Goal: Task Accomplishment & Management: Manage account settings

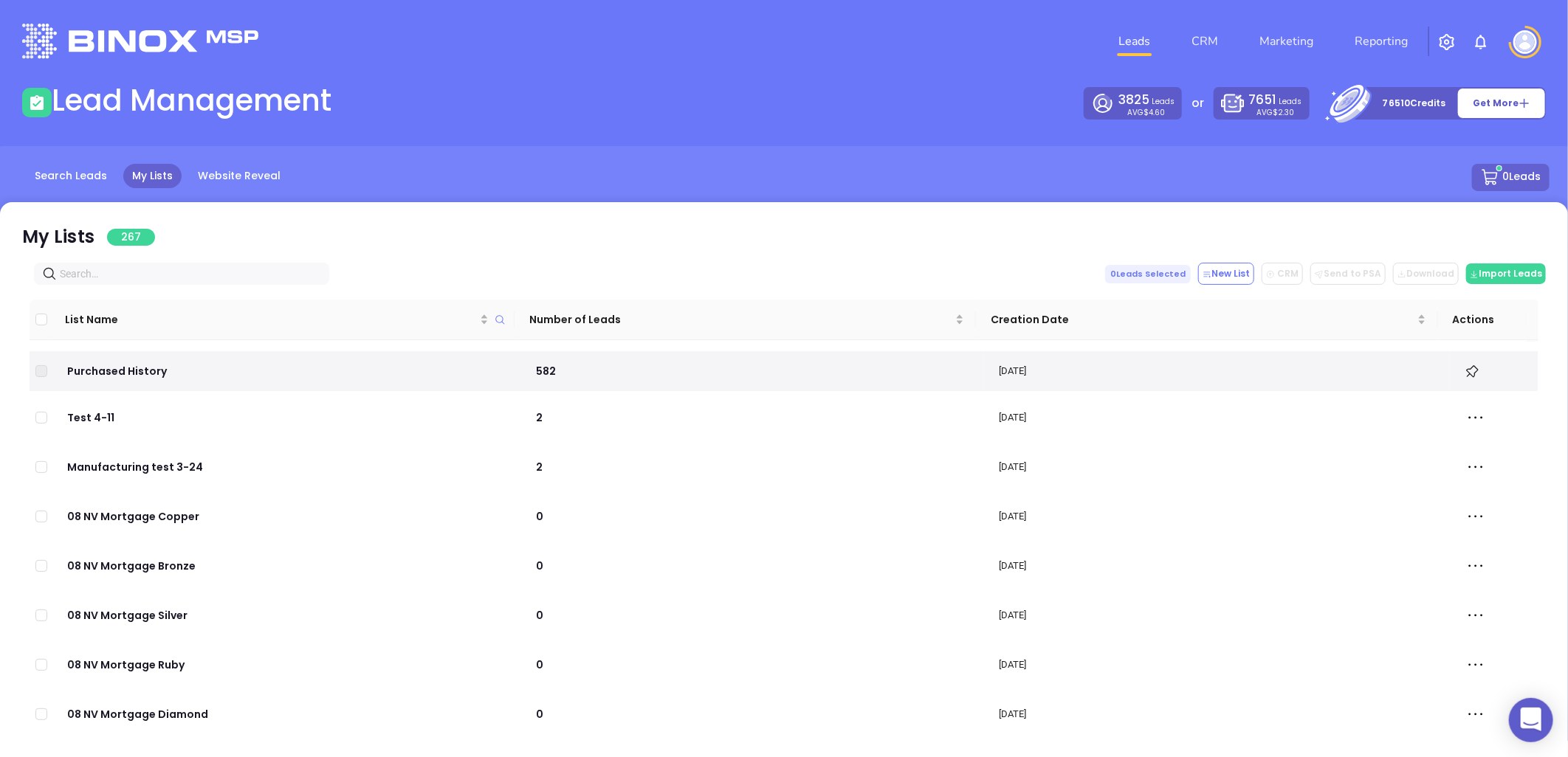
drag, startPoint x: 180, startPoint y: 172, endPoint x: 886, endPoint y: 89, distance: 710.9
click at [886, 89] on div "3825 Leads AVG $4.60 or 7651 Leads AVG $2.30 76510 Credits Get More" at bounding box center [1170, 103] width 771 height 32
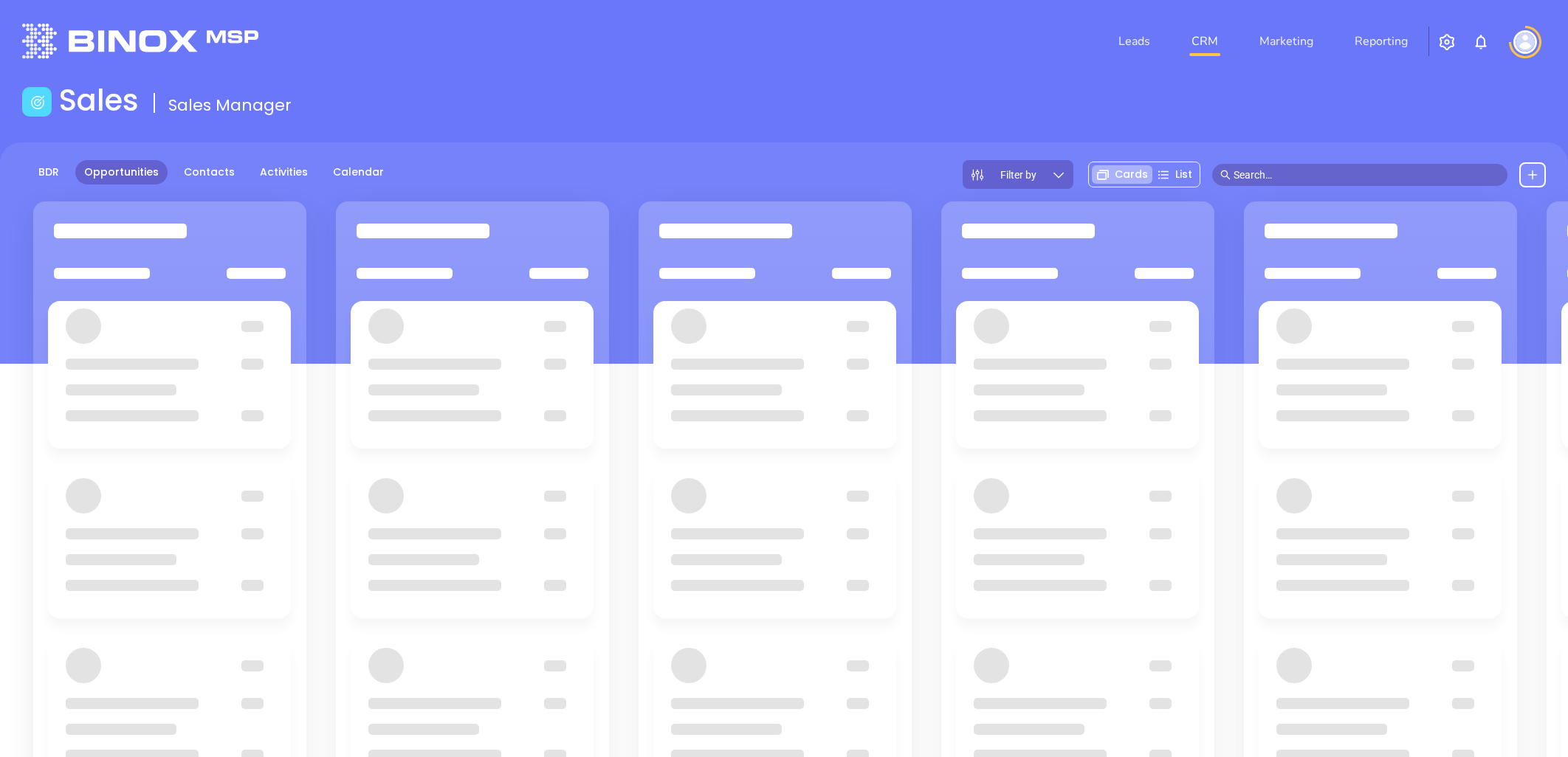
click at [204, 165] on link "Contacts" at bounding box center [209, 172] width 69 height 24
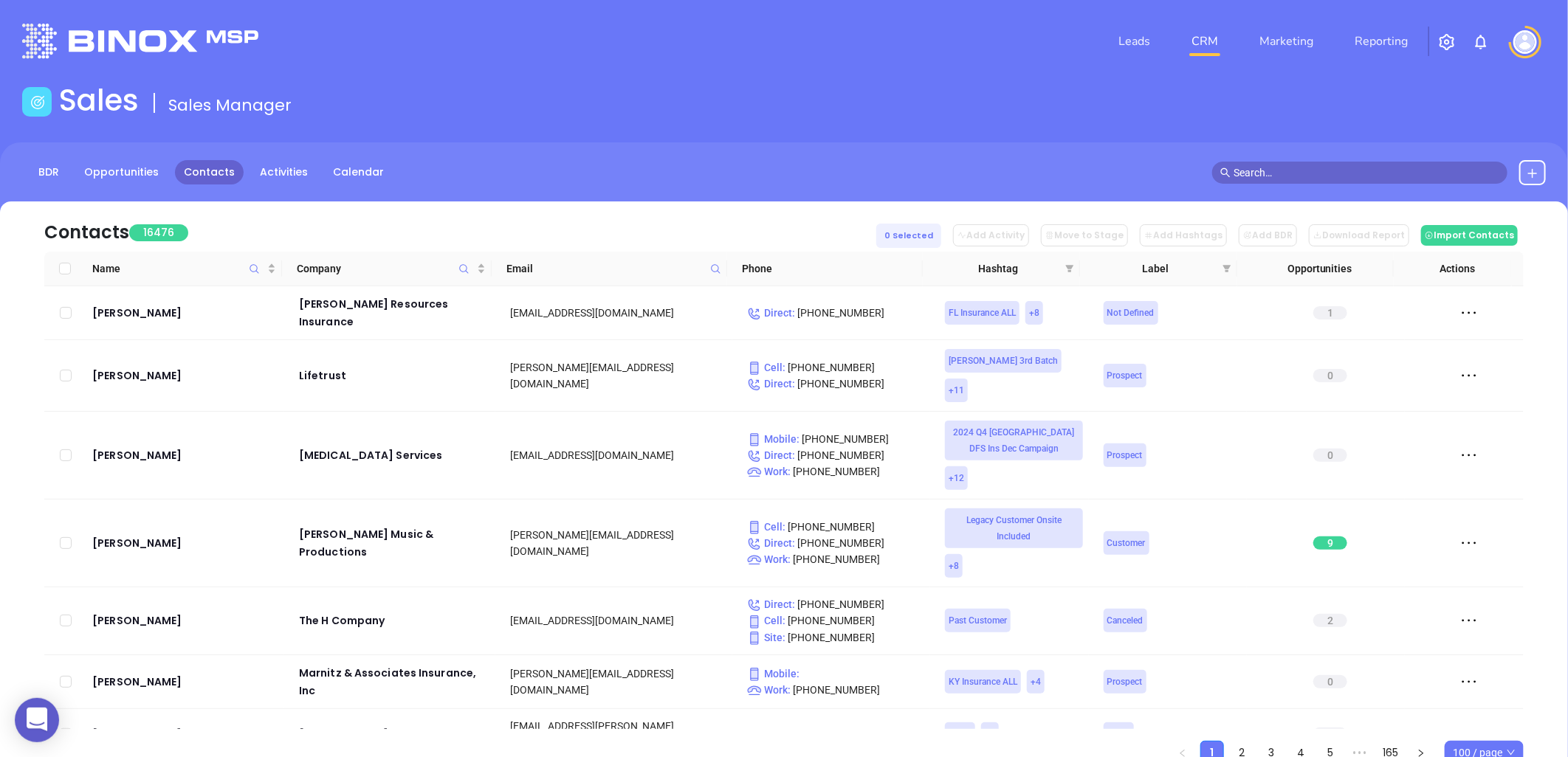
click at [716, 269] on icon at bounding box center [715, 269] width 11 height 11
click at [687, 296] on input "text" at bounding box center [643, 300] width 149 height 23
paste input "22-Aug"
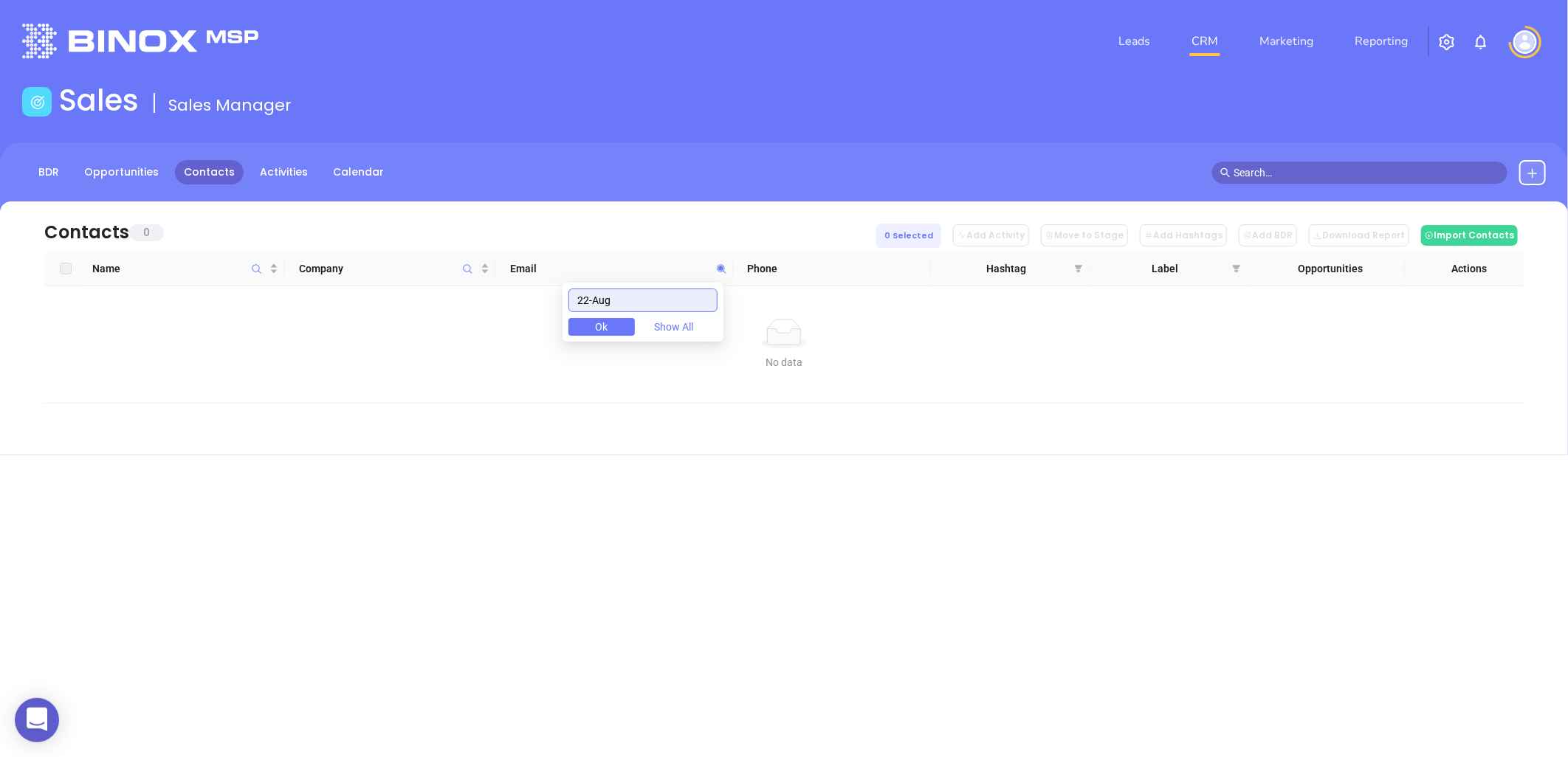
drag, startPoint x: 653, startPoint y: 304, endPoint x: 557, endPoint y: 288, distance: 97.3
click at [557, 288] on body "0 Leads CRM Marketing Reporting Financial Leads Leads Sales Sales Manager BDR O…" at bounding box center [784, 378] width 1568 height 757
drag, startPoint x: 650, startPoint y: 304, endPoint x: 422, endPoint y: 274, distance: 230.0
click at [408, 274] on body "0 Leads CRM Marketing Reporting Financial Leads Leads Sales Sales Manager BDR O…" at bounding box center [784, 378] width 1568 height 757
click at [532, 263] on span "Email" at bounding box center [609, 269] width 200 height 17
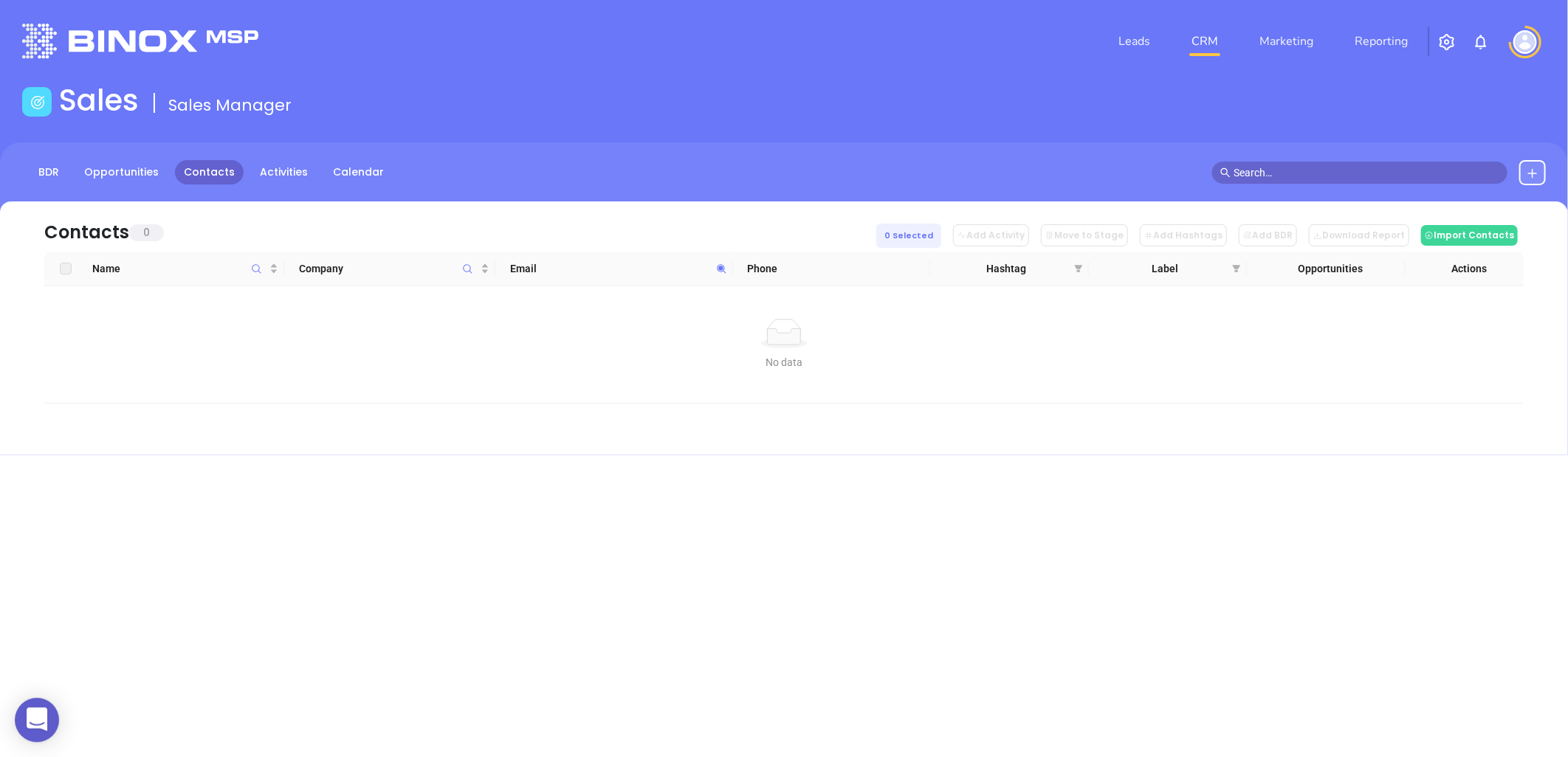
drag, startPoint x: 533, startPoint y: 264, endPoint x: 718, endPoint y: 266, distance: 185.0
click at [718, 266] on icon at bounding box center [721, 269] width 11 height 11
paste input "willsinsure.com"
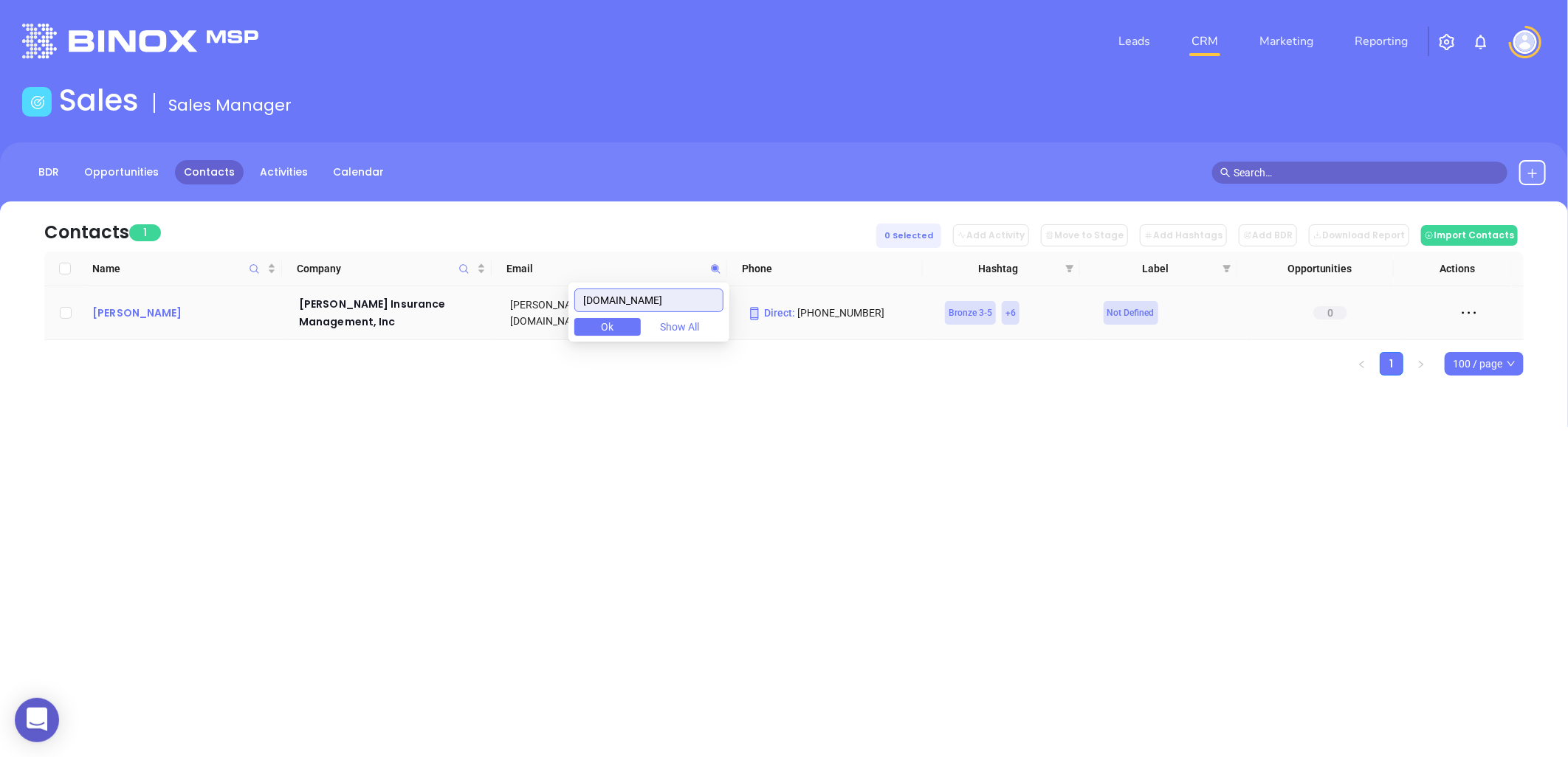
type input "willsinsure.com"
click at [714, 269] on icon at bounding box center [715, 269] width 9 height 9
paste input "text"
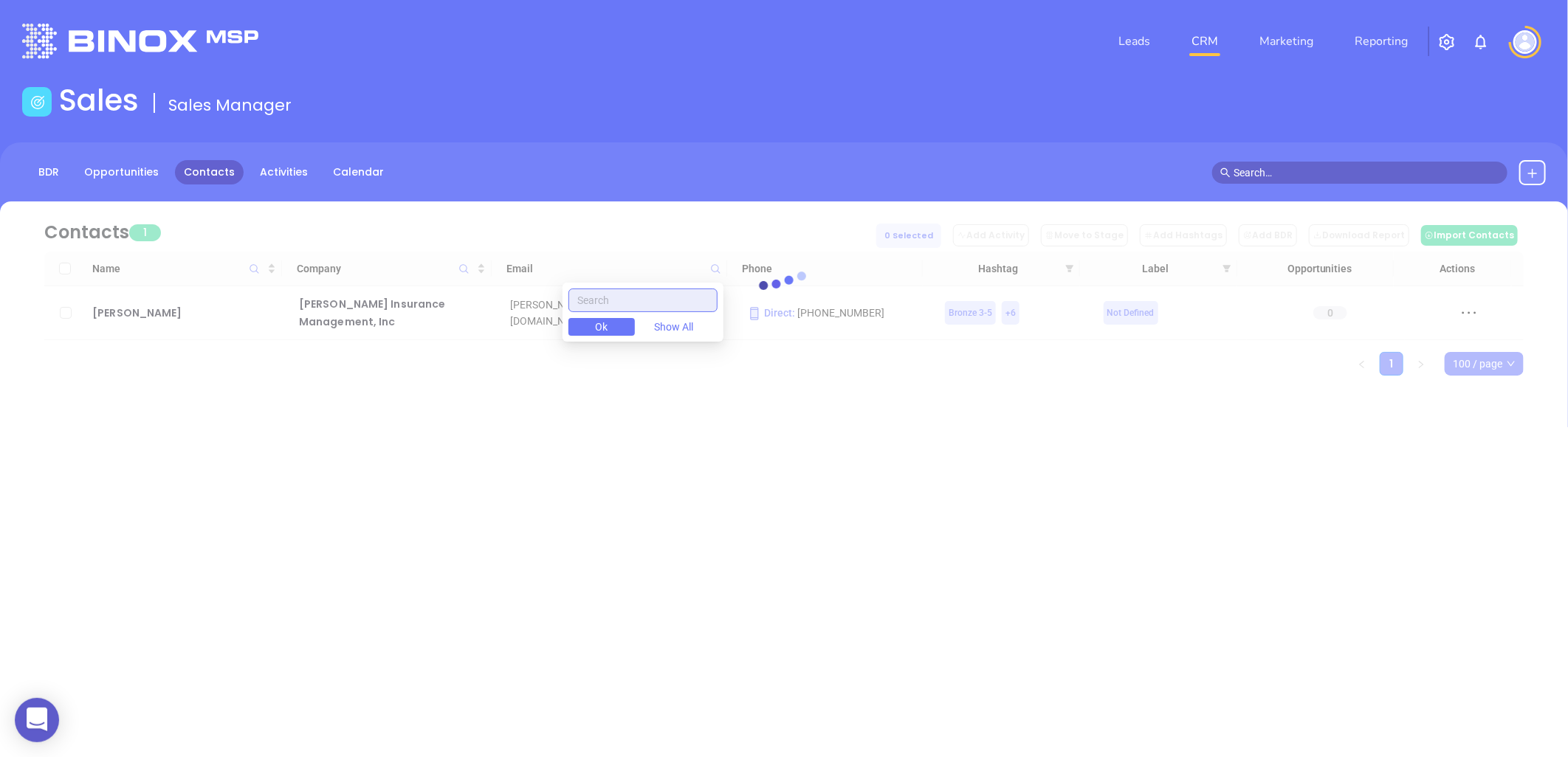
click at [626, 303] on input "text" at bounding box center [643, 300] width 149 height 23
paste input "jdott@dottinsurancegroup.com"
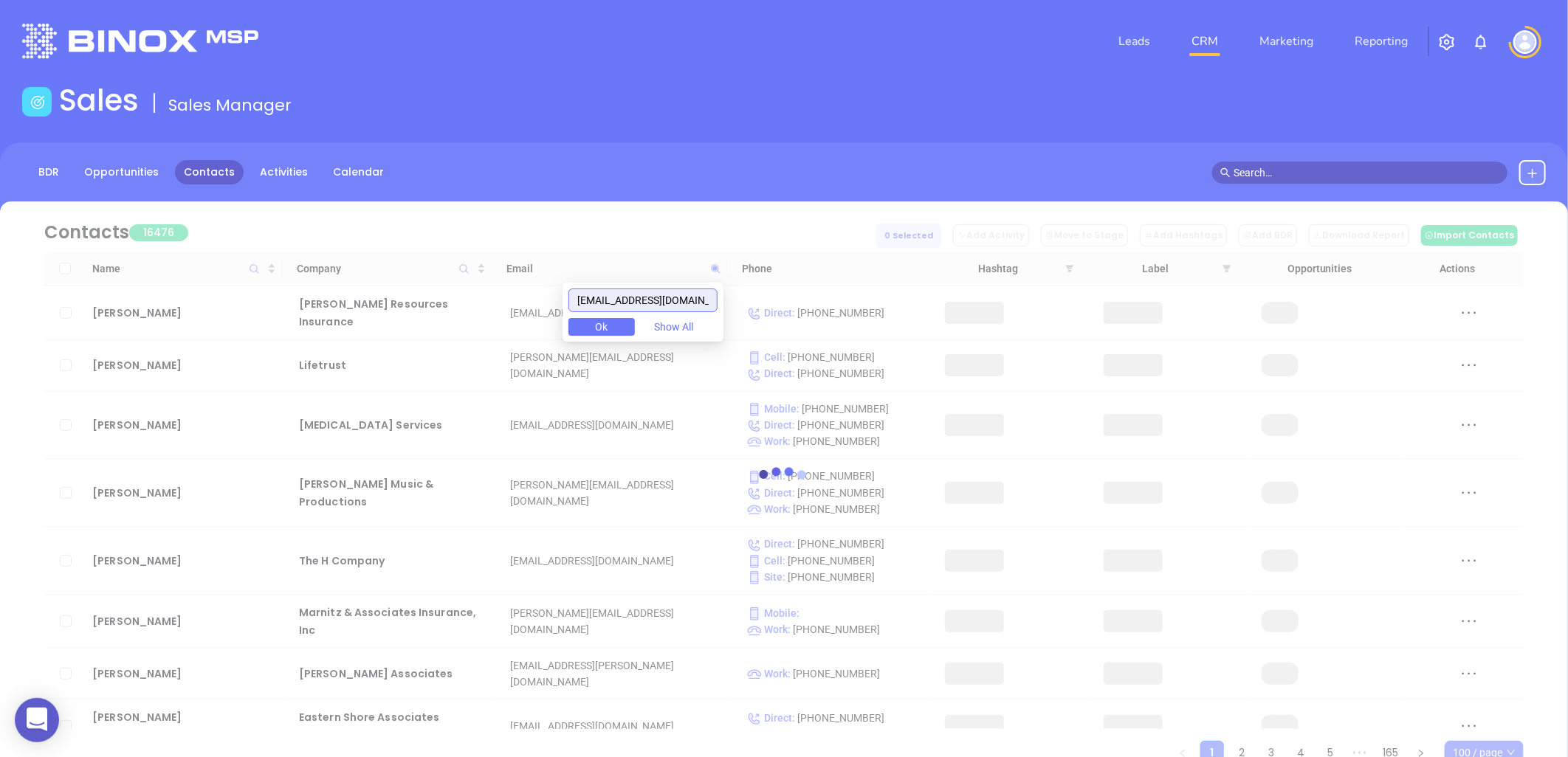
drag, startPoint x: 595, startPoint y: 298, endPoint x: 582, endPoint y: 320, distance: 25.6
click at [558, 303] on body "0 Leads CRM Marketing Reporting Financial Leads Leads Sales Sales Manager BDR O…" at bounding box center [784, 378] width 1568 height 757
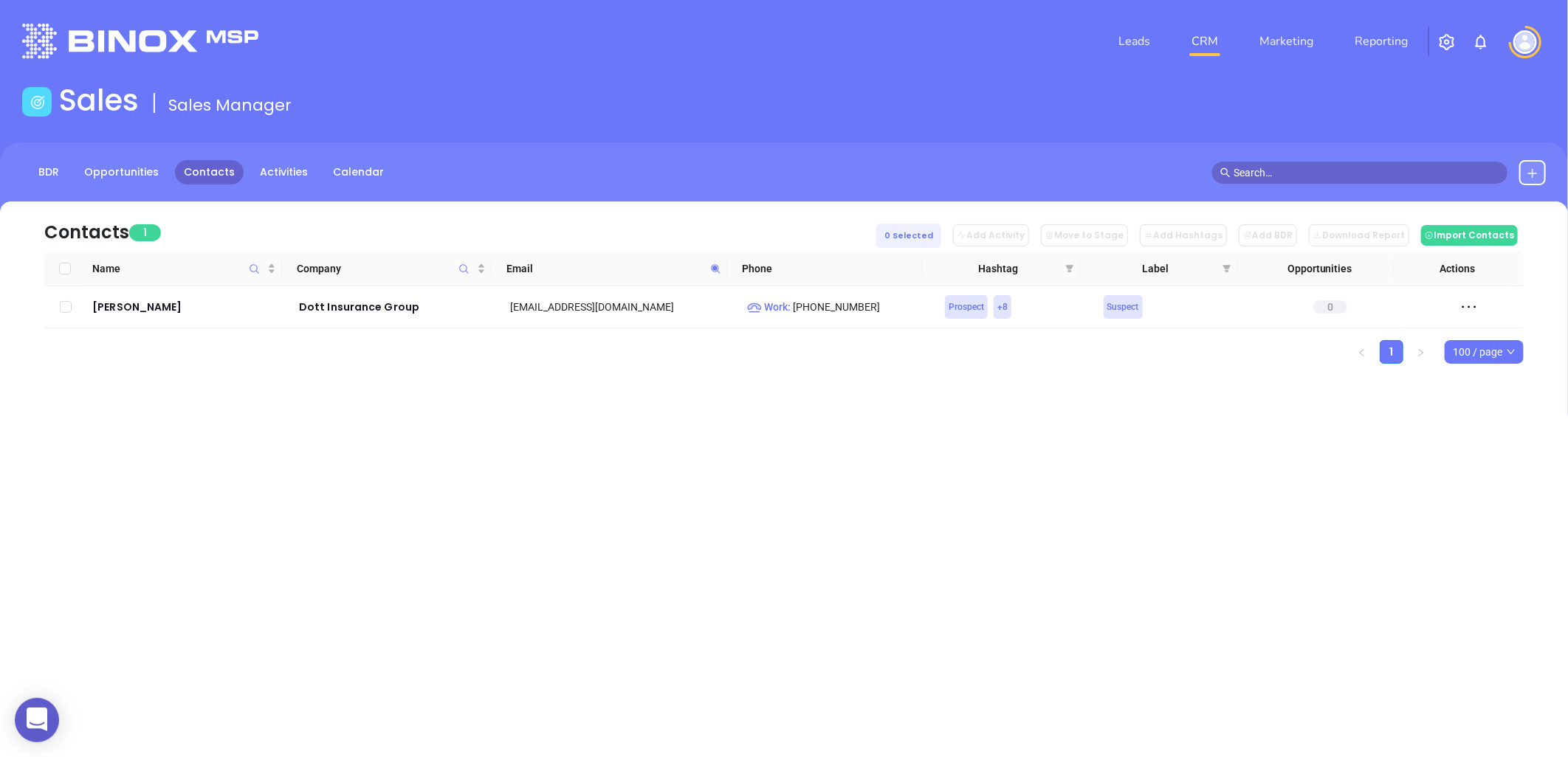
click at [719, 271] on icon at bounding box center [715, 269] width 11 height 11
paste input "ljohnson@colonialpenn"
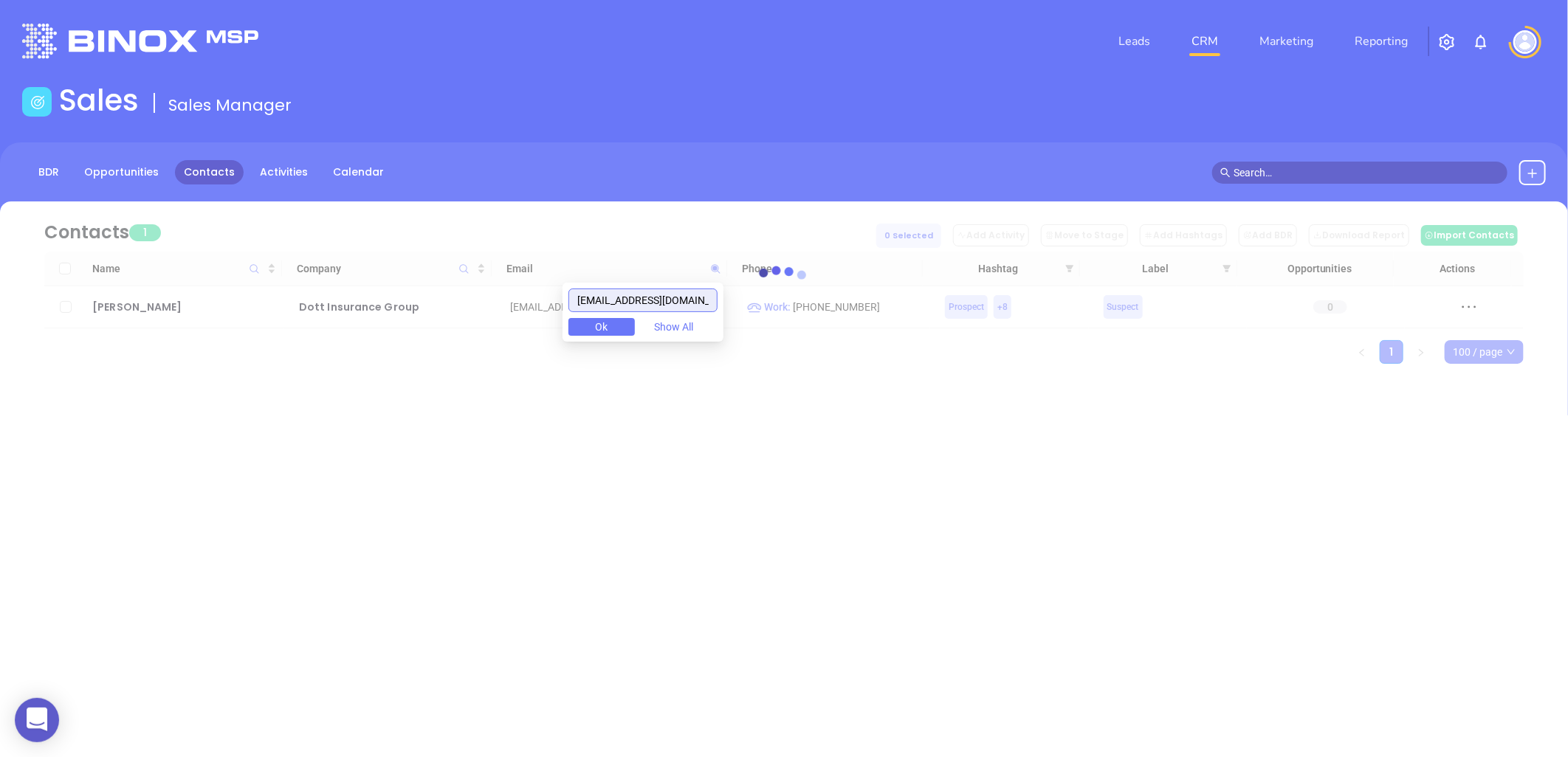
drag, startPoint x: 615, startPoint y: 301, endPoint x: 458, endPoint y: 256, distance: 163.3
click at [463, 260] on body "0 Leads CRM Marketing Reporting Financial Leads Leads Sales Sales Manager BDR O…" at bounding box center [784, 378] width 1568 height 757
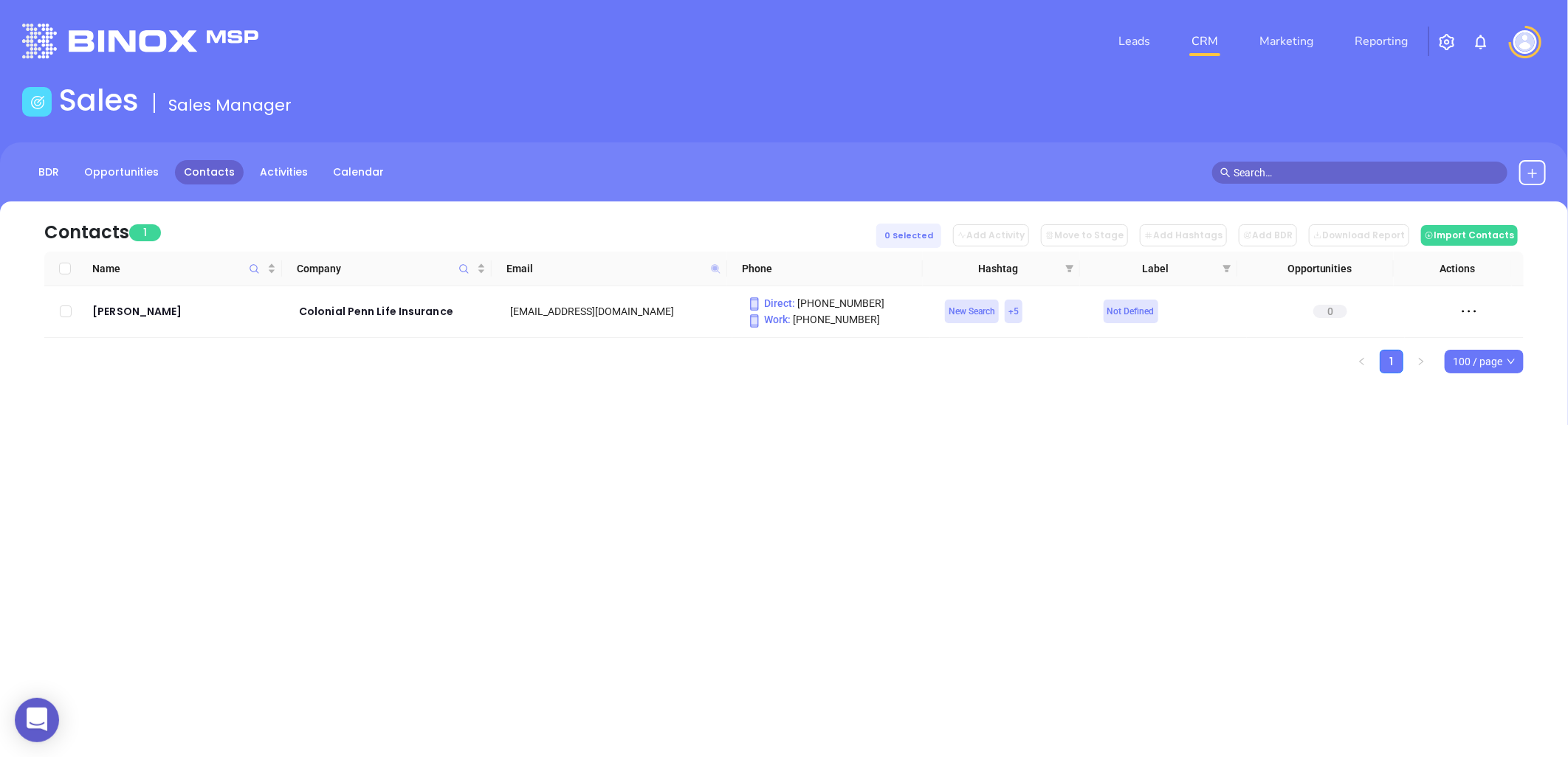
click at [714, 266] on icon at bounding box center [715, 269] width 9 height 9
paste input "balexander@abbateins"
click at [718, 264] on icon at bounding box center [715, 269] width 11 height 11
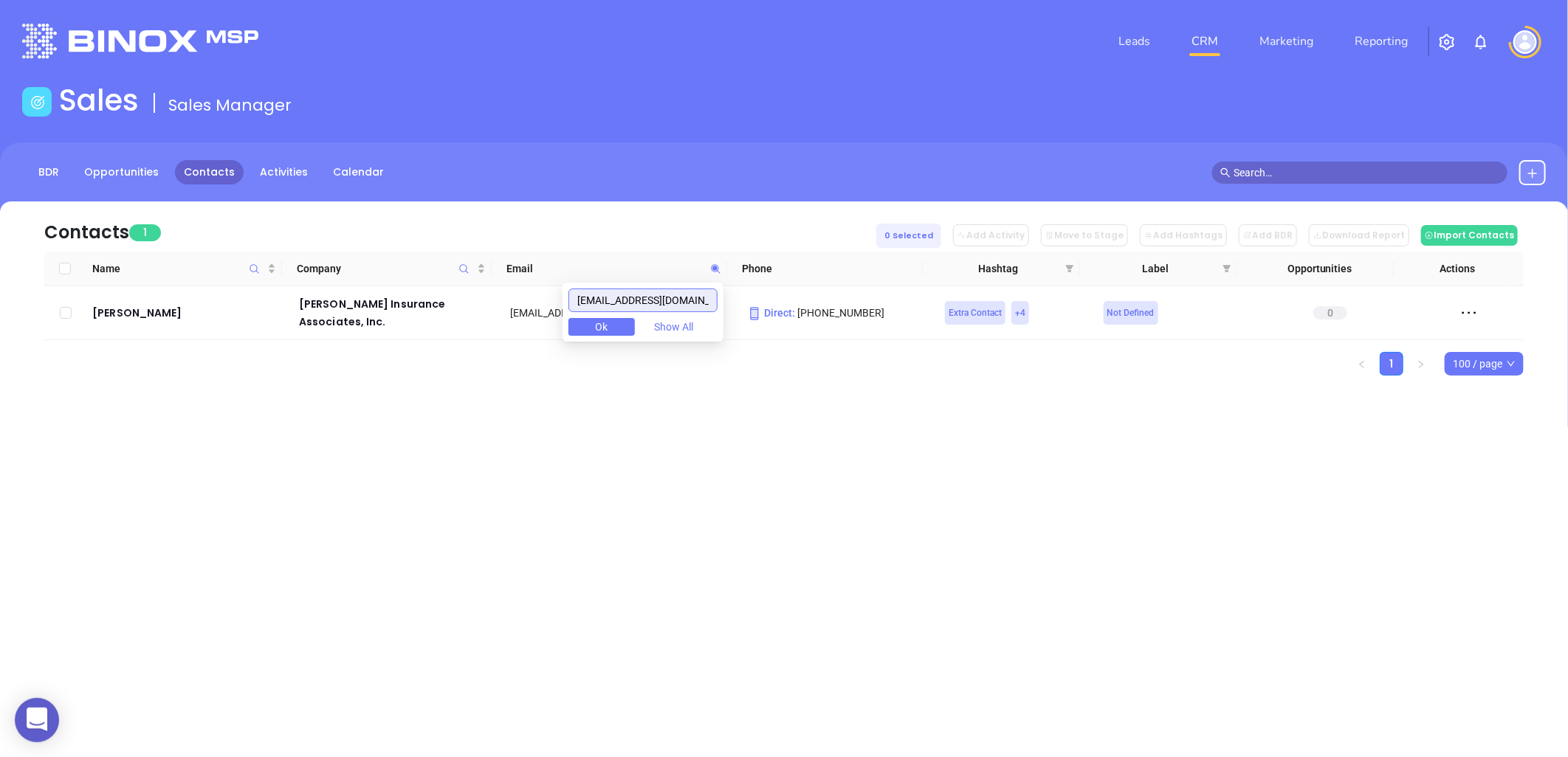
paste input "s.miller@mantzmillerinsurance"
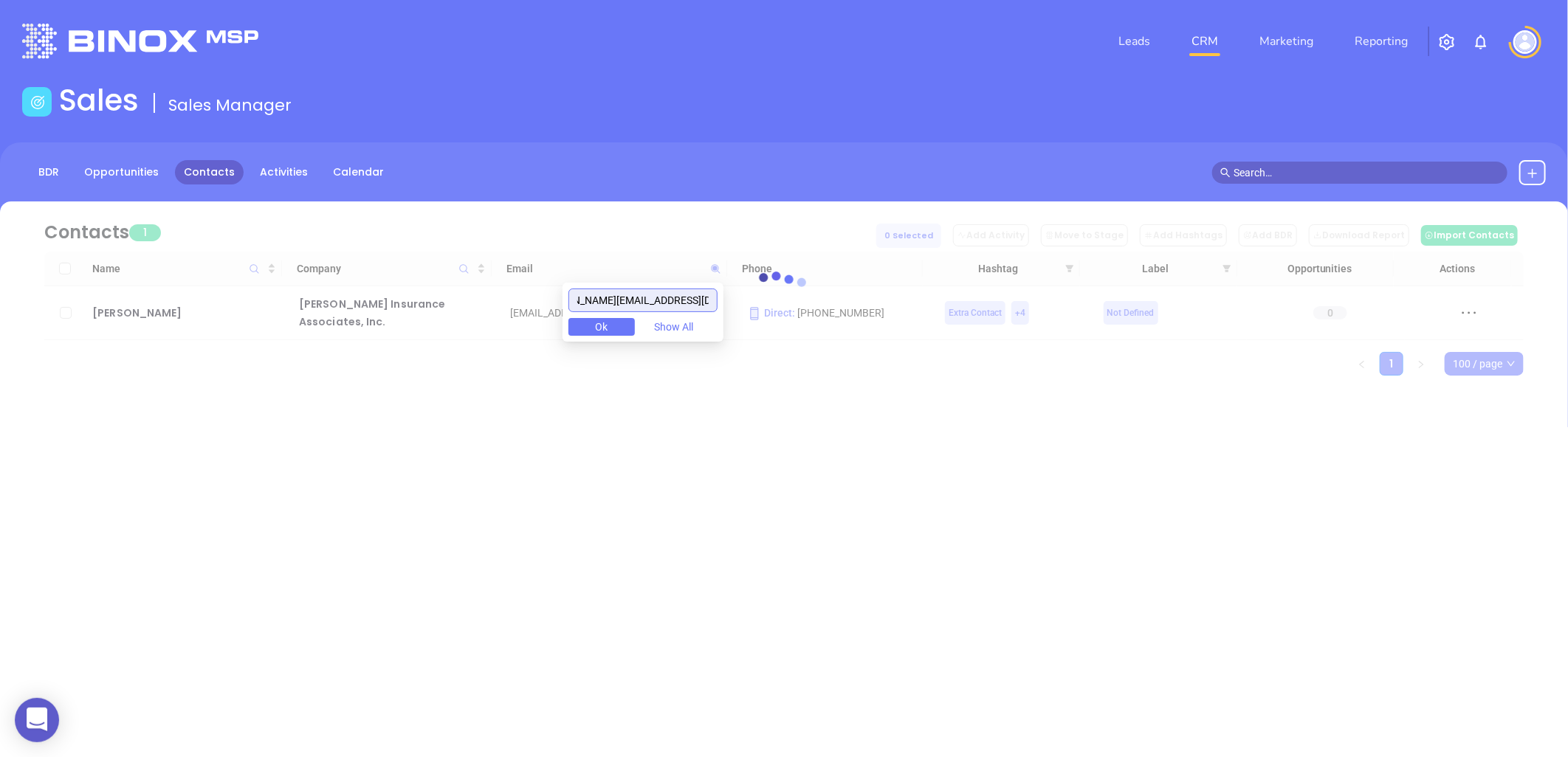
drag, startPoint x: 609, startPoint y: 298, endPoint x: 632, endPoint y: 306, distance: 24.4
click at [609, 298] on input "s.miller@mantzmillerinsurance.com" at bounding box center [643, 300] width 149 height 23
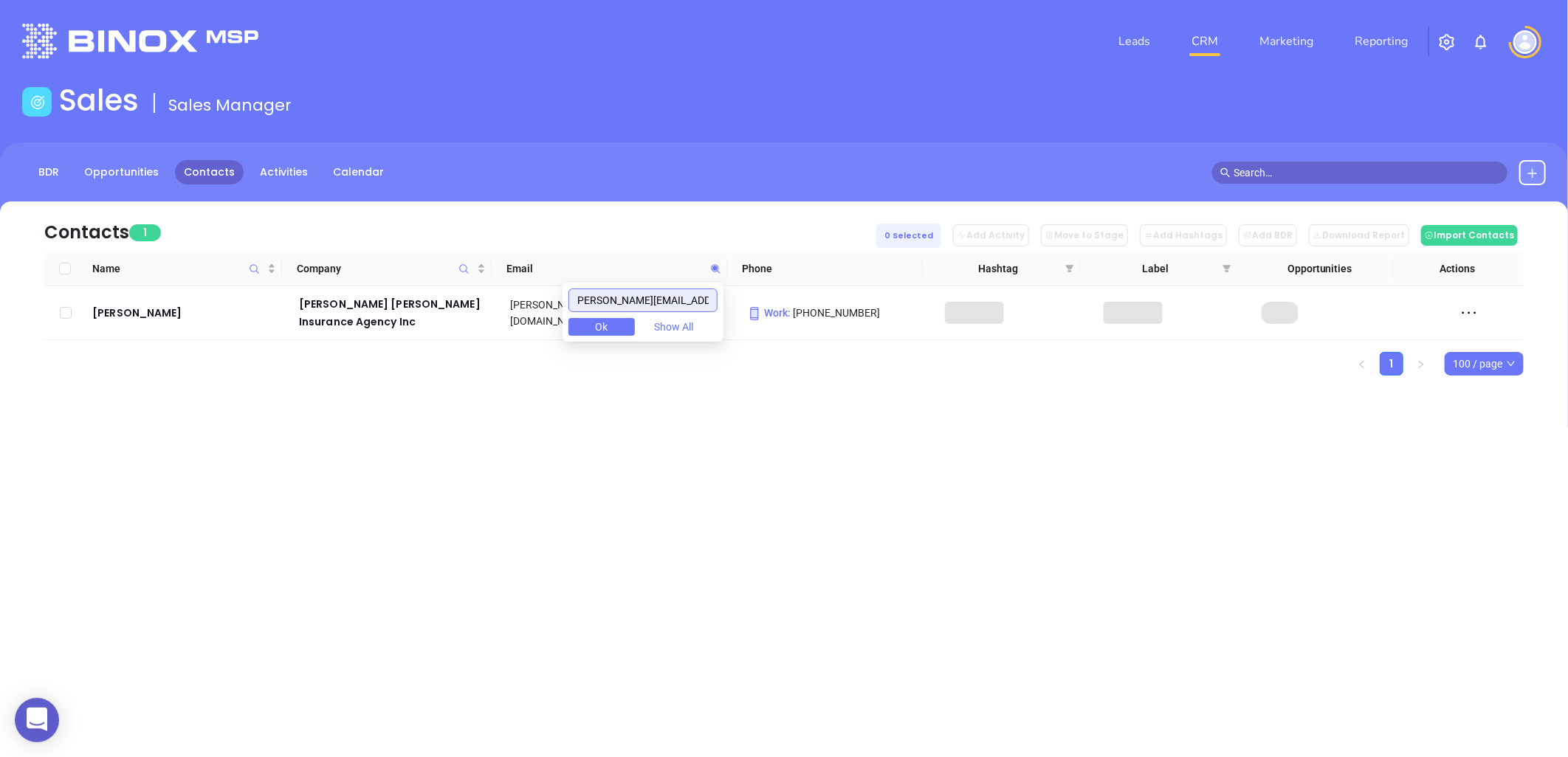
scroll to position [0, 0]
click at [712, 266] on icon at bounding box center [715, 269] width 11 height 11
paste input "pgood@thegoodinsurancegroup"
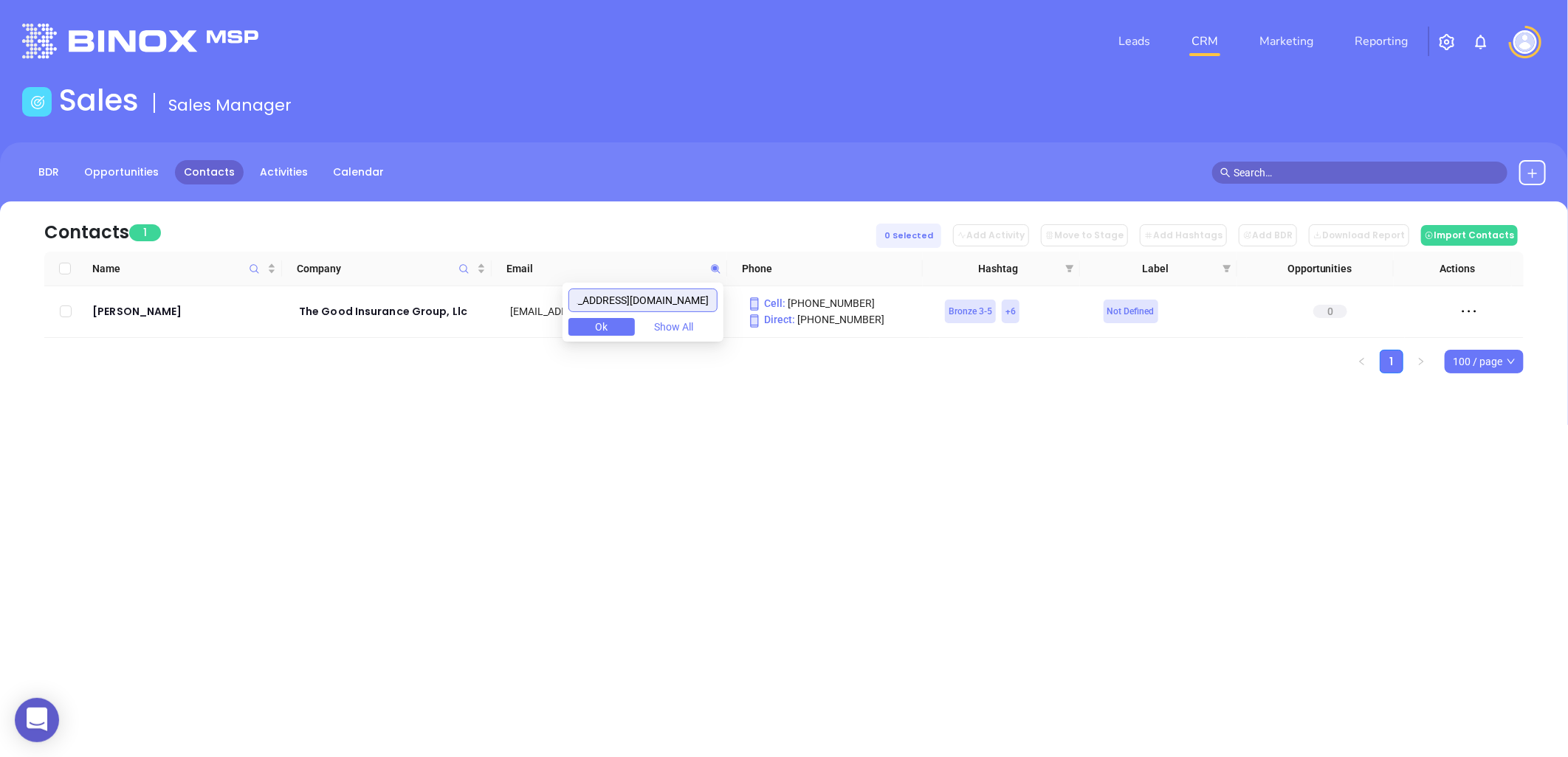
click at [637, 297] on input "[EMAIL_ADDRESS][DOMAIN_NAME]" at bounding box center [643, 300] width 149 height 23
click at [717, 269] on icon at bounding box center [715, 269] width 11 height 11
paste input "mmalinowski@ehd-ins"
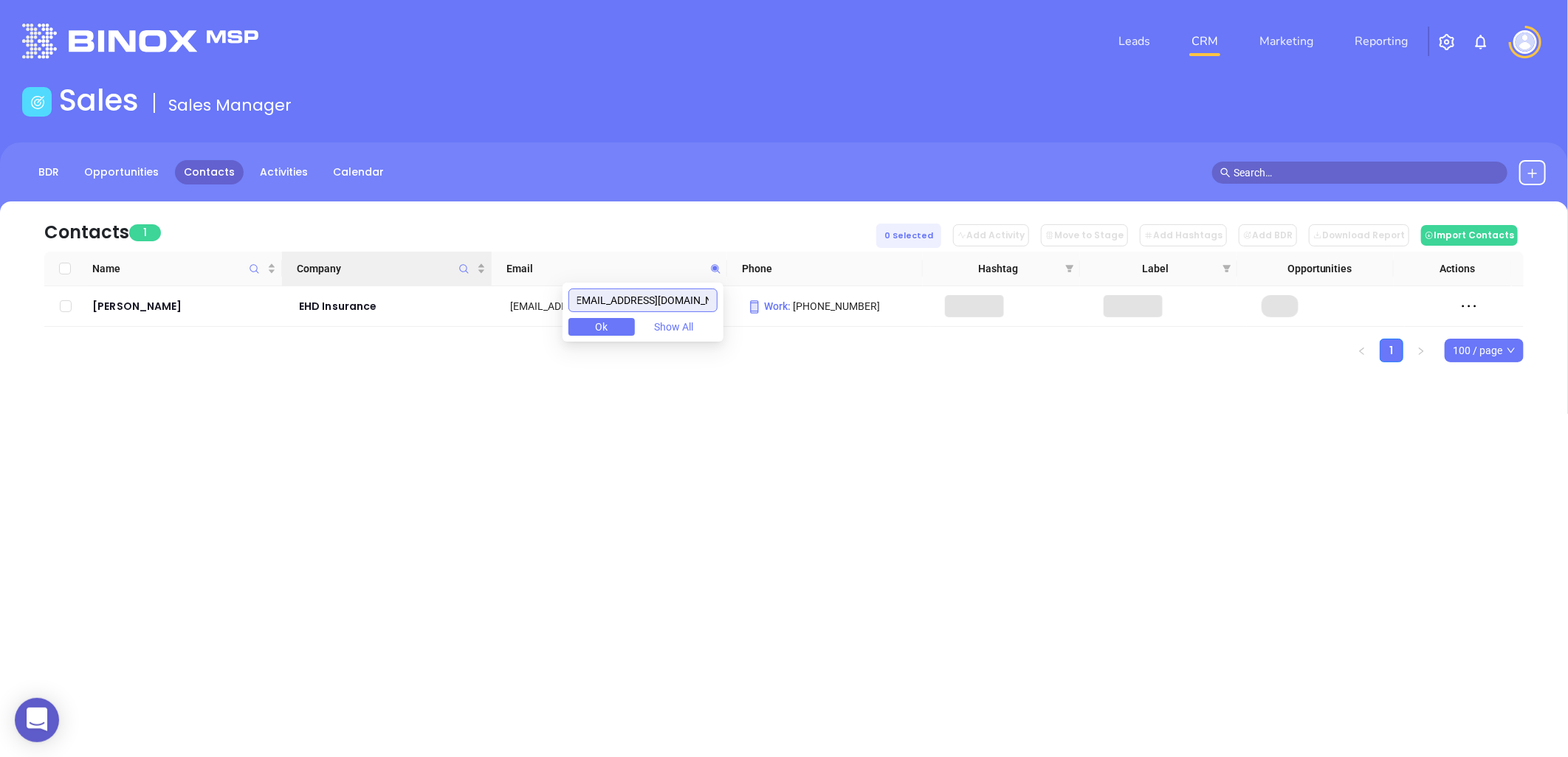
click at [409, 260] on body "0 Leads CRM Marketing Reporting Financial Leads Leads Sales Sales Manager BDR O…" at bounding box center [784, 378] width 1568 height 757
type input "ehd-ins.com"
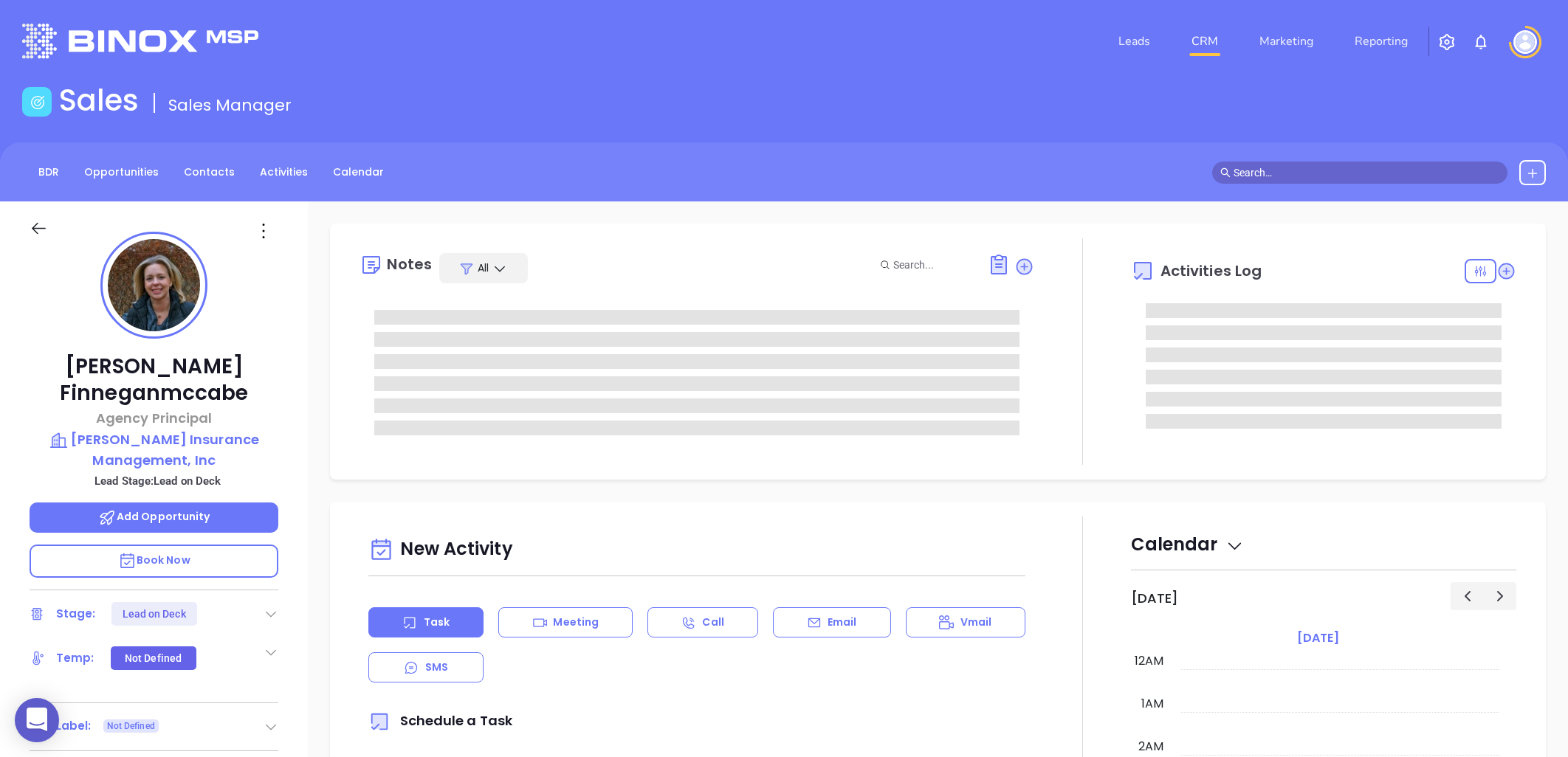
type input "[PERSON_NAME]"
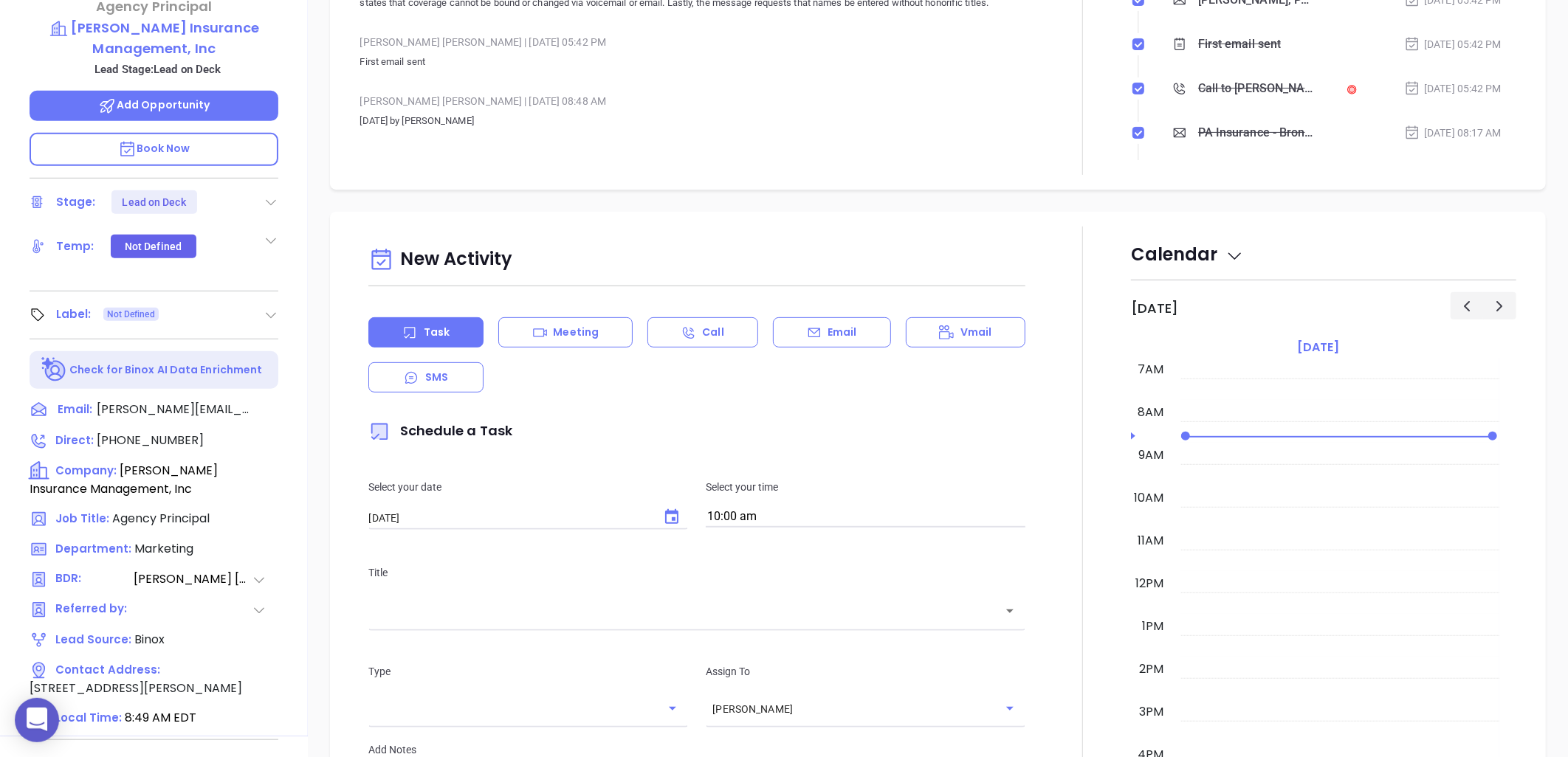
scroll to position [477, 0]
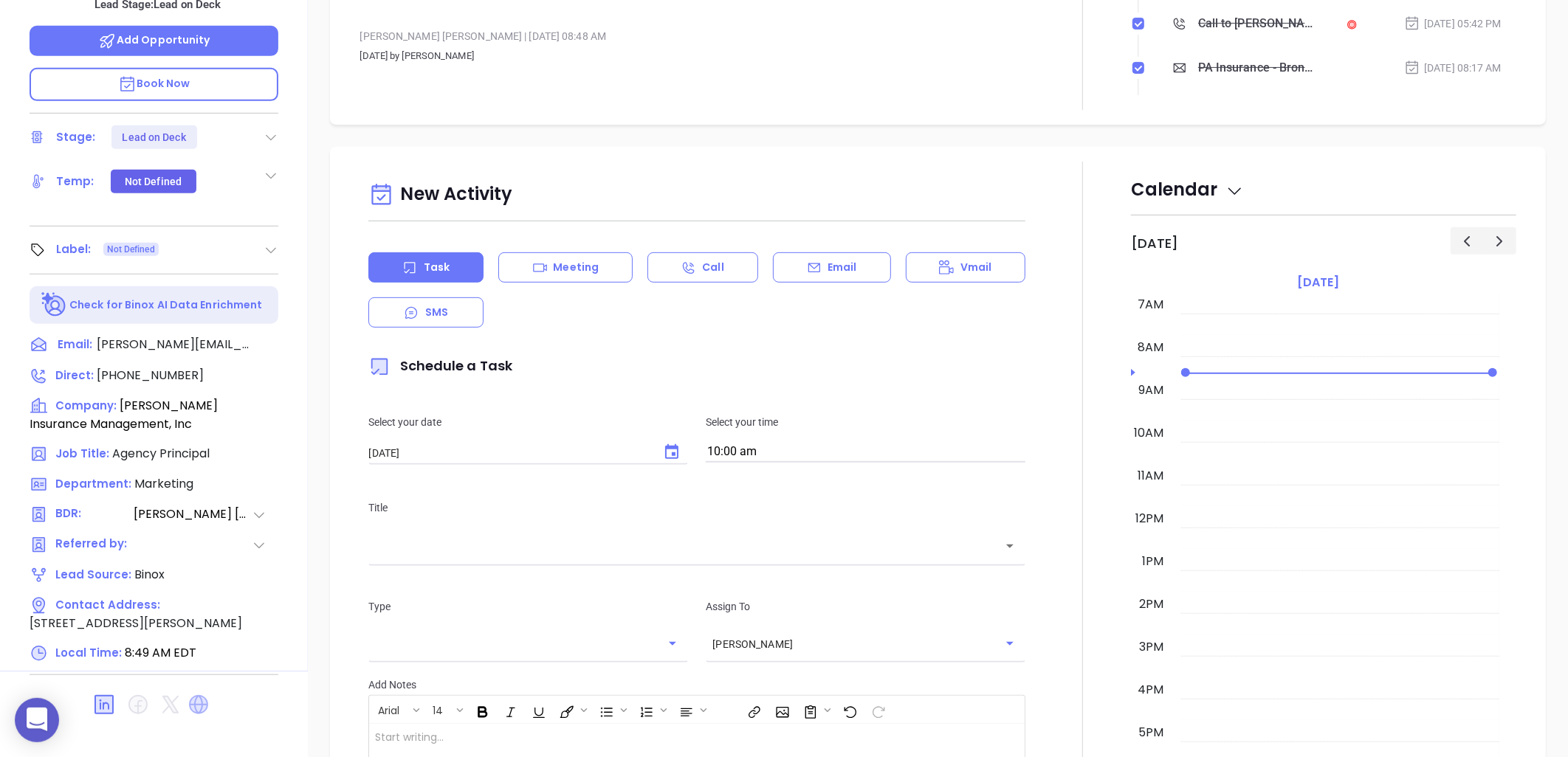
click at [197, 696] on icon at bounding box center [198, 705] width 19 height 19
click at [99, 693] on icon at bounding box center [104, 705] width 23 height 23
drag, startPoint x: 277, startPoint y: 328, endPoint x: 4, endPoint y: 358, distance: 274.6
click at [274, 337] on icon at bounding box center [274, 345] width 15 height 15
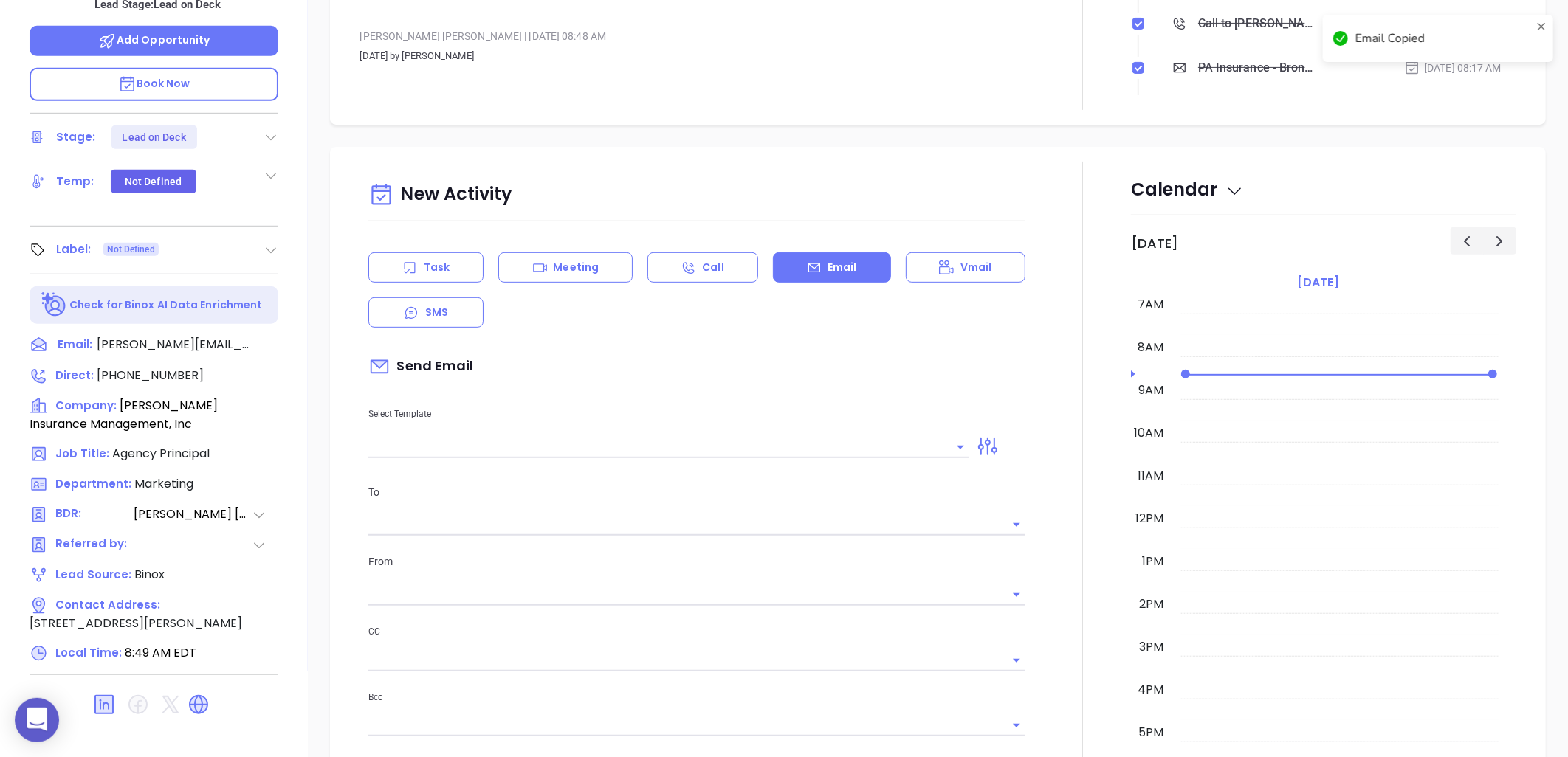
scroll to position [422, 0]
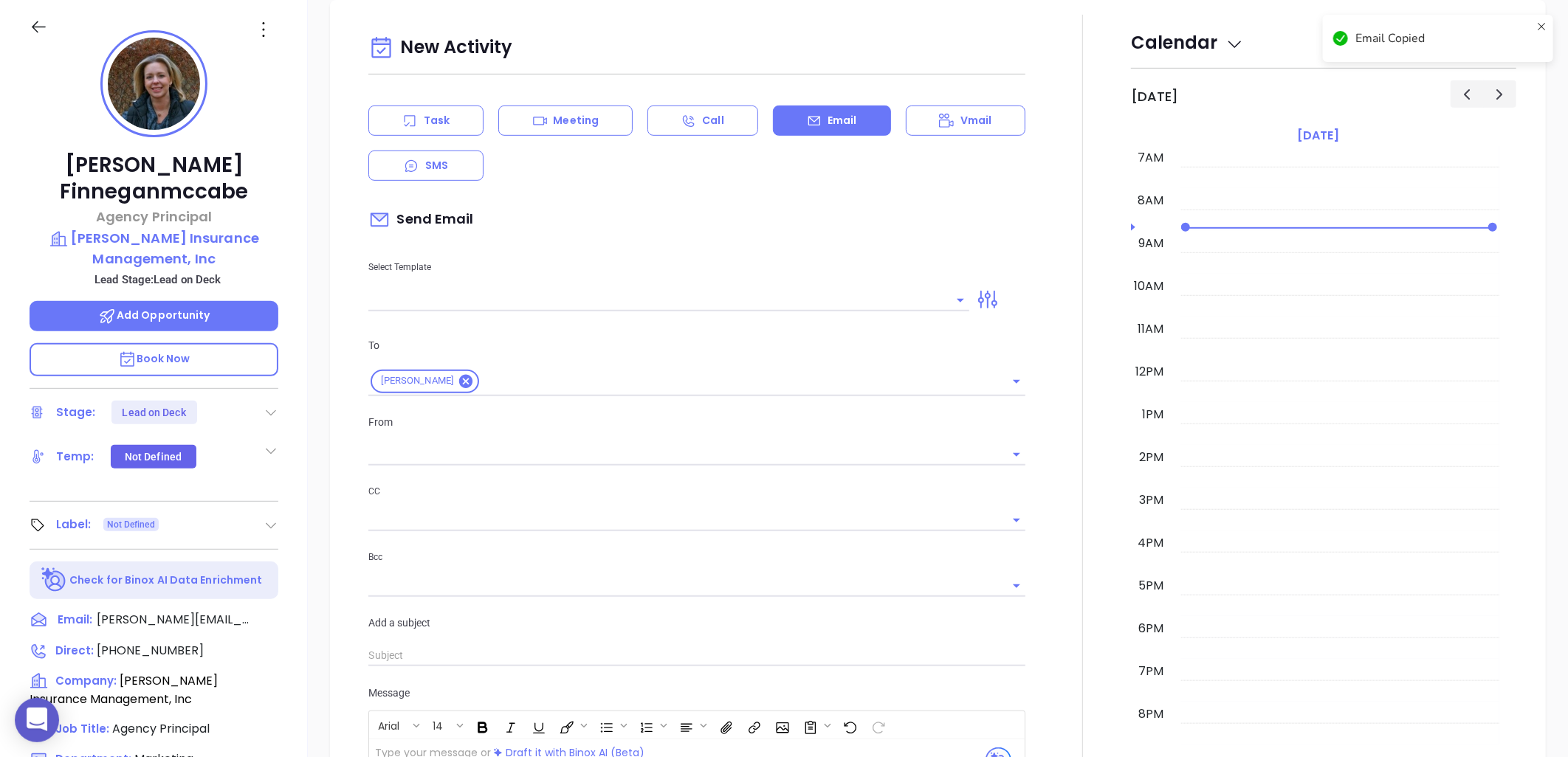
type input "[PERSON_NAME]"
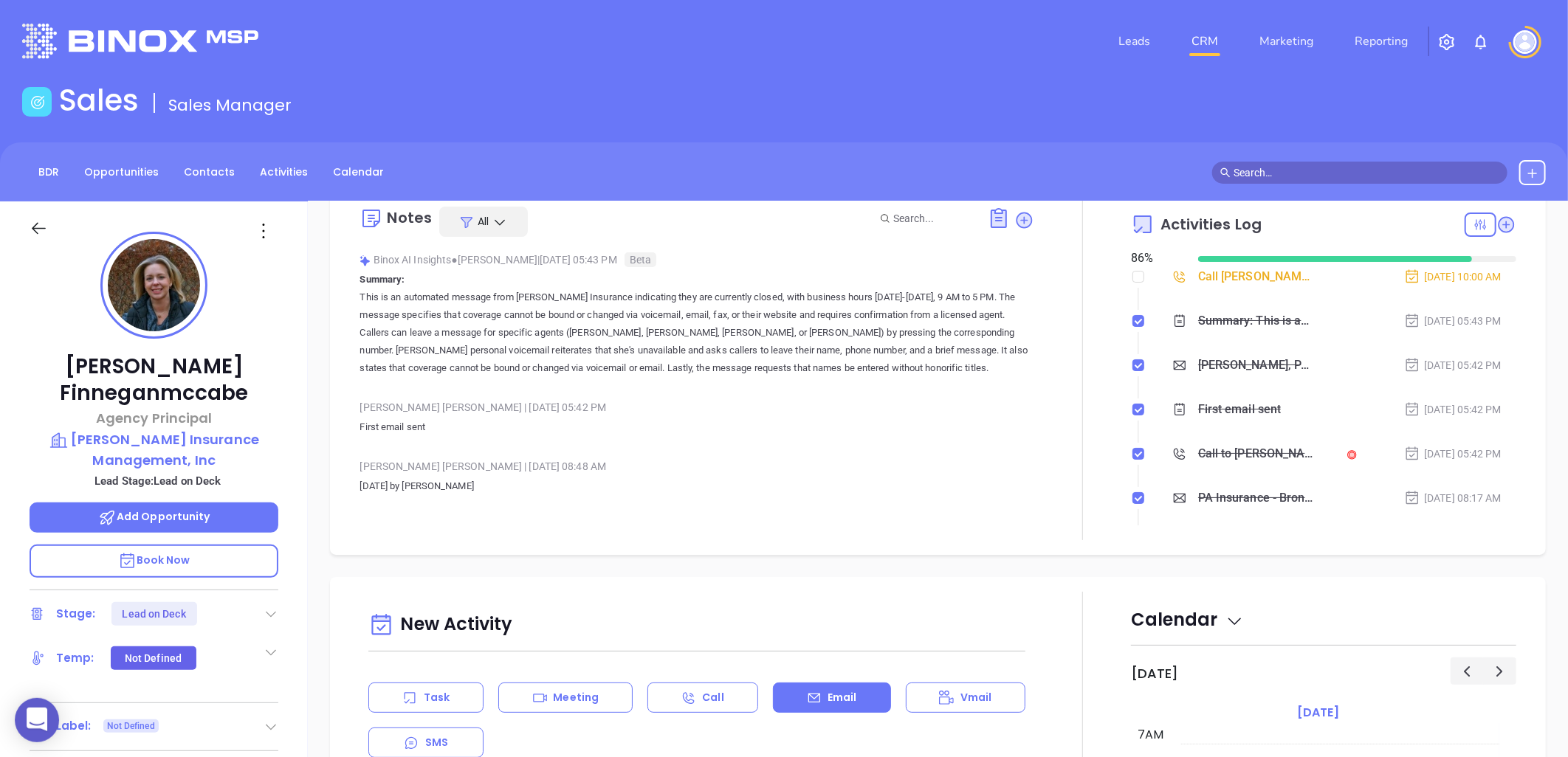
scroll to position [0, 0]
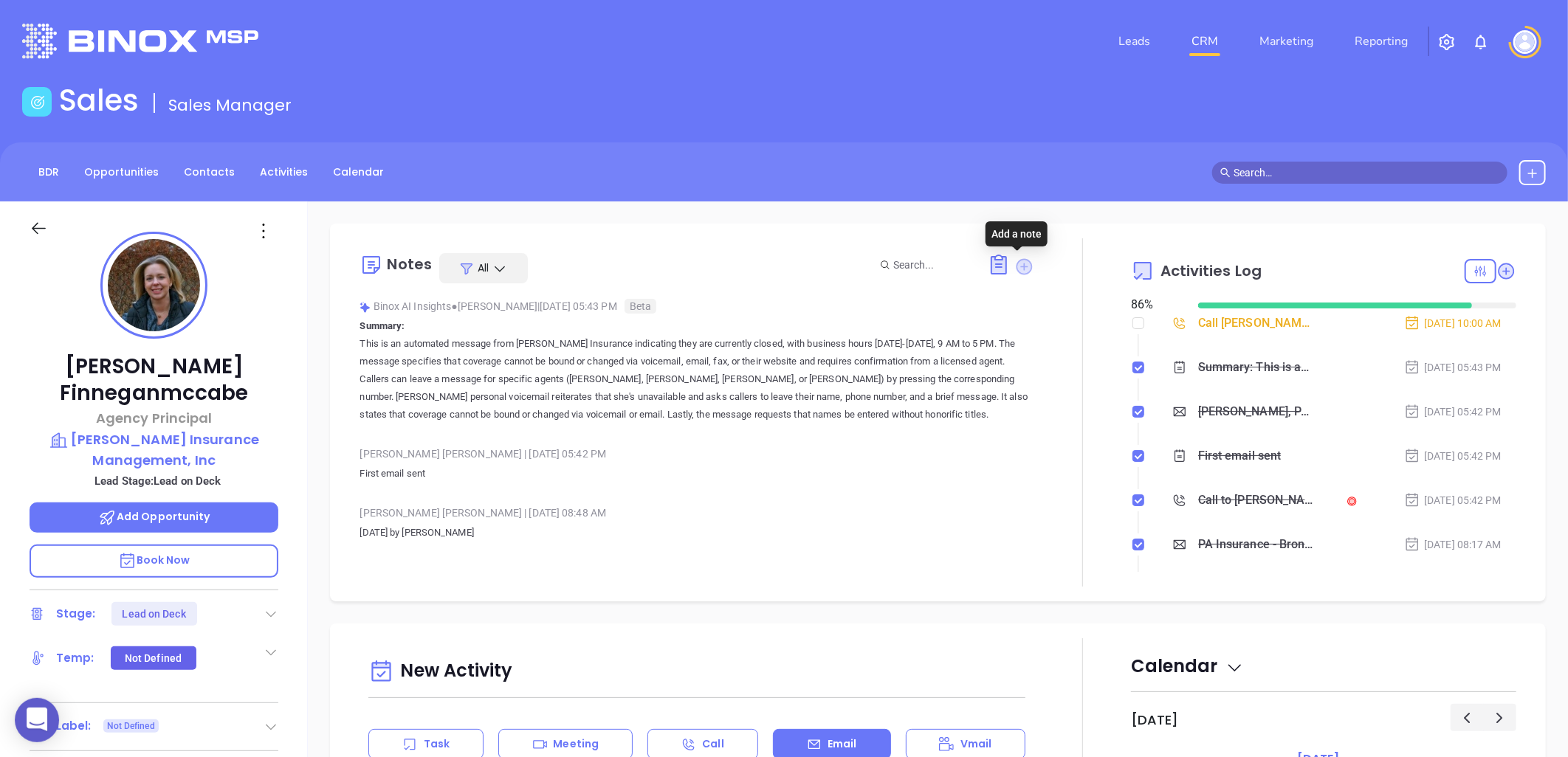
click at [1017, 260] on icon at bounding box center [1025, 267] width 17 height 17
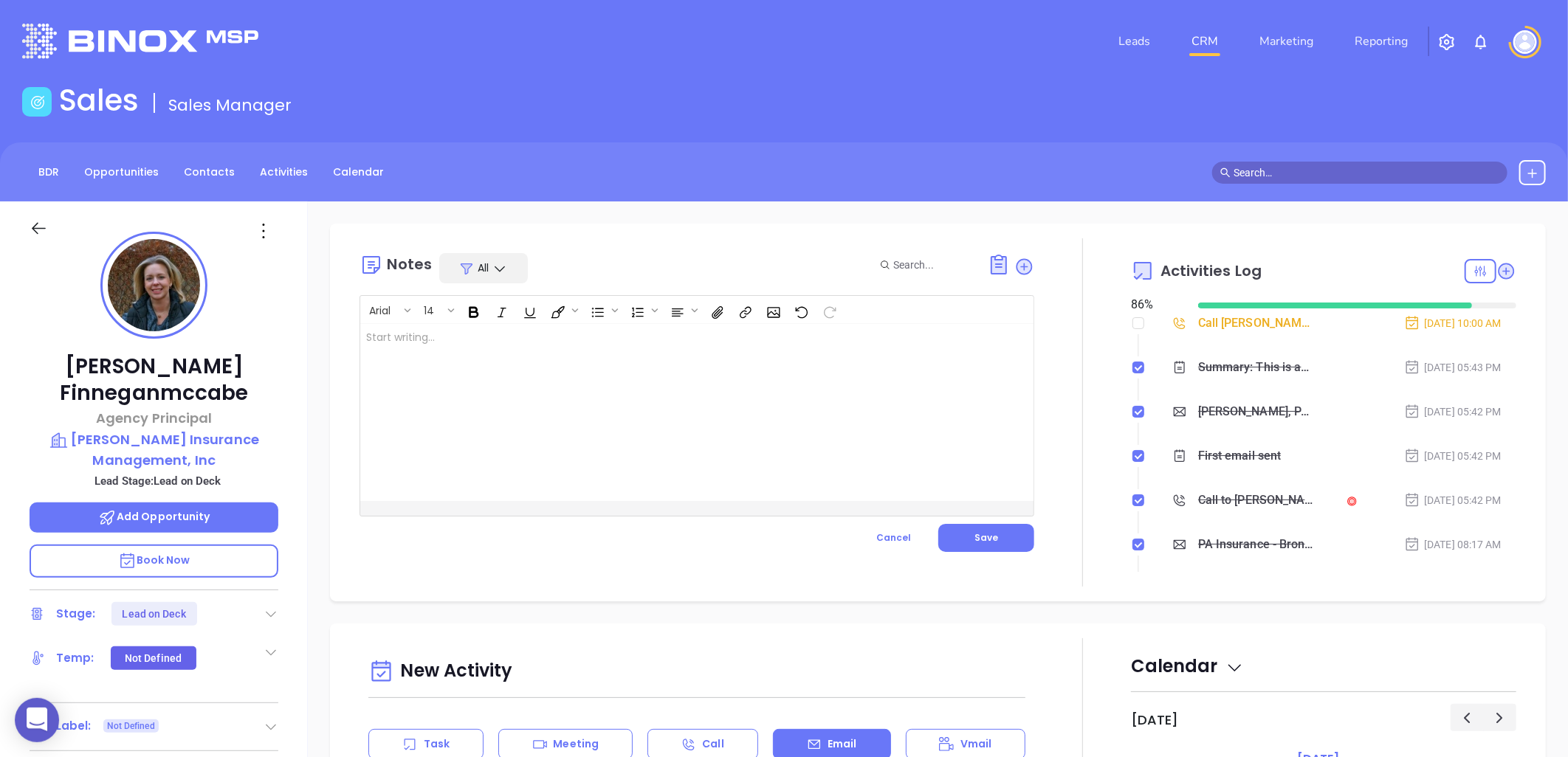
click at [619, 354] on div at bounding box center [672, 413] width 626 height 177
click at [969, 522] on div "Arial 14 Confirm email on call XXXXXXXXXXXXXXXXXXXXXXXXXXXXXXXXXXXXXXXXXXXXXXXX…" at bounding box center [697, 424] width 675 height 257
click at [987, 536] on span "Save" at bounding box center [986, 537] width 23 height 12
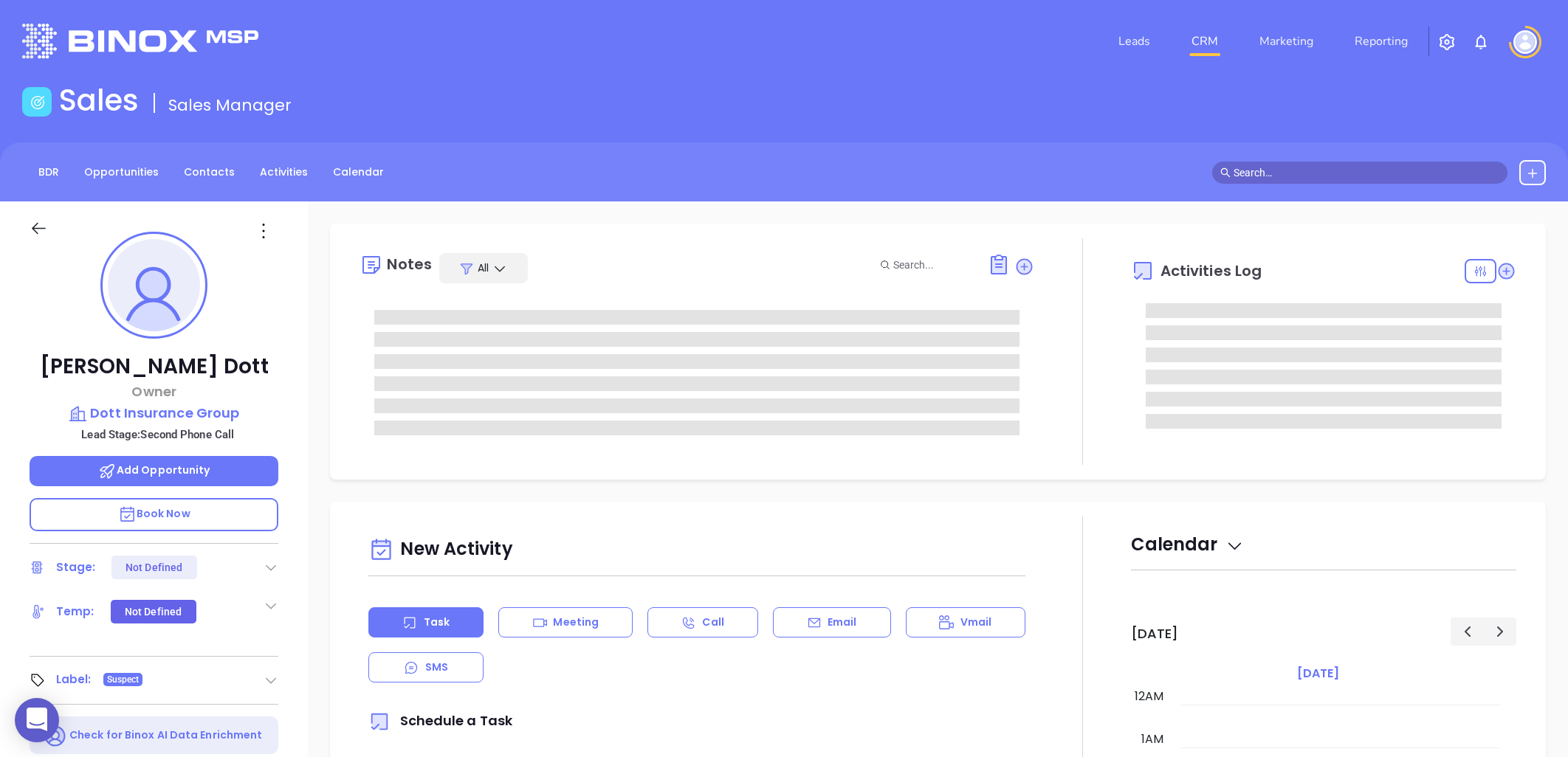
type input "10:00 am"
type input "[DATE]"
type input "[PERSON_NAME]"
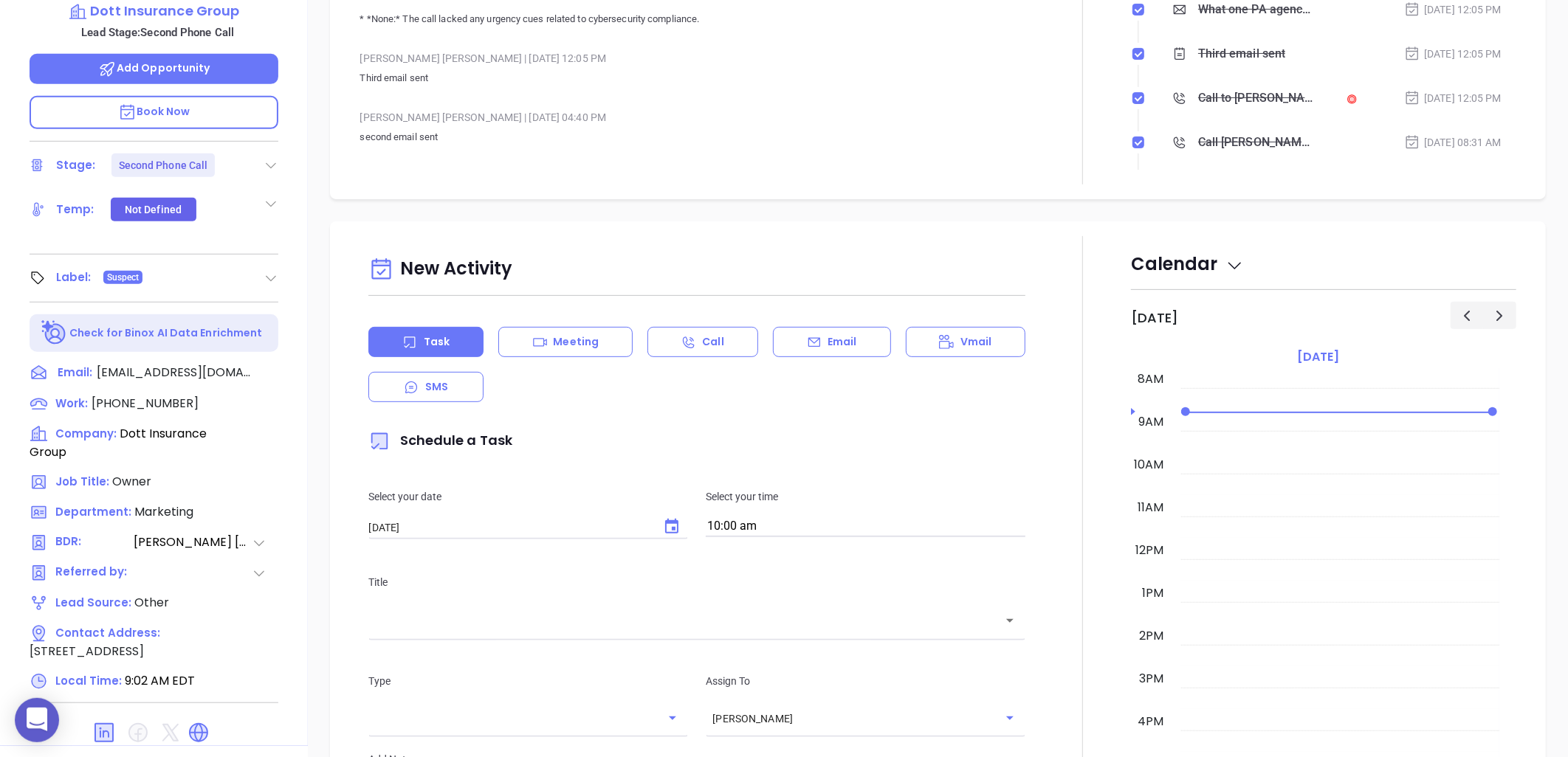
scroll to position [477, 0]
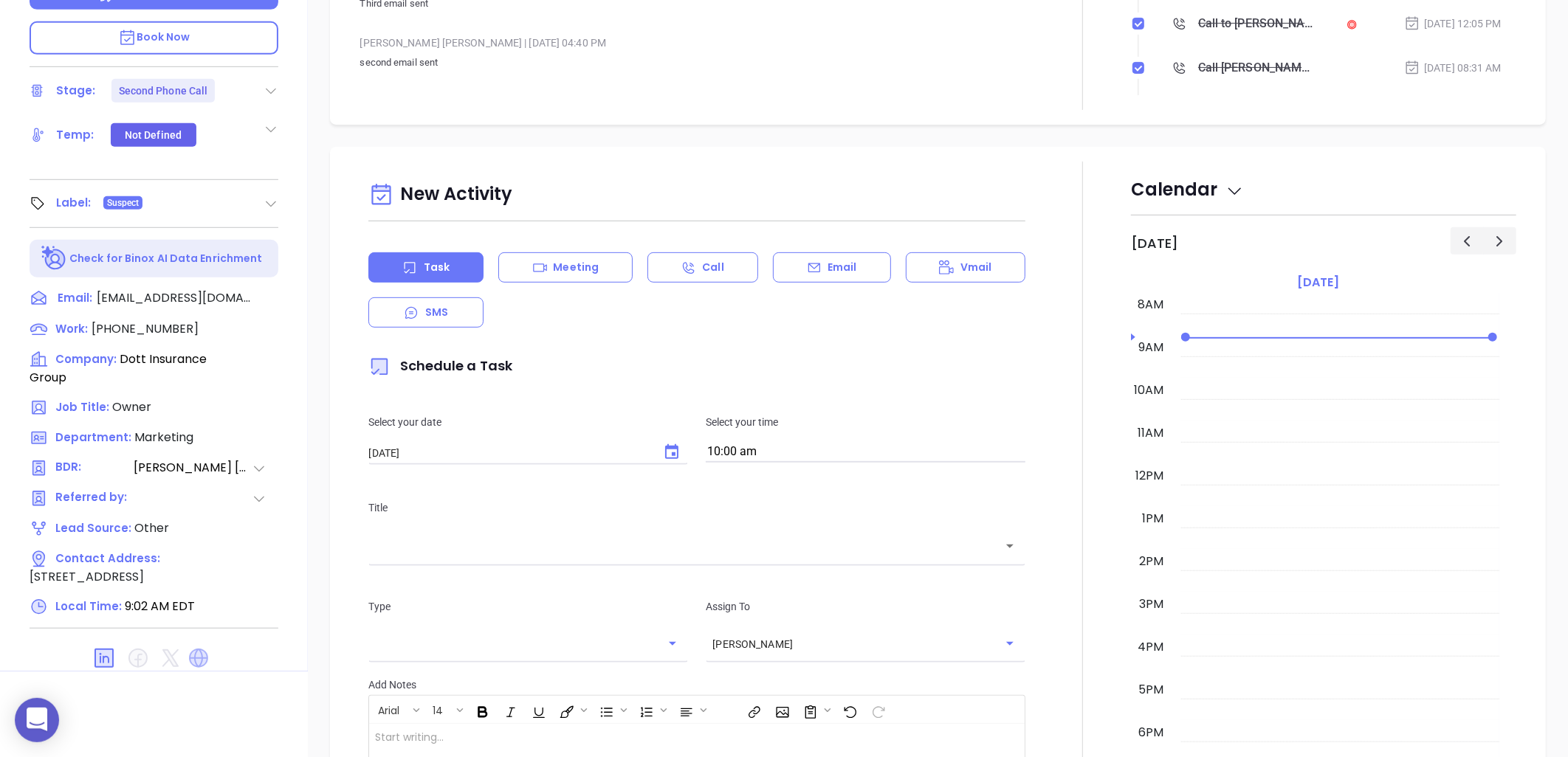
click at [196, 649] on icon at bounding box center [198, 658] width 19 height 19
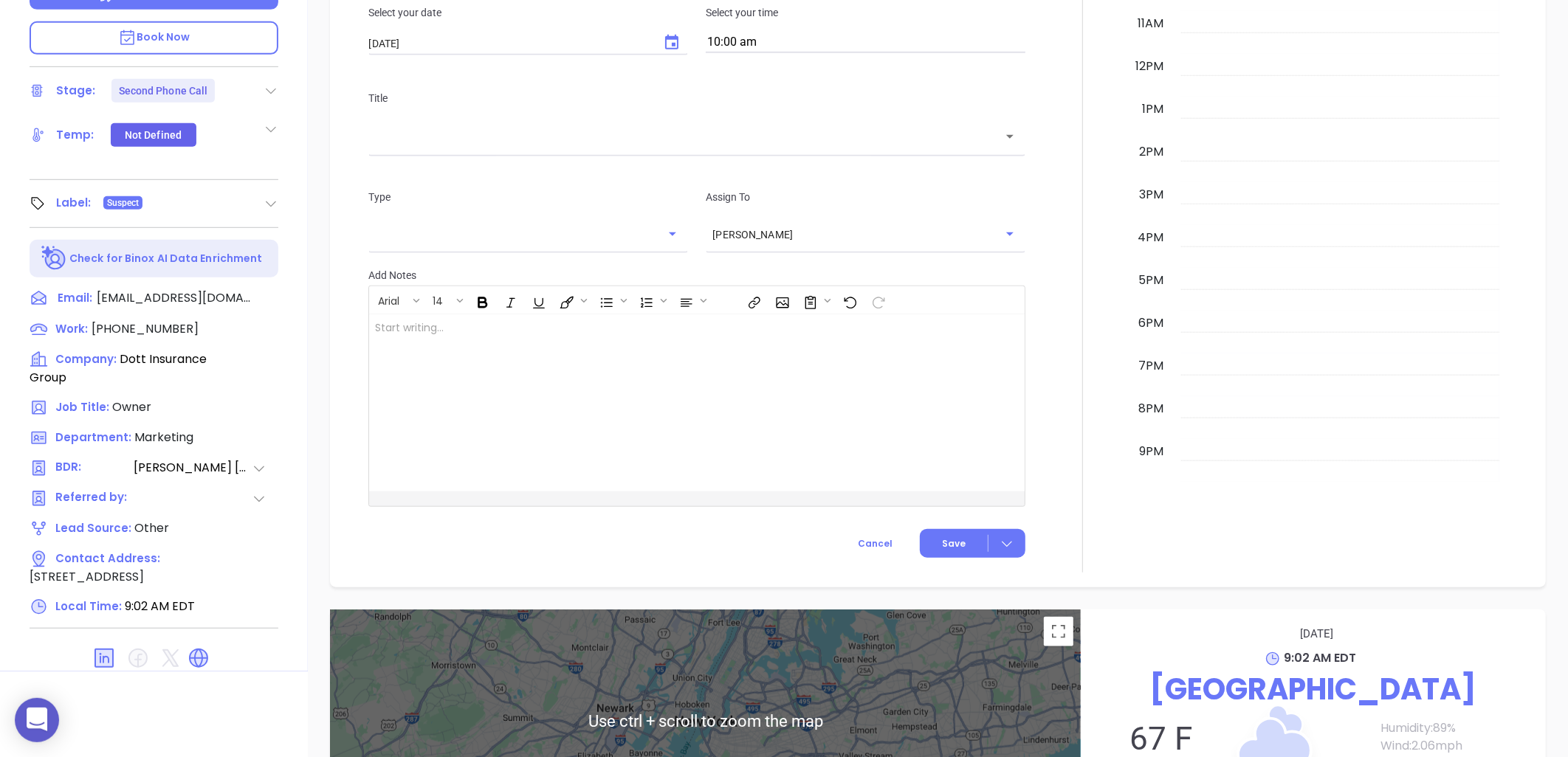
scroll to position [738, 0]
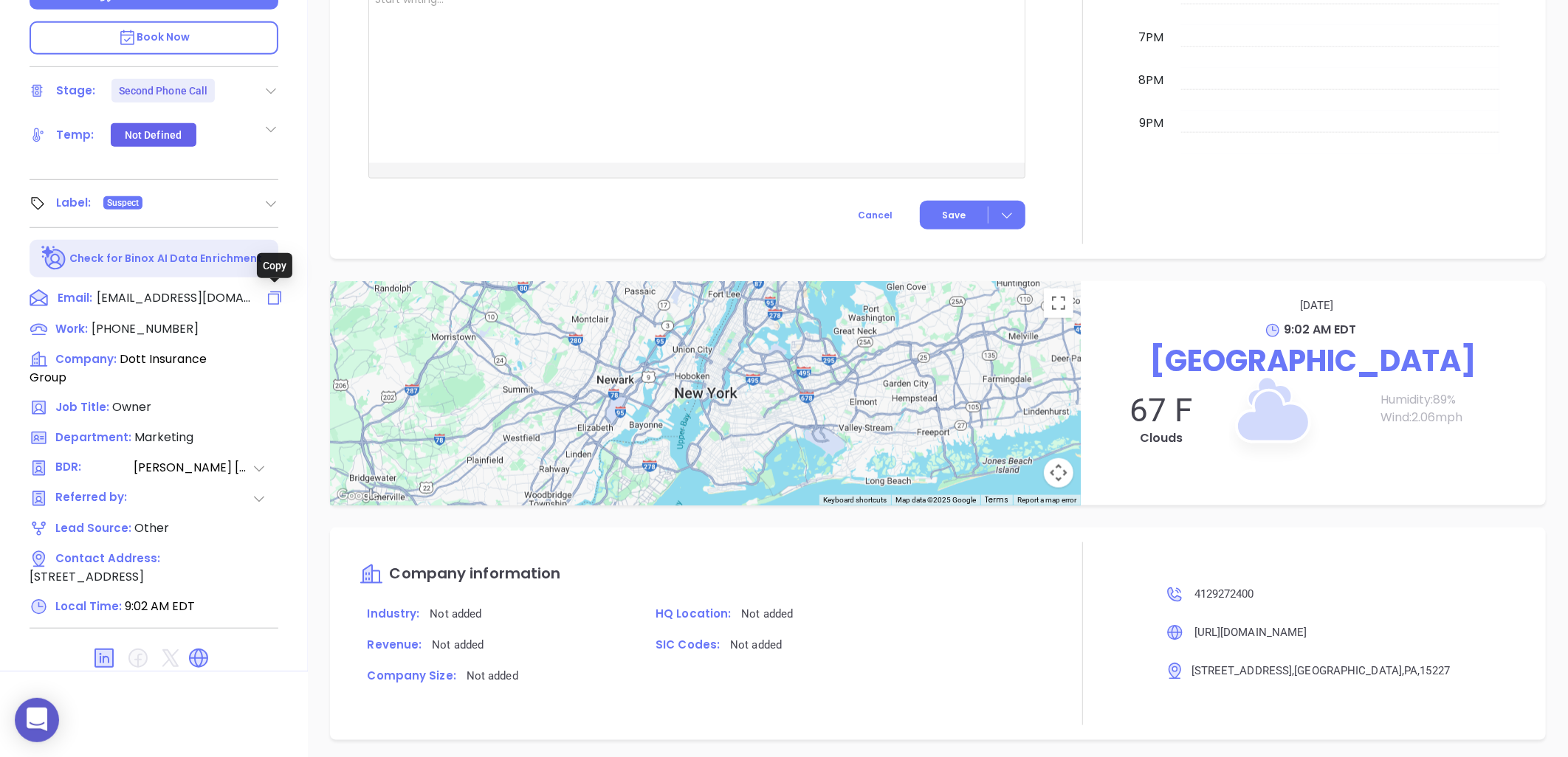
click at [275, 299] on icon at bounding box center [274, 298] width 17 height 17
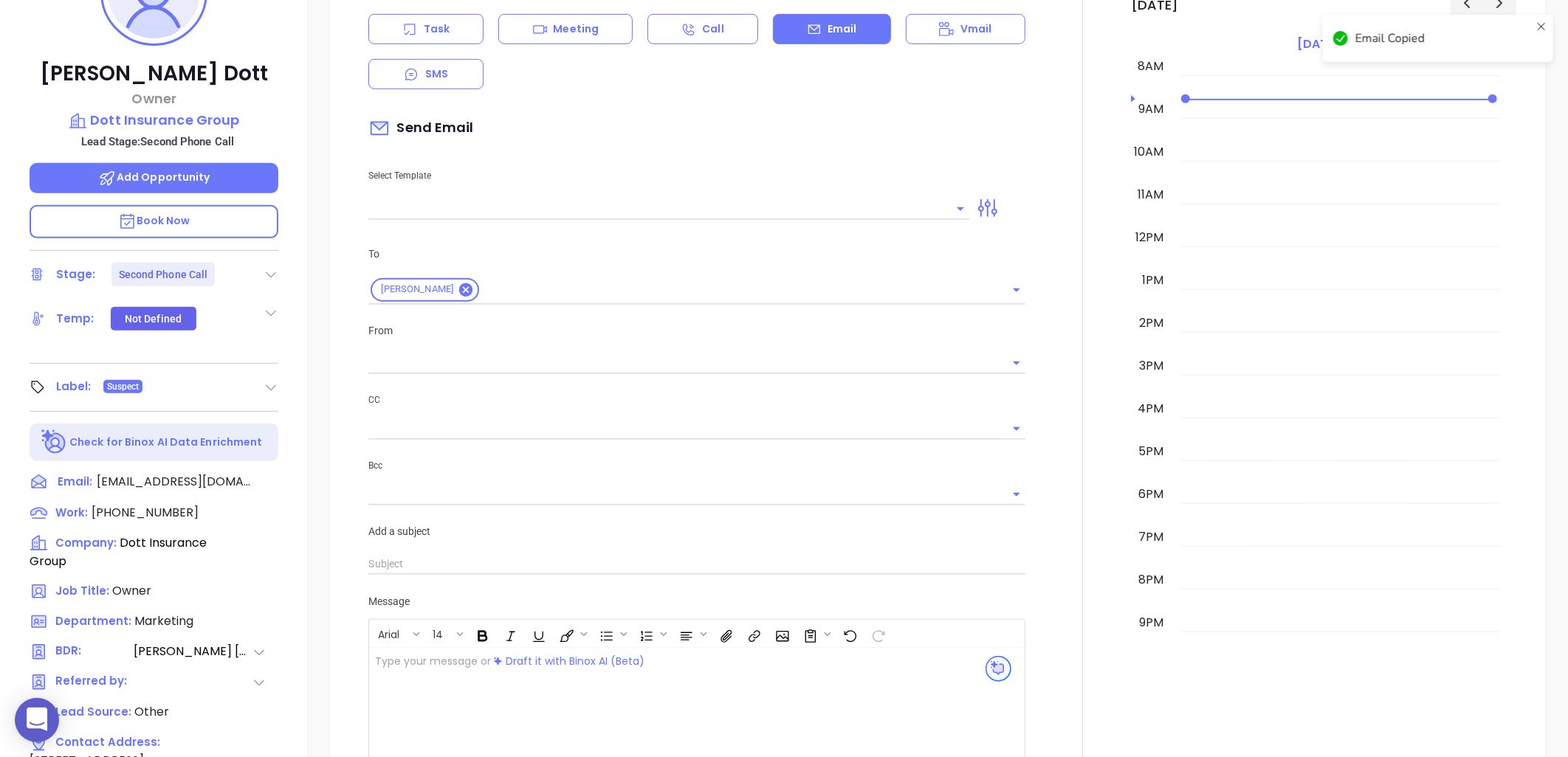
scroll to position [201, 0]
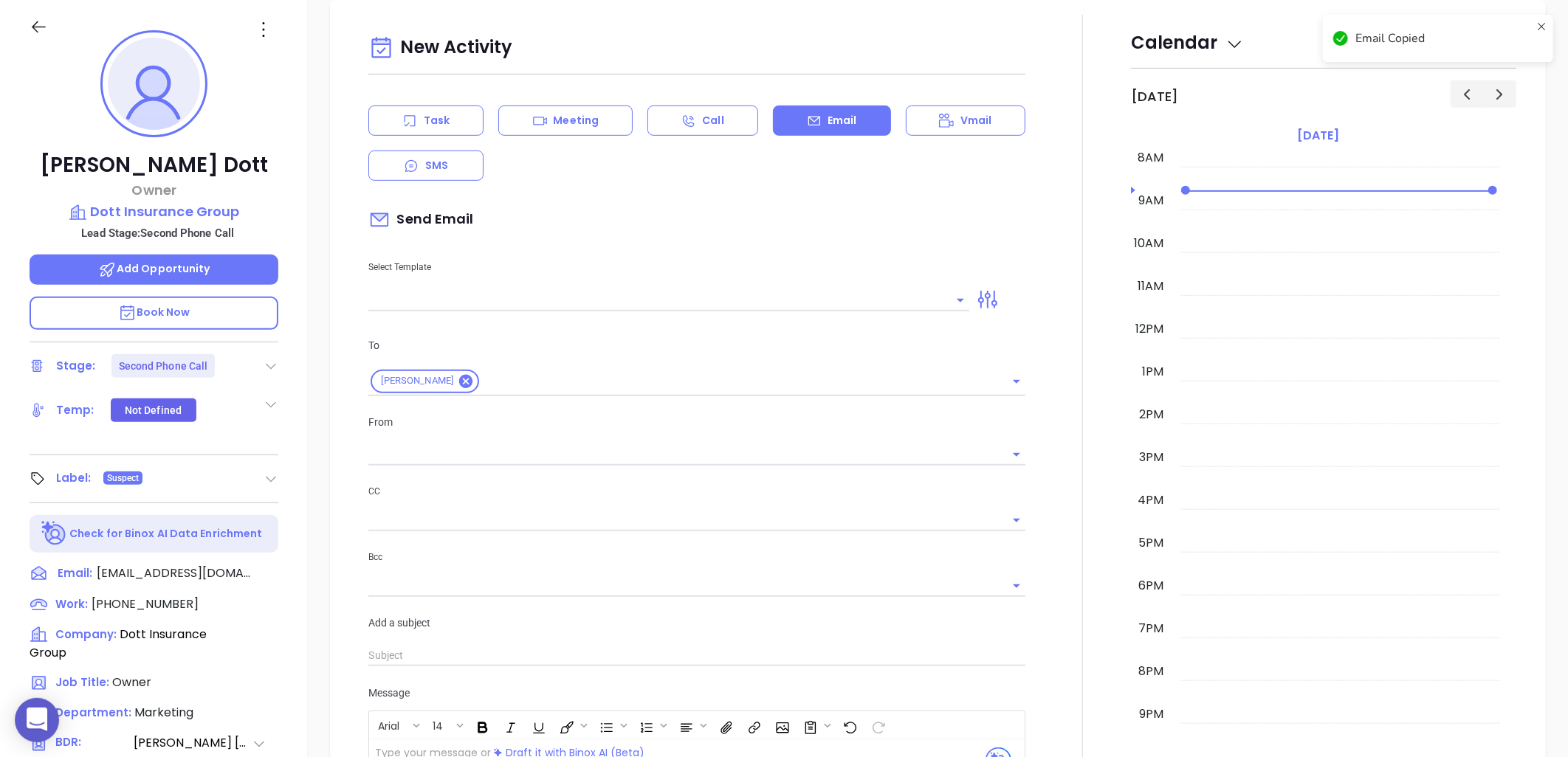
type input "[PERSON_NAME]"
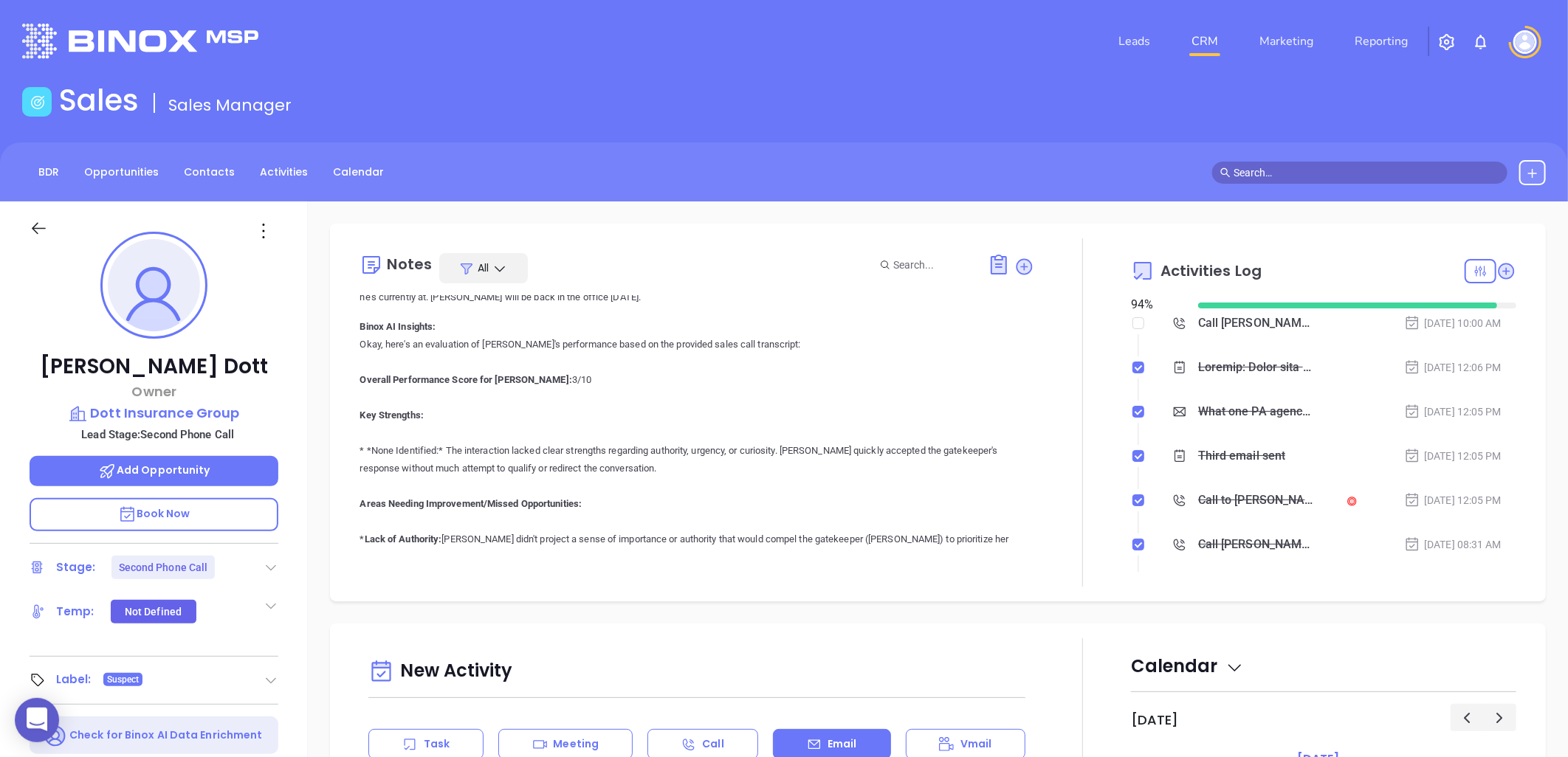
scroll to position [0, 0]
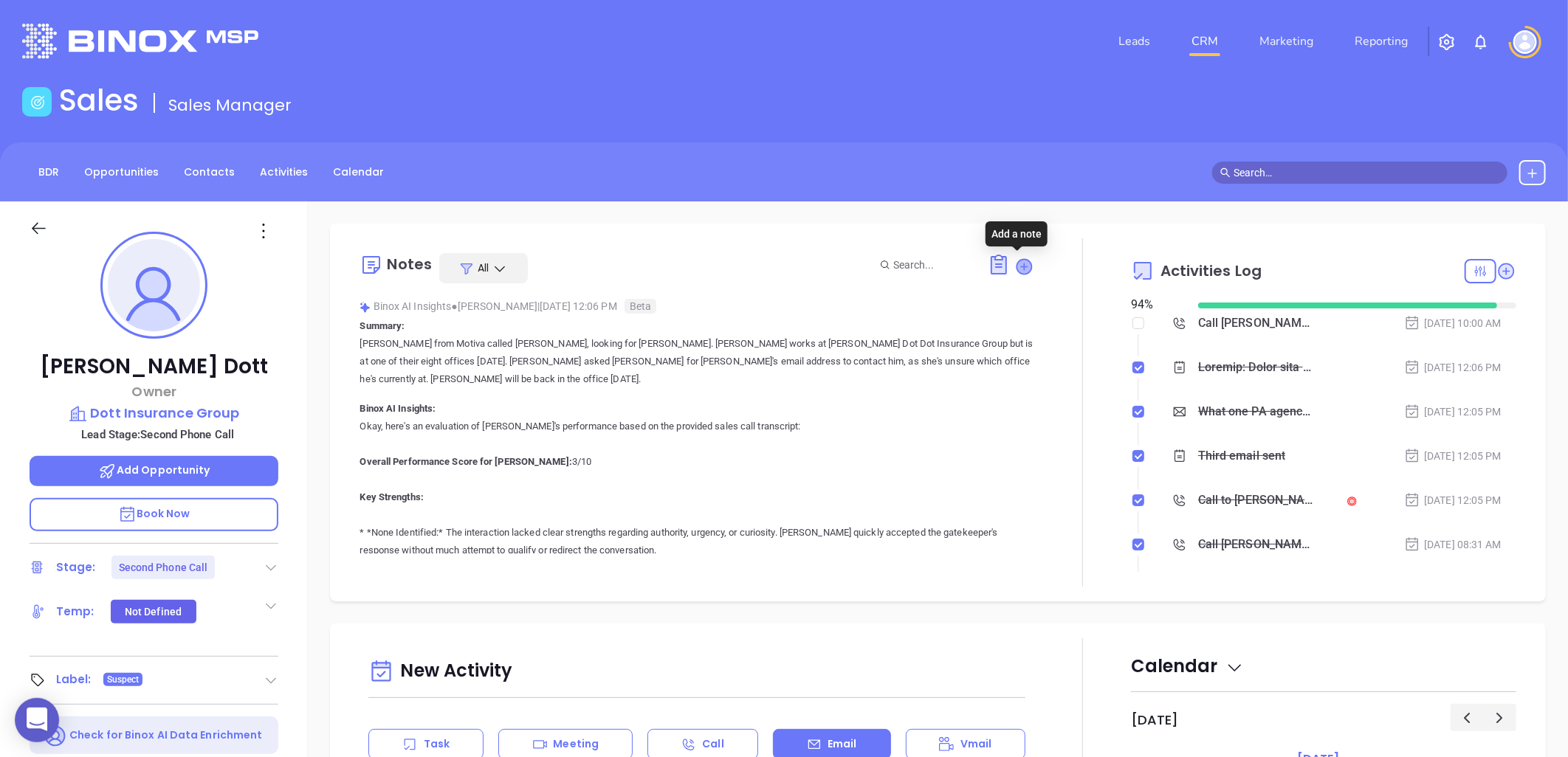
click at [1017, 268] on icon at bounding box center [1025, 267] width 15 height 15
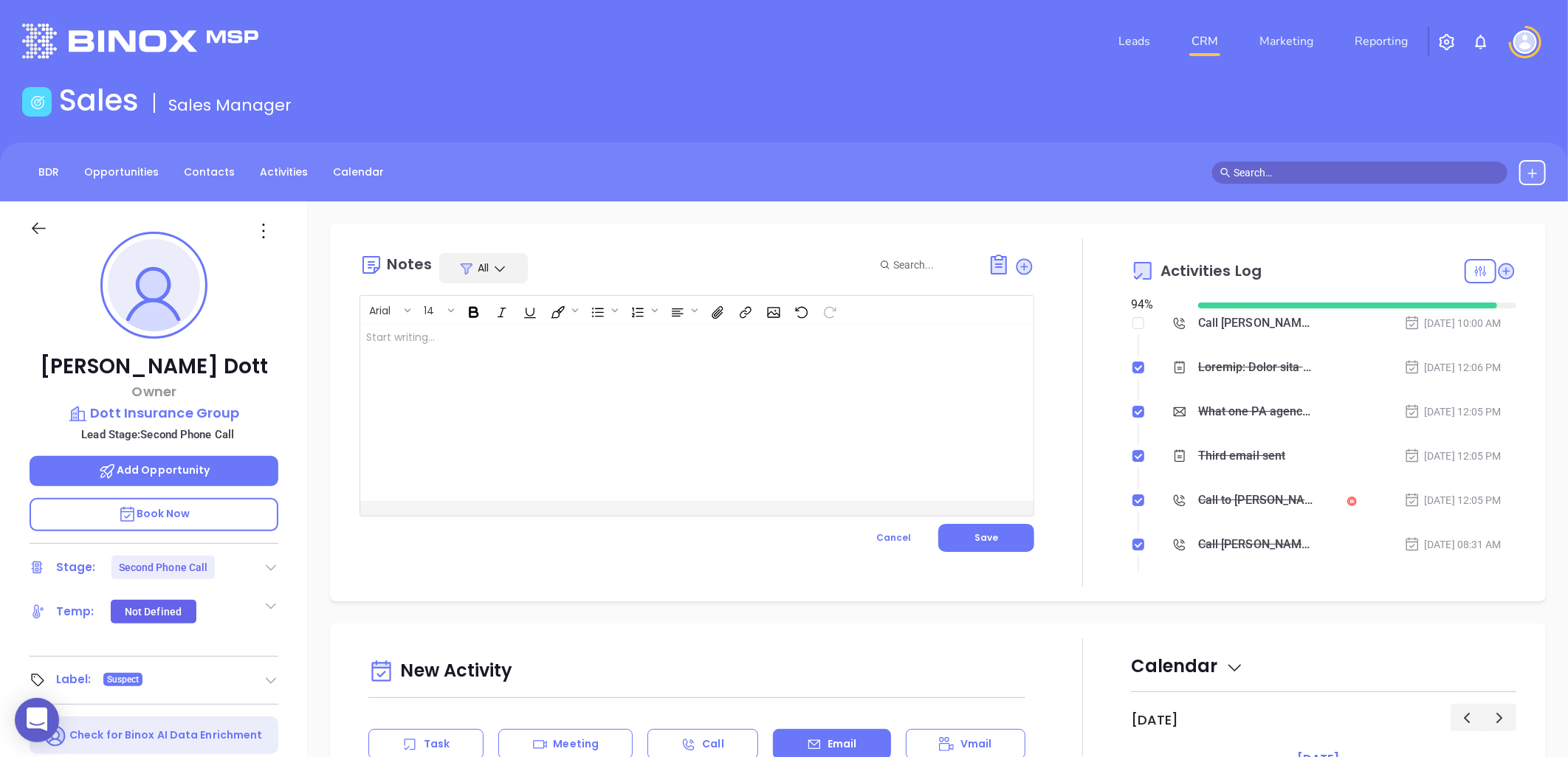
click at [510, 338] on div at bounding box center [672, 413] width 626 height 177
drag, startPoint x: 498, startPoint y: 354, endPoint x: 370, endPoint y: 349, distance: 128.1
click at [370, 349] on p "Confirm email on call. Website currently unavailable" at bounding box center [673, 345] width 614 height 31
copy p "Website currently unavailable"
click at [983, 535] on span "Save" at bounding box center [986, 537] width 23 height 12
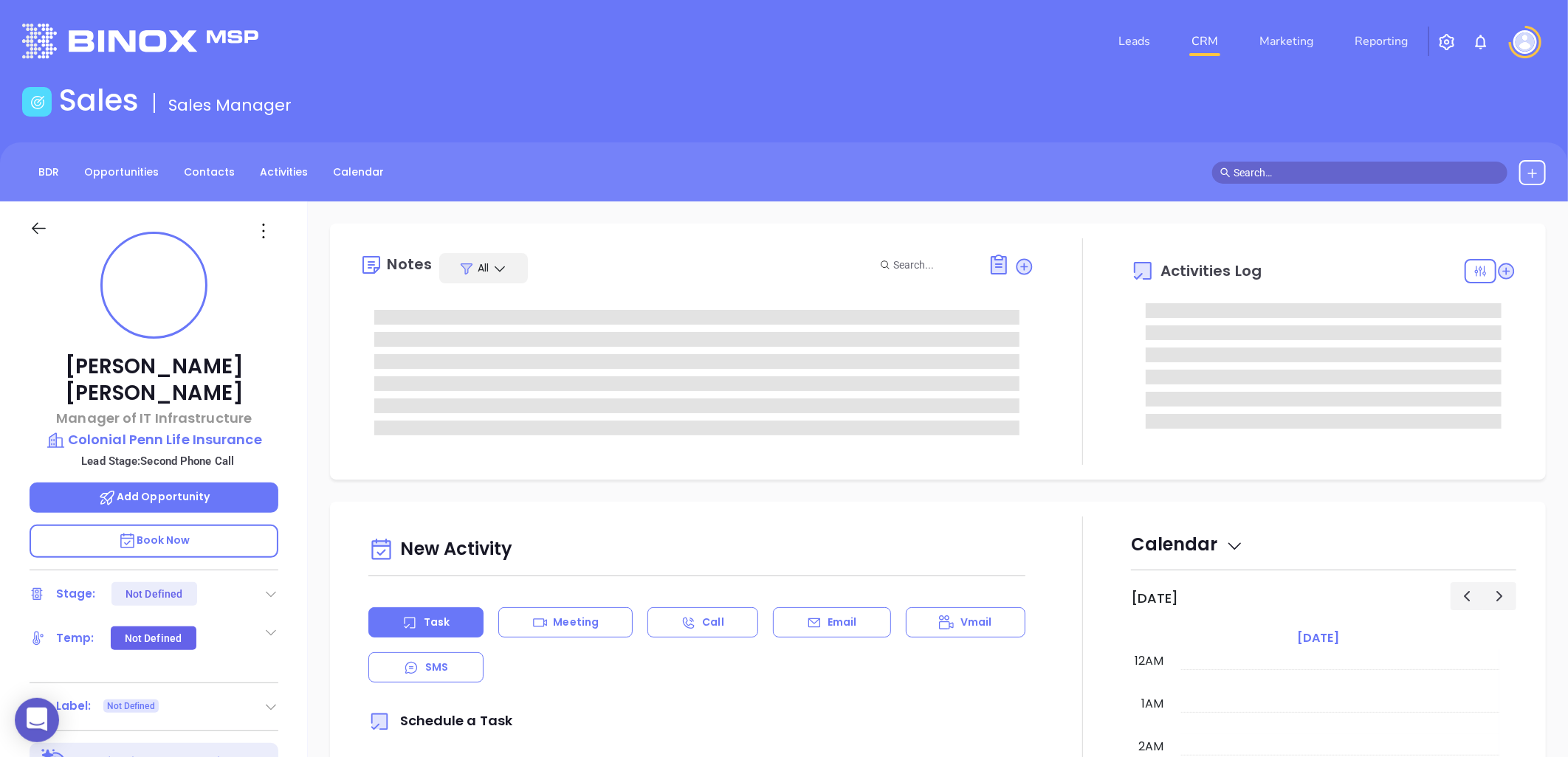
type input "[DATE]"
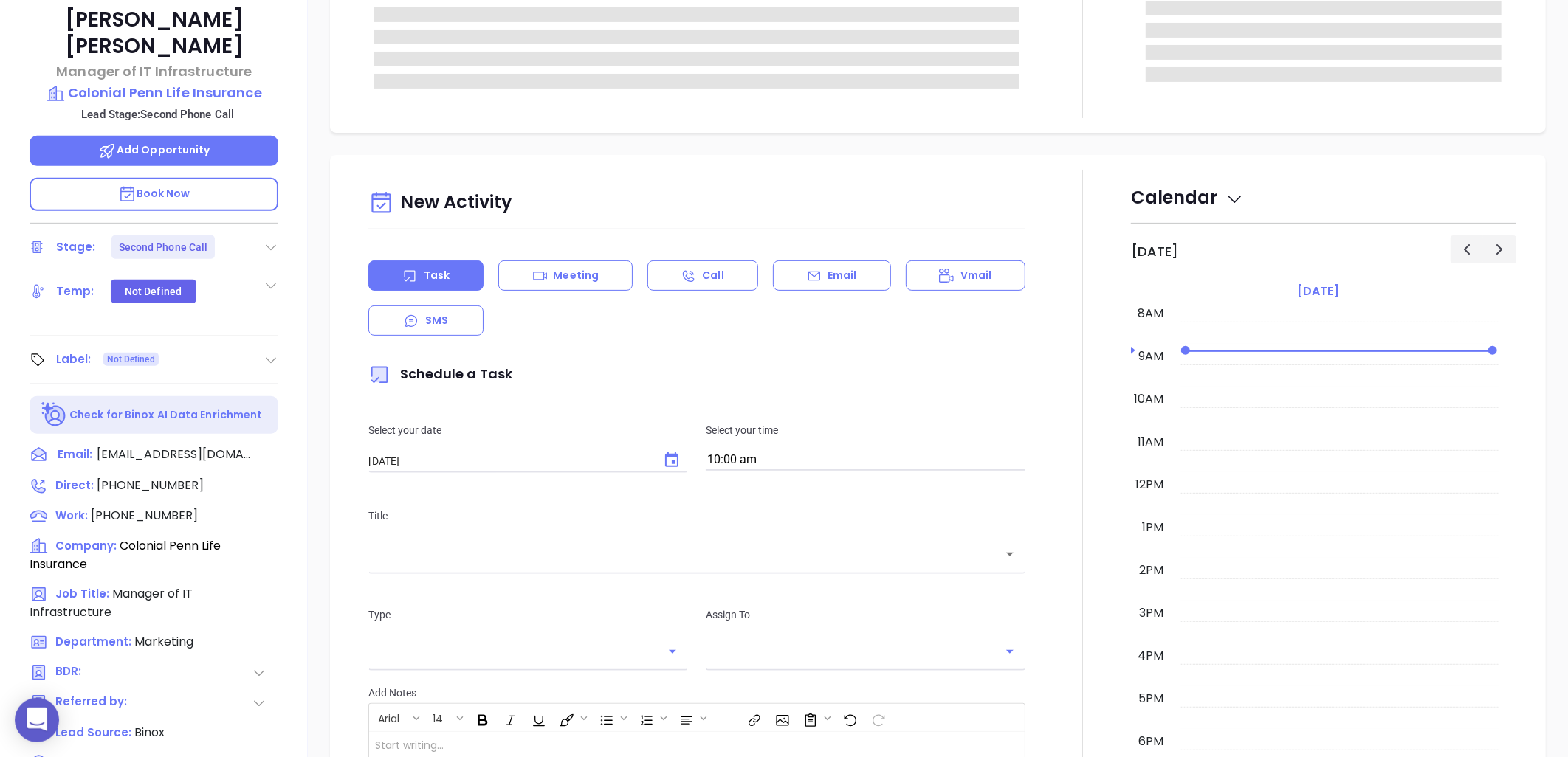
scroll to position [477, 0]
type input "[PERSON_NAME]"
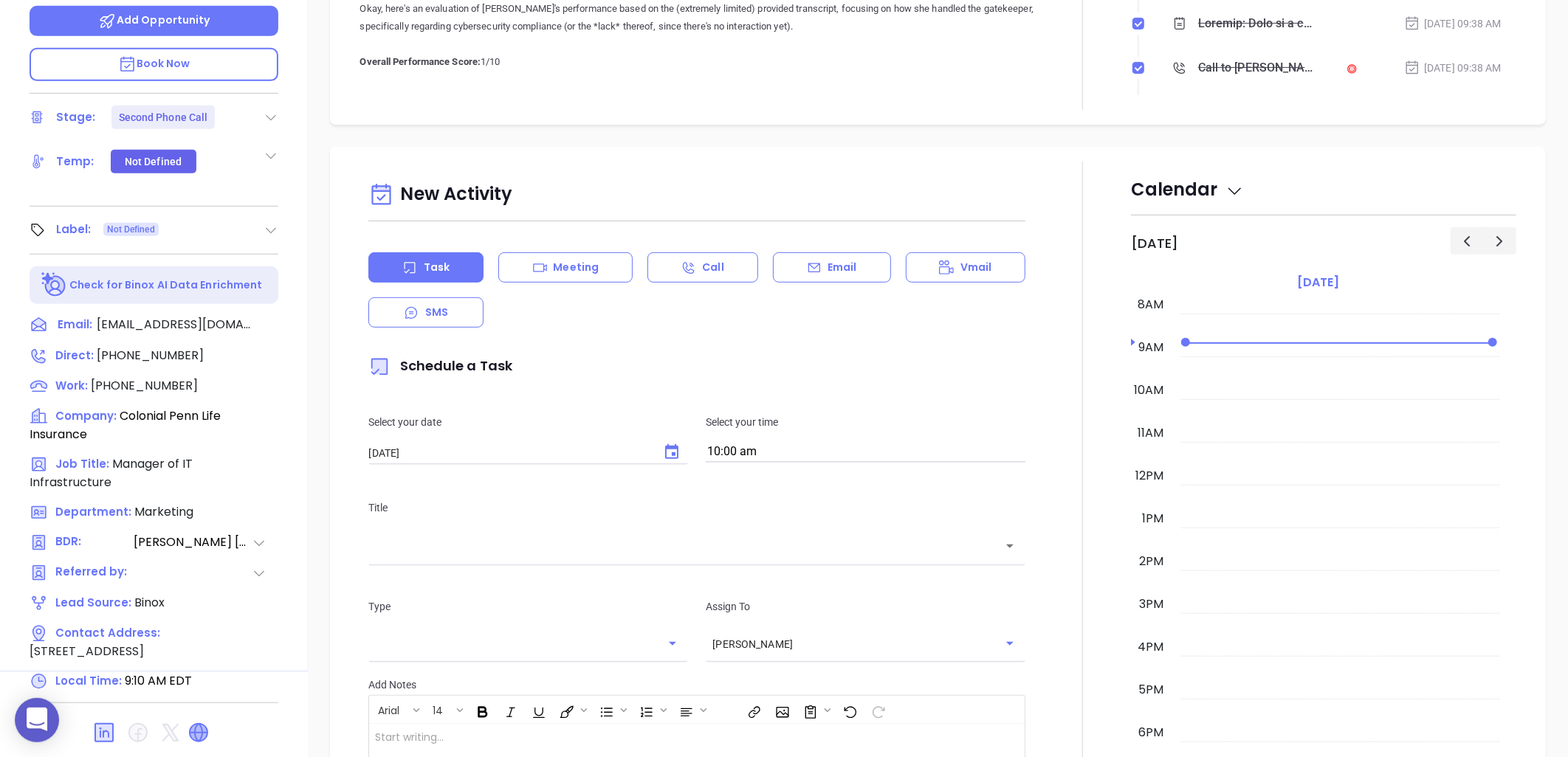
click at [198, 721] on icon at bounding box center [198, 733] width 23 height 23
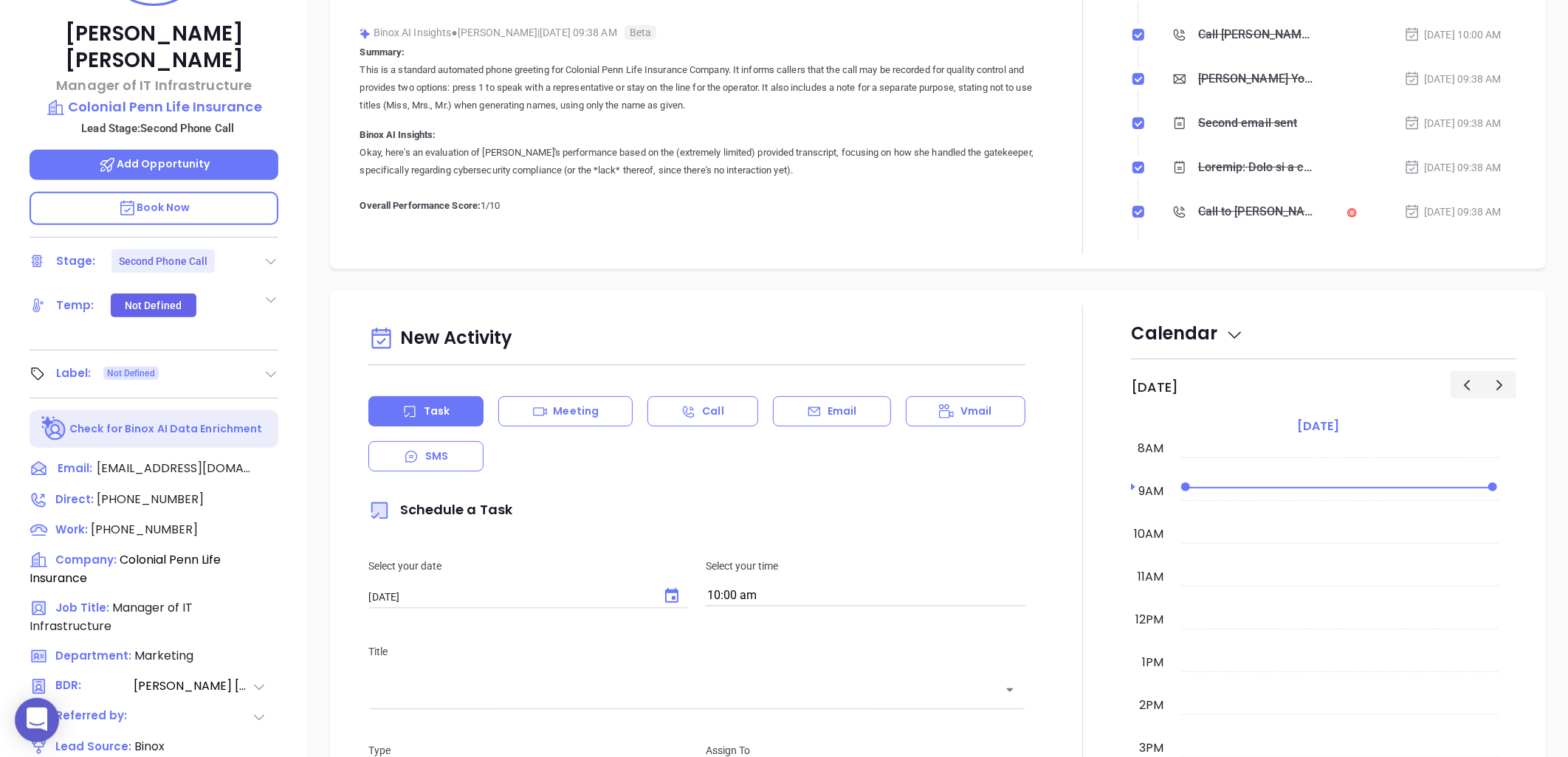
scroll to position [313, 0]
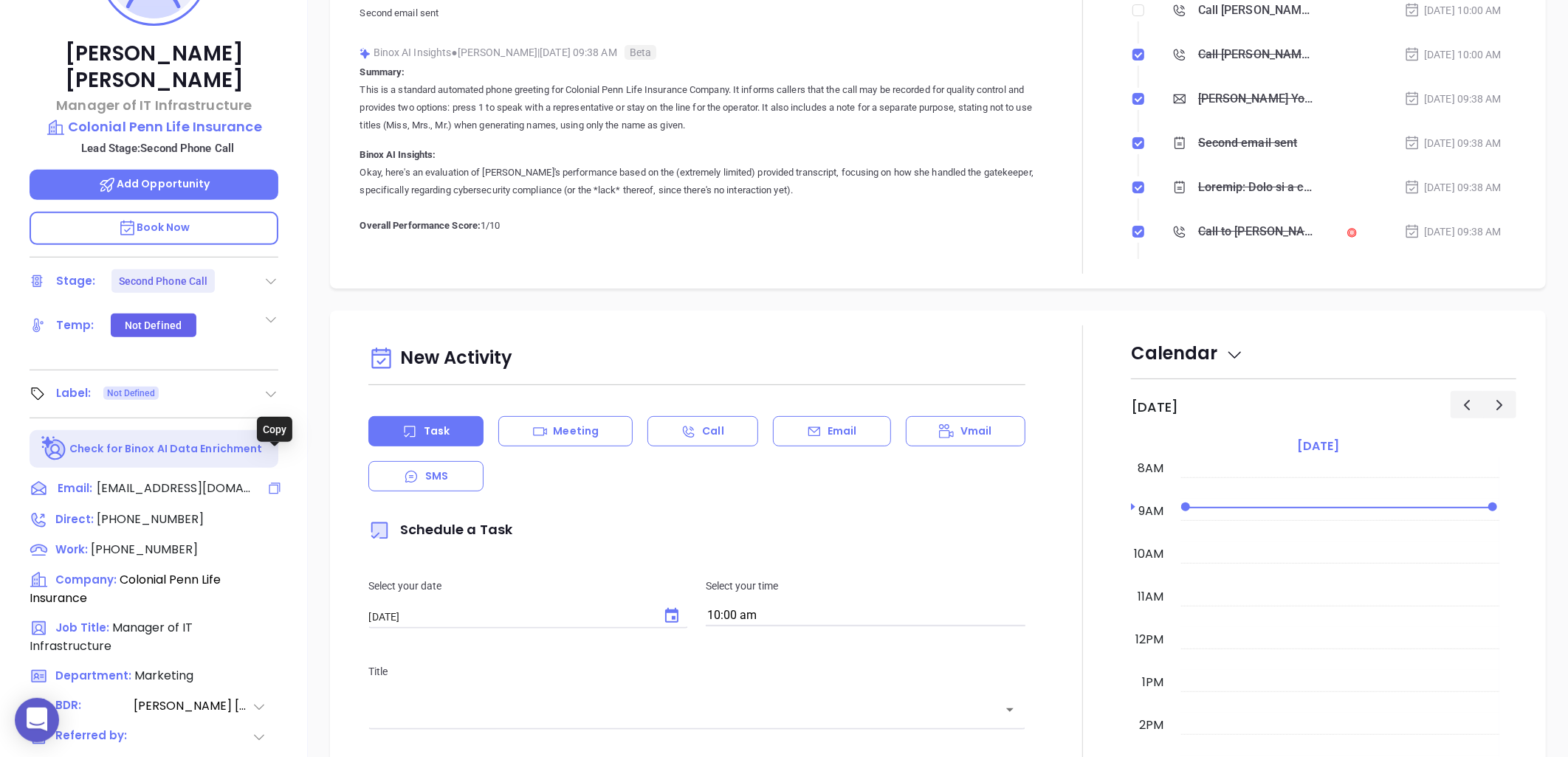
drag, startPoint x: 274, startPoint y: 459, endPoint x: 18, endPoint y: 369, distance: 271.4
click at [270, 481] on icon at bounding box center [274, 488] width 15 height 15
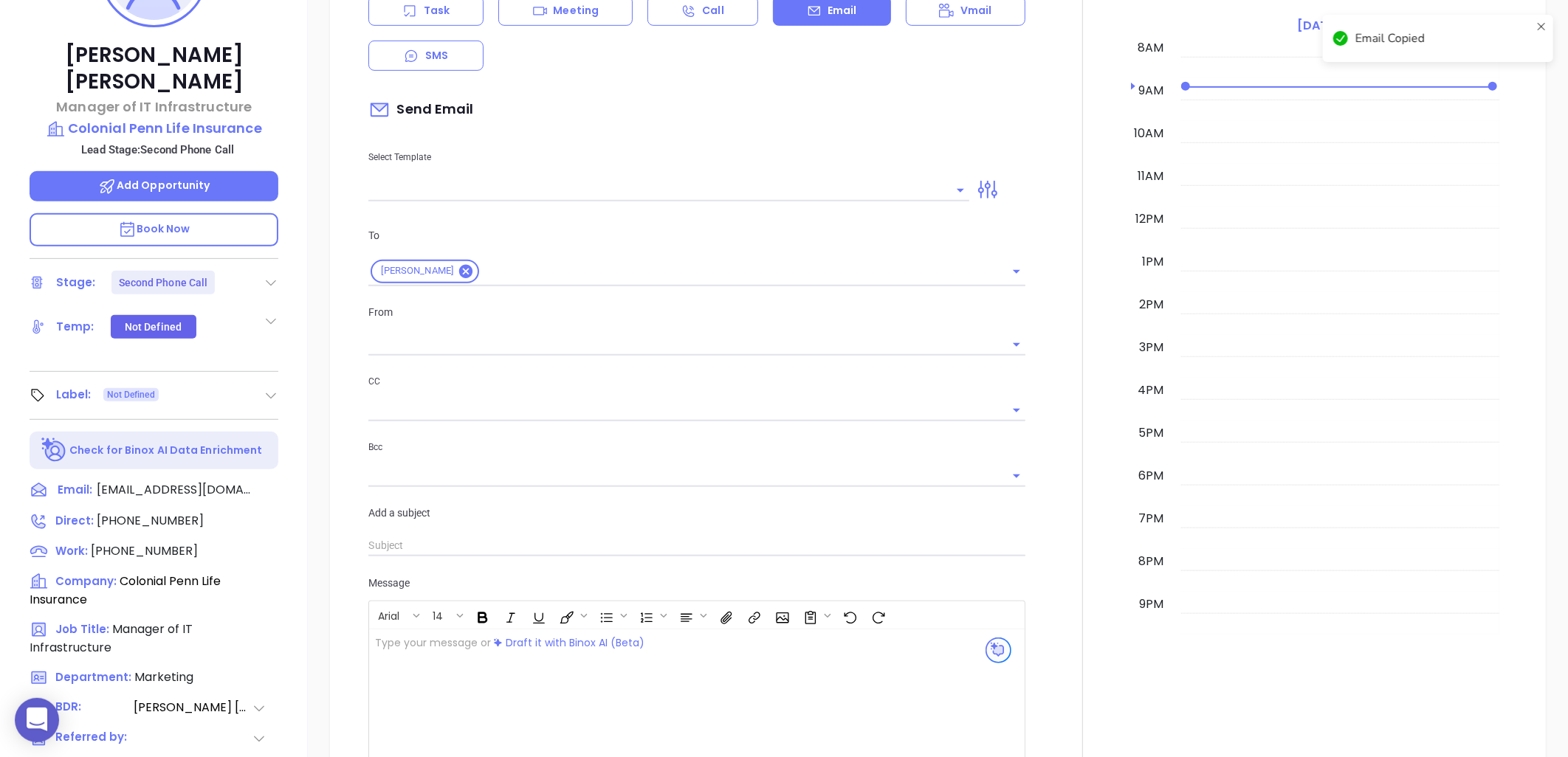
scroll to position [201, 0]
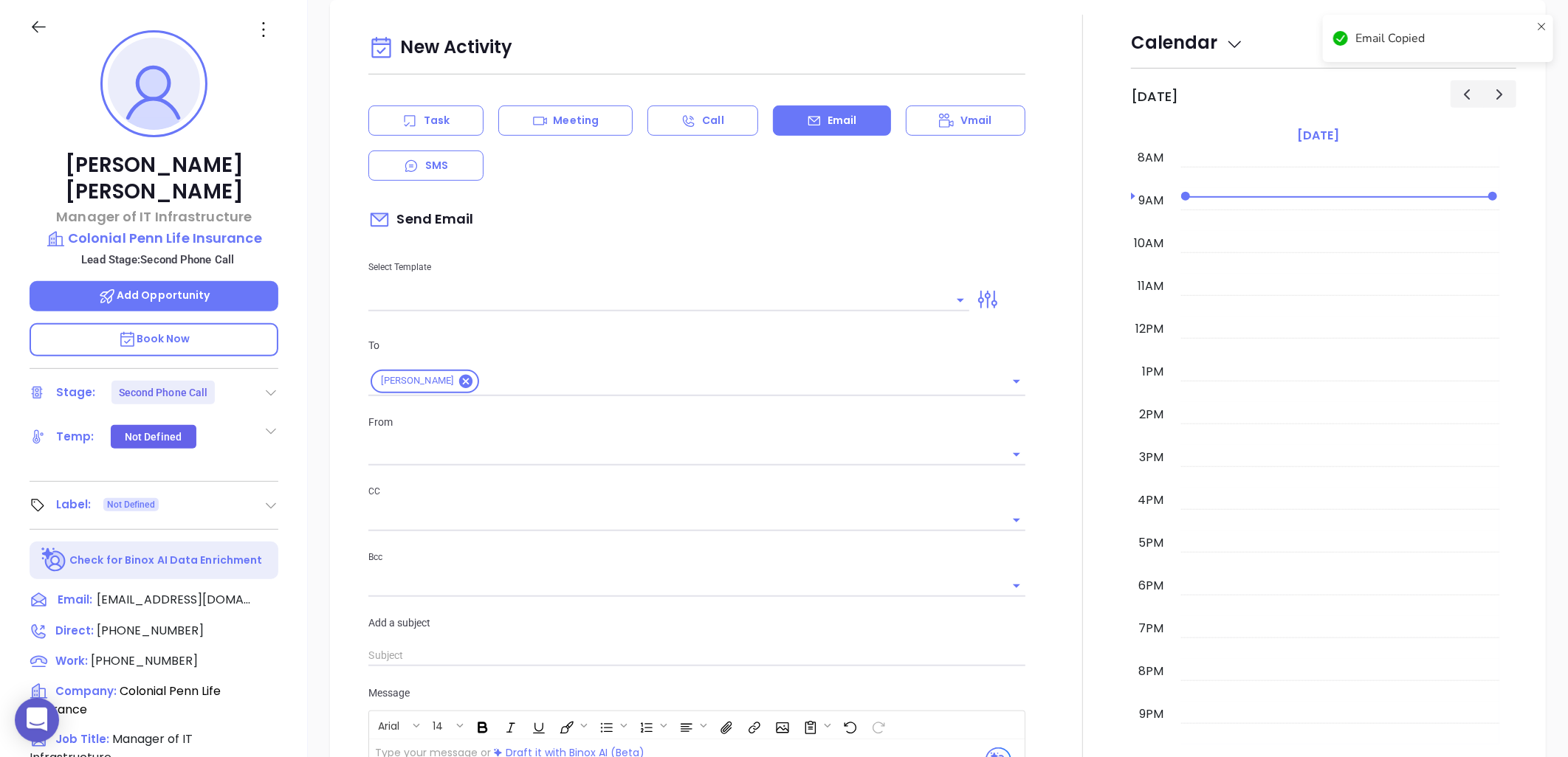
type input "[PERSON_NAME]"
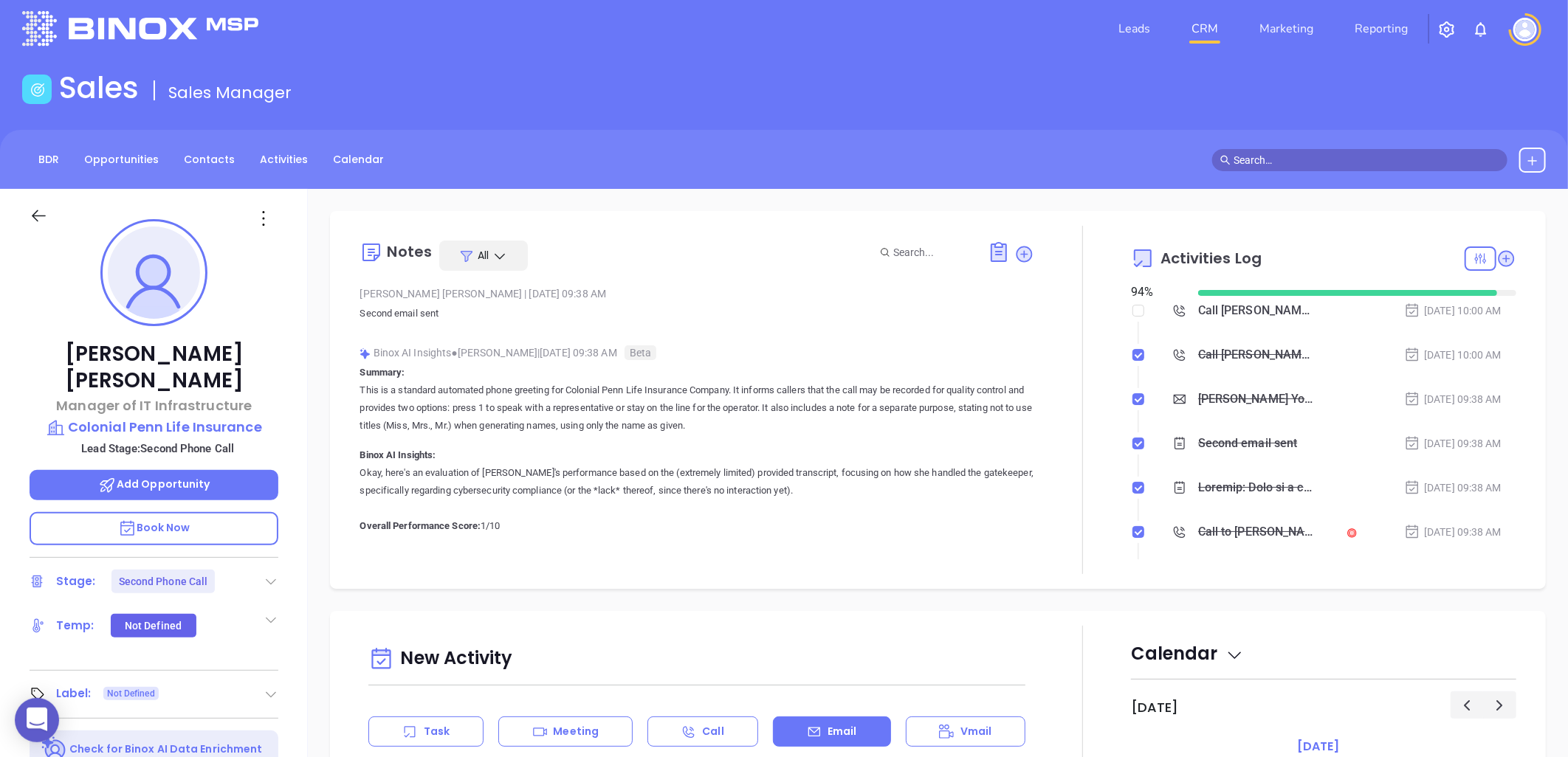
scroll to position [0, 0]
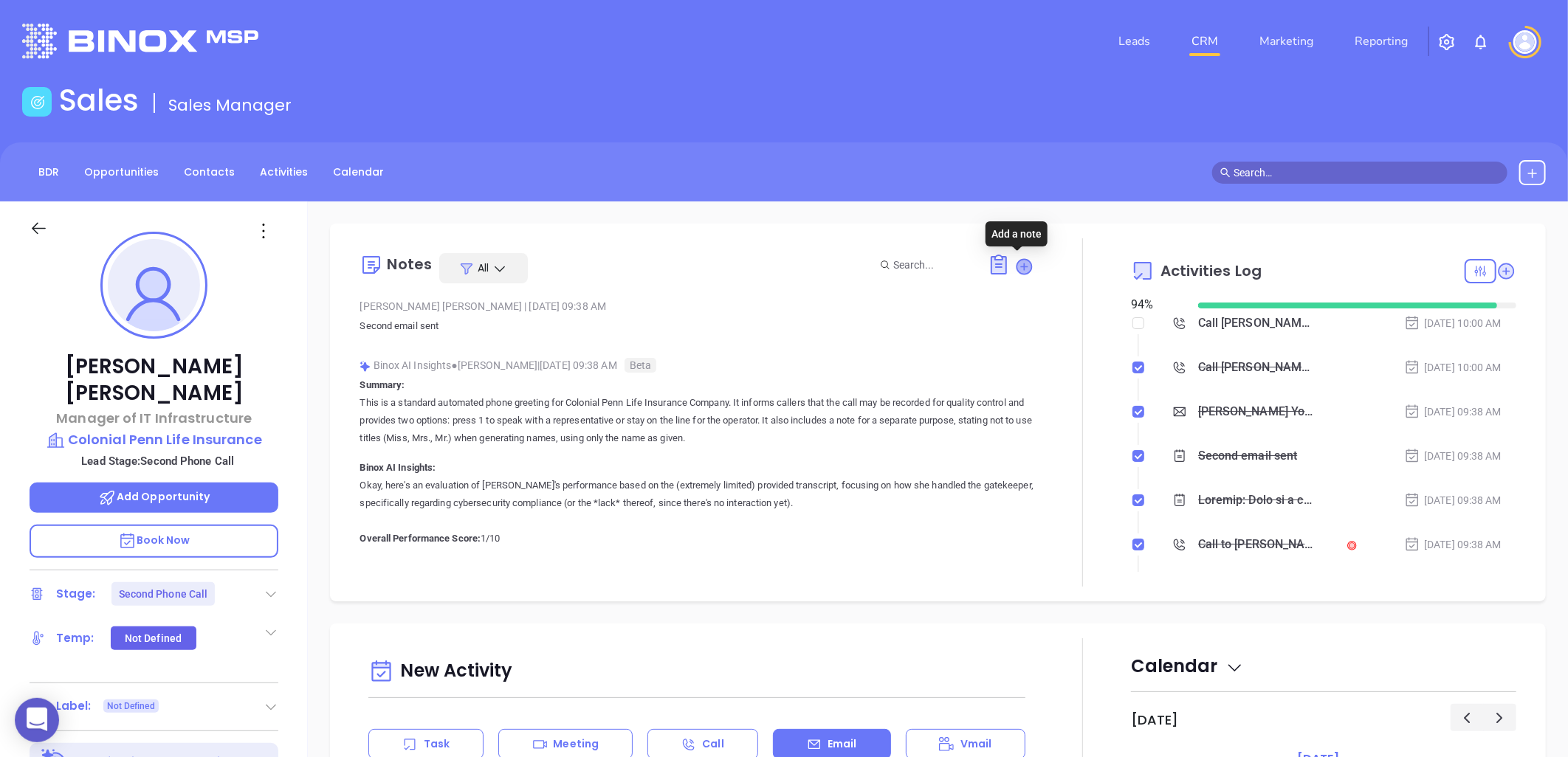
click at [1017, 262] on icon at bounding box center [1025, 267] width 15 height 15
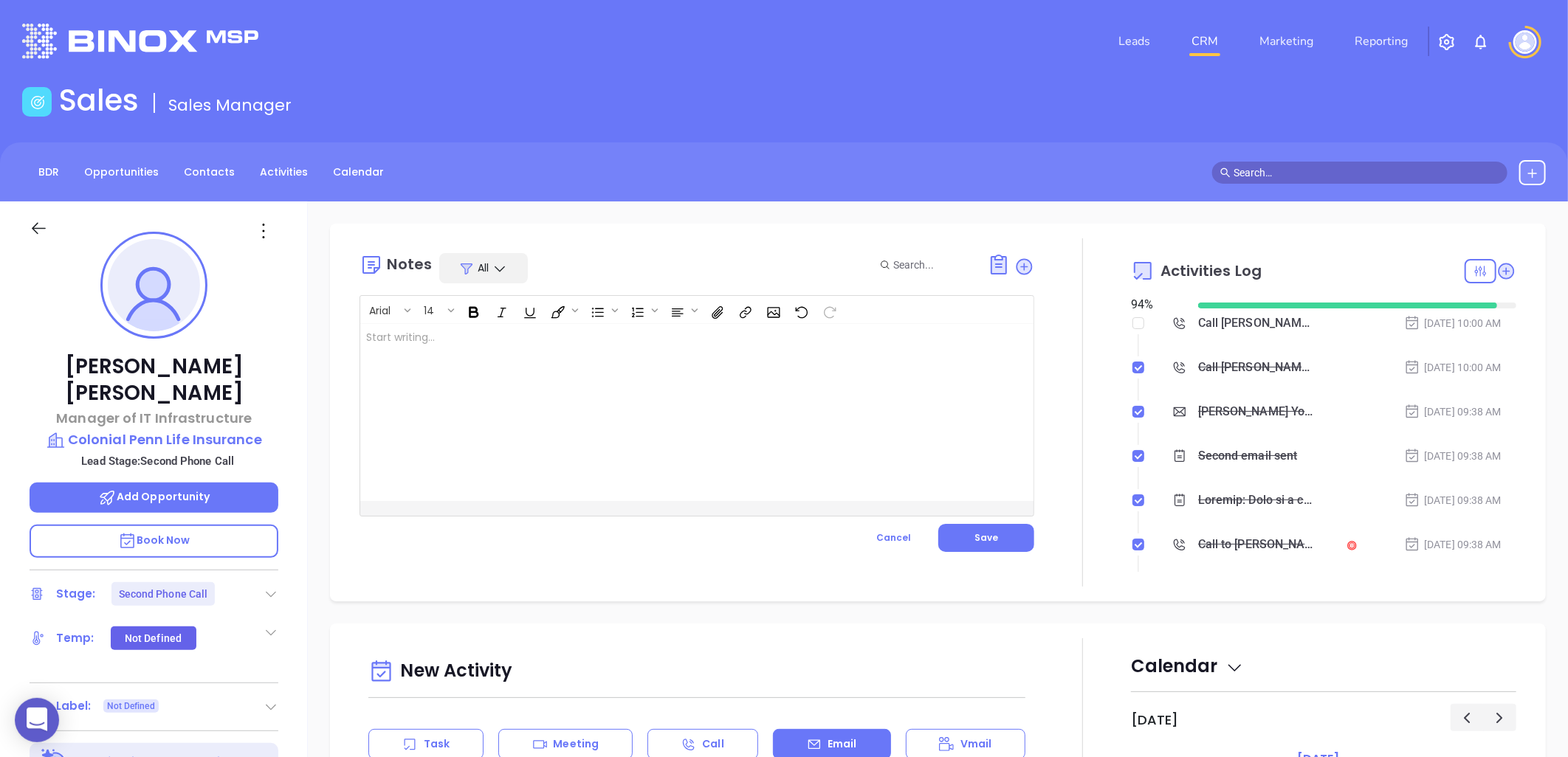
click at [556, 347] on div at bounding box center [672, 413] width 626 height 177
click at [994, 540] on button "Save" at bounding box center [987, 538] width 96 height 28
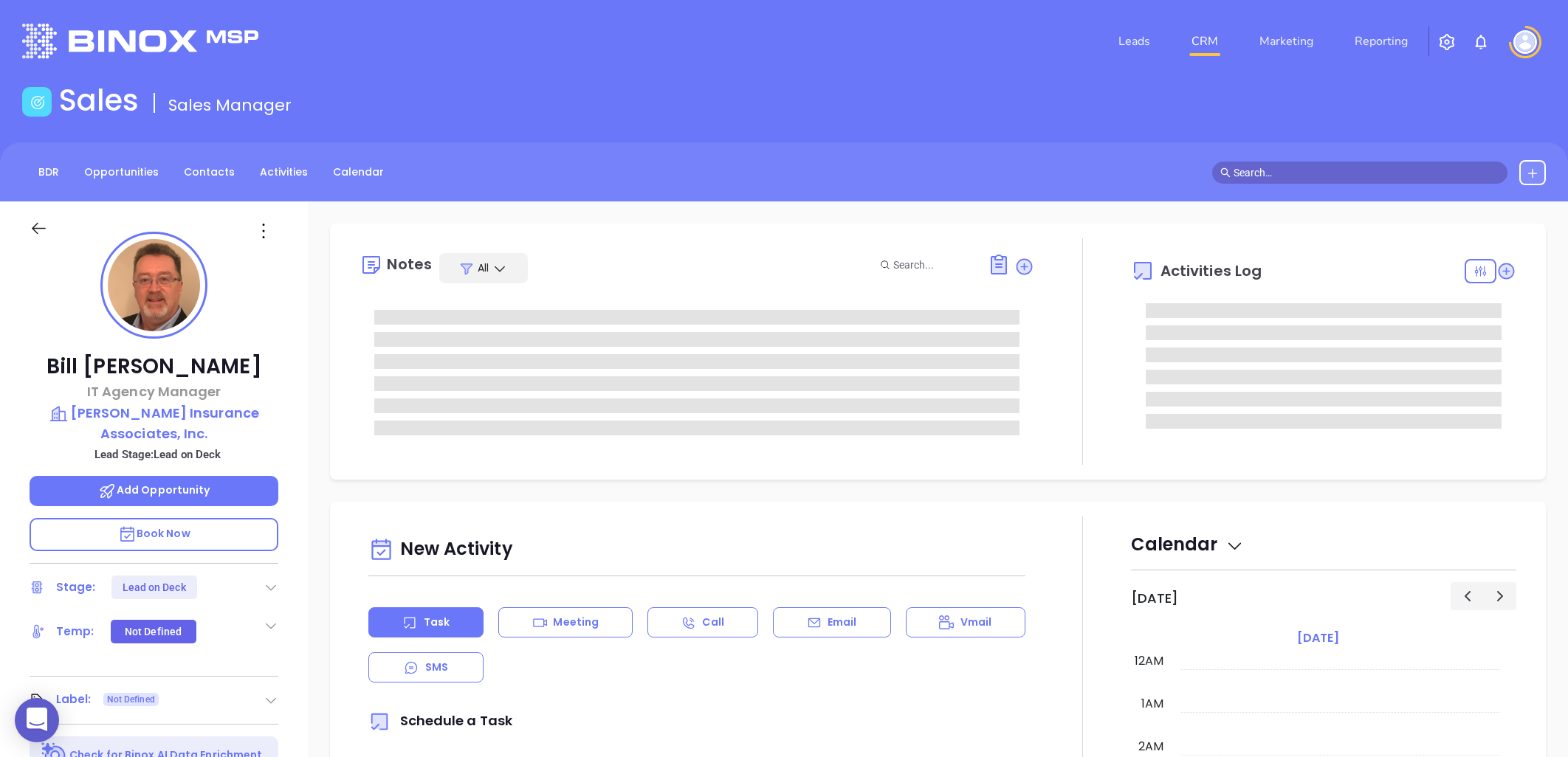
type input "[PERSON_NAME]"
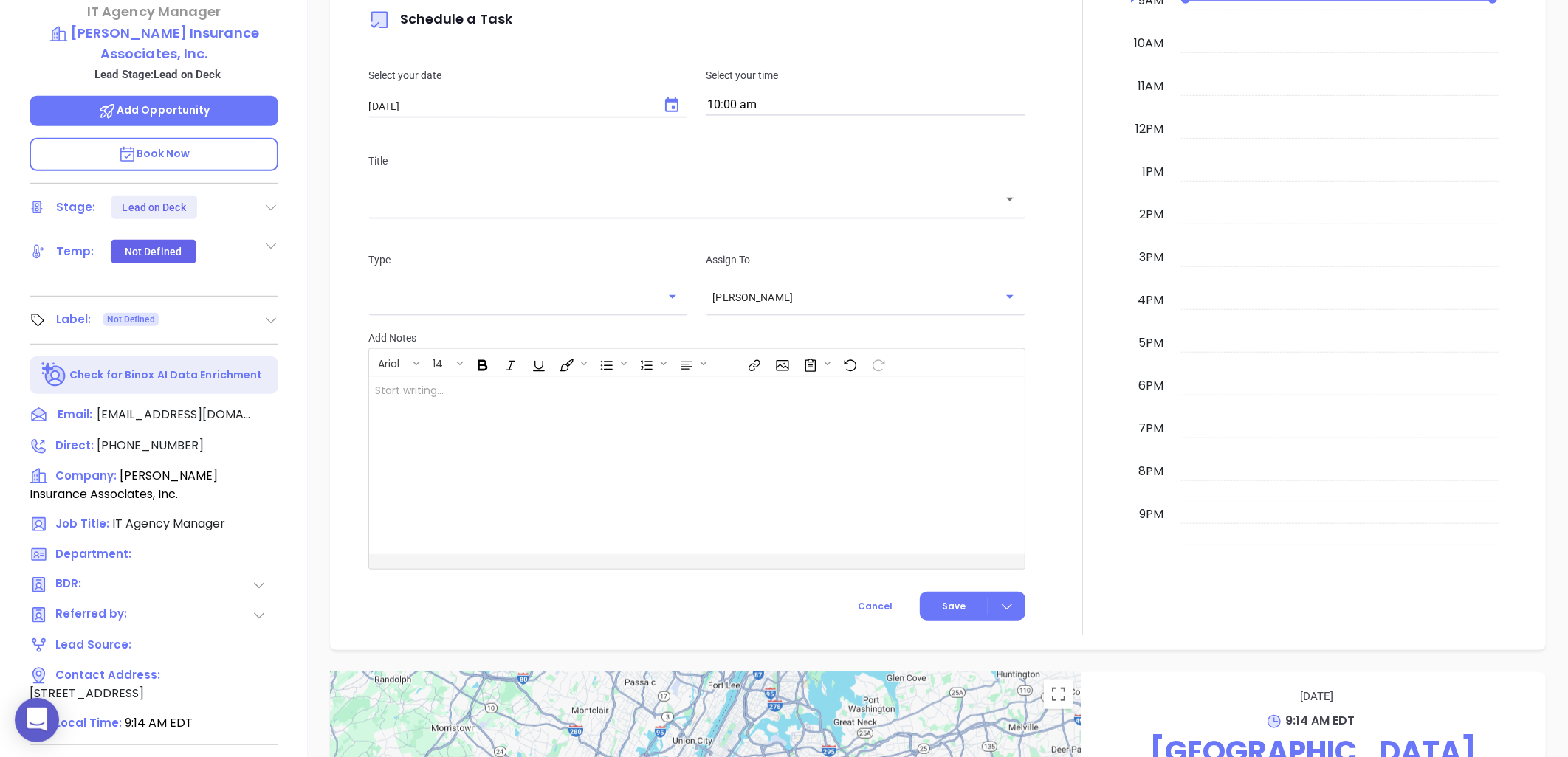
scroll to position [477, 0]
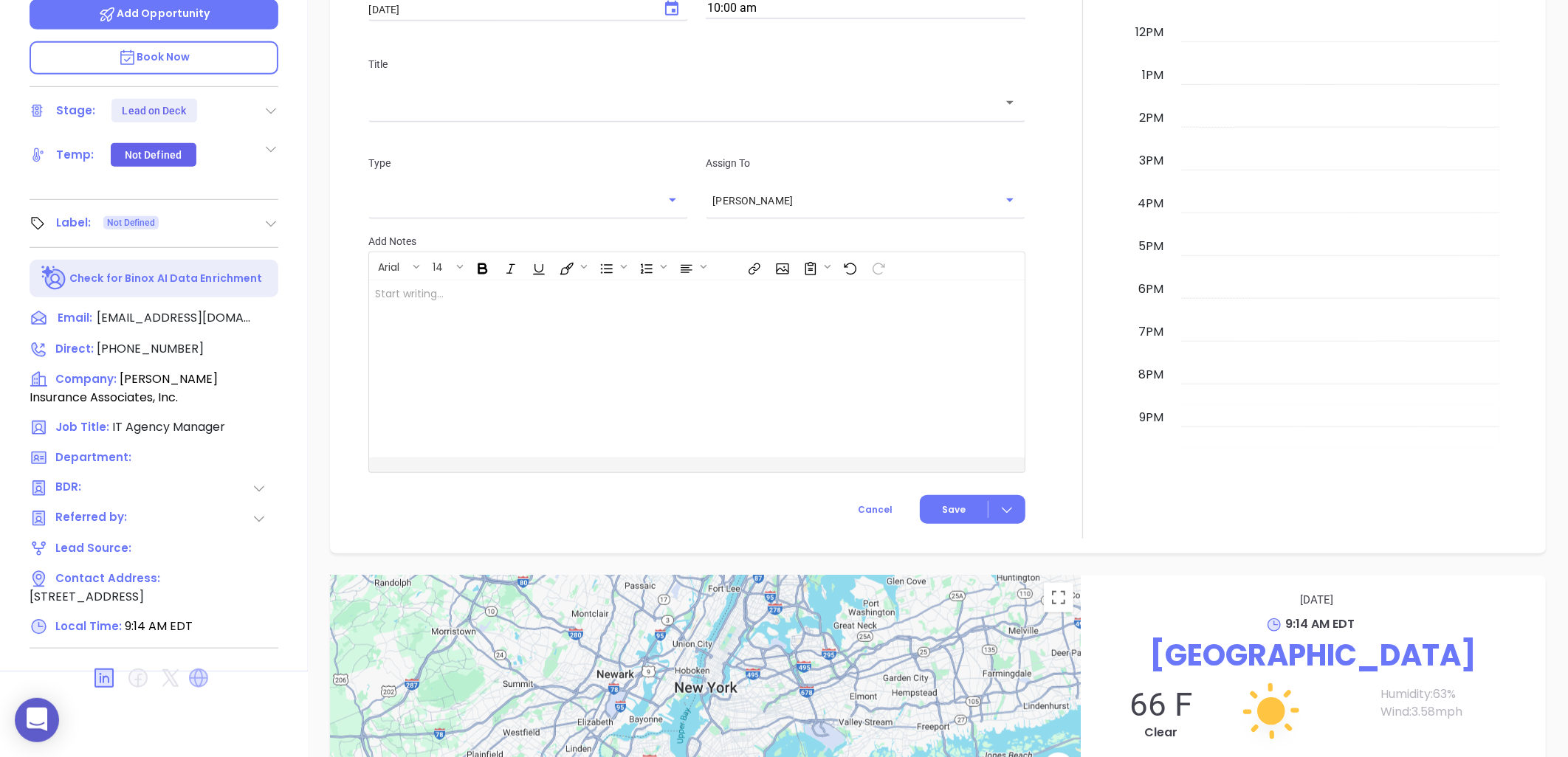
click at [202, 674] on icon at bounding box center [198, 678] width 19 height 19
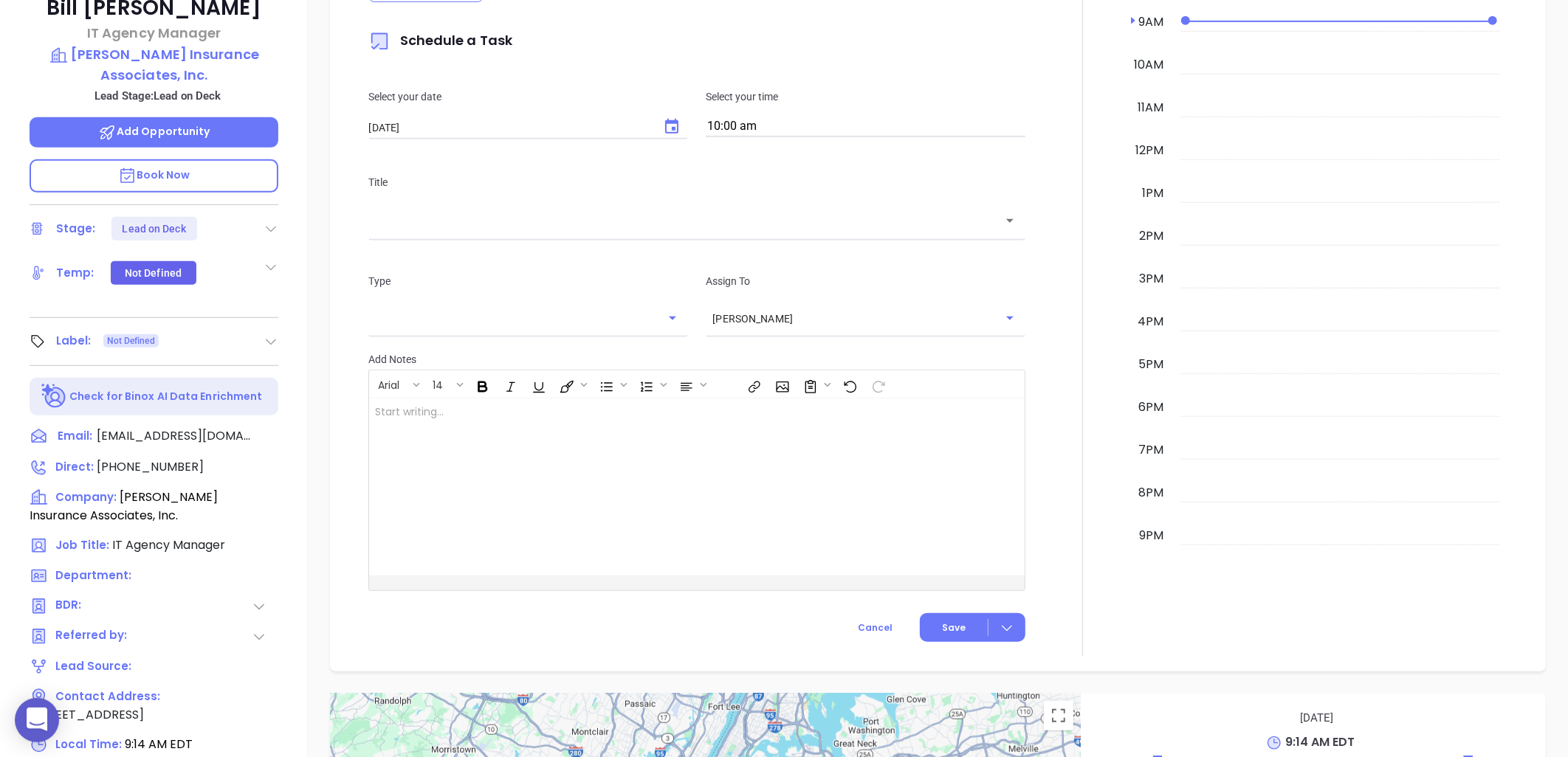
scroll to position [231, 0]
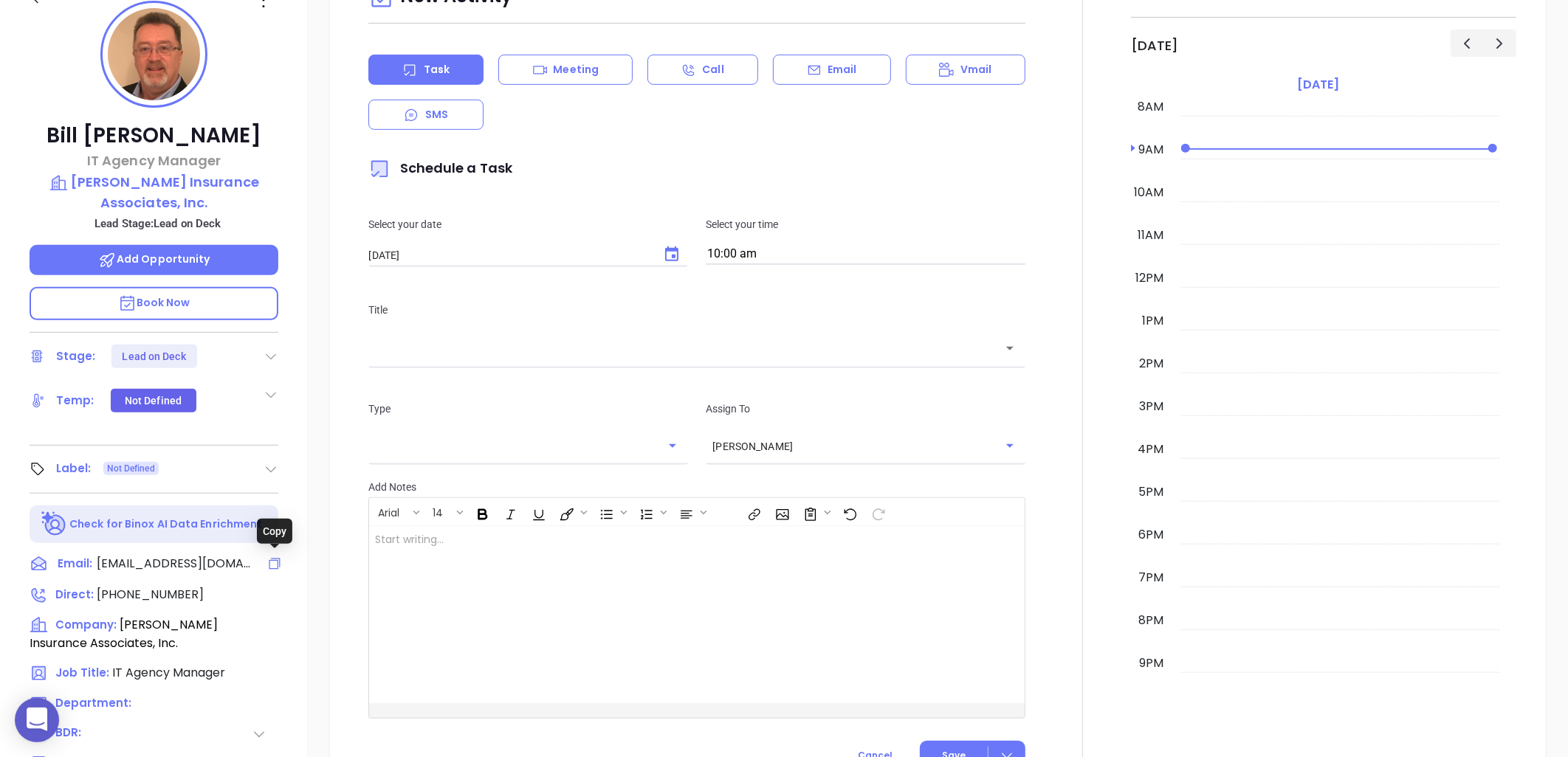
click at [269, 562] on icon at bounding box center [274, 564] width 15 height 15
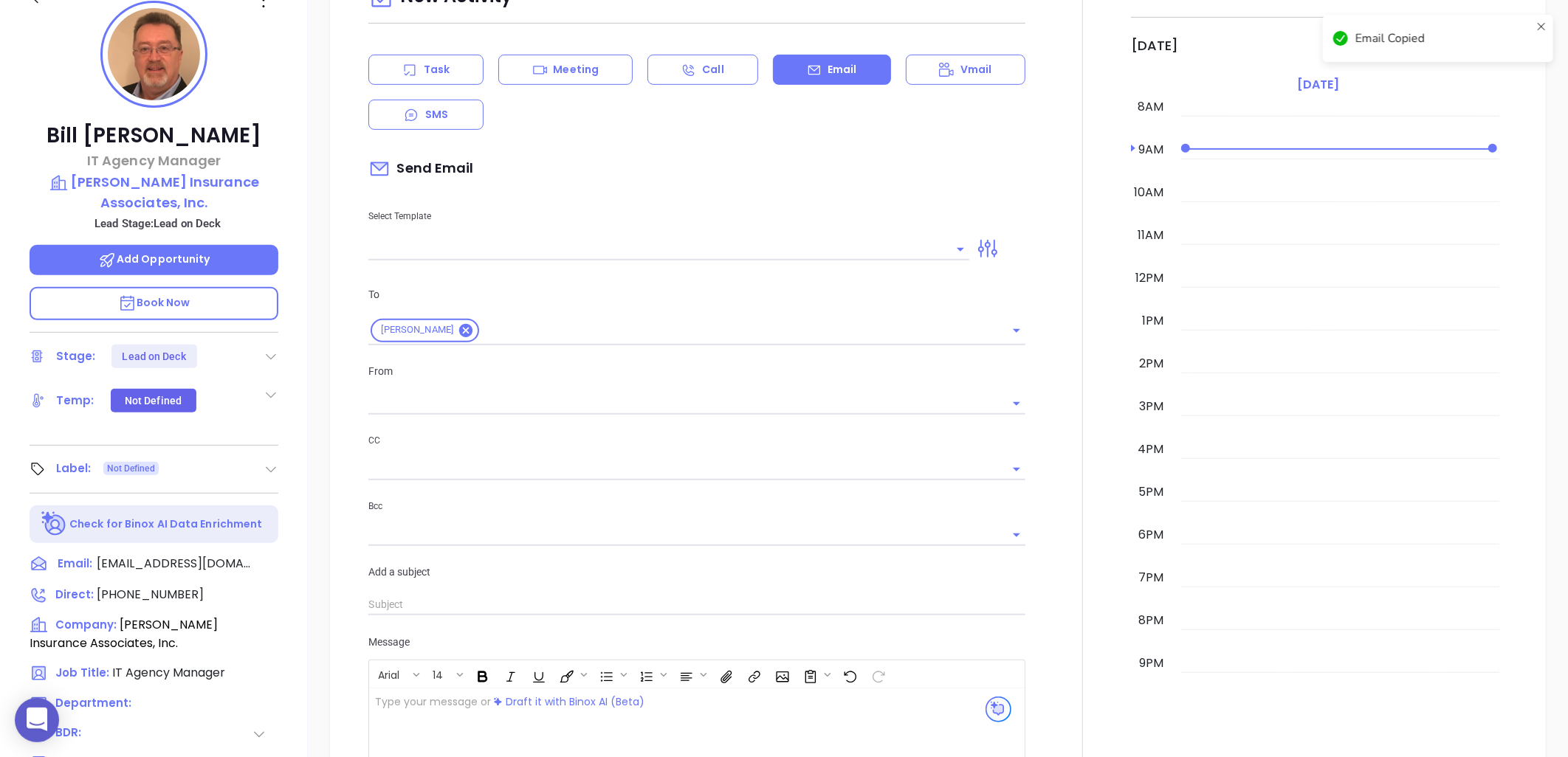
scroll to position [306, 0]
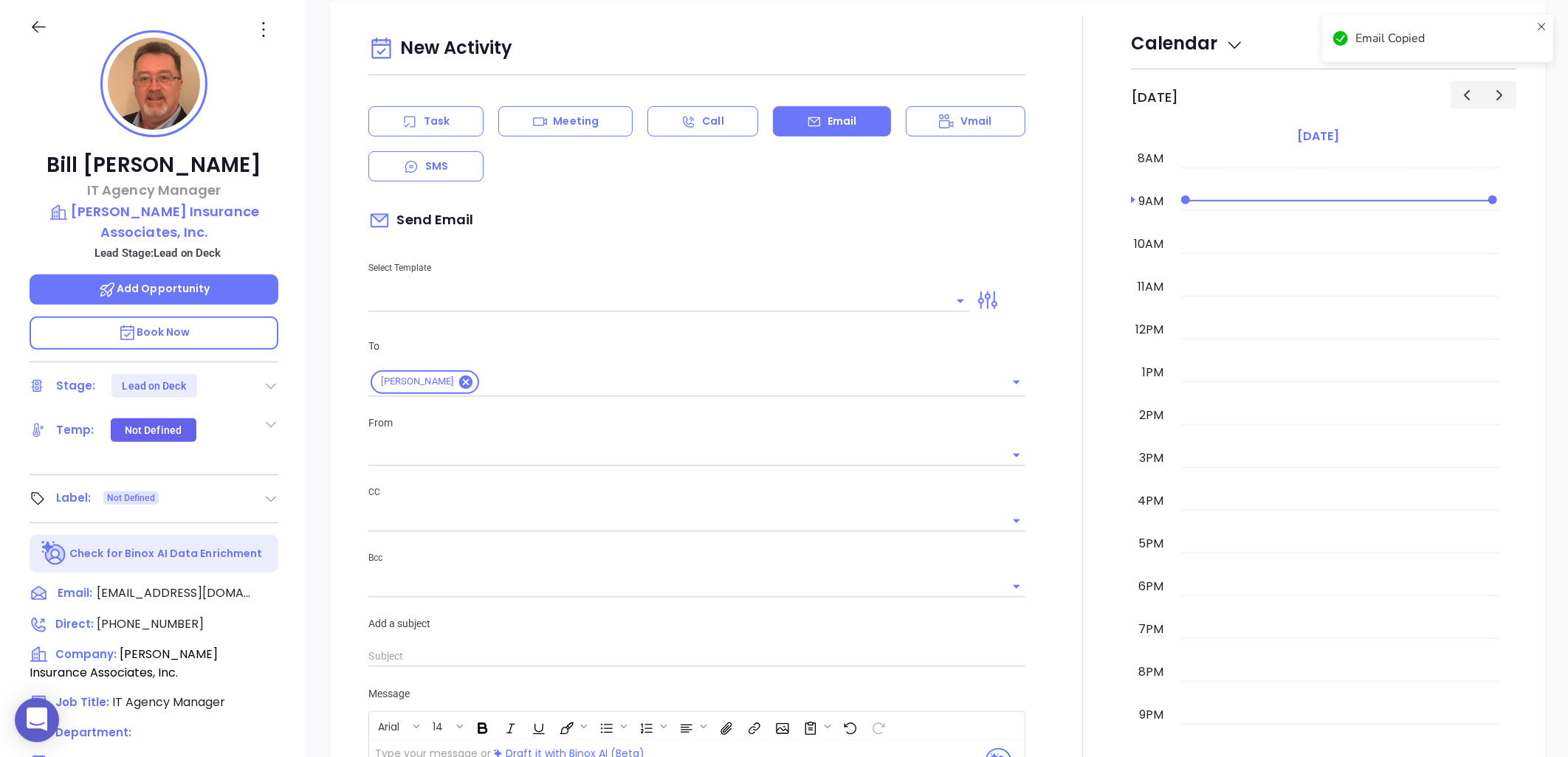
type input "[PERSON_NAME]"
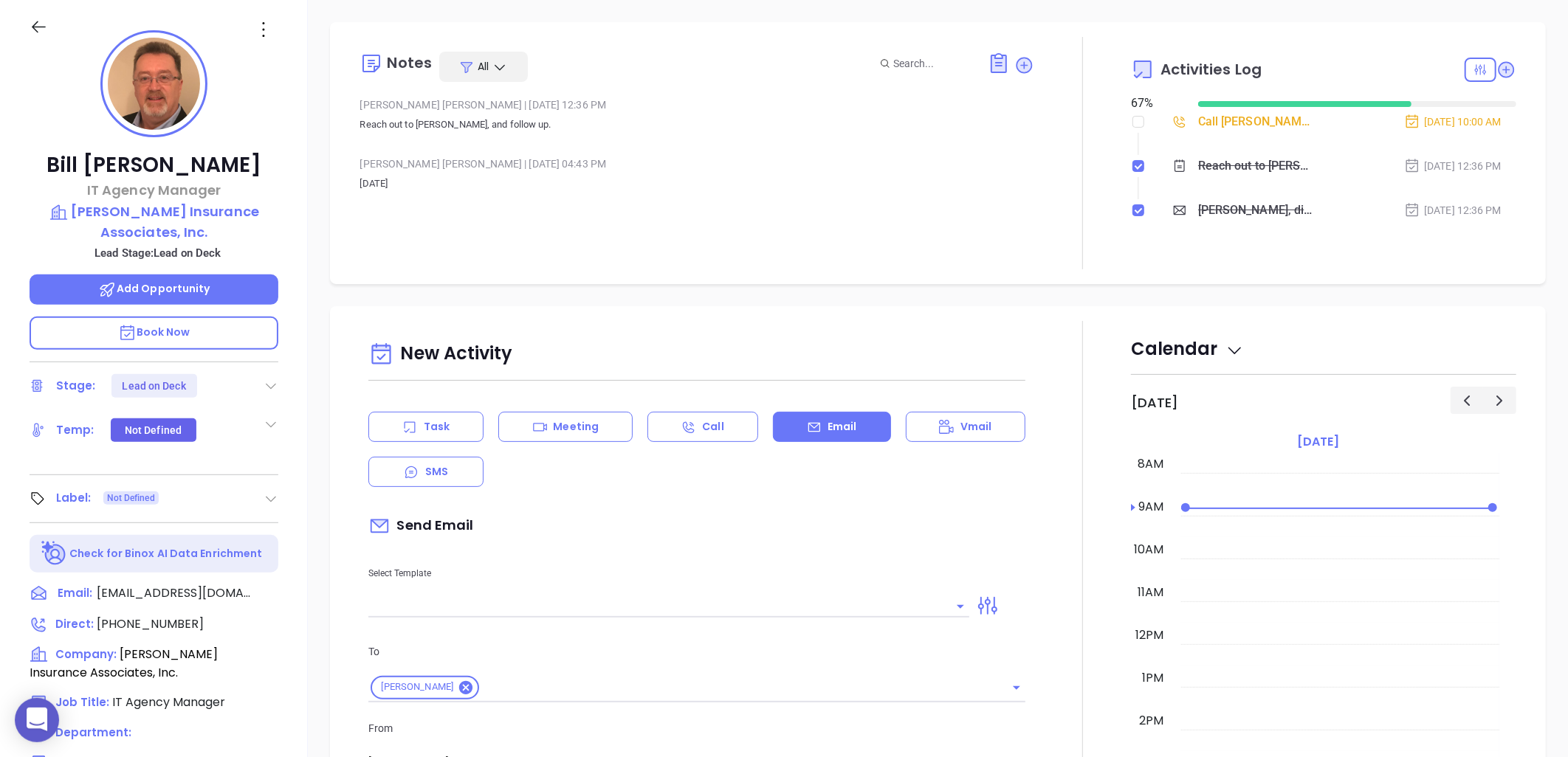
scroll to position [0, 0]
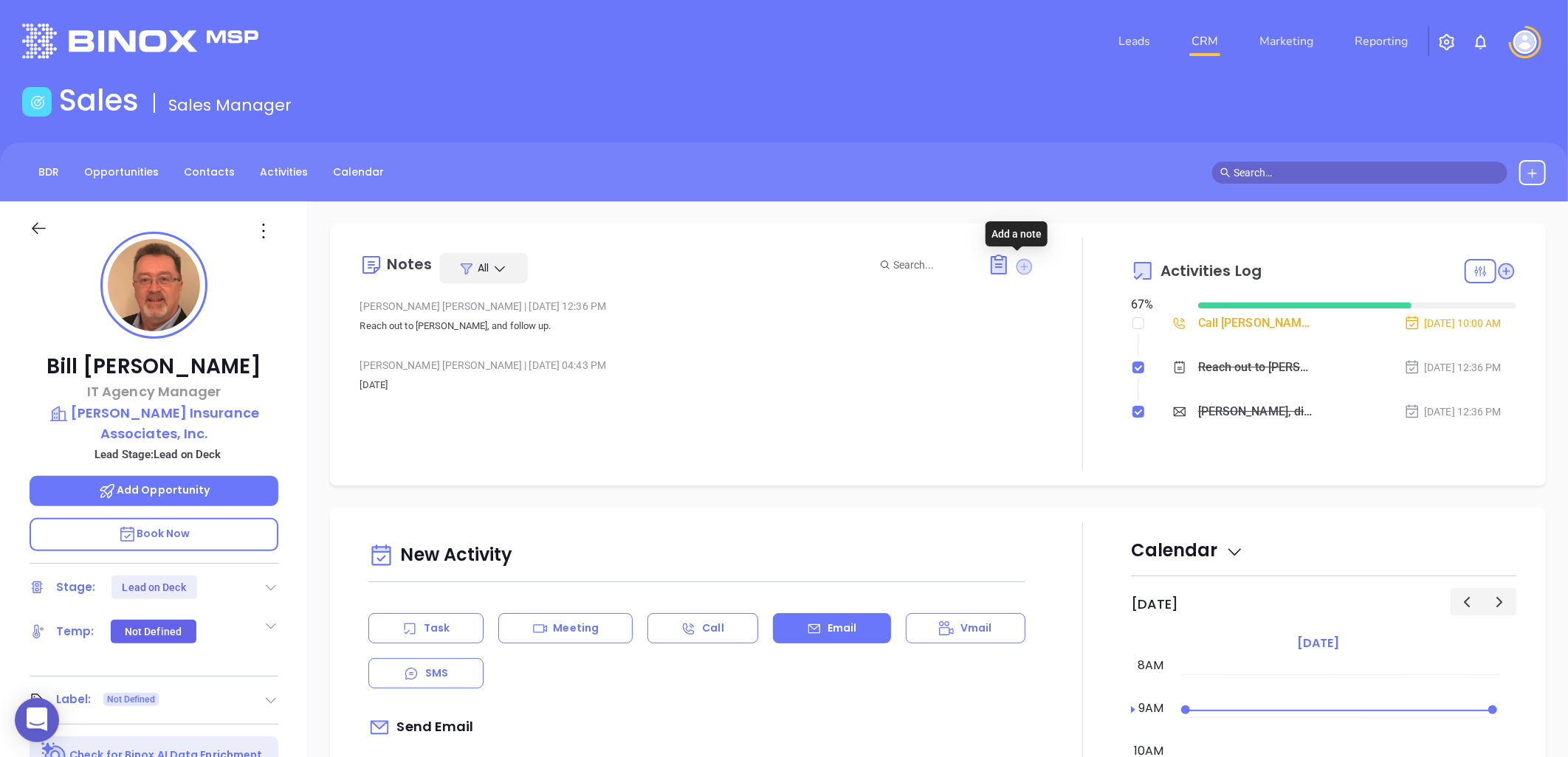
click at [1020, 266] on icon at bounding box center [1025, 267] width 17 height 17
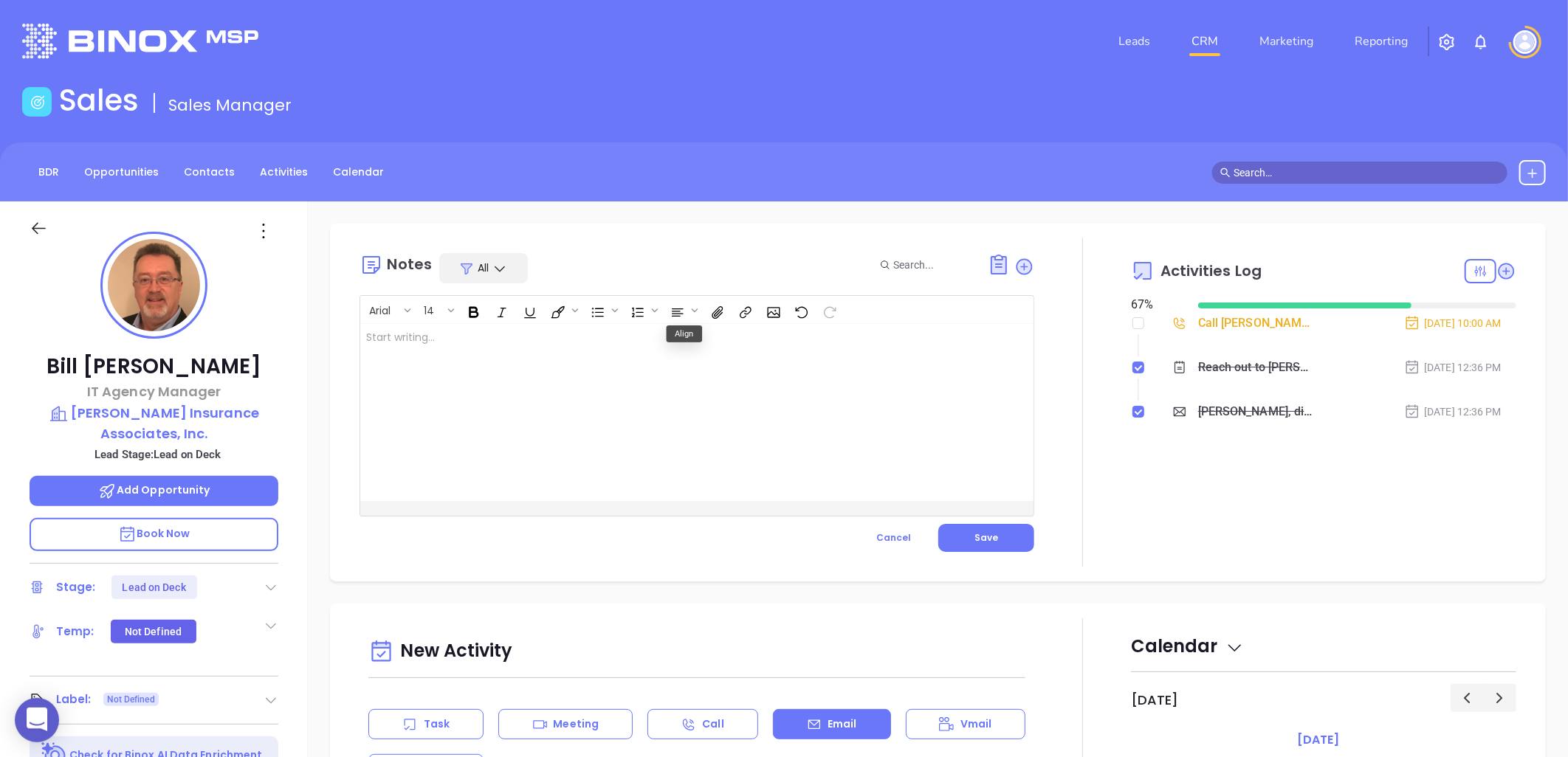
click at [626, 344] on div at bounding box center [672, 413] width 626 height 177
click at [974, 535] on span "Save" at bounding box center [986, 537] width 23 height 12
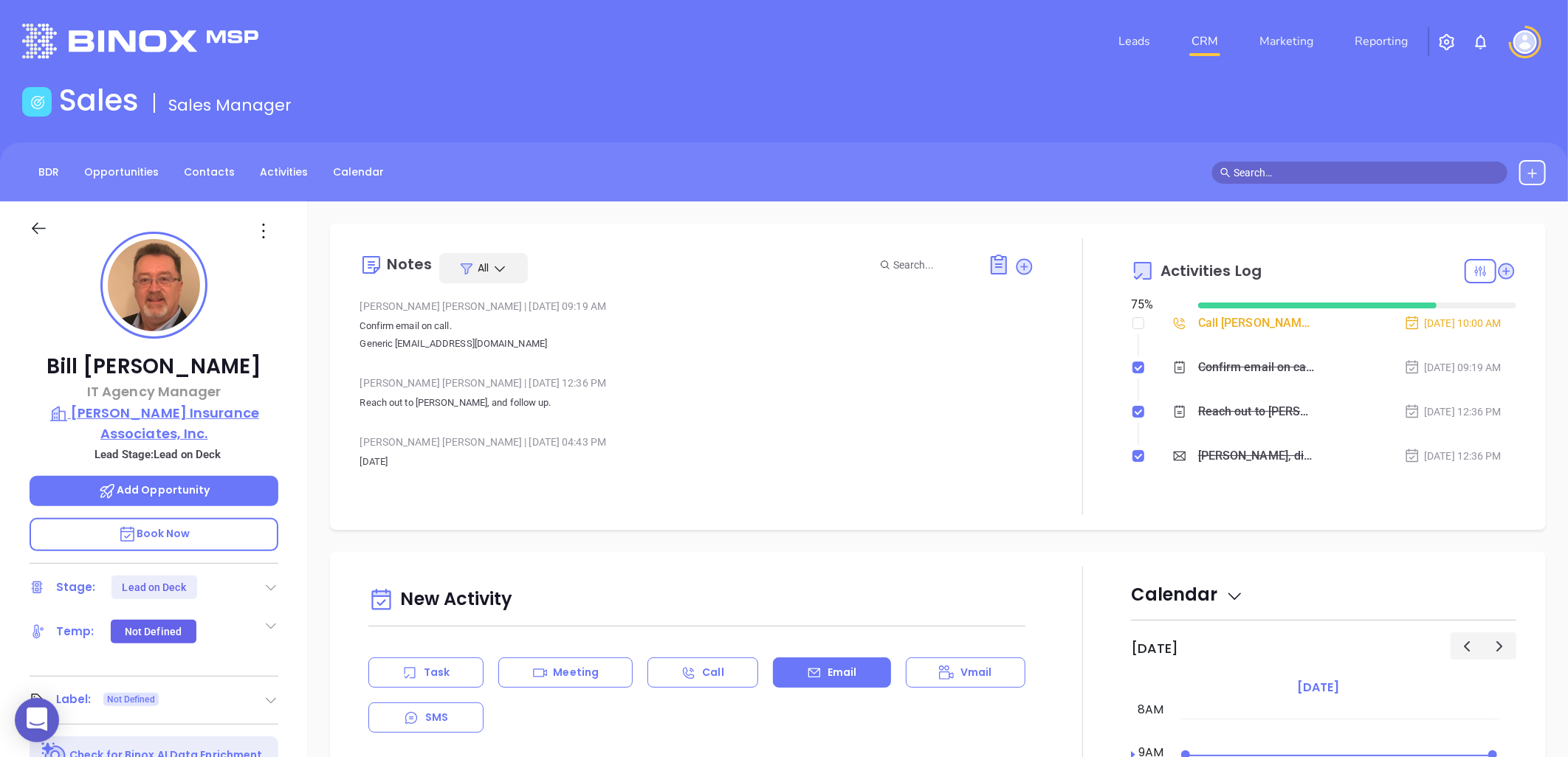
click at [235, 412] on p "Abbate Insurance Associates, Inc." at bounding box center [154, 423] width 249 height 41
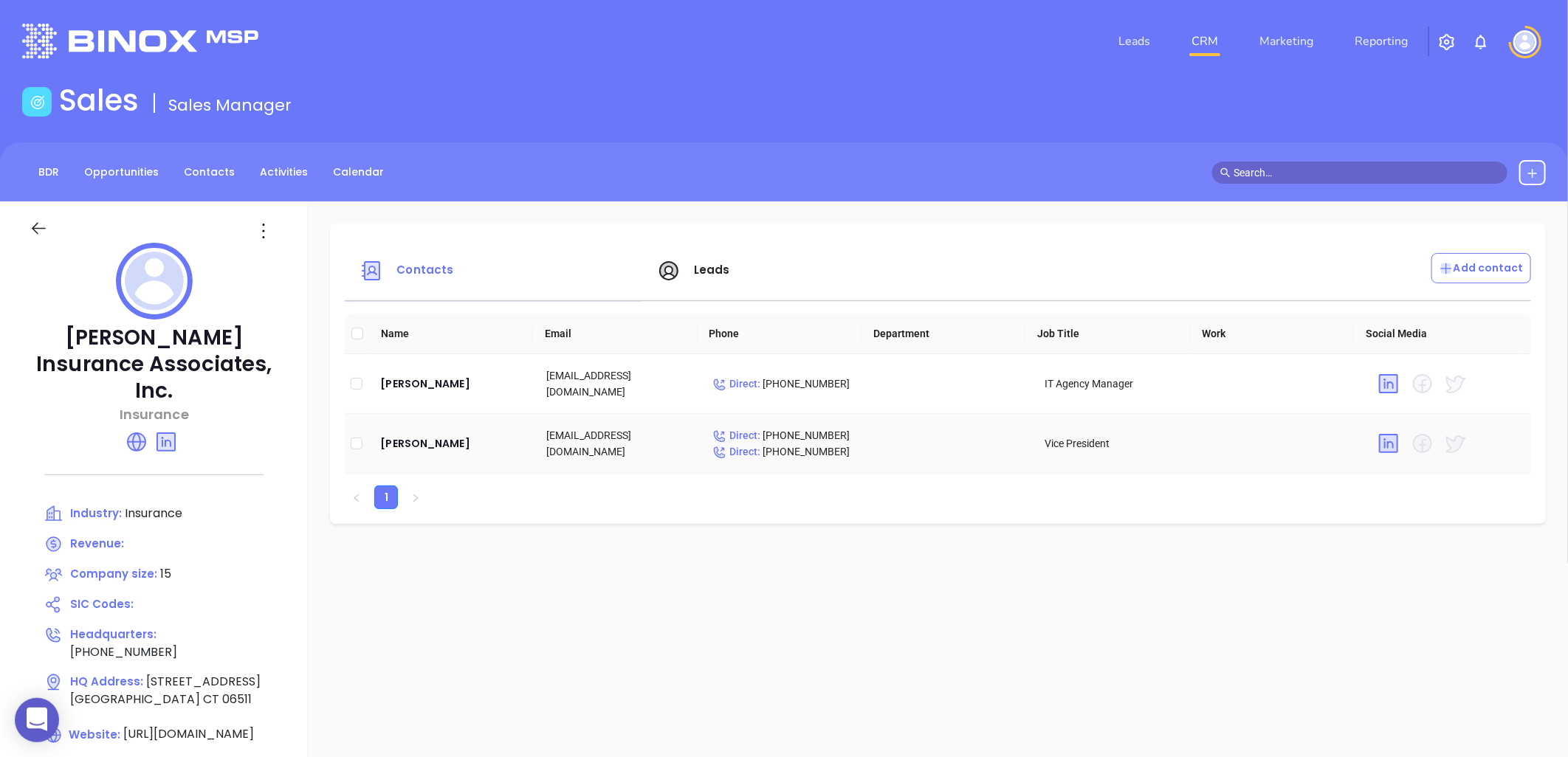
click at [417, 430] on td "Nick Serra" at bounding box center [451, 444] width 166 height 60
click at [420, 443] on div "Nick Serra" at bounding box center [452, 443] width 143 height 17
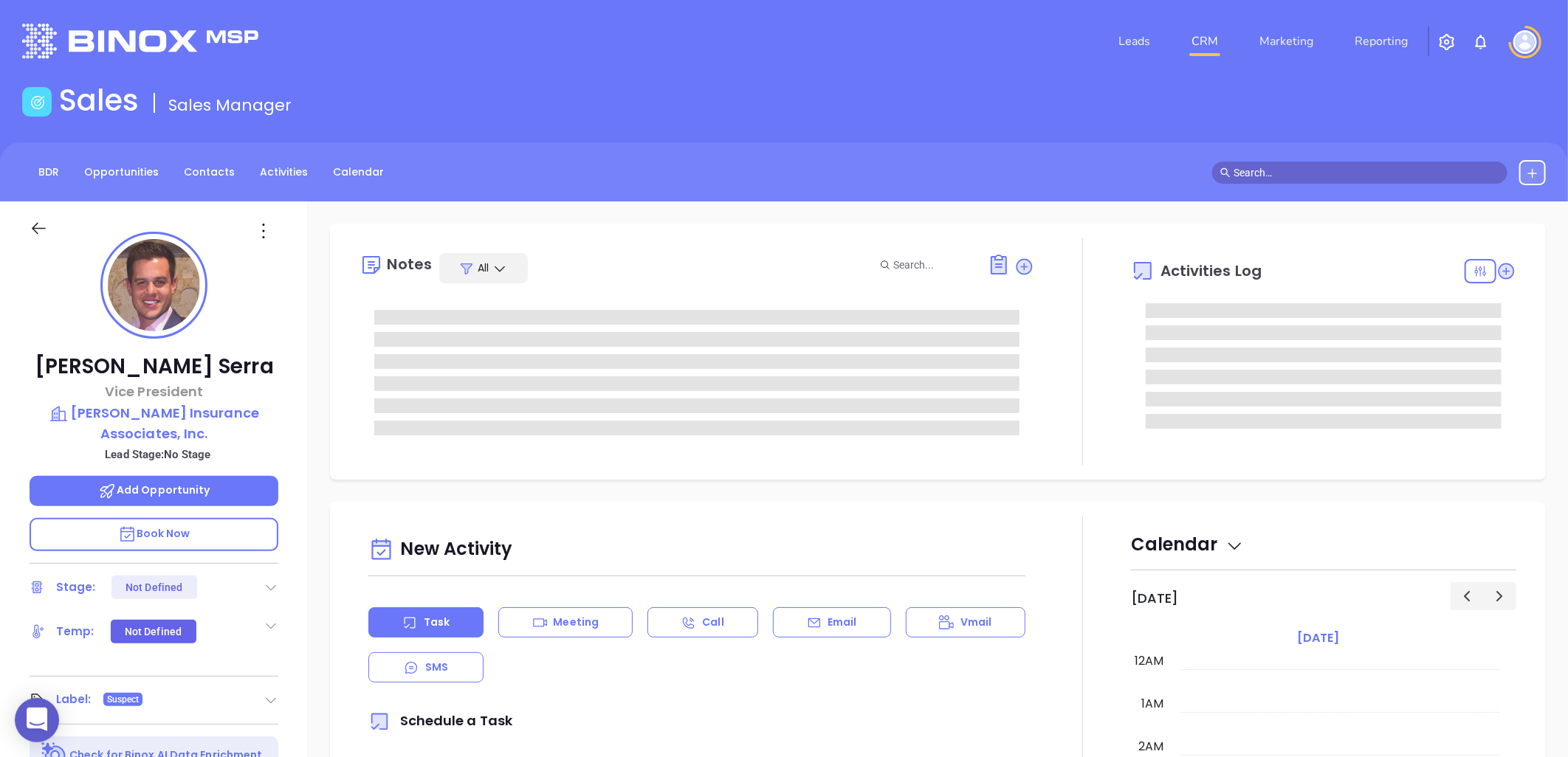
type input "[DATE]"
type input "[PERSON_NAME]"
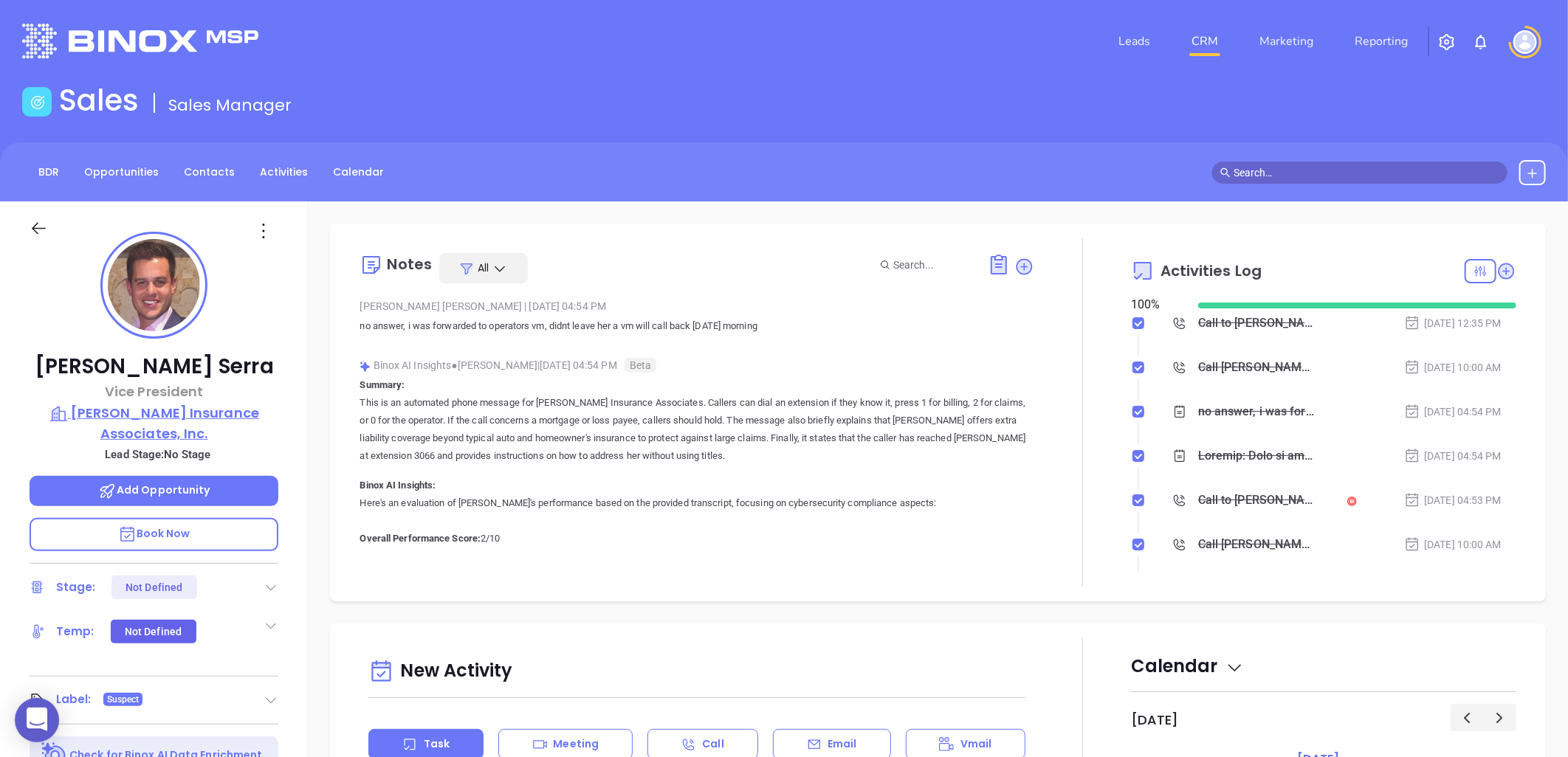
click at [230, 408] on p "Abbate Insurance Associates, Inc." at bounding box center [154, 423] width 249 height 41
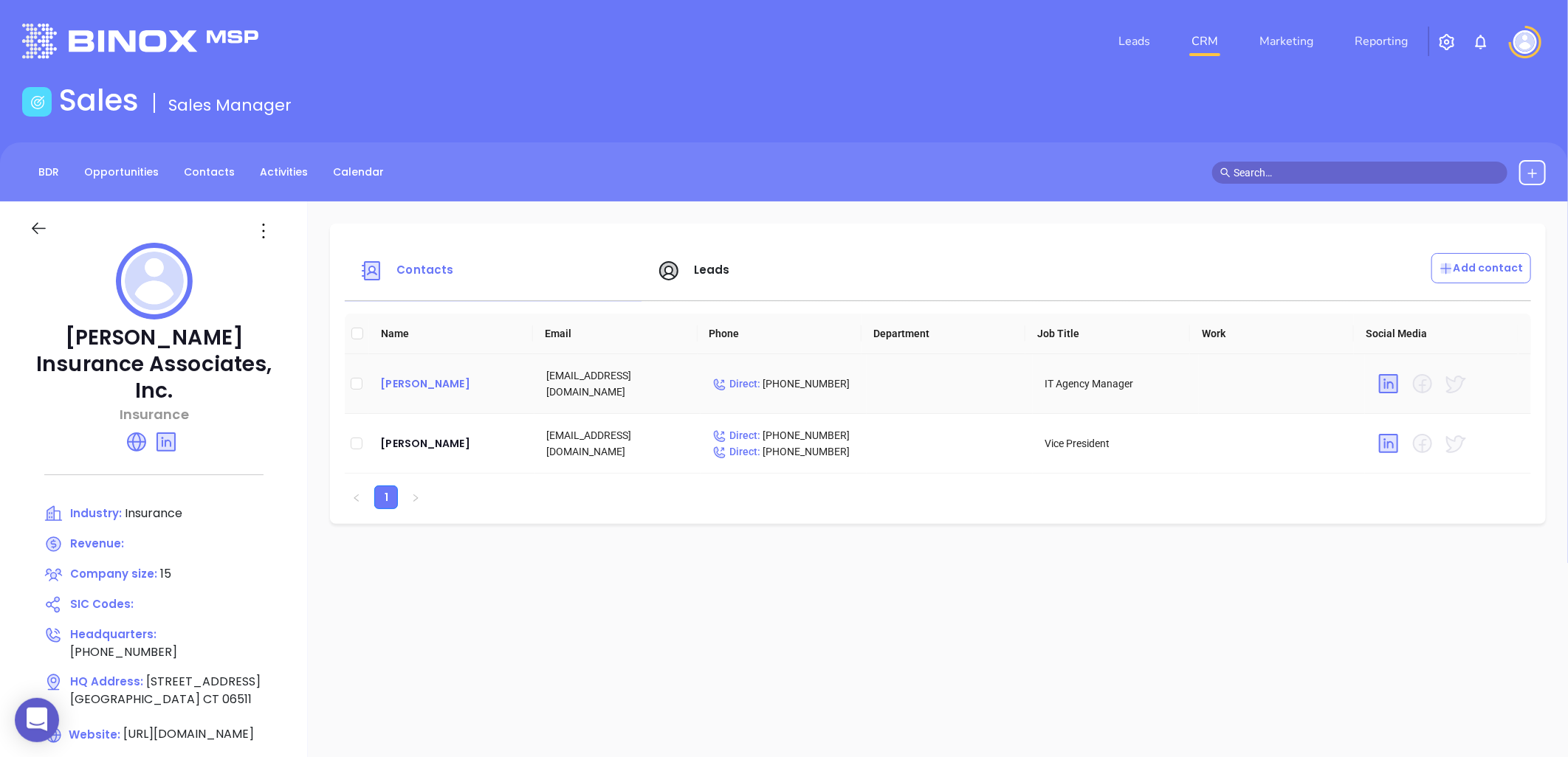
click at [436, 381] on div "Bill Alexander" at bounding box center [452, 383] width 143 height 17
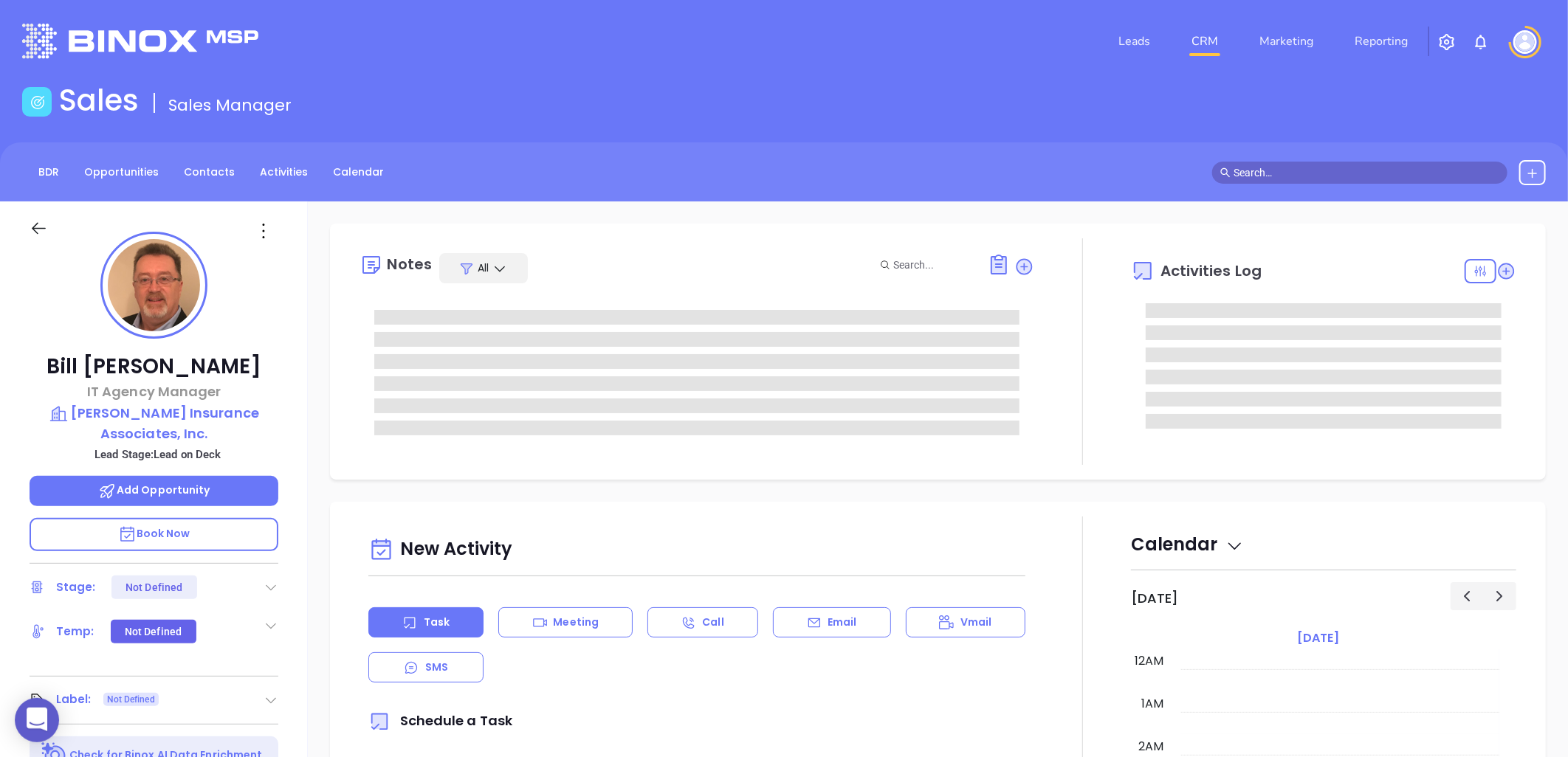
scroll to position [343, 0]
type input "[PERSON_NAME]"
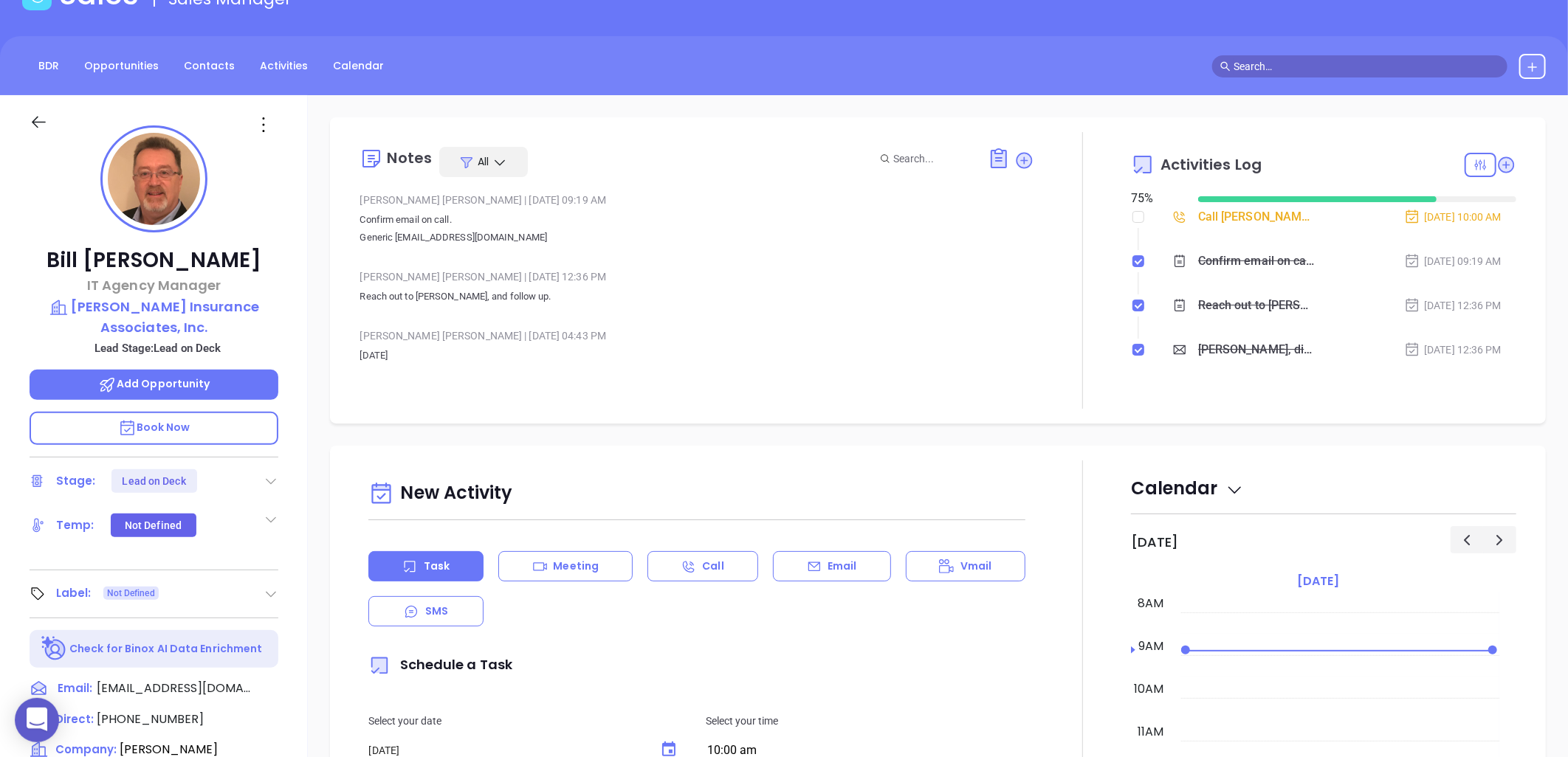
scroll to position [0, 0]
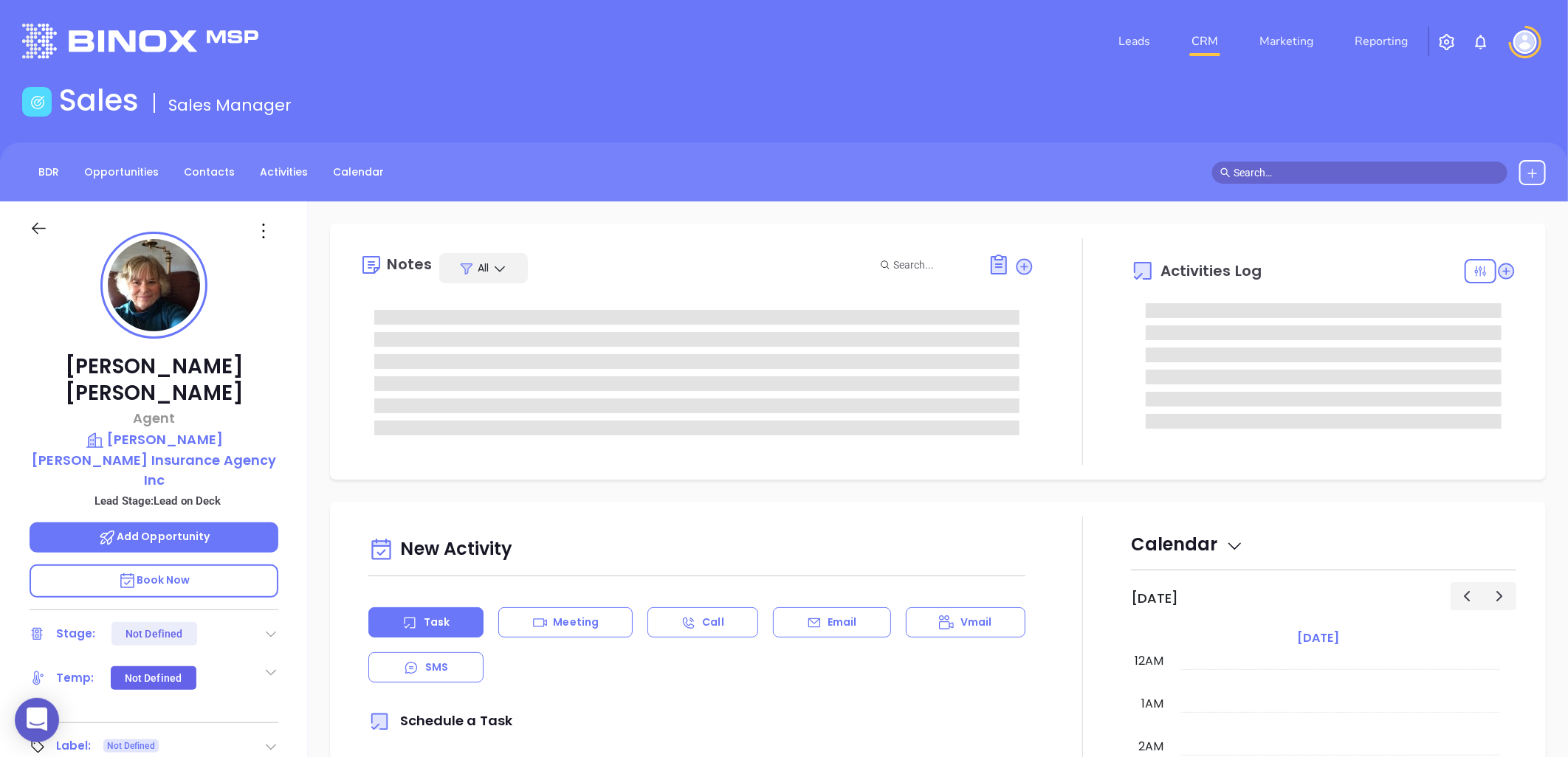
type input "[DATE]"
type input "[PERSON_NAME]"
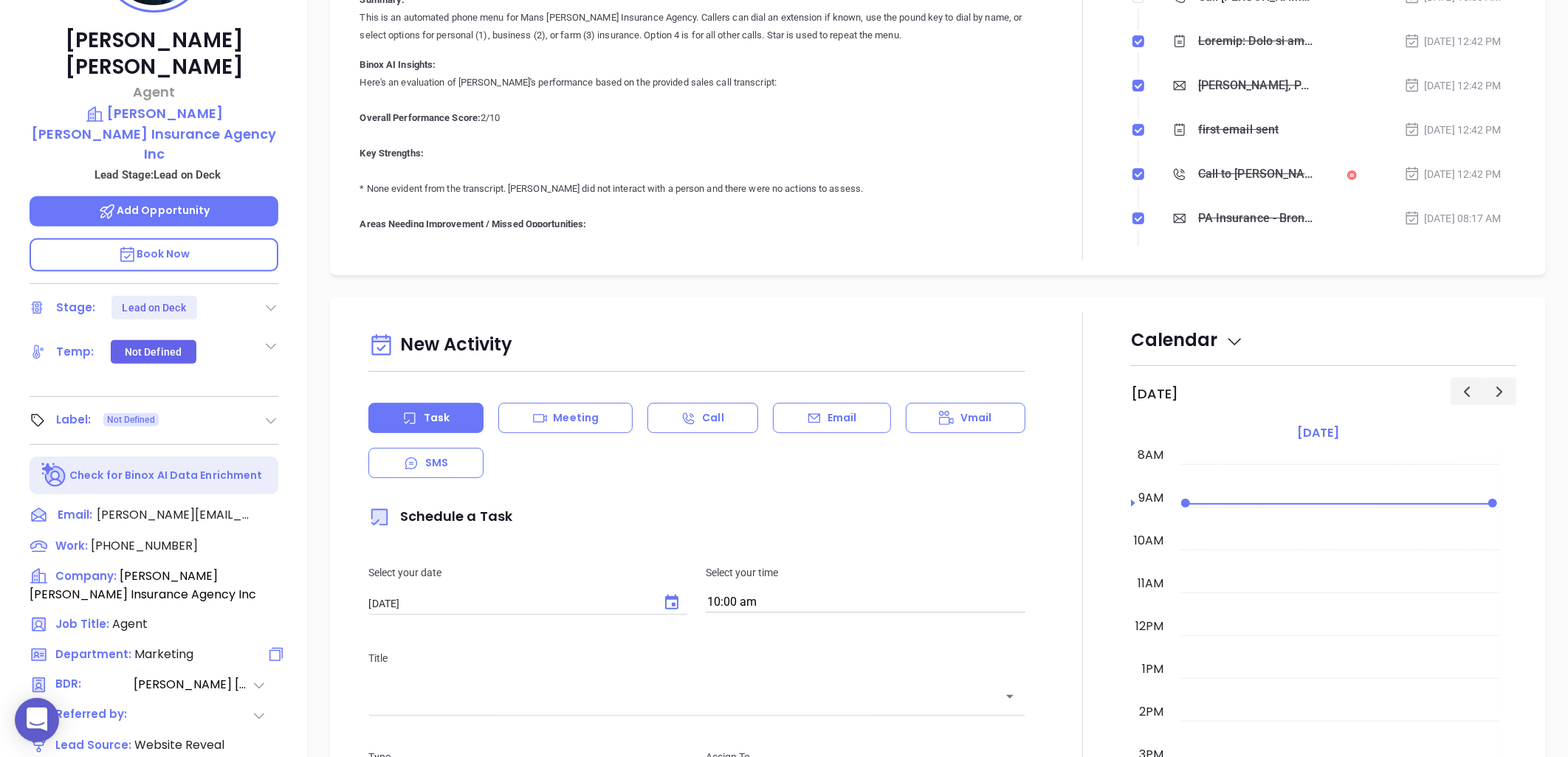
scroll to position [477, 0]
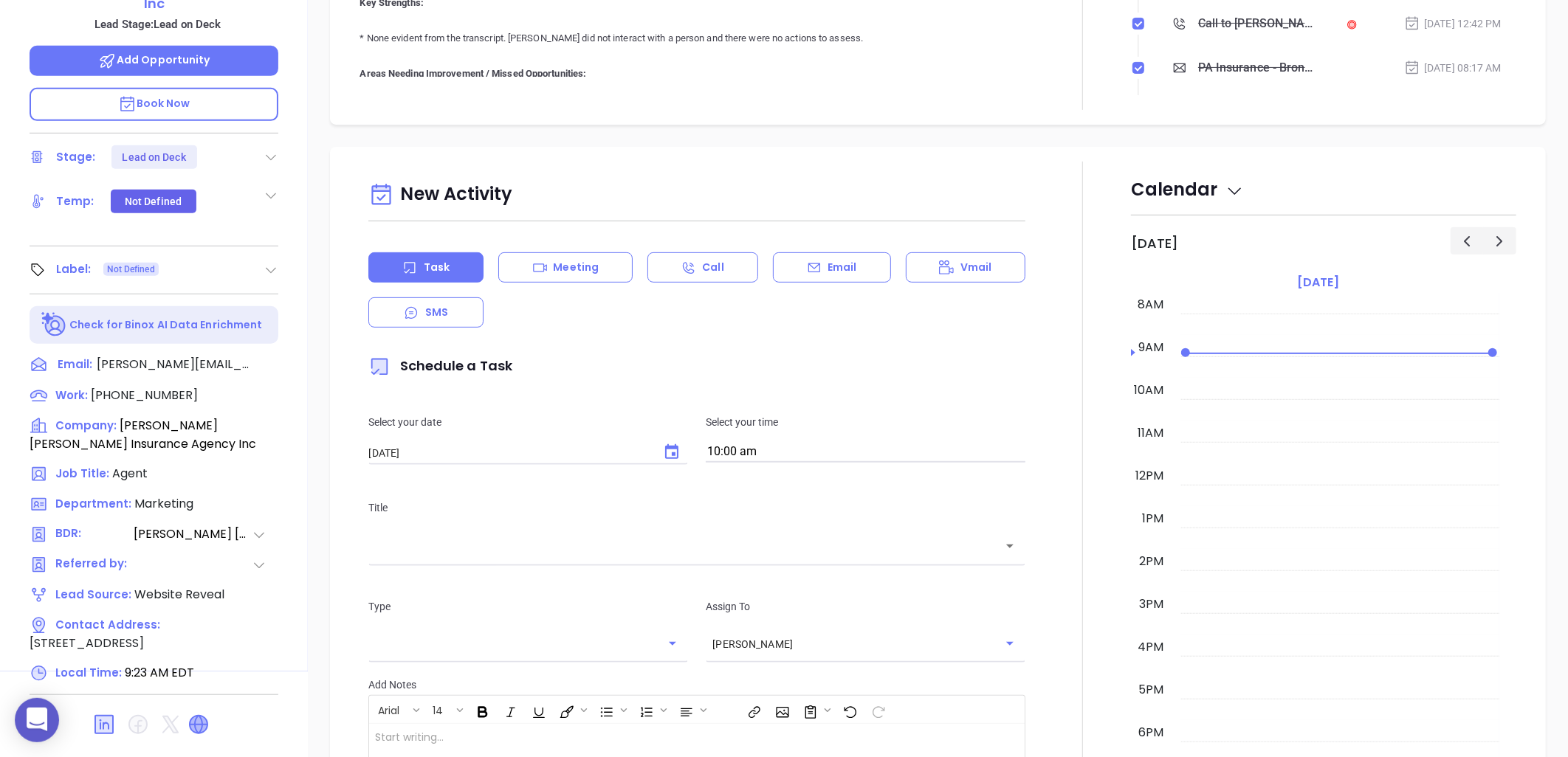
click at [199, 716] on icon at bounding box center [198, 725] width 17 height 17
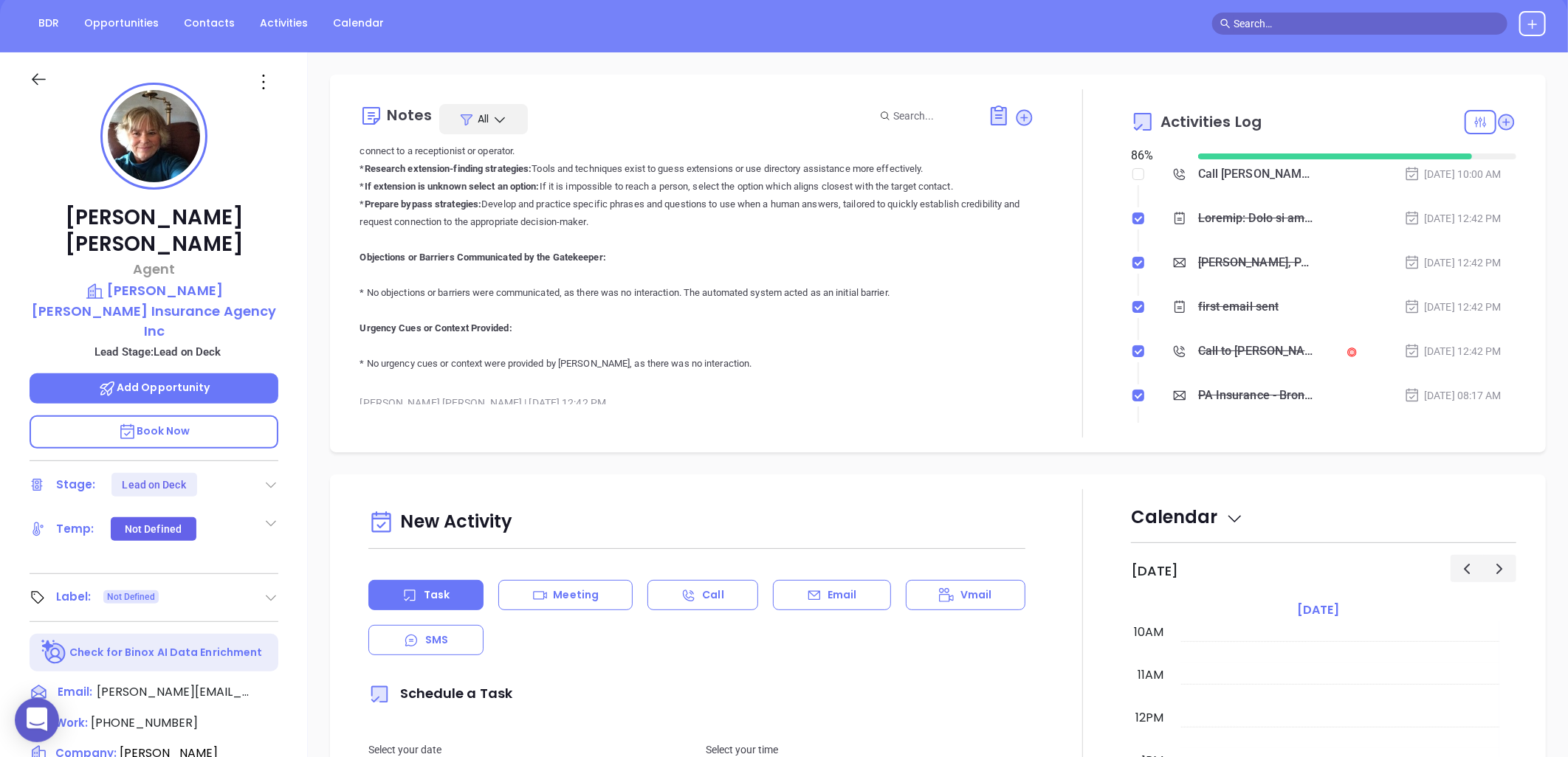
scroll to position [507, 0]
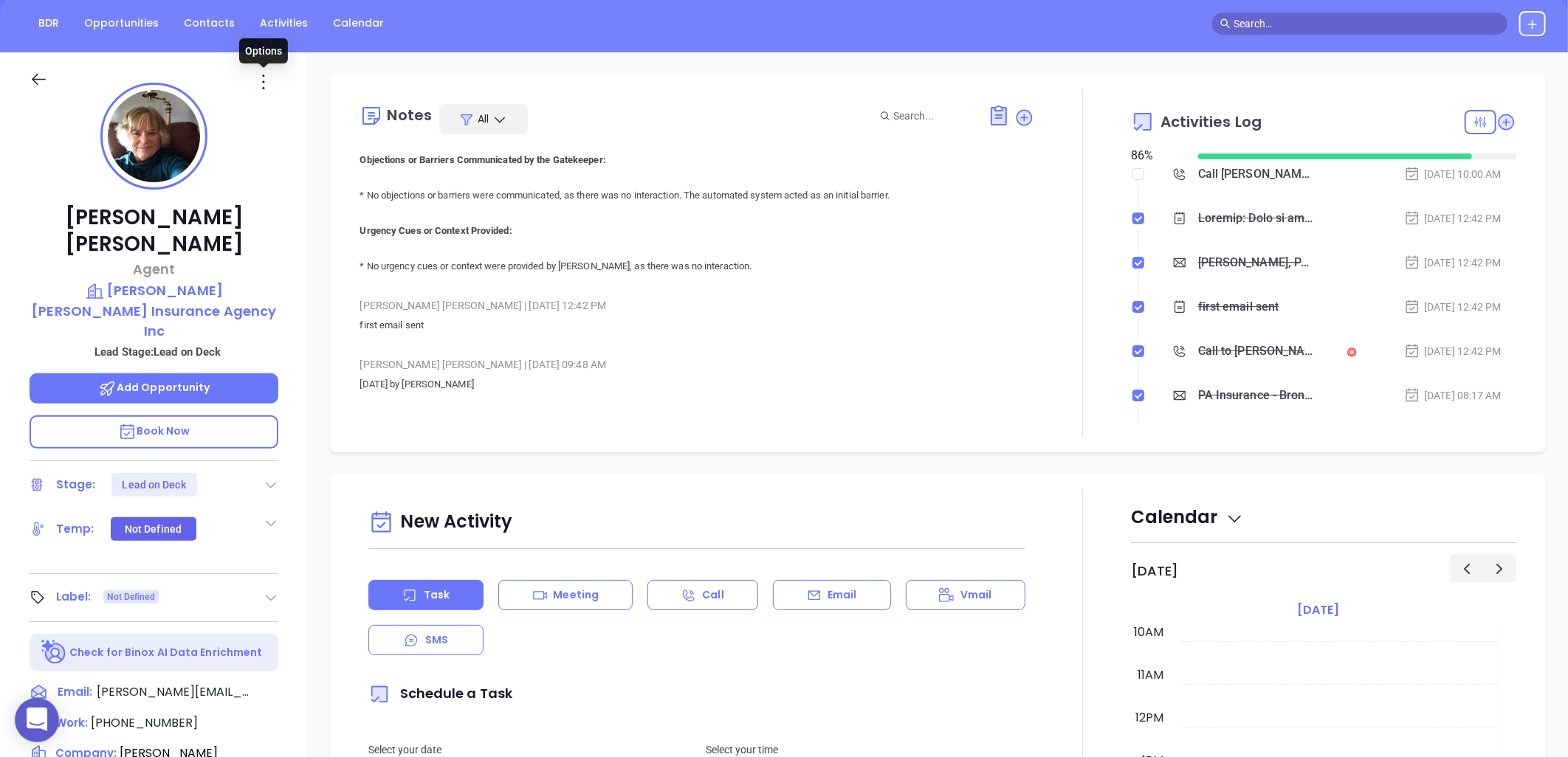
click at [262, 79] on icon at bounding box center [264, 82] width 23 height 23
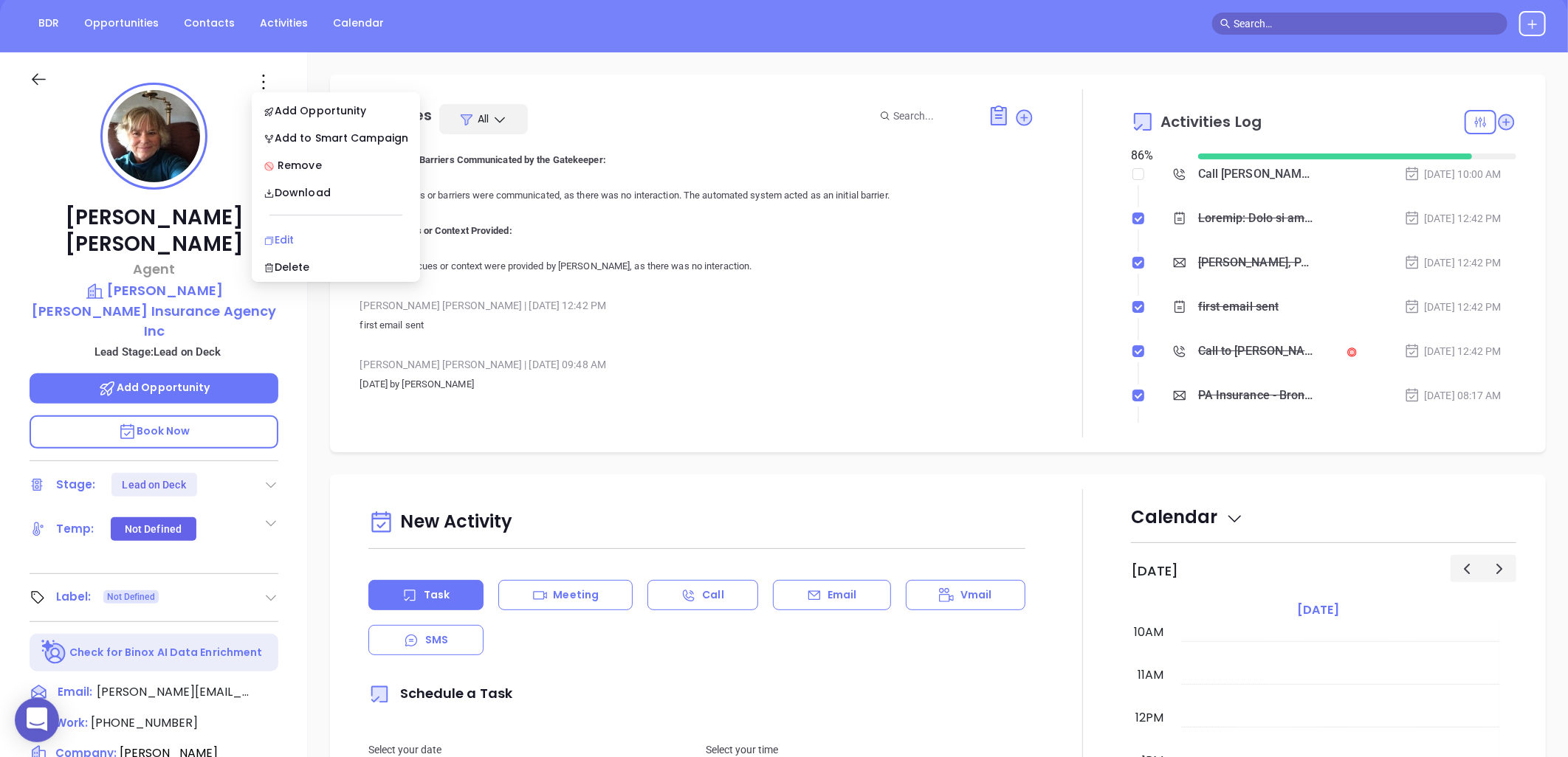
click at [290, 234] on div "Edit" at bounding box center [336, 240] width 145 height 17
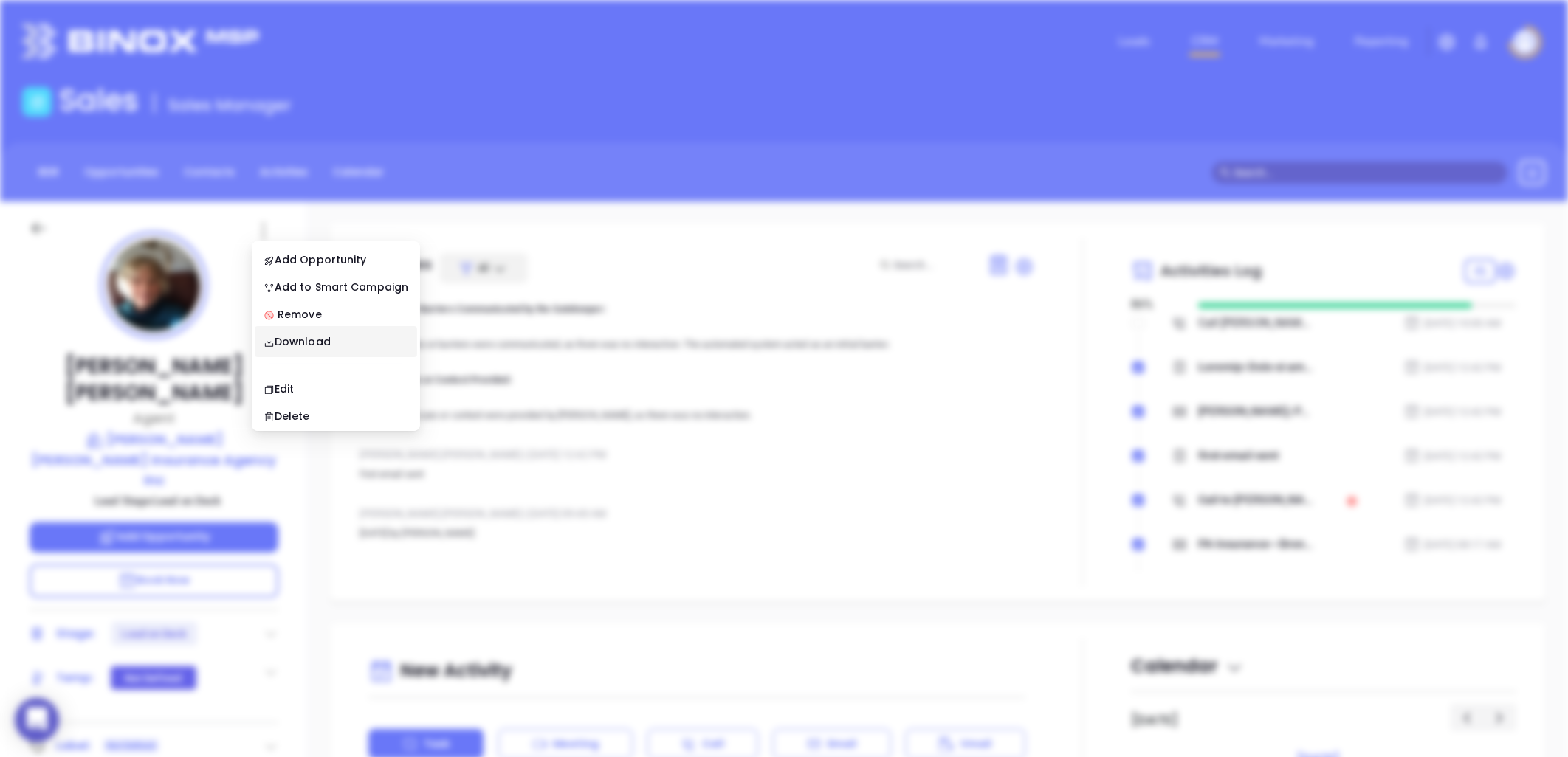
scroll to position [0, 0]
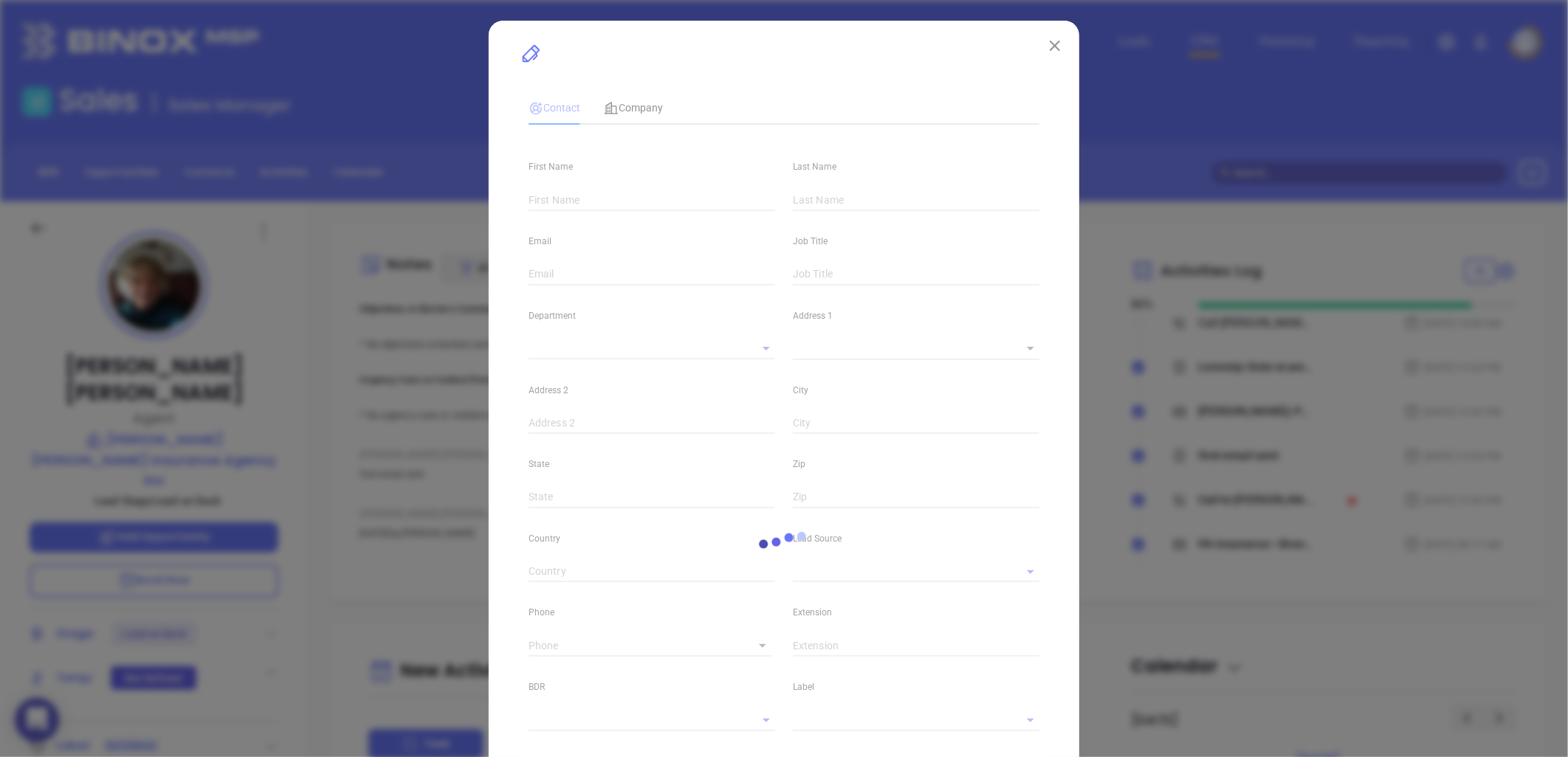
type input "Sue"
type input "Miller"
type input "s.miller@mantzmillerinsurance.com"
type input "Agent"
type input "1"
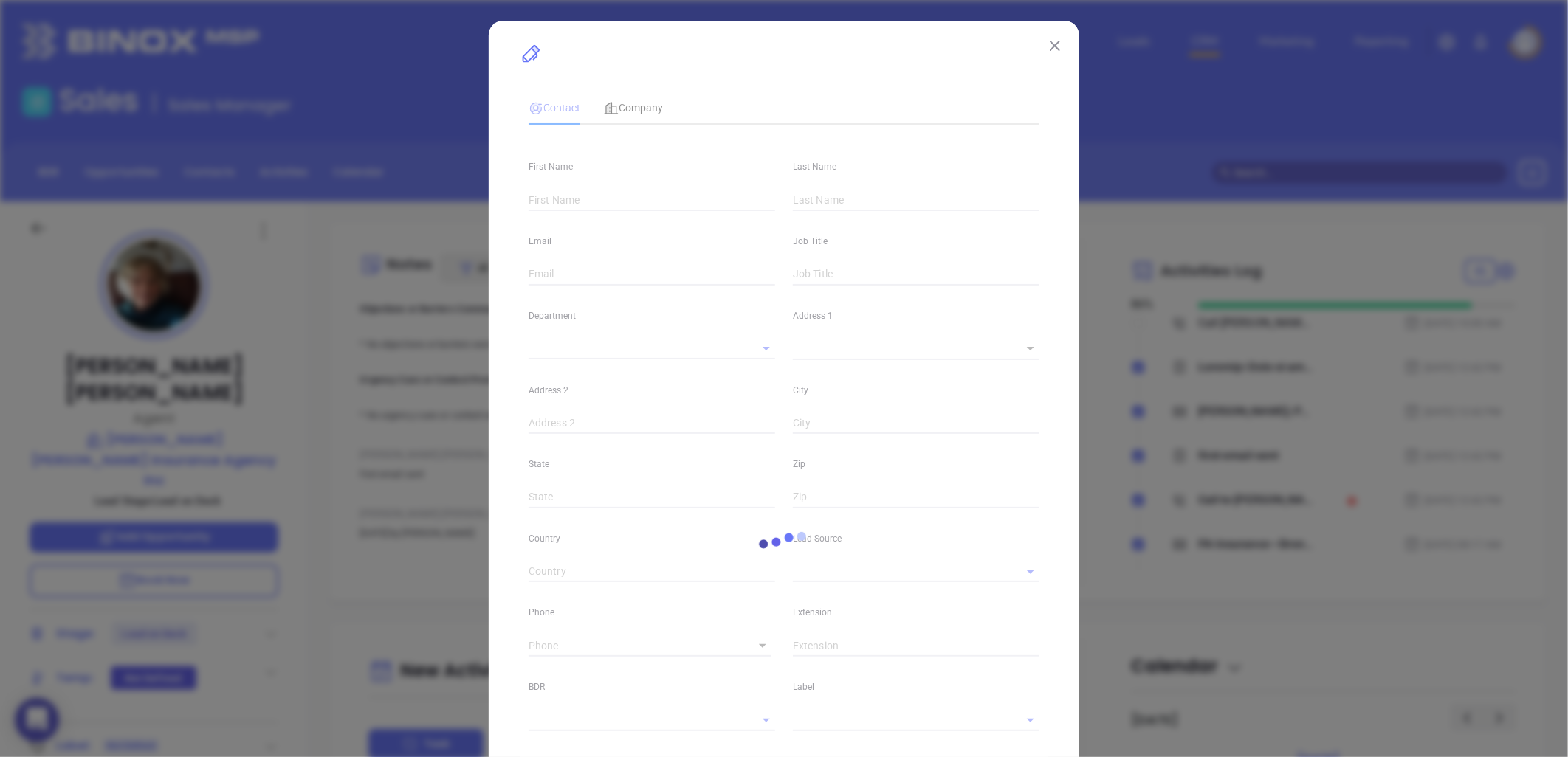
type input "www.linkedin.com/in/sue-miller-58770332/"
type input "Marketing"
type input "Website Reveal"
type input "[PERSON_NAME]"
type input "Lead on Deck"
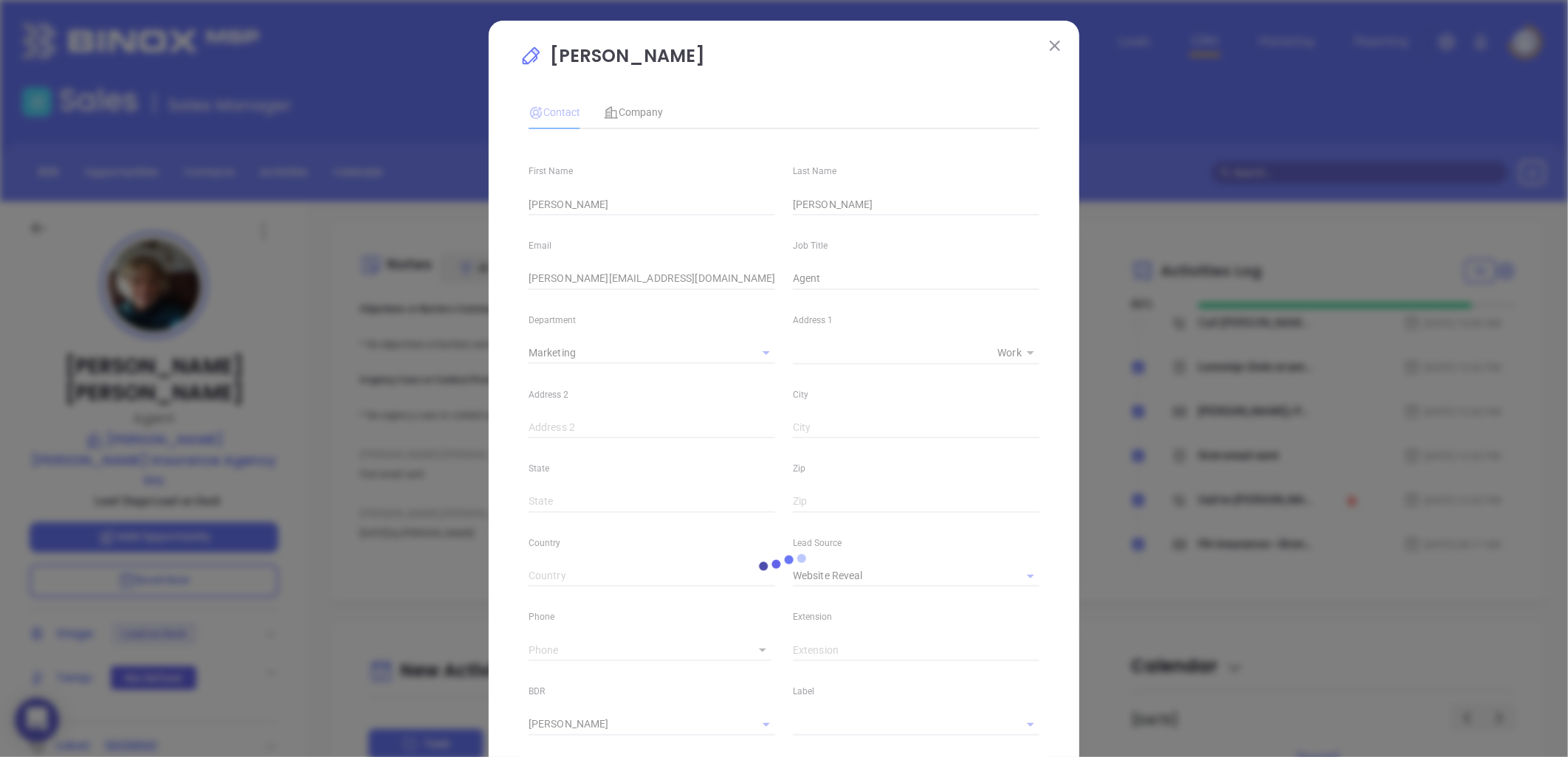
type input "(717) 244-8529"
type input "1"
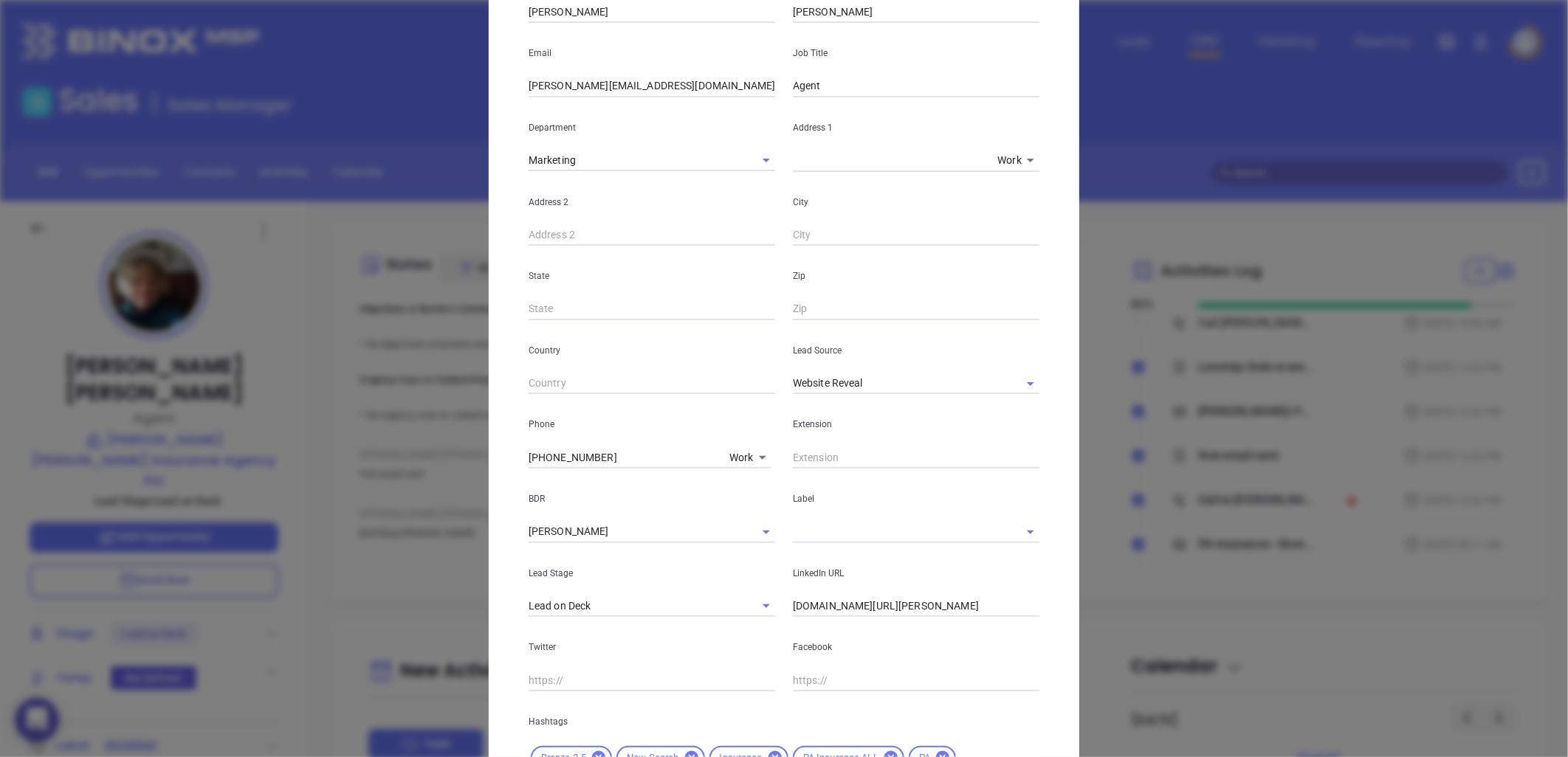
scroll to position [164, 0]
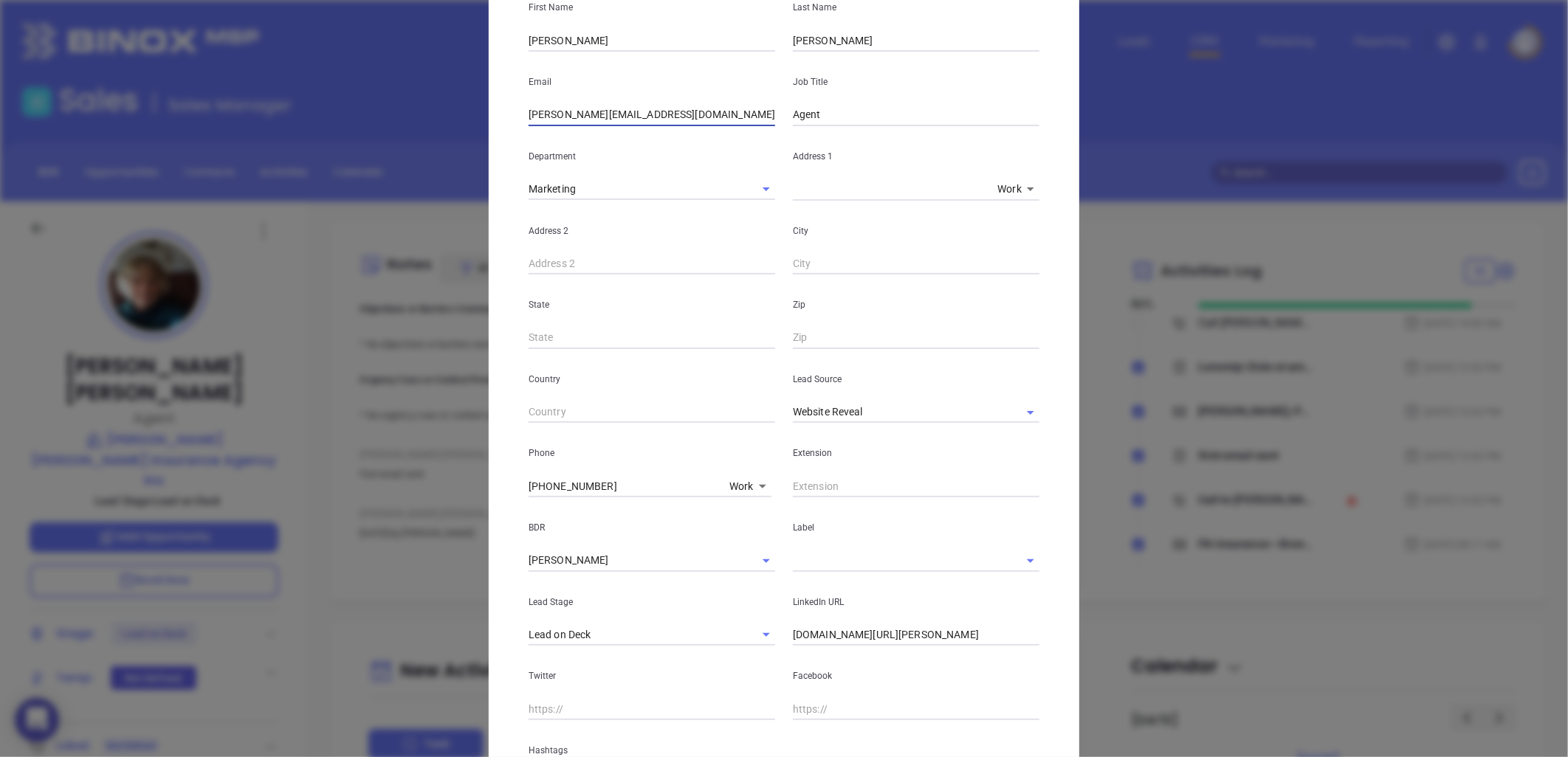
drag, startPoint x: 697, startPoint y: 114, endPoint x: 640, endPoint y: 109, distance: 57.2
click at [492, 87] on div "Sue Miller Contact Company First Name Sue Last Name Miller Email s.miller@mantz…" at bounding box center [784, 388] width 590 height 1064
paste input "ue"
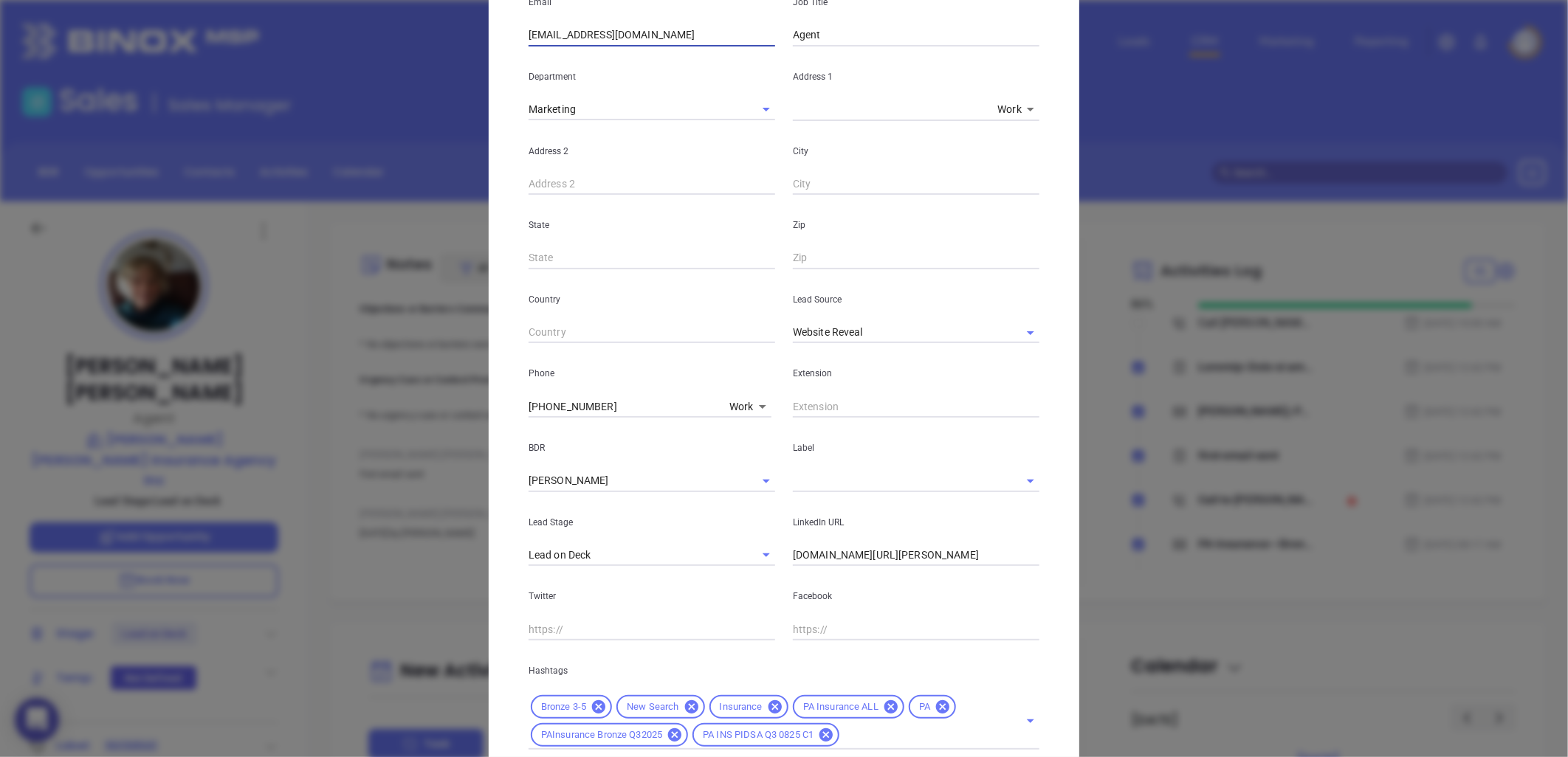
scroll to position [347, 0]
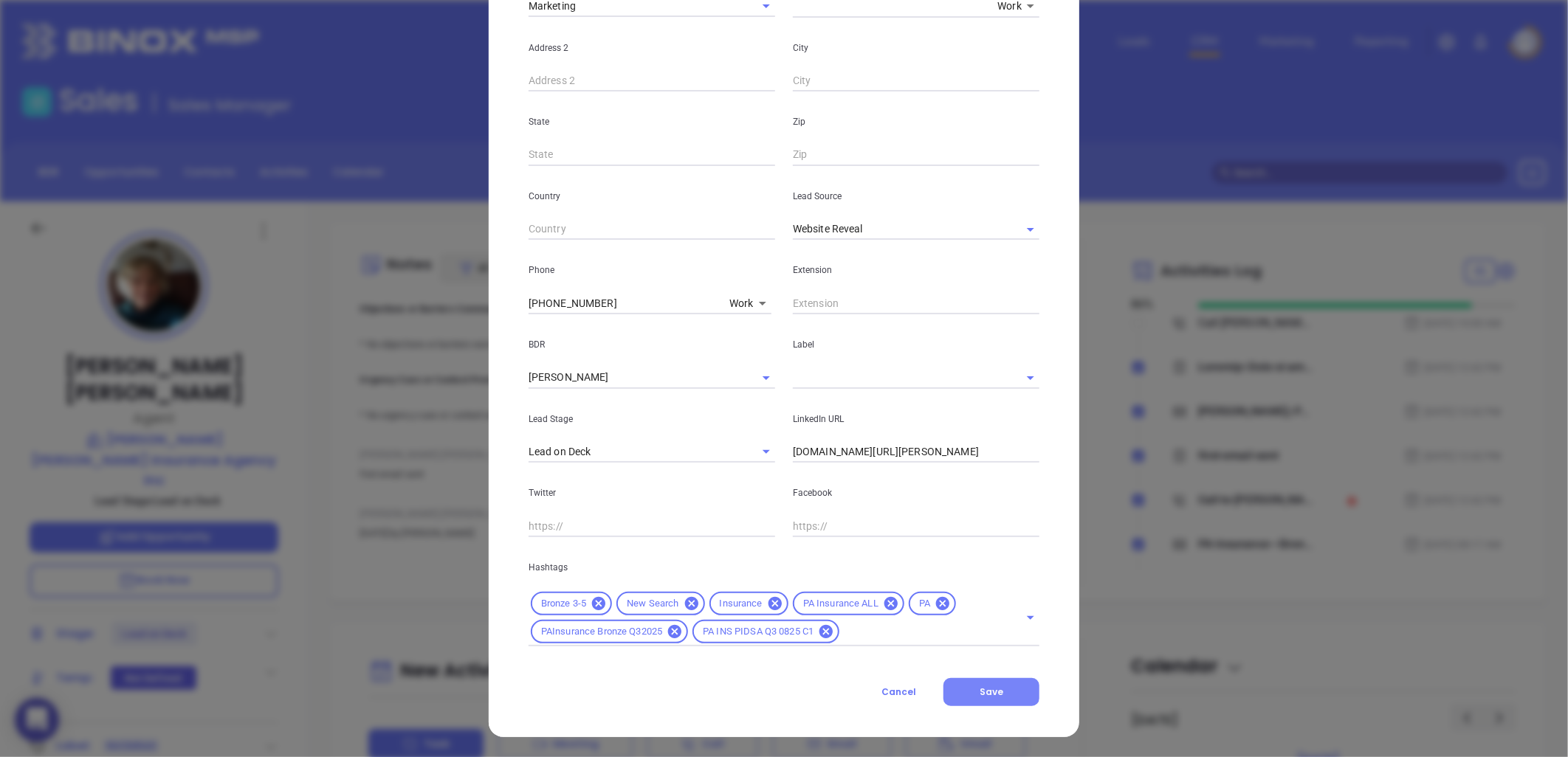
type input "sue@mantzmillerinsurance.com"
click at [983, 696] on span "Save" at bounding box center [991, 691] width 23 height 12
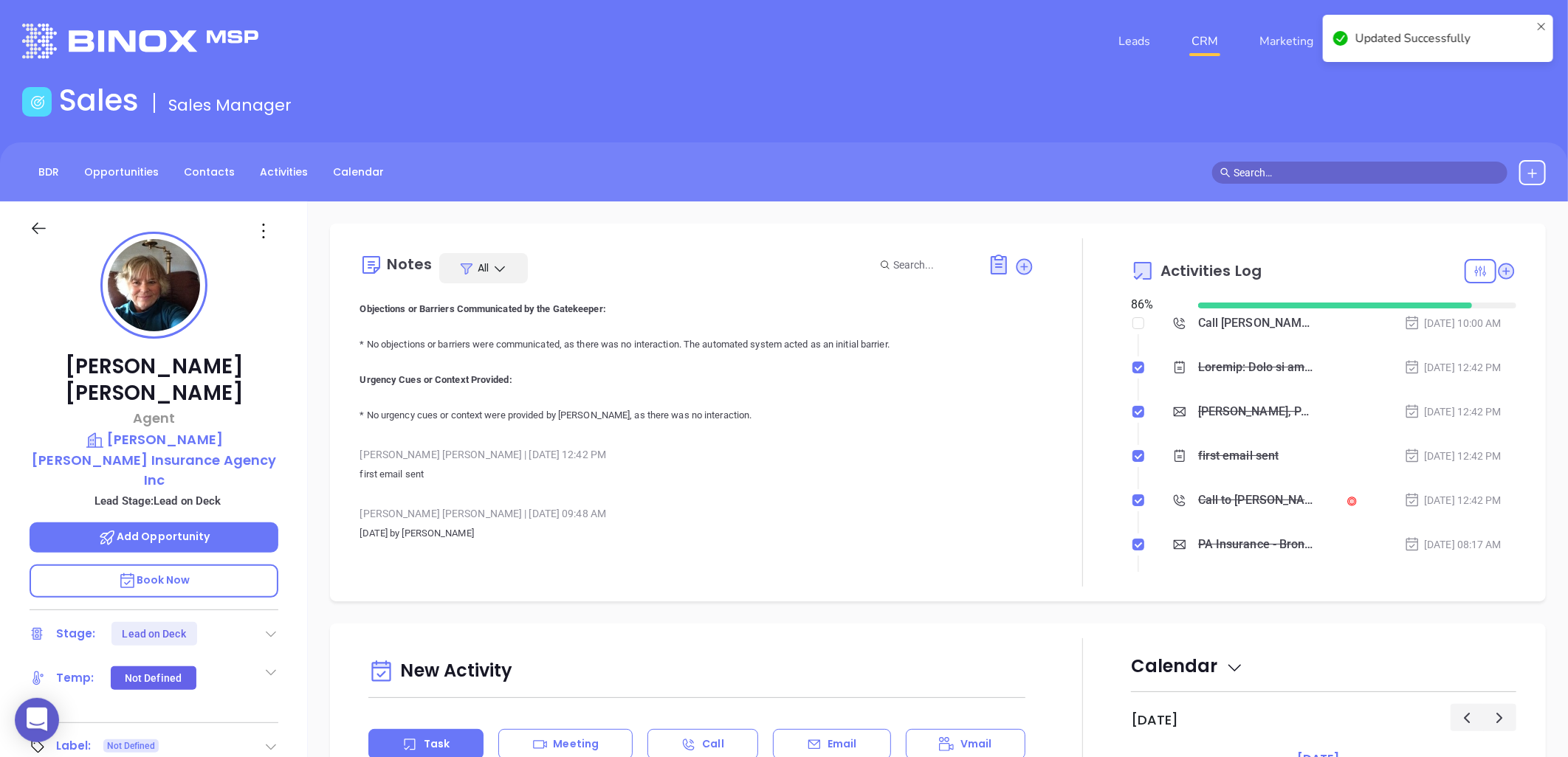
scroll to position [0, 0]
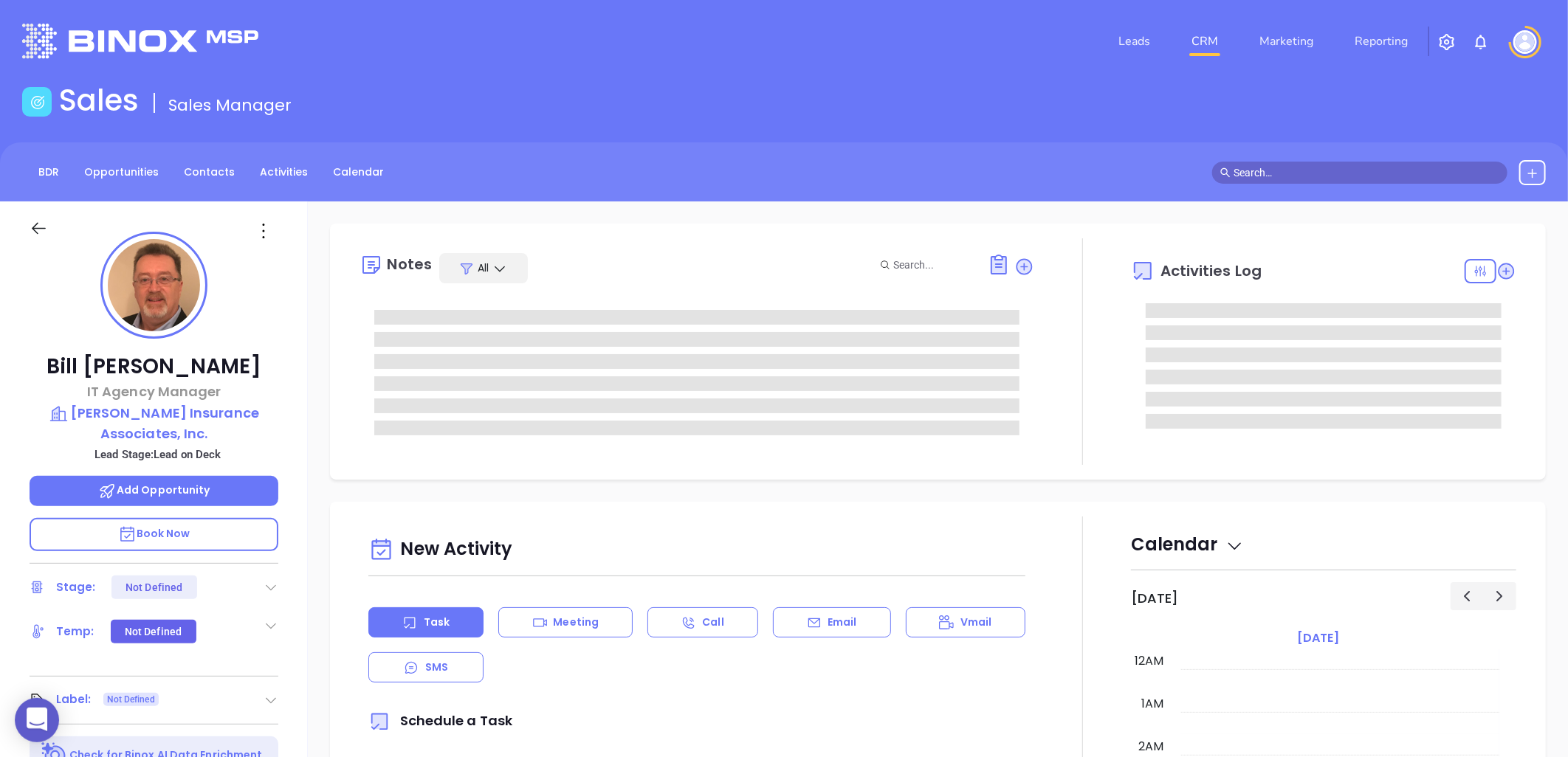
type input "[DATE]"
type input "[PERSON_NAME]"
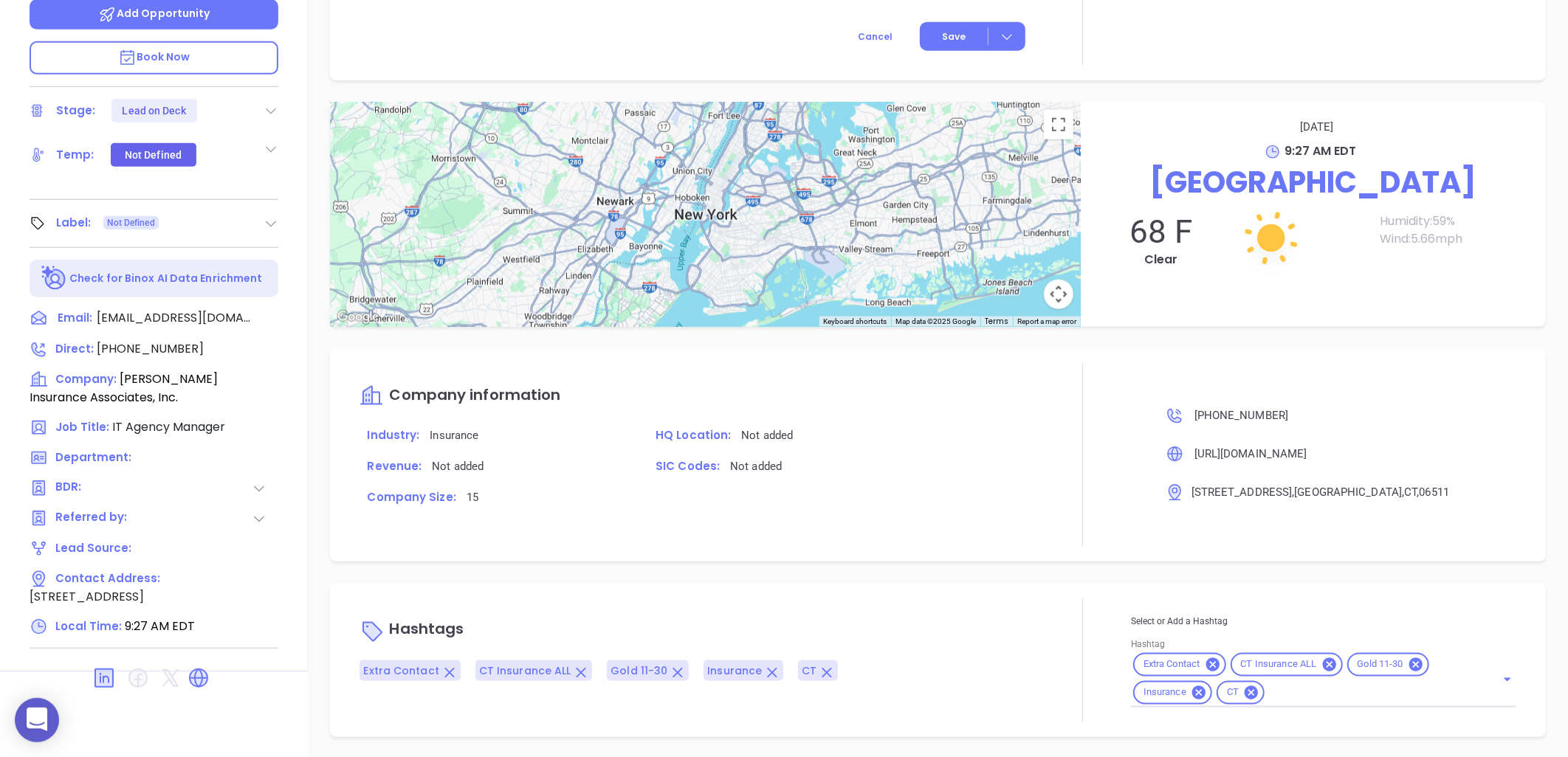
scroll to position [67, 0]
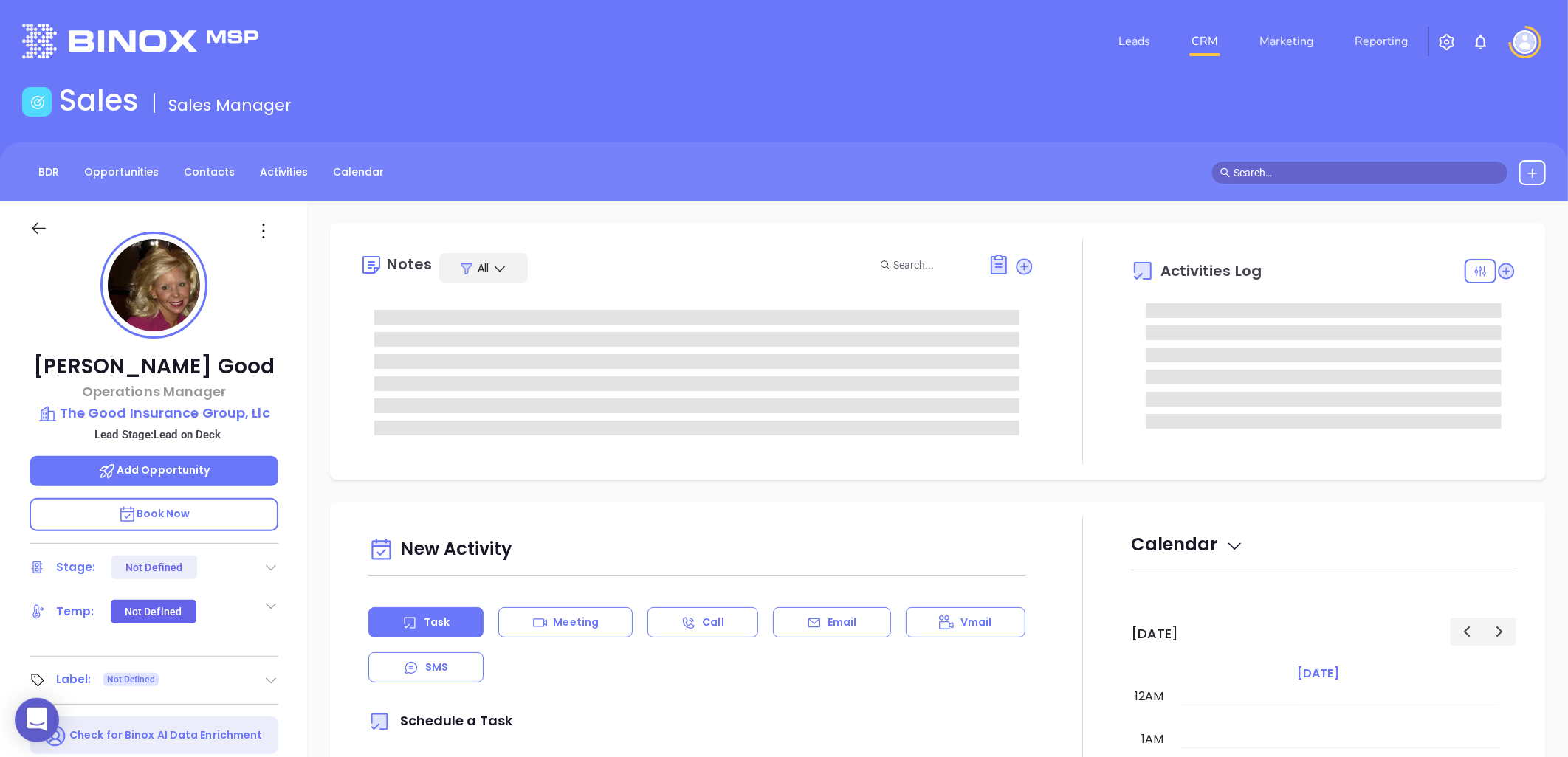
type input "[DATE]"
type input "[PERSON_NAME]"
click at [211, 408] on p "The Good Insurance Group, Llc" at bounding box center [154, 413] width 249 height 21
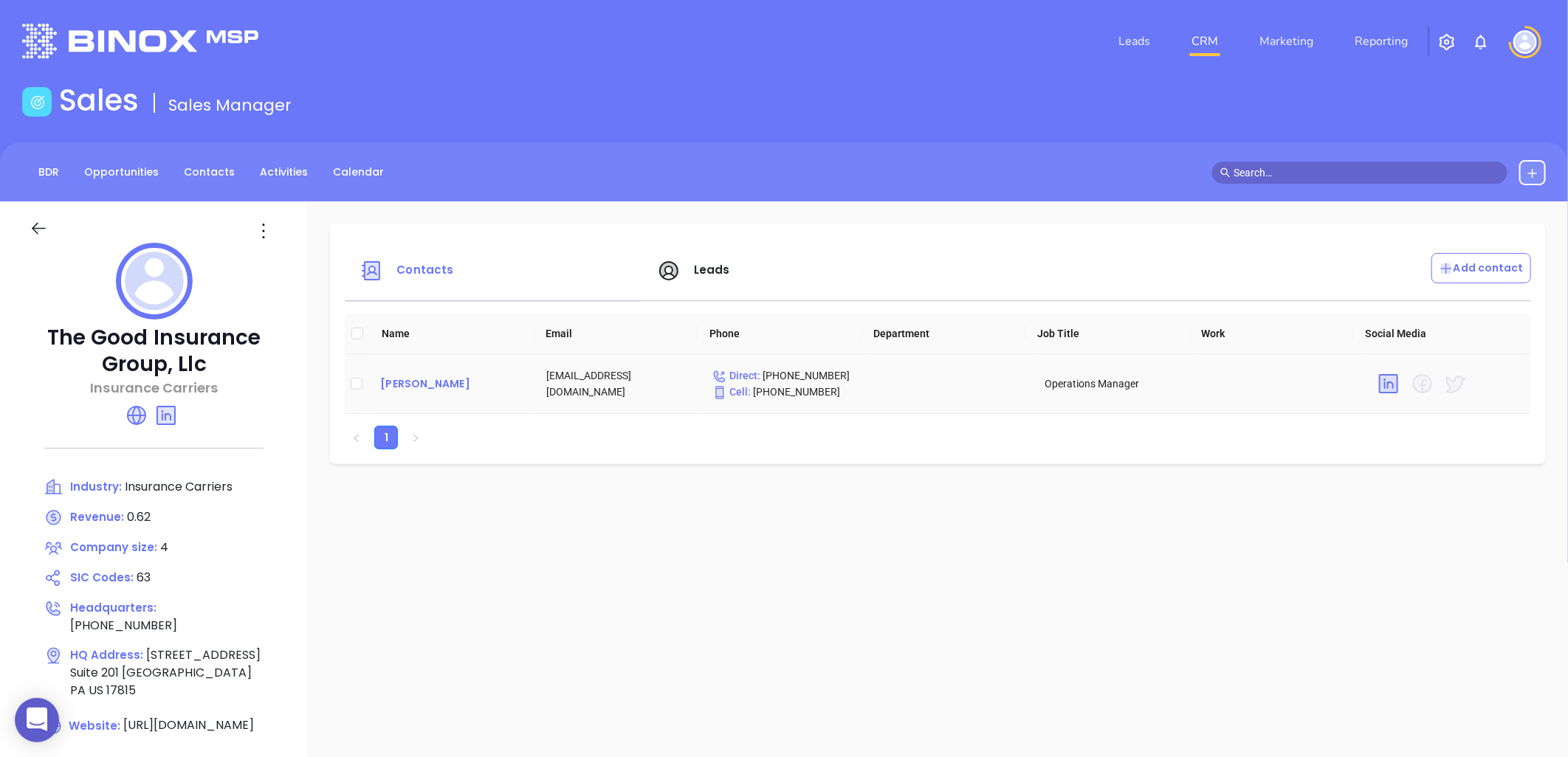
click at [454, 379] on div "[PERSON_NAME]" at bounding box center [452, 383] width 143 height 17
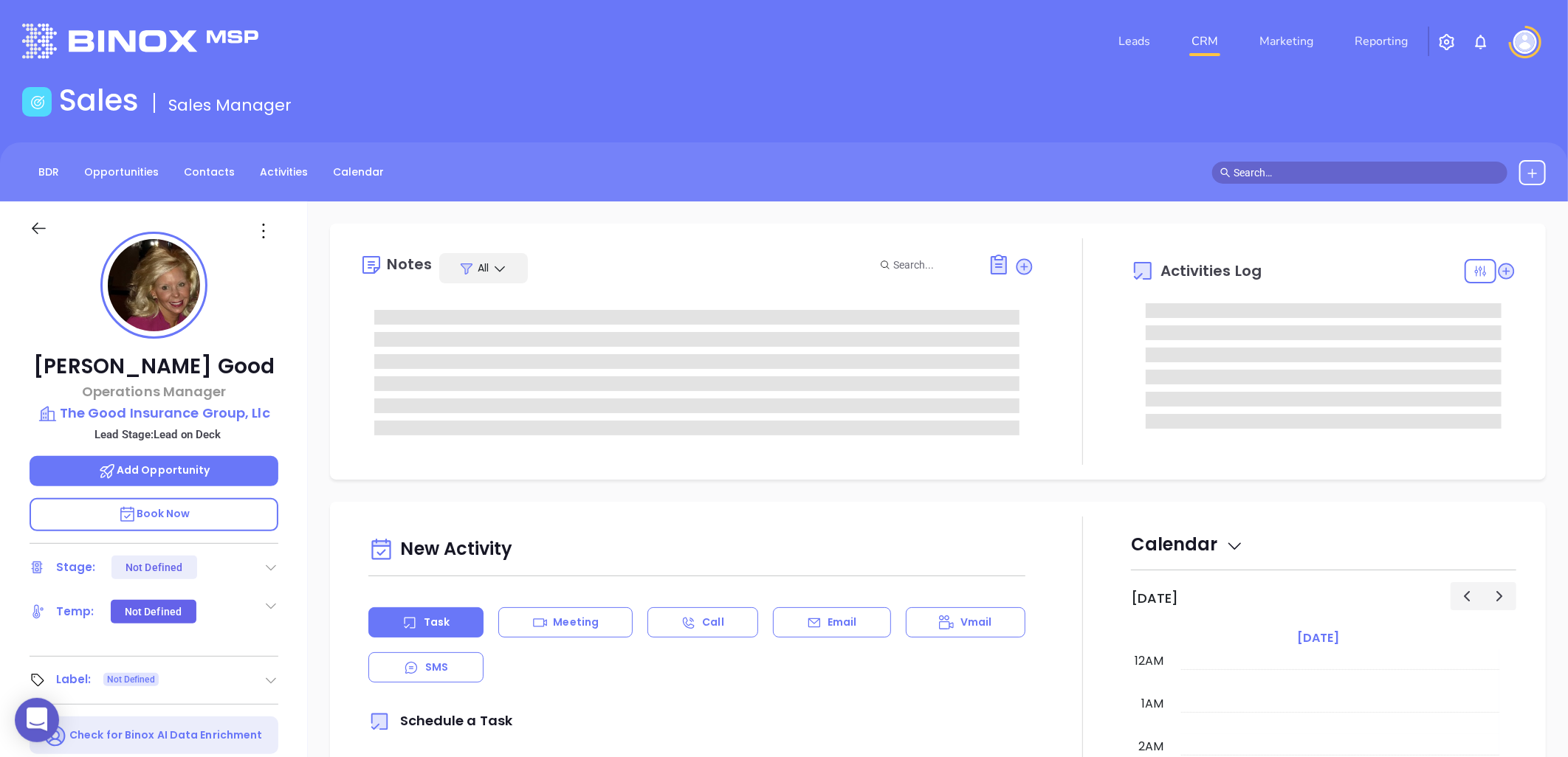
type input "[DATE]"
click at [150, 306] on img at bounding box center [153, 284] width 92 height 92
type input "[PERSON_NAME]"
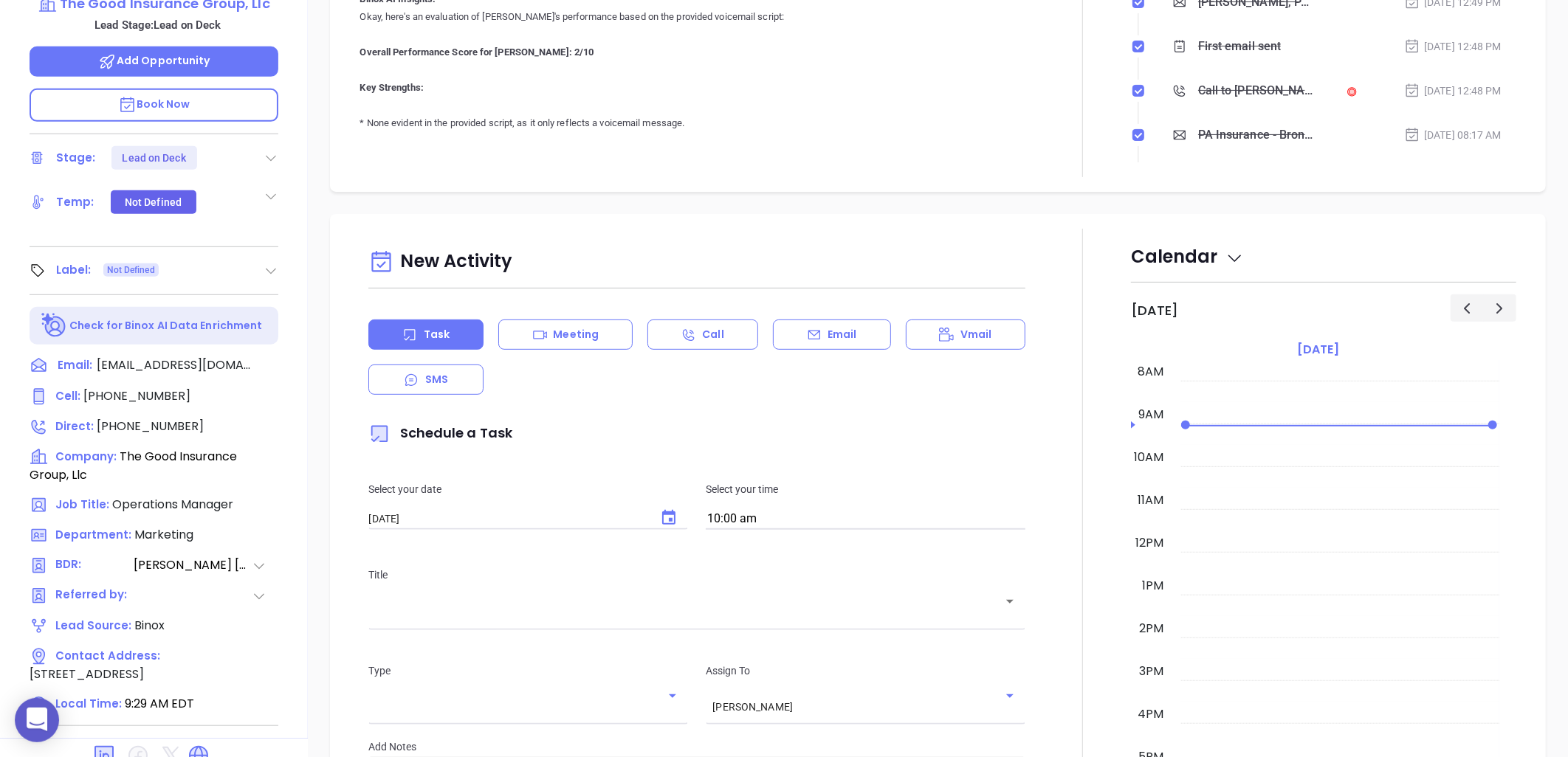
scroll to position [477, 0]
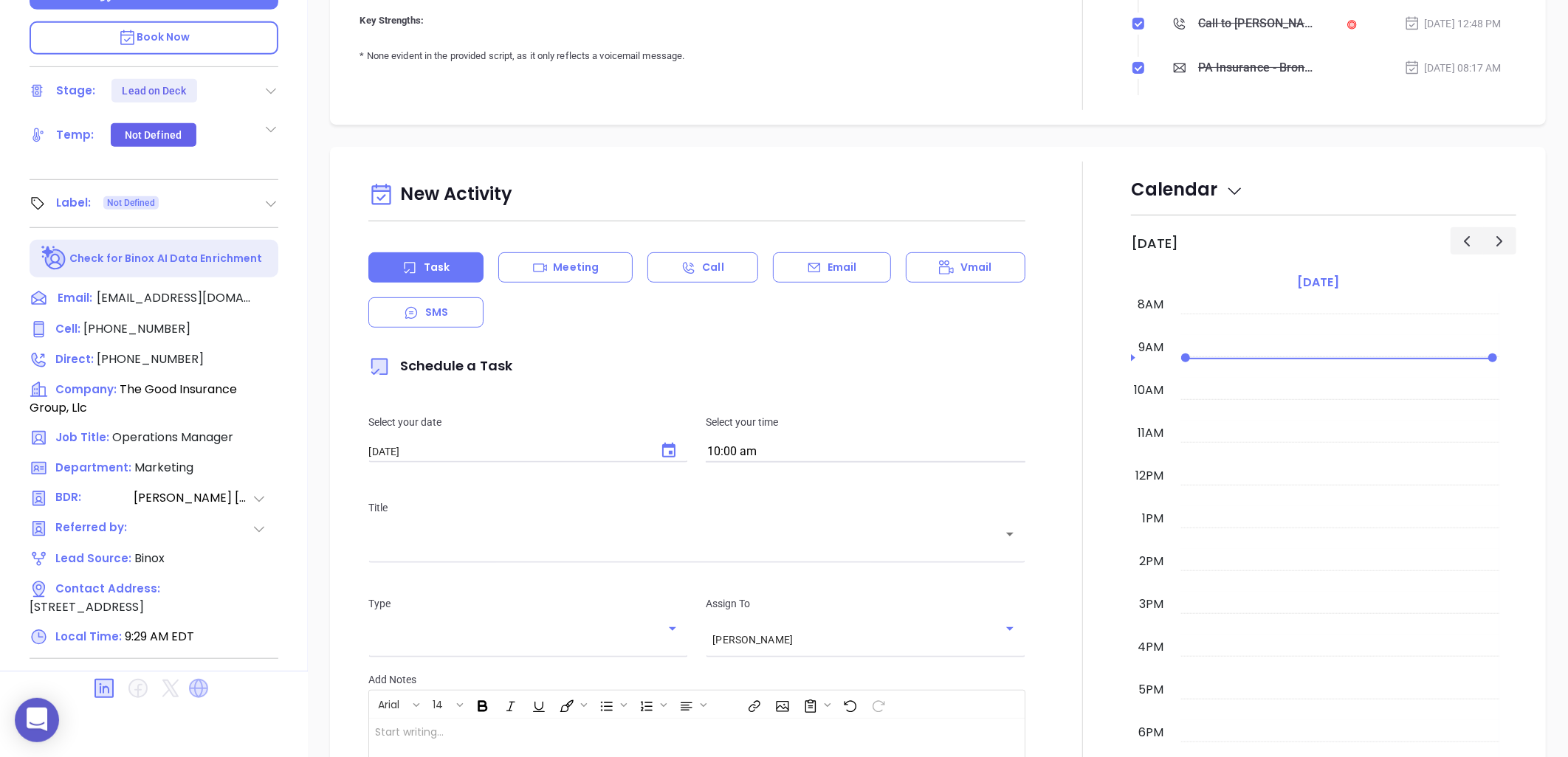
click at [195, 698] on icon at bounding box center [198, 688] width 19 height 19
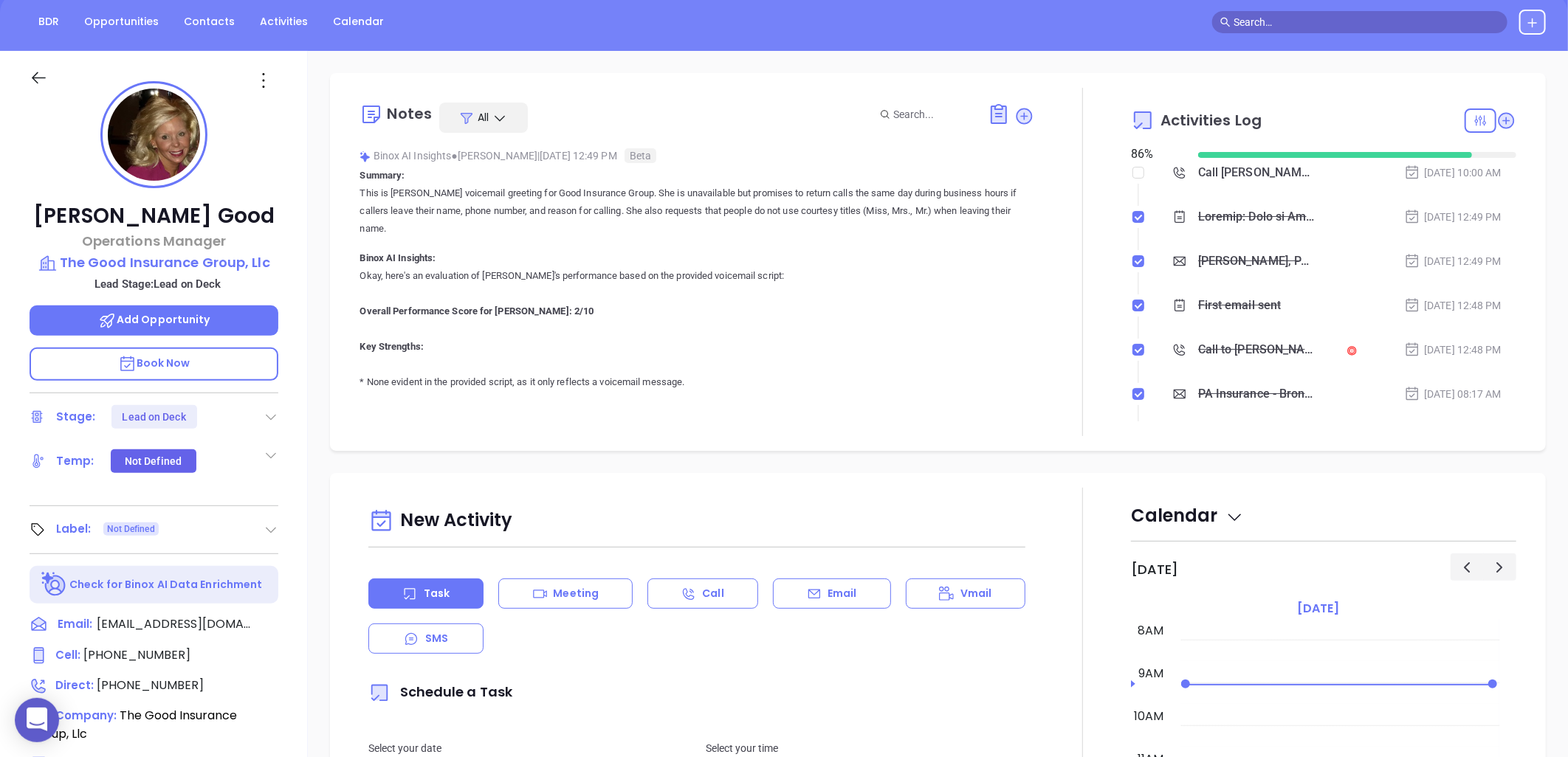
scroll to position [149, 0]
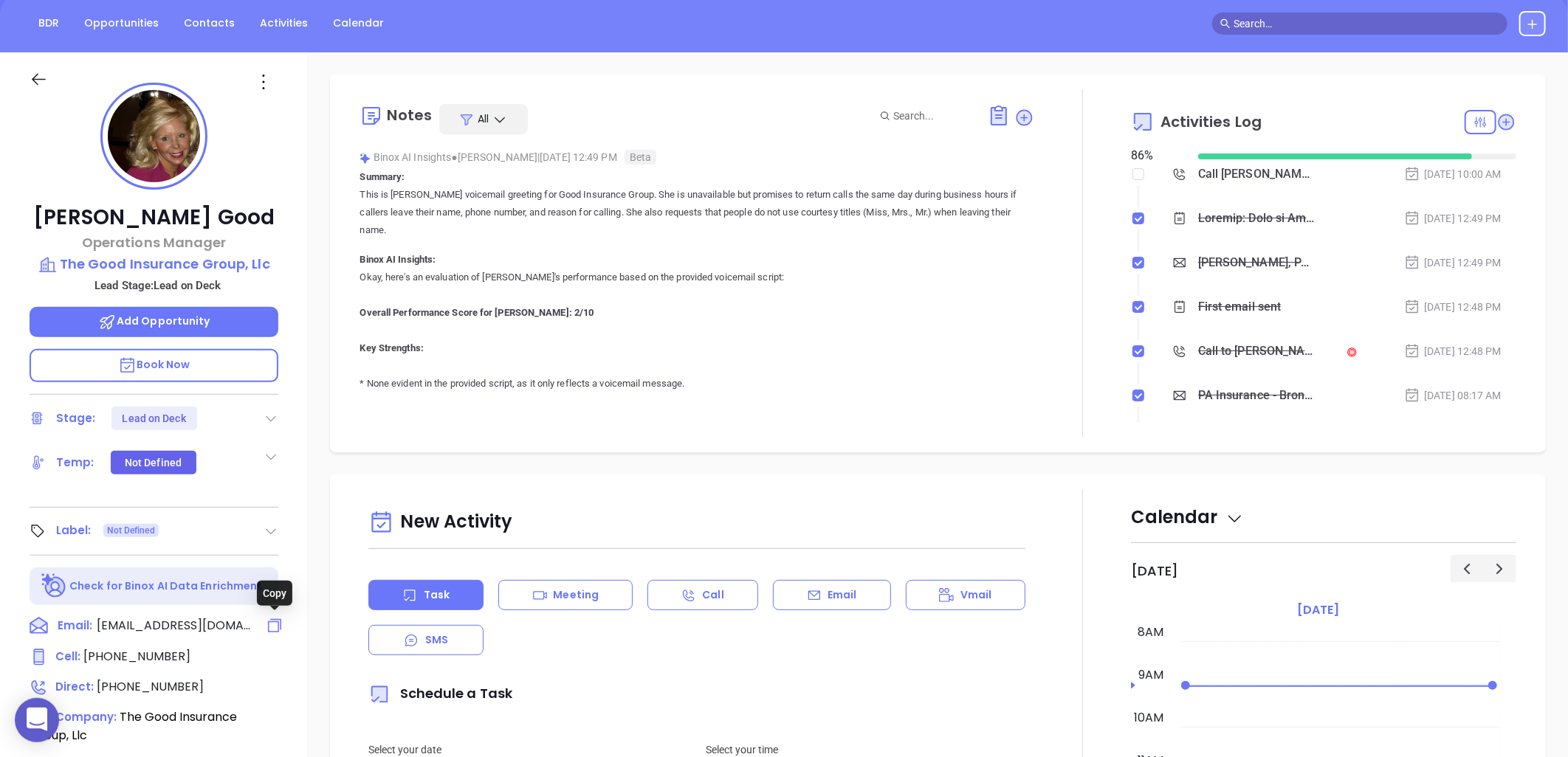
click at [274, 619] on icon at bounding box center [274, 625] width 17 height 17
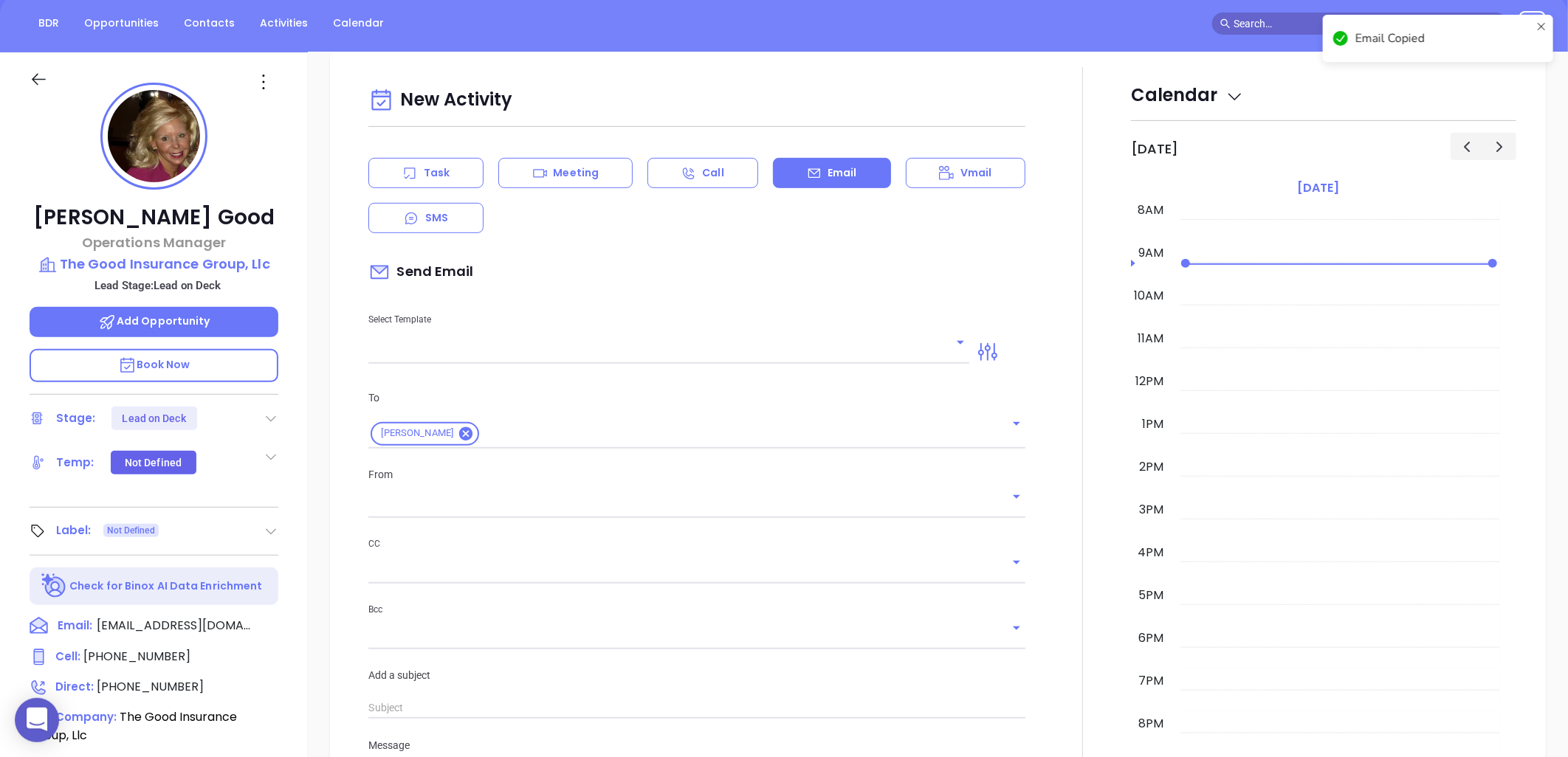
scroll to position [201, 0]
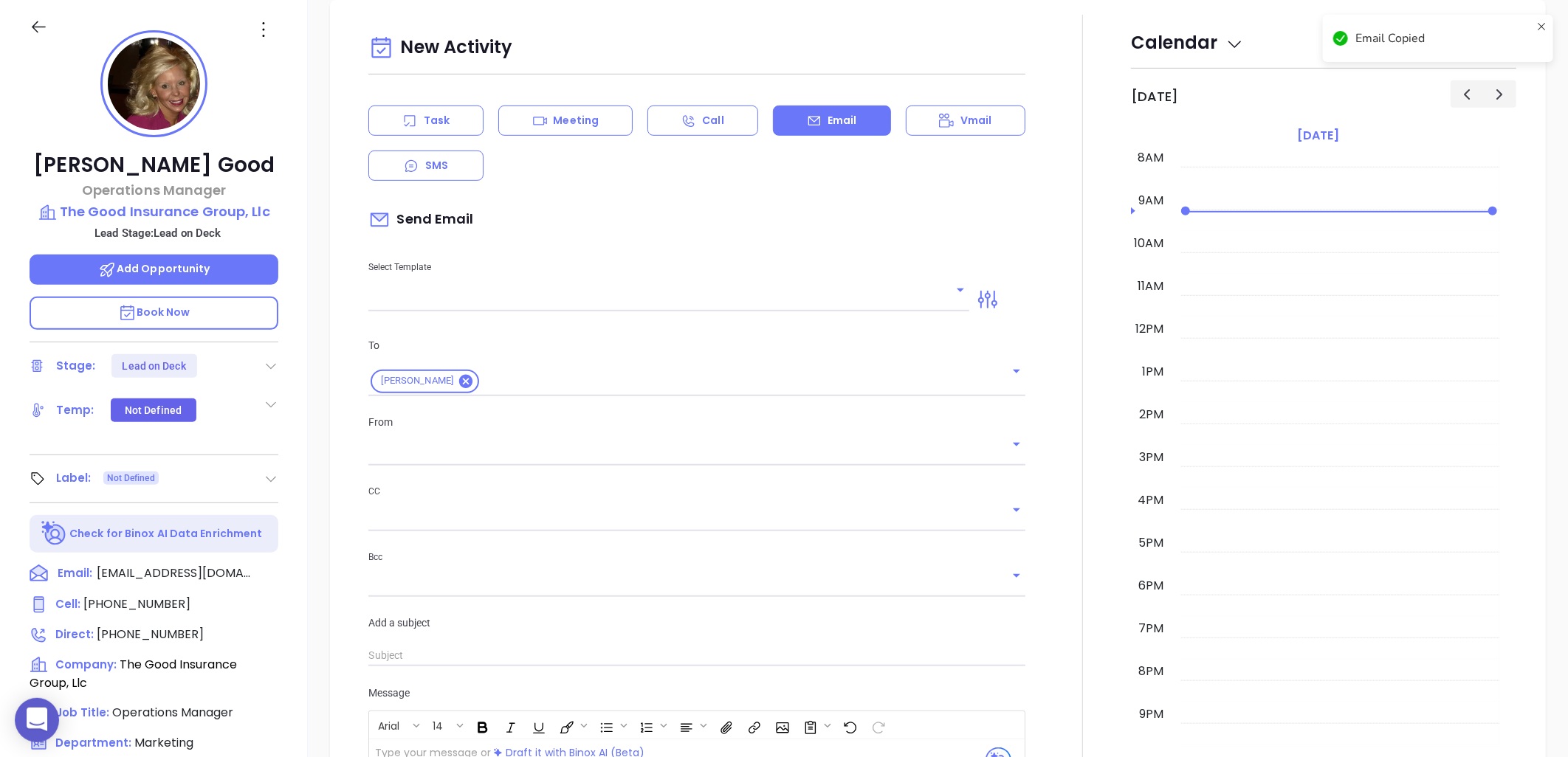
type input "[PERSON_NAME]"
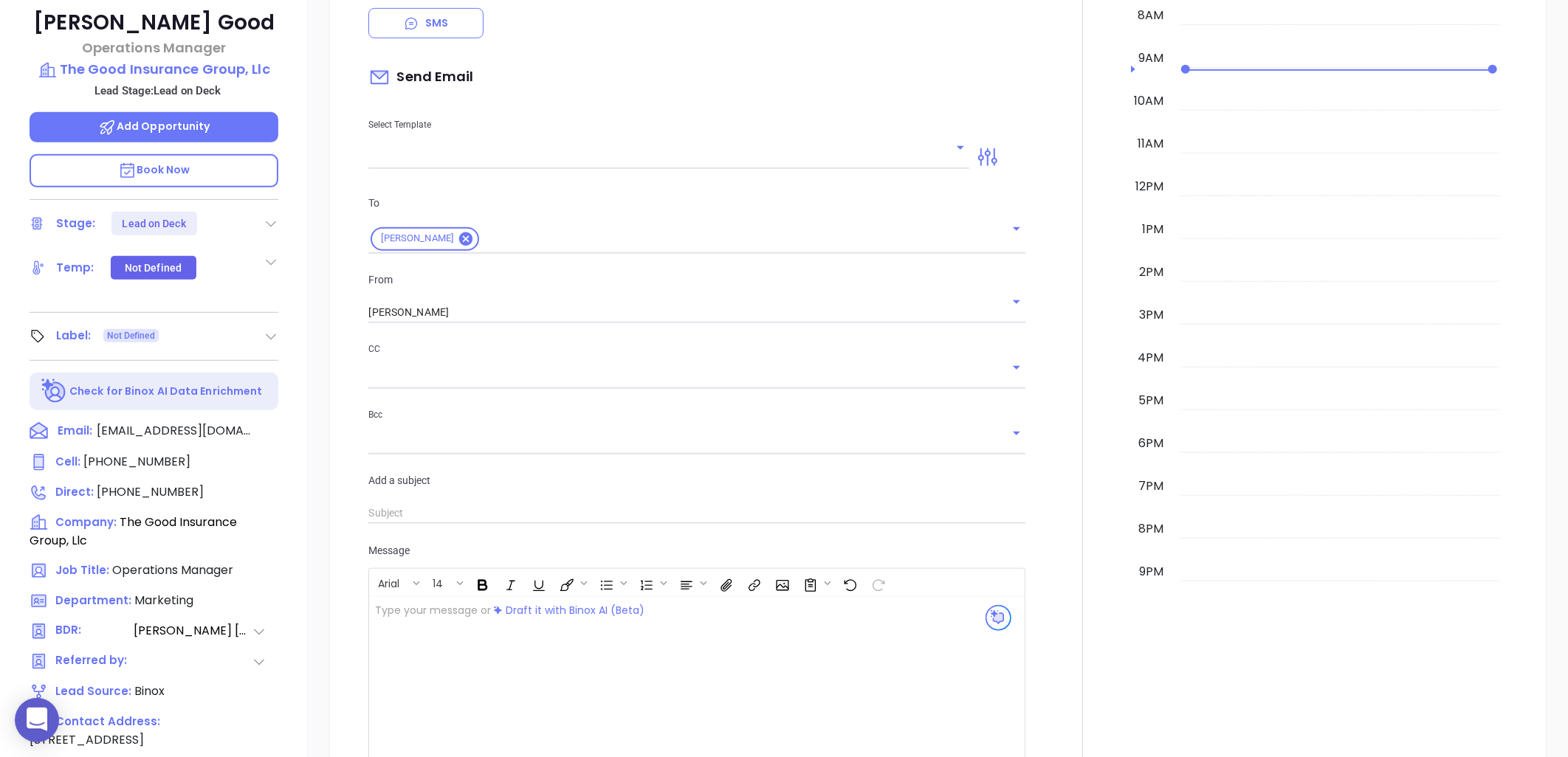
scroll to position [477, 0]
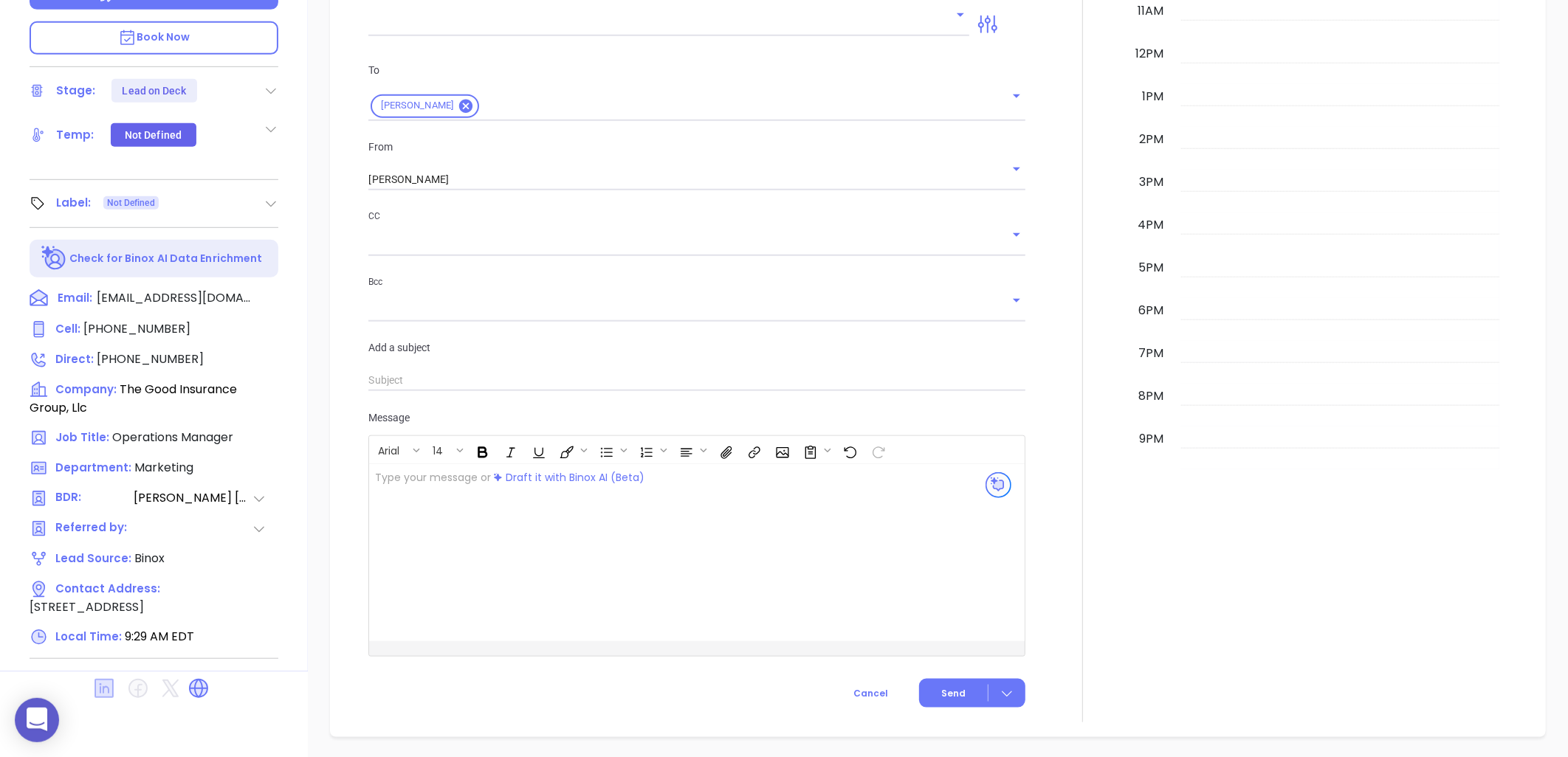
click at [108, 698] on icon at bounding box center [104, 688] width 19 height 19
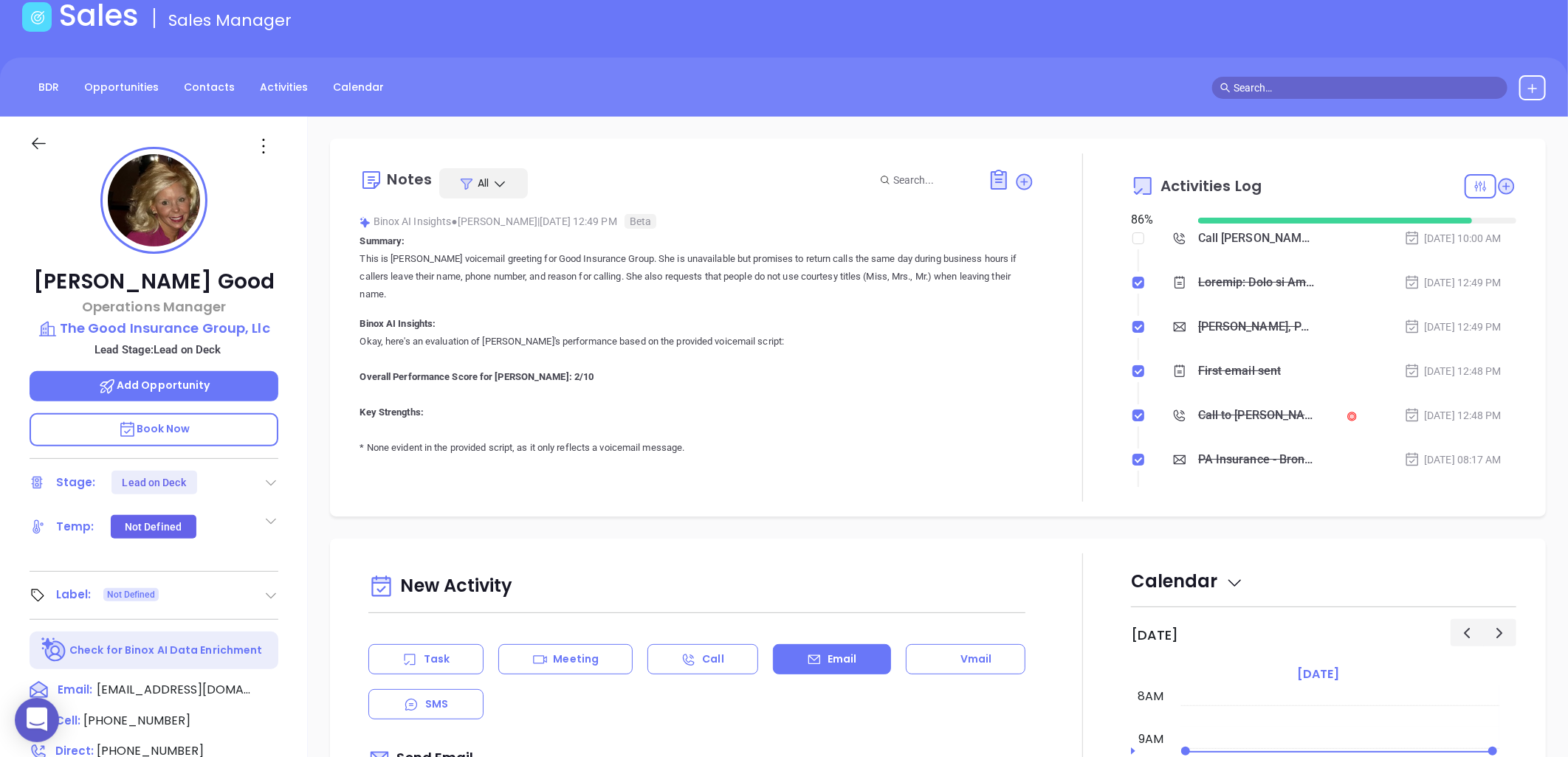
scroll to position [0, 0]
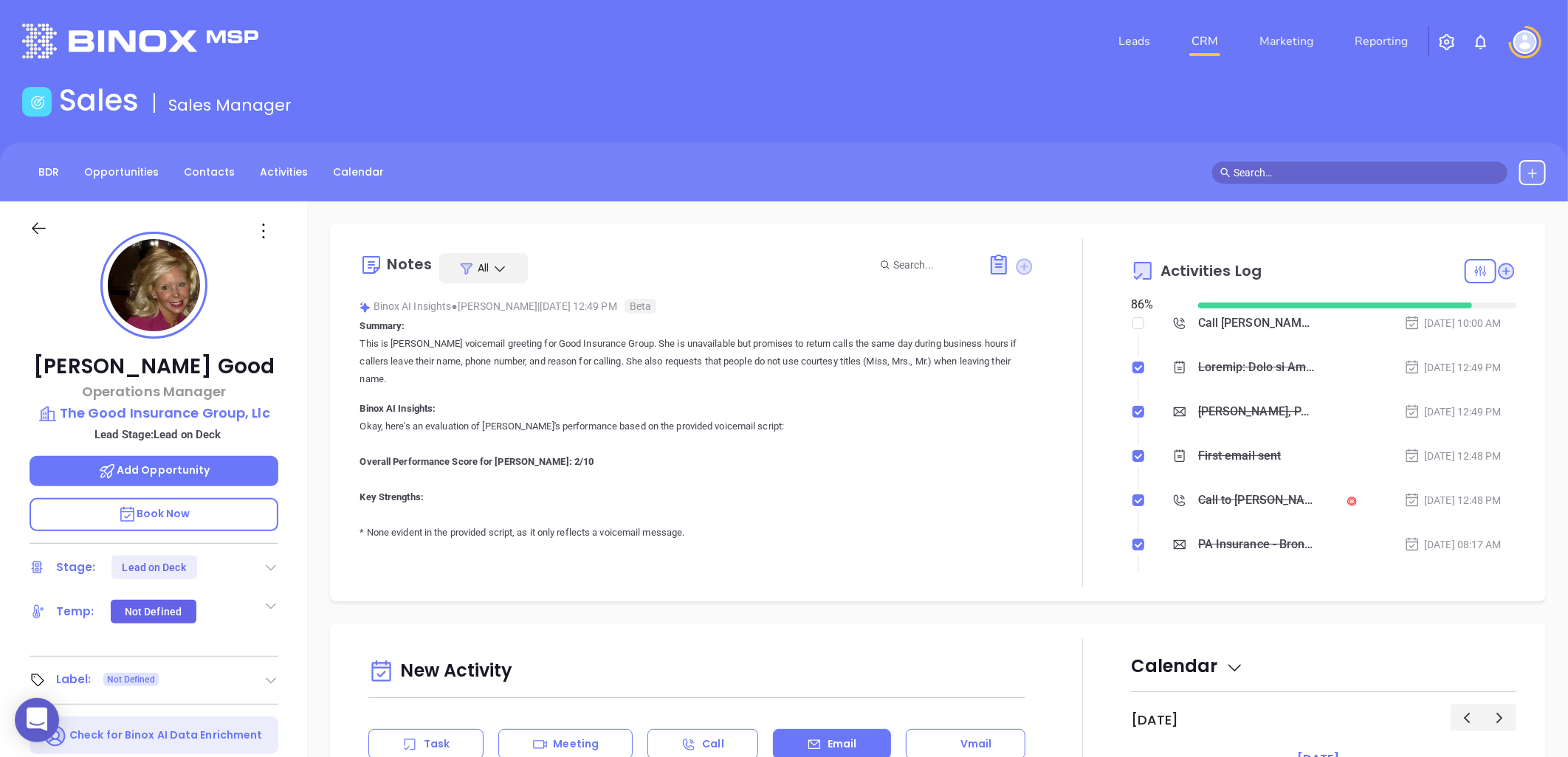
click at [1017, 266] on icon at bounding box center [1025, 267] width 17 height 17
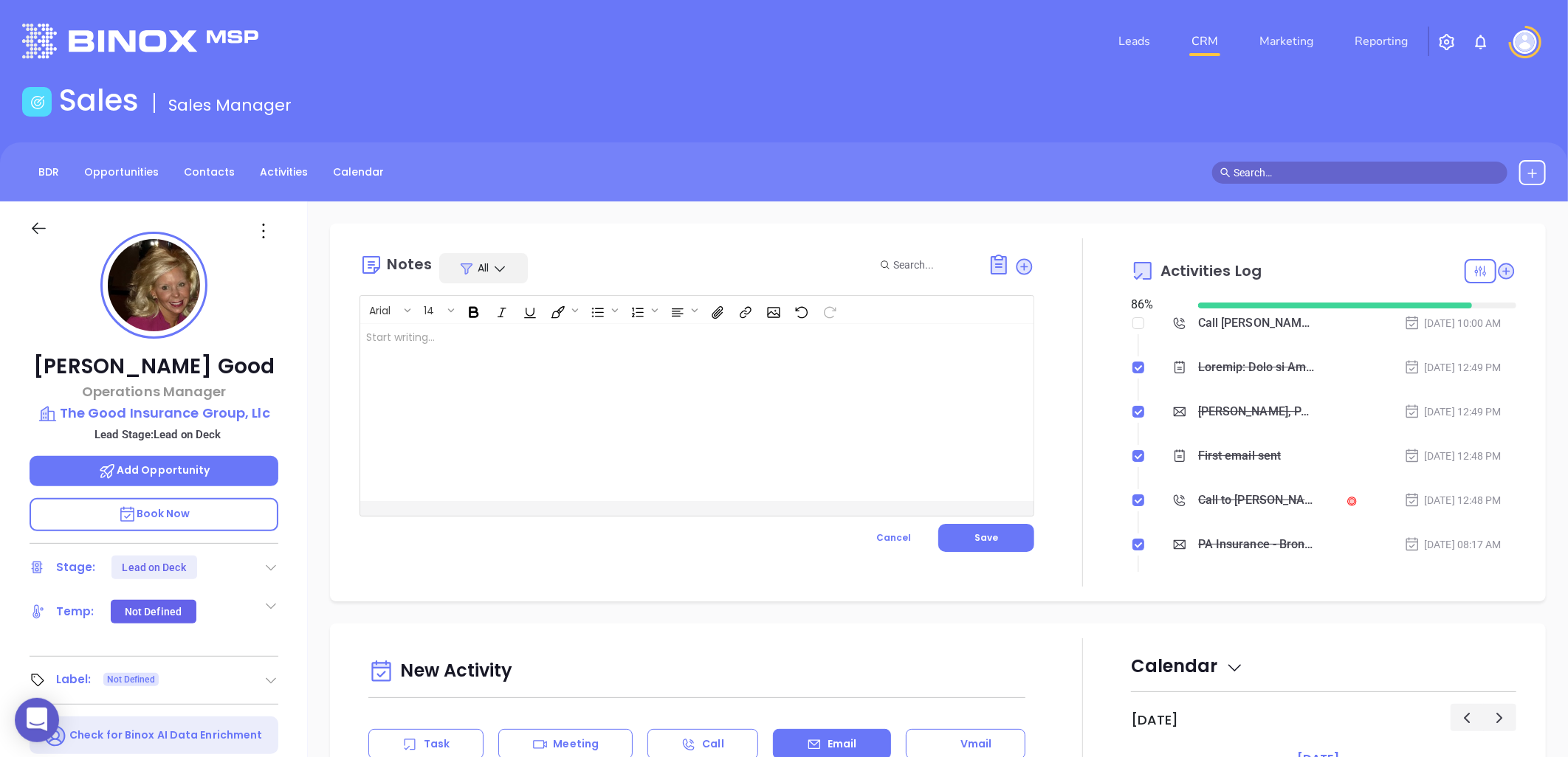
click at [400, 354] on div at bounding box center [672, 413] width 626 height 177
click at [375, 347] on p "Confirm email on call ﻿" at bounding box center [673, 345] width 614 height 31
drag, startPoint x: 388, startPoint y: 351, endPoint x: 579, endPoint y: 439, distance: 210.3
click at [623, 454] on div "Confirm email on call ﻿Generil email: [EMAIL_ADDRESS][DOMAIN_NAME] ﻿ ﻿" at bounding box center [672, 413] width 626 height 177
click at [974, 537] on span "Save" at bounding box center [986, 537] width 23 height 12
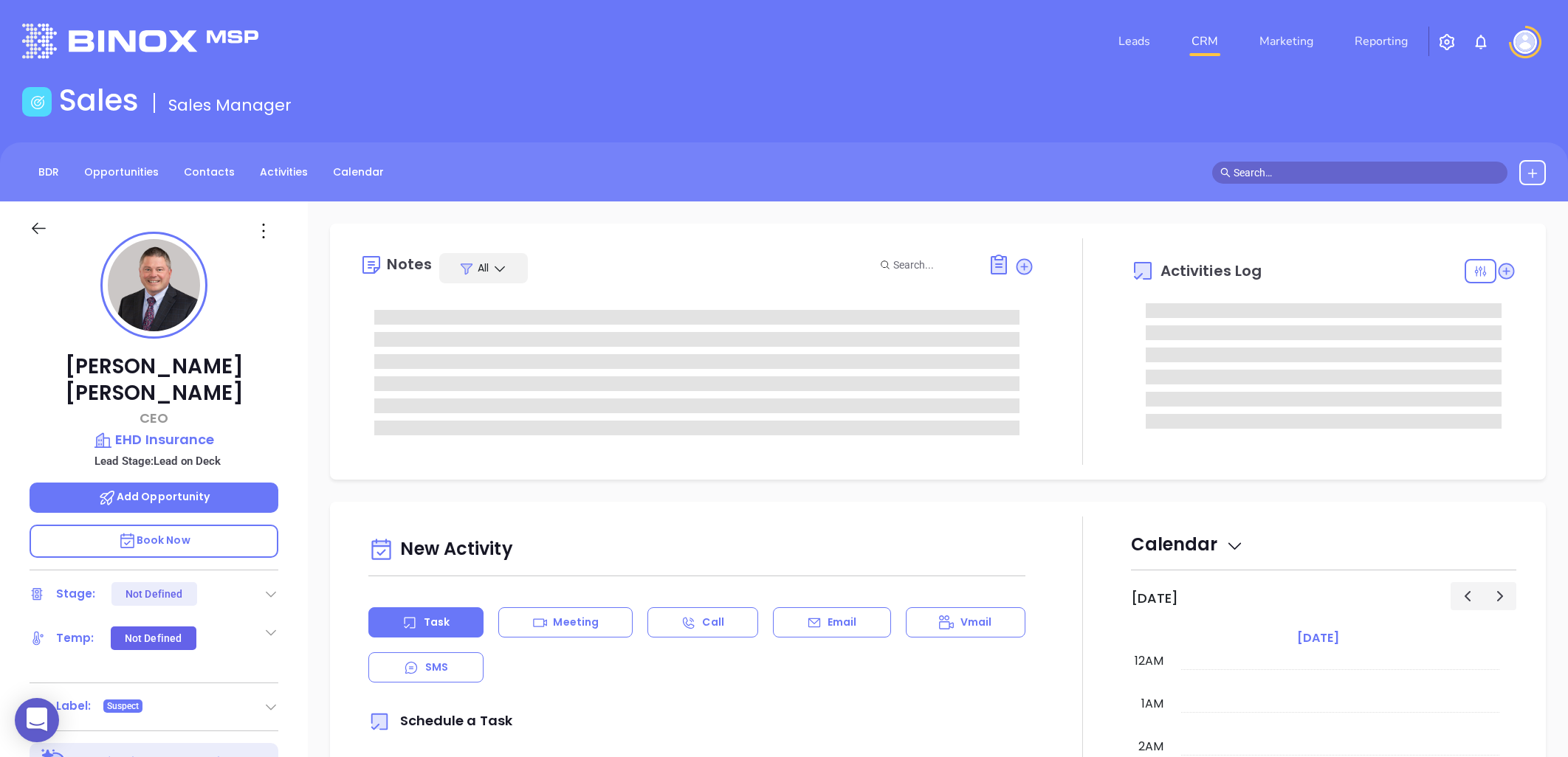
type input "[DATE]"
type input "[PERSON_NAME]"
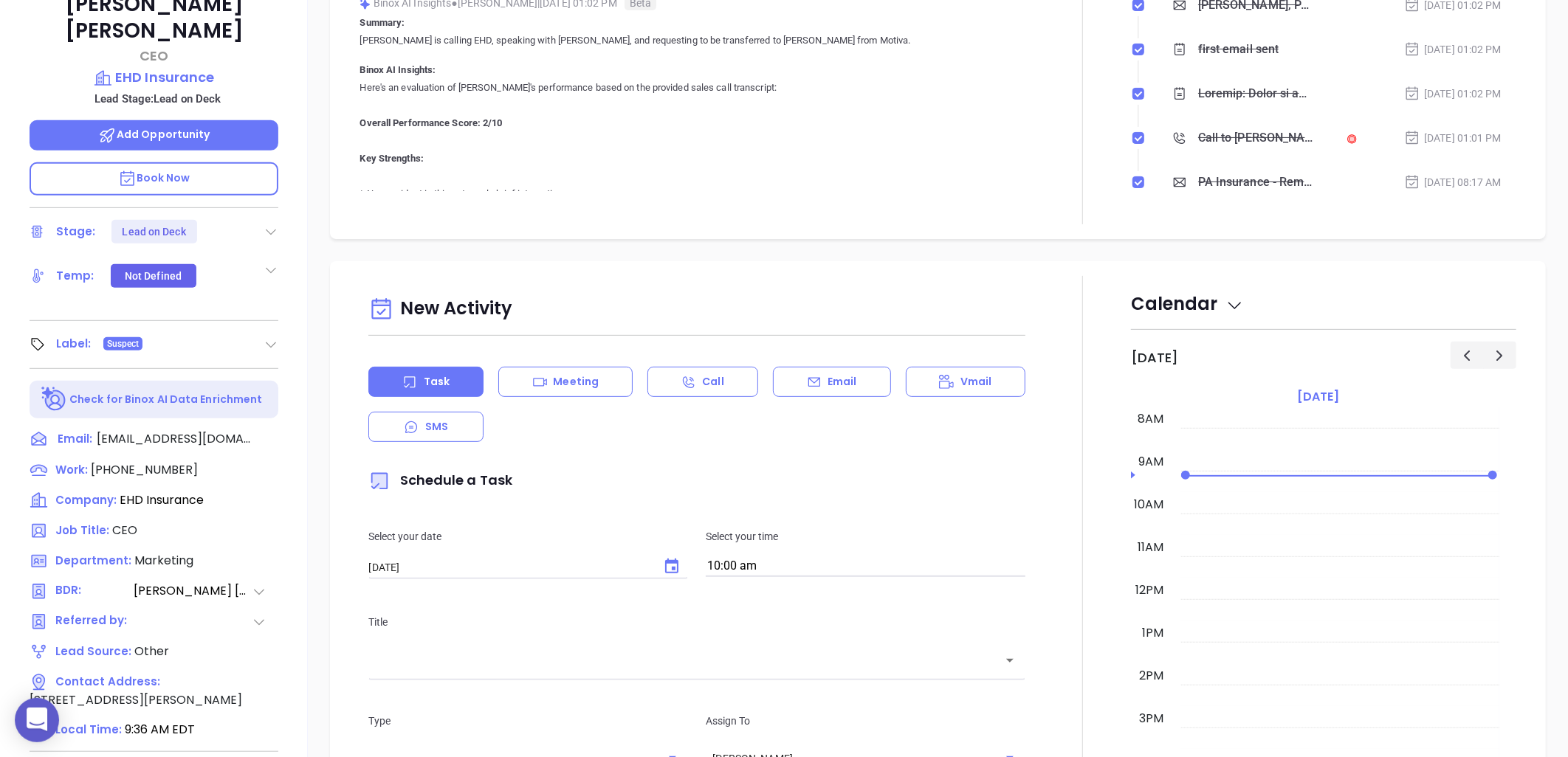
scroll to position [477, 0]
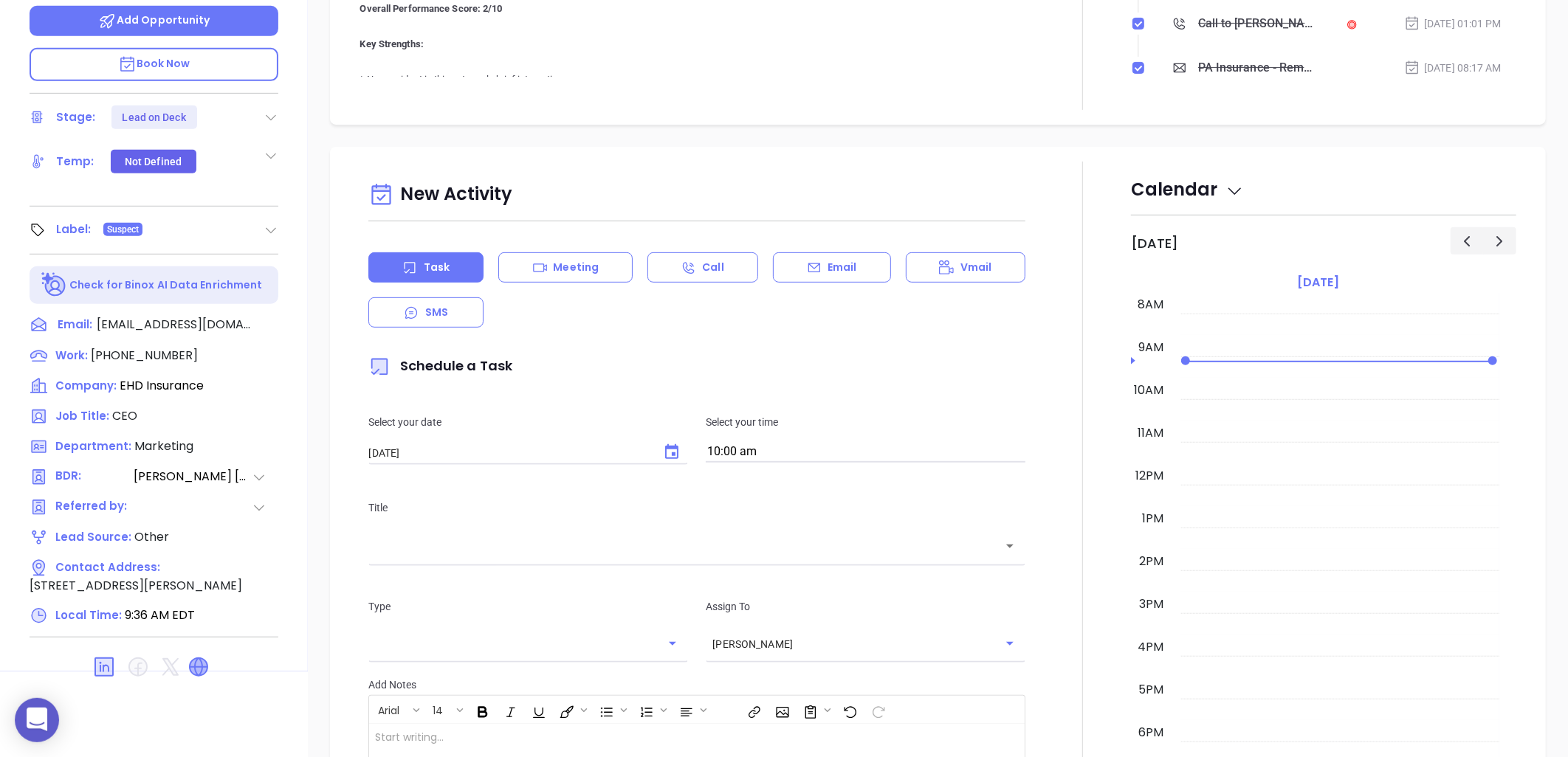
click at [197, 658] on icon at bounding box center [198, 667] width 17 height 17
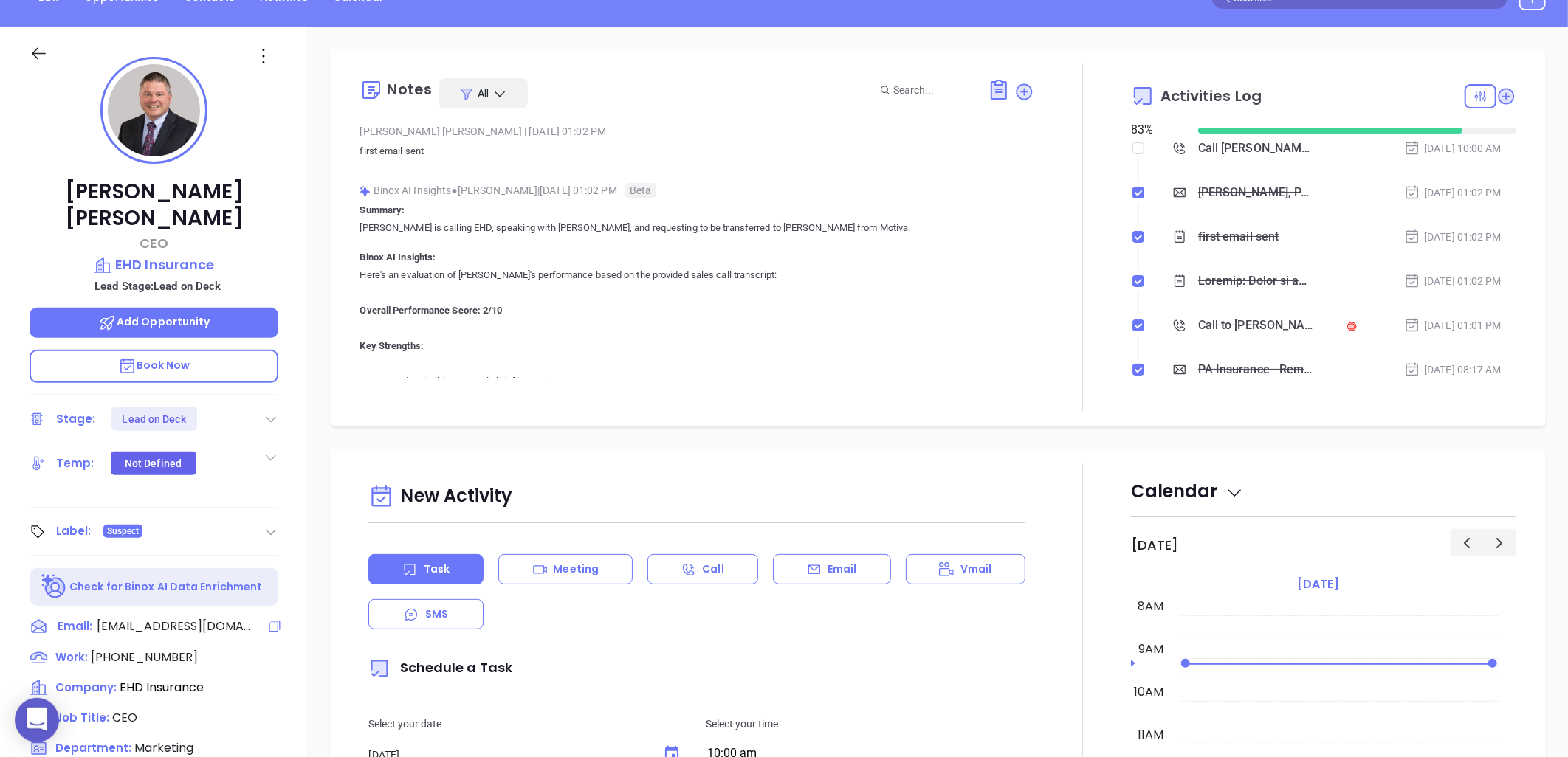
scroll to position [149, 0]
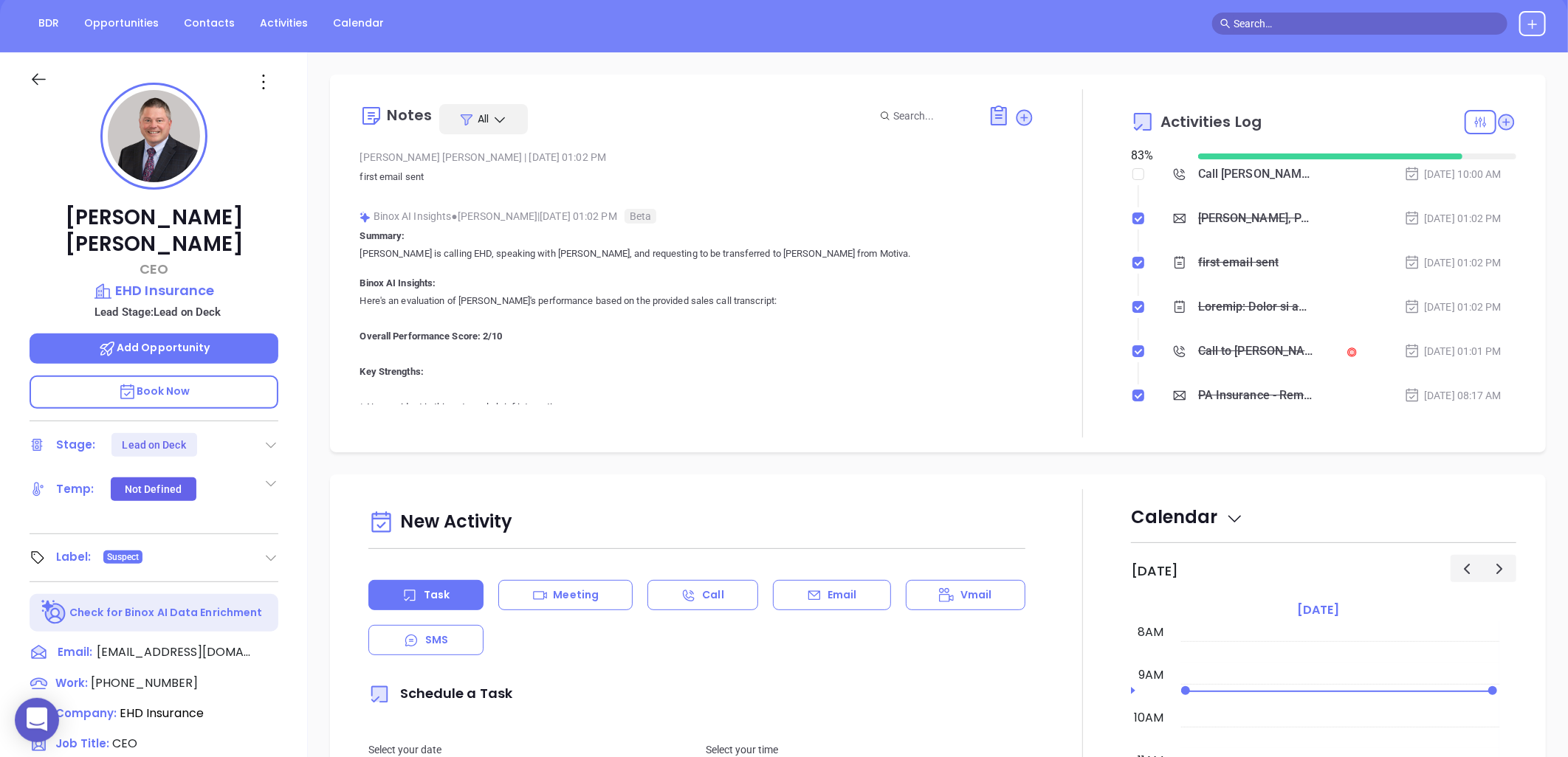
click at [265, 85] on icon at bounding box center [264, 82] width 23 height 23
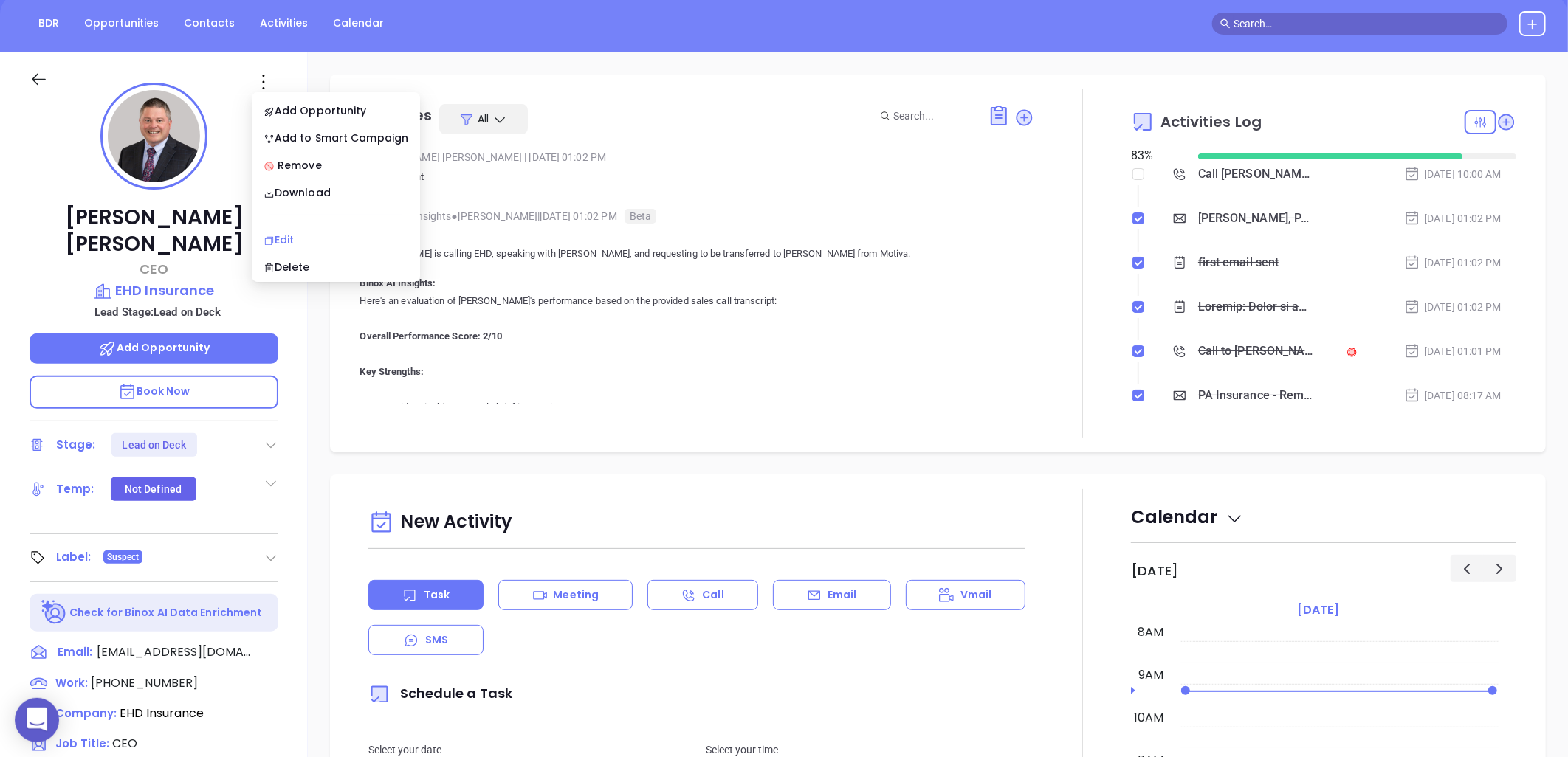
click at [285, 236] on div "Edit" at bounding box center [336, 240] width 145 height 17
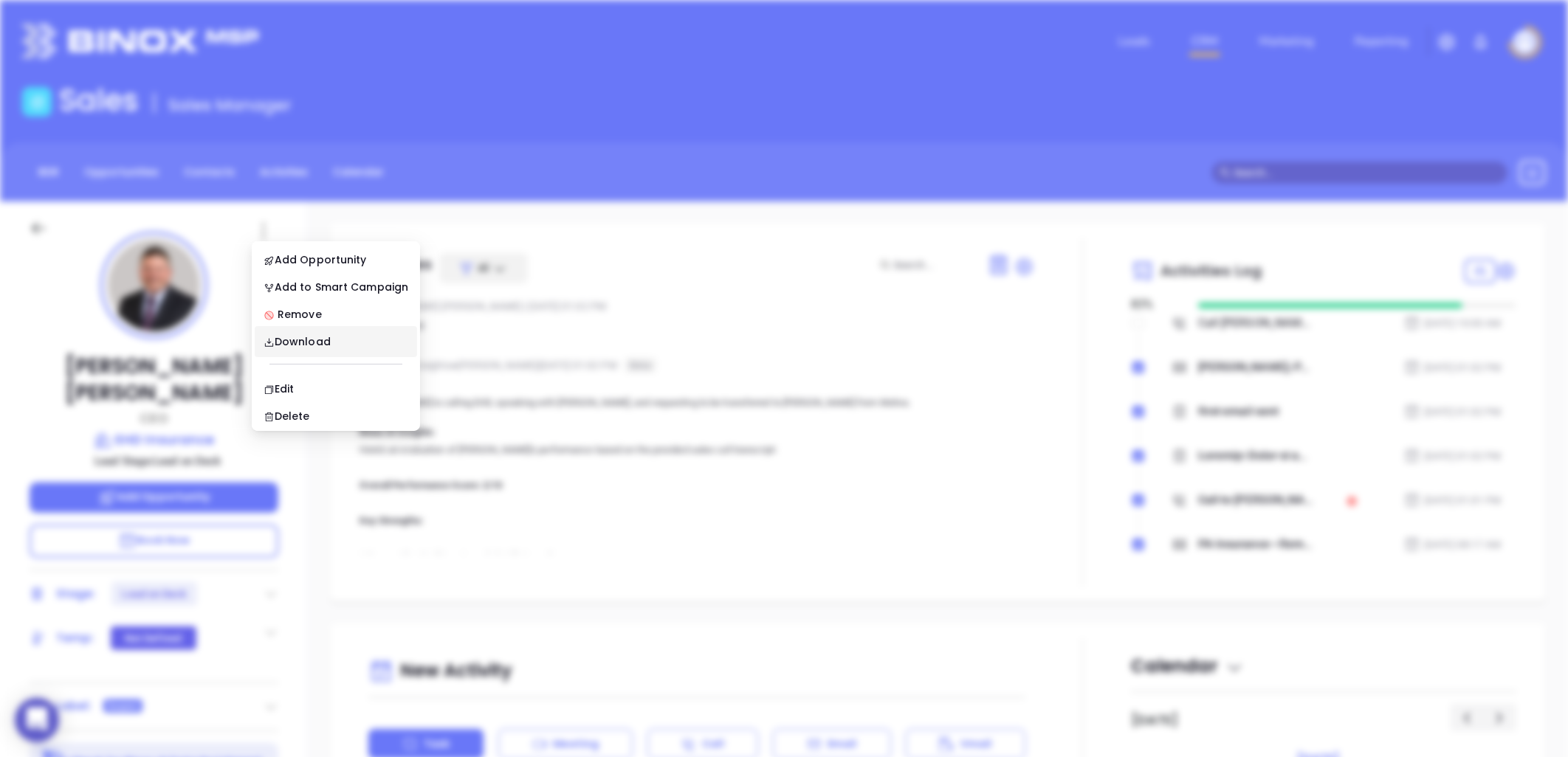
scroll to position [0, 0]
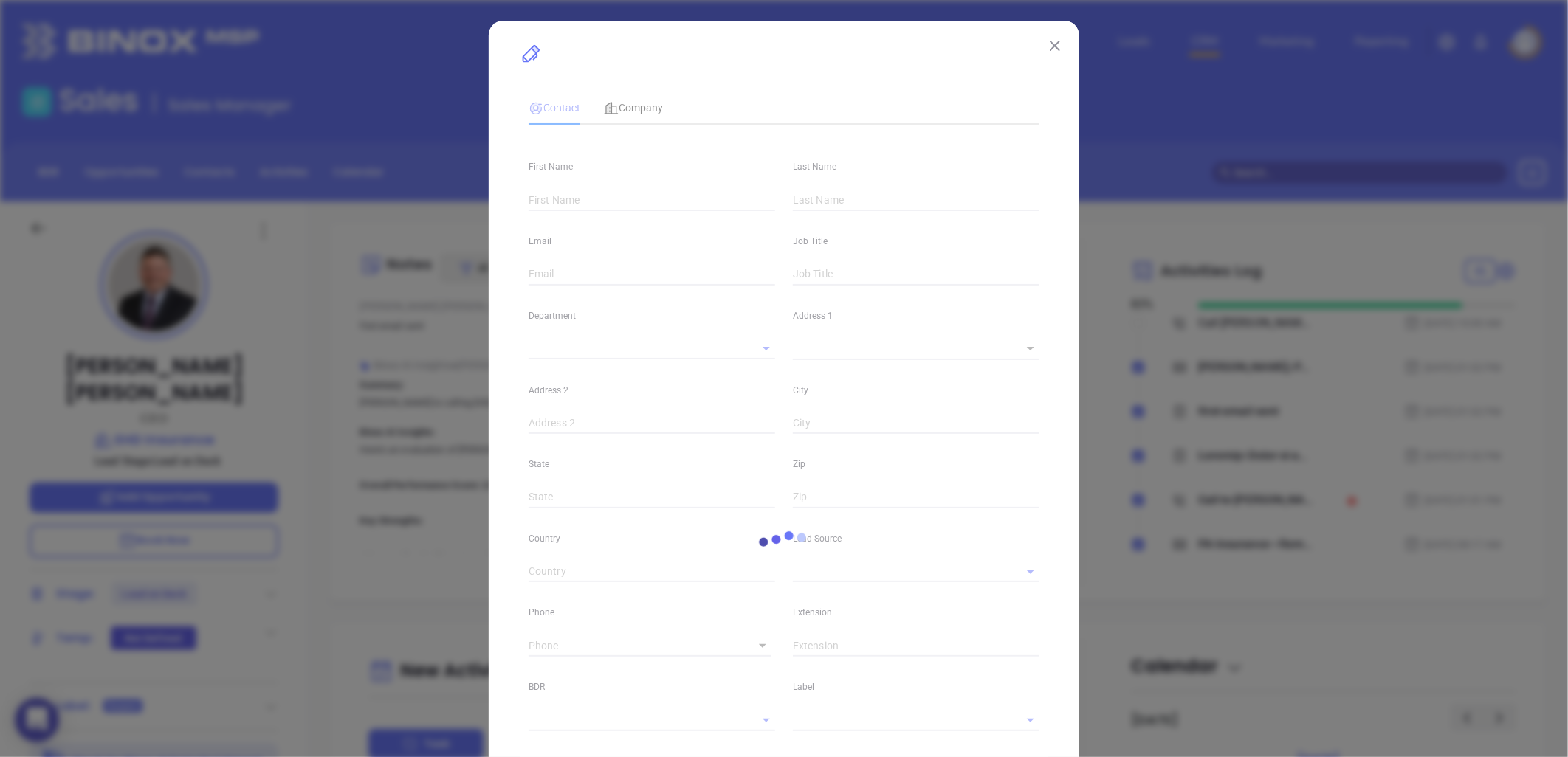
type input "[PERSON_NAME]"
type input "[EMAIL_ADDRESS][DOMAIN_NAME]"
type input "CEO"
type input "1"
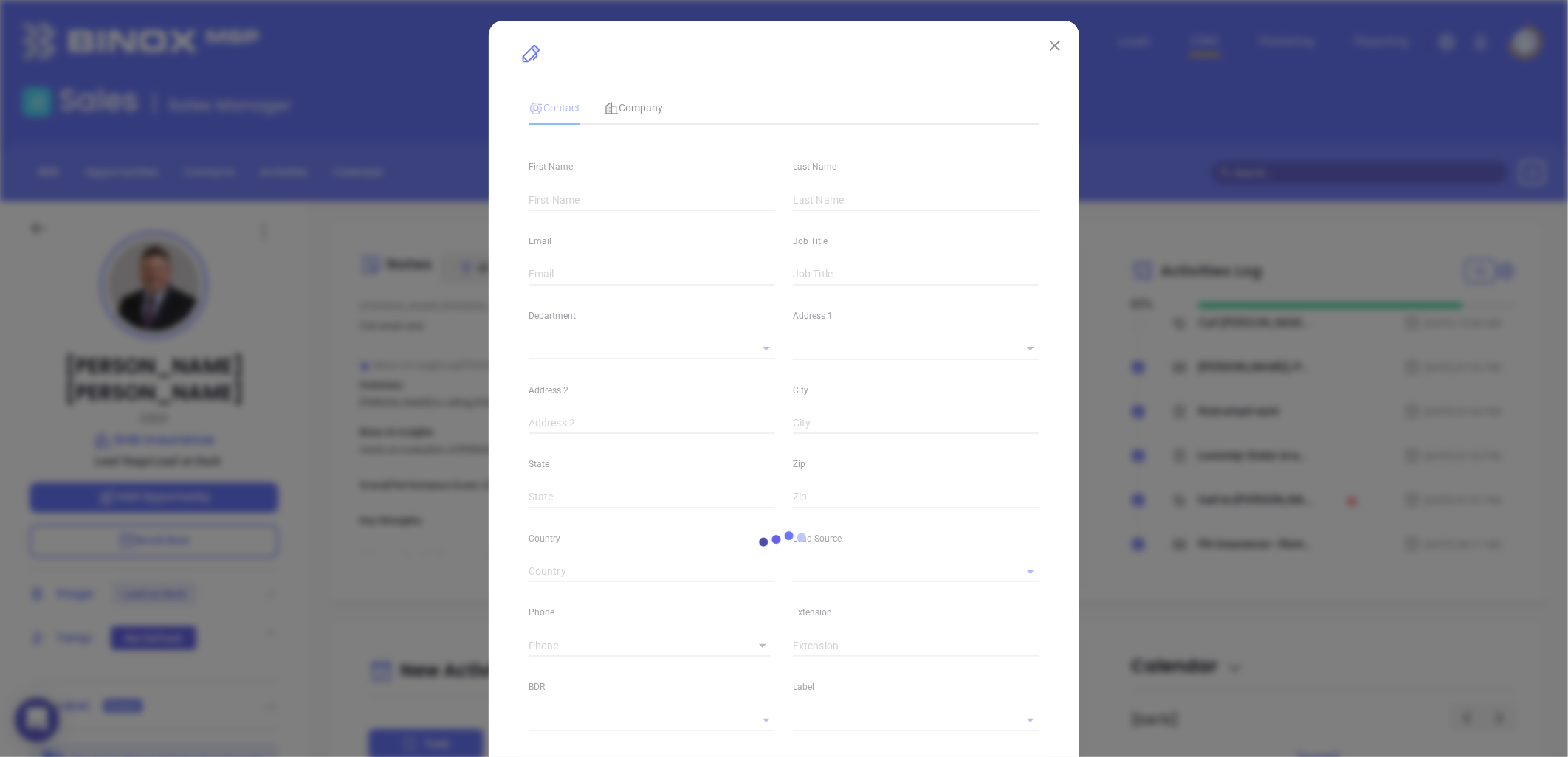
type input "[DOMAIN_NAME][URL][PERSON_NAME]"
type input "Marketing"
type input "Other"
type input "[PERSON_NAME]"
type input "Lead on Deck"
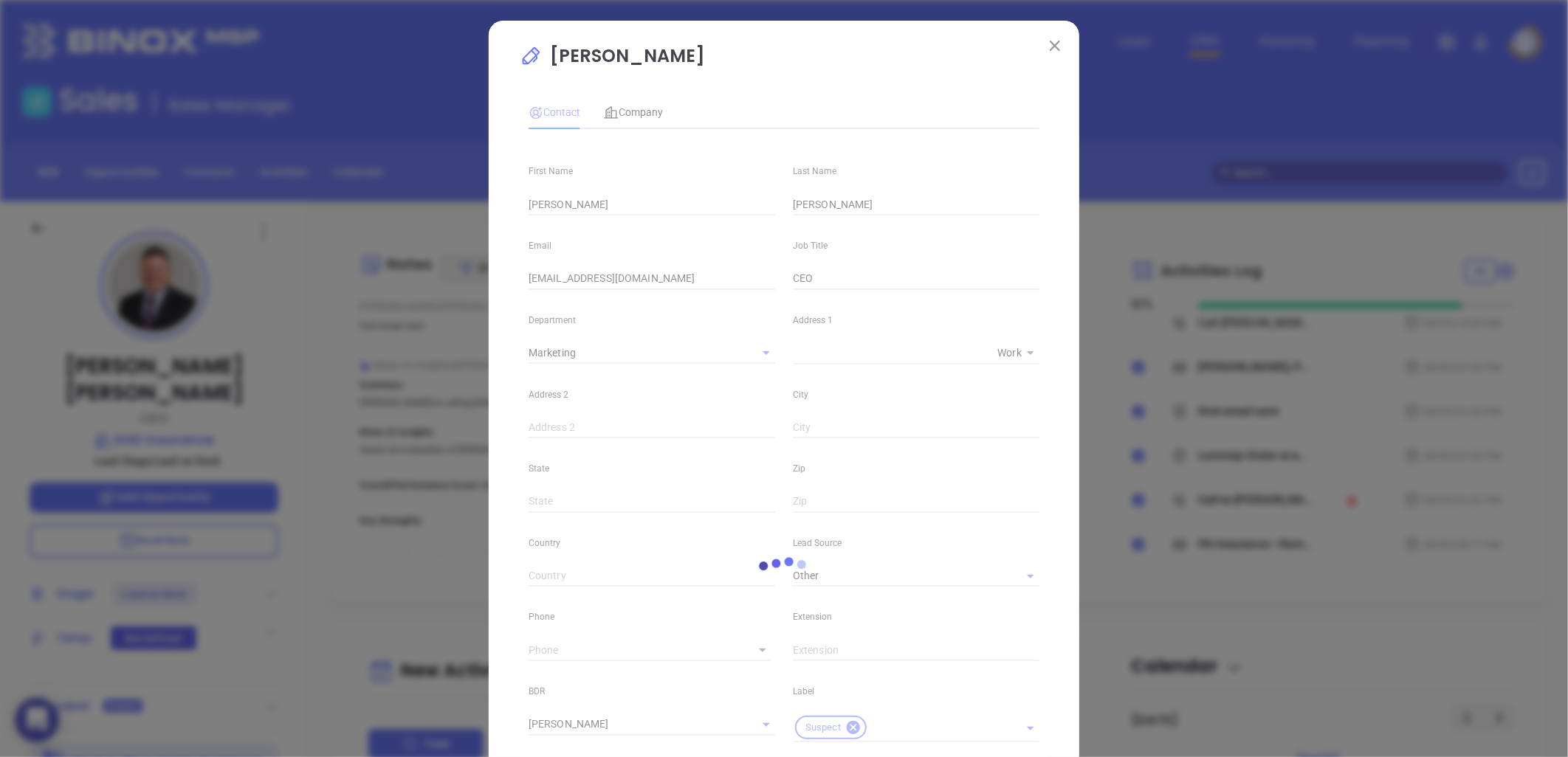
type input "(800) 544-7292"
type input "1"
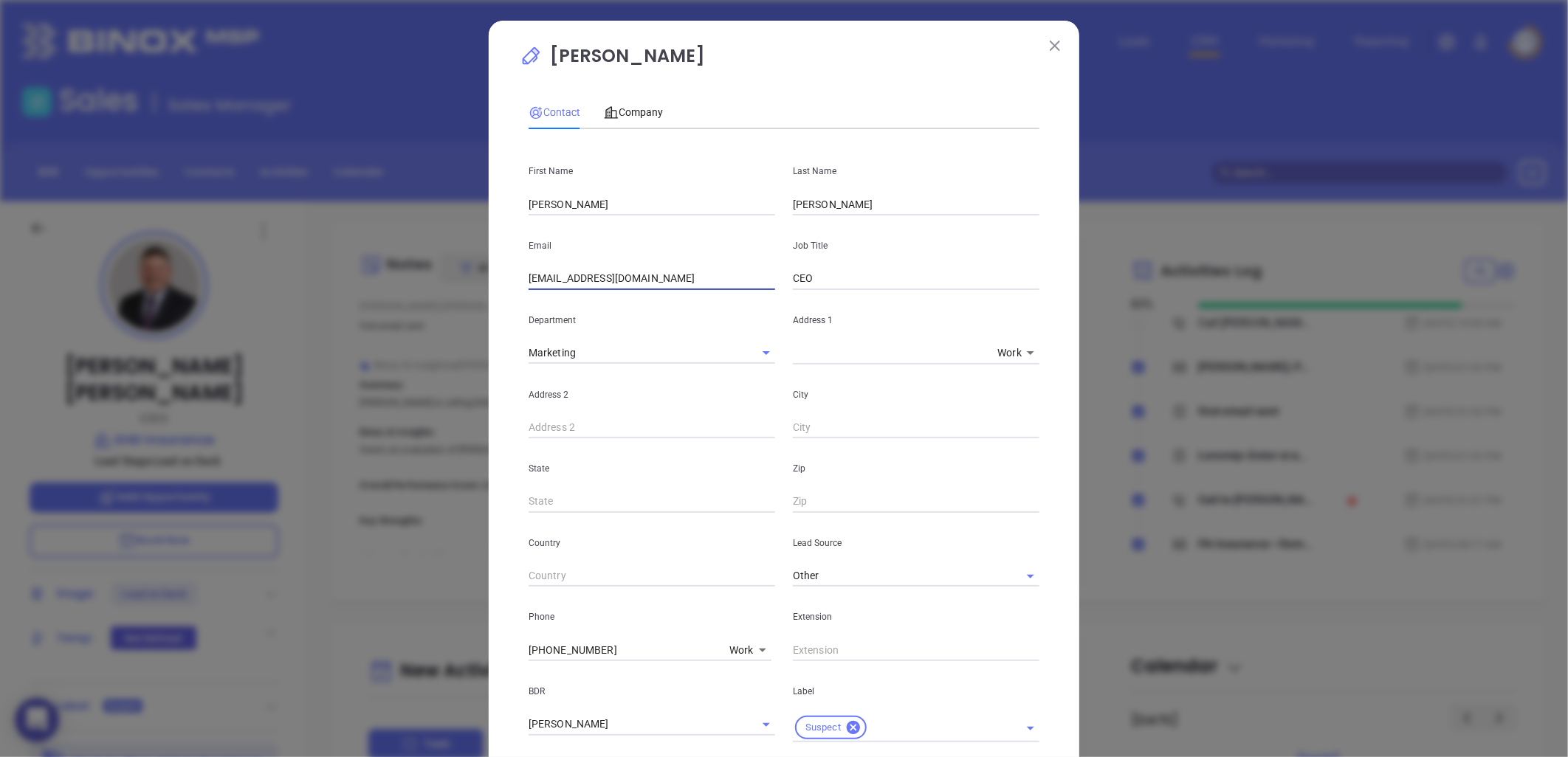
drag, startPoint x: 658, startPoint y: 284, endPoint x: 387, endPoint y: 350, distance: 278.9
click at [377, 346] on div "Michael Malinowski Contact Company First Name Michael Last Name Malinowski Emai…" at bounding box center [784, 378] width 1568 height 757
paste input "insurance"
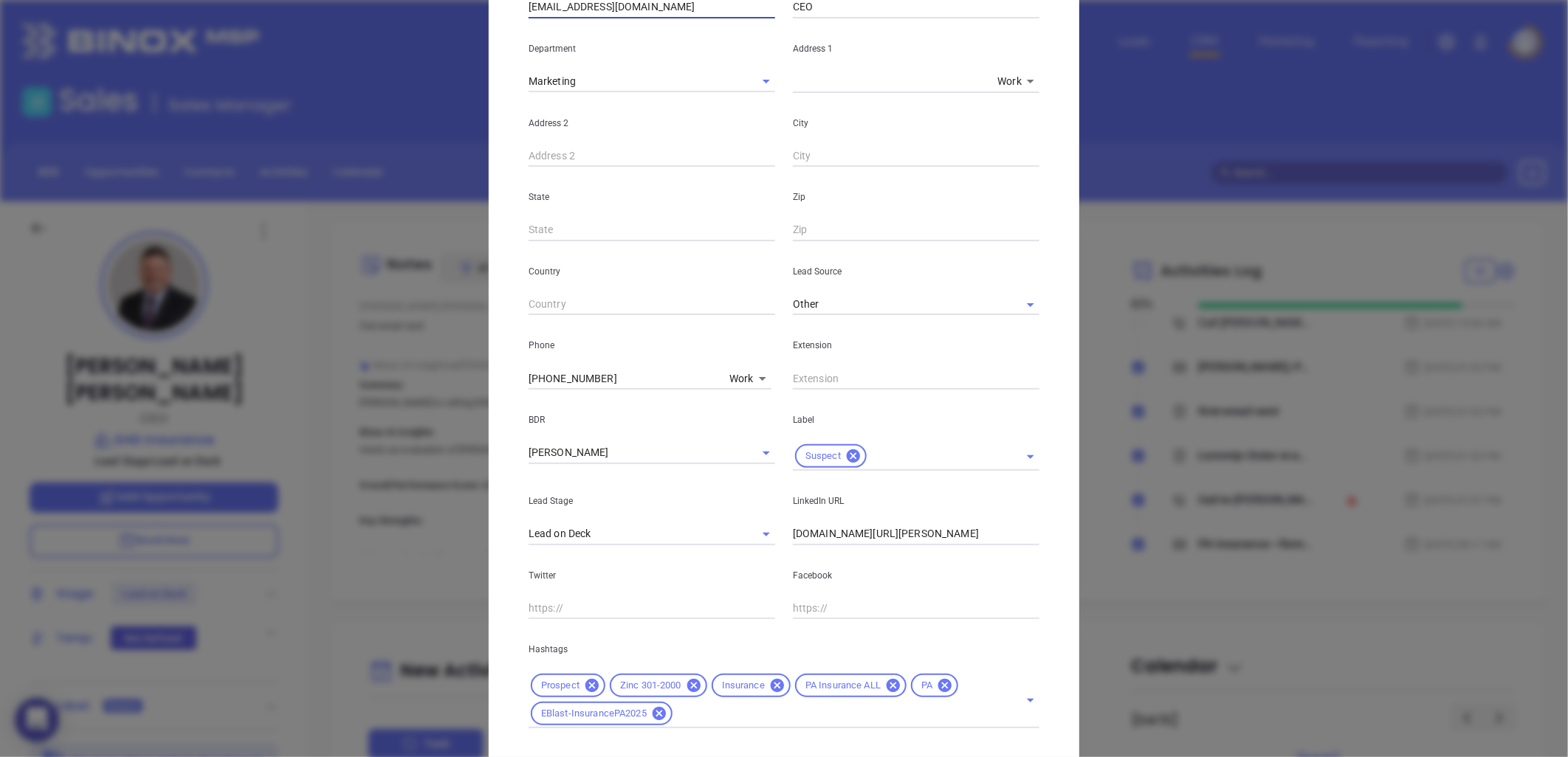
scroll to position [354, 0]
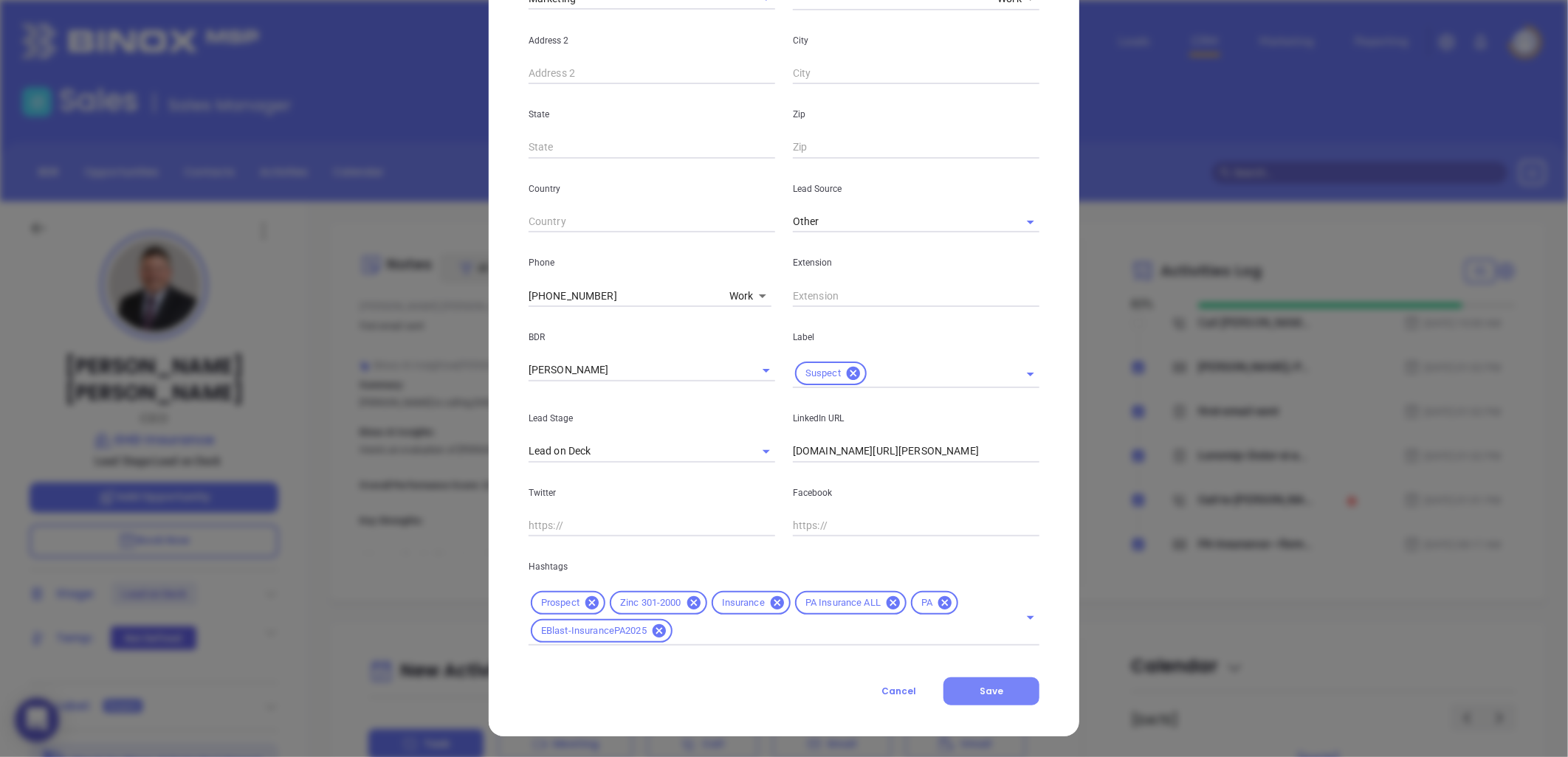
type input "mmalinowski@ehdinsurance.com"
click at [988, 695] on span "Save" at bounding box center [991, 691] width 23 height 12
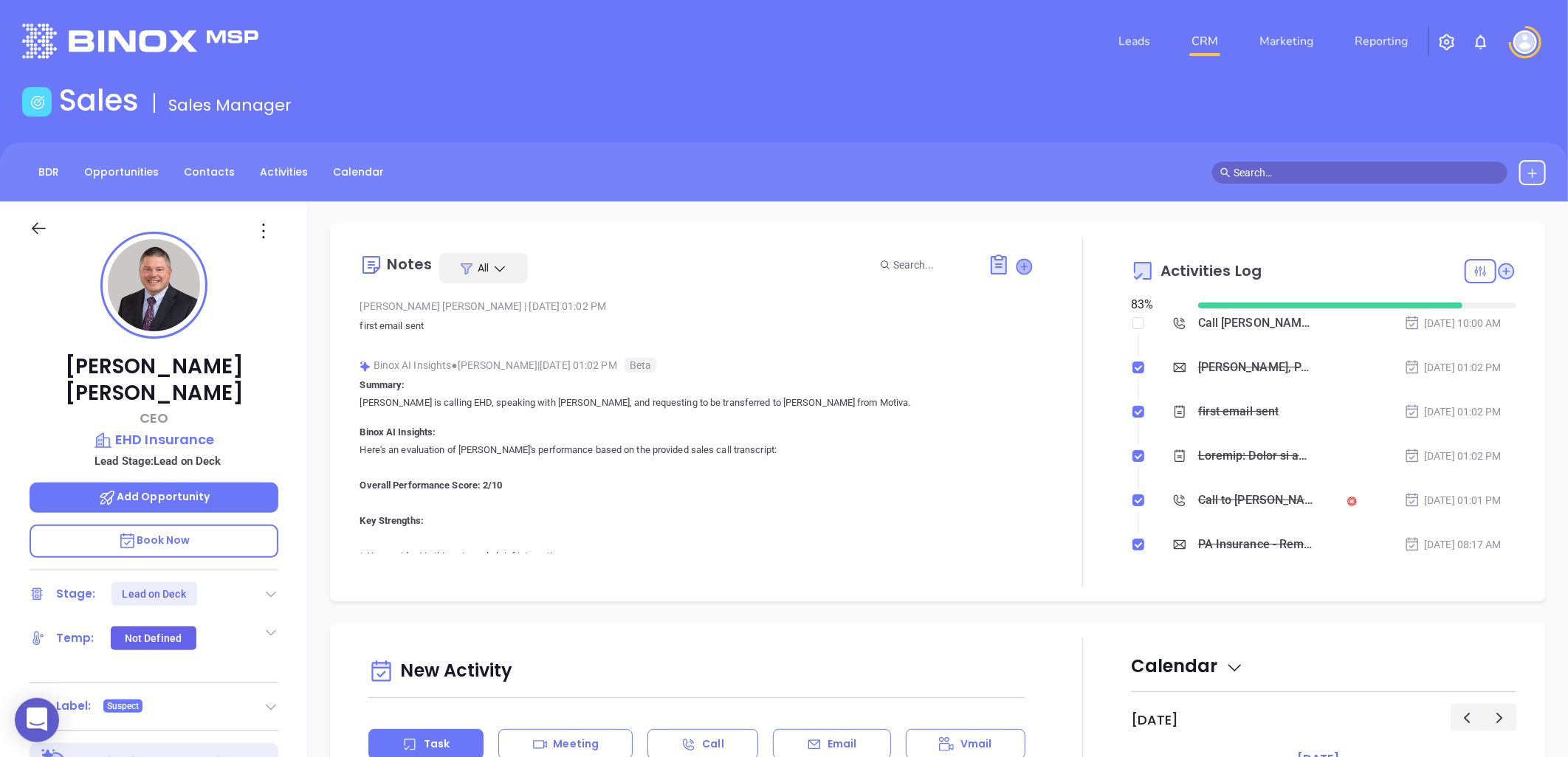
click at [1017, 264] on icon at bounding box center [1025, 267] width 15 height 15
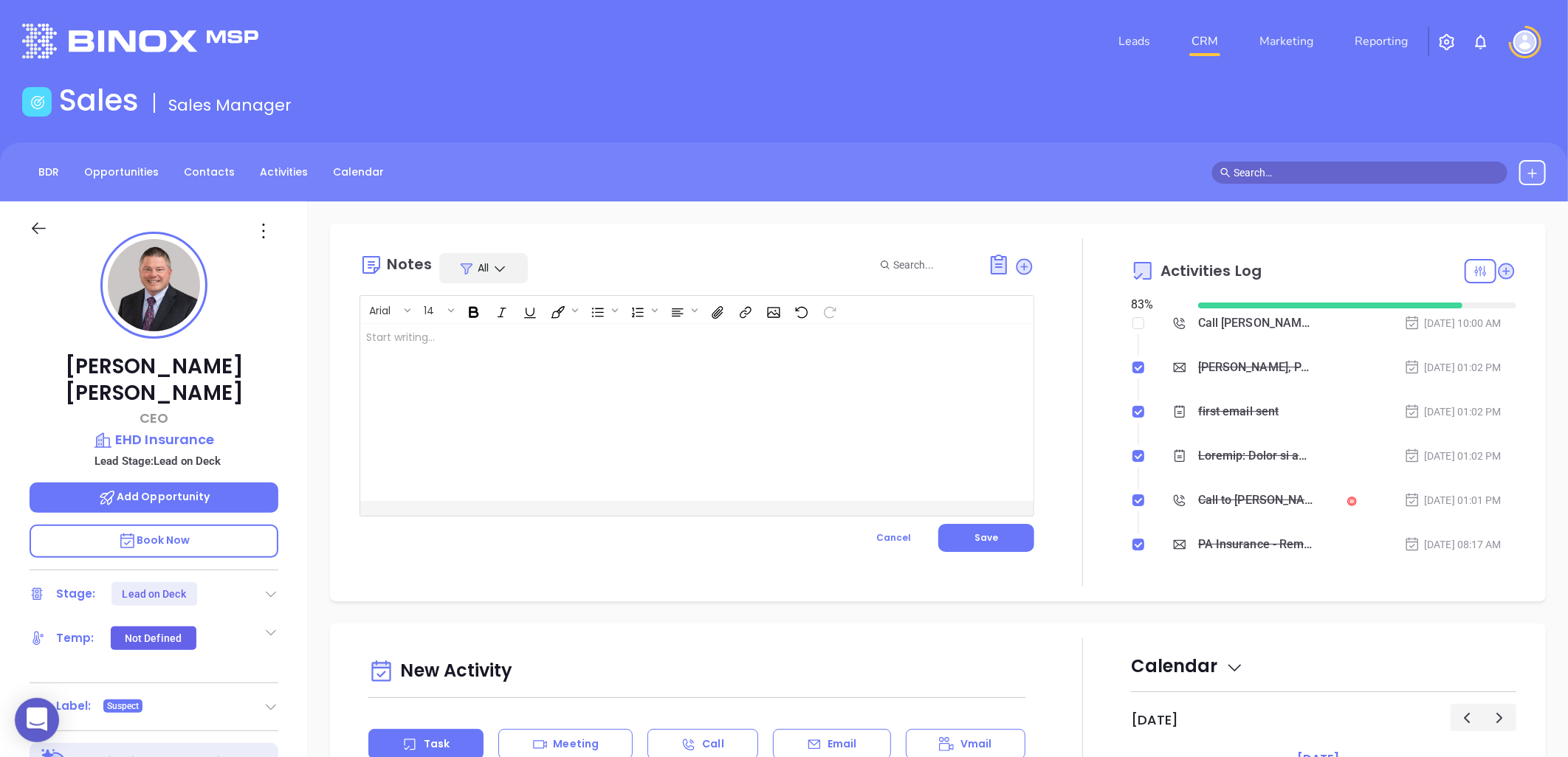
click at [677, 352] on div at bounding box center [672, 413] width 626 height 177
click at [974, 537] on span "Save" at bounding box center [986, 537] width 23 height 12
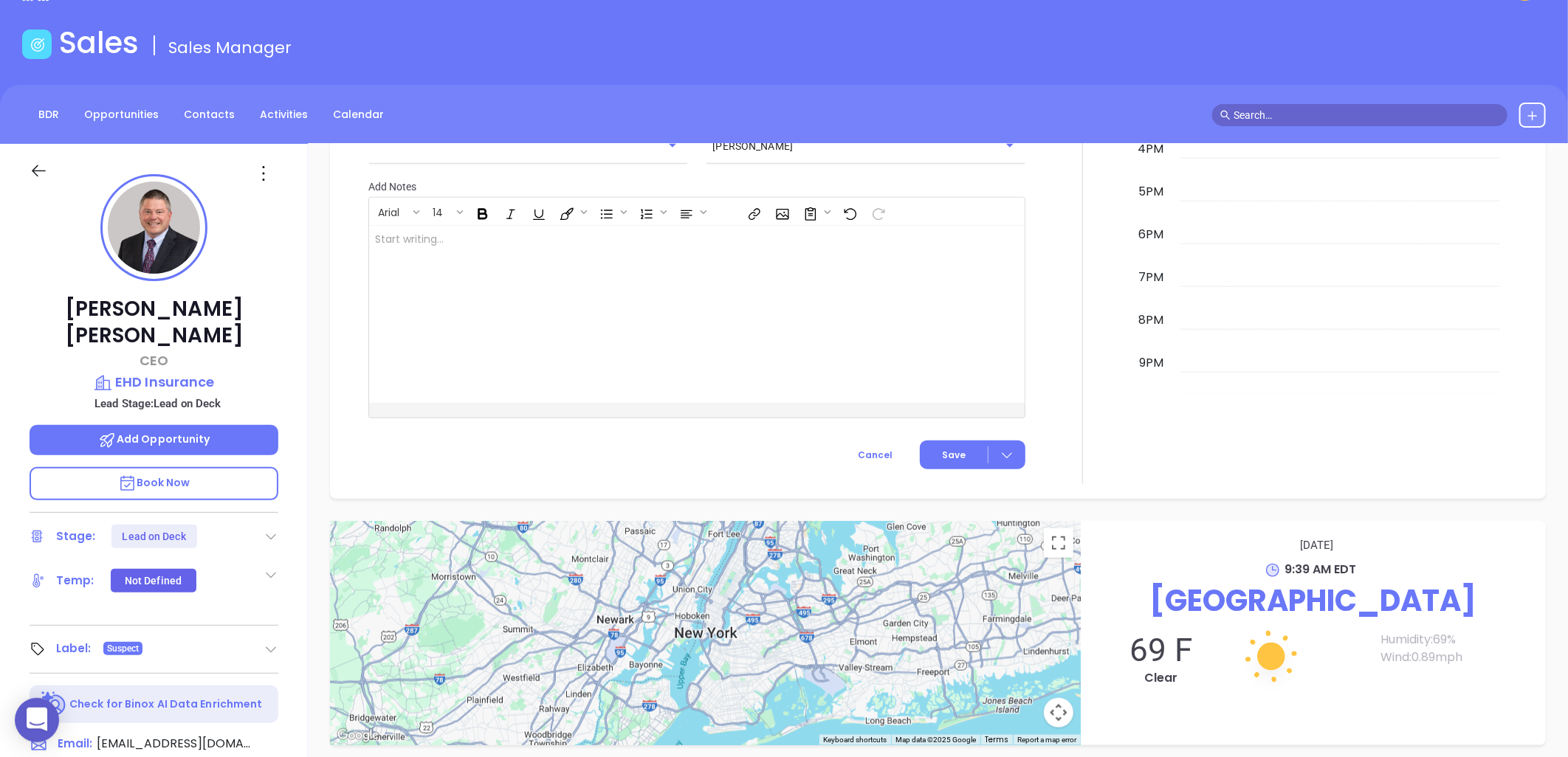
scroll to position [0, 0]
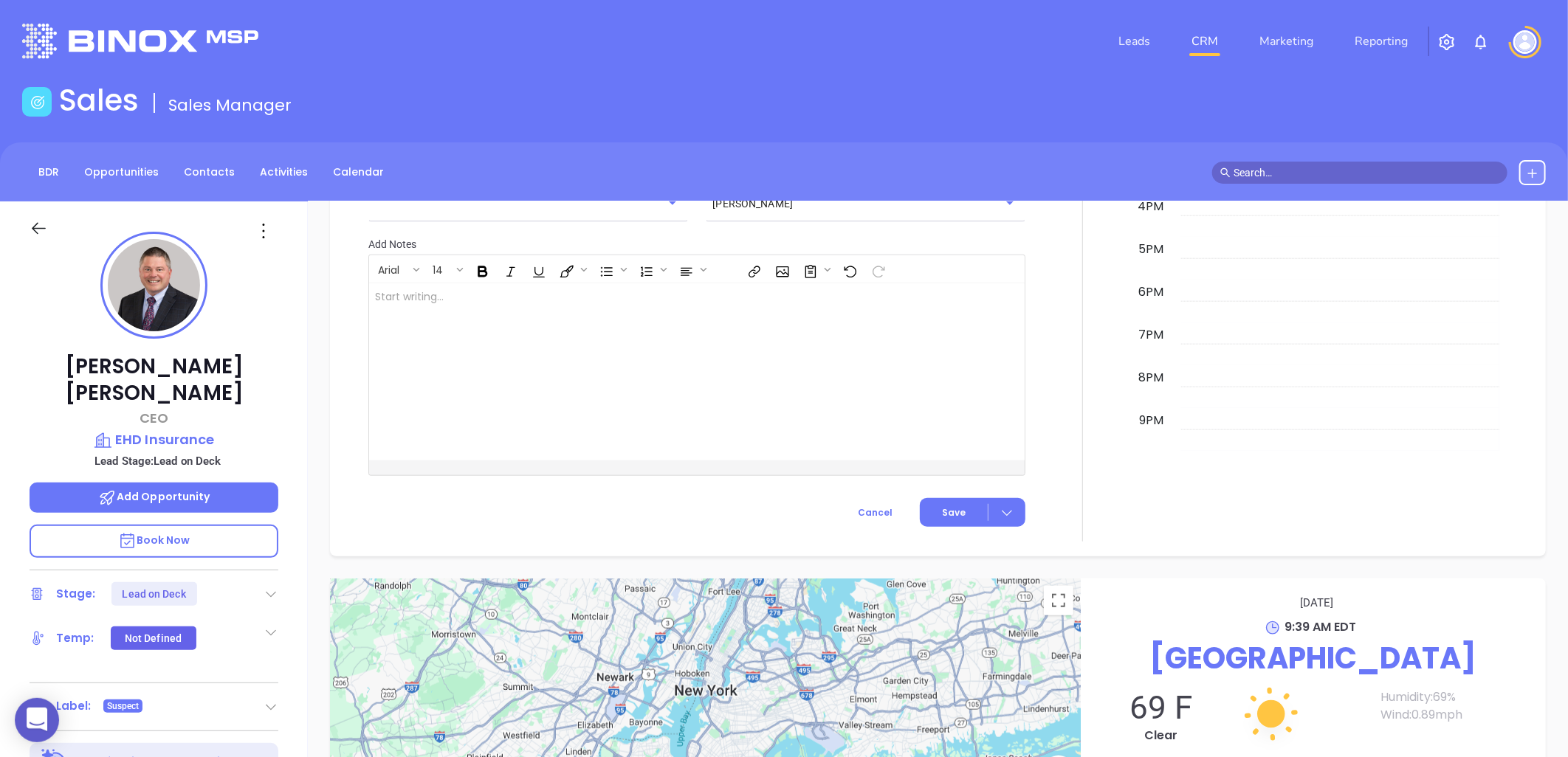
drag, startPoint x: 273, startPoint y: 468, endPoint x: 346, endPoint y: 366, distance: 125.4
click at [295, 439] on div "Michael Malinowski CEO EHD Insurance Lead Stage: Lead on Deck Add Opportunity B…" at bounding box center [153, 675] width 308 height 947
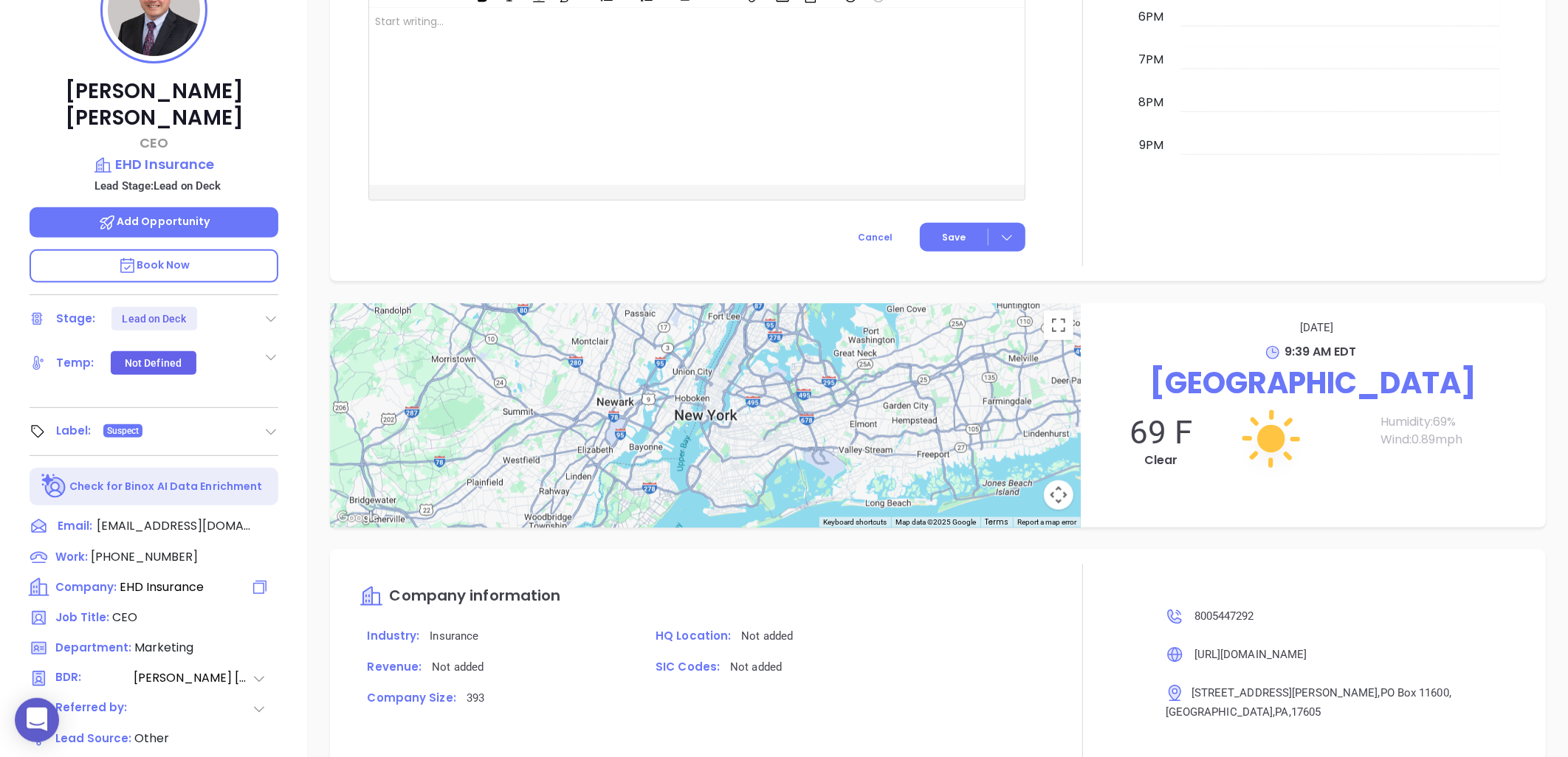
scroll to position [328, 0]
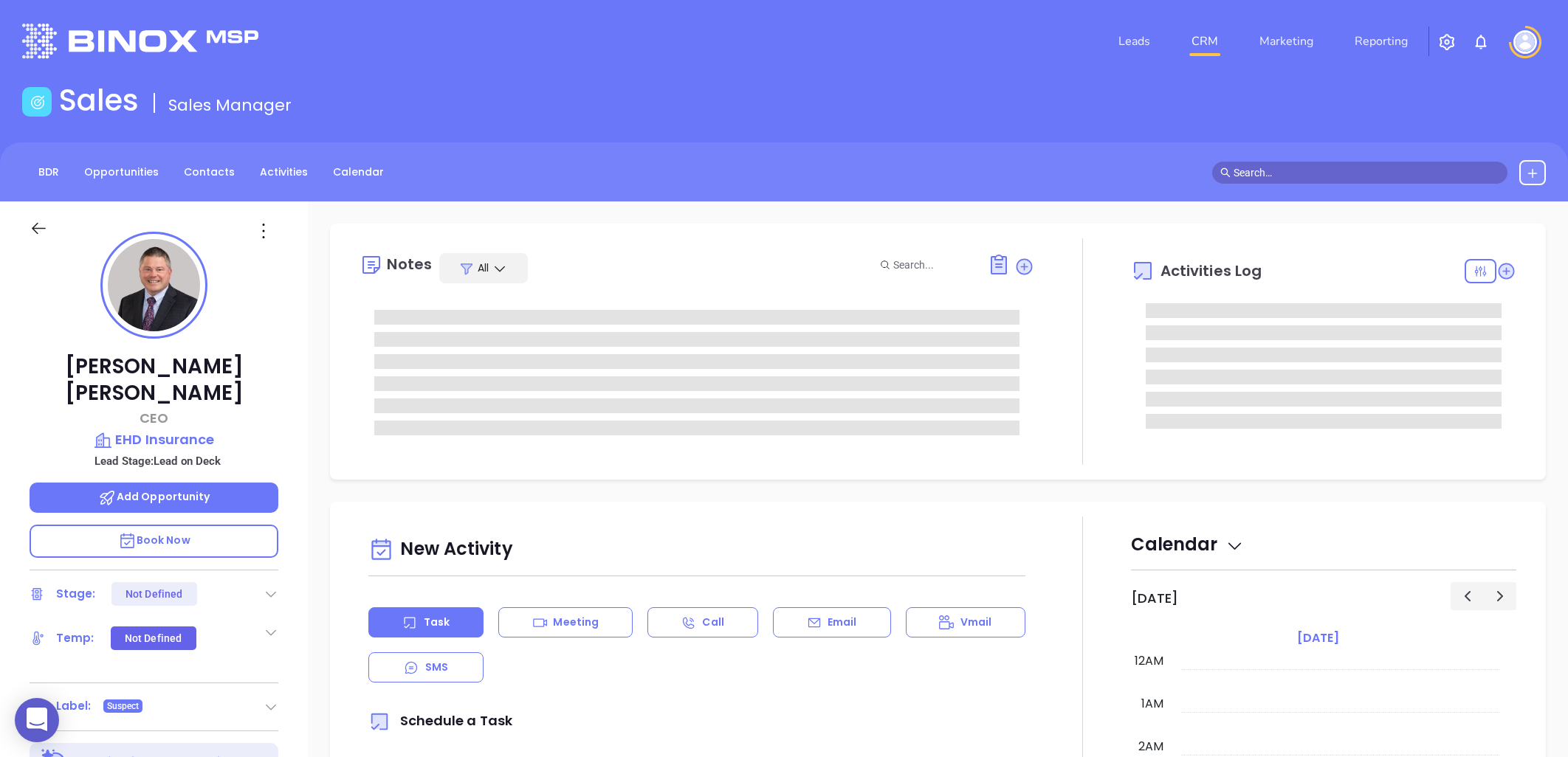
type input "08/23/2025"
type input "Liz Cruz"
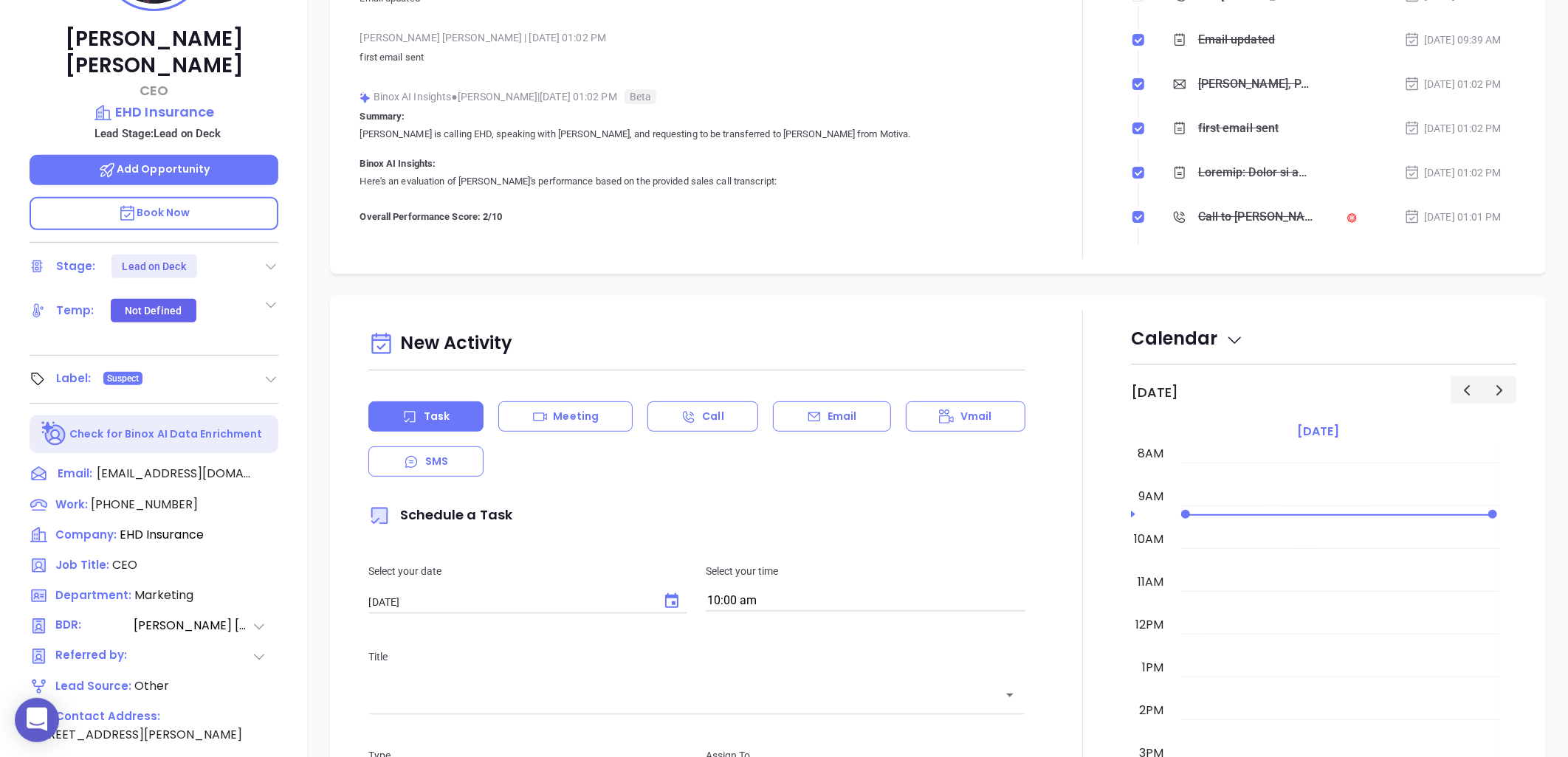
scroll to position [164, 0]
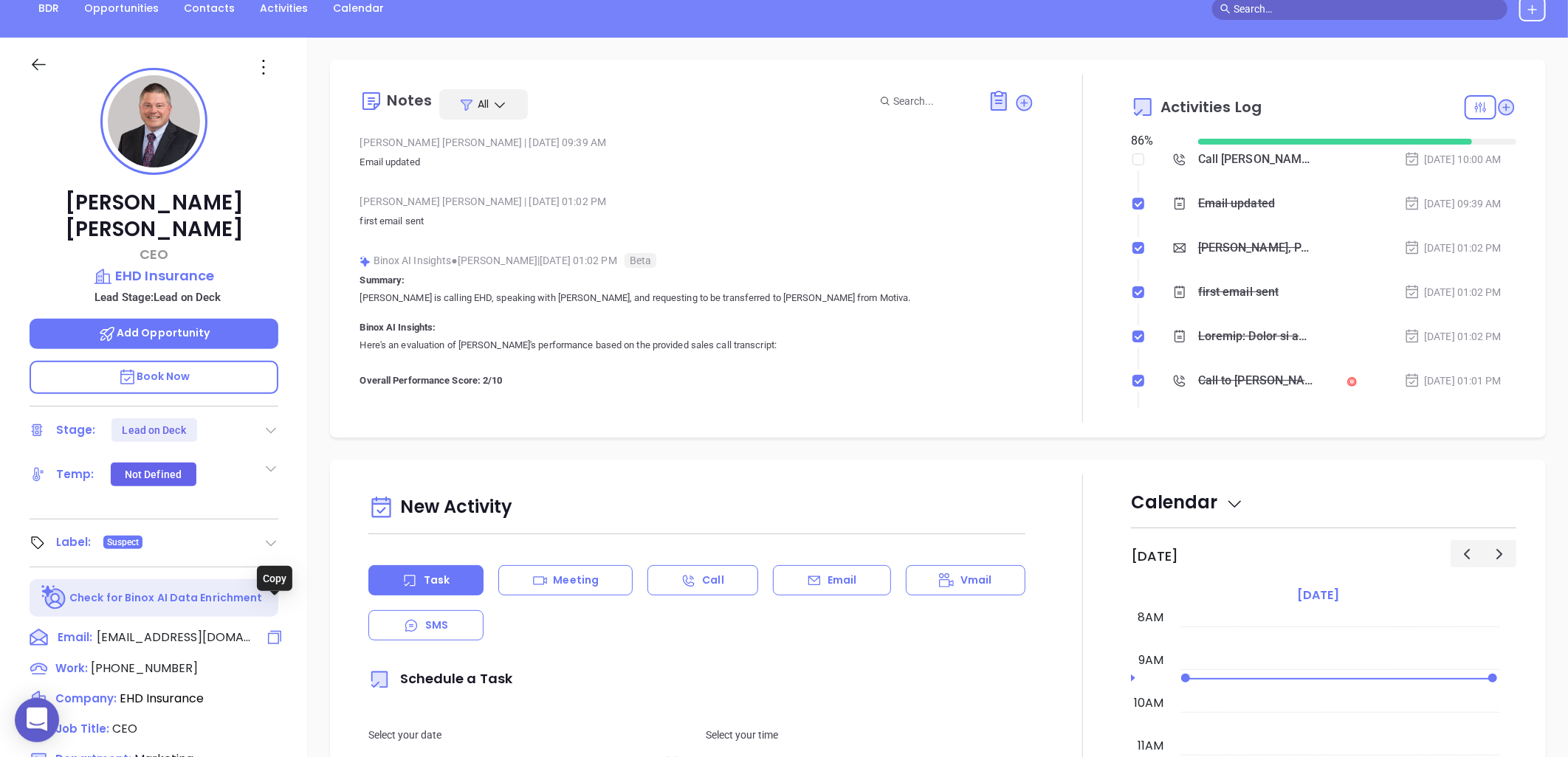
click at [278, 629] on icon at bounding box center [274, 638] width 17 height 17
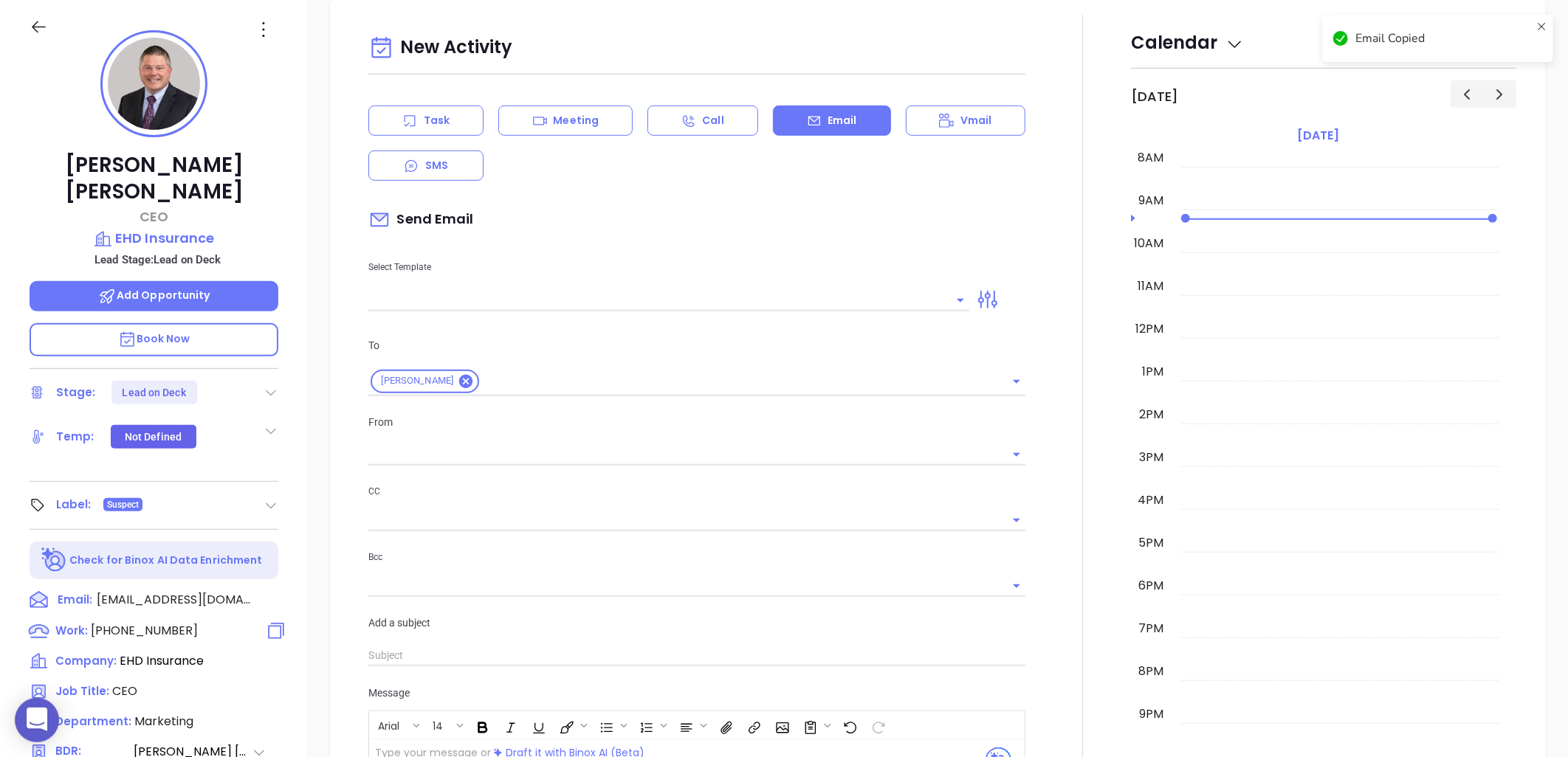
scroll to position [340, 0]
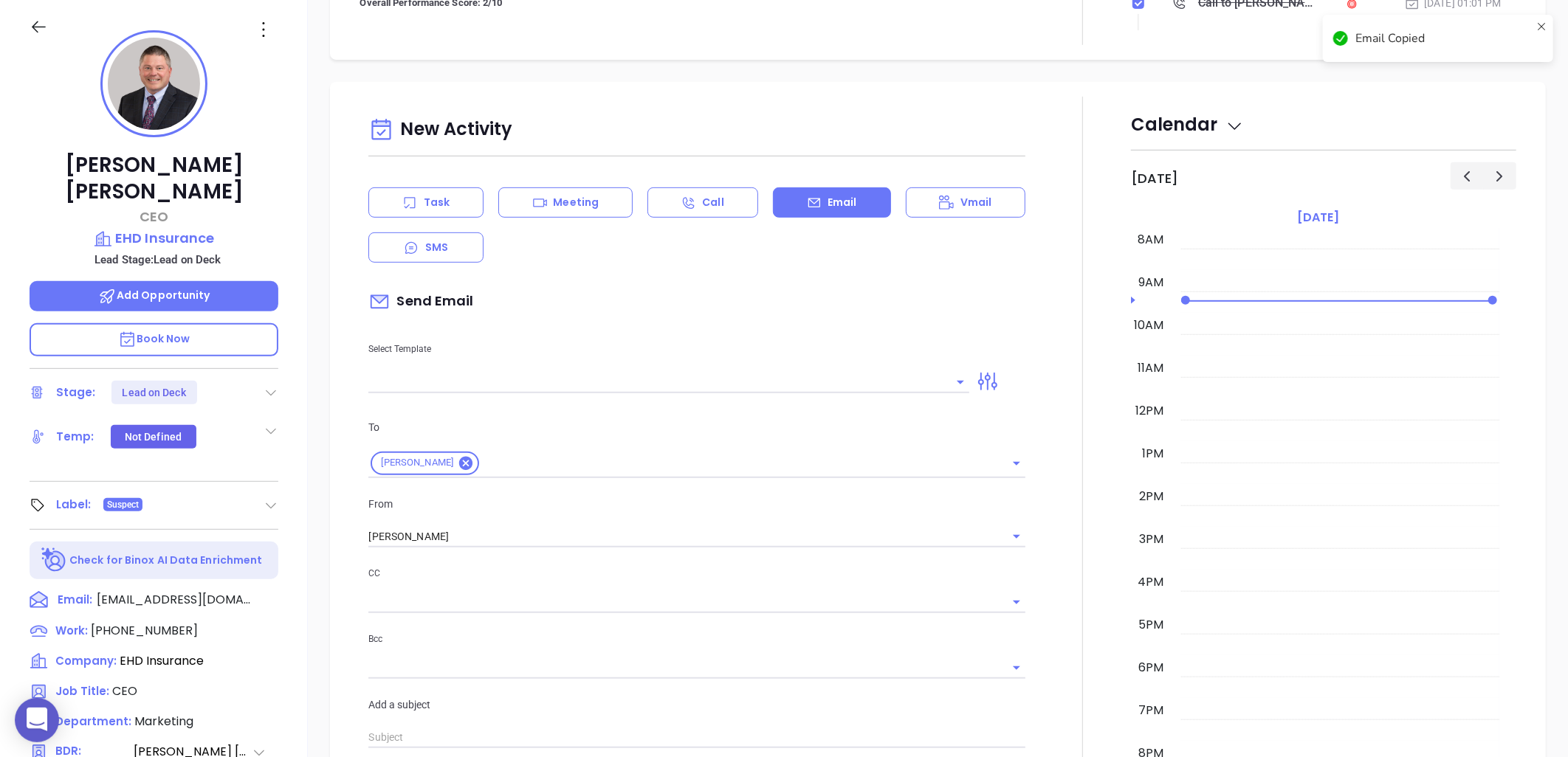
type input "[PERSON_NAME]"
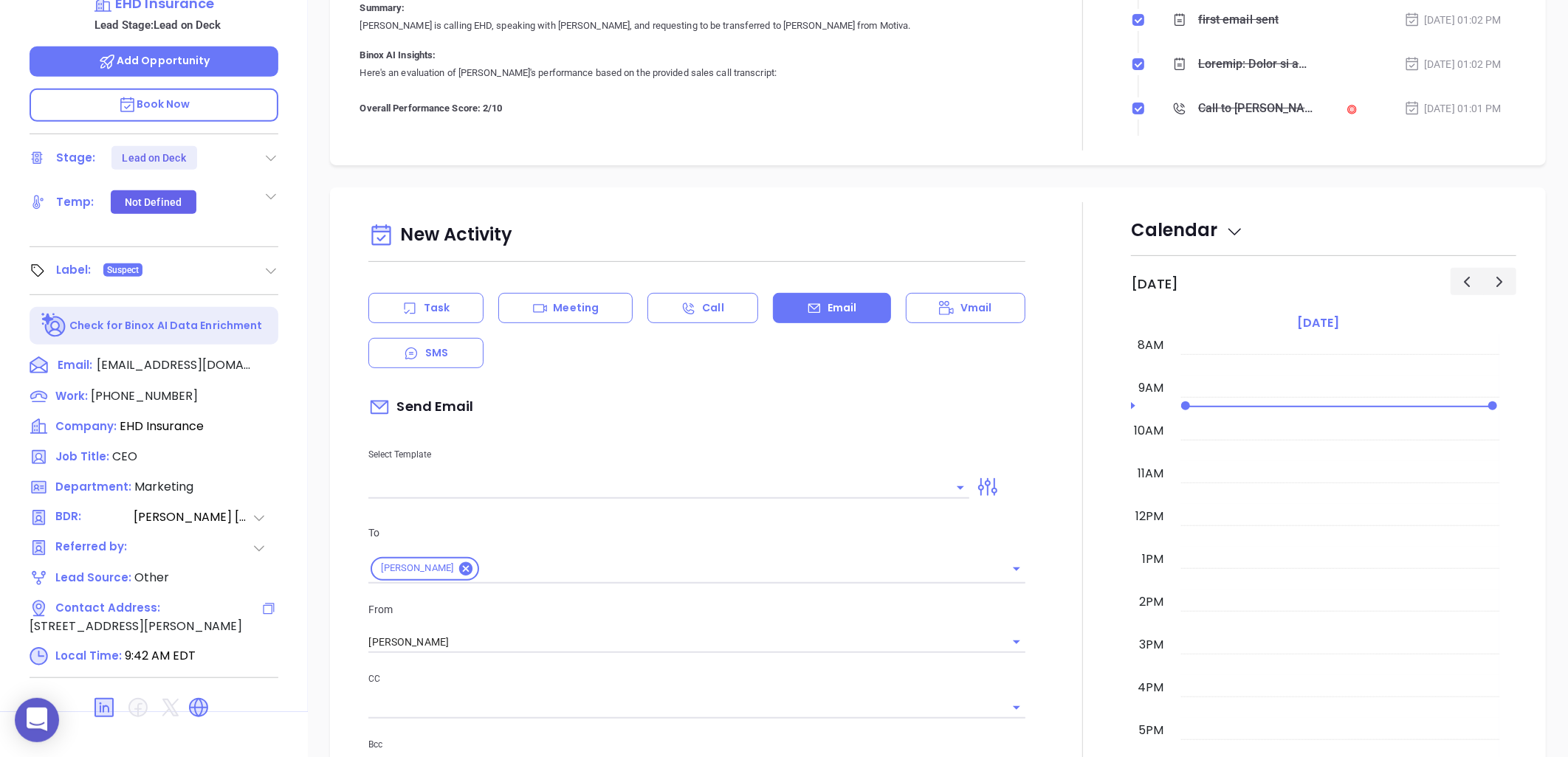
scroll to position [477, 0]
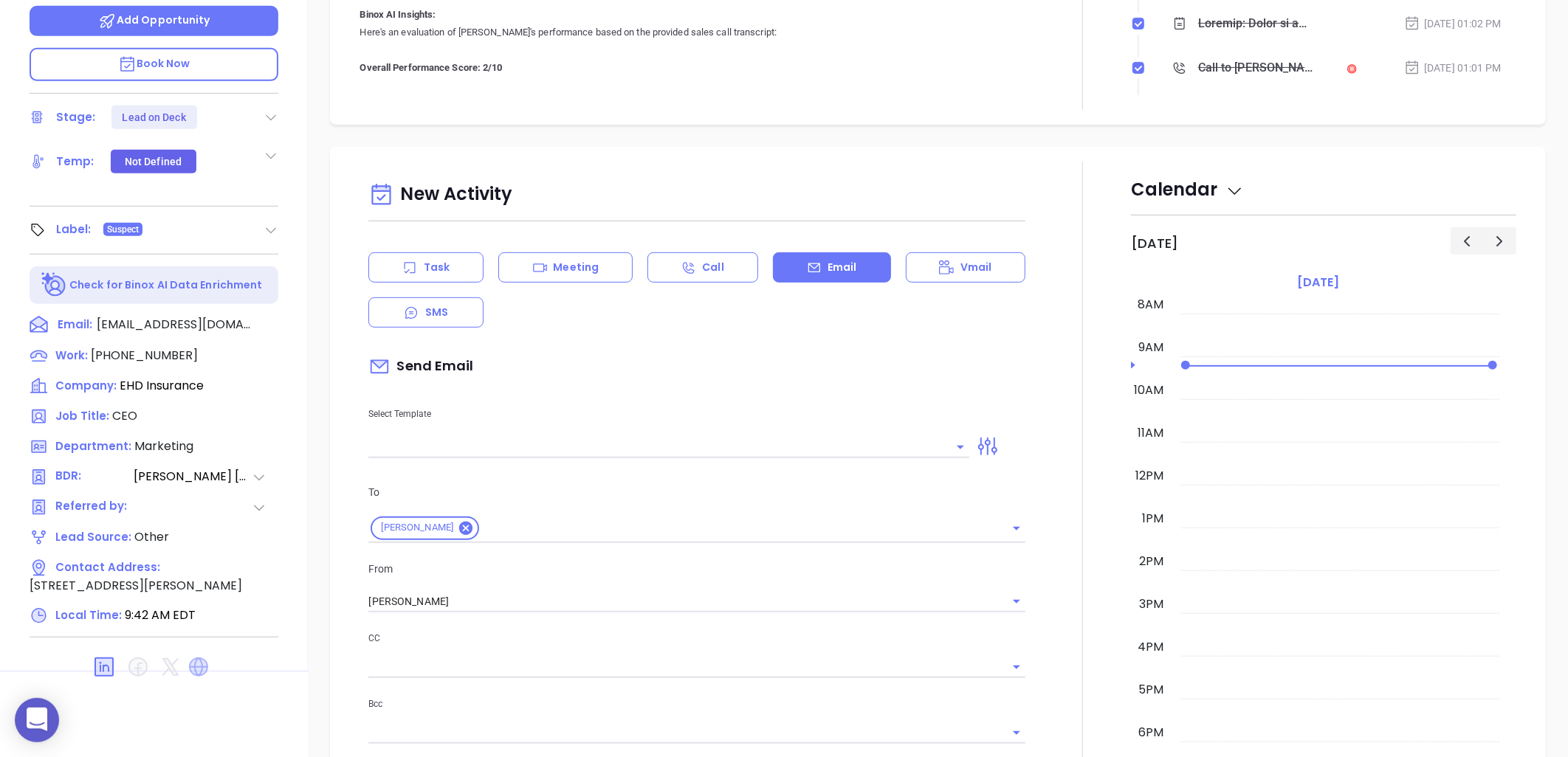
click at [200, 658] on icon at bounding box center [198, 667] width 19 height 19
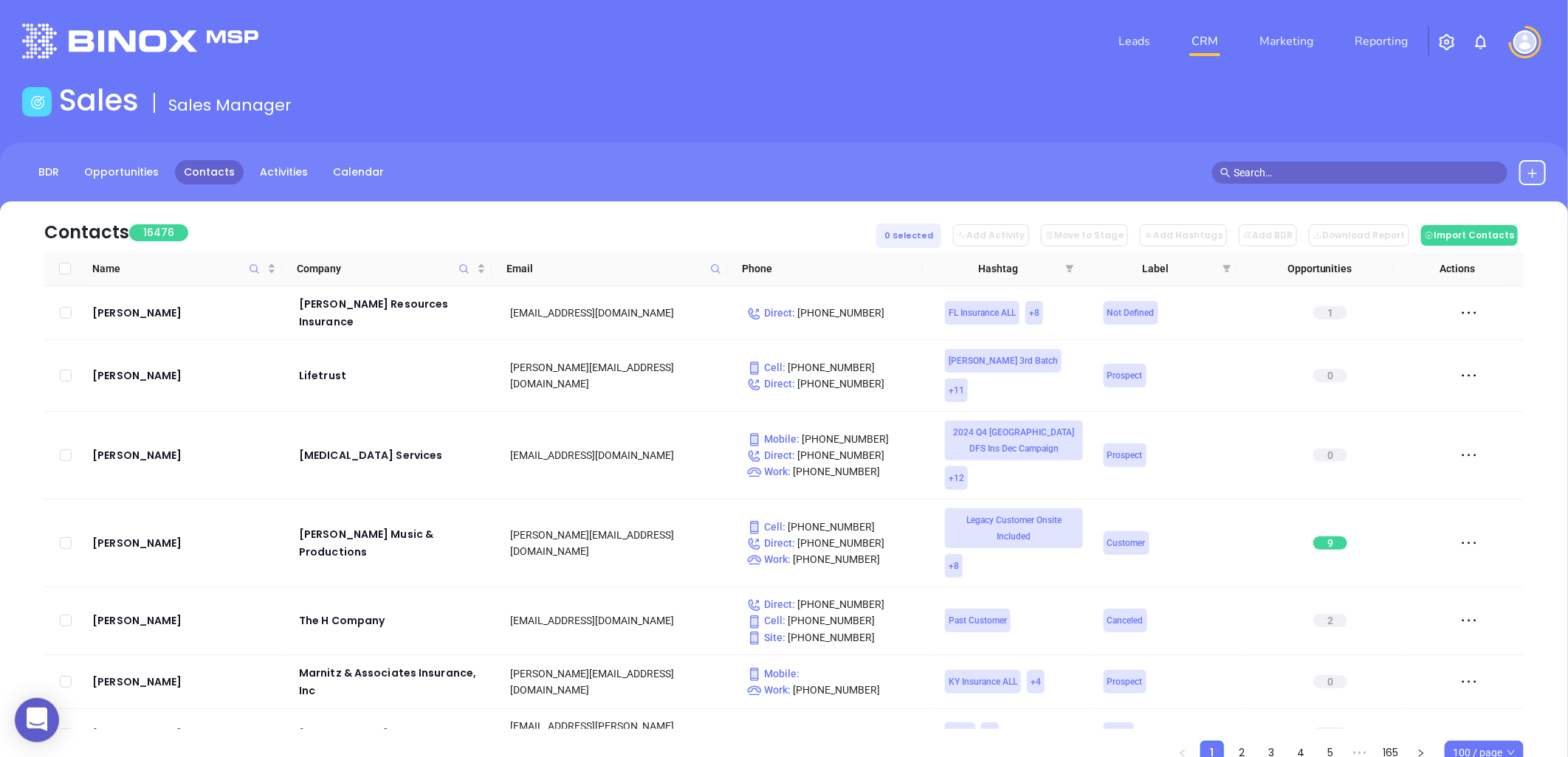
click at [715, 266] on icon at bounding box center [715, 269] width 11 height 11
click at [681, 306] on input "text" at bounding box center [643, 300] width 149 height 23
paste input "rhorst@horstgroup.com"
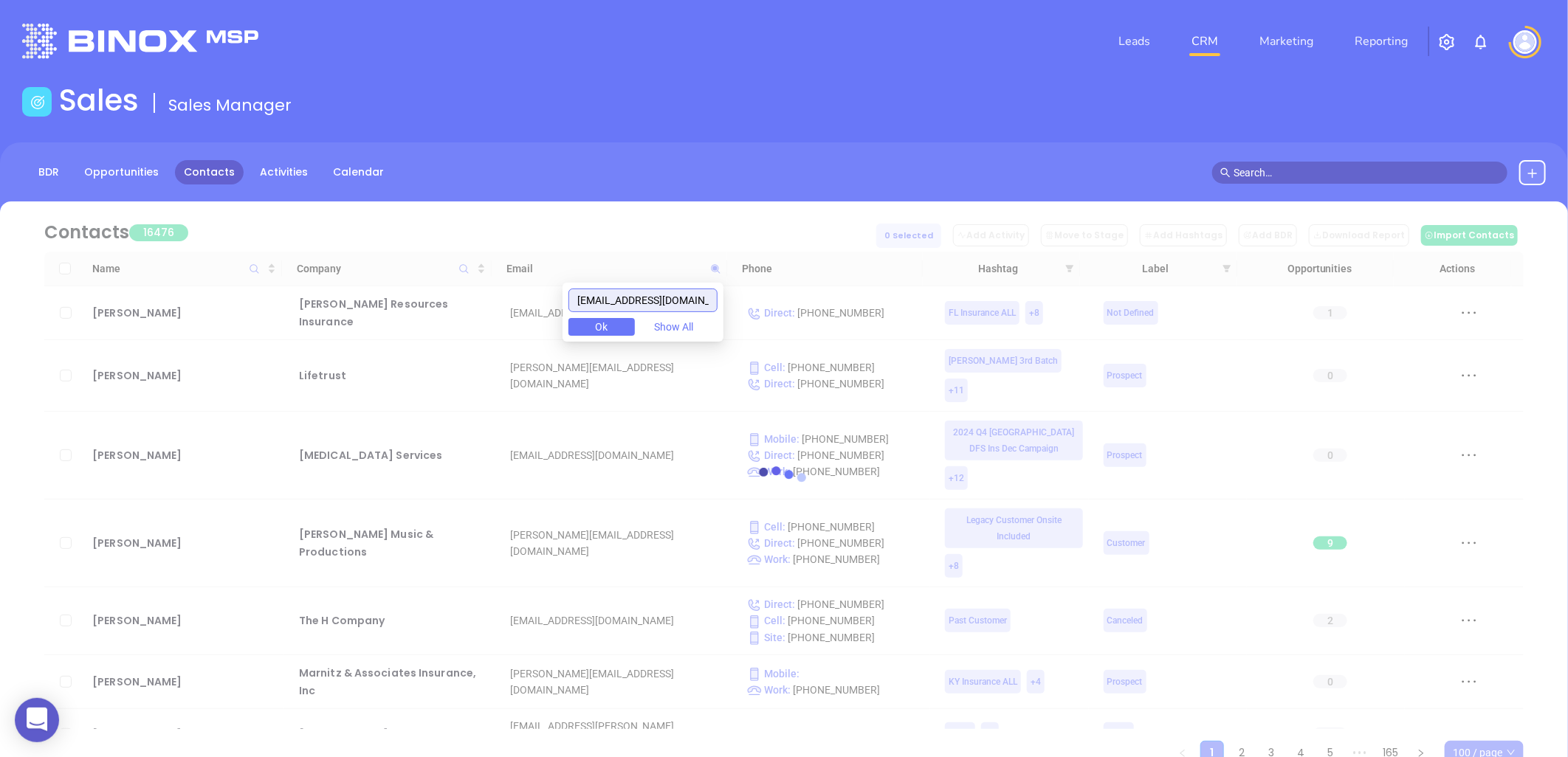
drag, startPoint x: 522, startPoint y: 313, endPoint x: 617, endPoint y: 296, distance: 96.5
click at [512, 314] on body "0 Leads CRM Marketing Reporting Financial Leads Leads Sales Sales Manager BDR O…" at bounding box center [784, 378] width 1568 height 757
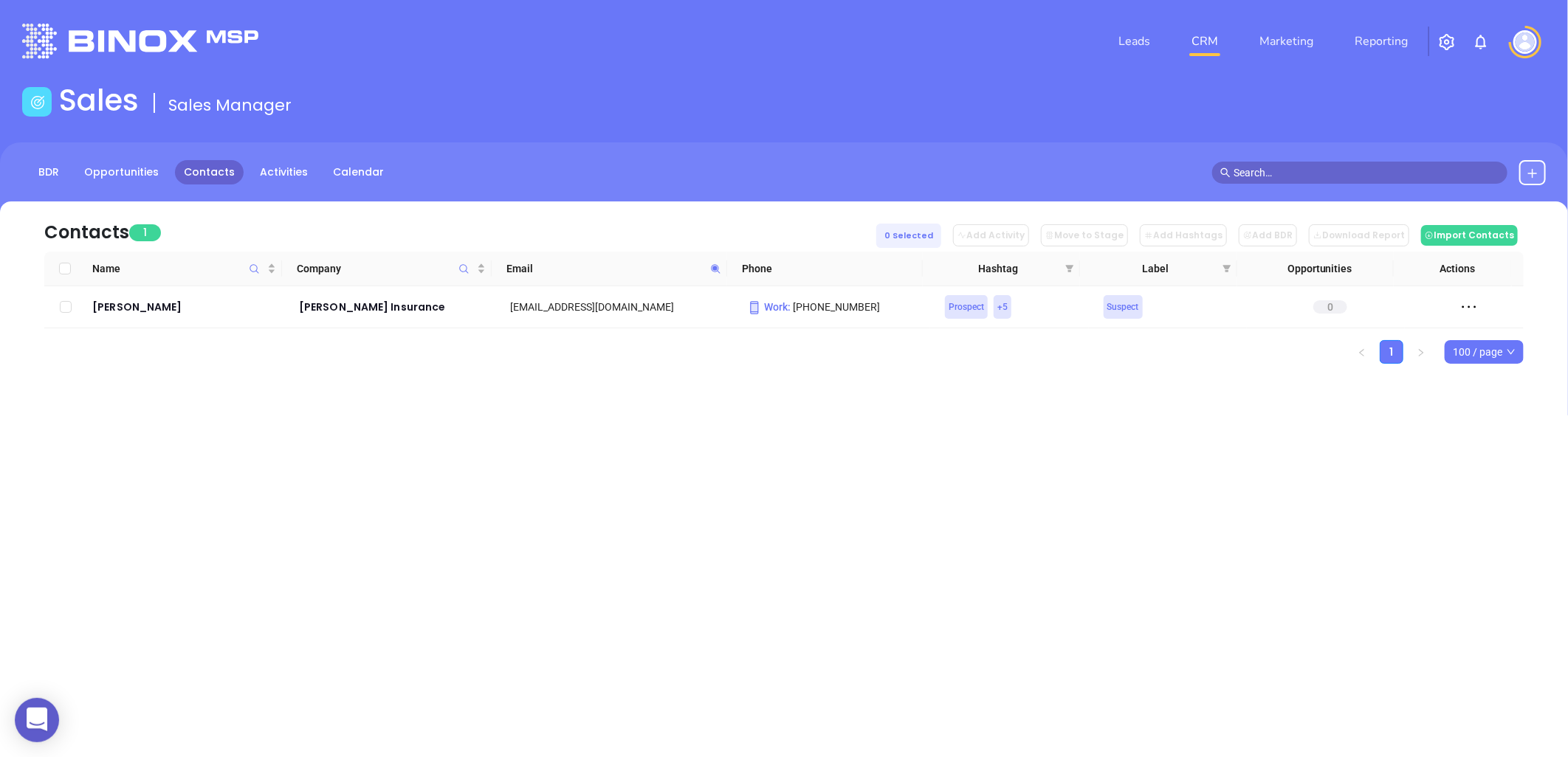
click at [712, 266] on icon at bounding box center [715, 269] width 11 height 11
paste input "joepastor@barrsinsurance"
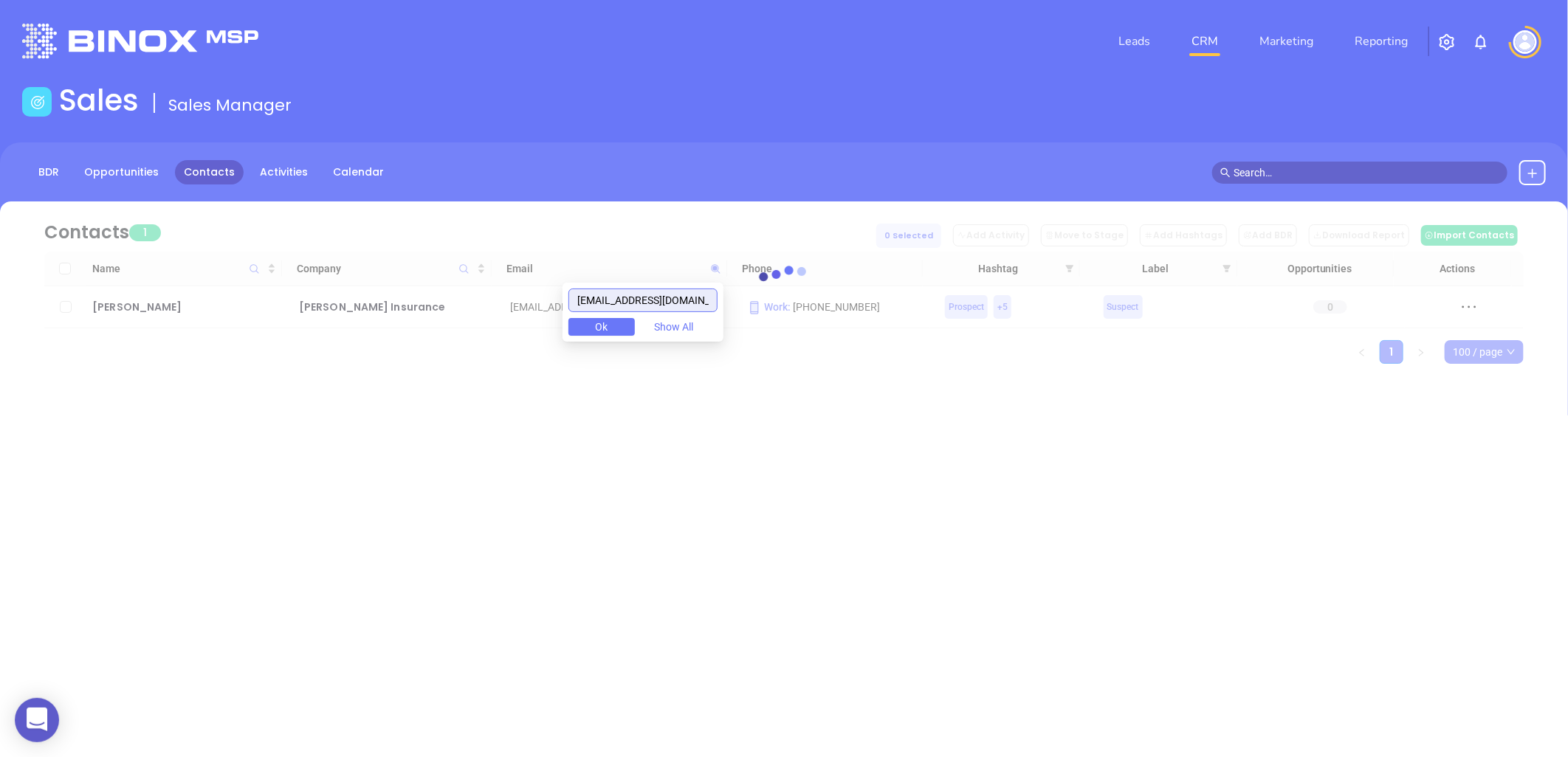
drag, startPoint x: 618, startPoint y: 299, endPoint x: 492, endPoint y: 303, distance: 126.1
click at [492, 303] on body "0 Leads CRM Marketing Reporting Financial Leads Leads Sales Sales Manager BDR O…" at bounding box center [784, 378] width 1568 height 757
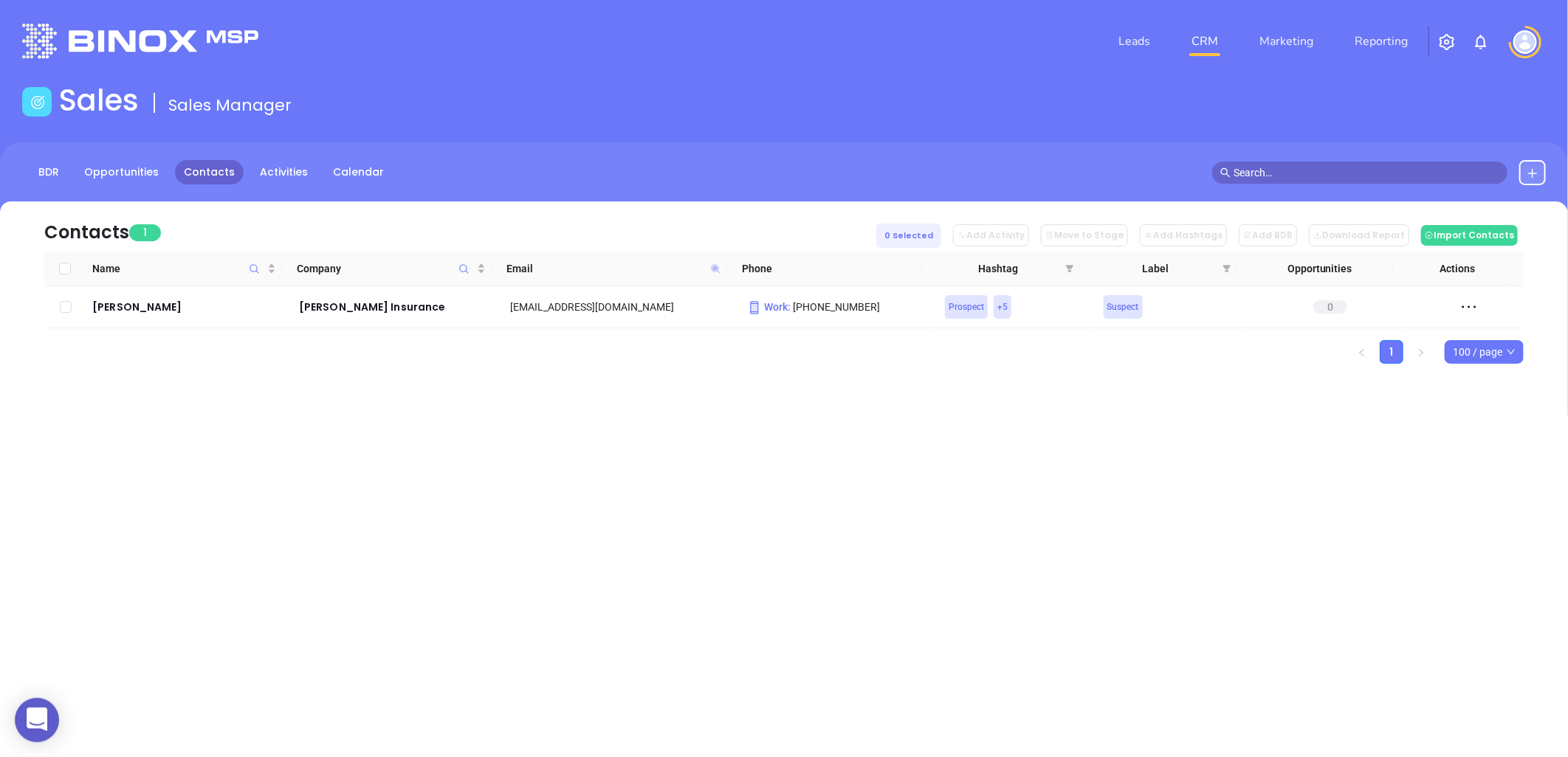
click at [714, 269] on icon at bounding box center [715, 269] width 9 height 9
paste input "PA Insurance"
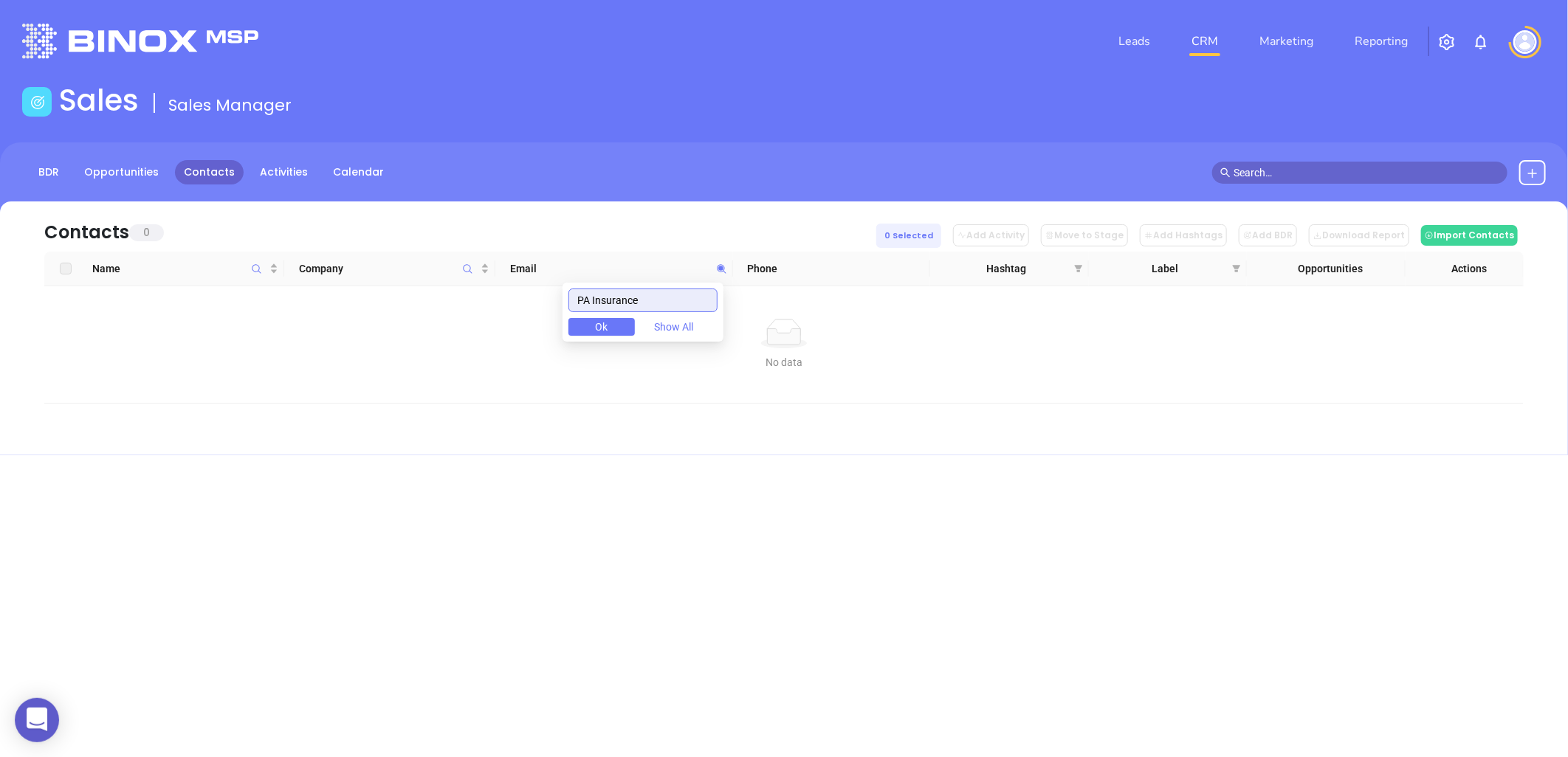
drag, startPoint x: 663, startPoint y: 306, endPoint x: 504, endPoint y: 320, distance: 159.6
click at [427, 330] on body "0 Leads CRM Marketing Reporting Financial Leads Leads Sales Sales Manager BDR O…" at bounding box center [784, 378] width 1568 height 757
paste input "robert@rbennerins.com"
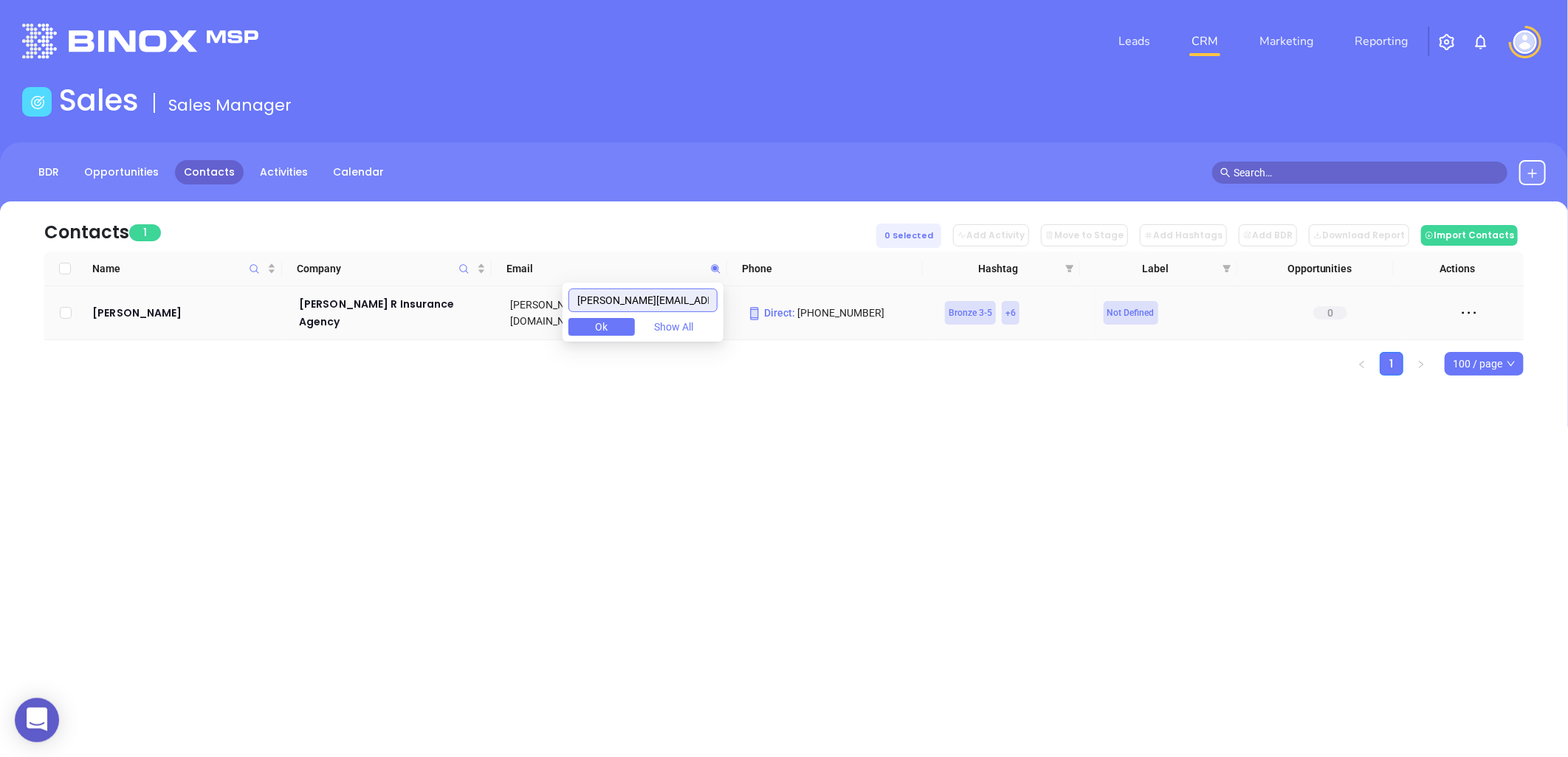
drag, startPoint x: 570, startPoint y: 298, endPoint x: 510, endPoint y: 299, distance: 60.0
click at [510, 299] on body "0 Leads CRM Marketing Reporting Financial Leads Leads Sales Sales Manager BDR O…" at bounding box center [784, 378] width 1568 height 757
type input "rbennerins.com"
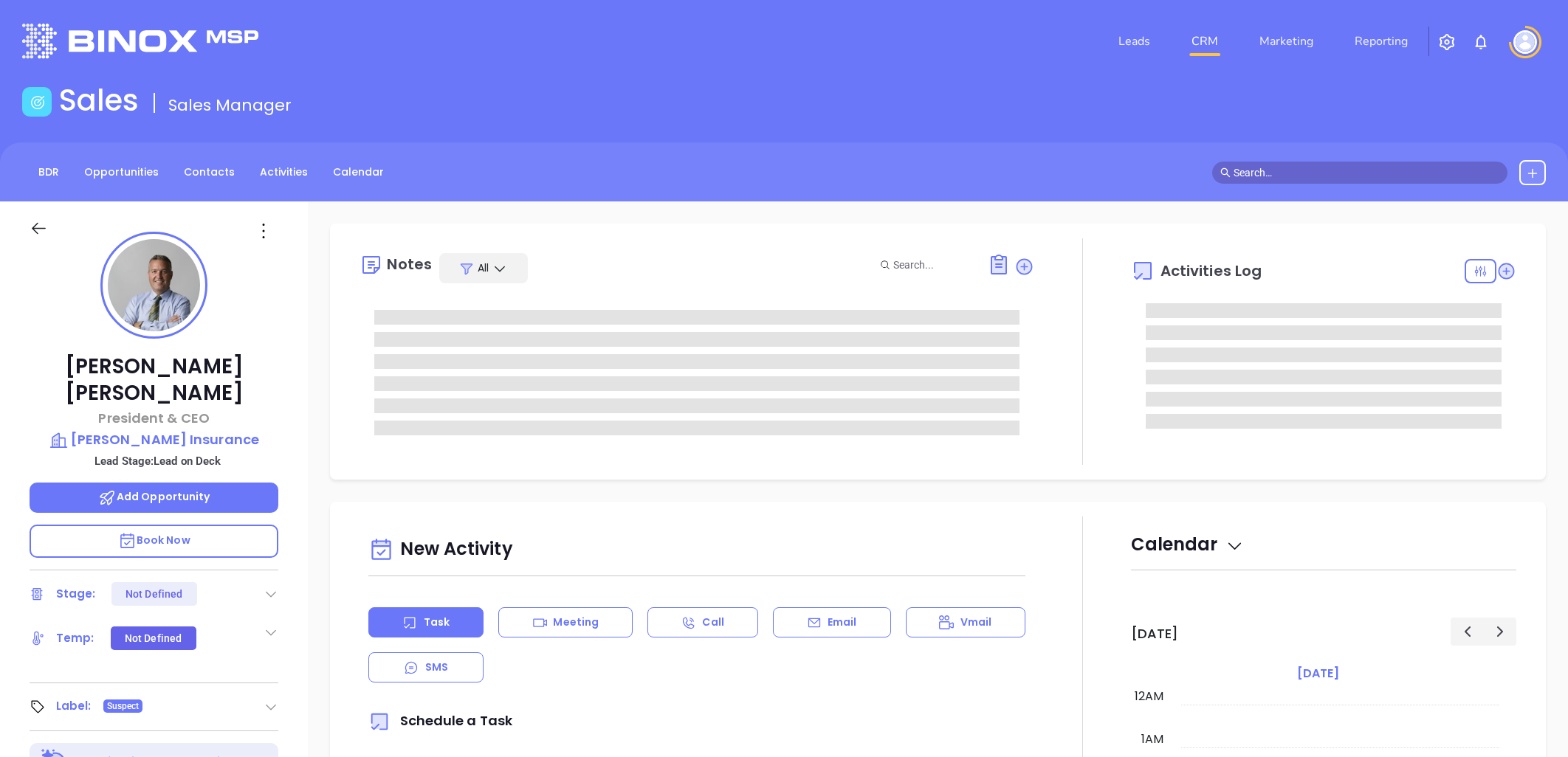
type input "[DATE]"
type input "[PERSON_NAME]"
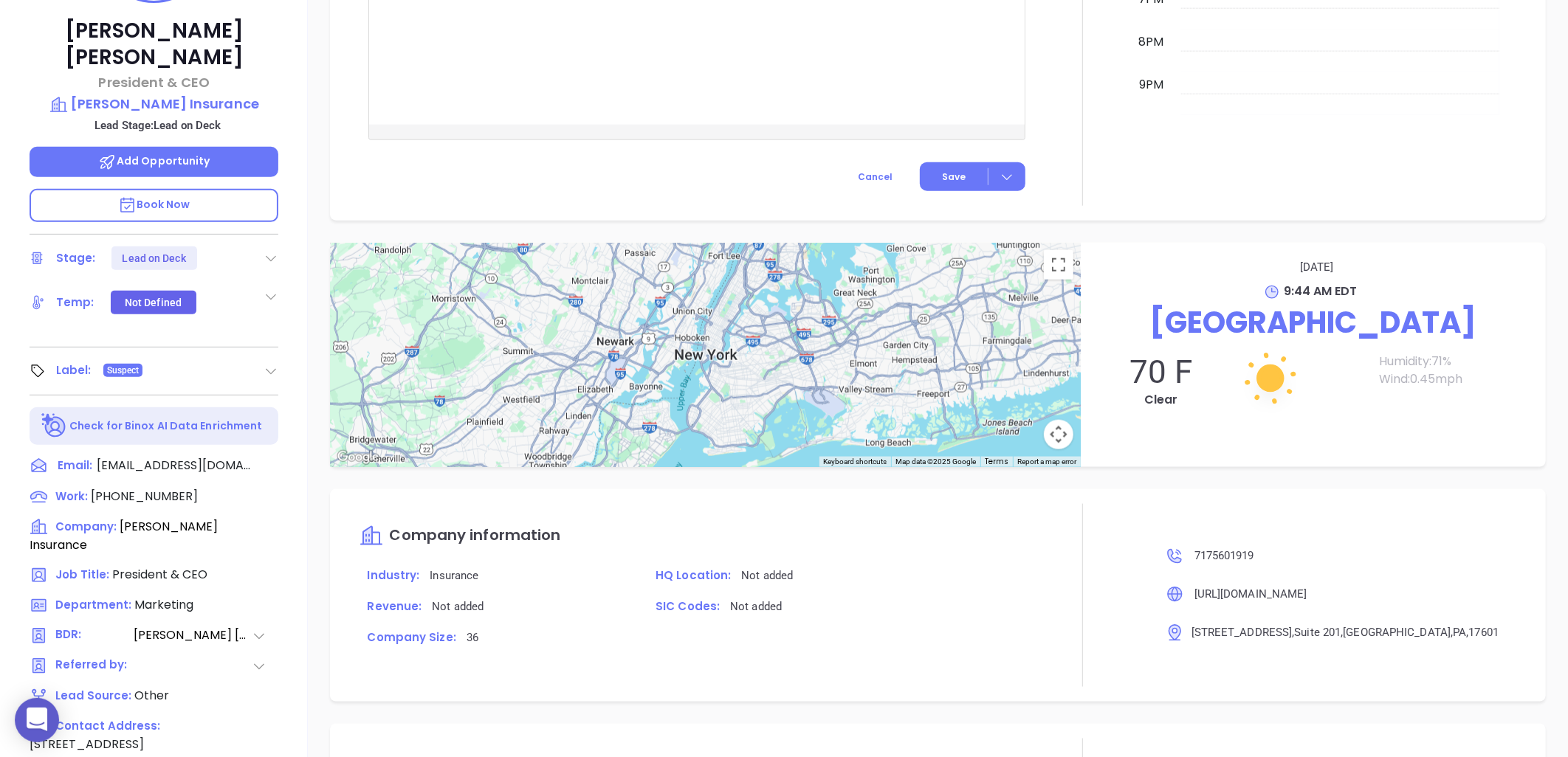
scroll to position [477, 0]
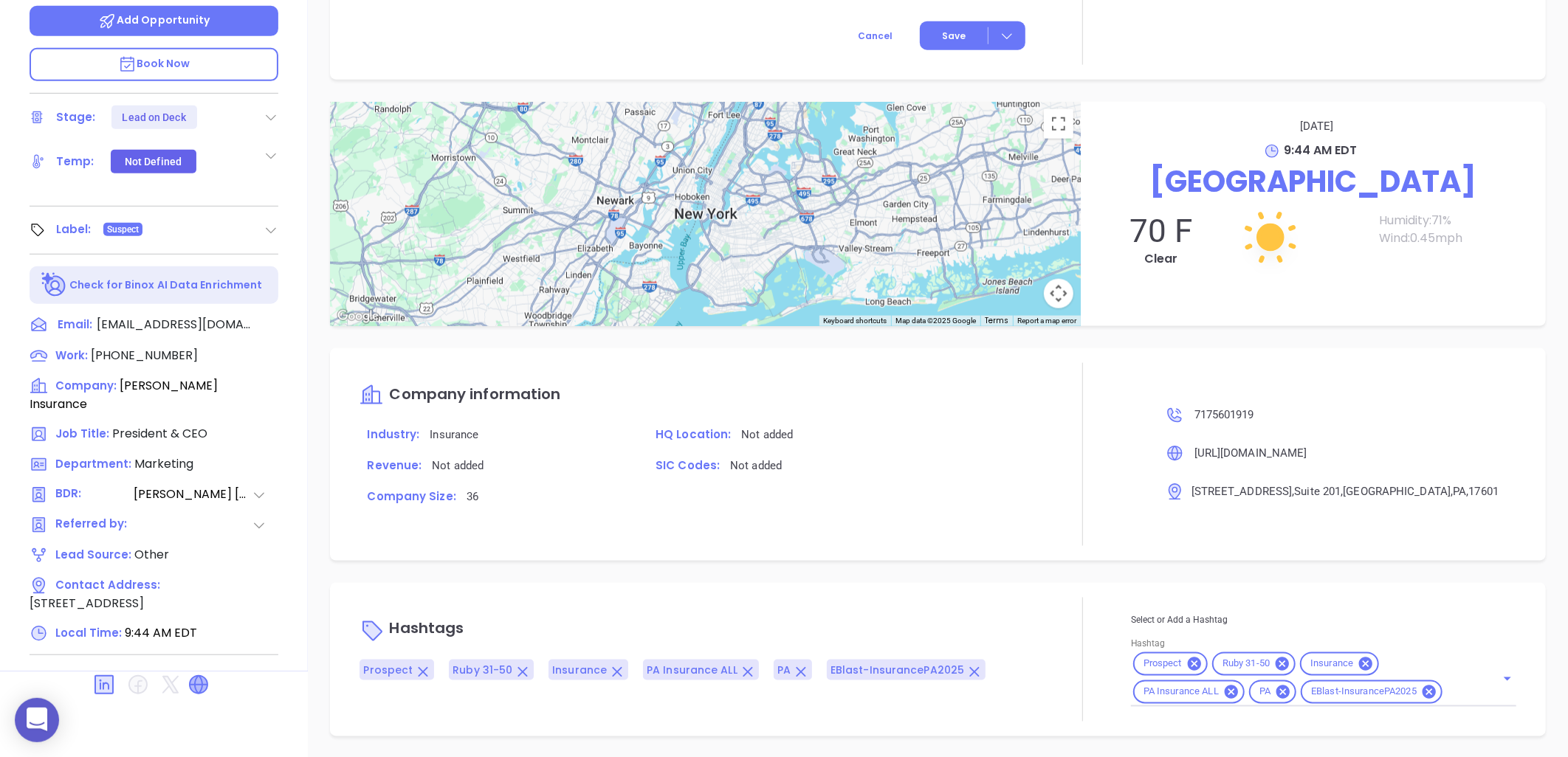
click at [194, 677] on icon at bounding box center [198, 685] width 17 height 17
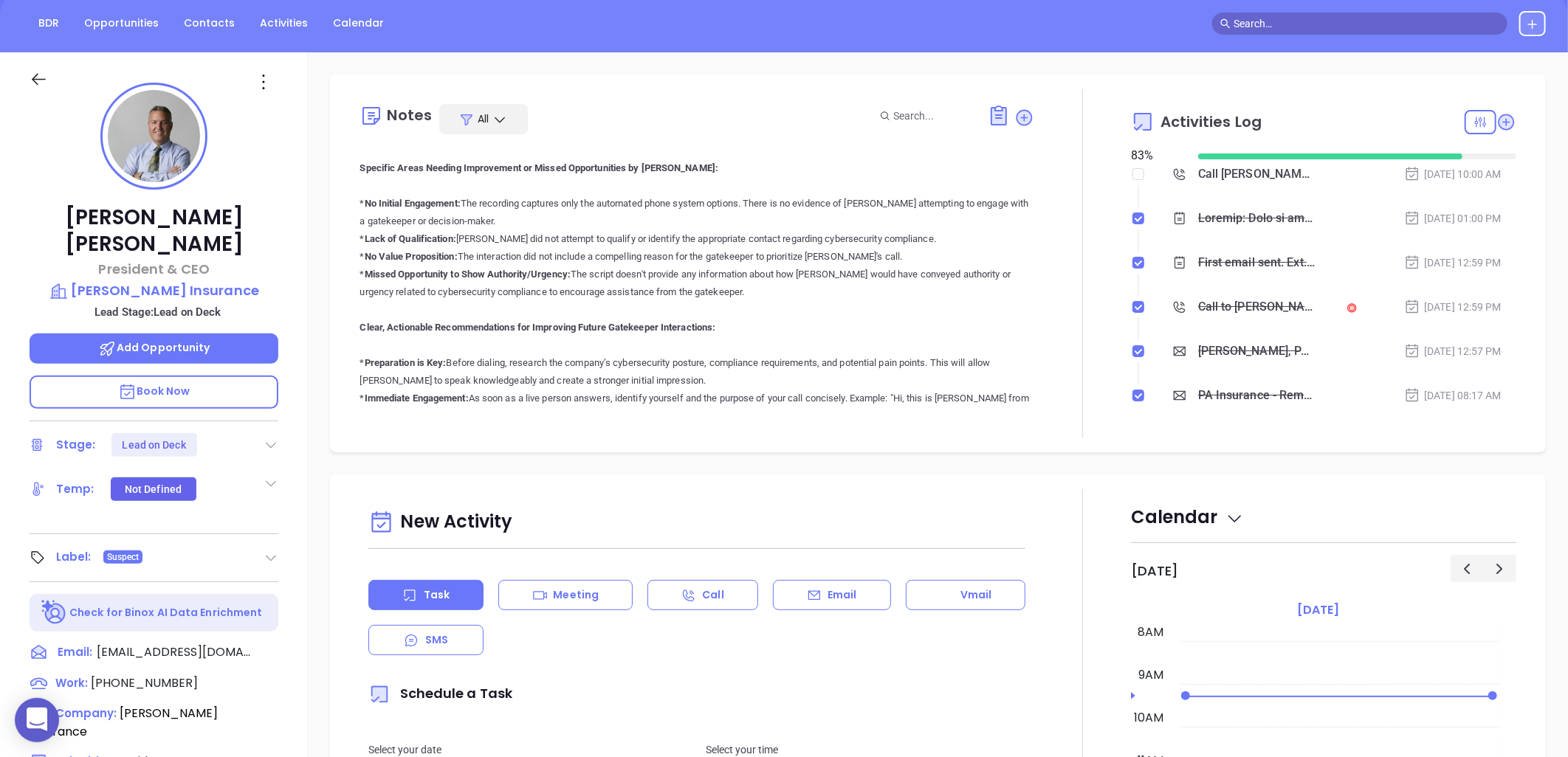
scroll to position [328, 0]
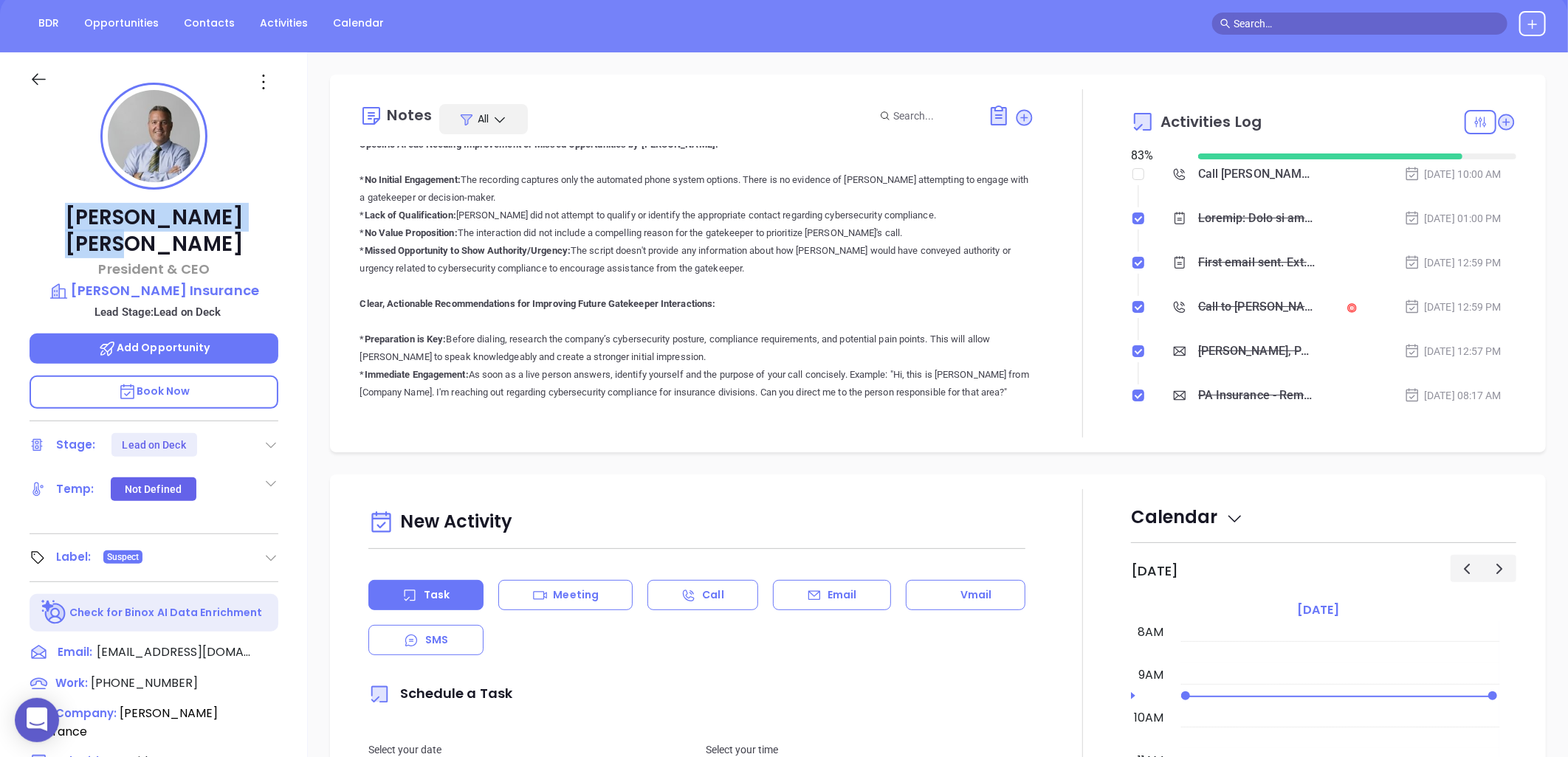
drag, startPoint x: 224, startPoint y: 212, endPoint x: 74, endPoint y: 215, distance: 150.0
click at [74, 215] on p "Randall Horst" at bounding box center [154, 231] width 249 height 53
copy p "Randall Horst"
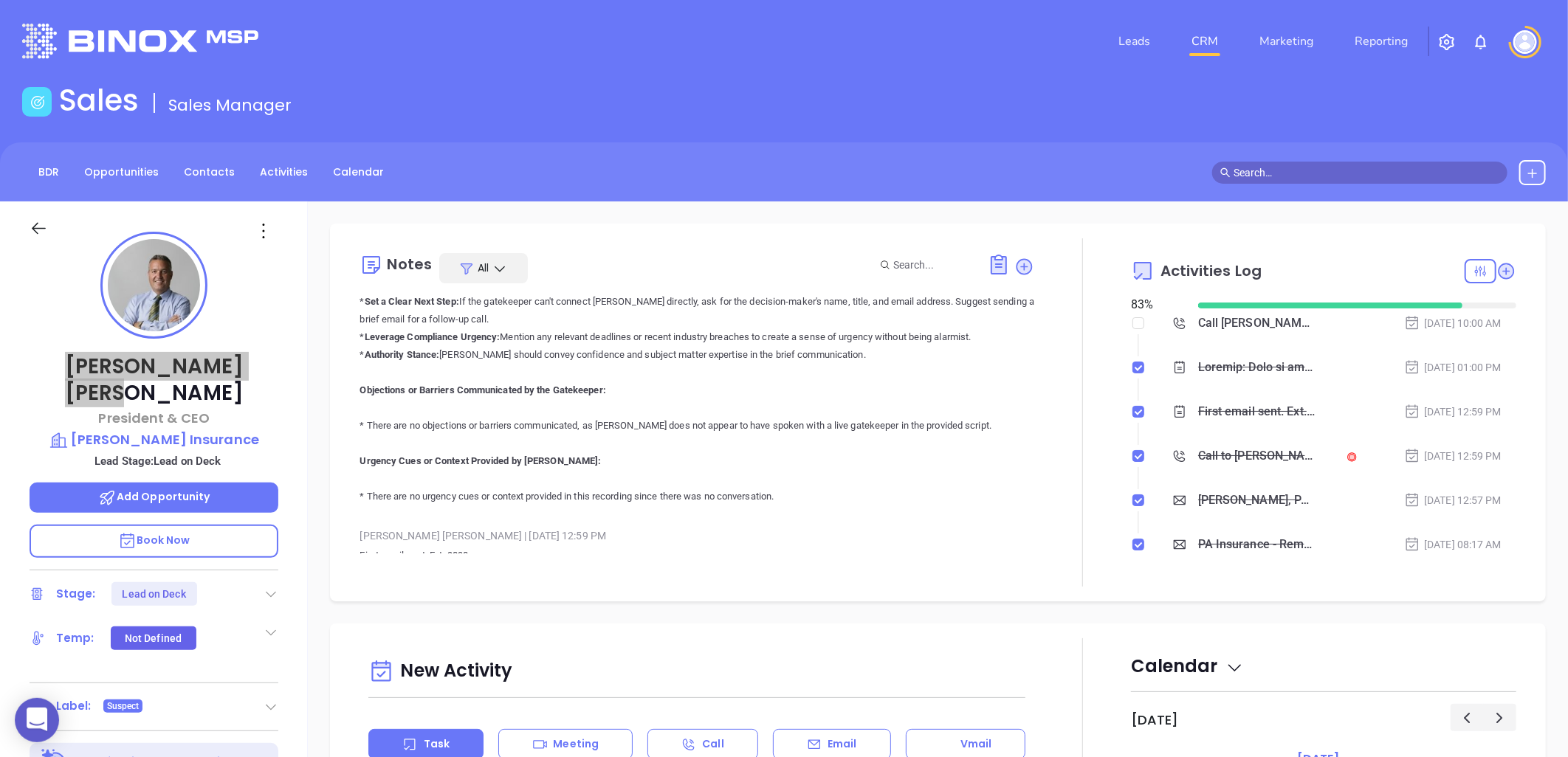
scroll to position [544, 0]
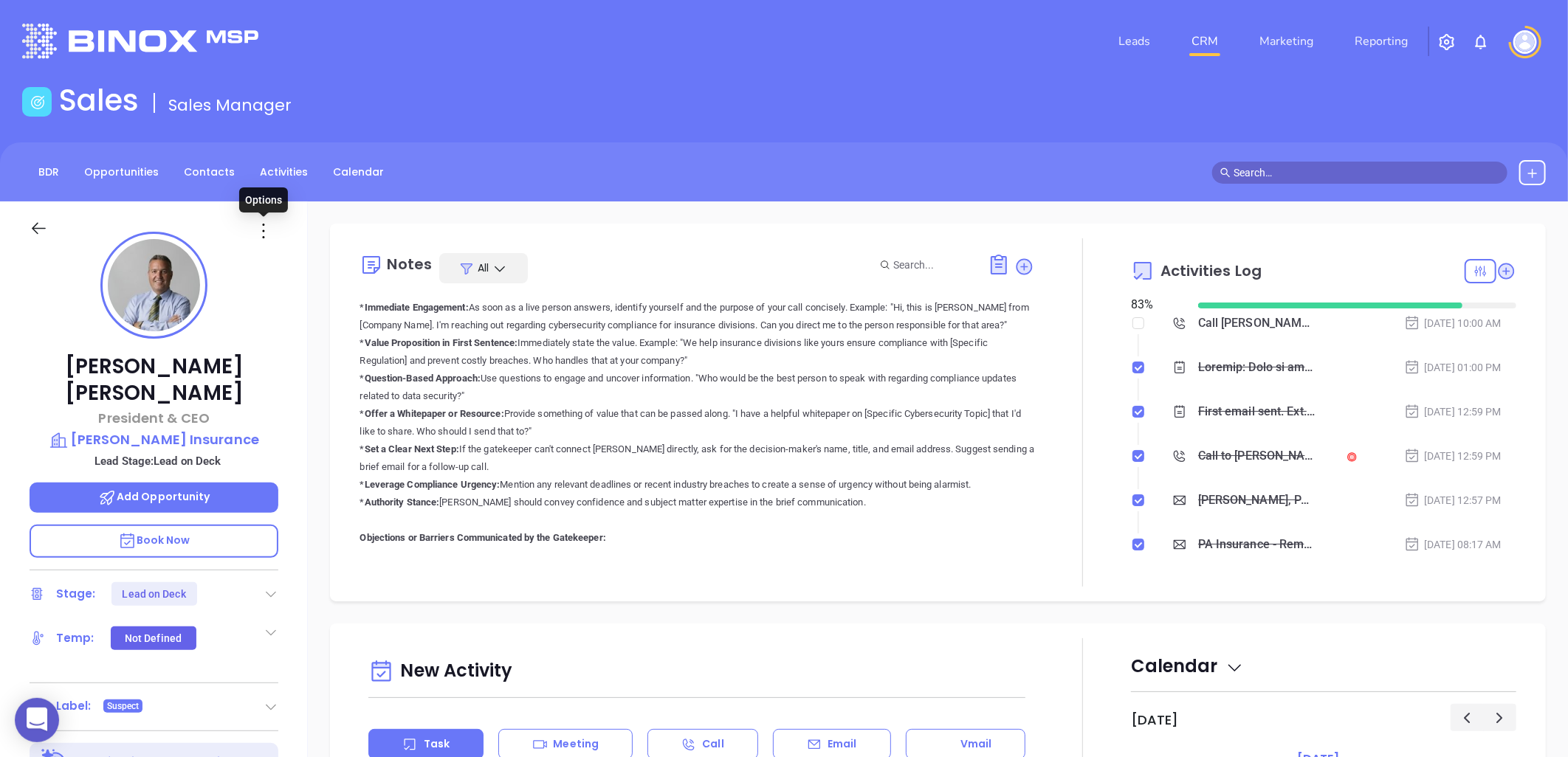
click at [265, 232] on icon at bounding box center [264, 230] width 23 height 23
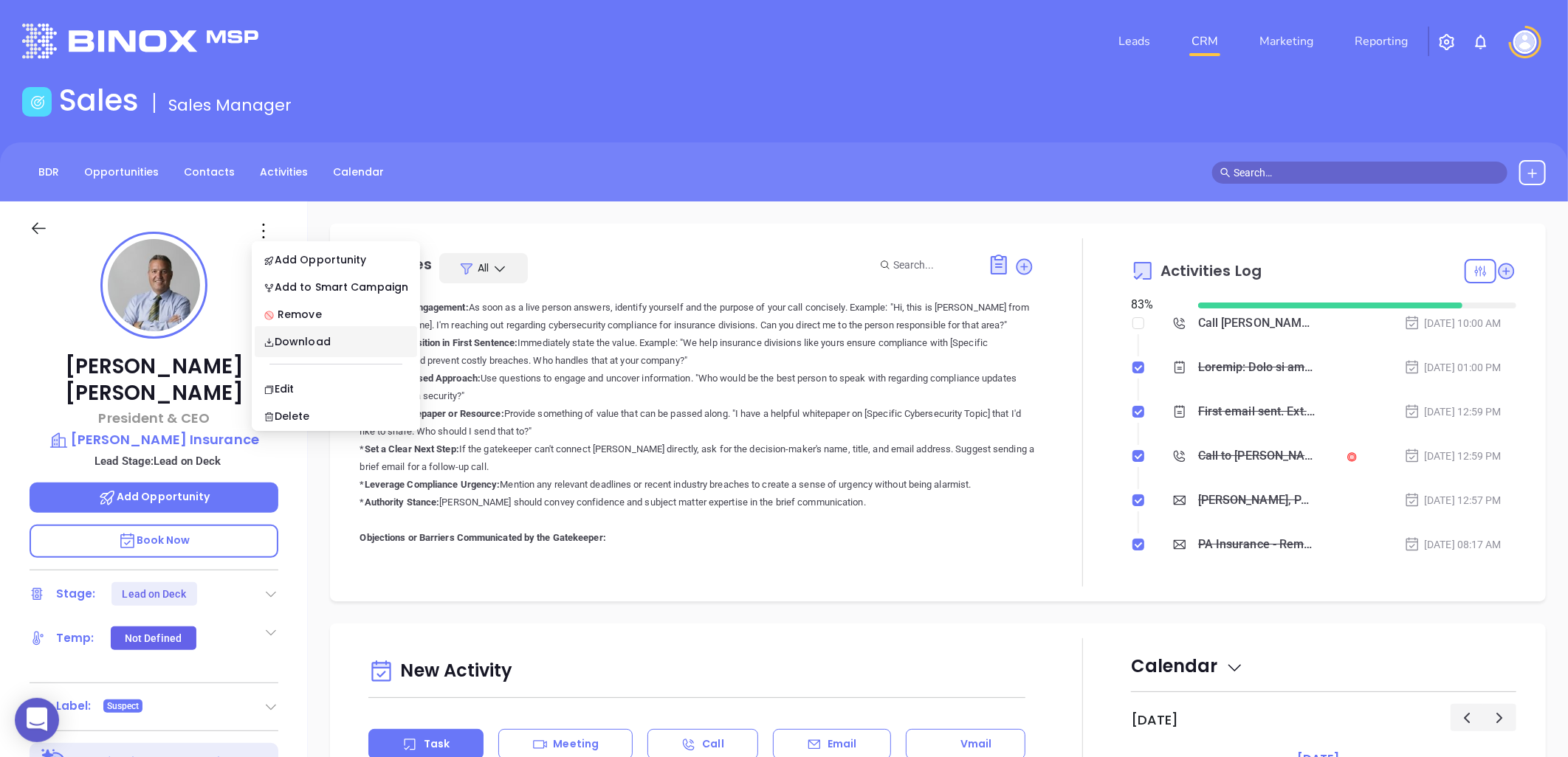
click at [716, 562] on div "Notes All Binox AI Insights ● Vicky Mendoza | Aug 21, 2025 01:00 PM Beta Summar…" at bounding box center [697, 413] width 675 height 348
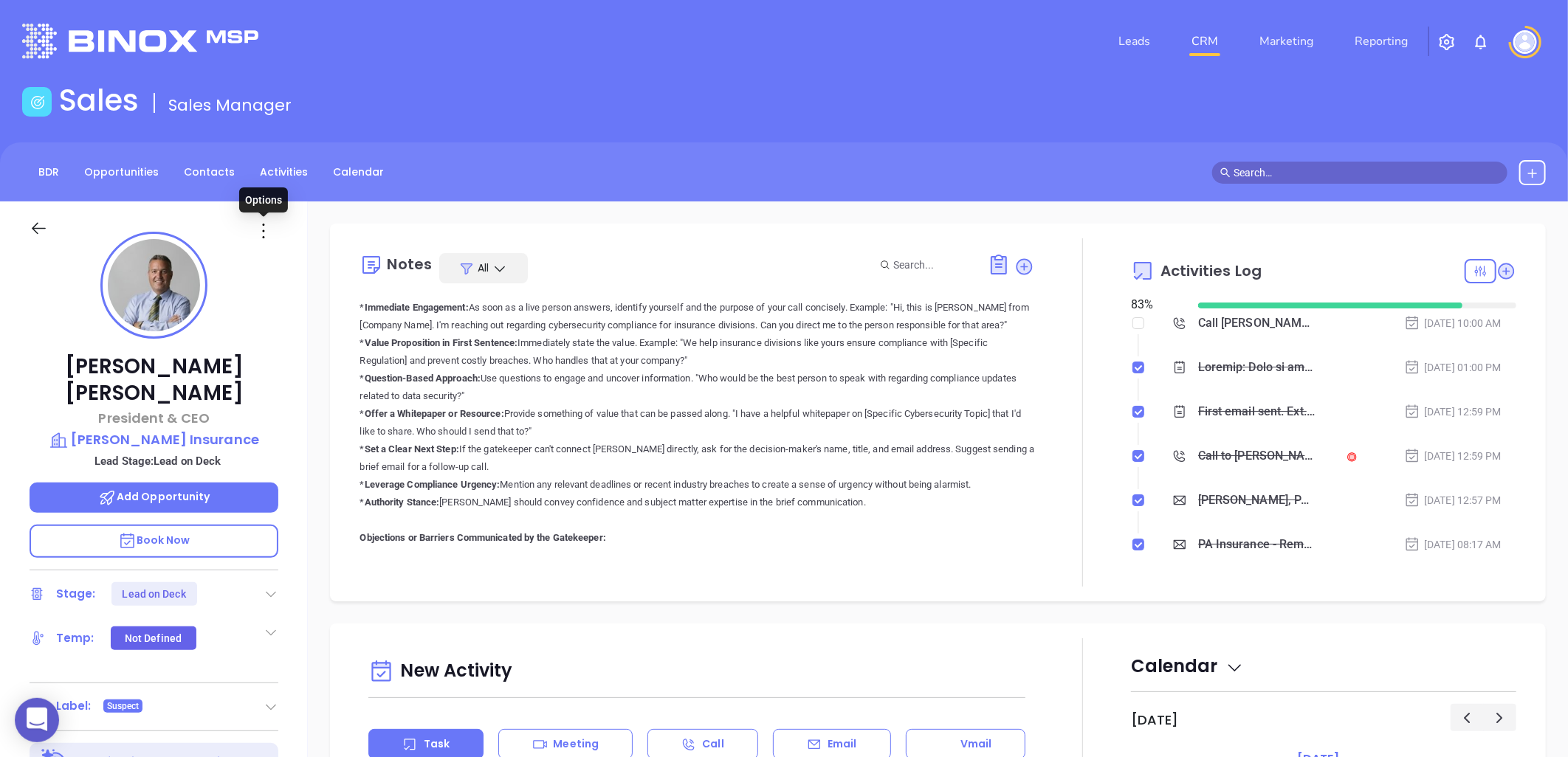
click at [264, 232] on icon at bounding box center [264, 230] width 23 height 23
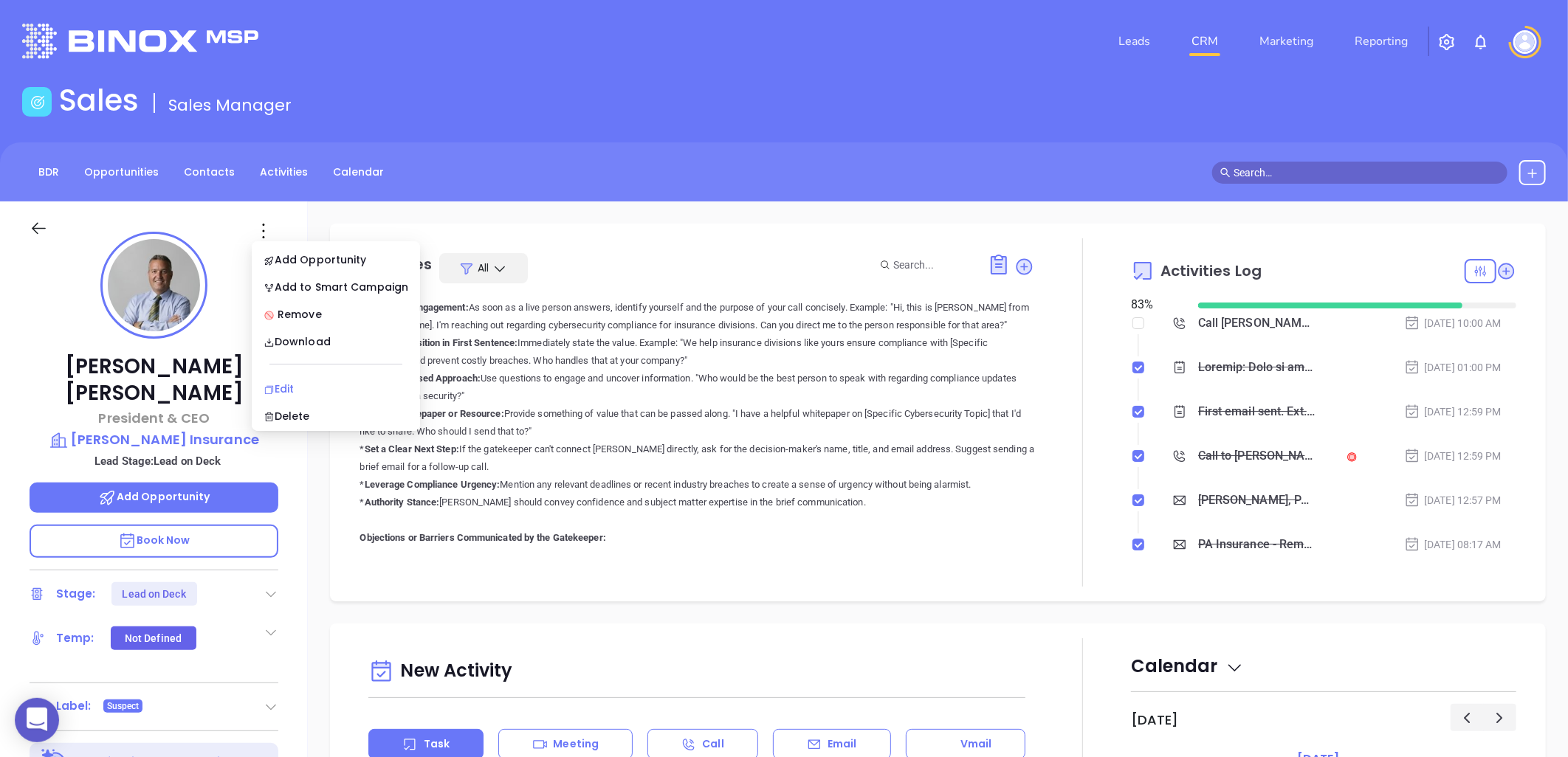
click at [283, 386] on div "Edit" at bounding box center [336, 389] width 145 height 17
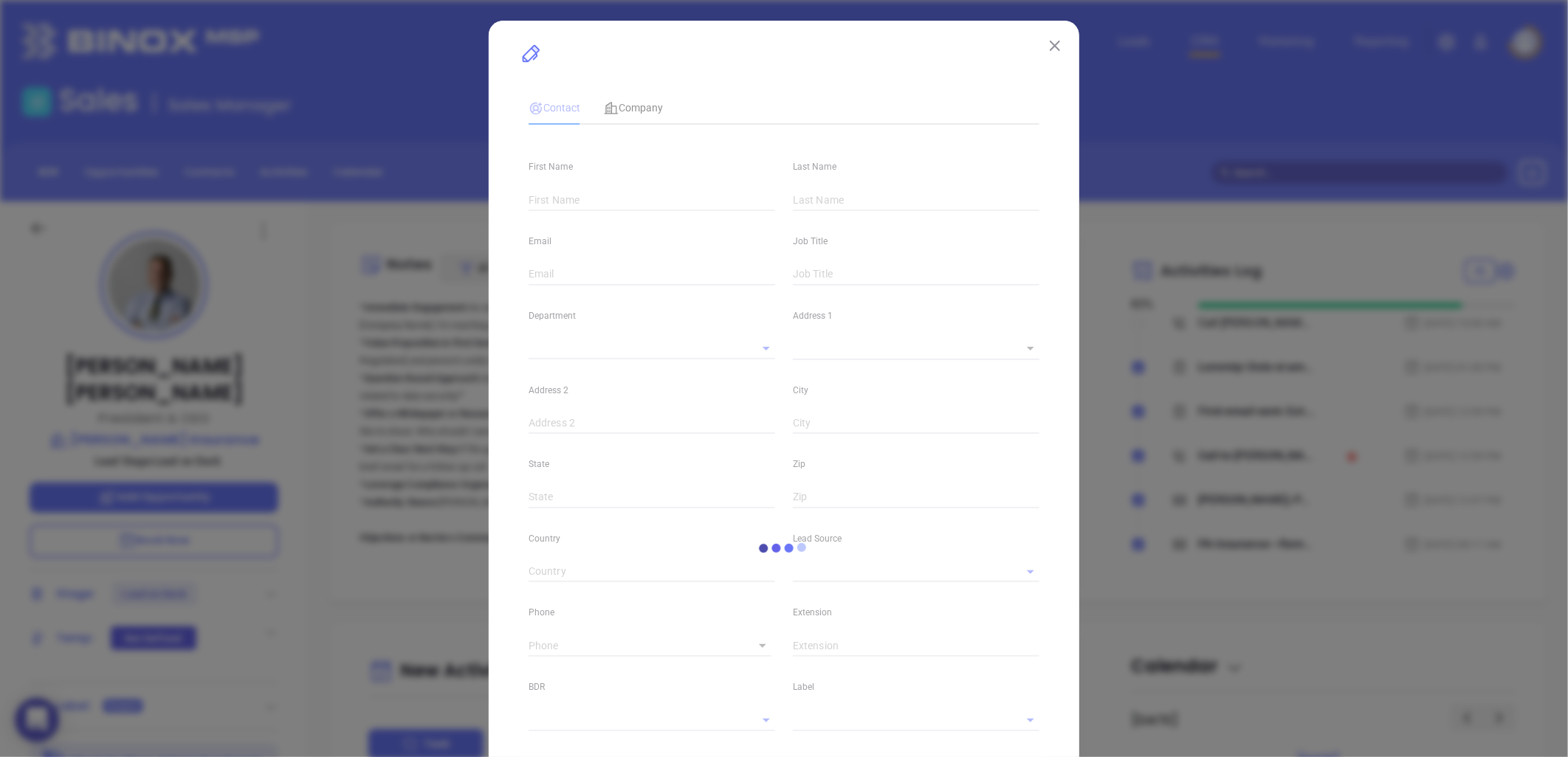
type input "Randall"
type input "Horst"
type input "rhorst@horstgroup.com"
type input "President & CEO"
type input "1"
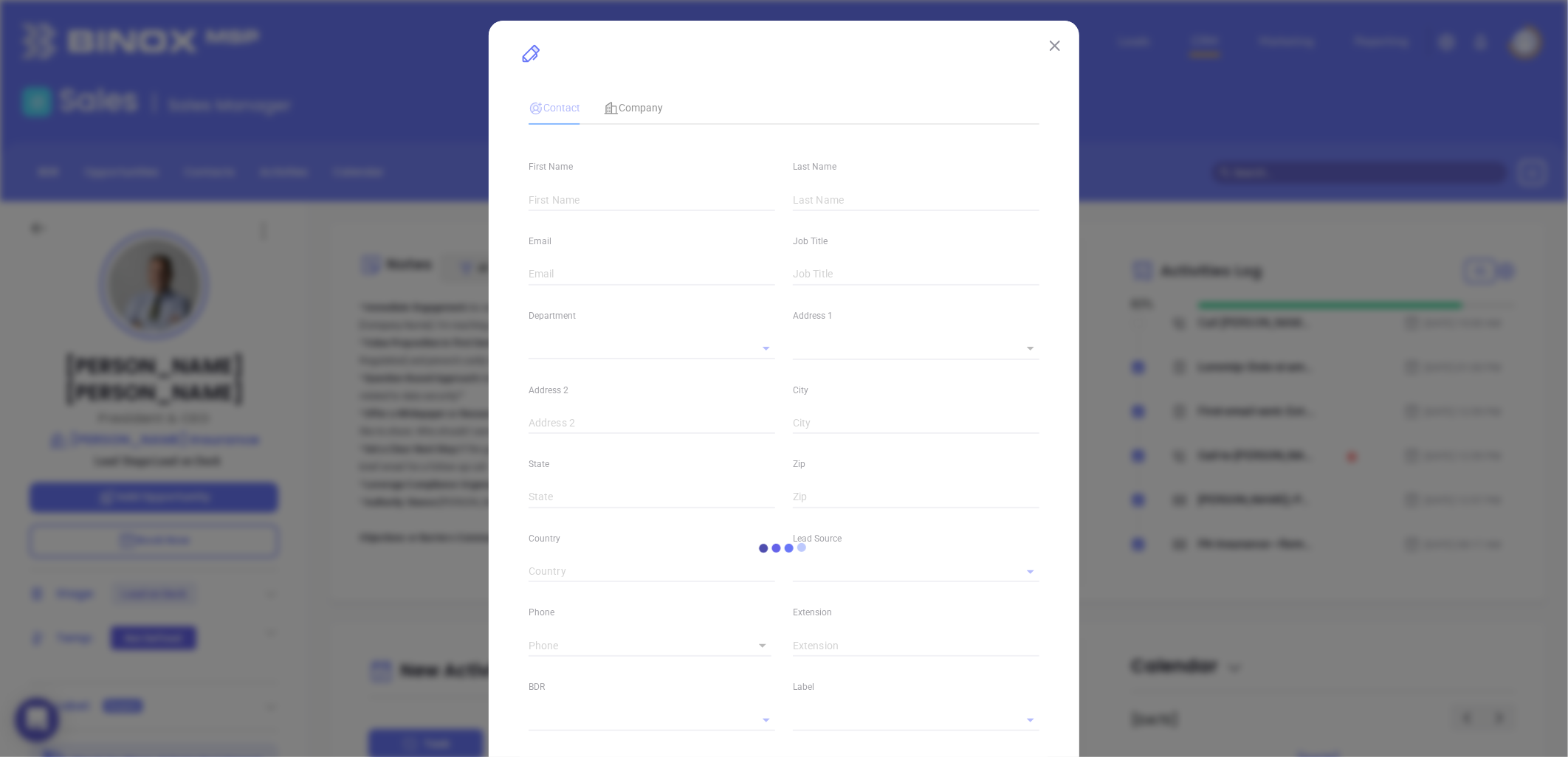
type input "www.linkedin.com/in/randallhorst"
type input "Marketing"
type input "Other"
type input "[PERSON_NAME]"
type input "Lead on Deck"
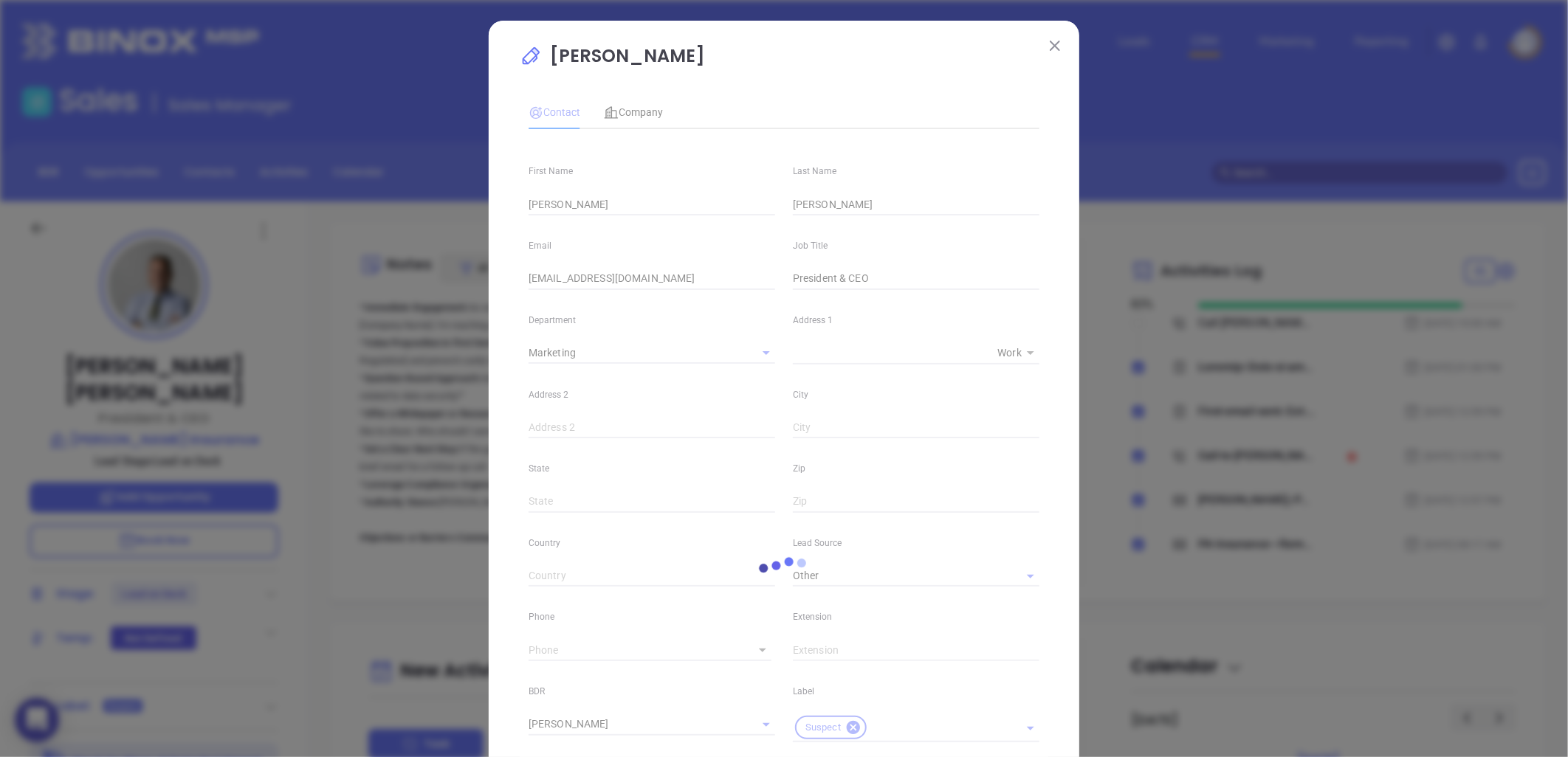
type input "(717) 560-1919"
type input "1"
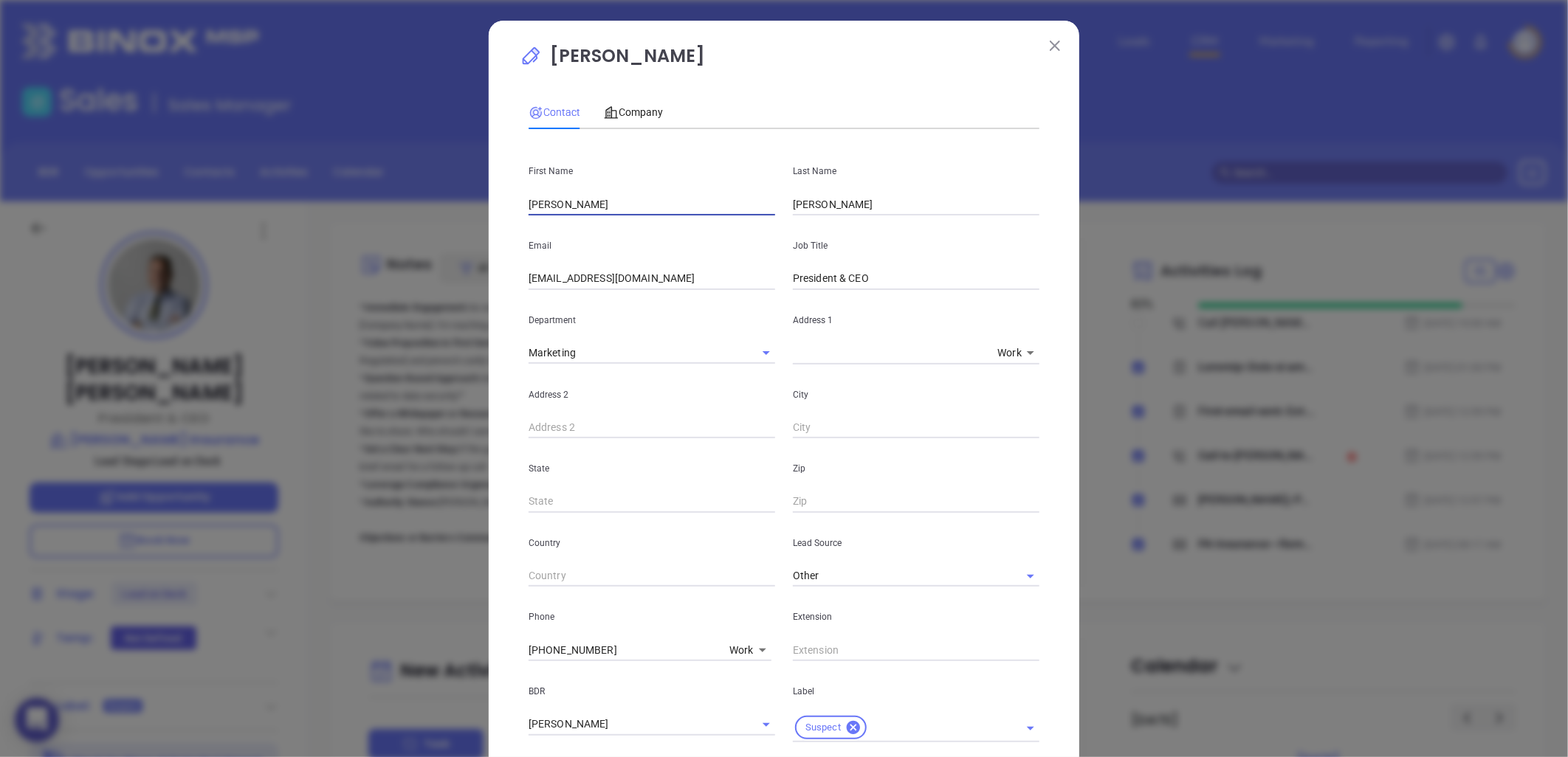
drag, startPoint x: 539, startPoint y: 211, endPoint x: 449, endPoint y: 226, distance: 91.2
click at [447, 223] on div "Randall Horst Contact Company First Name Randall Last Name Horst Email rhorst@h…" at bounding box center [784, 378] width 1568 height 757
paste input "Eric S. Kyler"
drag, startPoint x: 578, startPoint y: 199, endPoint x: 640, endPoint y: 192, distance: 62.4
click at [636, 187] on div "First Name Eric S. Kyler" at bounding box center [652, 178] width 265 height 75
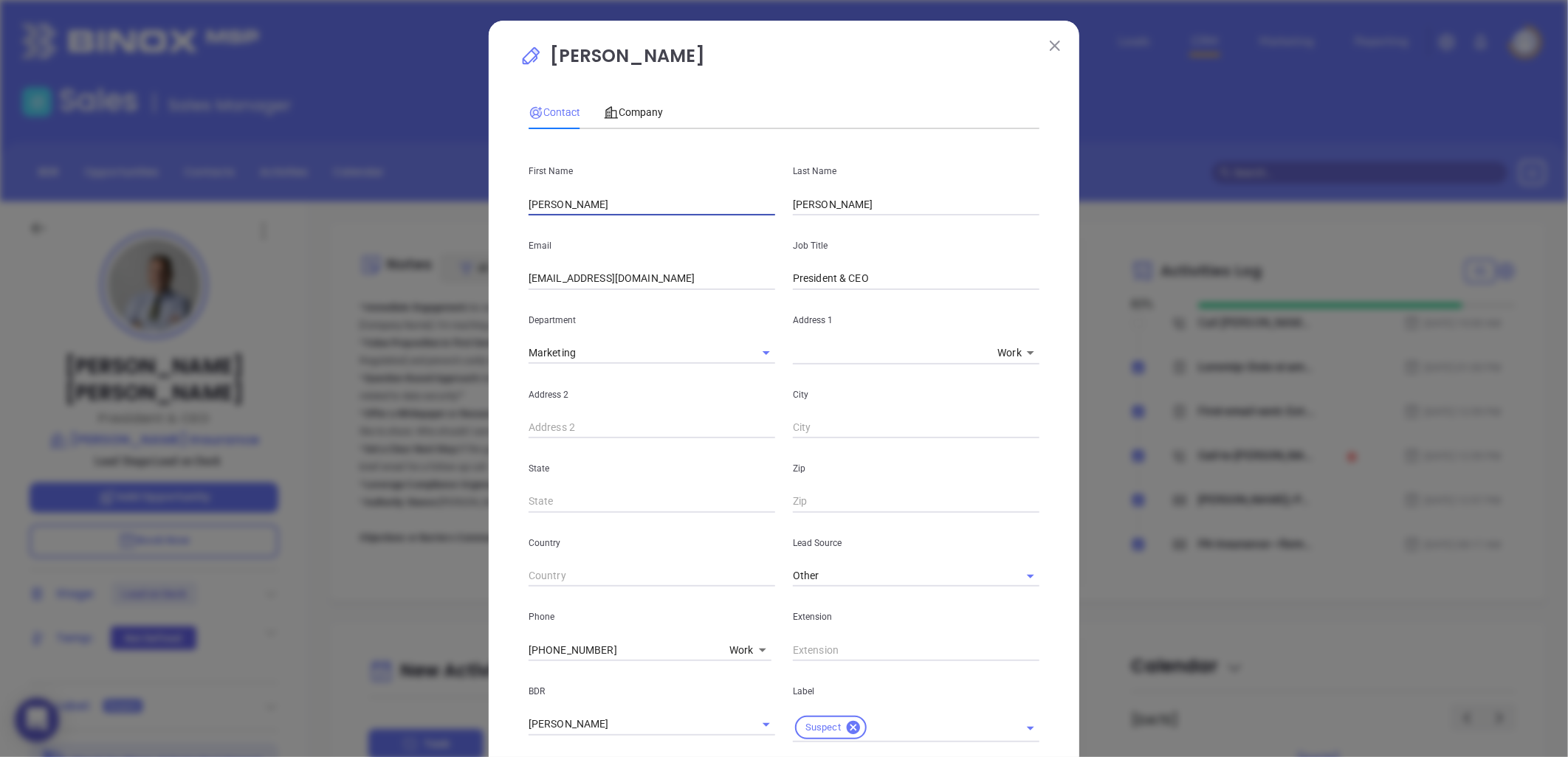
type input "Eric S."
paste input "Kyler"
type input "Kyler"
drag, startPoint x: 647, startPoint y: 280, endPoint x: 657, endPoint y: 291, distance: 14.9
click at [488, 310] on div "Randall Horst Contact Company First Name Eric S. Last Name Kyler Email rhorst@h…" at bounding box center [784, 556] width 590 height 1070
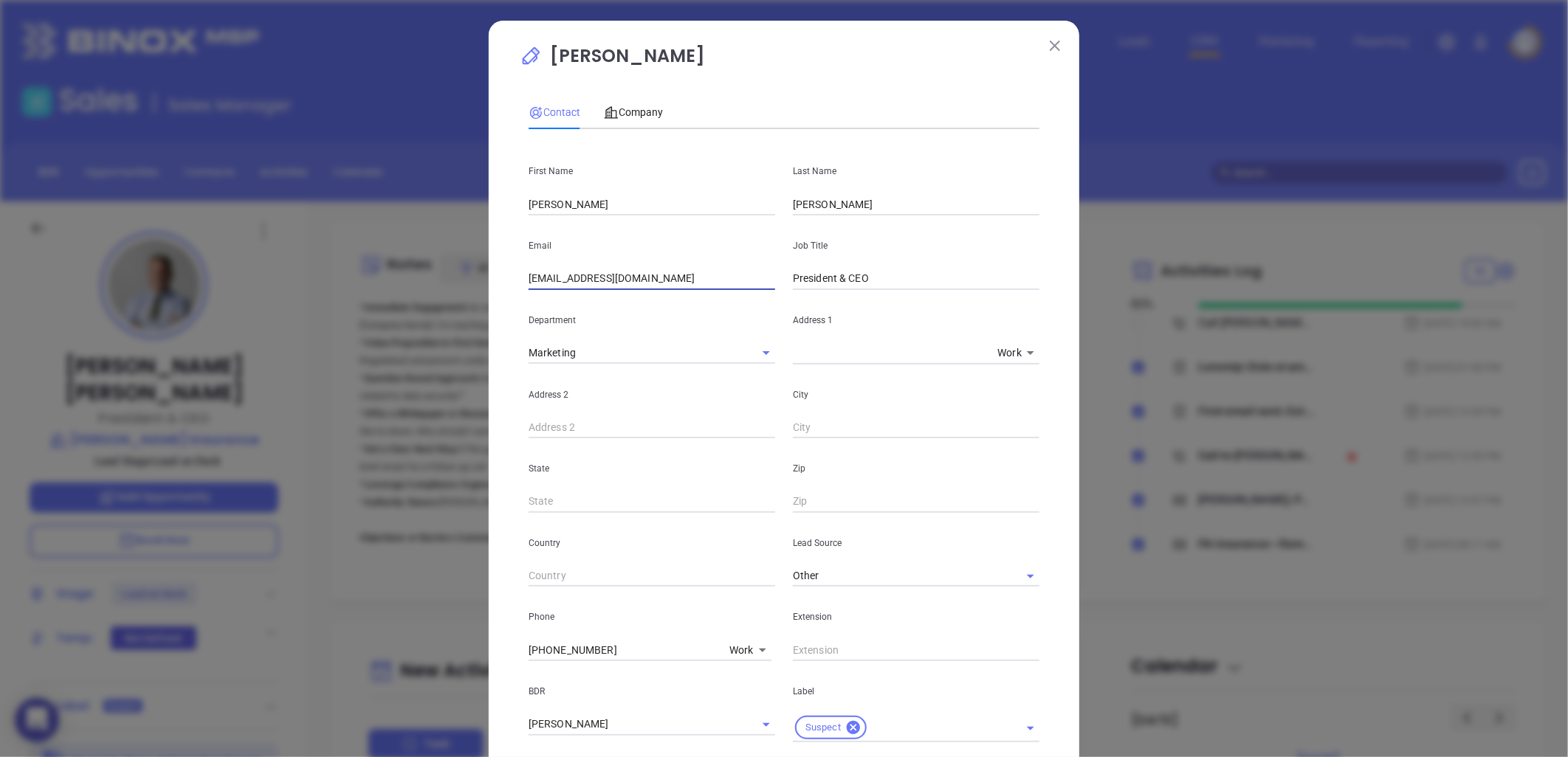
paste input "ekyler@horstinsurance"
type input "ekyler@horstinsurance.com"
click at [651, 337] on div "Department Marketing" at bounding box center [652, 328] width 265 height 75
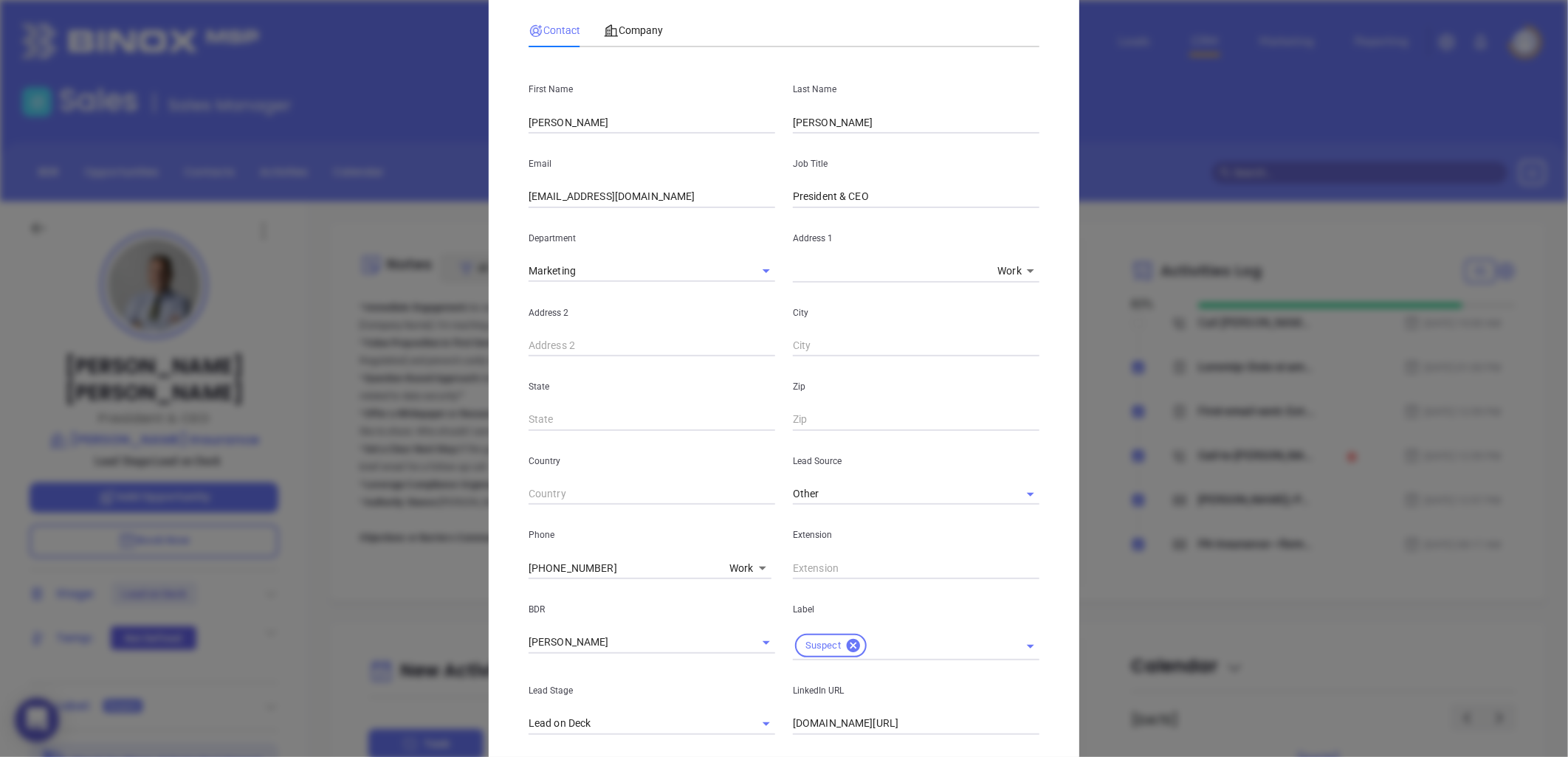
scroll to position [245, 0]
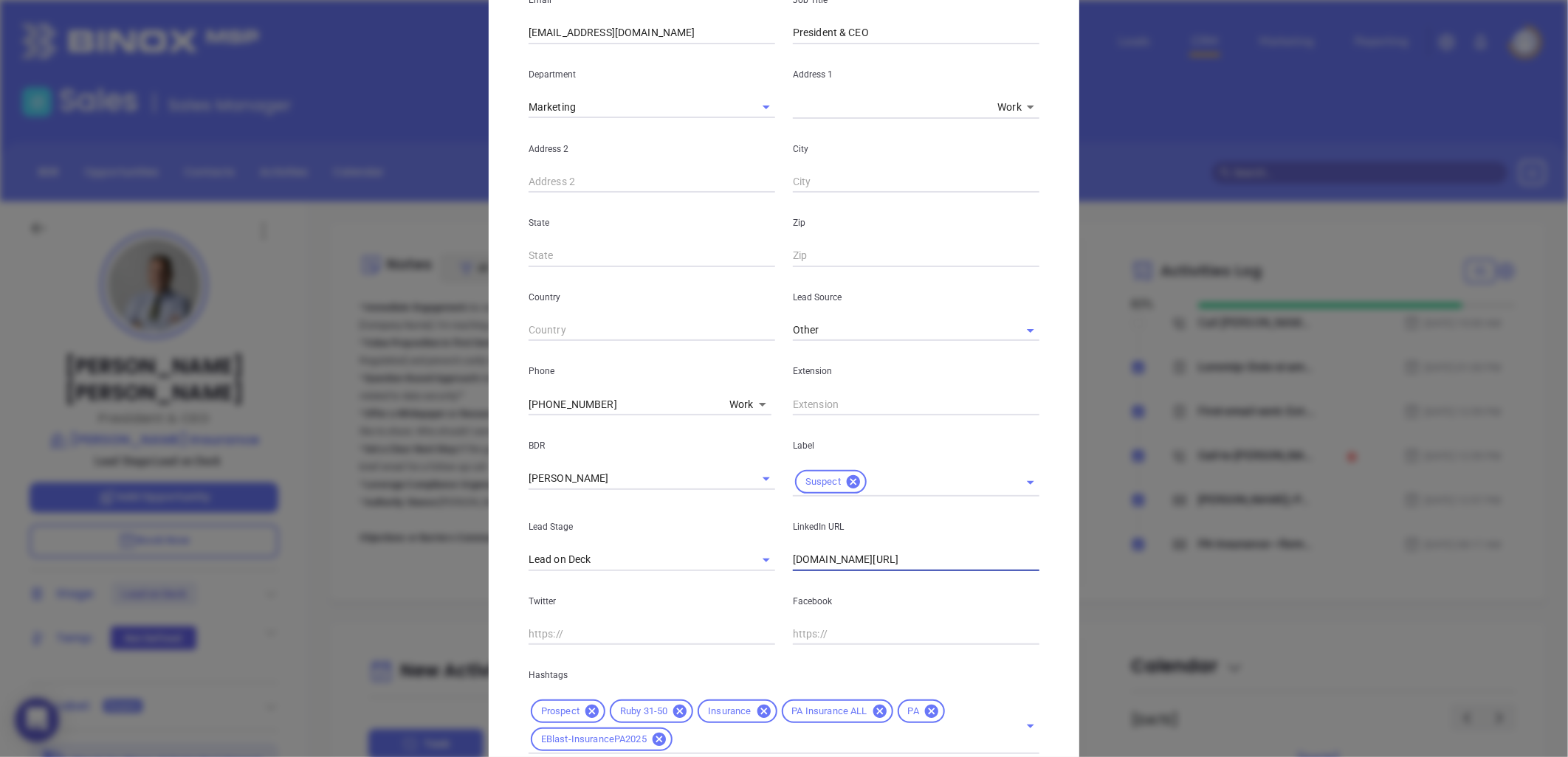
click at [888, 565] on input "www.linkedin.com/in/randallhorst" at bounding box center [915, 560] width 246 height 22
paste input "linkedin.com/in/erickylerinsurance"
type input "www.linkedin.com/in/erickylerinsurance"
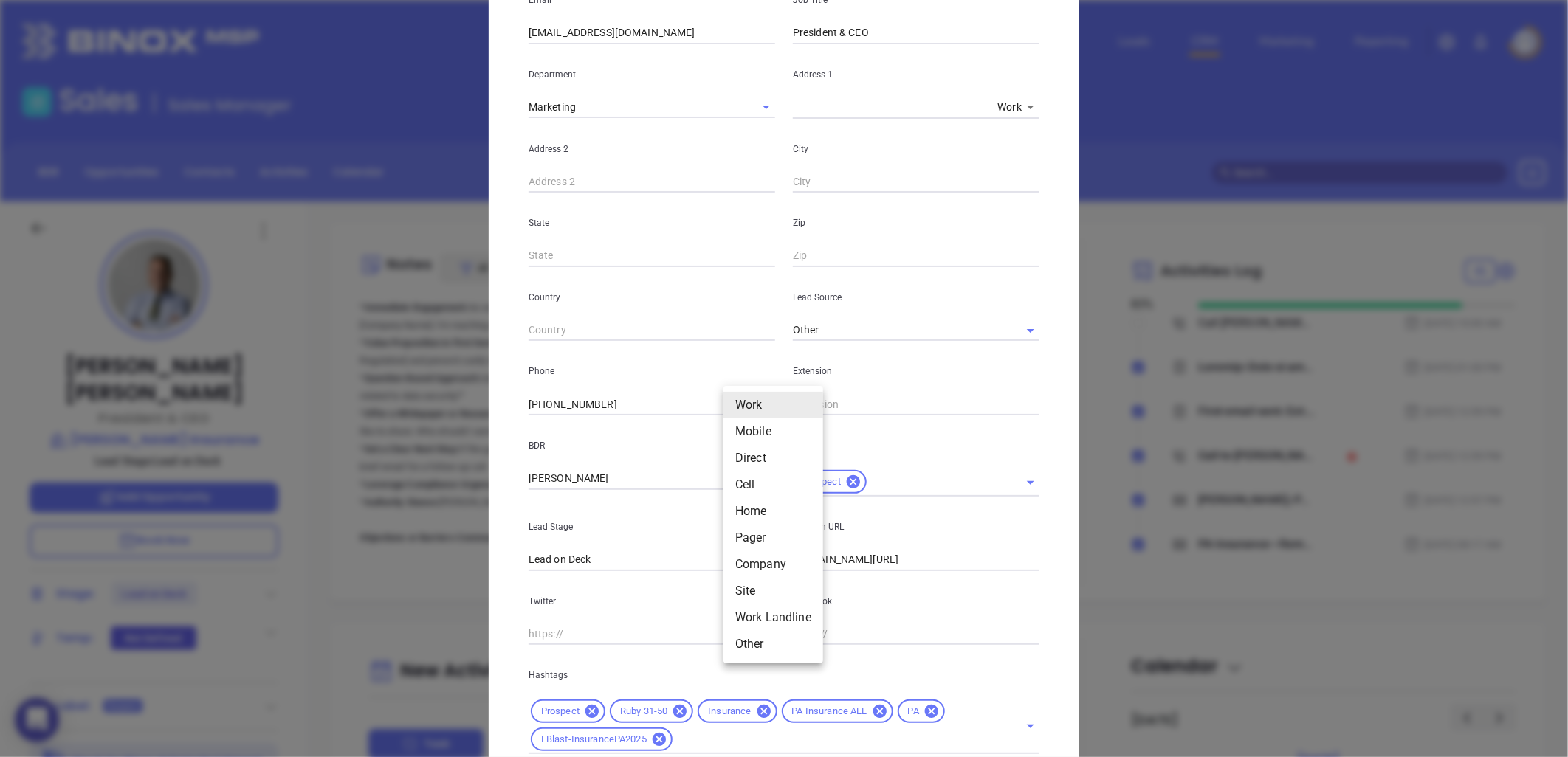
click at [735, 401] on body "0 Leads CRM Marketing Reporting Financial Leads Leads Sales Sales Manager BDR O…" at bounding box center [784, 378] width 1568 height 757
click at [756, 459] on li "Direct" at bounding box center [774, 459] width 100 height 27
type input "3"
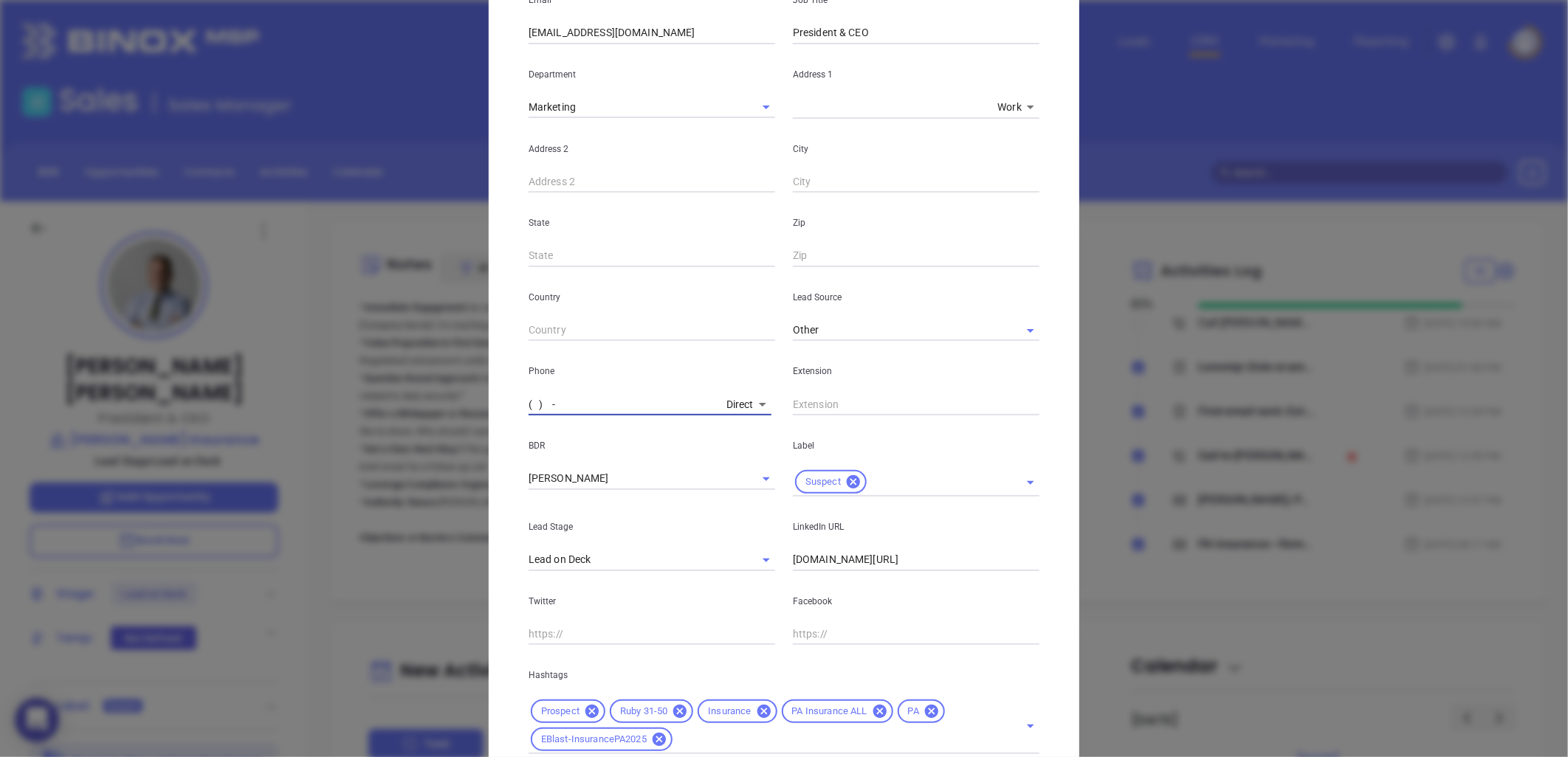
click at [604, 407] on input "( ) -" at bounding box center [624, 405] width 192 height 22
paste input "717) 581-9885"
type input "(717) 581-9885"
click at [736, 403] on body "0 Leads CRM Marketing Reporting Financial Leads Leads Sales Sales Manager BDR O…" at bounding box center [784, 378] width 1568 height 757
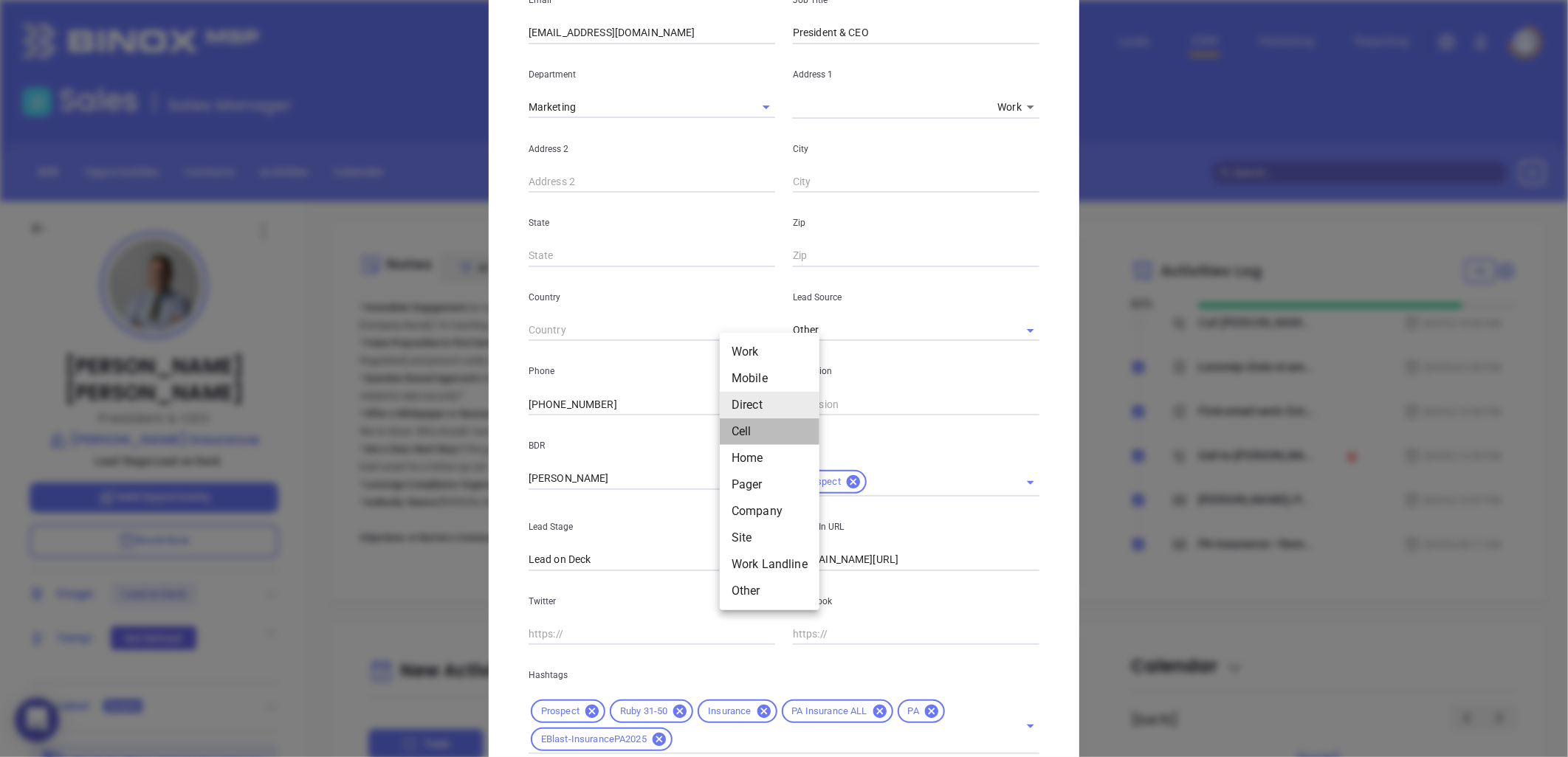
click at [750, 436] on li "Cell" at bounding box center [769, 432] width 100 height 27
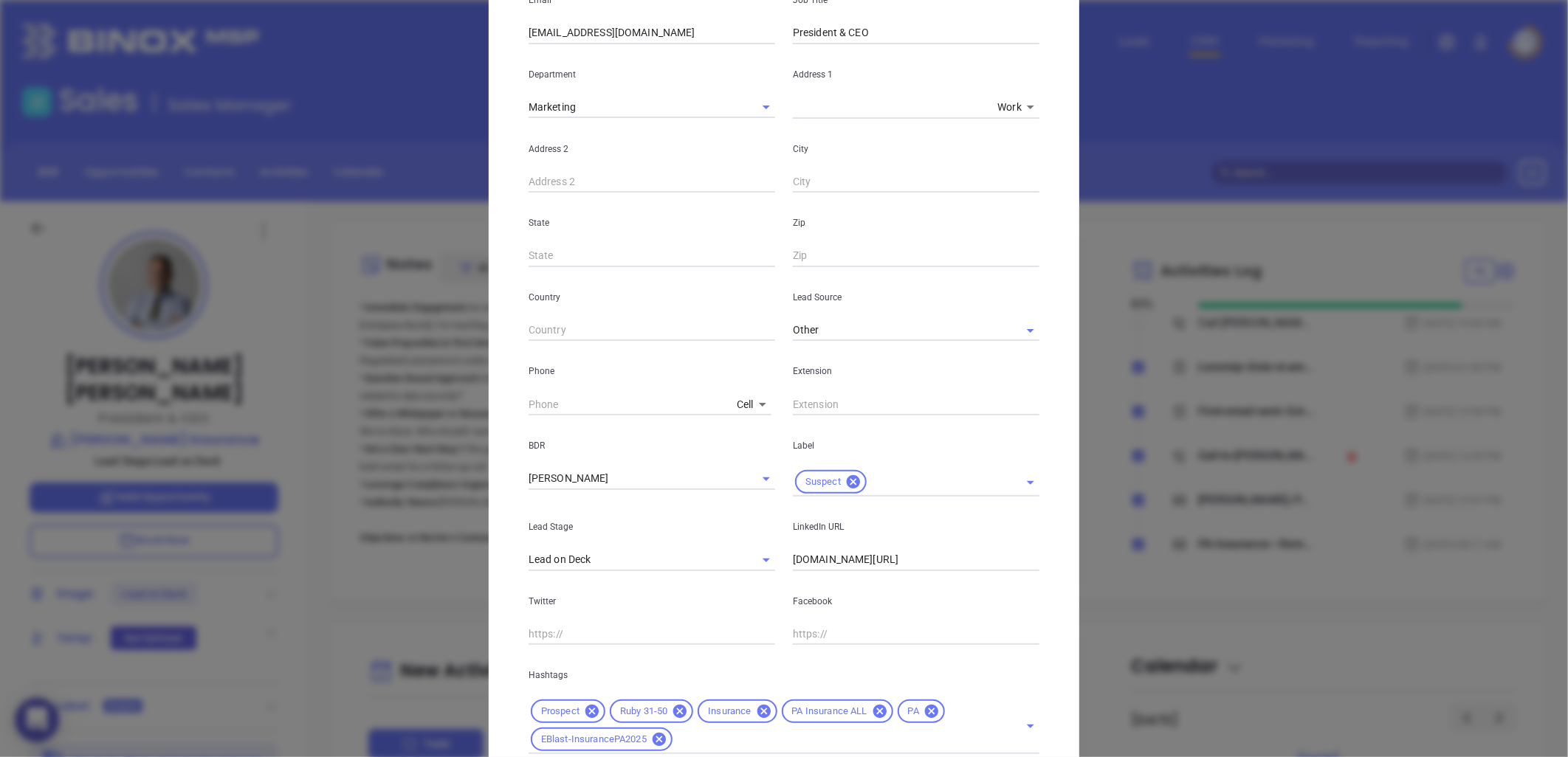
click at [740, 395] on body "0 Leads CRM Marketing Reporting Financial Leads Leads Sales Sales Manager BDR O…" at bounding box center [784, 378] width 1568 height 757
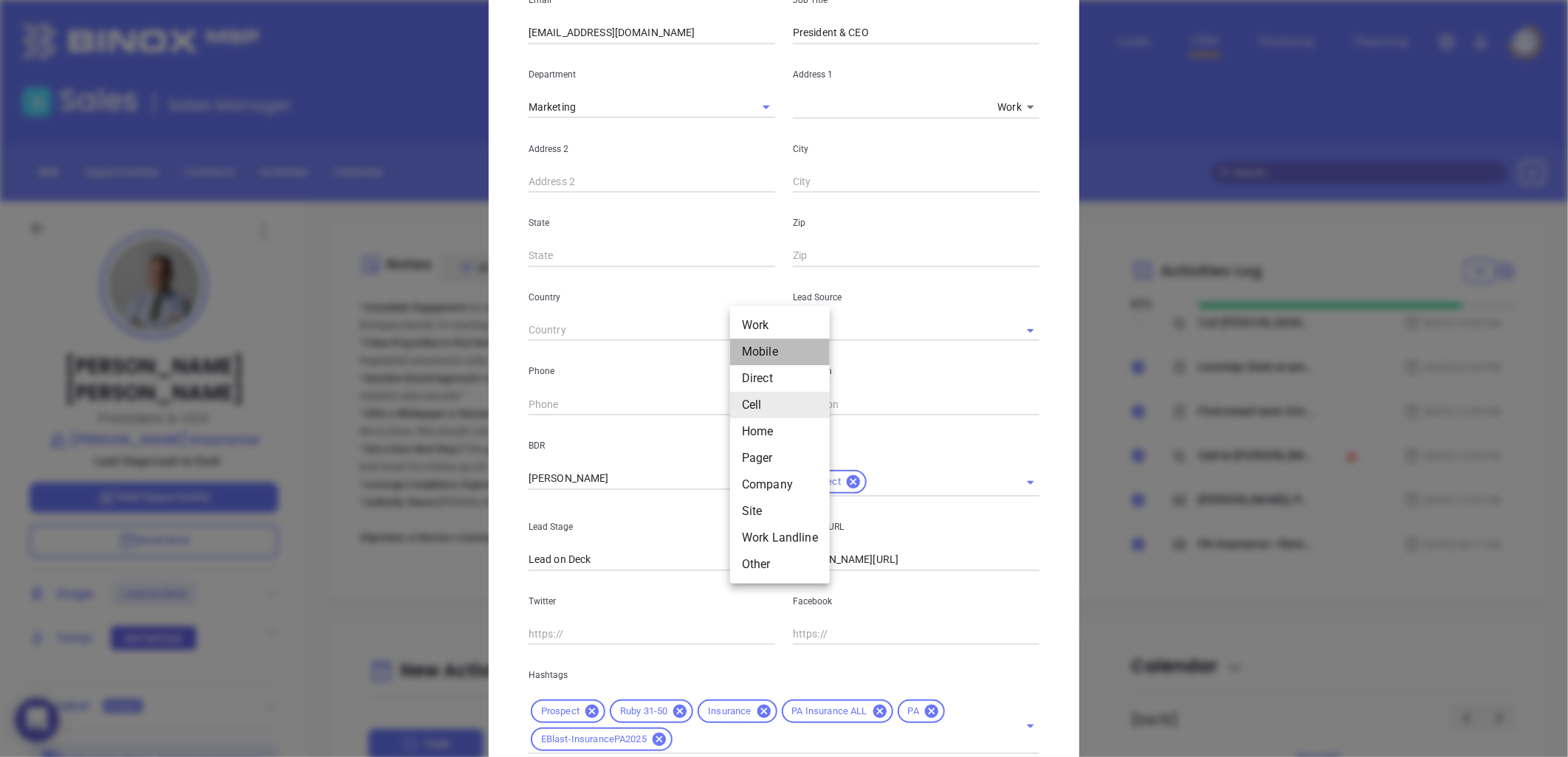
click at [764, 346] on li "Mobile" at bounding box center [780, 352] width 100 height 27
type input "2"
click at [736, 396] on body "0 Leads CRM Marketing Reporting Financial Leads Leads Sales Sales Manager BDR O…" at bounding box center [784, 378] width 1568 height 757
click at [744, 367] on li "Work" at bounding box center [765, 379] width 100 height 27
type input "(717) 560-1919"
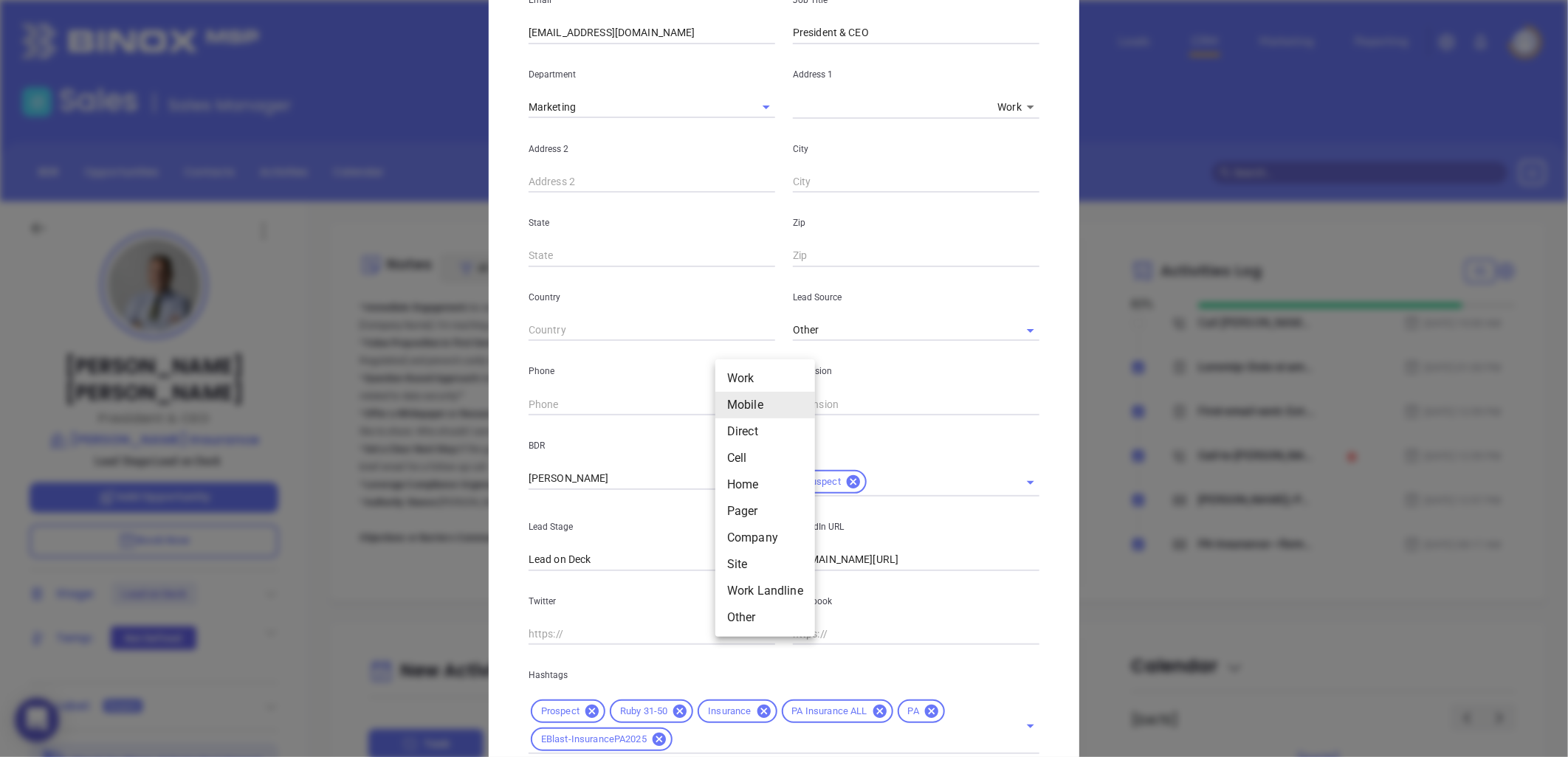
type input "1"
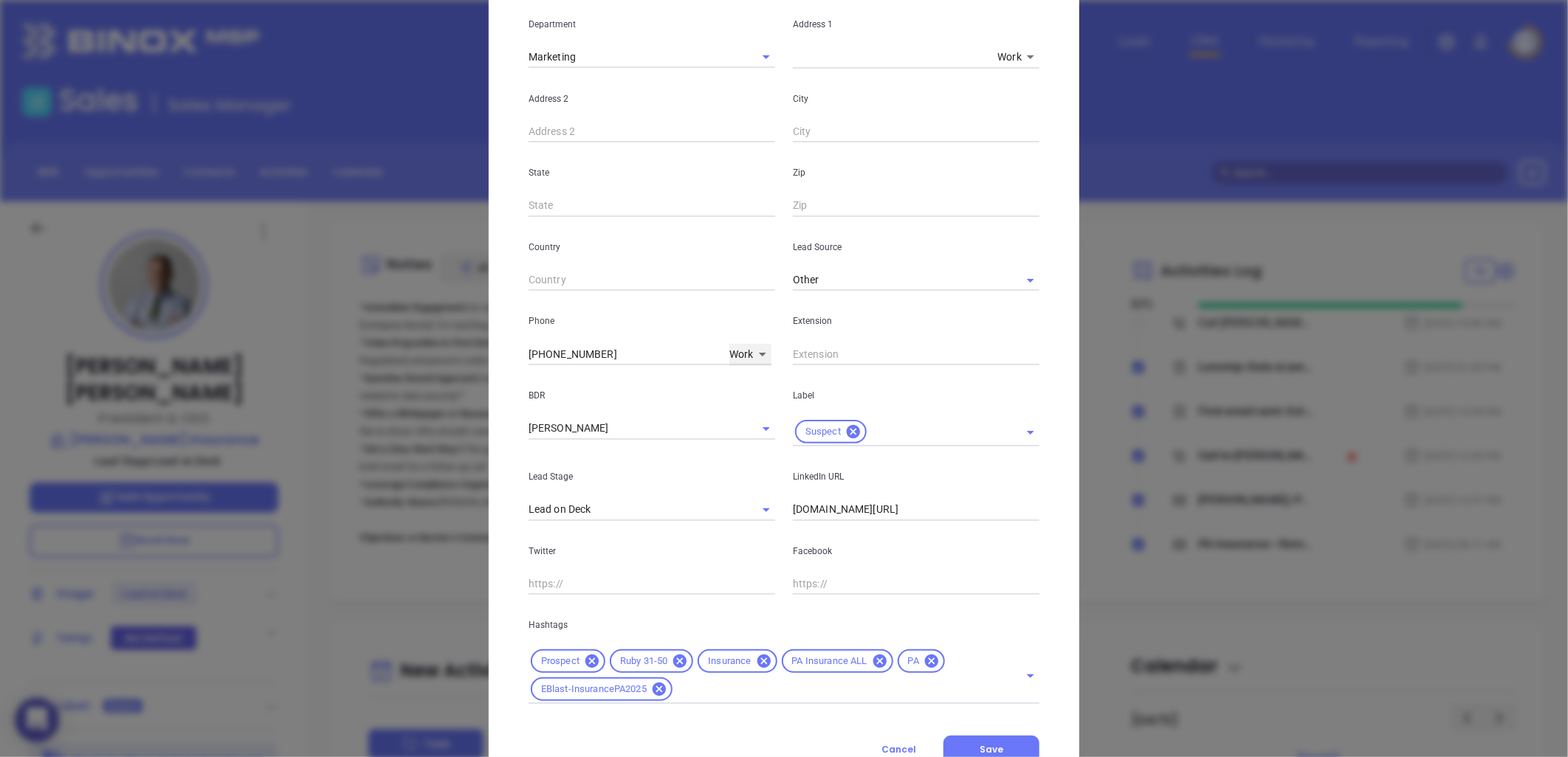
scroll to position [354, 0]
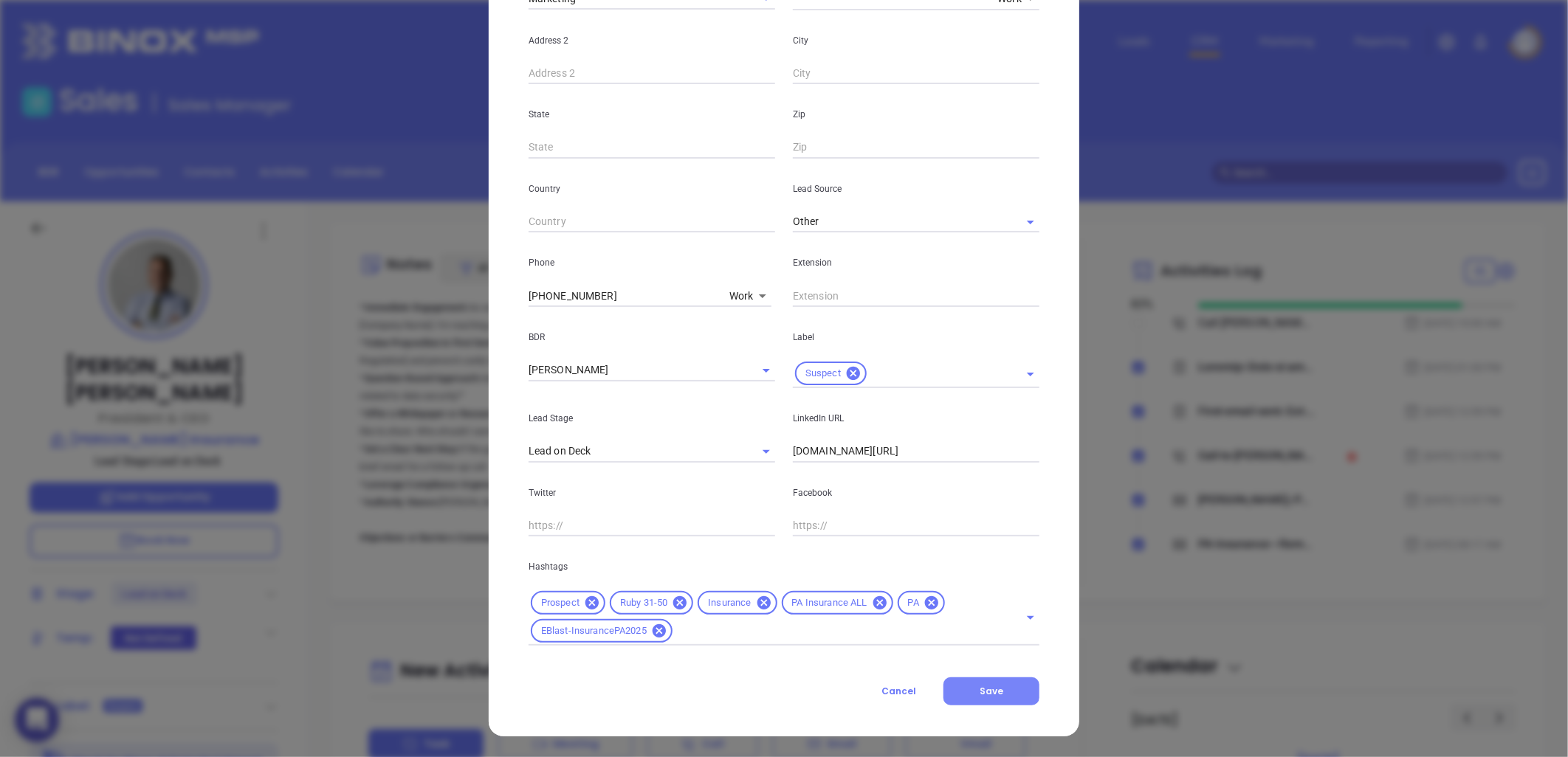
click at [979, 690] on span "Save" at bounding box center [991, 691] width 23 height 12
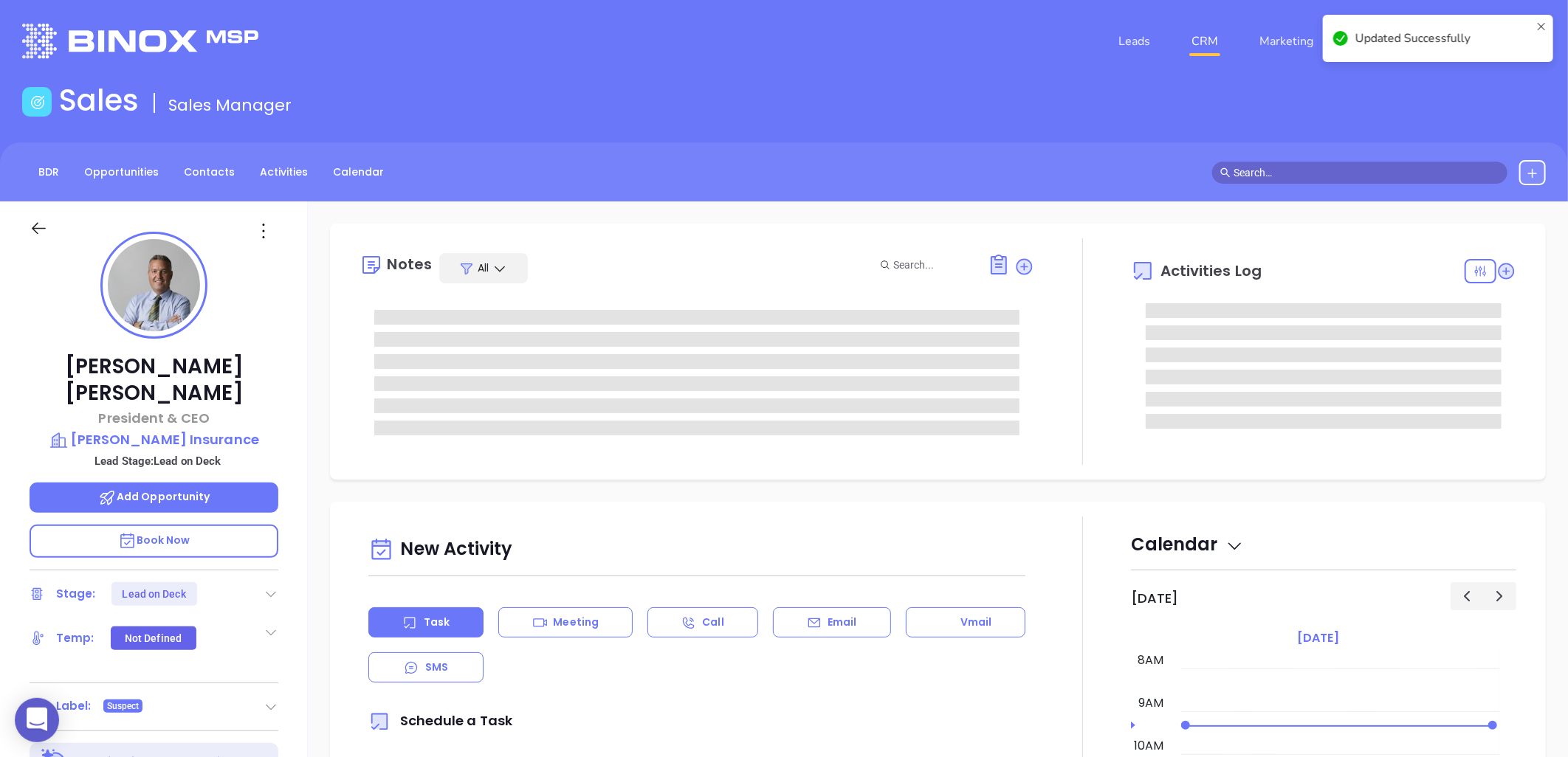
scroll to position [0, 0]
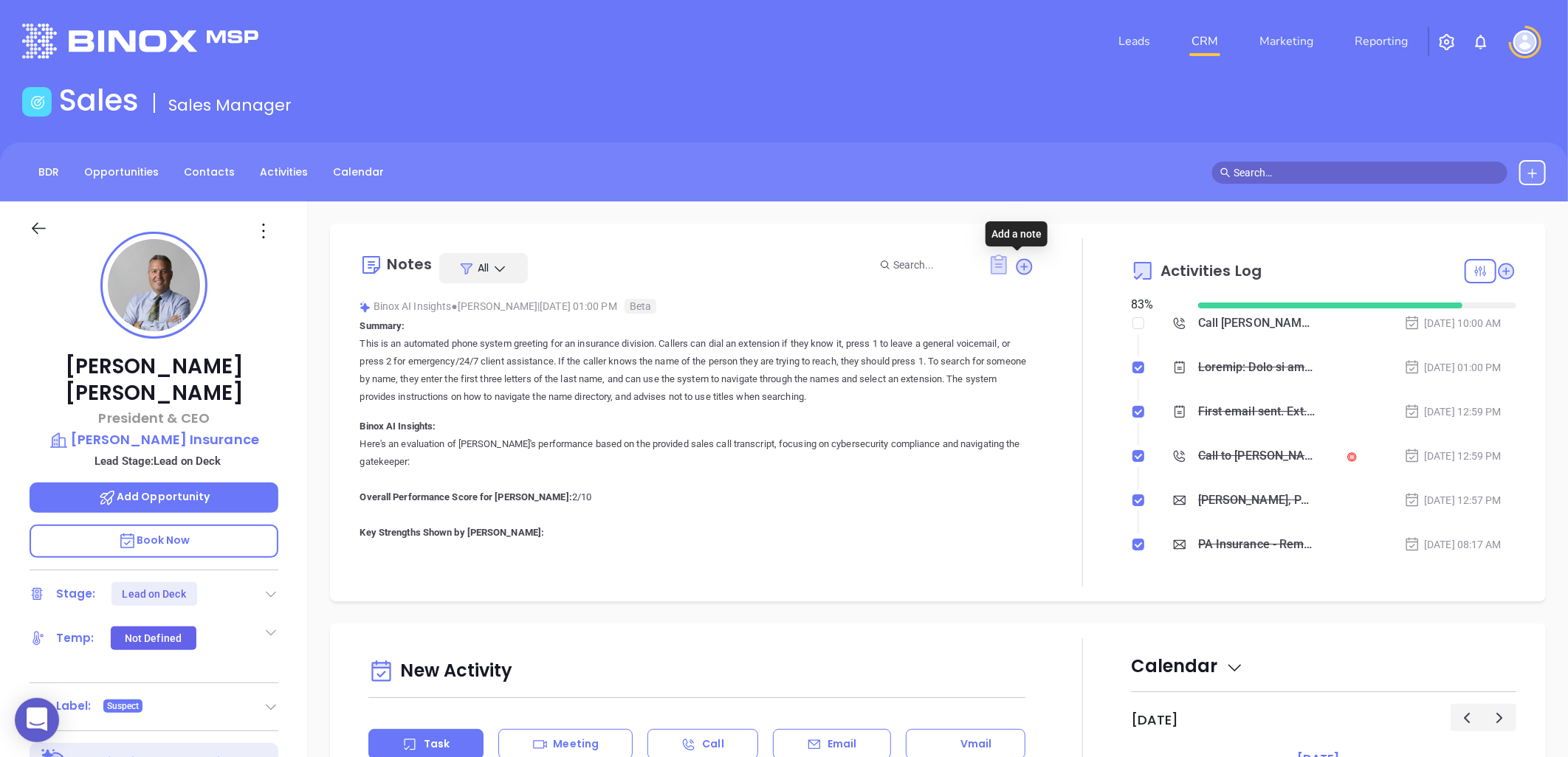
drag, startPoint x: 1020, startPoint y: 266, endPoint x: 1000, endPoint y: 272, distance: 20.9
click at [1020, 264] on icon at bounding box center [1024, 267] width 20 height 20
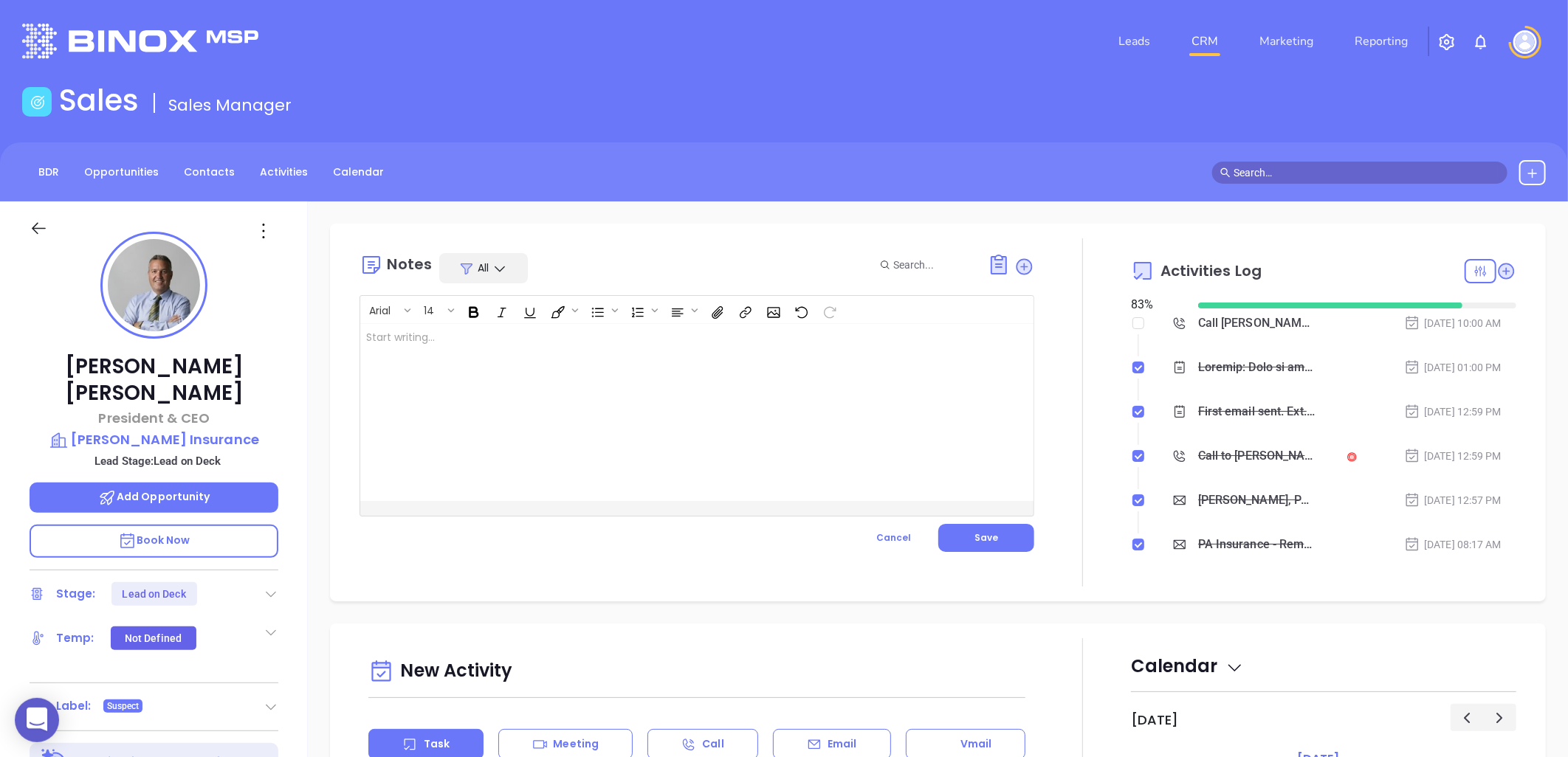
click at [556, 336] on div at bounding box center [672, 413] width 626 height 177
click at [983, 541] on span "Save" at bounding box center [986, 537] width 23 height 12
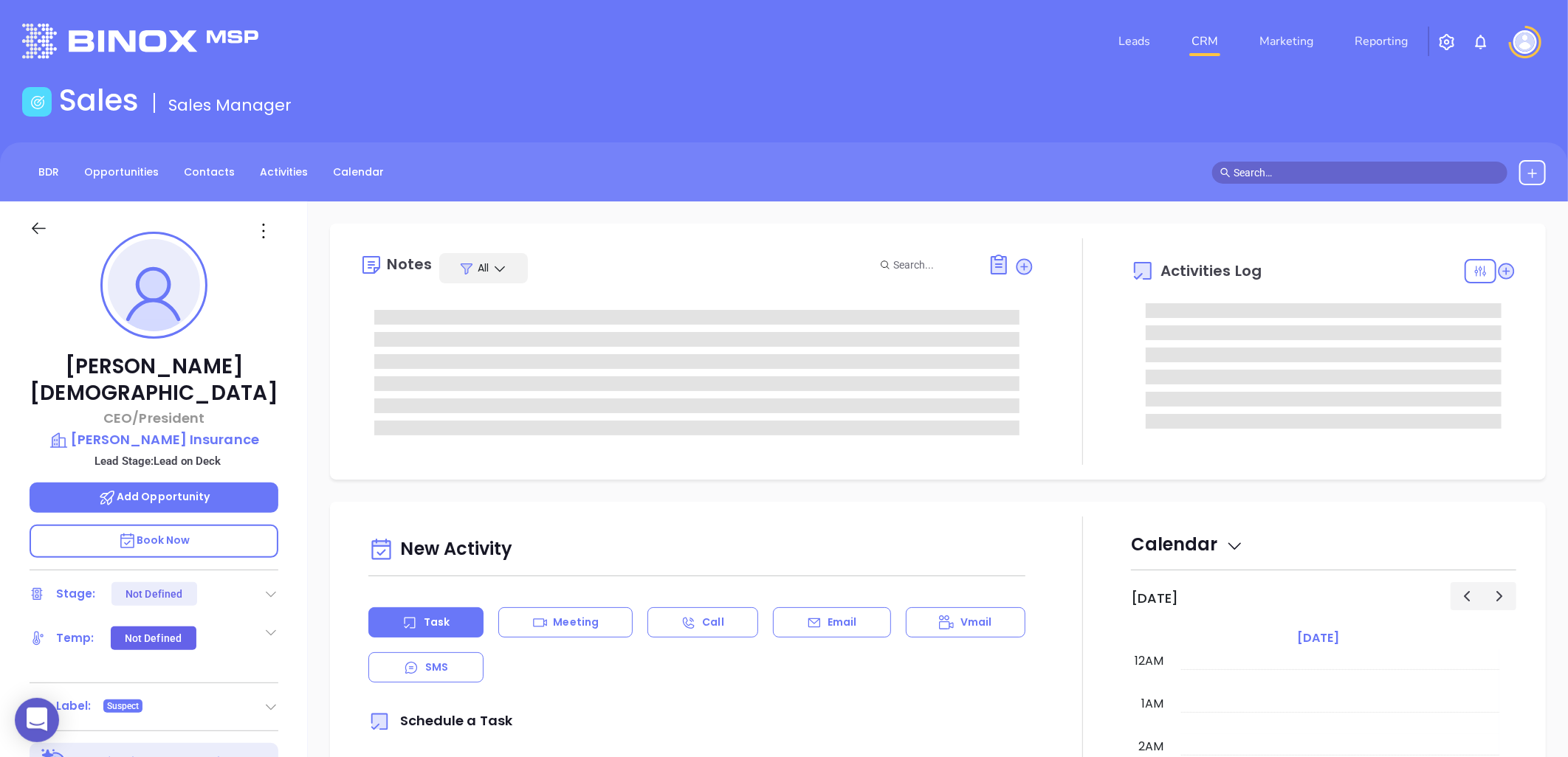
type input "[DATE]"
type input "[PERSON_NAME]"
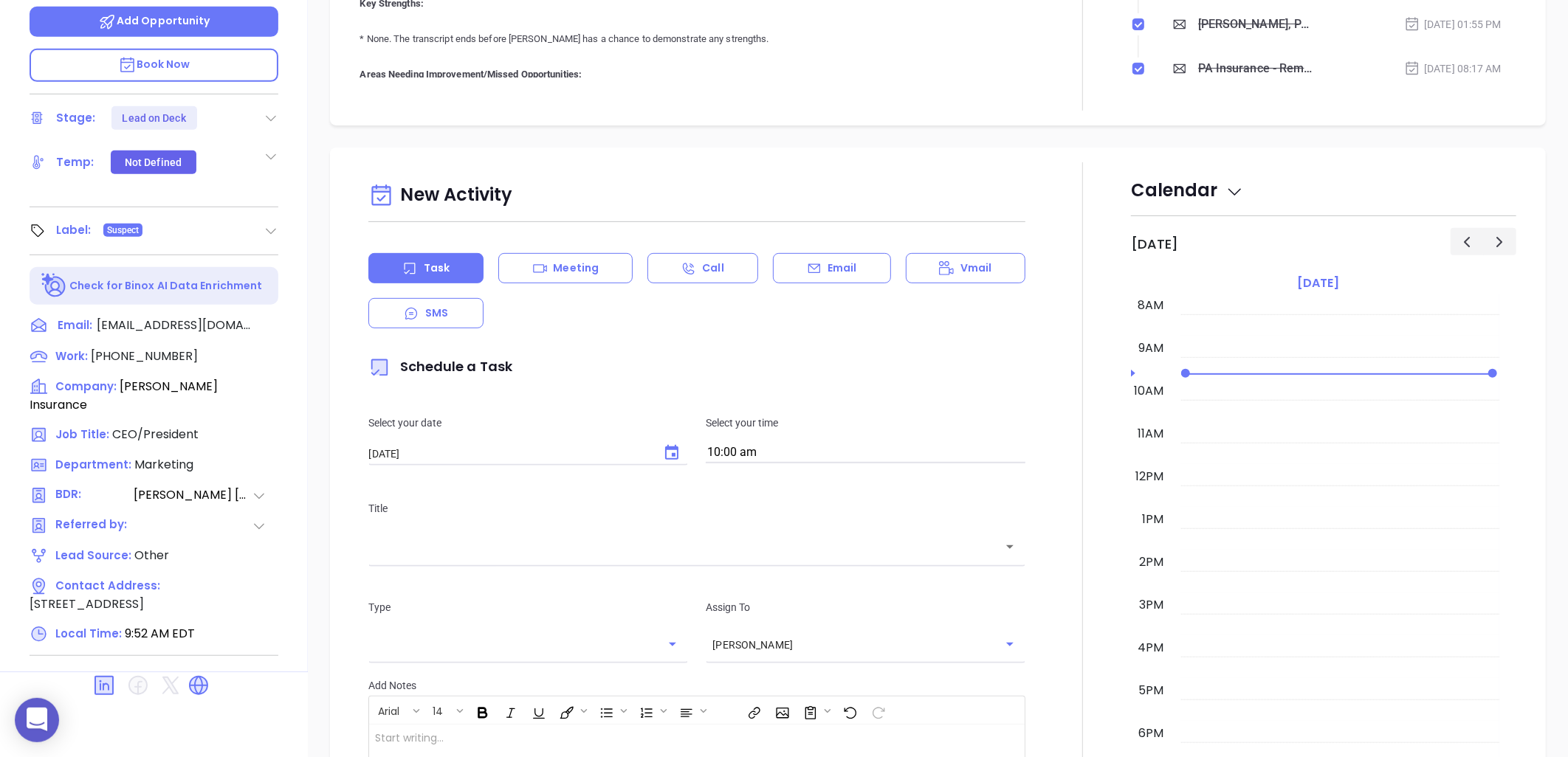
scroll to position [477, 0]
click at [203, 677] on icon at bounding box center [198, 685] width 17 height 17
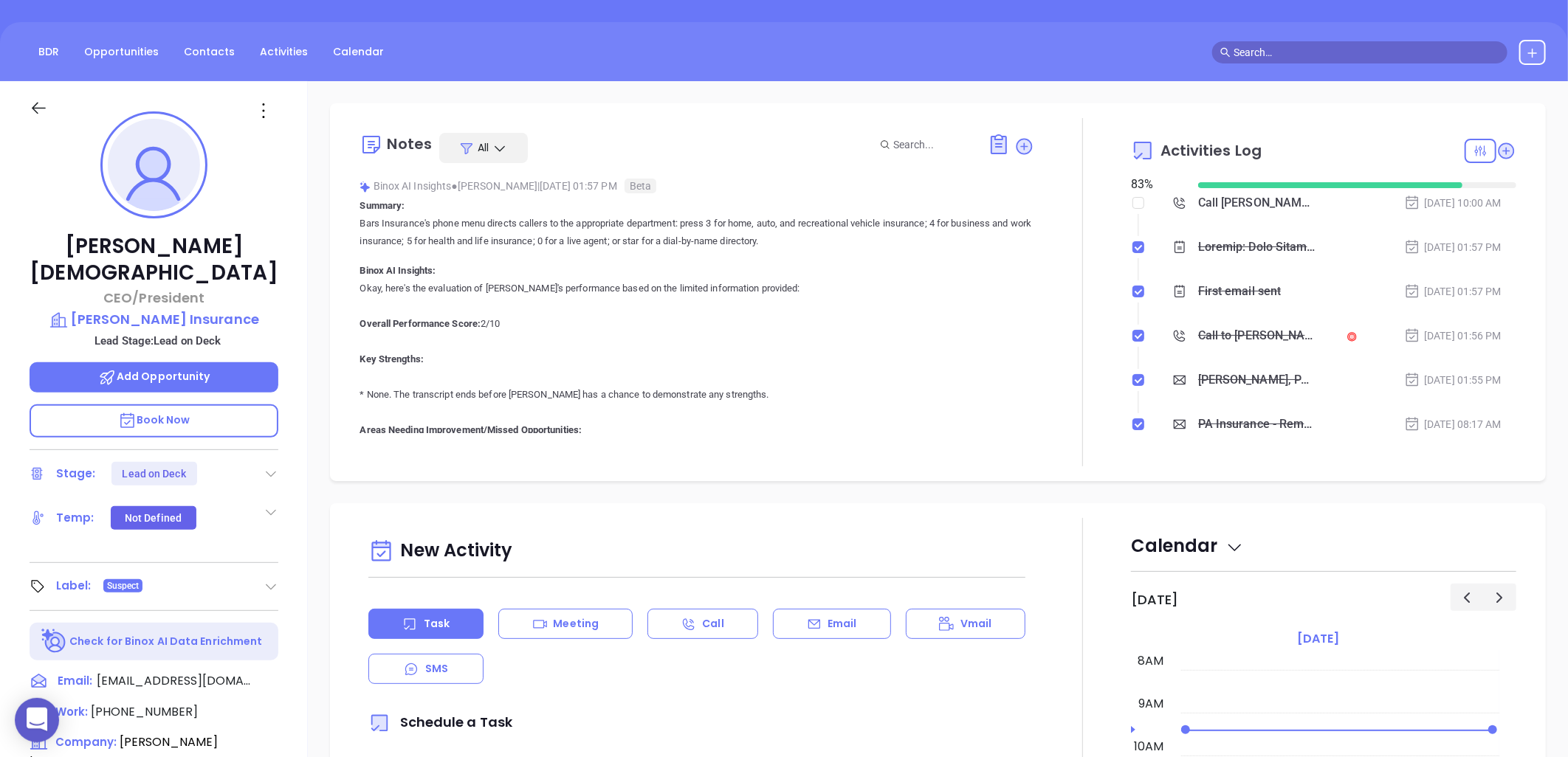
scroll to position [67, 0]
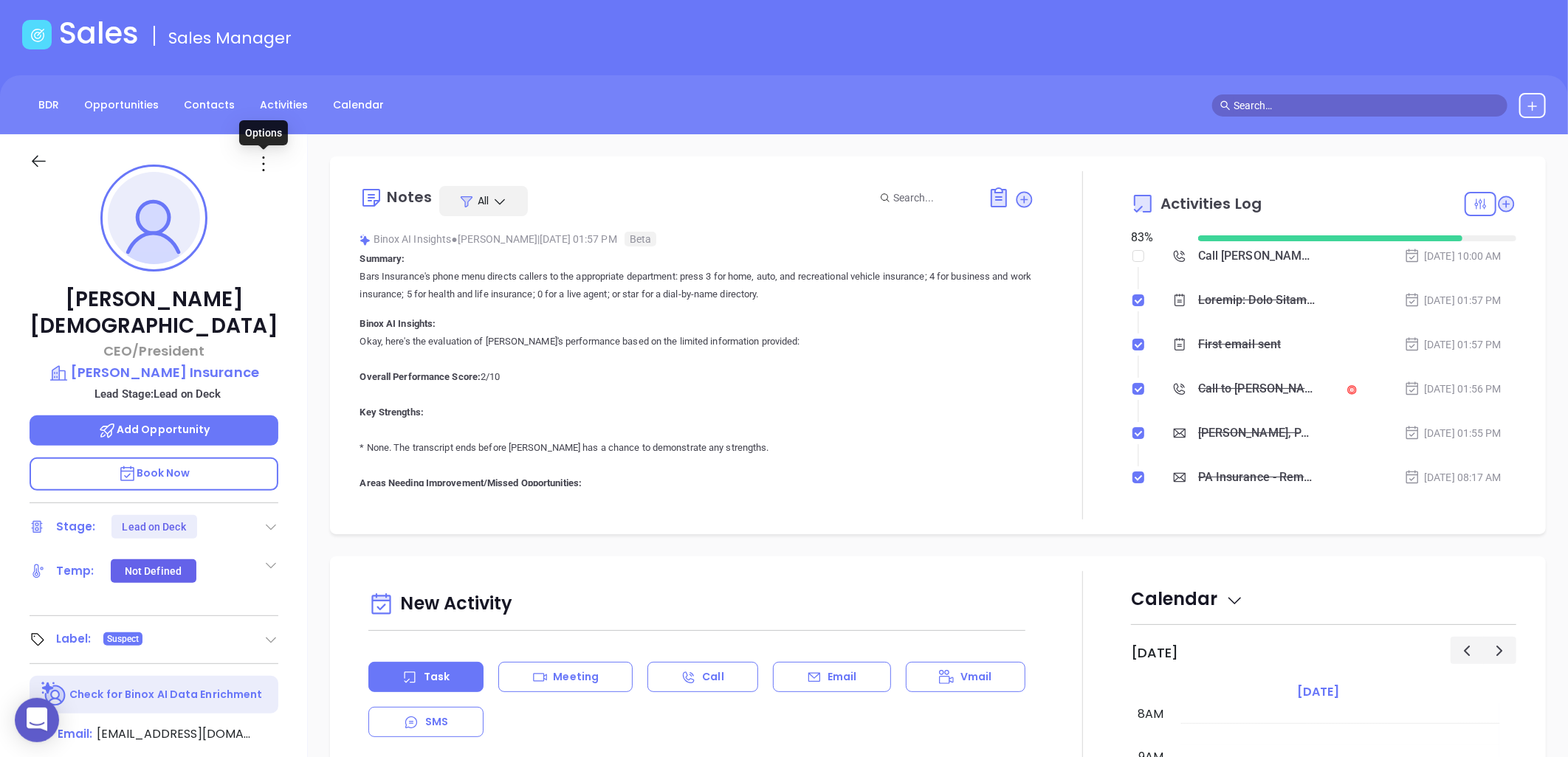
click at [262, 160] on icon at bounding box center [264, 163] width 23 height 23
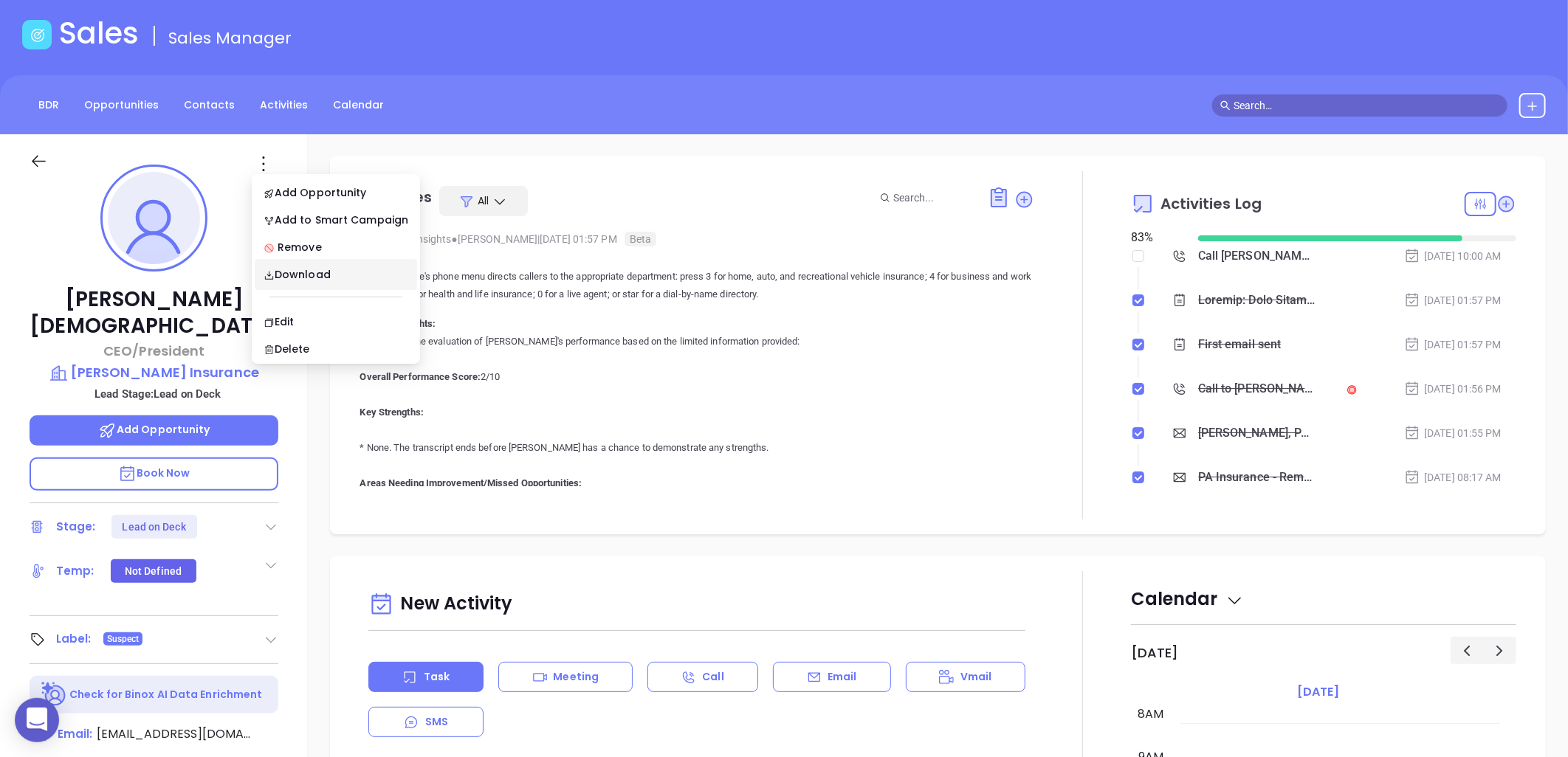
click at [926, 407] on p "Okay, here's the evaluation of [PERSON_NAME]'s performance based on the limited…" at bounding box center [697, 678] width 675 height 691
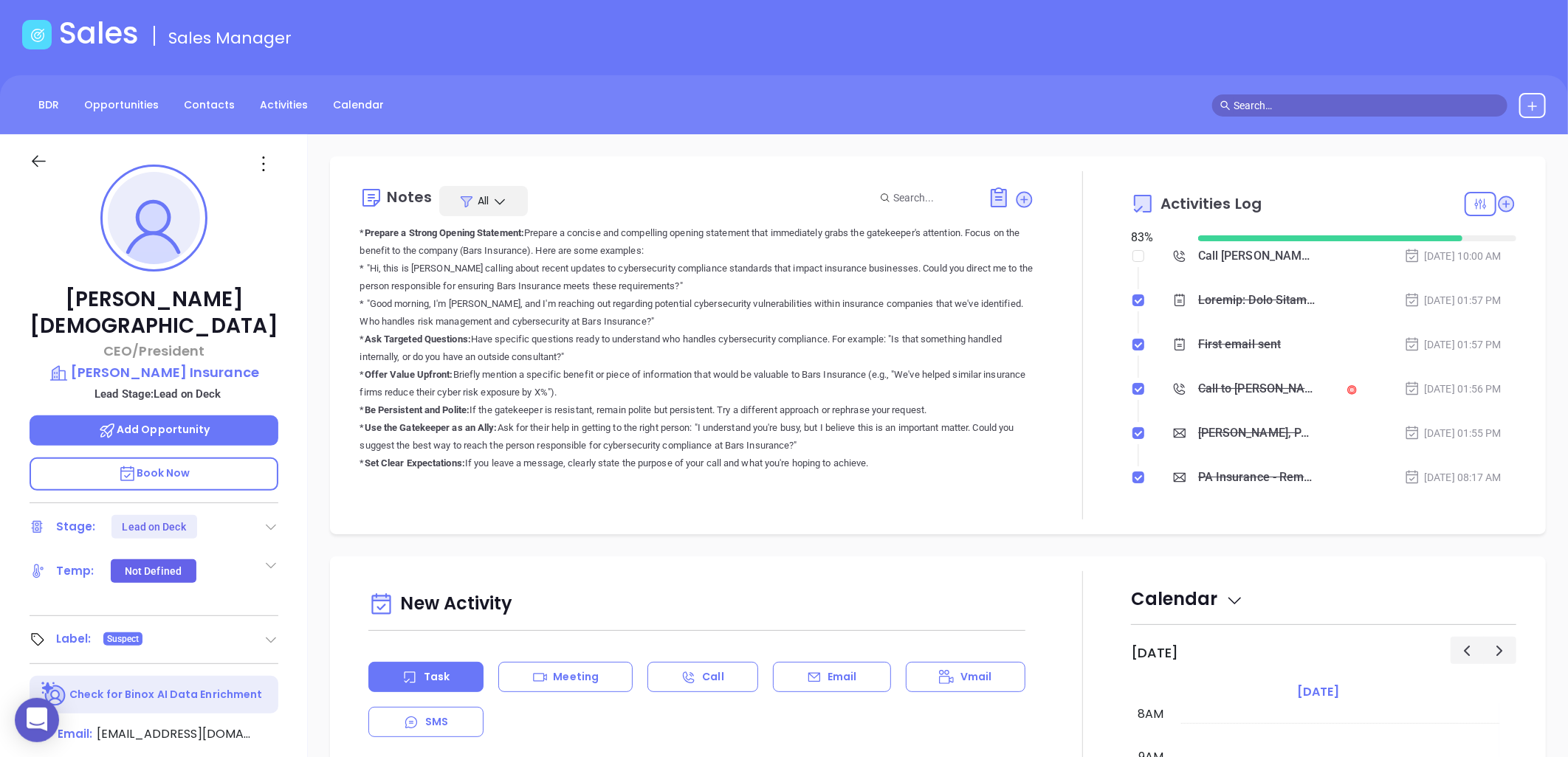
scroll to position [667, 0]
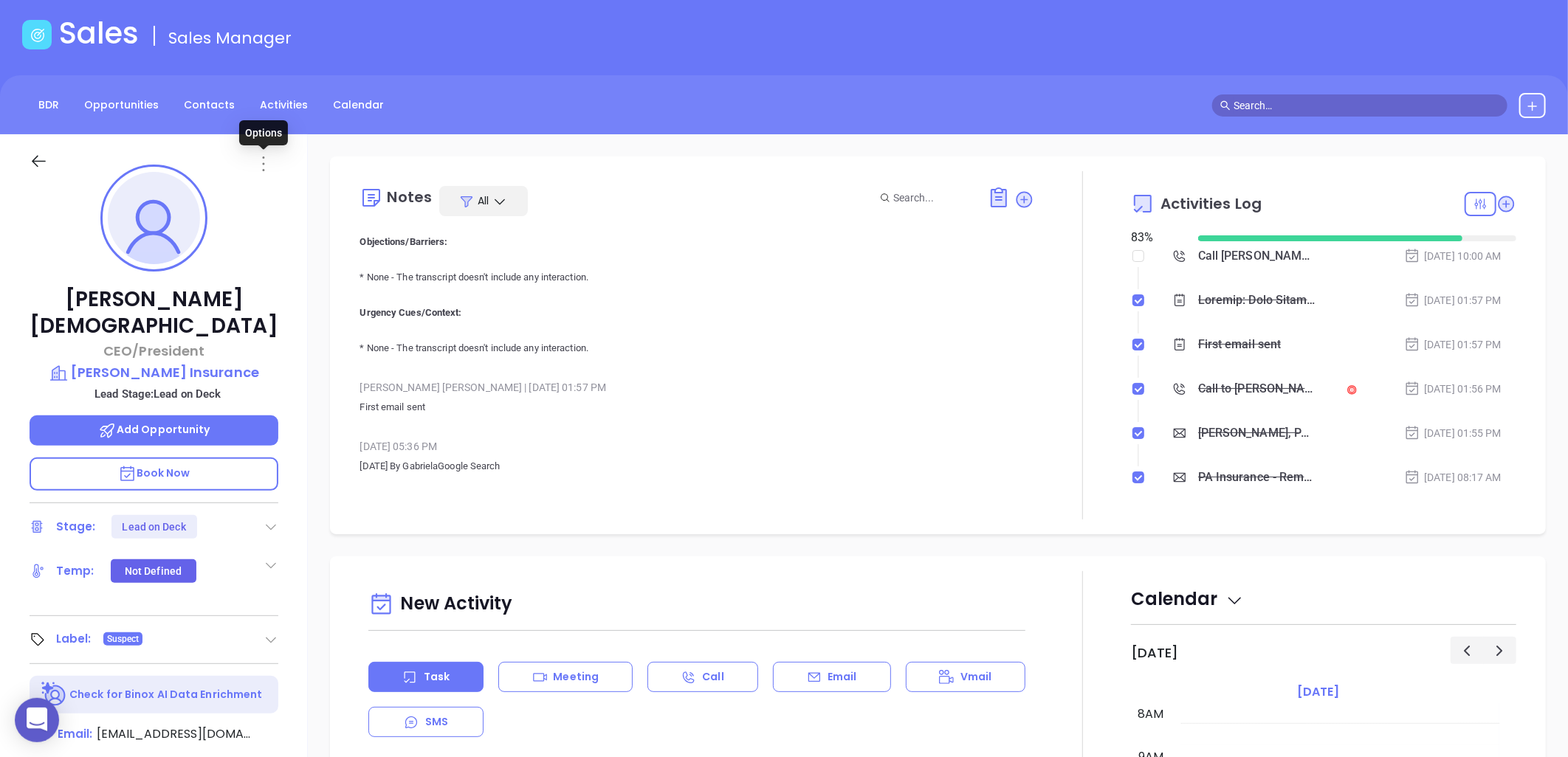
click at [263, 163] on icon at bounding box center [264, 164] width 2 height 15
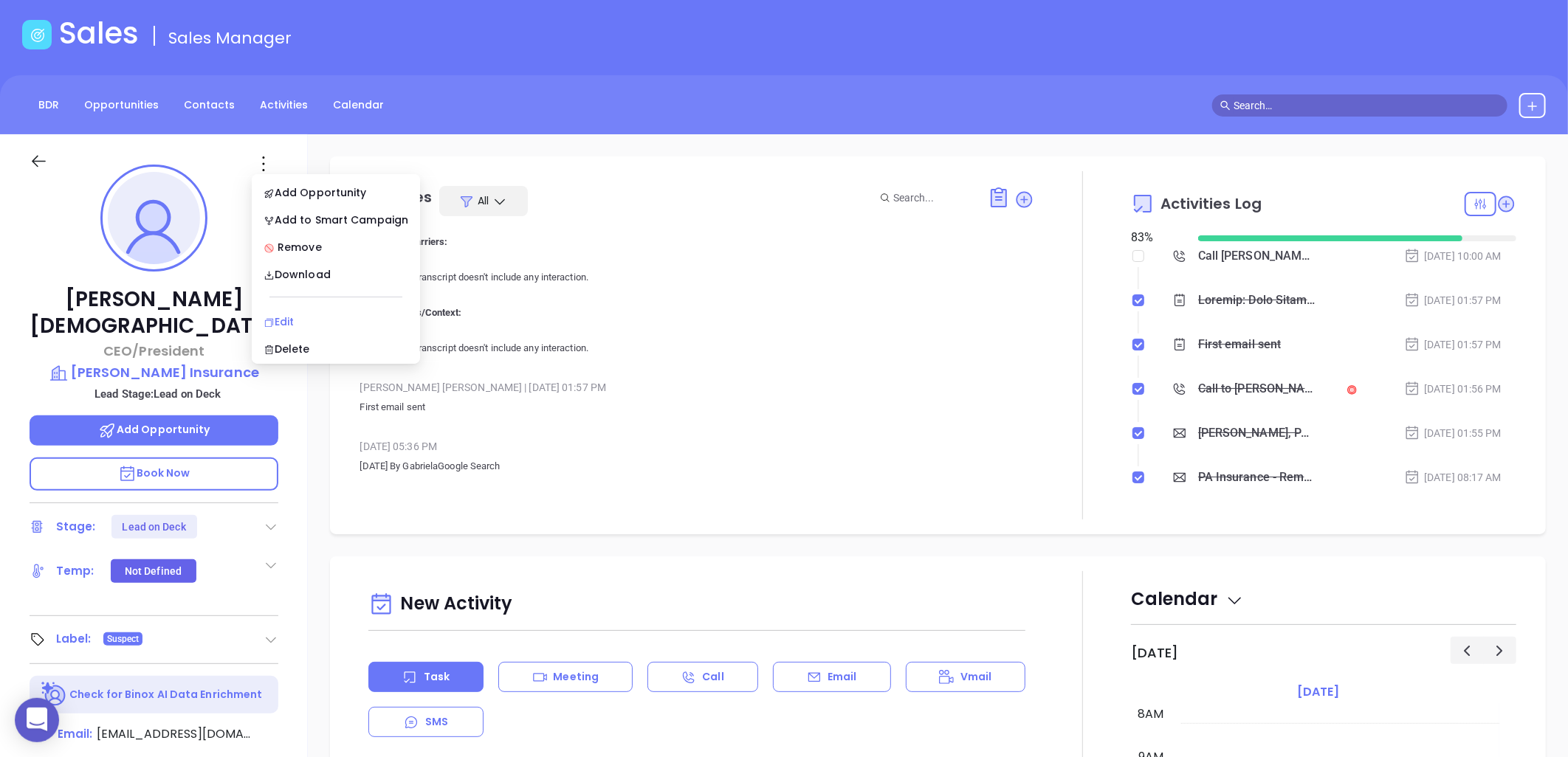
click at [286, 318] on div "Edit" at bounding box center [336, 322] width 145 height 17
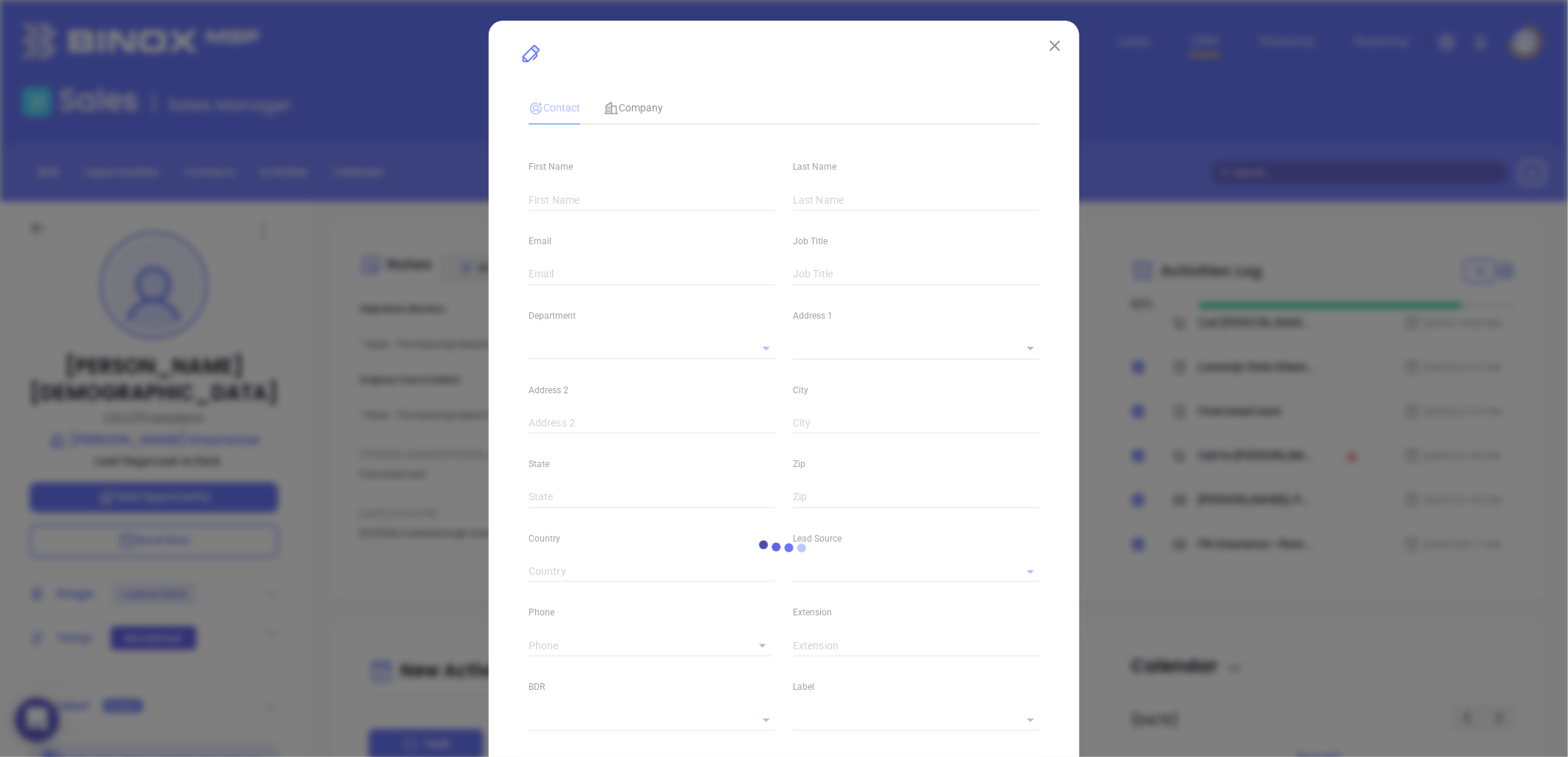
type input "[PERSON_NAME]"
type input "[DEMOGRAPHIC_DATA]"
type input "[EMAIL_ADDRESS][DOMAIN_NAME]"
type input "CEO/President"
type input "1"
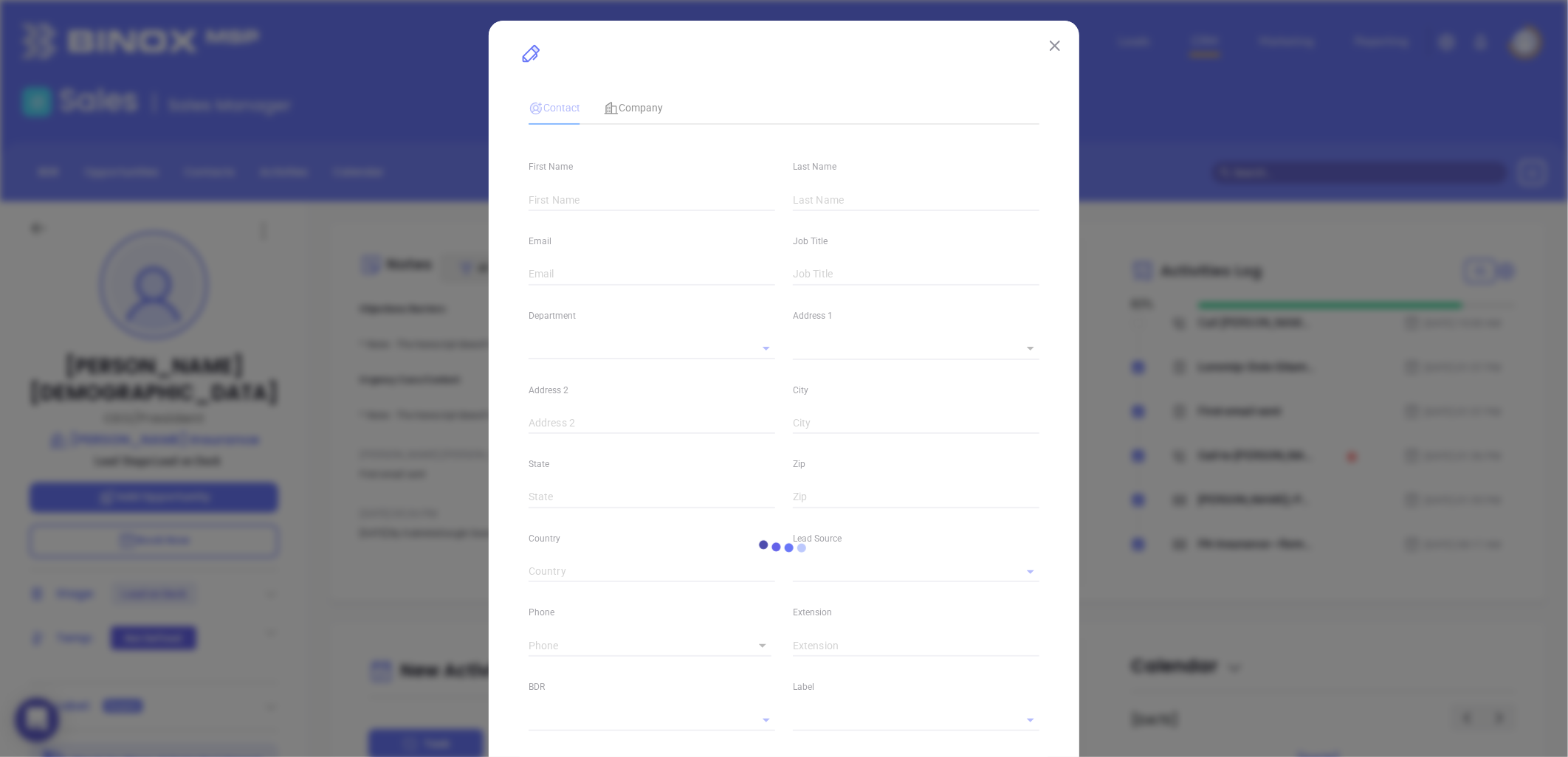
type input "www.linkedin.com/in/joe-pastor-ba894514"
type input "Marketing"
type input "Other"
type input "[PERSON_NAME]"
type input "Lead on Deck"
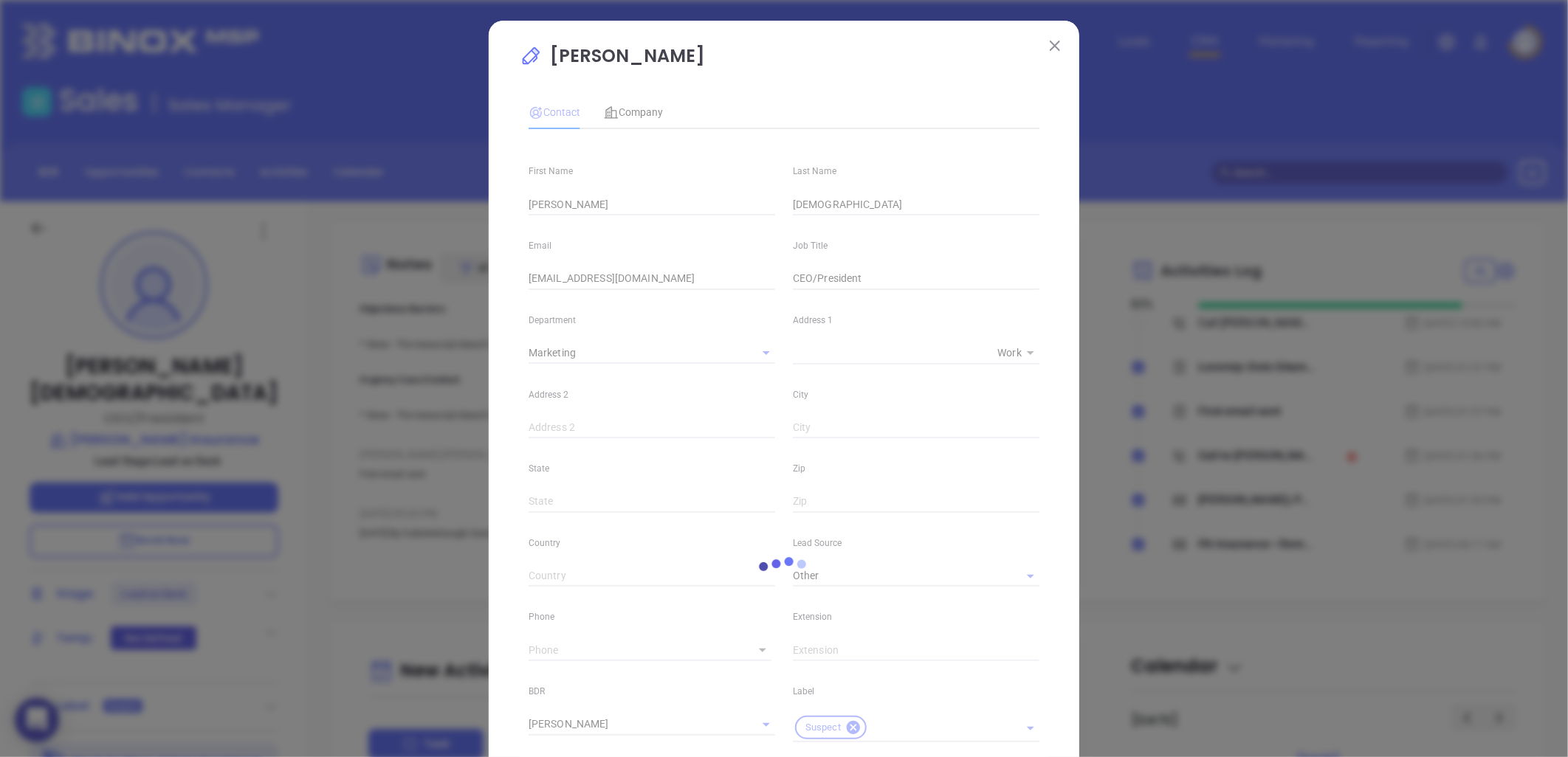
type input "(888) 813-7500"
type input "1"
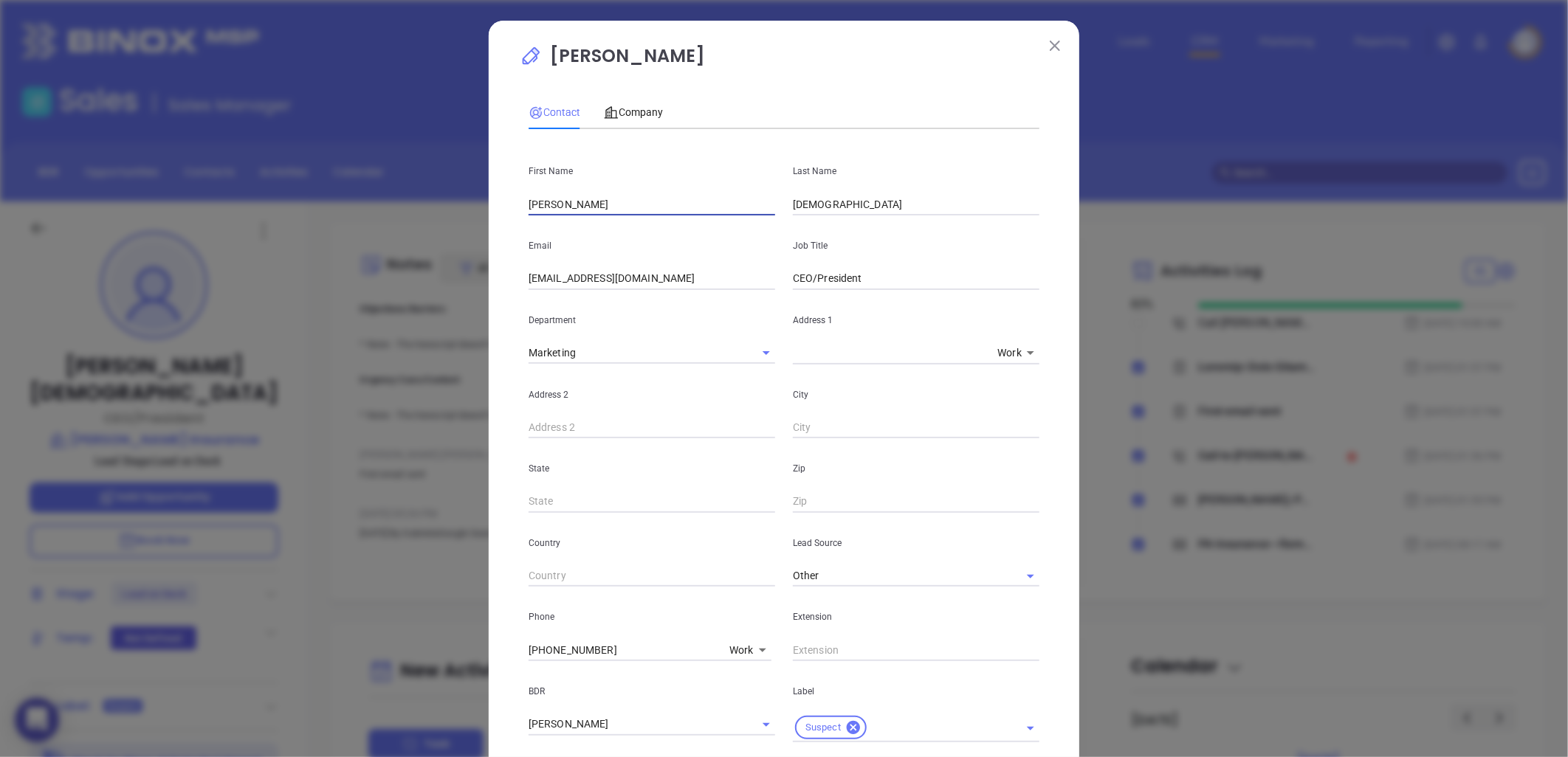
drag, startPoint x: 478, startPoint y: 216, endPoint x: 514, endPoint y: 207, distance: 37.1
click at [473, 217] on div "Joe Pastor Contact Company First Name Joe Last Name Pastor Email joepastor@barr…" at bounding box center [784, 378] width 1568 height 757
paste input "Lori Valella-Marvin"
drag, startPoint x: 542, startPoint y: 205, endPoint x: 814, endPoint y: 182, distance: 273.0
click at [814, 182] on div "First Name Lori Valella-Marvin Last Name Pastor" at bounding box center [784, 178] width 528 height 75
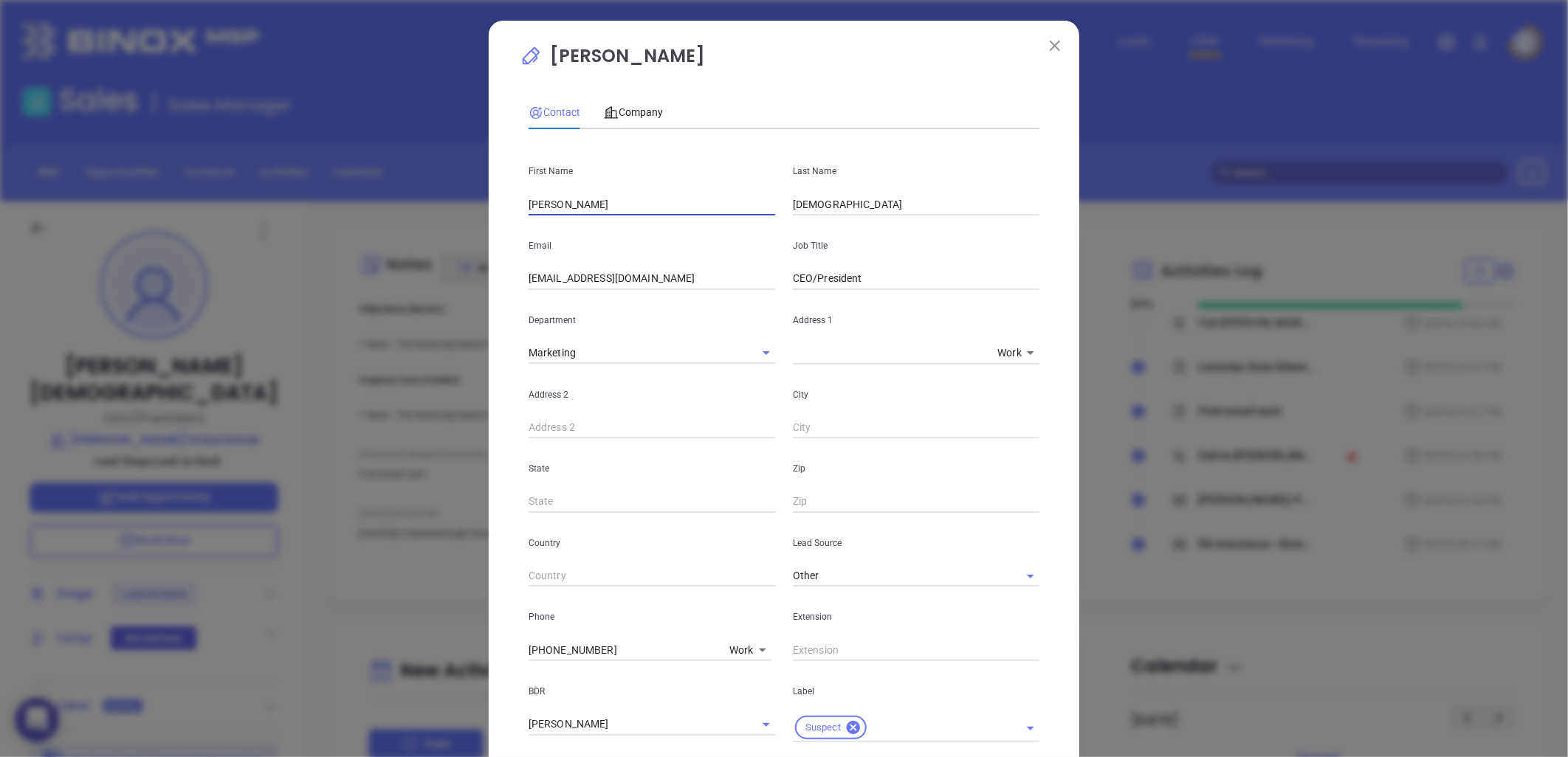
type input "Lori"
paste input "Valella-Marvin"
type input "Valella-Marvin"
drag, startPoint x: 564, startPoint y: 199, endPoint x: 571, endPoint y: 204, distance: 8.6
click at [564, 198] on input "Lori" at bounding box center [651, 204] width 246 height 22
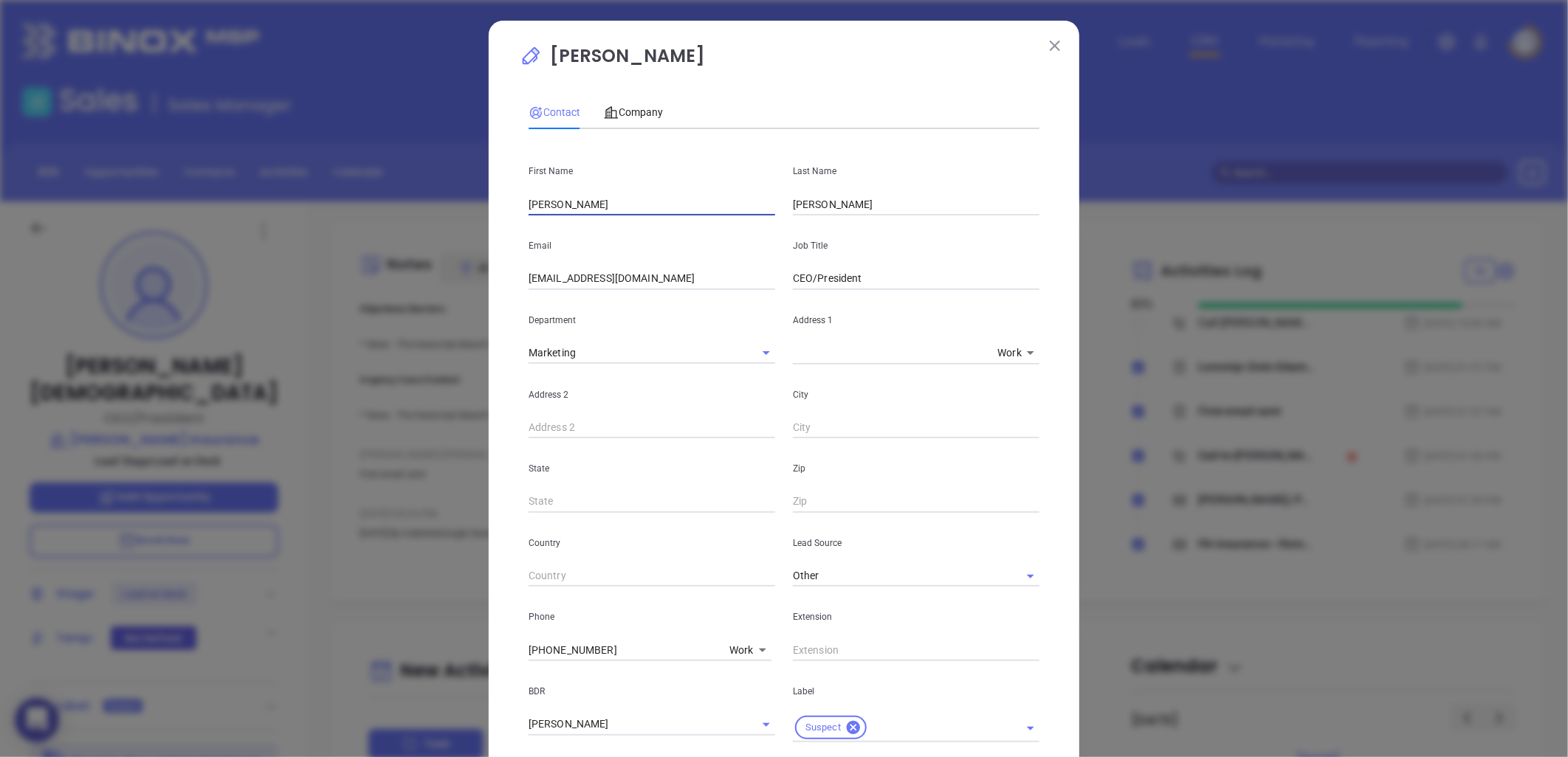
click at [934, 420] on input "text" at bounding box center [915, 428] width 246 height 22
drag, startPoint x: 551, startPoint y: 300, endPoint x: 441, endPoint y: 321, distance: 112.0
click at [444, 320] on div "Joe Pastor Contact Company First Name Lori Last Name Valella-Marvin Email joepa…" at bounding box center [784, 378] width 1568 height 757
paste input "lori"
type input "lori@barrsinsurance.com"
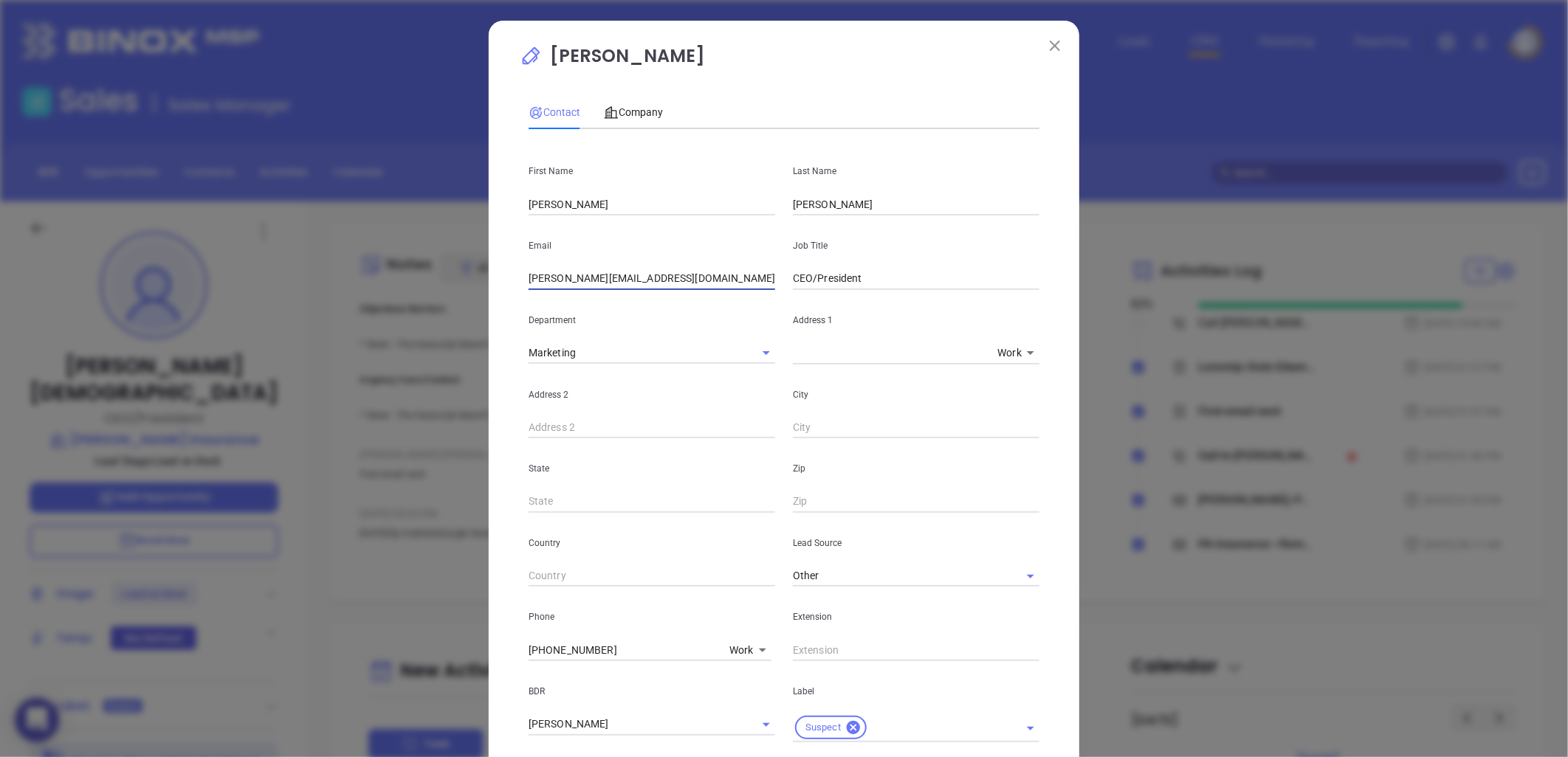
drag, startPoint x: 810, startPoint y: 274, endPoint x: 842, endPoint y: 263, distance: 33.8
click at [811, 274] on input "CEO/President" at bounding box center [915, 279] width 246 height 22
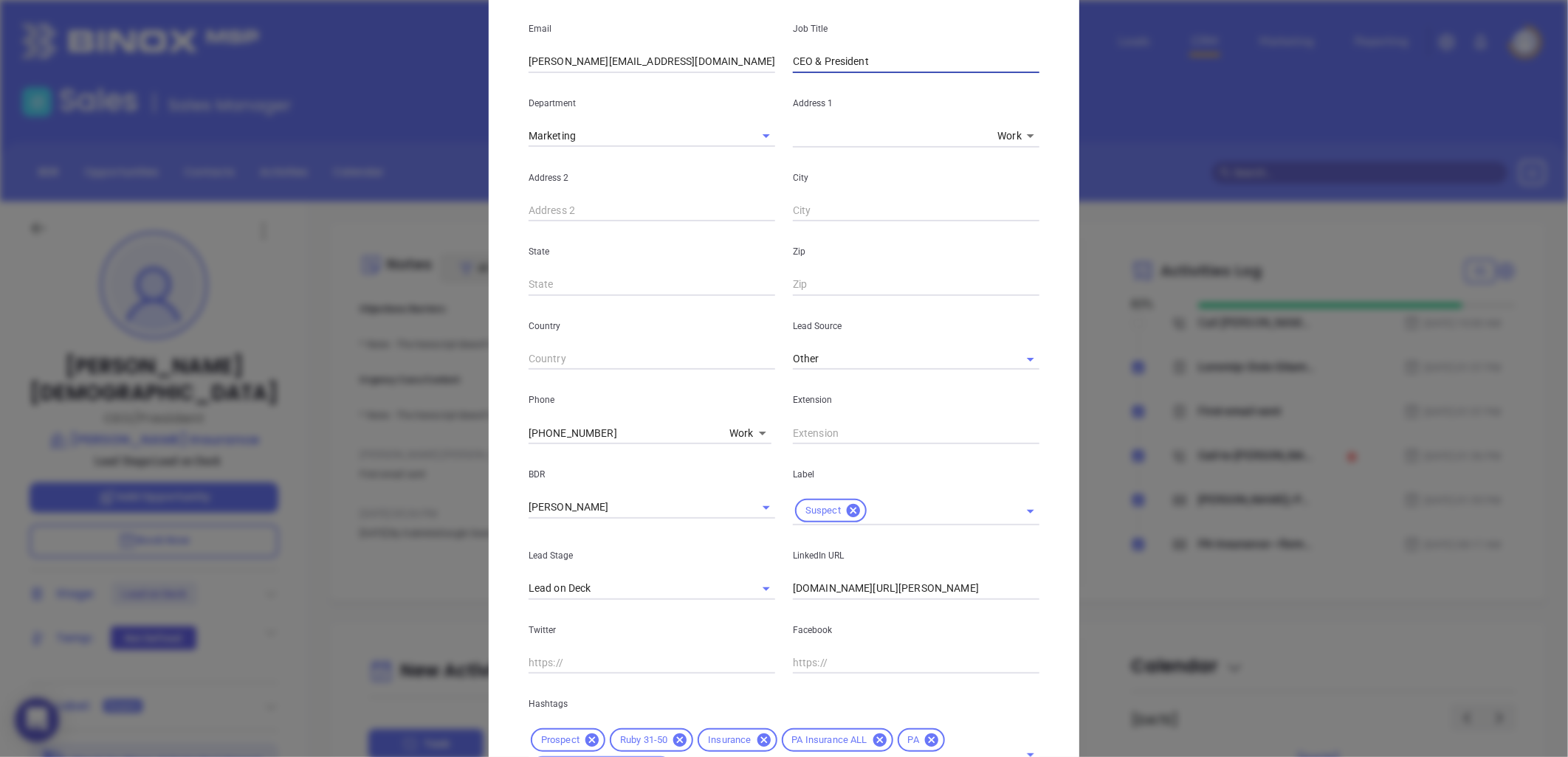
scroll to position [245, 0]
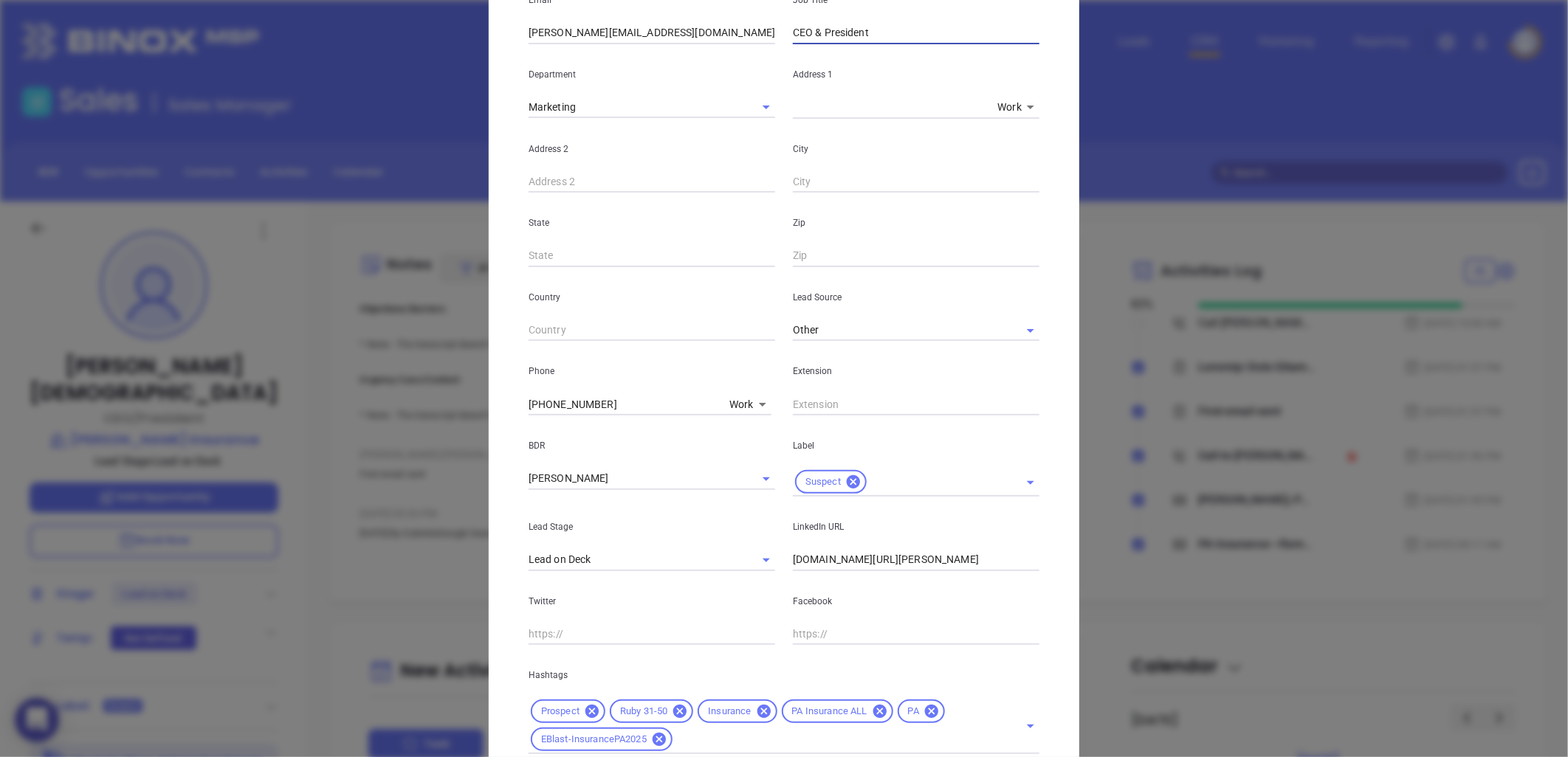
type input "CEO & President"
click at [878, 565] on input "www.linkedin.com/in/joe-pastor-ba894514" at bounding box center [915, 560] width 246 height 22
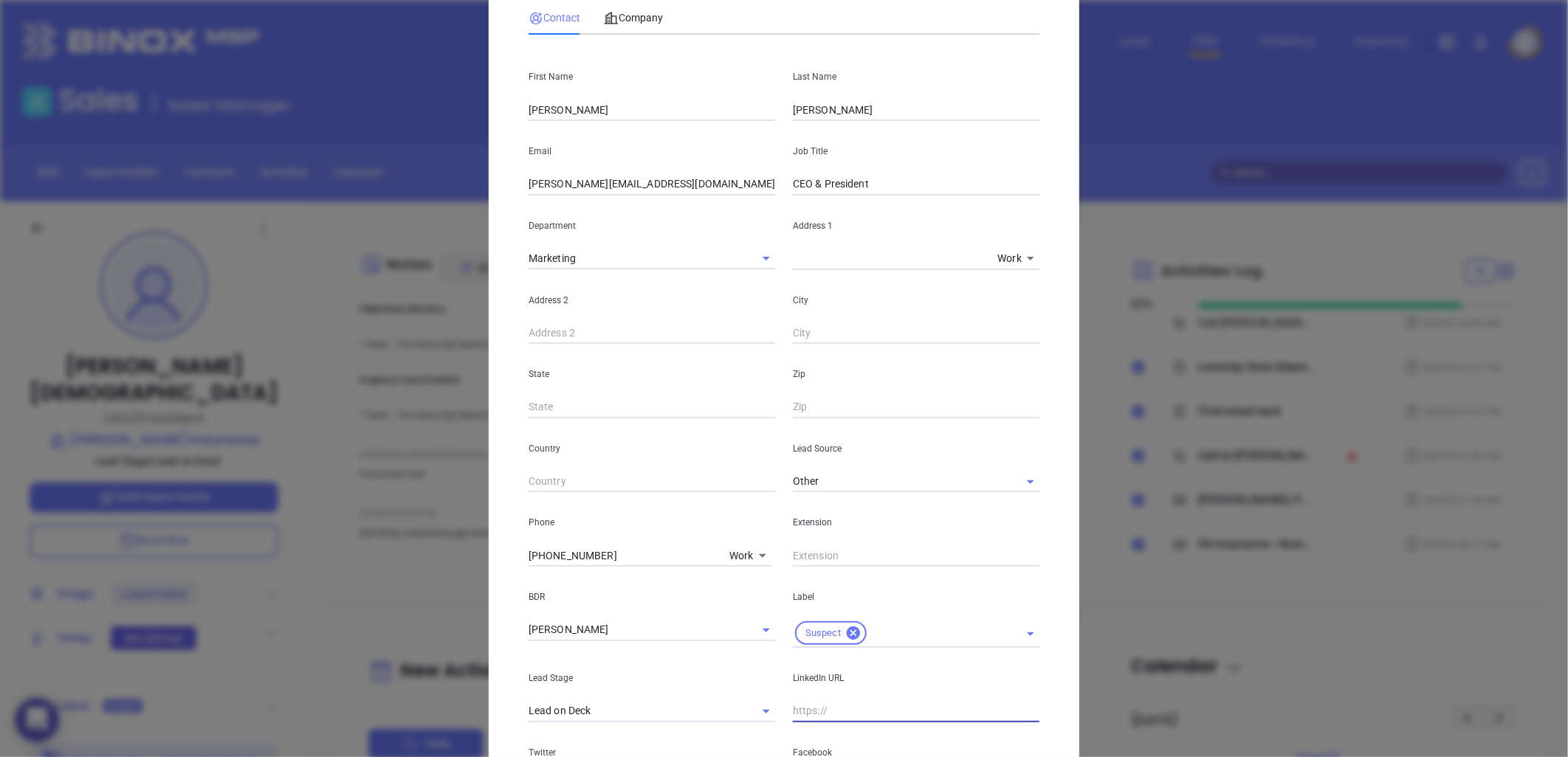
scroll to position [190, 0]
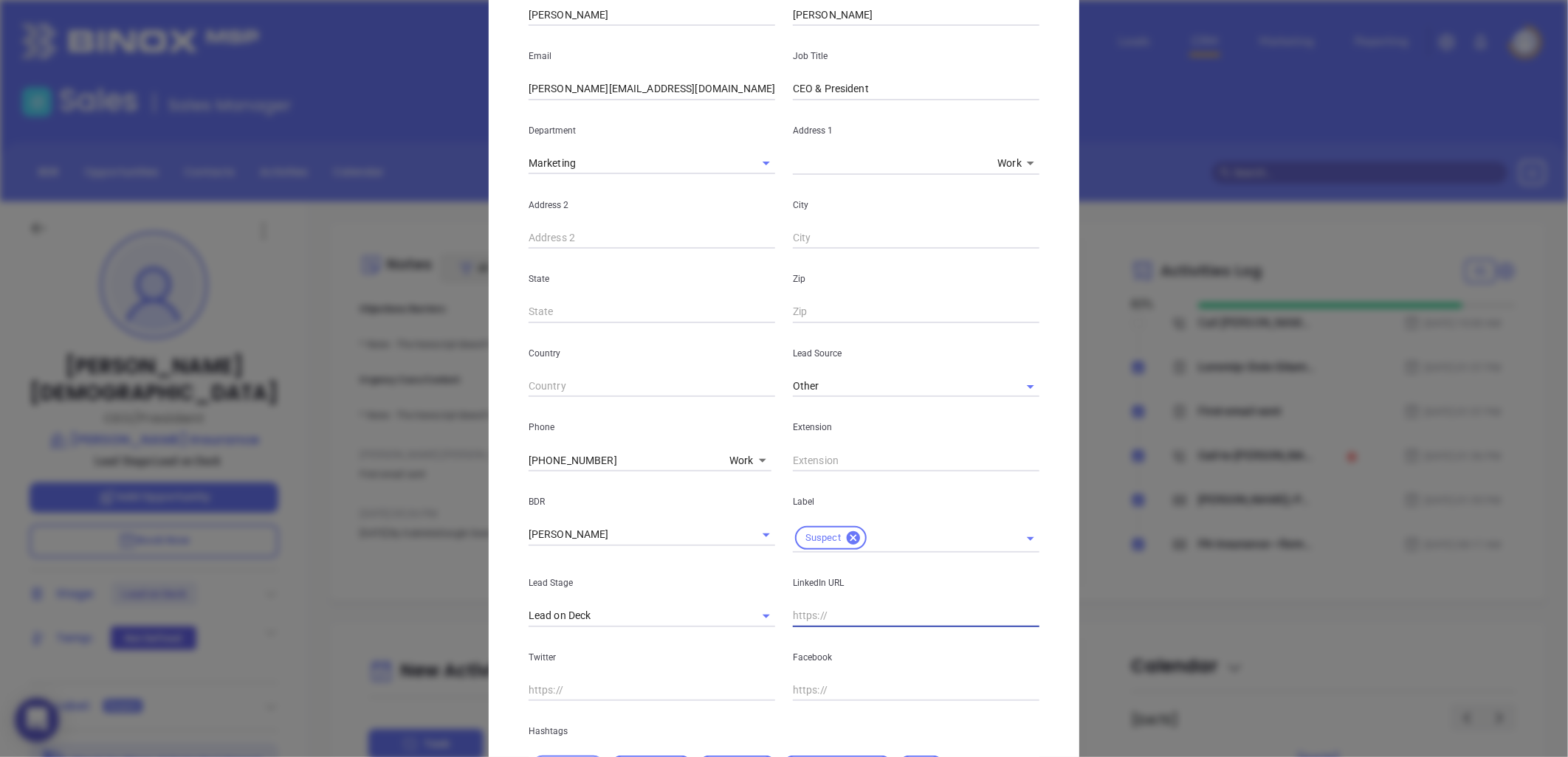
click at [808, 621] on input "text" at bounding box center [915, 616] width 246 height 22
paste input "linkedin.com/in/lori-marvin-3904149b"
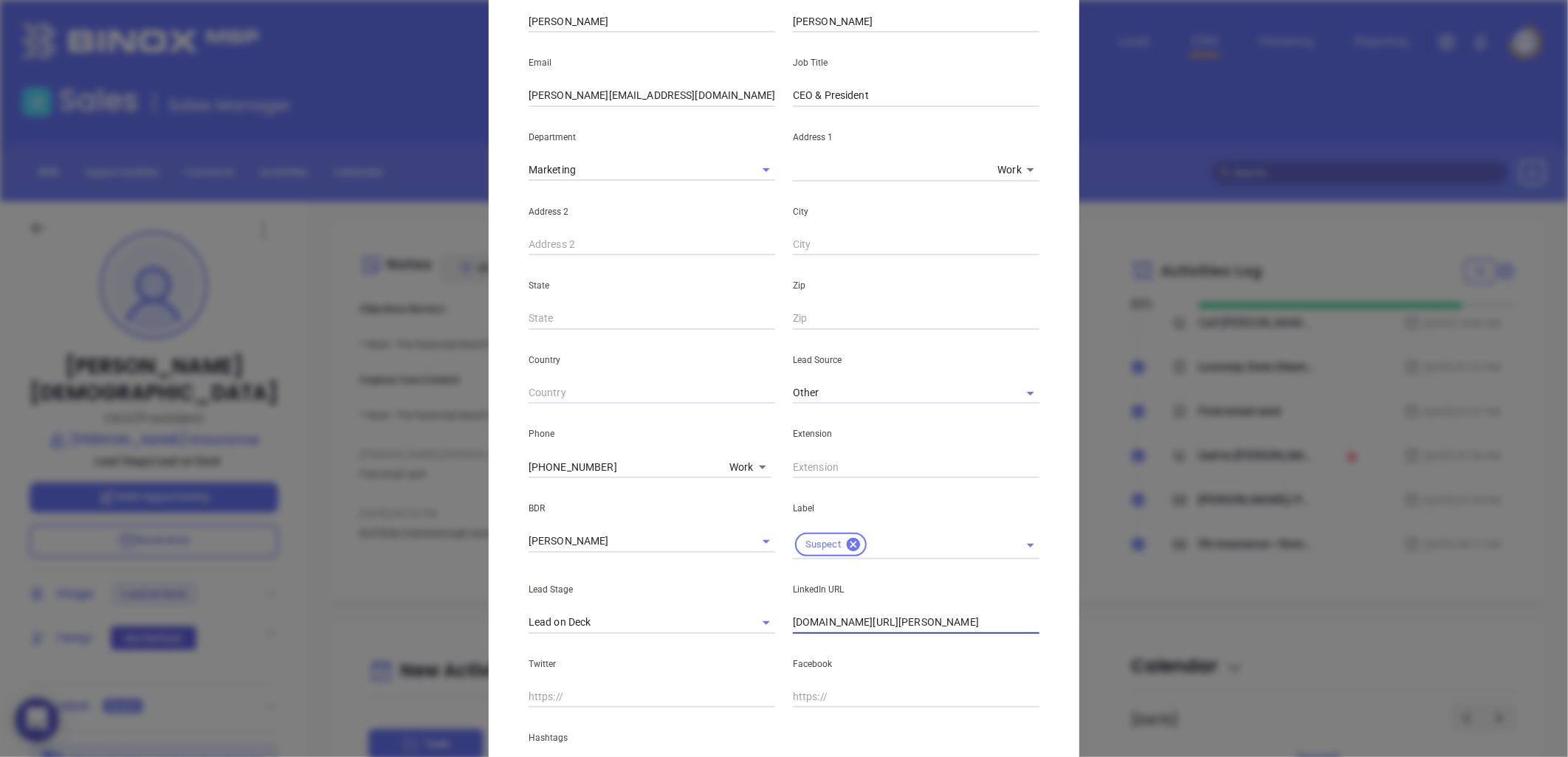
scroll to position [354, 0]
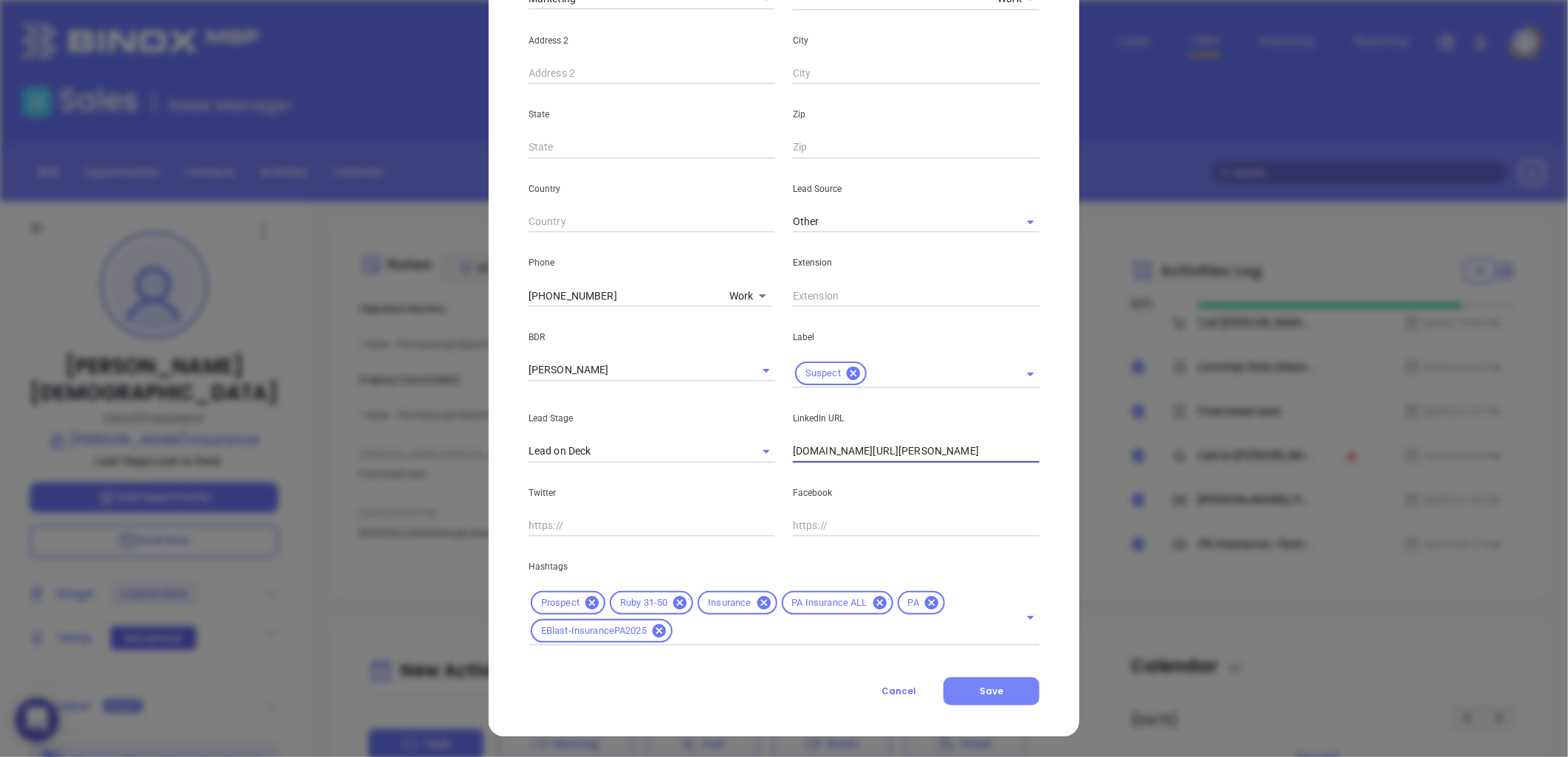
type input "www.linkedin.com/in/lori-marvin-3904149b"
click at [995, 696] on span "Save" at bounding box center [991, 691] width 23 height 12
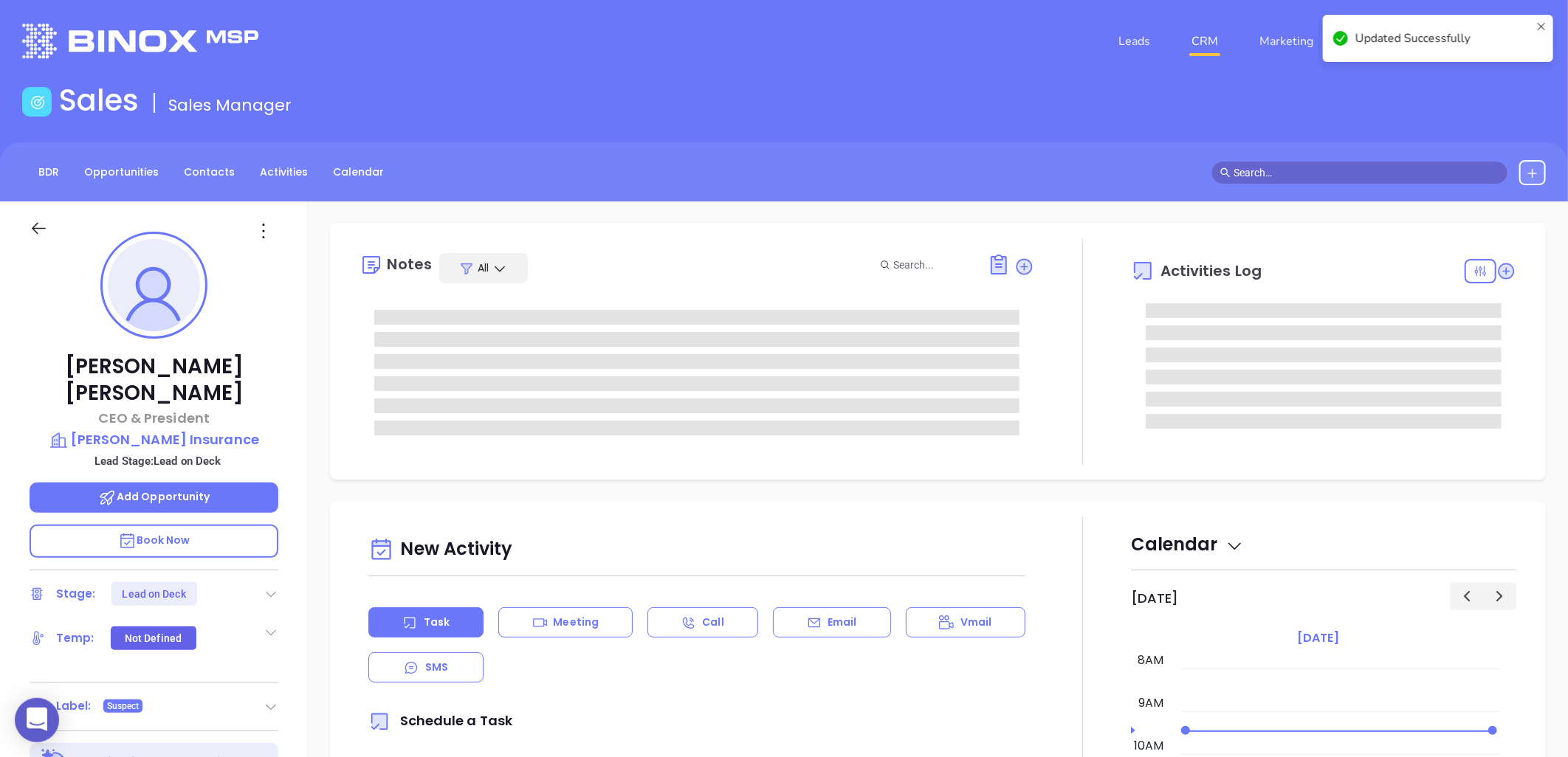
scroll to position [0, 0]
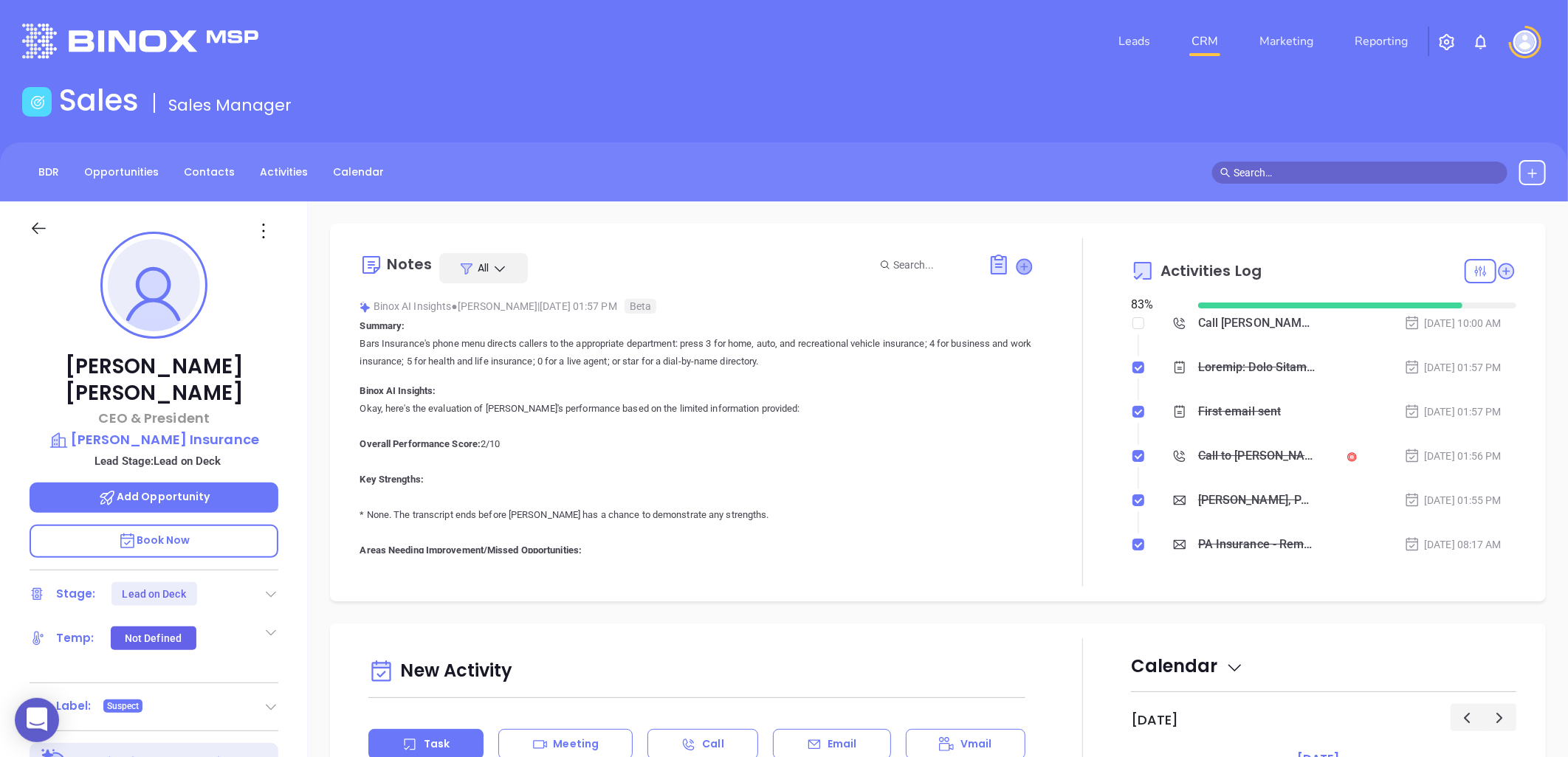
click at [1019, 264] on icon at bounding box center [1025, 267] width 15 height 15
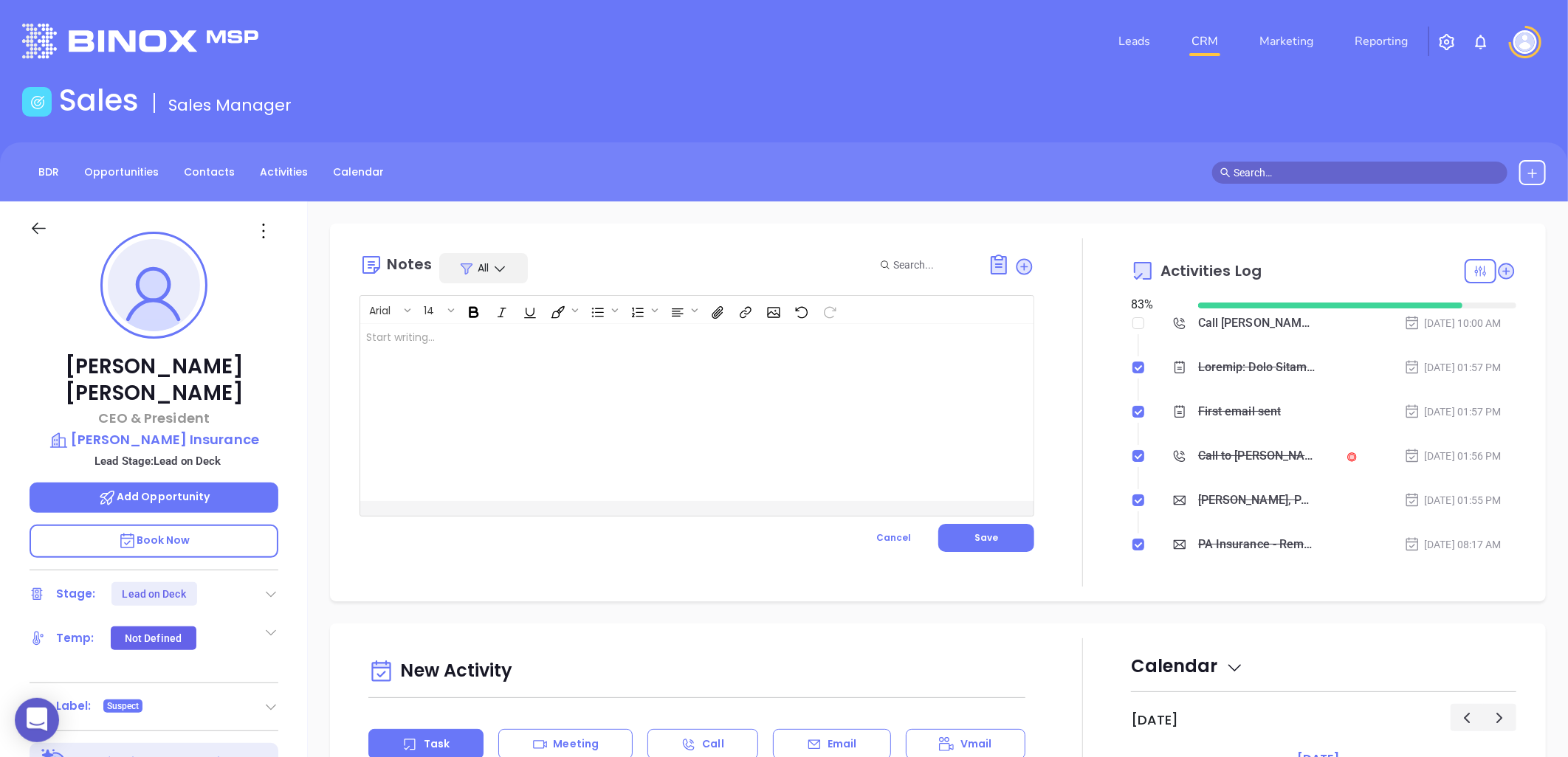
click at [454, 347] on div at bounding box center [672, 413] width 626 height 177
click at [1004, 547] on button "Save" at bounding box center [987, 538] width 96 height 28
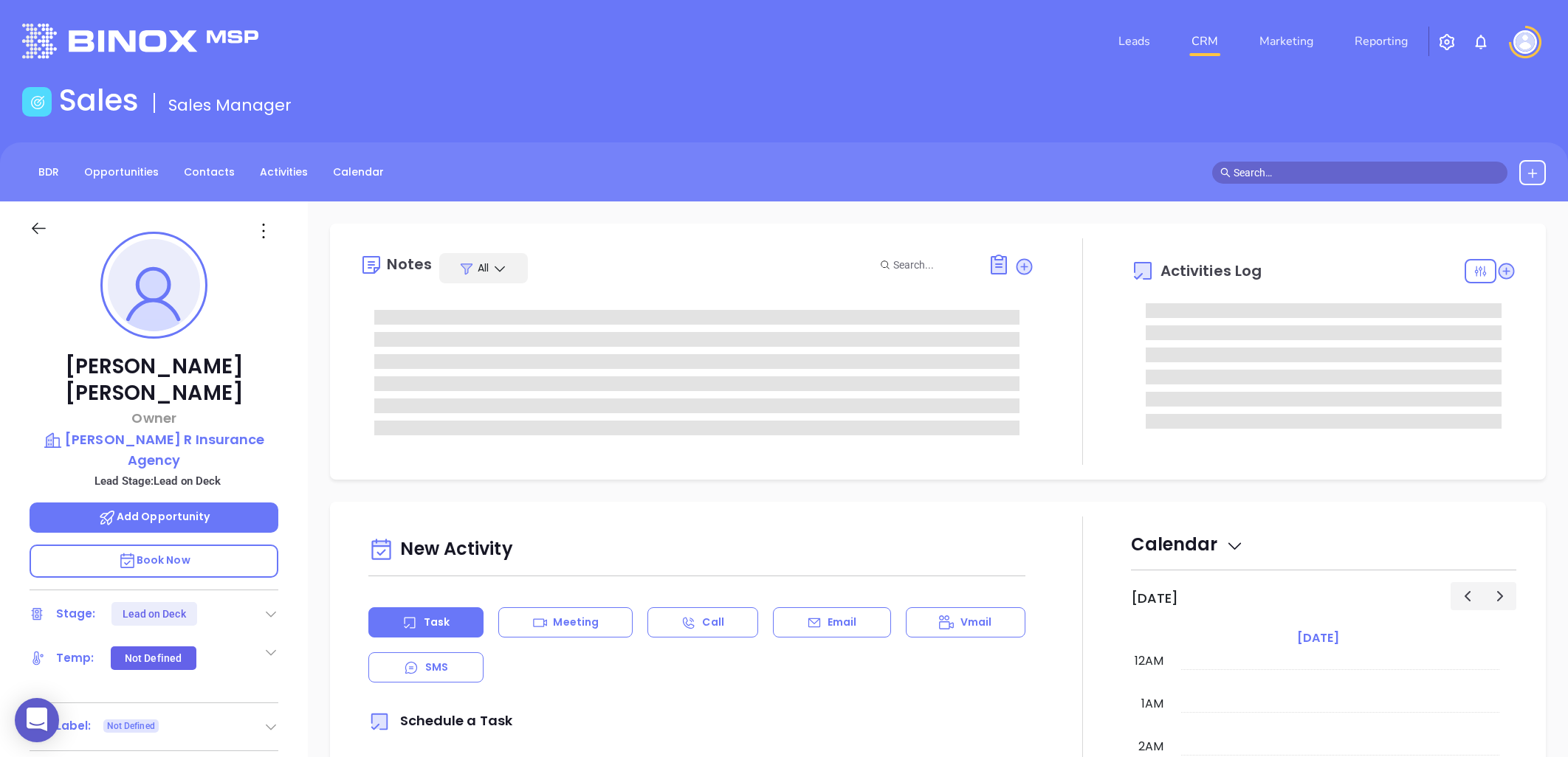
type input "[PERSON_NAME]"
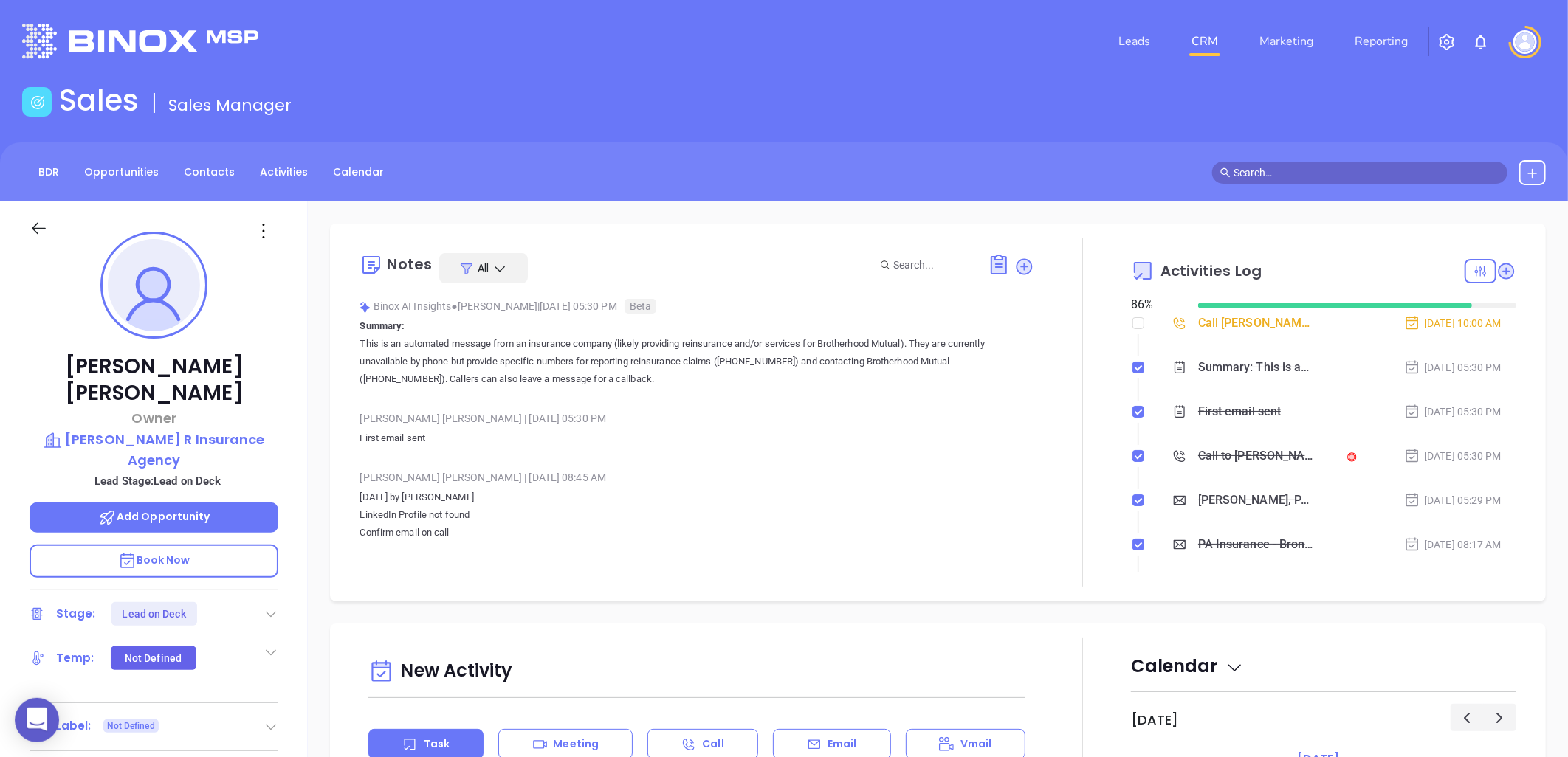
scroll to position [343, 0]
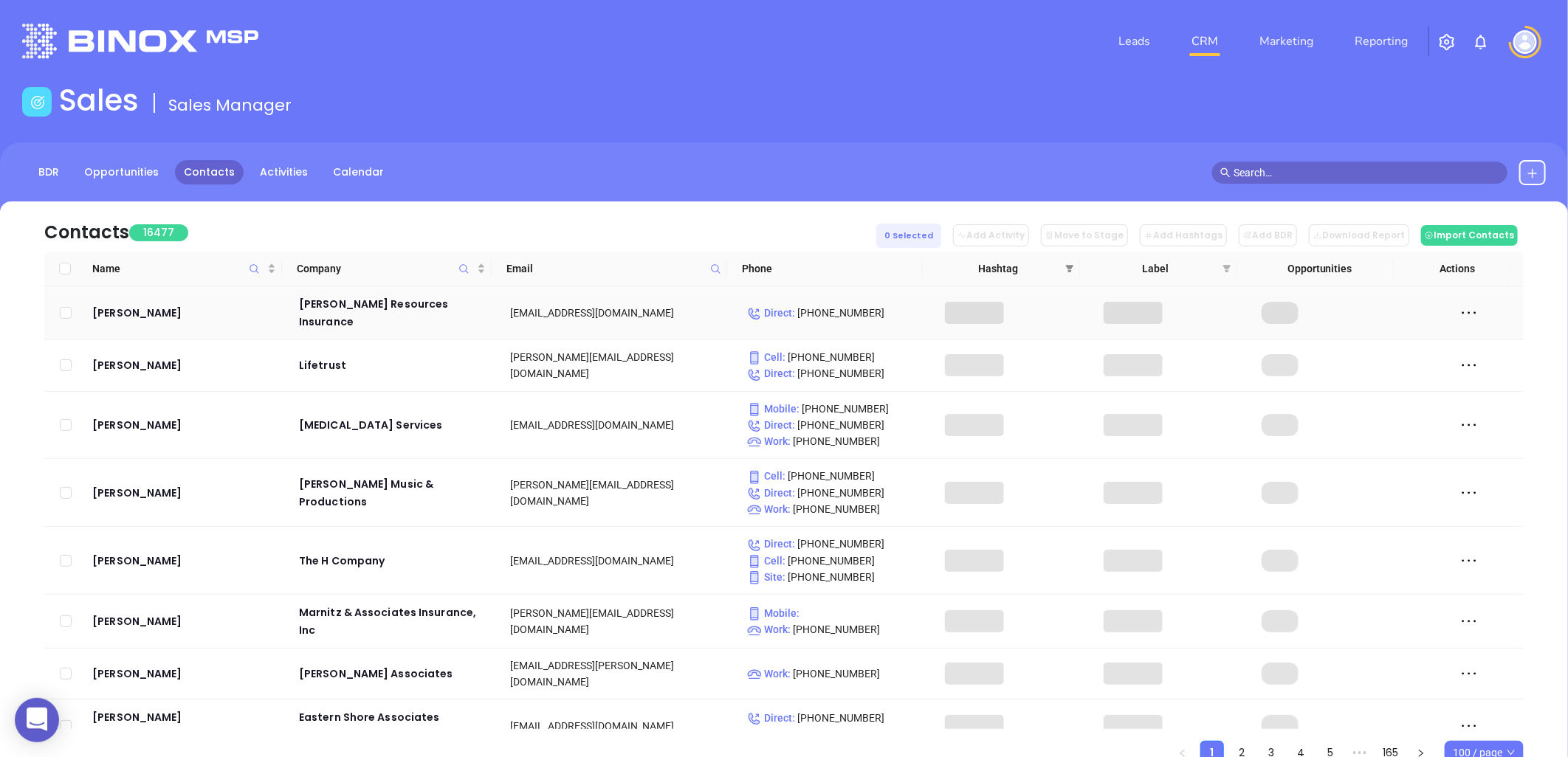
scroll to position [57, 0]
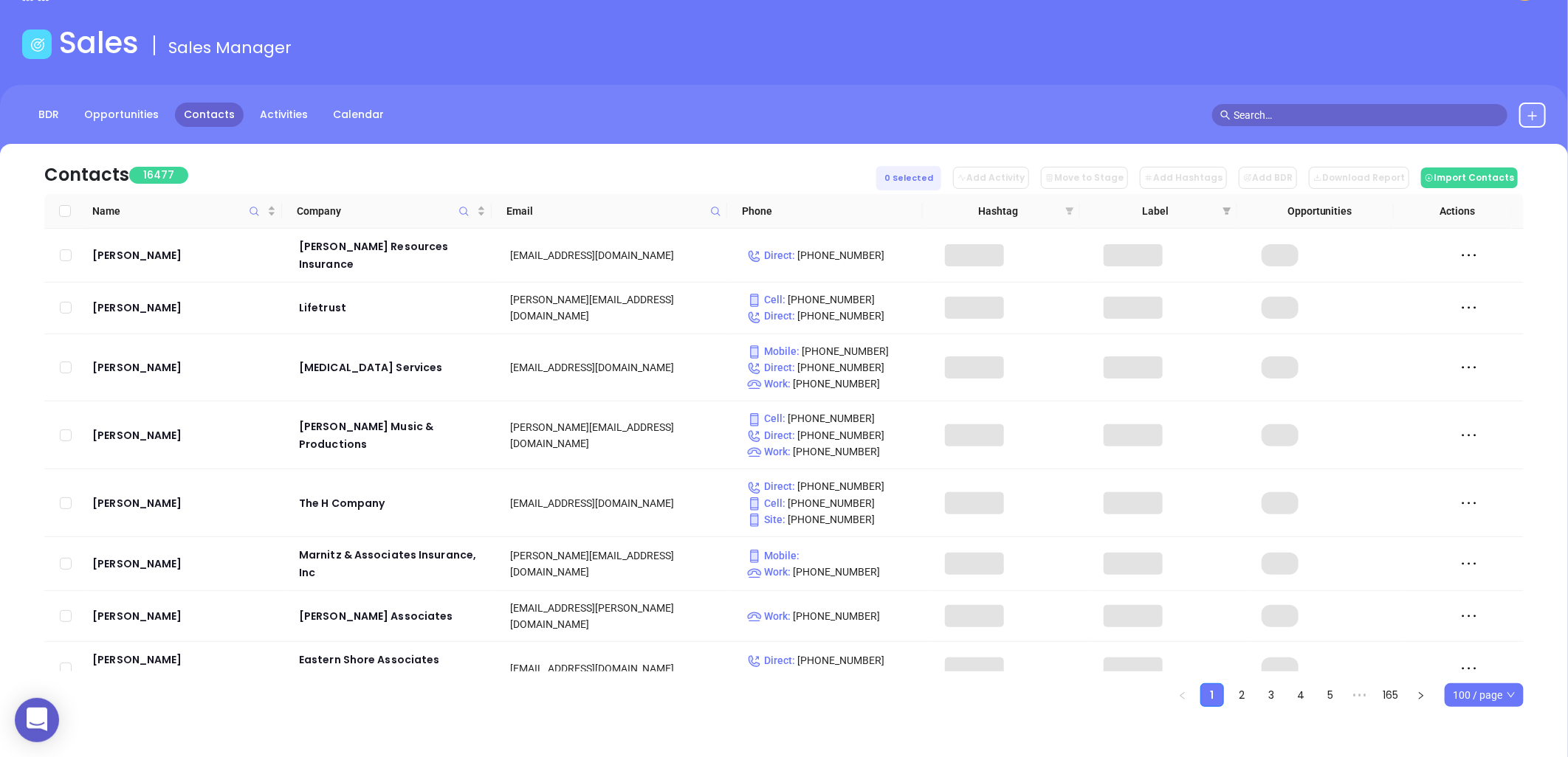
click at [1067, 210] on icon "filter" at bounding box center [1070, 211] width 8 height 7
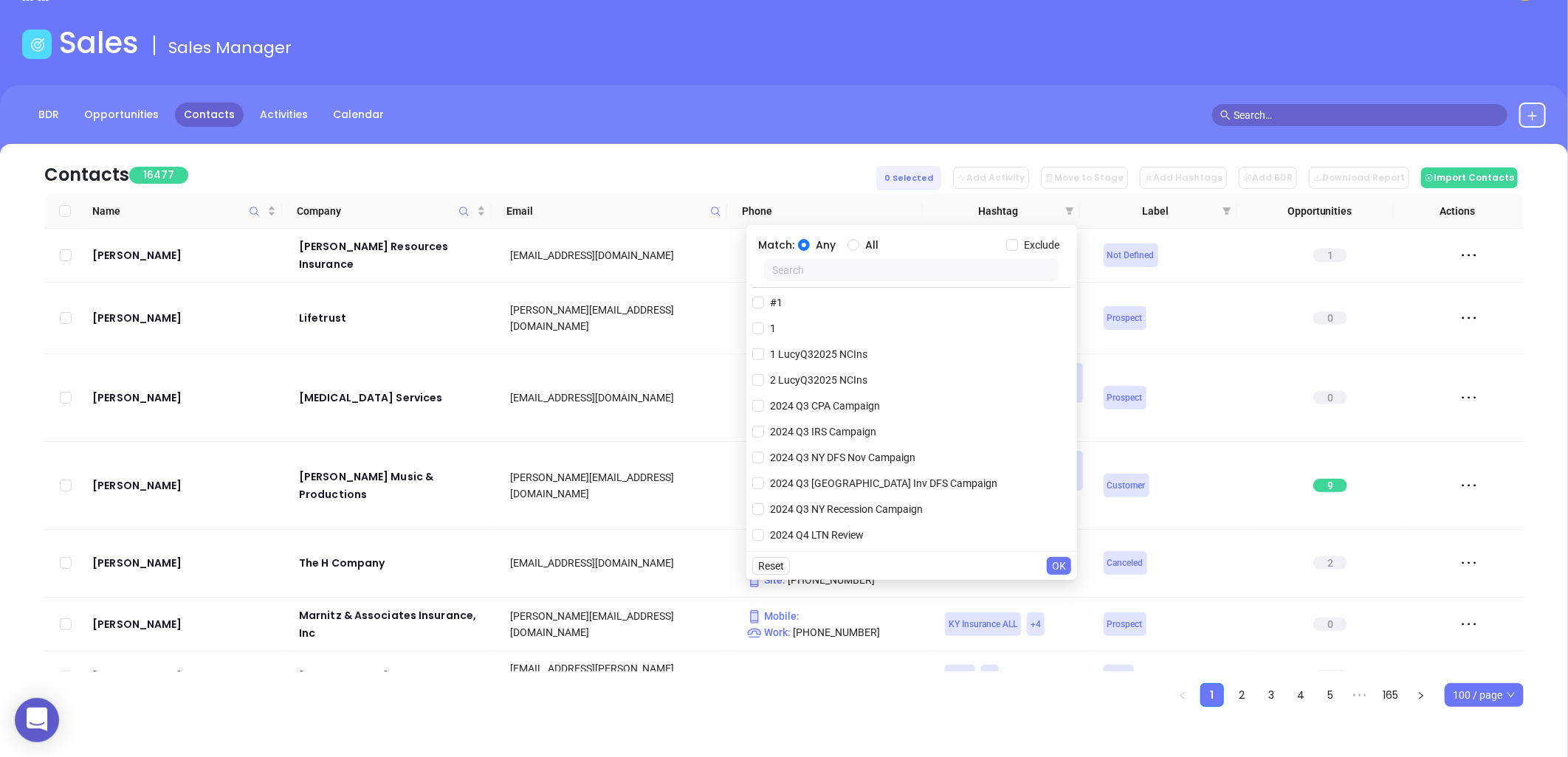
click at [980, 268] on input "text" at bounding box center [911, 270] width 295 height 22
type input "ny in"
click at [831, 325] on span "NY Insurance ALL" at bounding box center [810, 328] width 94 height 17
click at [764, 325] on input "NY Insurance ALL" at bounding box center [758, 328] width 12 height 12
checkbox input "true"
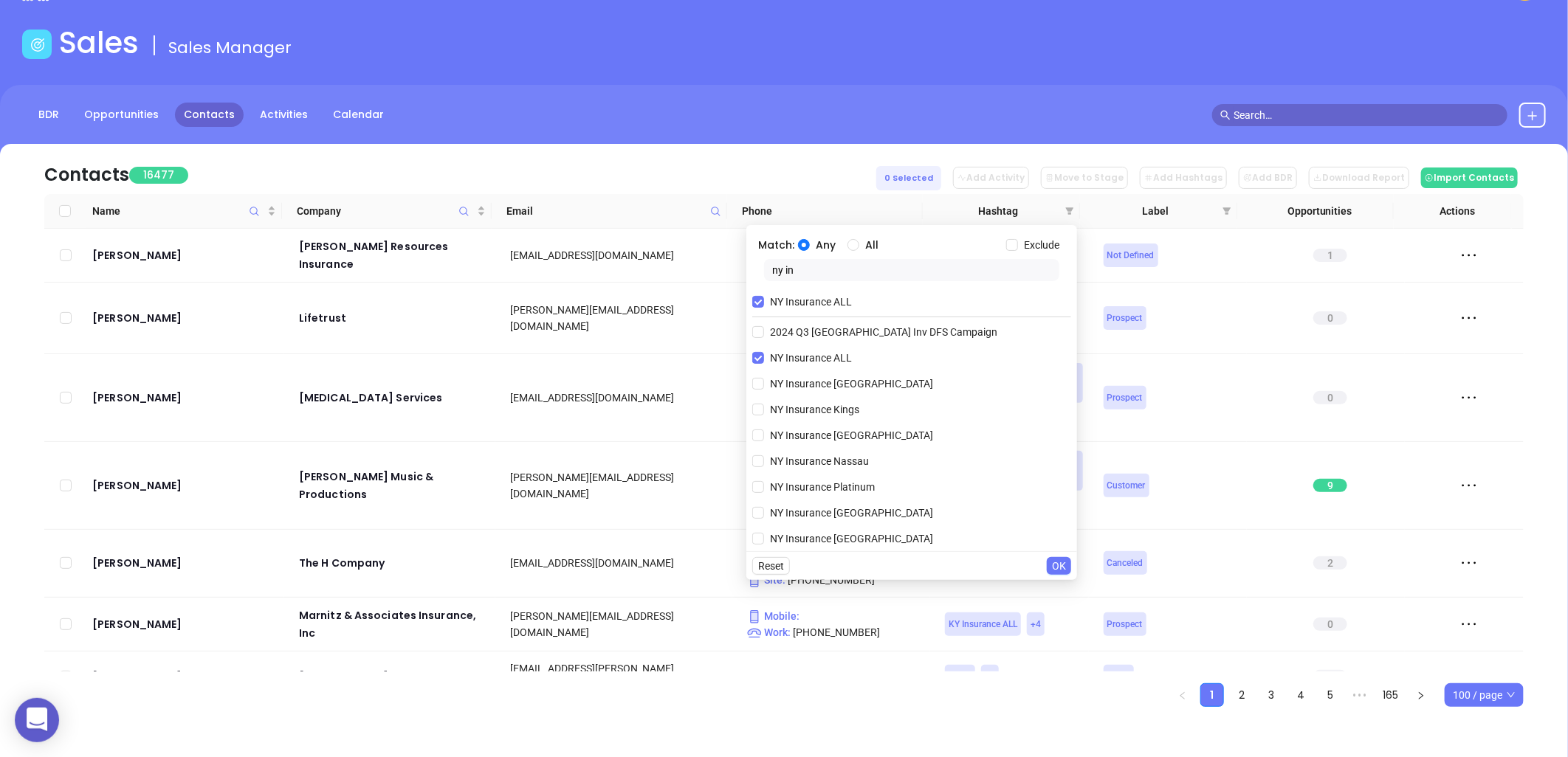
drag, startPoint x: 807, startPoint y: 267, endPoint x: 730, endPoint y: 279, distance: 77.9
click at [730, 276] on body "0 Leads CRM Marketing Reporting Financial Leads Leads Sales Sales Manager BDR O…" at bounding box center [784, 321] width 1568 height 757
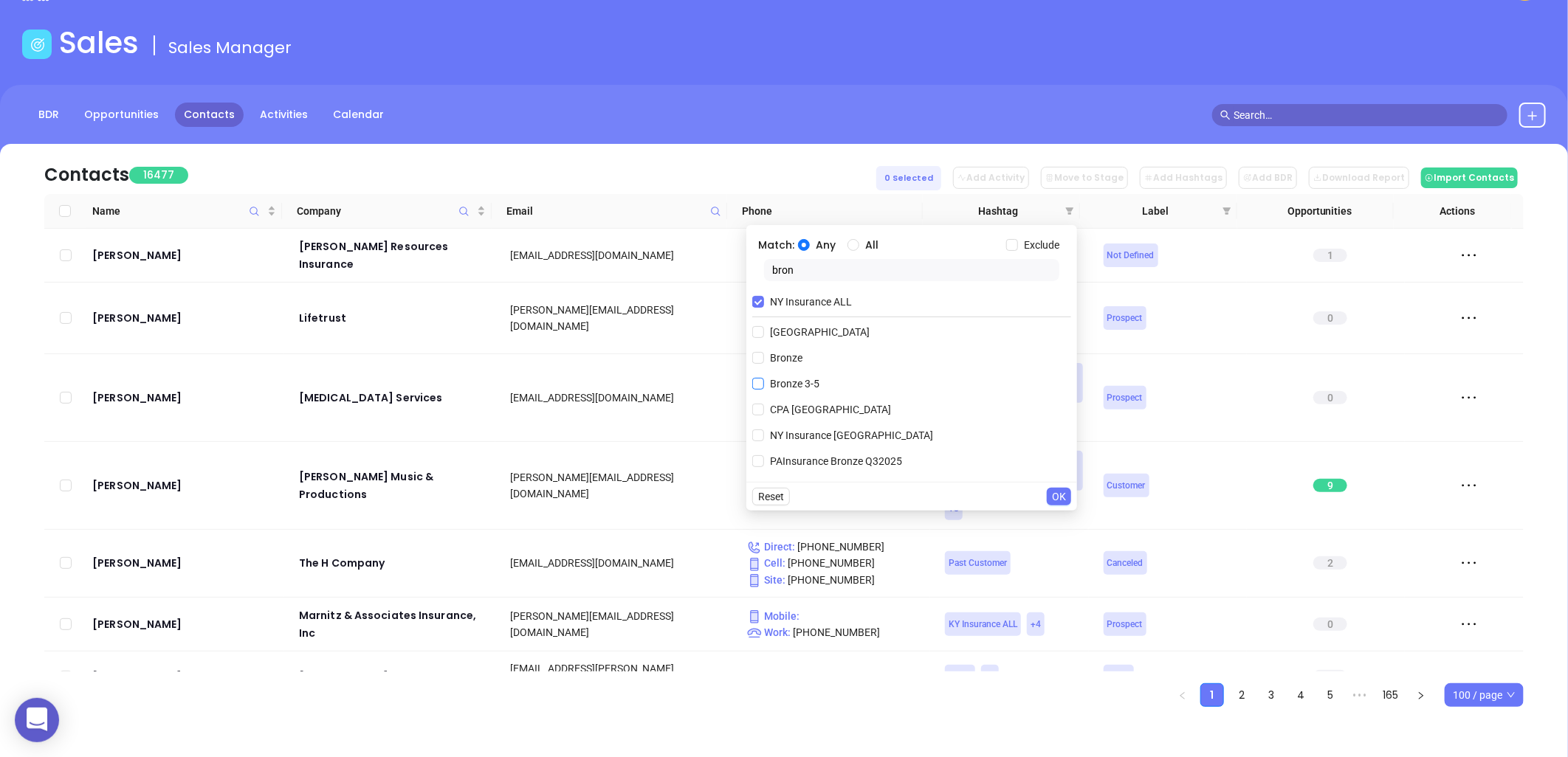
type input "bron"
click at [794, 381] on span "Bronze 3-5" at bounding box center [794, 384] width 61 height 17
drag, startPoint x: 794, startPoint y: 381, endPoint x: 764, endPoint y: 381, distance: 30.0
click at [763, 381] on input "Bronze 3-5" at bounding box center [758, 384] width 12 height 12
checkbox input "true"
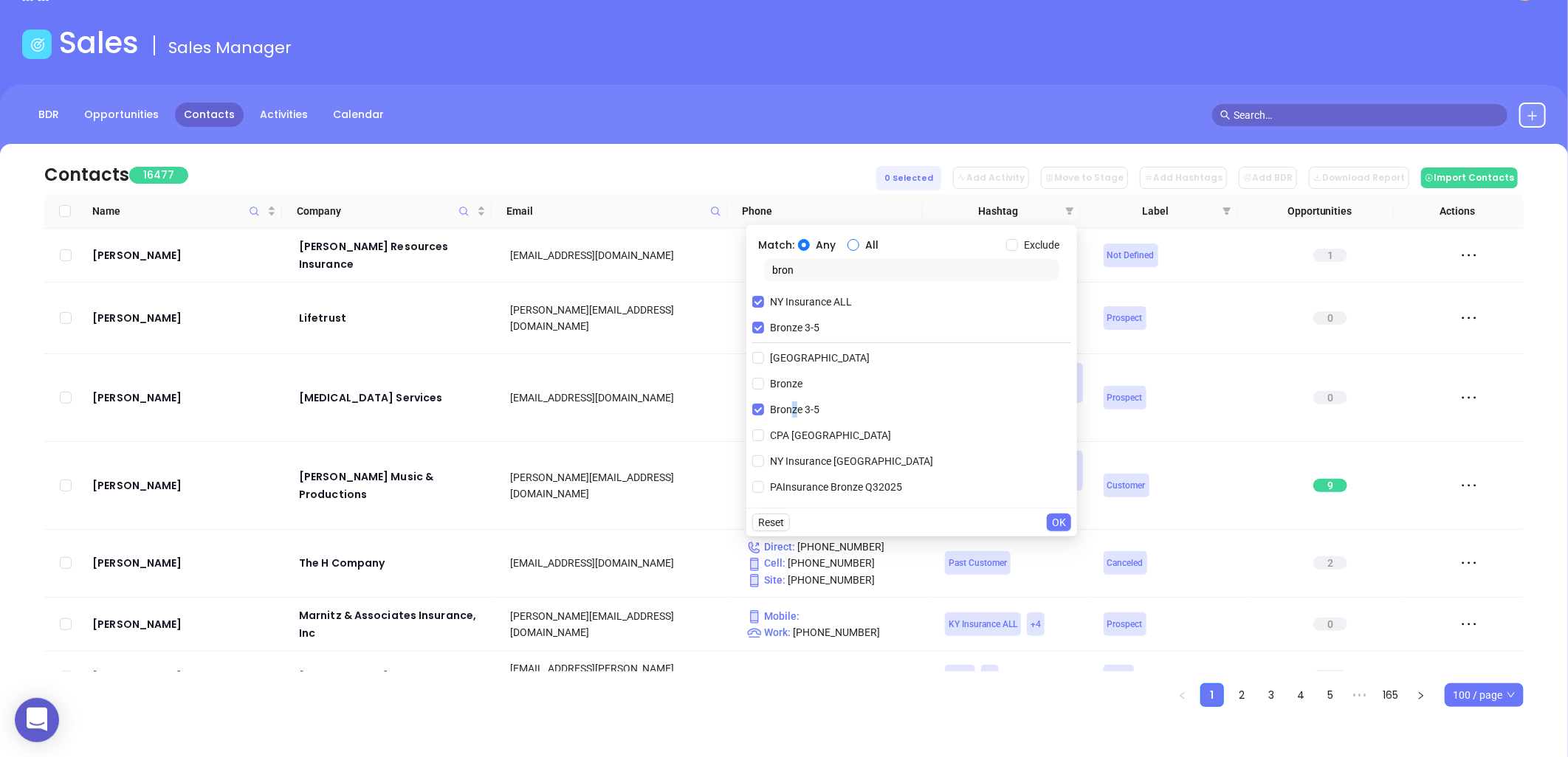
click at [852, 245] on input "All" at bounding box center [853, 245] width 12 height 12
radio input "true"
click at [1014, 242] on input "Exclude" at bounding box center [1012, 245] width 12 height 12
checkbox input "true"
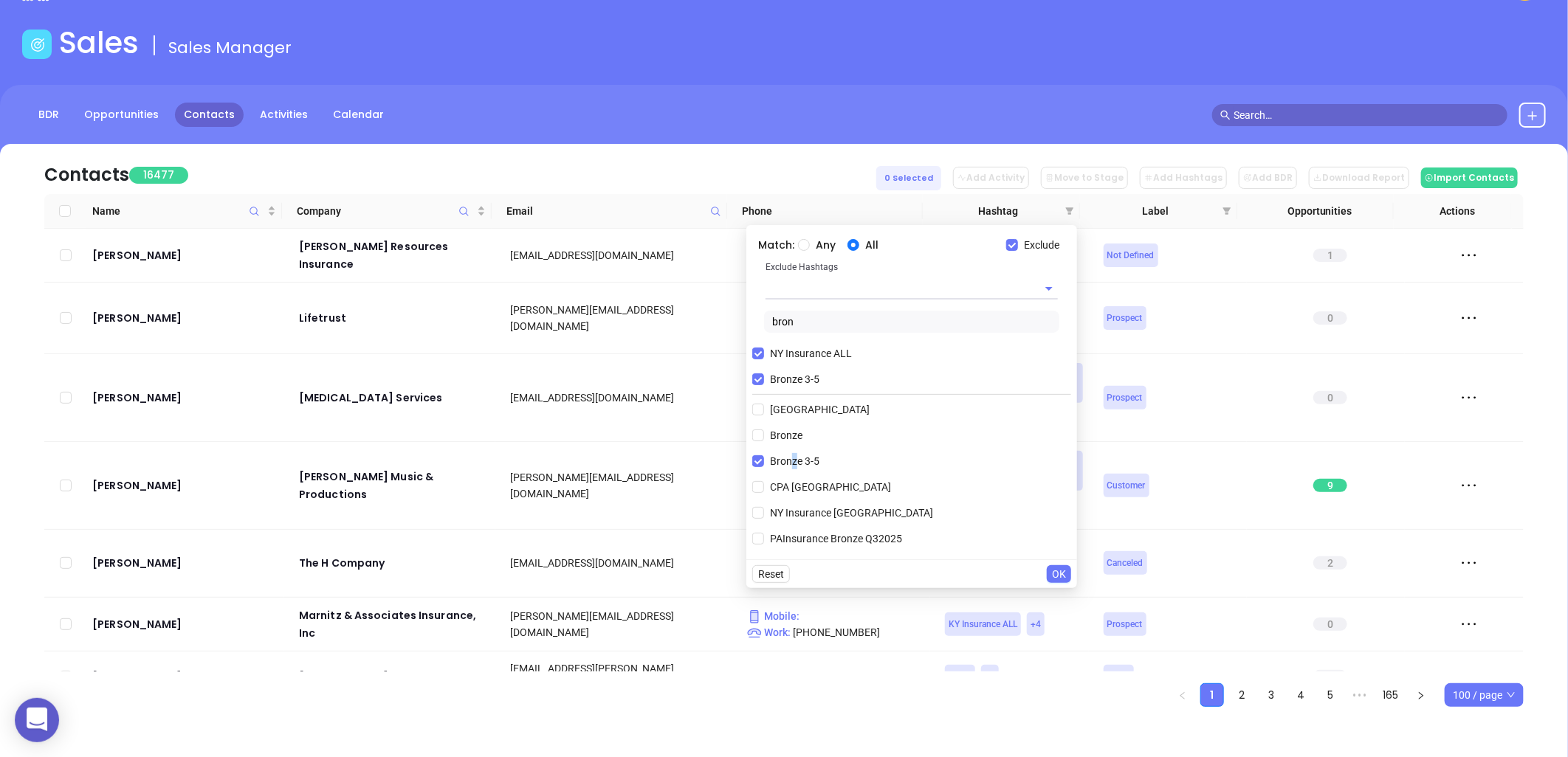
click at [810, 286] on input "text" at bounding box center [891, 289] width 251 height 22
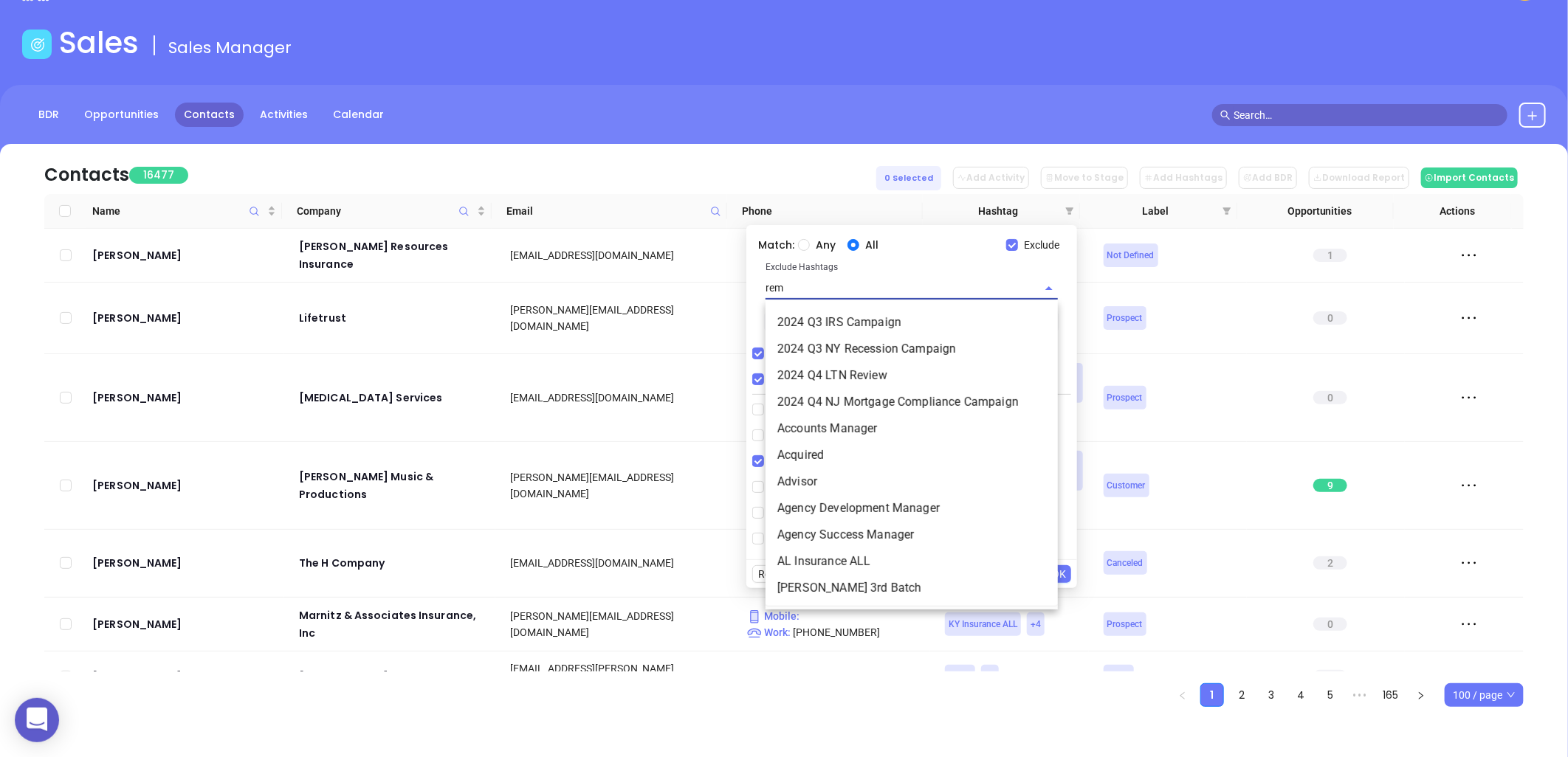
type input "remo"
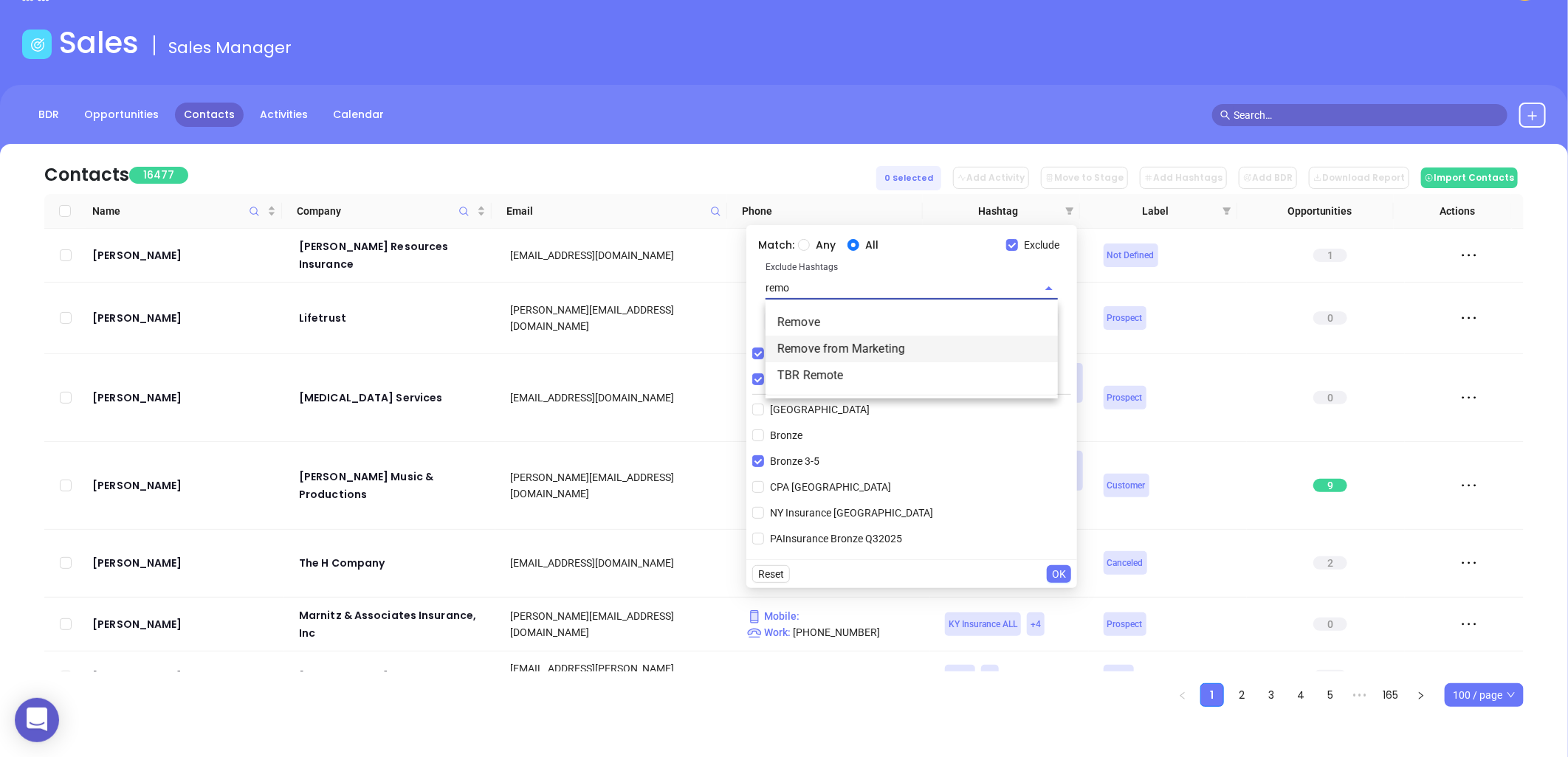
click at [832, 348] on li "Remove from Marketing" at bounding box center [911, 349] width 293 height 27
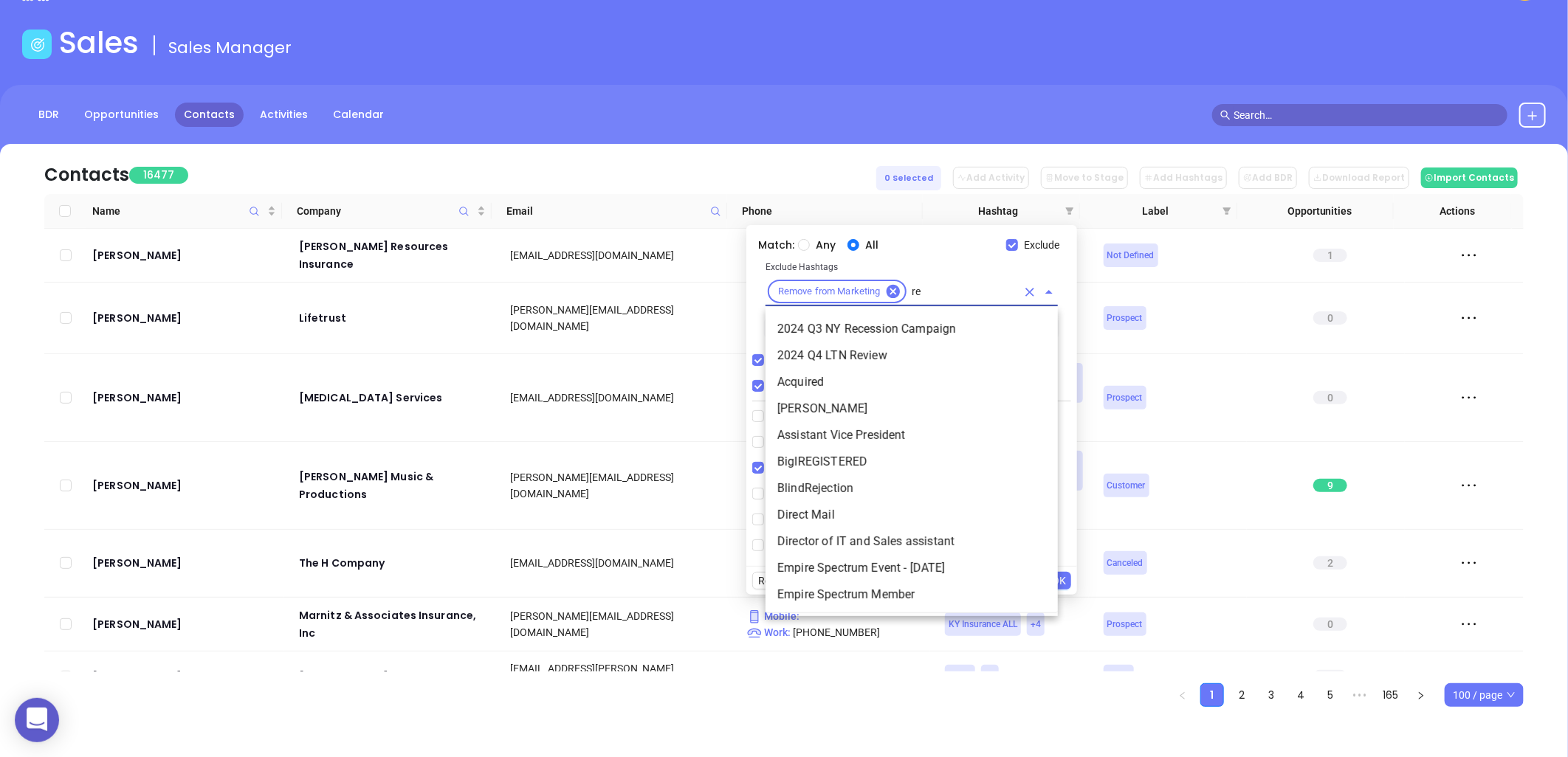
scroll to position [798, 0]
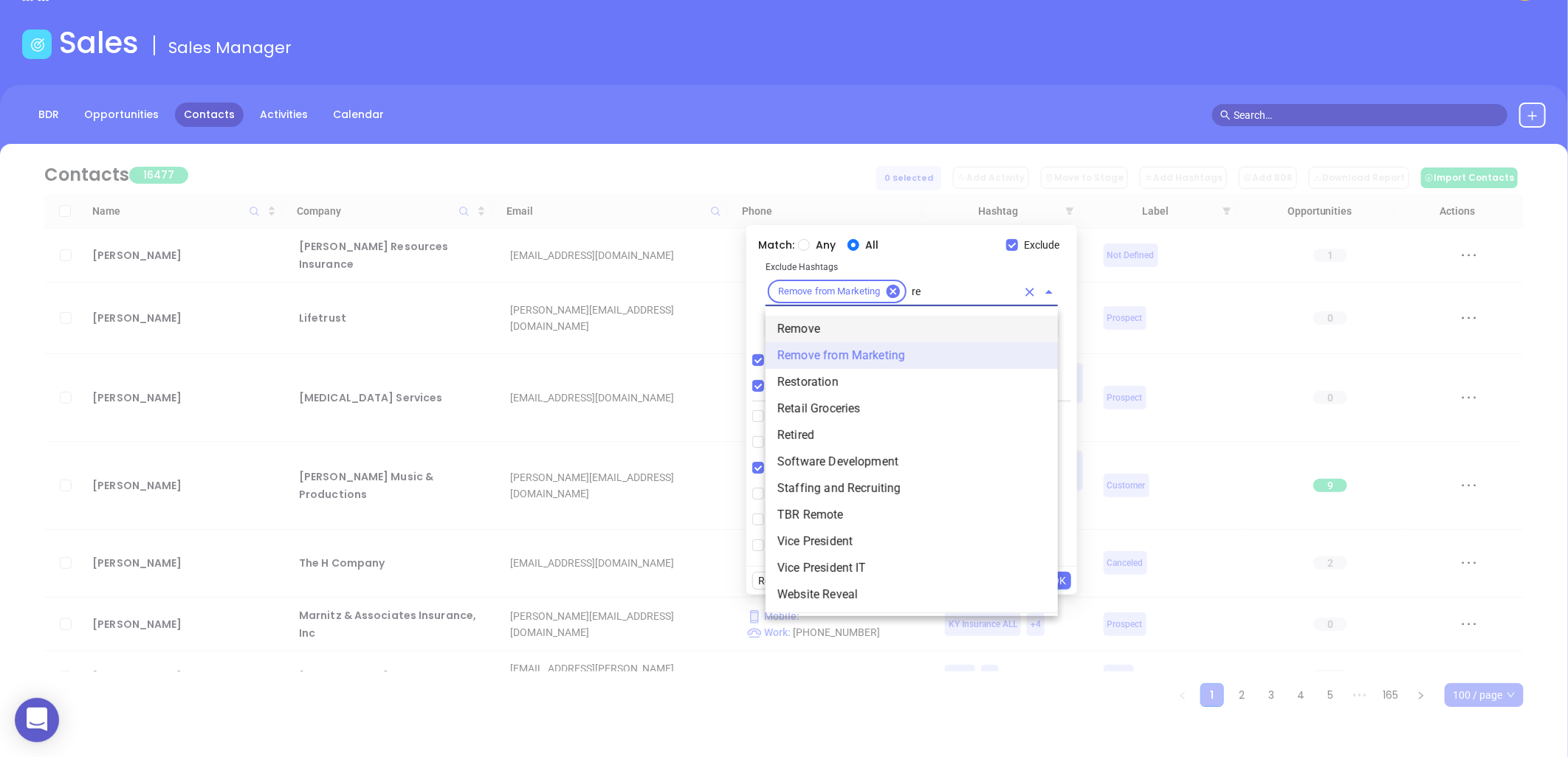
type input "rem"
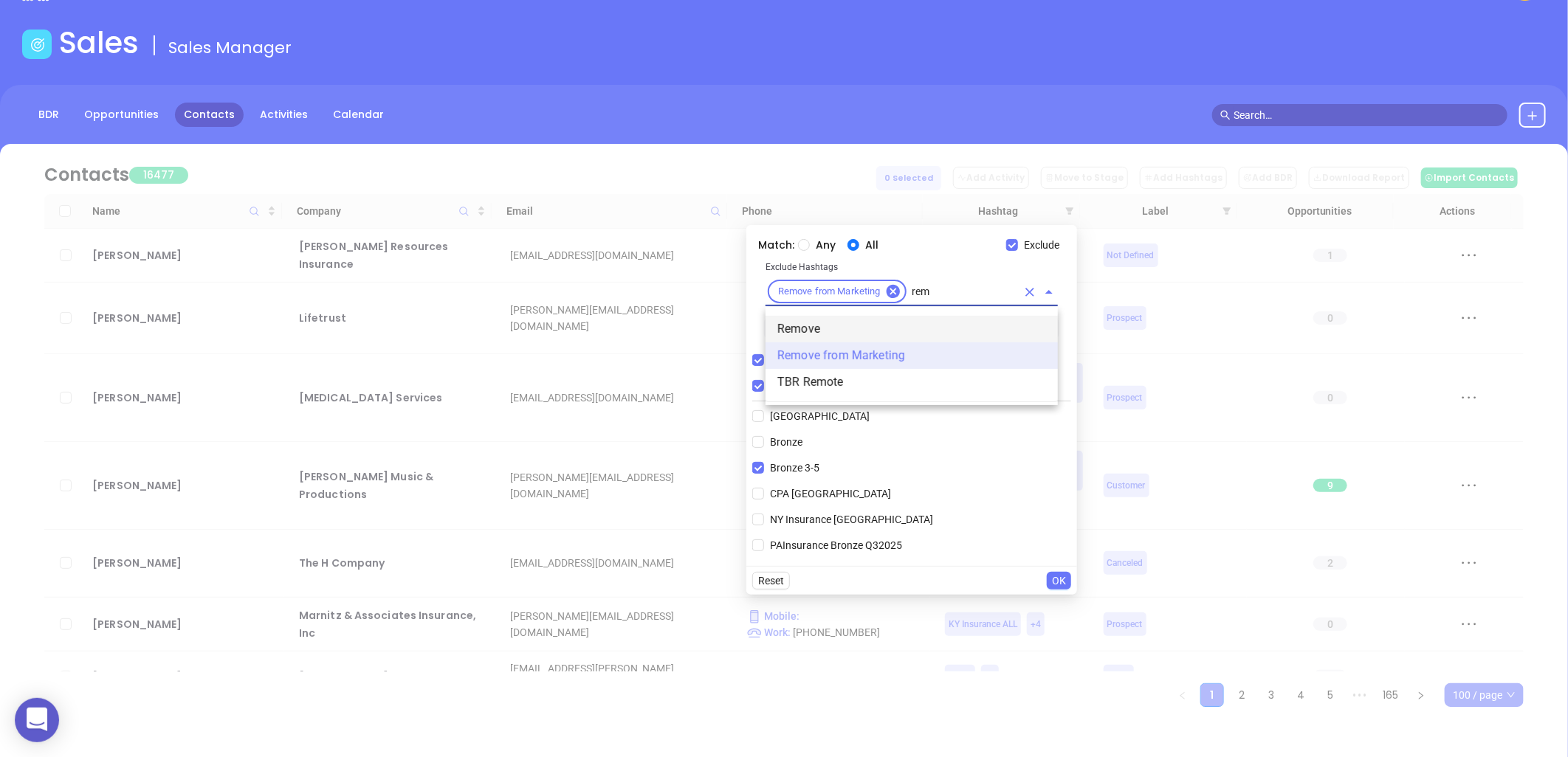
click at [798, 325] on li "Remove" at bounding box center [911, 329] width 293 height 27
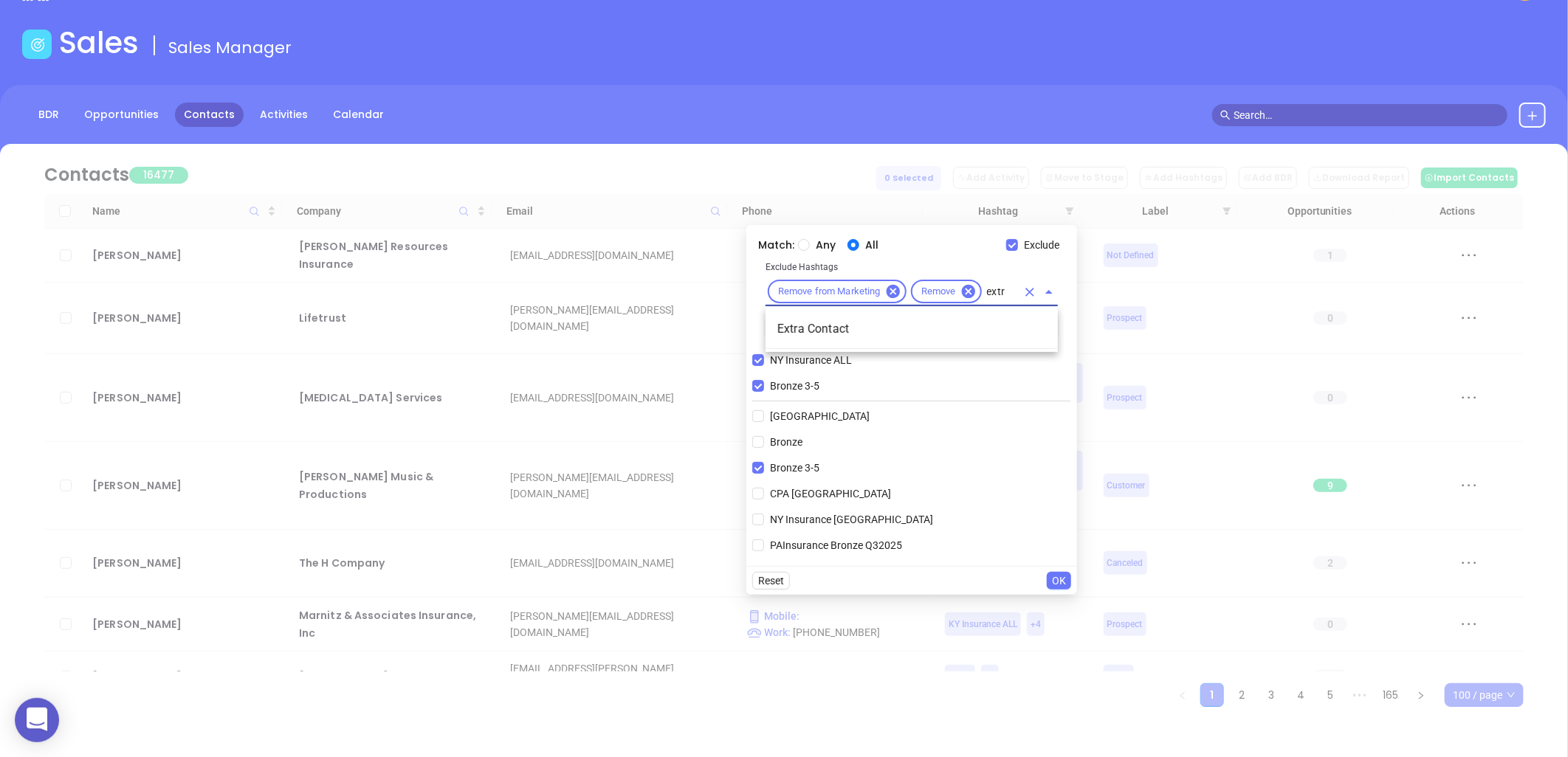
type input "extra"
click at [820, 319] on li "Extra Contact" at bounding box center [911, 329] width 293 height 27
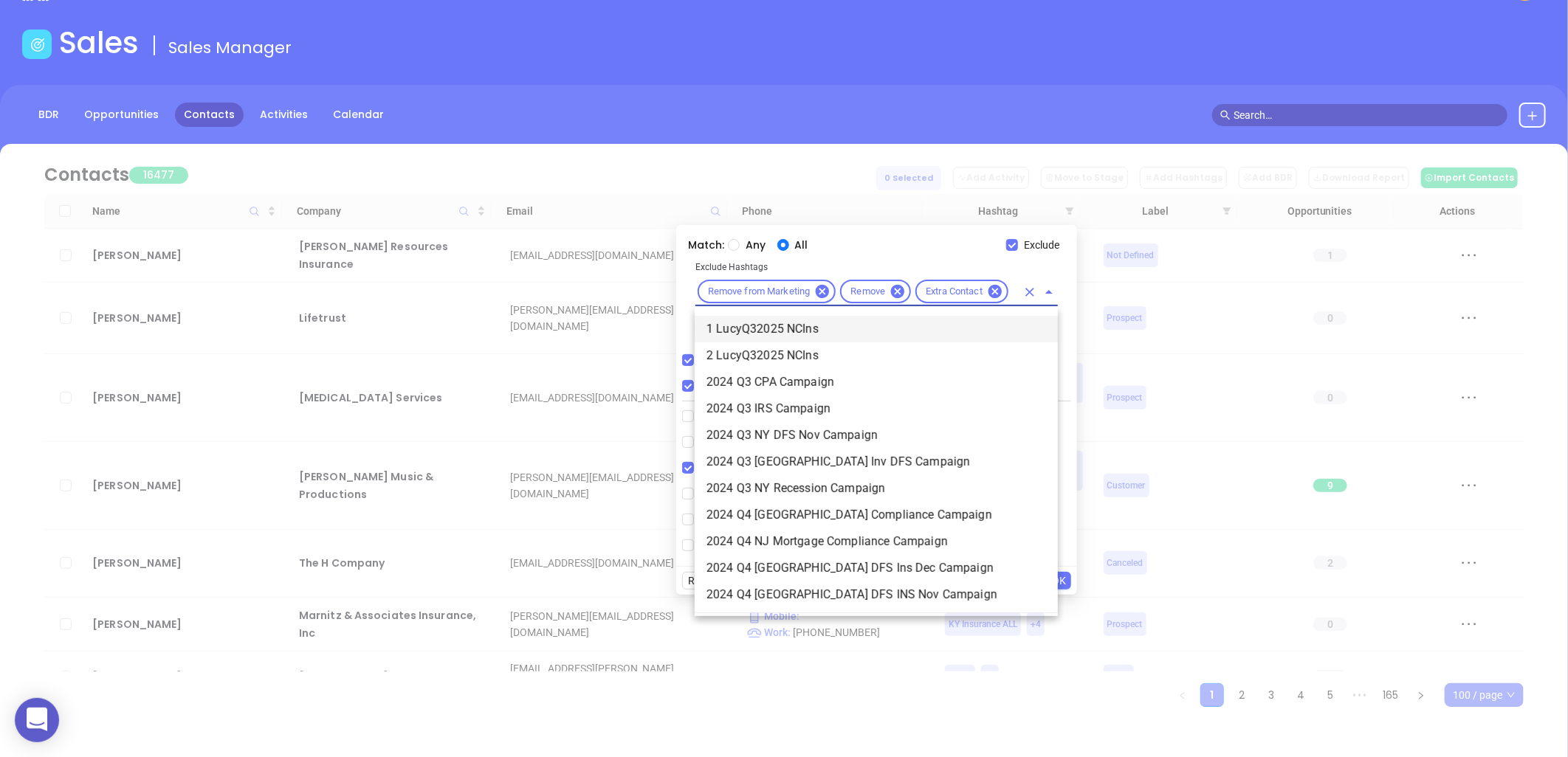
type input "cus"
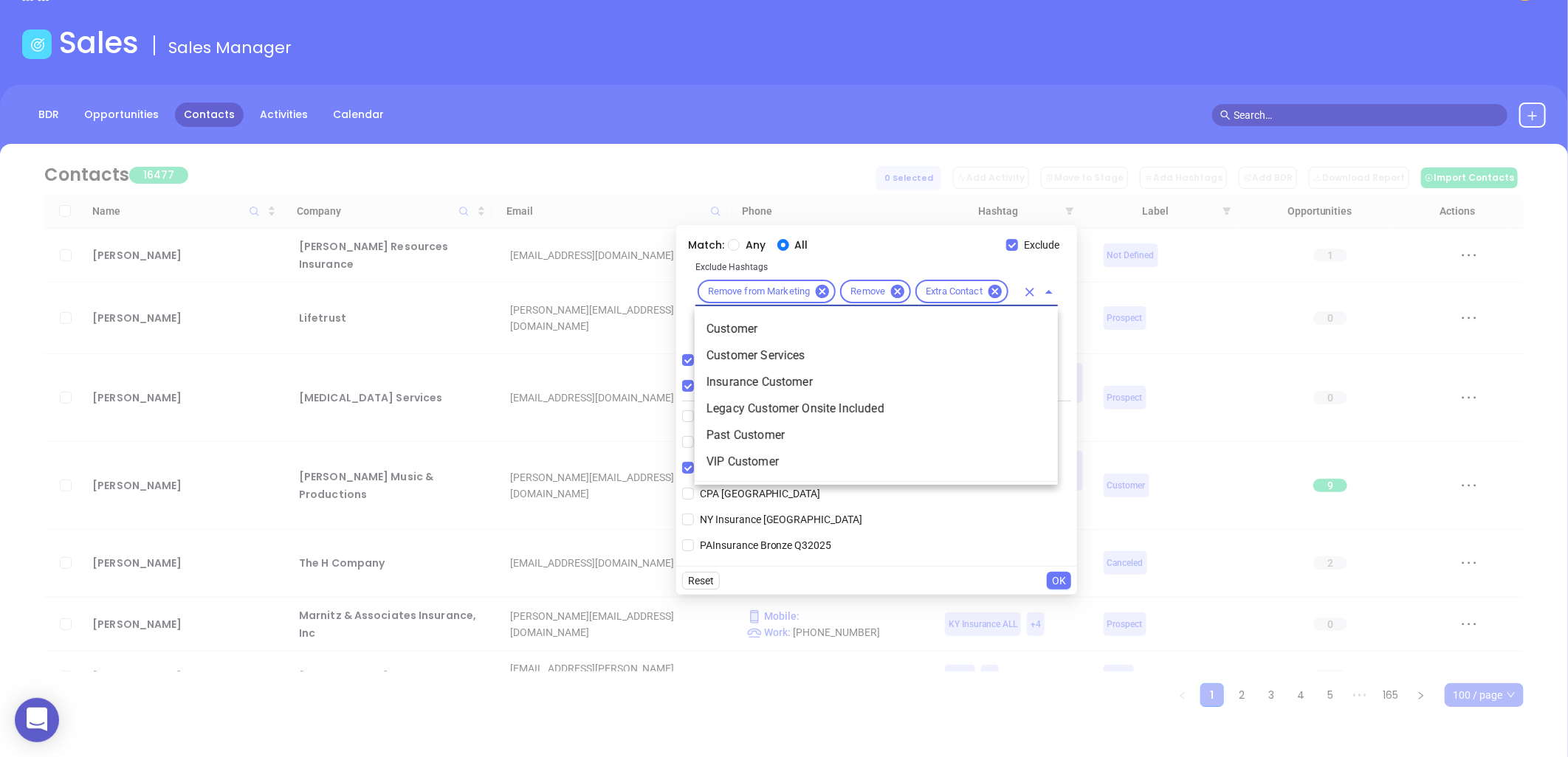
click at [756, 323] on li "Customer" at bounding box center [876, 329] width 363 height 27
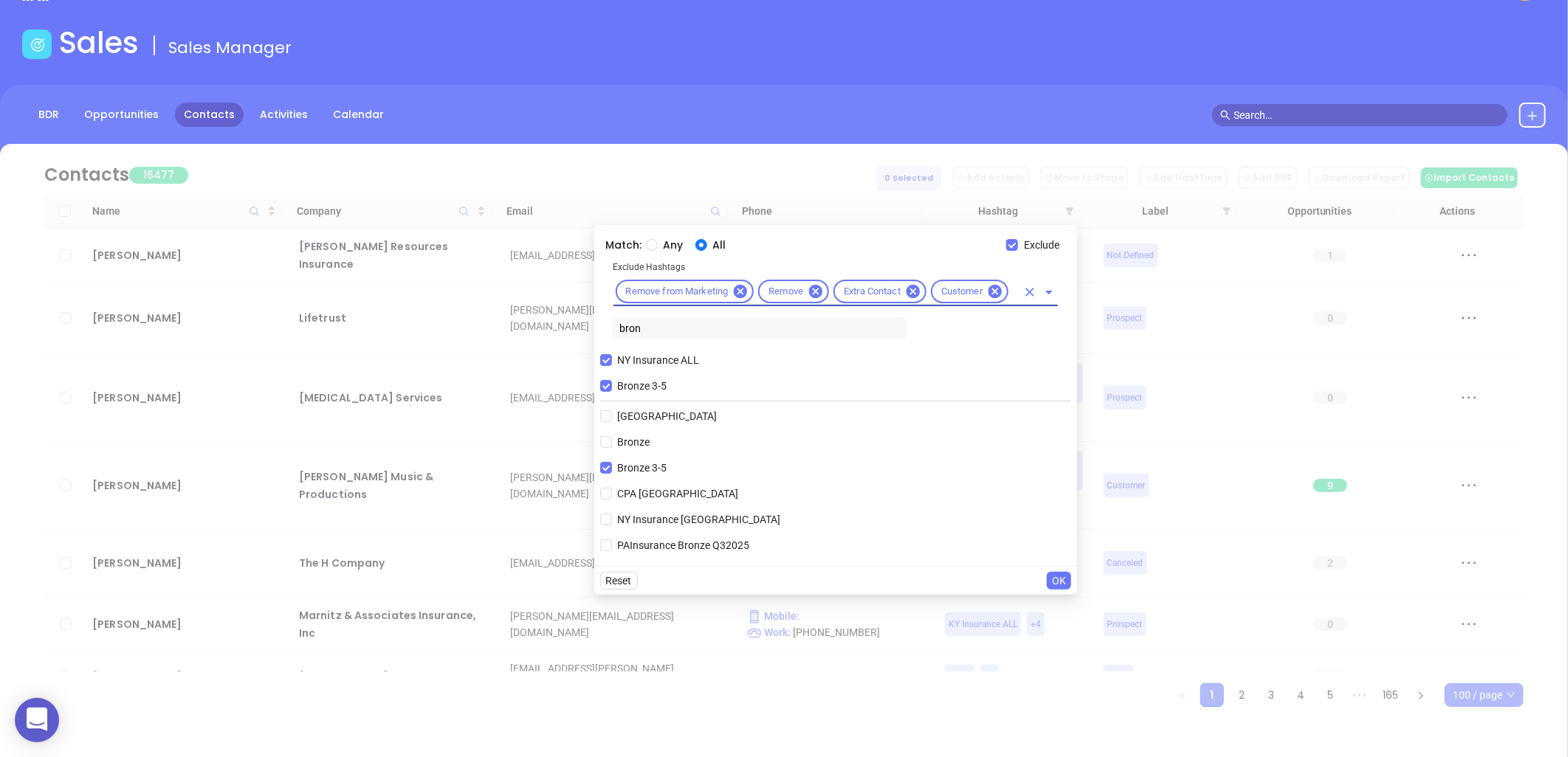
scroll to position [0, 0]
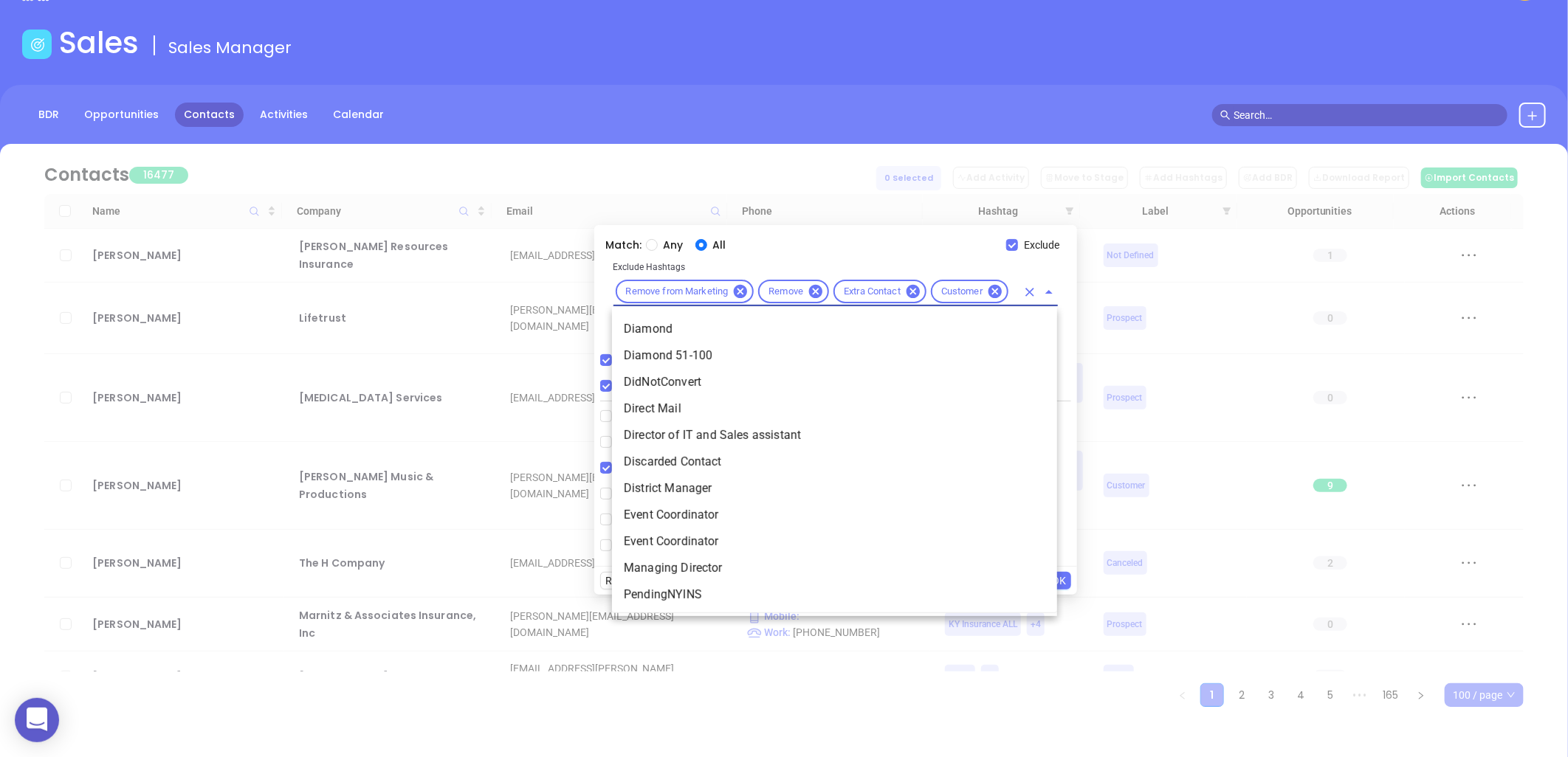
type input "disc"
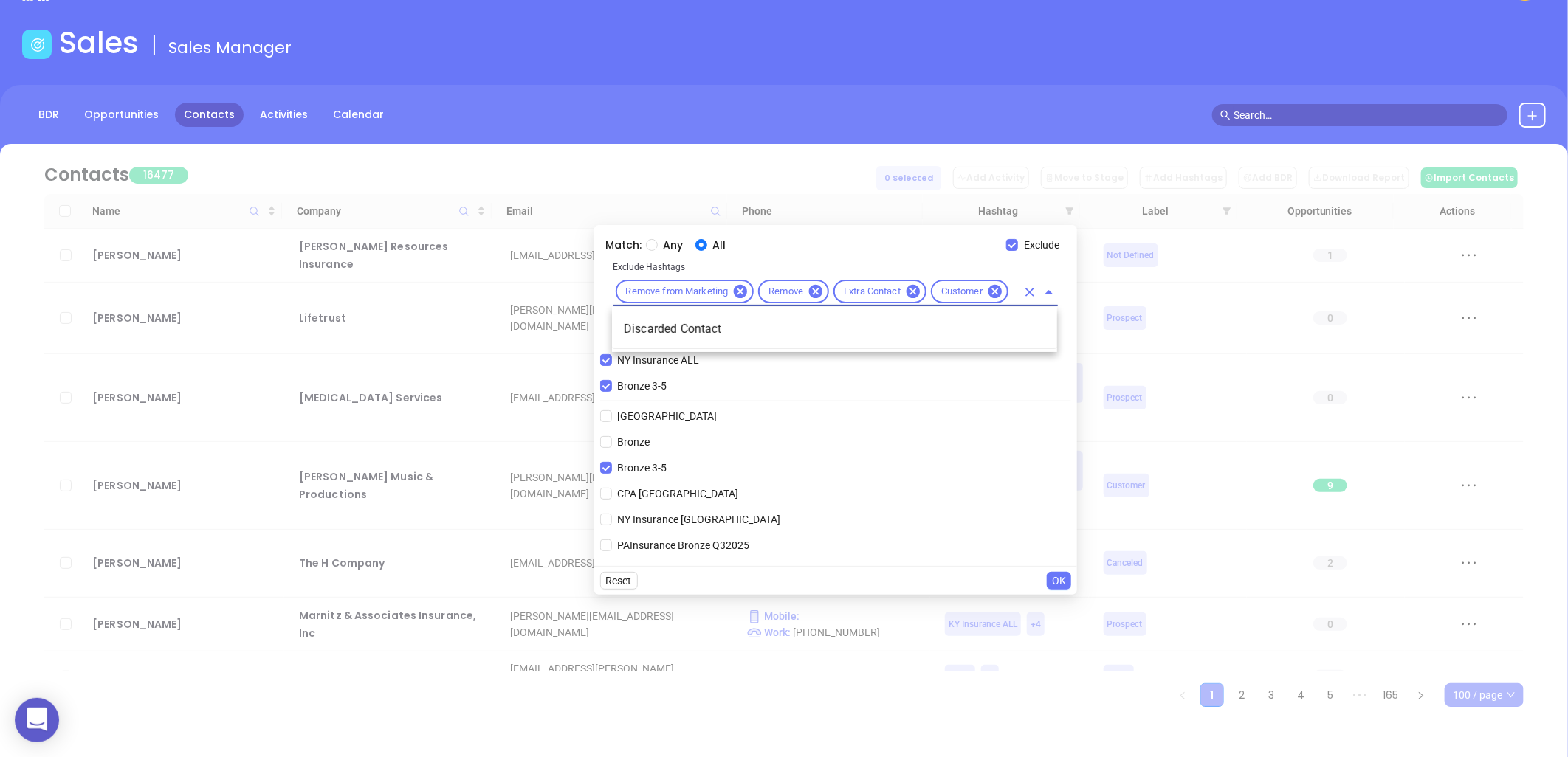
scroll to position [0, 17]
click at [703, 323] on li "Discarded Contact" at bounding box center [834, 329] width 445 height 27
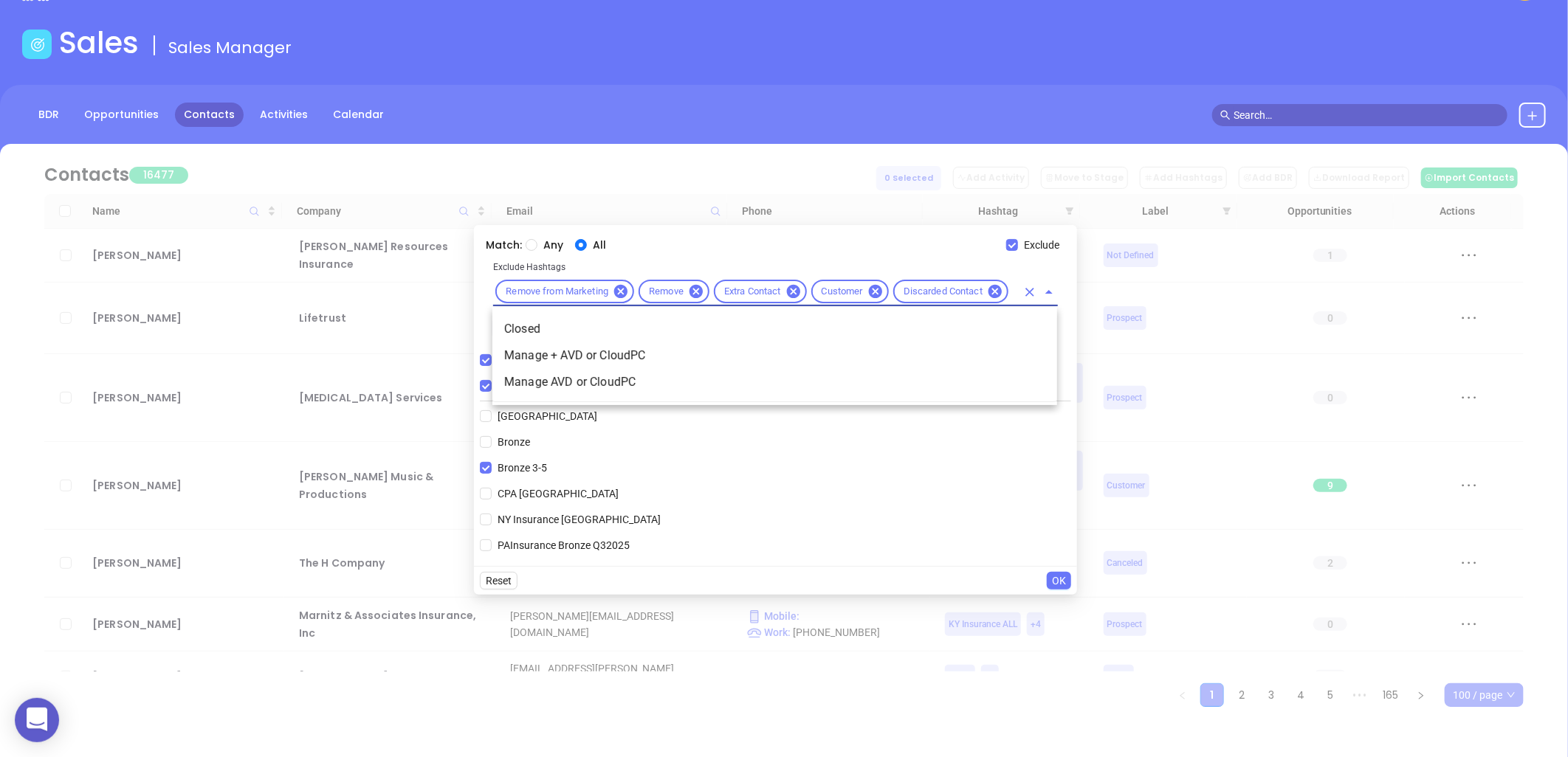
type input "clos"
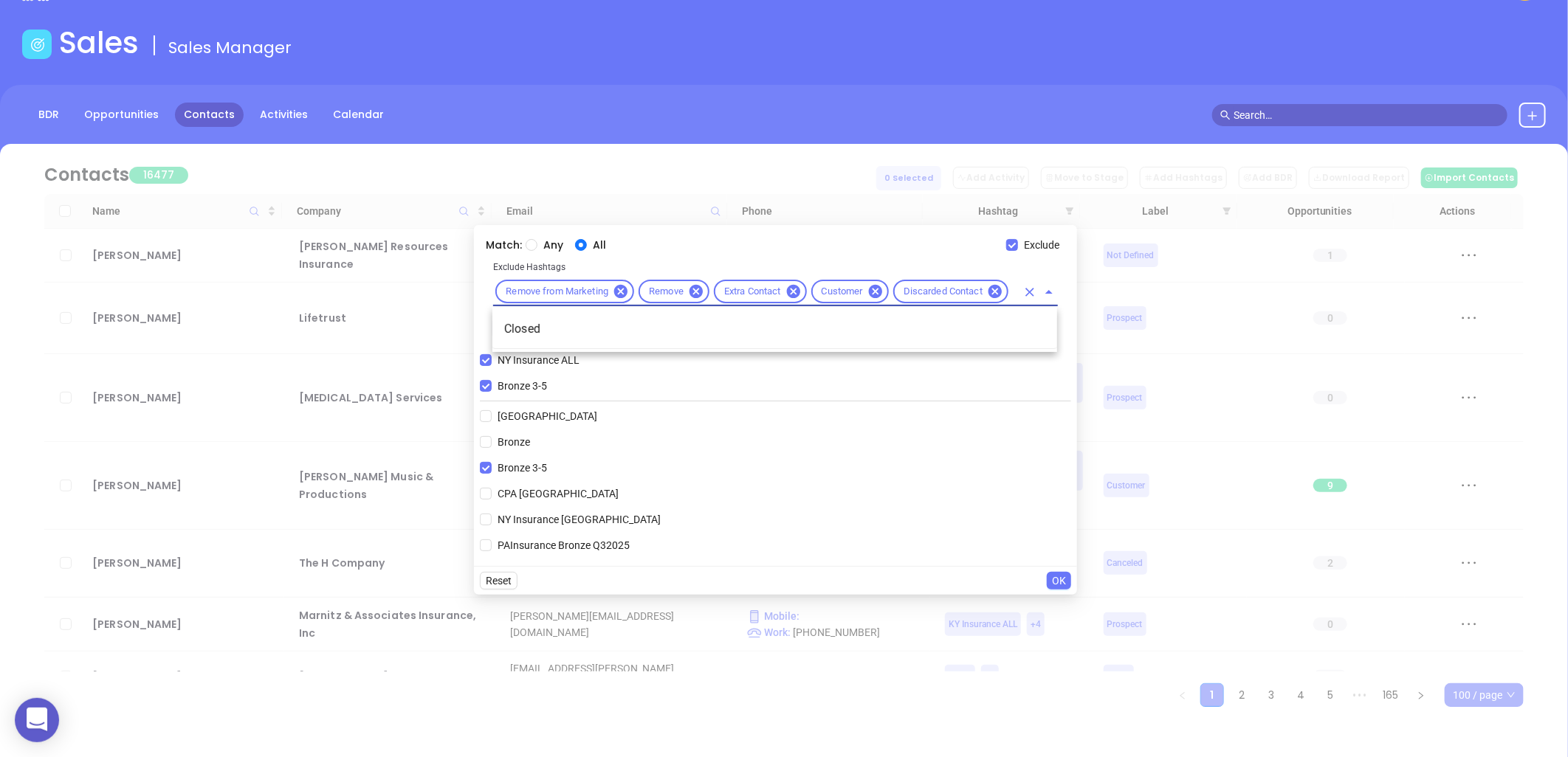
click at [692, 325] on li "Closed" at bounding box center [774, 329] width 565 height 27
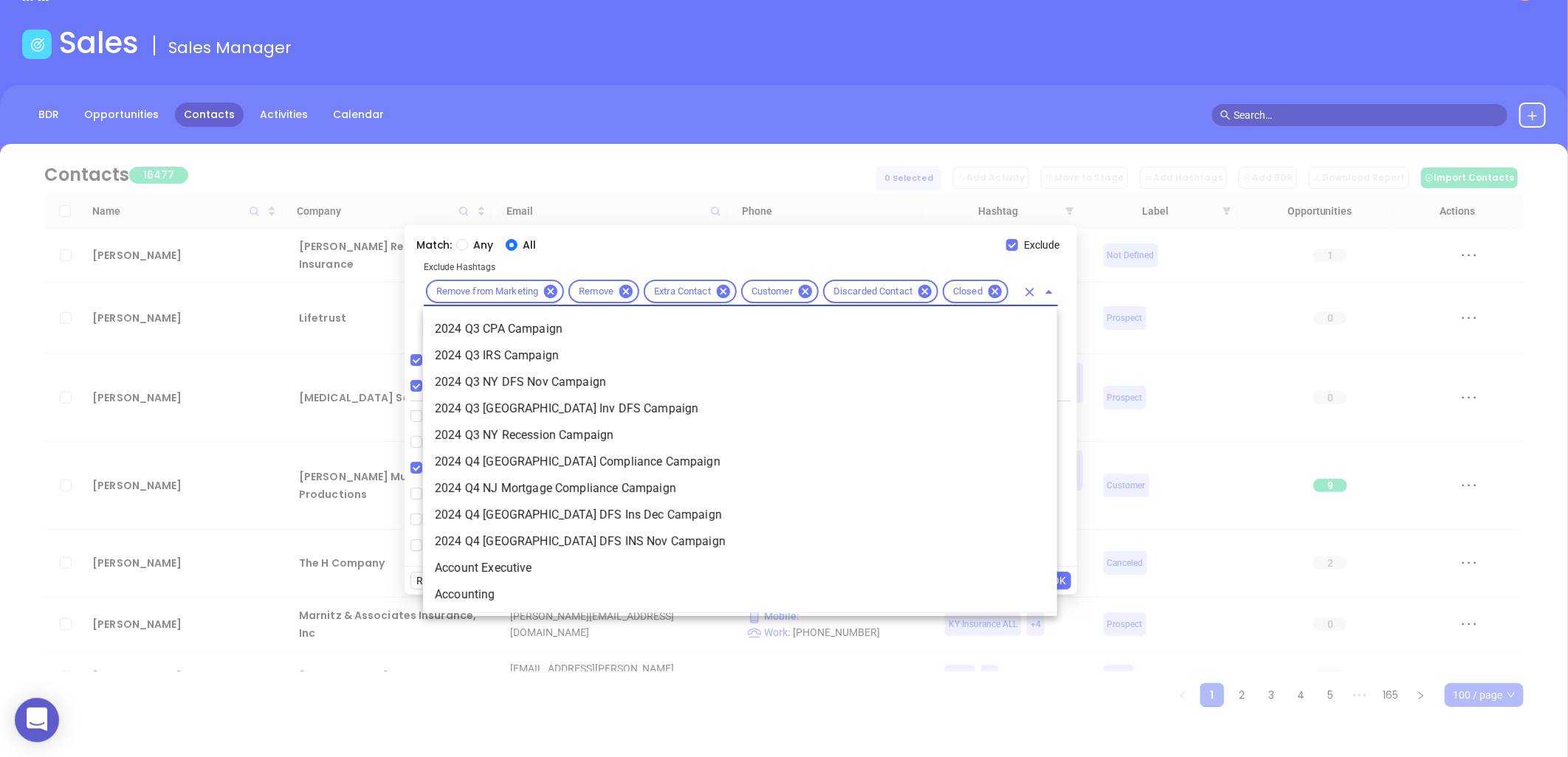
scroll to position [0, 0]
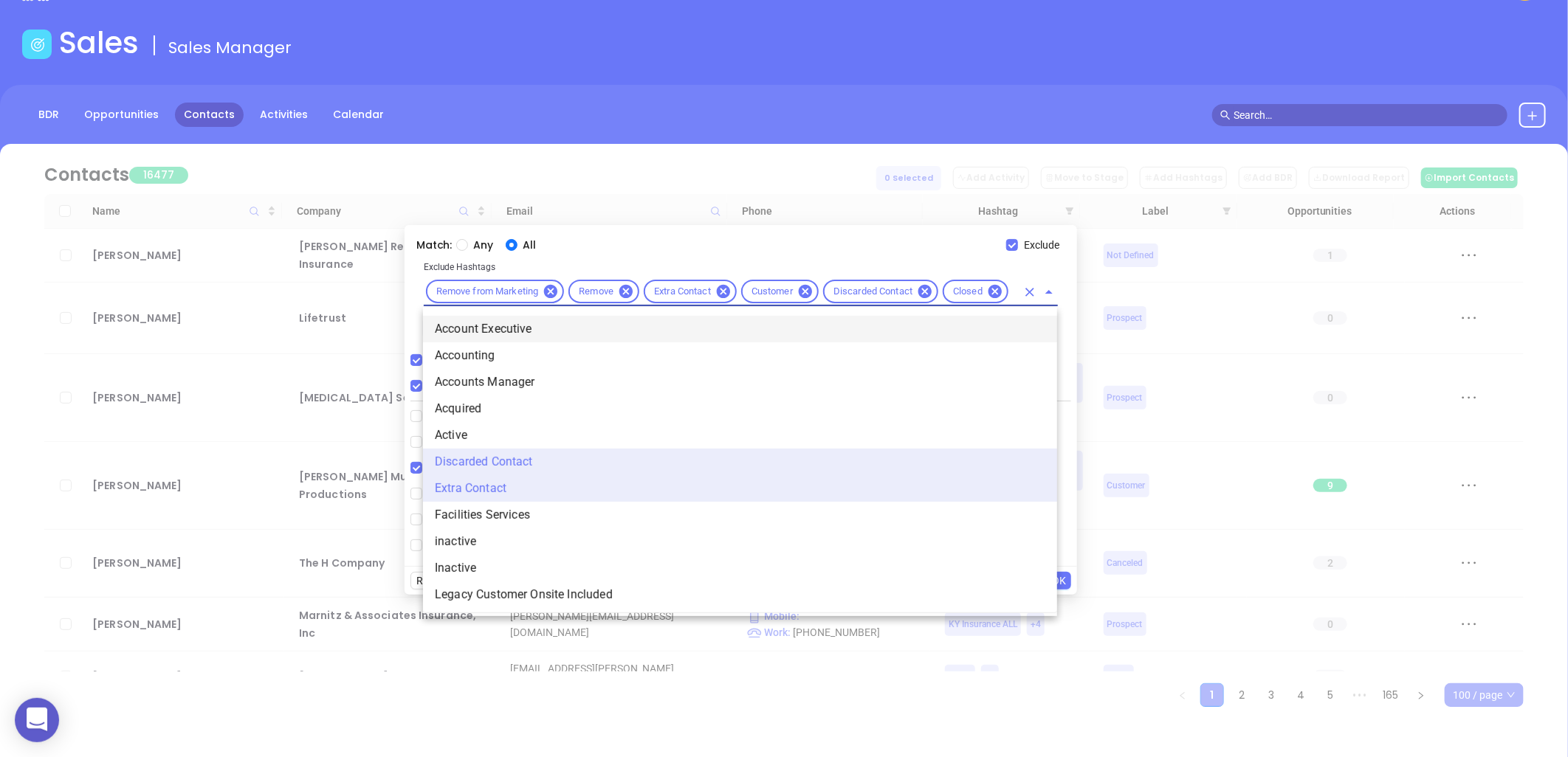
type input "acq"
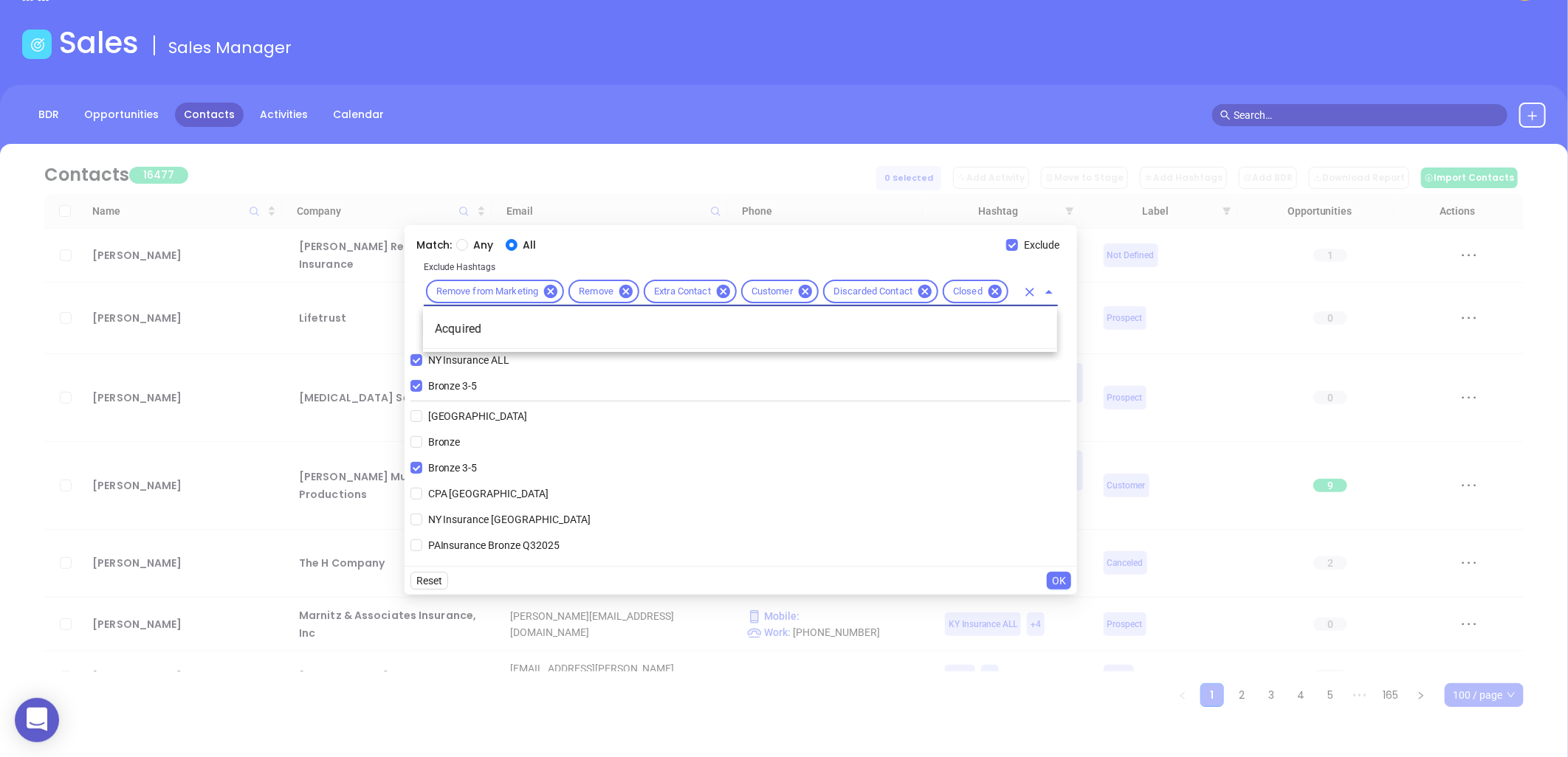
scroll to position [0, 16]
click at [603, 333] on li "Acquired" at bounding box center [740, 329] width 634 height 27
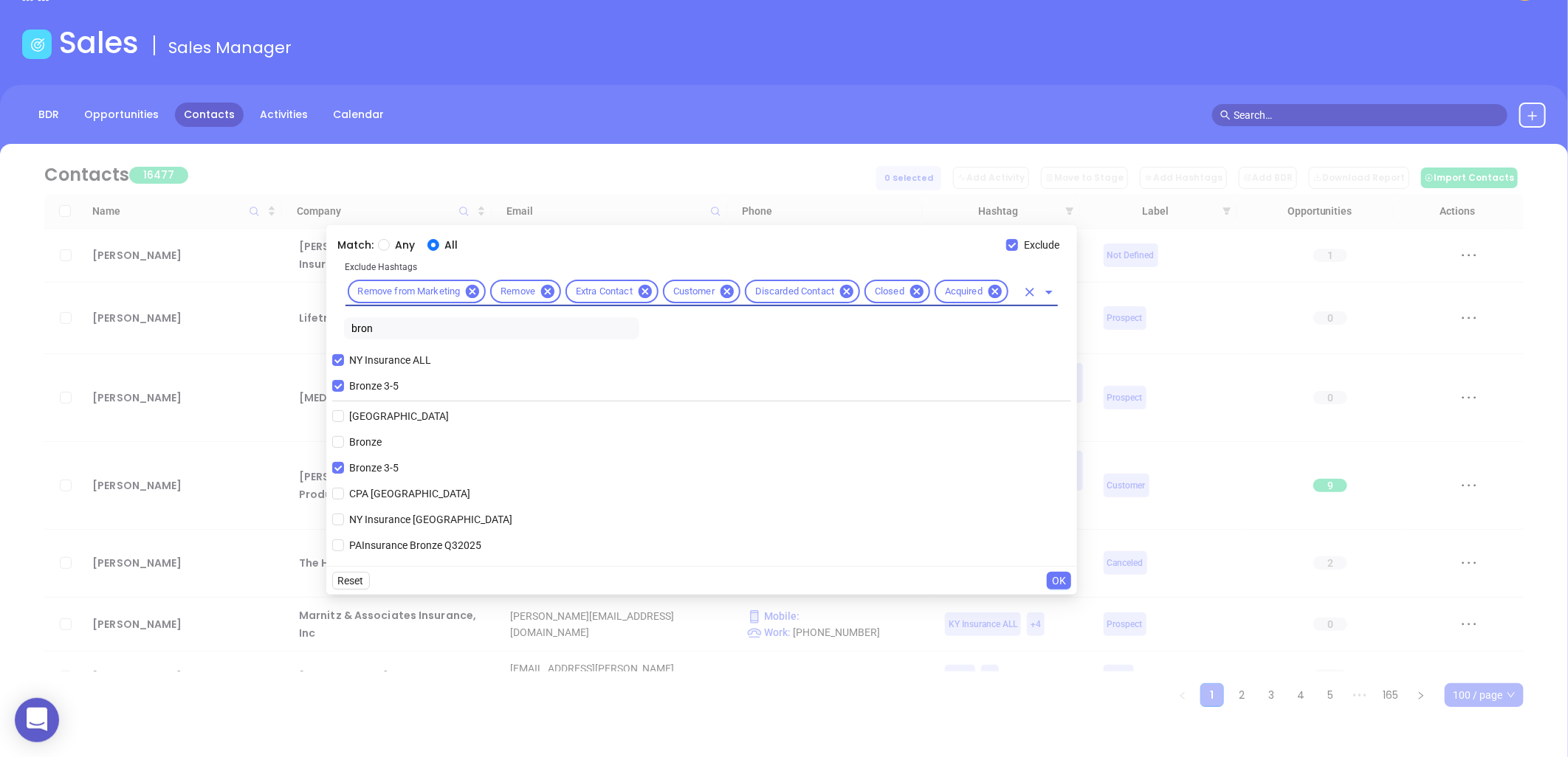
scroll to position [0, 0]
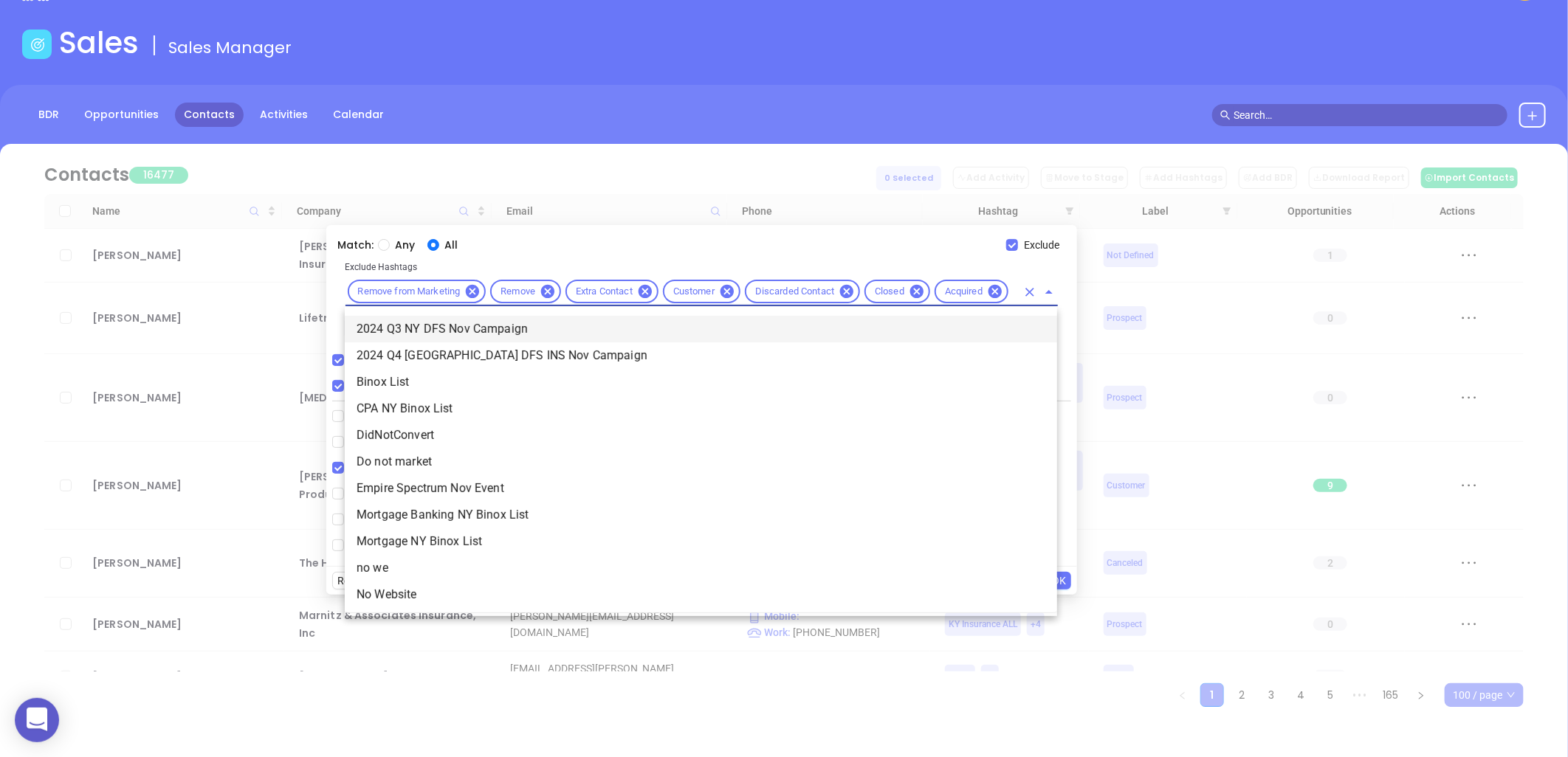
type input "not"
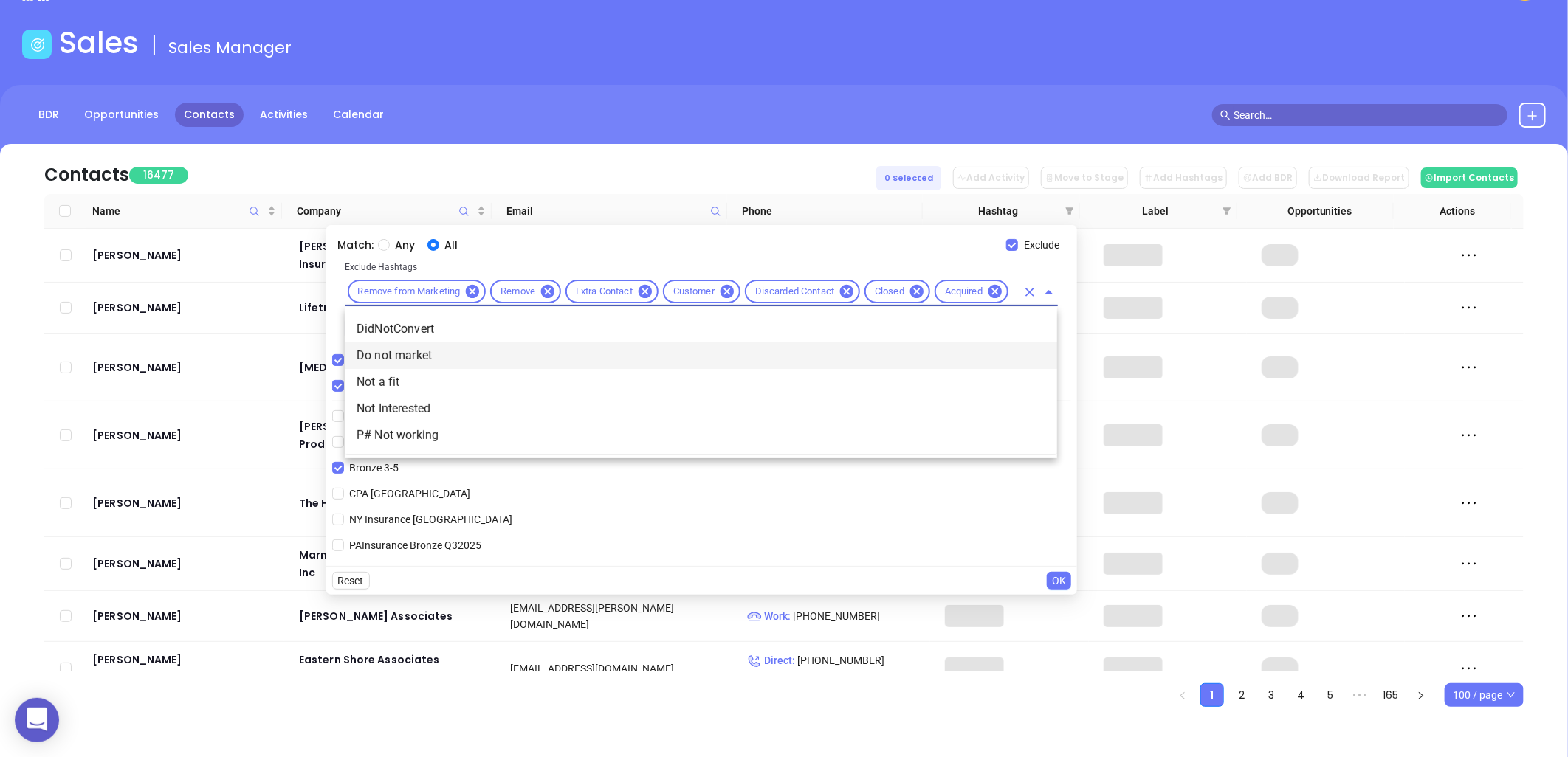
click at [425, 376] on li "Not a fit" at bounding box center [701, 382] width 712 height 27
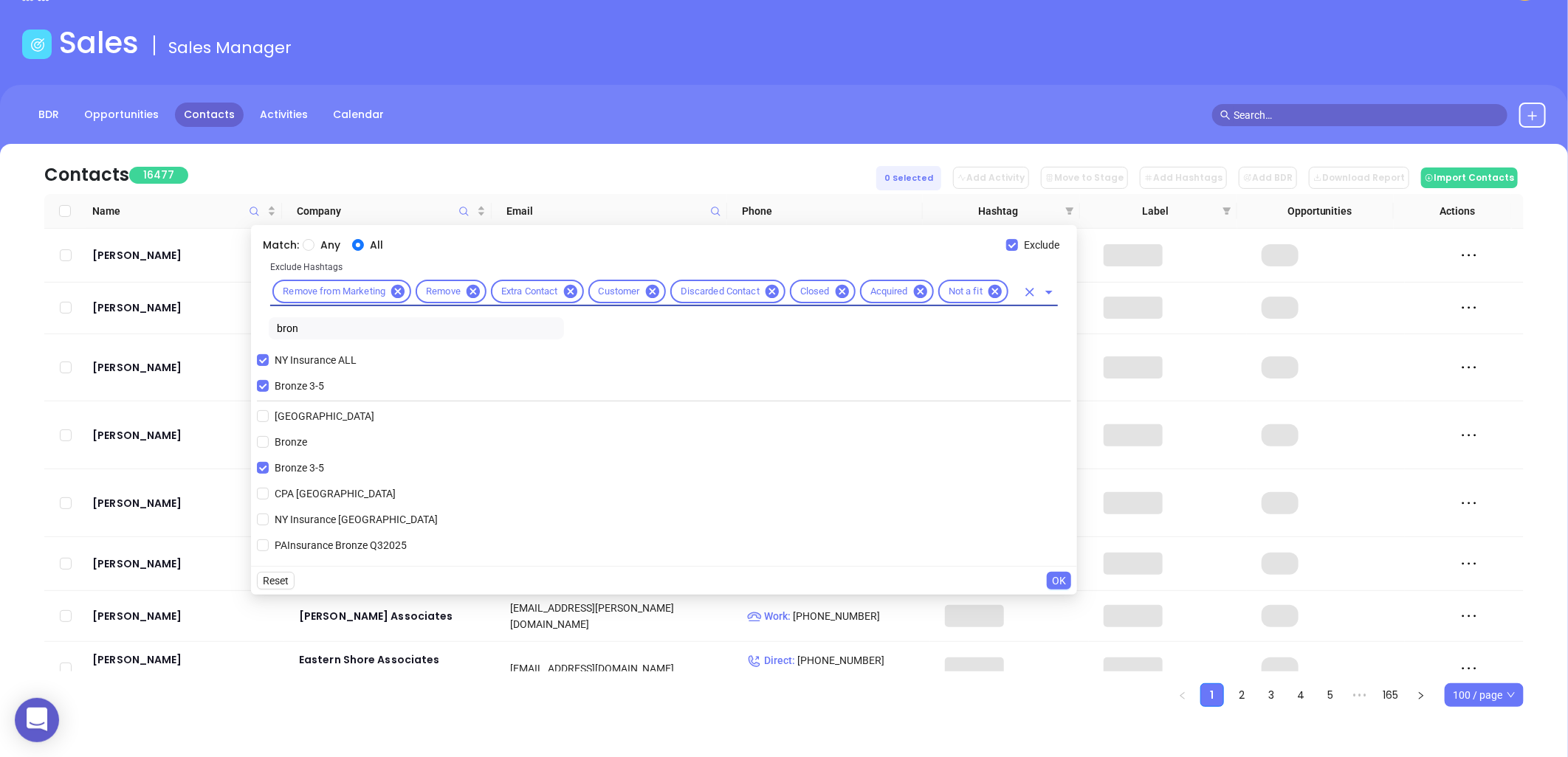
scroll to position [0, 0]
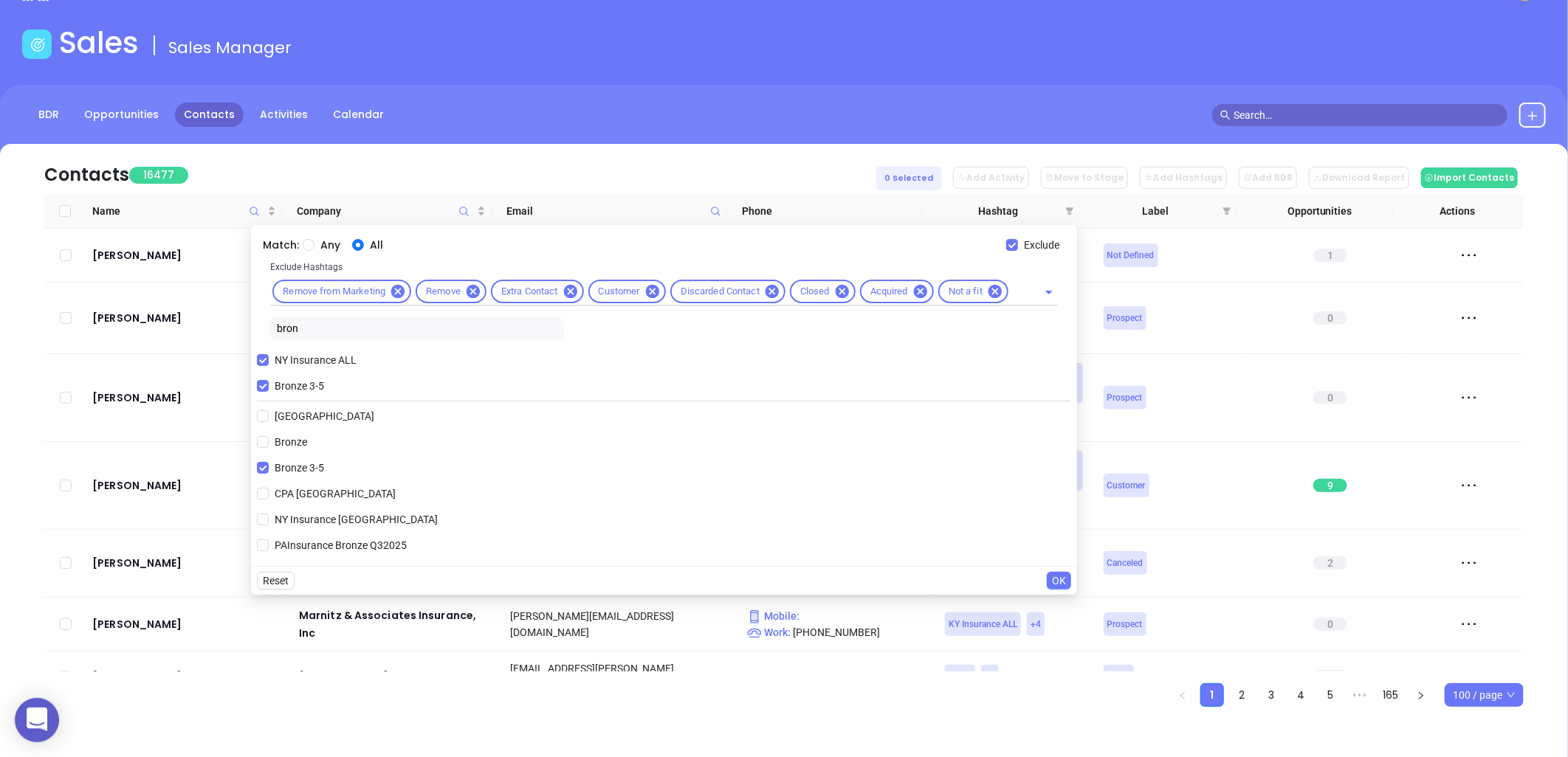
click at [1061, 579] on span "OK" at bounding box center [1059, 581] width 14 height 17
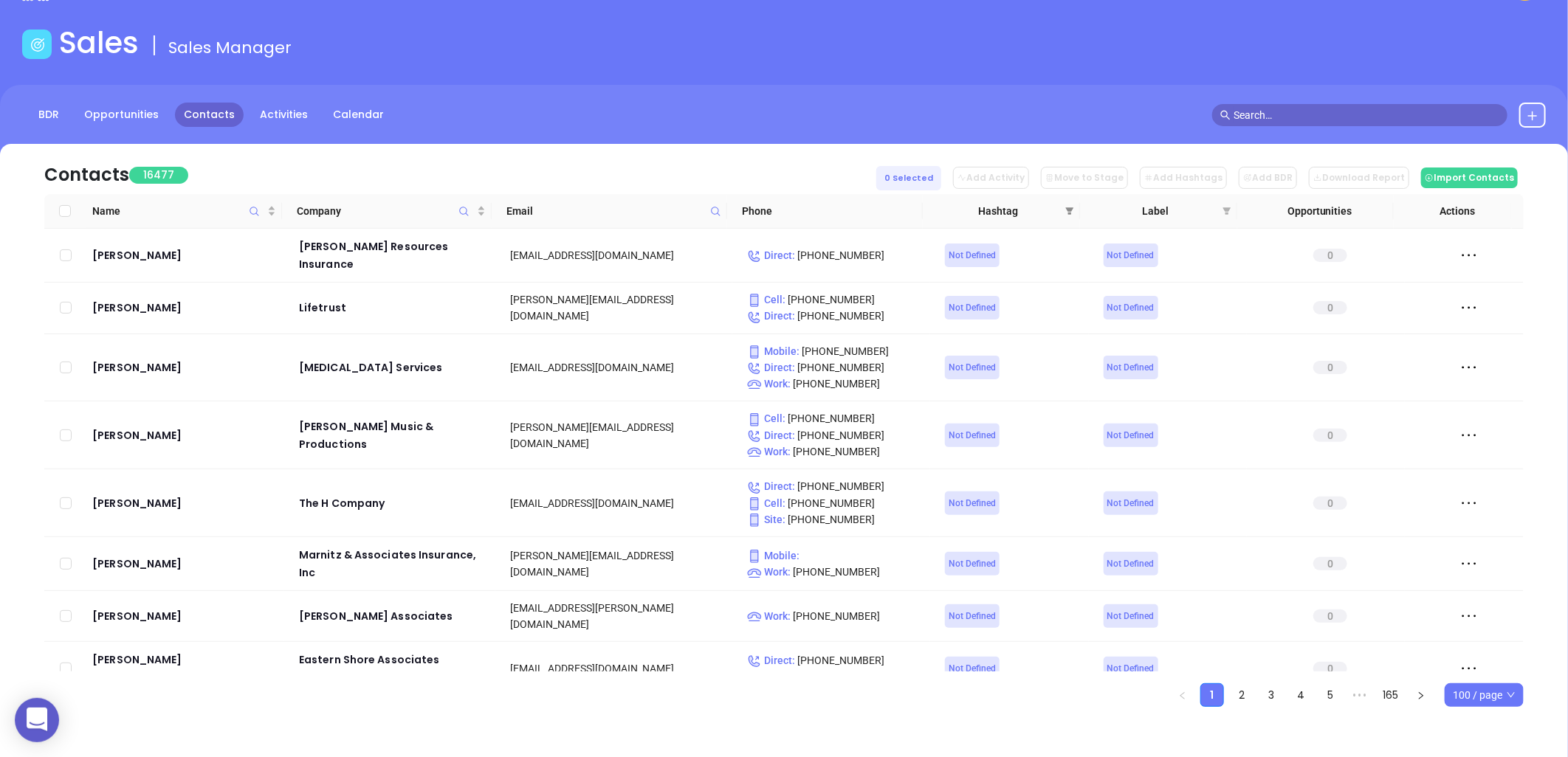
click at [1066, 205] on span at bounding box center [1070, 211] width 15 height 22
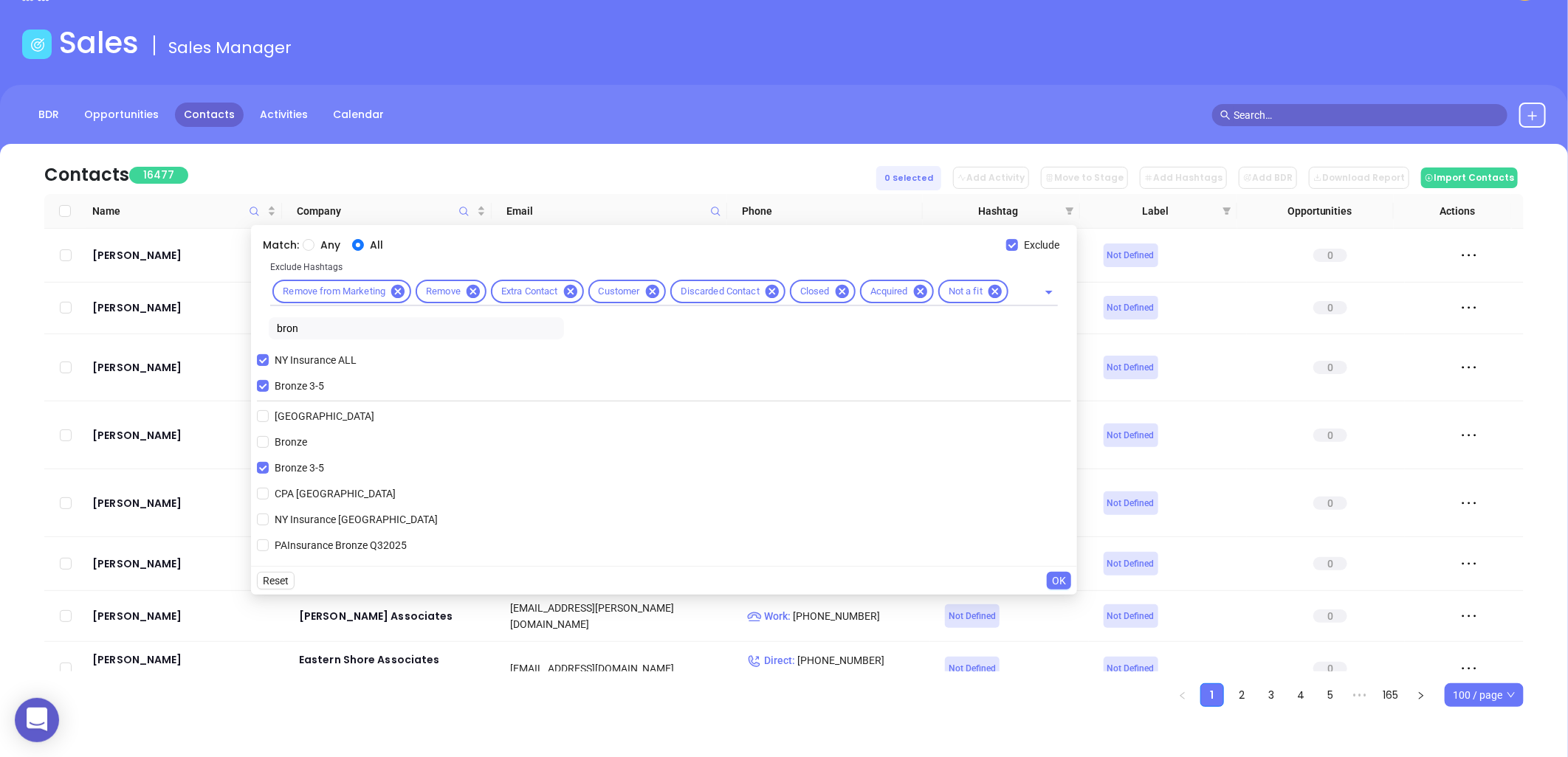
click at [1057, 577] on span "OK" at bounding box center [1059, 581] width 14 height 17
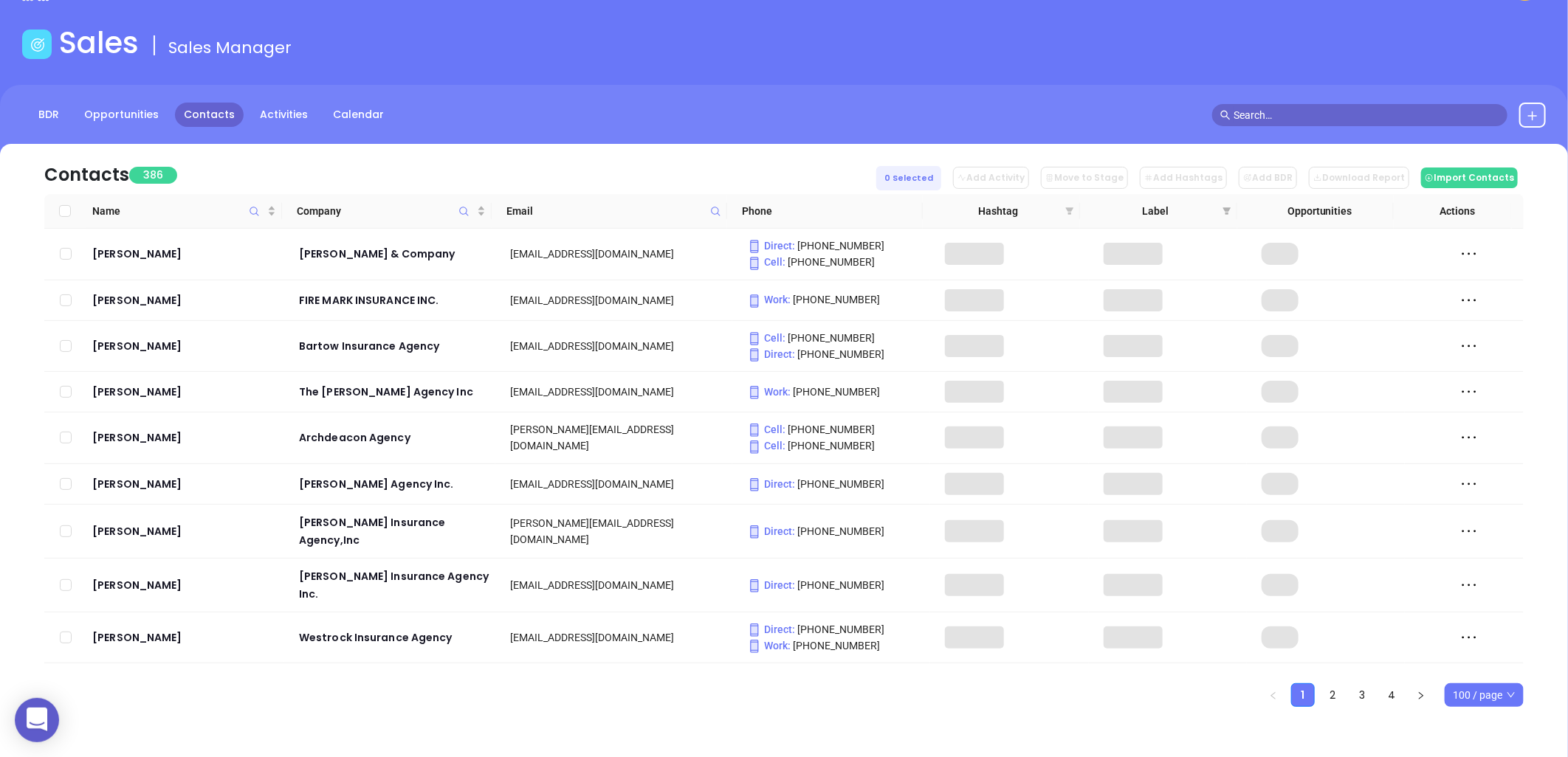
click at [1068, 209] on icon "filter" at bounding box center [1070, 211] width 8 height 7
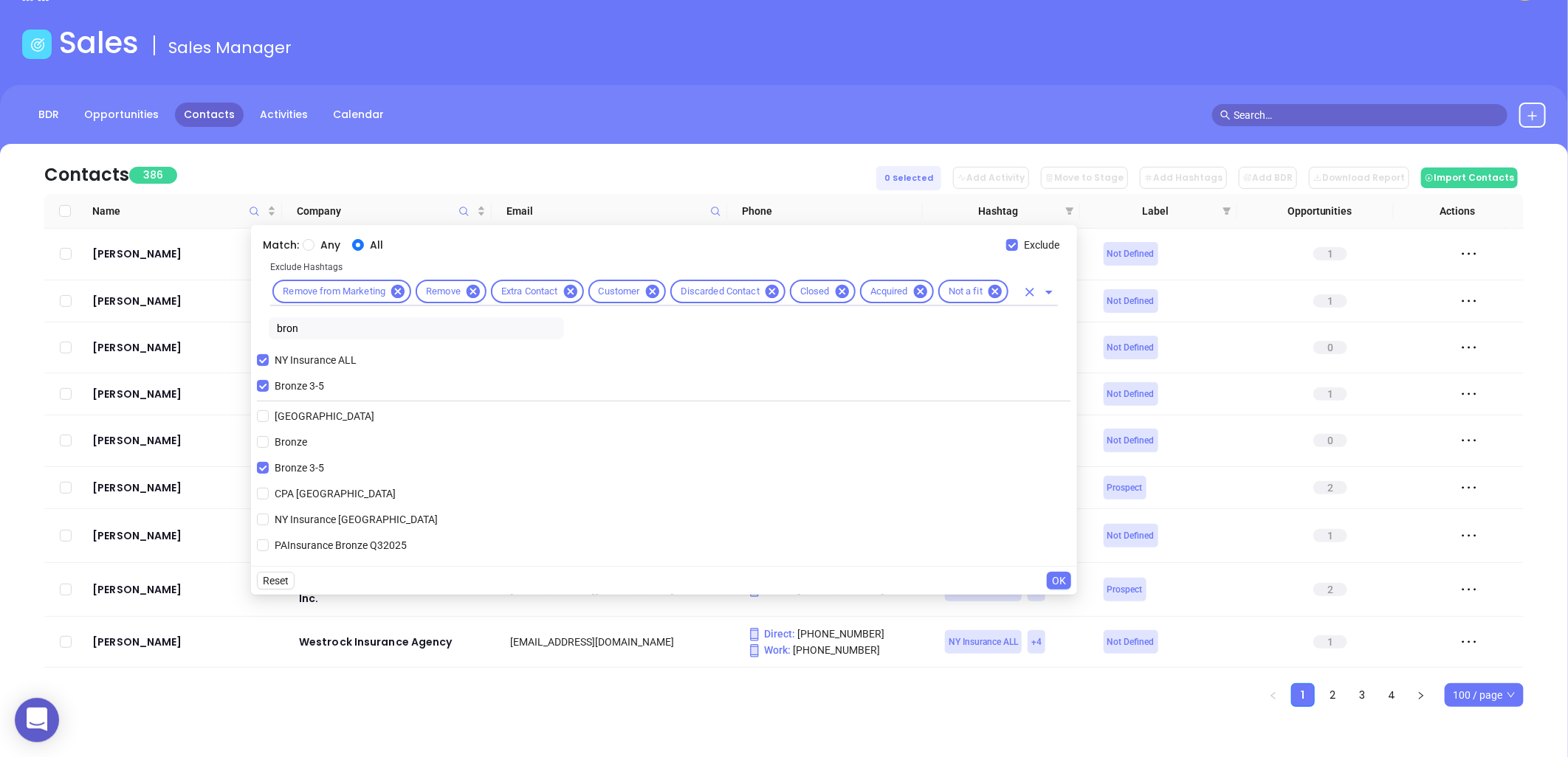
click at [1017, 292] on div "Remove from Marketing Remove Extra Contact Customer Discarded Contact Closed Ac…" at bounding box center [664, 292] width 788 height 29
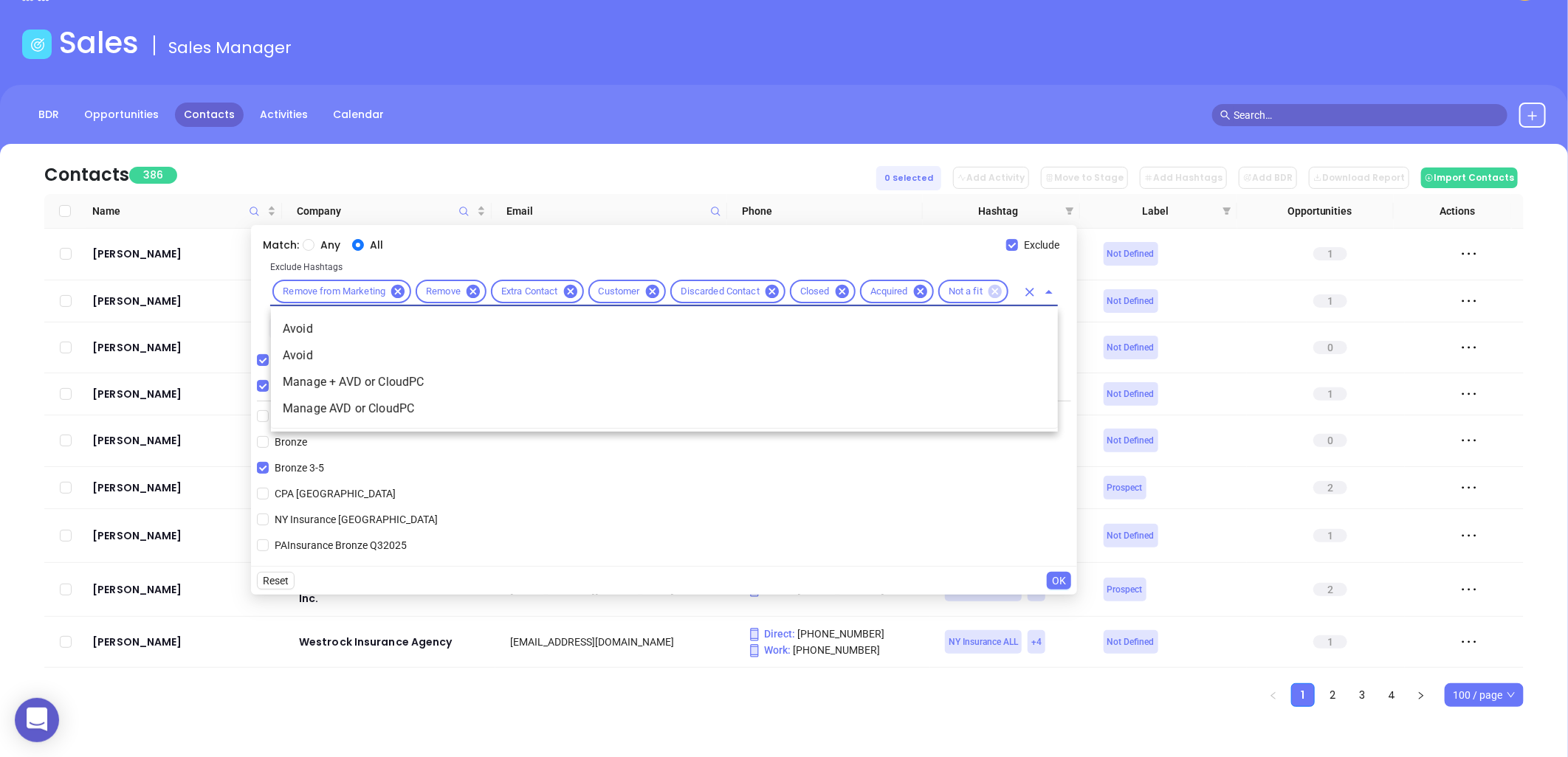
type input "avoi"
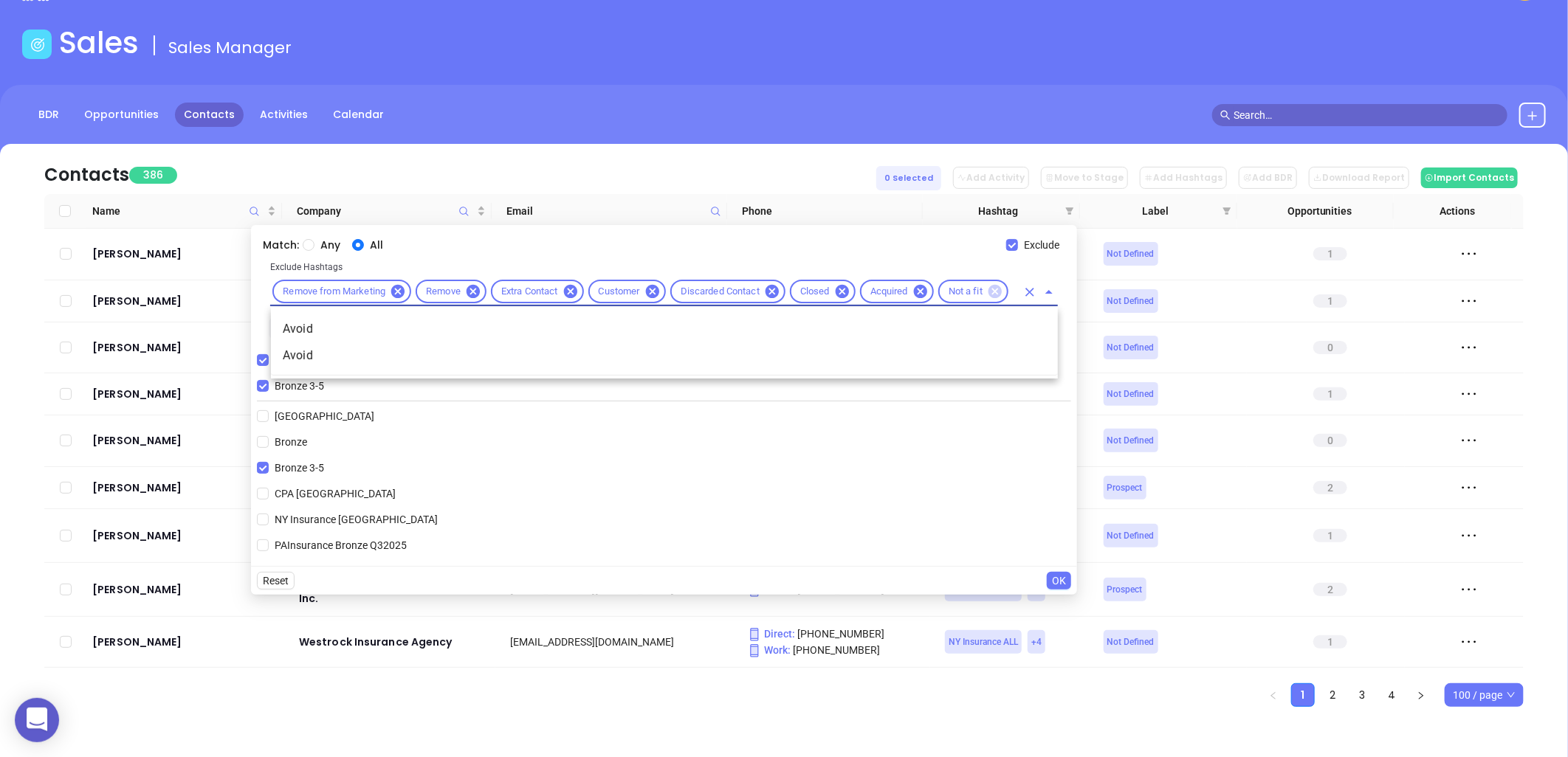
scroll to position [0, 17]
drag, startPoint x: 312, startPoint y: 327, endPoint x: 299, endPoint y: 319, distance: 15.3
click at [308, 327] on li "Avoid" at bounding box center [664, 329] width 787 height 27
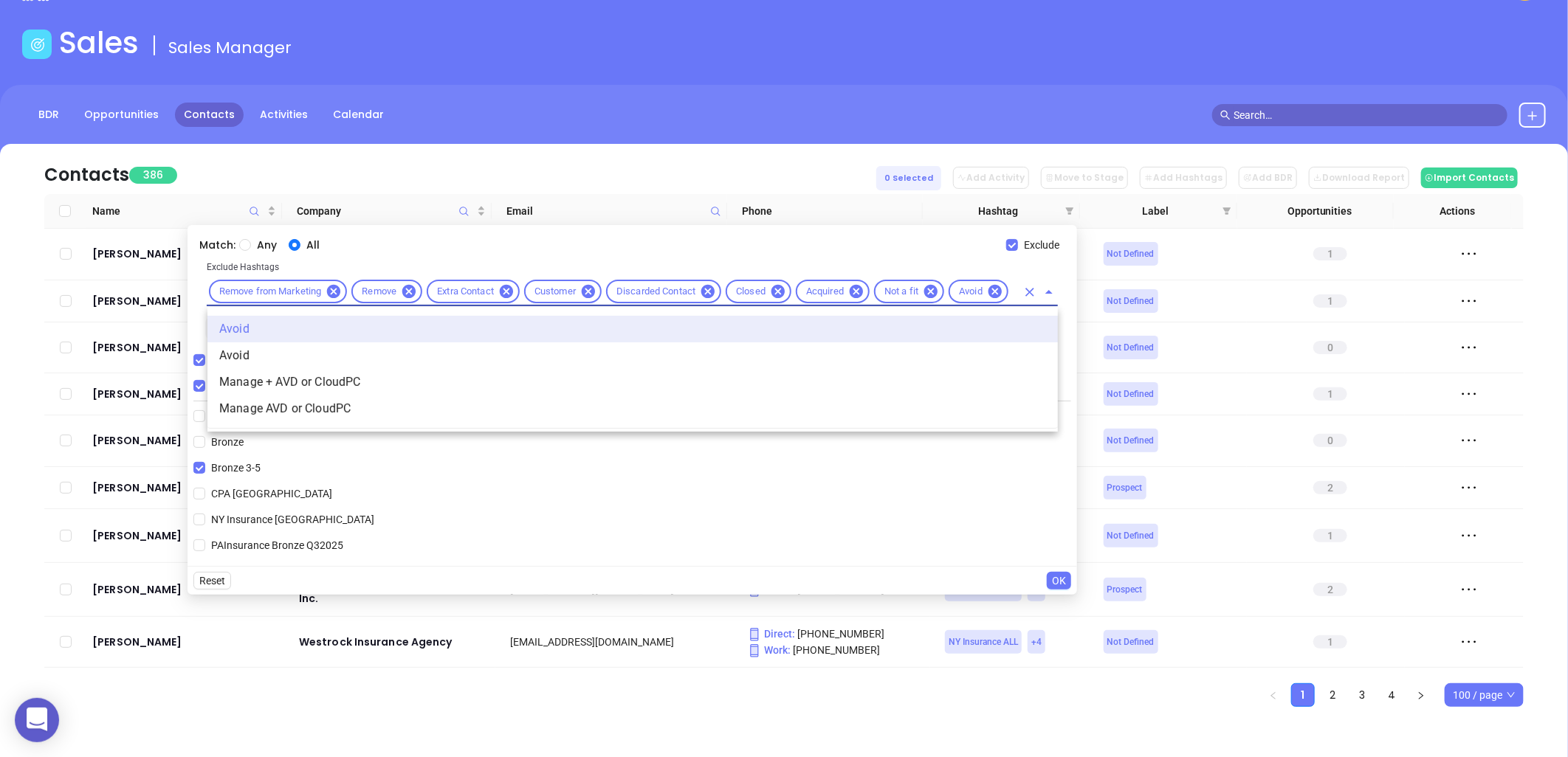
scroll to position [0, 0]
type input "avoi"
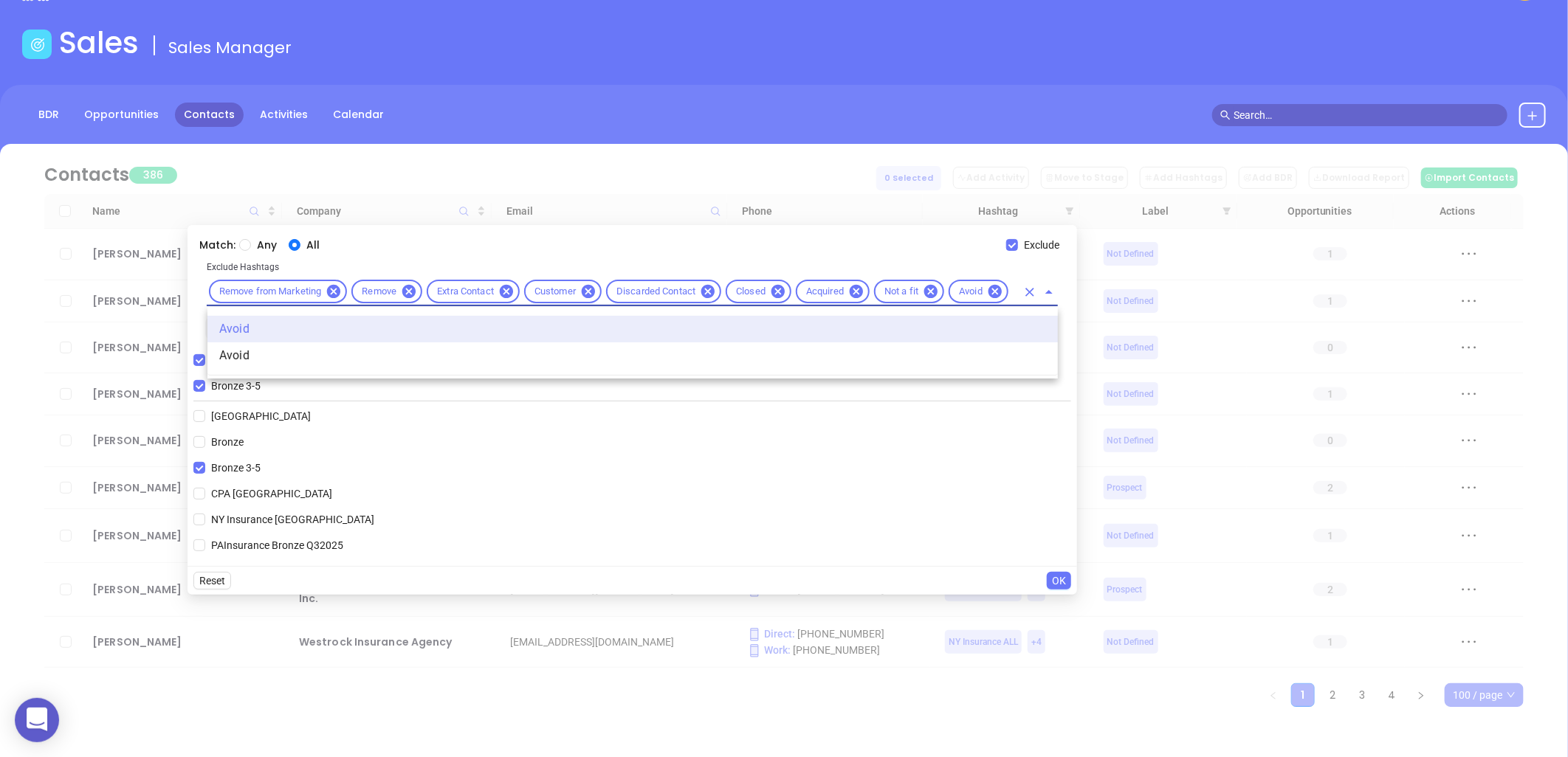
scroll to position [0, 17]
click at [269, 362] on li "Avoid" at bounding box center [633, 356] width 851 height 27
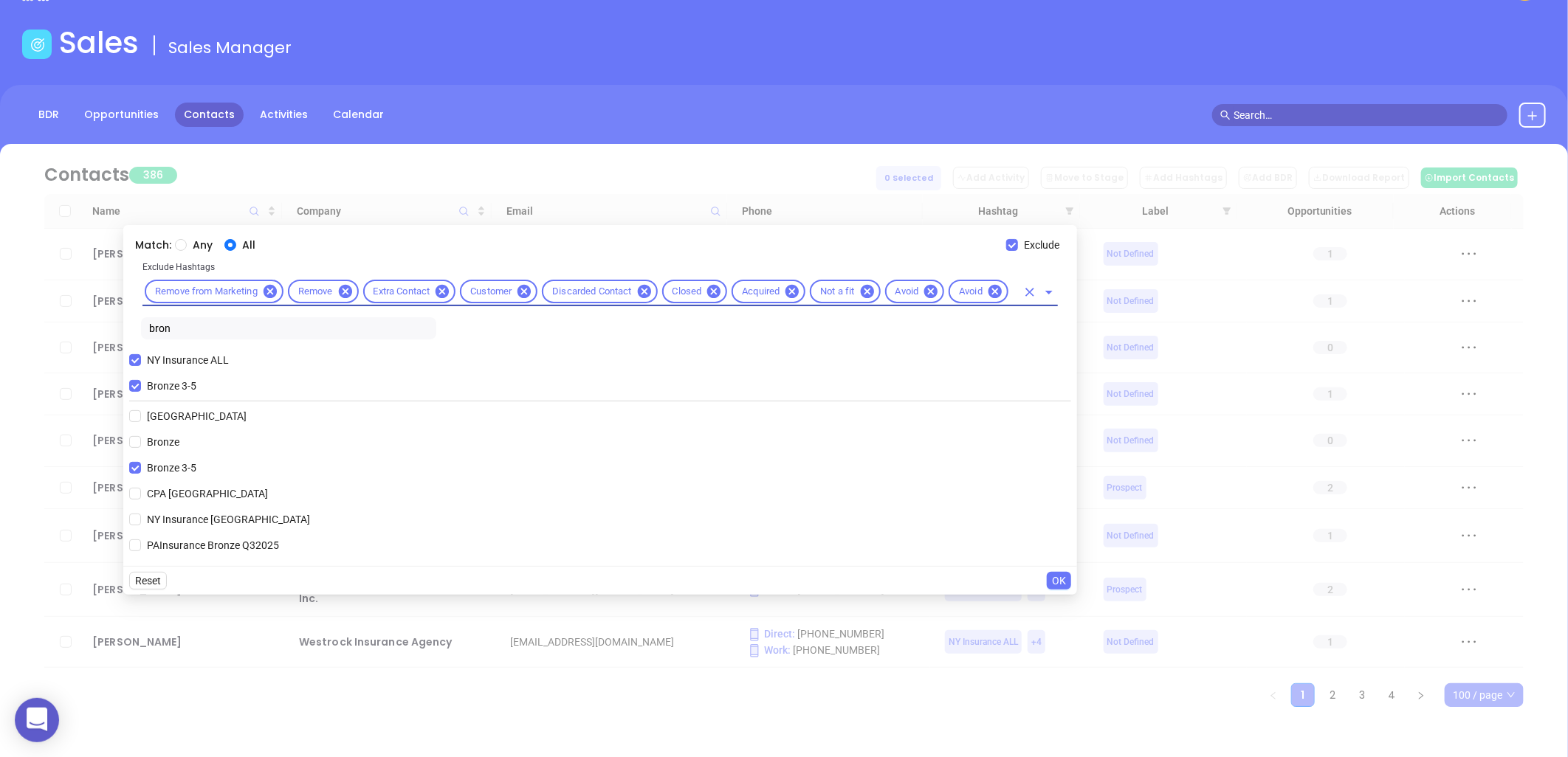
scroll to position [0, 0]
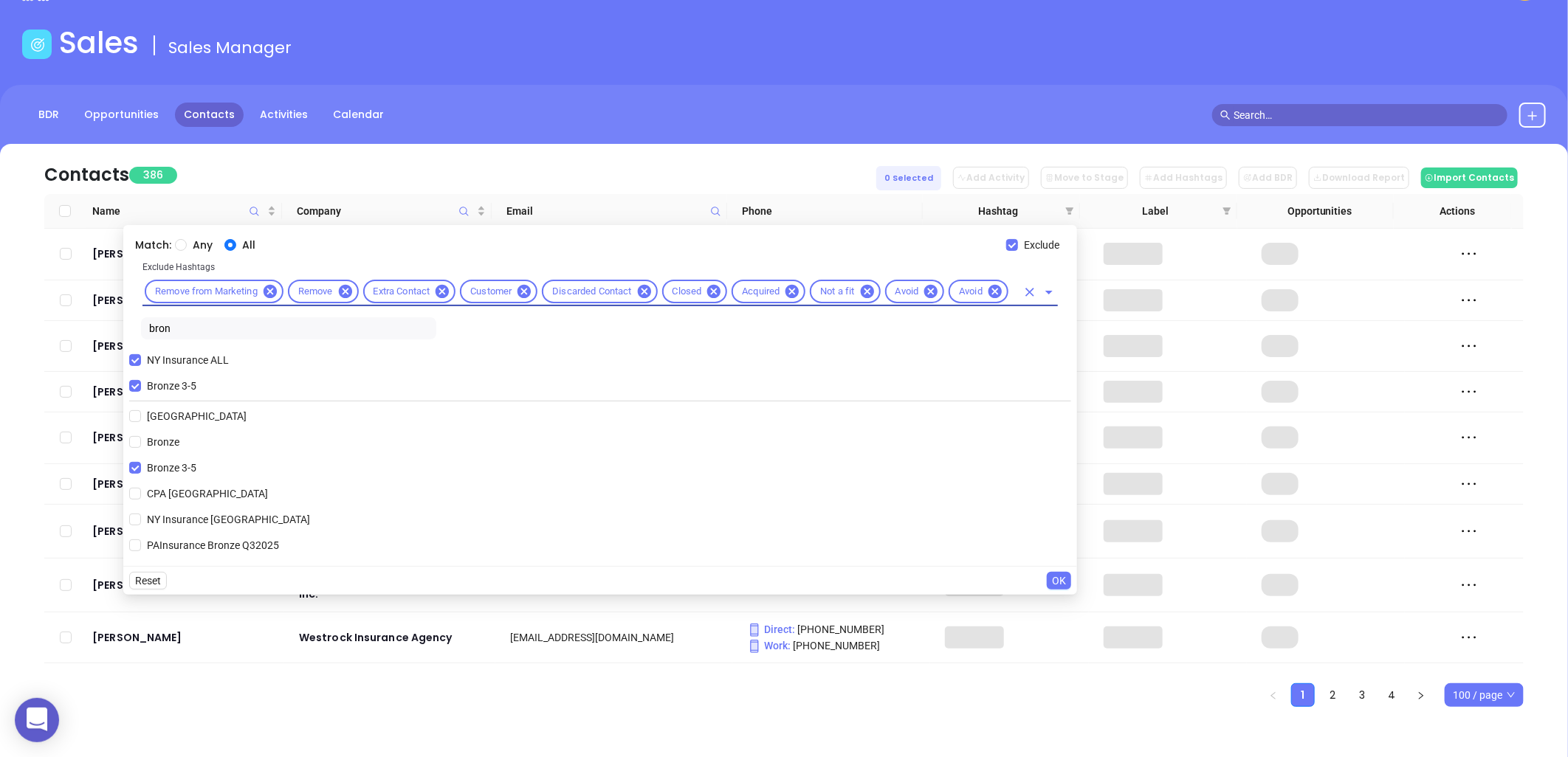
click at [1061, 583] on span "OK" at bounding box center [1059, 581] width 14 height 17
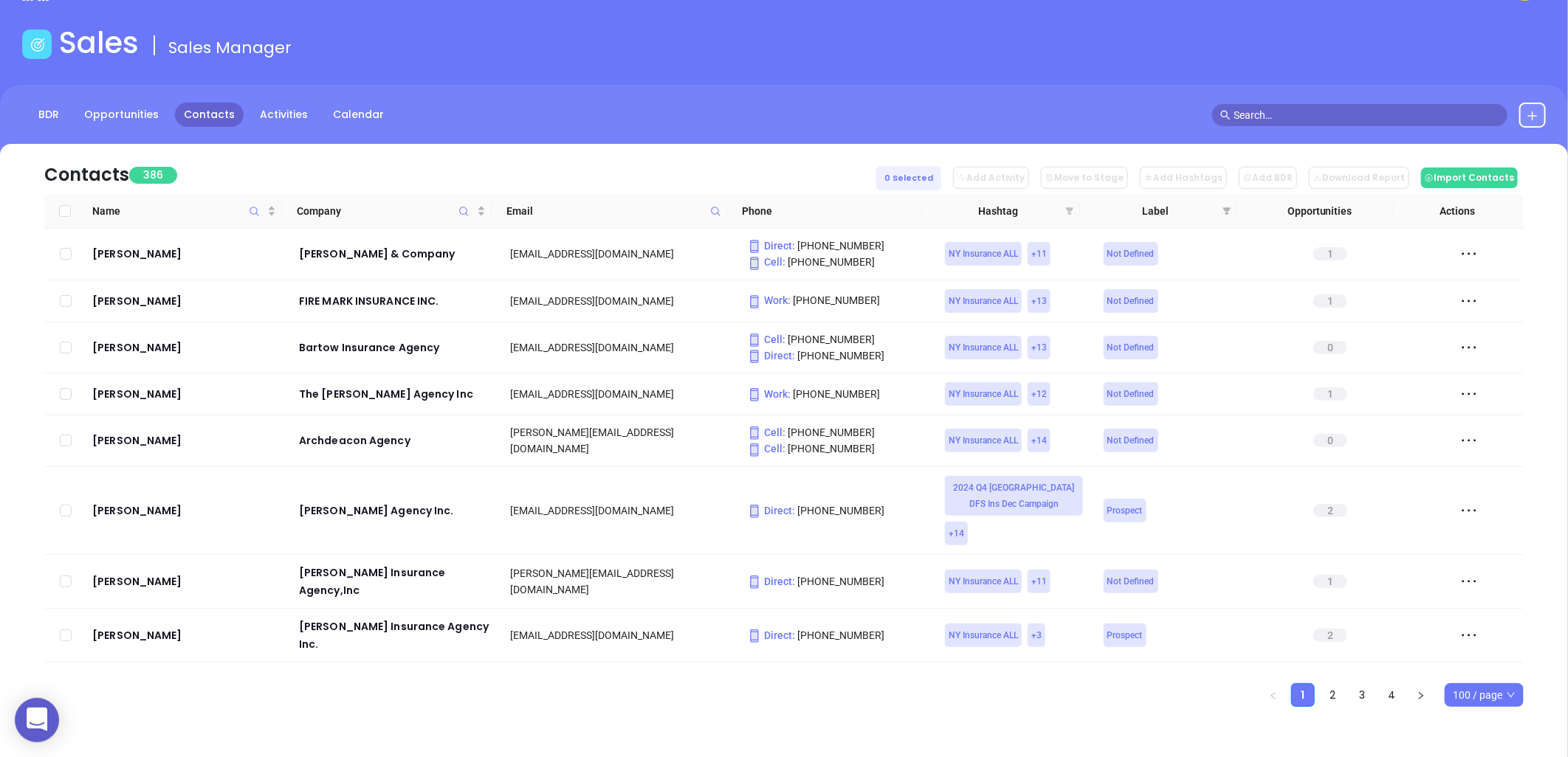
click at [1069, 208] on icon "filter" at bounding box center [1070, 211] width 8 height 7
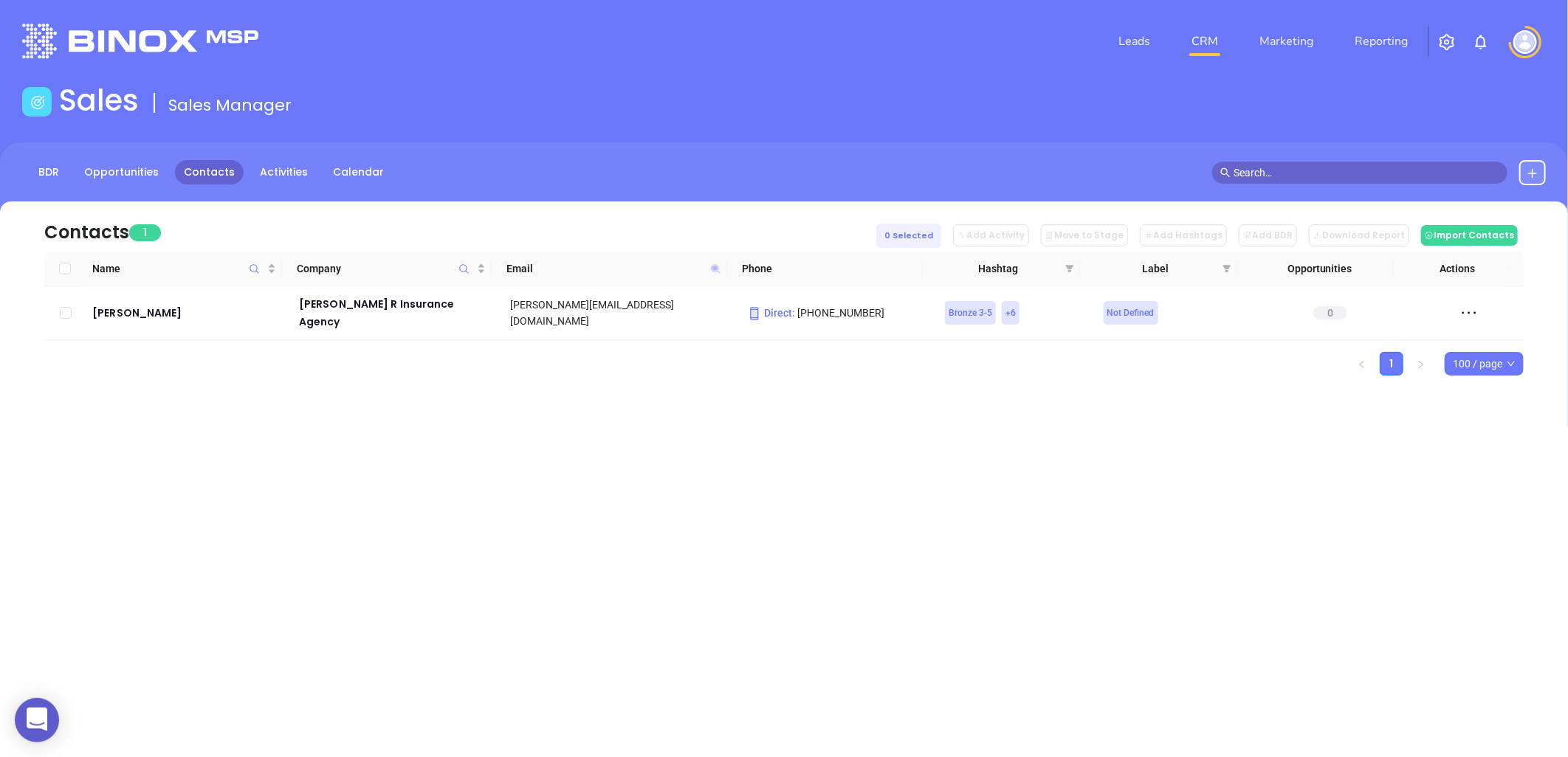
click at [716, 268] on icon at bounding box center [715, 269] width 9 height 9
paste input "Invalid Confirm on Call Correct email not found"
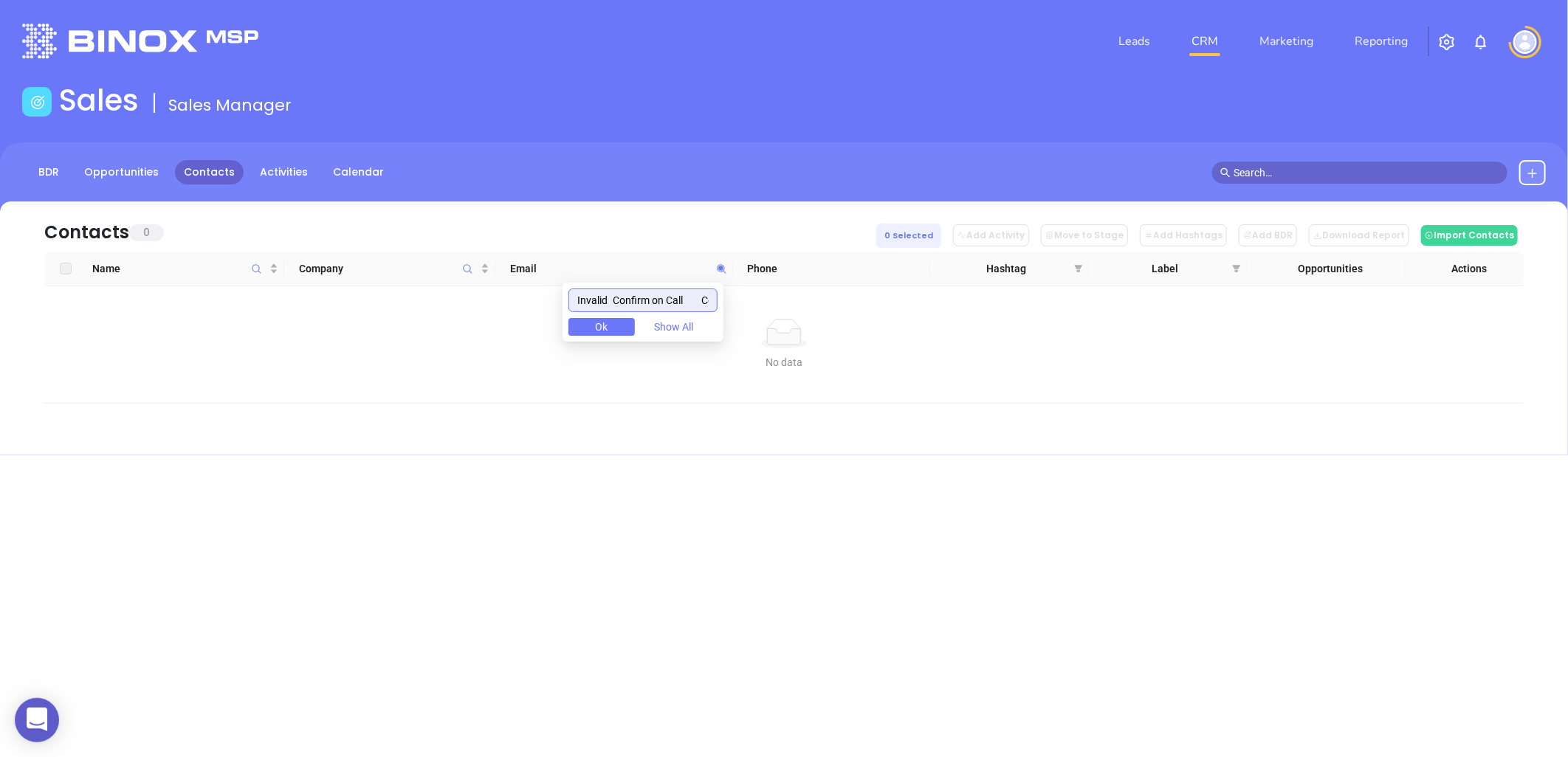
click at [656, 300] on input "Invalid Confirm on Call Correct email not found" at bounding box center [643, 300] width 149 height 23
click at [657, 300] on input "Invalid Confirm on Call Correct email not found" at bounding box center [643, 300] width 149 height 23
paste input "[PERSON_NAME][EMAIL_ADDRESS][DOMAIN_NAME]"
drag, startPoint x: 614, startPoint y: 303, endPoint x: 388, endPoint y: 289, distance: 226.4
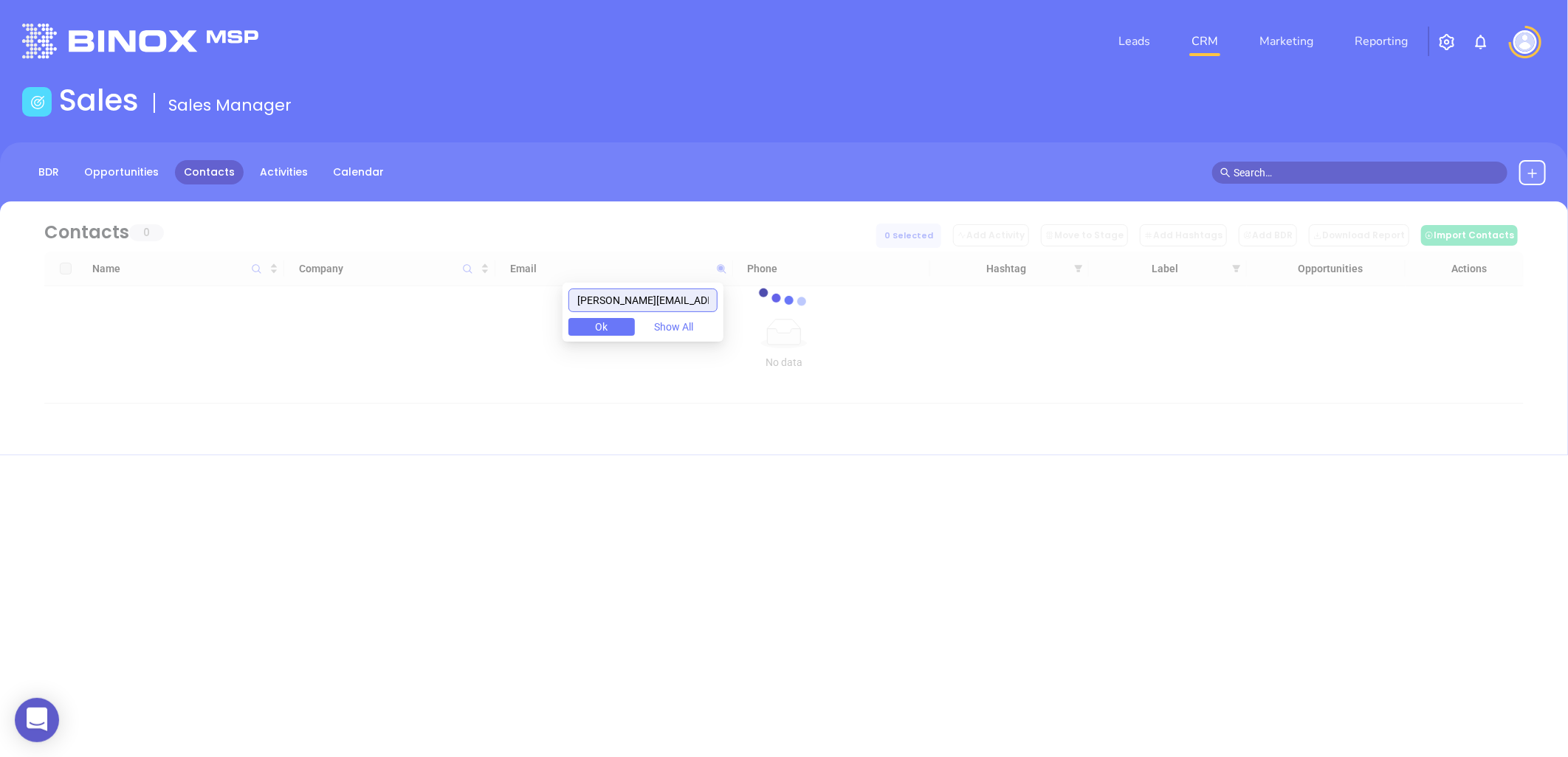
click at [394, 289] on body "0 Leads CRM Marketing Reporting Financial Leads Leads Sales Sales Manager BDR O…" at bounding box center [784, 378] width 1568 height 757
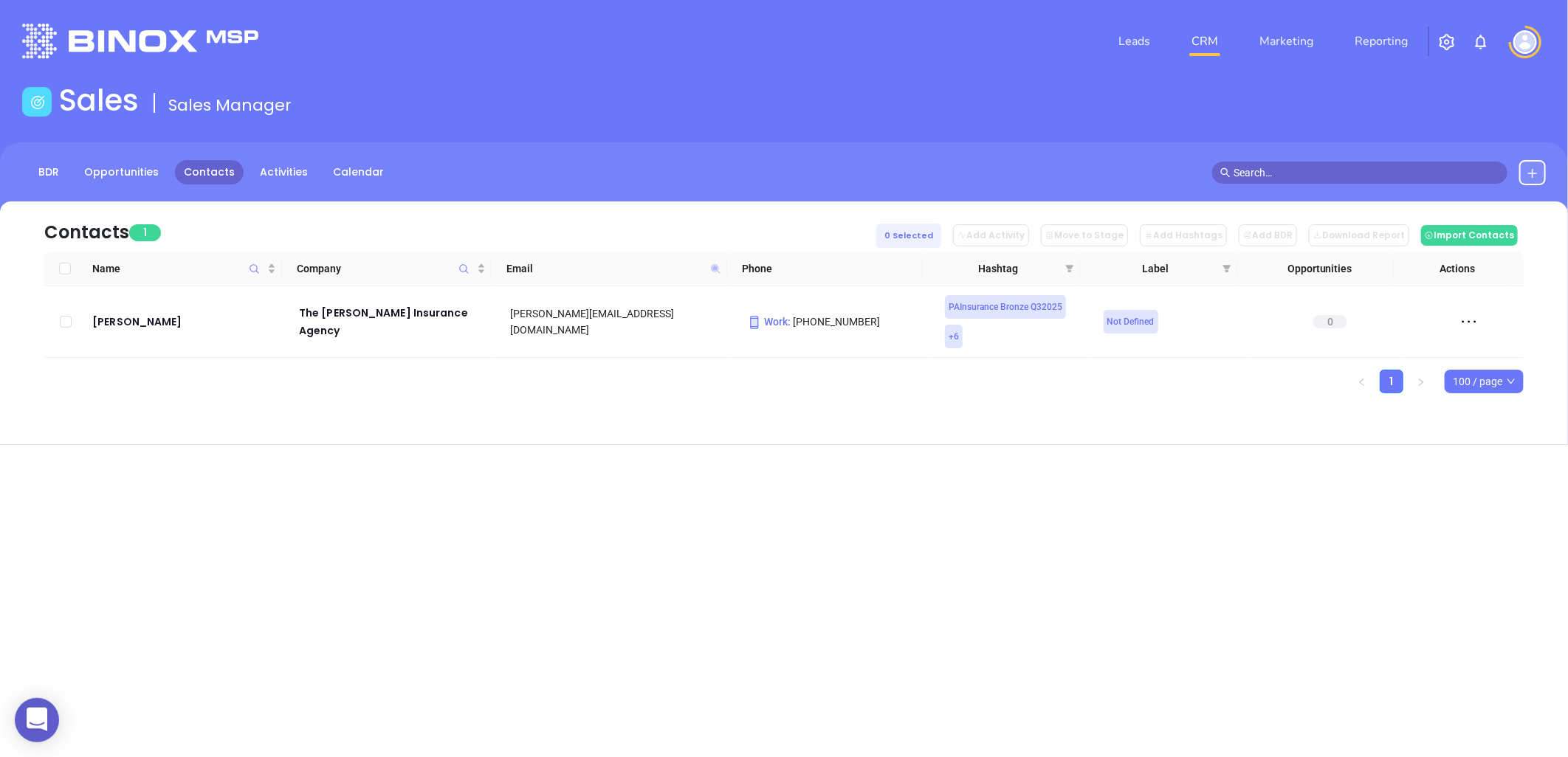
click at [714, 266] on icon at bounding box center [715, 269] width 9 height 9
paste input "[PERSON_NAME][EMAIL_ADDRESS][PERSON_NAME][DOMAIN_NAME]"
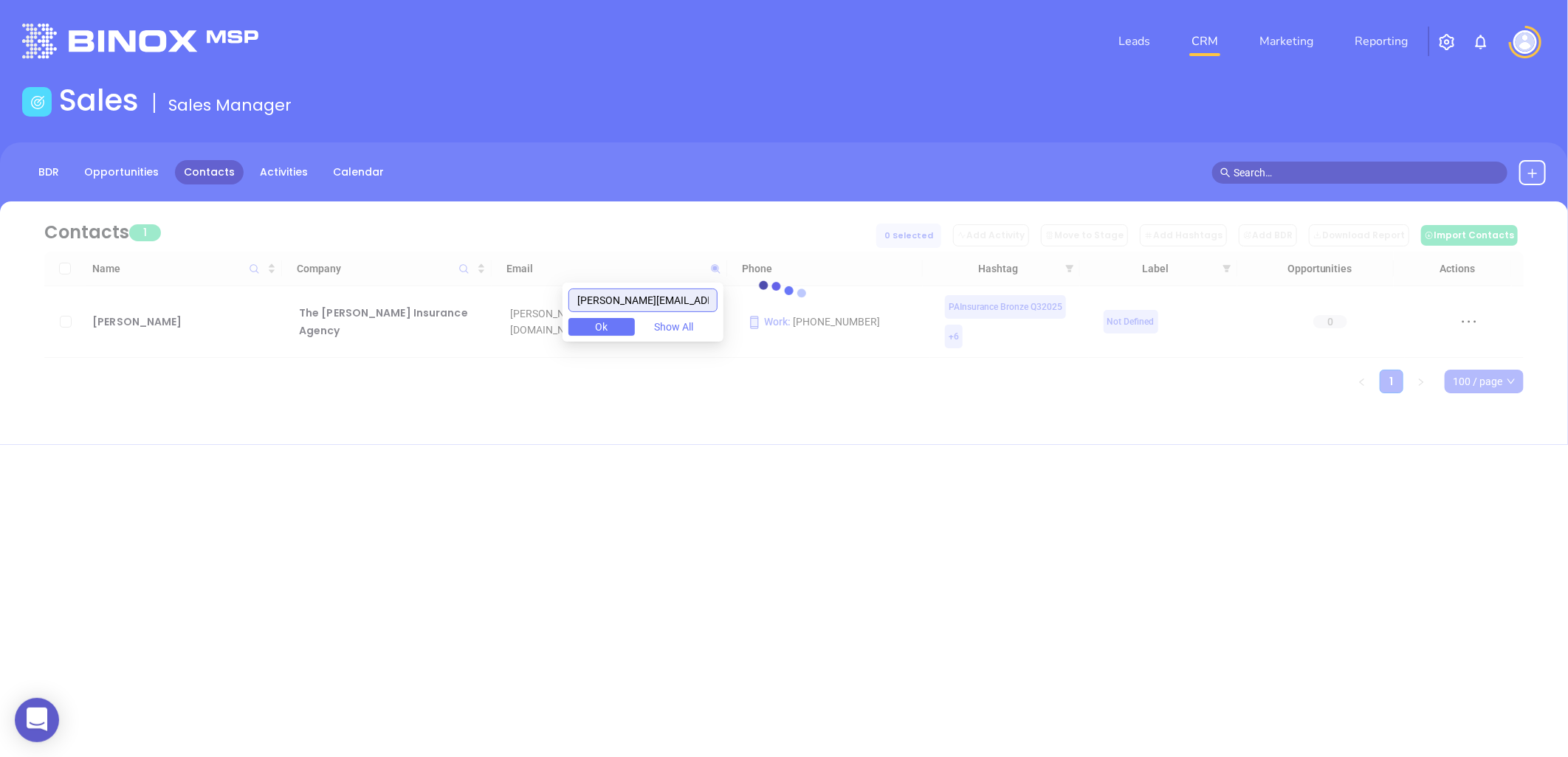
drag, startPoint x: 623, startPoint y: 299, endPoint x: 278, endPoint y: 285, distance: 345.3
click at [279, 285] on body "0 Leads CRM Marketing Reporting Financial Leads Leads Sales Sales Manager BDR O…" at bounding box center [784, 378] width 1568 height 757
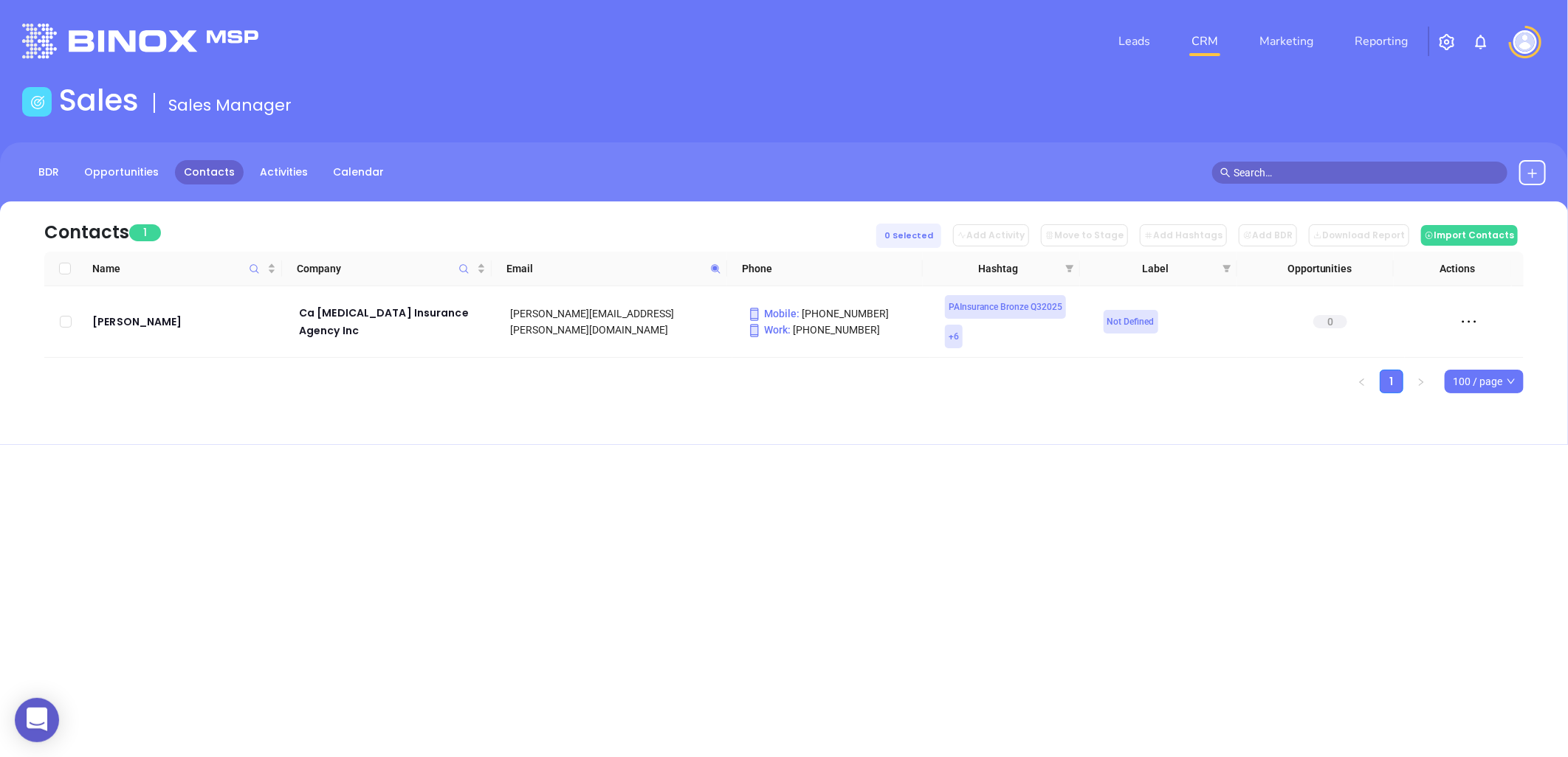
click at [719, 264] on icon at bounding box center [715, 269] width 11 height 11
paste input "PA Insurance [PERSON_NAME] Confirm on Call"
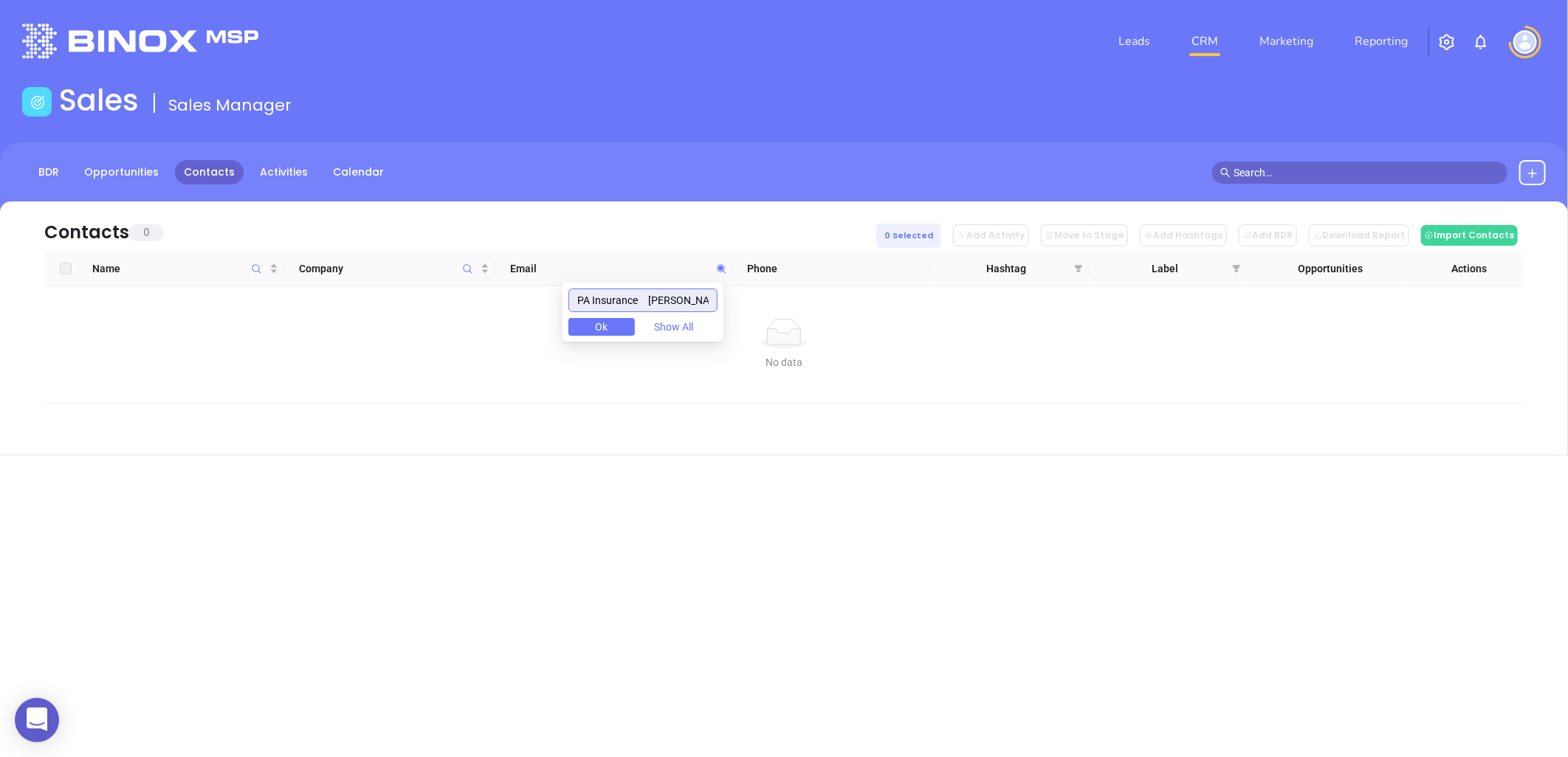
click at [653, 299] on input "PA Insurance [PERSON_NAME] Confirm on Call" at bounding box center [643, 300] width 149 height 23
click at [654, 298] on input "PA Insurance [PERSON_NAME] Confirm on Call" at bounding box center [643, 300] width 149 height 23
paste input "[PERSON_NAME][EMAIL_ADDRESS][PERSON_NAME][DOMAIN_NAME]"
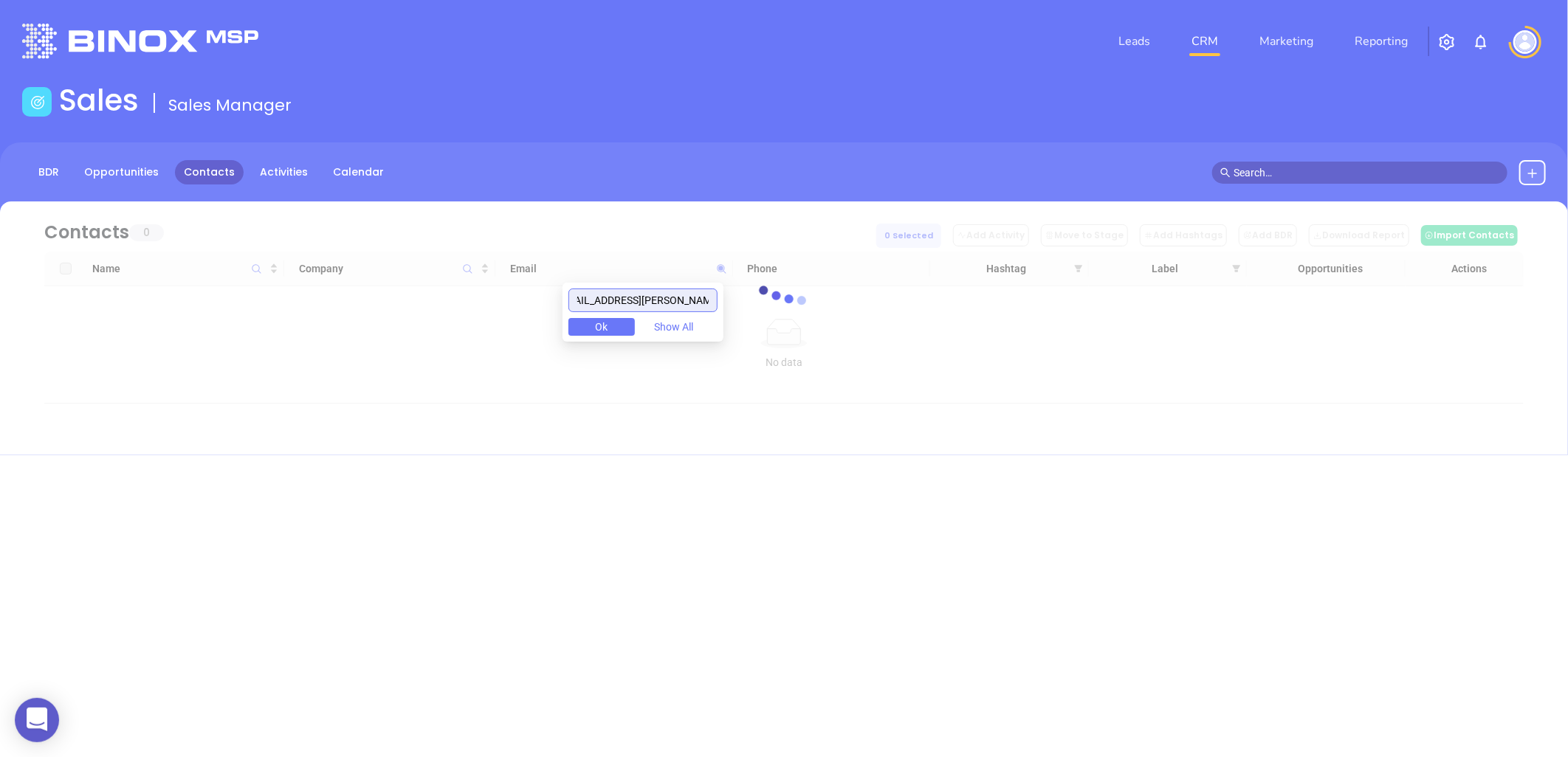
click at [631, 304] on input "[PERSON_NAME][EMAIL_ADDRESS][PERSON_NAME][DOMAIN_NAME]" at bounding box center [643, 300] width 149 height 23
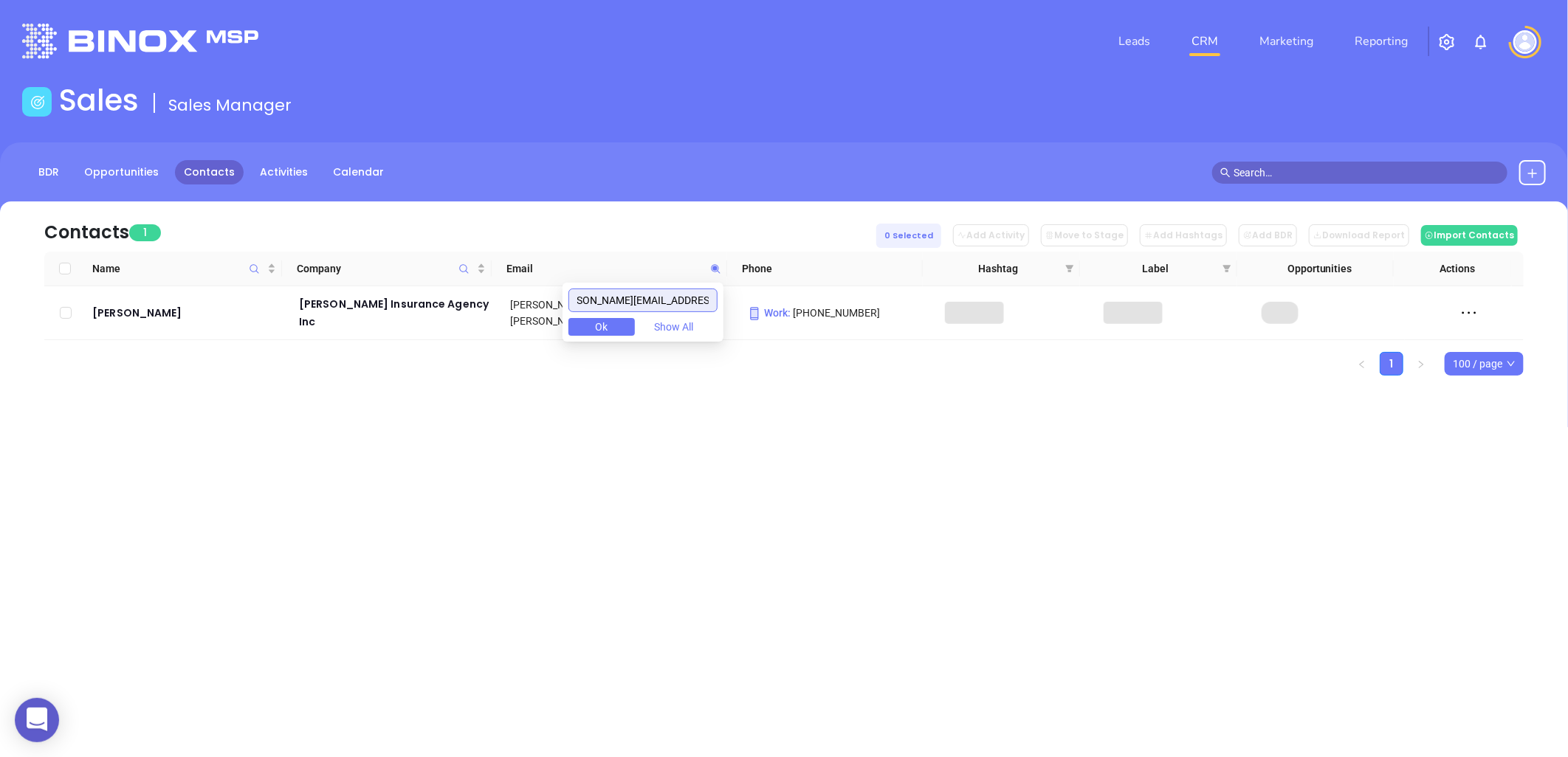
scroll to position [0, 0]
type input "[DOMAIN_NAME]"
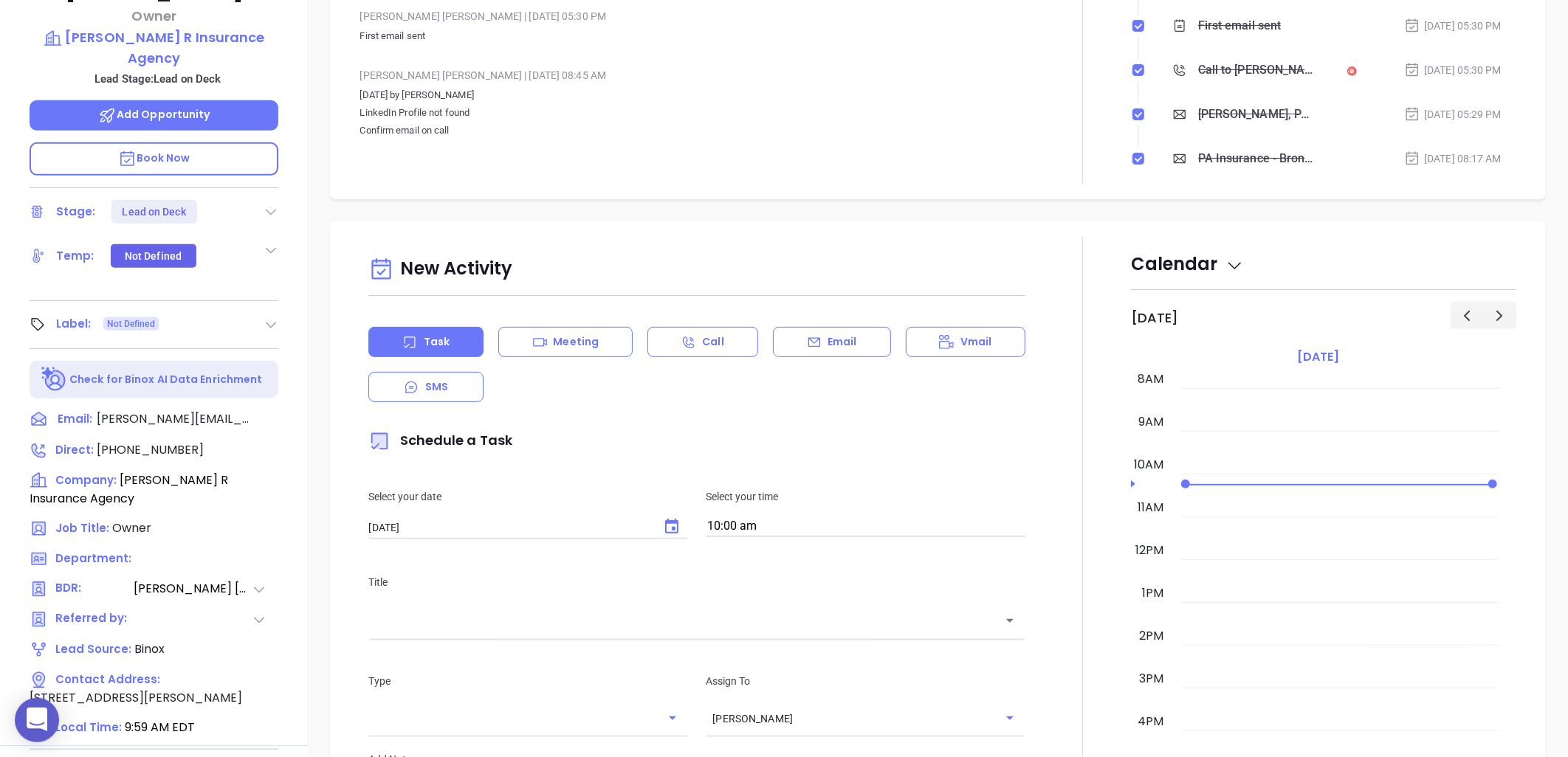
scroll to position [477, 0]
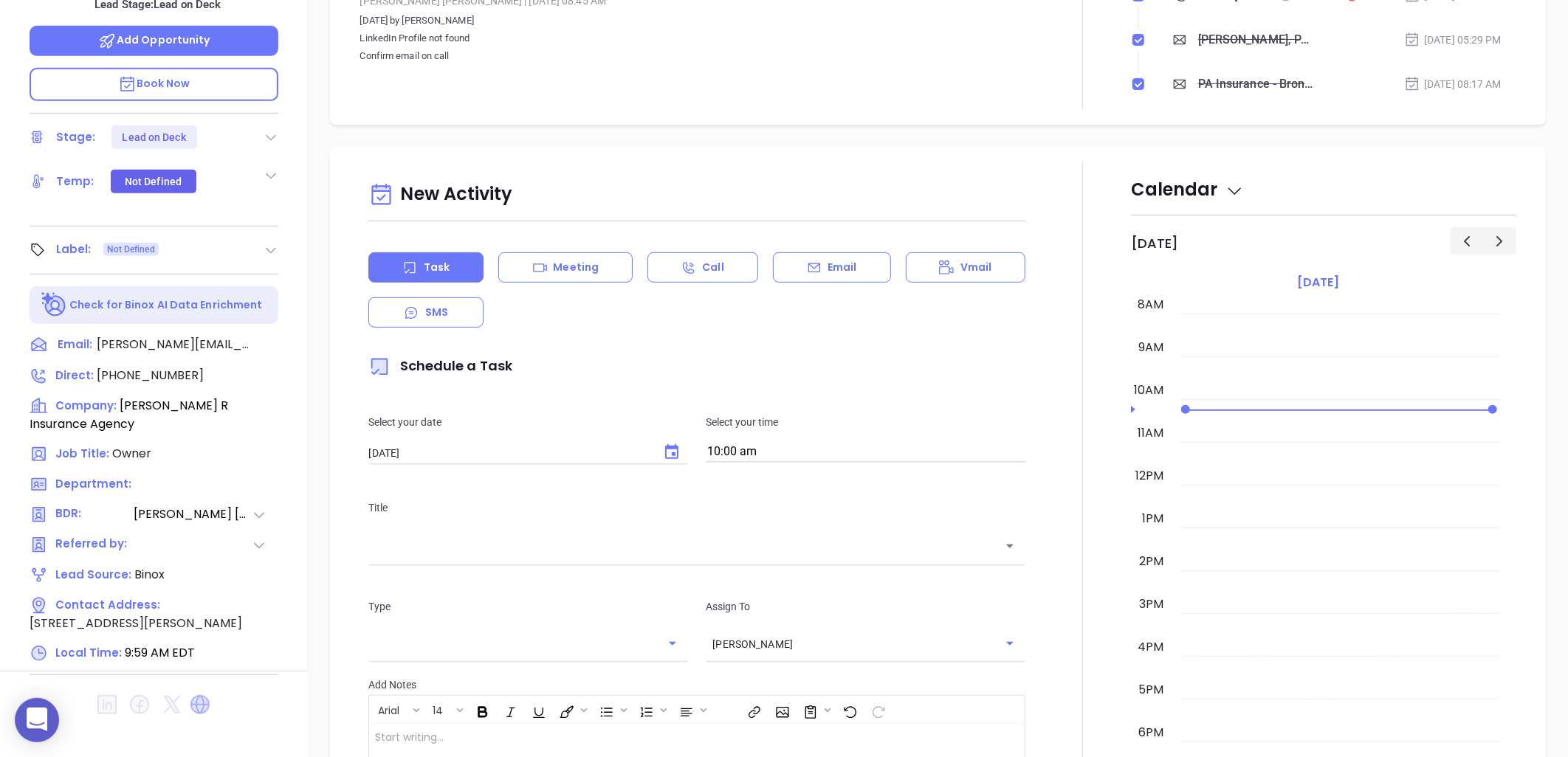
click at [204, 696] on icon at bounding box center [200, 705] width 19 height 19
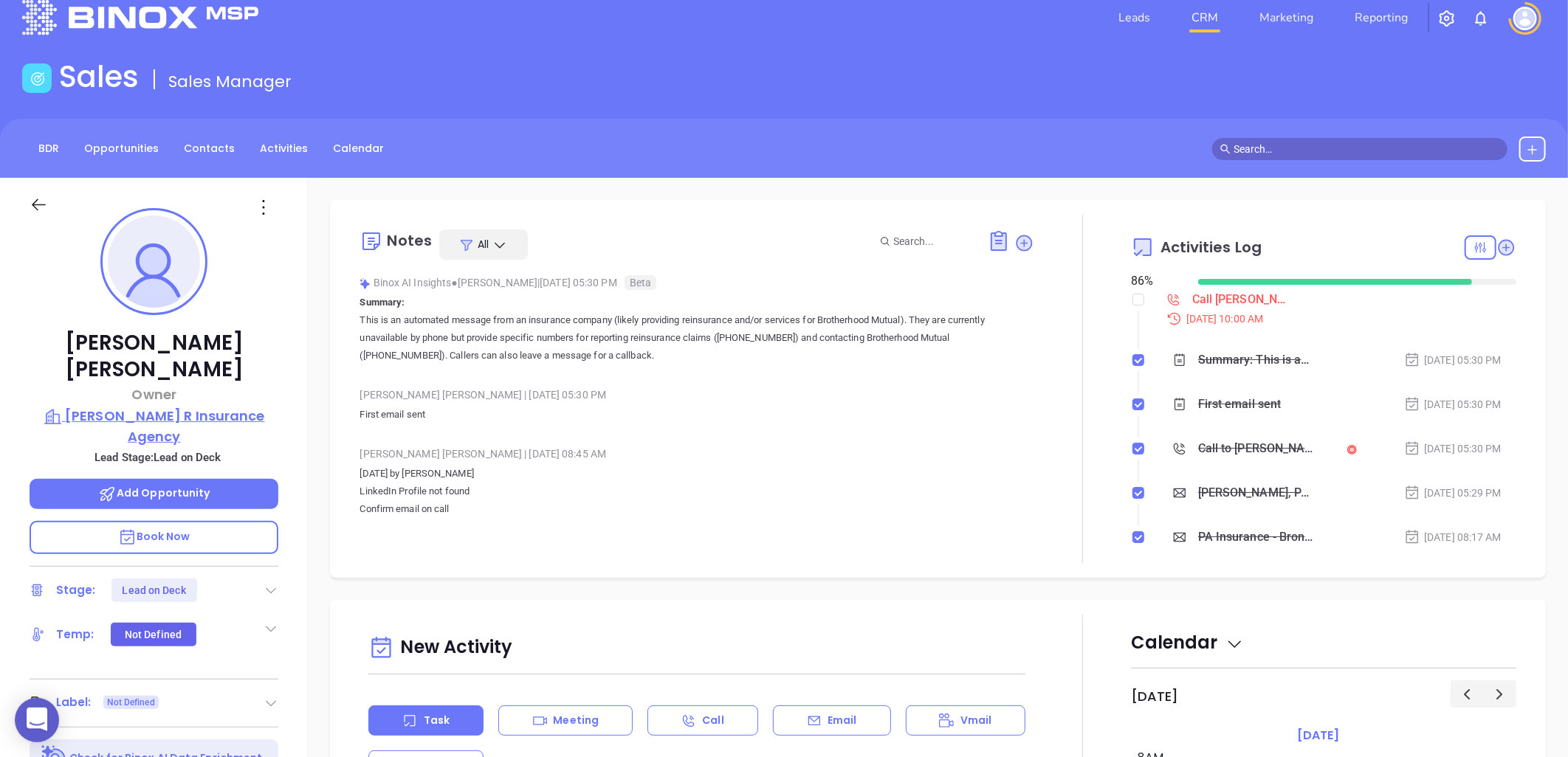
scroll to position [164, 0]
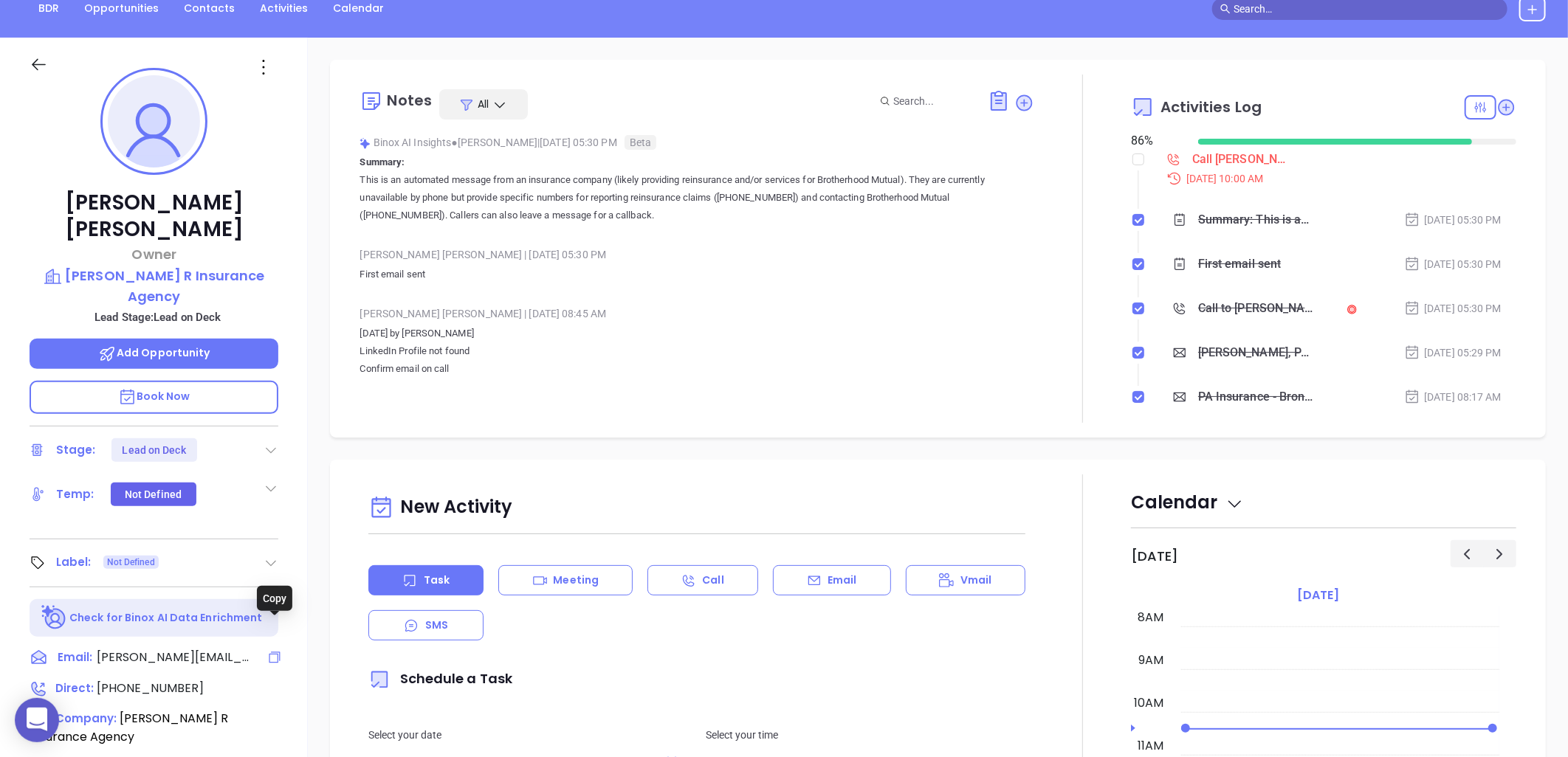
drag, startPoint x: 275, startPoint y: 626, endPoint x: 31, endPoint y: 478, distance: 285.4
click at [275, 650] on icon at bounding box center [274, 658] width 15 height 15
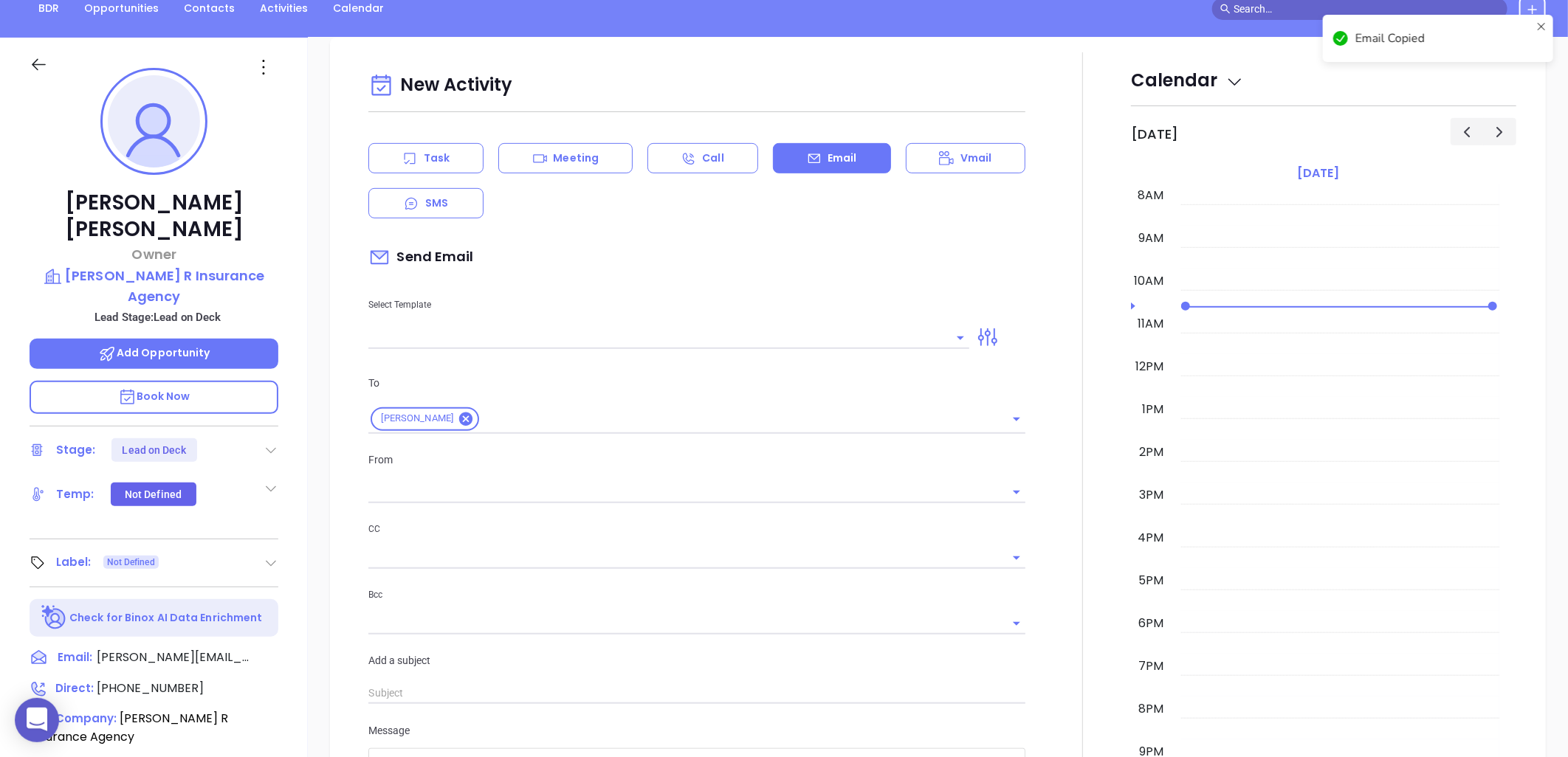
scroll to position [201, 0]
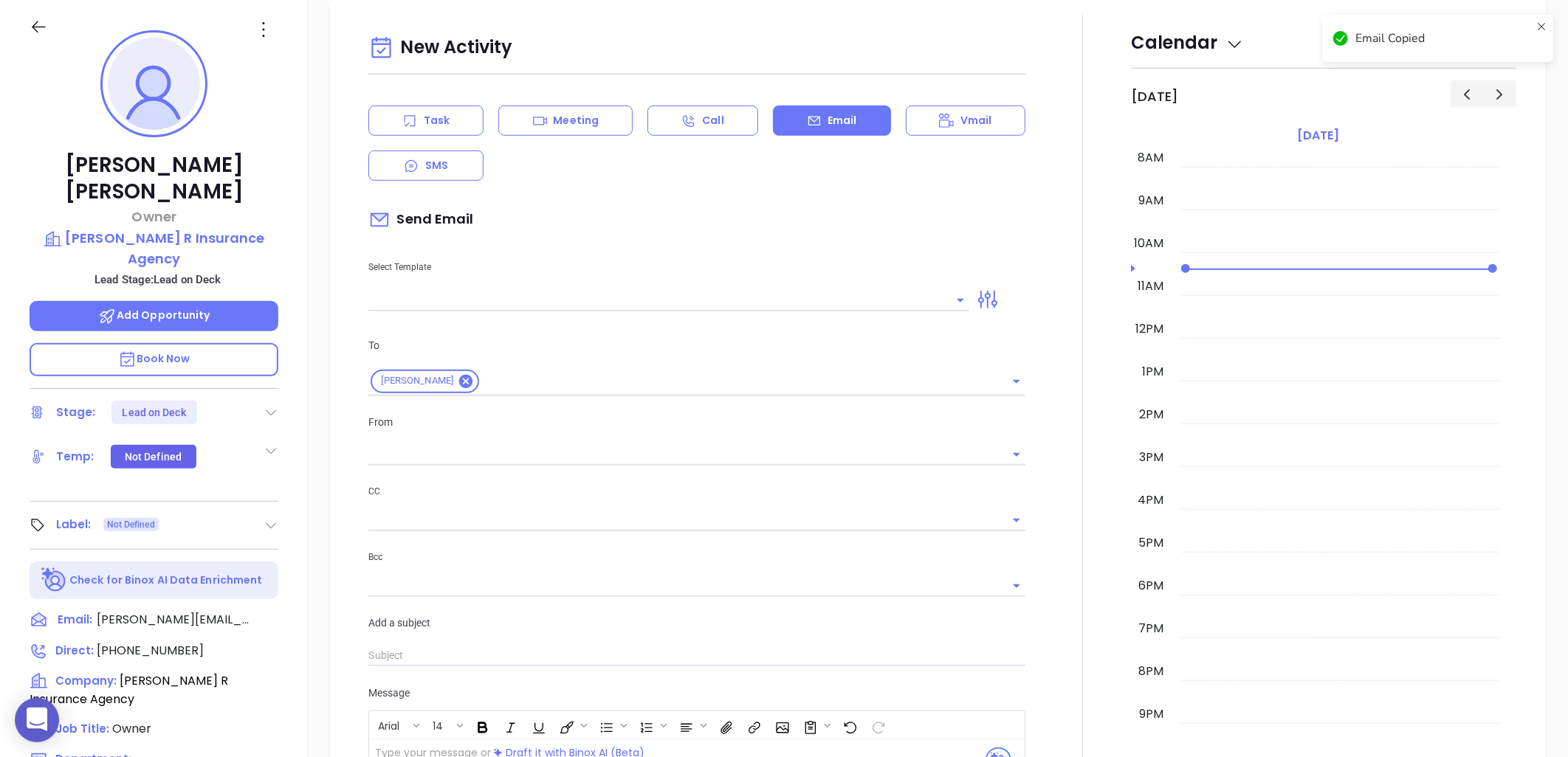
type input "Liz Cruz"
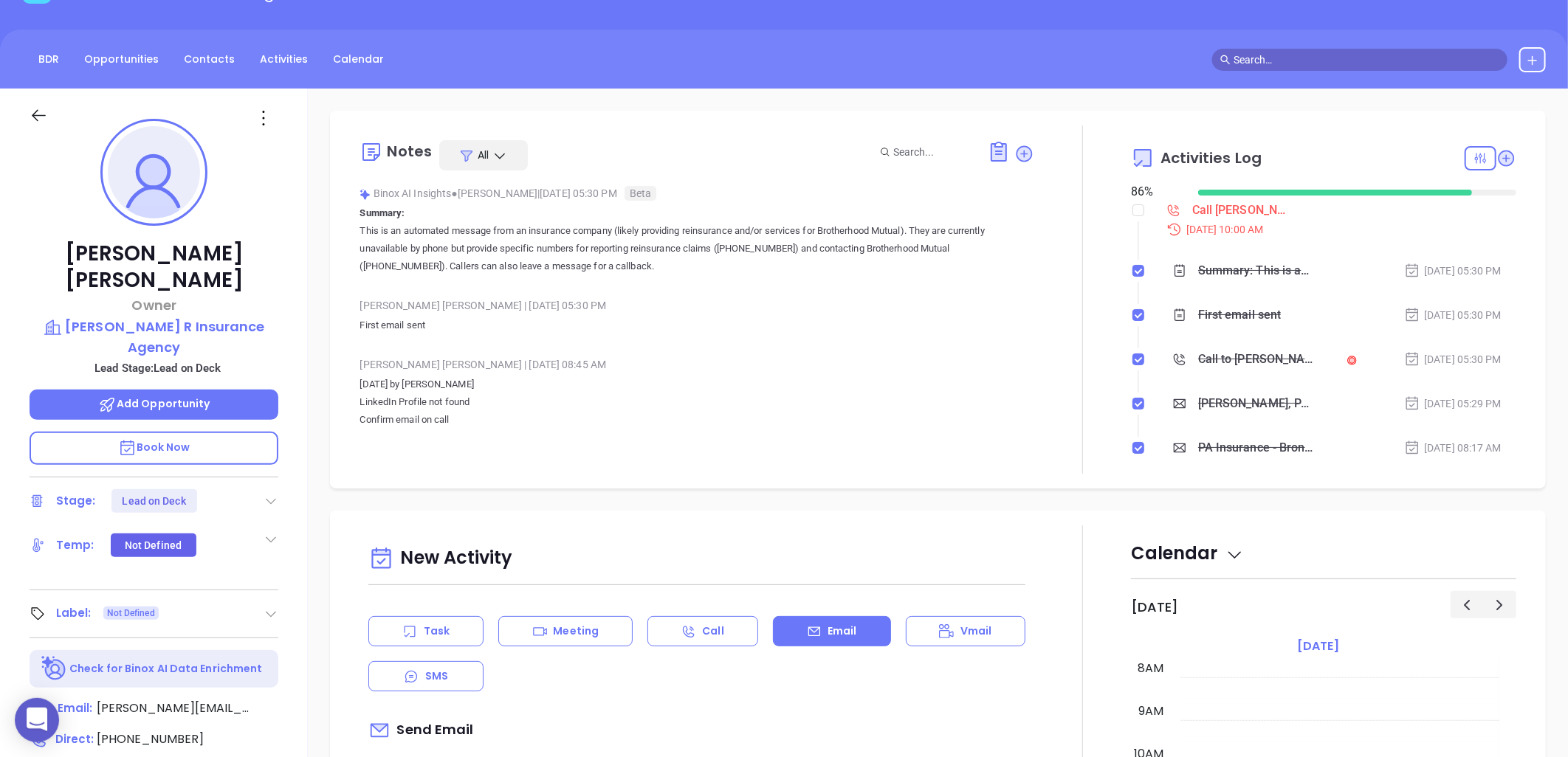
scroll to position [410, 0]
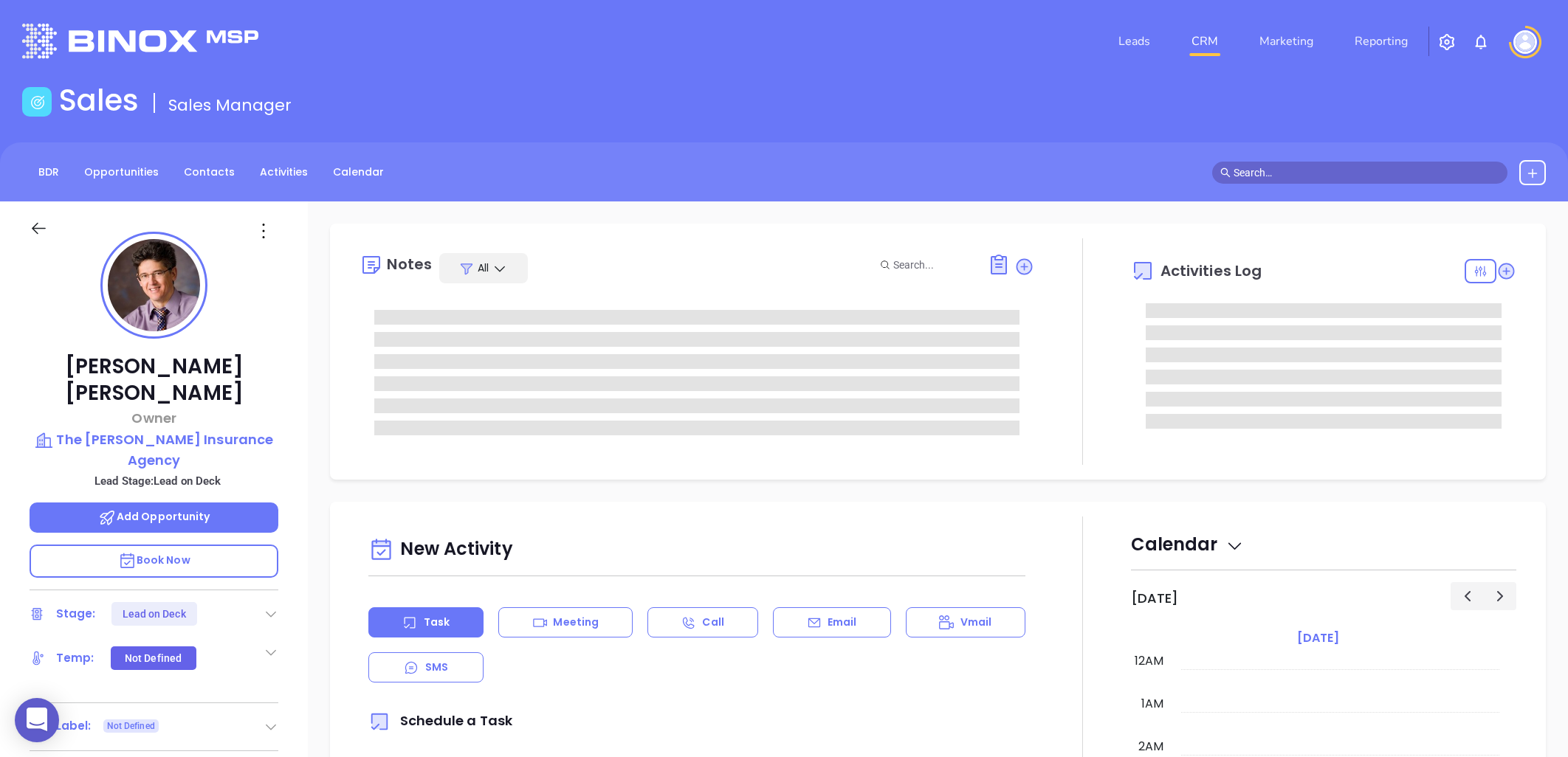
type input "[PERSON_NAME]"
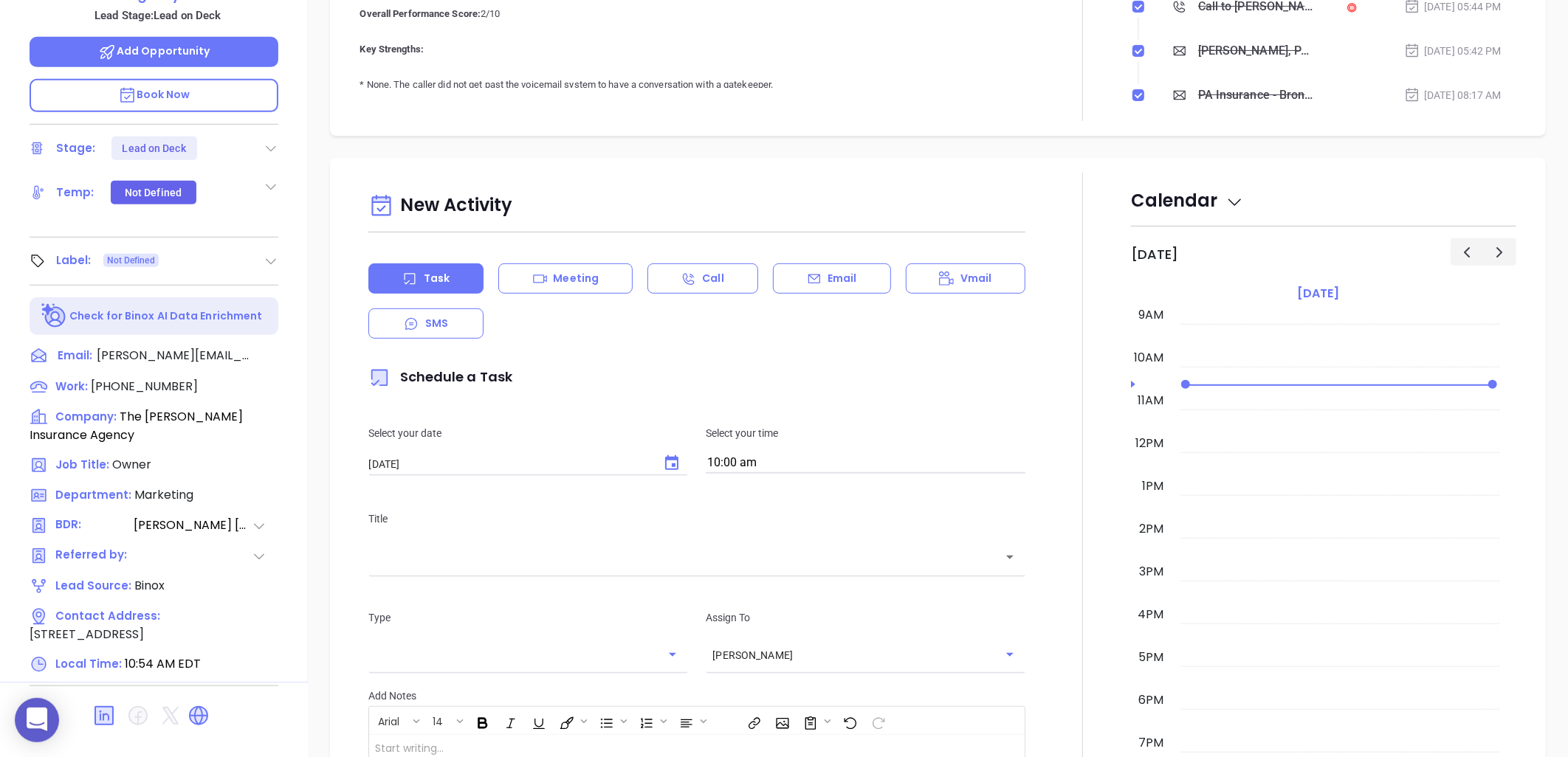
scroll to position [477, 0]
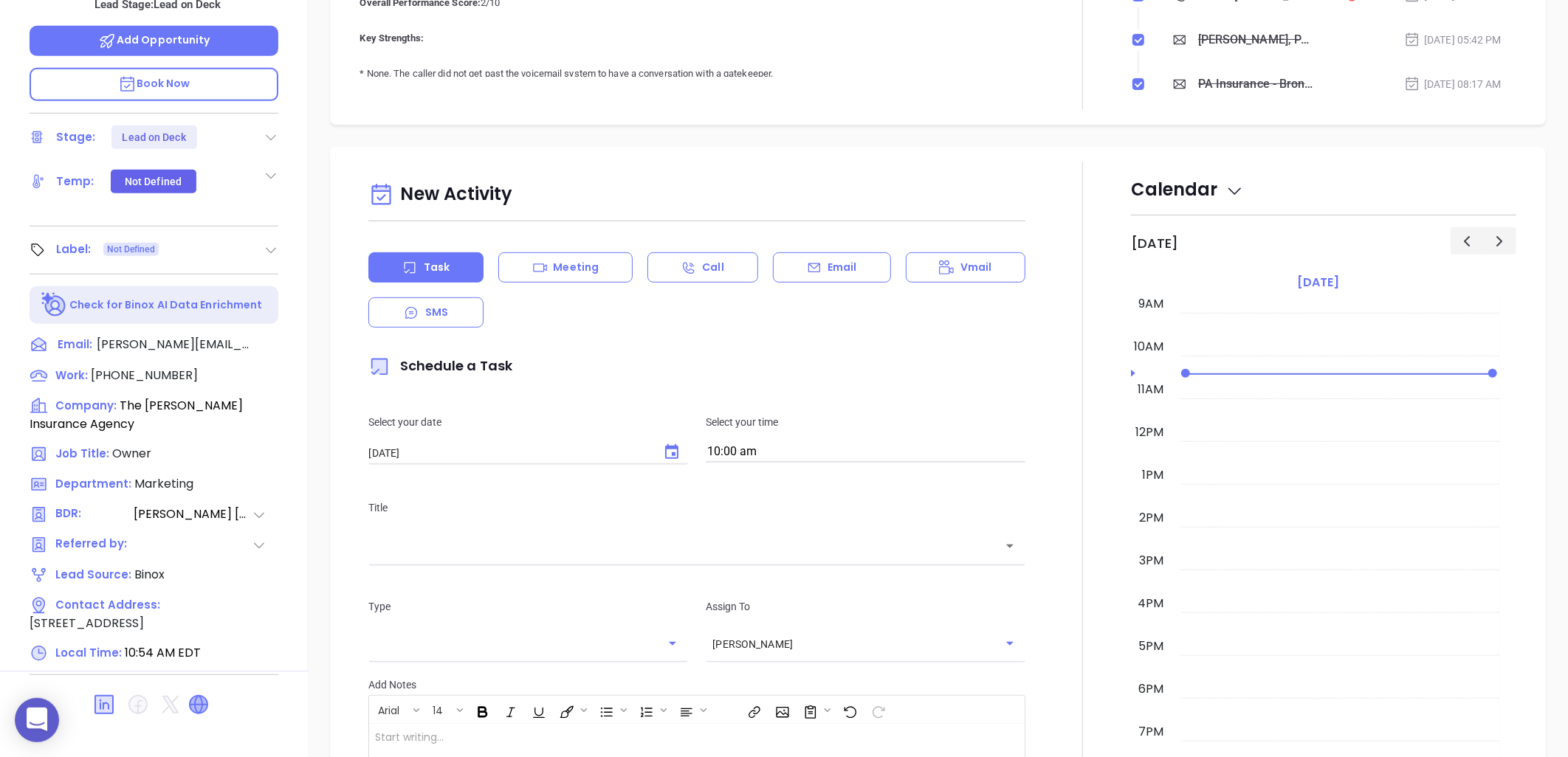
click at [200, 693] on icon at bounding box center [198, 705] width 23 height 23
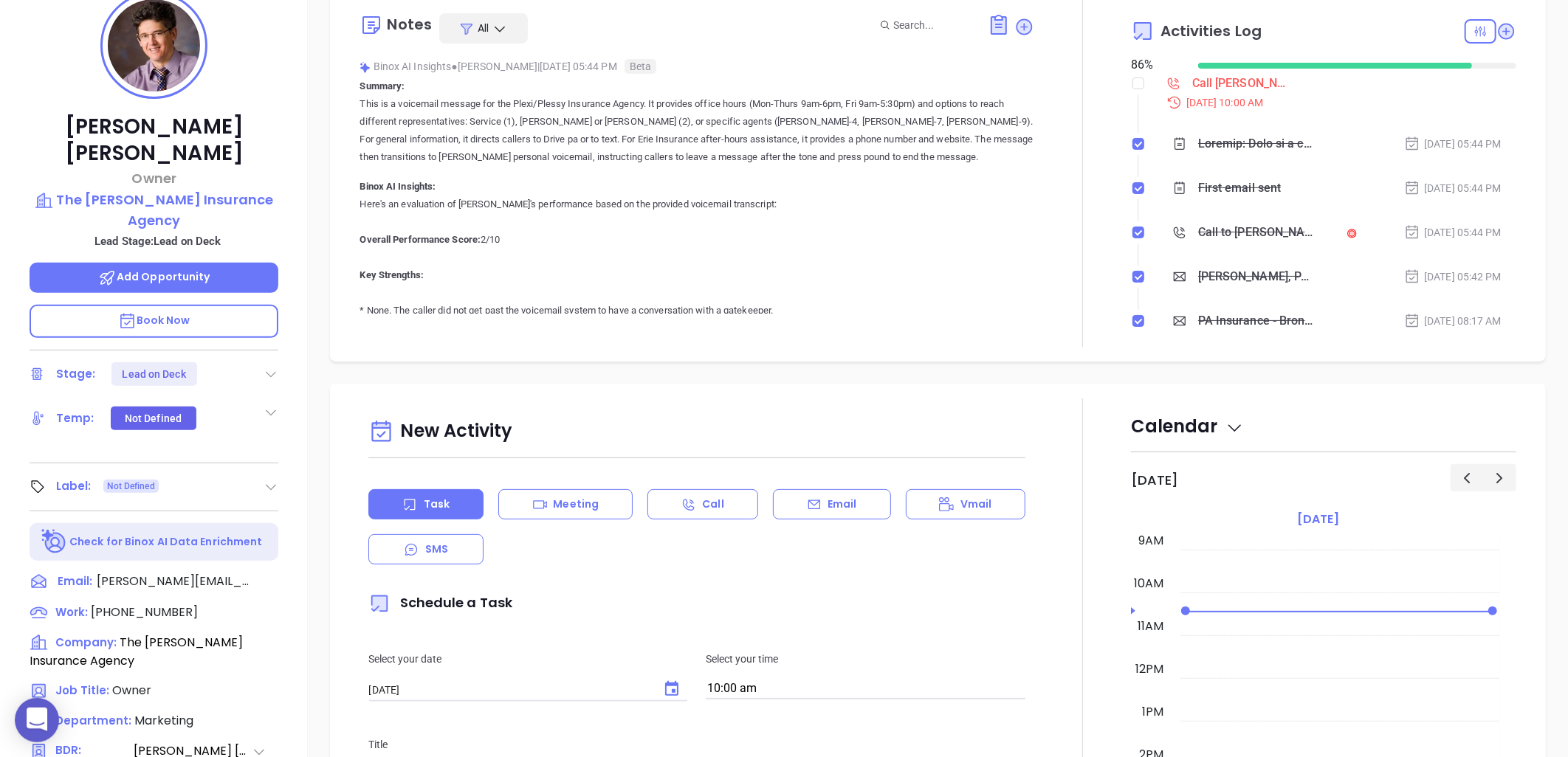
scroll to position [149, 0]
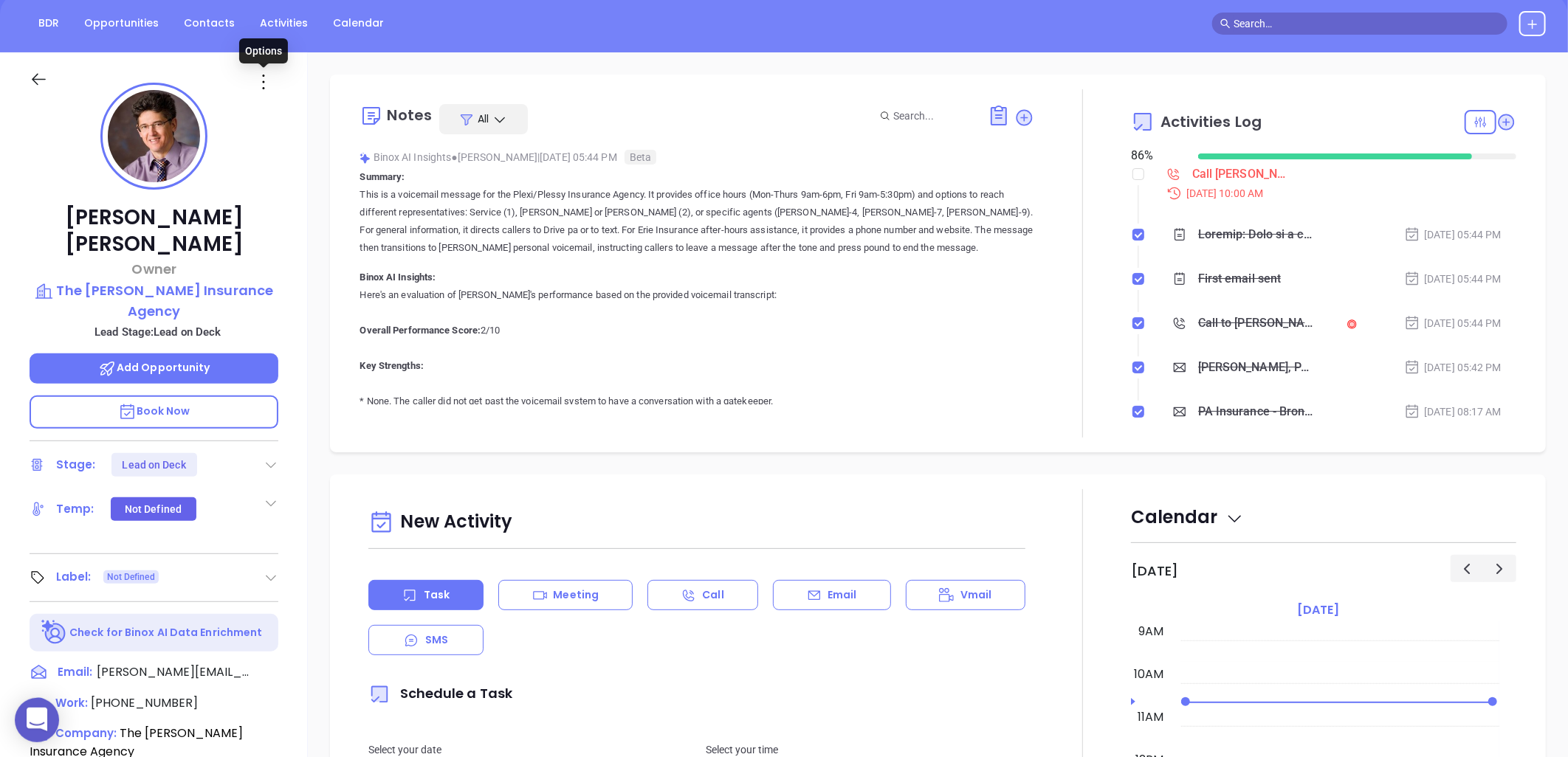
click at [260, 81] on icon at bounding box center [264, 82] width 23 height 23
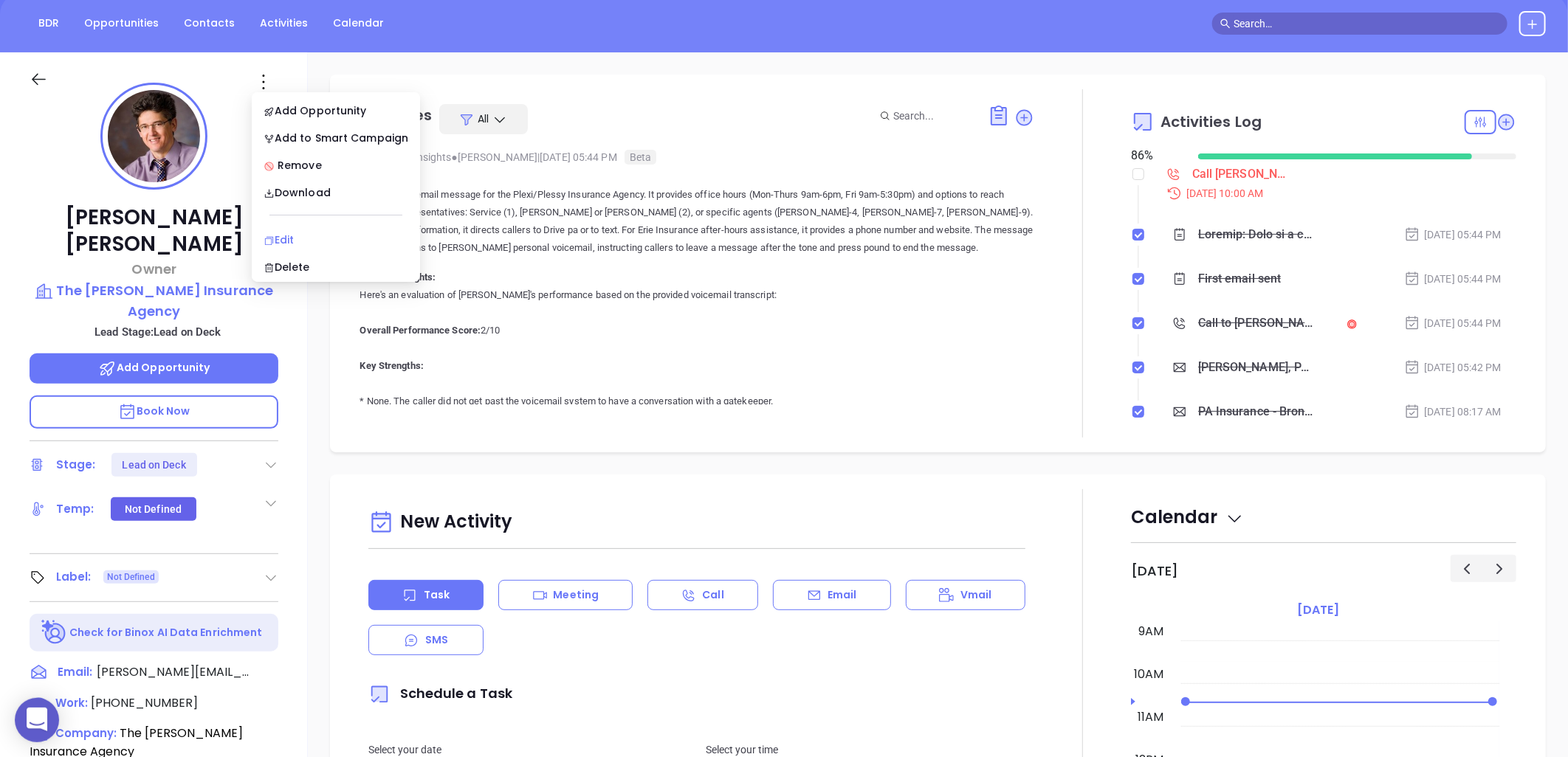
click at [286, 233] on div "Edit" at bounding box center [336, 240] width 145 height 17
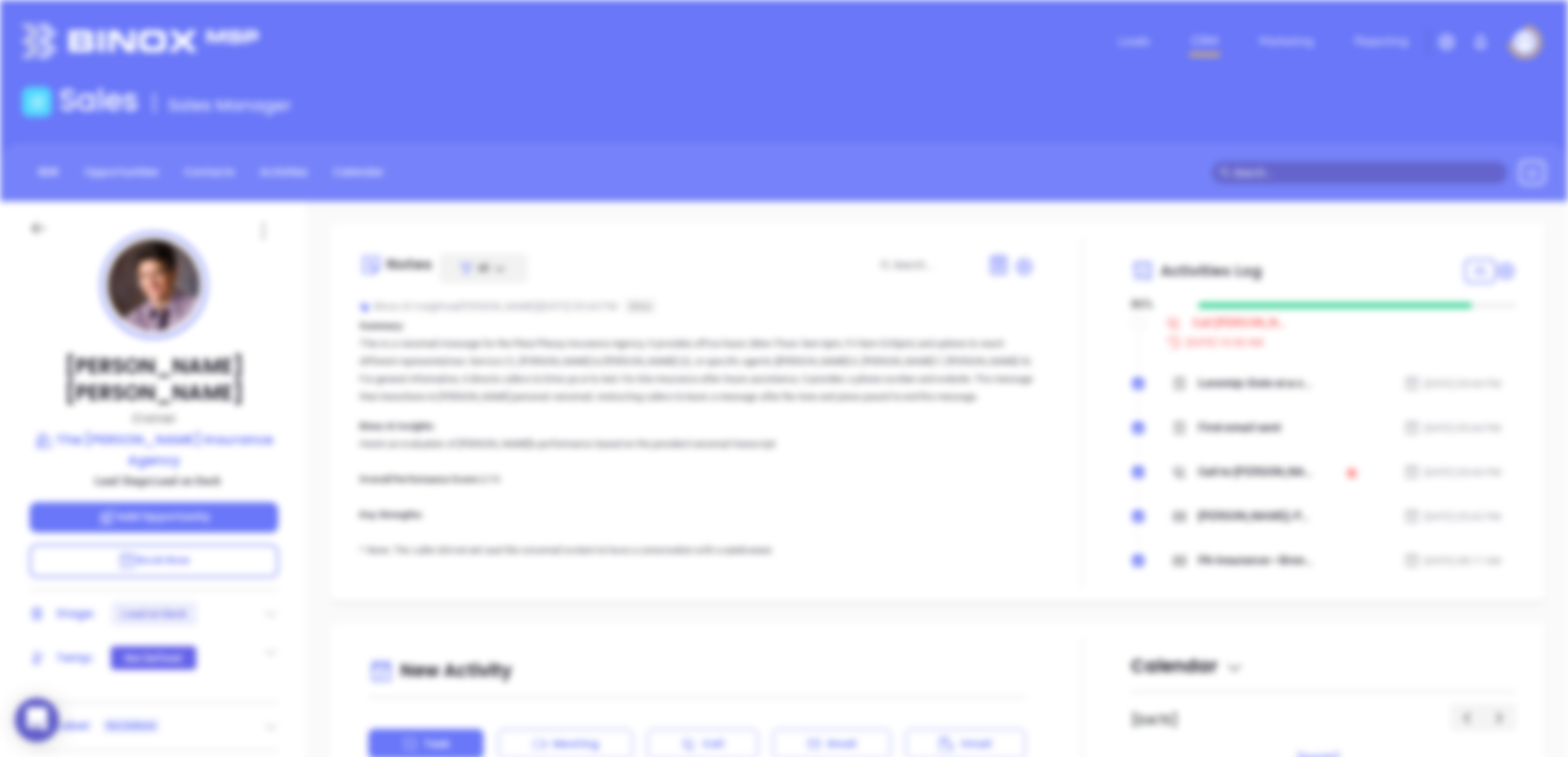
scroll to position [0, 0]
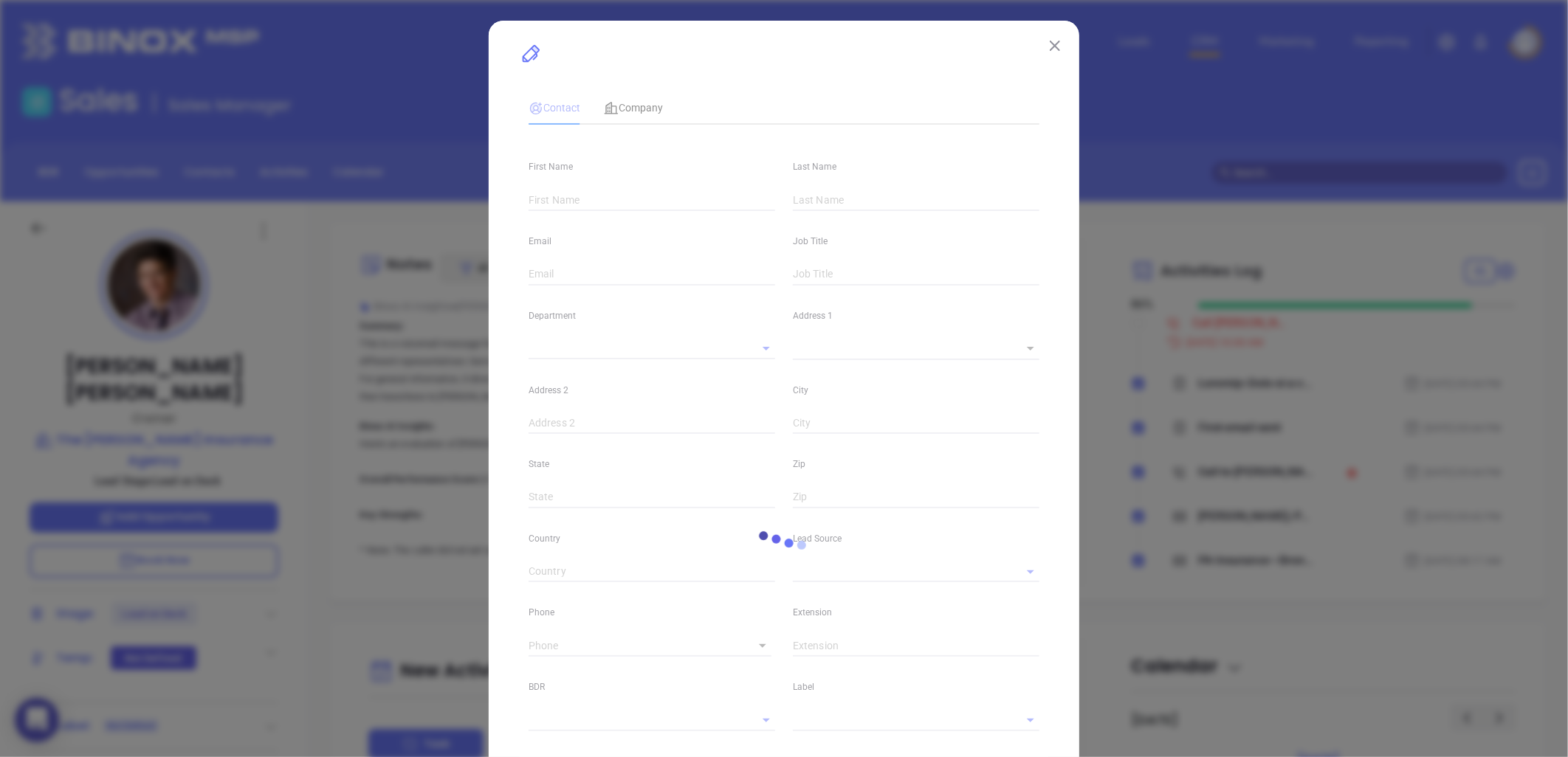
type input "Paul"
type input "Polesky"
type input "paul@drivepa.net"
type input "Owner"
type input "1"
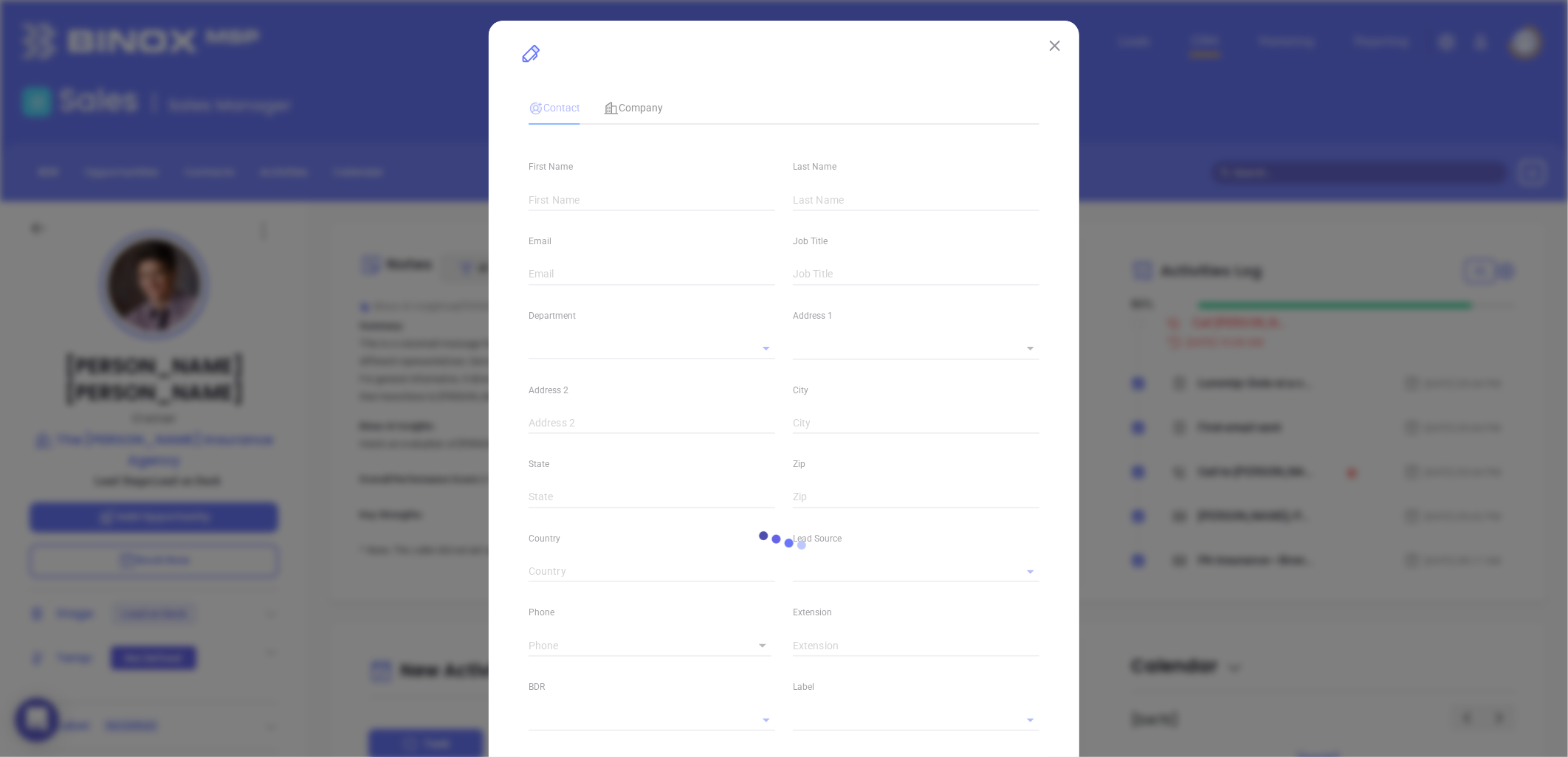
type input "www.linkedin.com/in/f-paul-polesky-jr-03088723/"
type input "Marketing"
type input "Binox"
type input "Vicky Mendoza"
type input "Lead on Deck"
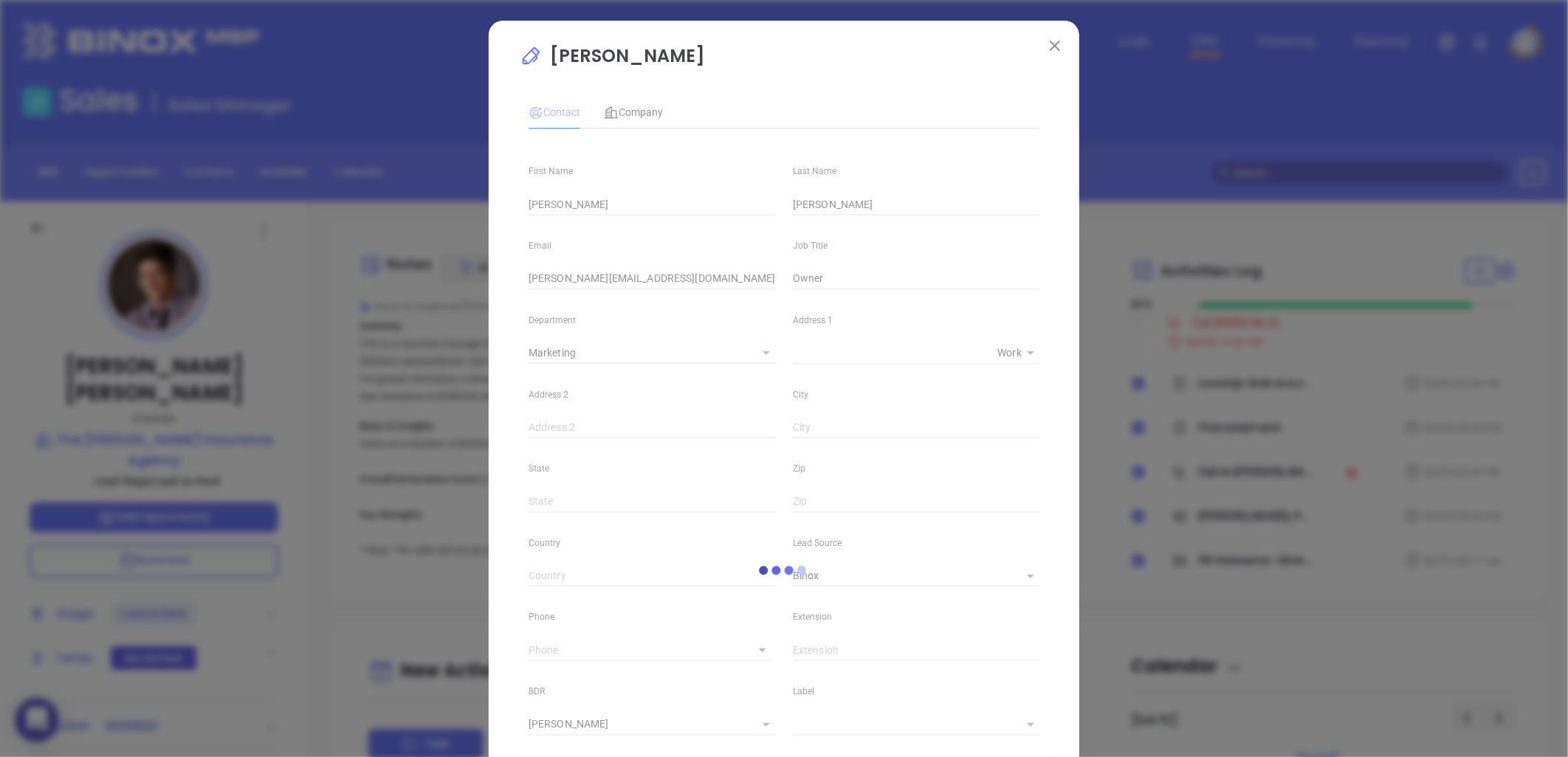
type input "(412) 264-2308"
type input "1"
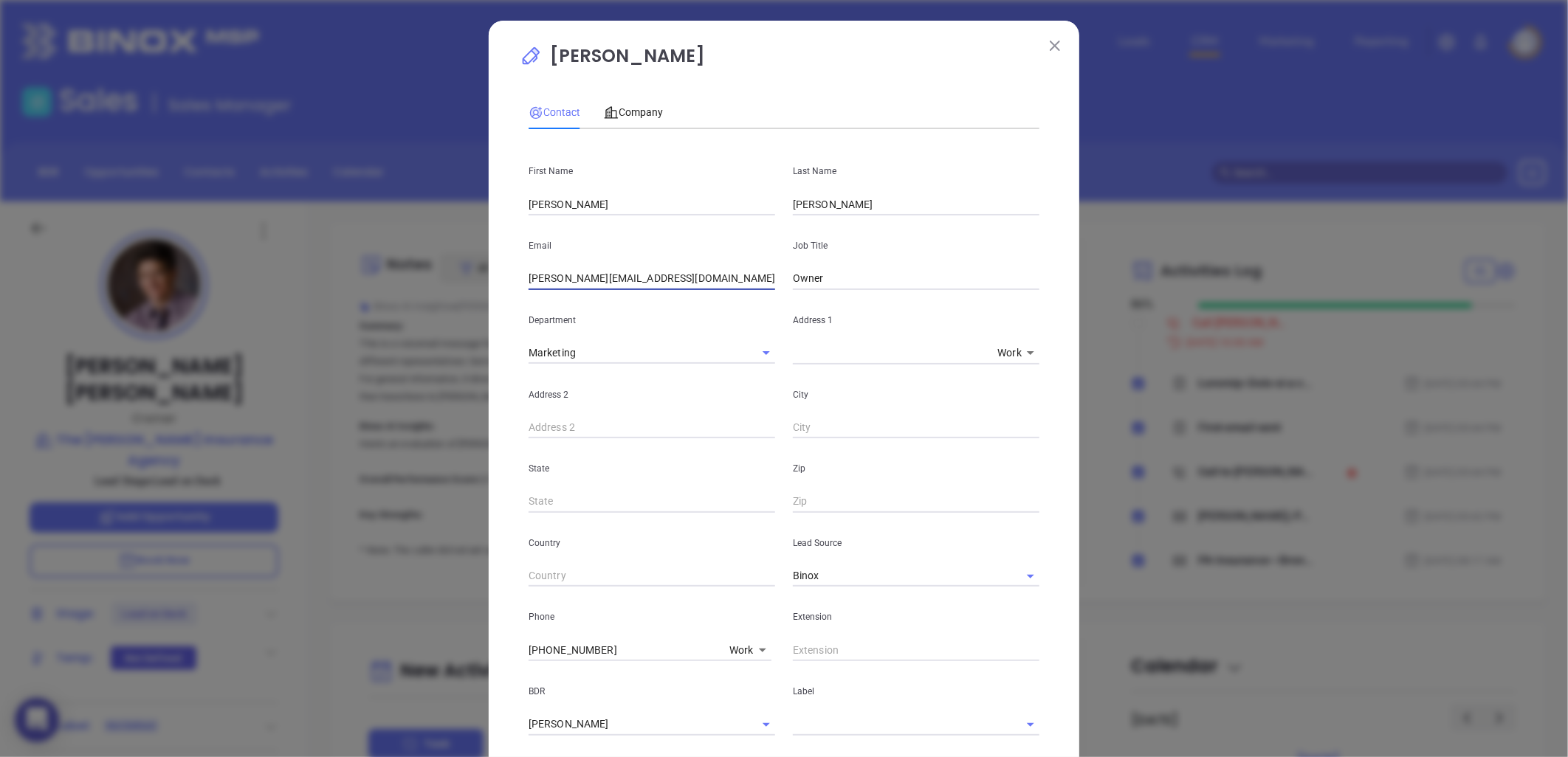
drag, startPoint x: 486, startPoint y: 277, endPoint x: 453, endPoint y: 292, distance: 36.2
click at [364, 284] on div "Paul Polesky Contact Company First Name Paul Last Name Polesky Email paul@drive…" at bounding box center [784, 378] width 1568 height 757
paste input "fpaul@poleskyagency.com"
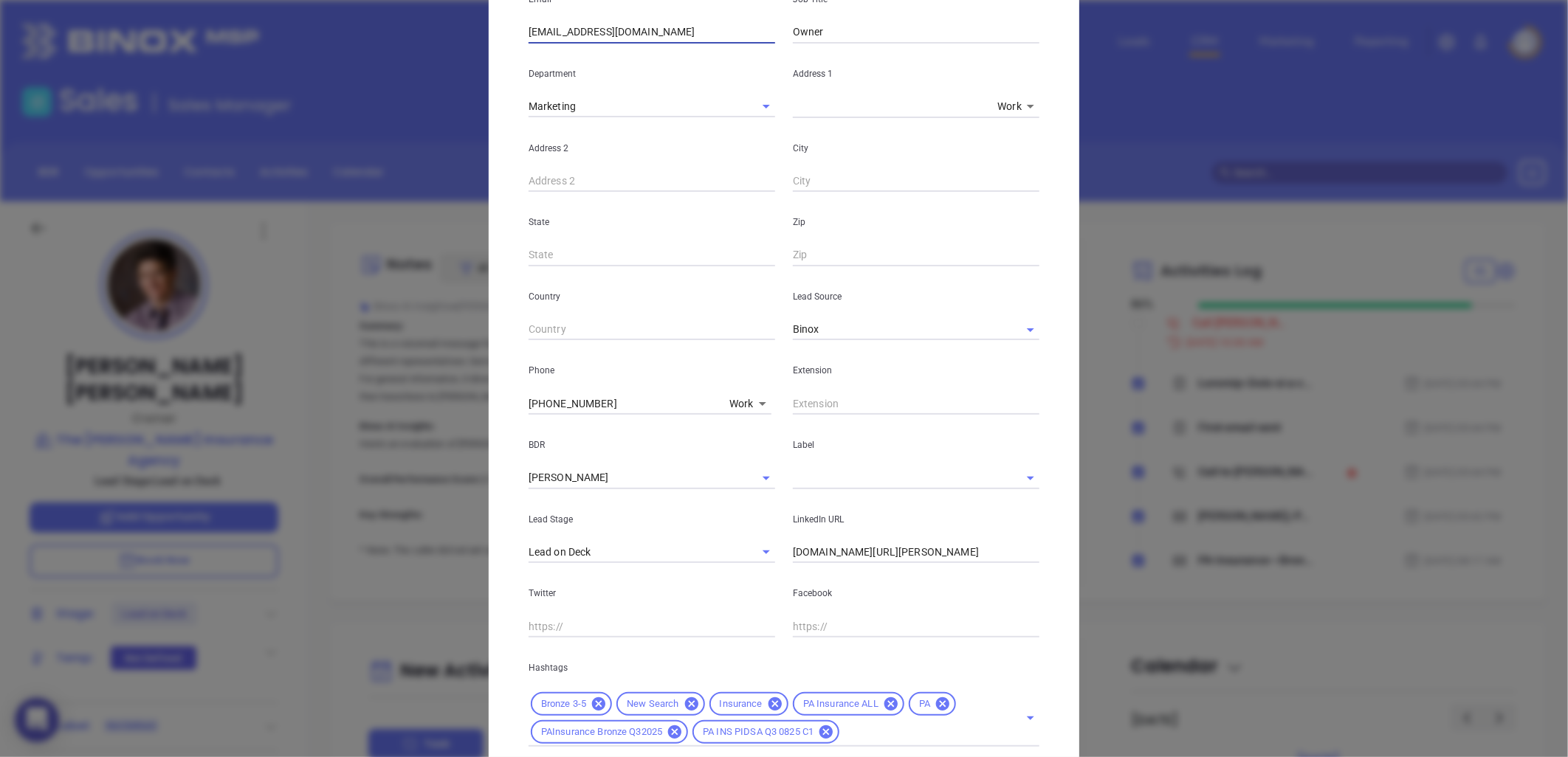
scroll to position [347, 0]
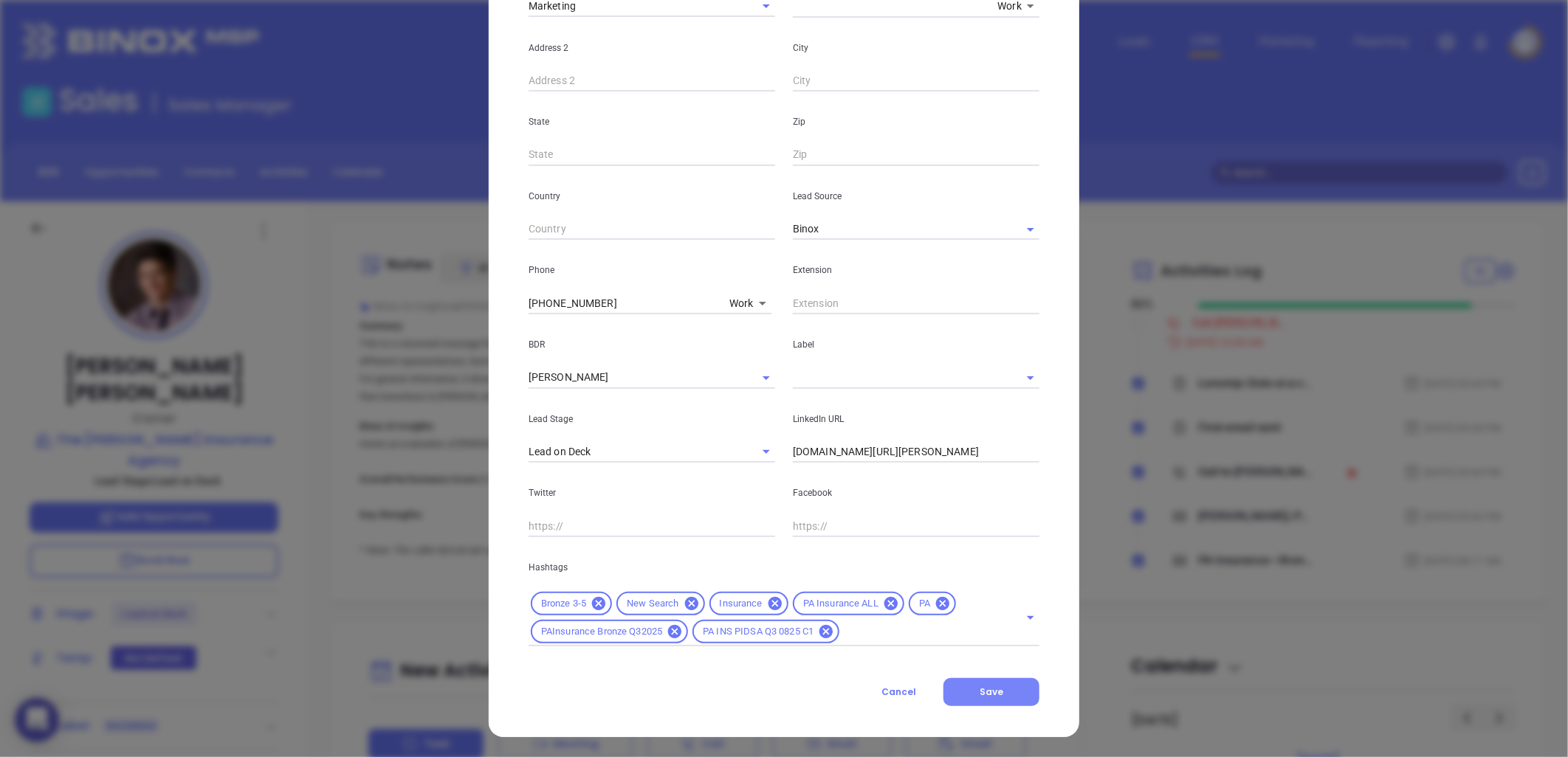
type input "fpaul@poleskyagency.com"
click at [988, 692] on span "Save" at bounding box center [991, 691] width 23 height 12
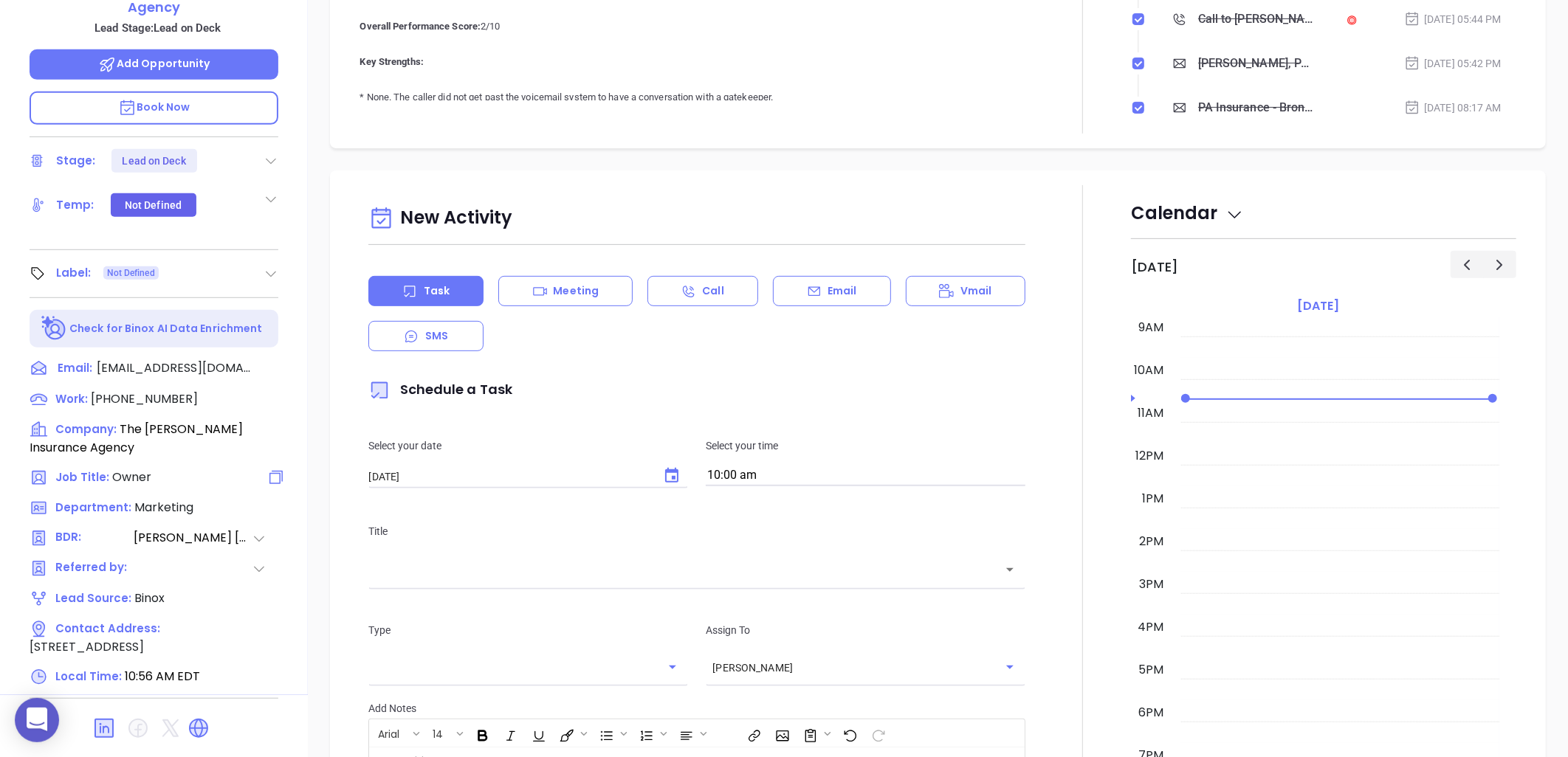
scroll to position [477, 0]
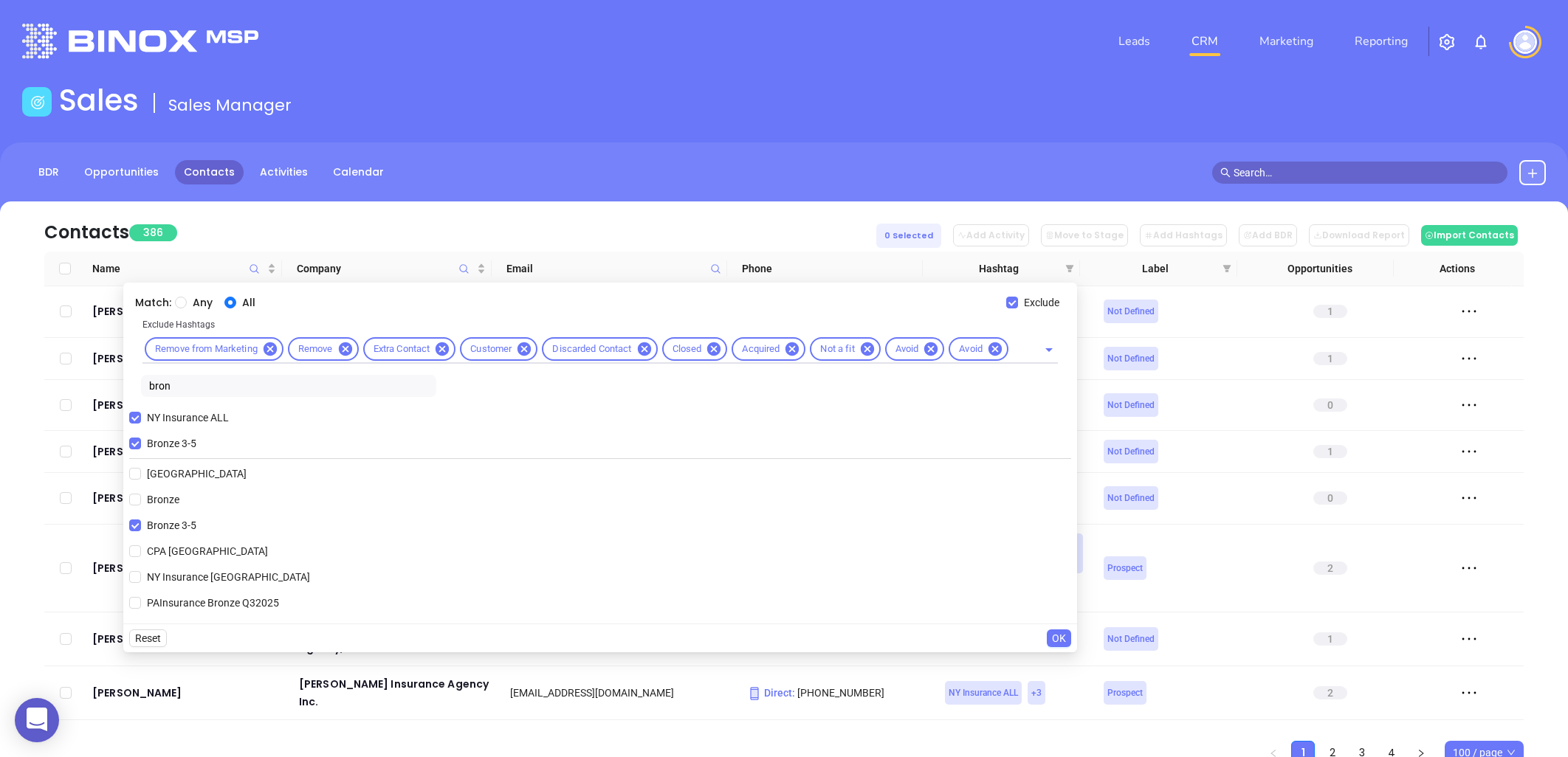
scroll to position [57, 0]
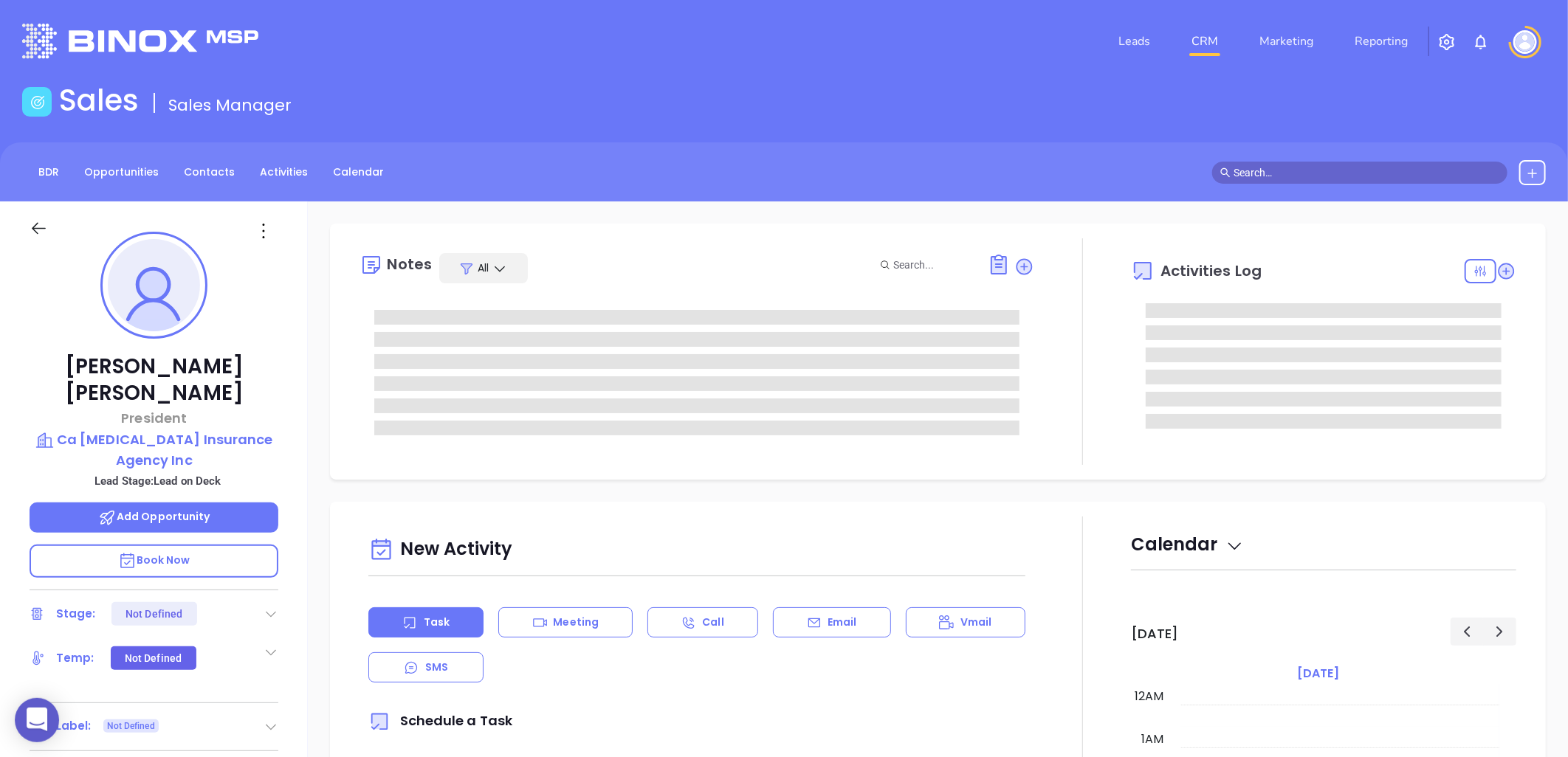
type input "[DATE]"
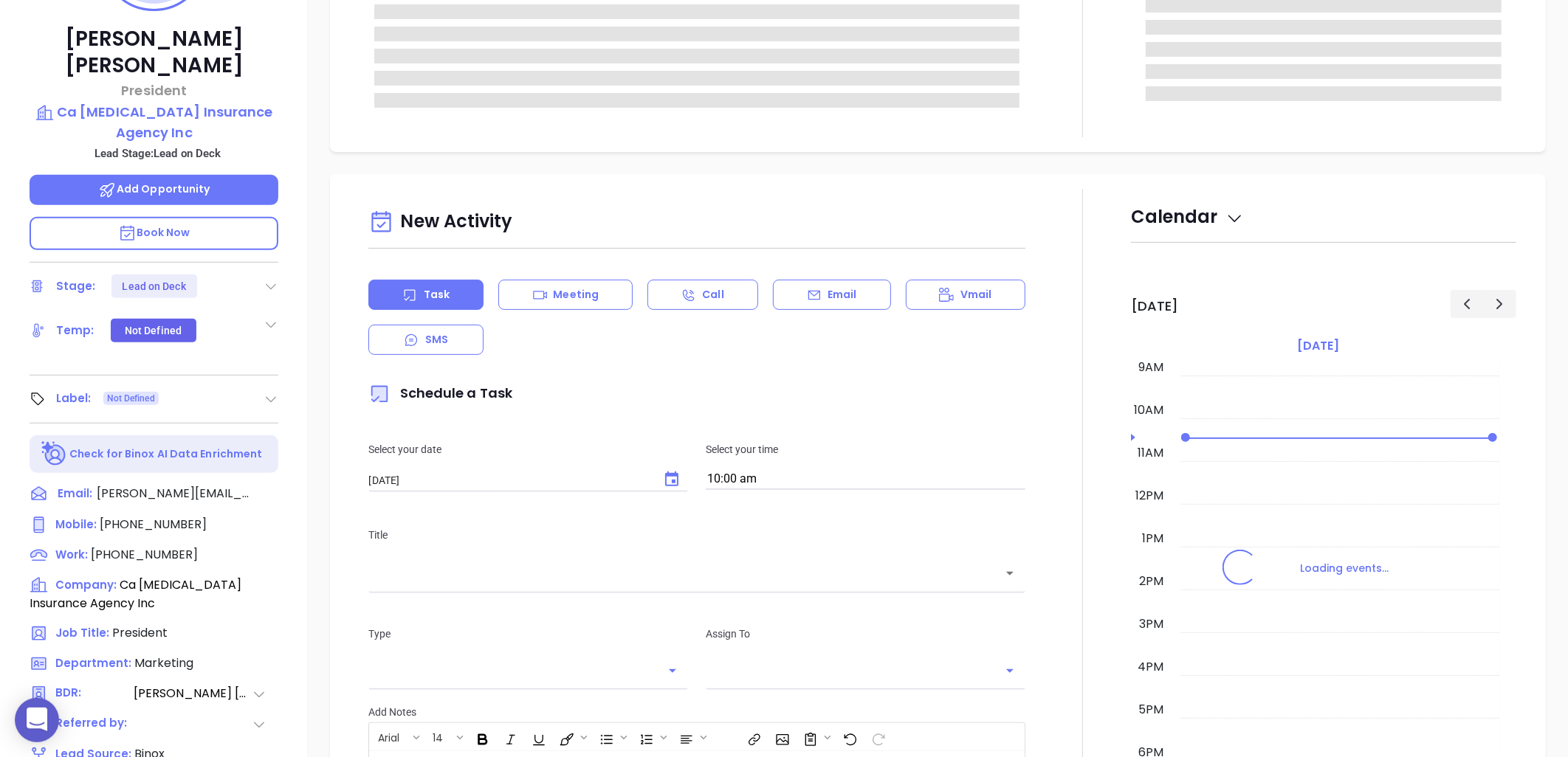
type input "[PERSON_NAME]"
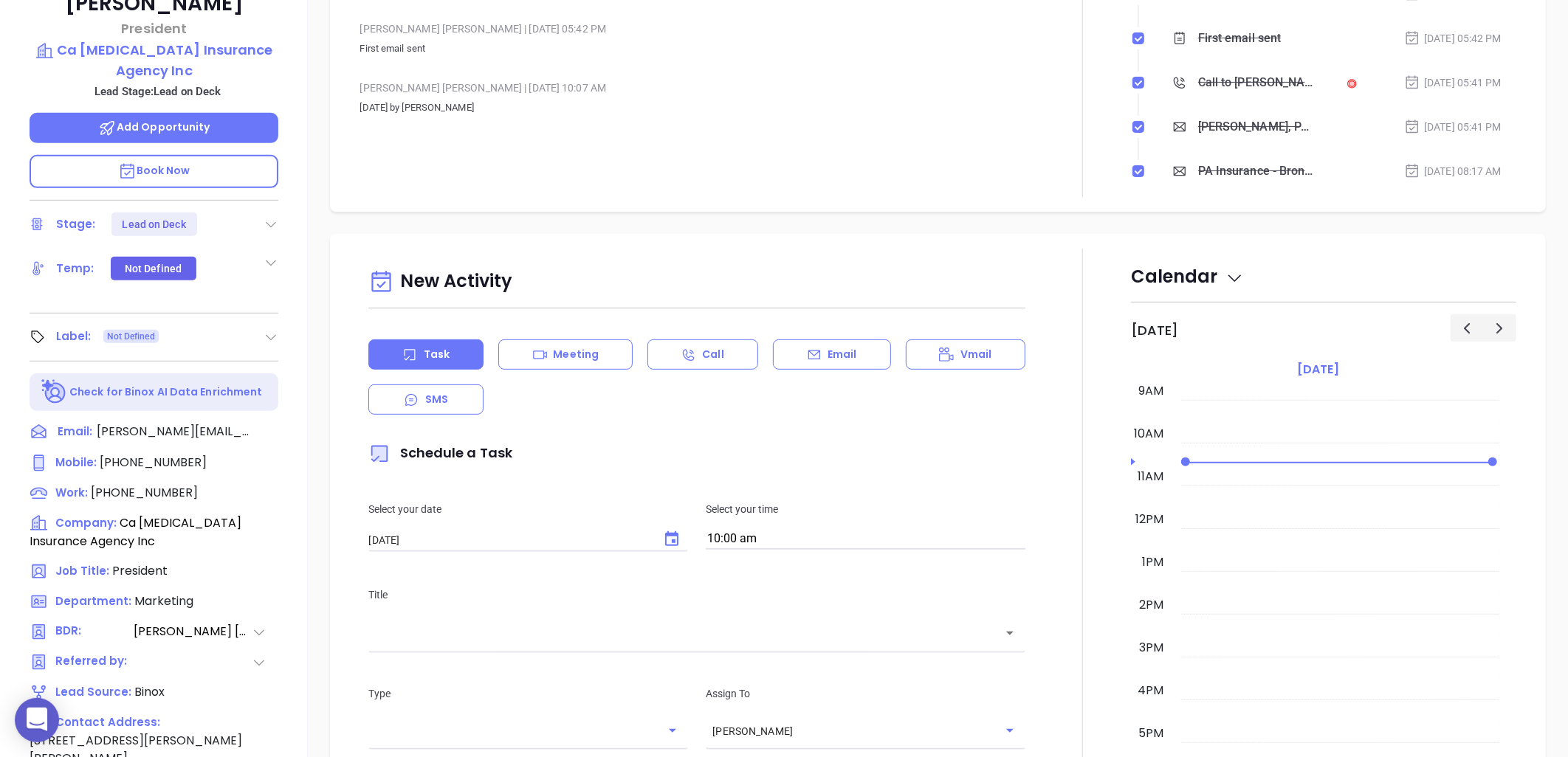
scroll to position [477, 0]
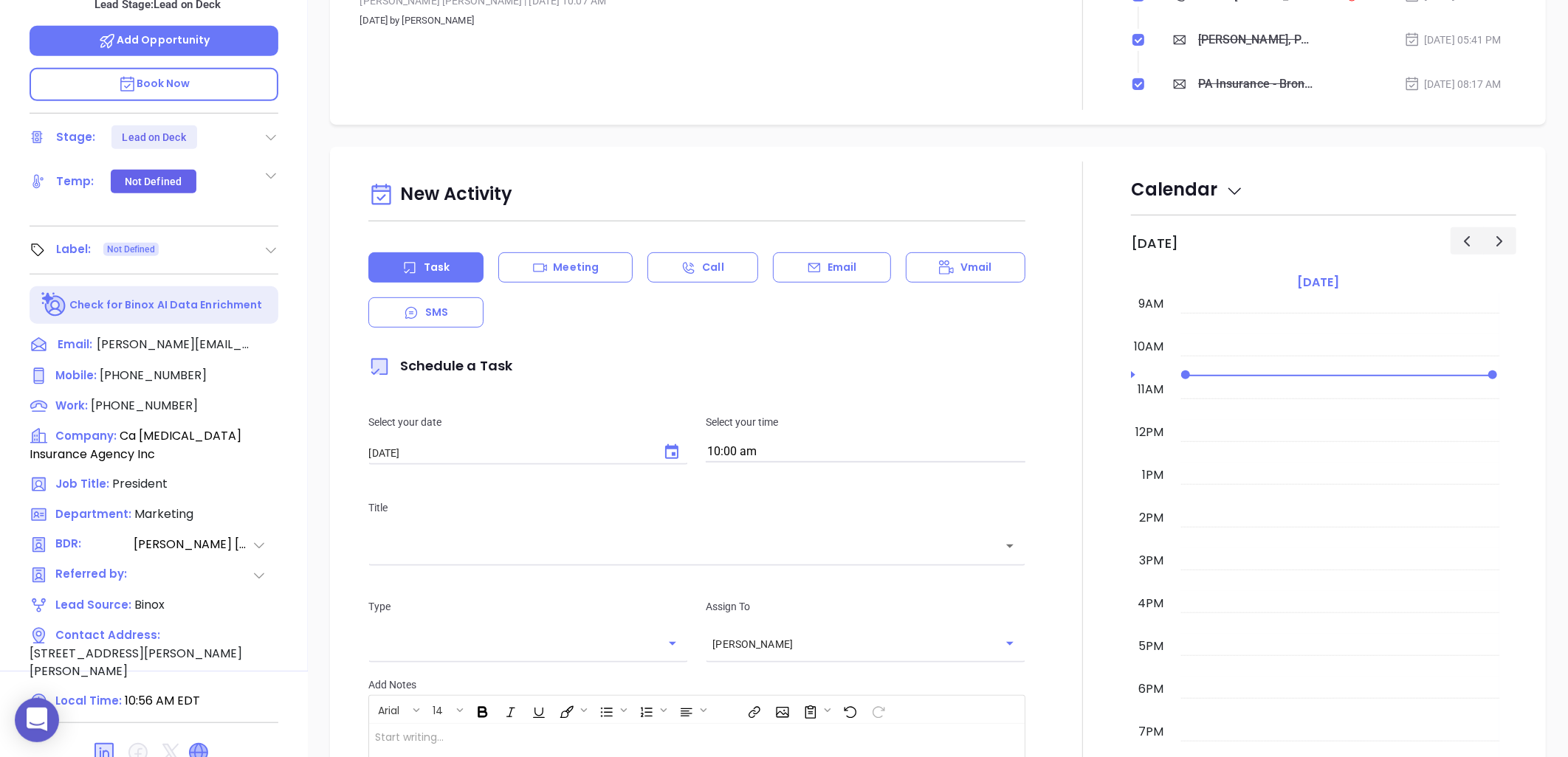
click at [198, 744] on icon at bounding box center [198, 752] width 17 height 17
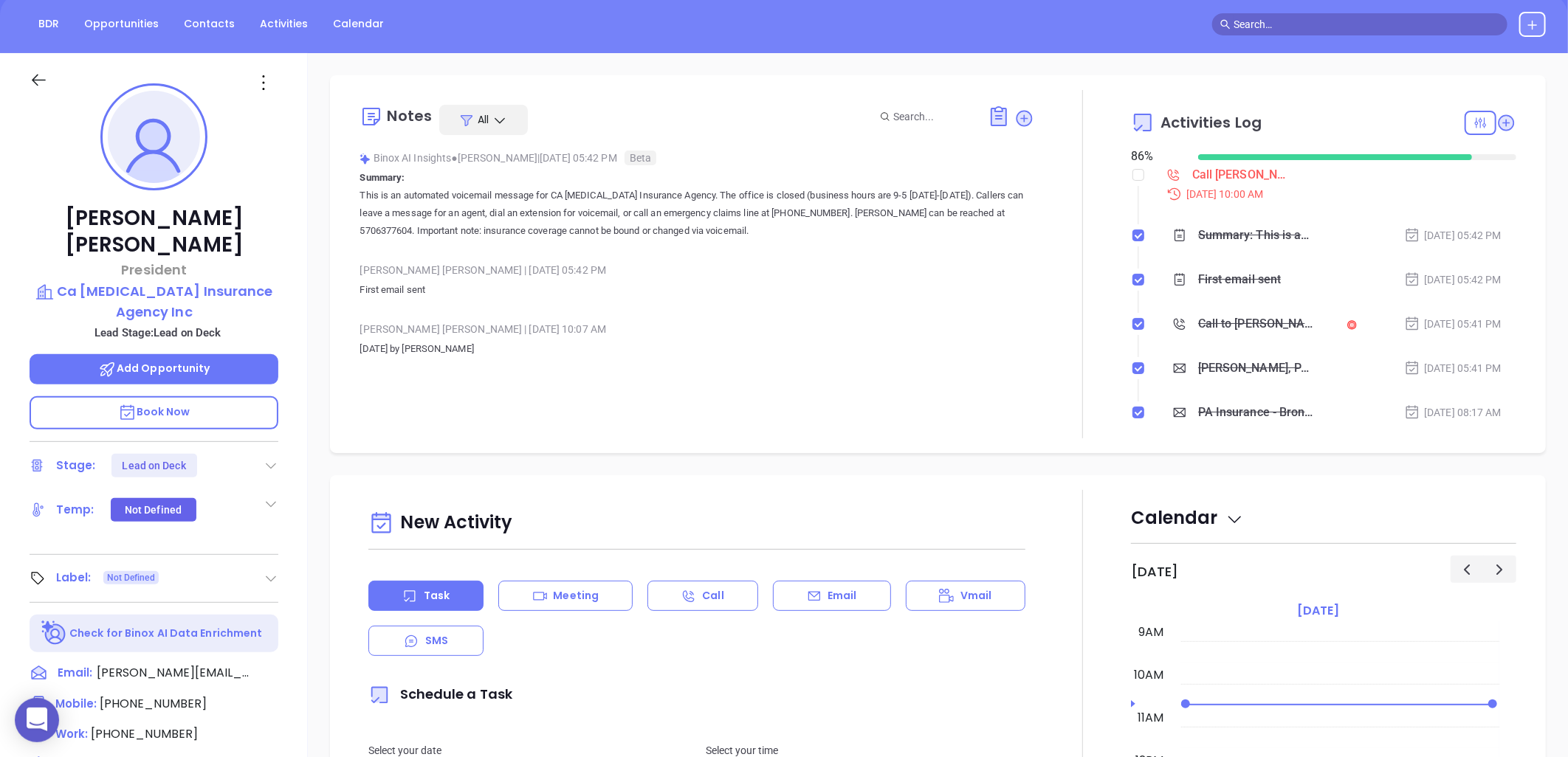
scroll to position [164, 0]
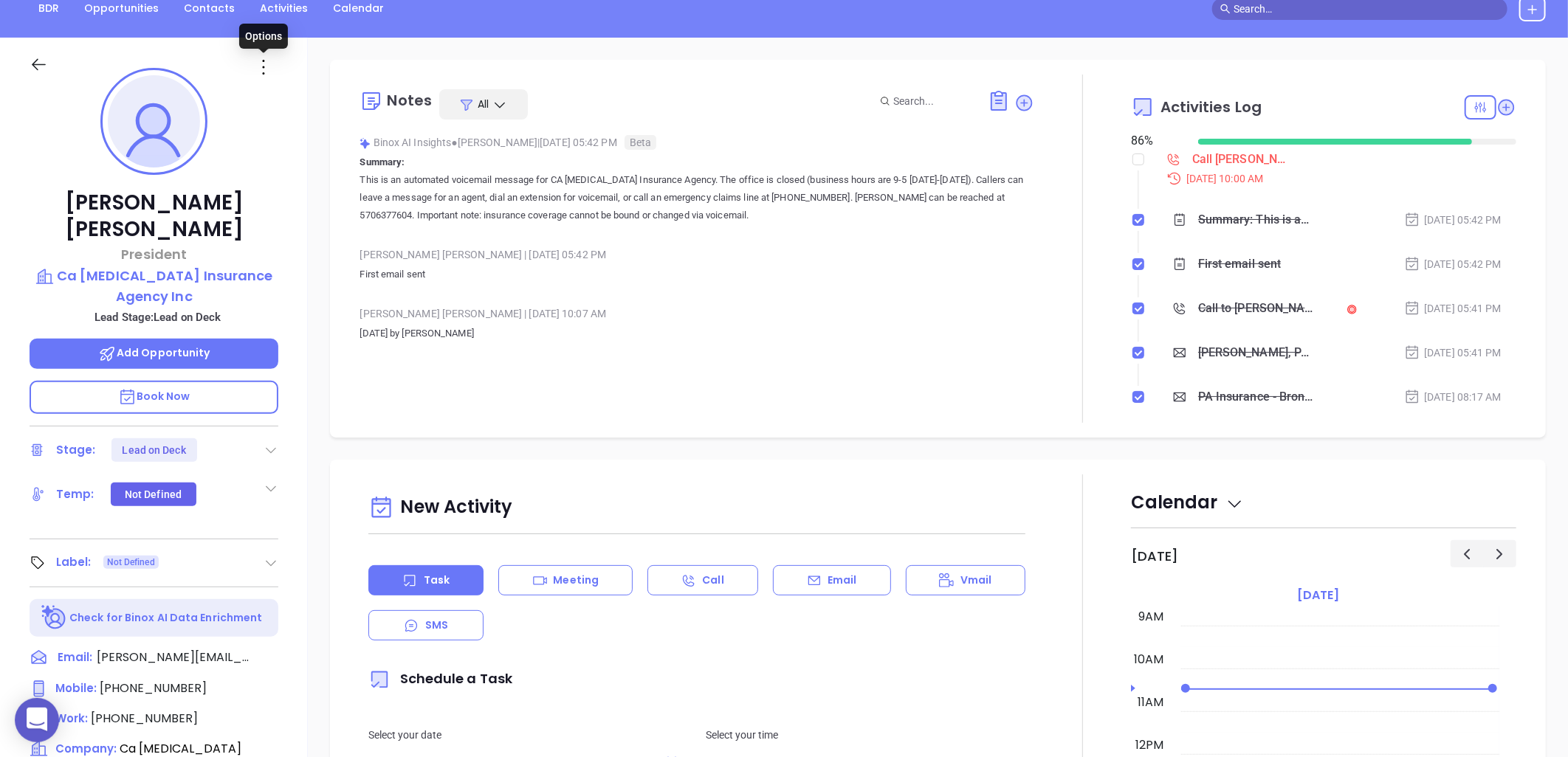
click at [259, 64] on icon at bounding box center [264, 67] width 23 height 23
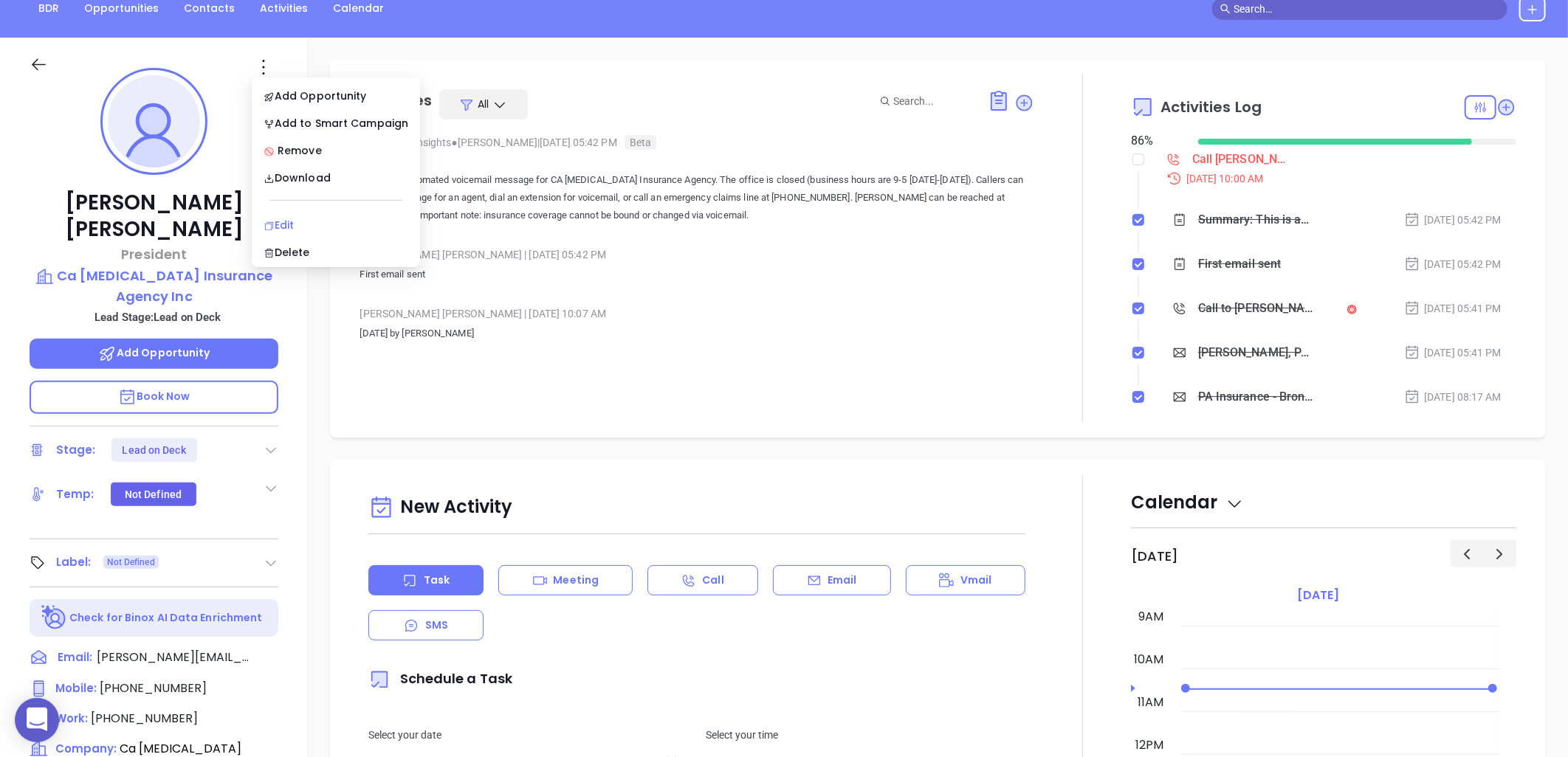
click at [289, 219] on div "Edit" at bounding box center [336, 226] width 145 height 17
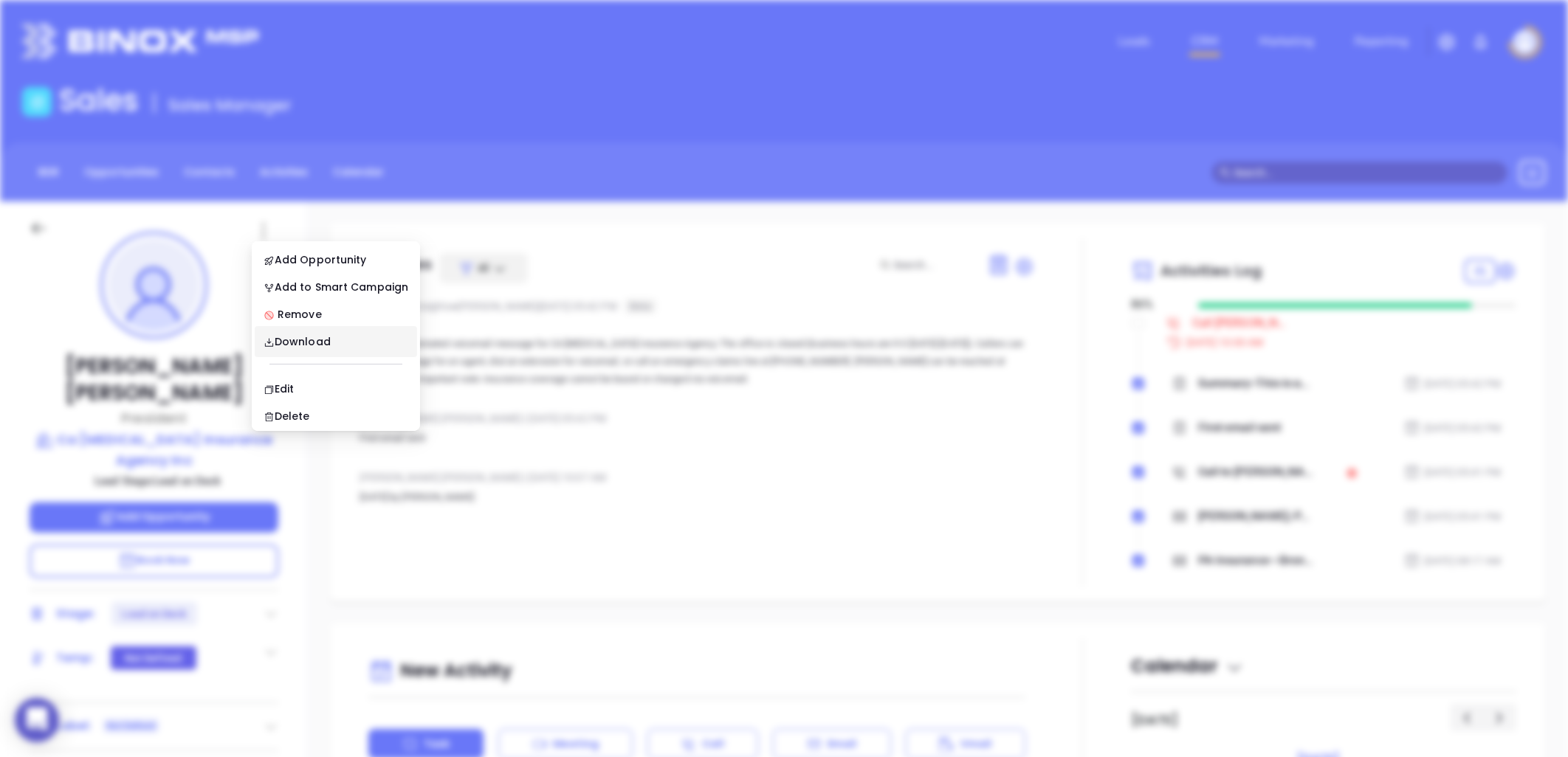
scroll to position [0, 0]
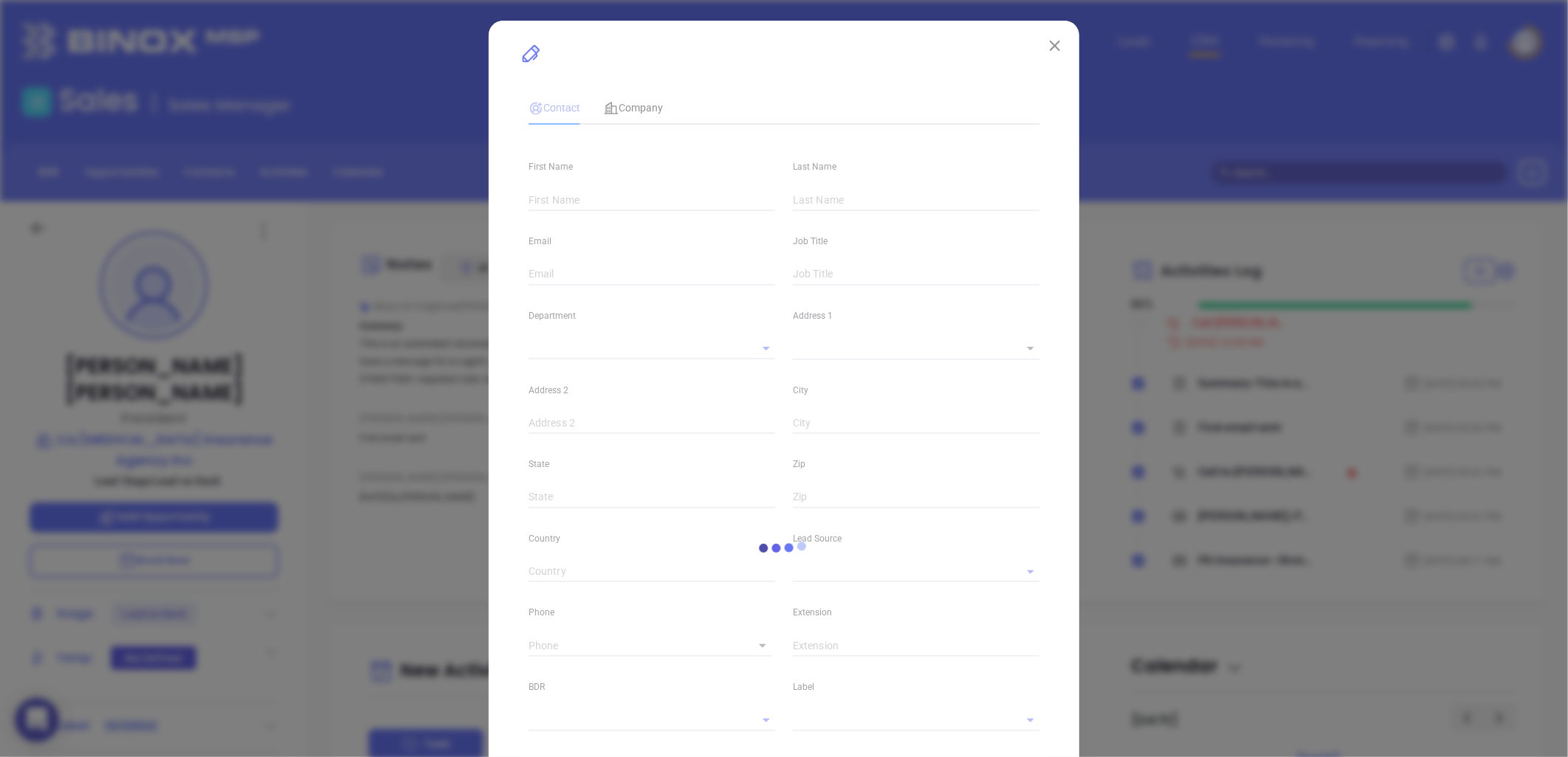
type input "Martin"
type input "Watson"
type input "martin.watson@thrushagency.com"
type input "President"
type input "1"
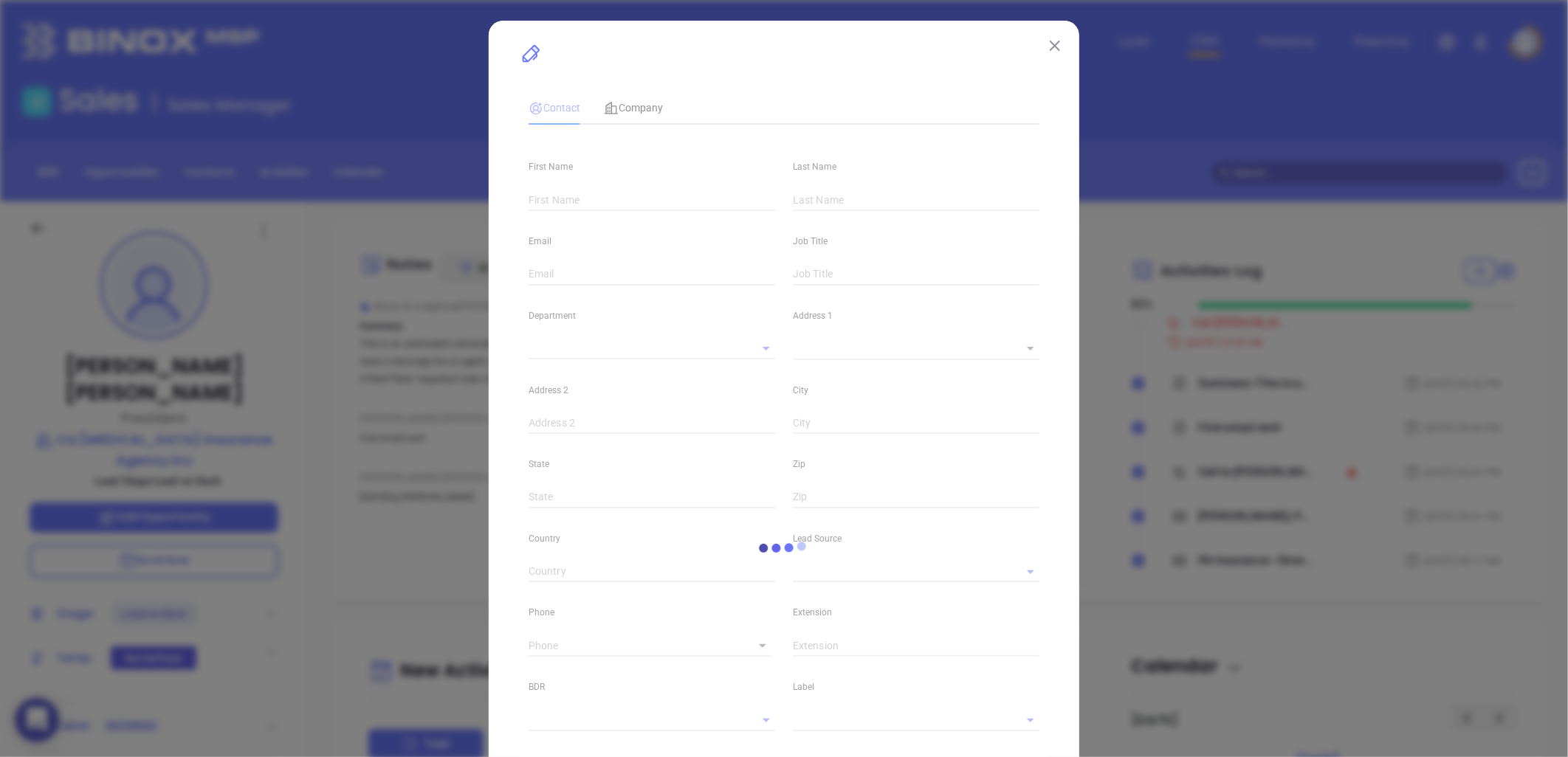
type input "www.linkedin.com/in/martin-watson-9a0b301ba/"
type input "Marketing"
type input "Binox"
type input "[PERSON_NAME]"
type input "Lead on Deck"
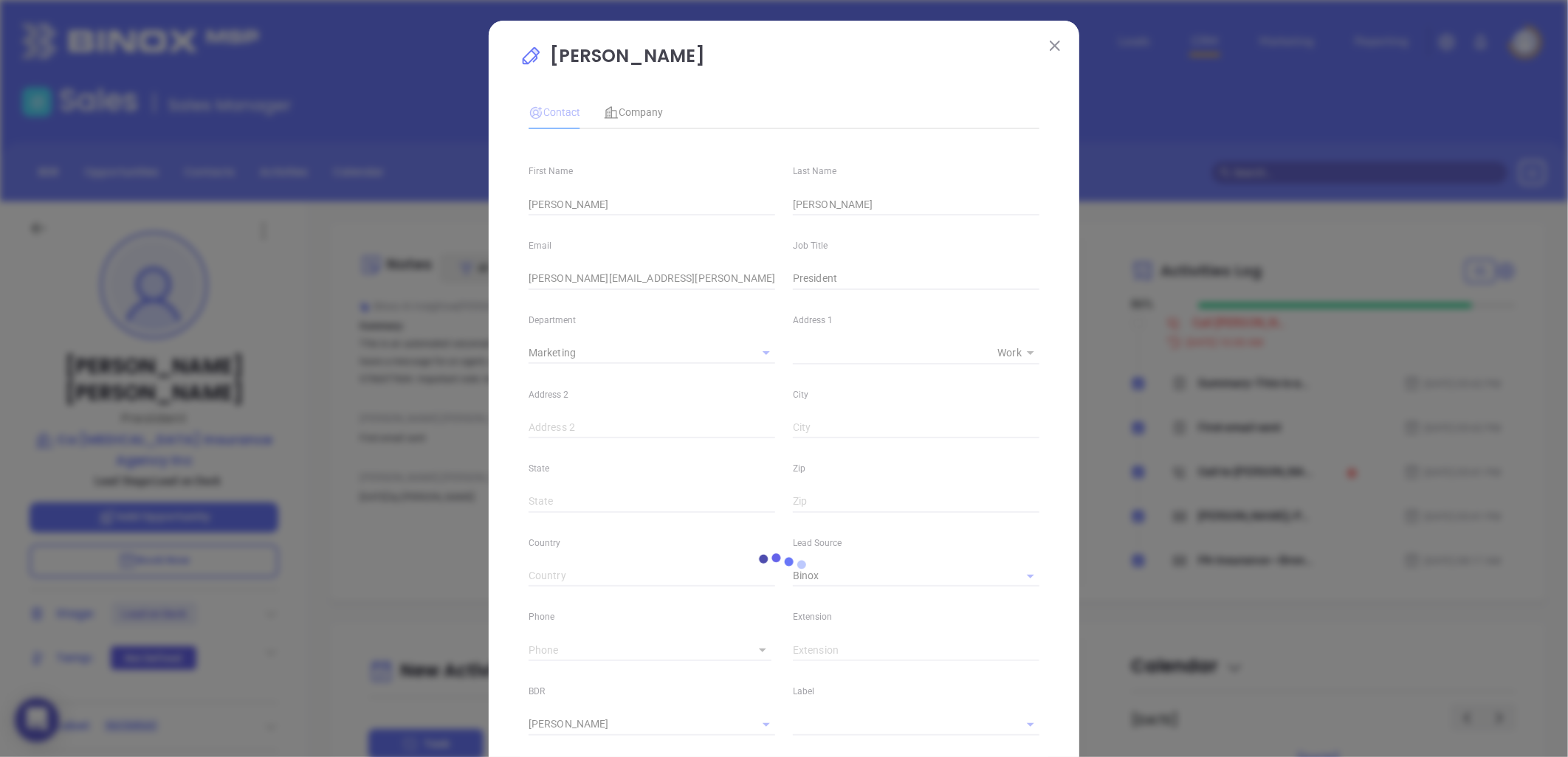
type input "(570) 265-7300"
type input "1"
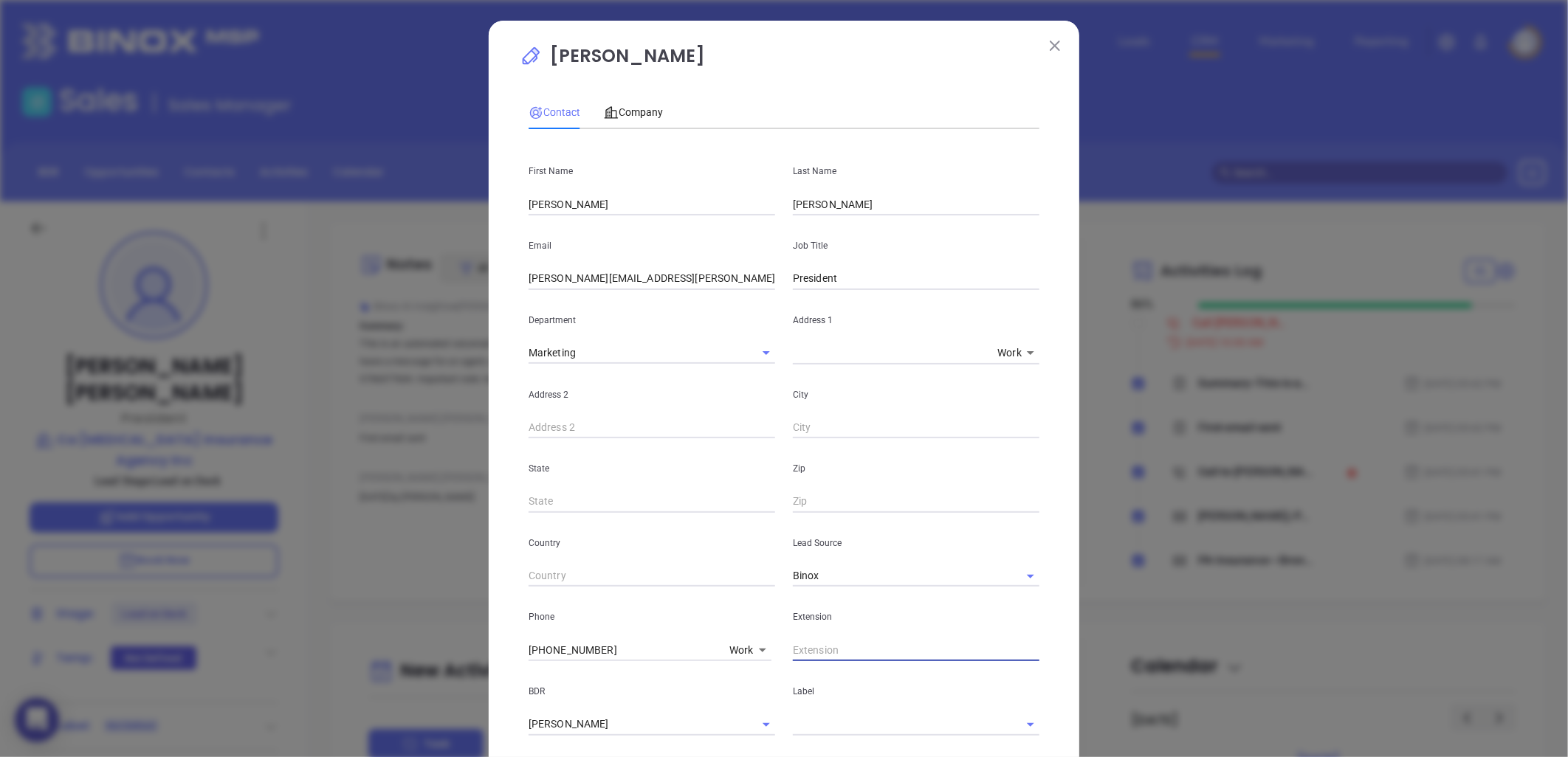
click at [824, 651] on input "text" at bounding box center [915, 650] width 246 height 22
type input "804"
drag, startPoint x: 694, startPoint y: 284, endPoint x: 274, endPoint y: 303, distance: 420.4
click at [273, 303] on div "Martin Watson Contact Company First Name Martin Last Name Watson Email martin.w…" at bounding box center [784, 378] width 1568 height 757
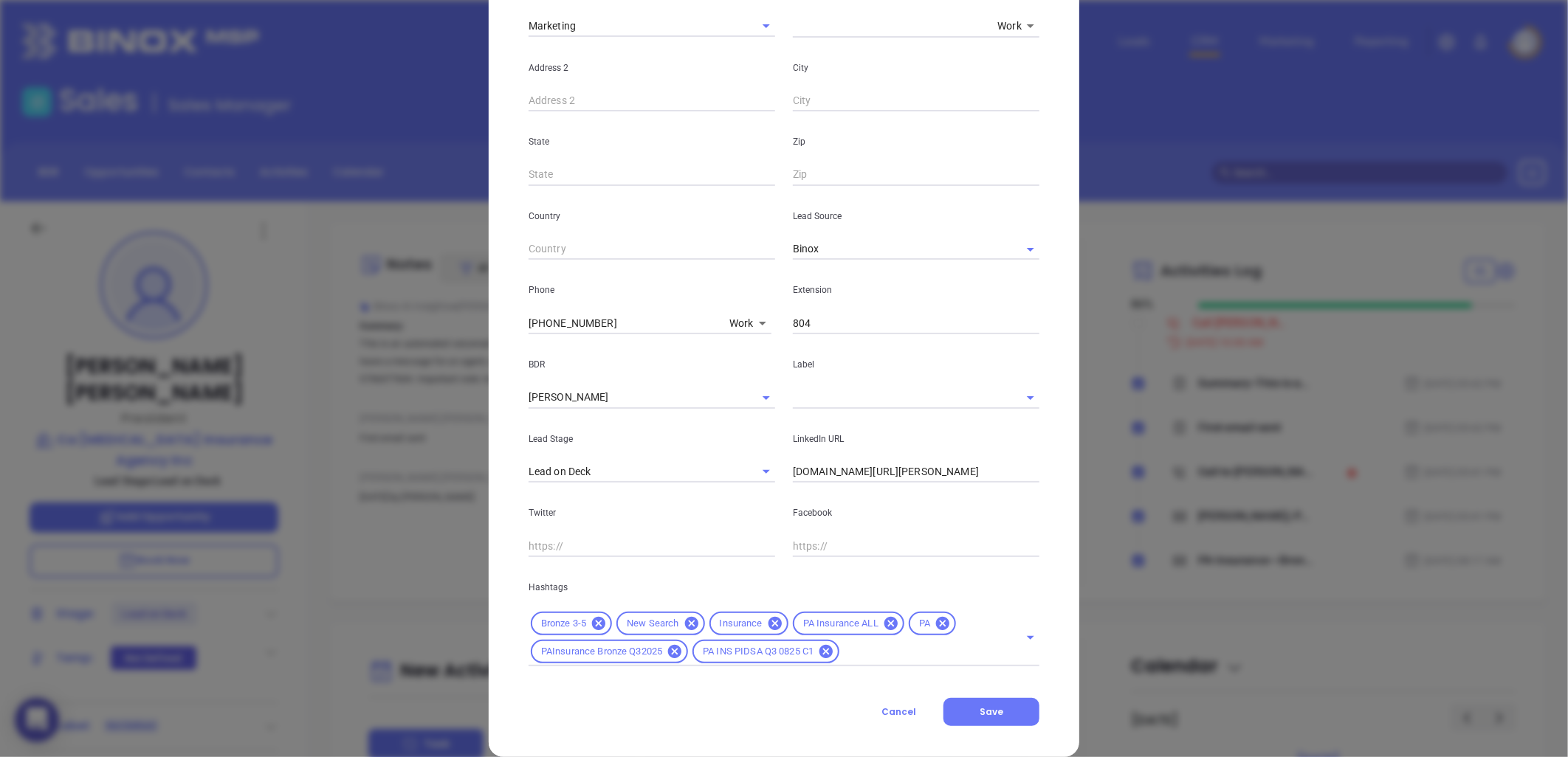
scroll to position [347, 0]
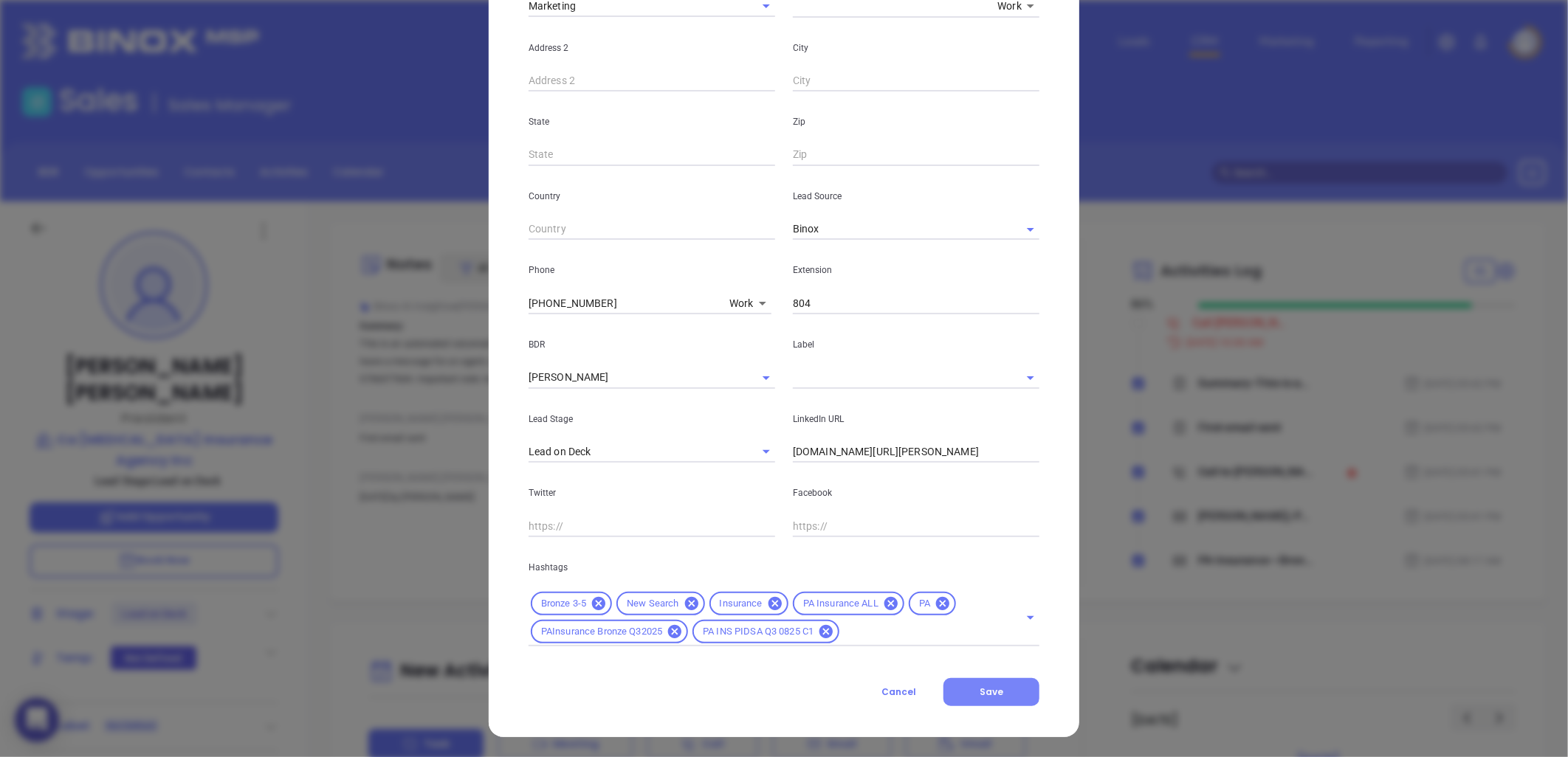
drag, startPoint x: 999, startPoint y: 691, endPoint x: 982, endPoint y: 674, distance: 24.0
click at [997, 691] on button "Save" at bounding box center [992, 692] width 96 height 28
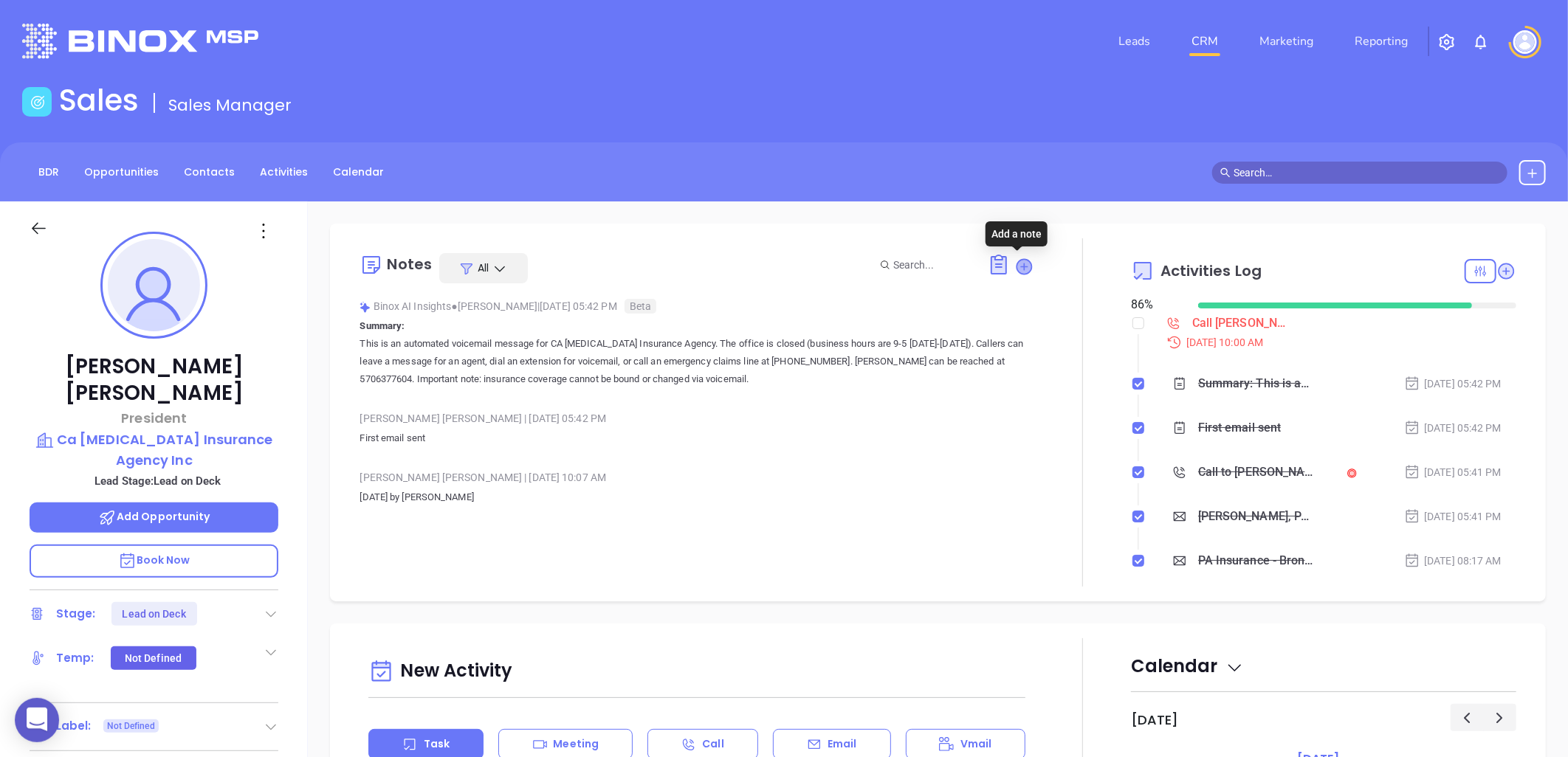
click at [1017, 267] on icon at bounding box center [1025, 267] width 15 height 15
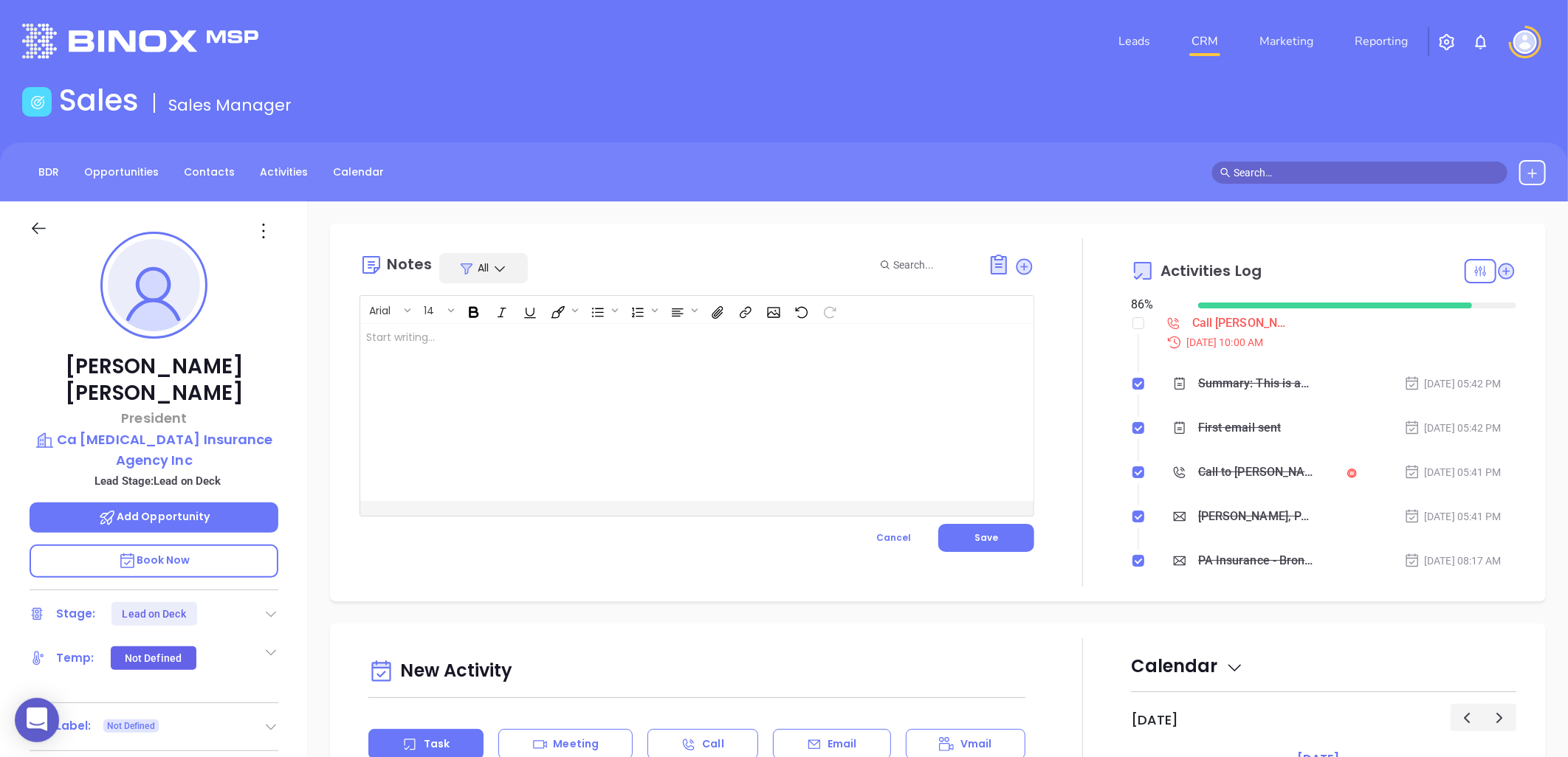
click at [481, 345] on div at bounding box center [672, 413] width 626 height 177
drag, startPoint x: 993, startPoint y: 536, endPoint x: 984, endPoint y: 522, distance: 16.6
click at [991, 534] on button "Save" at bounding box center [987, 538] width 96 height 28
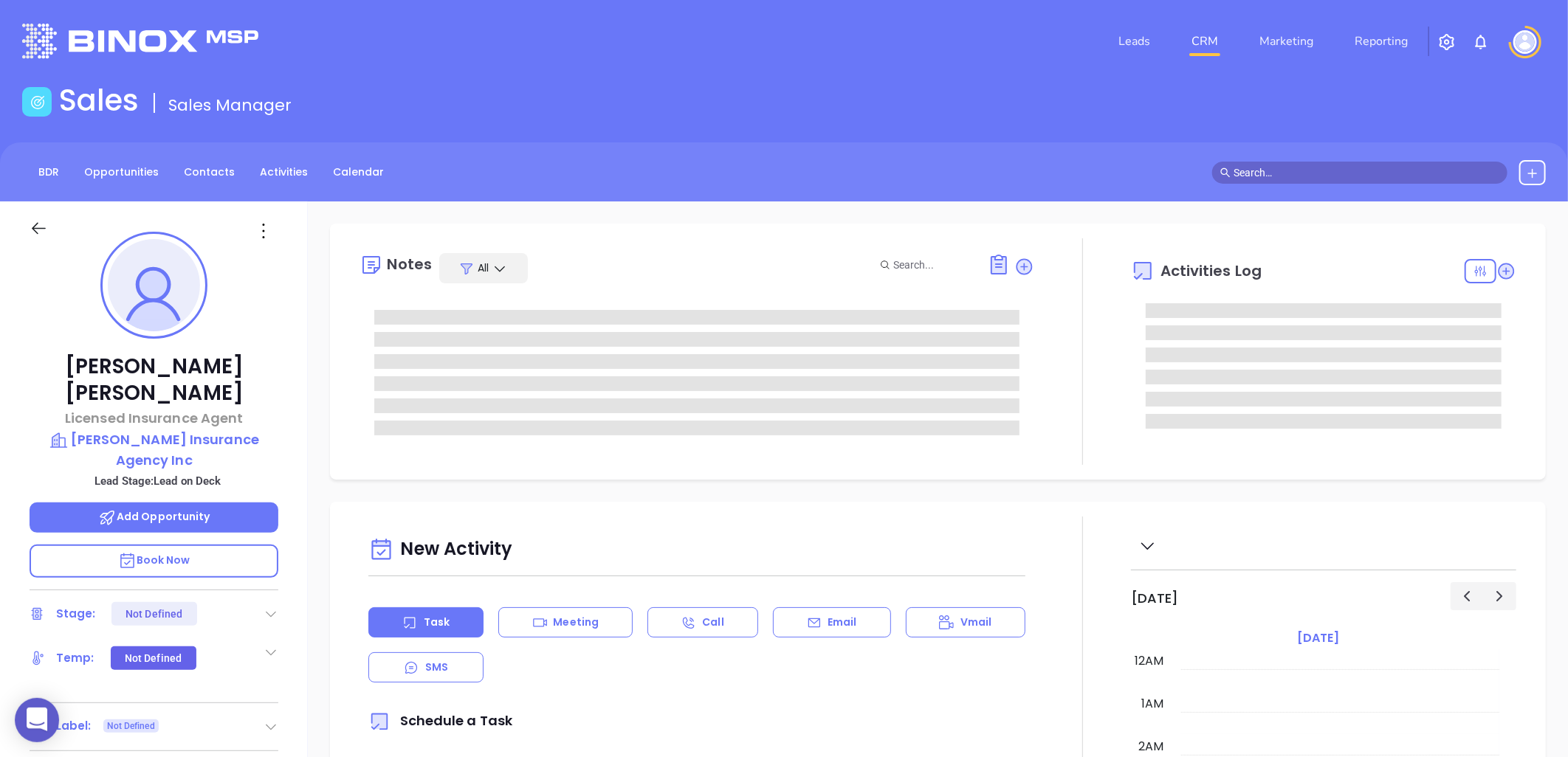
type input "[DATE]"
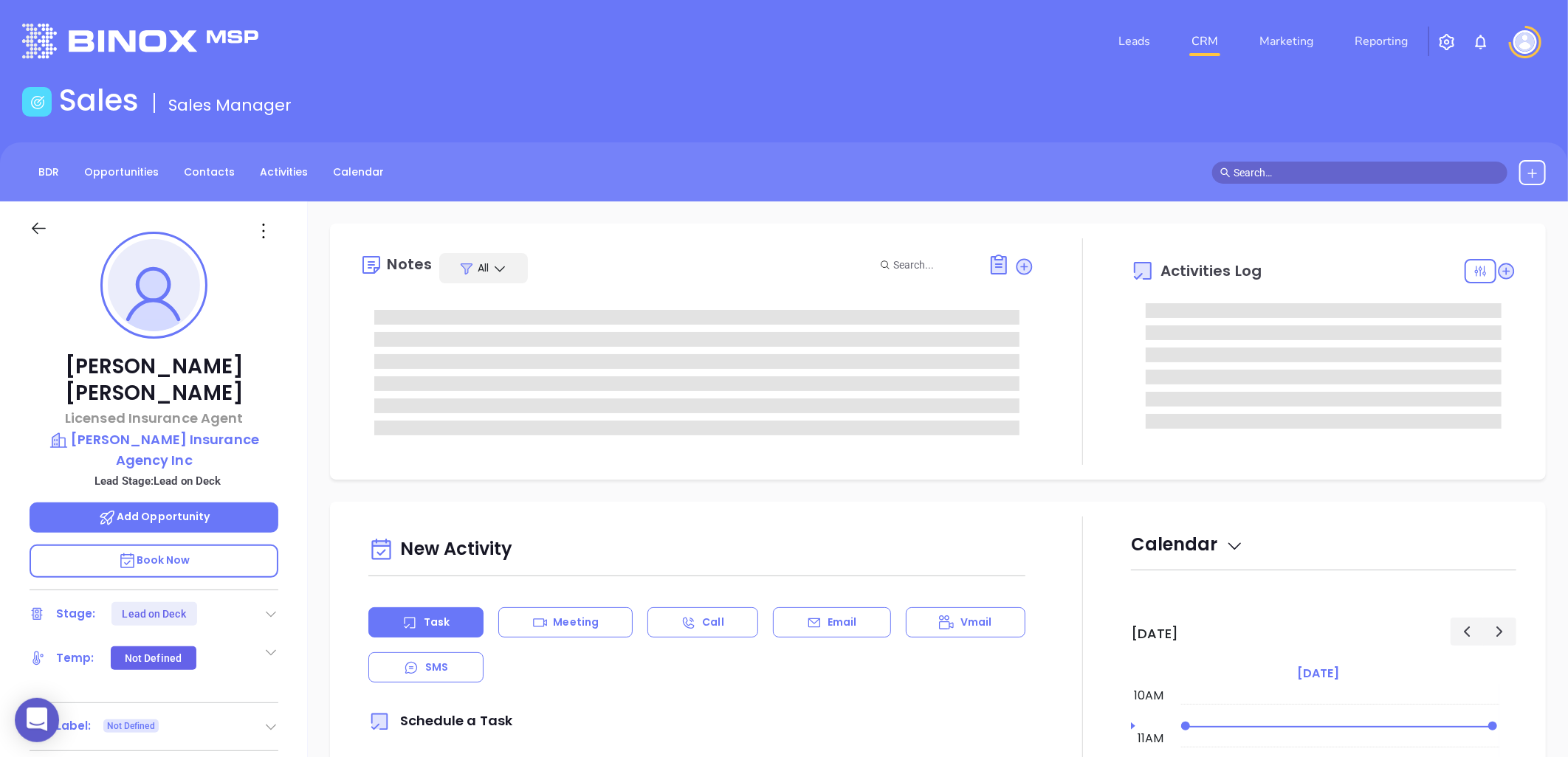
type input "[PERSON_NAME]"
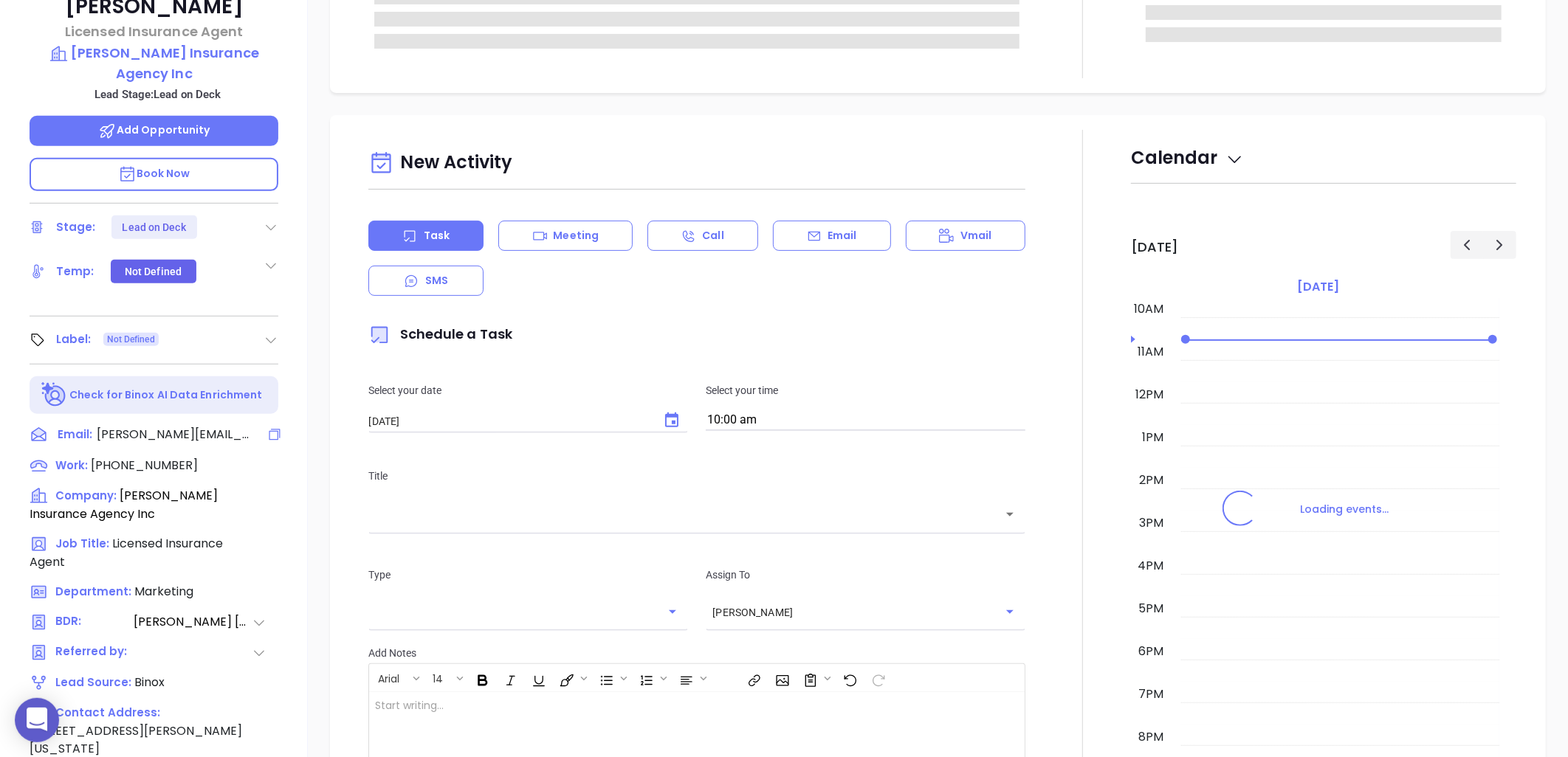
scroll to position [477, 0]
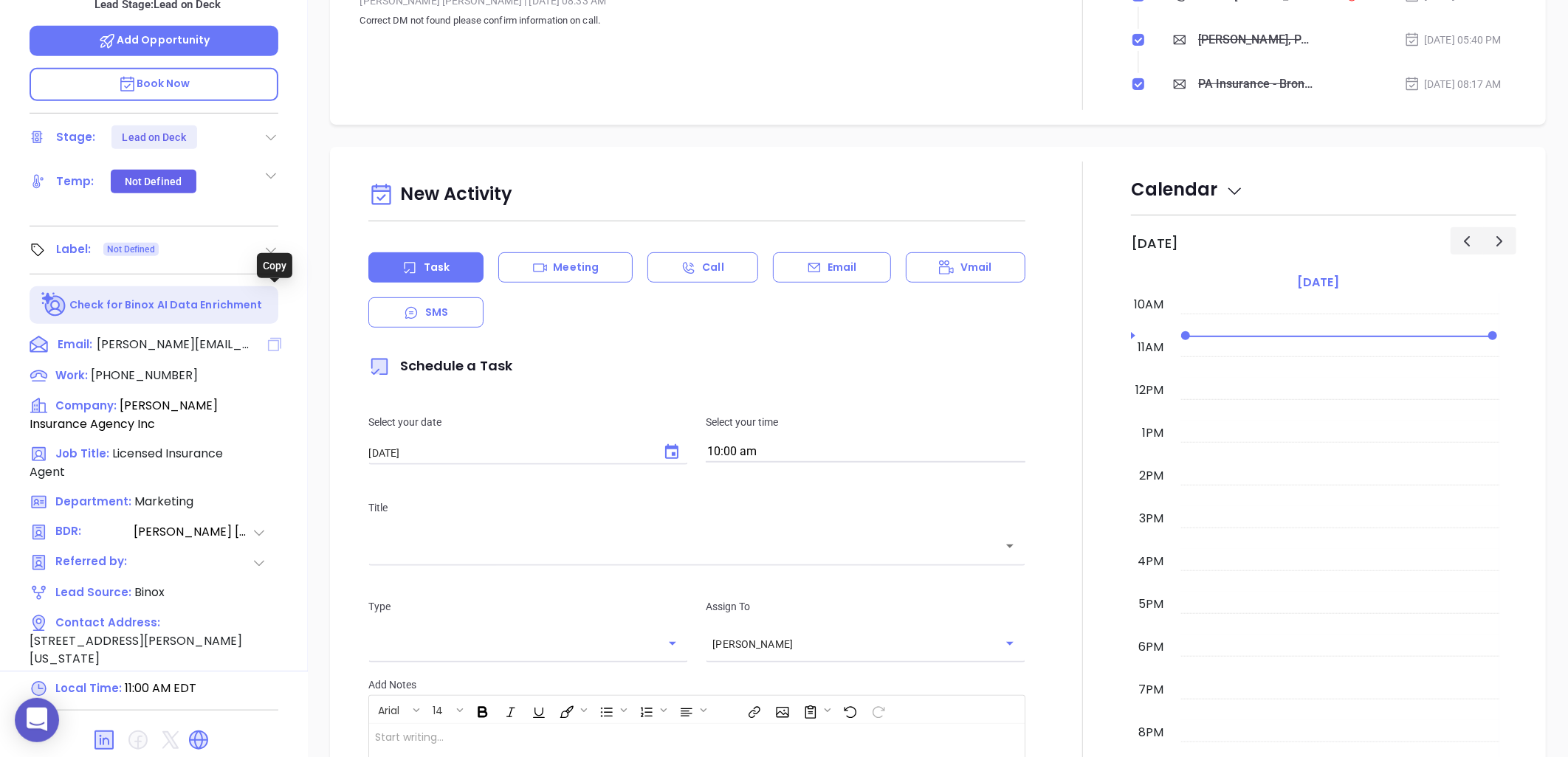
click at [273, 338] on icon at bounding box center [274, 345] width 13 height 13
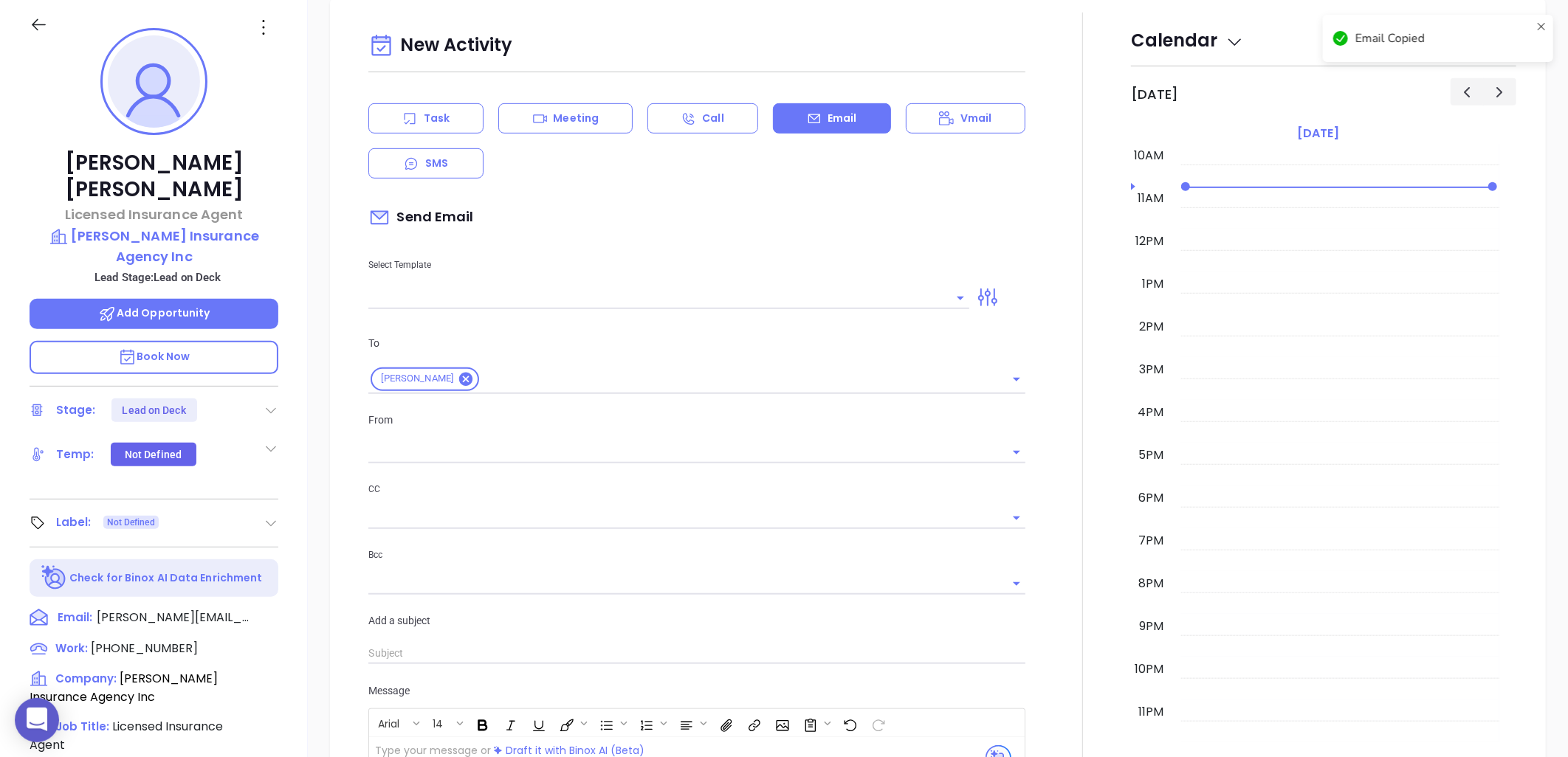
scroll to position [201, 0]
type input "[PERSON_NAME]"
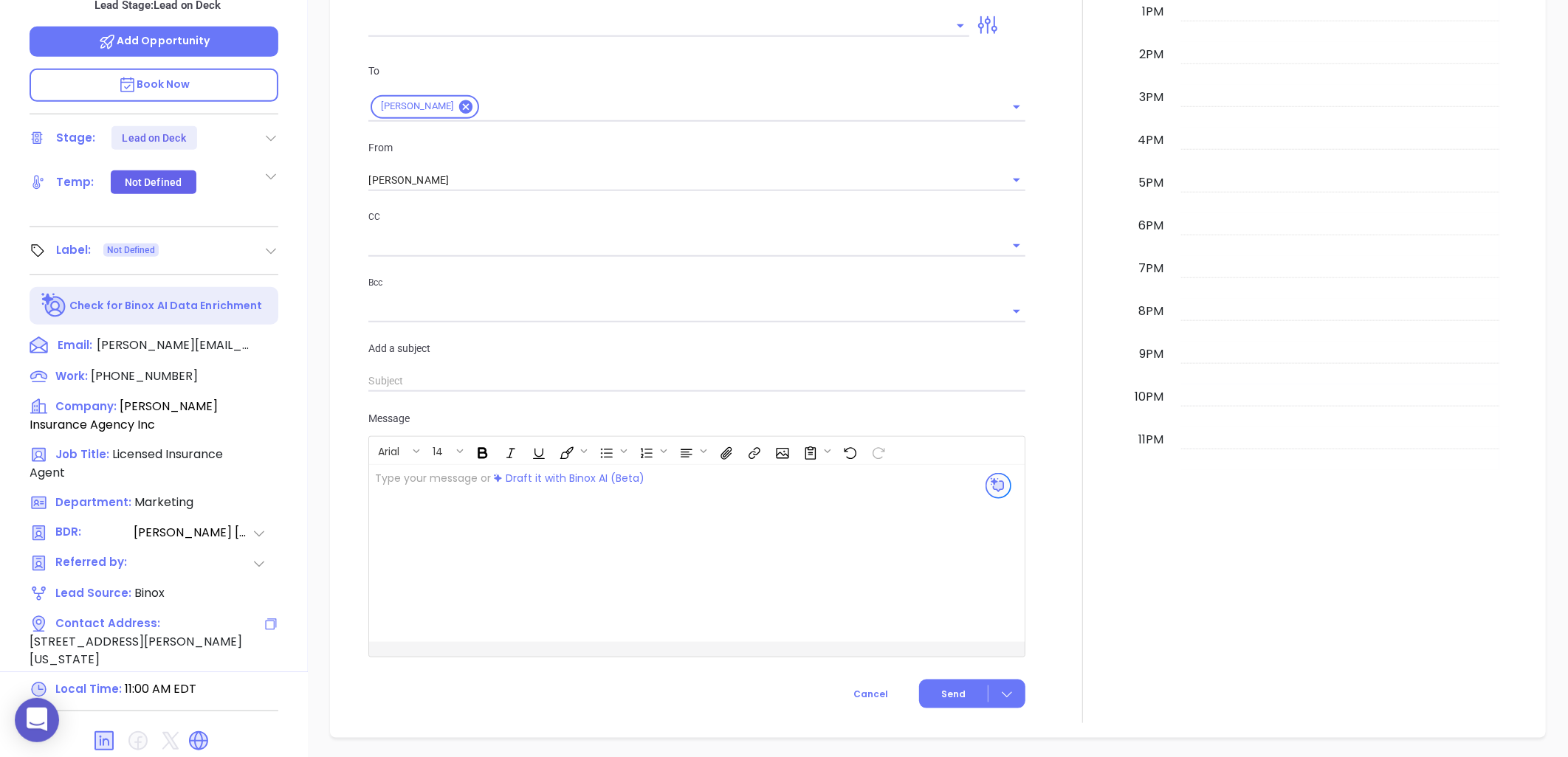
scroll to position [477, 0]
click at [198, 731] on icon at bounding box center [198, 740] width 17 height 17
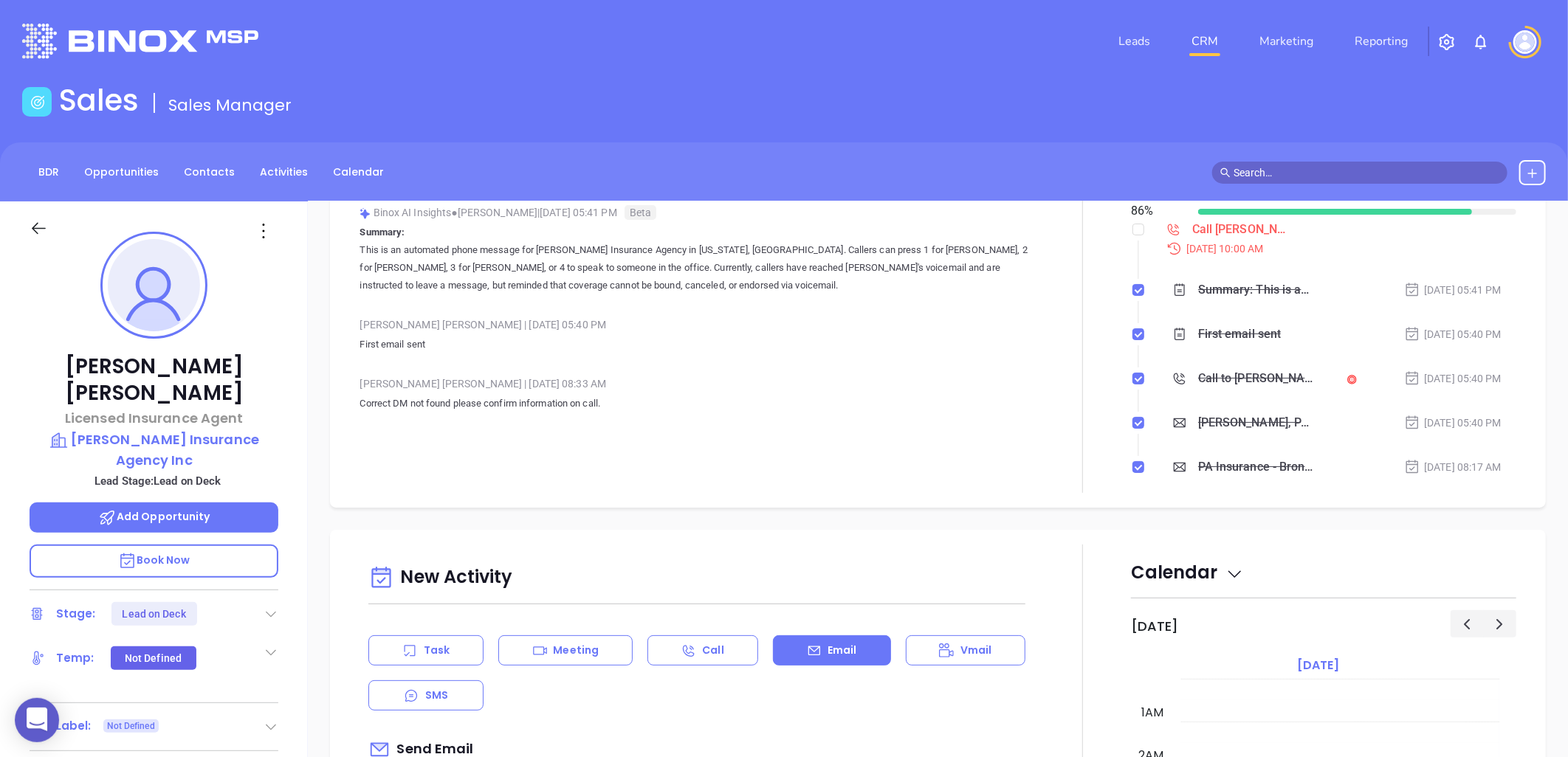
scroll to position [176, 0]
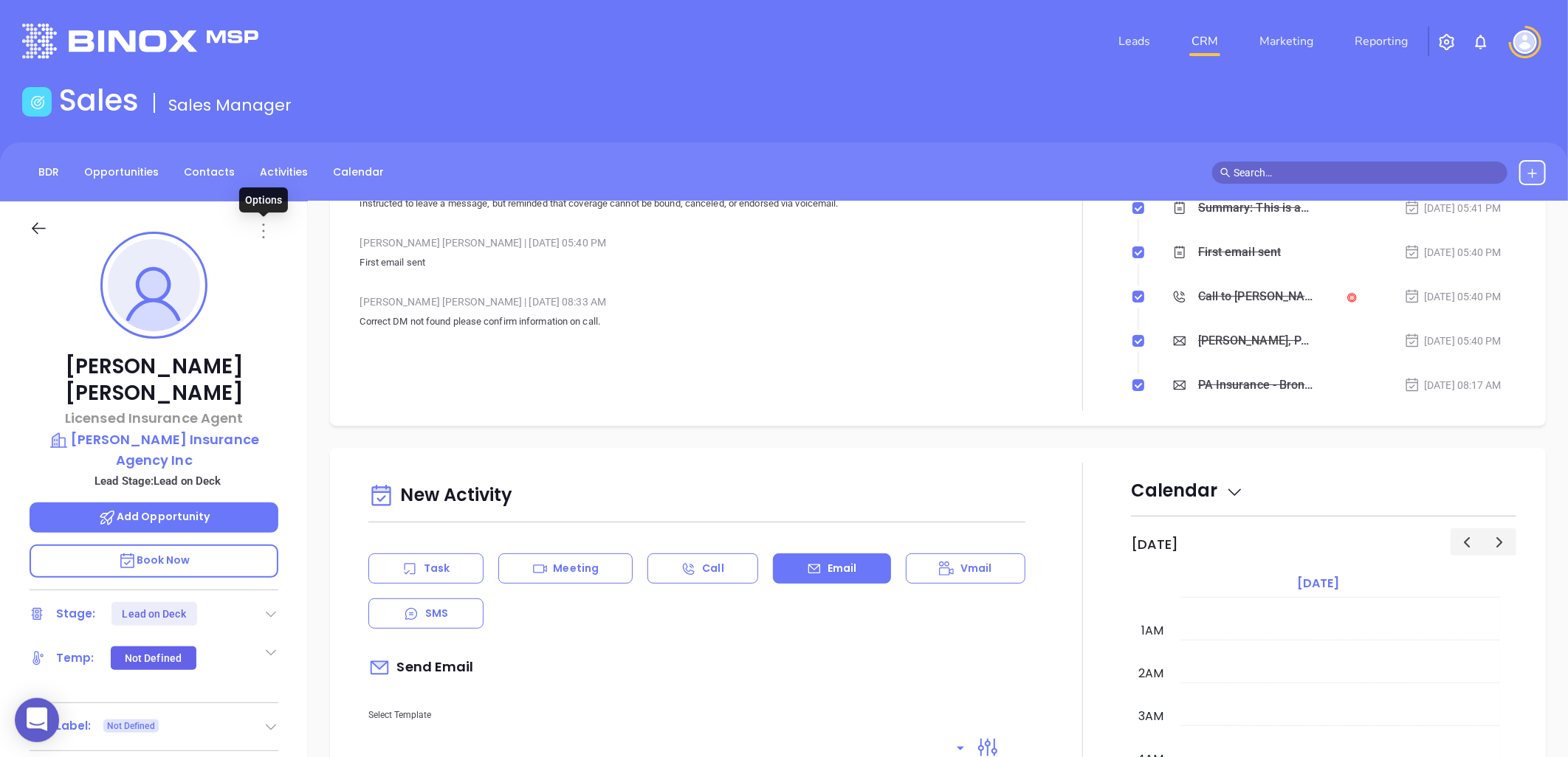
click at [264, 231] on icon at bounding box center [264, 231] width 2 height 15
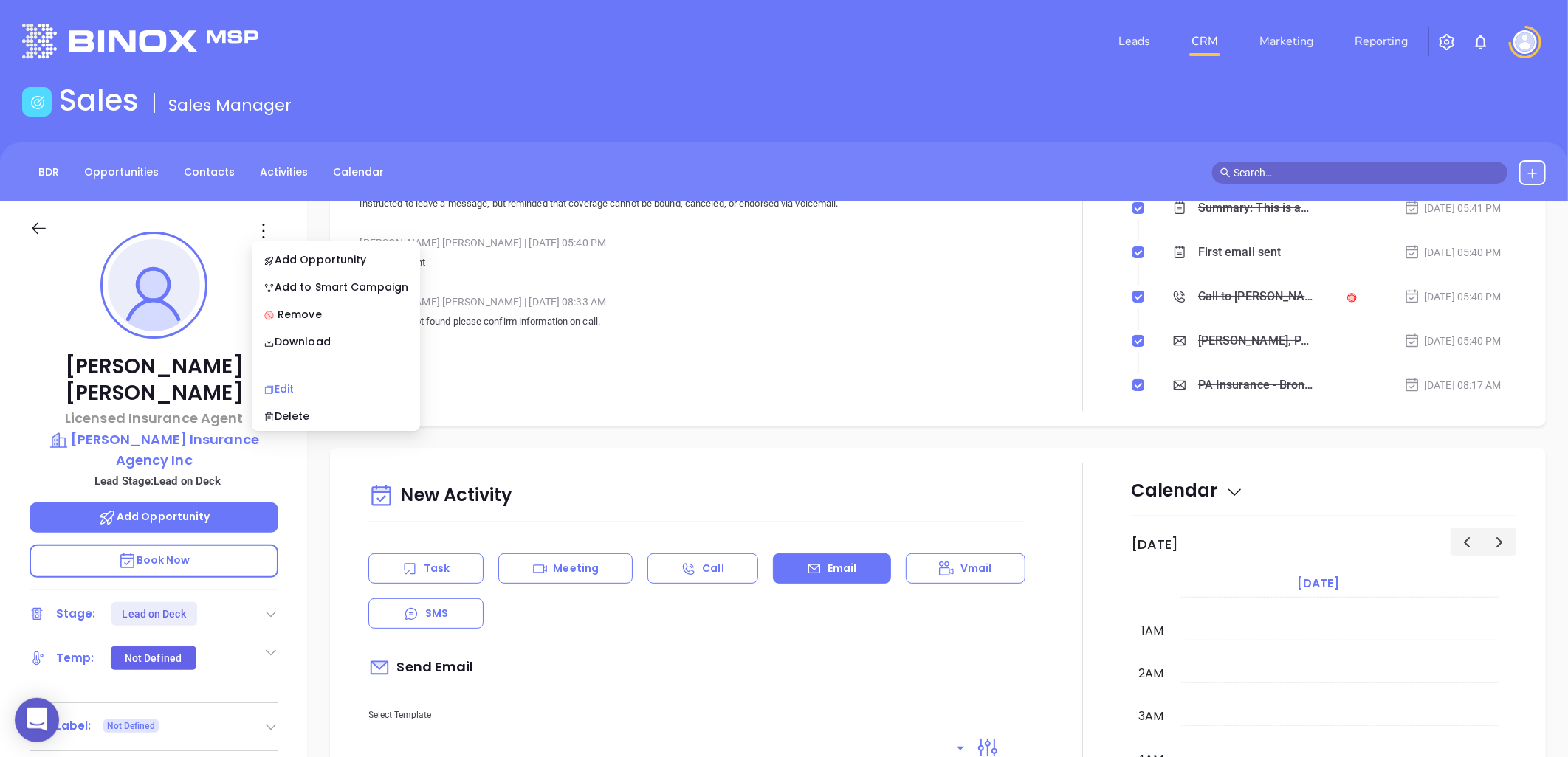
click at [297, 382] on div "Edit" at bounding box center [336, 389] width 145 height 17
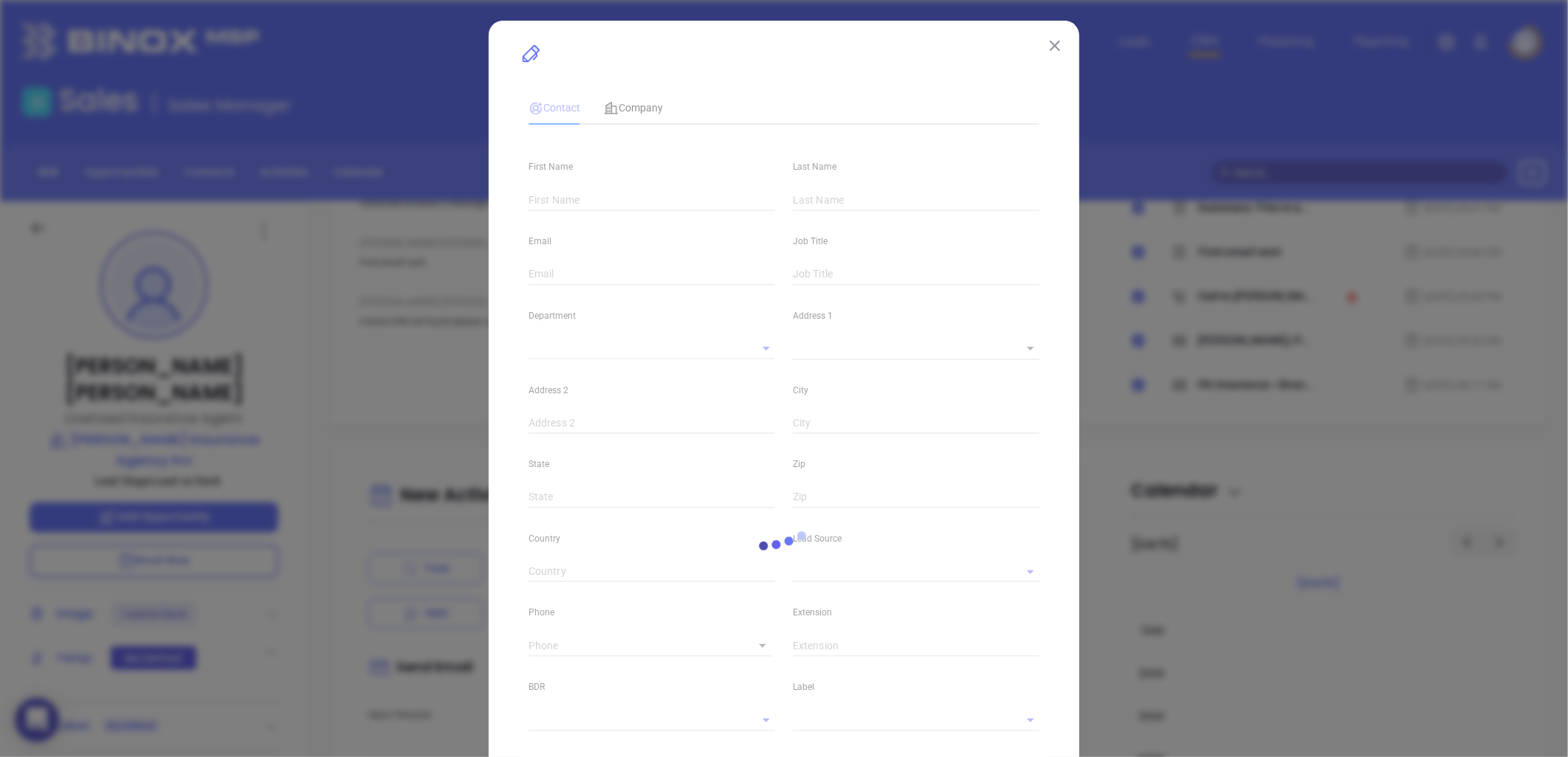
type input "[PERSON_NAME]"
type input "[PERSON_NAME][EMAIL_ADDRESS][PERSON_NAME][DOMAIN_NAME]"
type input "Licensed Insurance Agent"
type input "1"
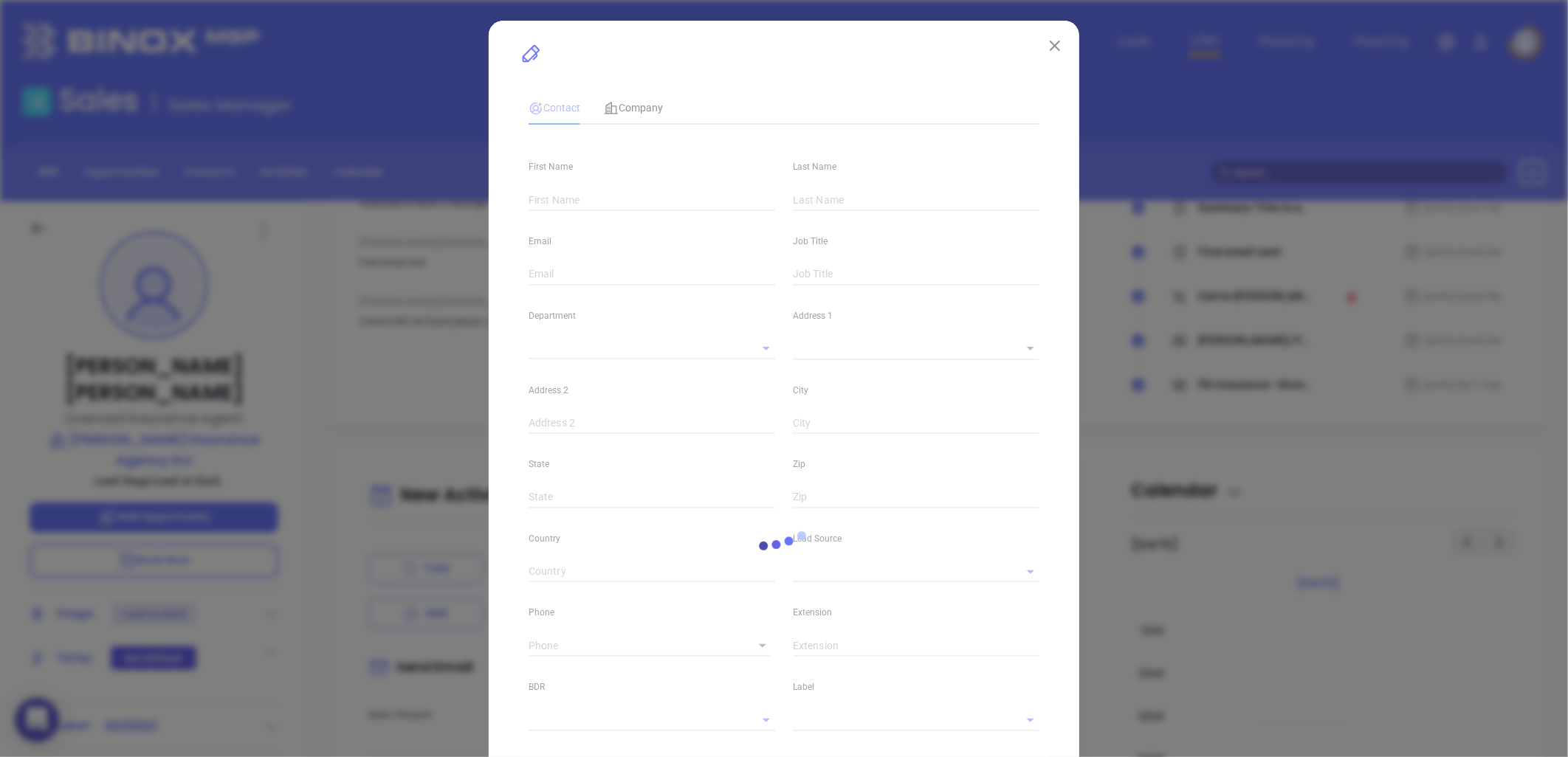
type input "[DOMAIN_NAME][URL][PERSON_NAME][PERSON_NAME]"
type input "Marketing"
type input "Binox"
type input "[PERSON_NAME]"
type input "Lead on Deck"
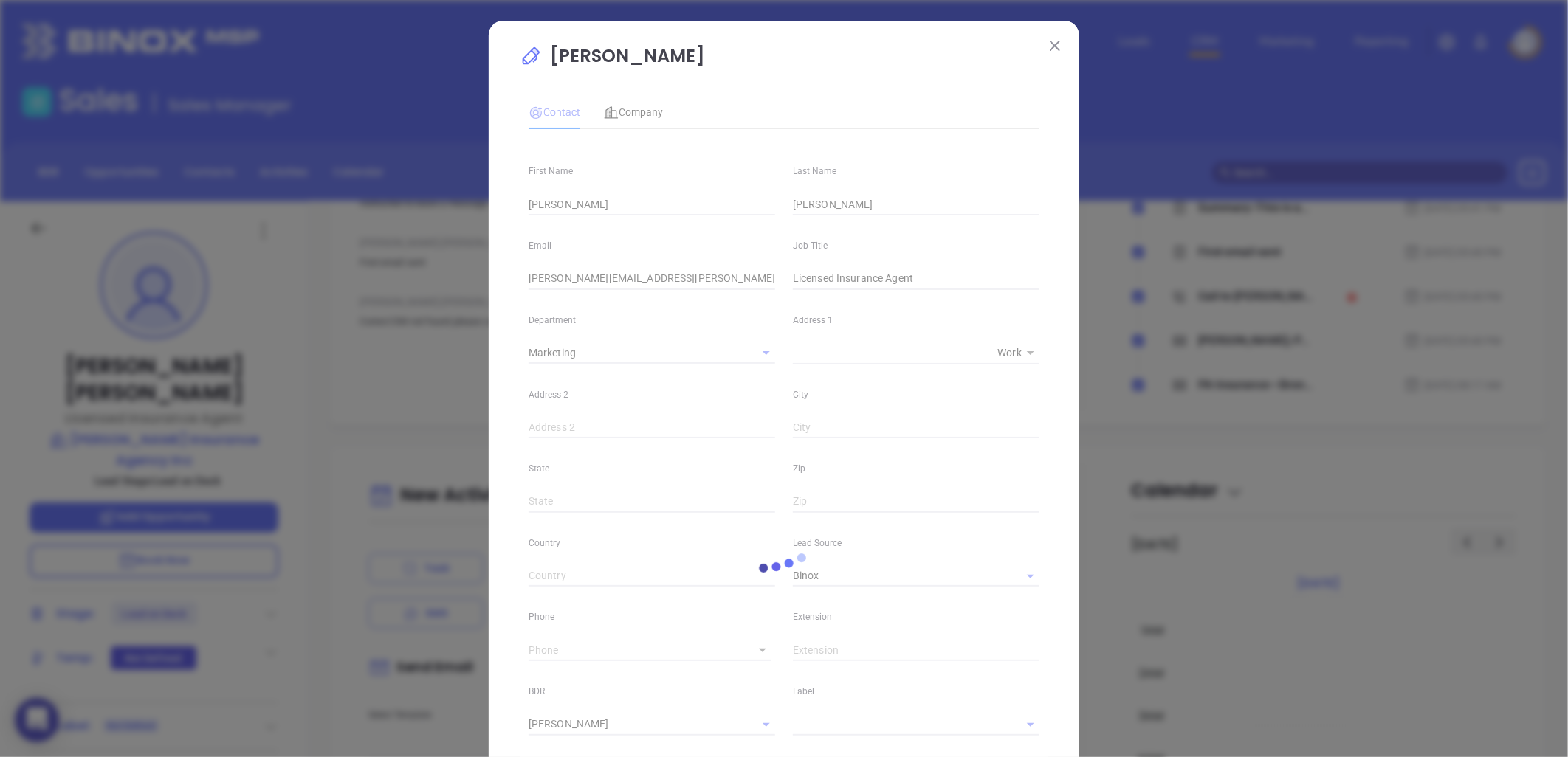
type input "[PHONE_NUMBER]"
type input "1"
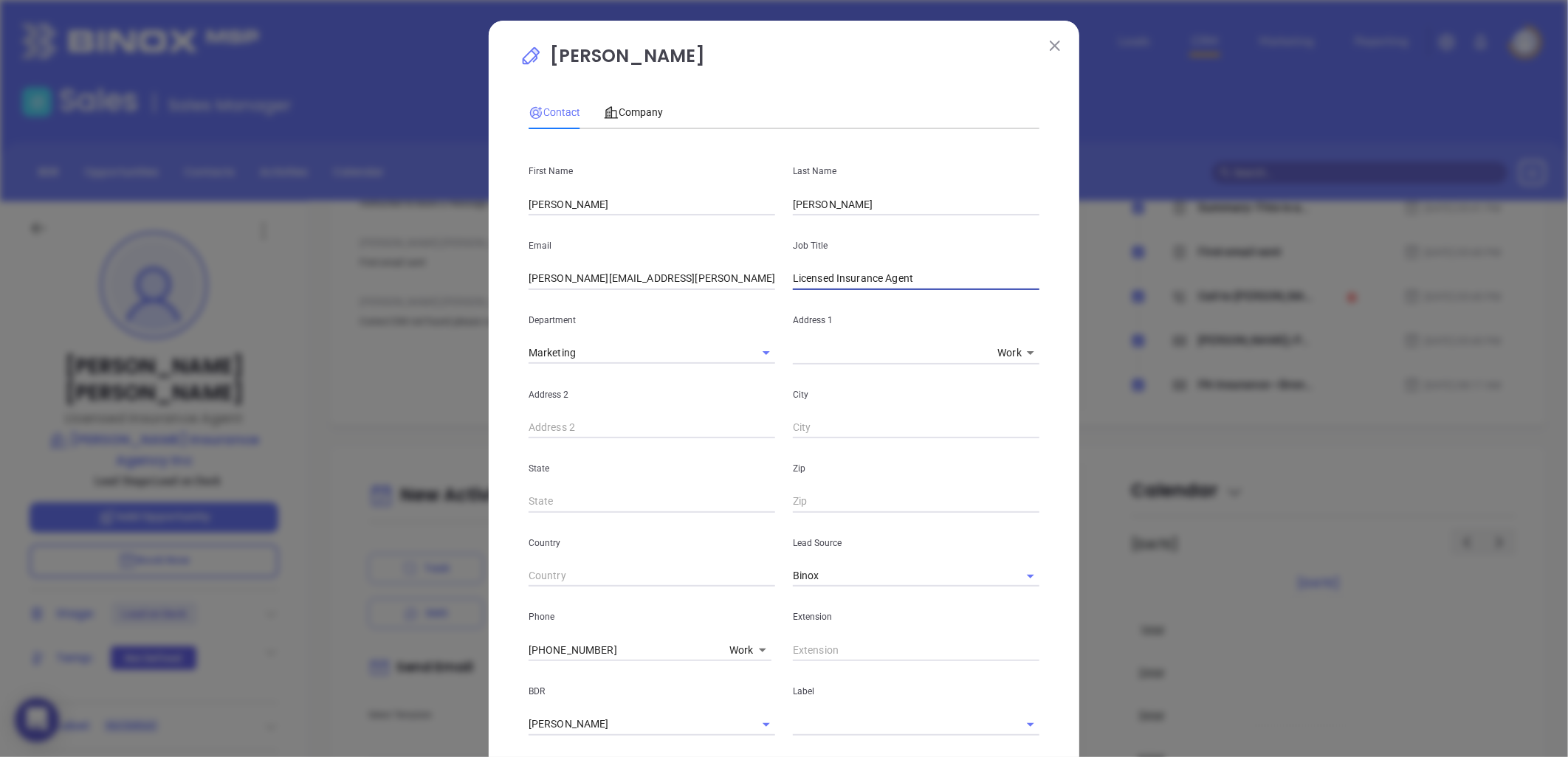
drag, startPoint x: 847, startPoint y: 286, endPoint x: 727, endPoint y: 306, distance: 121.7
click at [727, 306] on div "First Name [PERSON_NAME] Last Name [PERSON_NAME] Email [PERSON_NAME][EMAIL_ADDR…" at bounding box center [784, 567] width 511 height 852
type input "Owner"
click at [638, 279] on input "[PERSON_NAME][EMAIL_ADDRESS][PERSON_NAME][DOMAIN_NAME]" at bounding box center [651, 279] width 246 height 22
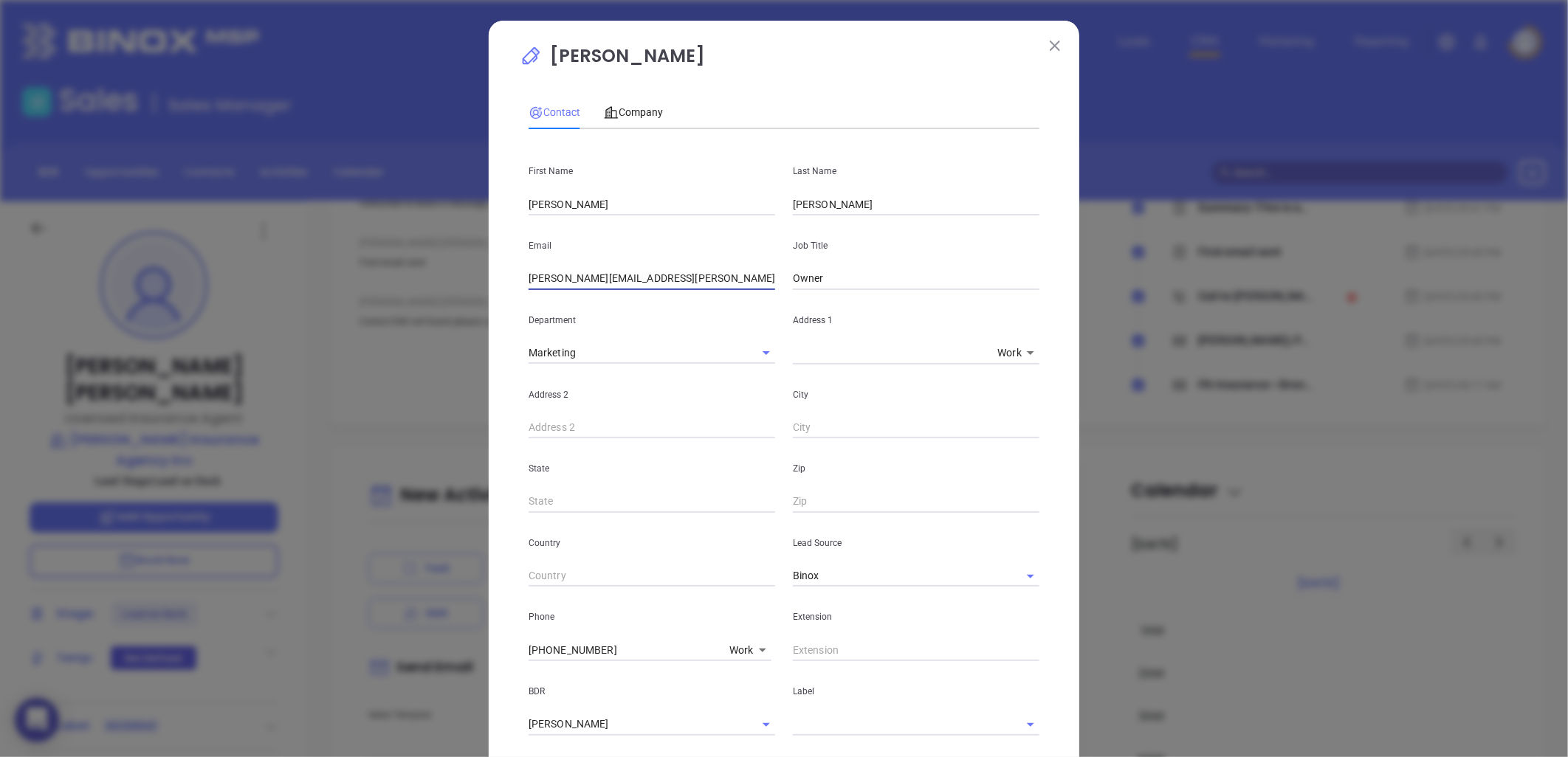
click at [638, 279] on input "[PERSON_NAME][EMAIL_ADDRESS][PERSON_NAME][DOMAIN_NAME]" at bounding box center [651, 279] width 246 height 22
click at [620, 280] on input "[PERSON_NAME][EMAIL_ADDRESS][PERSON_NAME][DOMAIN_NAME]" at bounding box center [651, 279] width 246 height 22
click at [620, 279] on input "[PERSON_NAME][EMAIL_ADDRESS][PERSON_NAME][DOMAIN_NAME]" at bounding box center [651, 279] width 246 height 22
click at [621, 278] on input "[PERSON_NAME][EMAIL_ADDRESS][PERSON_NAME][DOMAIN_NAME]" at bounding box center [651, 279] width 246 height 22
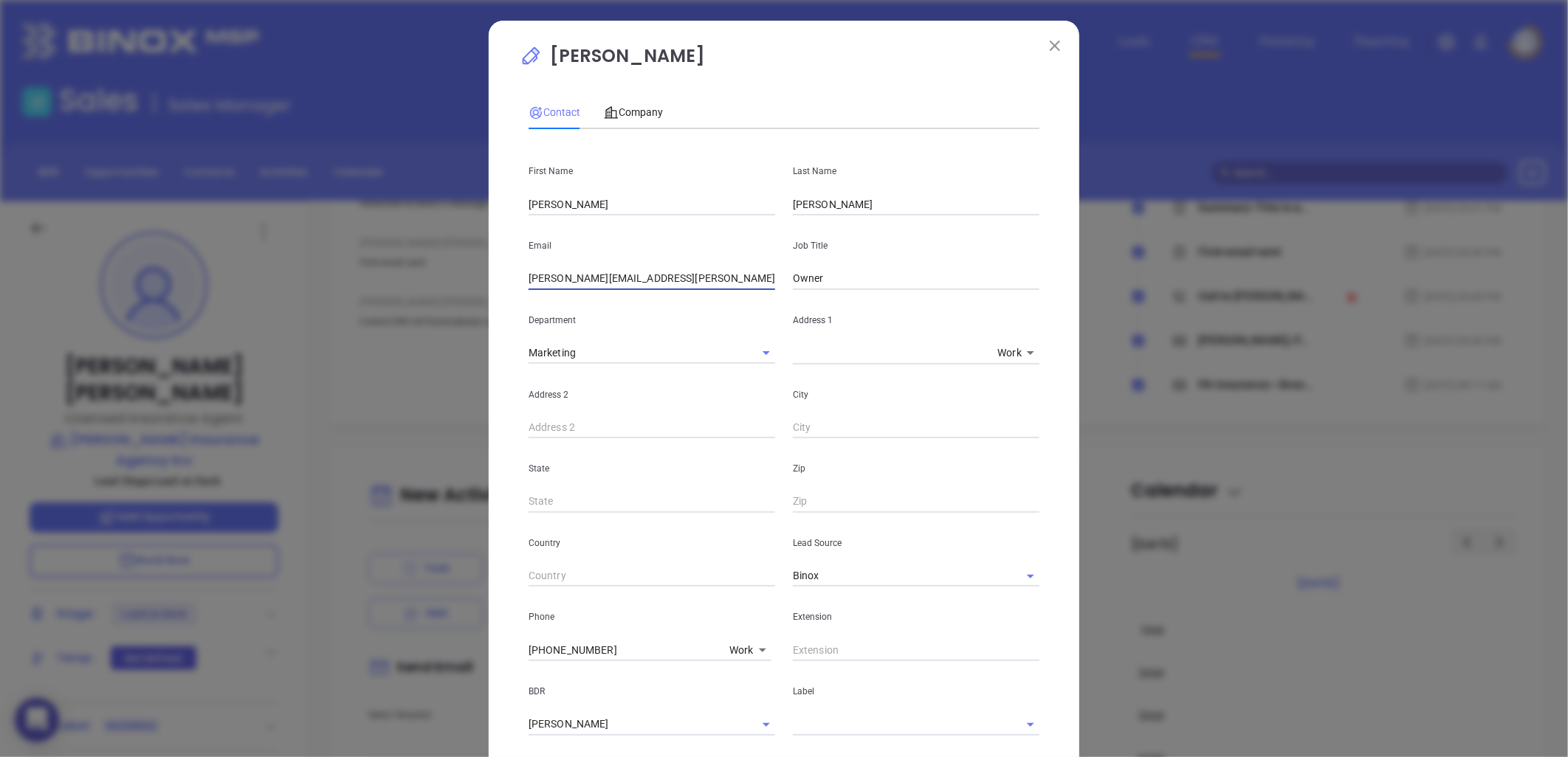
click at [621, 278] on input "[PERSON_NAME][EMAIL_ADDRESS][PERSON_NAME][DOMAIN_NAME]" at bounding box center [651, 279] width 246 height 22
paste input "text"
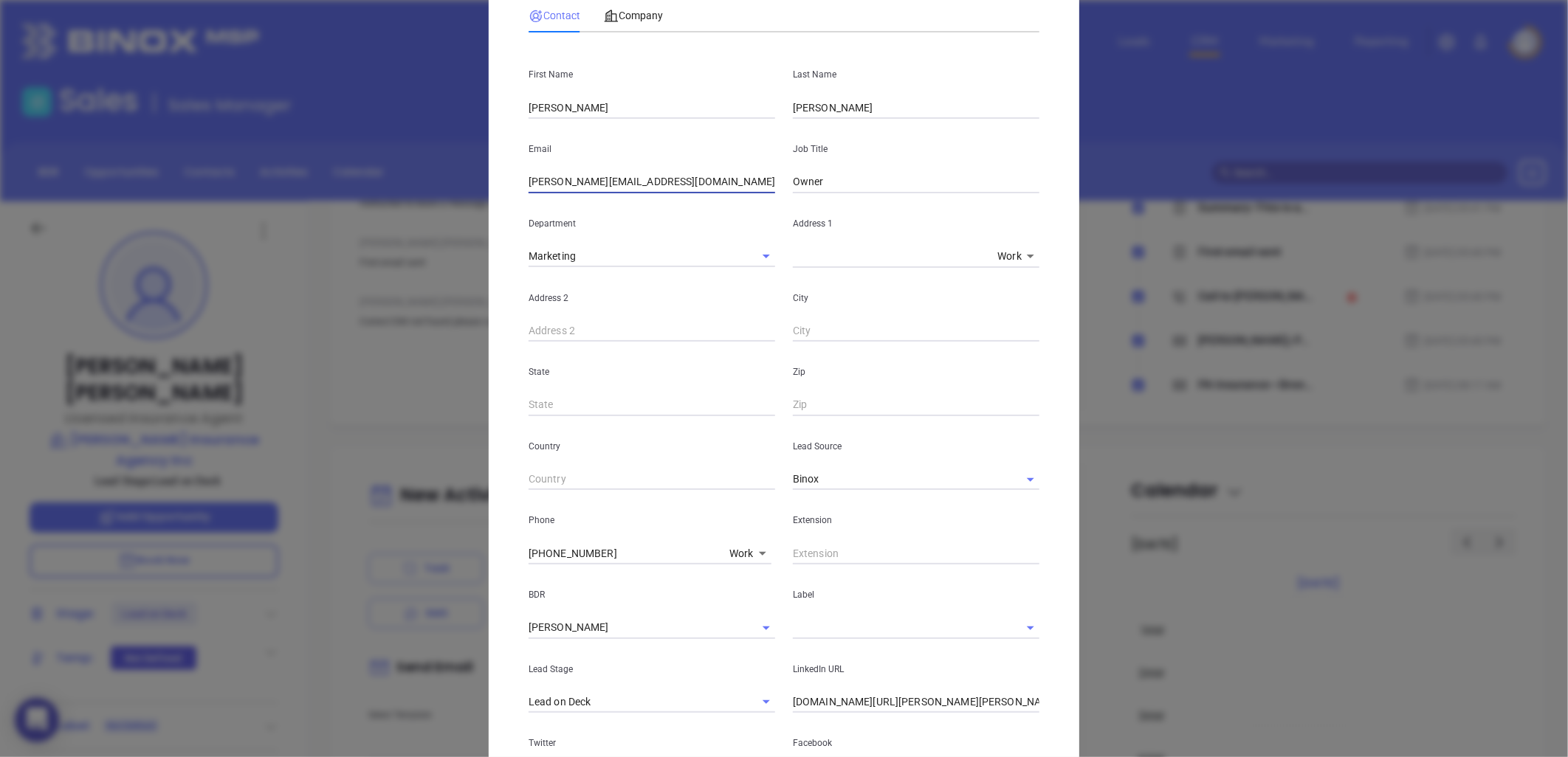
scroll to position [328, 0]
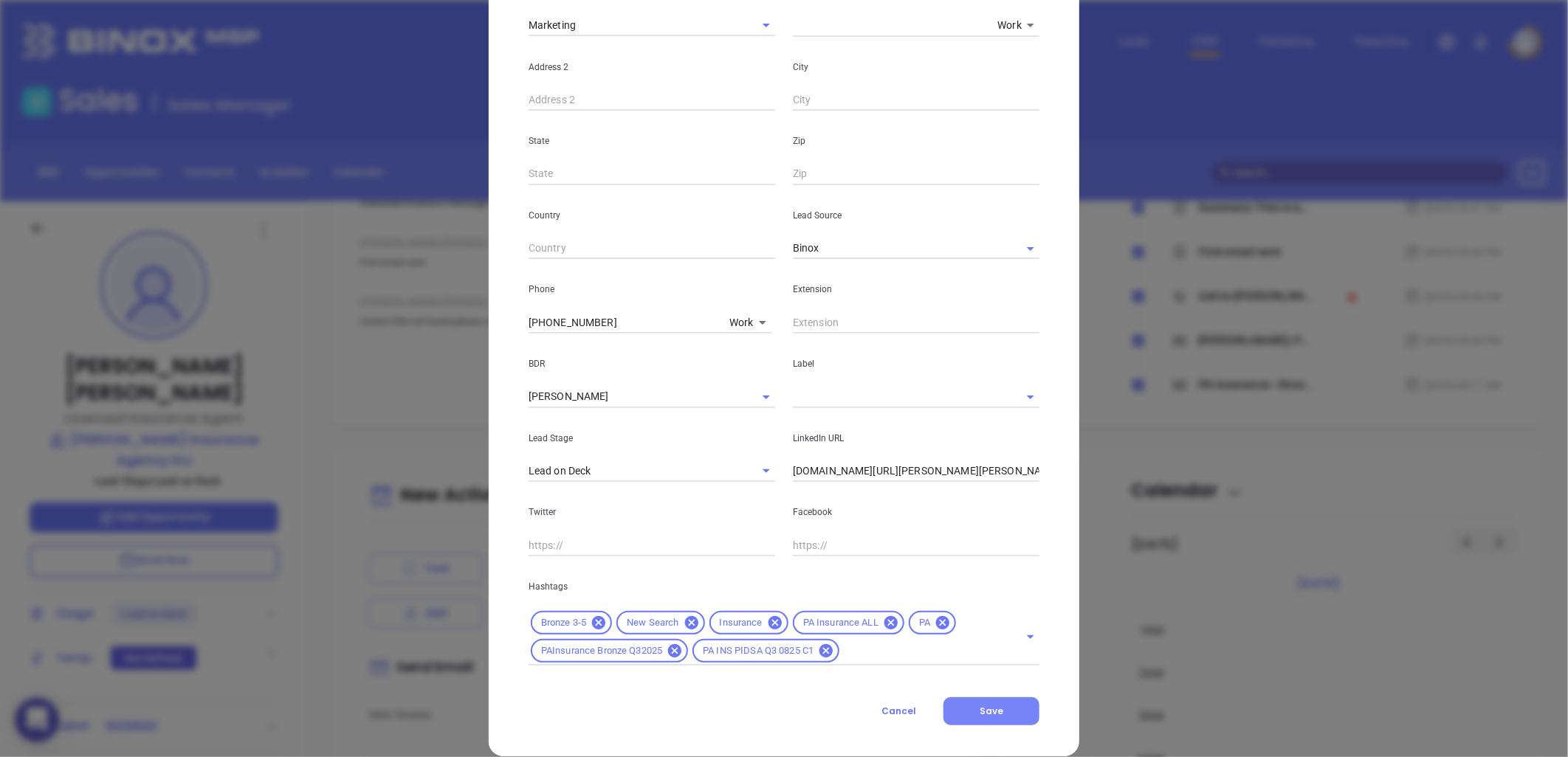
type input "emily@hitchcockinsuranceagency.com"
click at [984, 715] on span "Save" at bounding box center [991, 711] width 23 height 12
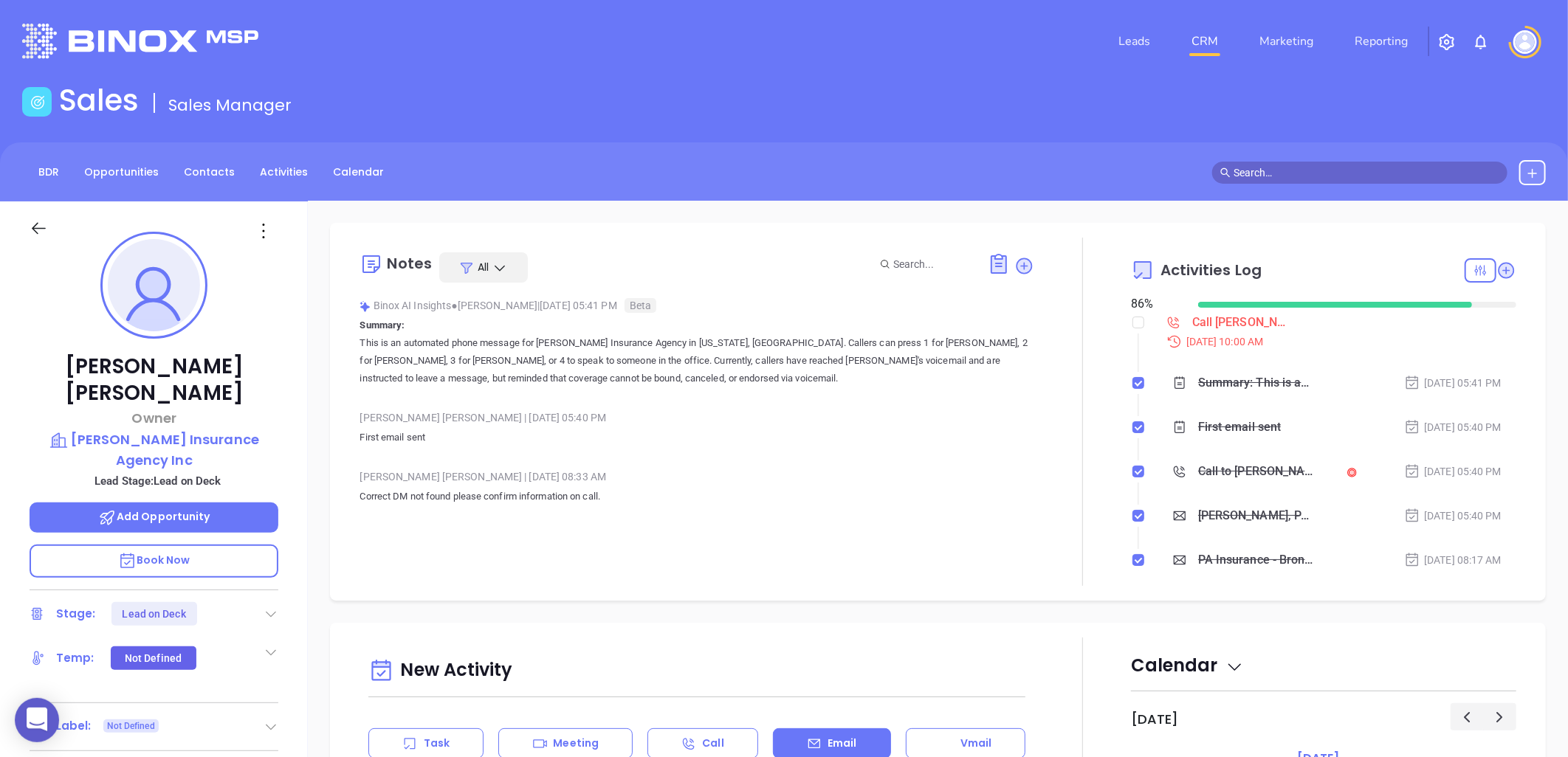
scroll to position [0, 0]
drag, startPoint x: 1019, startPoint y: 260, endPoint x: 896, endPoint y: 274, distance: 123.8
click at [1019, 260] on icon at bounding box center [1025, 267] width 15 height 15
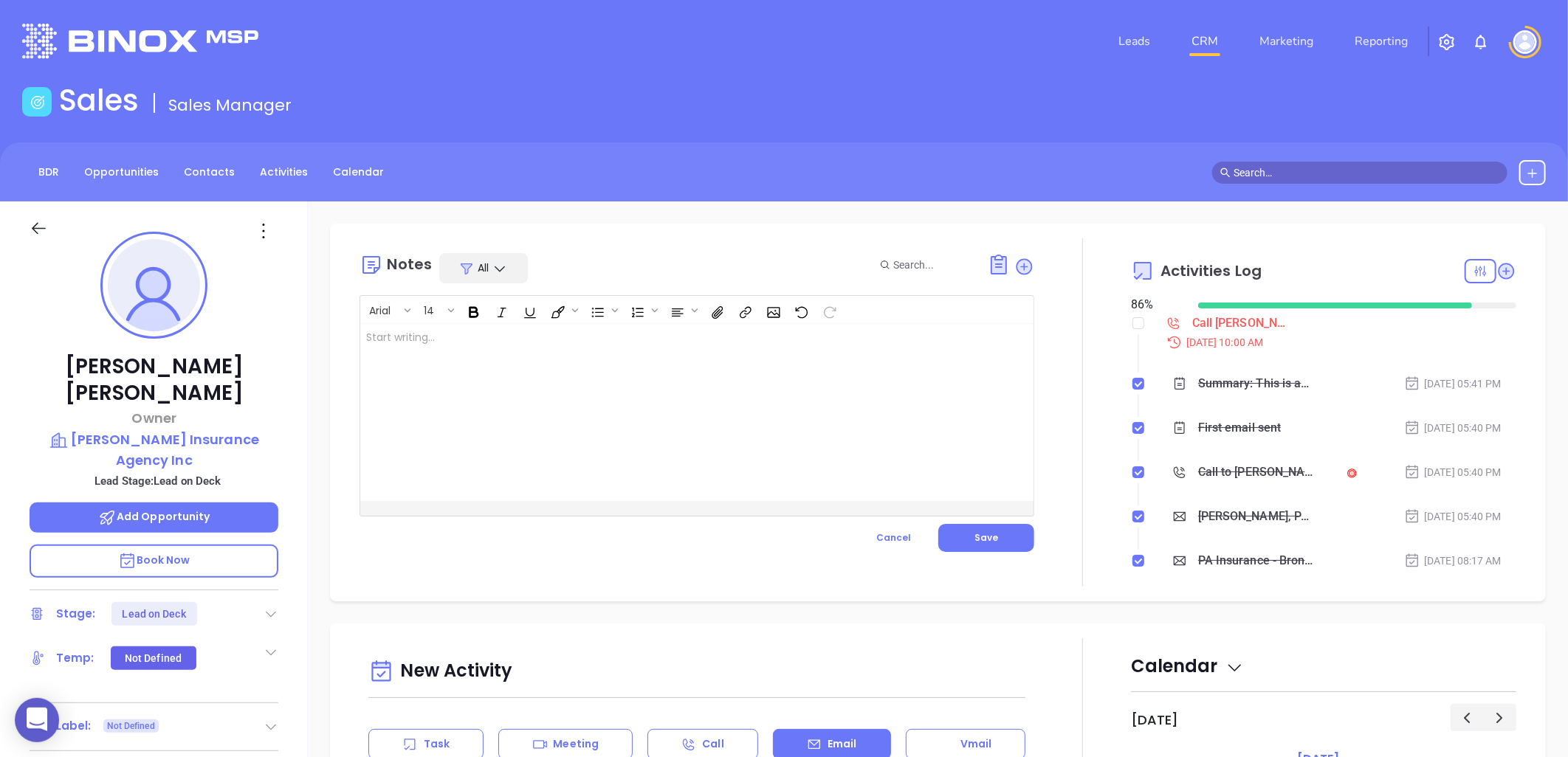
click at [536, 352] on div at bounding box center [672, 413] width 626 height 177
click at [980, 535] on span "Save" at bounding box center [986, 537] width 23 height 12
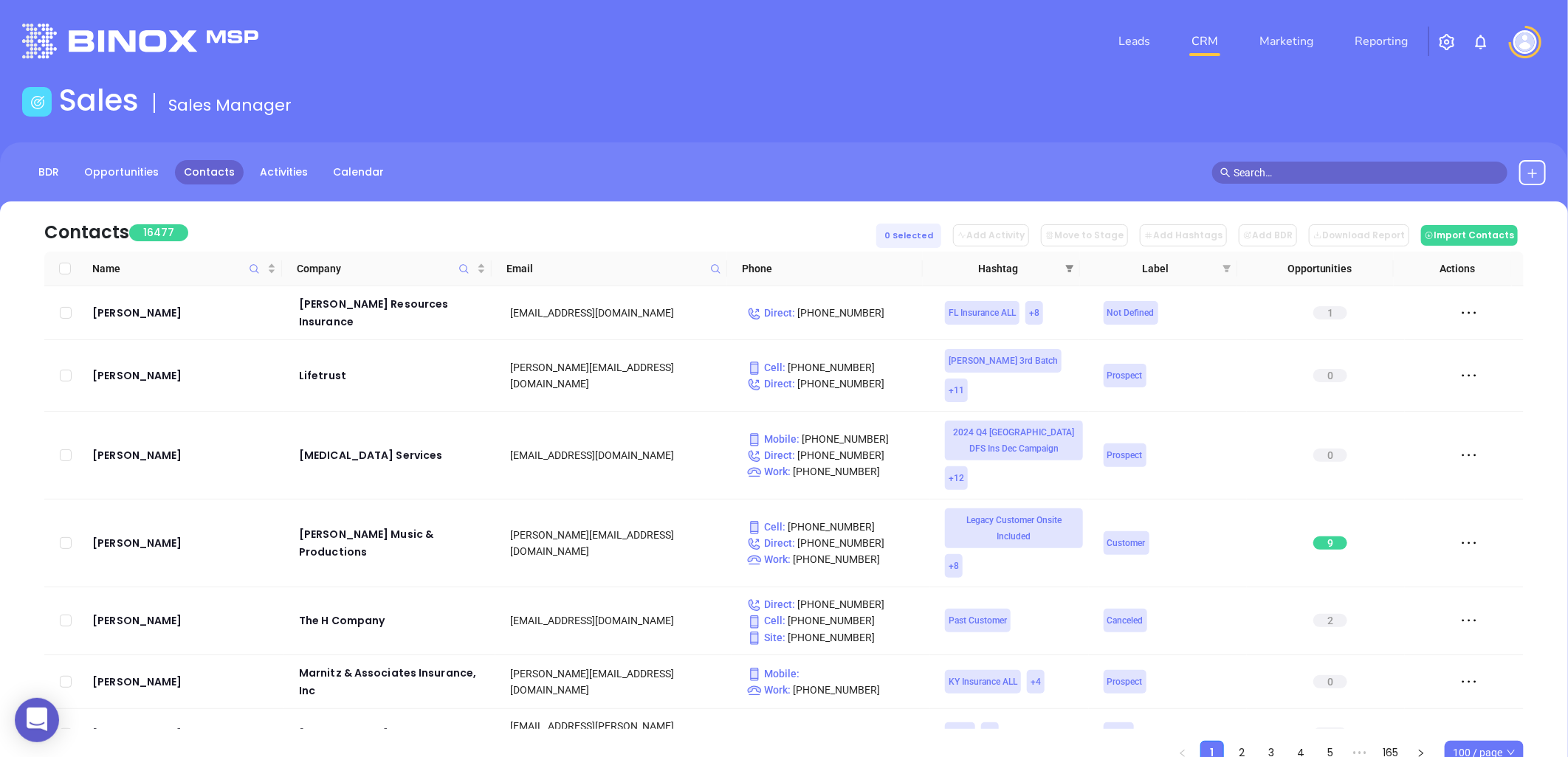
click at [1063, 266] on span at bounding box center [1070, 269] width 15 height 22
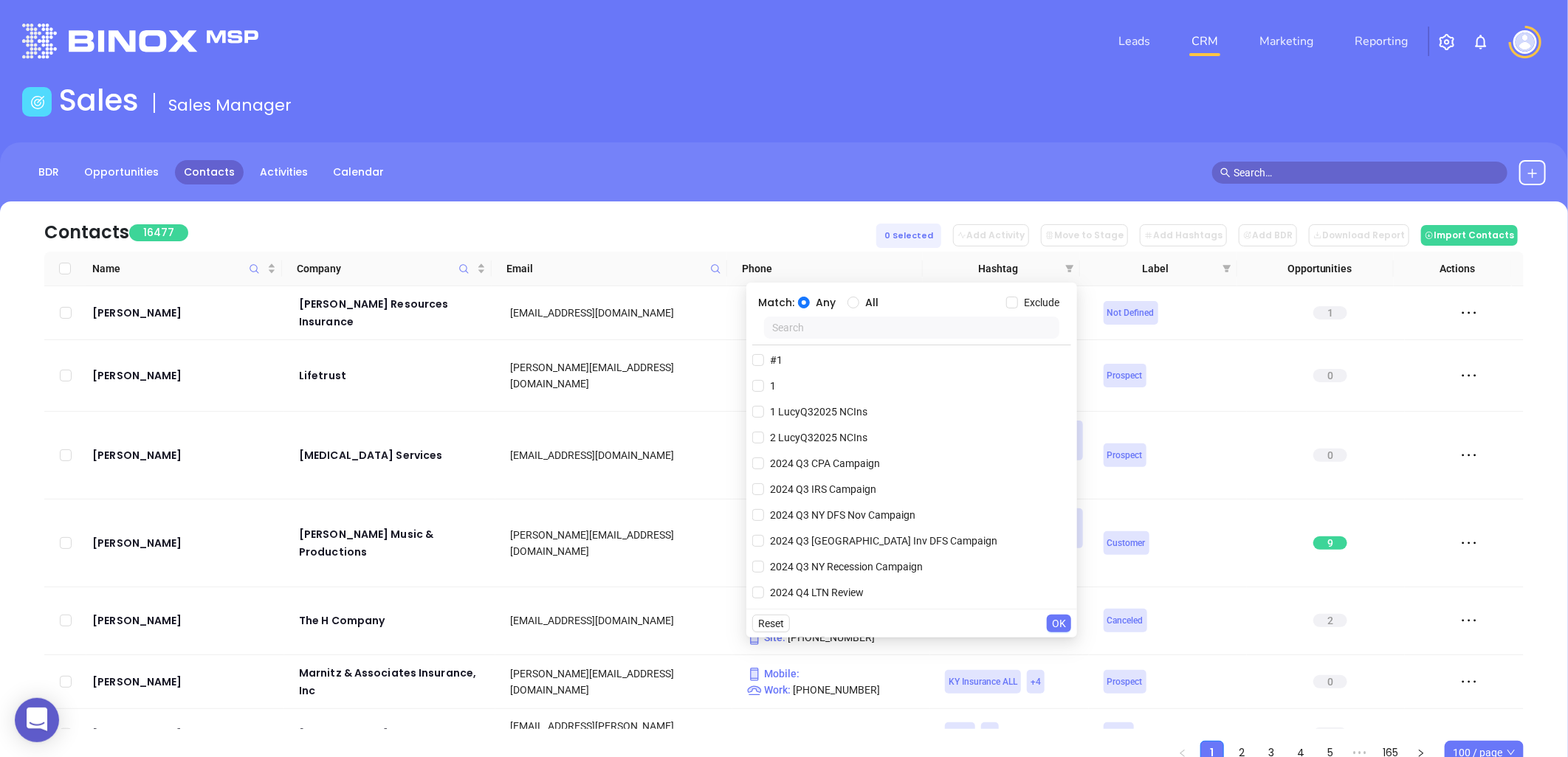
click at [898, 325] on input "text" at bounding box center [911, 328] width 295 height 22
type input "ny in"
click at [834, 391] on span "NY Insurance ALL" at bounding box center [810, 386] width 94 height 17
click at [764, 391] on input "NY Insurance ALL" at bounding box center [758, 386] width 12 height 12
checkbox input "true"
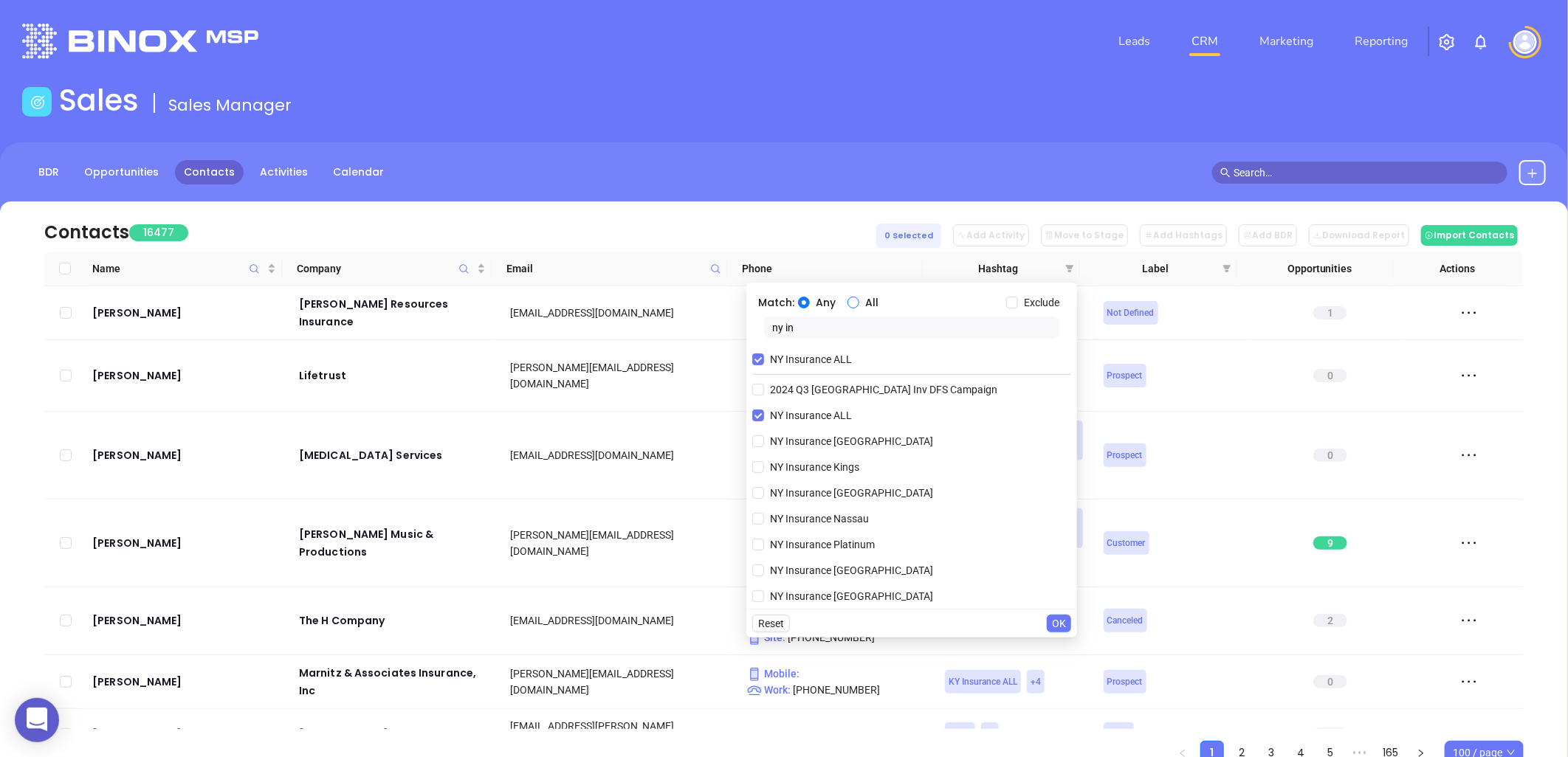
click at [857, 300] on input "All" at bounding box center [853, 303] width 12 height 12
radio input "true"
click at [658, 335] on body "0 Leads CRM Marketing Reporting Financial Leads Leads Sales Sales Manager BDR O…" at bounding box center [784, 378] width 1568 height 757
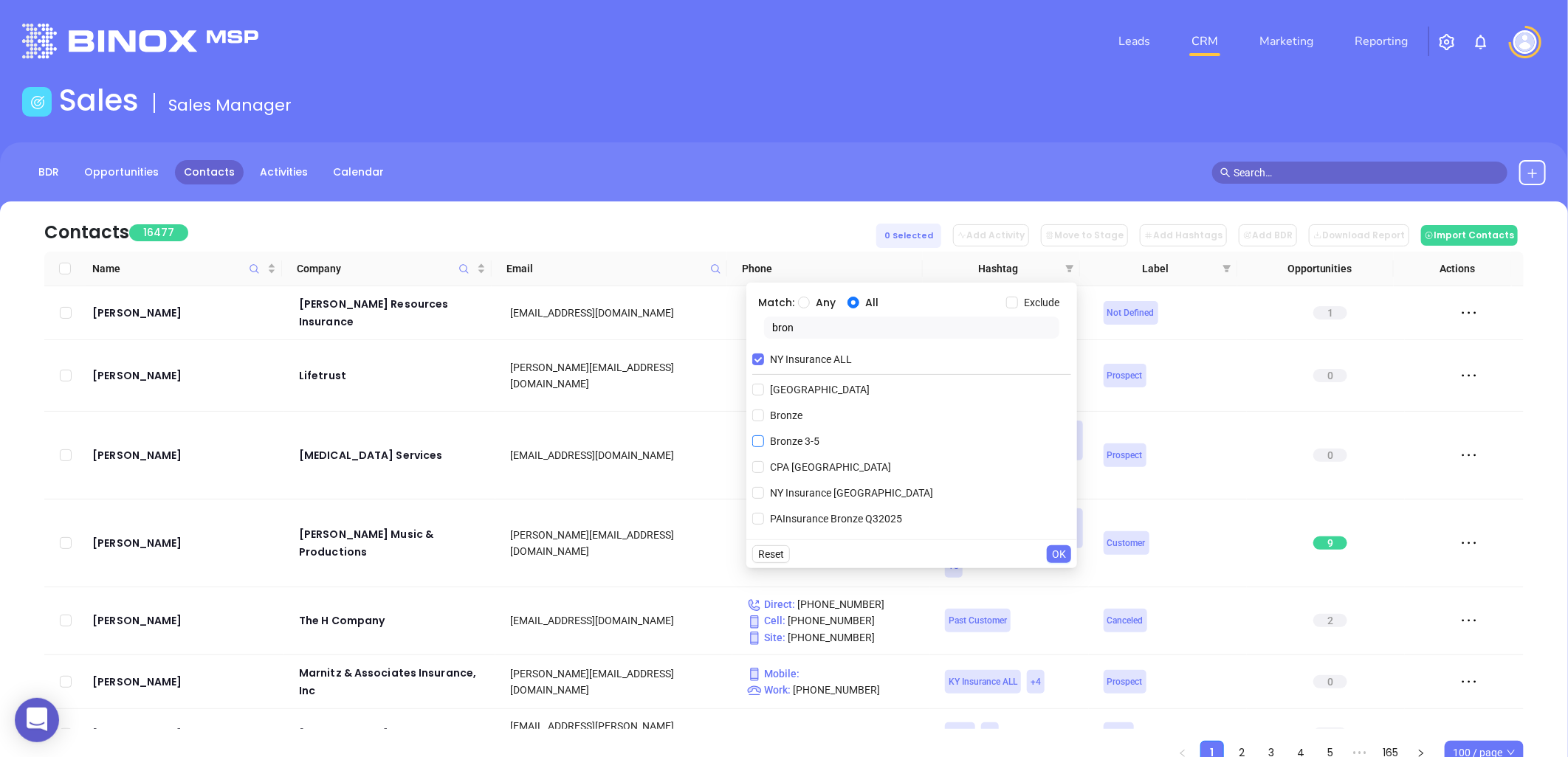
type input "bron"
click at [798, 440] on span "Bronze 3-5" at bounding box center [794, 442] width 61 height 17
click at [764, 440] on input "Bronze 3-5" at bounding box center [758, 441] width 12 height 12
checkbox input "true"
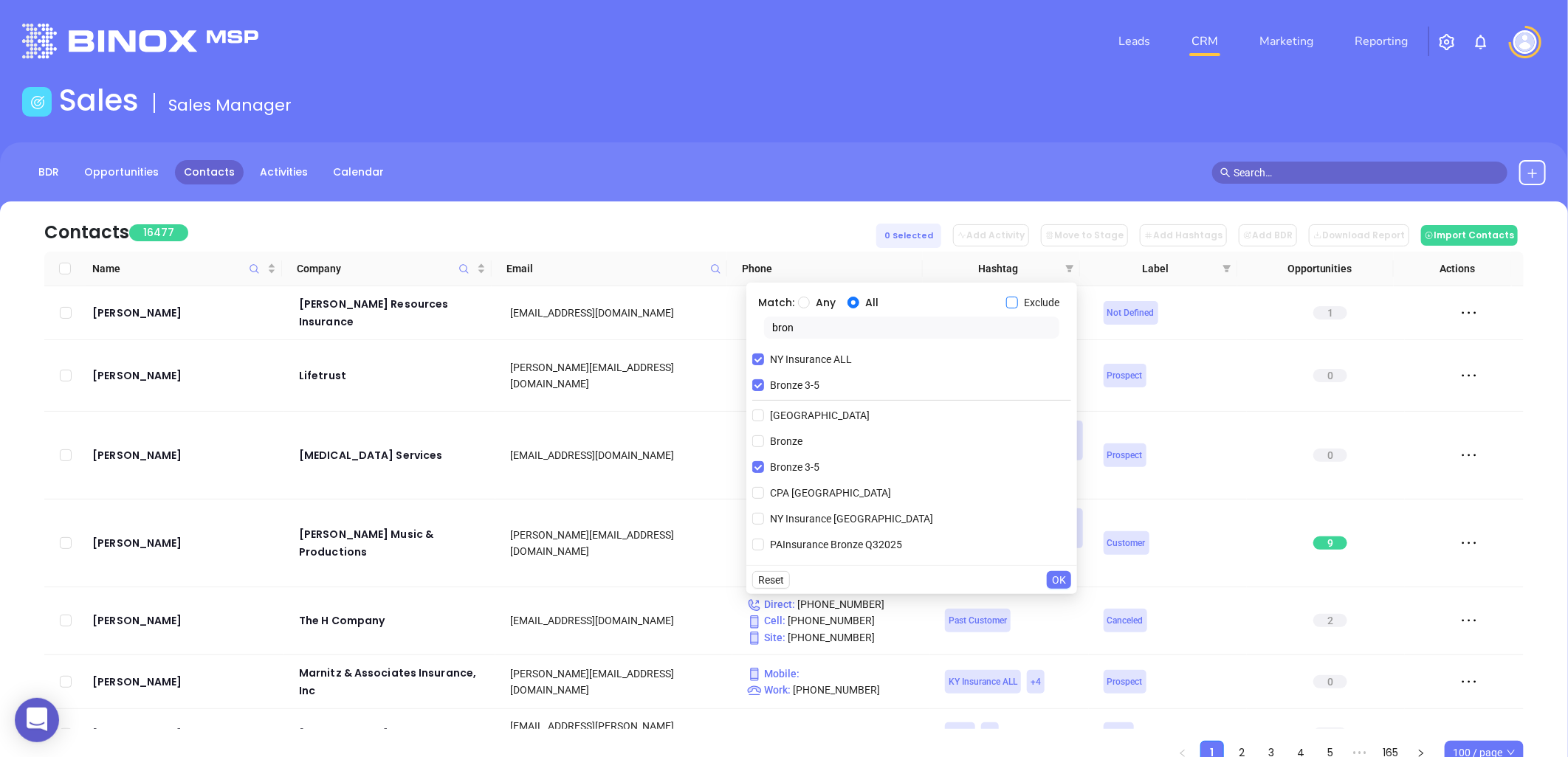
click at [1012, 301] on input "Exclude" at bounding box center [1012, 303] width 12 height 12
checkbox input "true"
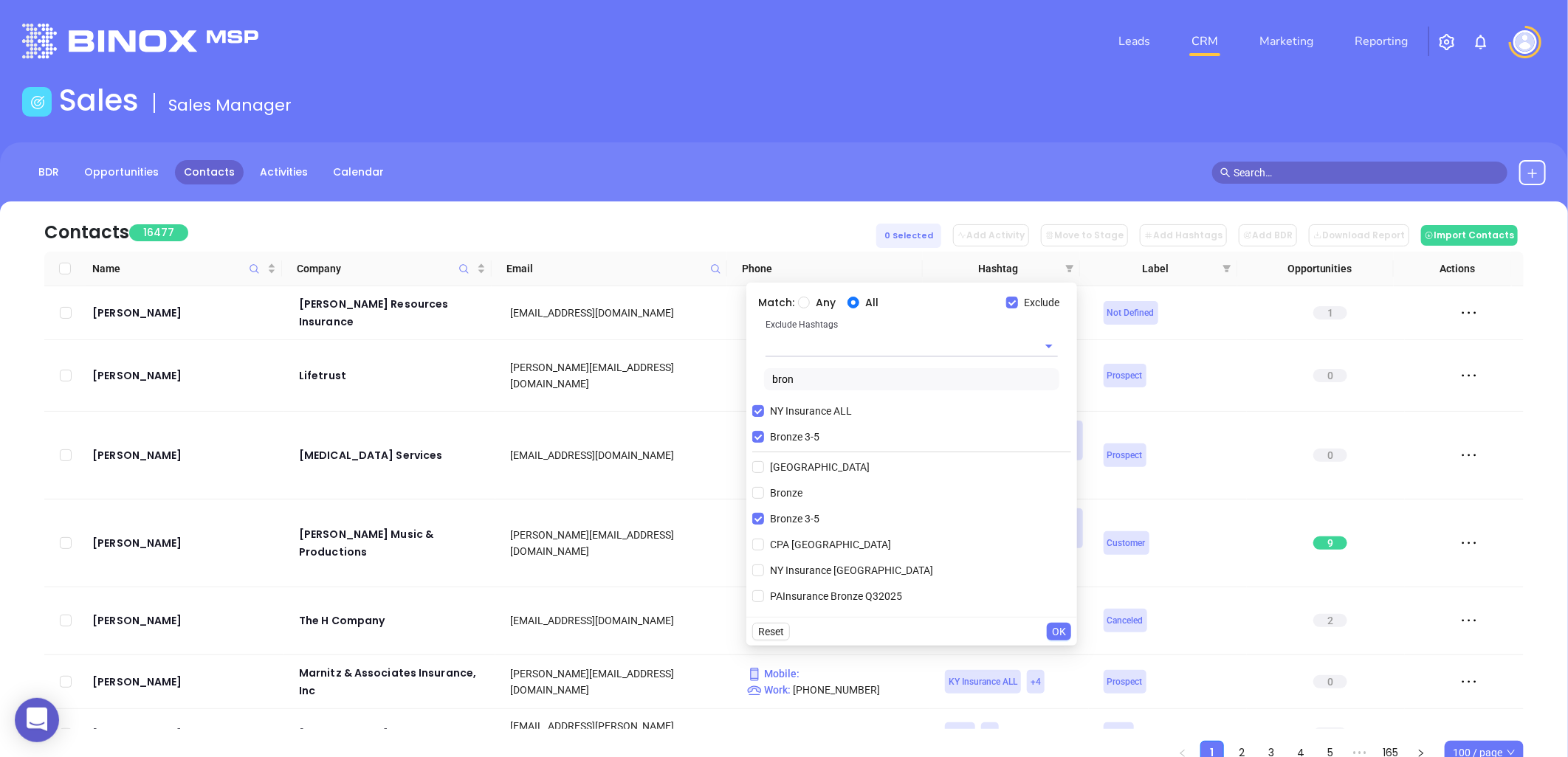
click at [839, 346] on input "text" at bounding box center [891, 346] width 251 height 22
type input "extra"
click at [799, 376] on li "Extra Contact" at bounding box center [911, 380] width 293 height 27
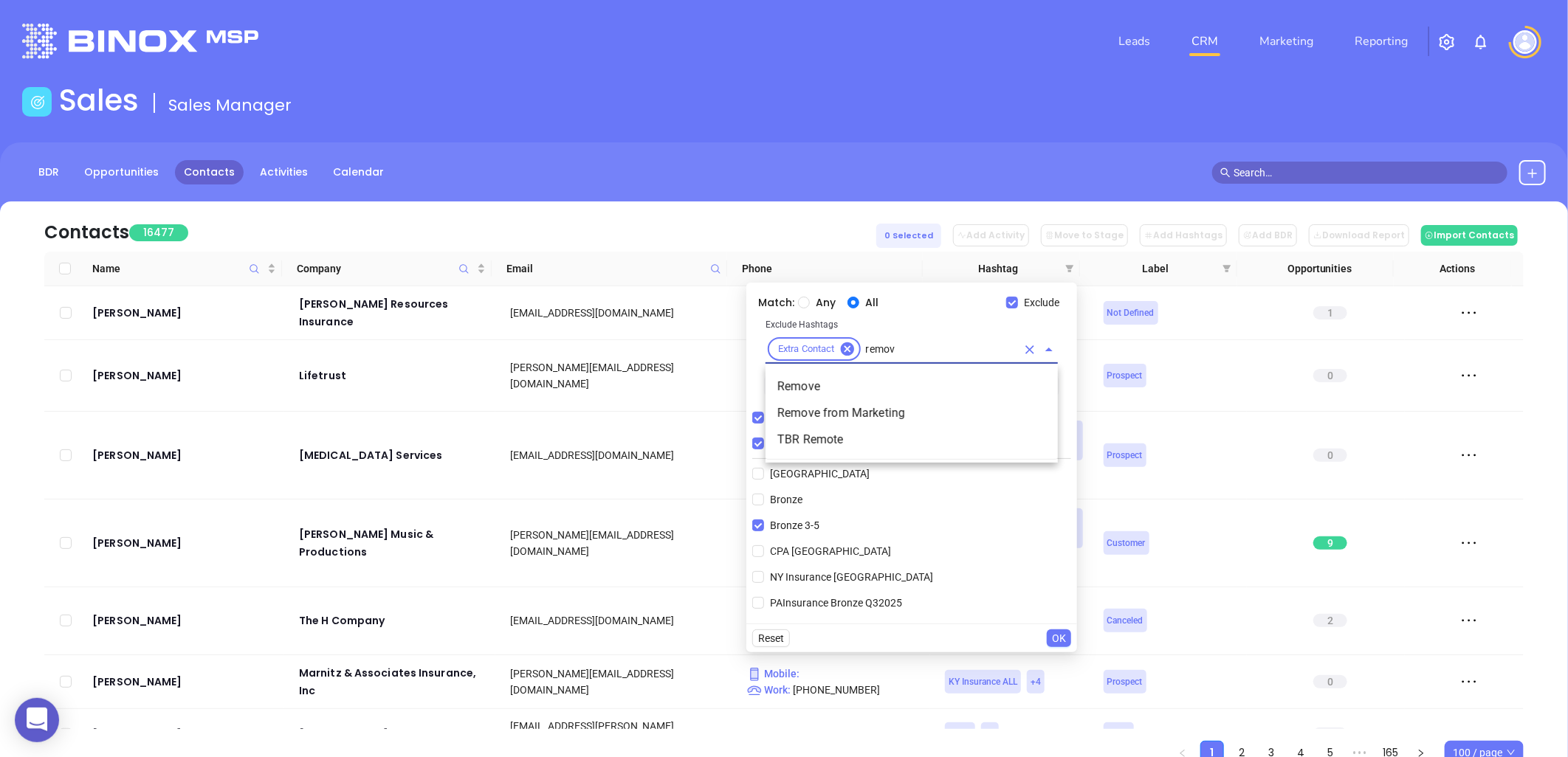
type input "remove"
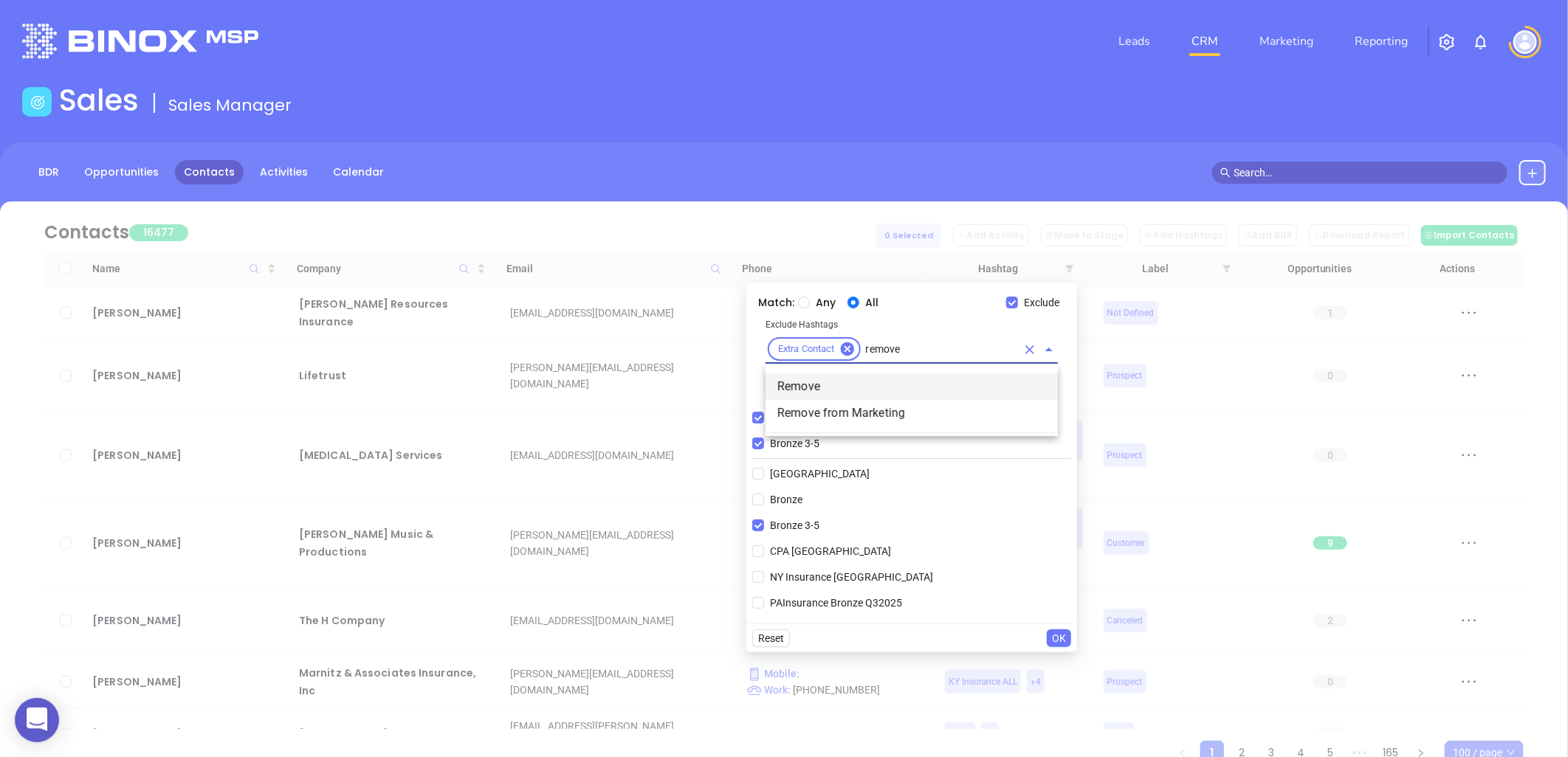
drag, startPoint x: 784, startPoint y: 379, endPoint x: 777, endPoint y: 373, distance: 9.2
click at [784, 378] on li "Remove" at bounding box center [911, 387] width 293 height 27
type input "remove"
drag, startPoint x: 830, startPoint y: 410, endPoint x: 803, endPoint y: 396, distance: 30.4
click at [824, 410] on li "Remove from Marketing" at bounding box center [911, 414] width 293 height 27
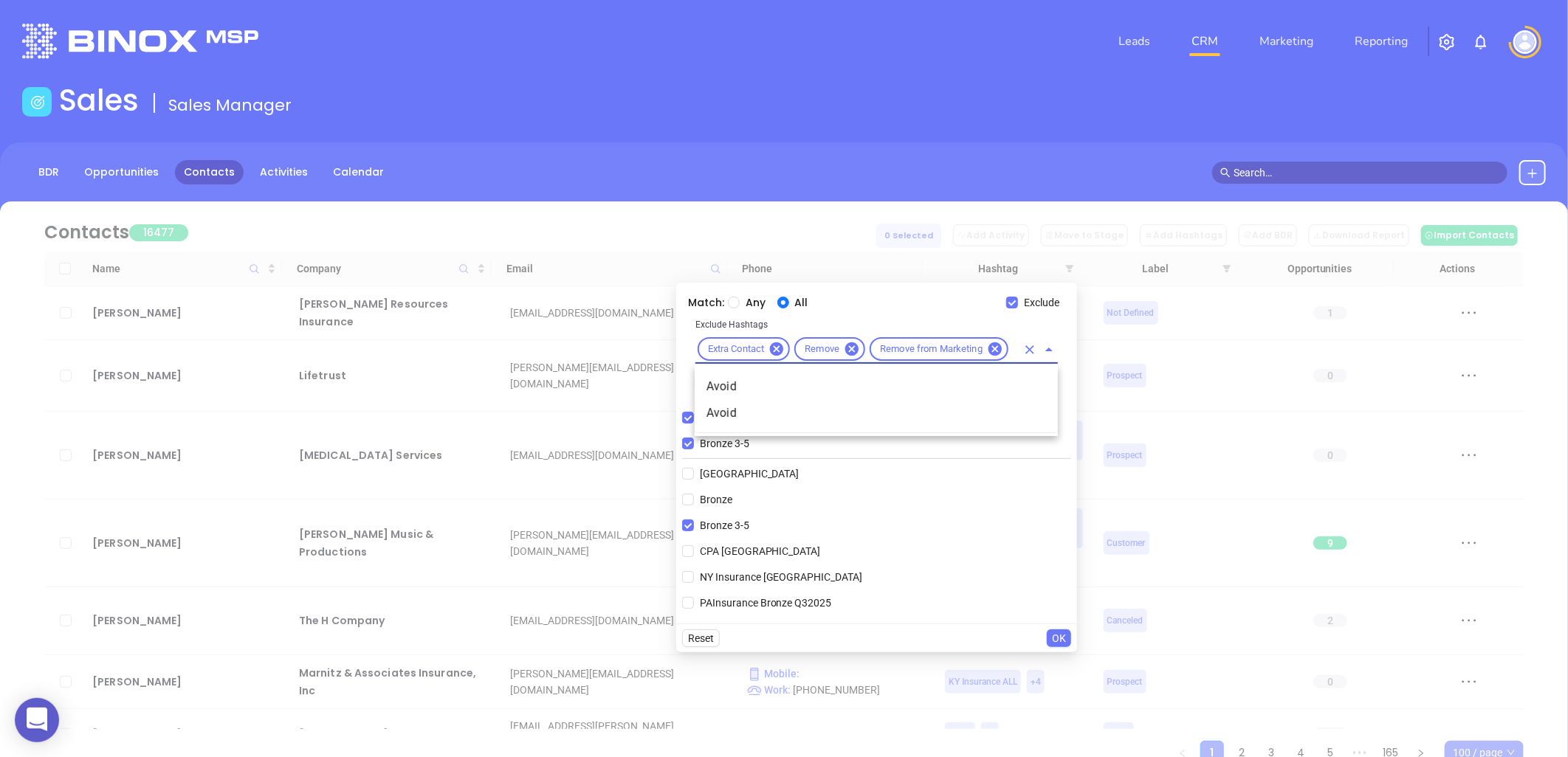
type input "avoi"
click at [802, 381] on li "Avoid" at bounding box center [876, 387] width 363 height 27
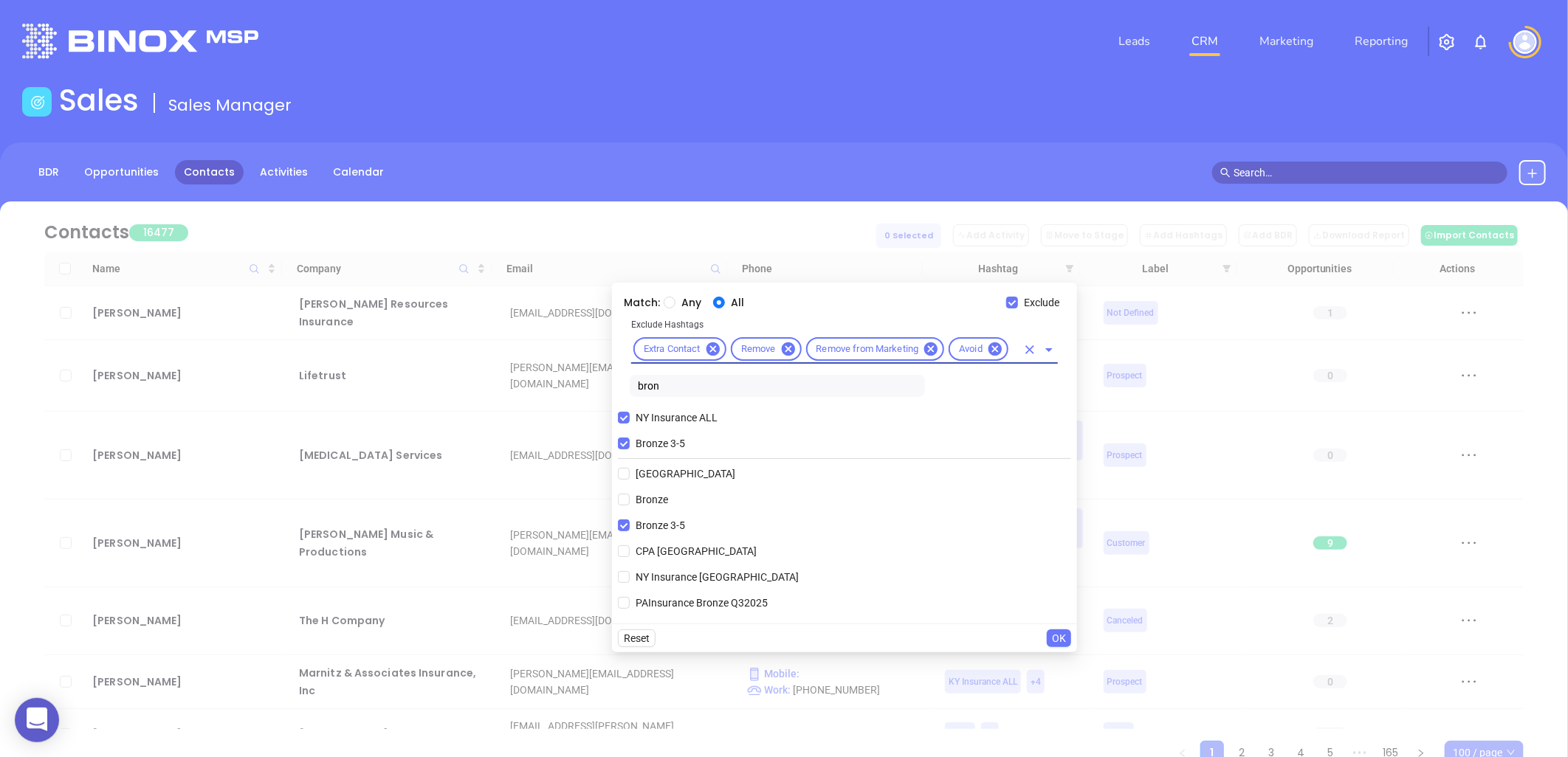
scroll to position [0, 0]
type input "avoid"
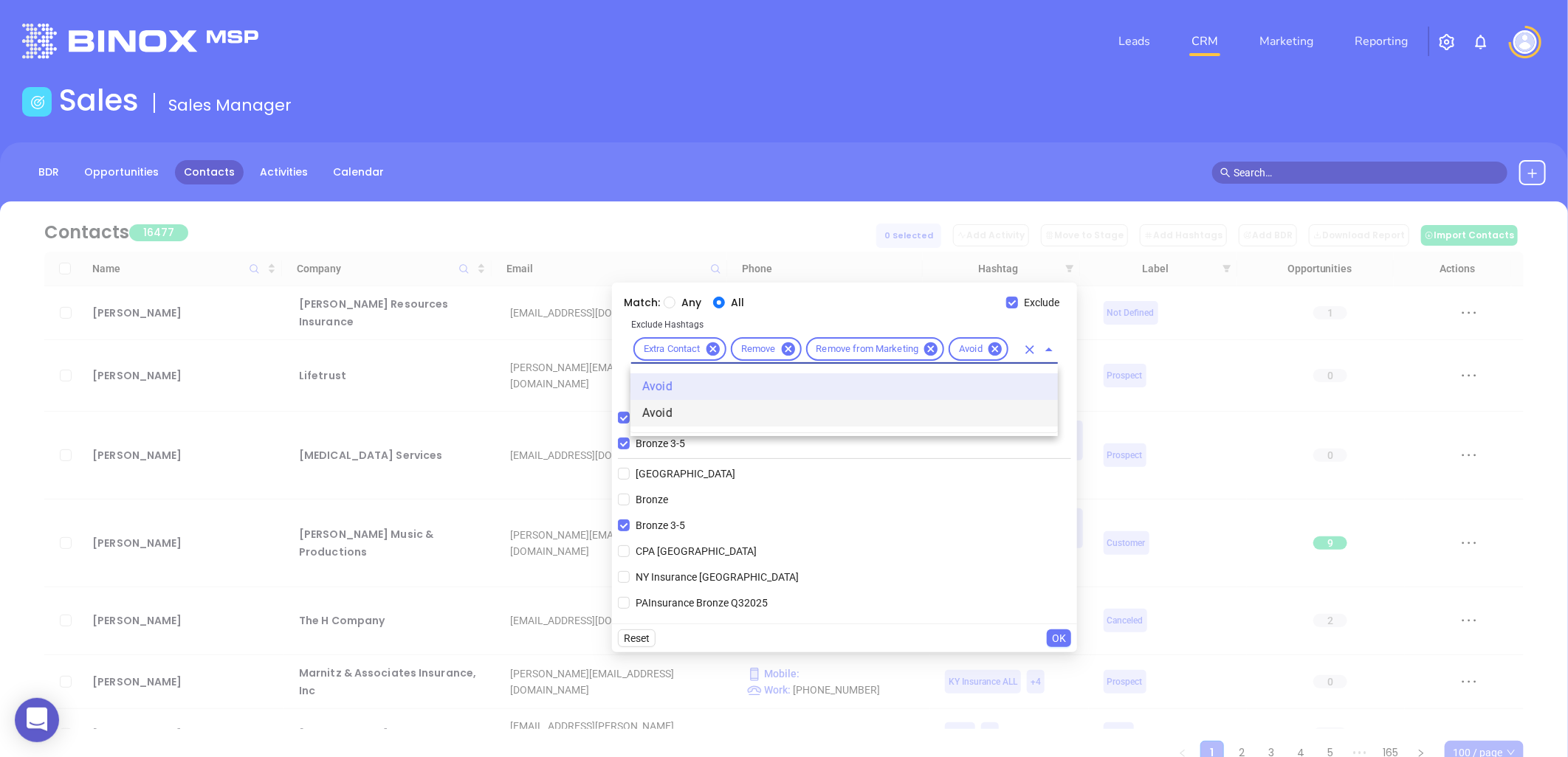
click at [672, 412] on li "Avoid" at bounding box center [843, 414] width 427 height 27
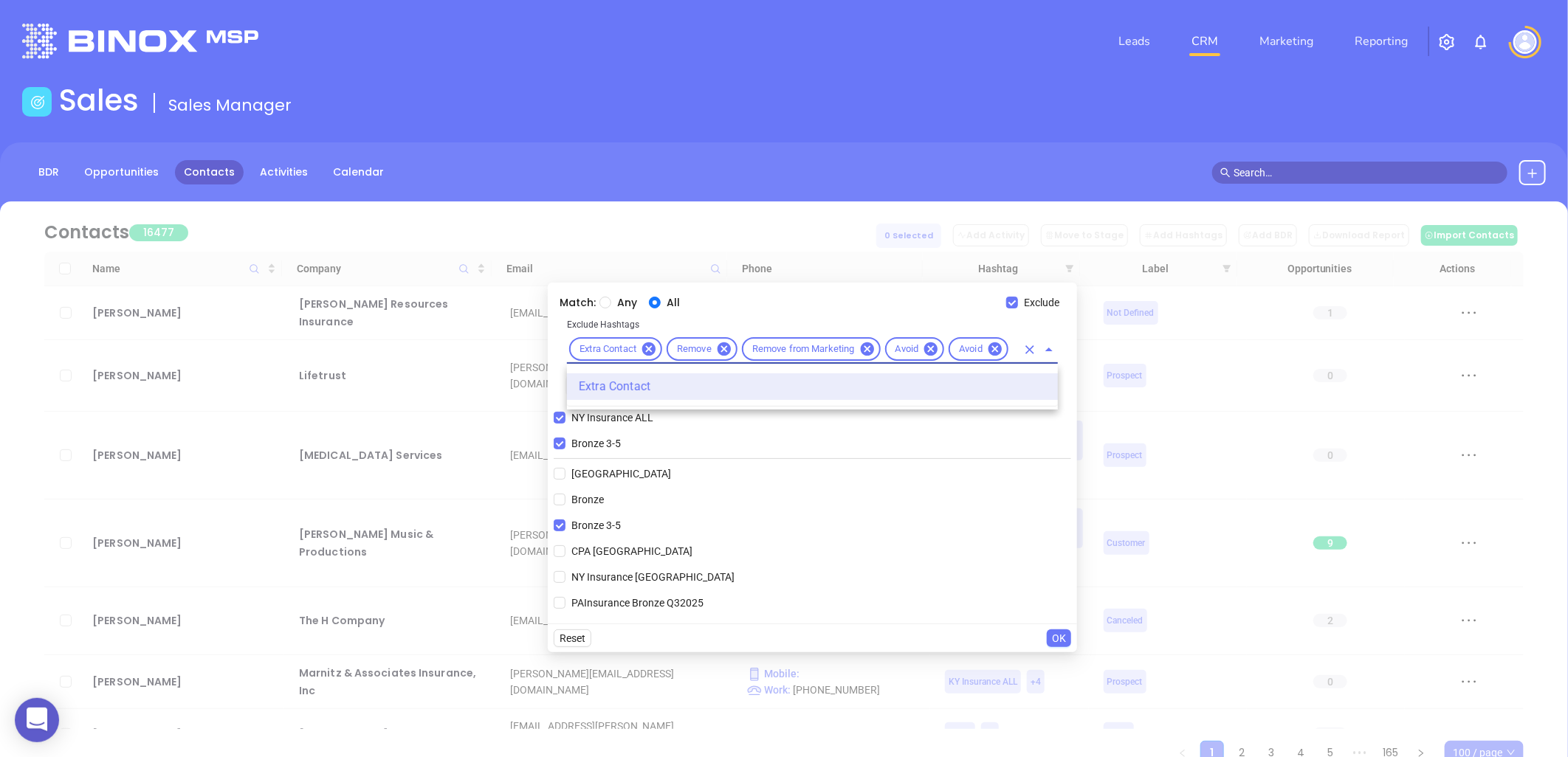
scroll to position [0, 13]
type input "ext"
click at [870, 548] on div "CPA [GEOGRAPHIC_DATA]" at bounding box center [813, 551] width 517 height 22
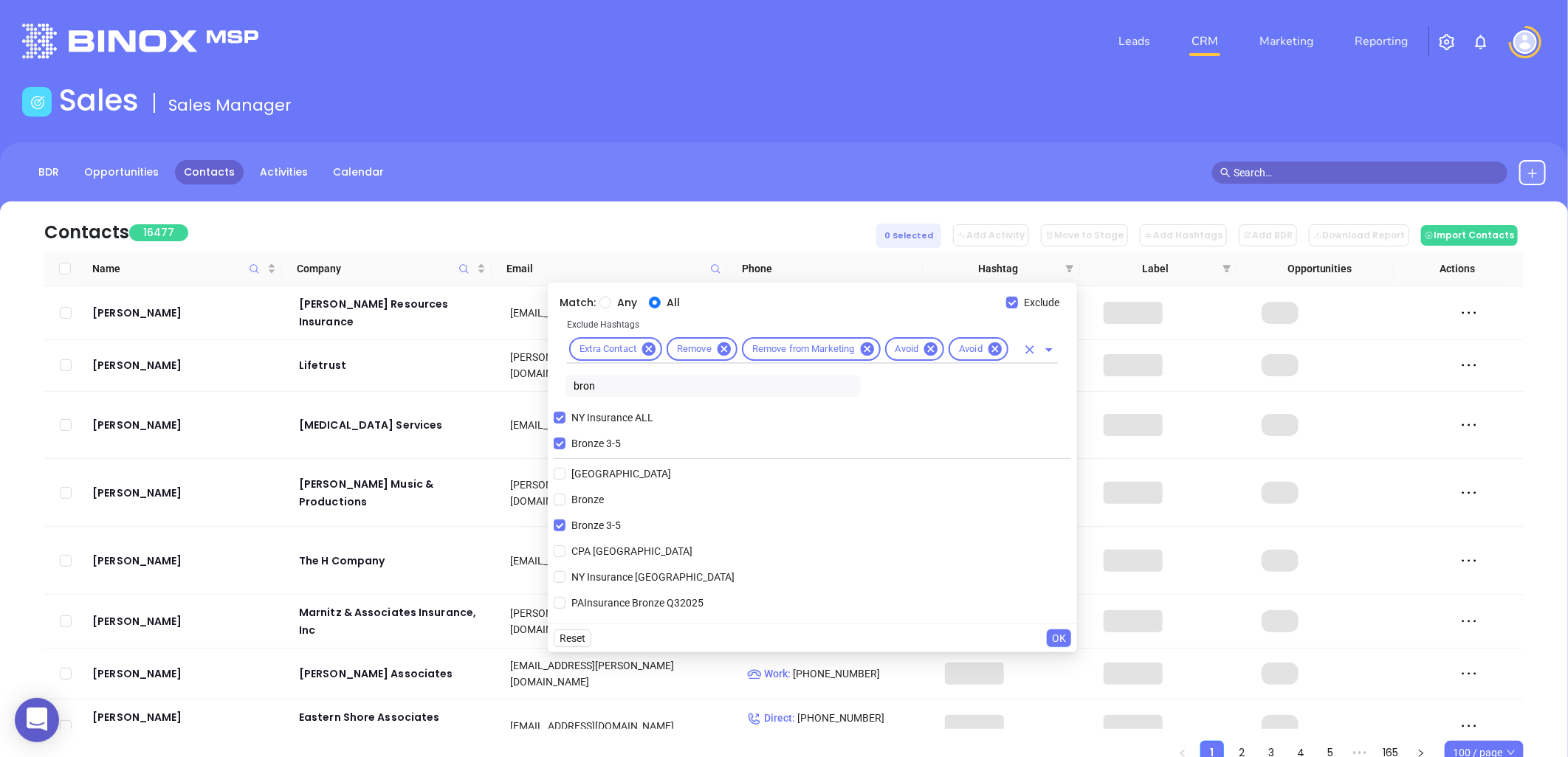
click at [1014, 341] on input "text" at bounding box center [1013, 349] width 6 height 18
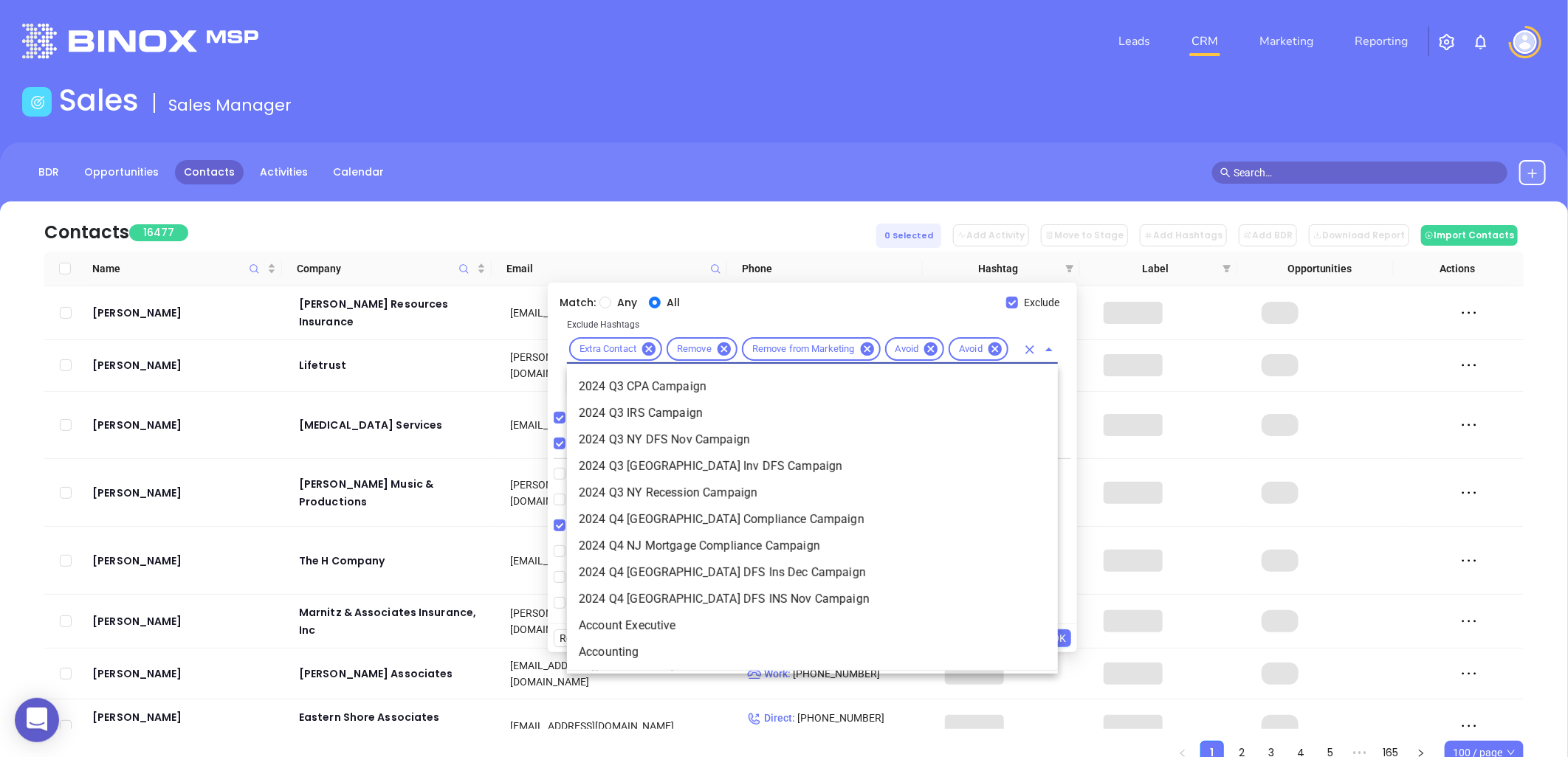
scroll to position [0, 3]
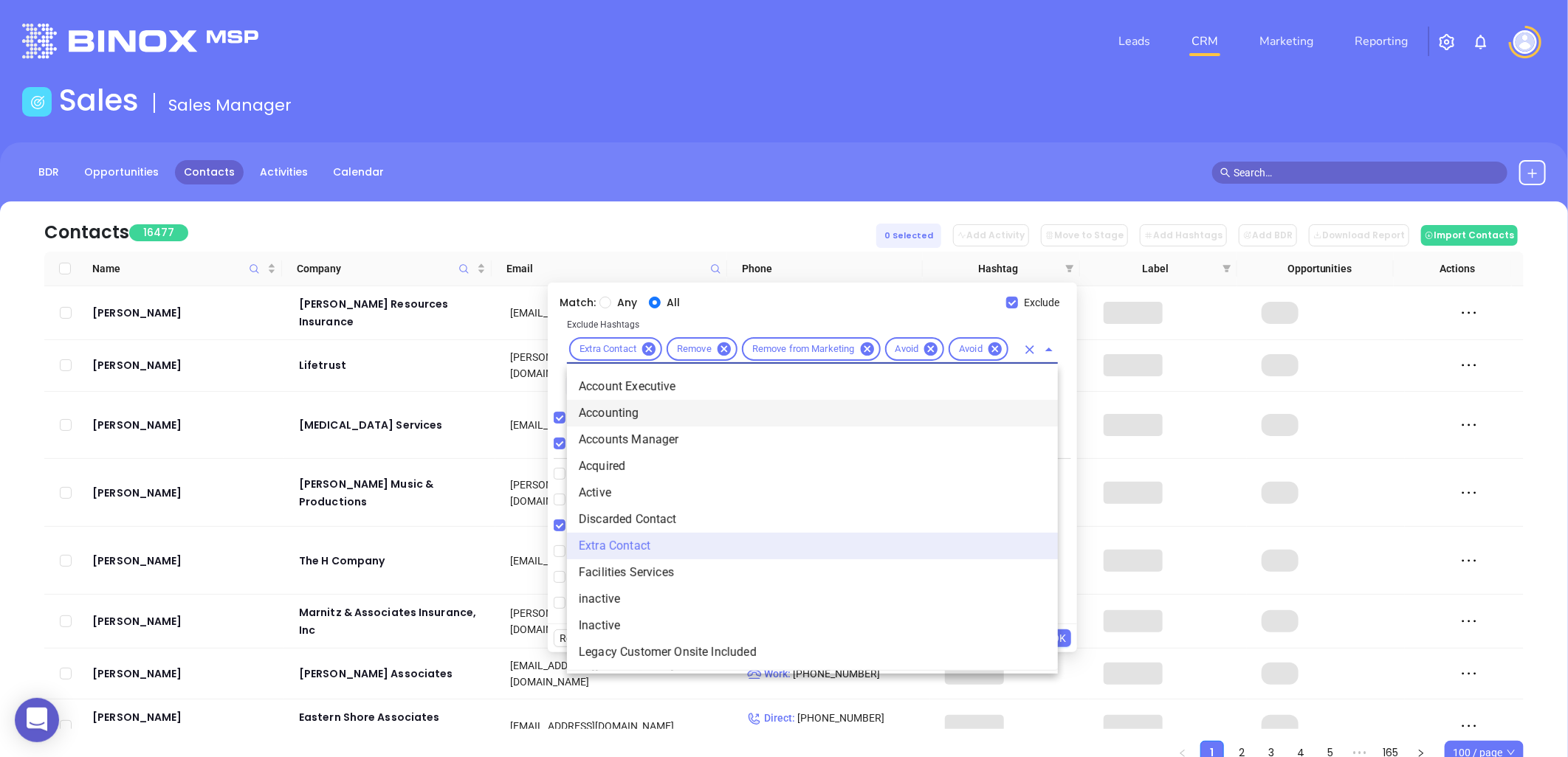
type input "acq"
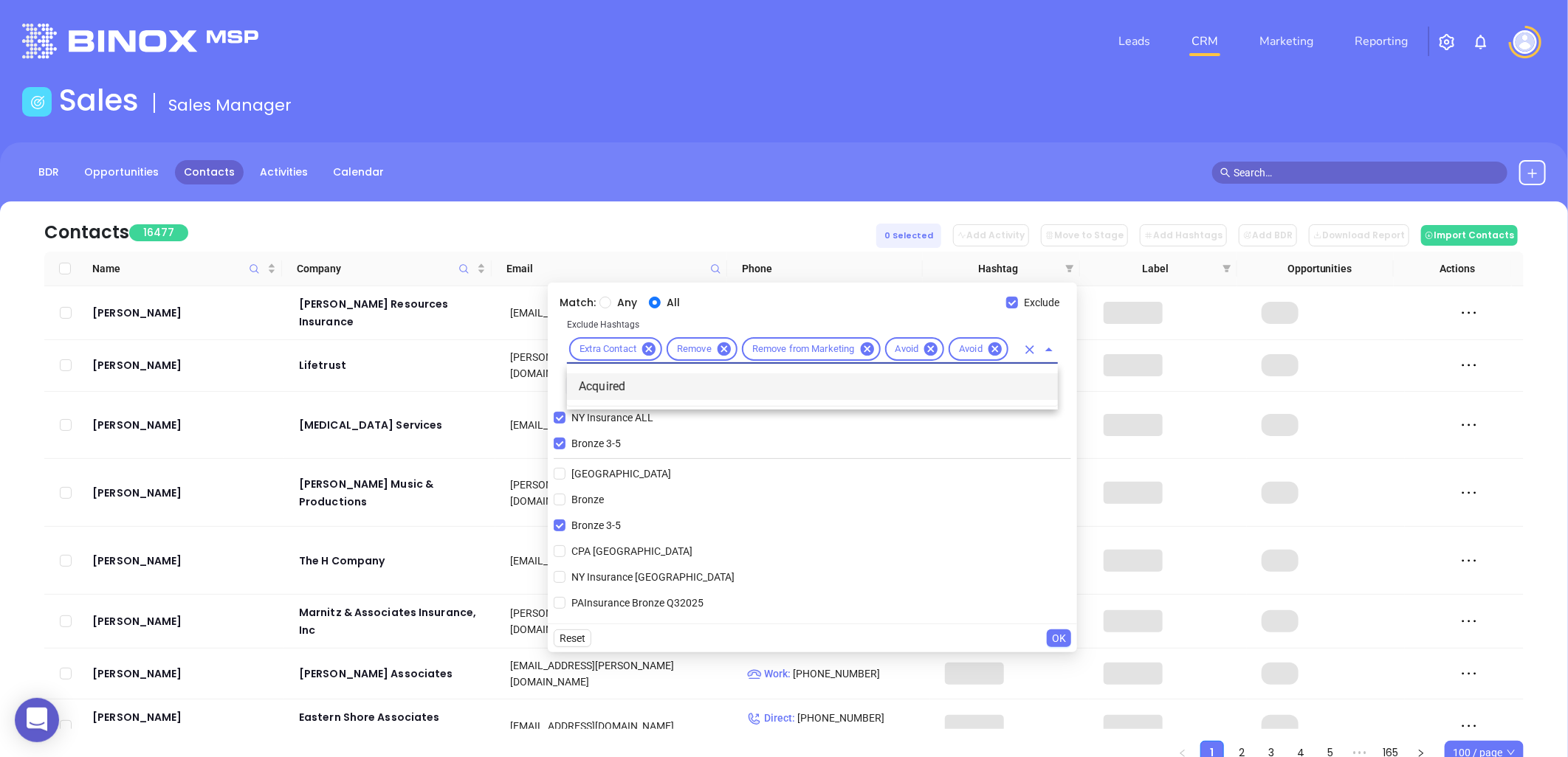
scroll to position [0, 0]
click at [615, 382] on li "Acquired" at bounding box center [813, 387] width 491 height 27
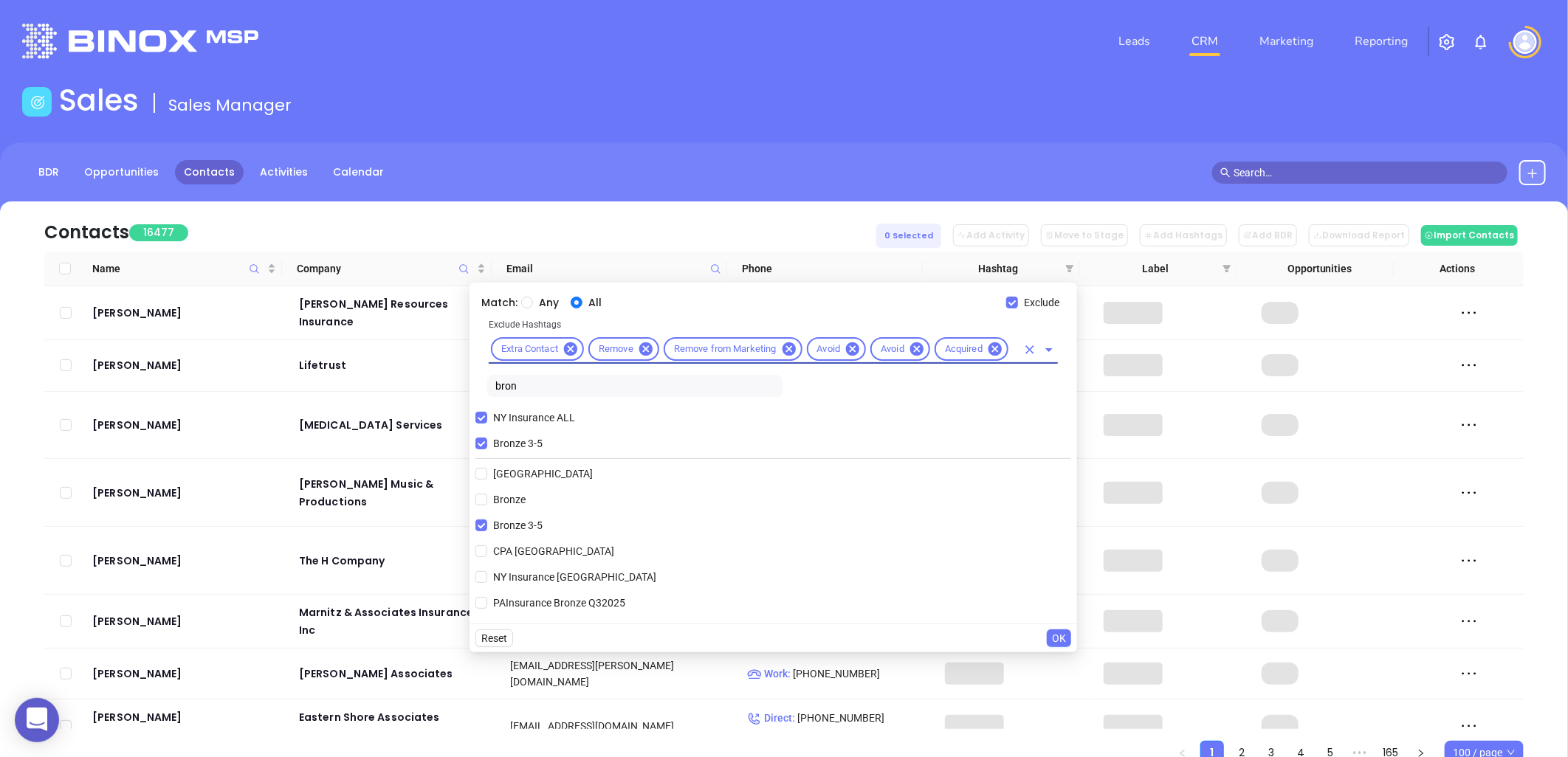
type input "not"
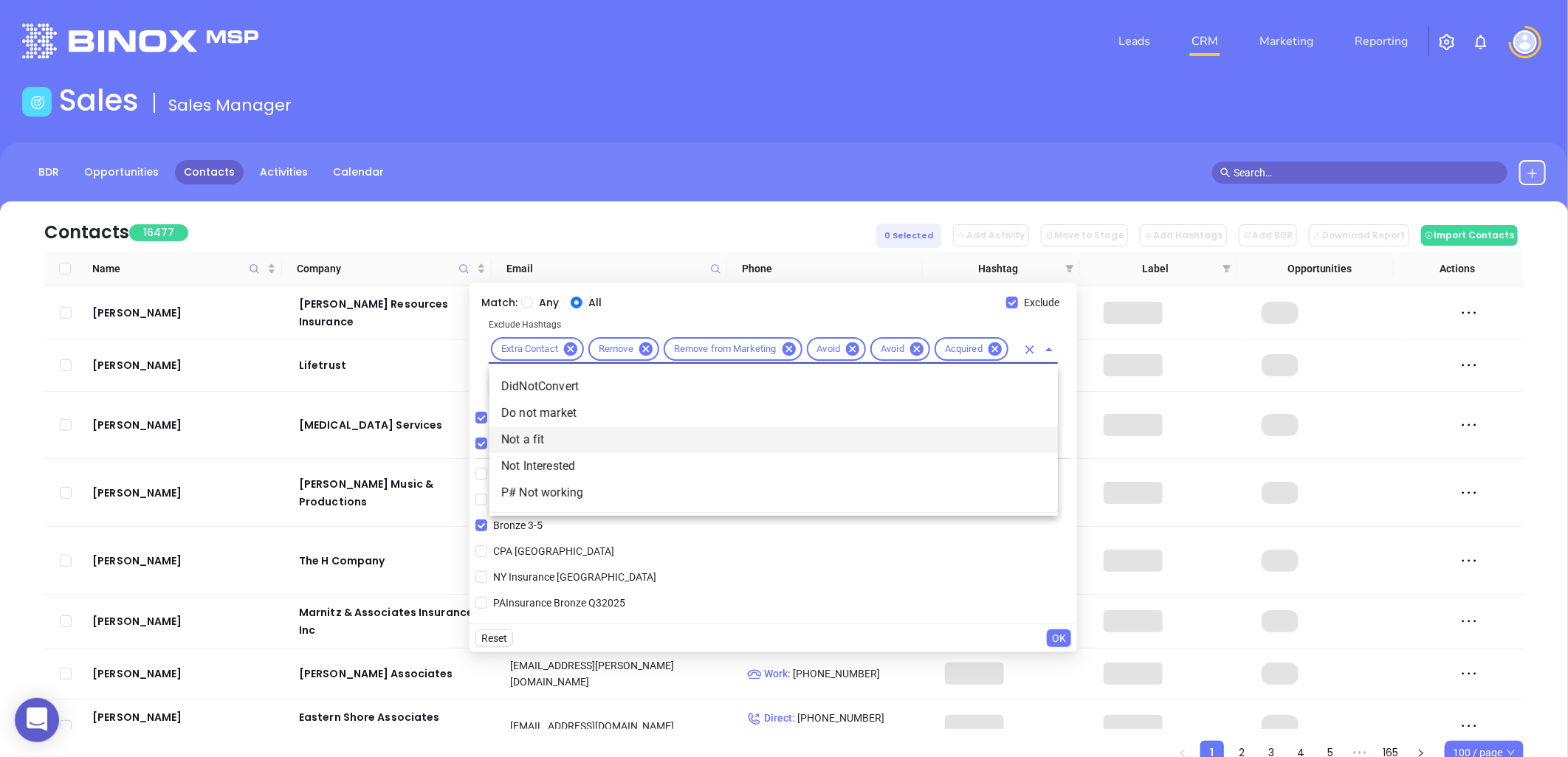
scroll to position [0, 13]
click at [550, 434] on li "Not a fit" at bounding box center [774, 440] width 569 height 27
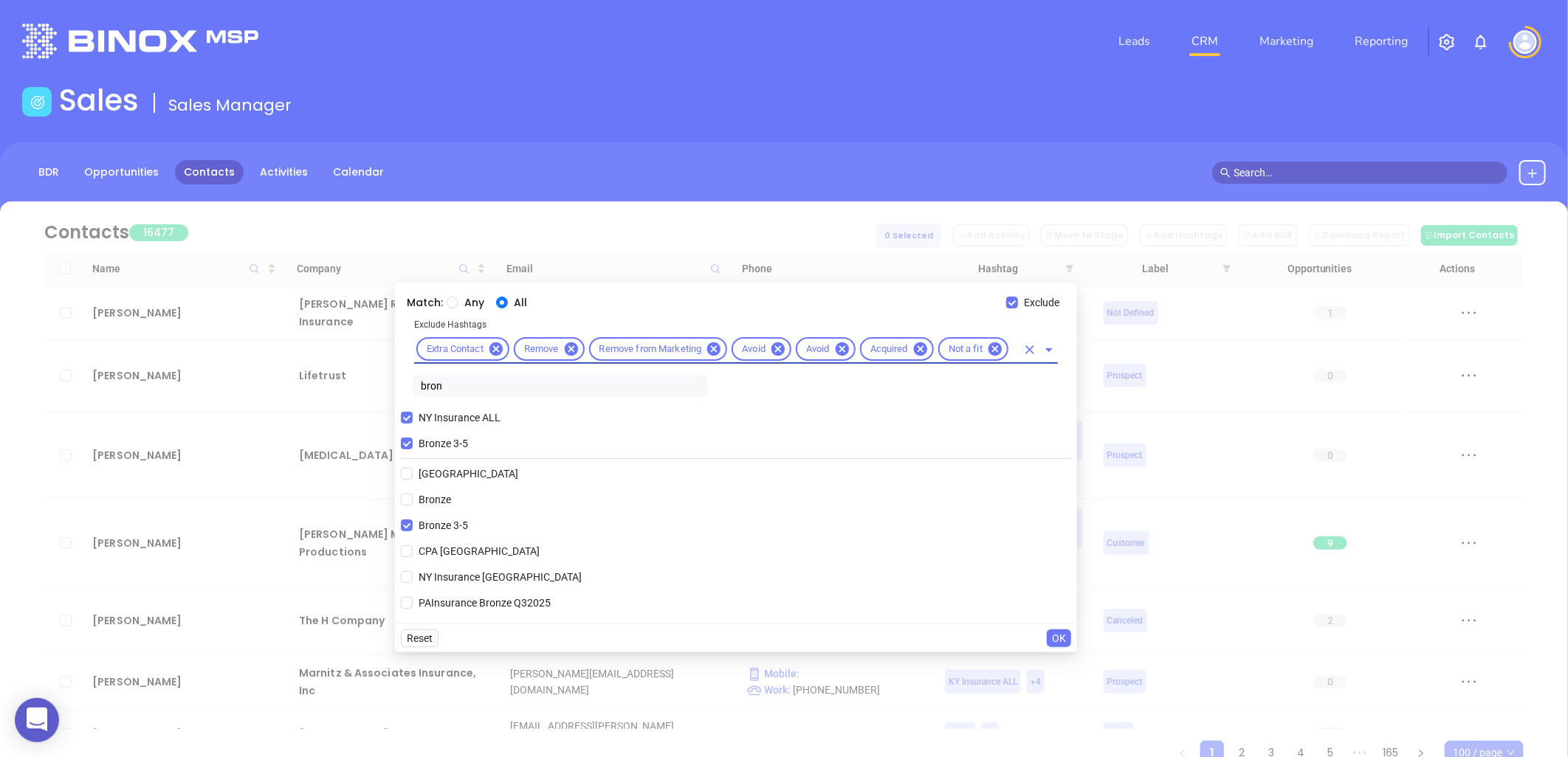
scroll to position [0, 0]
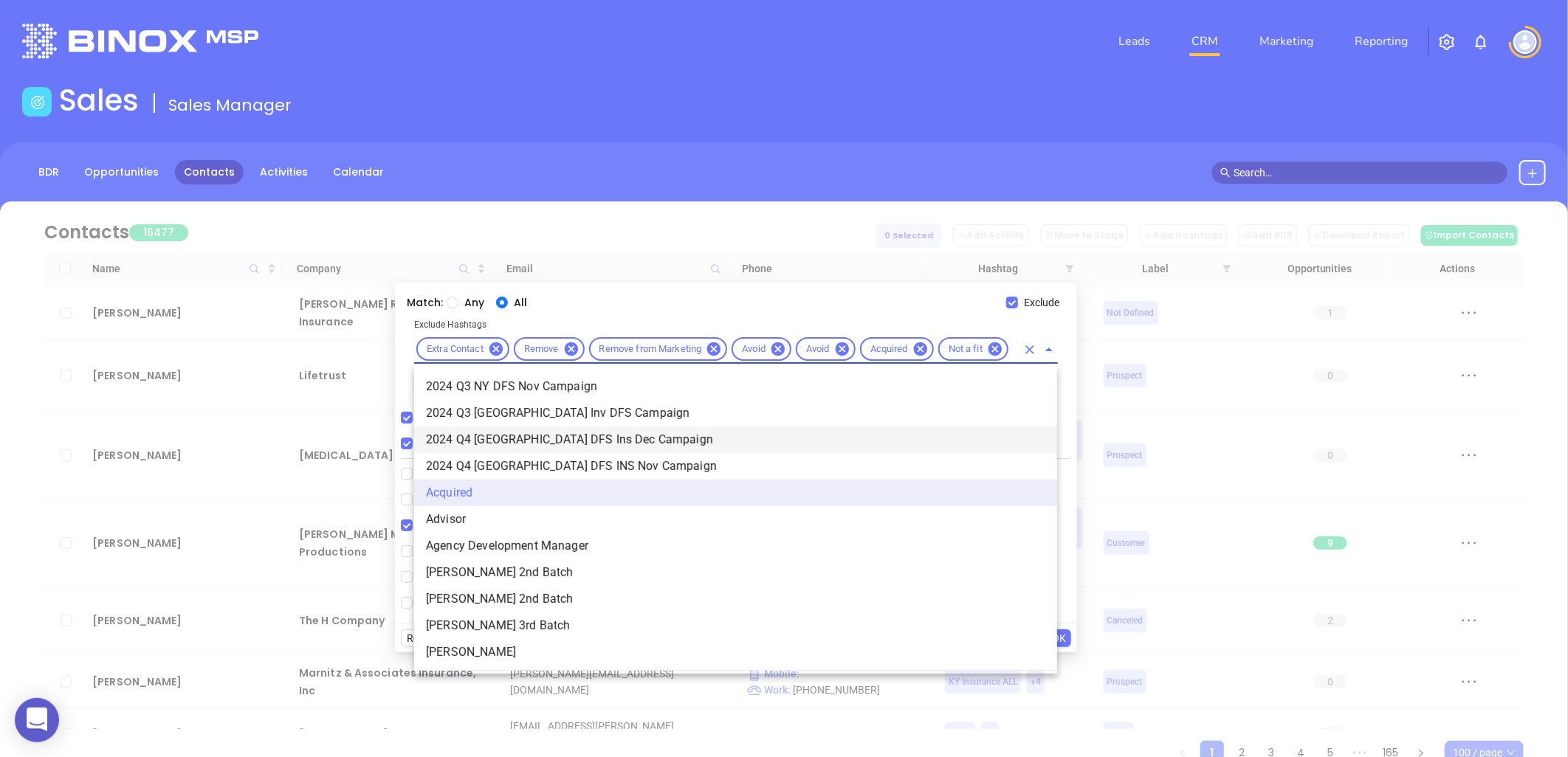
type input "dis"
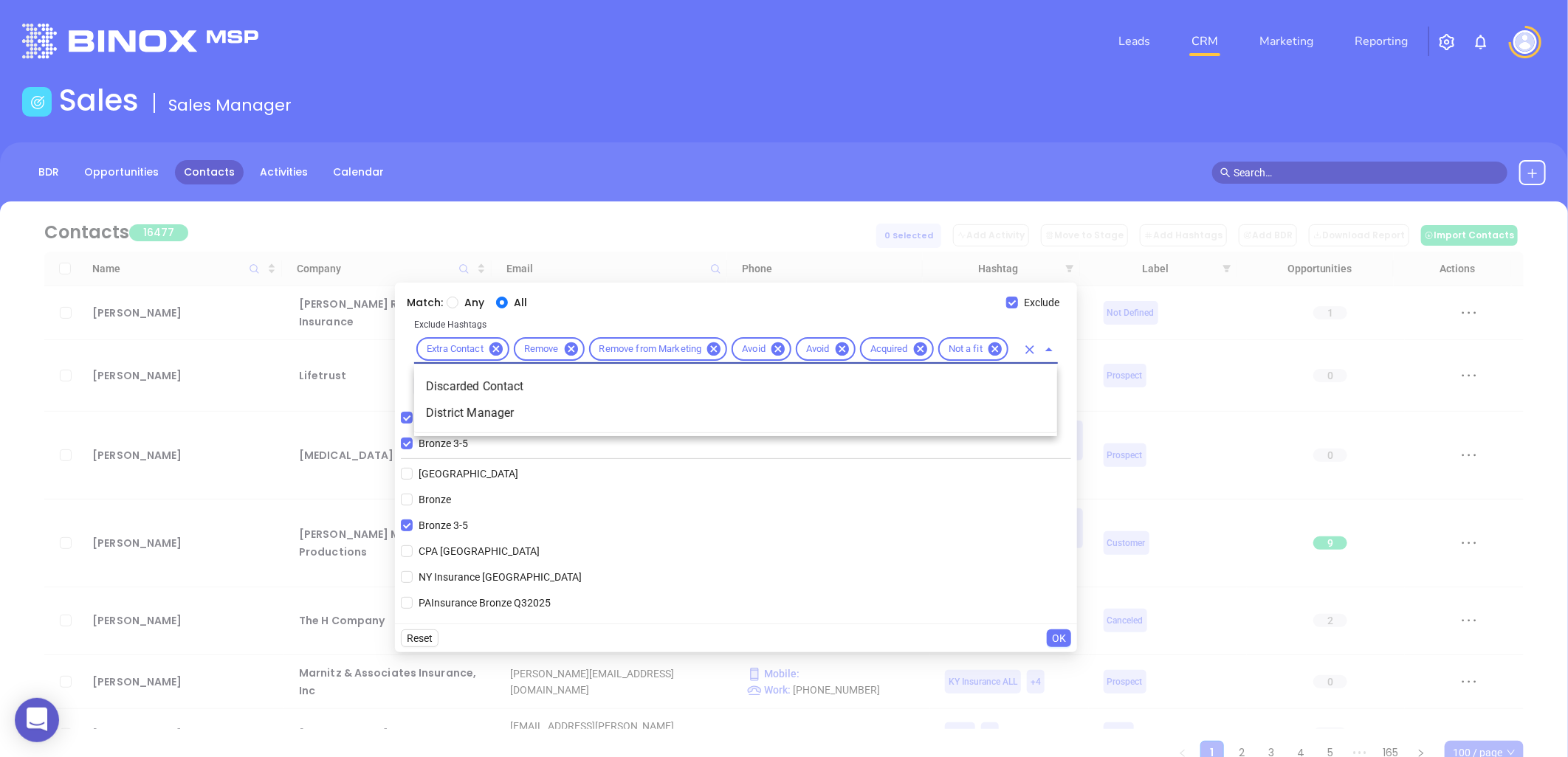
scroll to position [0, 12]
click at [525, 387] on li "Discarded Contact" at bounding box center [735, 387] width 643 height 27
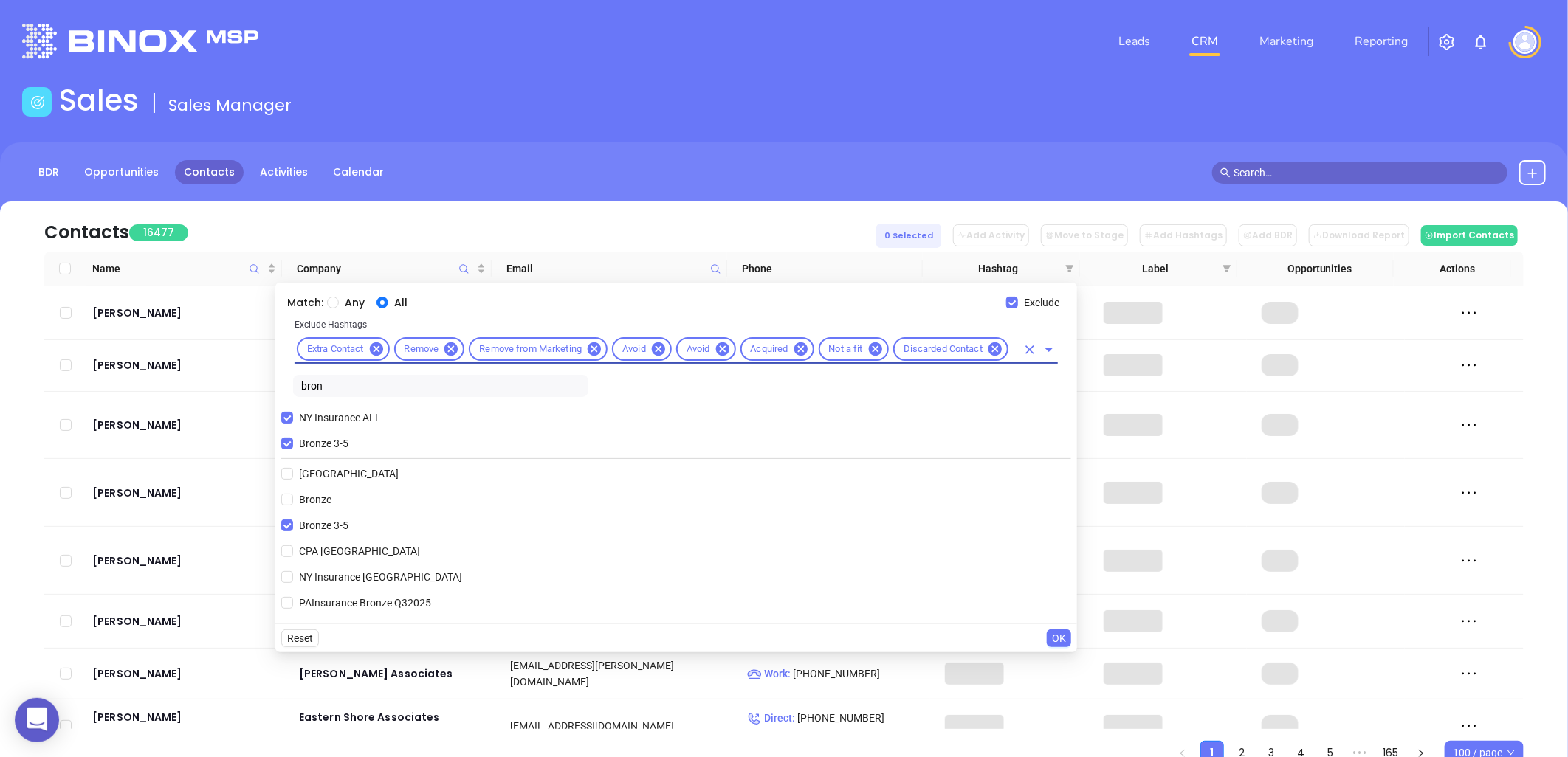
scroll to position [0, 0]
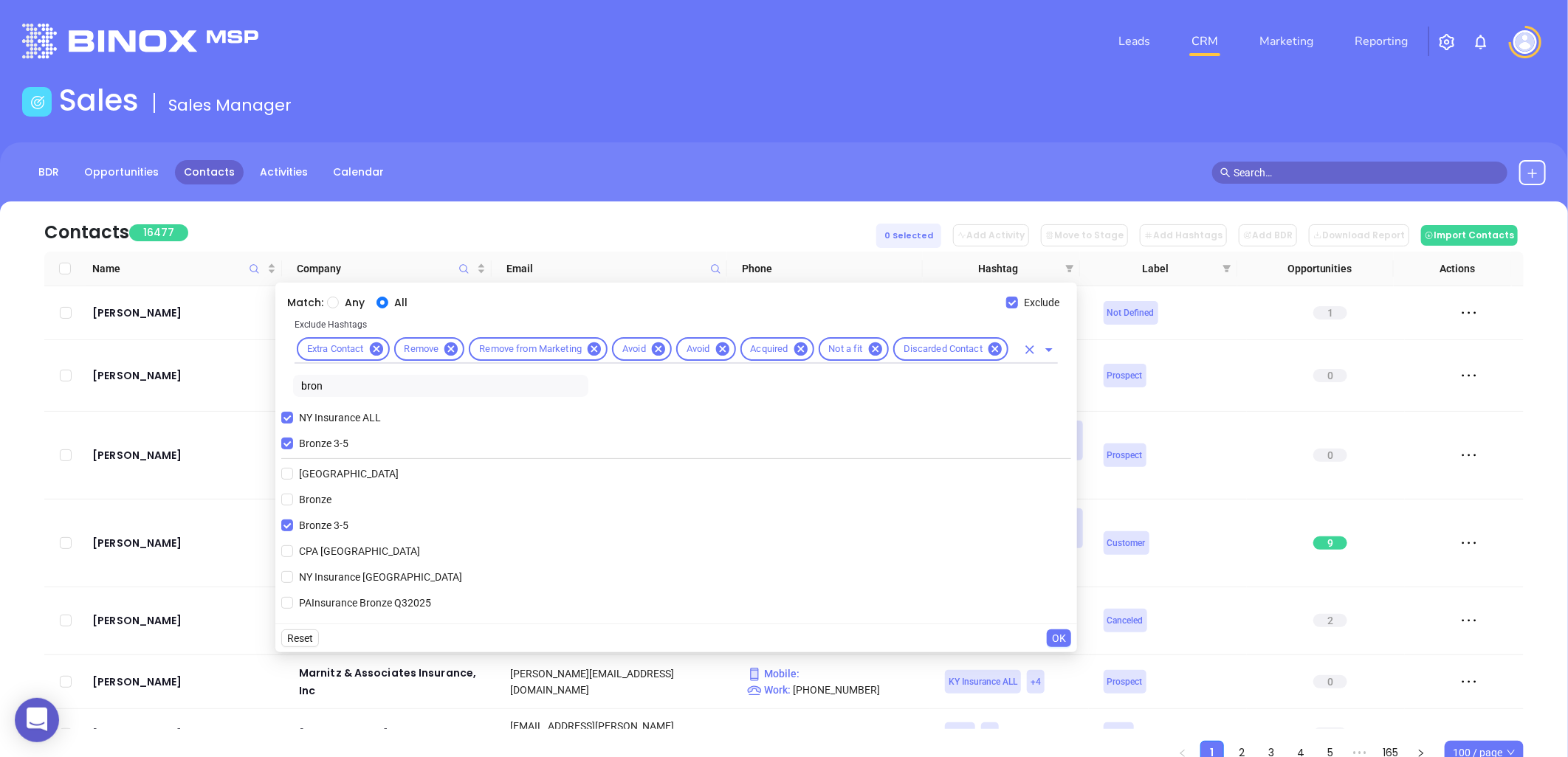
click at [1016, 349] on input "text" at bounding box center [1013, 349] width 6 height 18
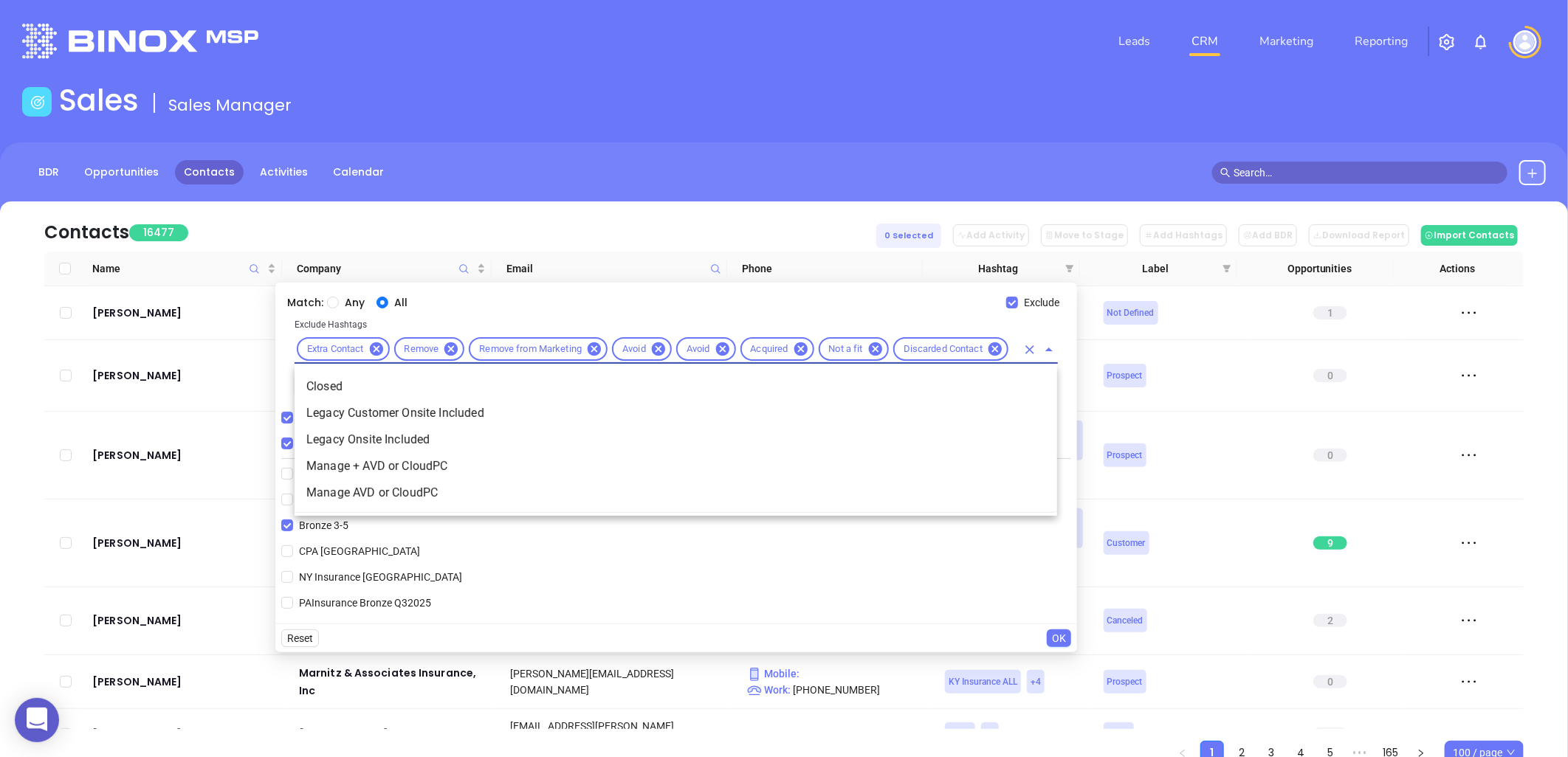
type input "clo"
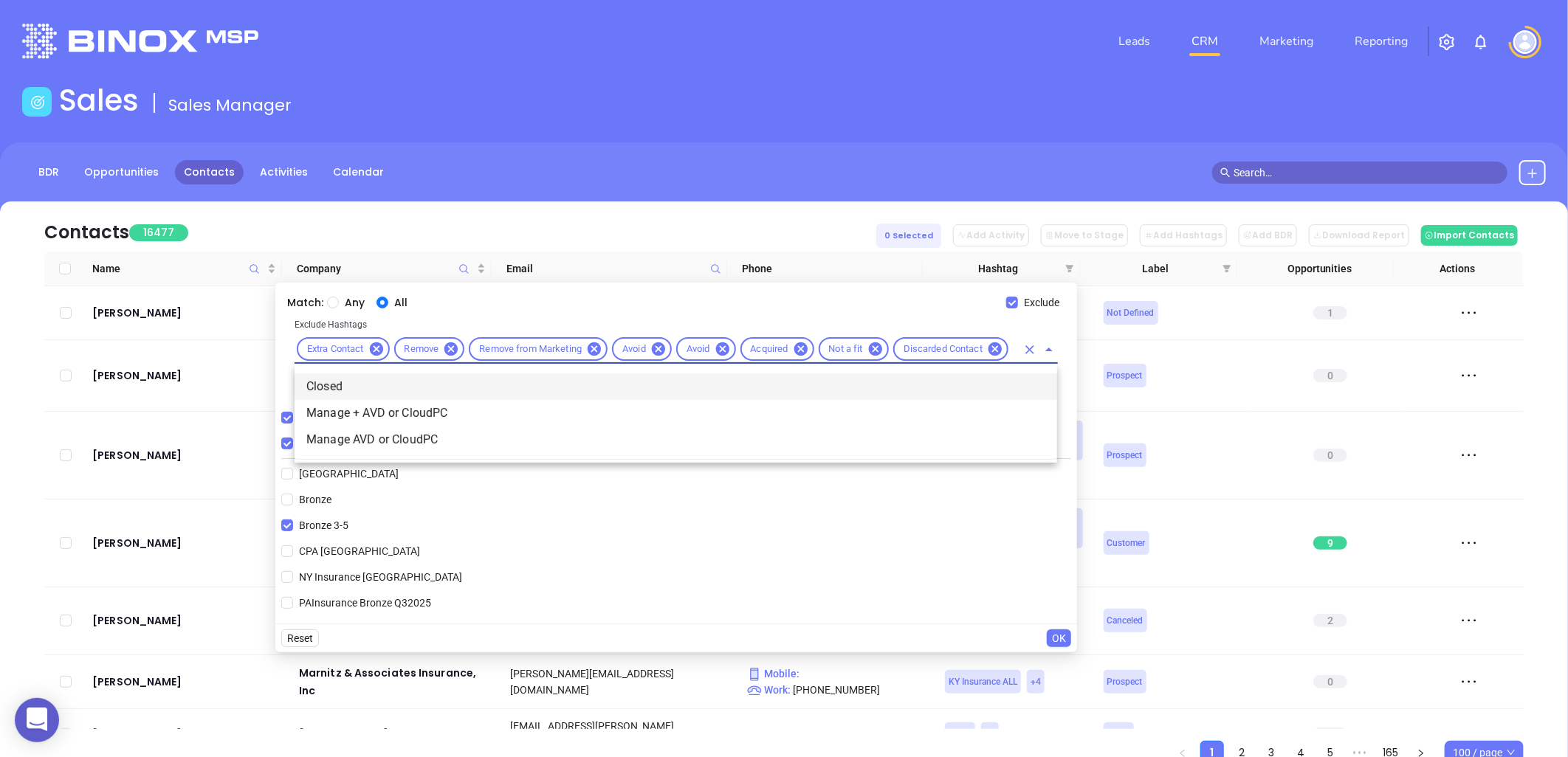
click at [445, 381] on li "Closed" at bounding box center [676, 387] width 763 height 27
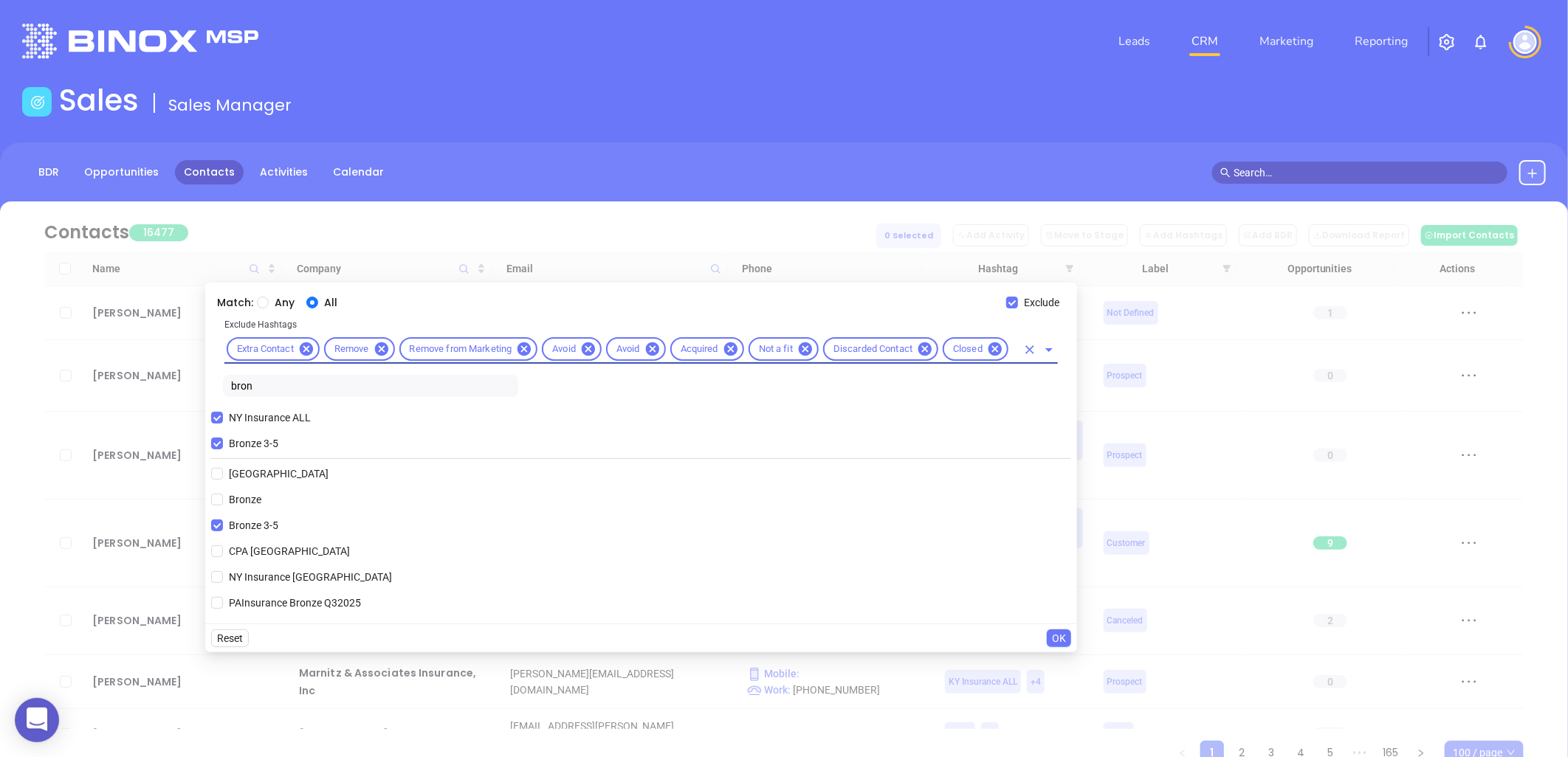
click at [1060, 633] on span "OK" at bounding box center [1059, 638] width 14 height 17
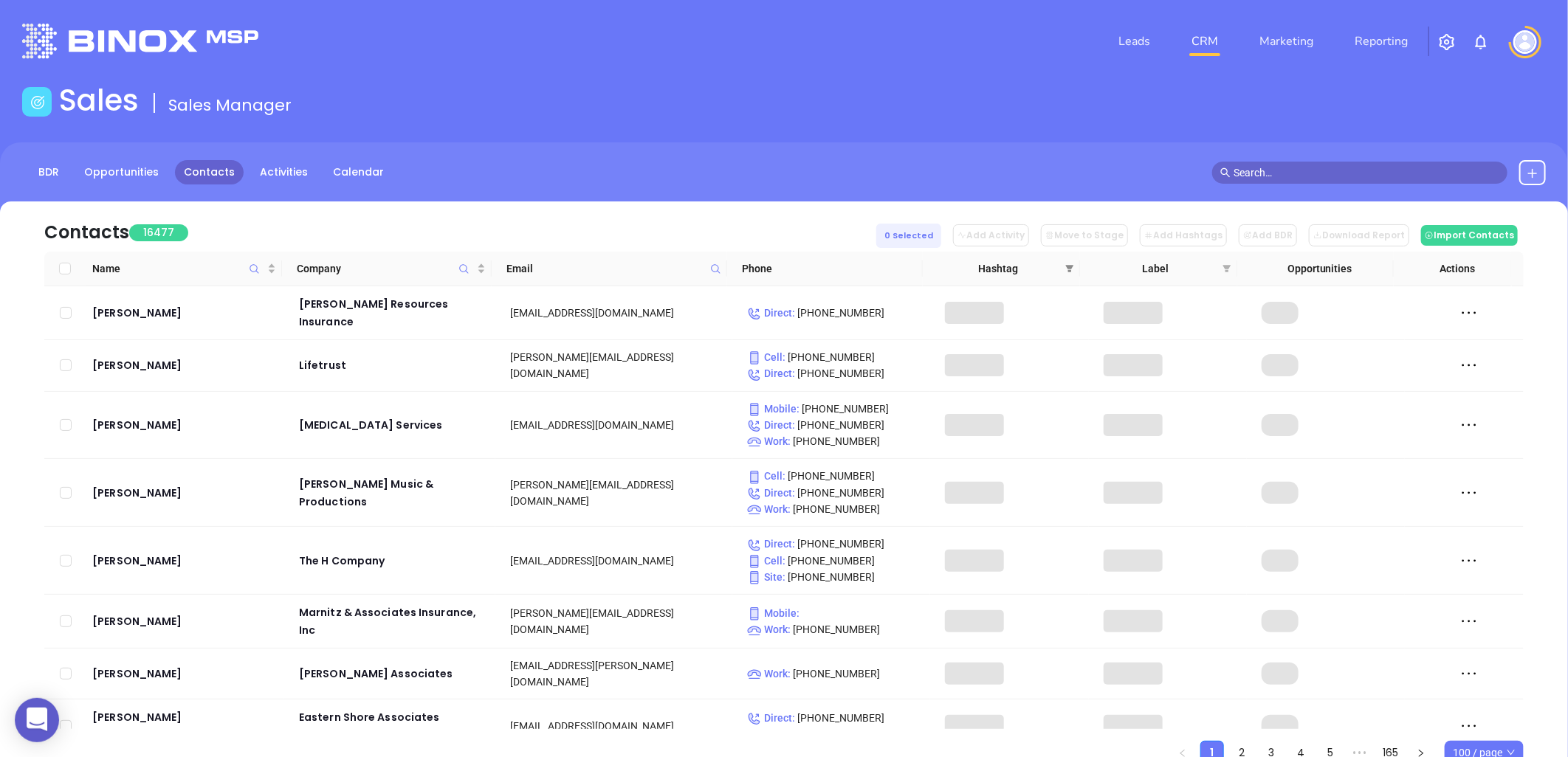
click at [1070, 272] on icon "filter" at bounding box center [1070, 269] width 9 height 9
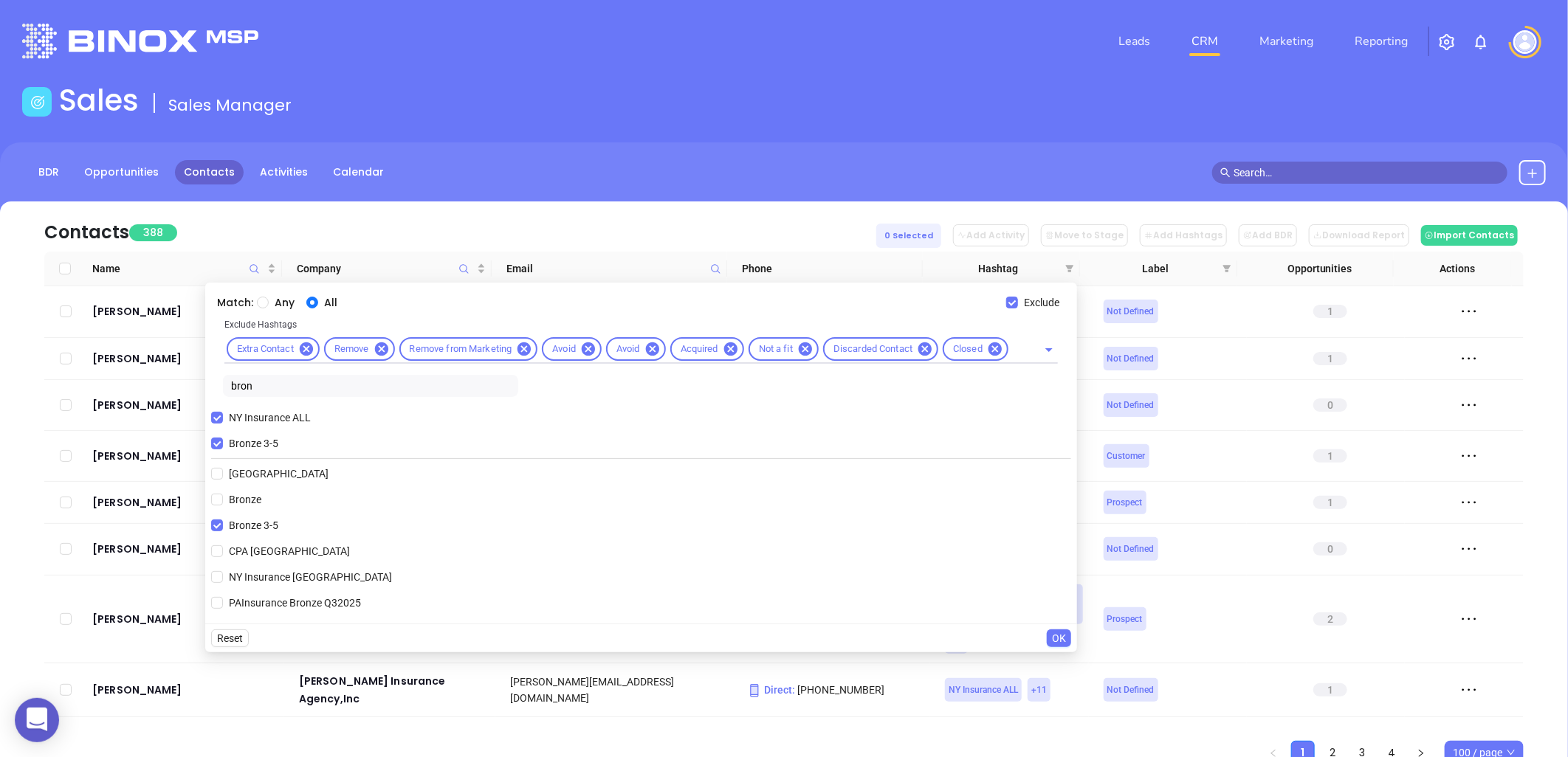
click at [1060, 639] on span "OK" at bounding box center [1059, 638] width 14 height 17
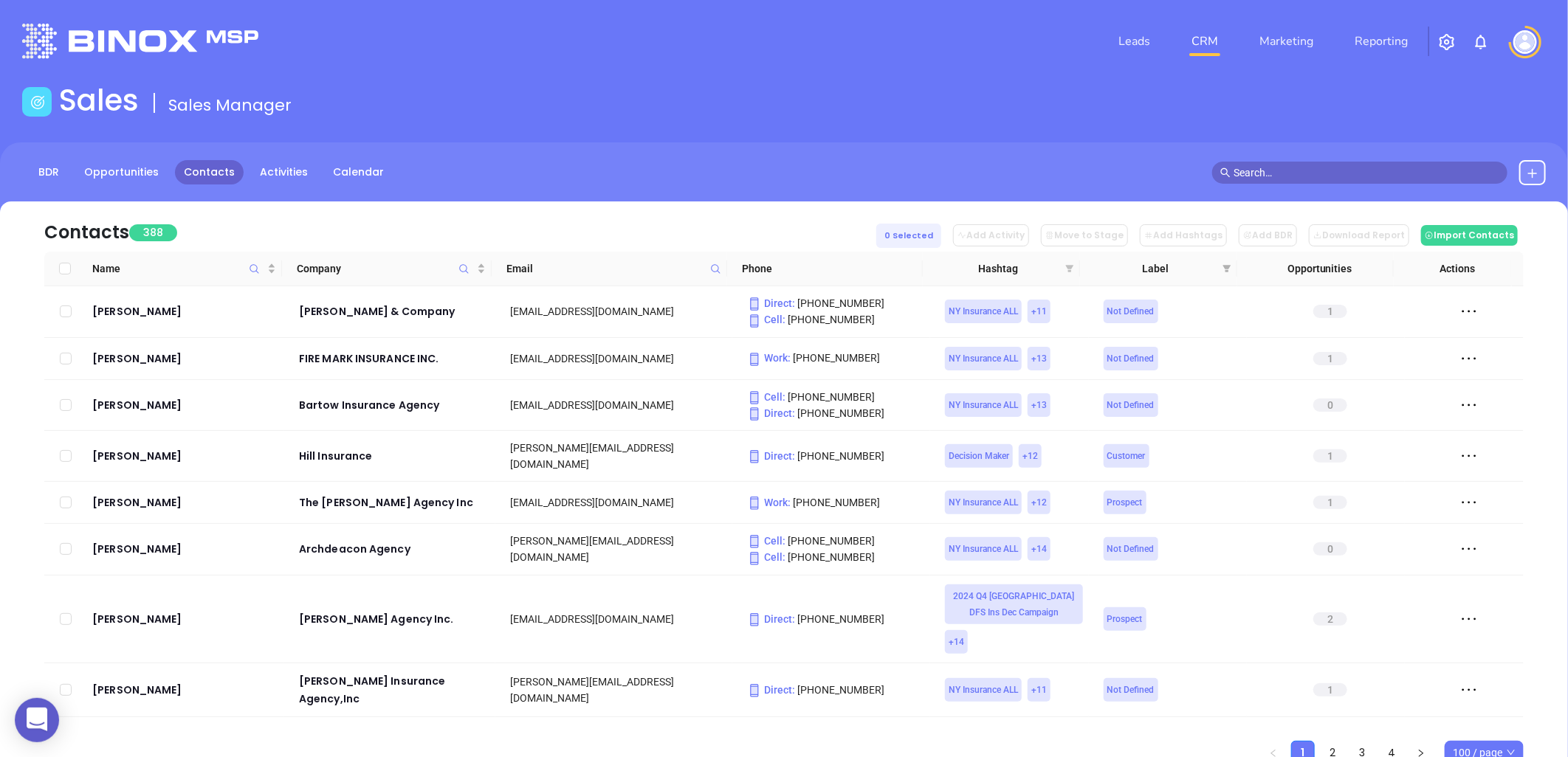
click at [1070, 267] on icon "filter" at bounding box center [1070, 269] width 8 height 7
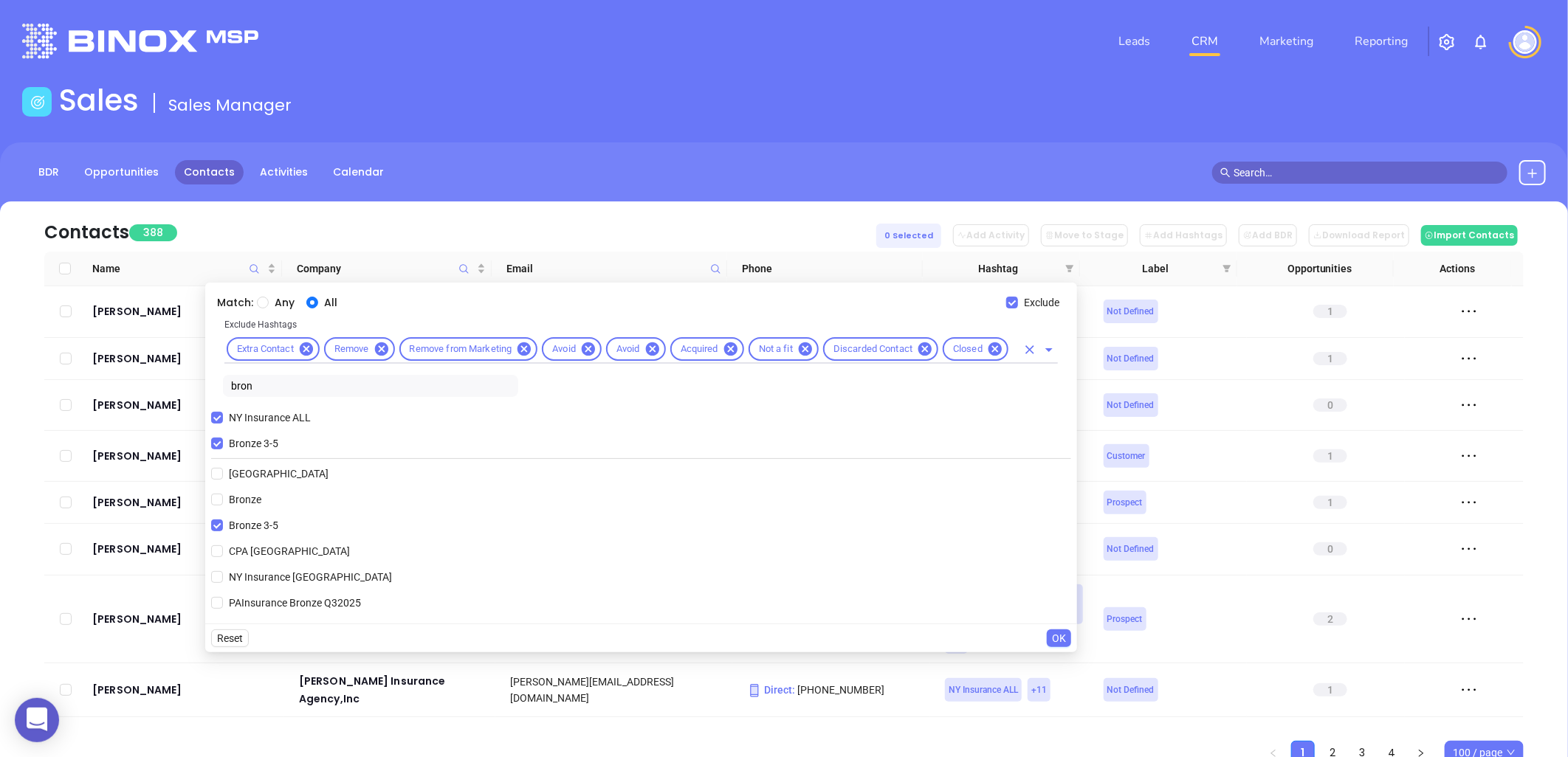
click at [1015, 352] on input "text" at bounding box center [1013, 349] width 6 height 18
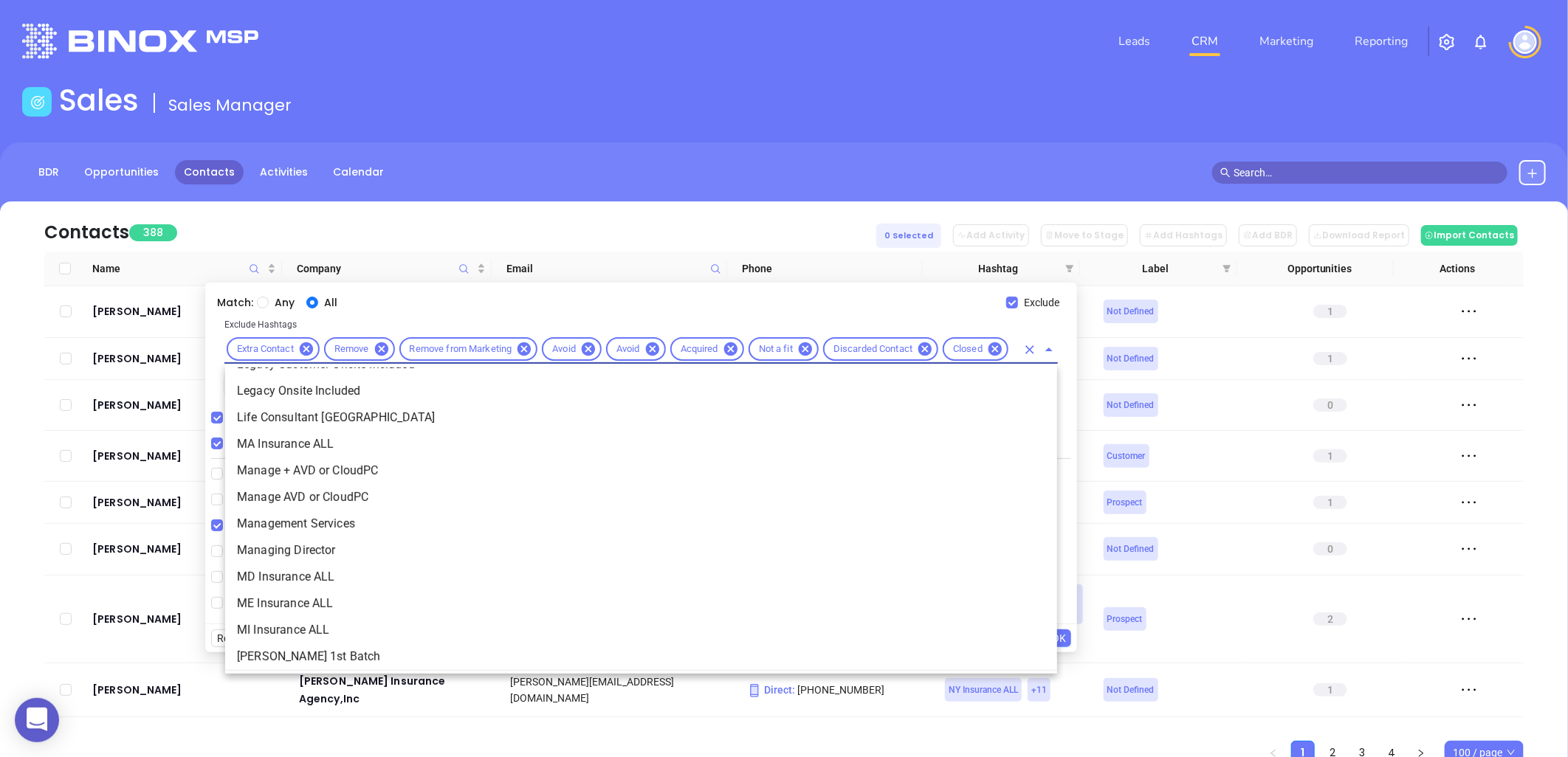
scroll to position [3011, 0]
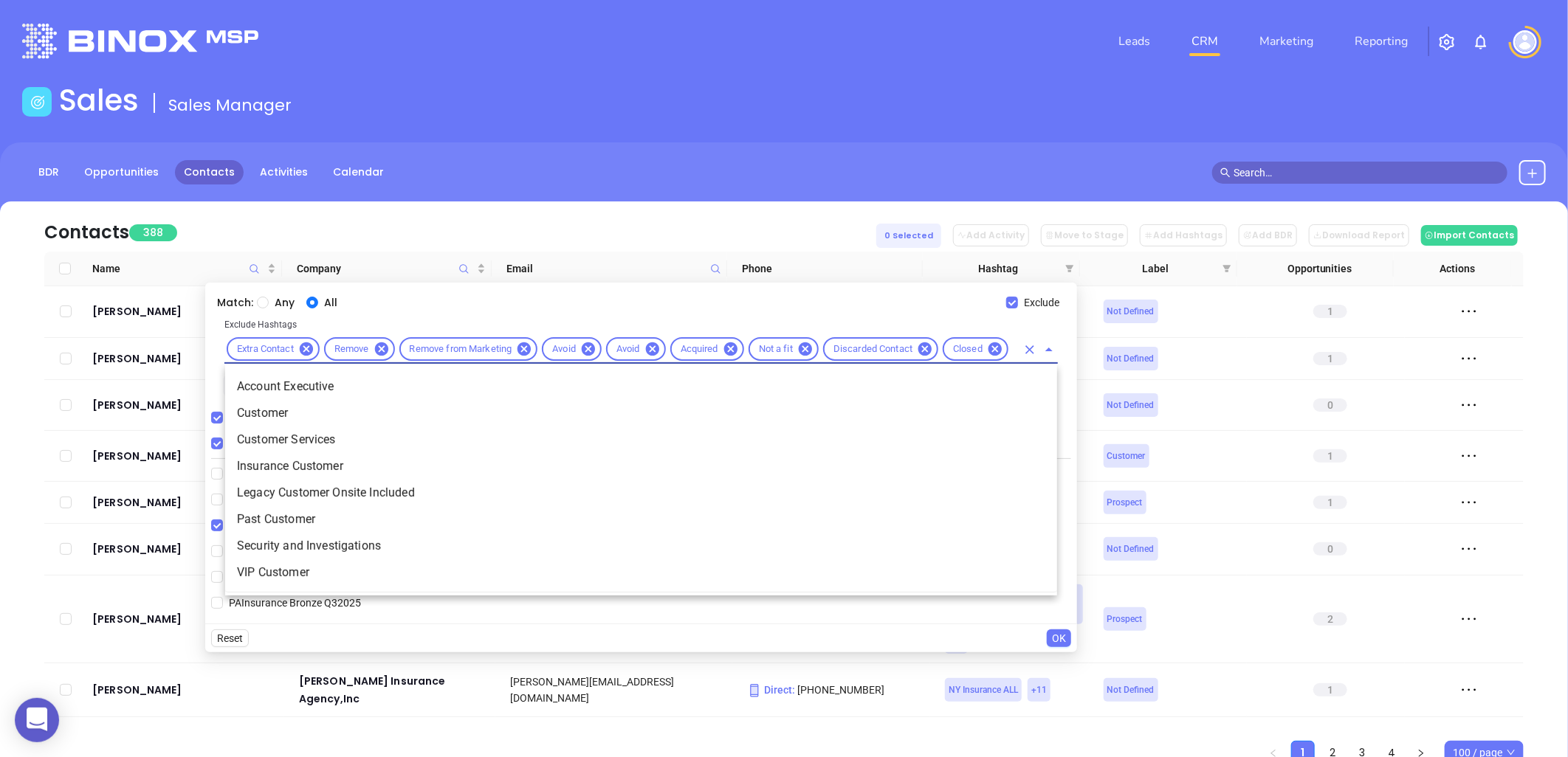
type input "cus"
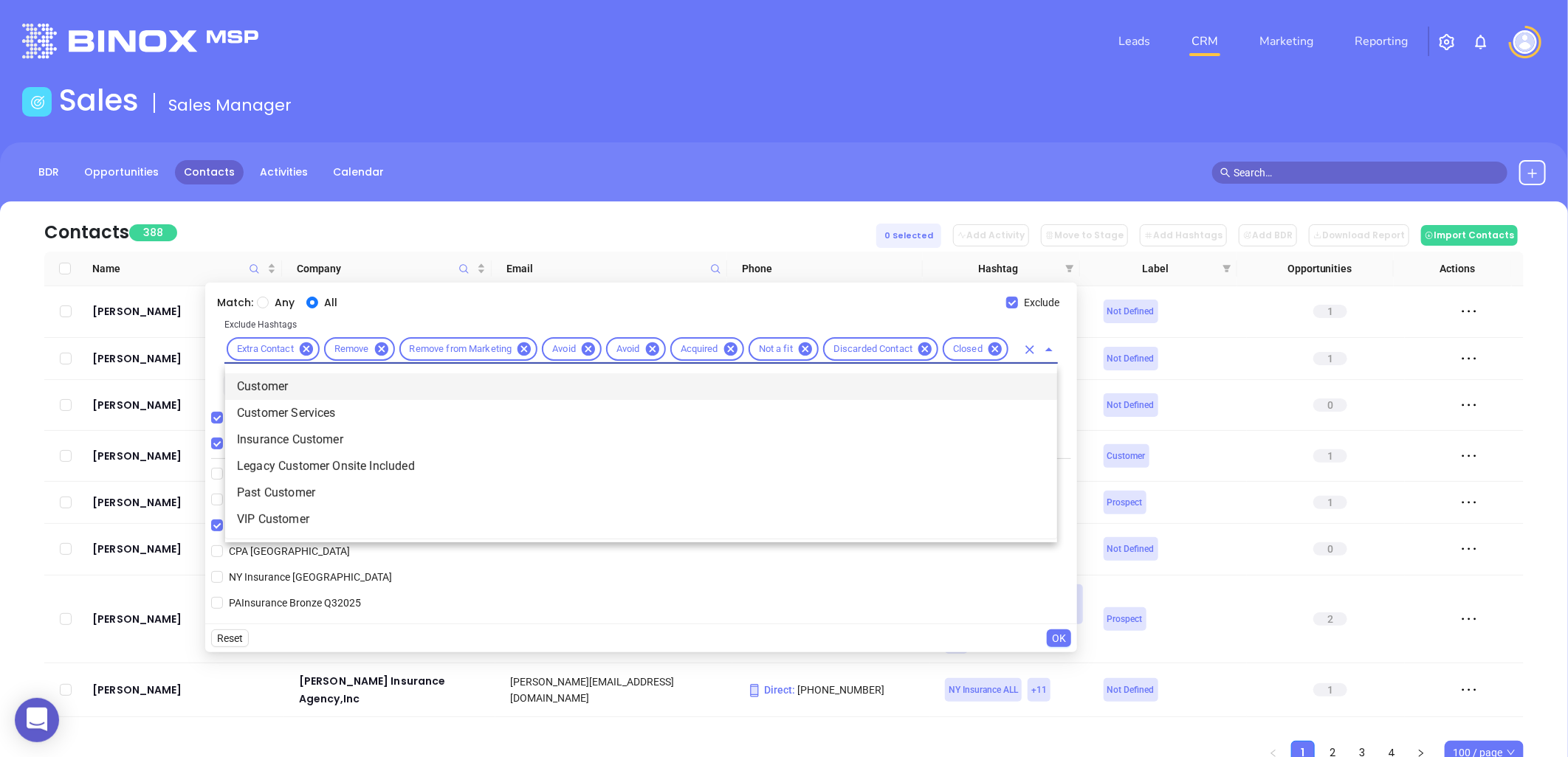
click at [360, 381] on li "Customer" at bounding box center [641, 387] width 832 height 27
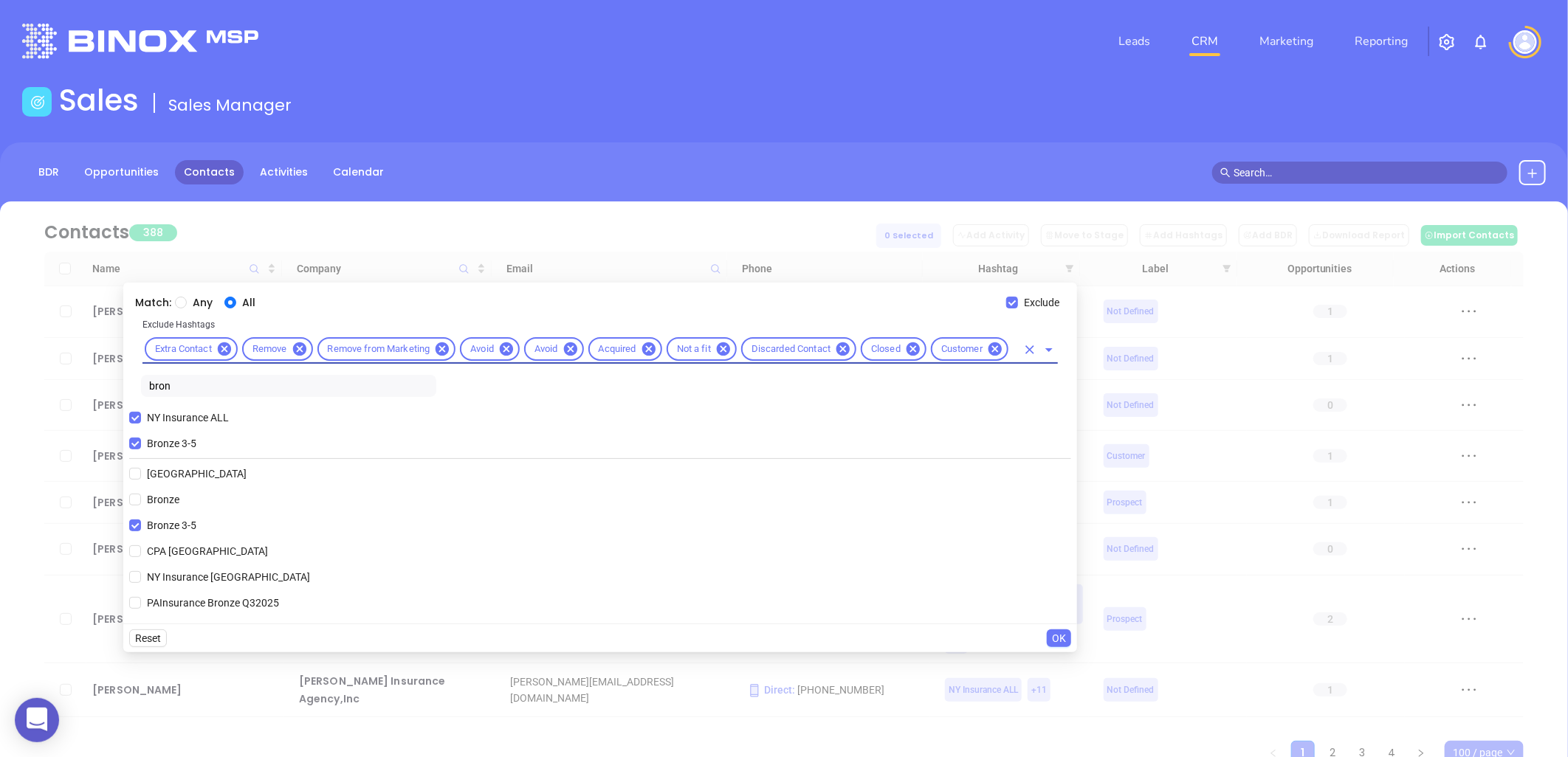
click at [1061, 637] on span "OK" at bounding box center [1059, 638] width 14 height 17
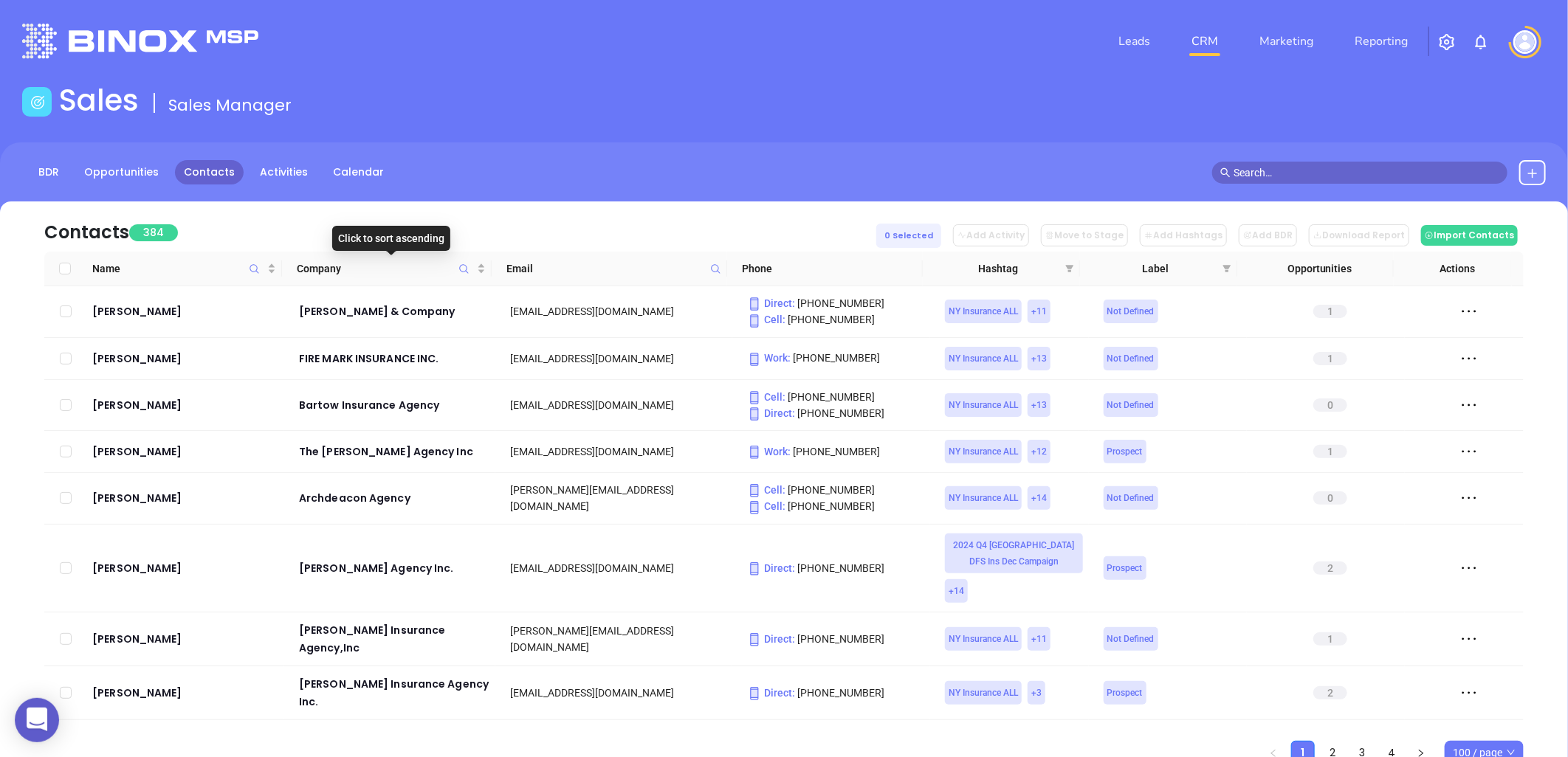
drag, startPoint x: 478, startPoint y: 263, endPoint x: 798, endPoint y: 323, distance: 325.6
click at [478, 263] on div "Company" at bounding box center [391, 269] width 188 height 17
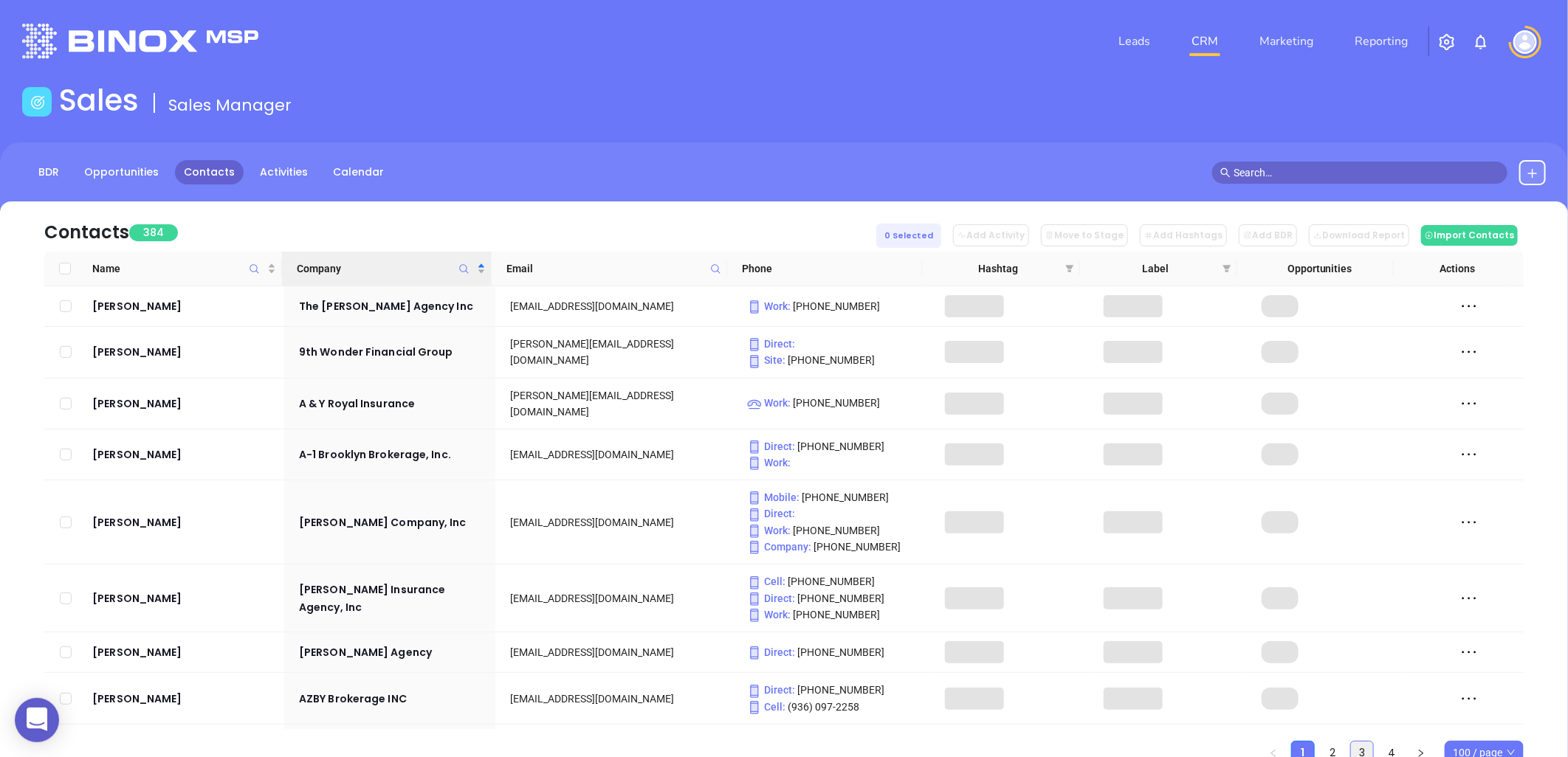
click at [1362, 749] on link "3" at bounding box center [1362, 753] width 22 height 22
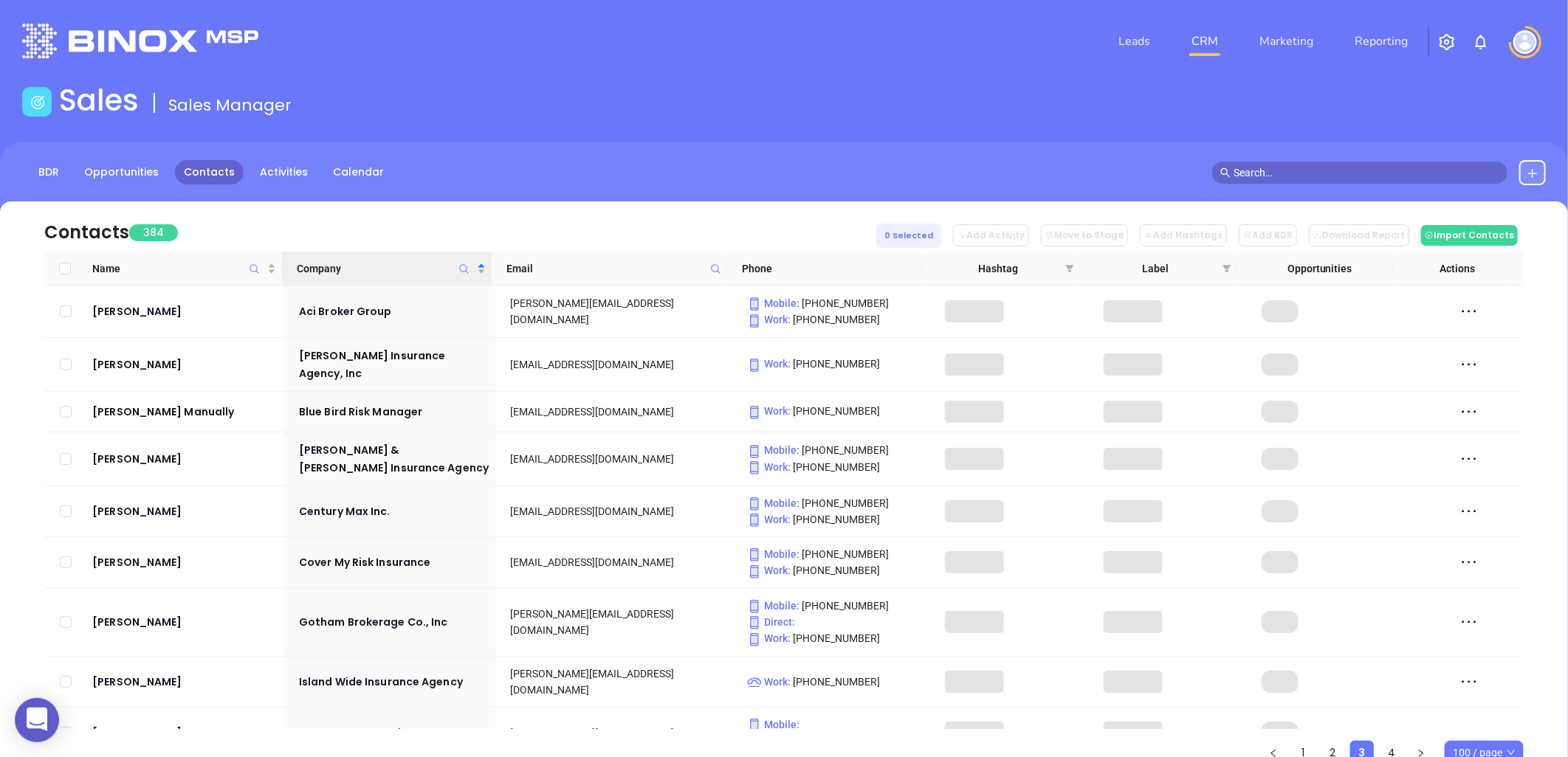
scroll to position [6, 0]
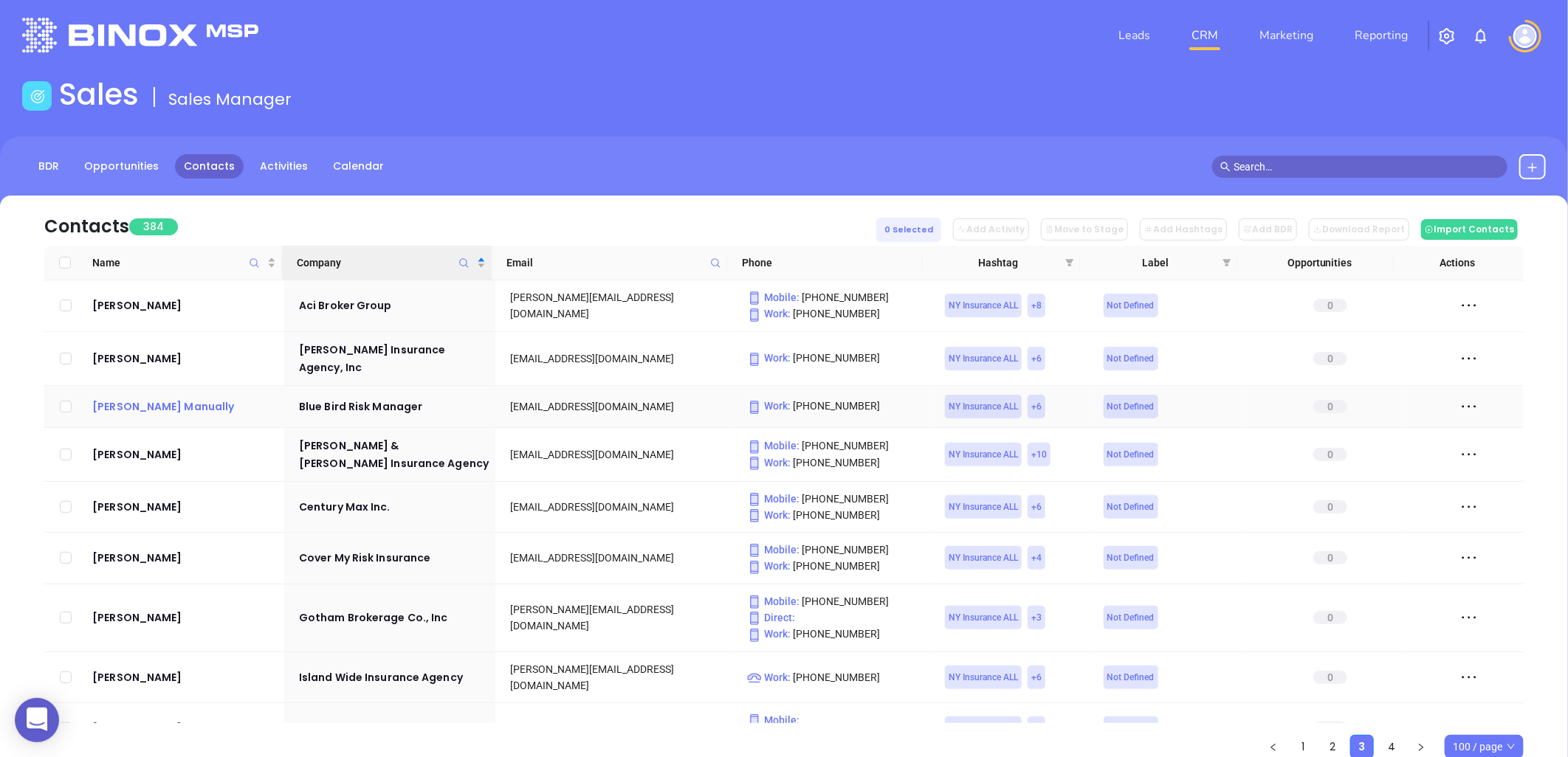
drag, startPoint x: 116, startPoint y: 392, endPoint x: 134, endPoint y: 396, distance: 18.4
click at [66, 449] on input "checkbox" at bounding box center [66, 454] width 12 height 12
checkbox input "true"
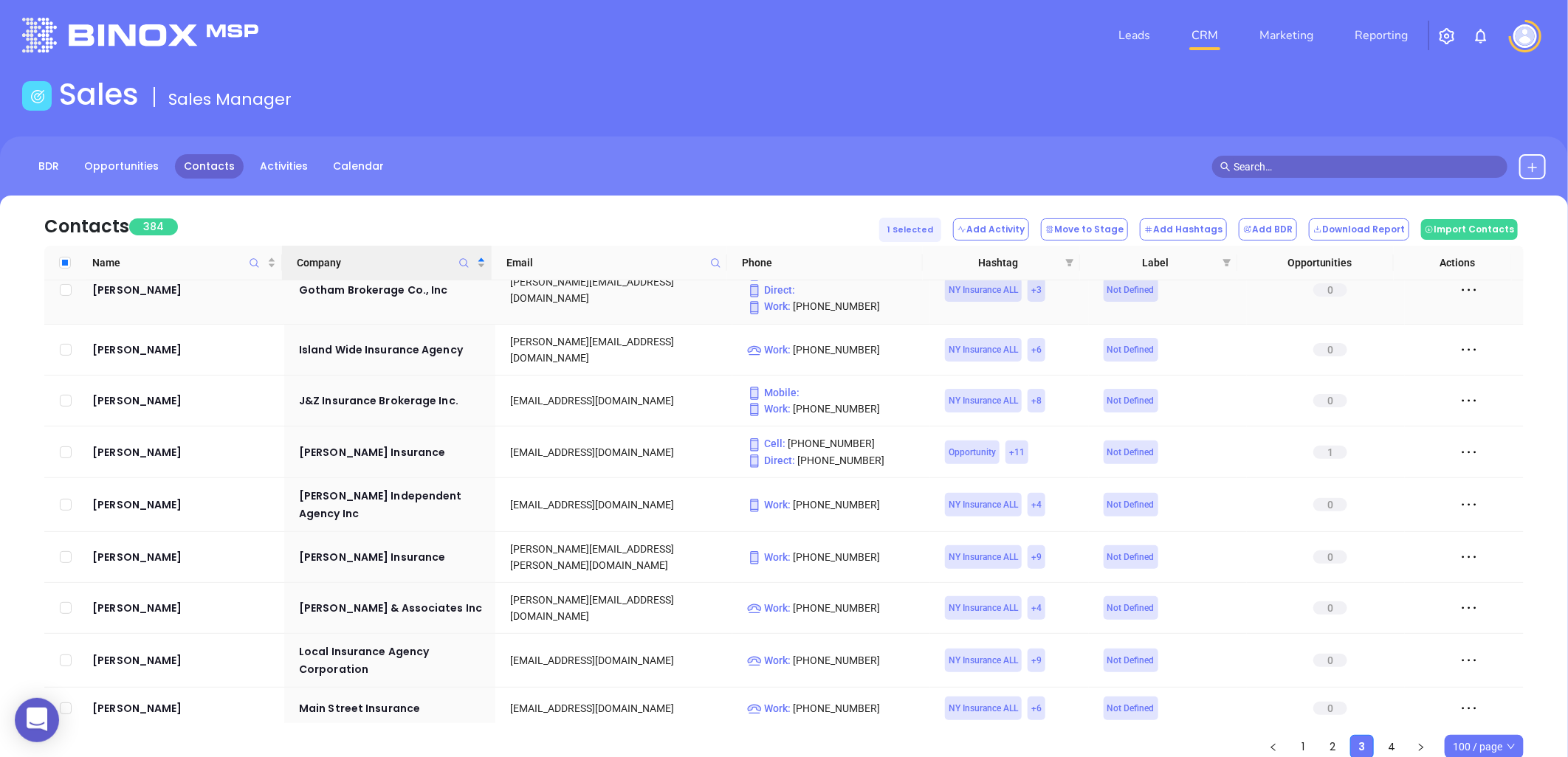
scroll to position [245, 0]
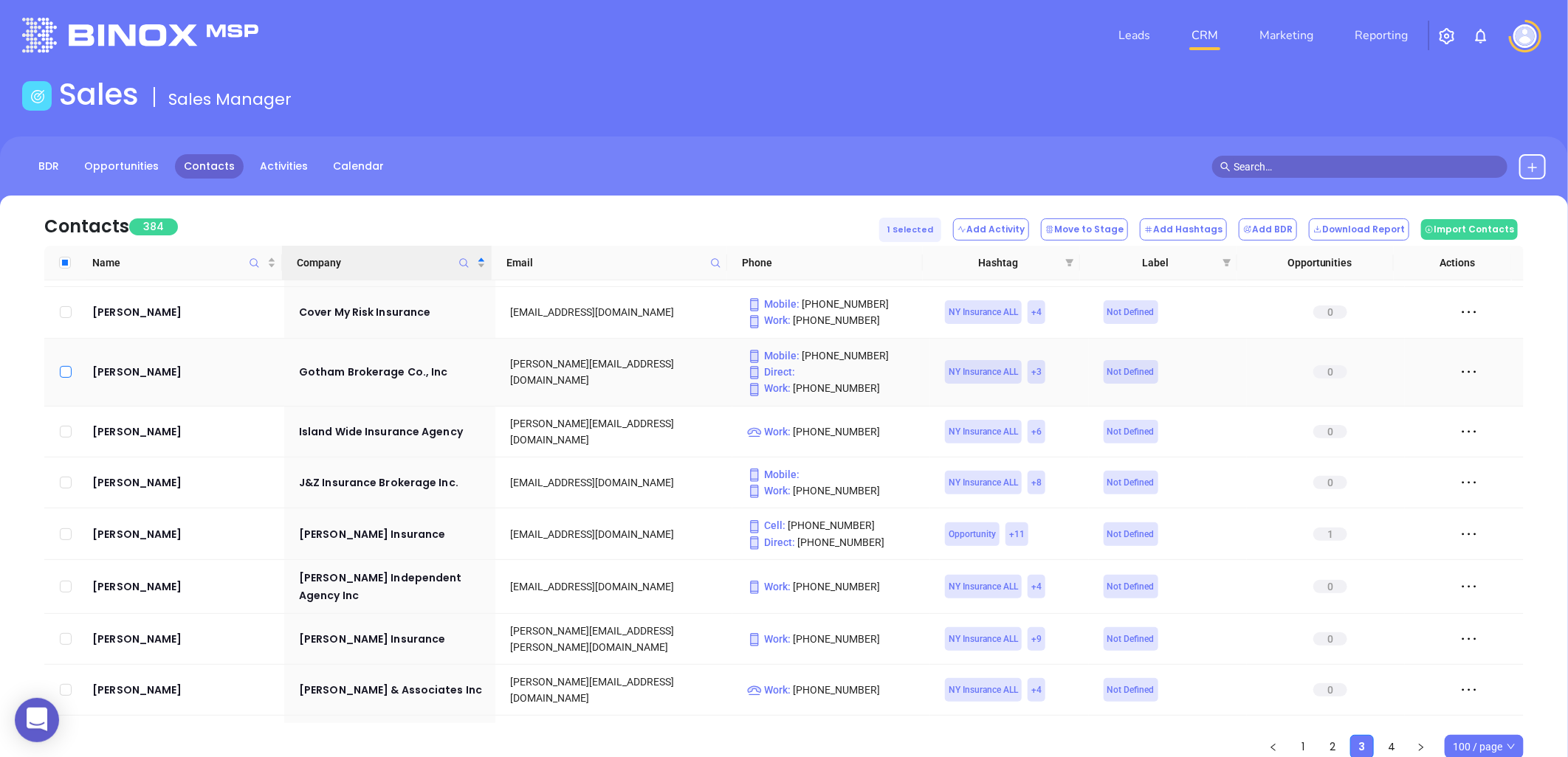
click at [62, 366] on input "checkbox" at bounding box center [66, 372] width 12 height 12
checkbox input "true"
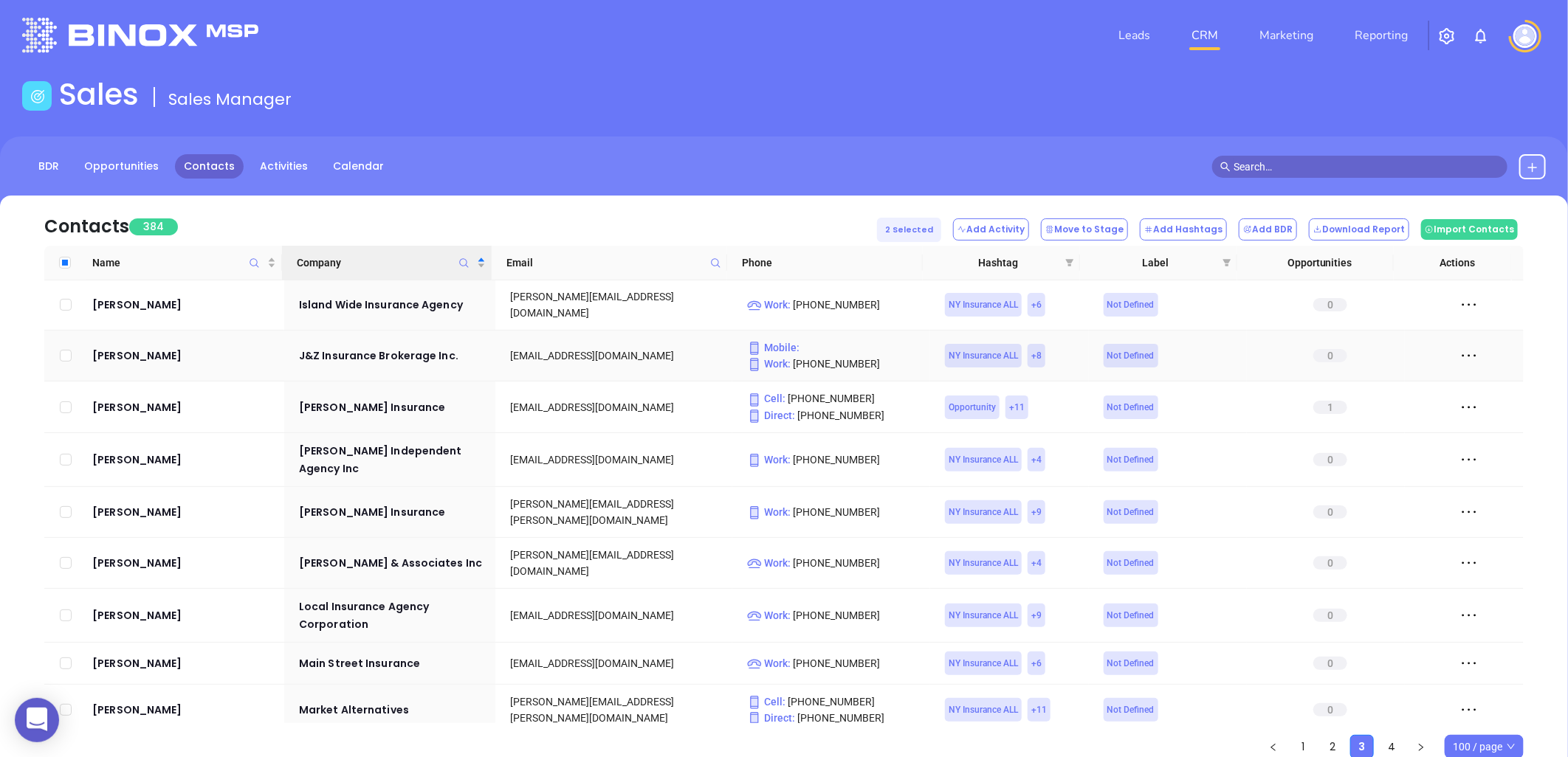
scroll to position [410, 0]
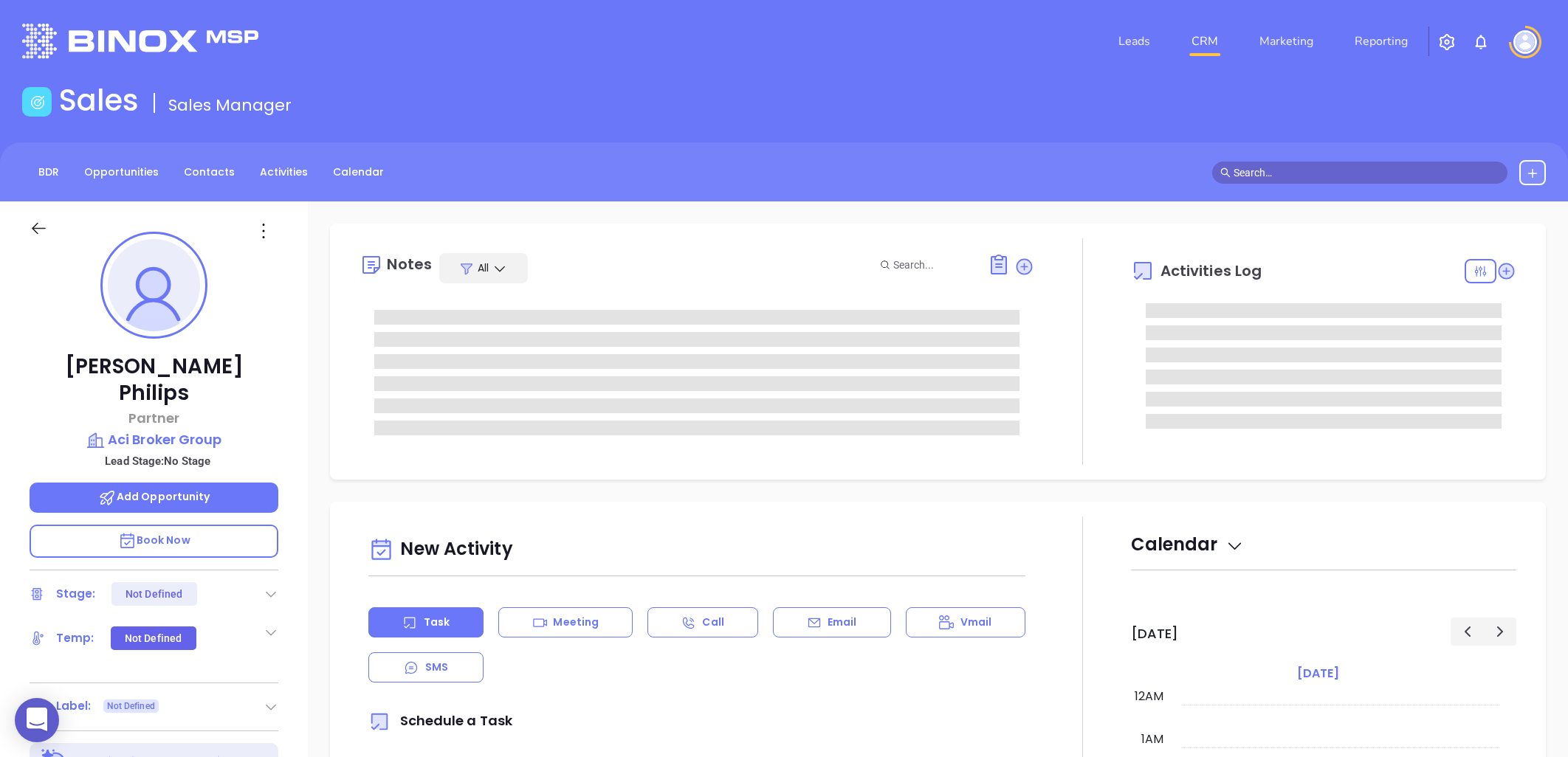
type input "10:00 am"
type input "[DATE]"
type input "[PERSON_NAME]"
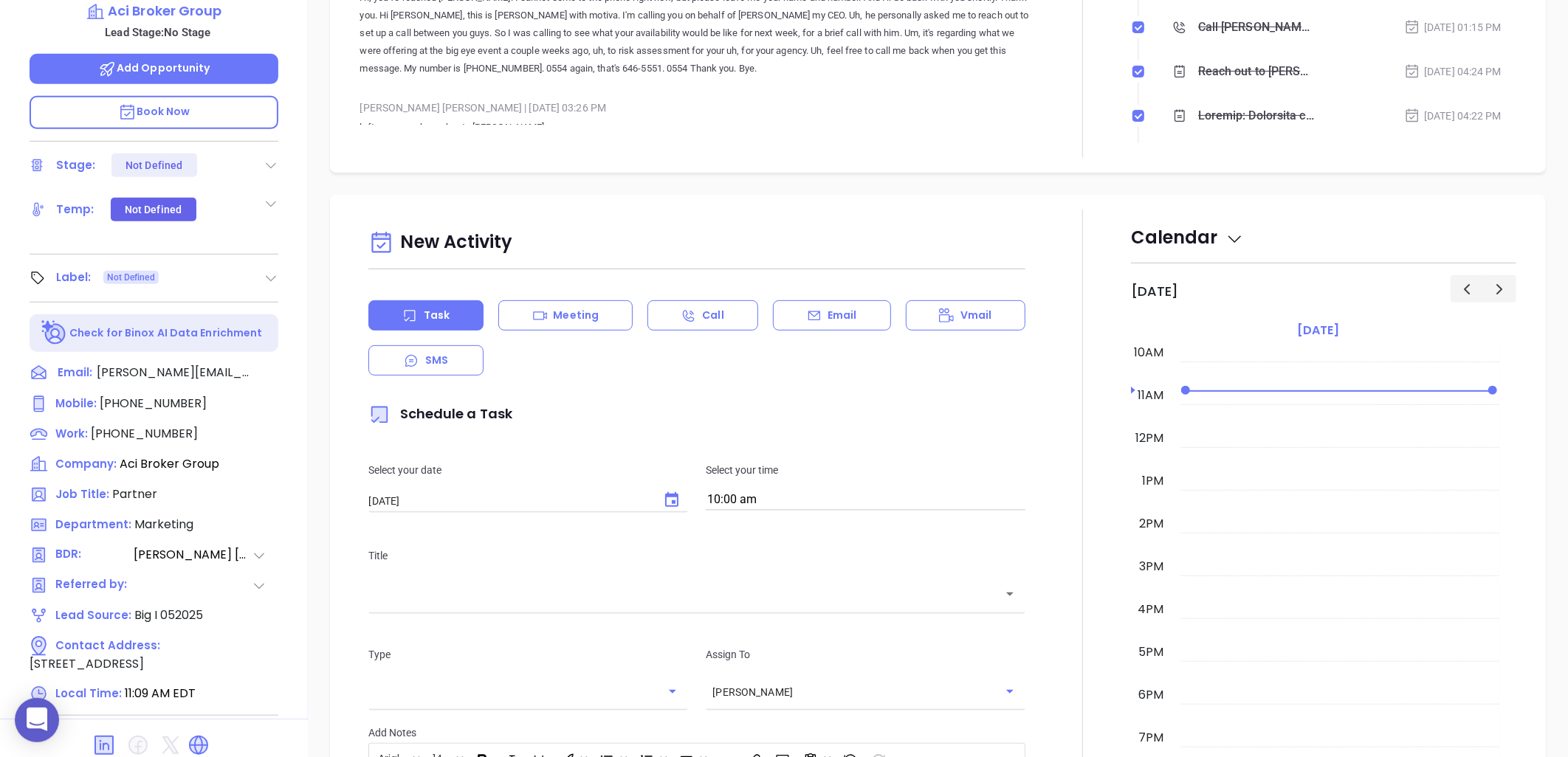
scroll to position [477, 0]
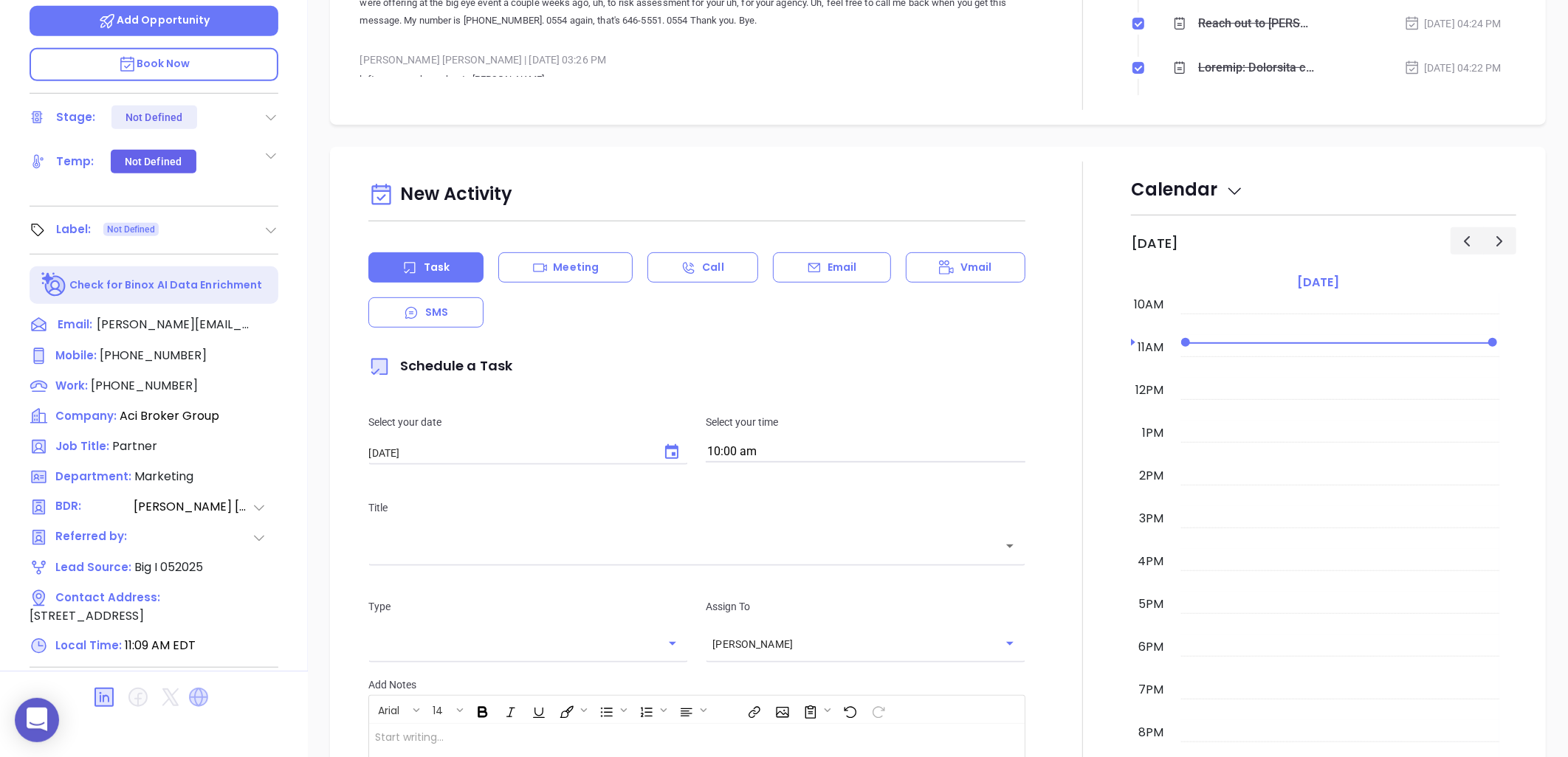
click at [201, 688] on icon at bounding box center [198, 697] width 19 height 19
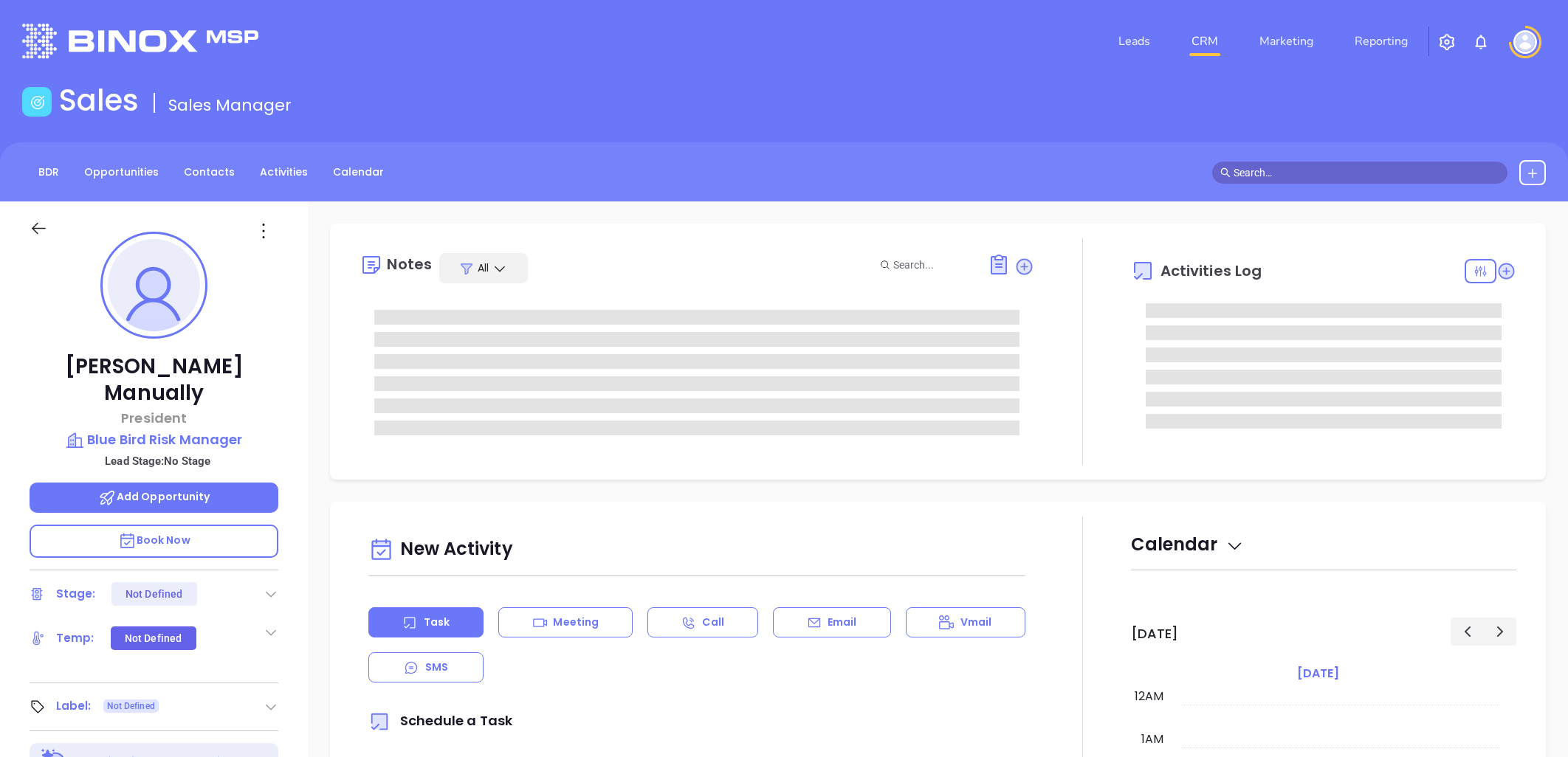
type input "[DATE]"
type input "[PERSON_NAME]"
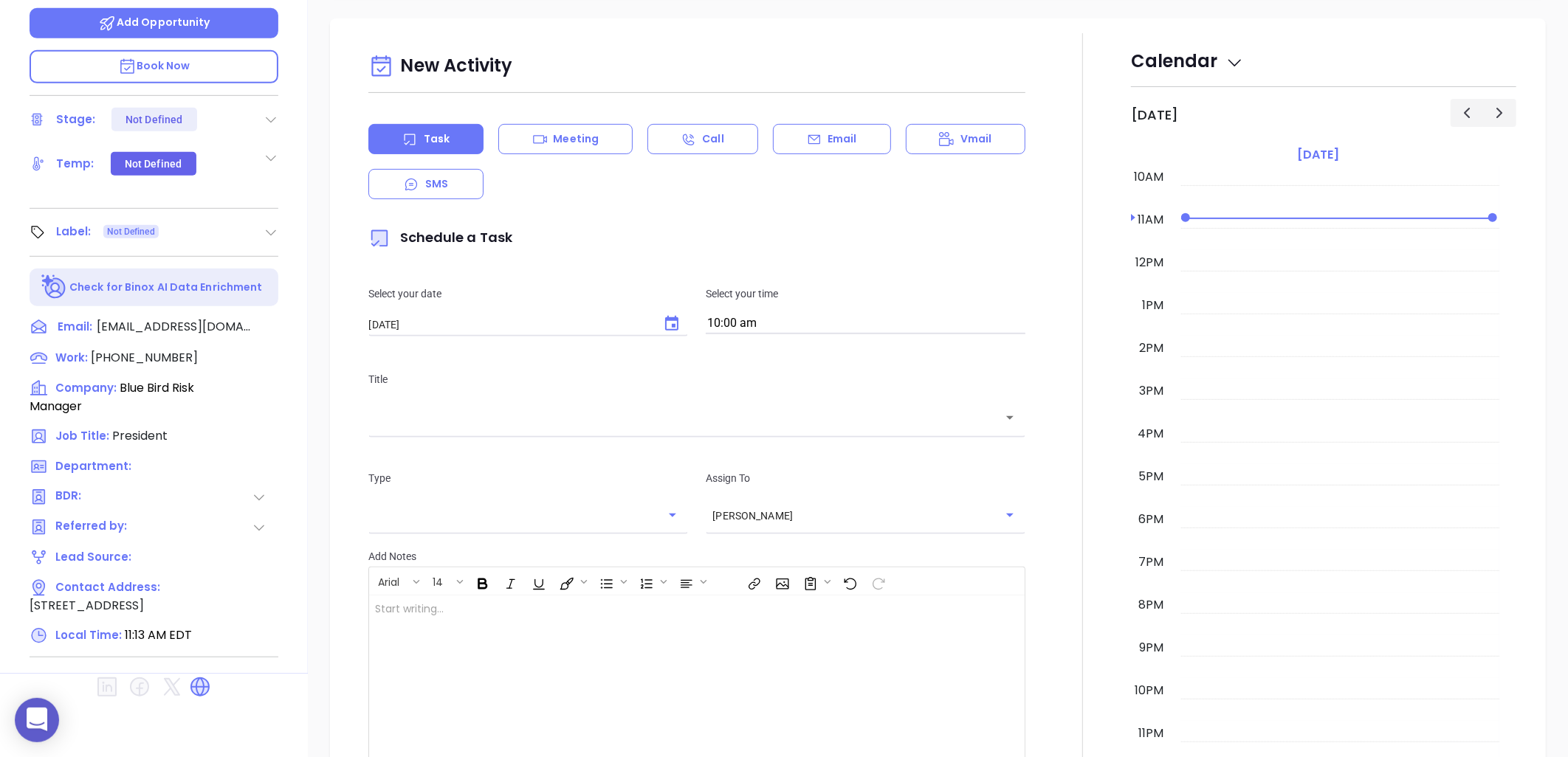
scroll to position [477, 0]
click at [197, 677] on icon at bounding box center [200, 685] width 17 height 17
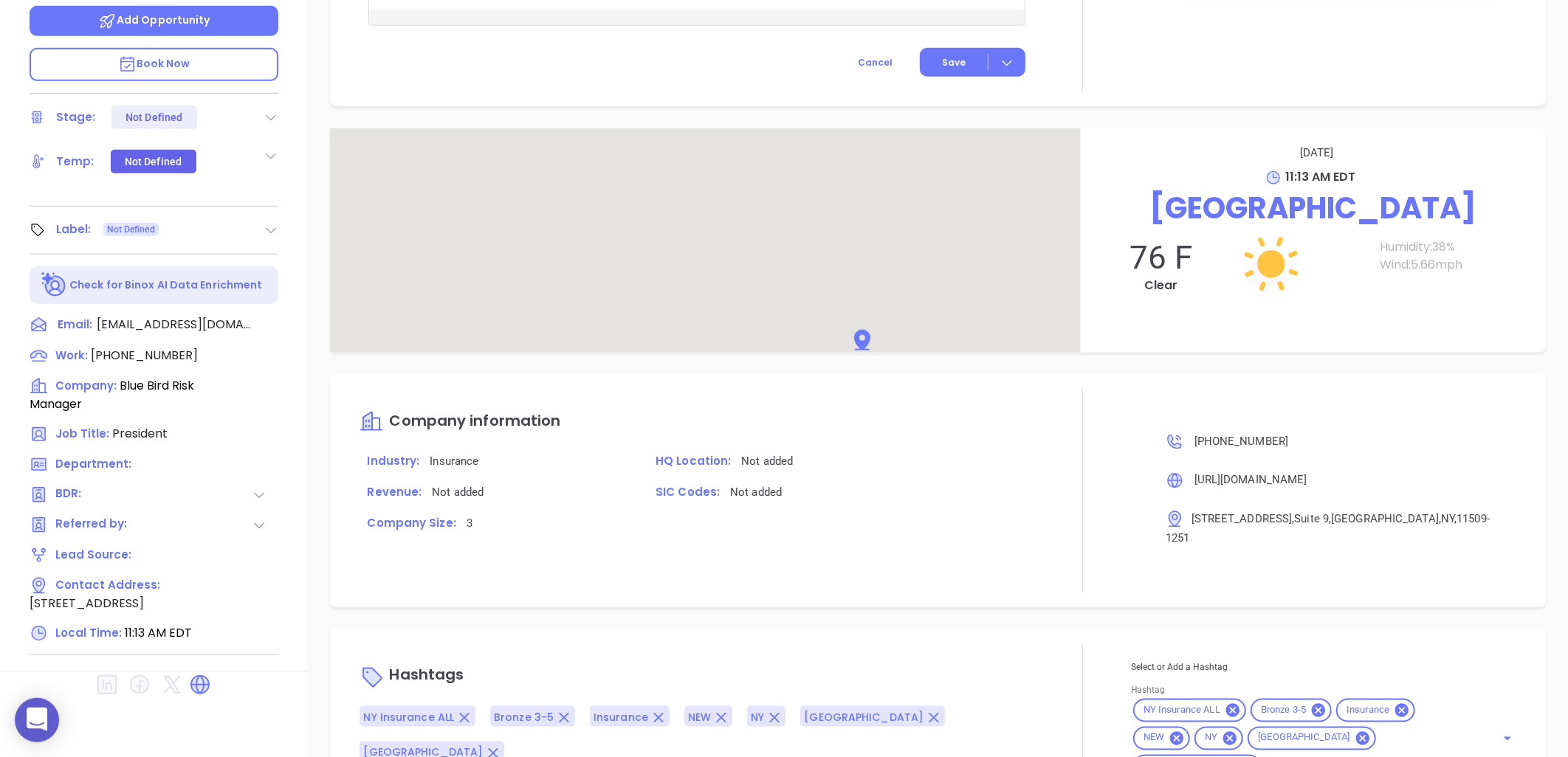
scroll to position [787, 0]
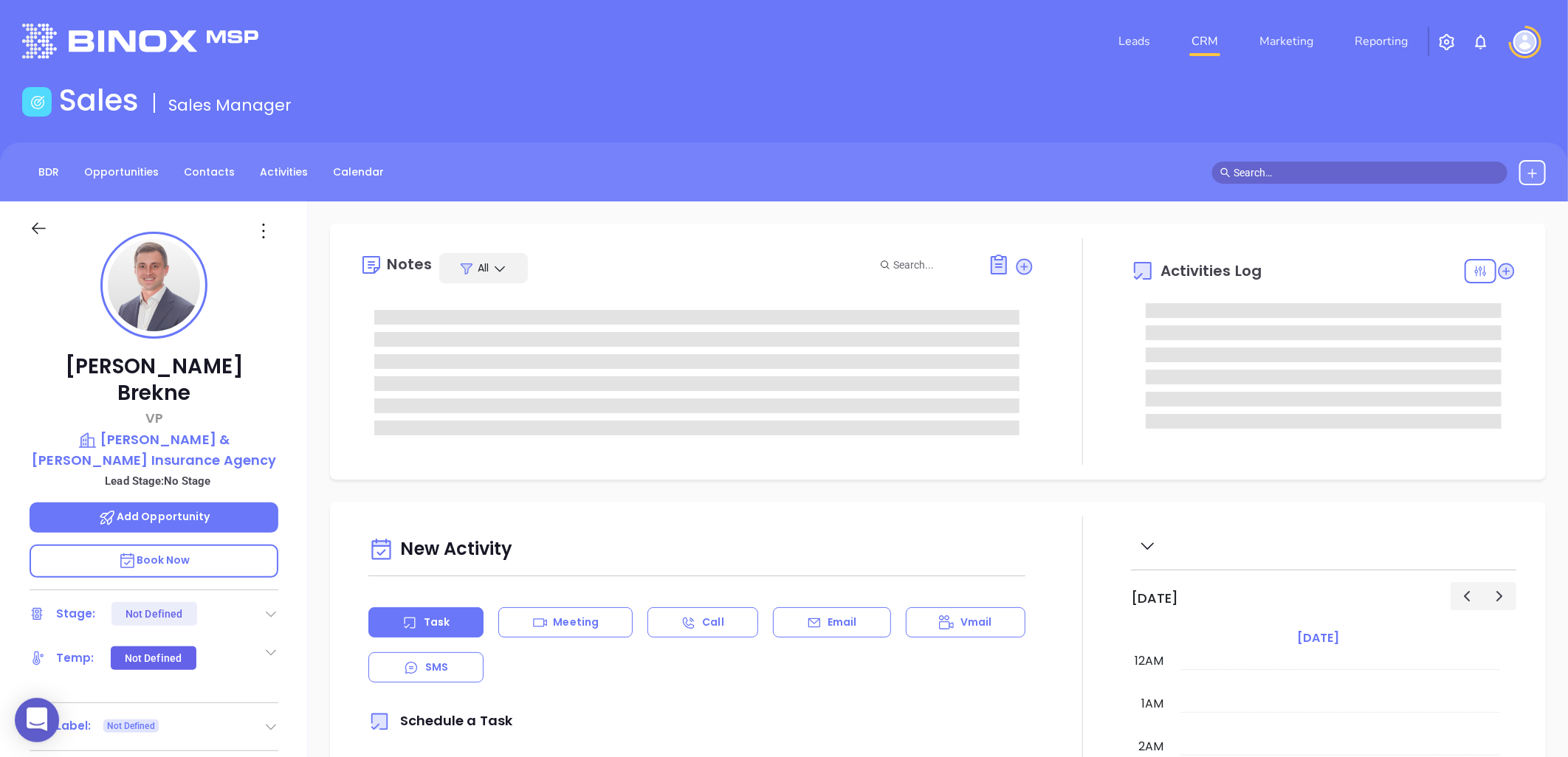
type input "[DATE]"
type input "[PERSON_NAME]"
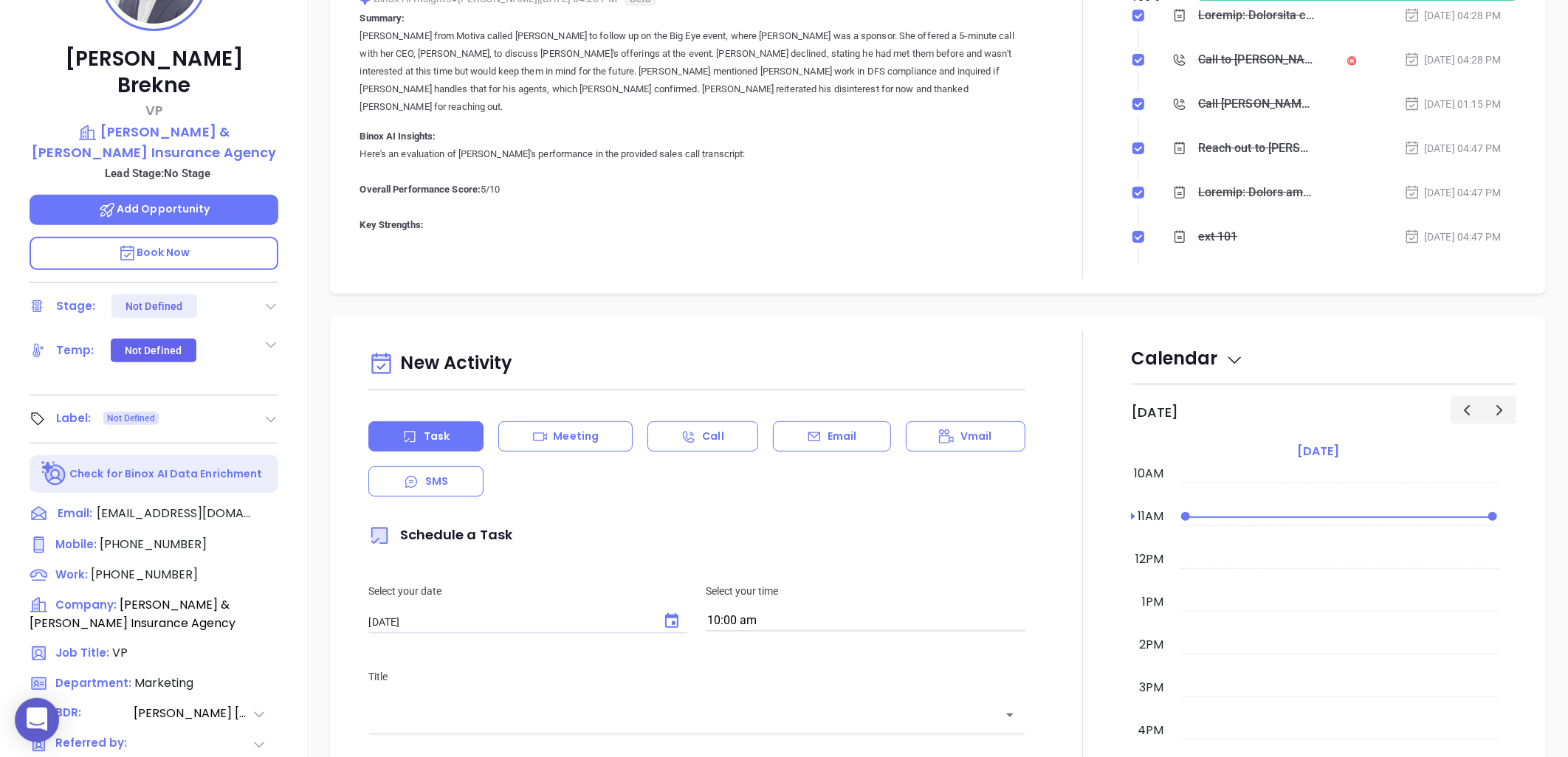
scroll to position [477, 0]
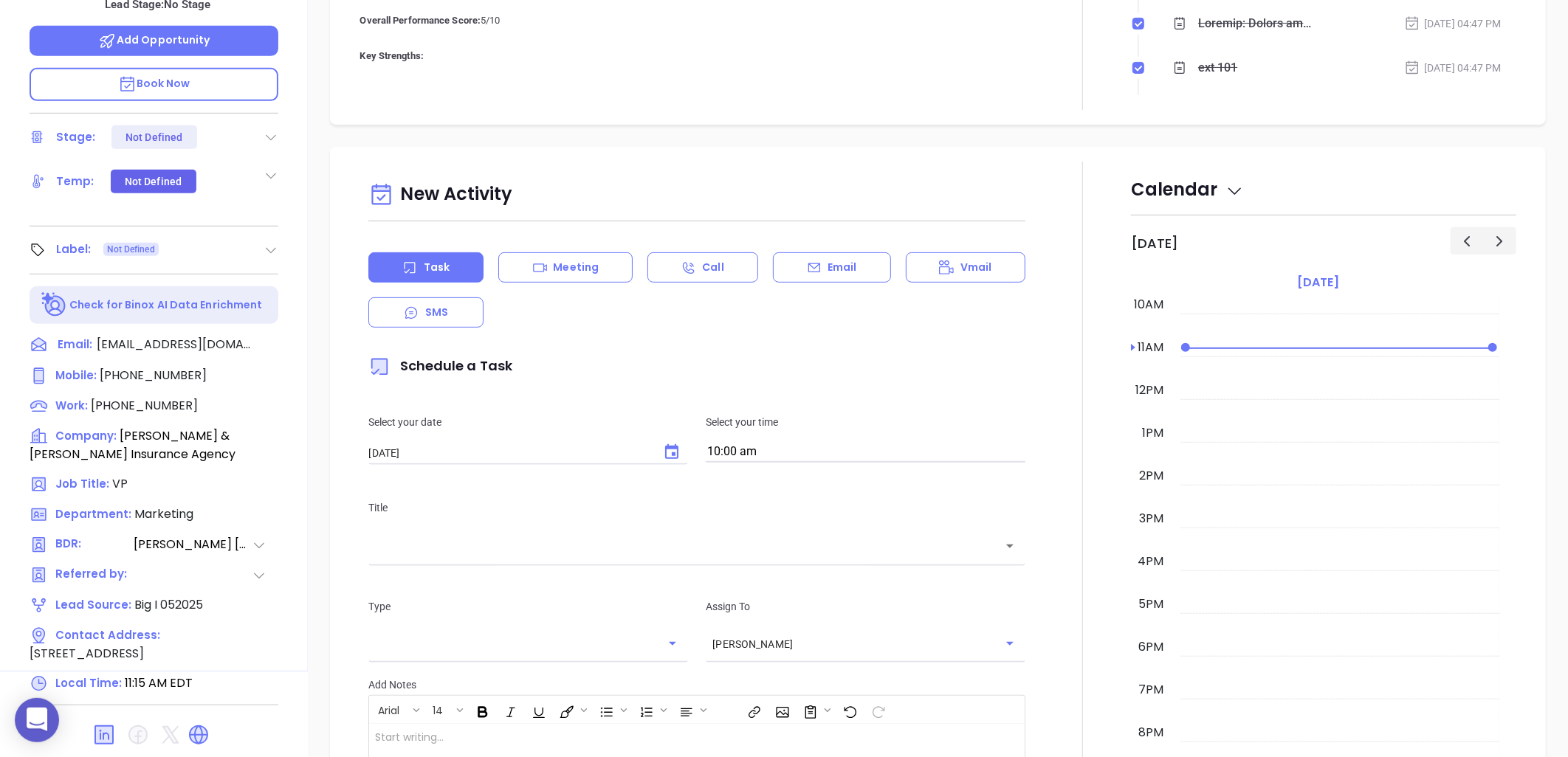
click at [199, 724] on icon at bounding box center [198, 735] width 23 height 23
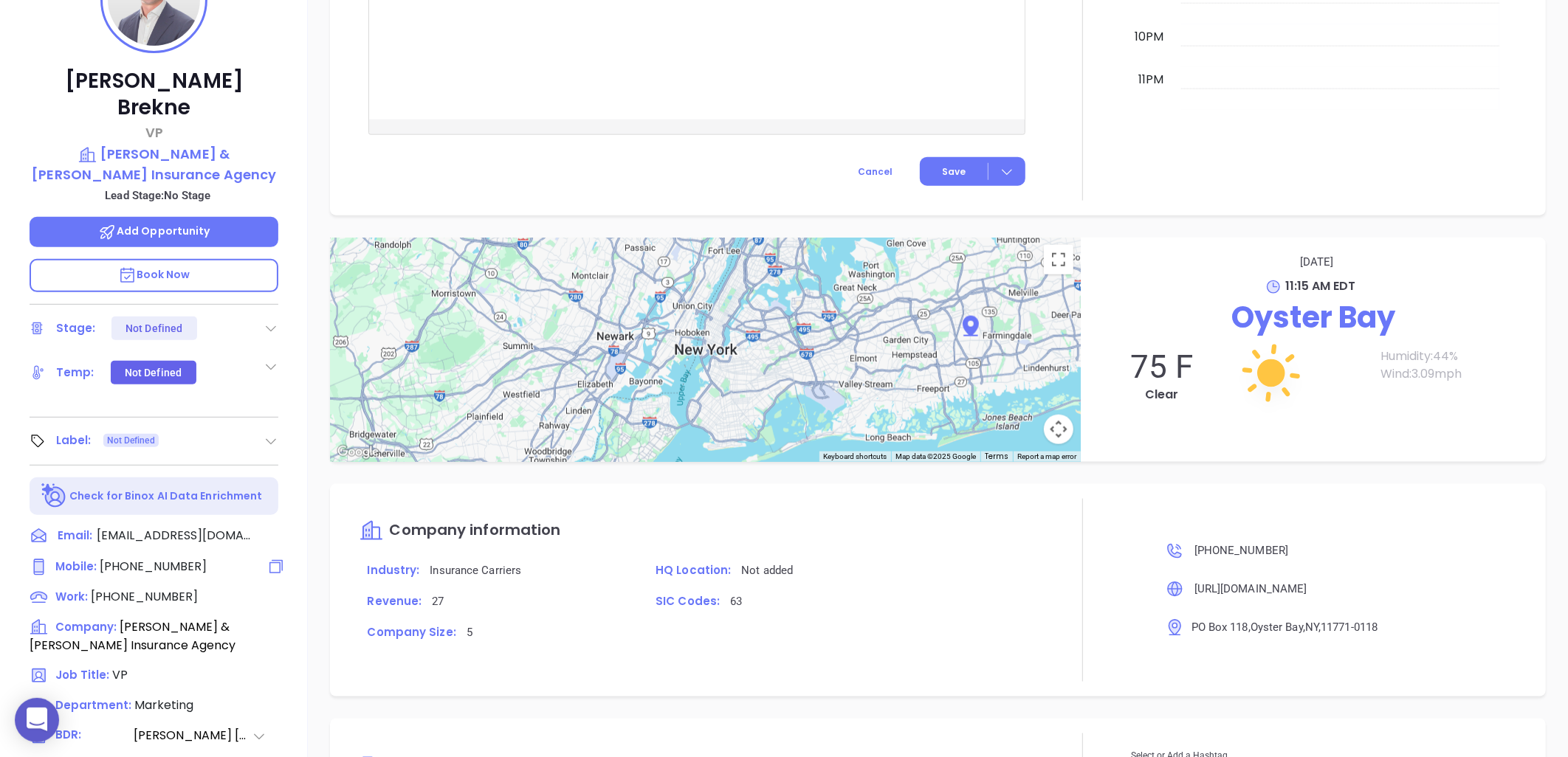
scroll to position [149, 0]
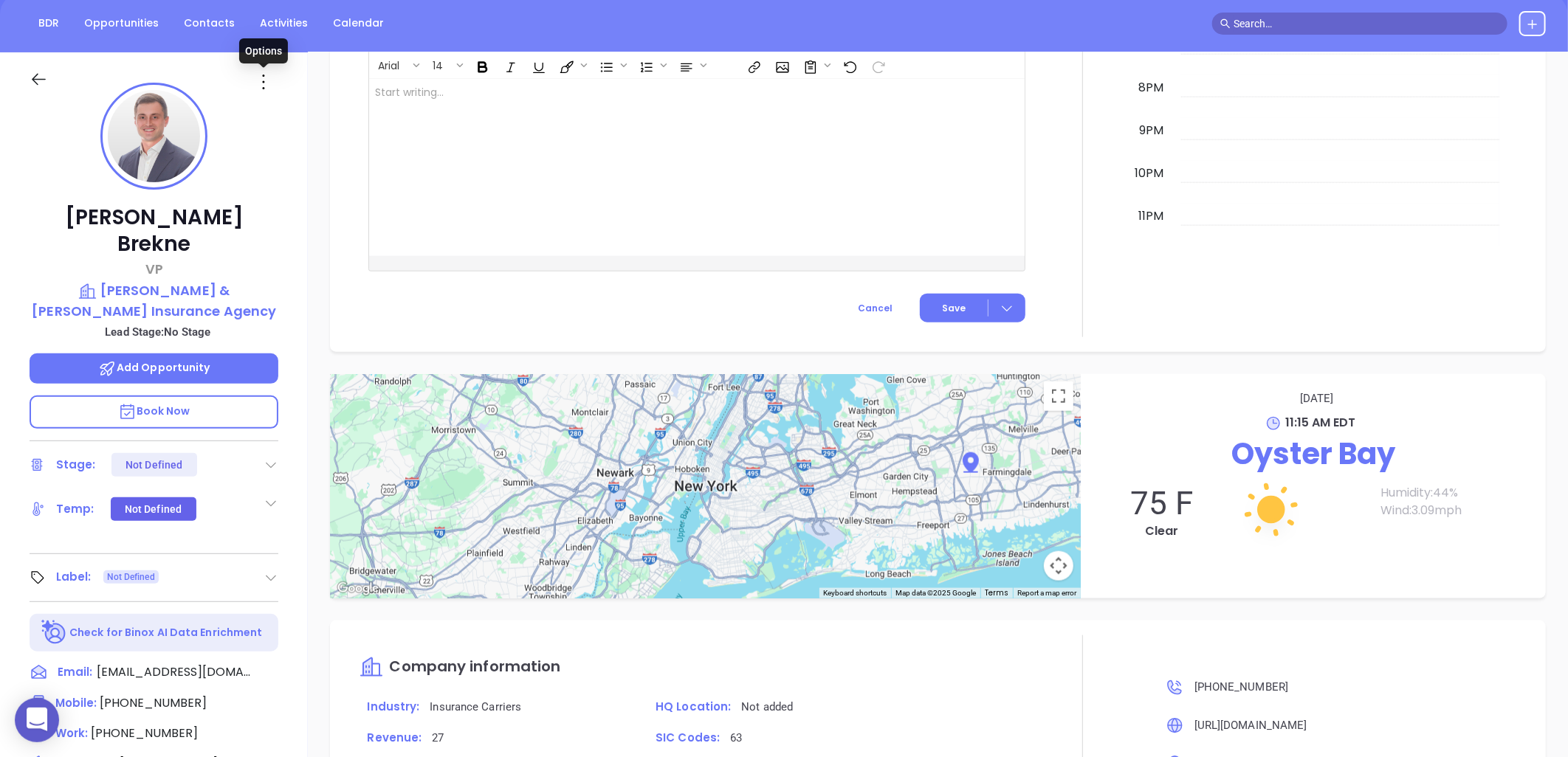
drag, startPoint x: 266, startPoint y: 80, endPoint x: 274, endPoint y: 115, distance: 35.9
click at [266, 79] on icon at bounding box center [264, 82] width 23 height 23
click at [303, 236] on div "Edit" at bounding box center [336, 240] width 145 height 17
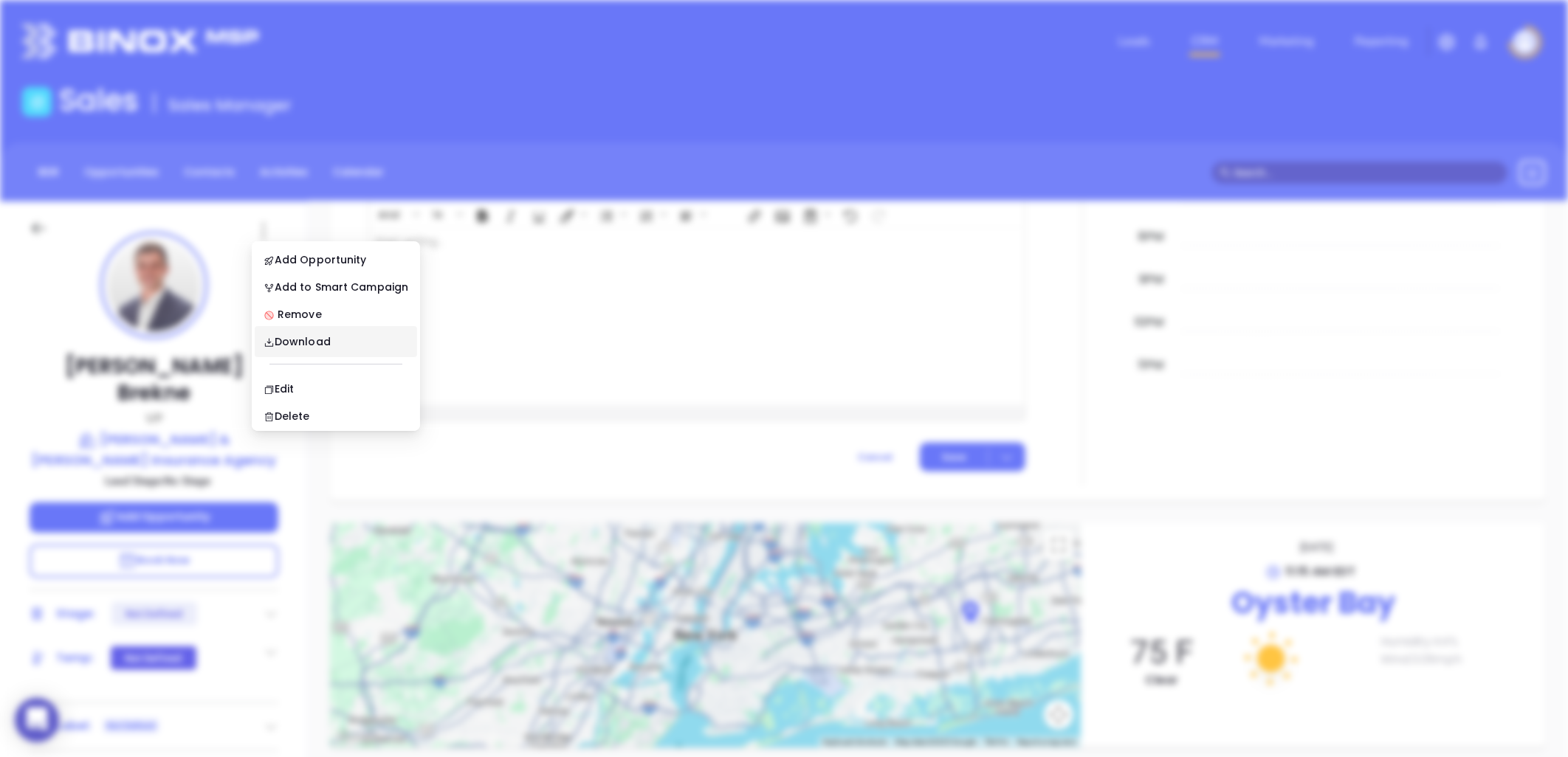
scroll to position [0, 0]
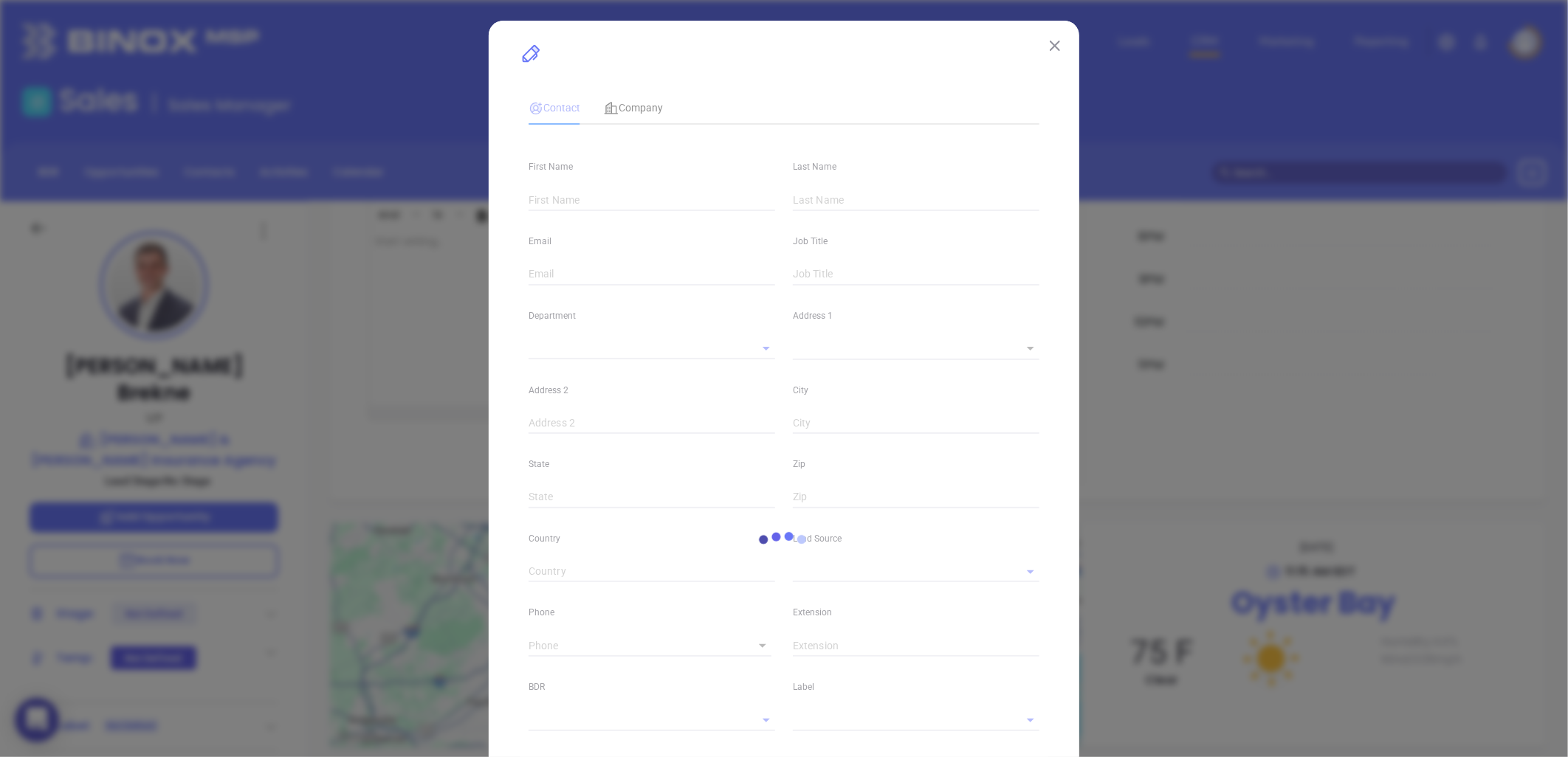
type input "[PERSON_NAME]"
type input "Brekne"
type input "[EMAIL_ADDRESS][DOMAIN_NAME]"
type input "VP"
type input "1"
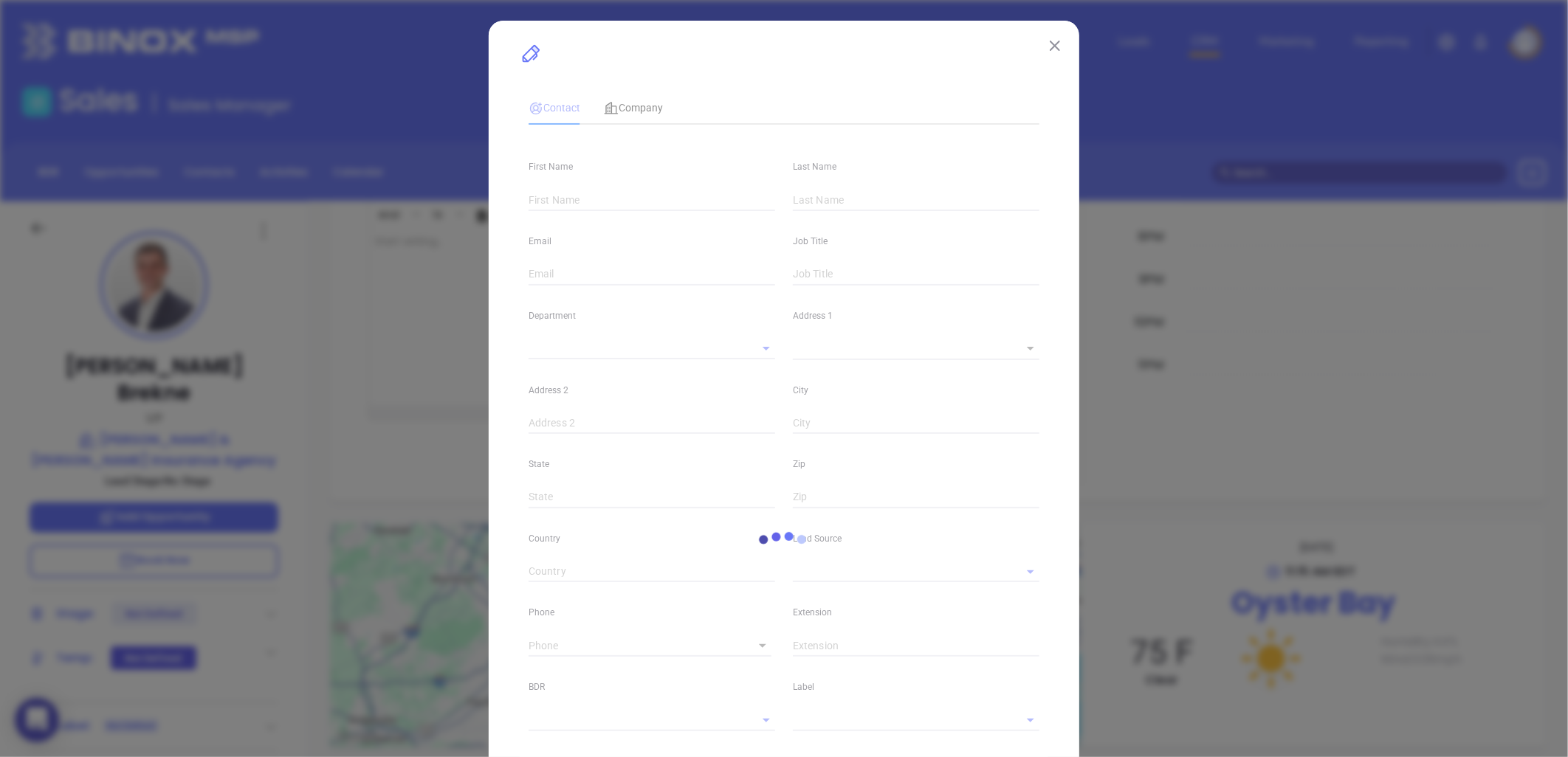
type input "[DOMAIN_NAME][URL][PERSON_NAME]"
type input "Marketing"
type input "Big I 052025"
type input "[PERSON_NAME]"
type input "[PHONE_NUMBER]"
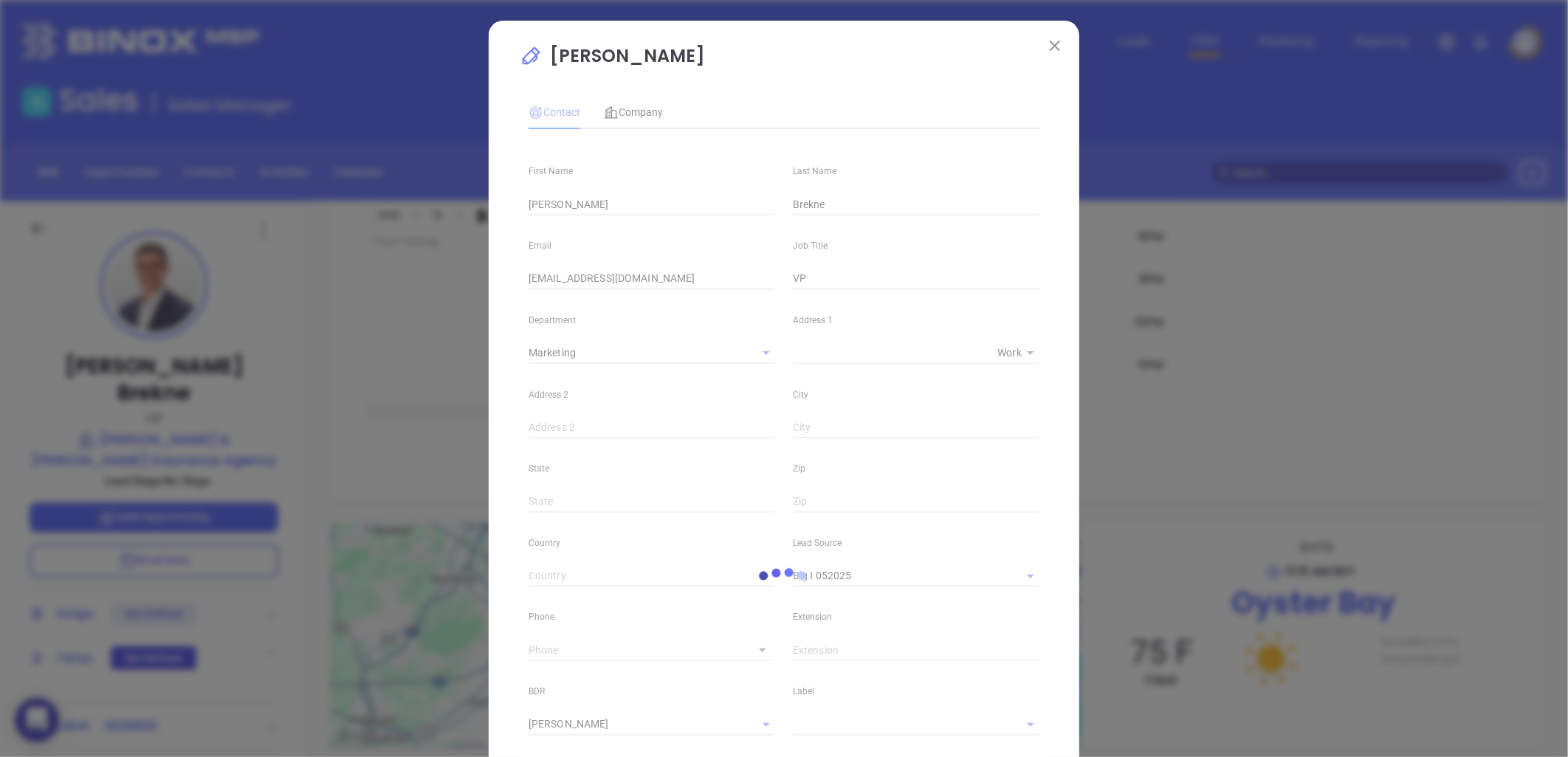
type input "1"
click at [638, 109] on span "Company" at bounding box center [633, 112] width 59 height 12
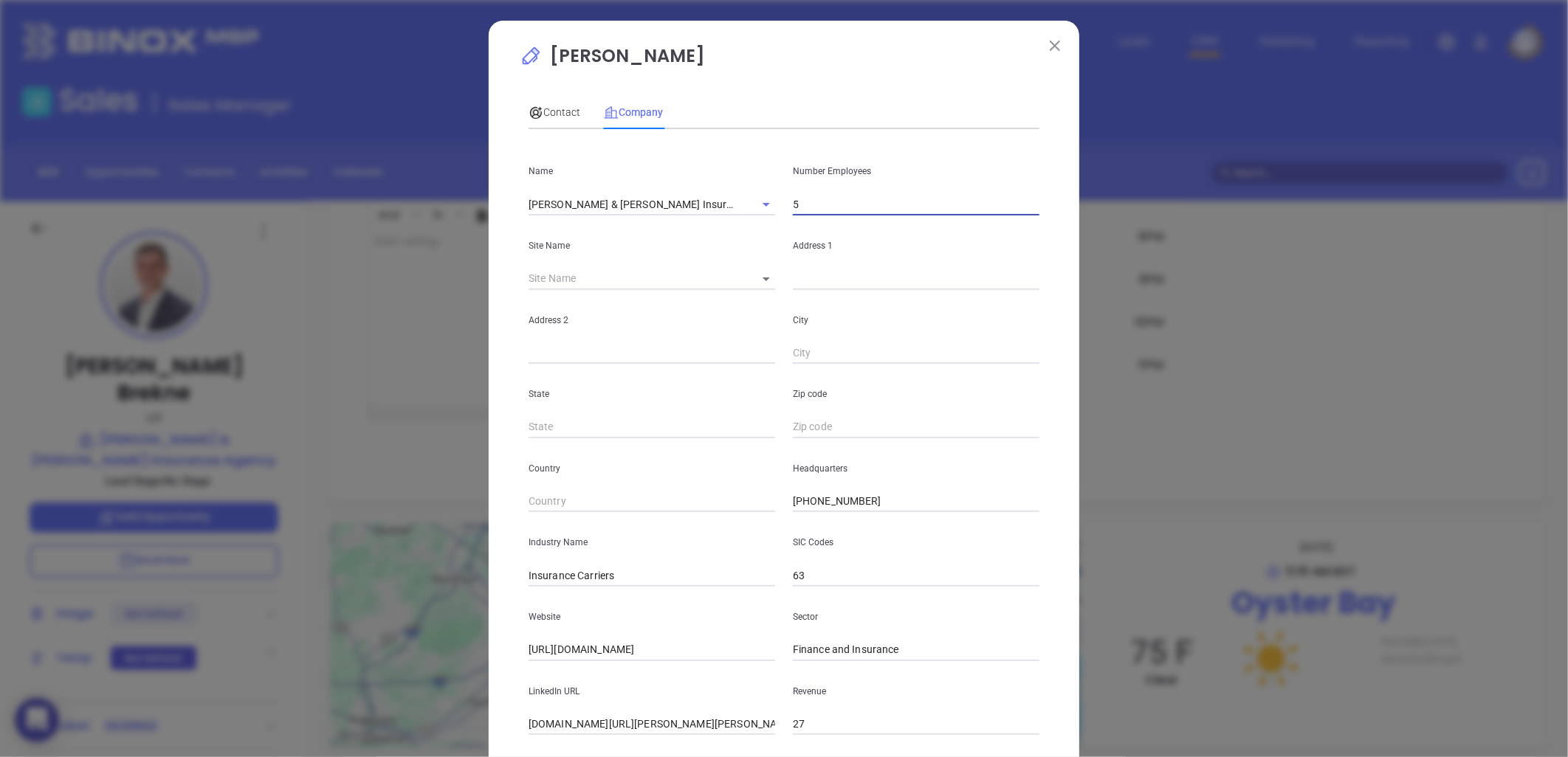
click at [814, 205] on input "5" at bounding box center [915, 204] width 246 height 22
type input "10"
click at [559, 111] on span "Contact" at bounding box center [554, 112] width 51 height 12
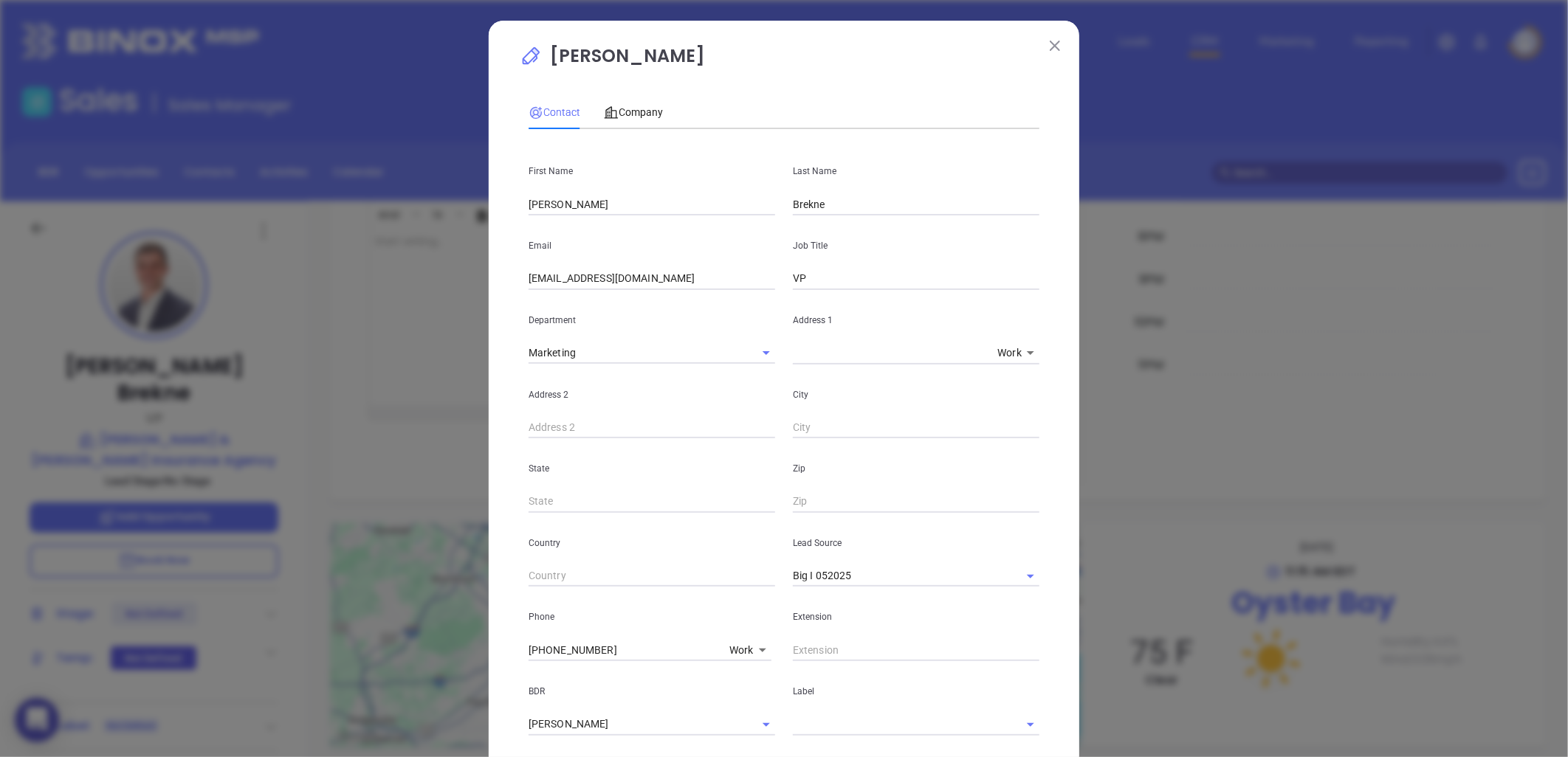
scroll to position [375, 0]
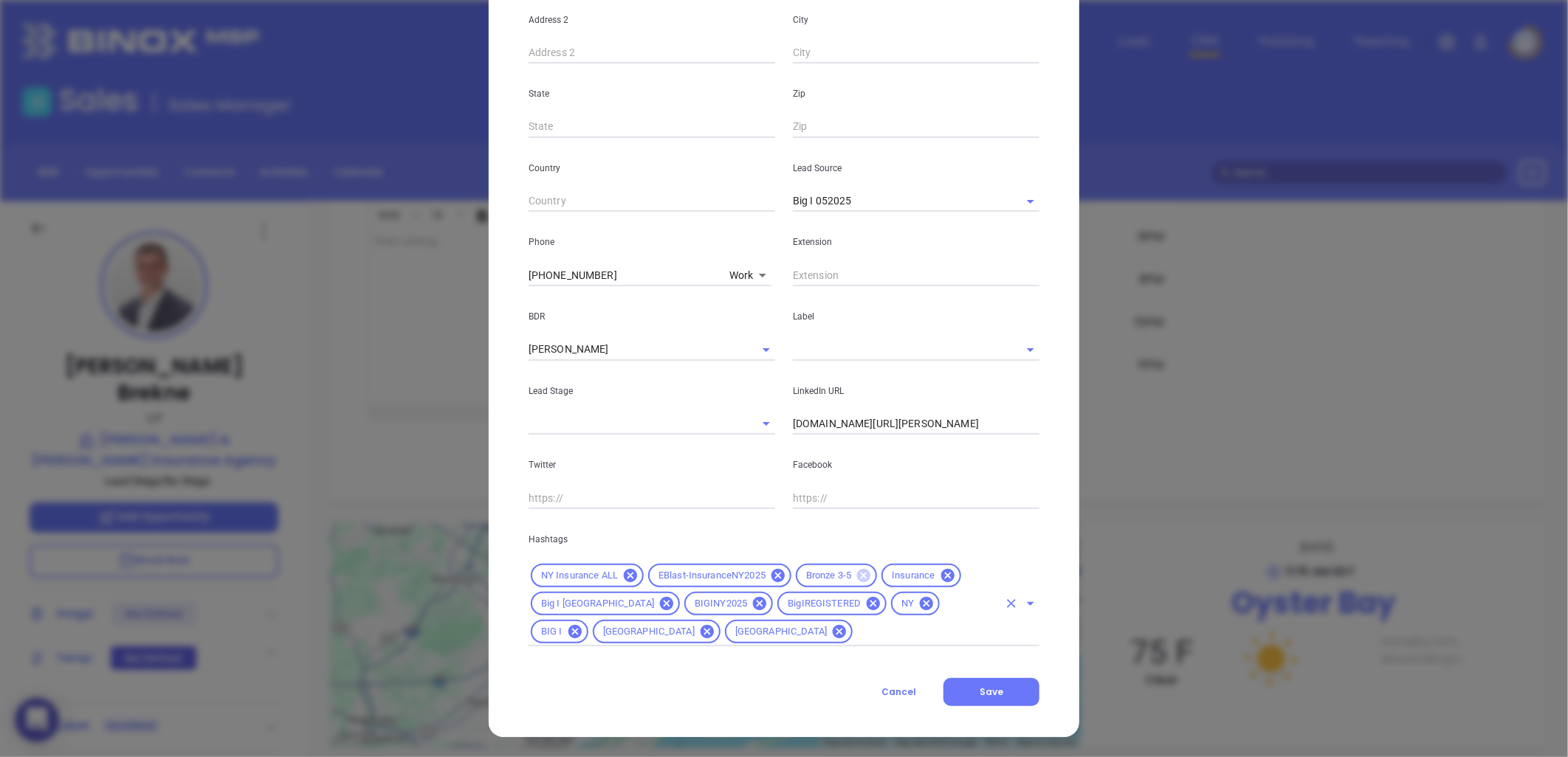
click at [857, 573] on icon at bounding box center [864, 575] width 13 height 13
click at [855, 638] on input "text" at bounding box center [926, 632] width 143 height 18
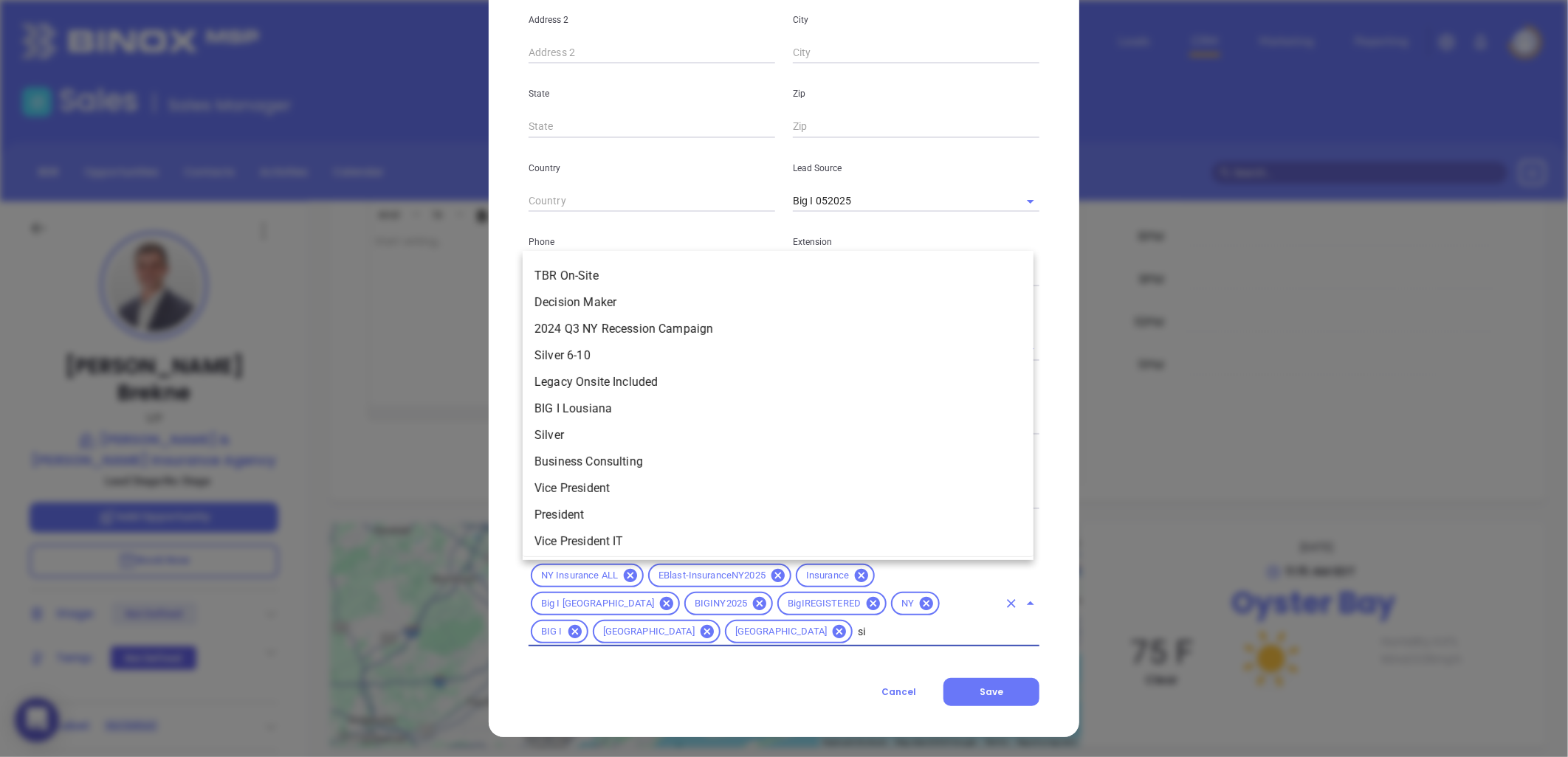
scroll to position [0, 0]
type input "sil"
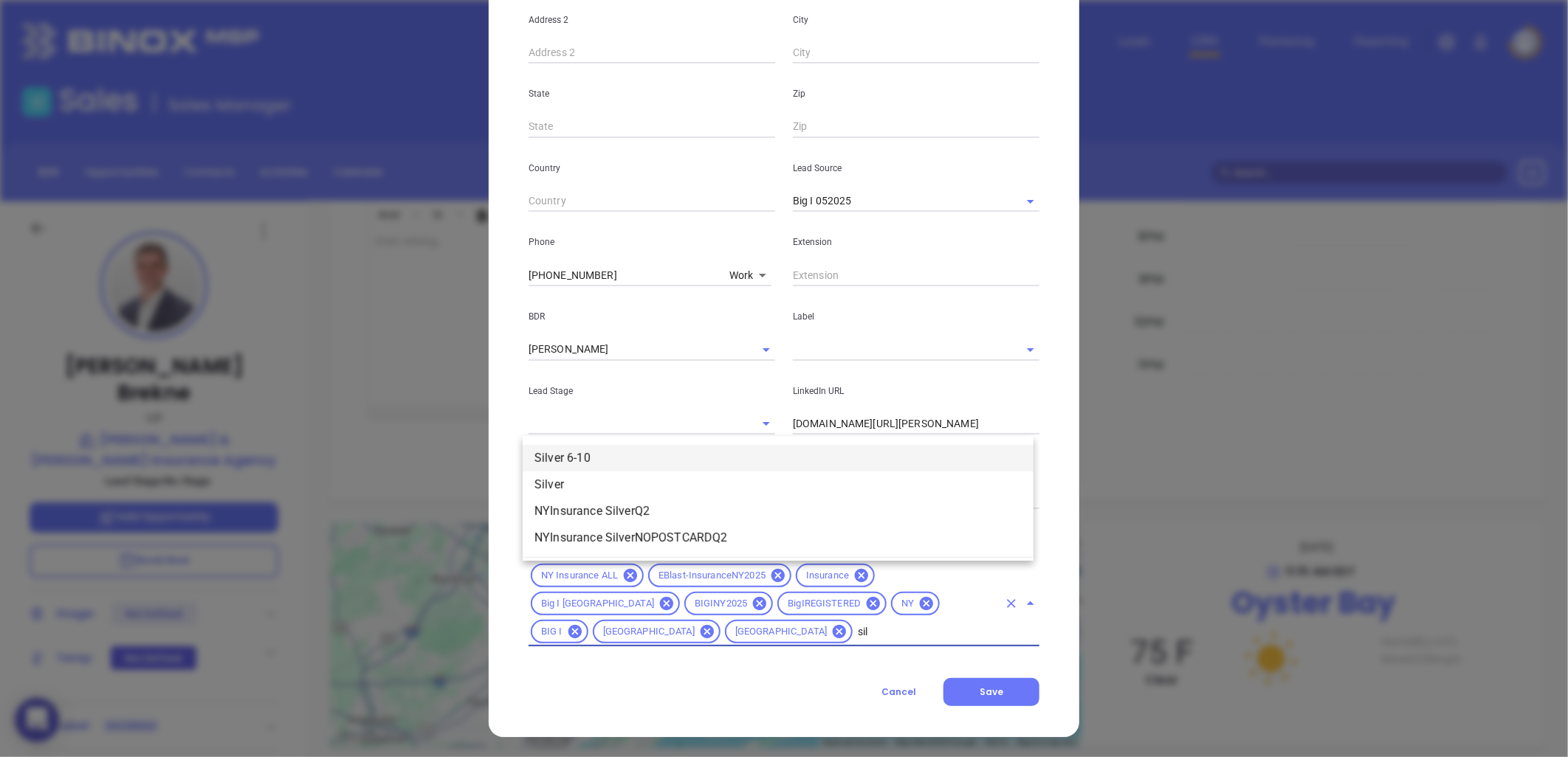
click at [609, 461] on li "Silver 6-10" at bounding box center [778, 459] width 511 height 27
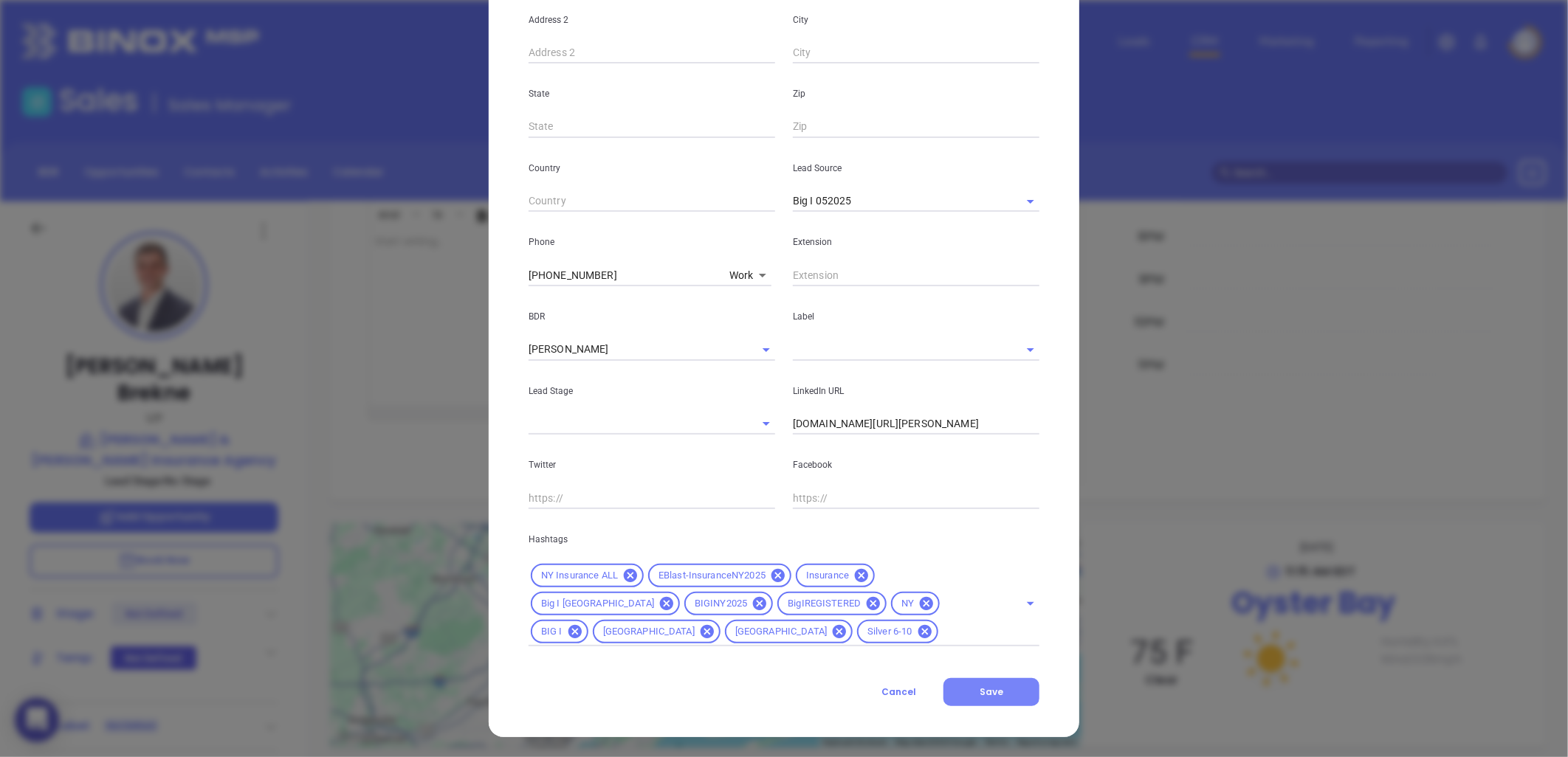
click at [1001, 682] on button "Save" at bounding box center [992, 692] width 96 height 28
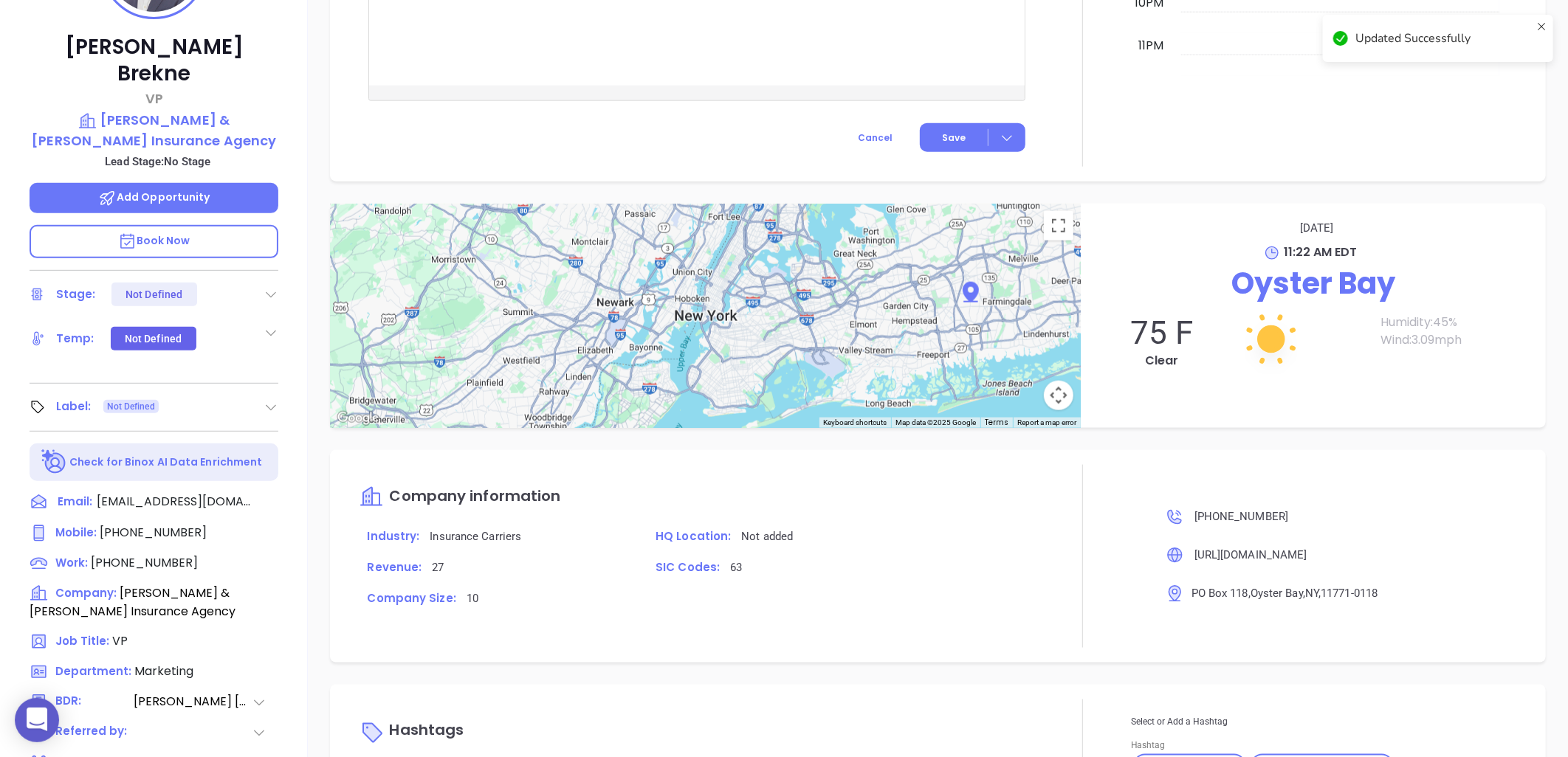
scroll to position [477, 0]
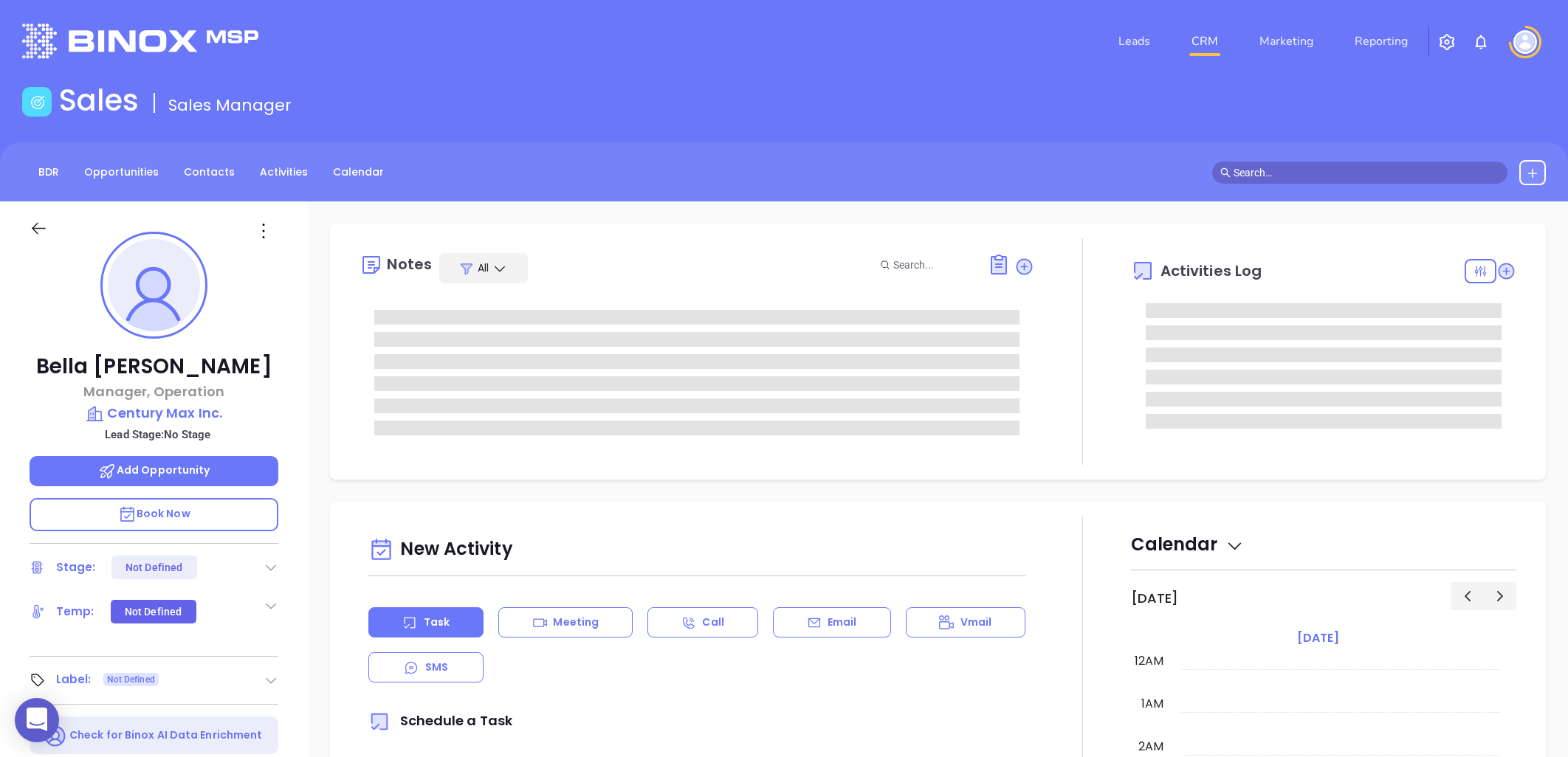
type input "[DATE]"
type input "[PERSON_NAME]"
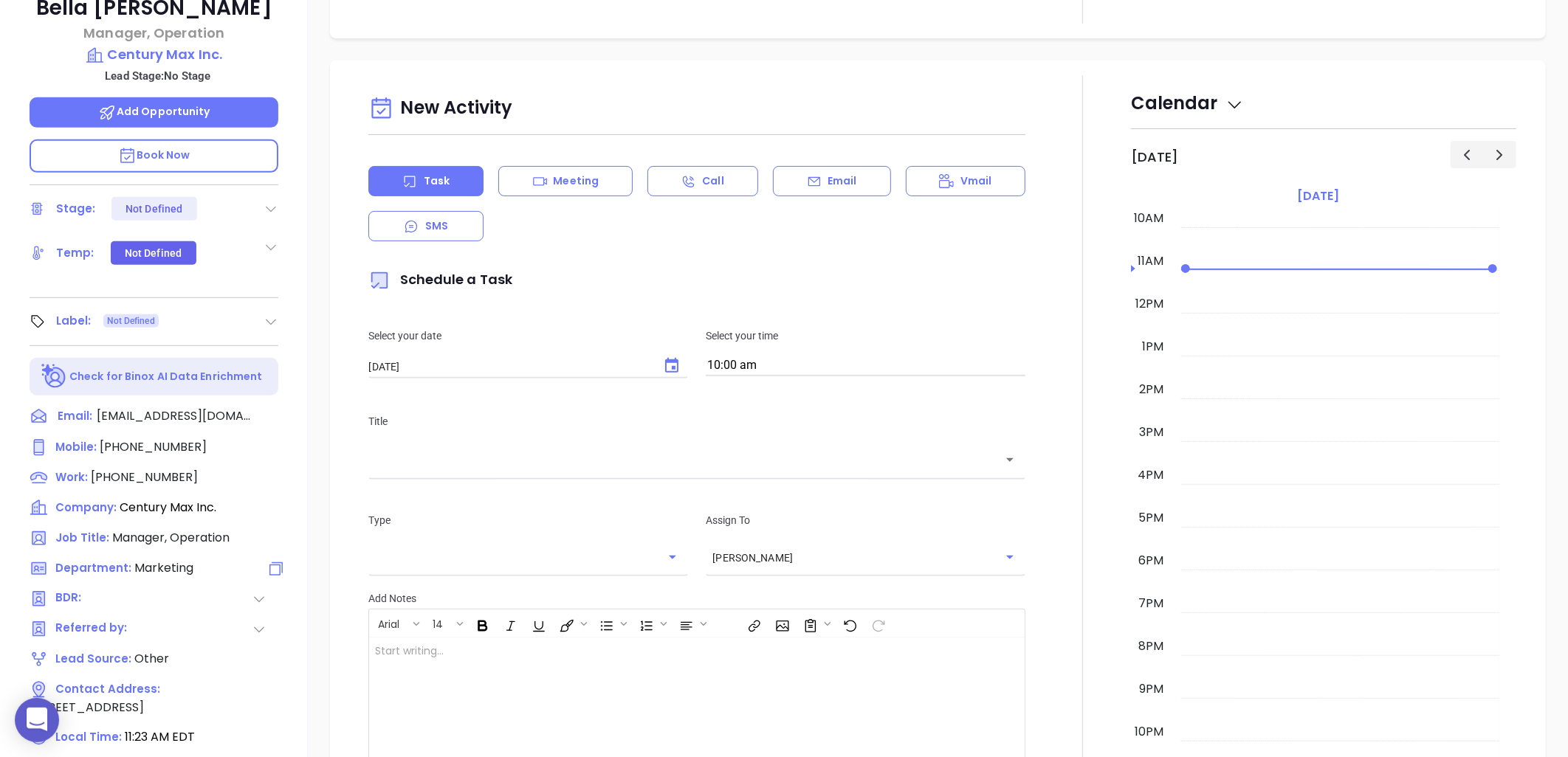
scroll to position [477, 0]
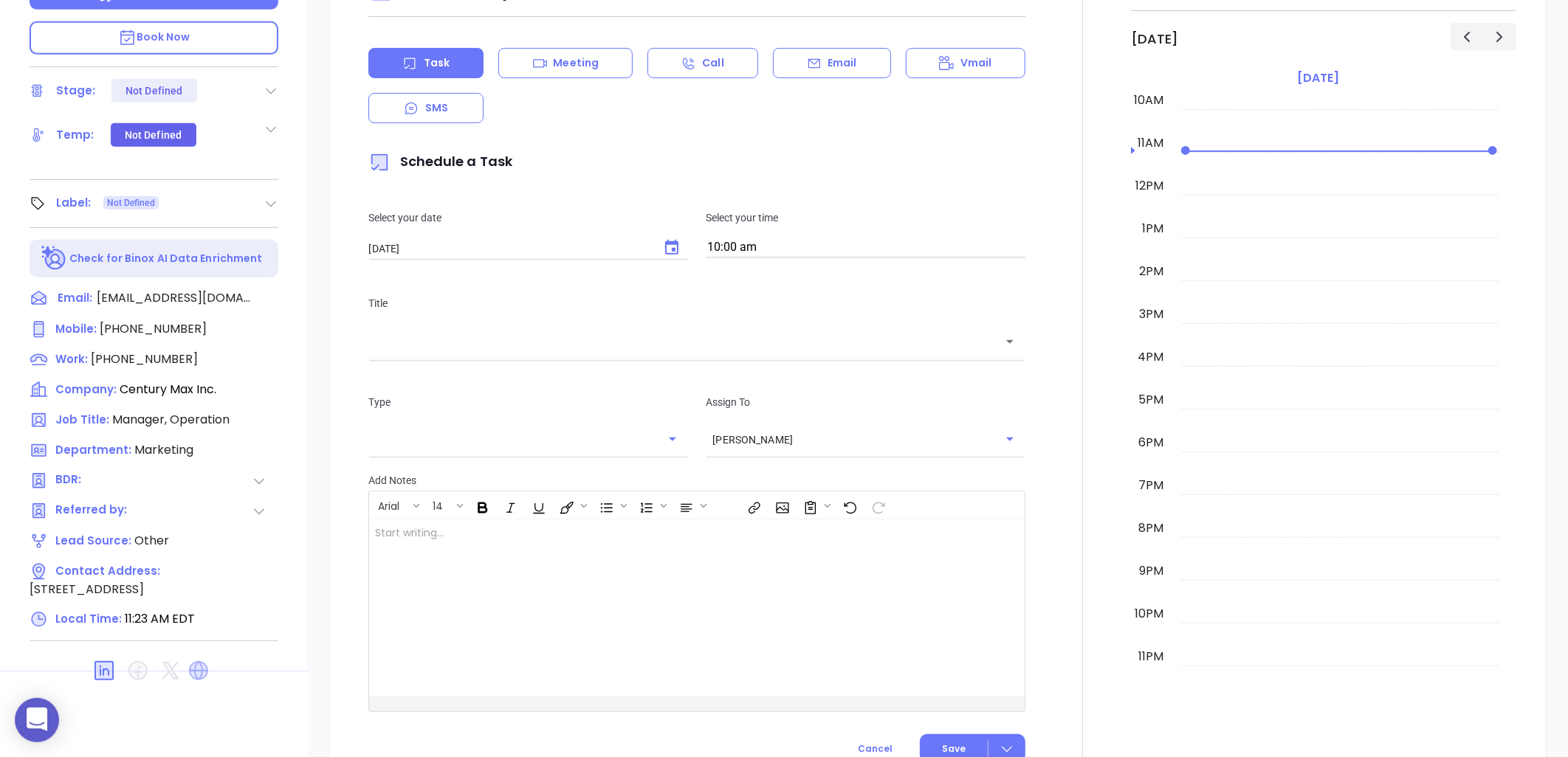
click at [197, 662] on icon at bounding box center [198, 671] width 19 height 19
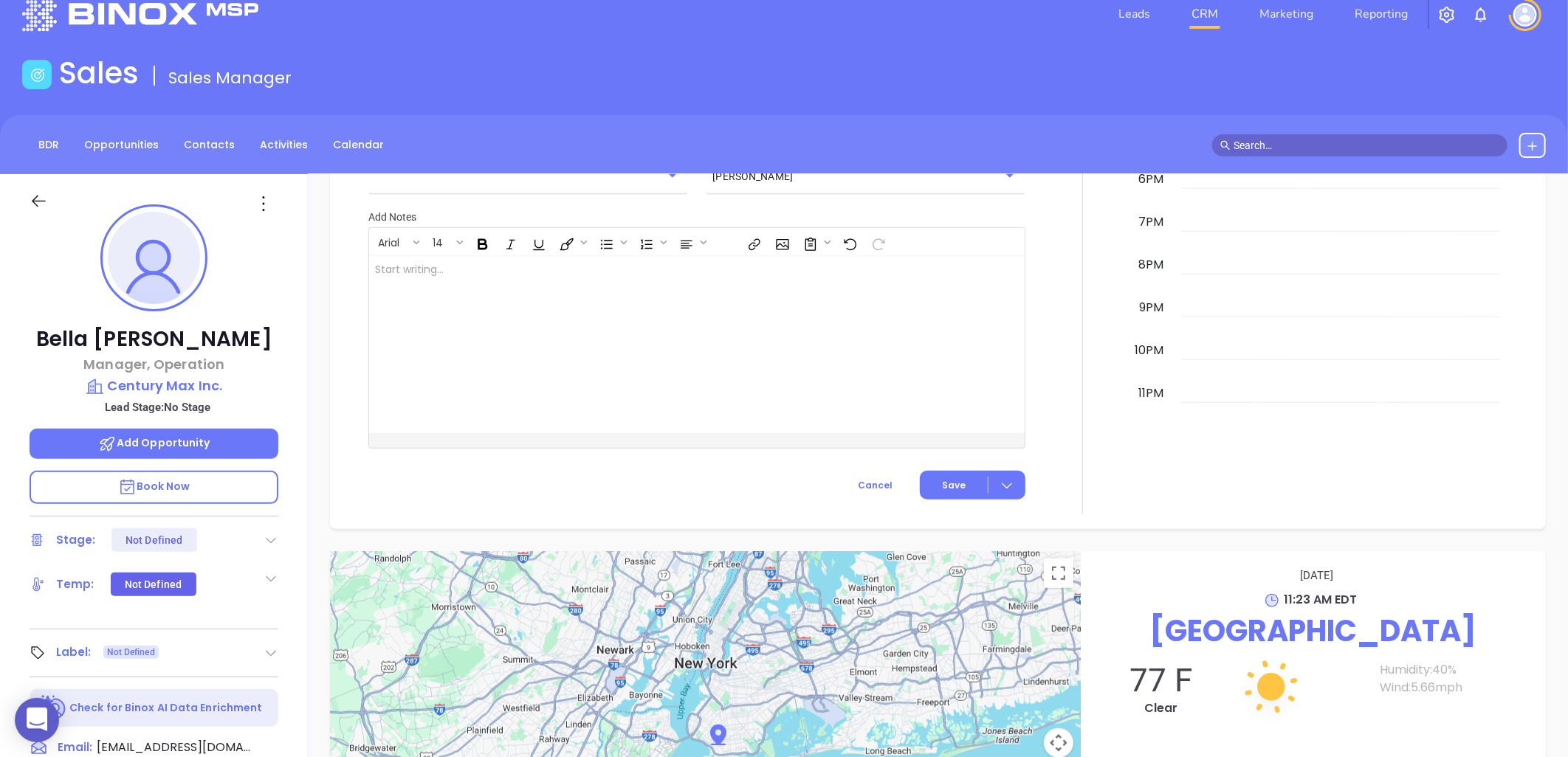
scroll to position [0, 0]
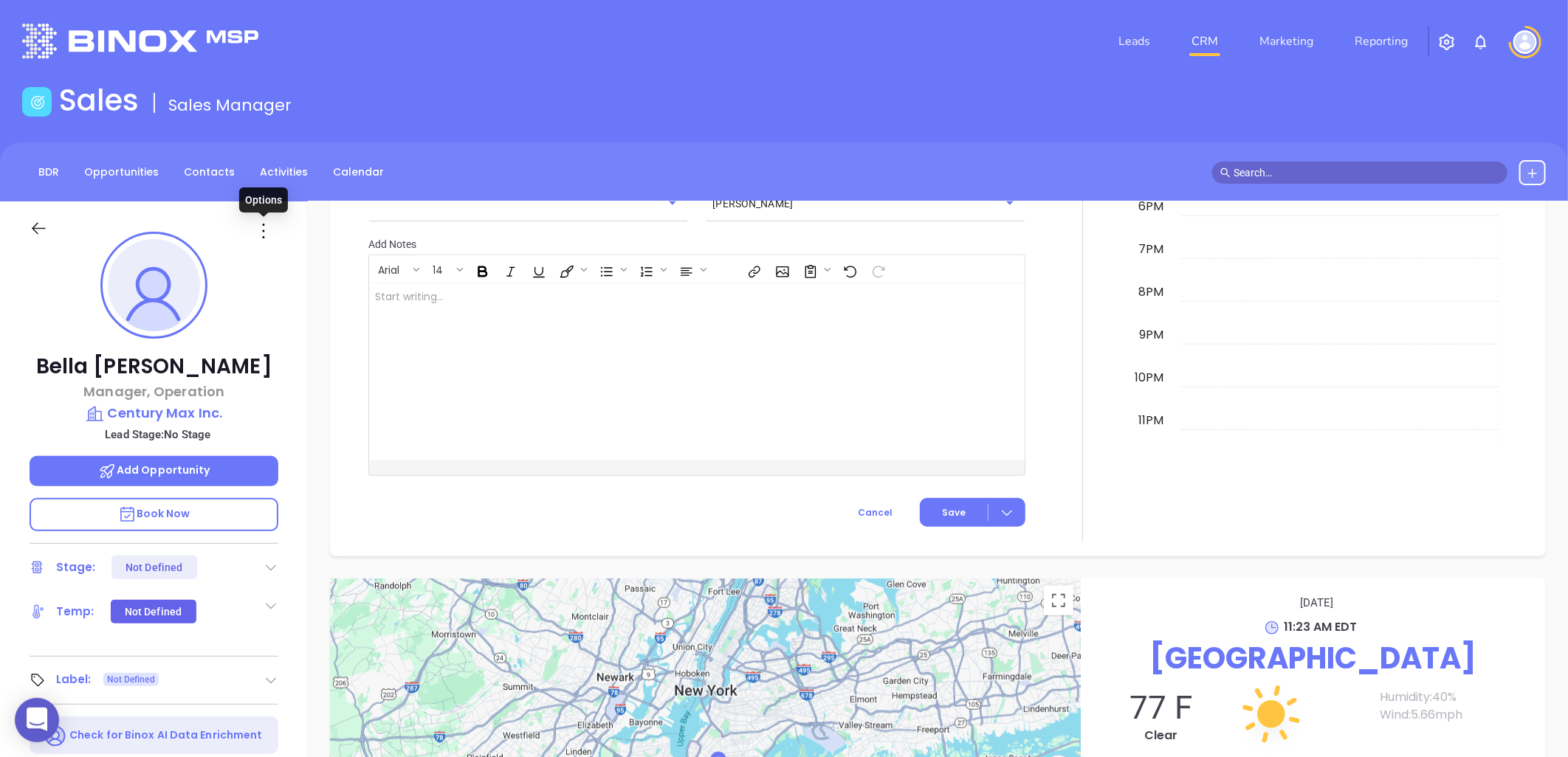
click at [265, 232] on icon at bounding box center [264, 230] width 23 height 23
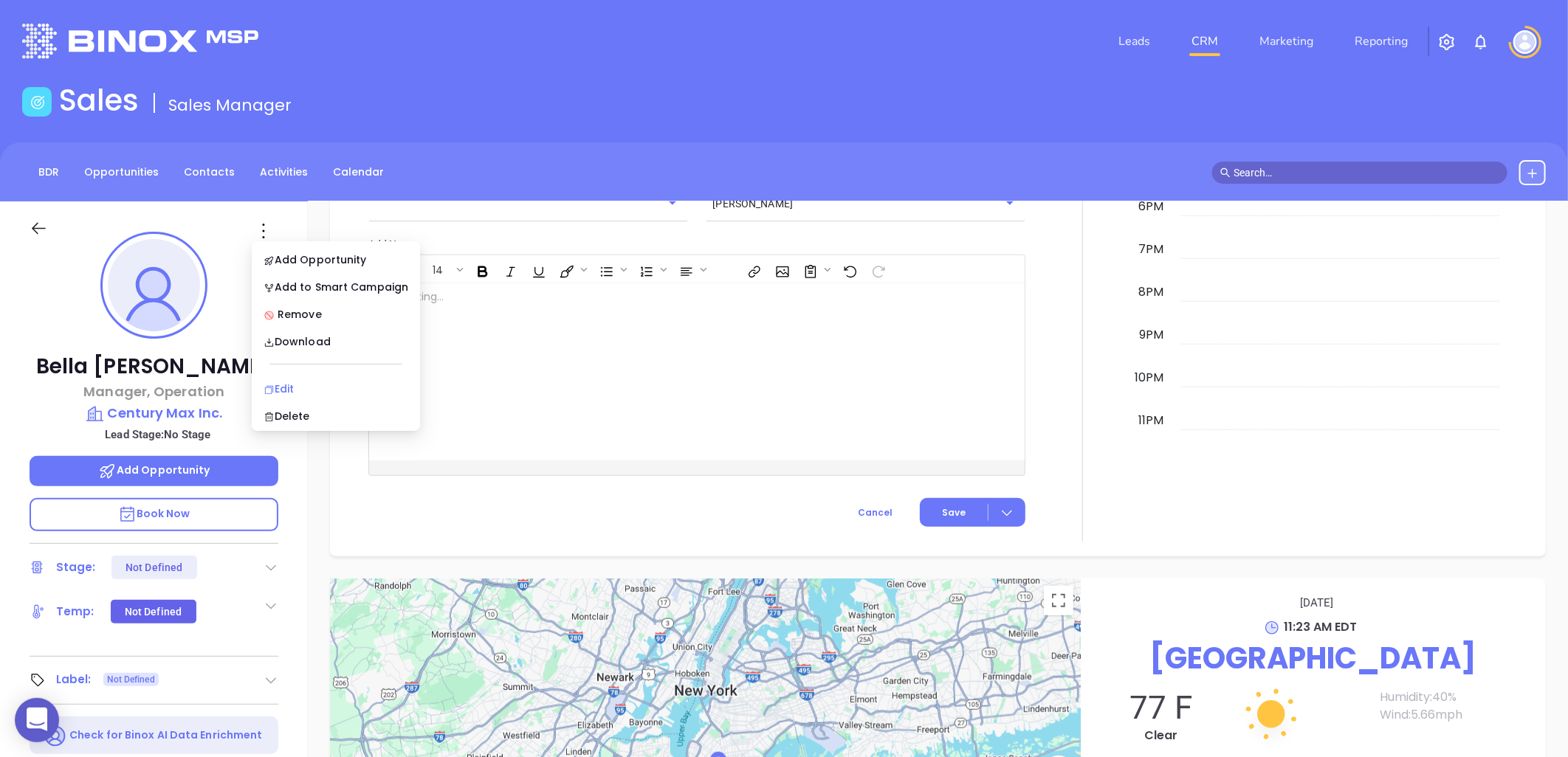
click at [284, 387] on div "Edit" at bounding box center [336, 389] width 145 height 17
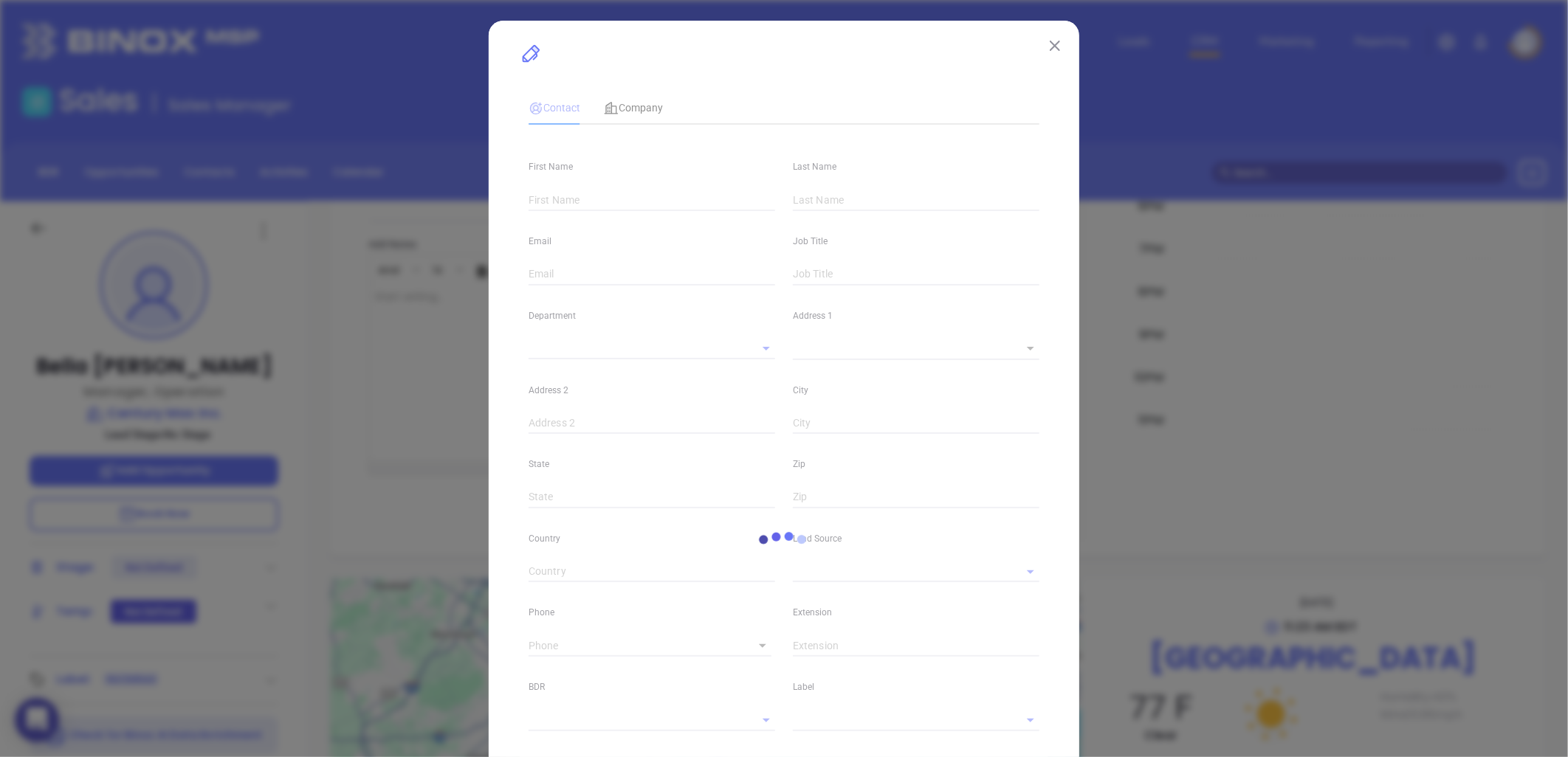
type input "Bella"
type input "[PERSON_NAME]"
type input "[EMAIL_ADDRESS][DOMAIN_NAME]"
type input "Manager, Operation"
type textarea "[STREET_ADDRESS]"
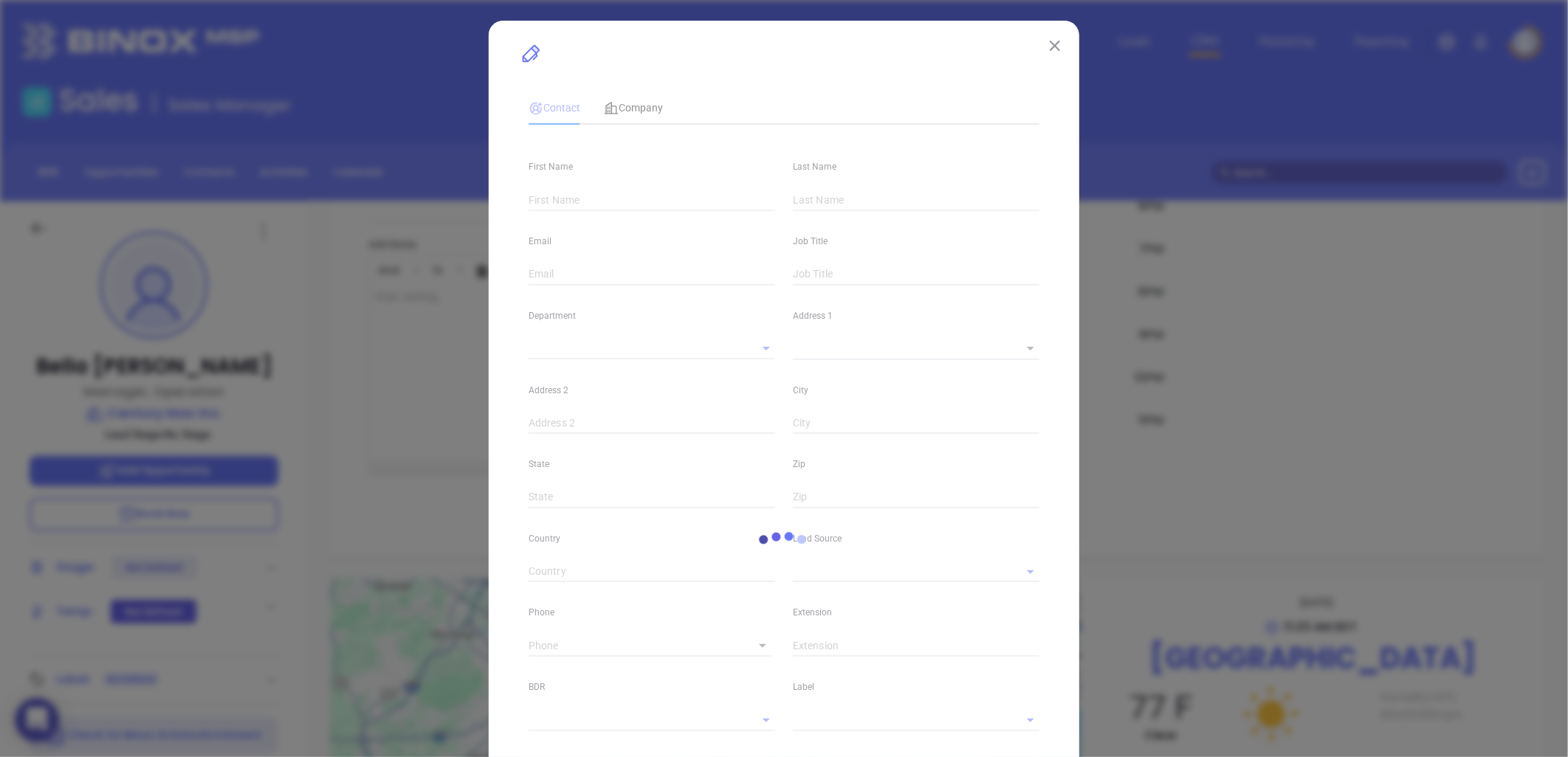
type input "1"
type input "[GEOGRAPHIC_DATA]"
type input "NY"
type input "11219"
type input "[DOMAIN_NAME][URL]"
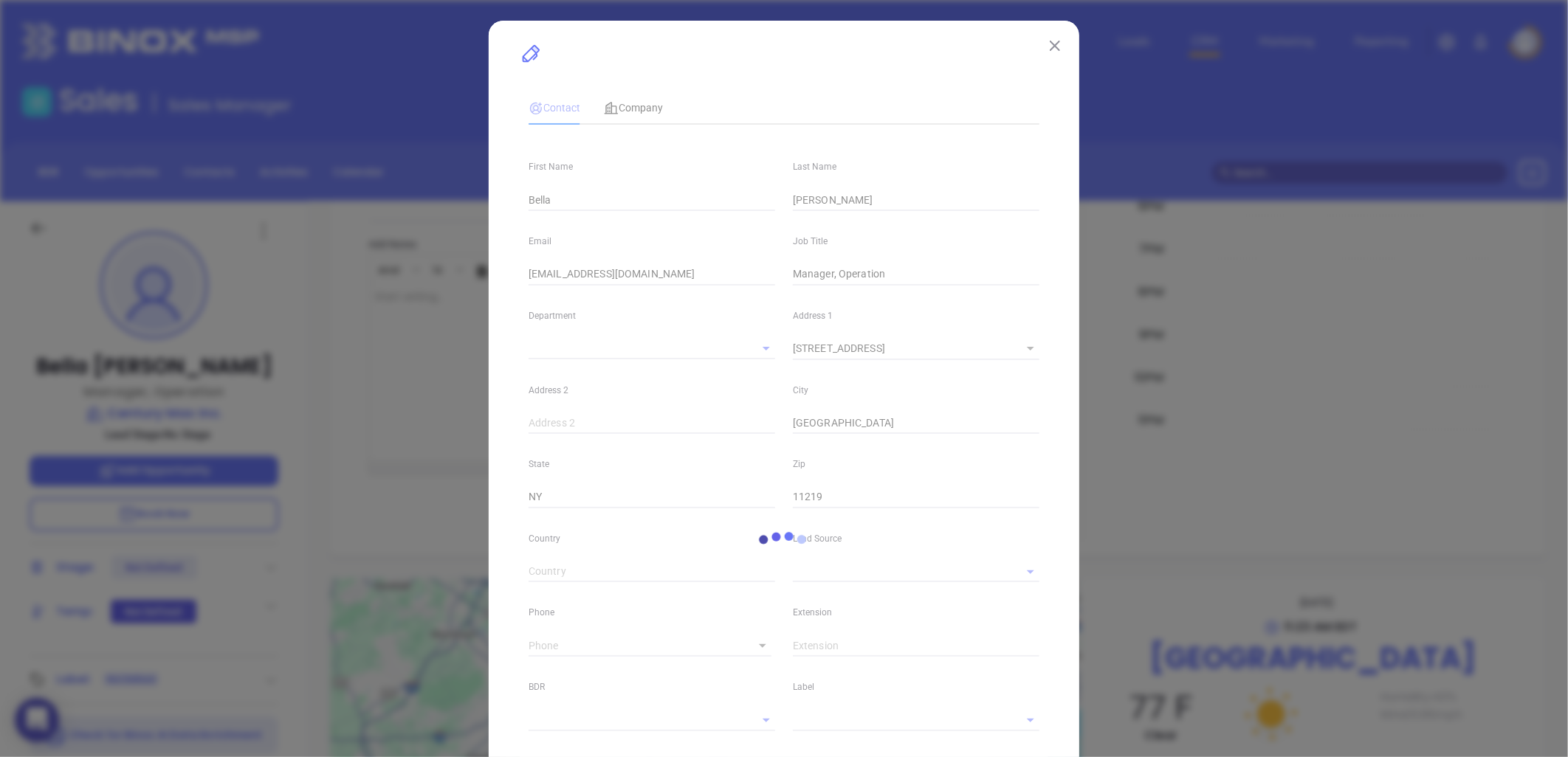
type input "Marketing"
type input "Other"
type input "undefined undefined"
type input "[PHONE_NUMBER]"
type input "1"
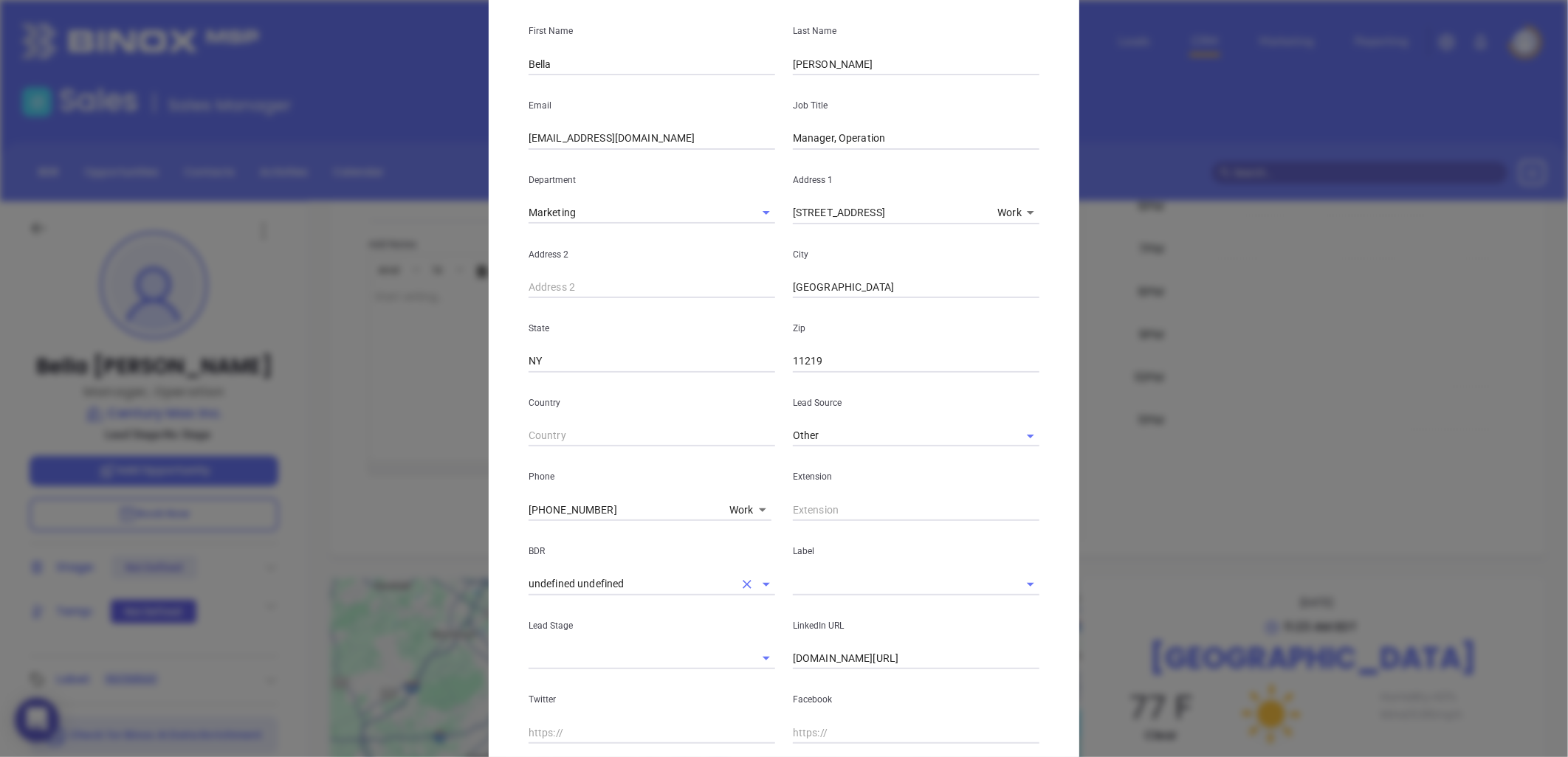
scroll to position [347, 0]
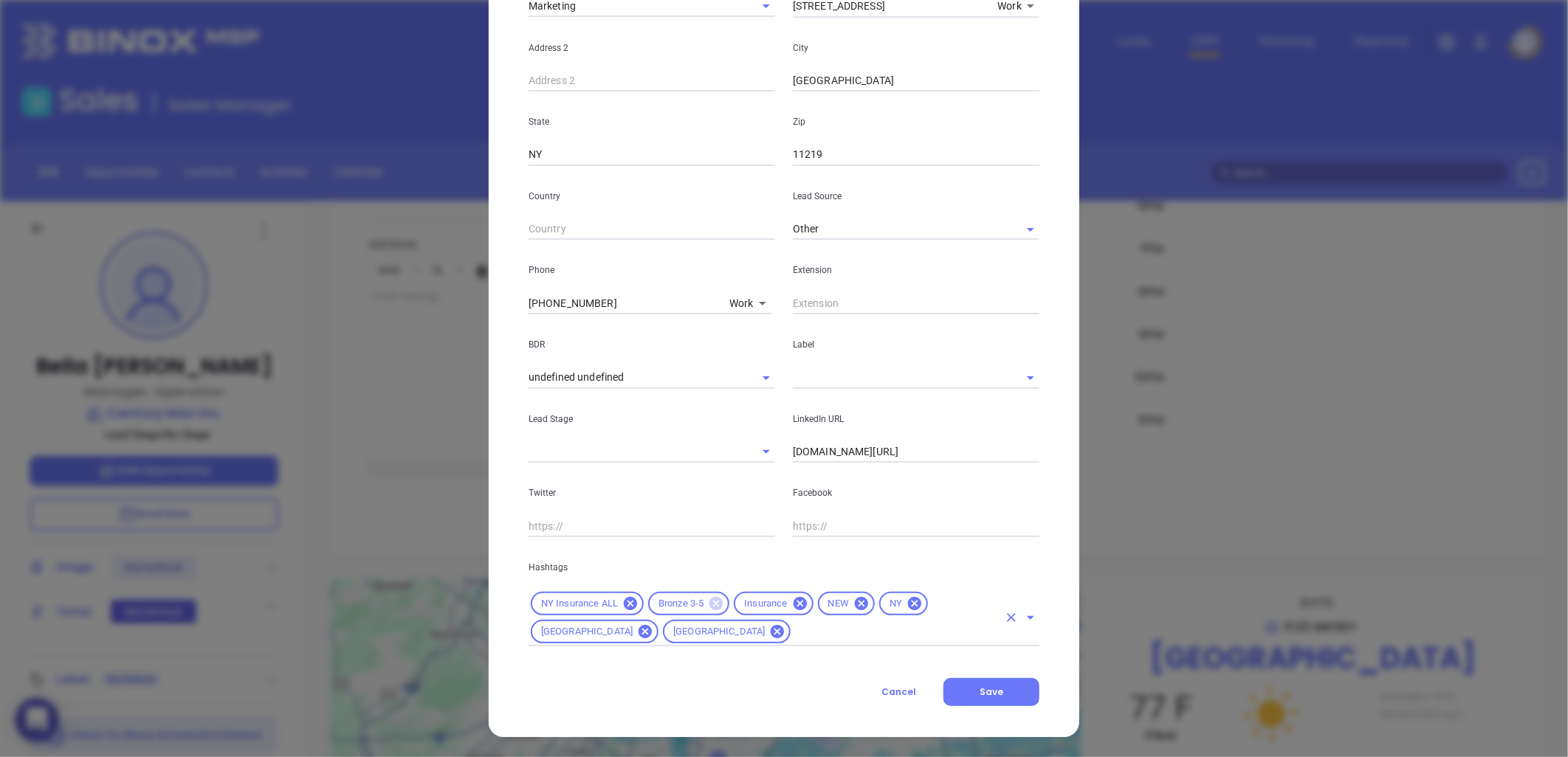
click at [710, 600] on icon at bounding box center [716, 604] width 13 height 13
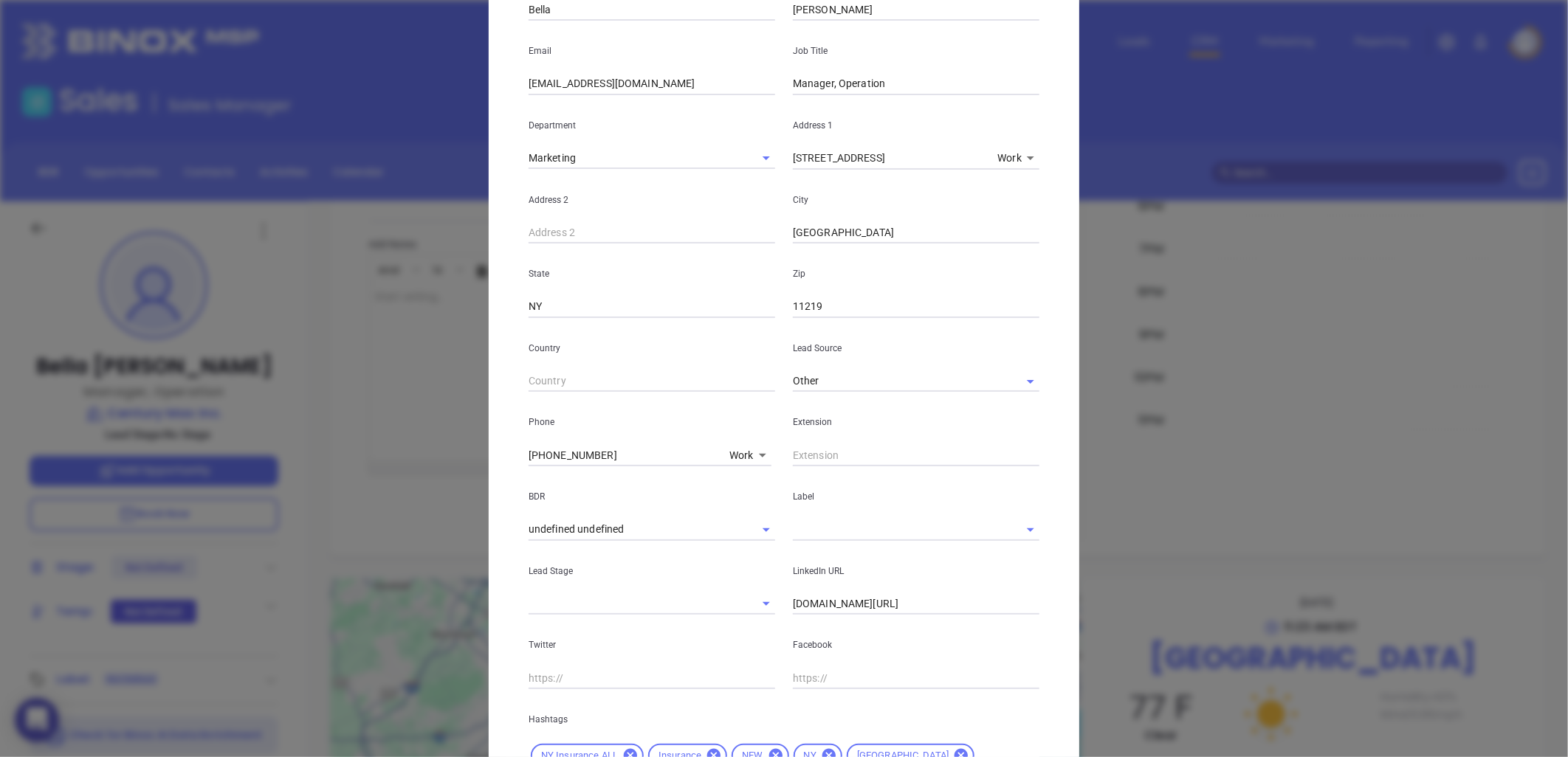
scroll to position [0, 0]
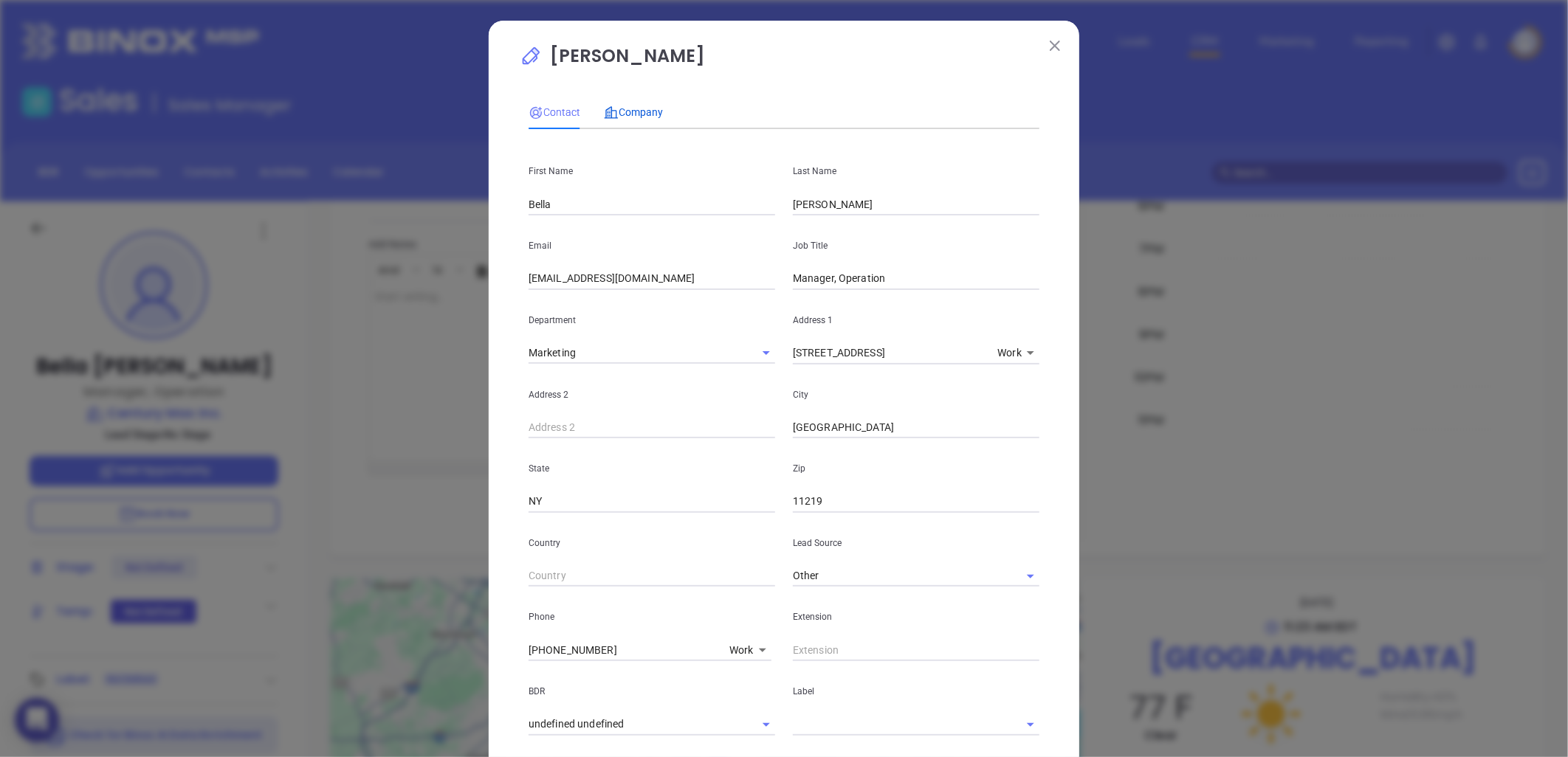
click at [631, 106] on span "Company" at bounding box center [633, 112] width 59 height 12
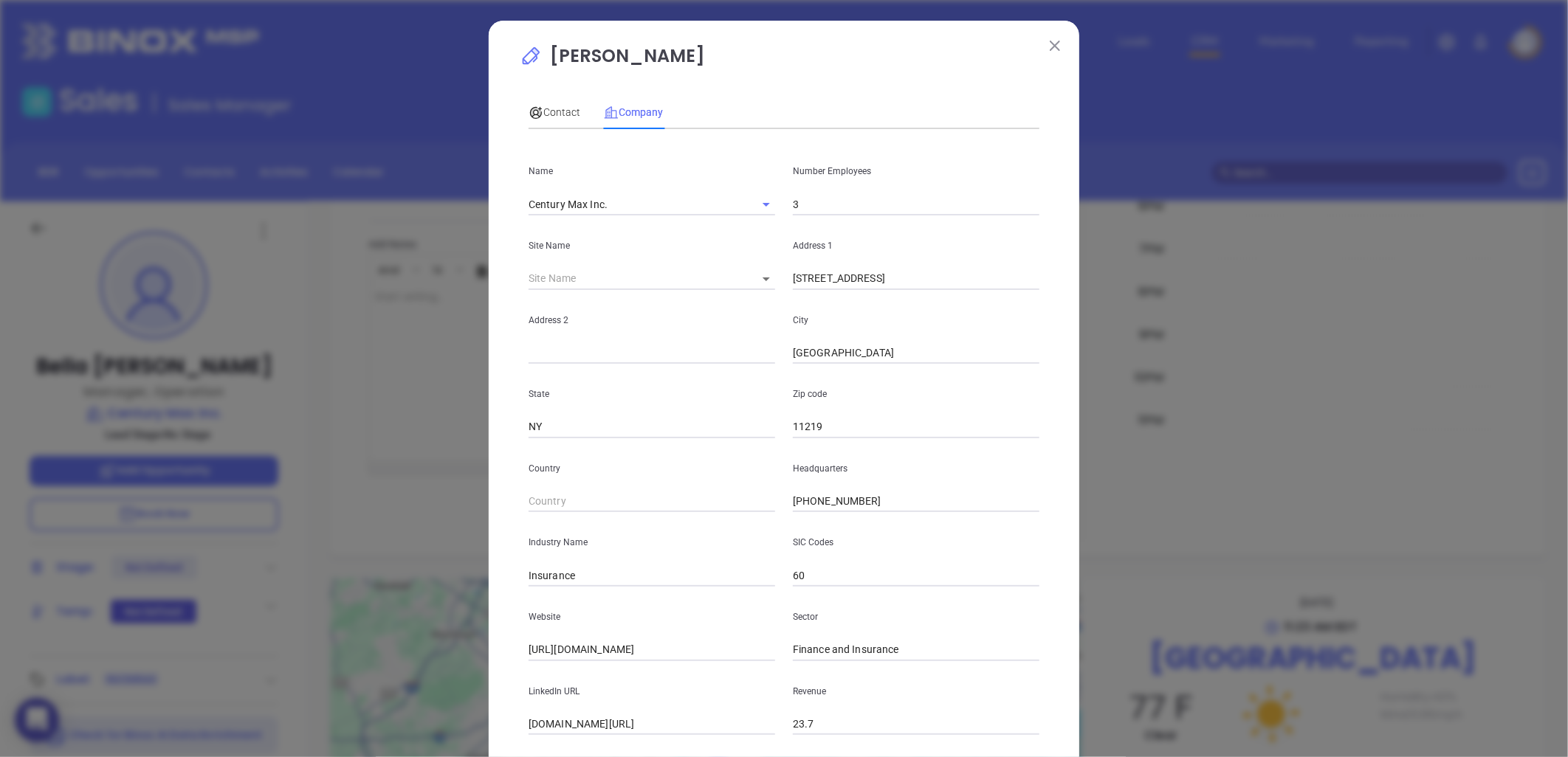
click at [818, 206] on input "3" at bounding box center [915, 204] width 246 height 22
type input "16"
click at [536, 104] on div "Contact" at bounding box center [554, 113] width 51 height 17
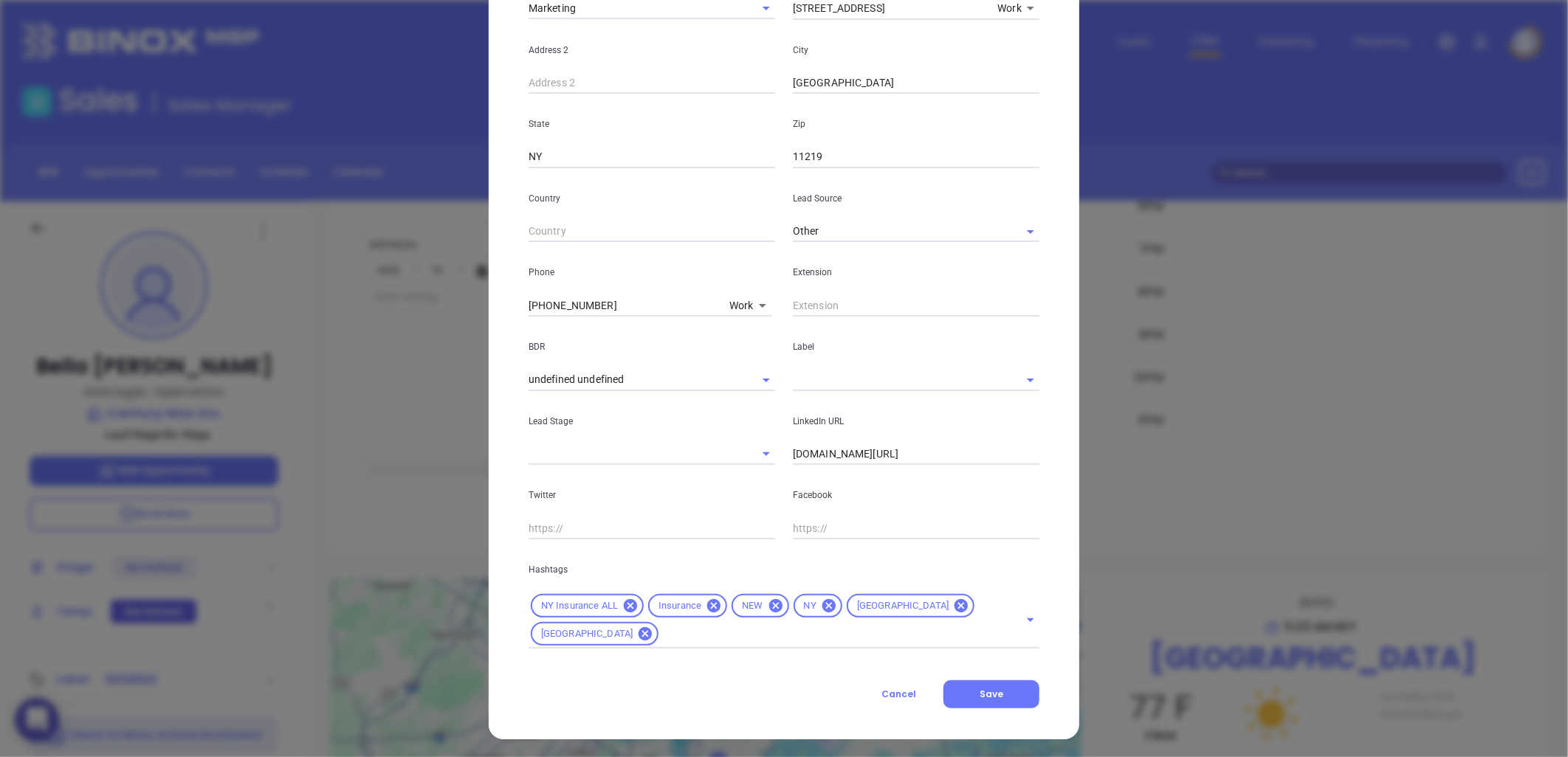
scroll to position [347, 0]
click at [667, 633] on input "text" at bounding box center [829, 632] width 337 height 18
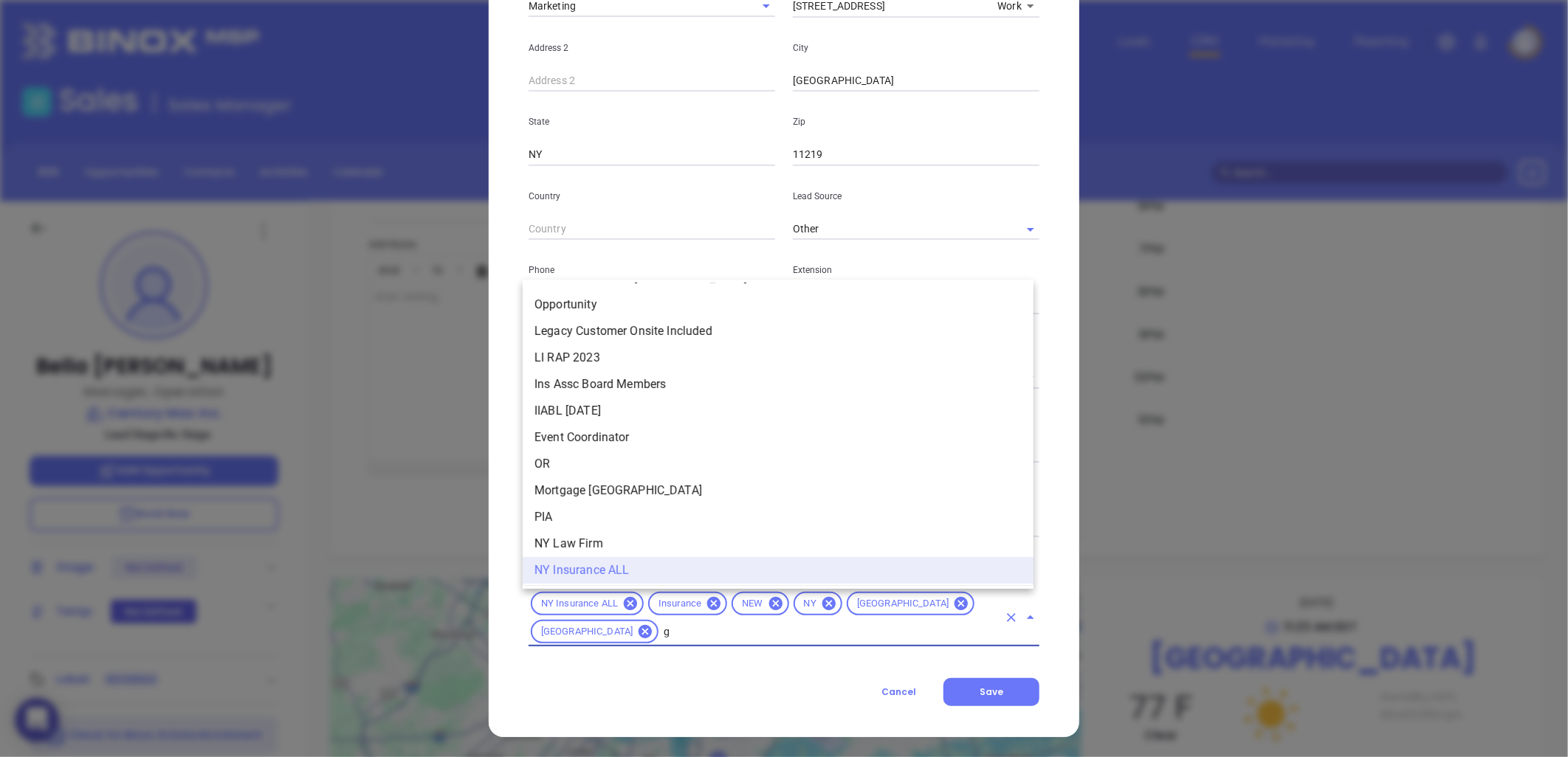
scroll to position [0, 0]
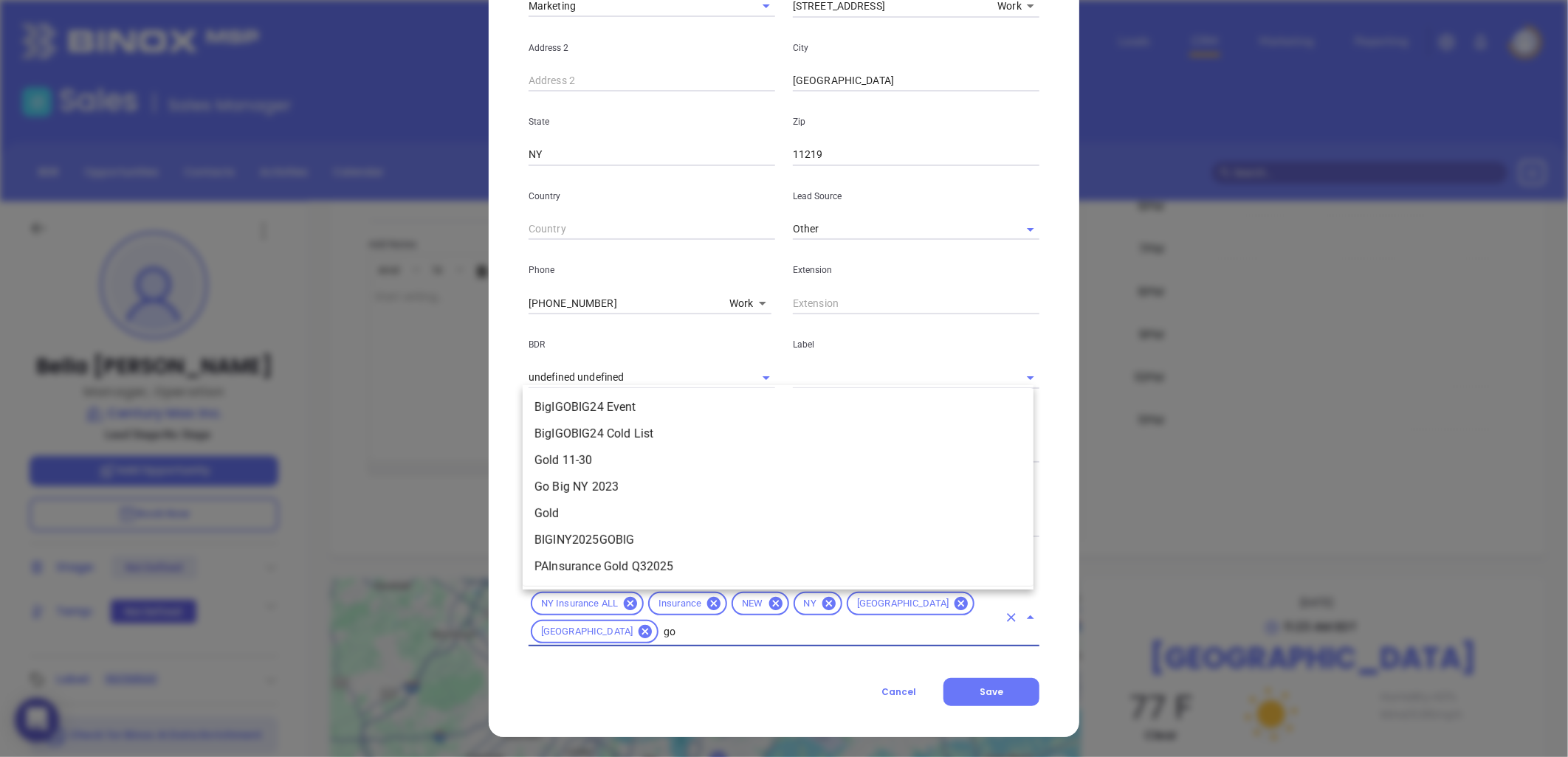
type input "gol"
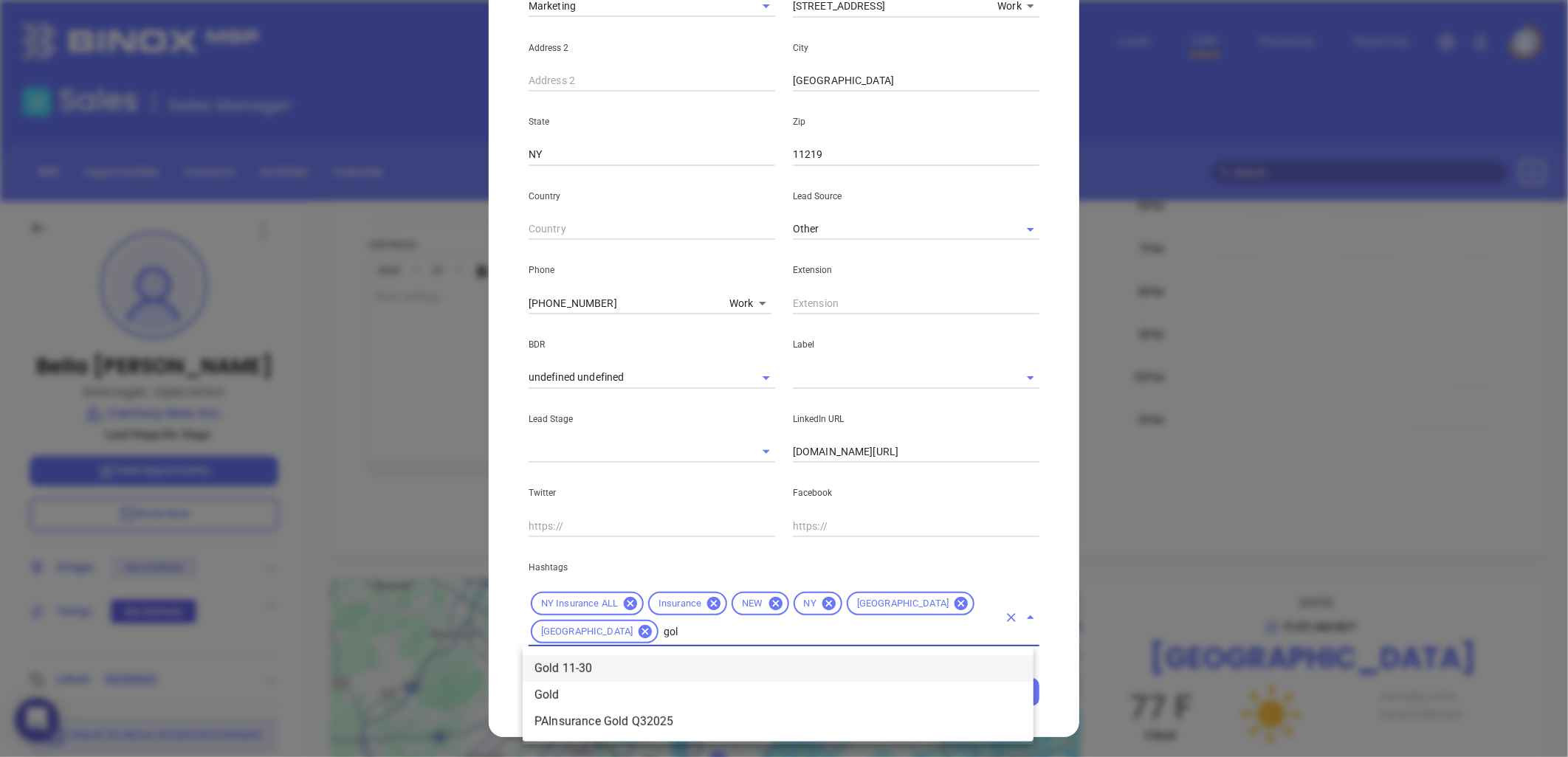
click at [601, 659] on li "Gold 11-30" at bounding box center [778, 669] width 511 height 27
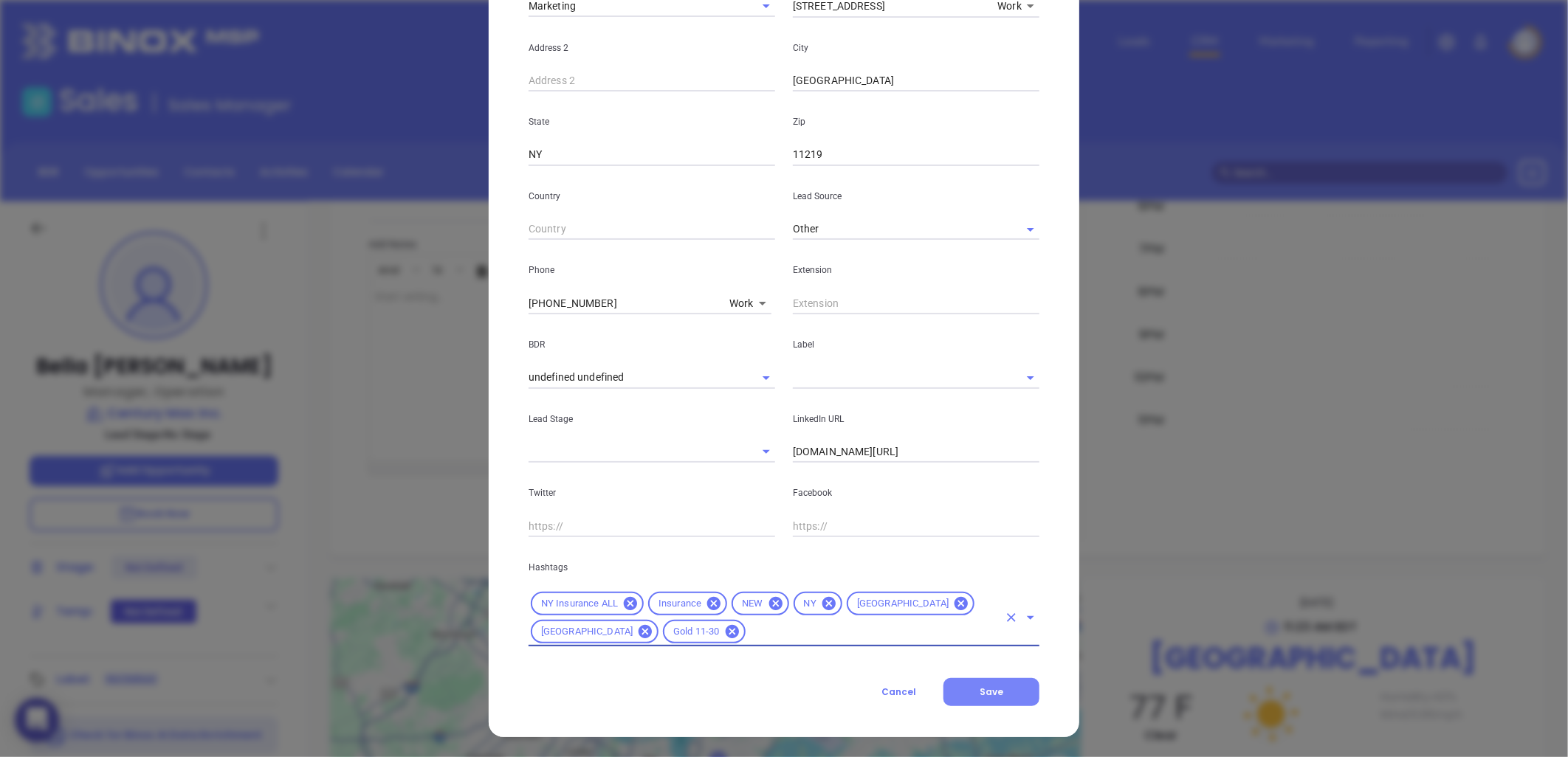
click at [984, 684] on button "Save" at bounding box center [992, 692] width 96 height 28
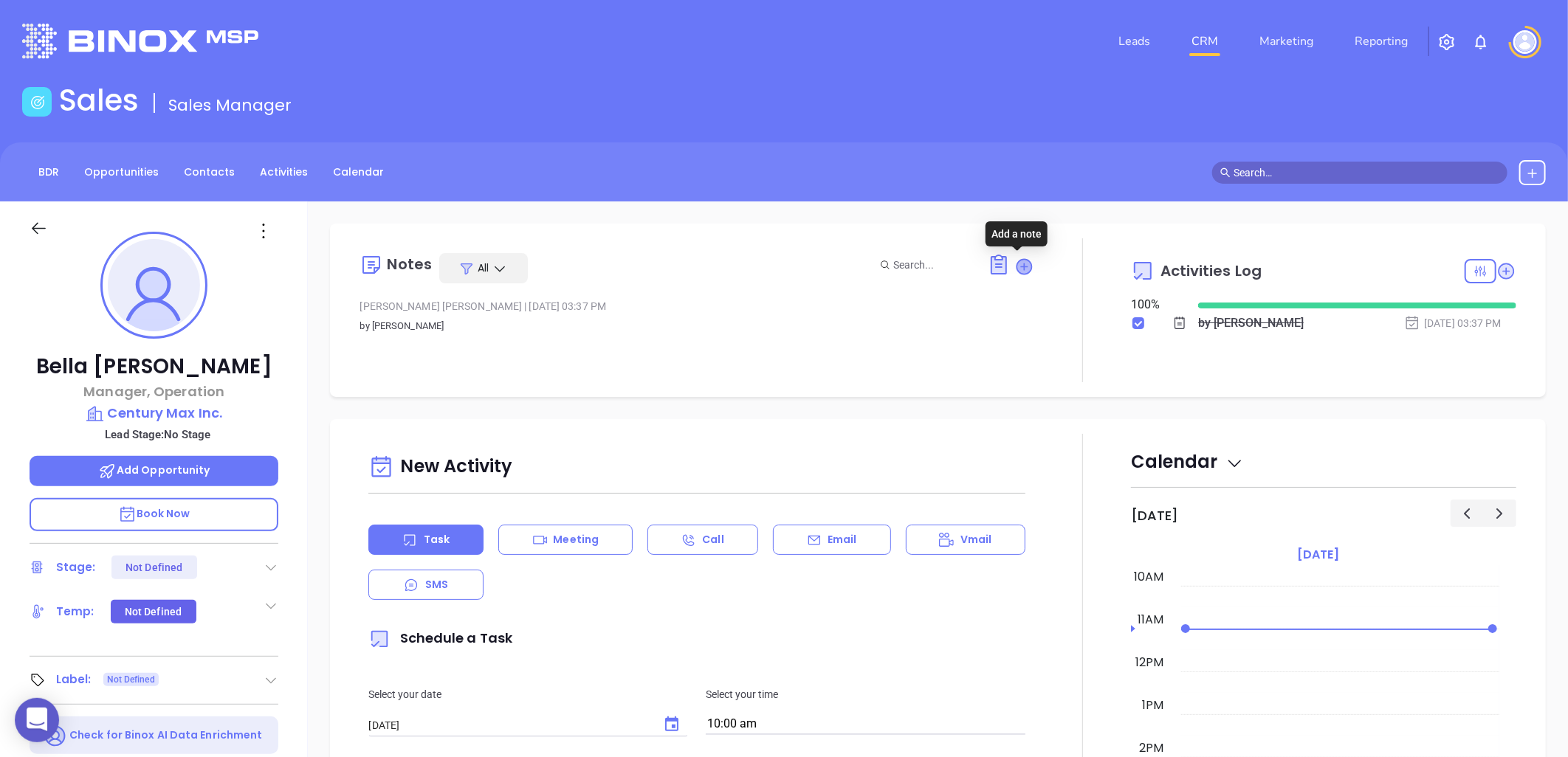
click at [1020, 260] on icon at bounding box center [1025, 267] width 15 height 15
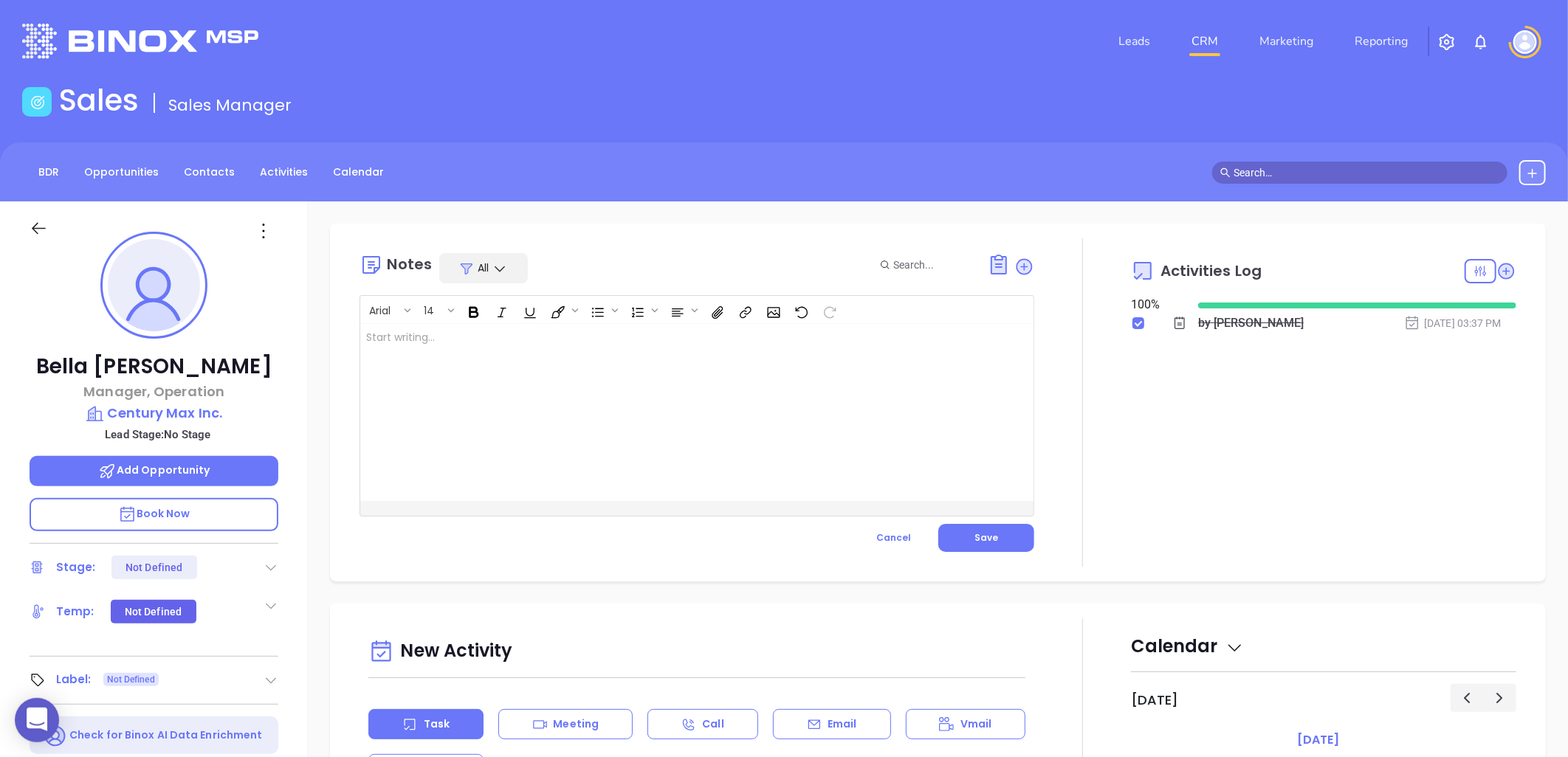
click at [535, 345] on div at bounding box center [672, 413] width 626 height 177
drag, startPoint x: 454, startPoint y: 341, endPoint x: 276, endPoint y: 334, distance: 178.1
click at [276, 334] on div "[PERSON_NAME] Manager, Operation Century Max Inc. Lead Stage: No Stage Add Oppo…" at bounding box center [784, 675] width 1568 height 947
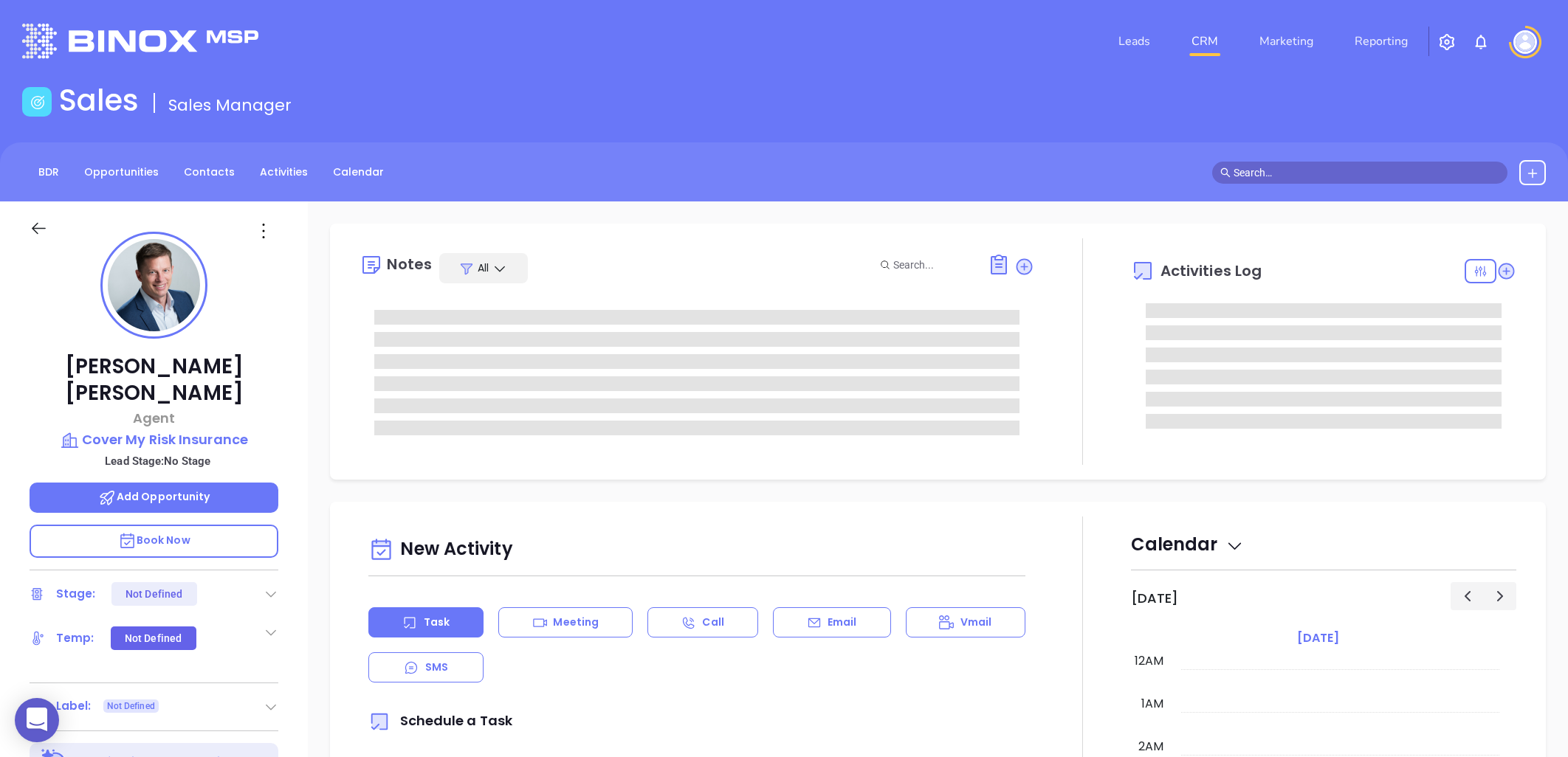
type input "[PERSON_NAME]"
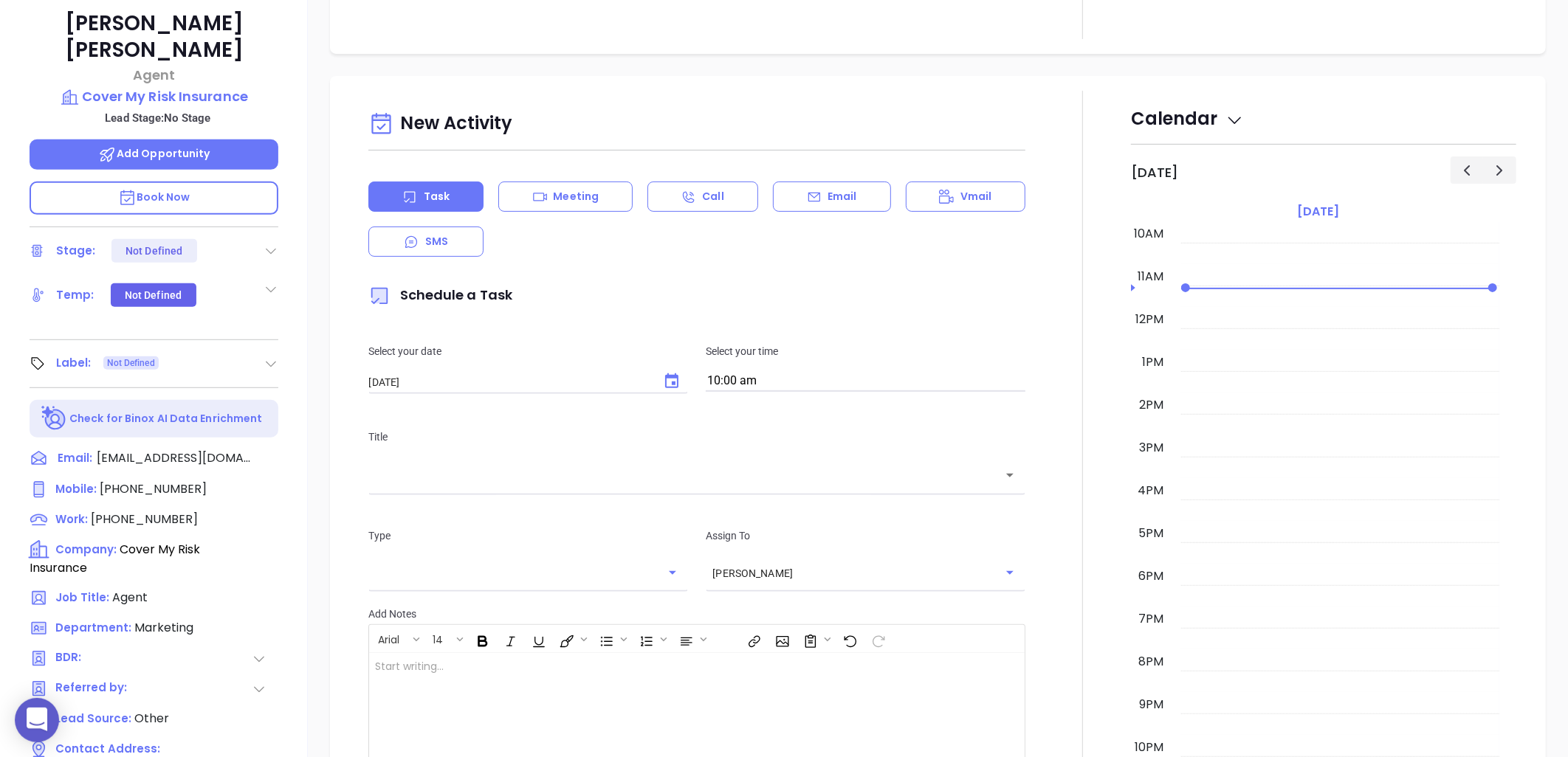
scroll to position [477, 0]
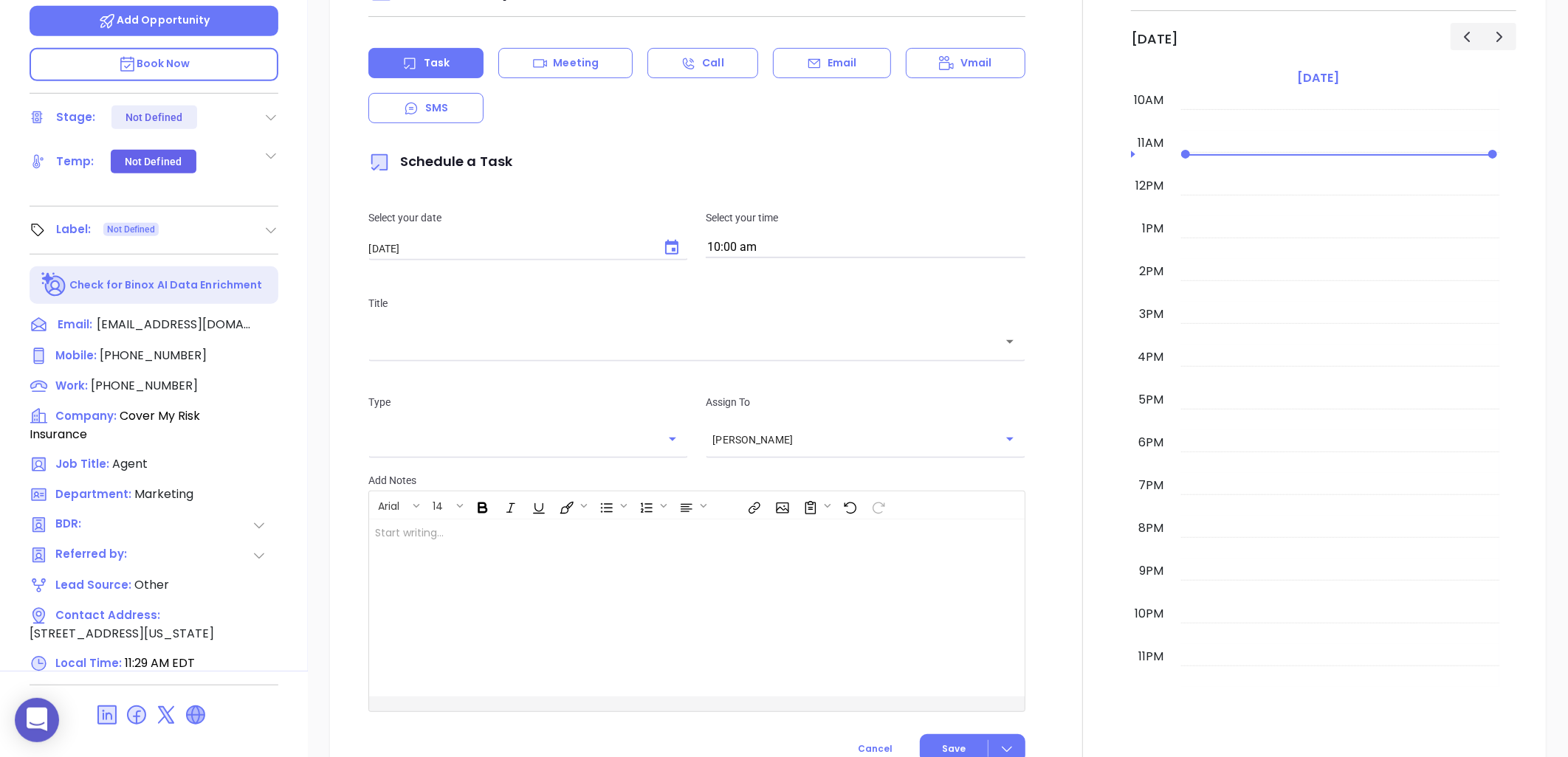
click at [192, 706] on icon at bounding box center [195, 715] width 19 height 19
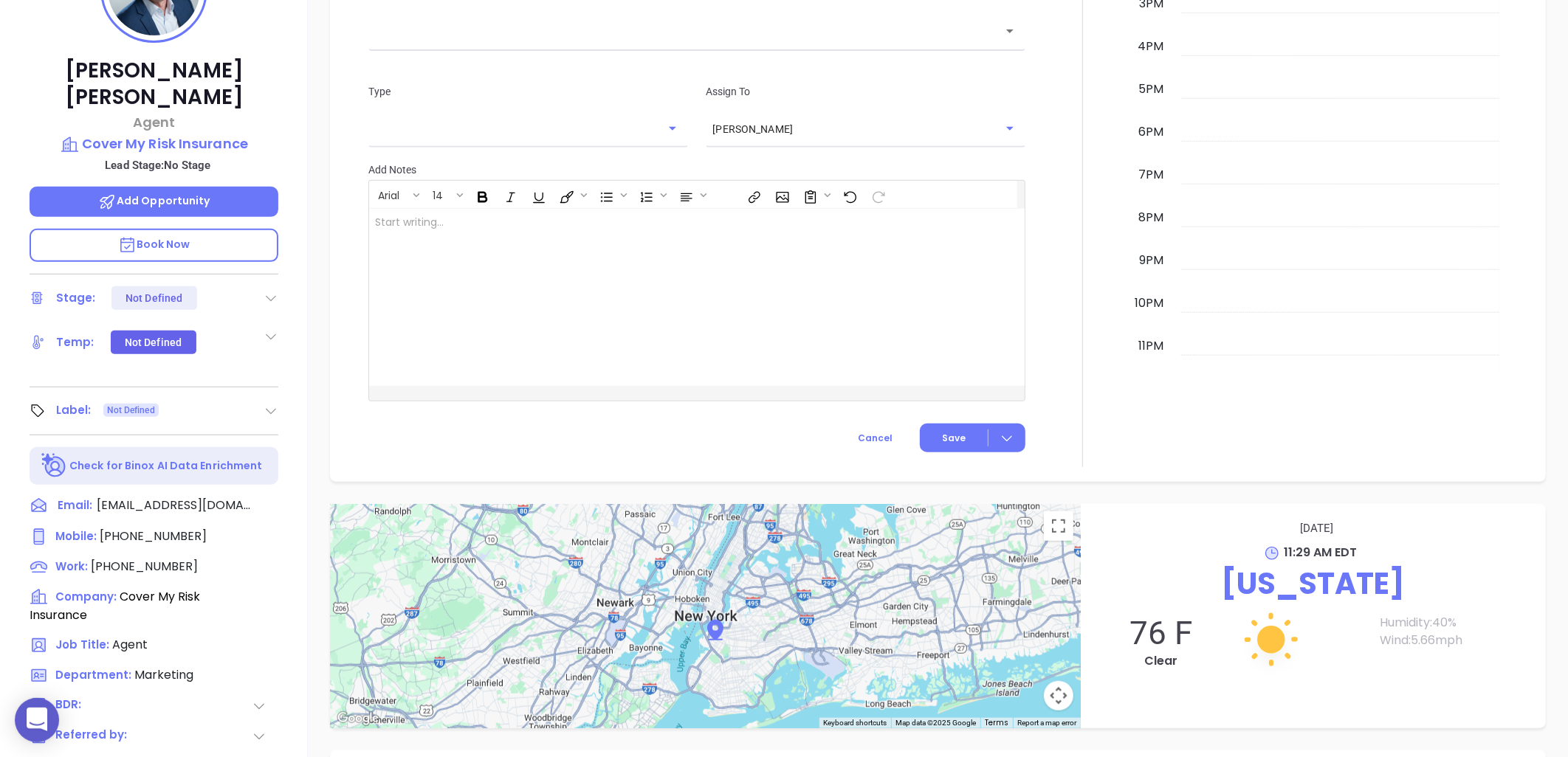
scroll to position [67, 0]
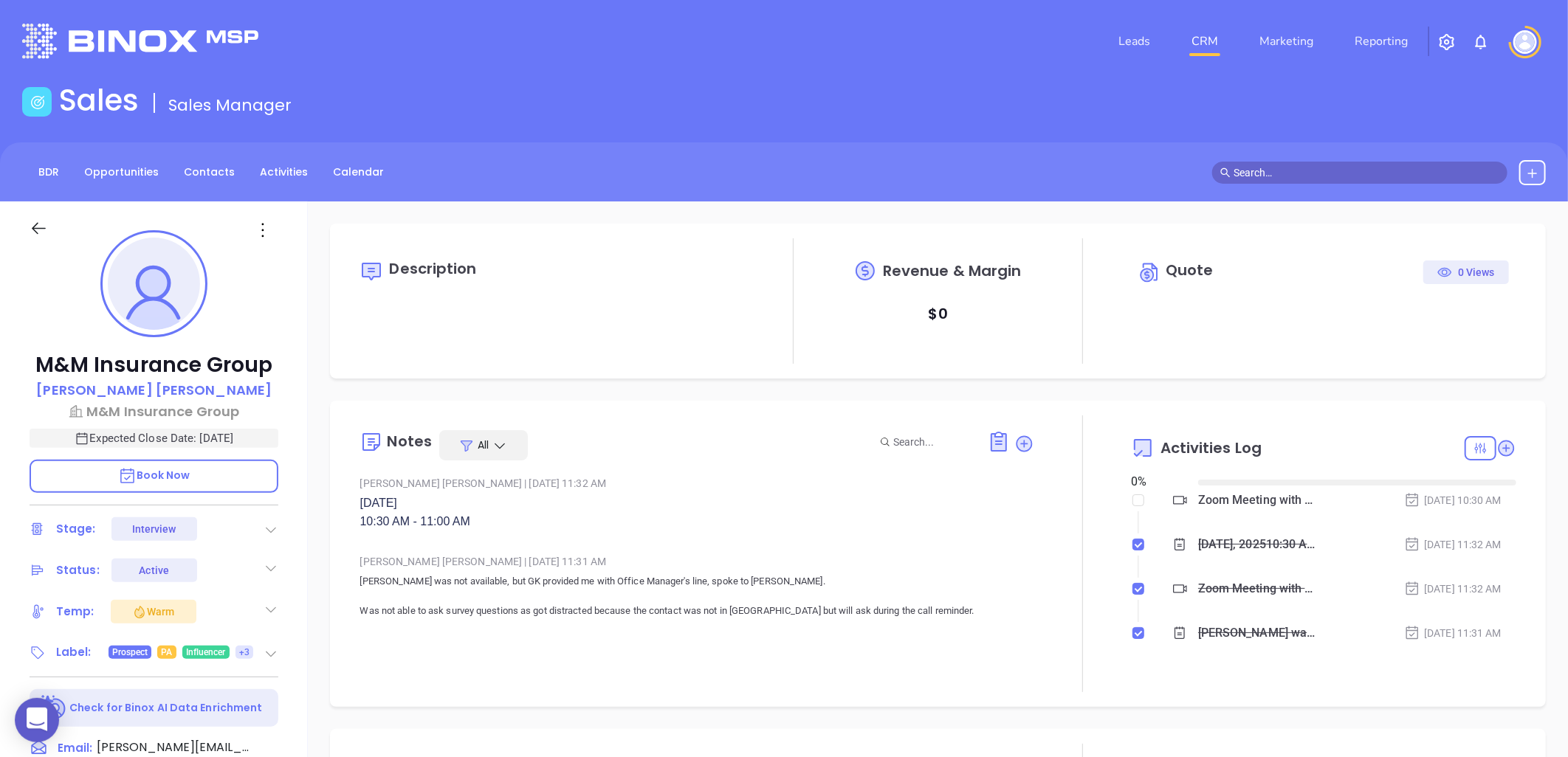
type input "[DATE]"
type input "[PERSON_NAME]"
type input "[DATE]"
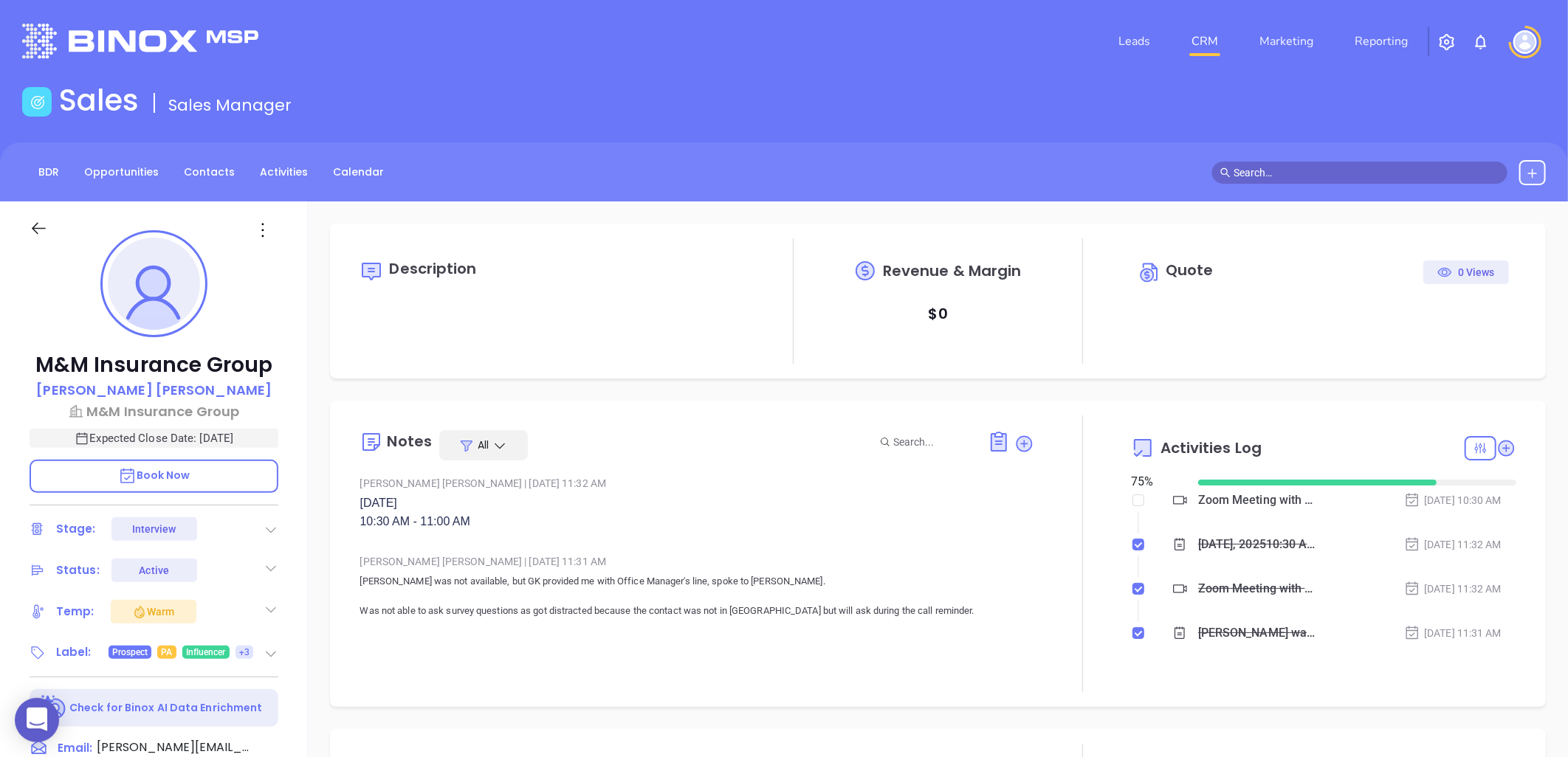
type input "[PERSON_NAME]"
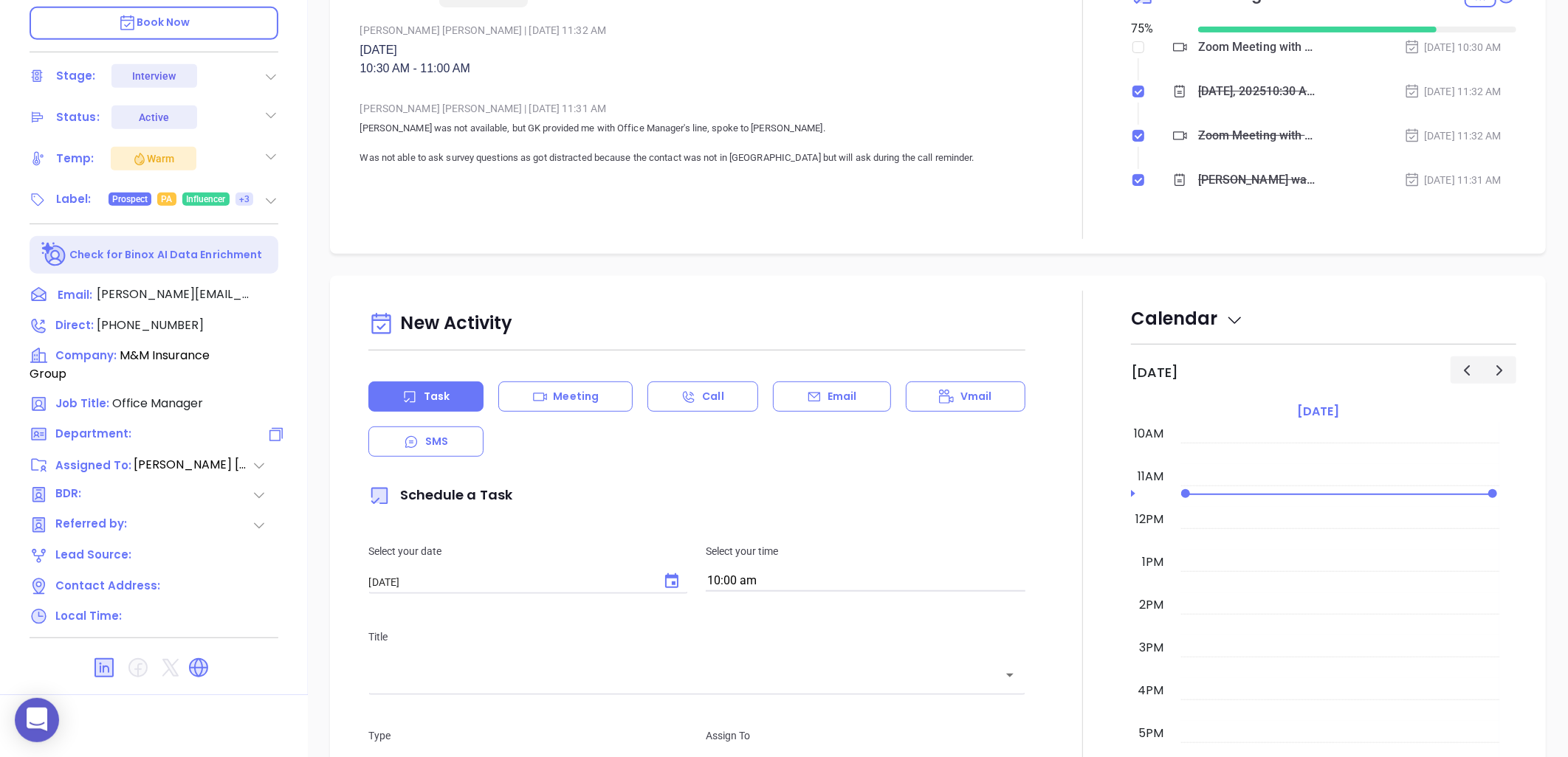
scroll to position [477, 0]
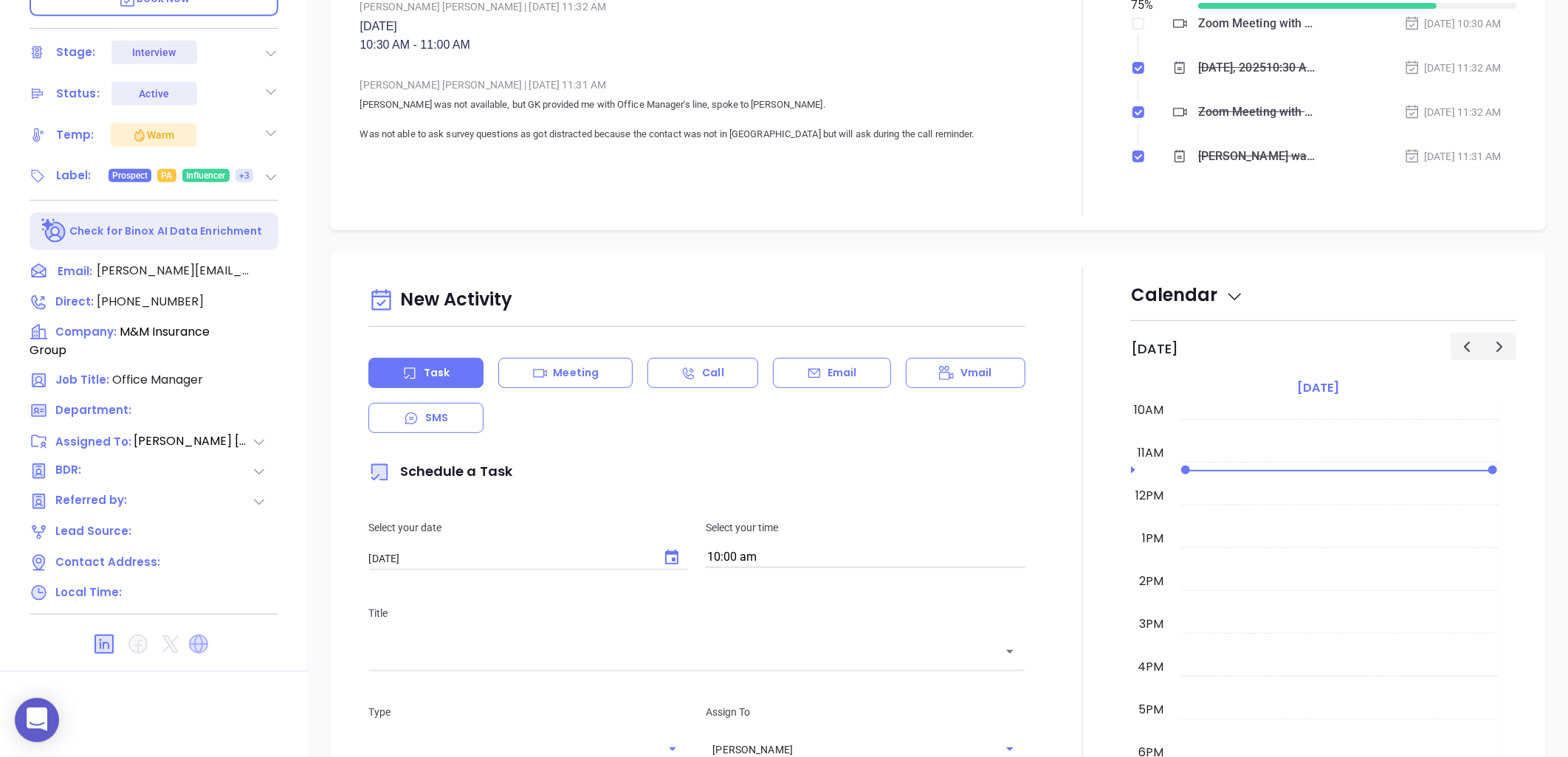
click at [197, 635] on icon at bounding box center [198, 644] width 19 height 19
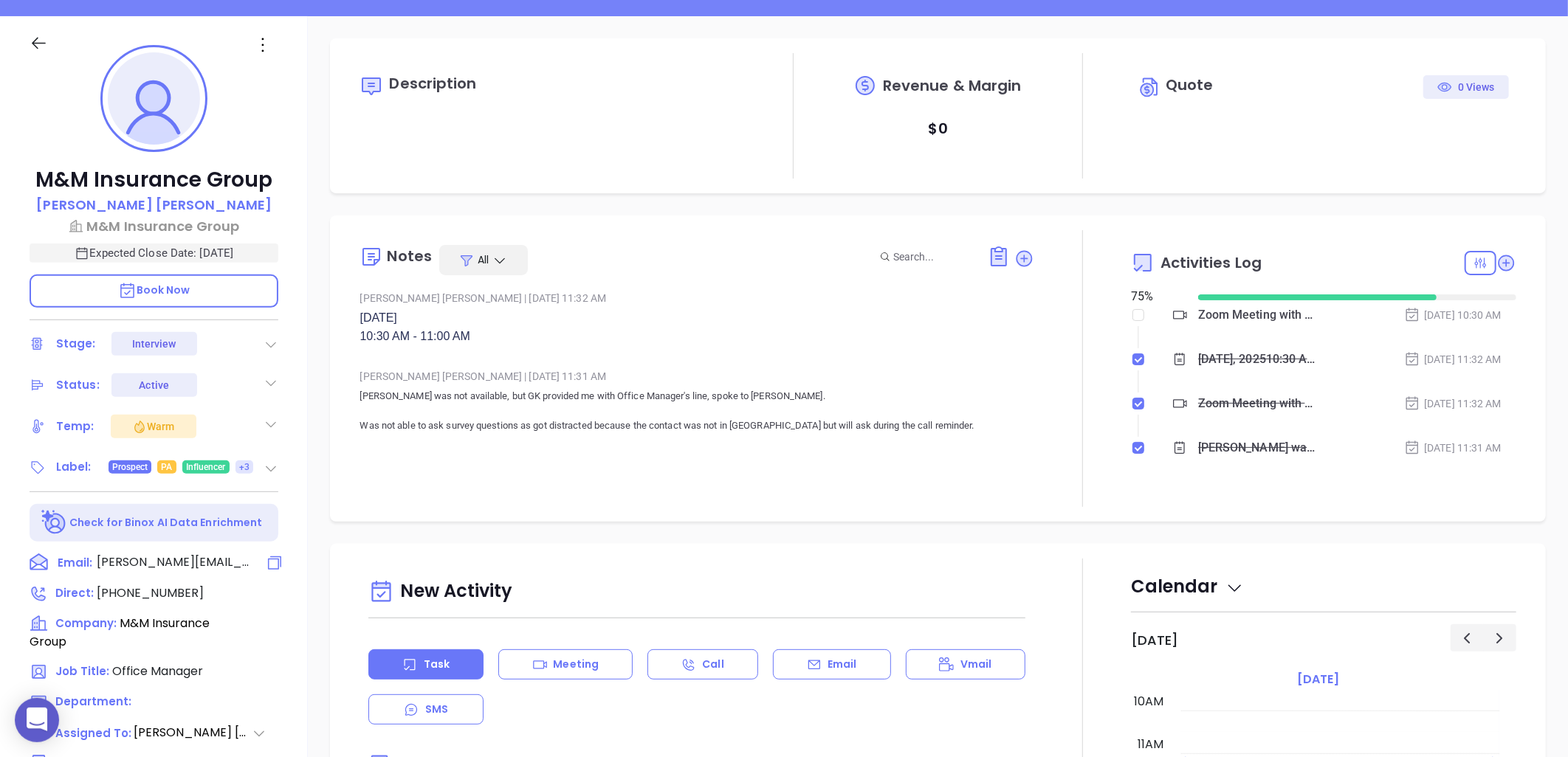
scroll to position [149, 0]
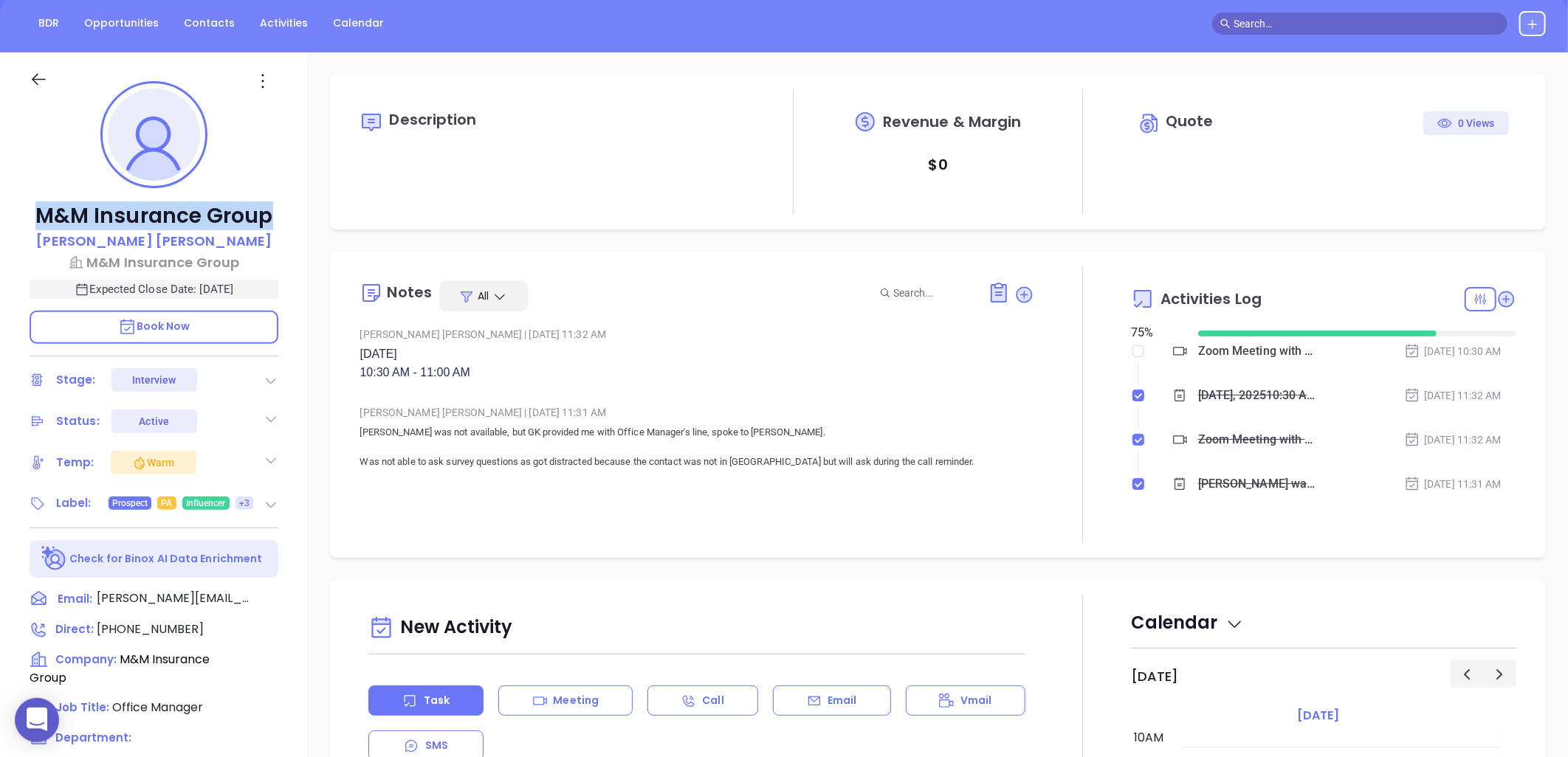
drag, startPoint x: 277, startPoint y: 214, endPoint x: 32, endPoint y: 207, distance: 245.1
click at [32, 207] on p "M&M Insurance Group" at bounding box center [154, 216] width 249 height 27
copy p "M&M Insurance Group"
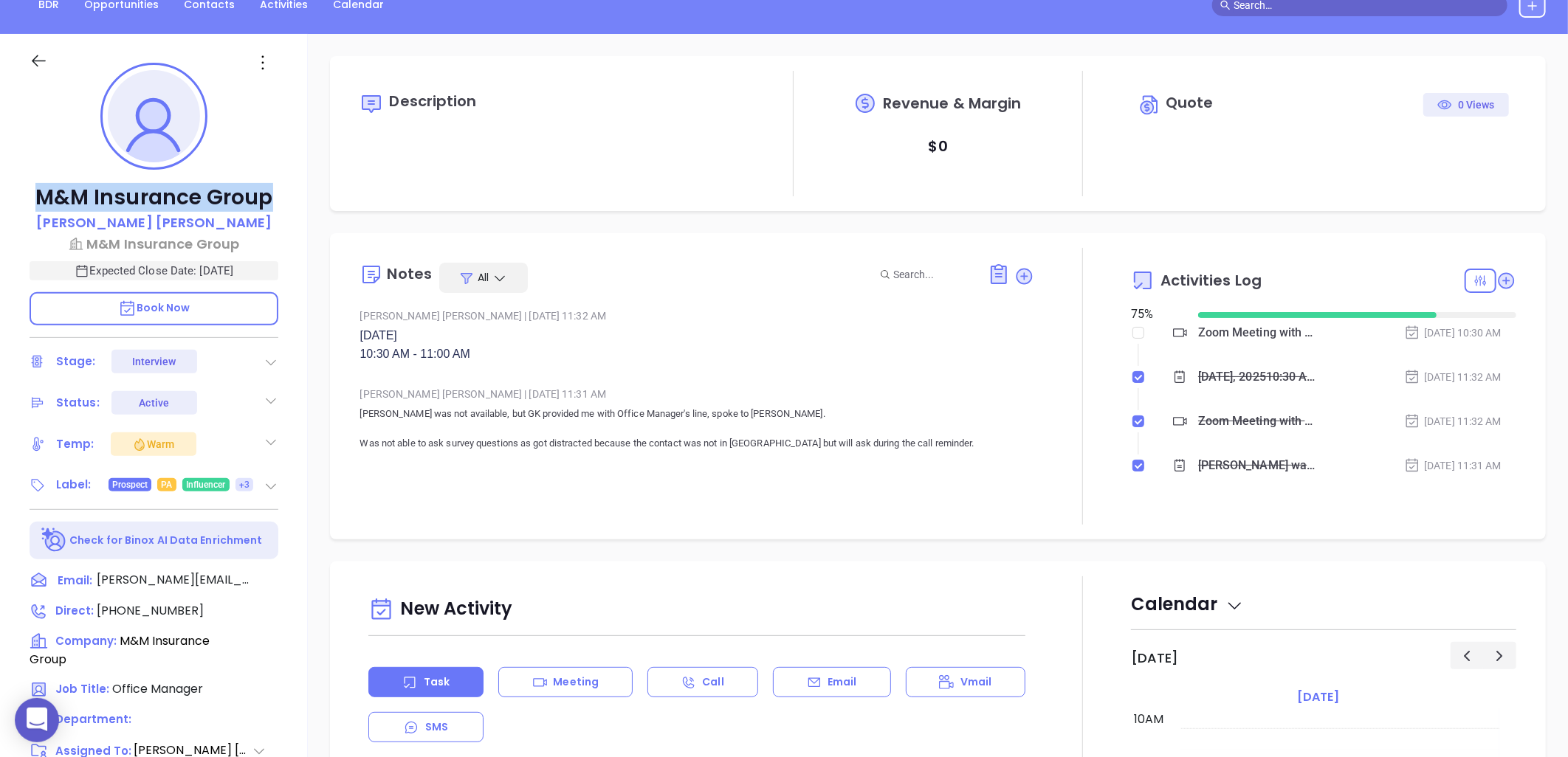
scroll to position [67, 0]
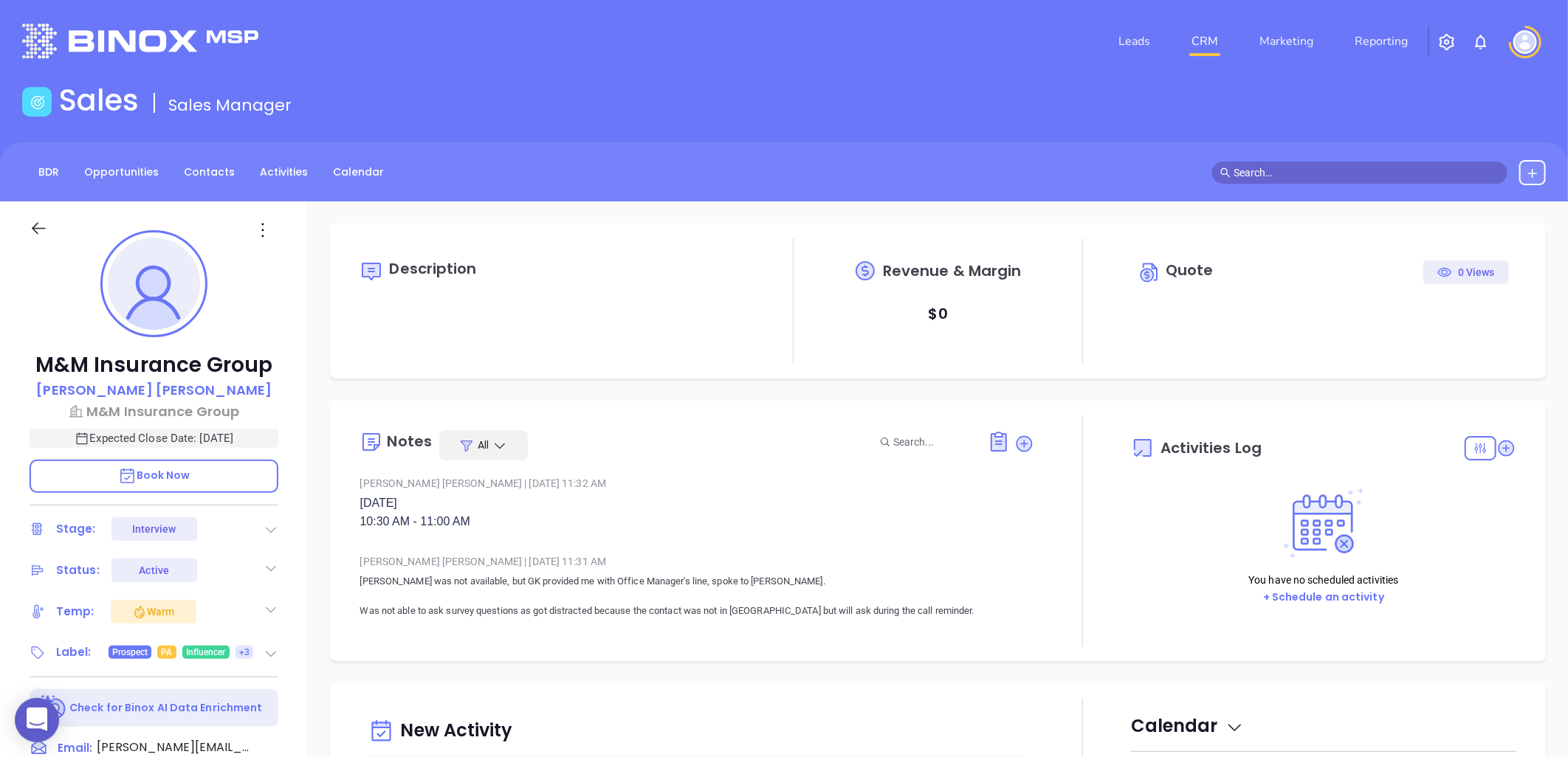
type input "[DATE]"
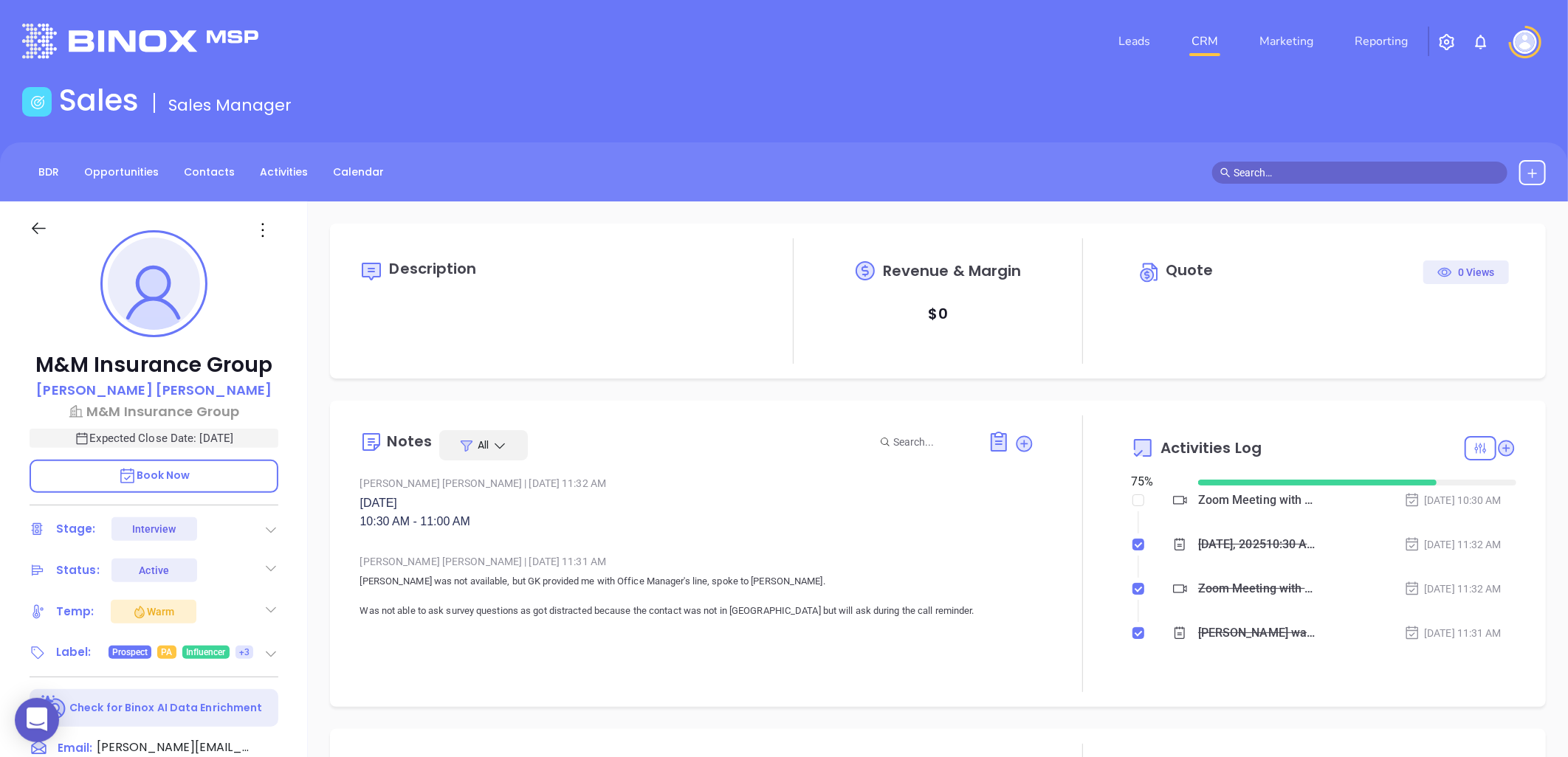
scroll to position [429, 0]
type input "[PERSON_NAME]"
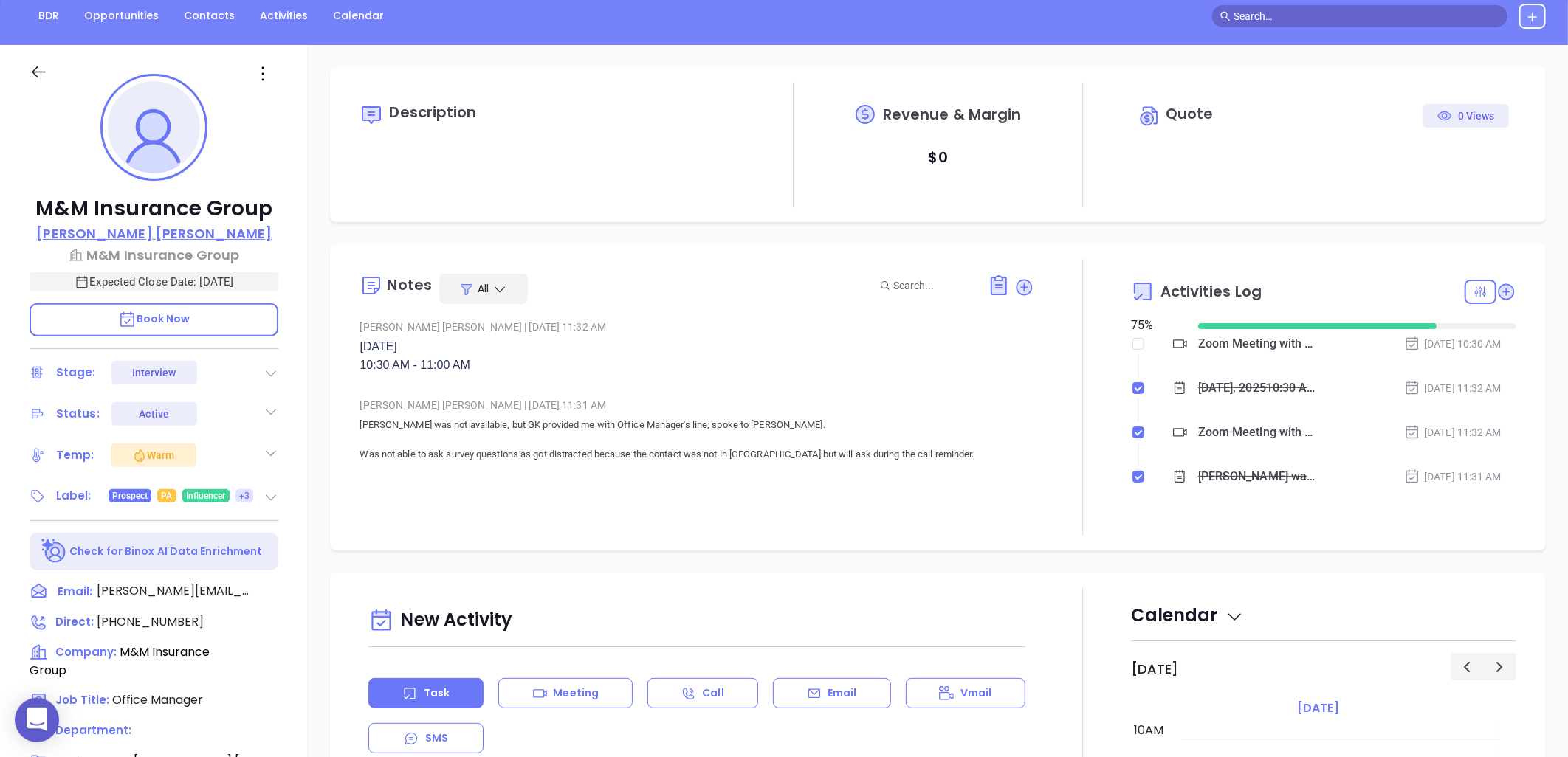
scroll to position [395, 0]
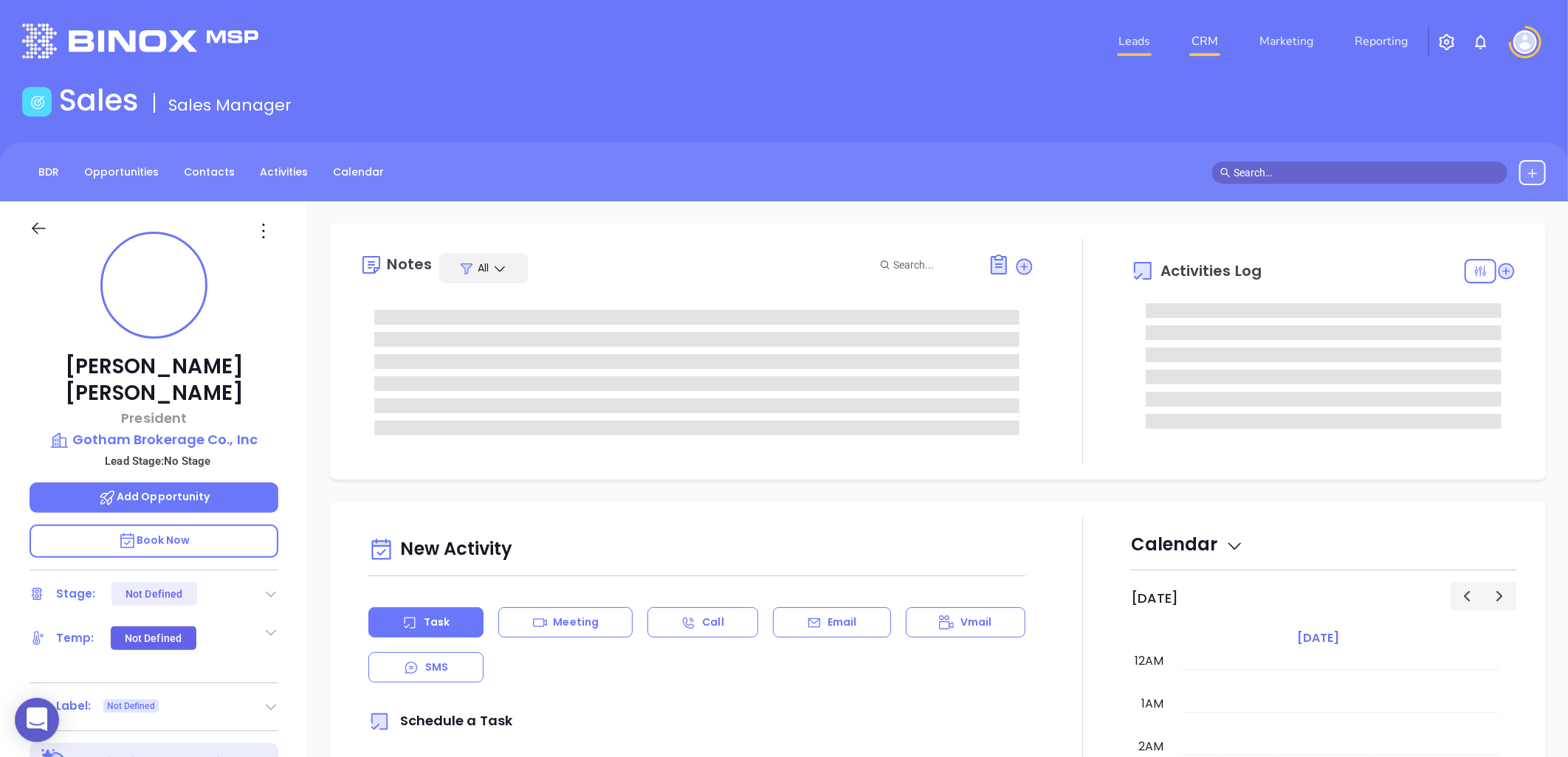
type input "[DATE]"
type input "[PERSON_NAME]"
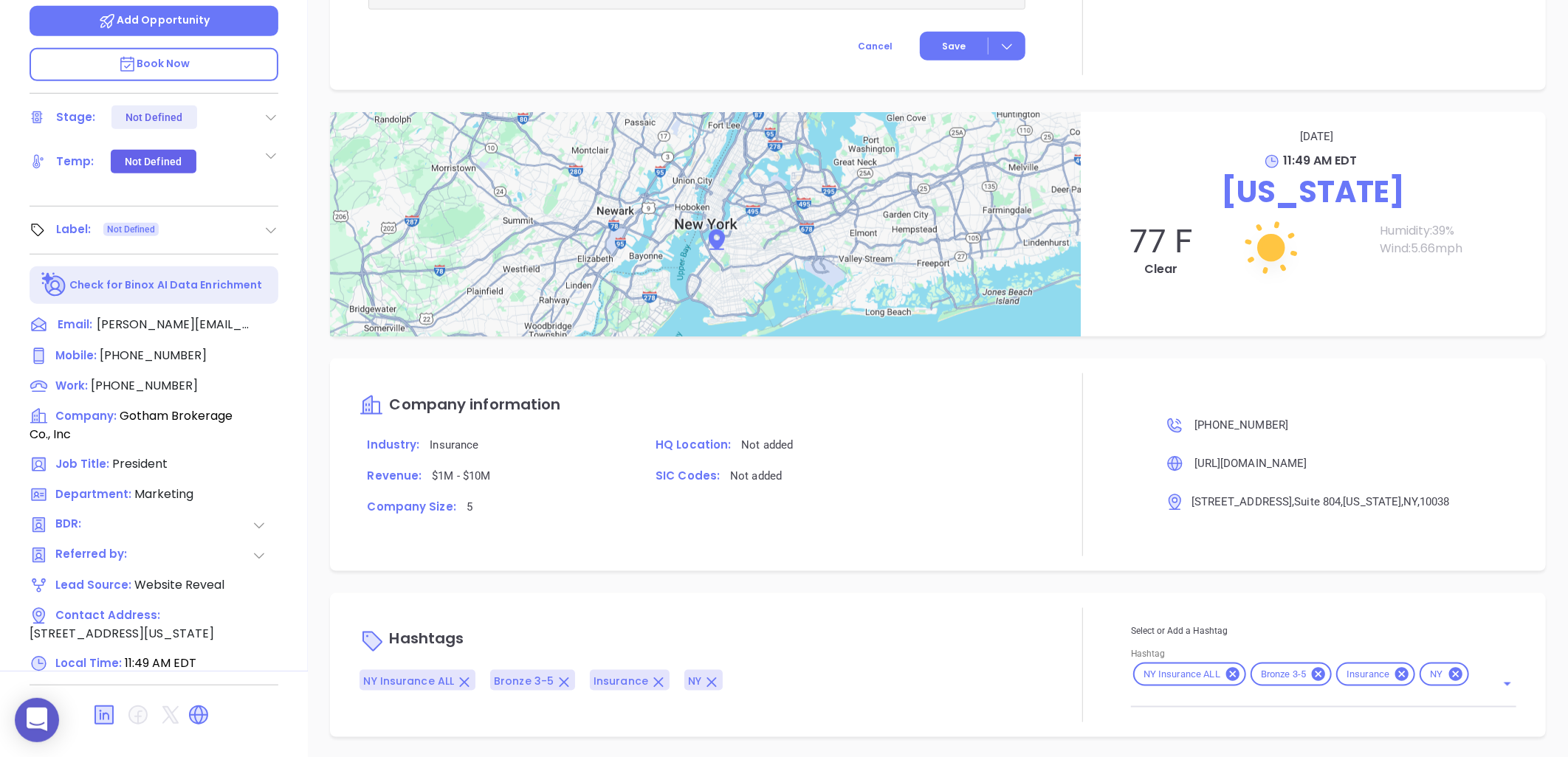
scroll to position [703, 0]
click at [196, 706] on icon at bounding box center [198, 715] width 17 height 17
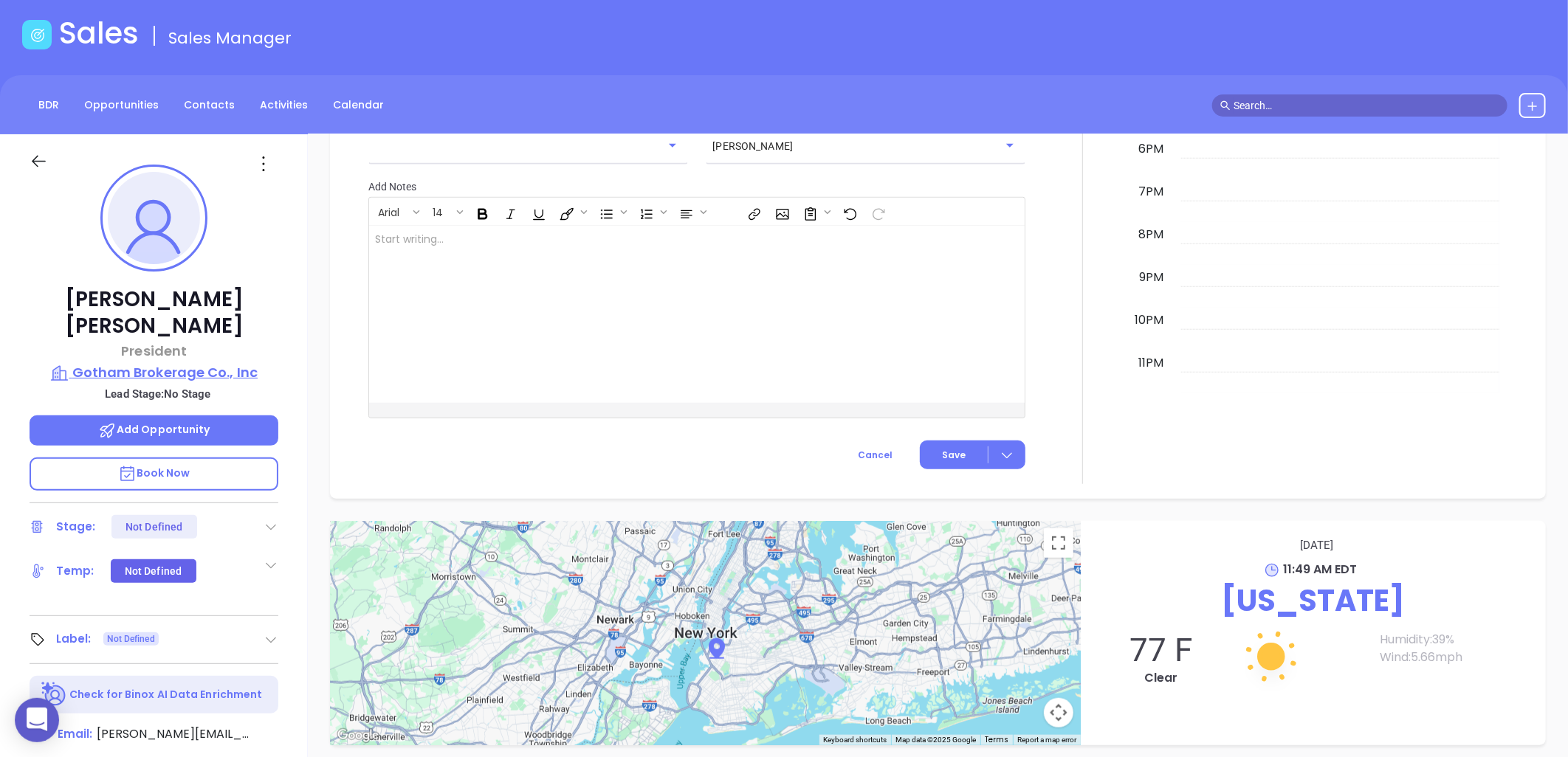
click at [171, 362] on p "Gotham Brokerage Co., Inc" at bounding box center [154, 372] width 249 height 21
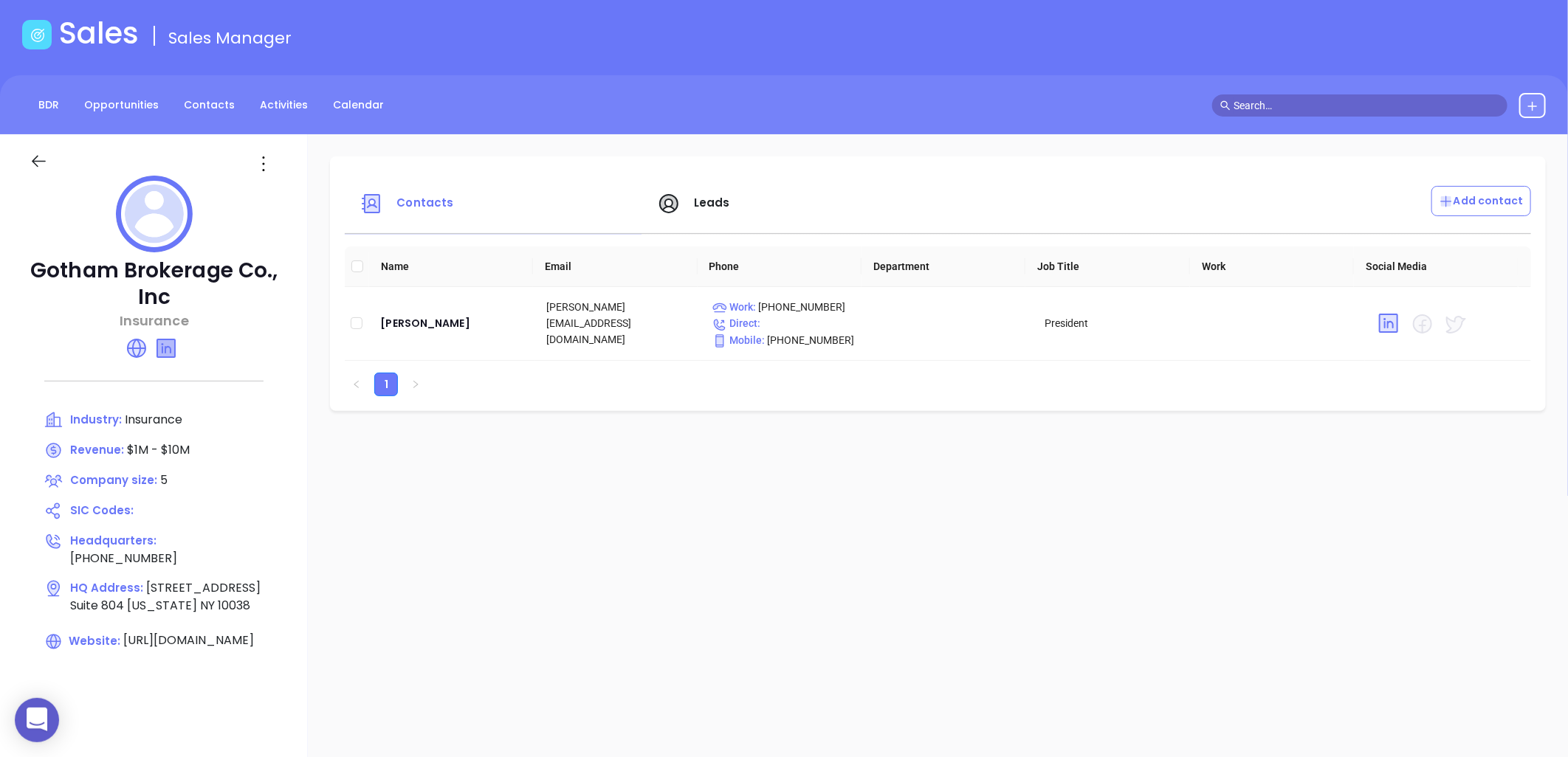
click at [167, 350] on icon at bounding box center [166, 348] width 17 height 17
click at [425, 321] on div "Jeffrey Schneider" at bounding box center [452, 323] width 143 height 17
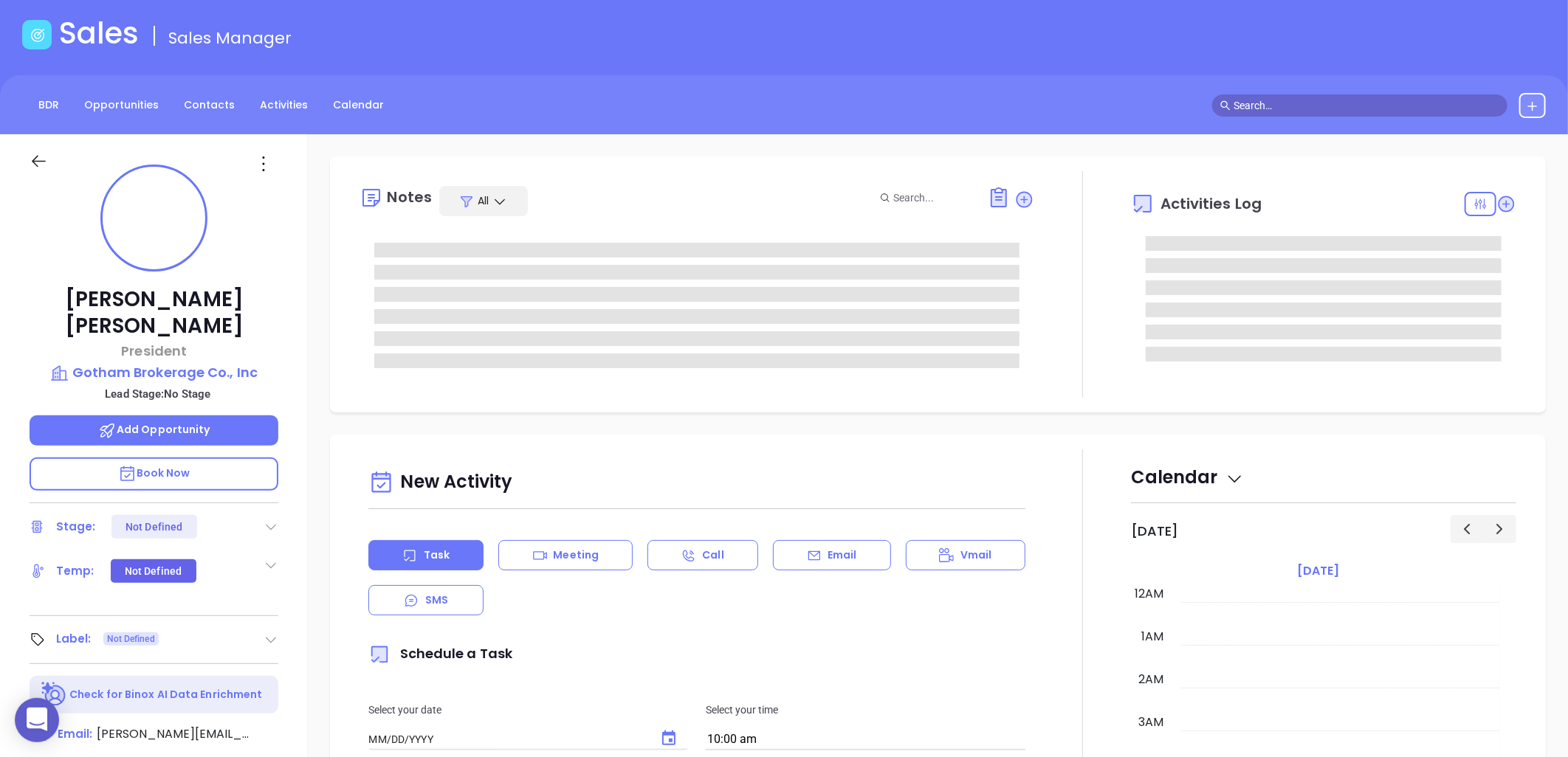
type input "[DATE]"
type input "[PERSON_NAME]"
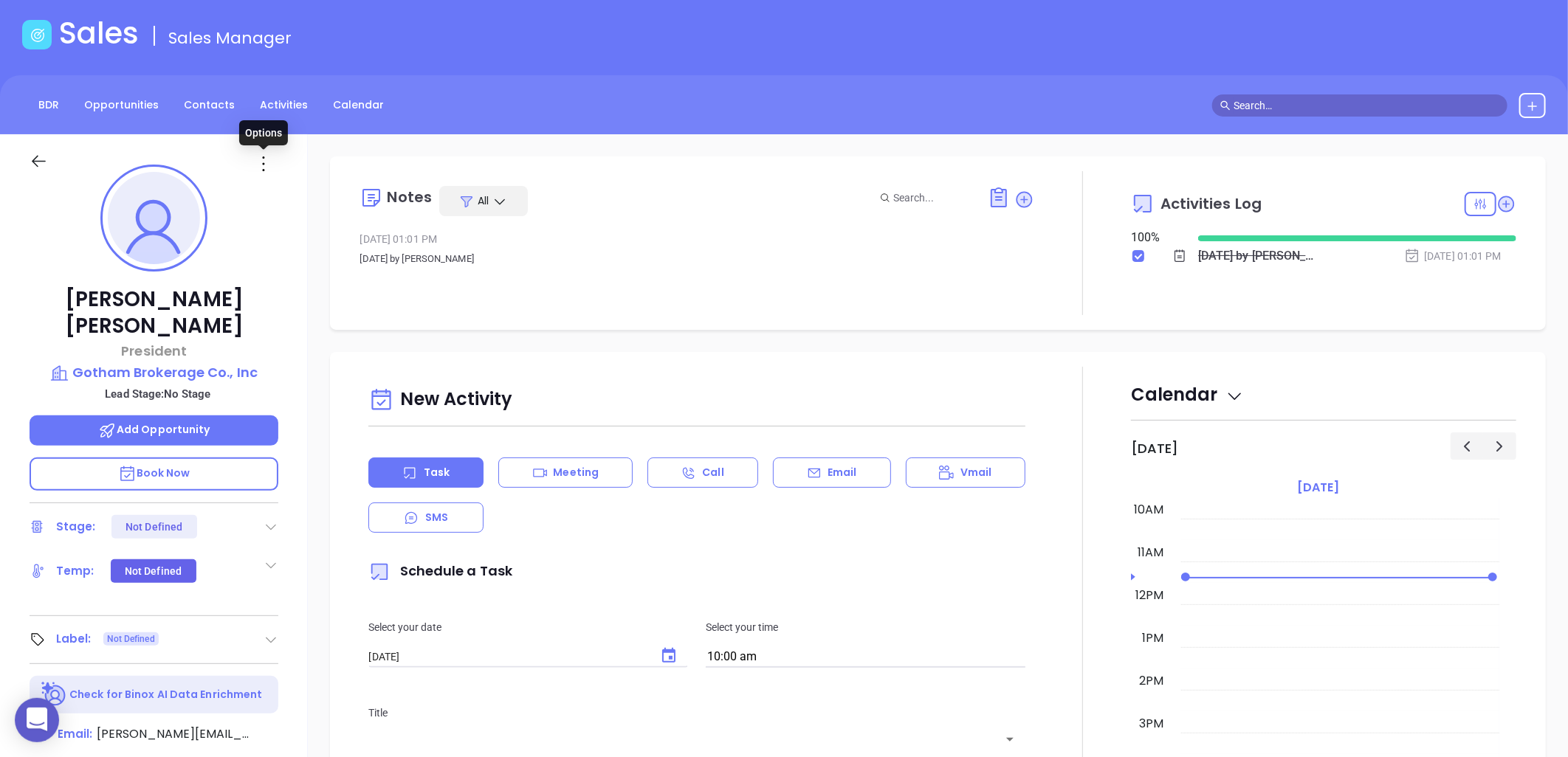
click at [259, 161] on icon at bounding box center [264, 163] width 23 height 23
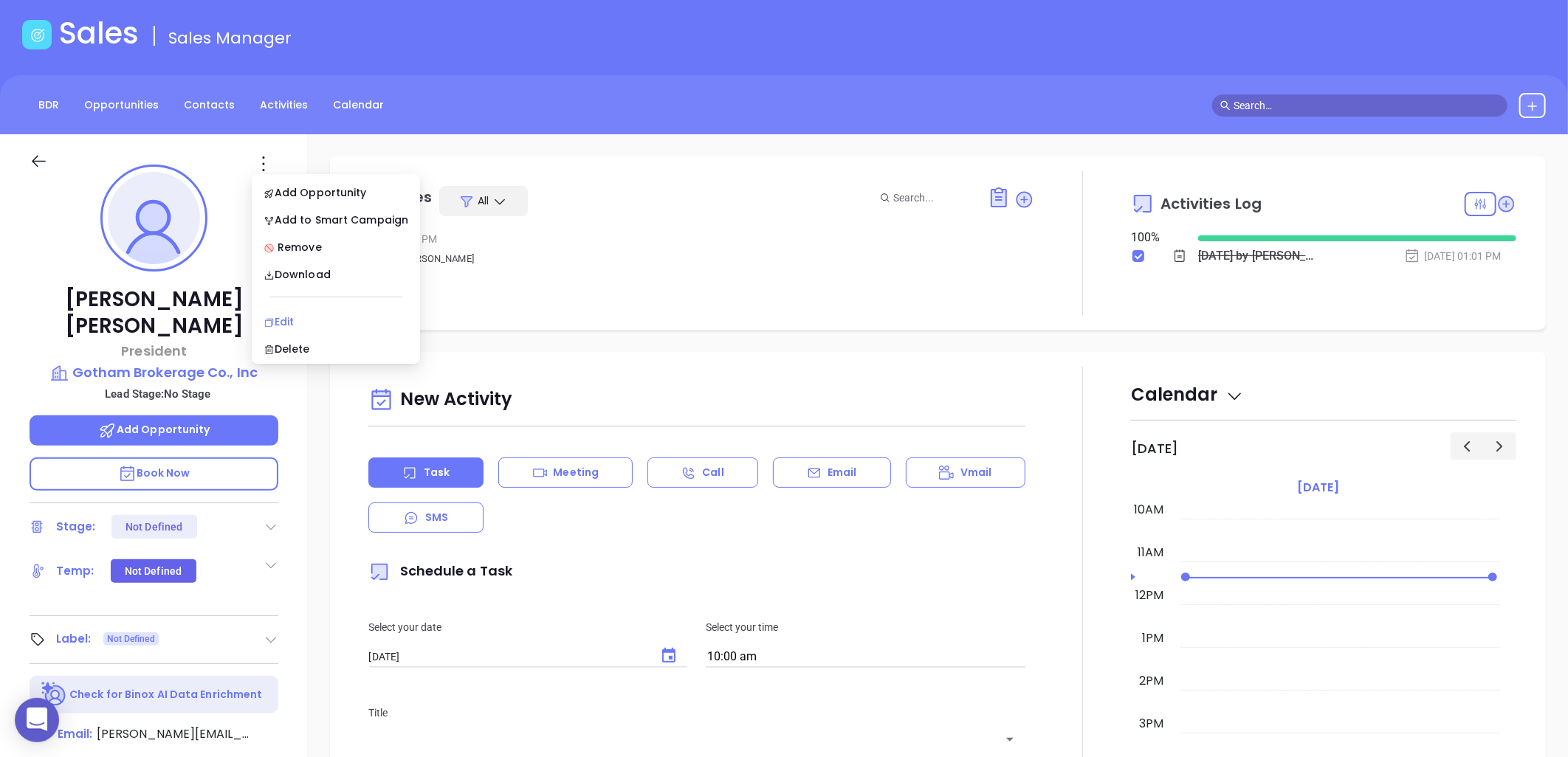
click at [290, 321] on div "Edit" at bounding box center [336, 322] width 145 height 17
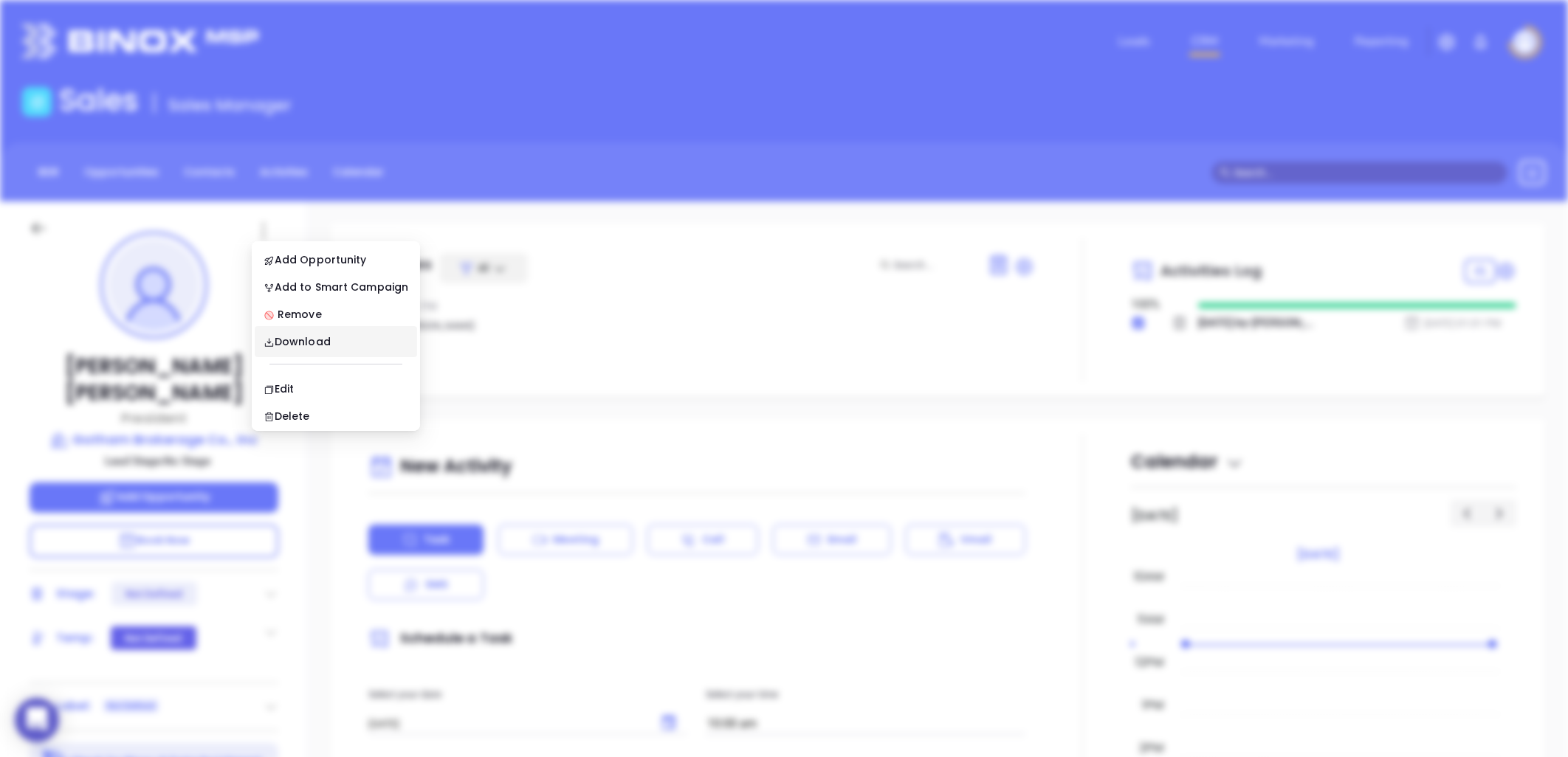
scroll to position [0, 0]
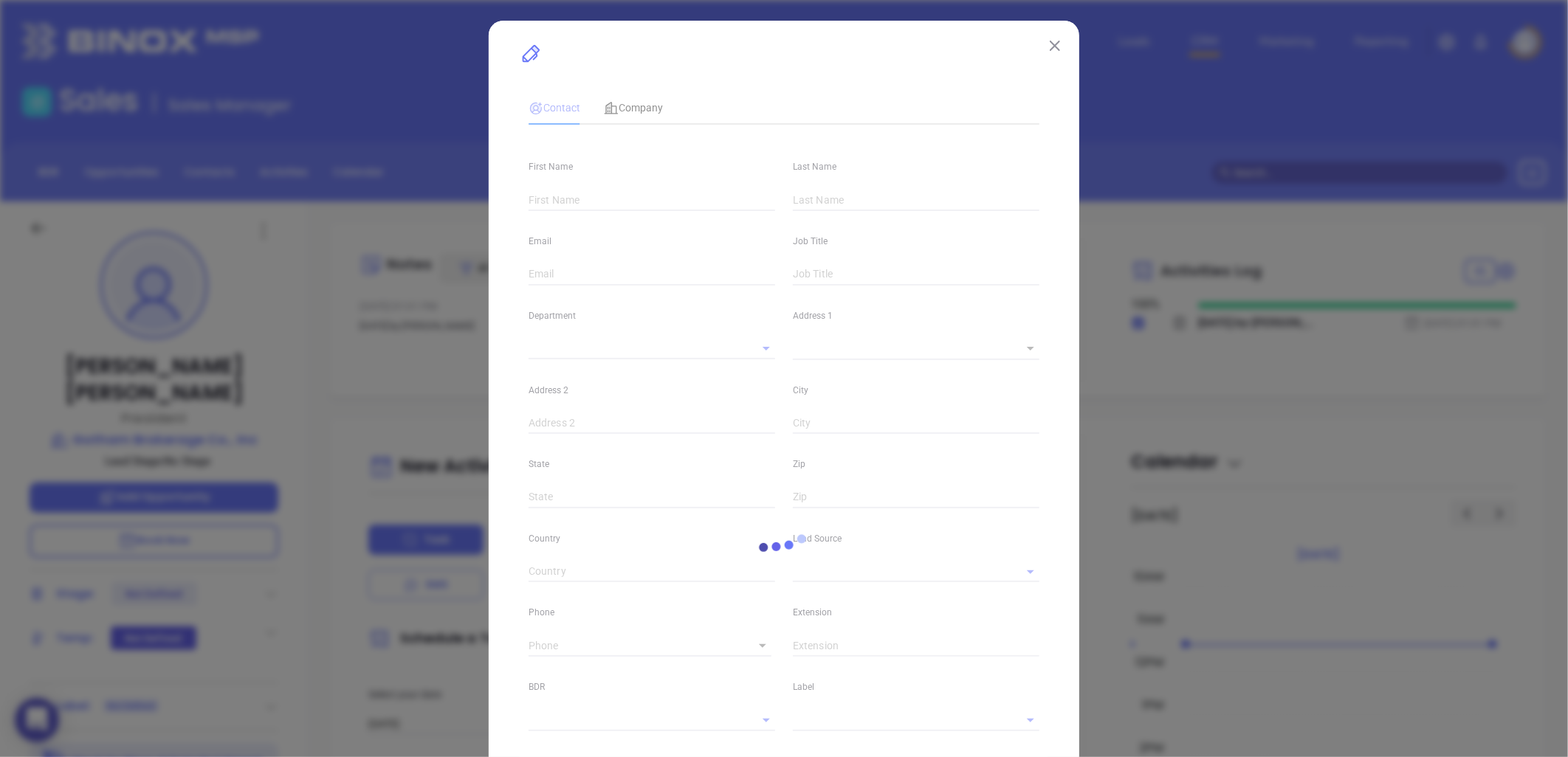
type input "Jeffrey"
type input "Schneider"
type input "jeffs@gothambrokerage.com"
type input "President"
type input "1"
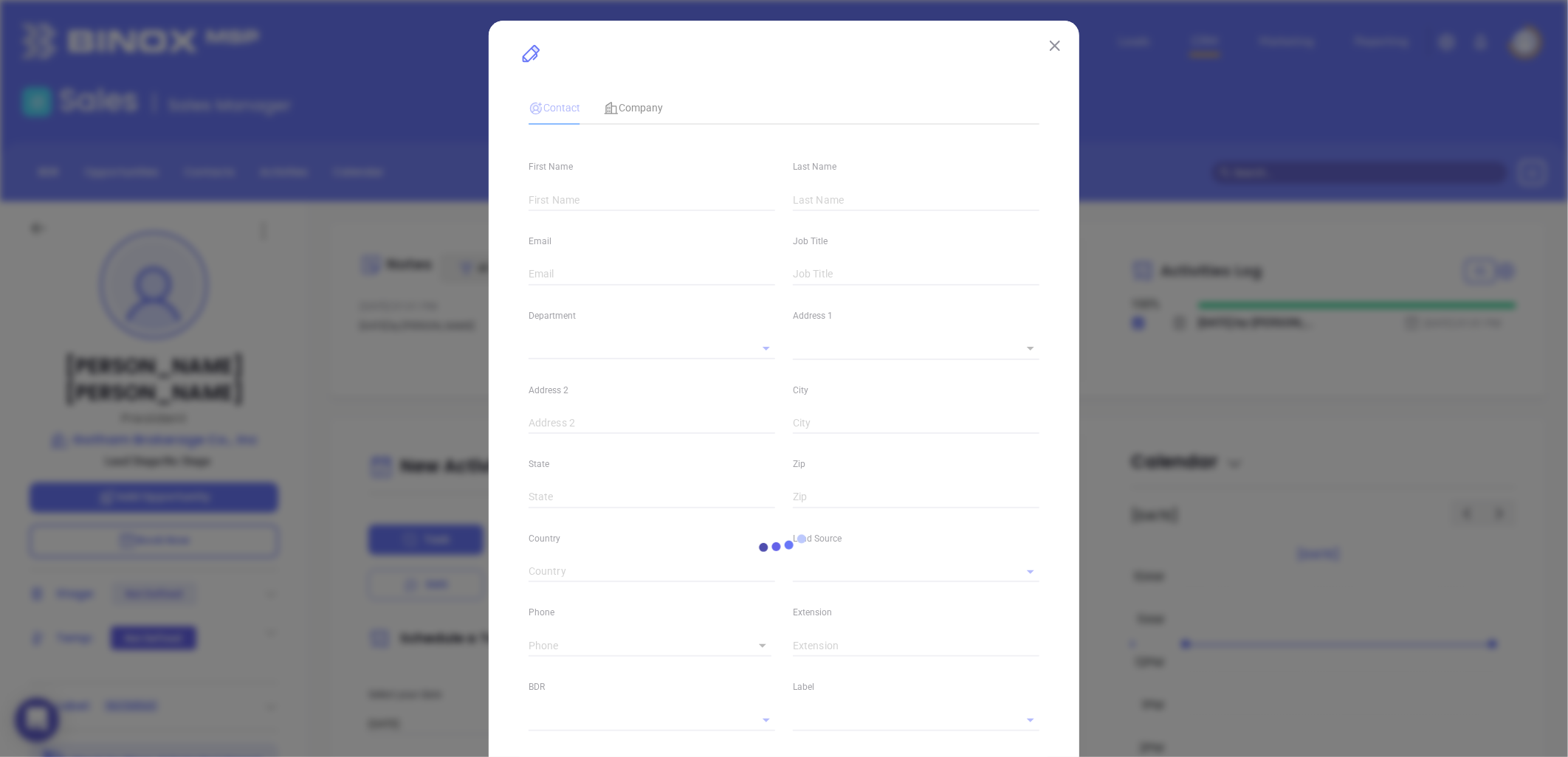
type input "www.linkedin.com/in/jeffrey-schneider-835ba37"
type input "Marketing"
type input "Website Reveal"
type input "(212) 406-7300"
type input "1"
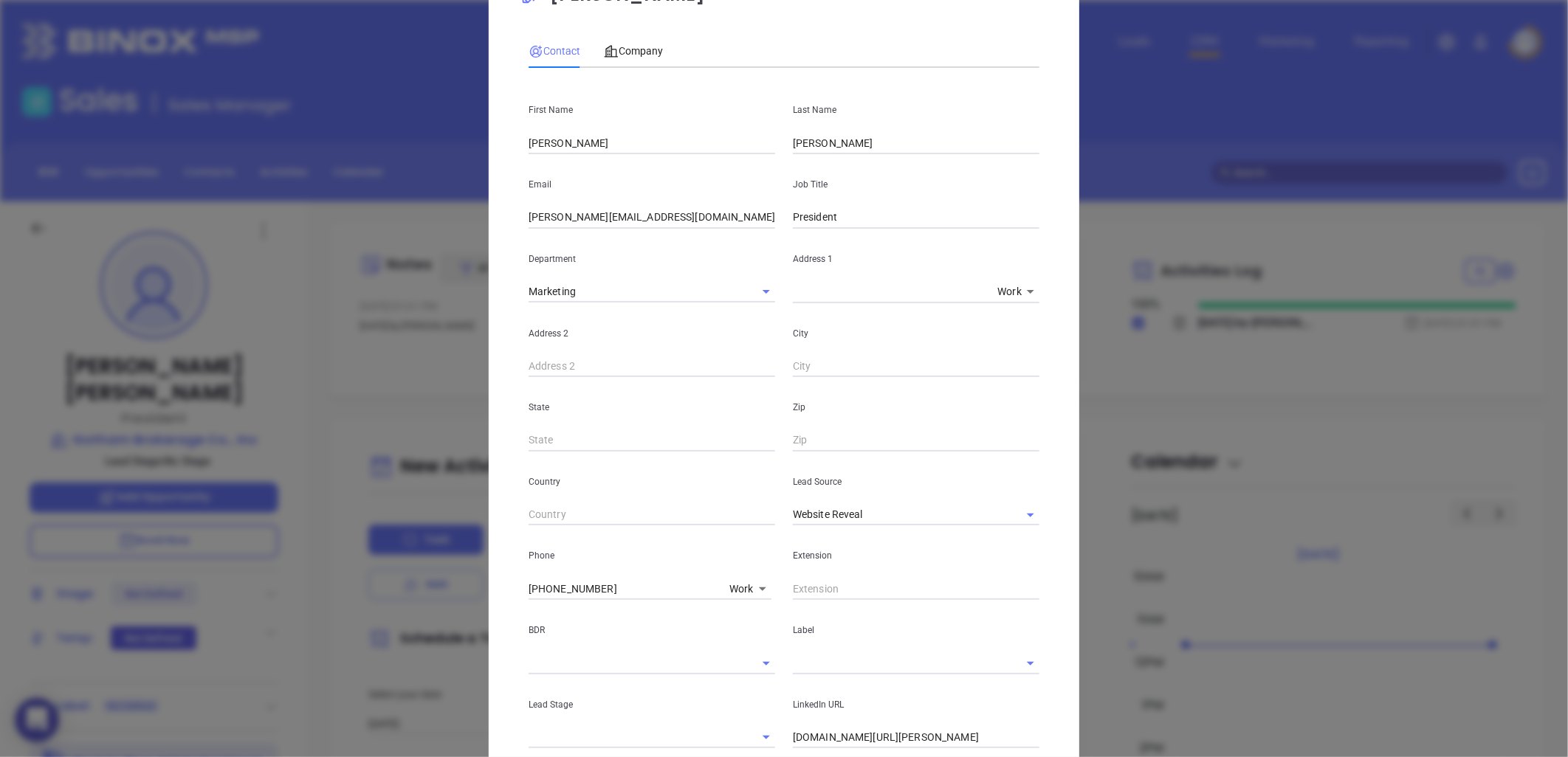
scroll to position [319, 0]
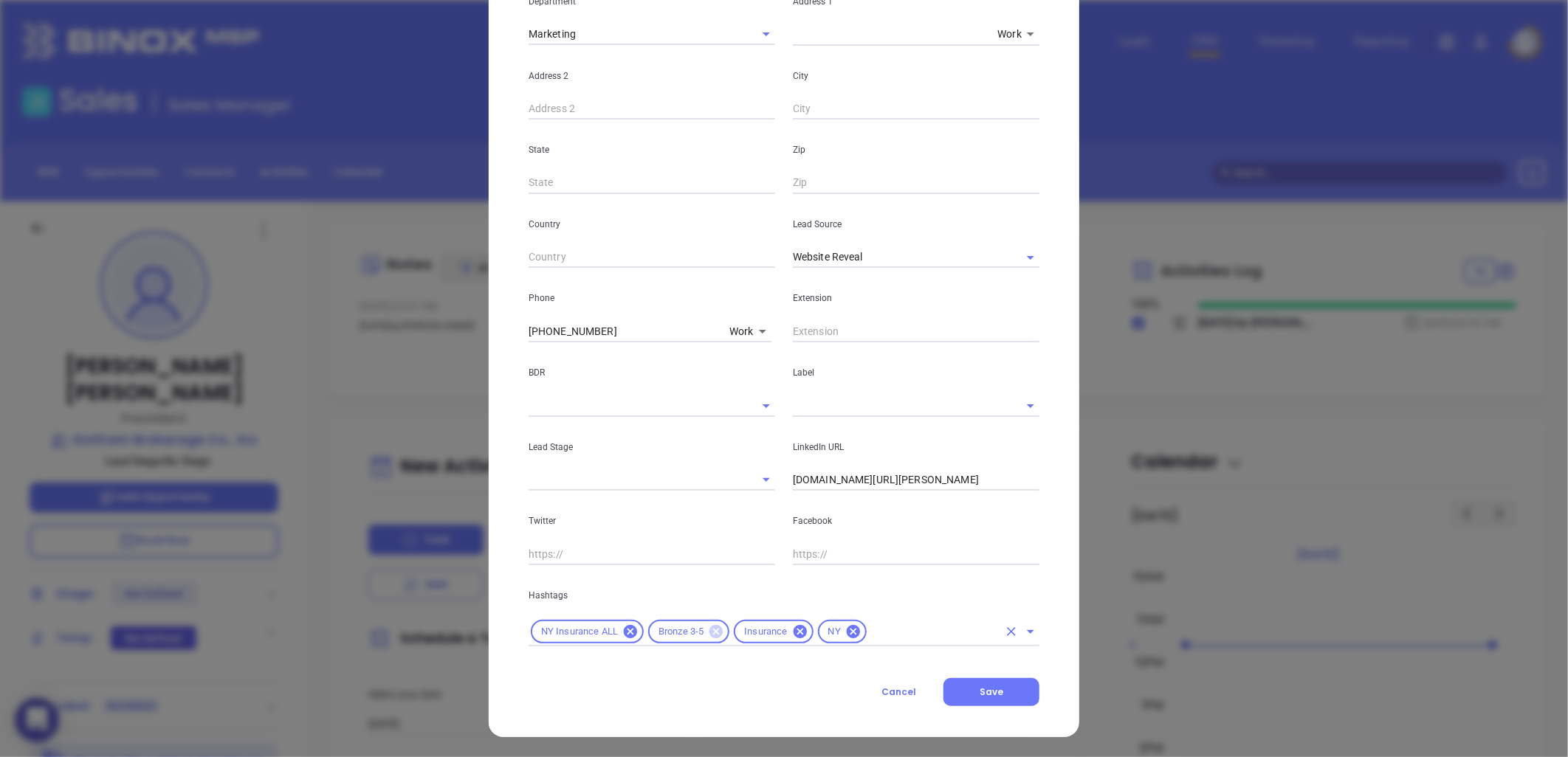
click at [710, 629] on icon at bounding box center [716, 632] width 13 height 13
click at [786, 636] on input "text" at bounding box center [891, 632] width 215 height 18
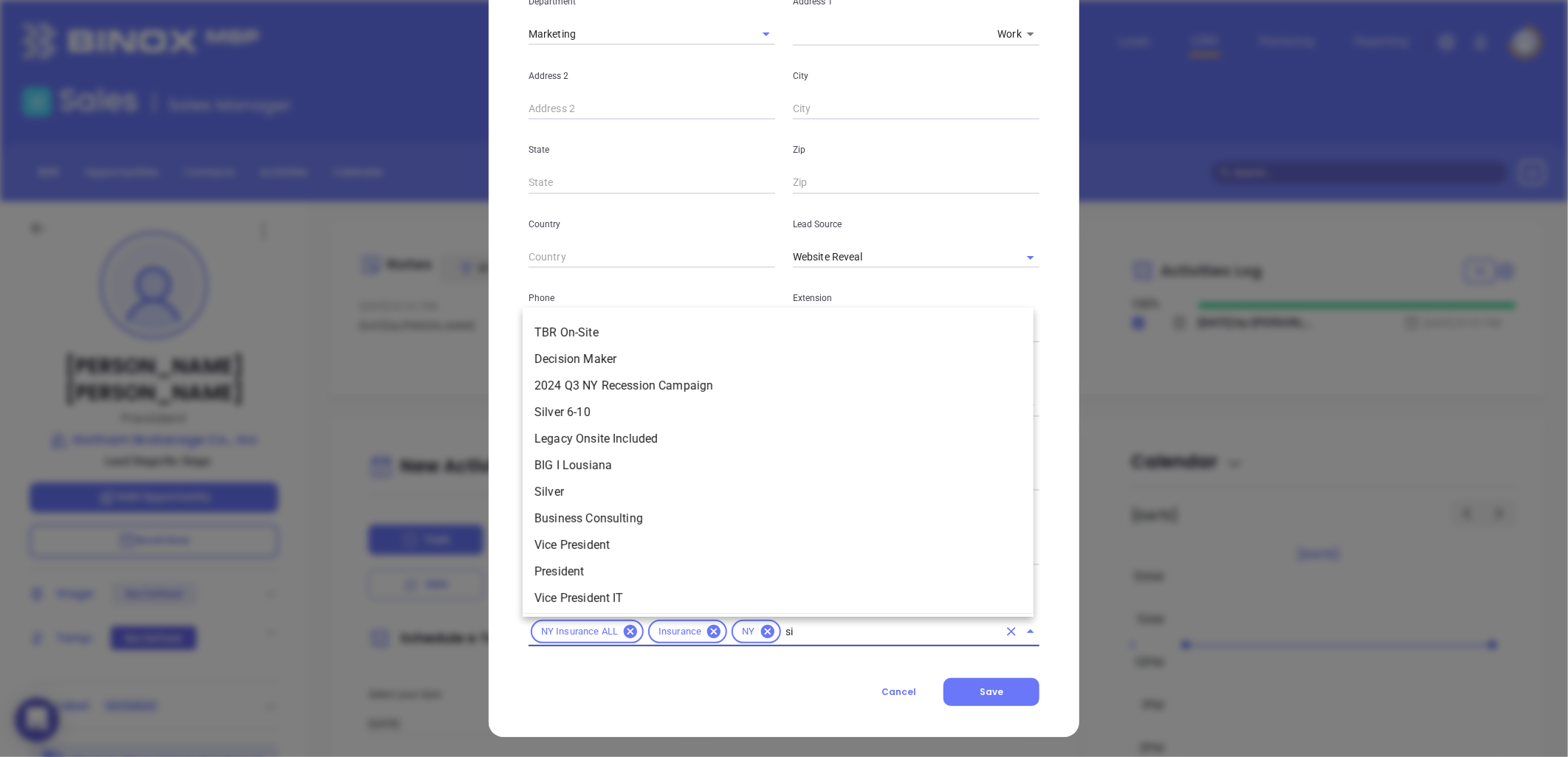
scroll to position [0, 0]
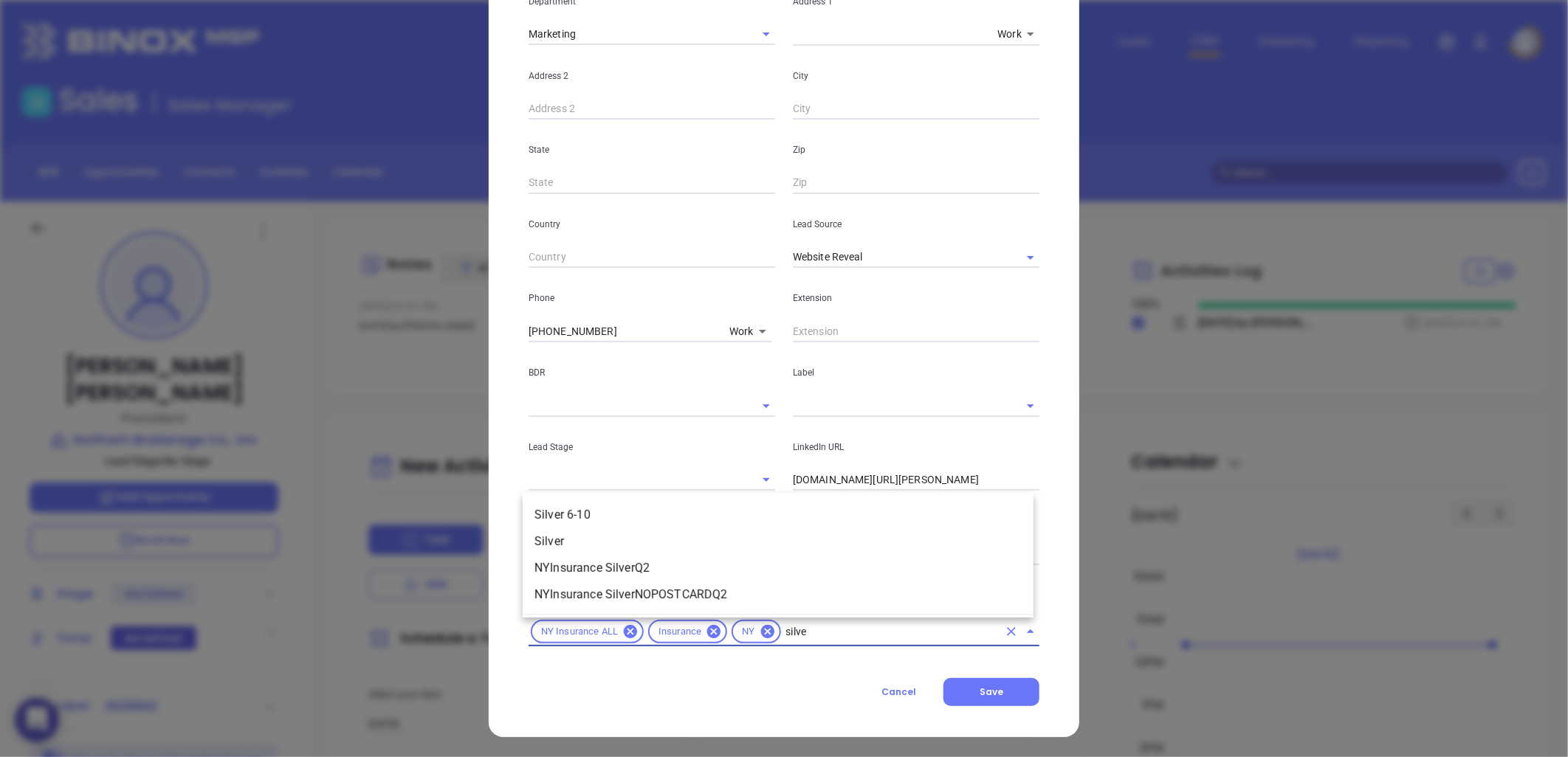
type input "silver"
click at [606, 507] on li "Silver 6-10" at bounding box center [778, 515] width 511 height 27
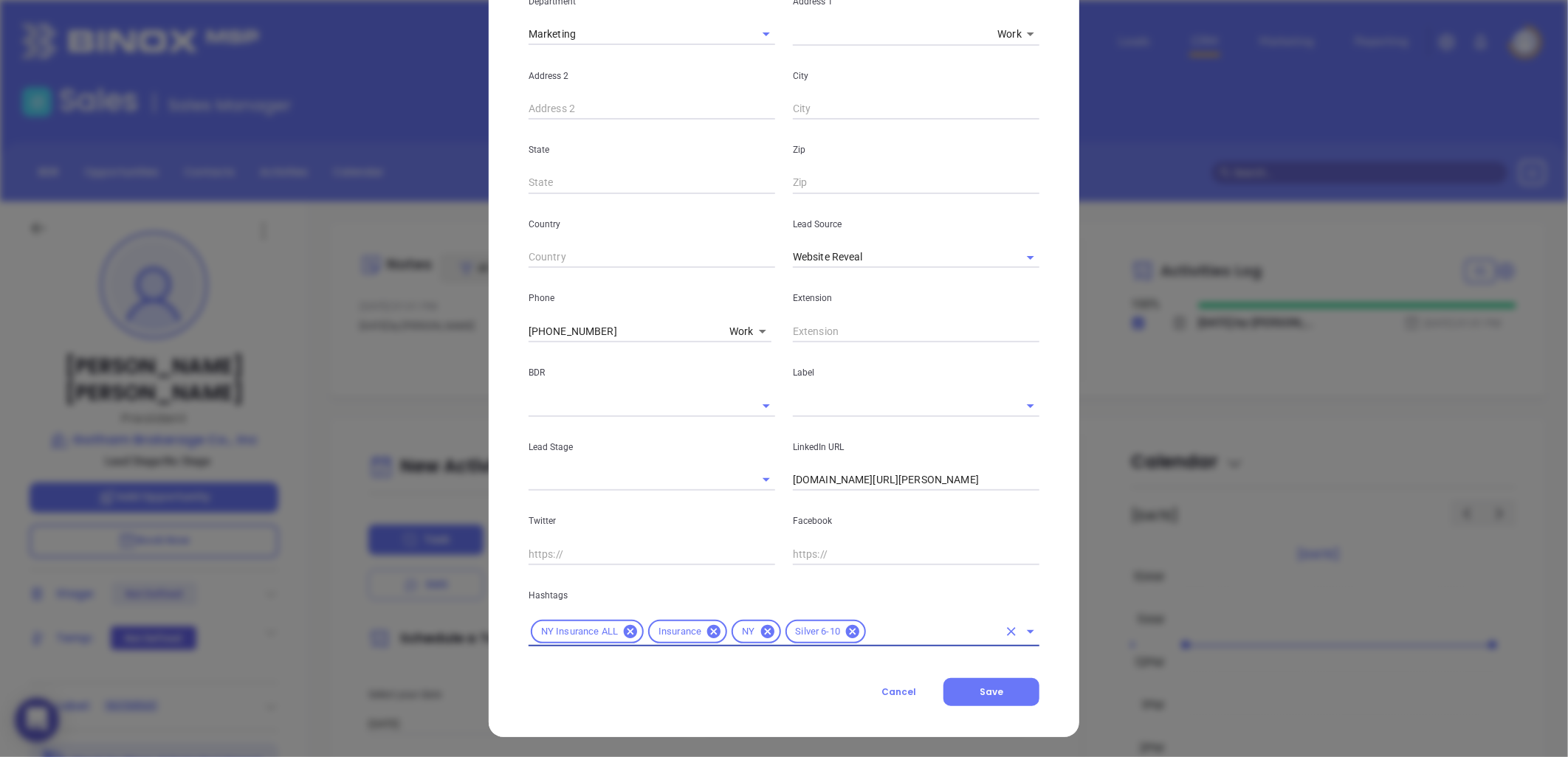
click at [823, 408] on input "text" at bounding box center [896, 405] width 206 height 22
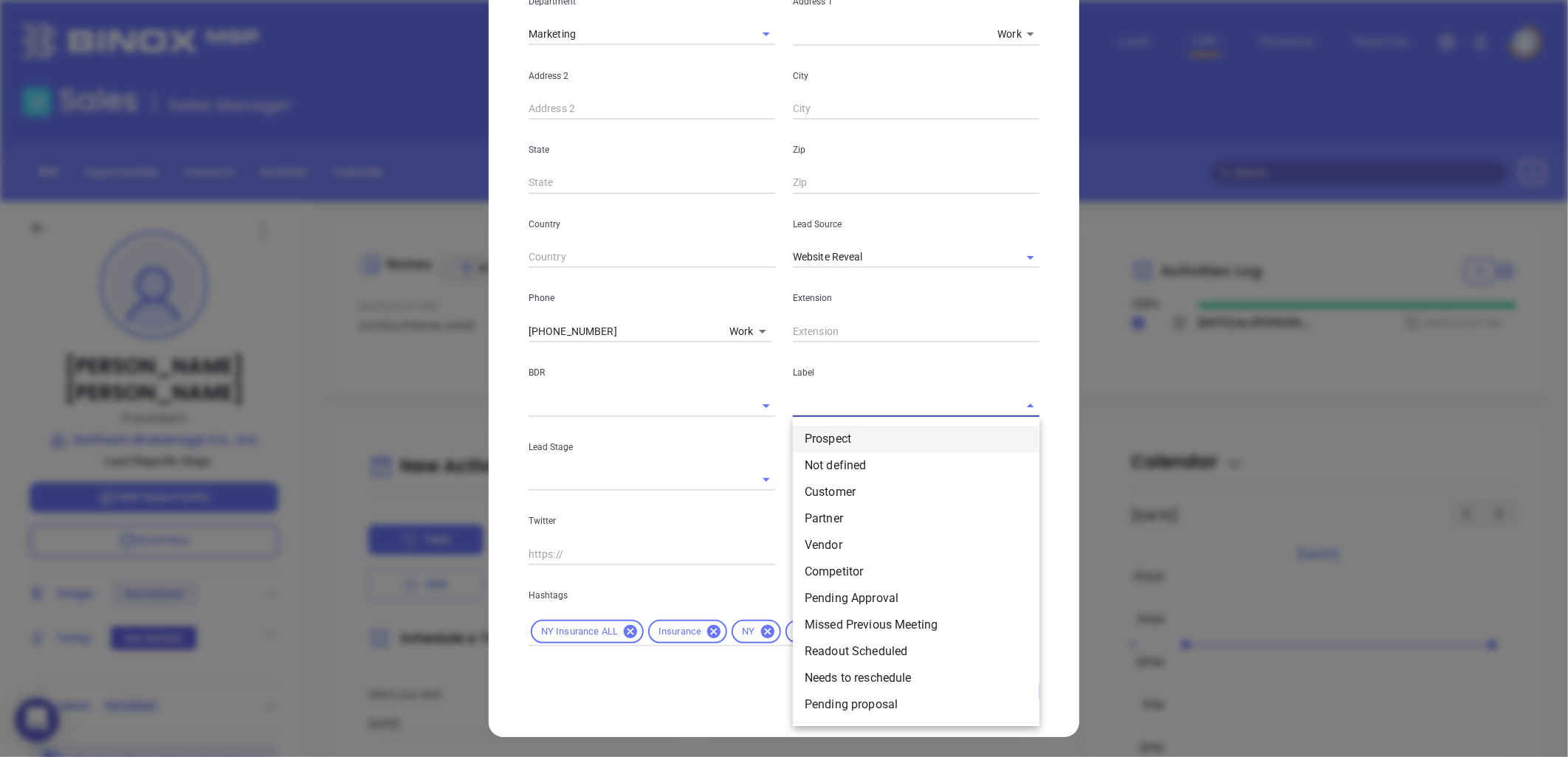
click at [829, 438] on li "Prospect" at bounding box center [915, 439] width 246 height 27
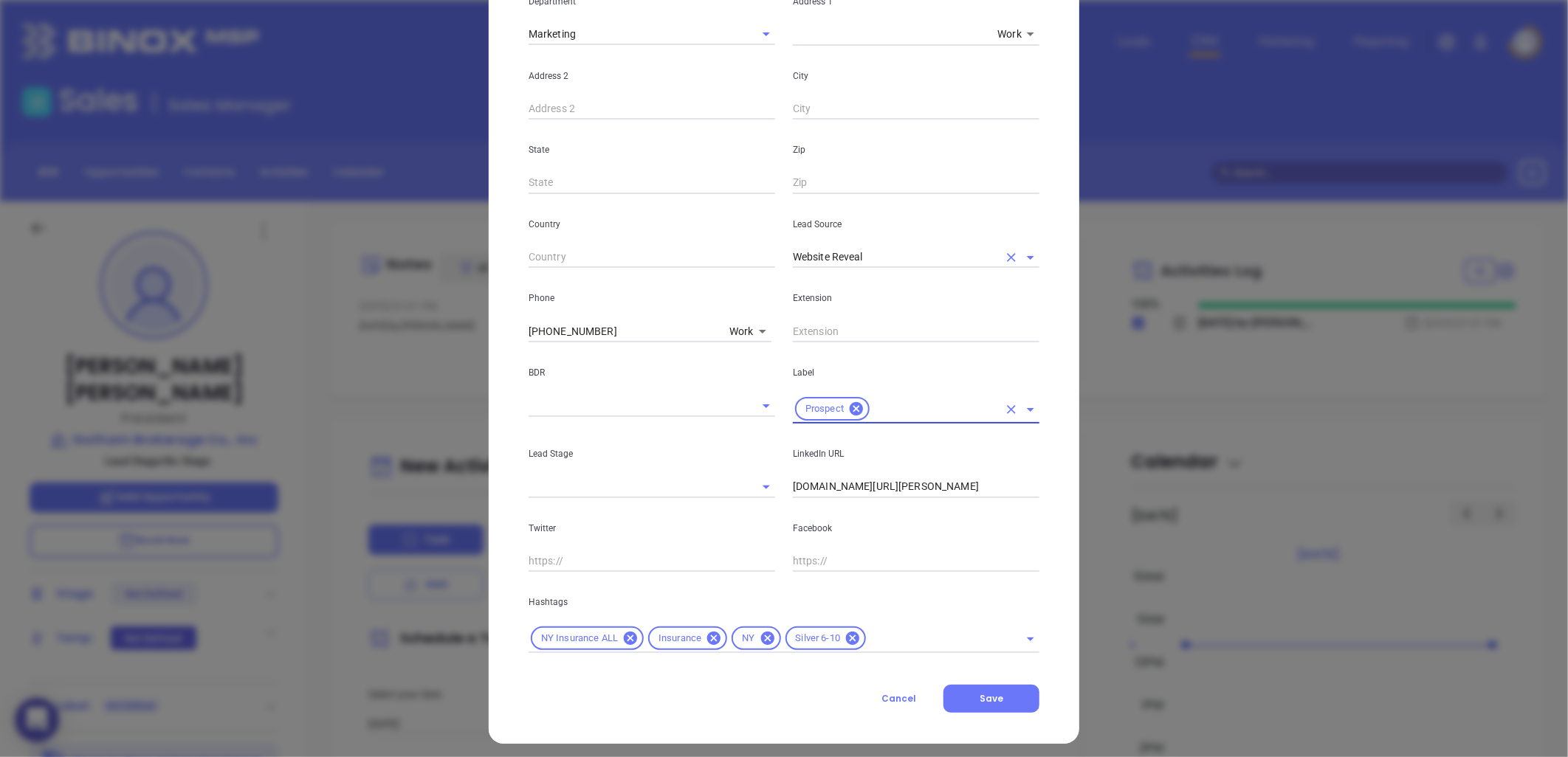
click at [1006, 255] on icon "Clear" at bounding box center [1012, 258] width 15 height 15
click at [953, 249] on input "text" at bounding box center [896, 257] width 206 height 22
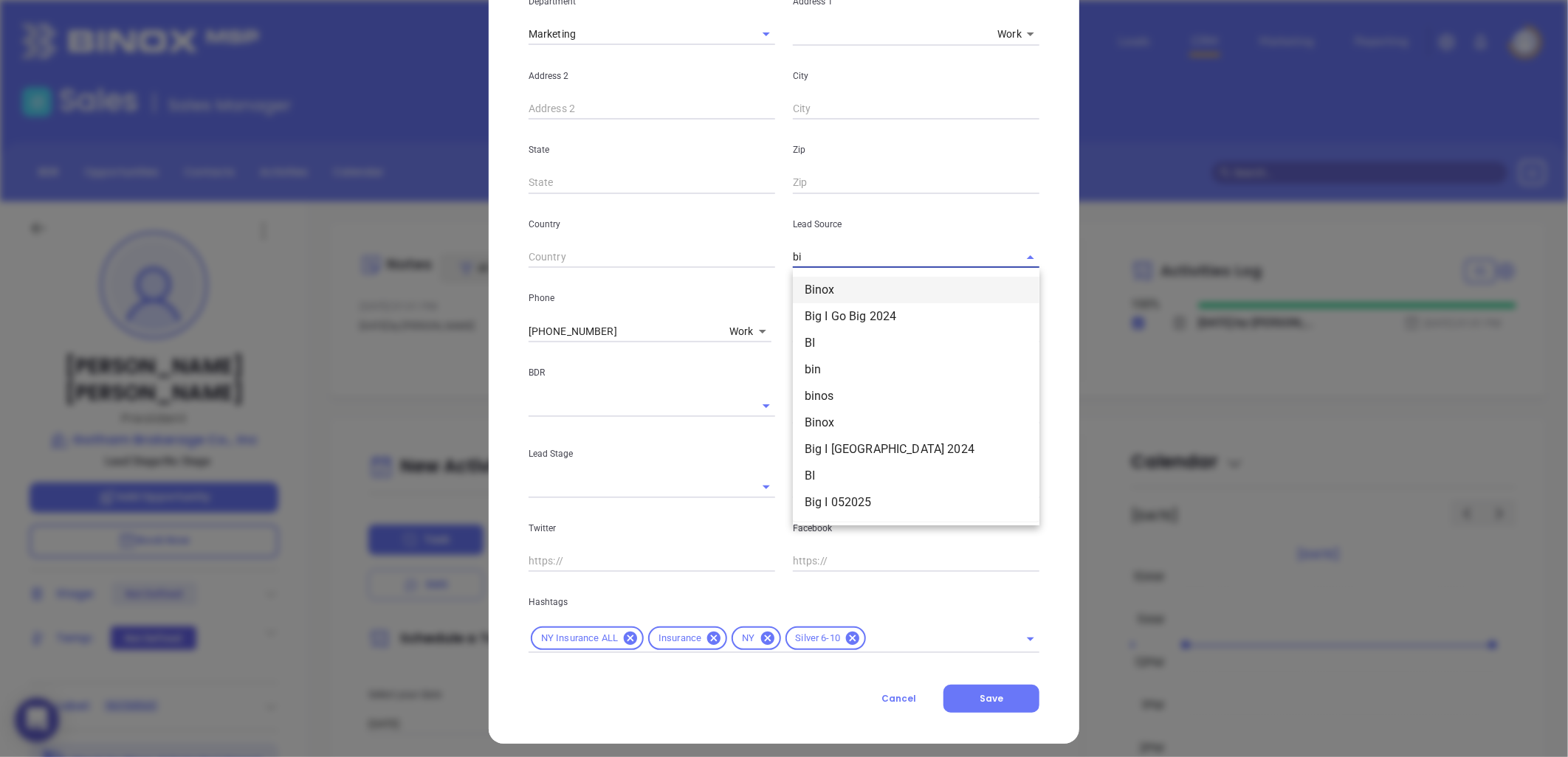
click at [845, 285] on li "Binox" at bounding box center [915, 290] width 246 height 27
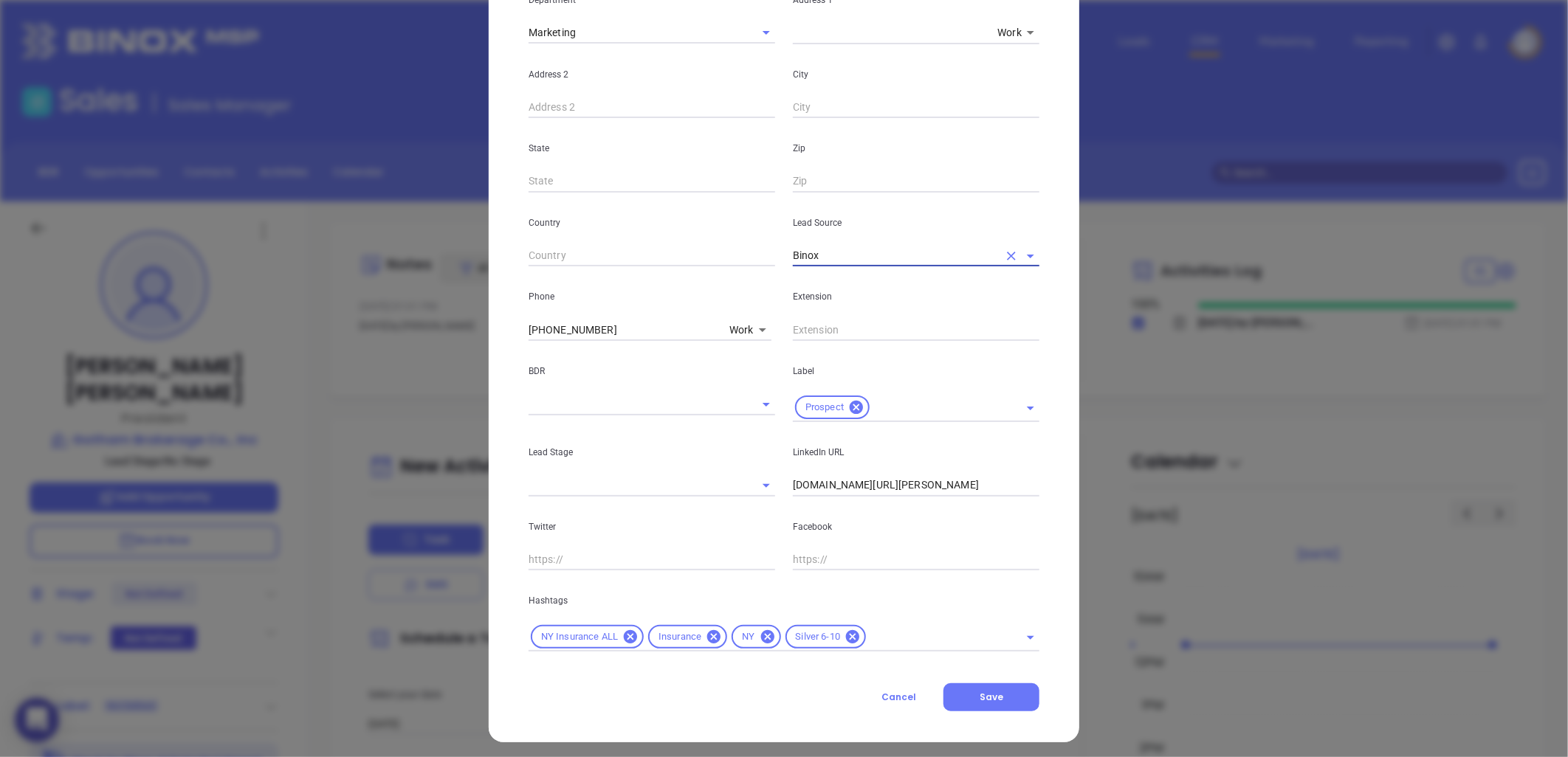
scroll to position [327, 0]
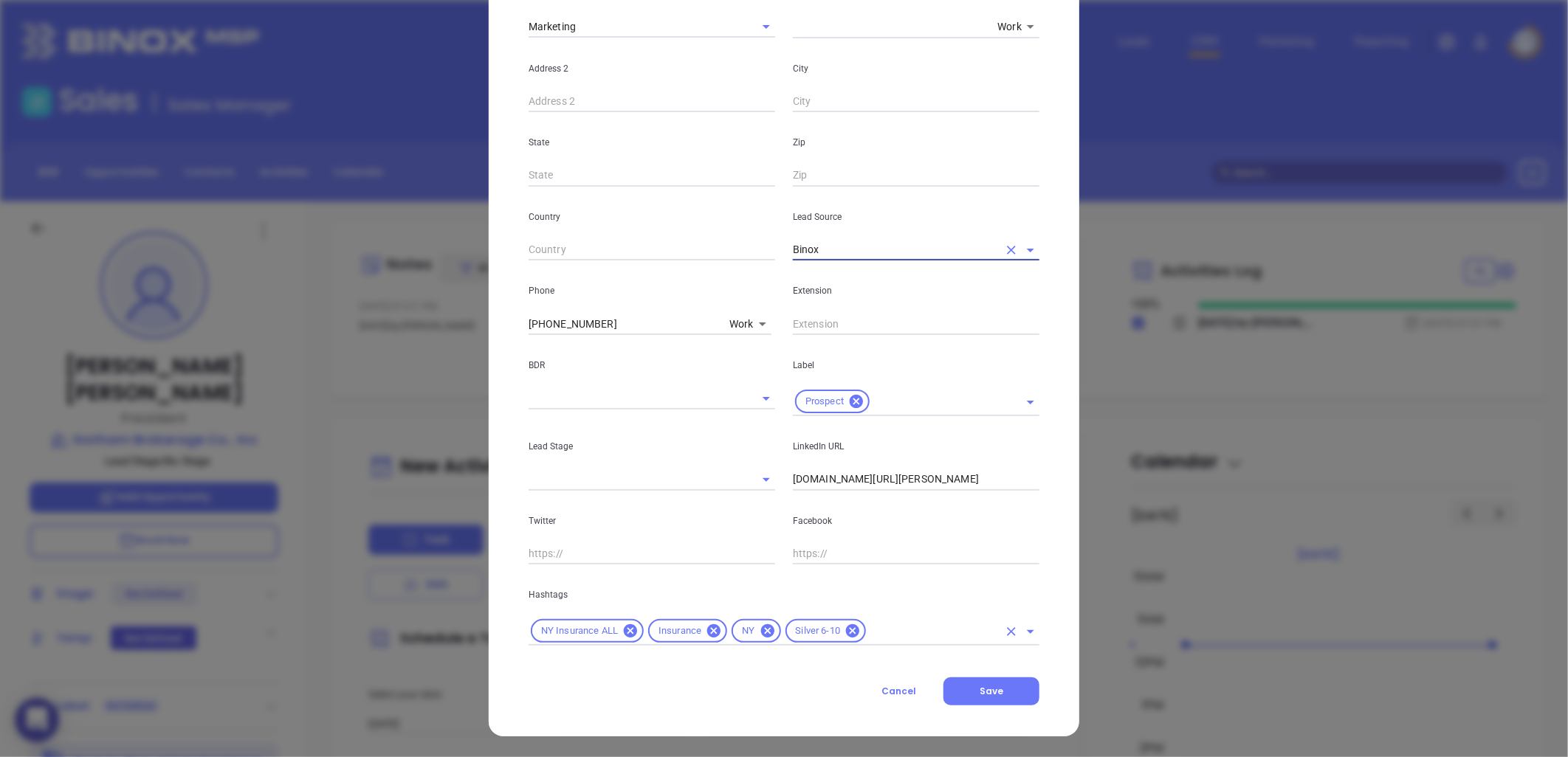
type input "Binox"
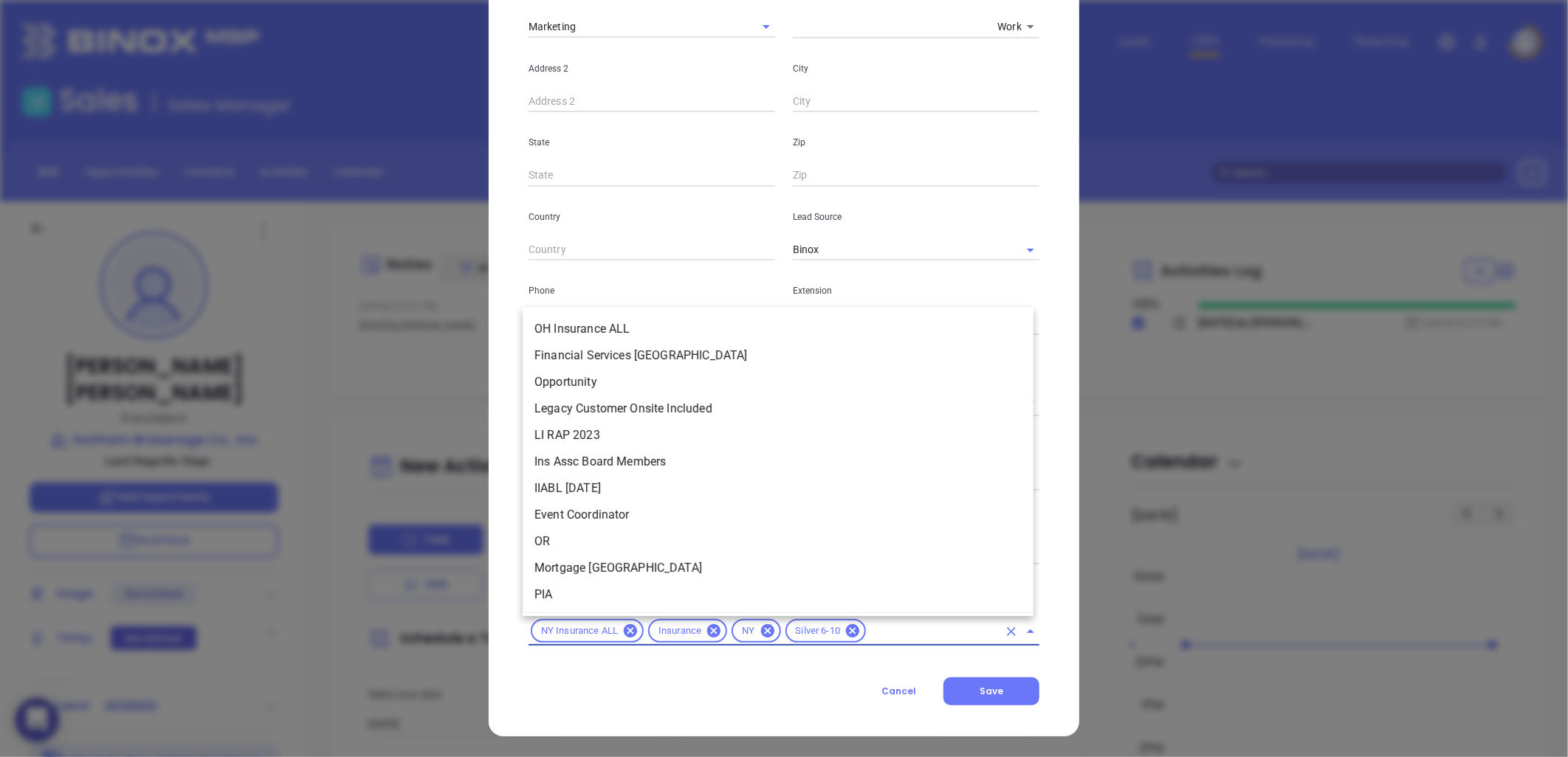
click at [882, 637] on input "text" at bounding box center [933, 632] width 130 height 18
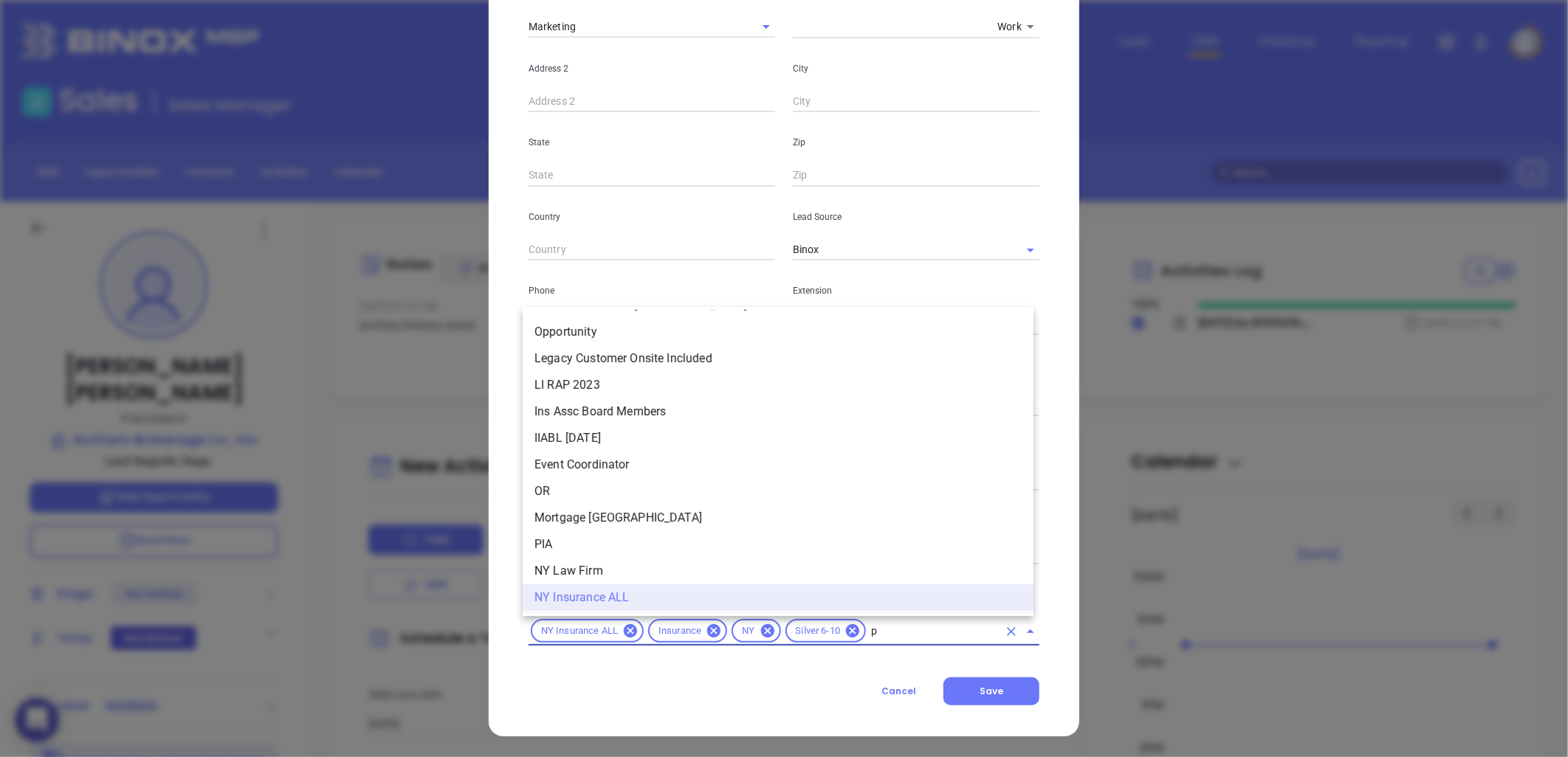
scroll to position [0, 0]
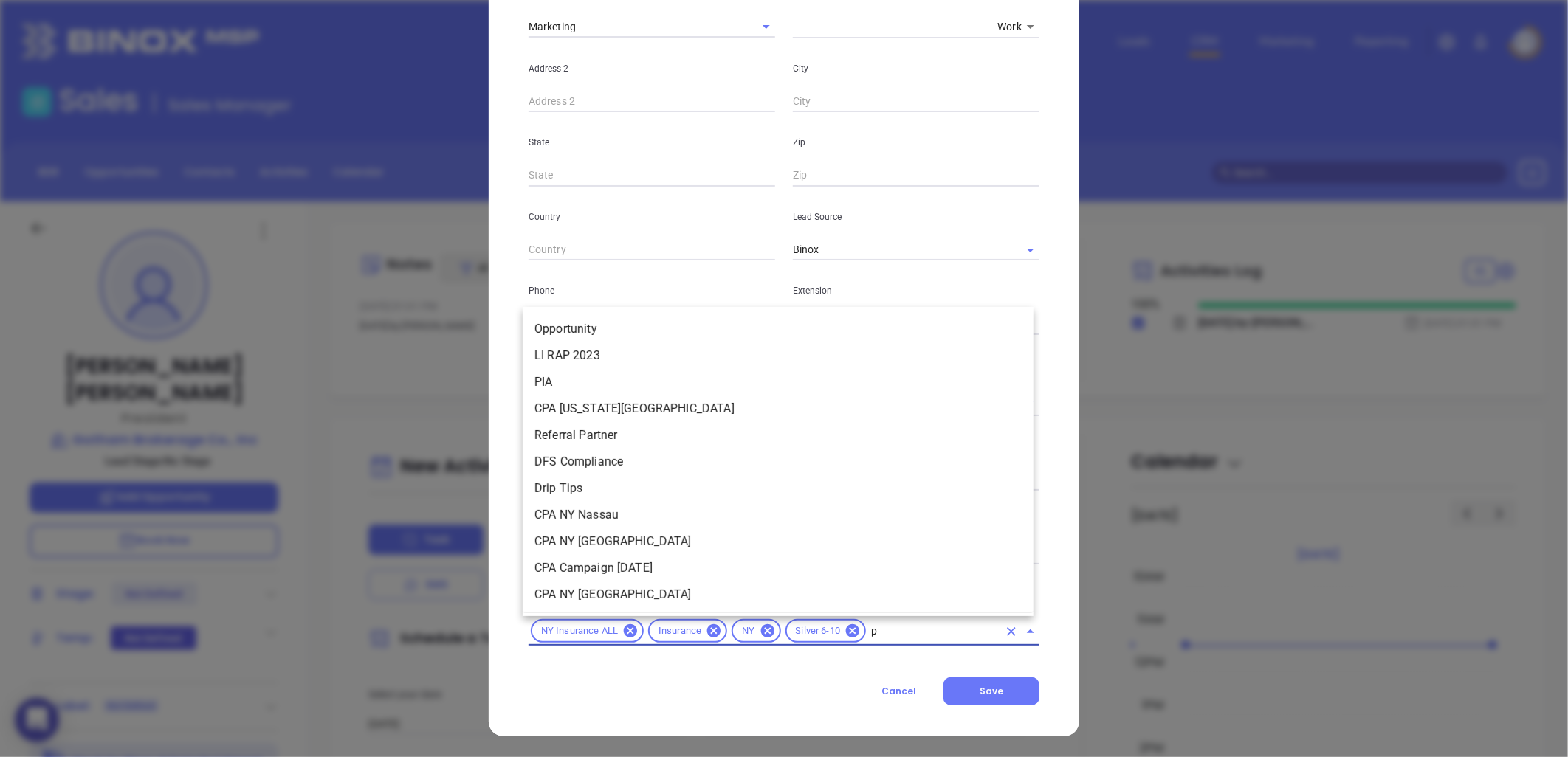
type input "pr"
click at [563, 320] on li "Prospect" at bounding box center [778, 329] width 511 height 27
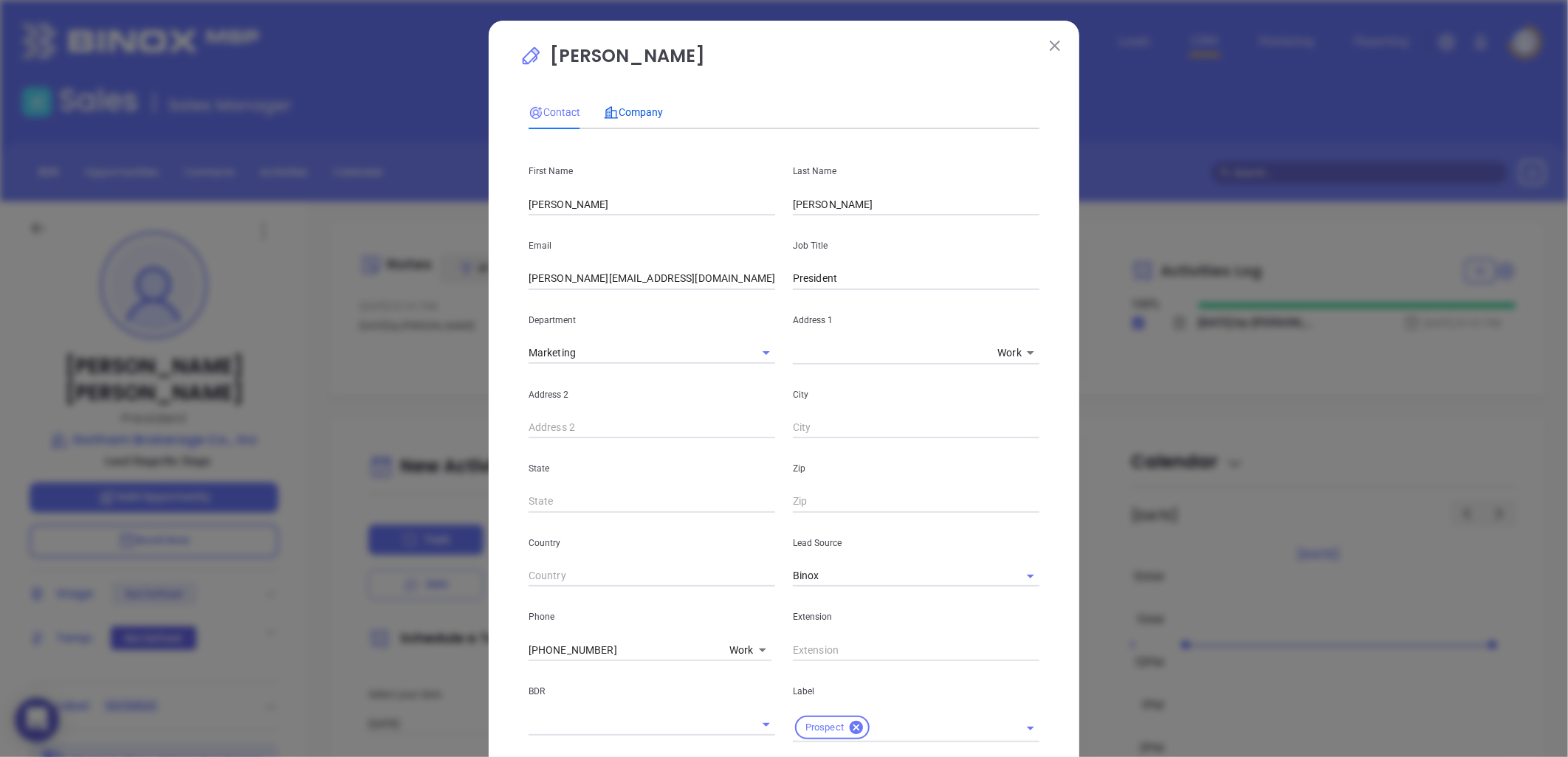
drag, startPoint x: 625, startPoint y: 112, endPoint x: 630, endPoint y: 119, distance: 8.6
click at [626, 112] on span "Company" at bounding box center [633, 112] width 59 height 12
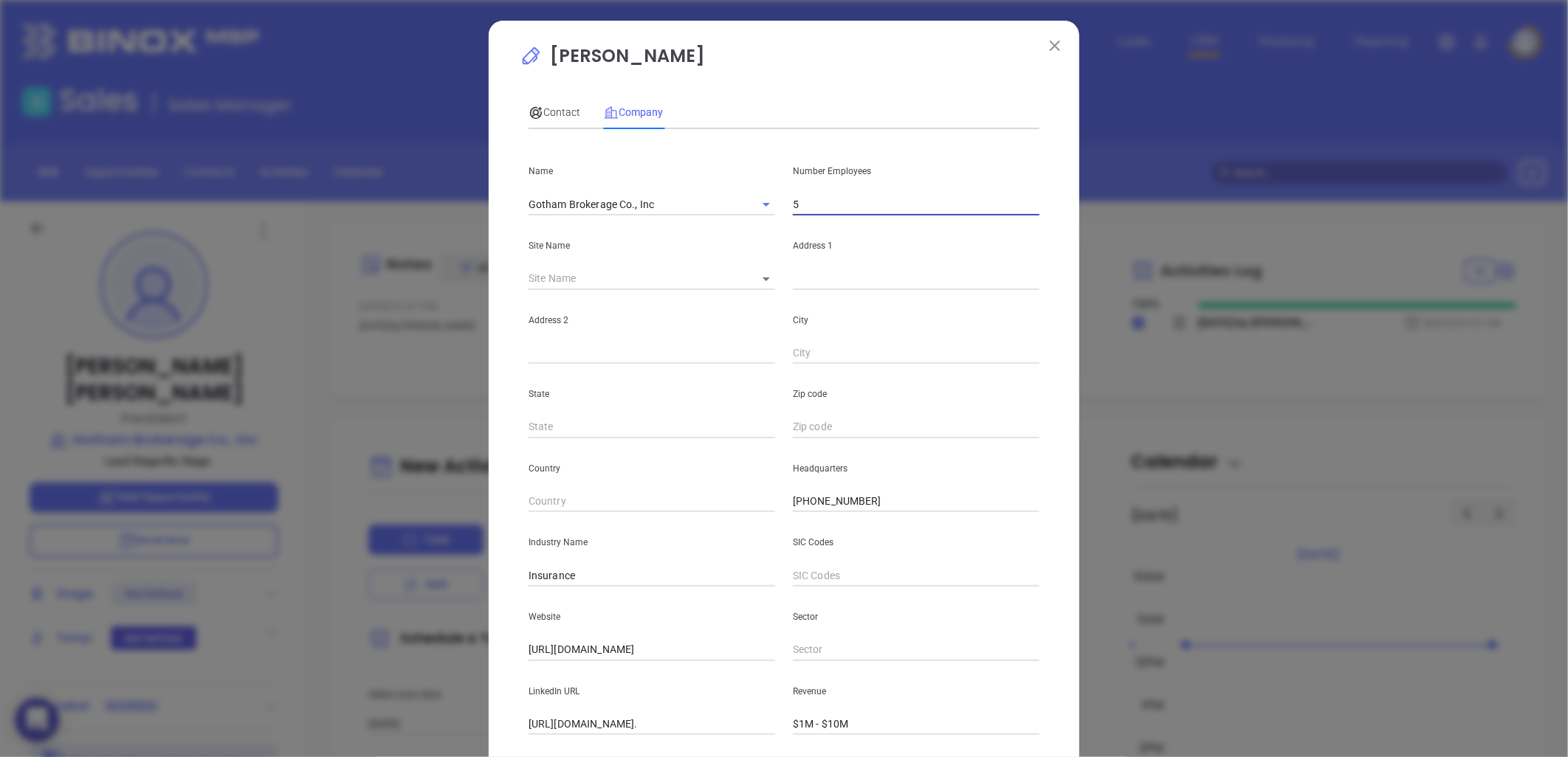
click at [807, 206] on input "5" at bounding box center [915, 204] width 246 height 22
type input "8"
click at [658, 253] on p "Site Name" at bounding box center [651, 246] width 246 height 17
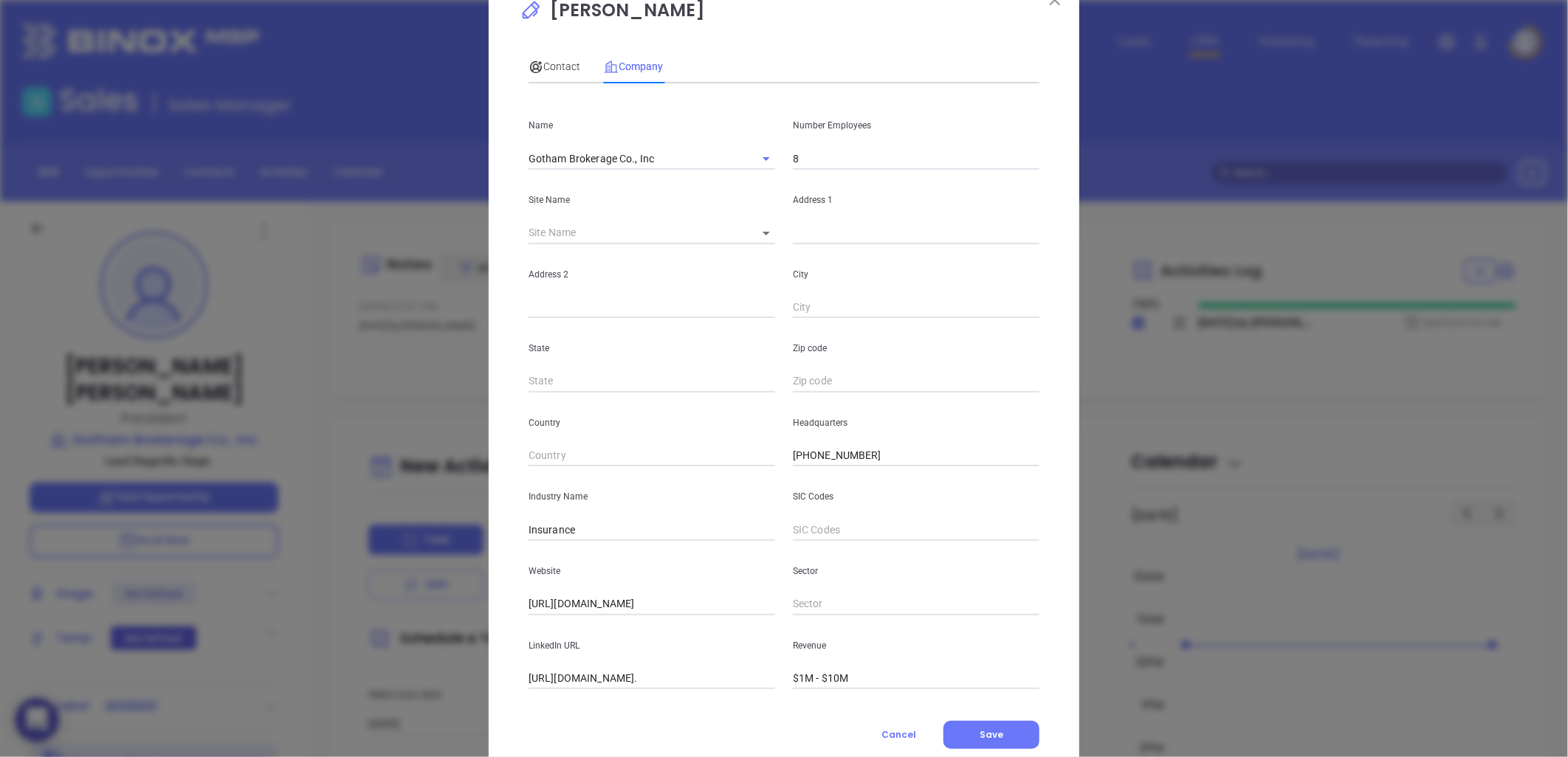
scroll to position [90, 0]
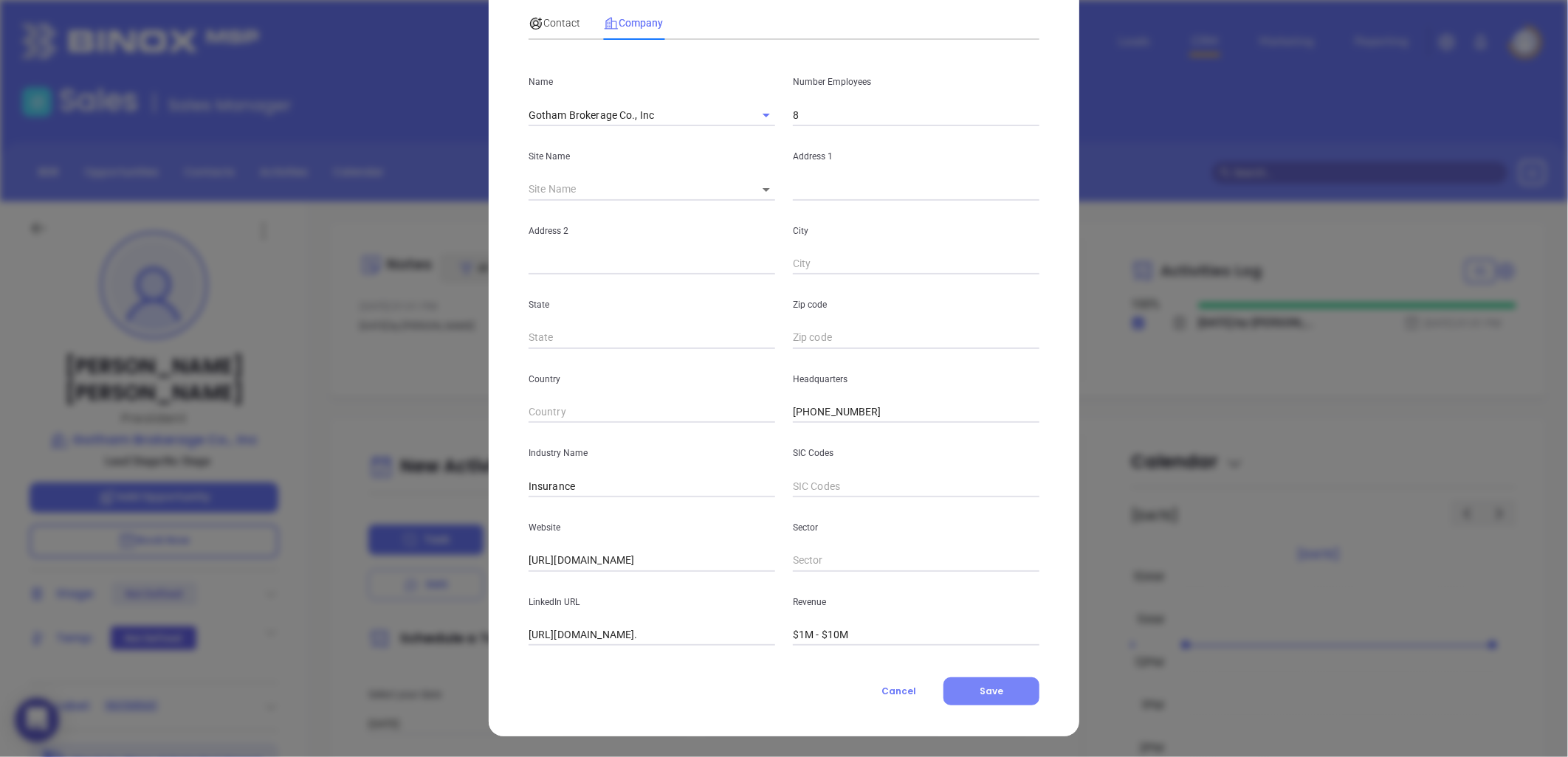
click at [1007, 690] on button "Save" at bounding box center [992, 691] width 96 height 28
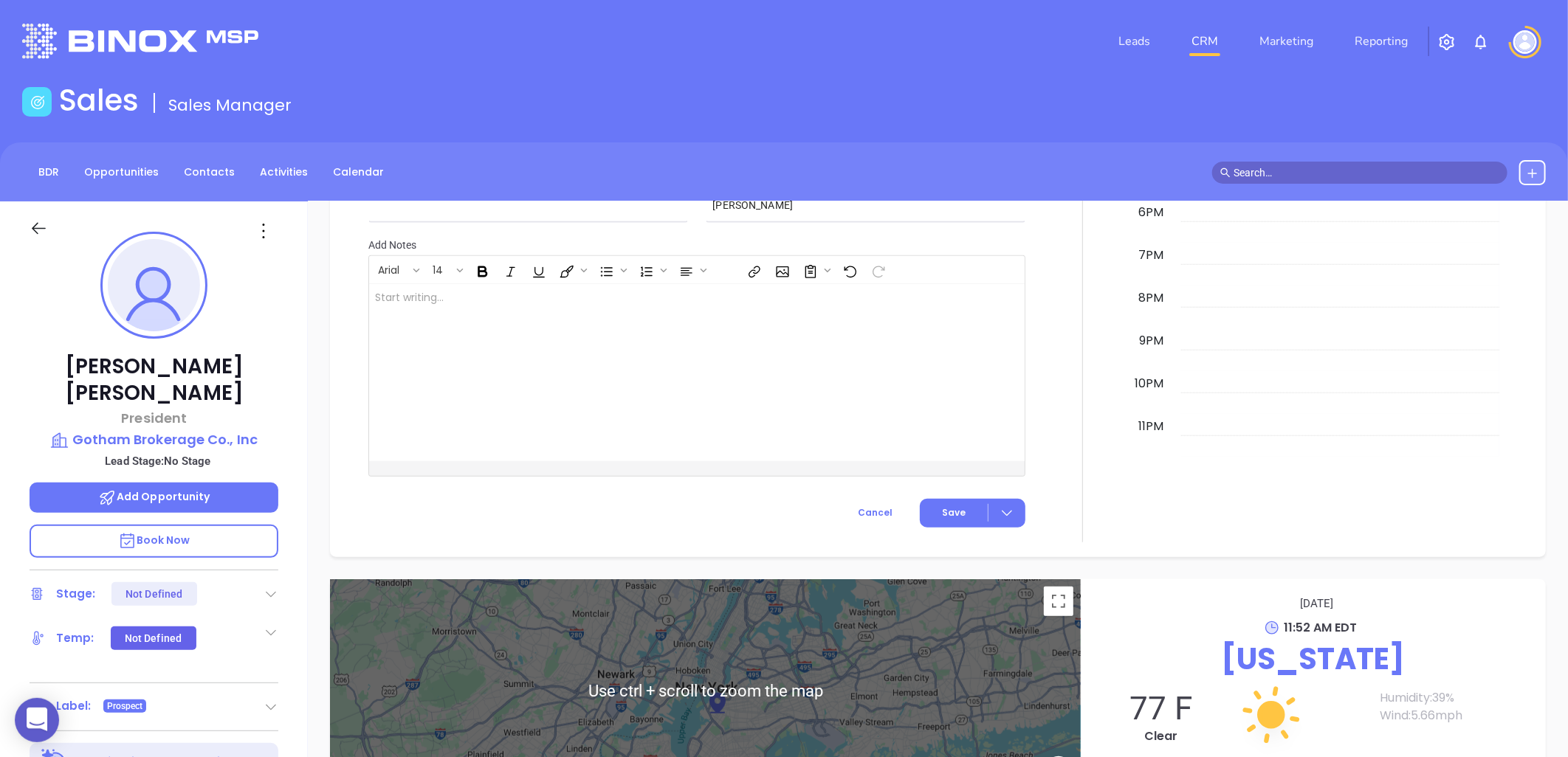
scroll to position [477, 0]
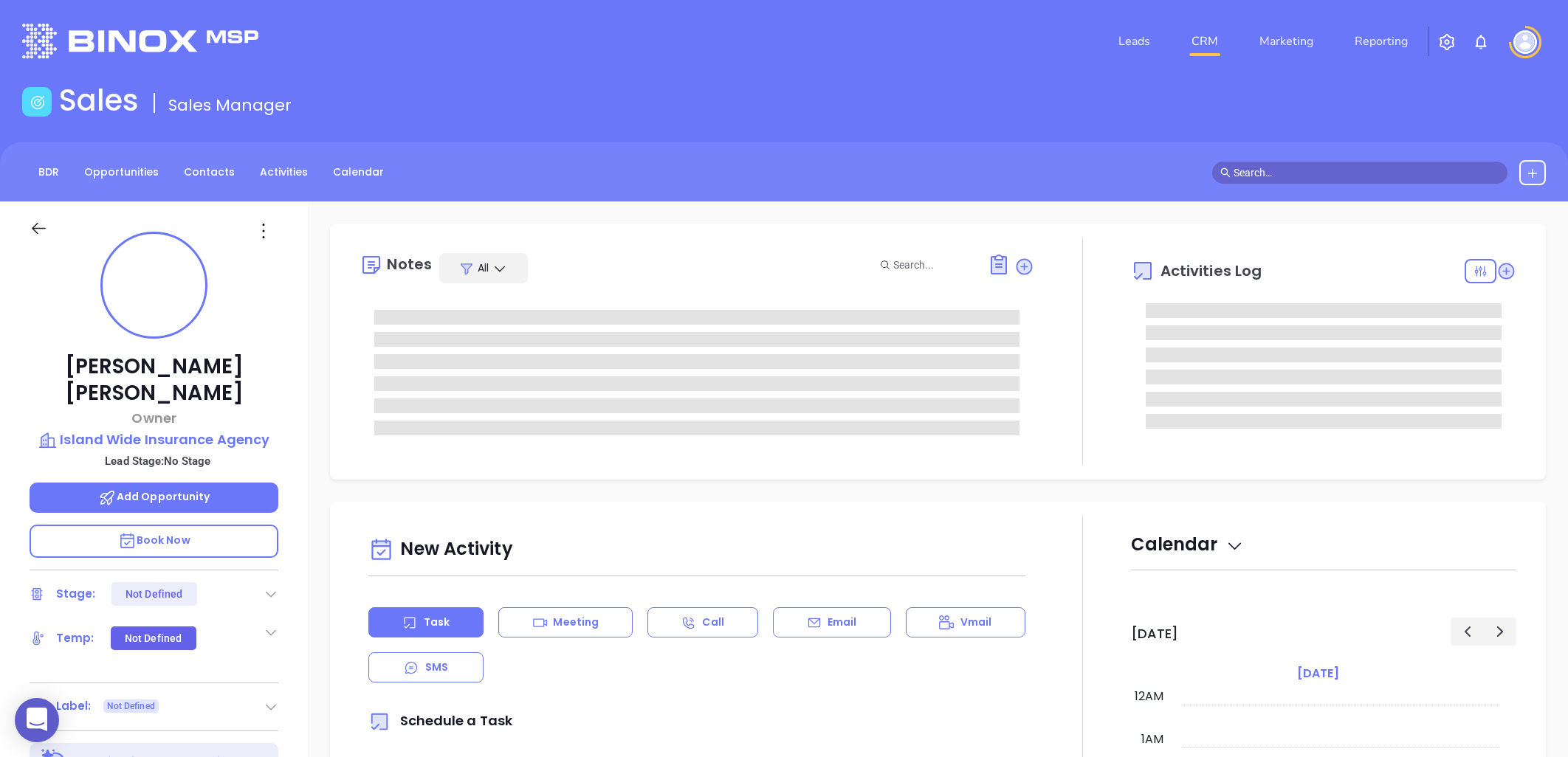
type input "[PERSON_NAME]"
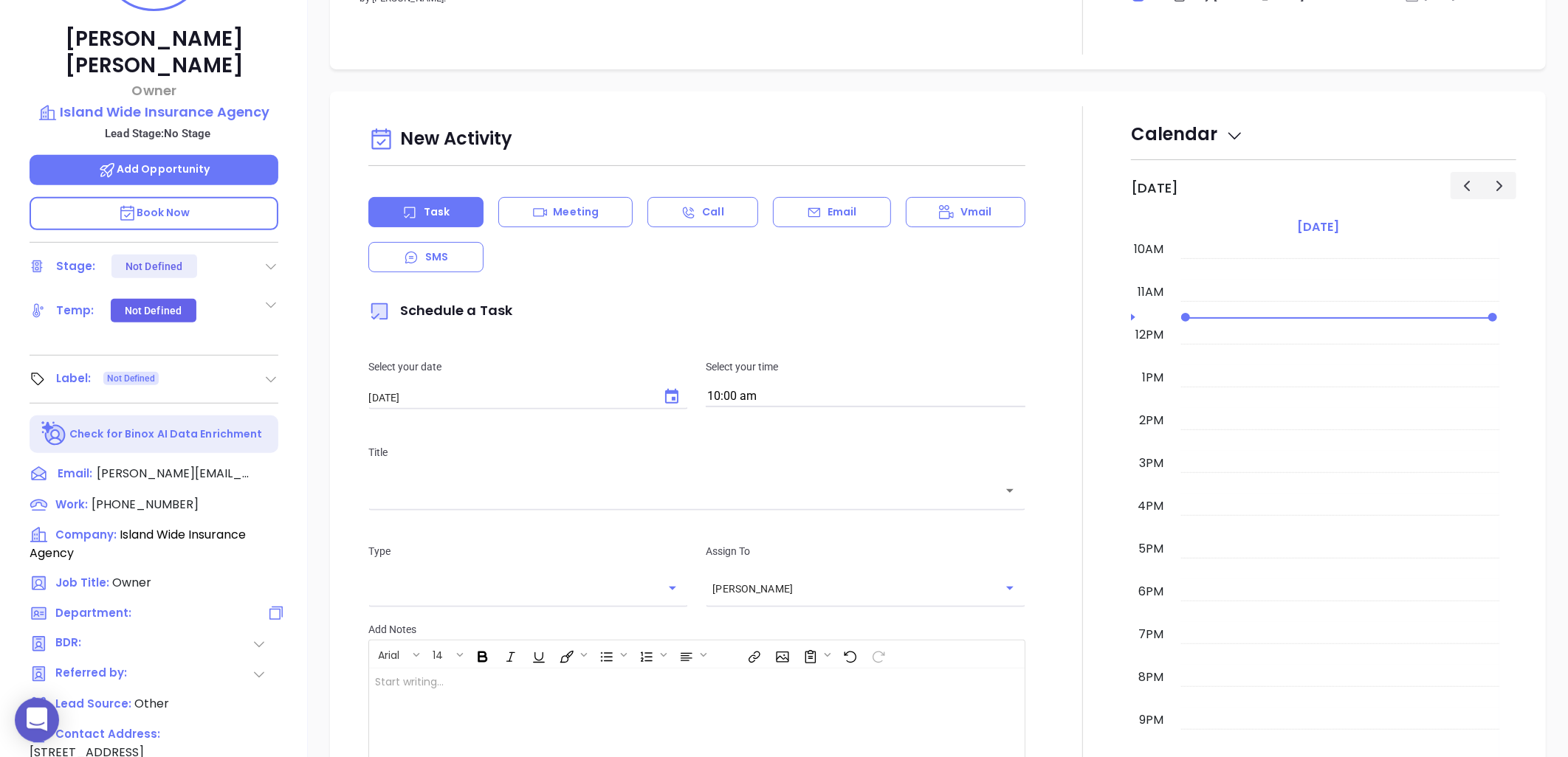
scroll to position [477, 0]
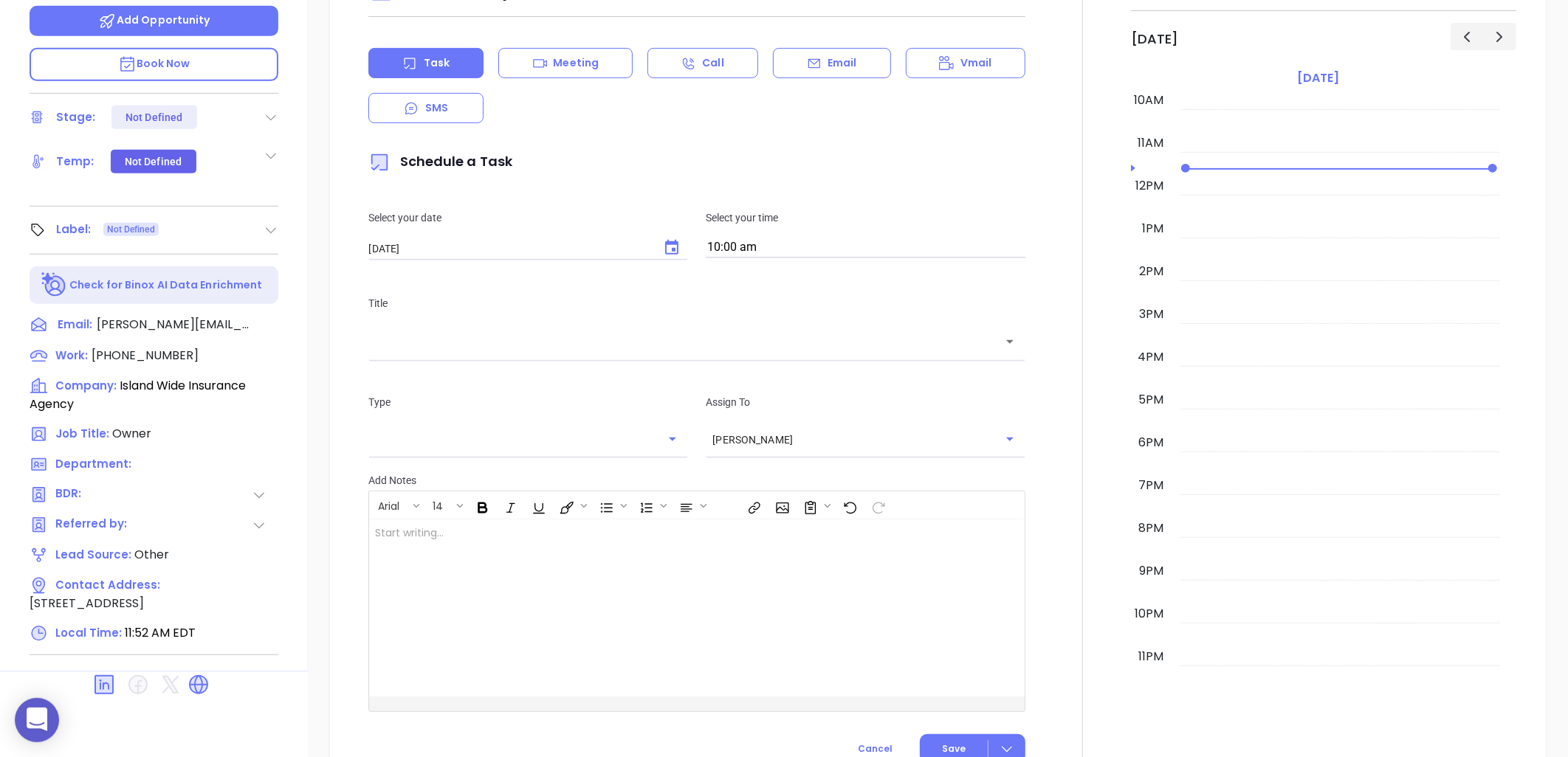
click at [201, 673] on icon at bounding box center [198, 685] width 23 height 23
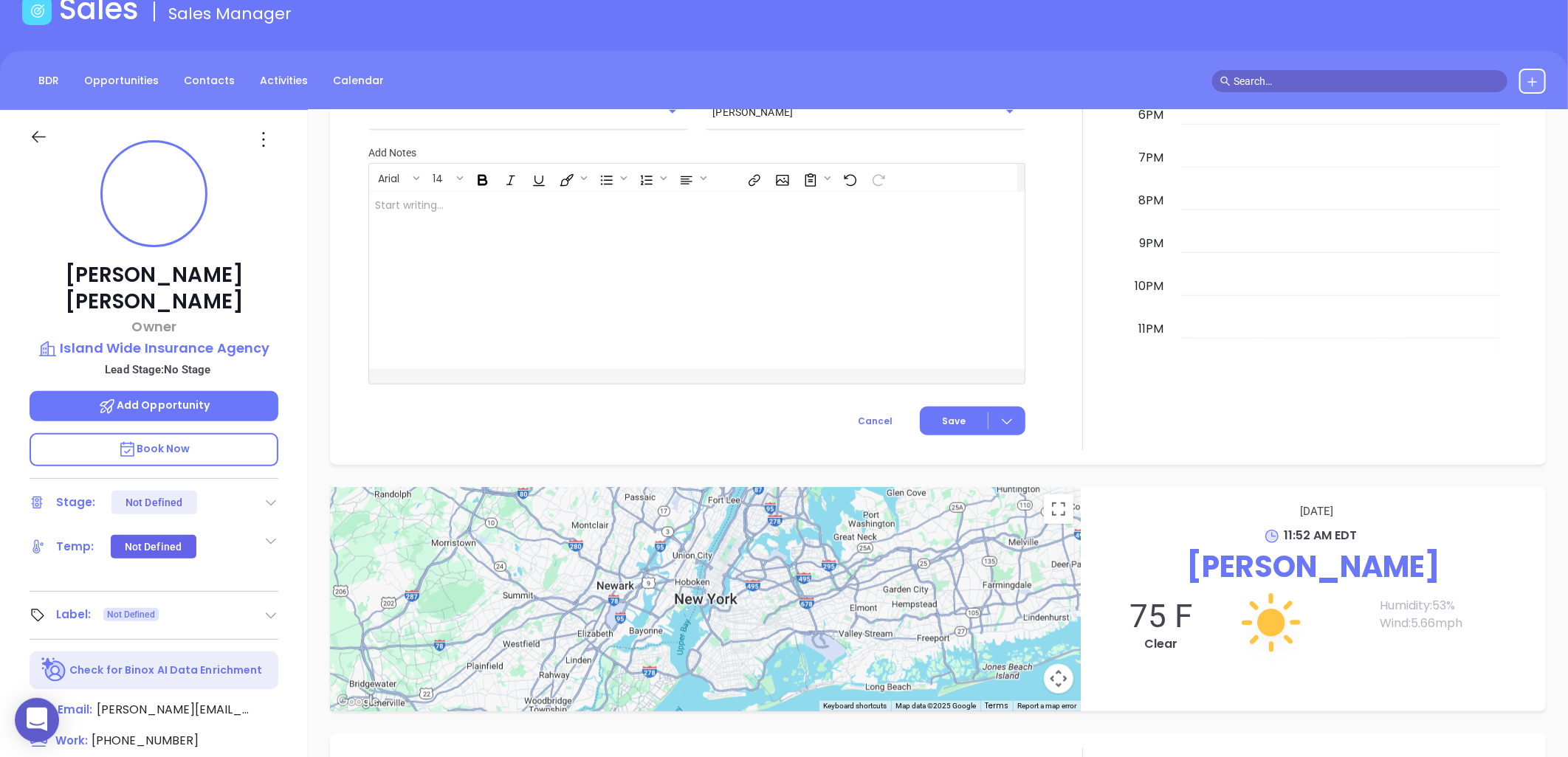
scroll to position [67, 0]
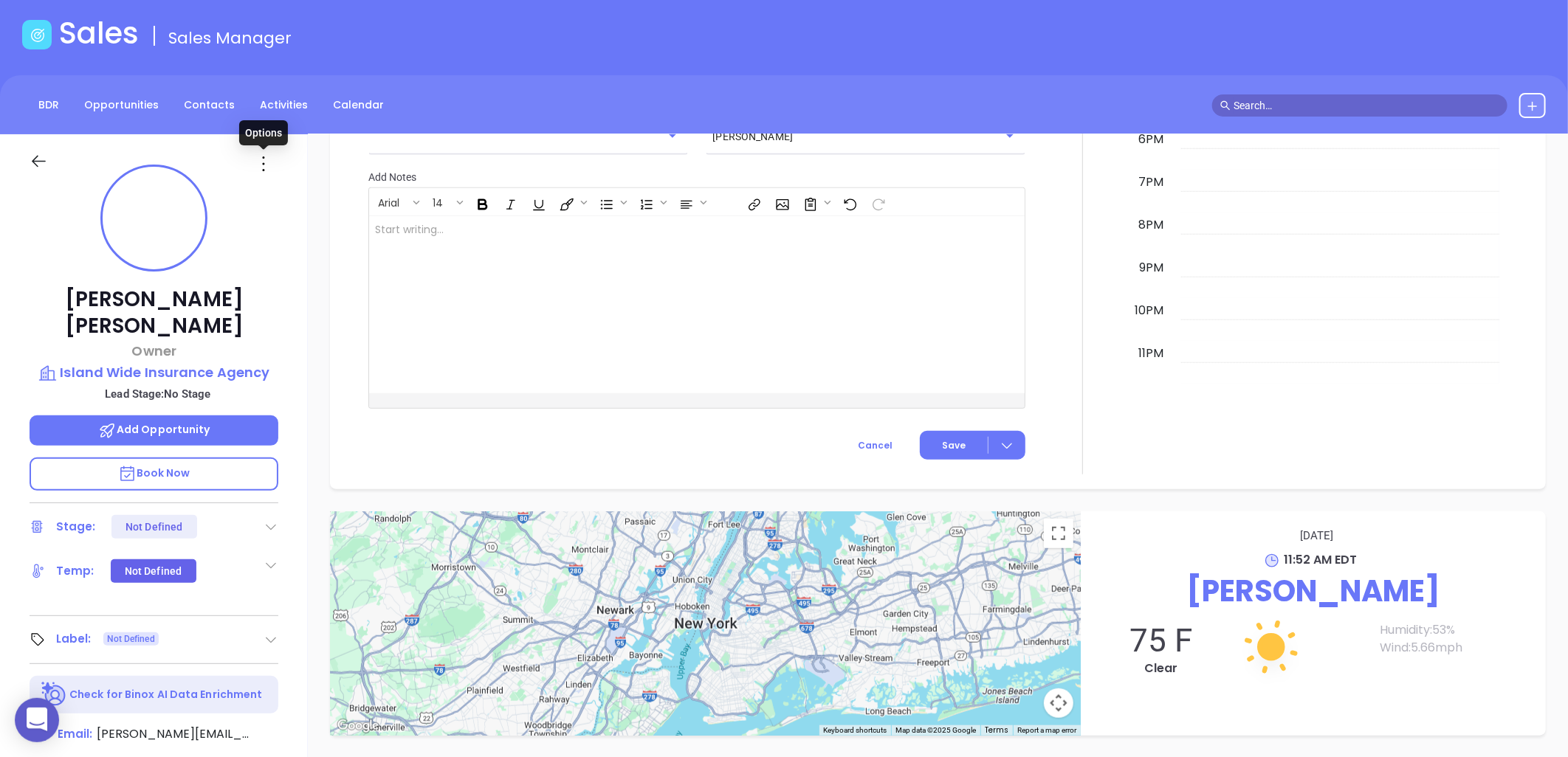
click at [260, 160] on icon at bounding box center [264, 163] width 23 height 23
click at [296, 320] on div "Edit" at bounding box center [336, 322] width 145 height 17
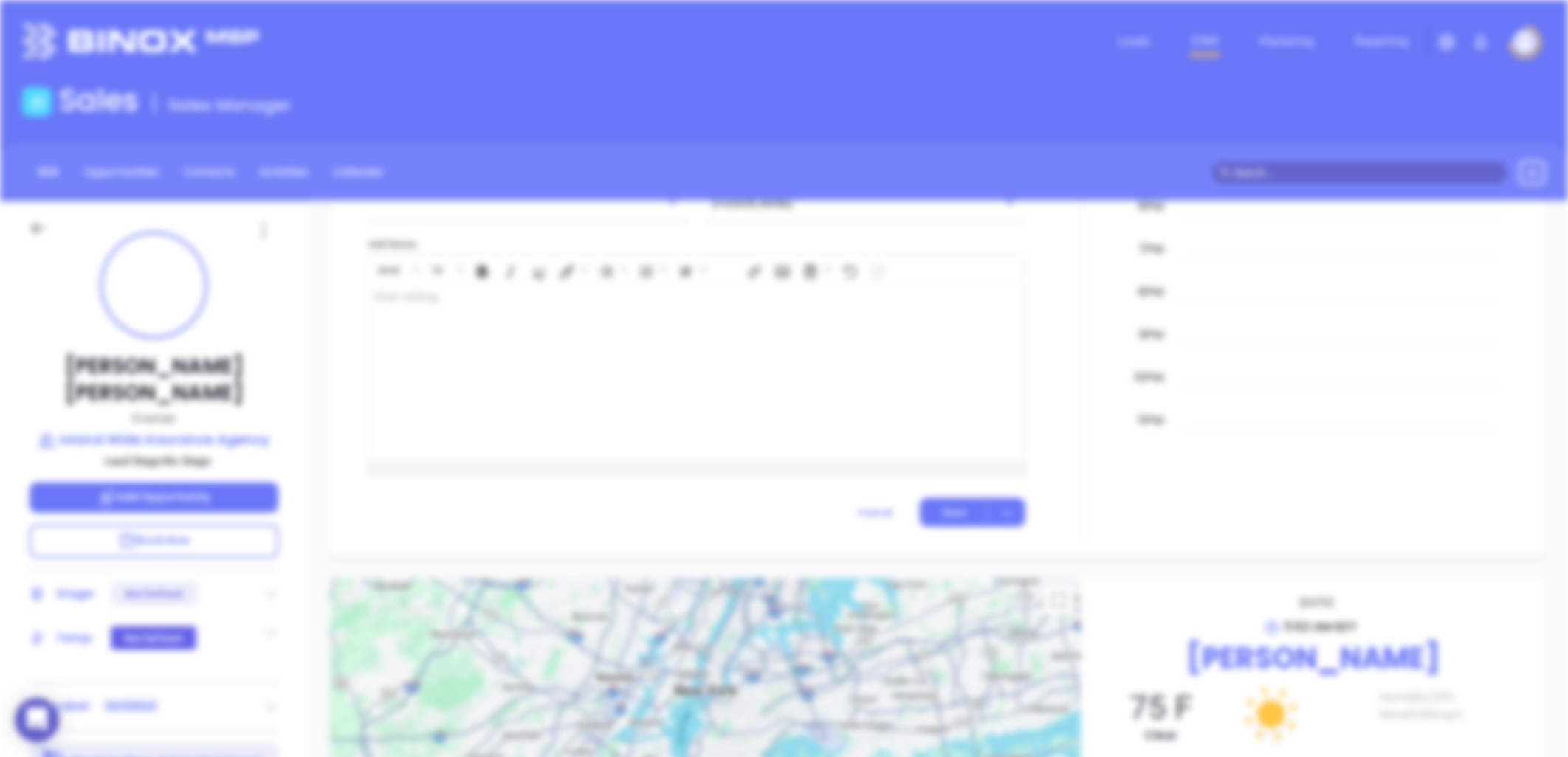
scroll to position [0, 0]
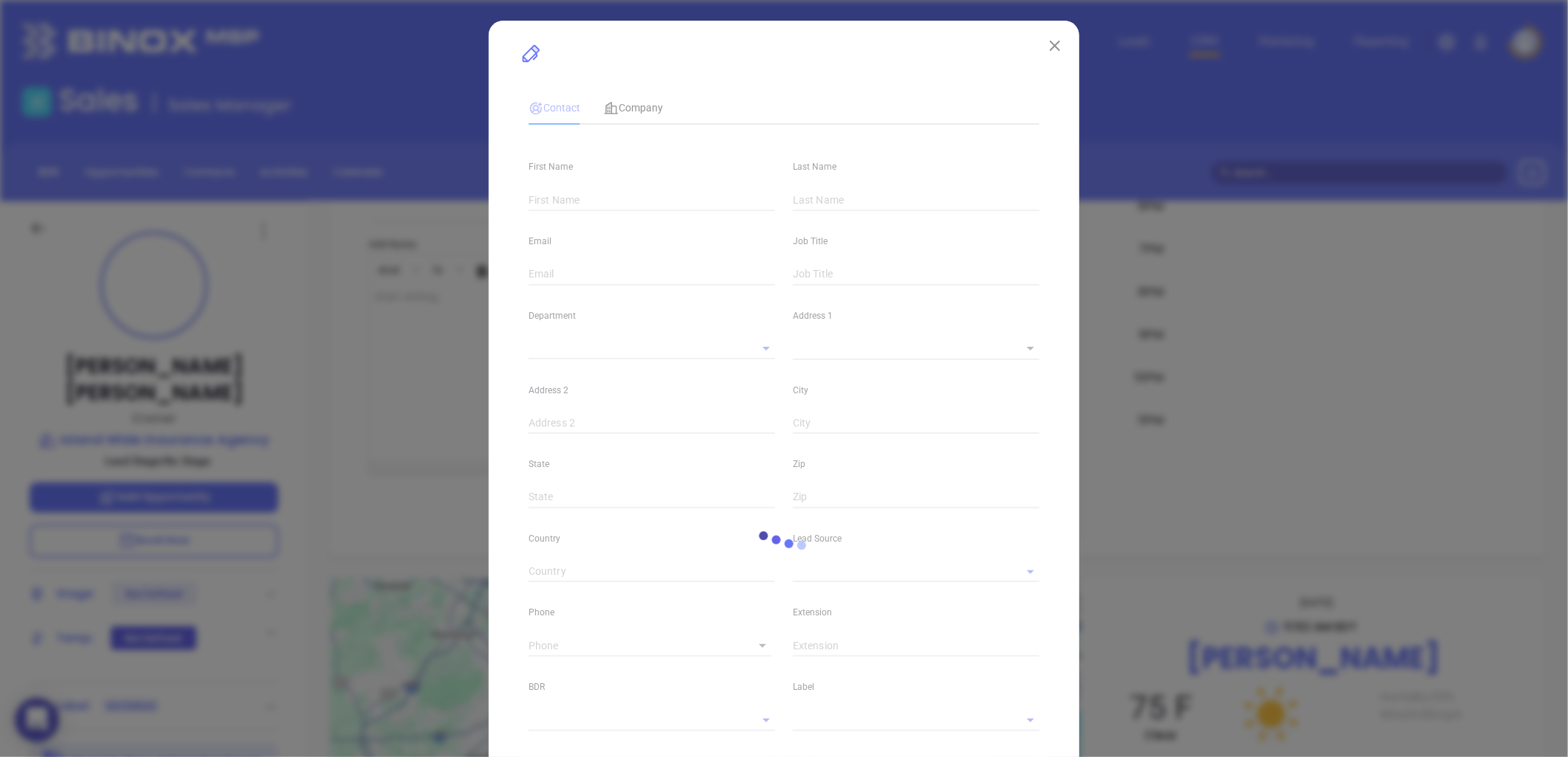
type input "[PERSON_NAME]"
type input "[PERSON_NAME][EMAIL_ADDRESS][DOMAIN_NAME]"
type input "Owner"
type textarea "[STREET_ADDRESS]"
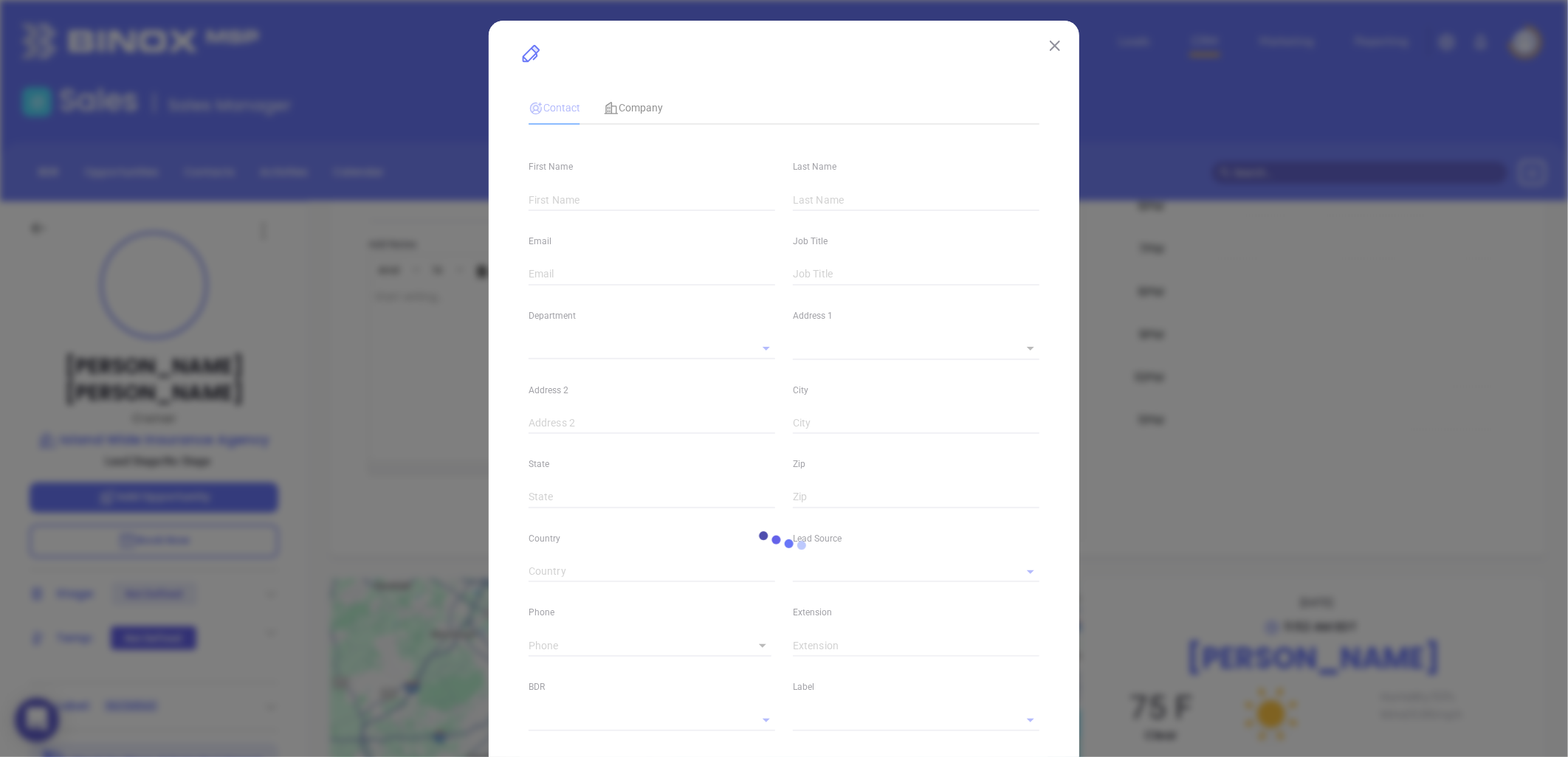
type input "1"
type input "[PERSON_NAME]"
type input "NY"
type input "11967"
type input "[DOMAIN_NAME][URL][PERSON_NAME]"
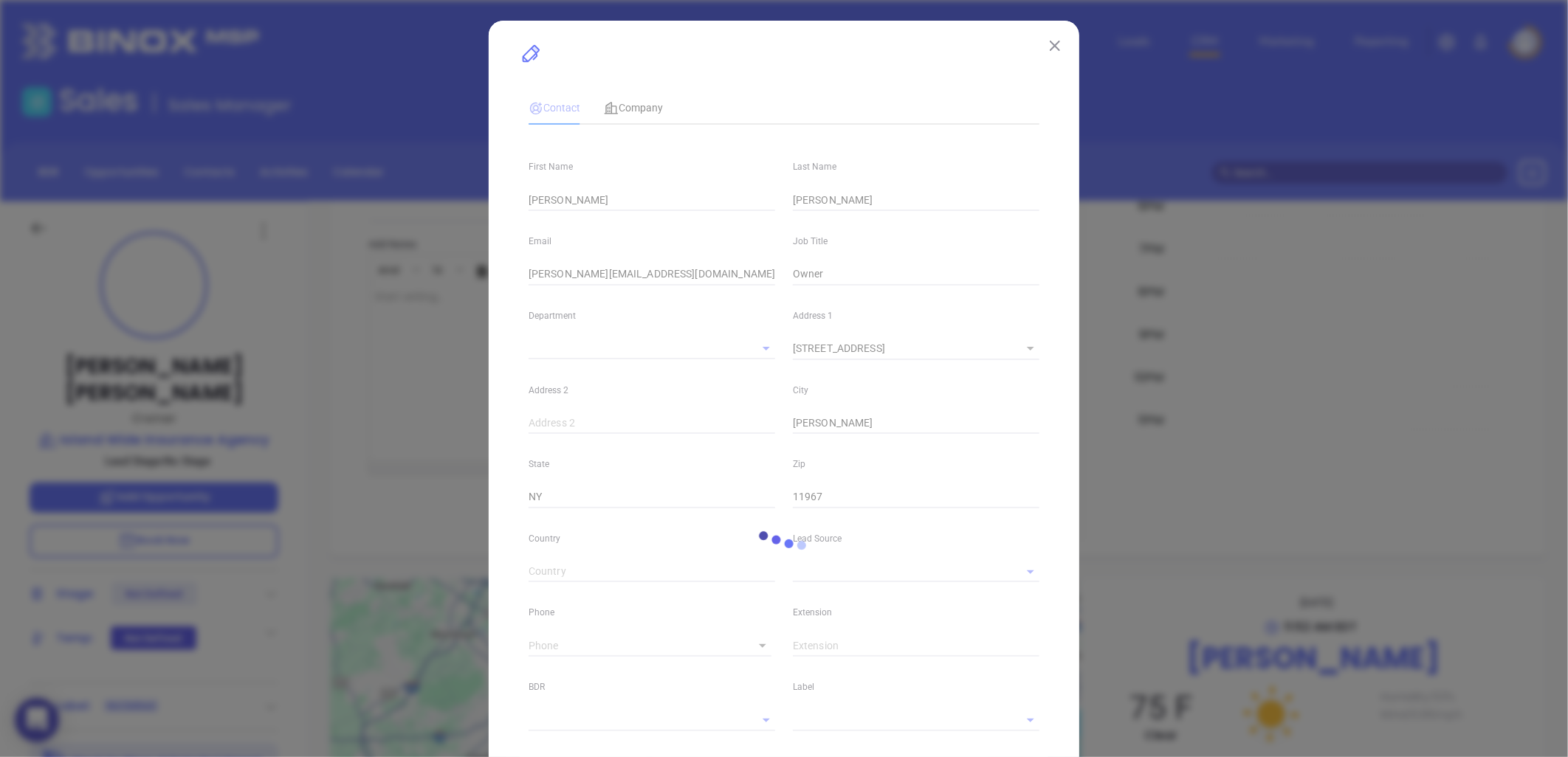
type input "Other"
type input "[PHONE_NUMBER]"
type input "1"
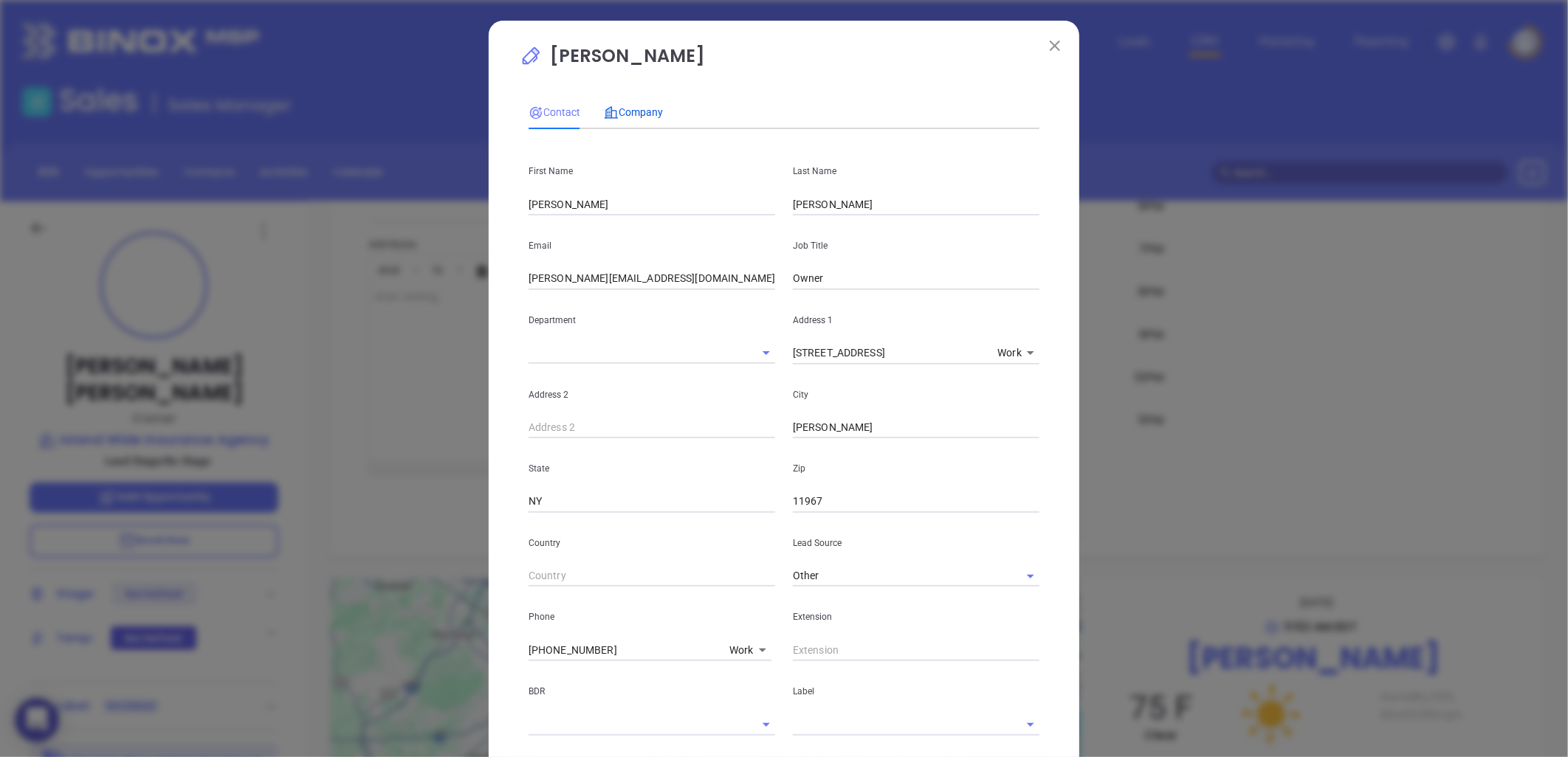
click at [634, 108] on span "Company" at bounding box center [633, 112] width 59 height 12
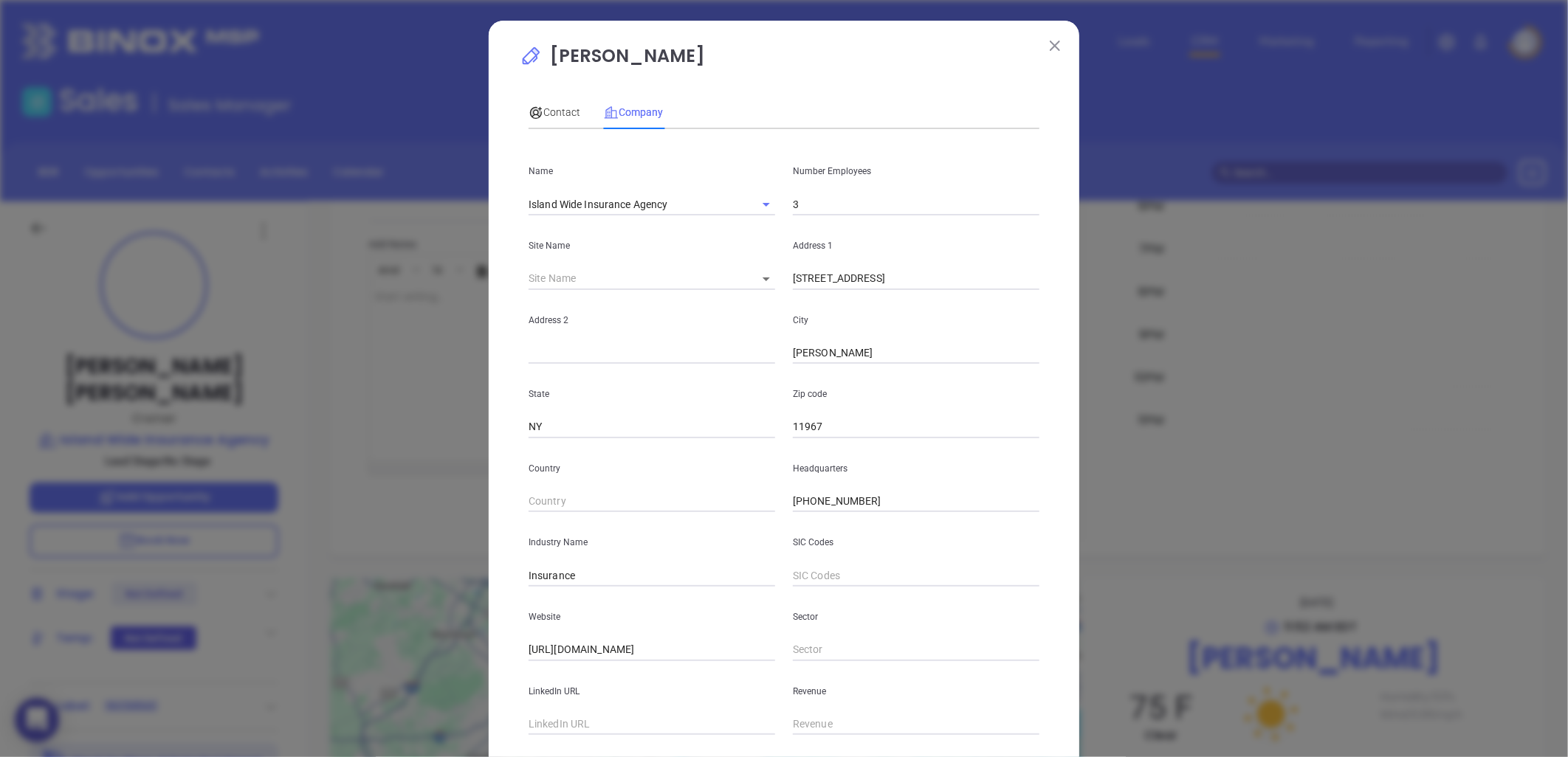
click at [817, 200] on input "3" at bounding box center [915, 204] width 246 height 22
type input "4"
click at [551, 106] on span "Contact" at bounding box center [554, 112] width 51 height 12
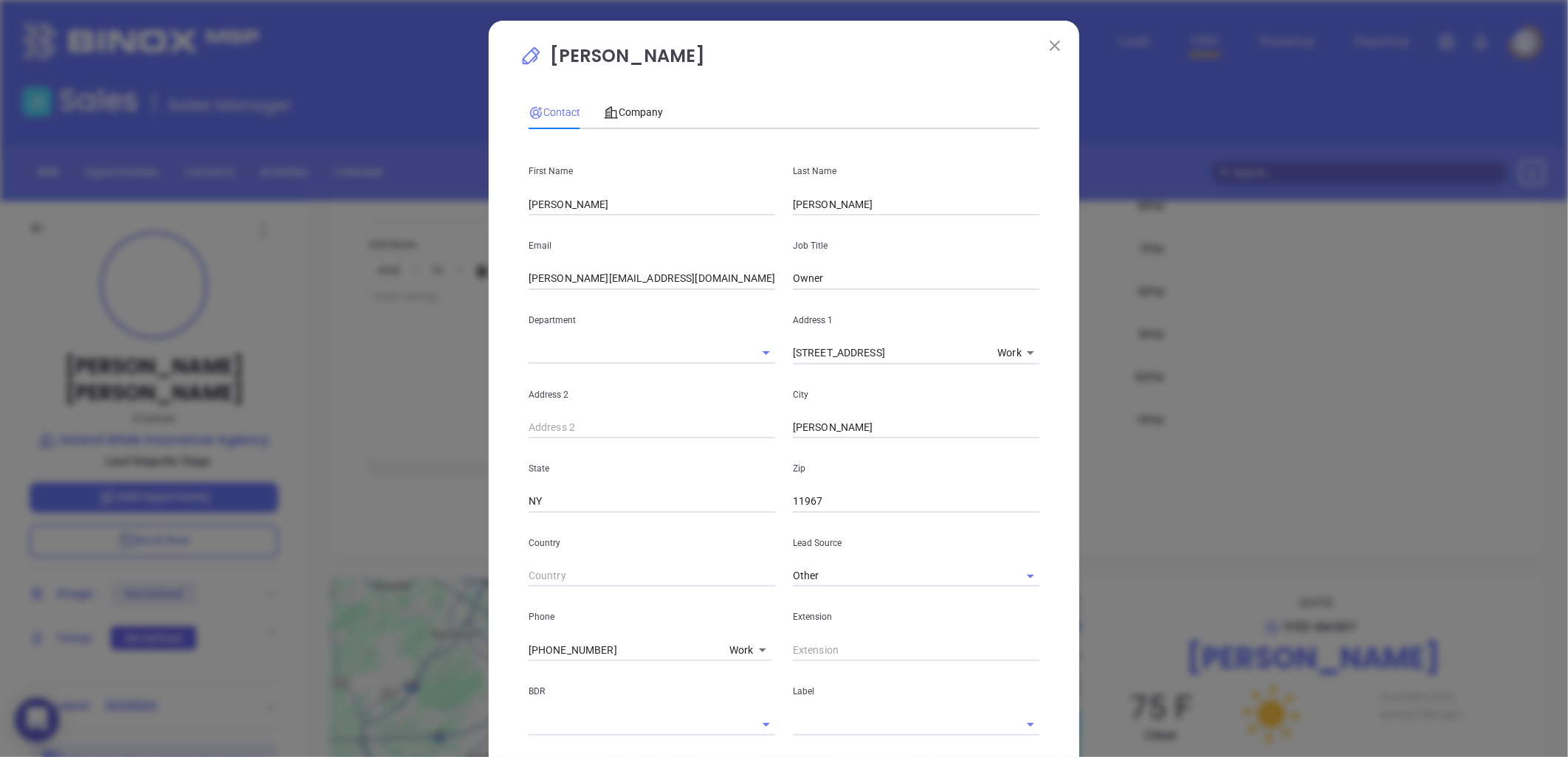
scroll to position [245, 0]
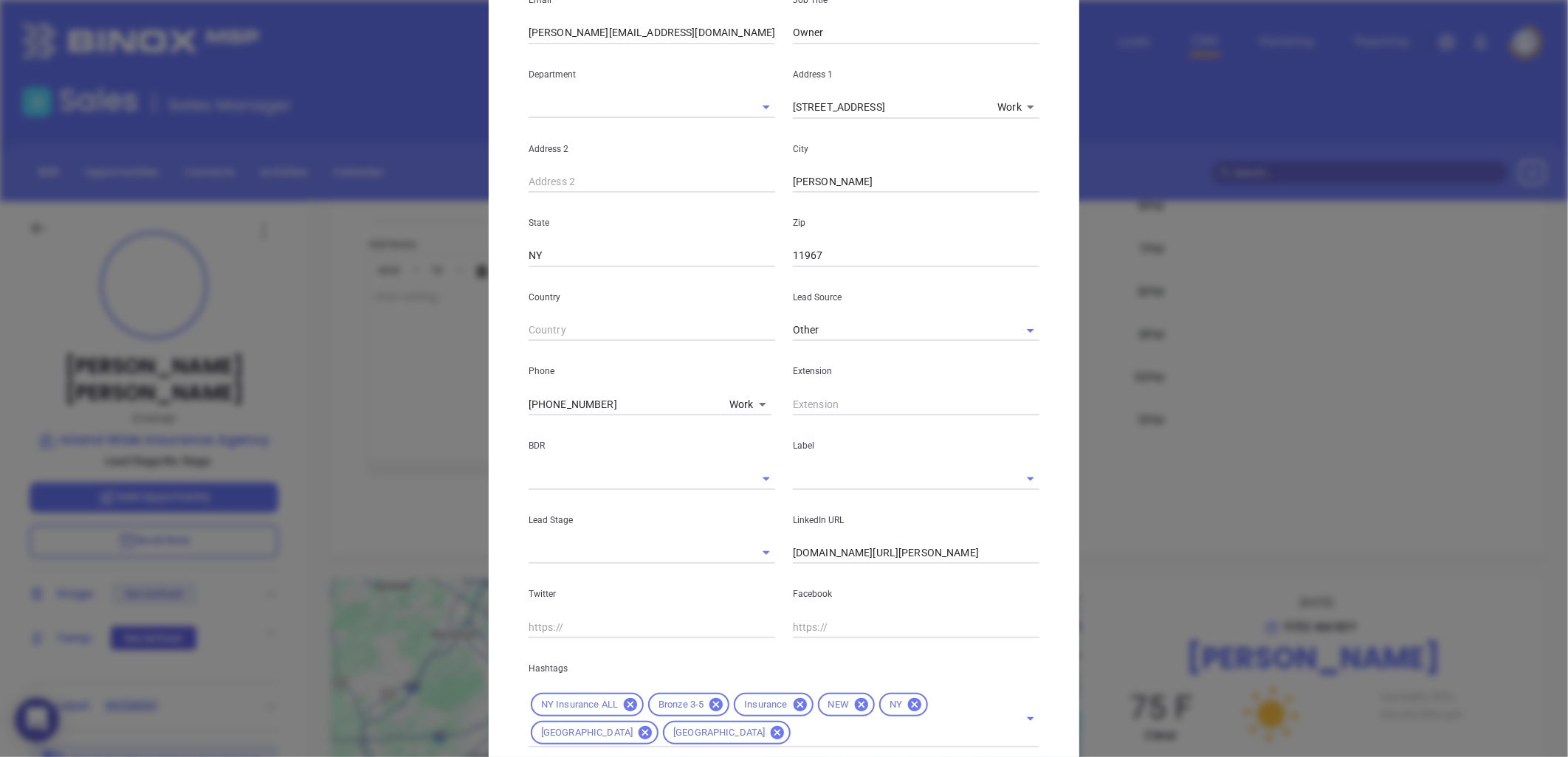
click at [828, 477] on input "text" at bounding box center [896, 478] width 206 height 22
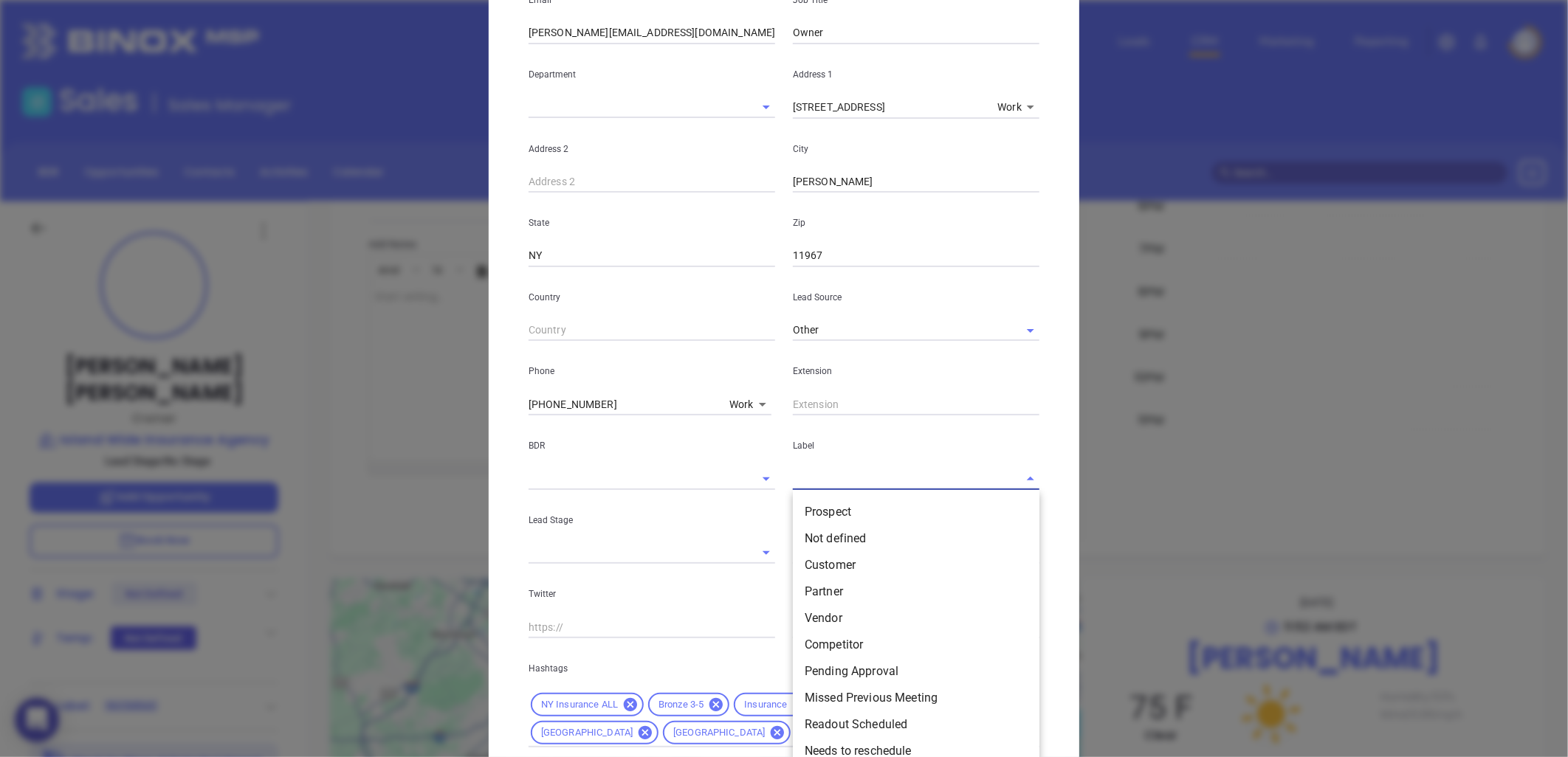
type input "p"
click at [821, 515] on li "Prospect" at bounding box center [915, 512] width 246 height 27
click at [836, 508] on div "LinkedIn URL [DOMAIN_NAME][URL][PERSON_NAME]" at bounding box center [916, 527] width 265 height 75
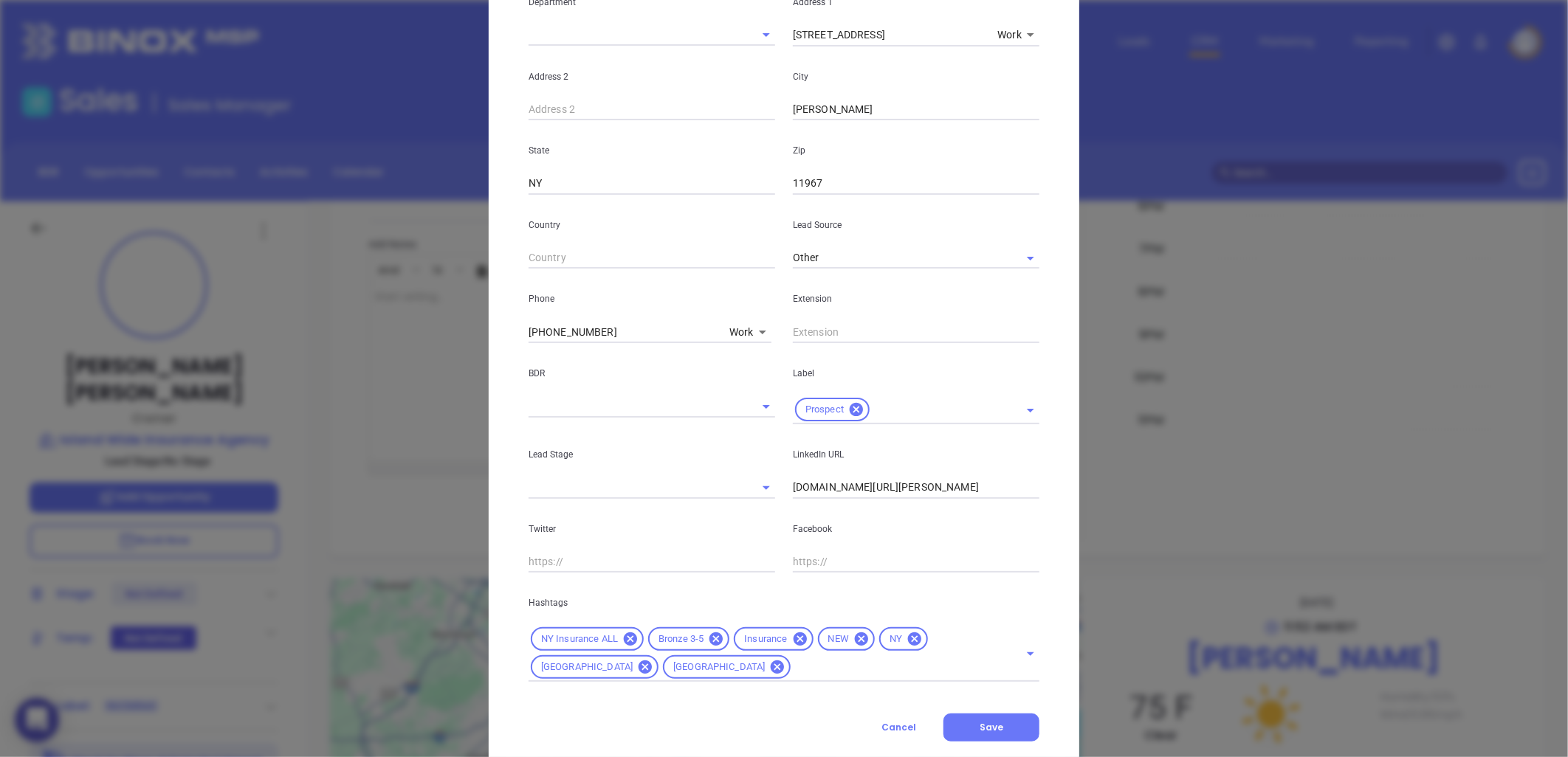
scroll to position [354, 0]
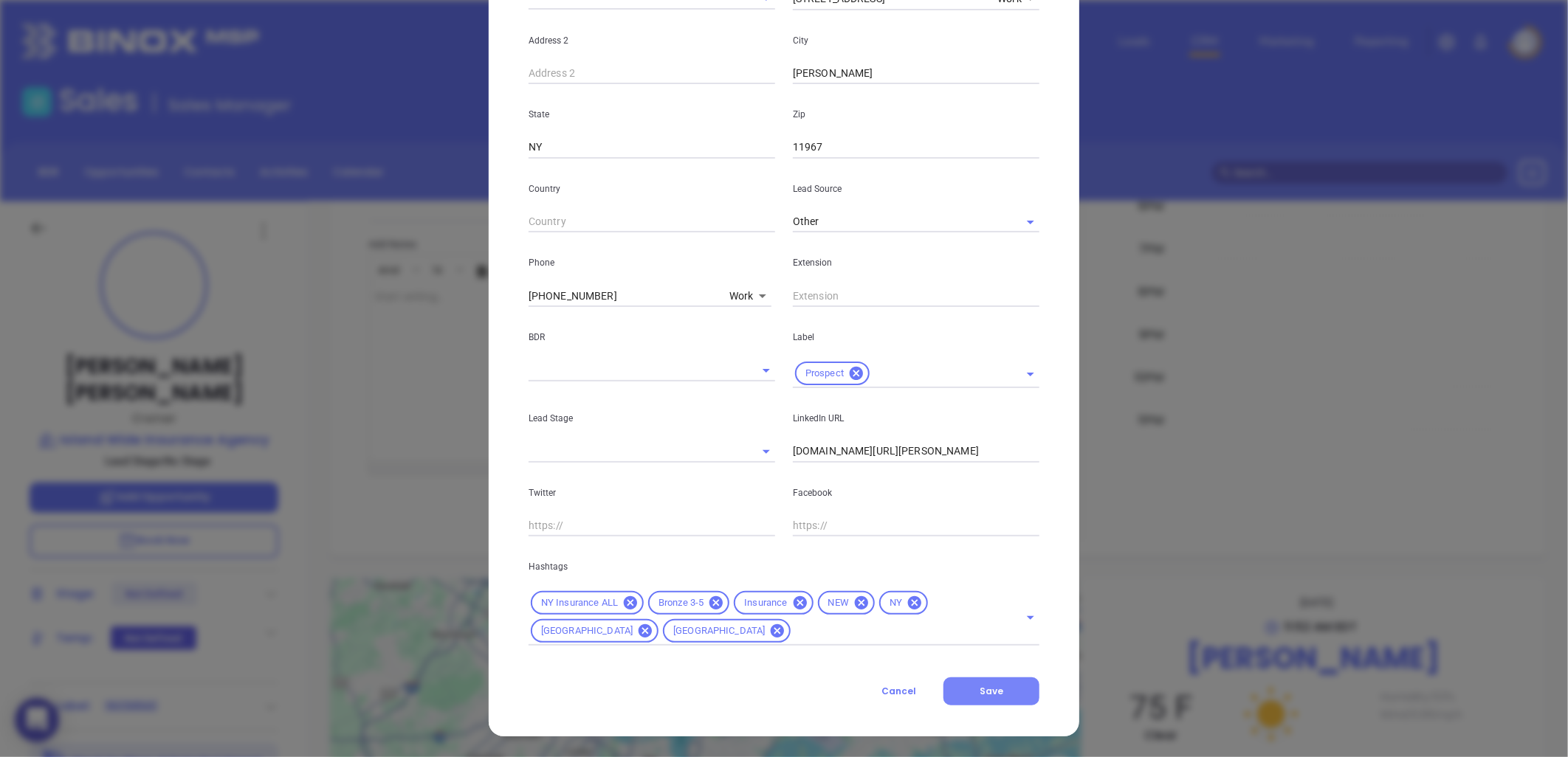
click at [997, 691] on span "Save" at bounding box center [991, 691] width 23 height 12
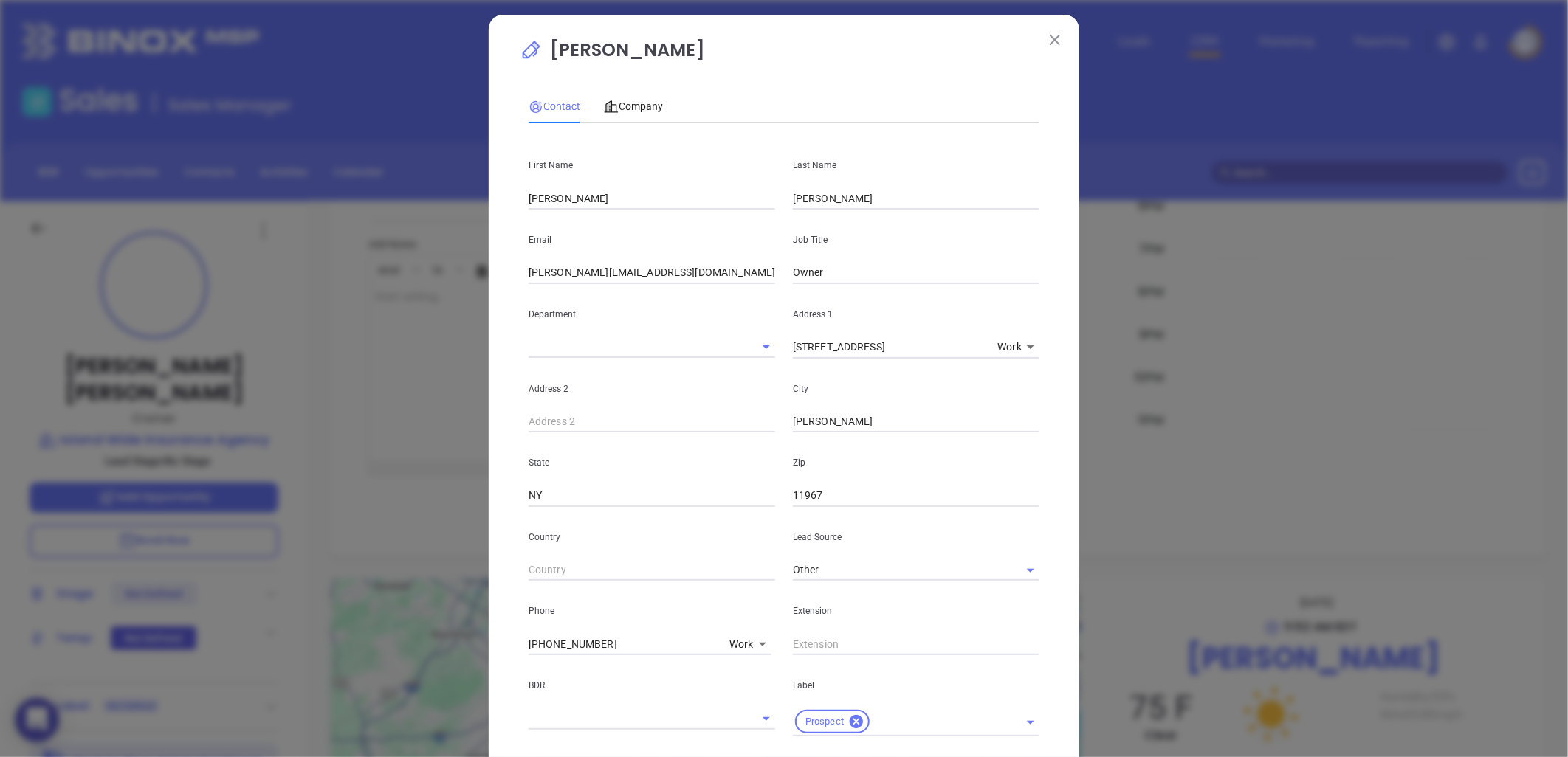
scroll to position [0, 0]
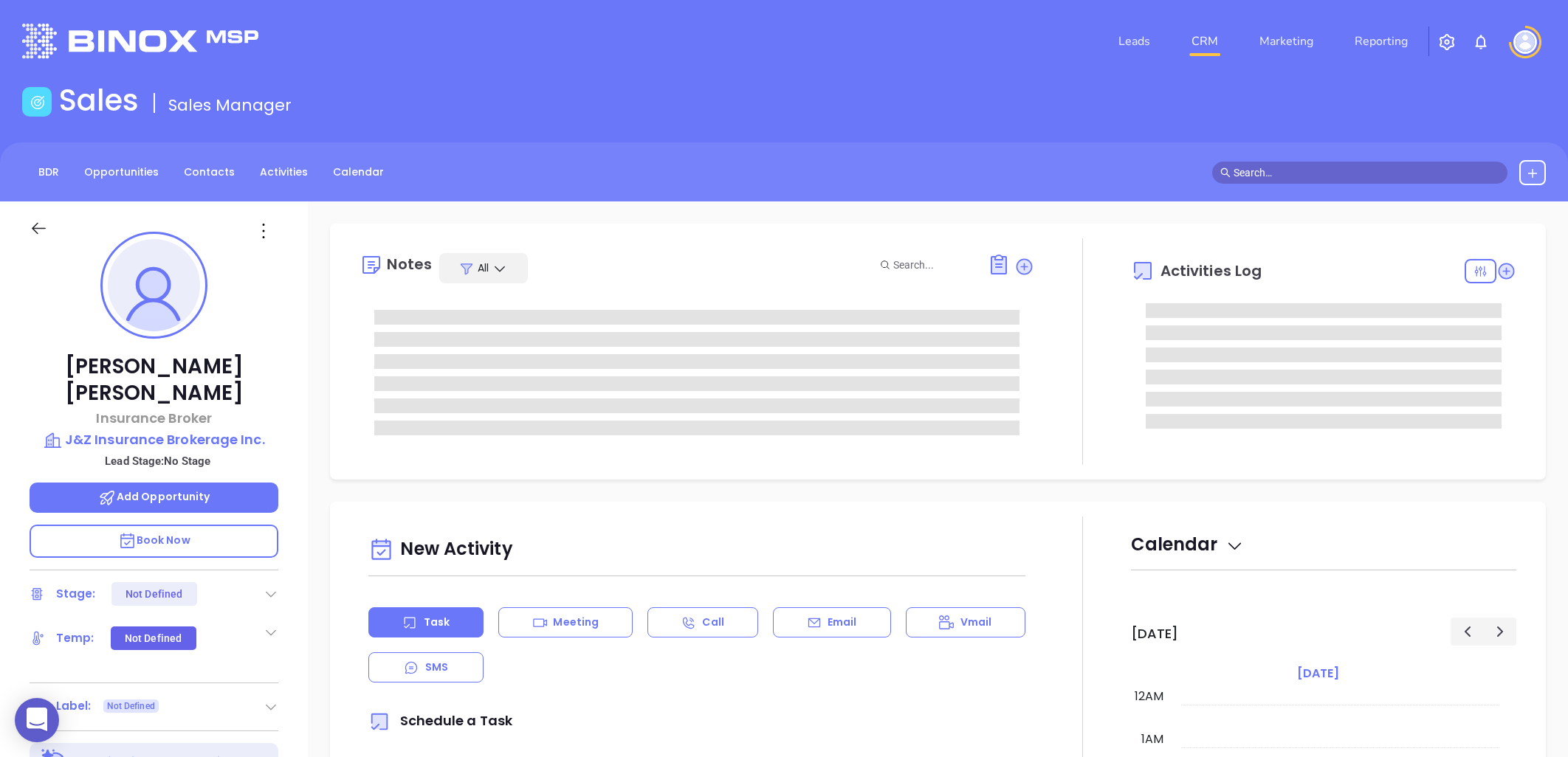
type input "[DATE]"
type input "[PERSON_NAME]"
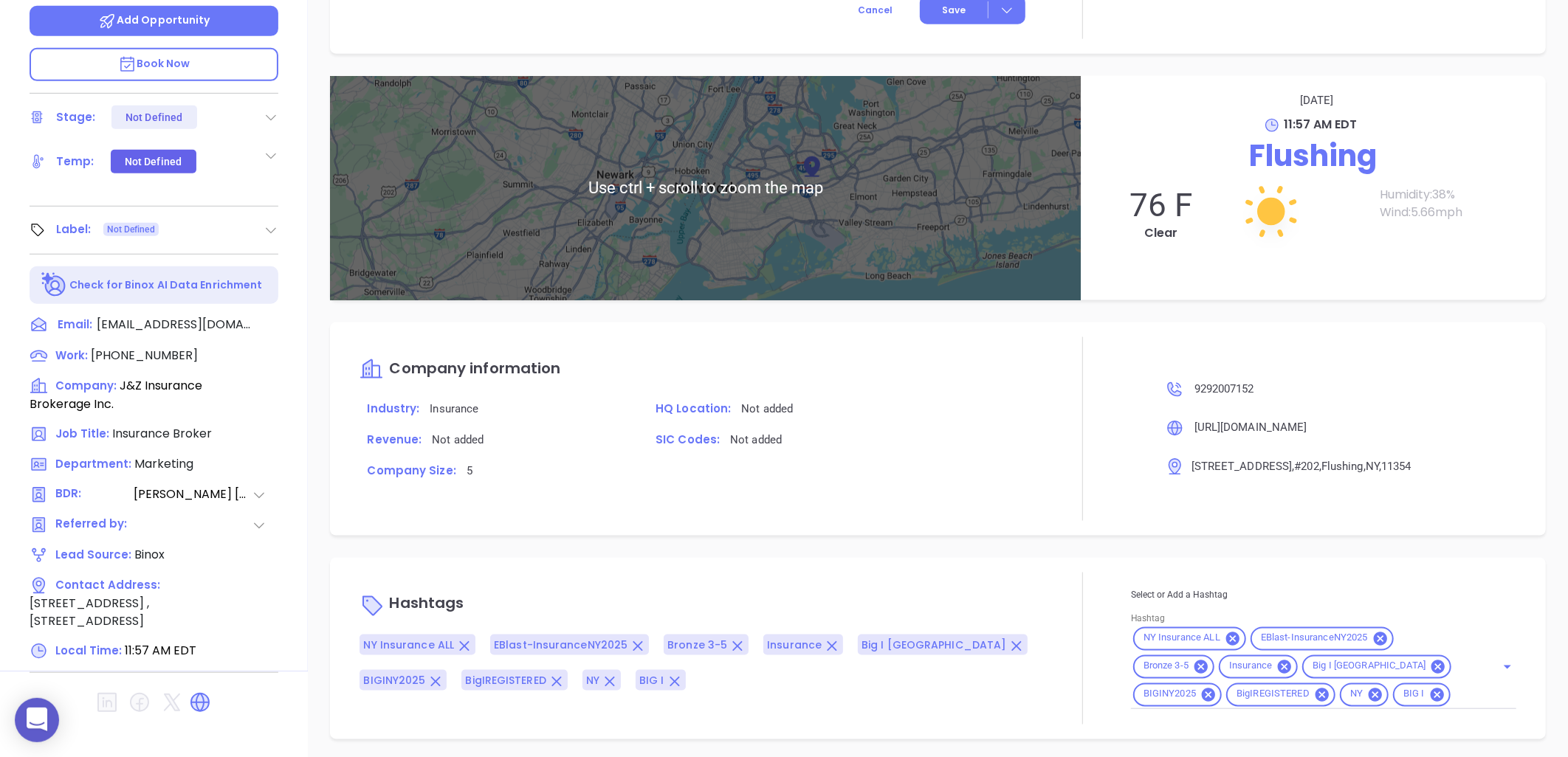
scroll to position [927, 0]
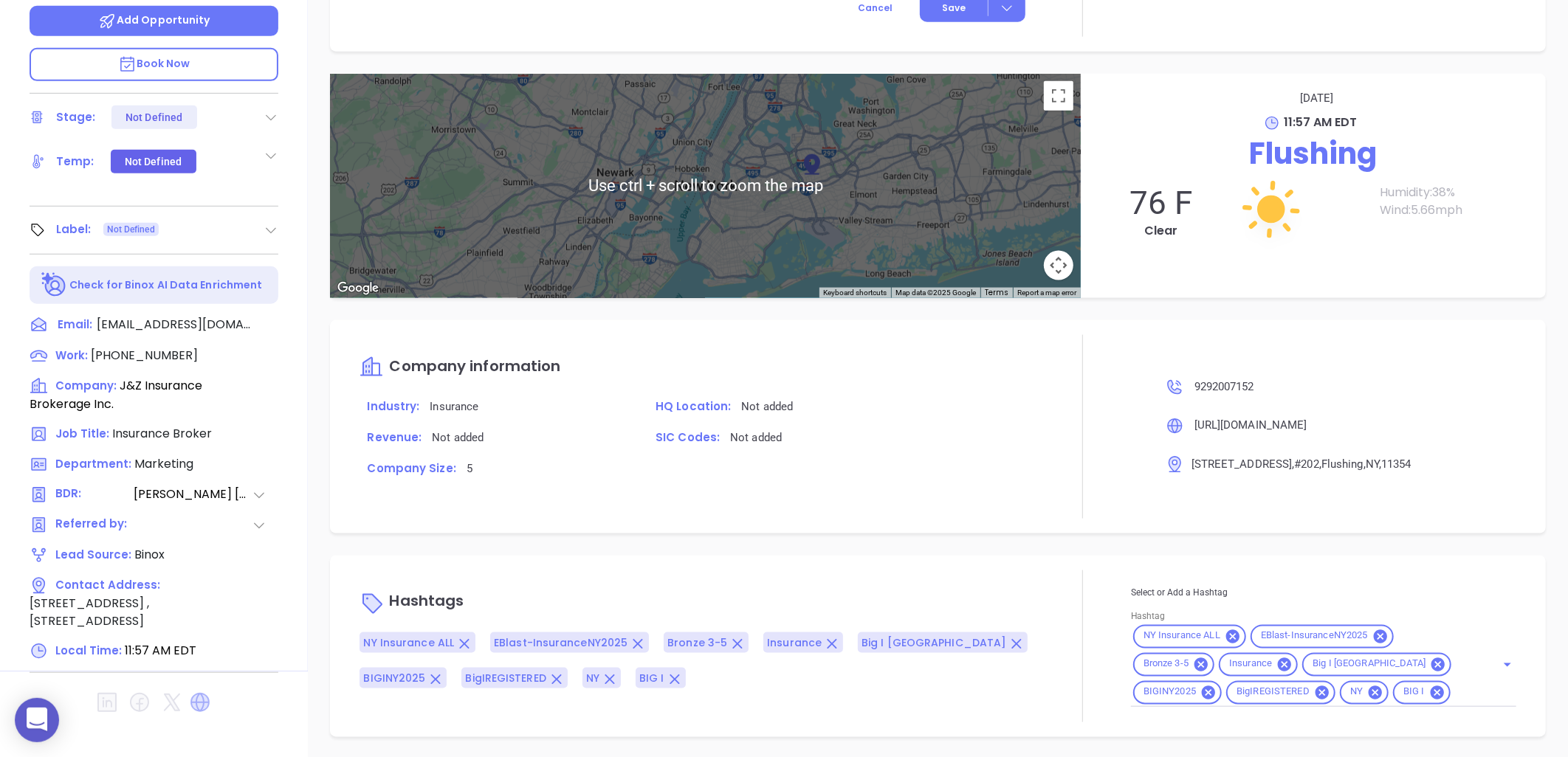
click at [203, 693] on icon at bounding box center [200, 702] width 19 height 19
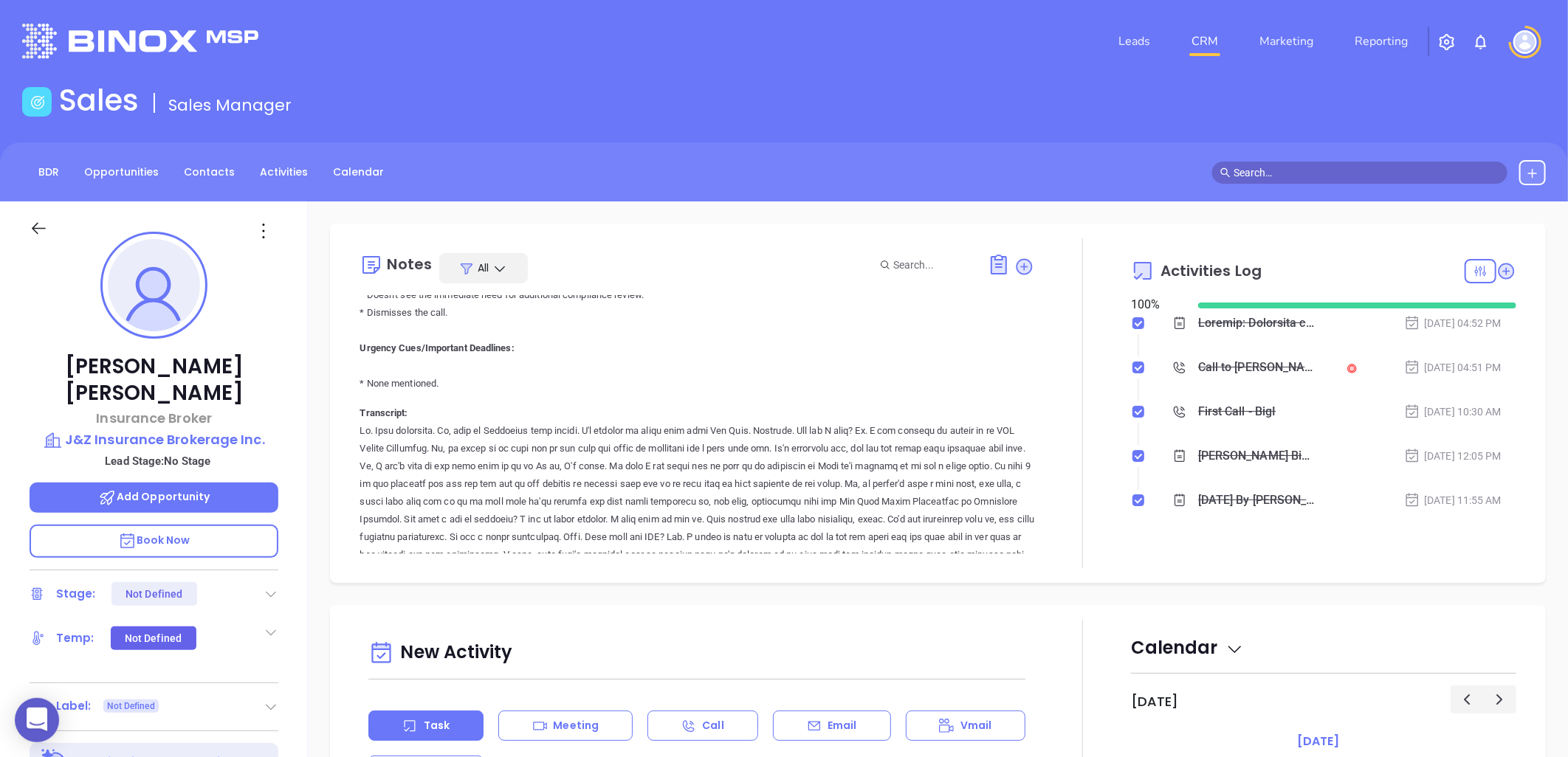
scroll to position [830, 0]
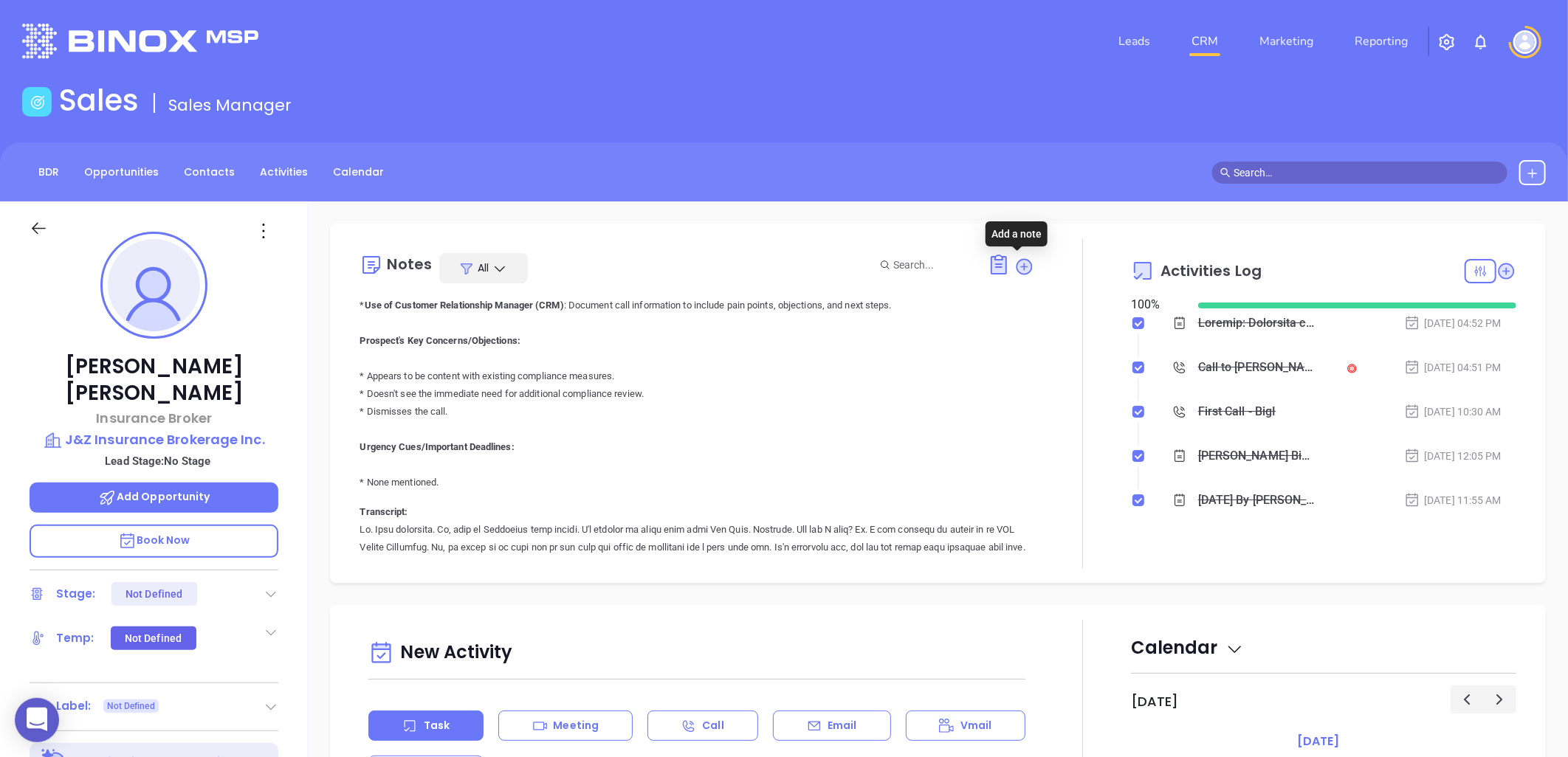
click at [1020, 266] on icon at bounding box center [1025, 267] width 17 height 17
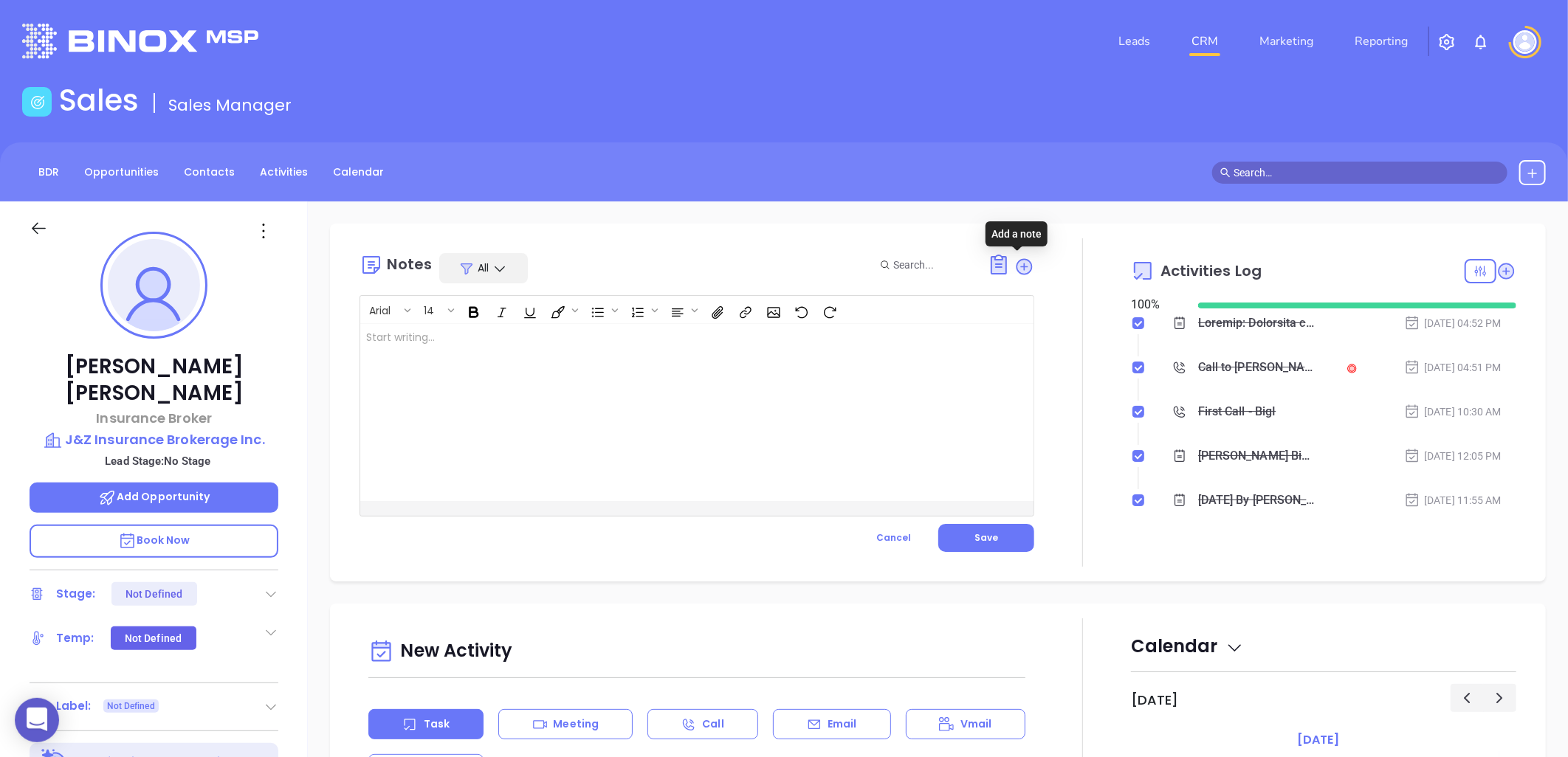
scroll to position [0, 0]
click at [582, 348] on div at bounding box center [672, 413] width 626 height 177
click at [573, 345] on p "Confirm com ﻿" at bounding box center [673, 337] width 614 height 16
click at [980, 534] on span "Save" at bounding box center [986, 537] width 23 height 12
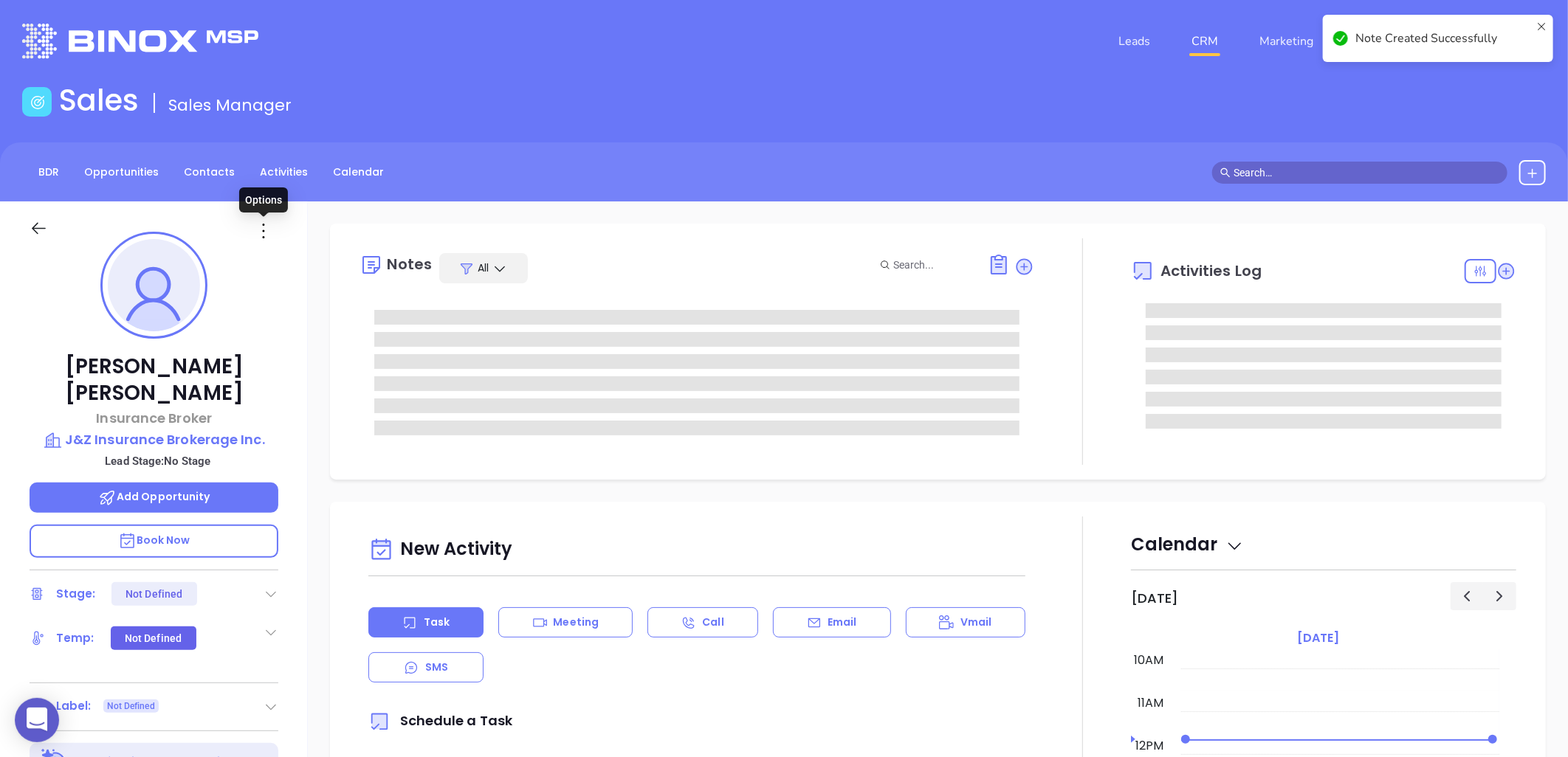
drag, startPoint x: 264, startPoint y: 225, endPoint x: 260, endPoint y: 236, distance: 11.7
click at [264, 226] on icon at bounding box center [264, 231] width 2 height 15
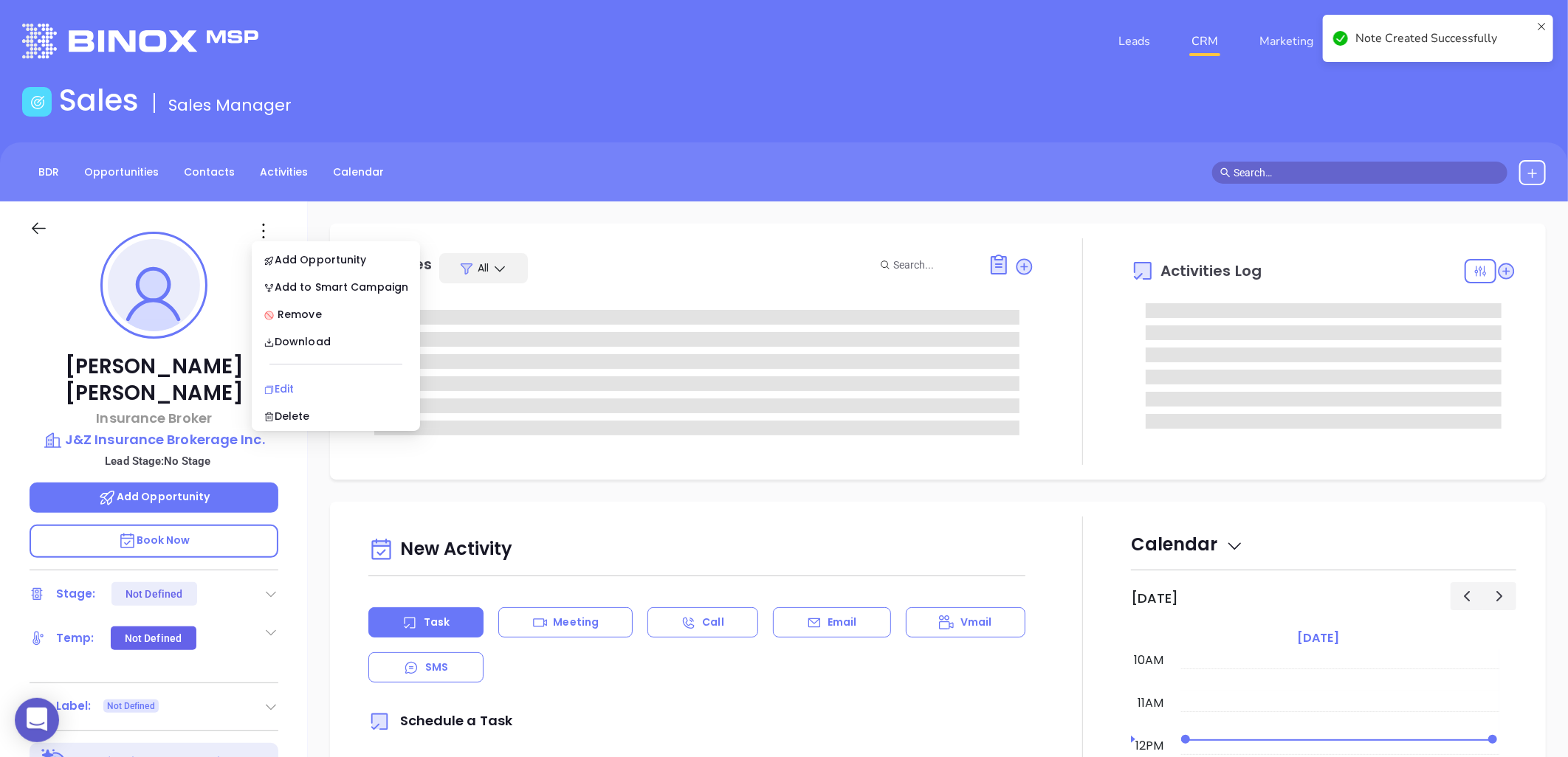
click at [288, 382] on div "Edit" at bounding box center [336, 389] width 145 height 17
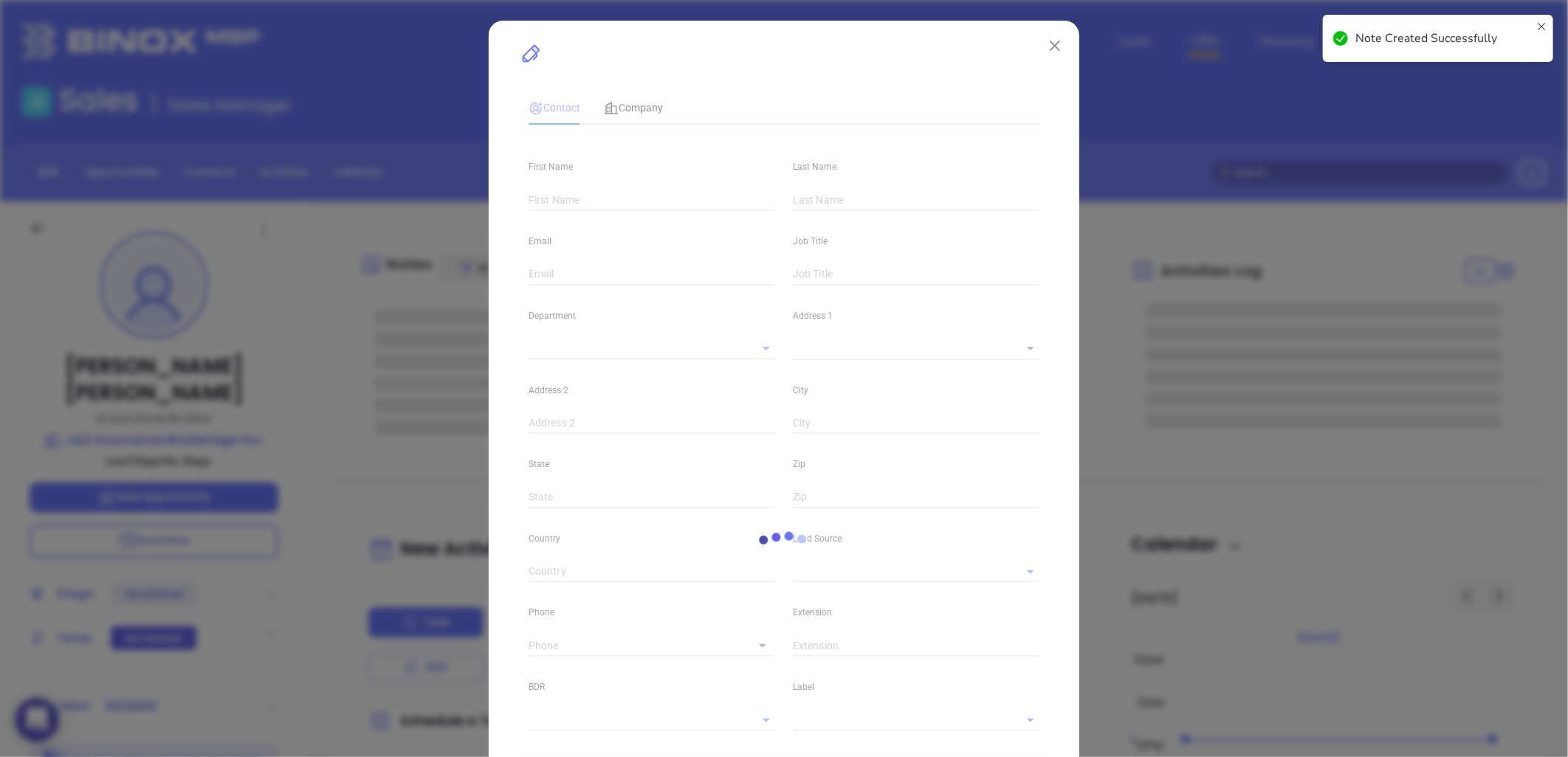
type input "[PERSON_NAME]"
type input "[EMAIL_ADDRESS][DOMAIN_NAME]"
type input "Insurance Broker"
type input "1"
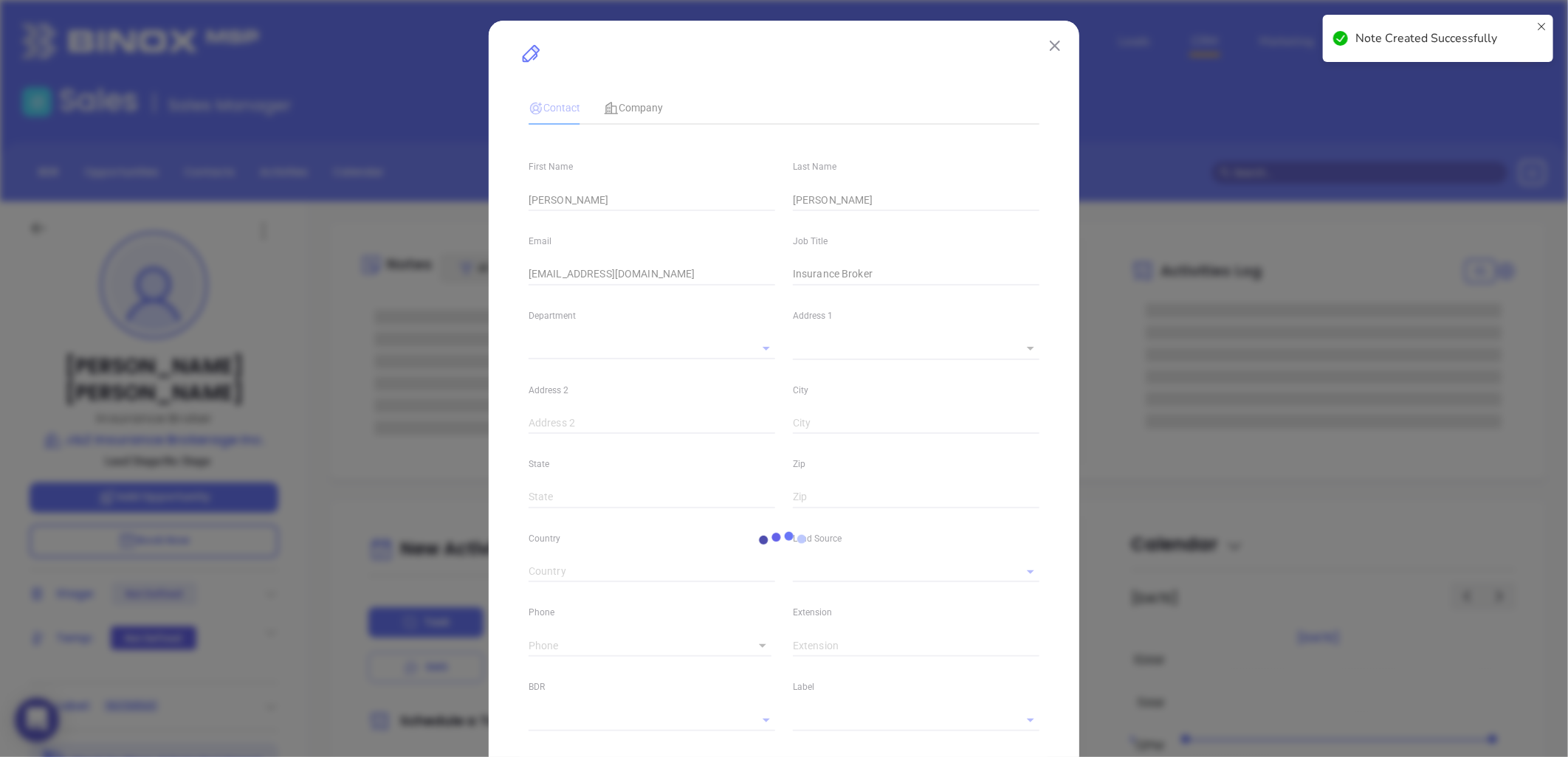
type input "Marketing"
type input "Binox"
type input "[PERSON_NAME]"
type input "[PHONE_NUMBER]"
type input "1"
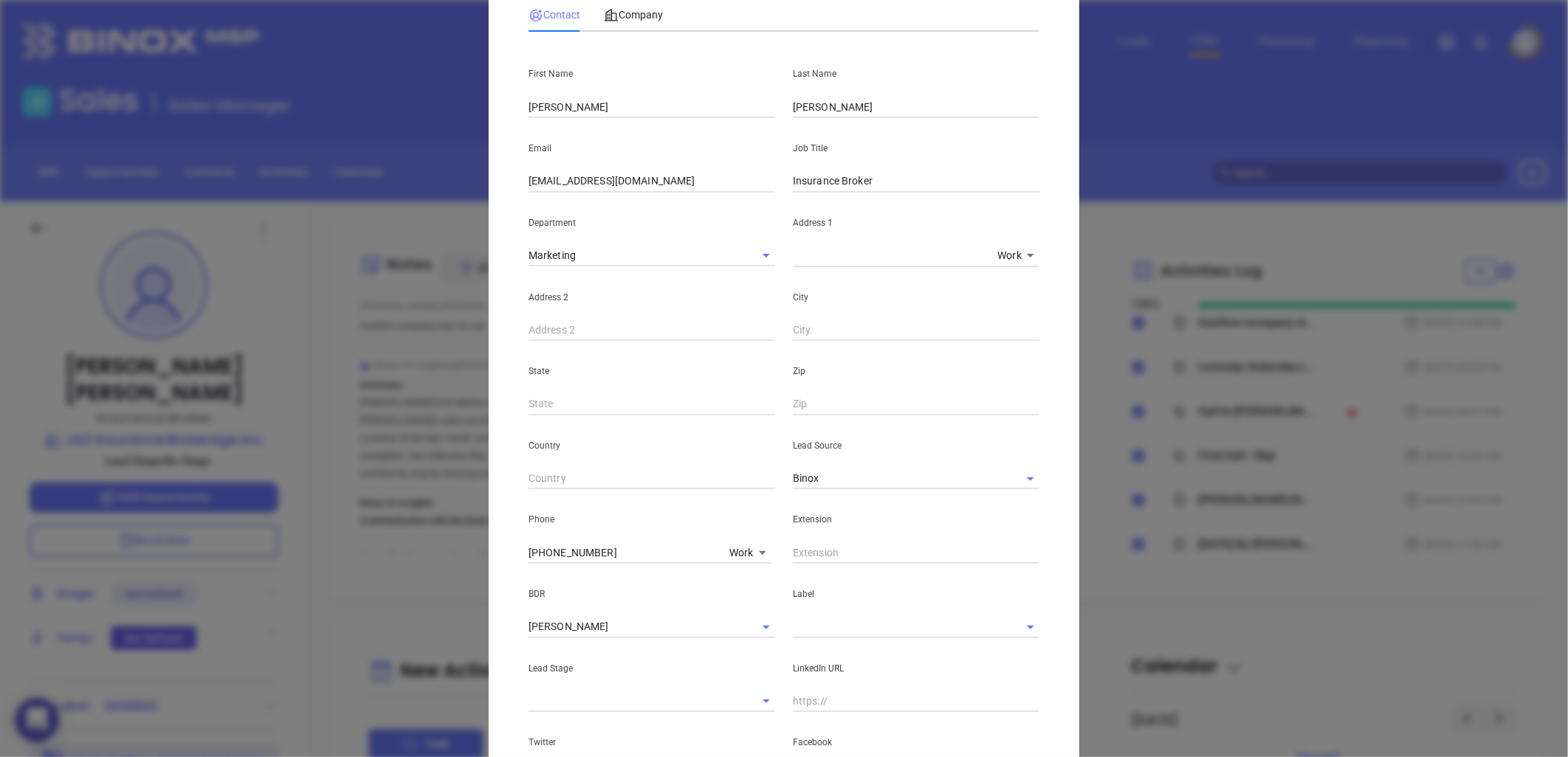
scroll to position [245, 0]
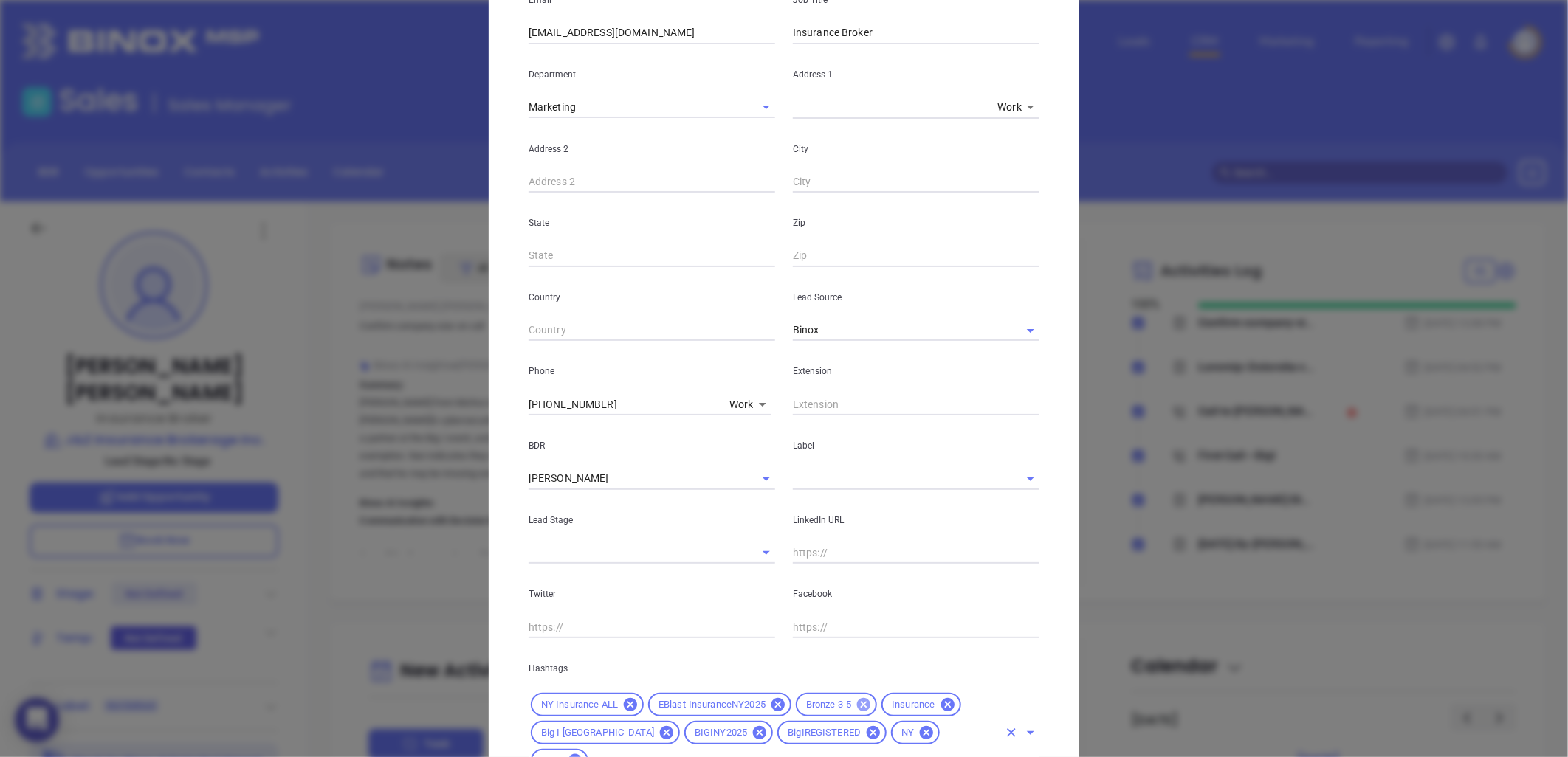
click at [857, 703] on icon at bounding box center [864, 705] width 17 height 17
click at [865, 752] on input "text" at bounding box center [794, 761] width 407 height 18
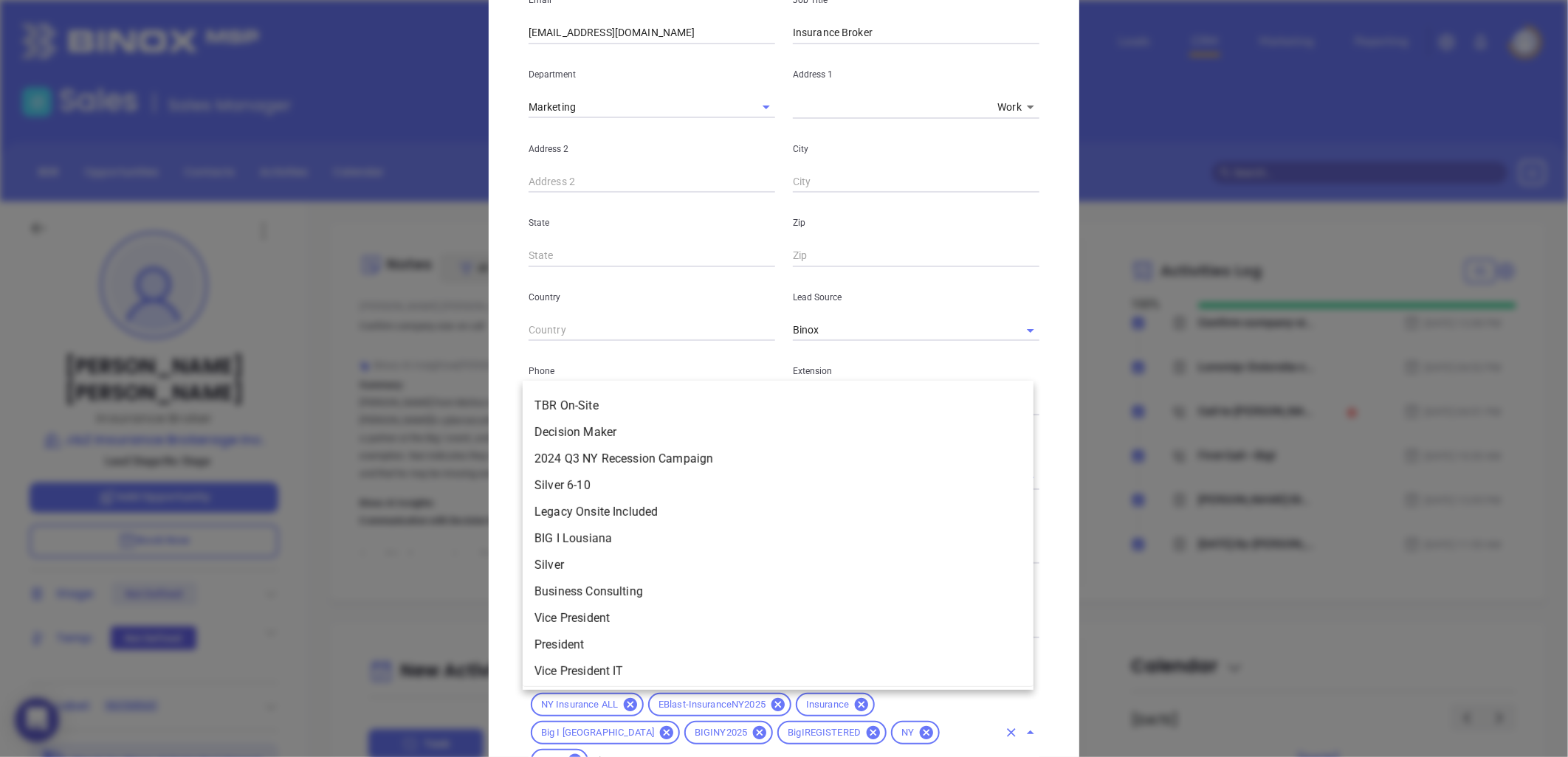
scroll to position [0, 0]
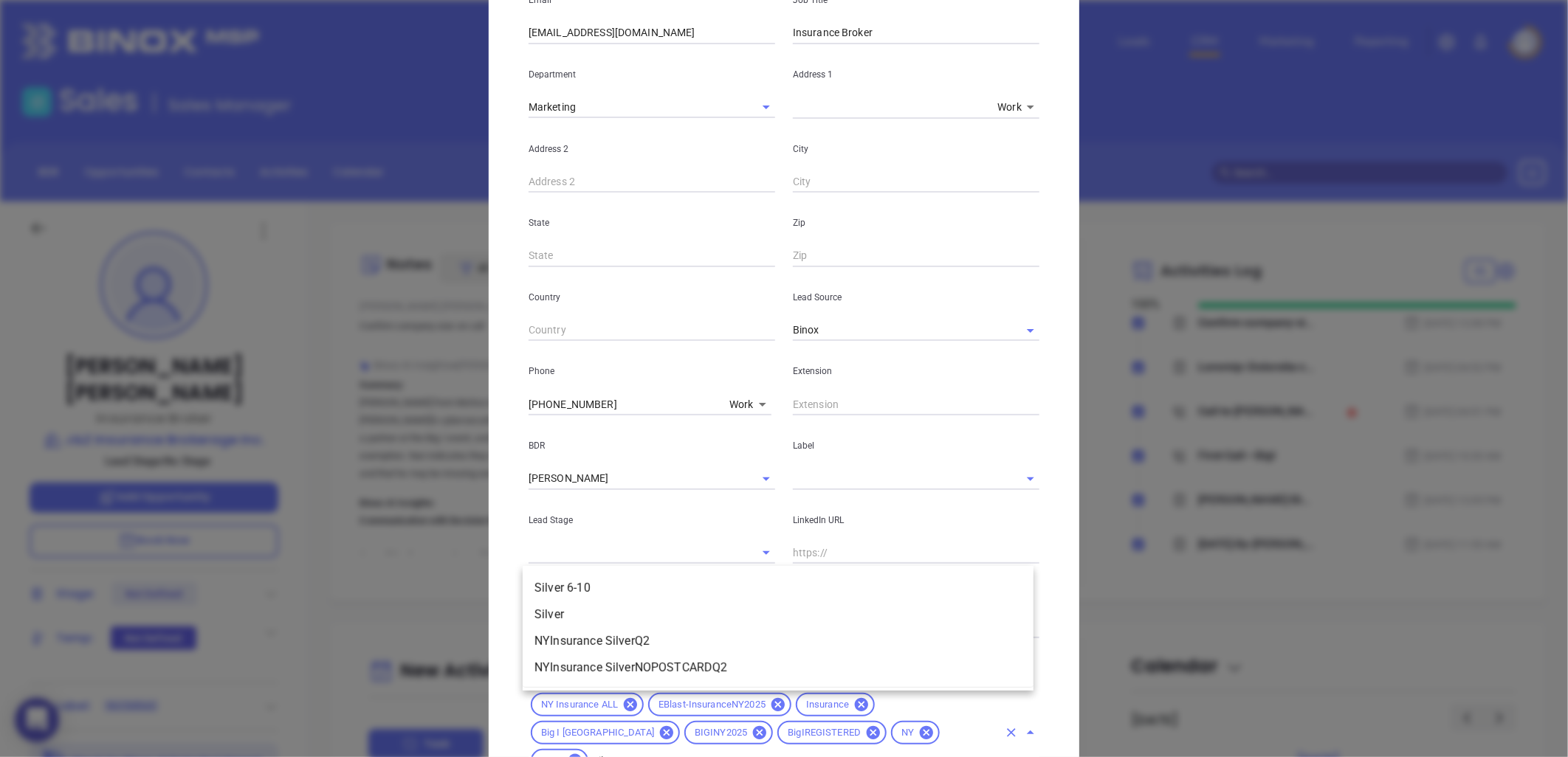
type input "silve"
click at [635, 580] on li "Silver 6-10" at bounding box center [778, 589] width 511 height 27
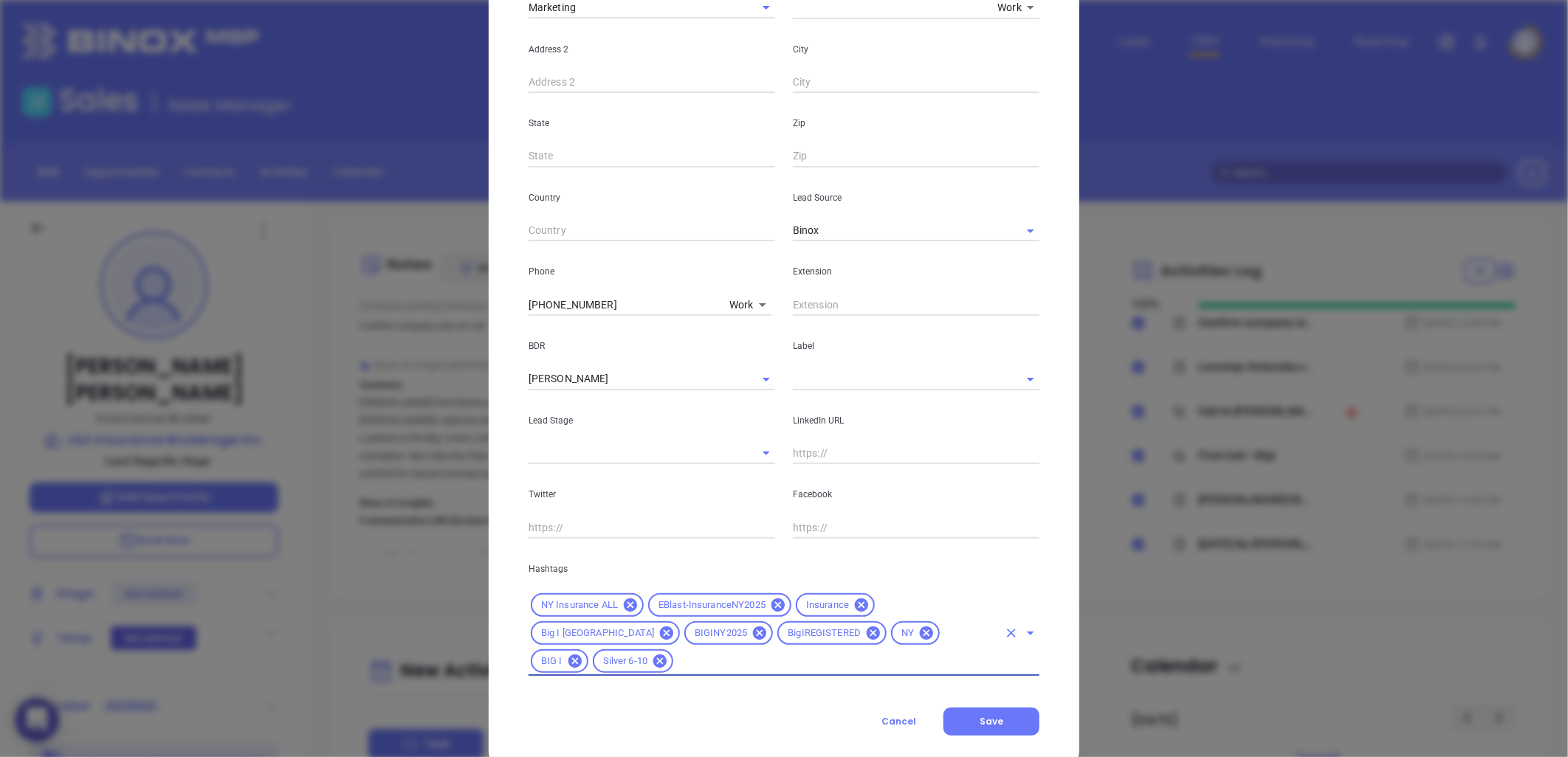
scroll to position [347, 0]
click at [1002, 706] on button "Save" at bounding box center [992, 721] width 96 height 28
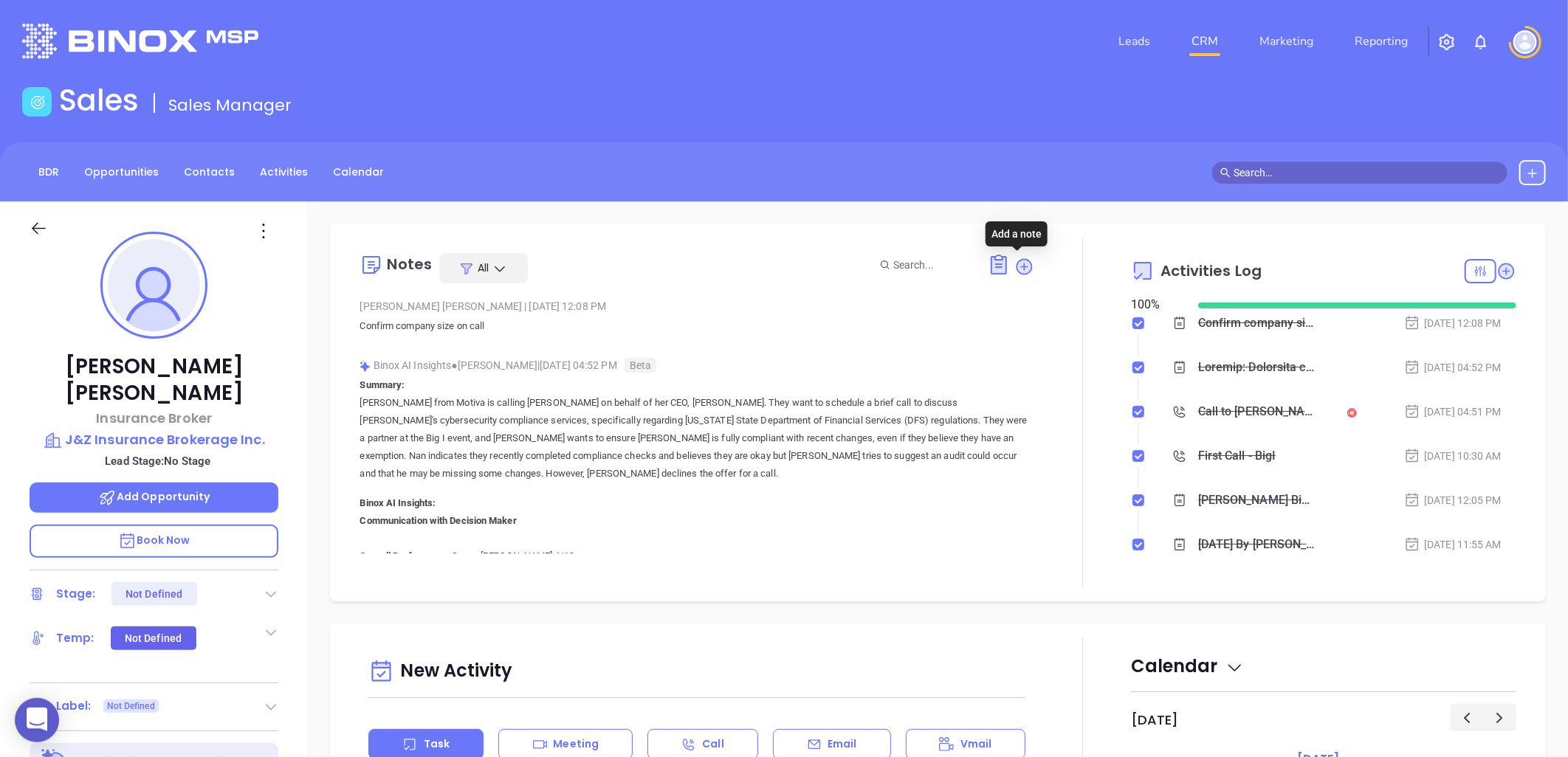
drag, startPoint x: 1015, startPoint y: 266, endPoint x: 986, endPoint y: 281, distance: 32.6
click at [1017, 266] on icon at bounding box center [1025, 267] width 17 height 17
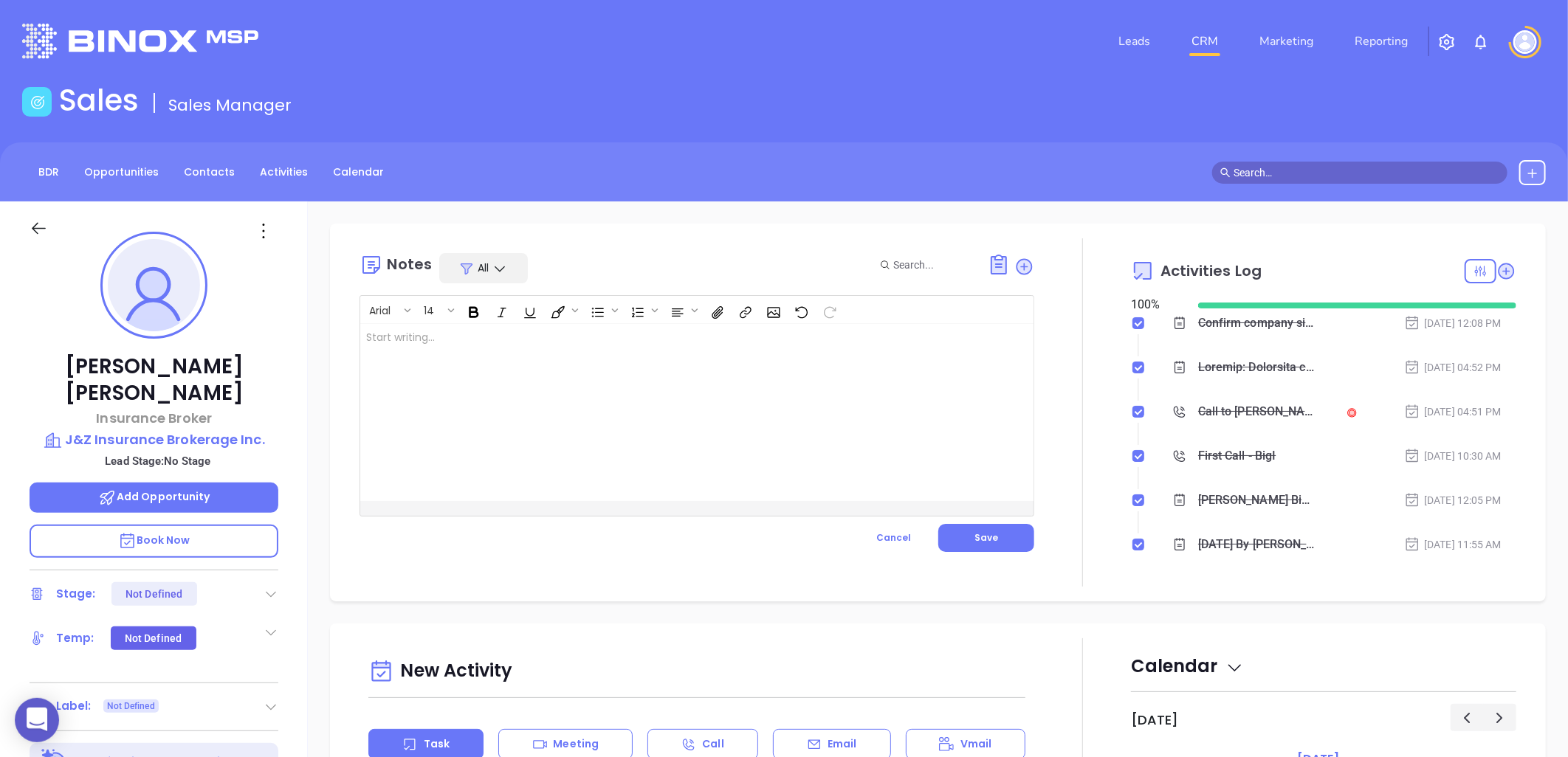
click at [525, 357] on div at bounding box center [672, 413] width 626 height 177
click at [993, 532] on button "Save" at bounding box center [987, 538] width 96 height 28
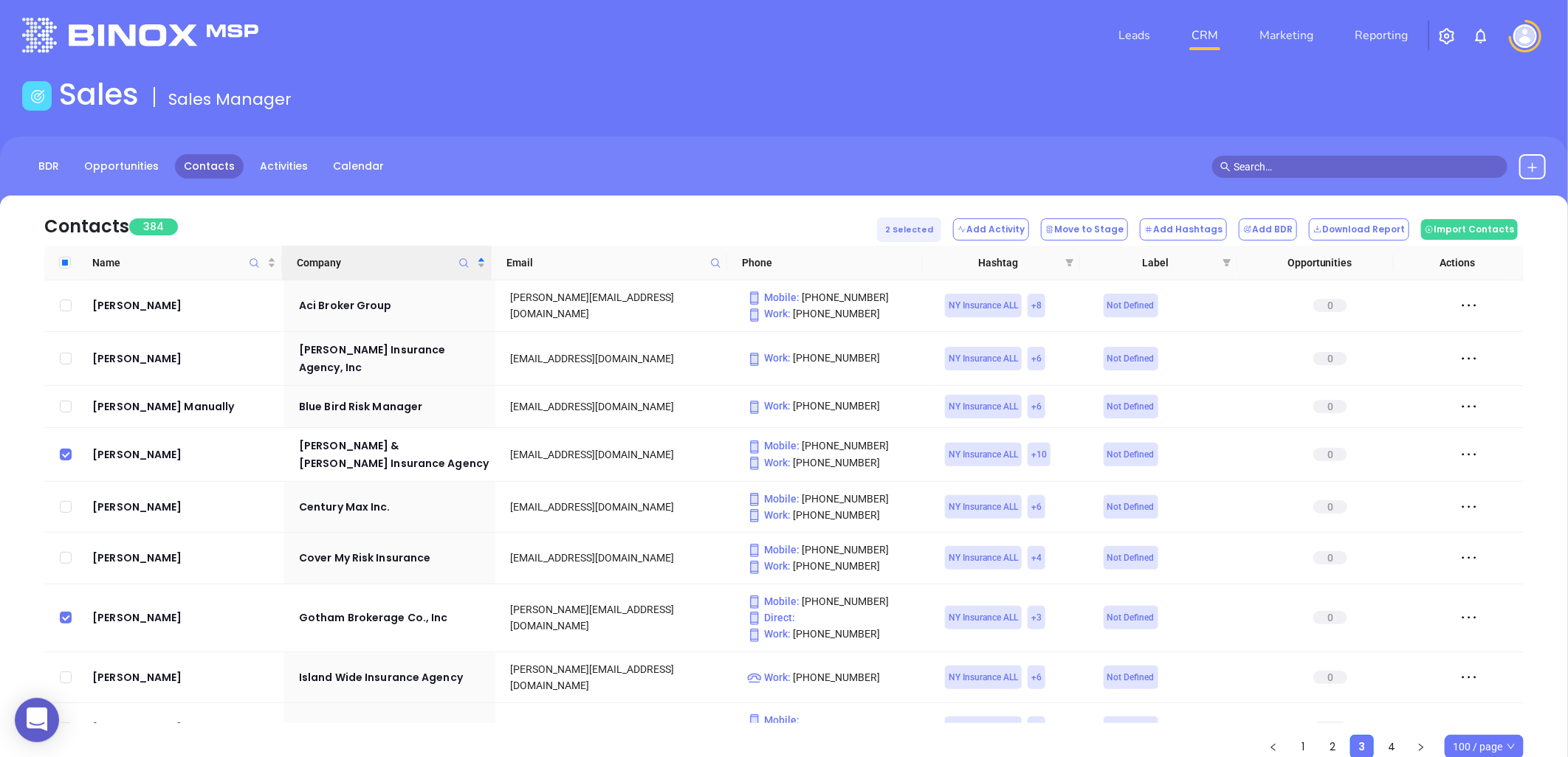
scroll to position [410, 0]
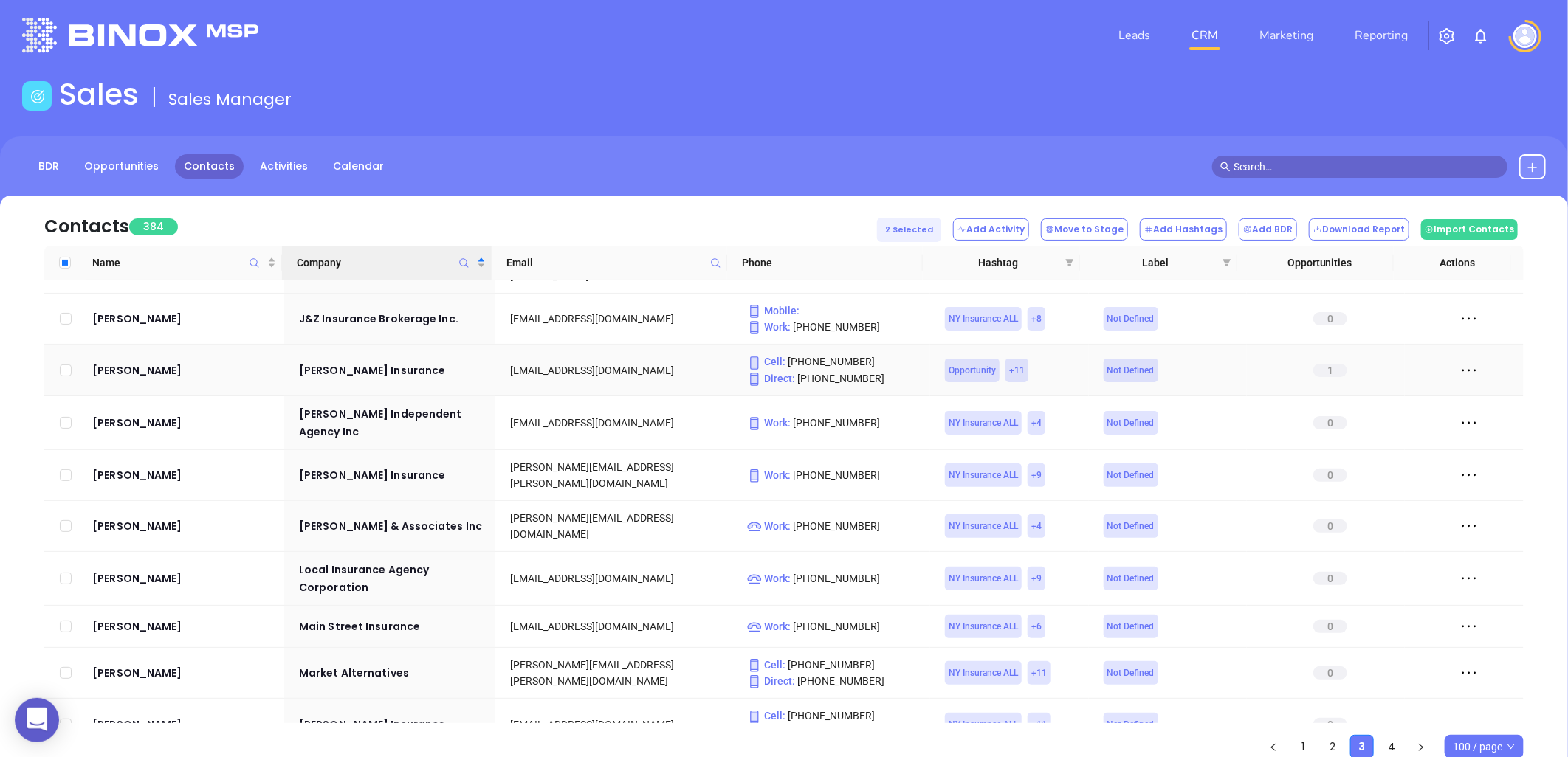
drag, startPoint x: 131, startPoint y: 360, endPoint x: 159, endPoint y: 372, distance: 30.5
click at [64, 365] on input "checkbox" at bounding box center [66, 371] width 12 height 12
checkbox input "true"
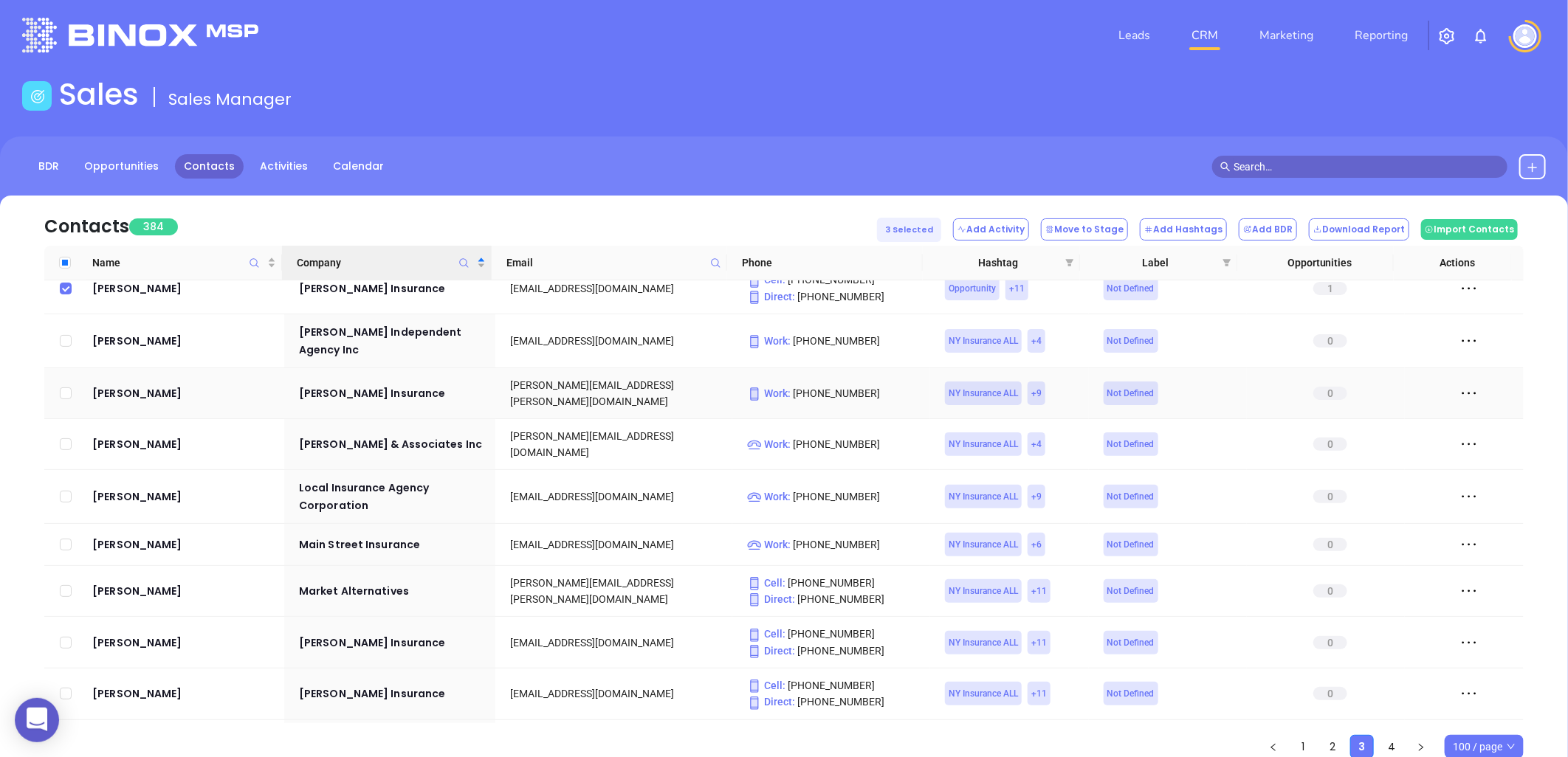
click at [65, 387] on input "checkbox" at bounding box center [66, 393] width 12 height 12
checkbox input "true"
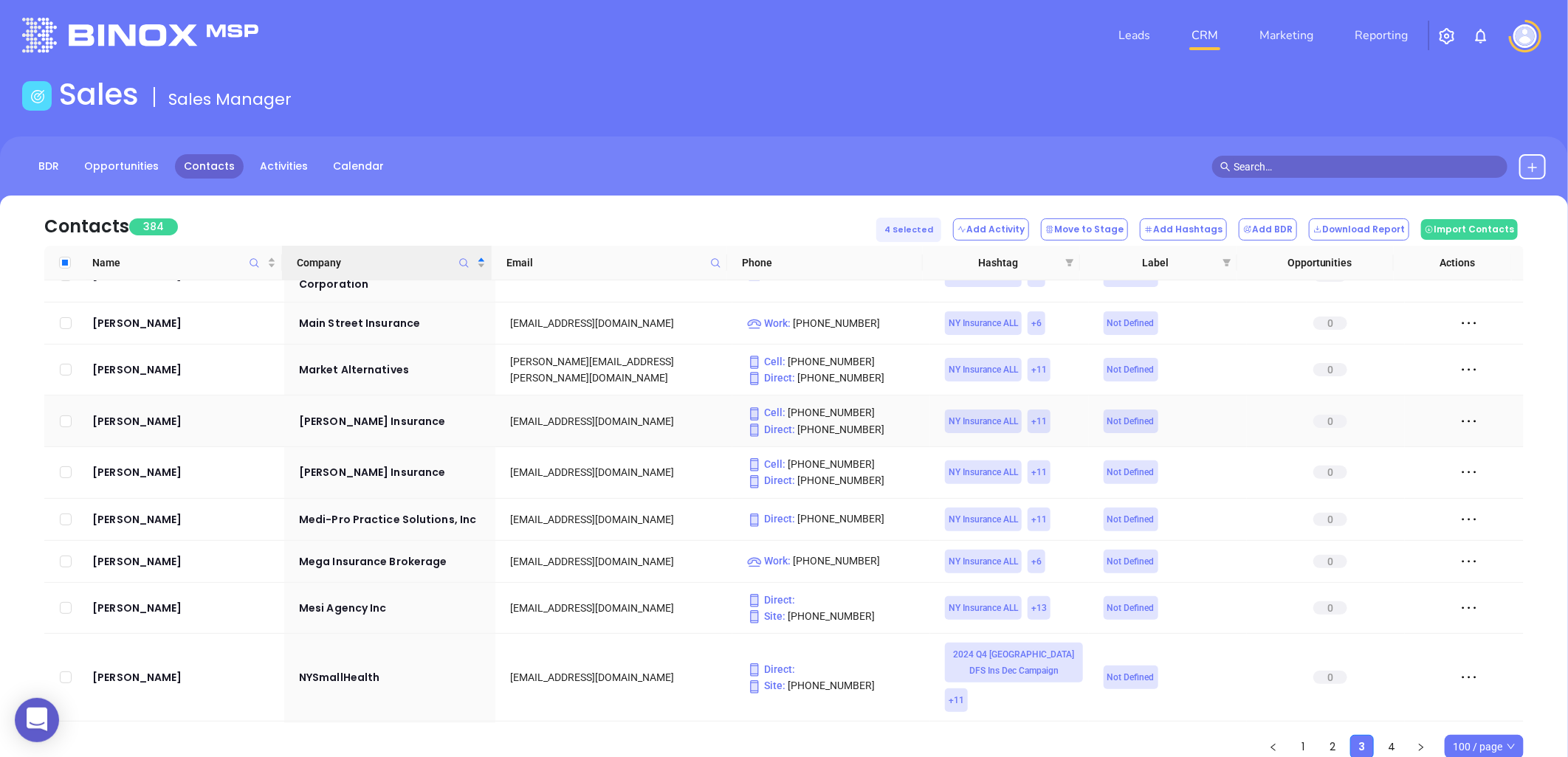
scroll to position [738, 0]
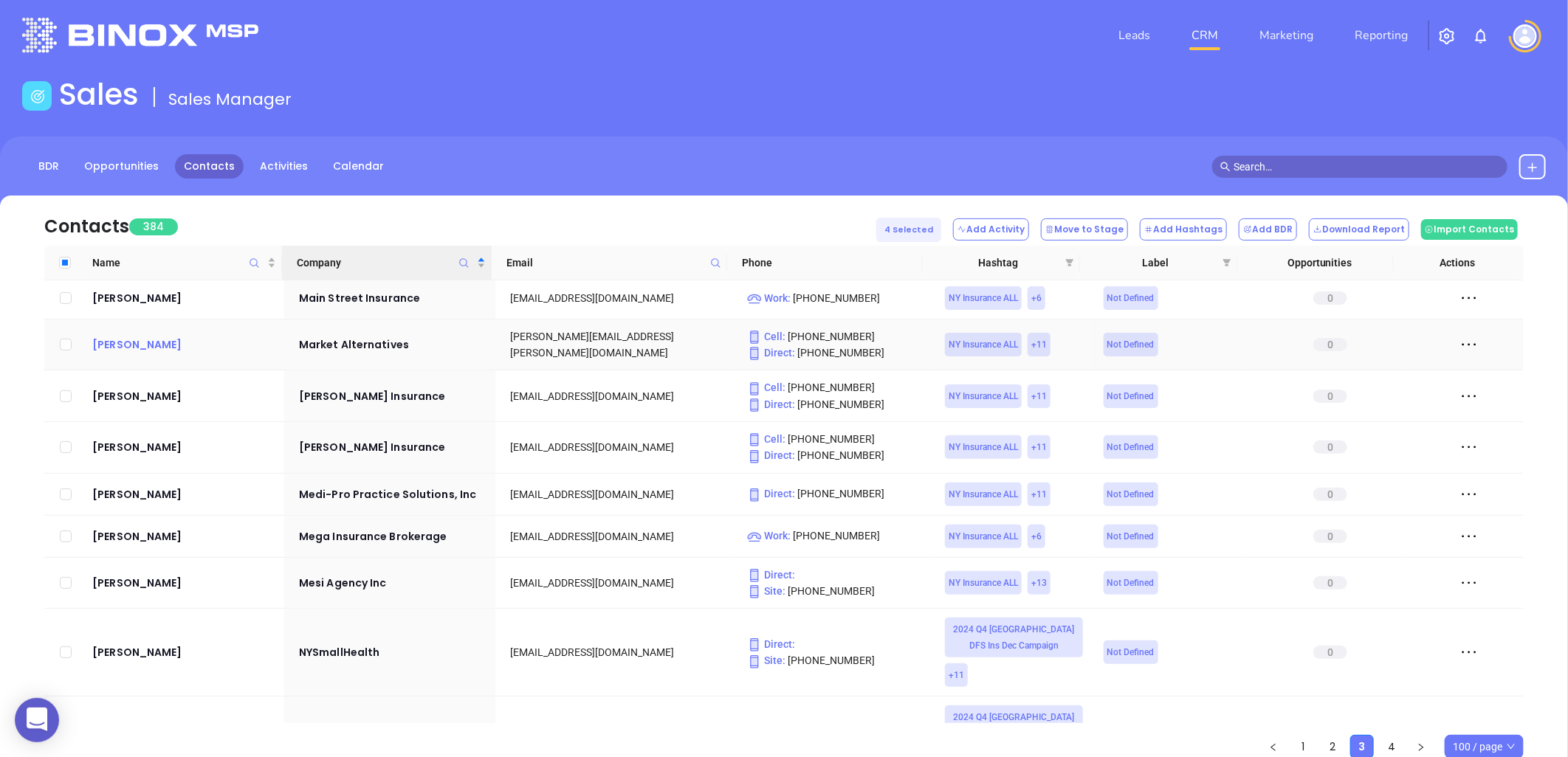
drag, startPoint x: 130, startPoint y: 293, endPoint x: 100, endPoint y: 300, distance: 30.8
drag, startPoint x: 143, startPoint y: 357, endPoint x: 172, endPoint y: 363, distance: 29.6
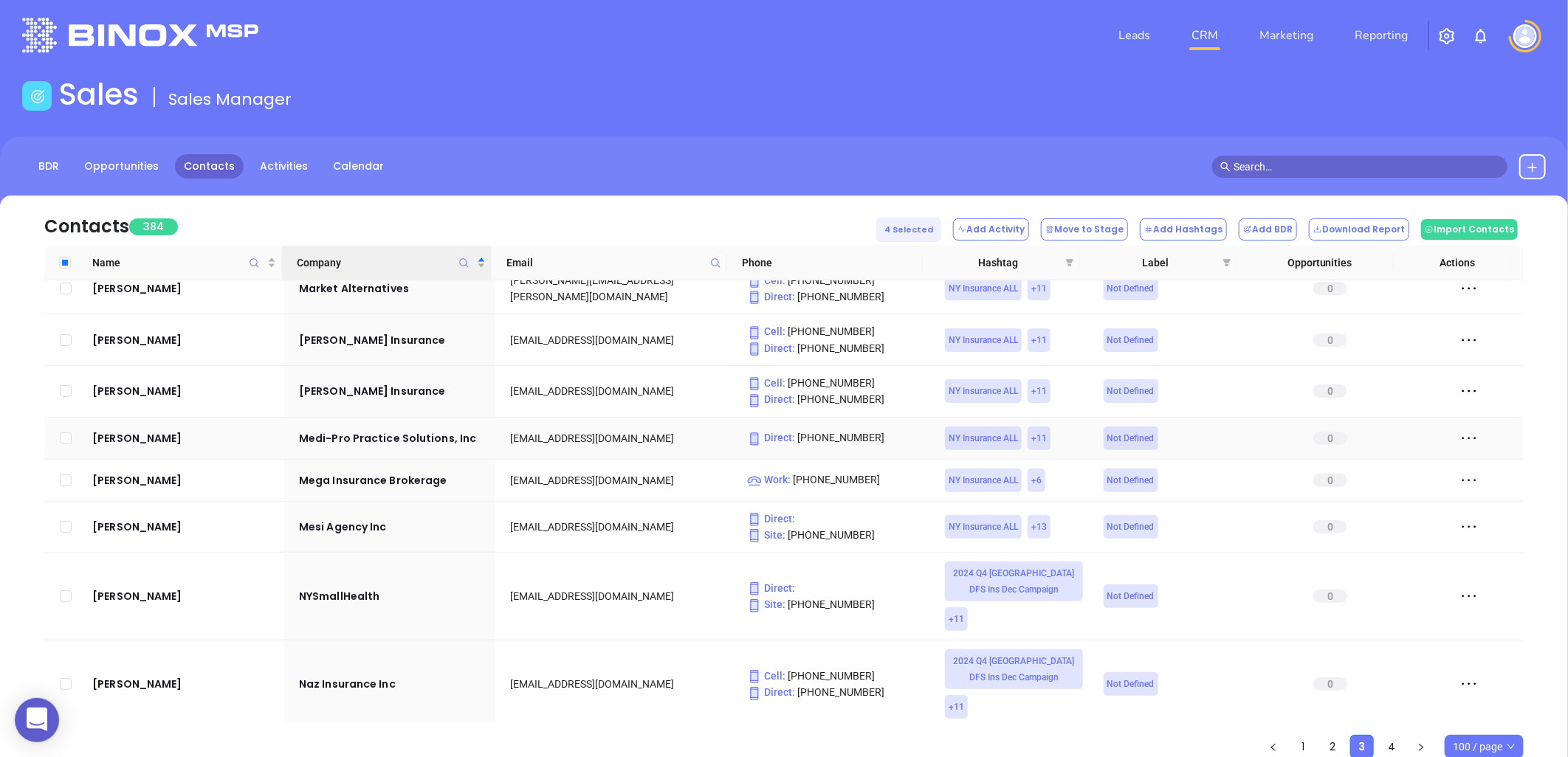
scroll to position [820, 0]
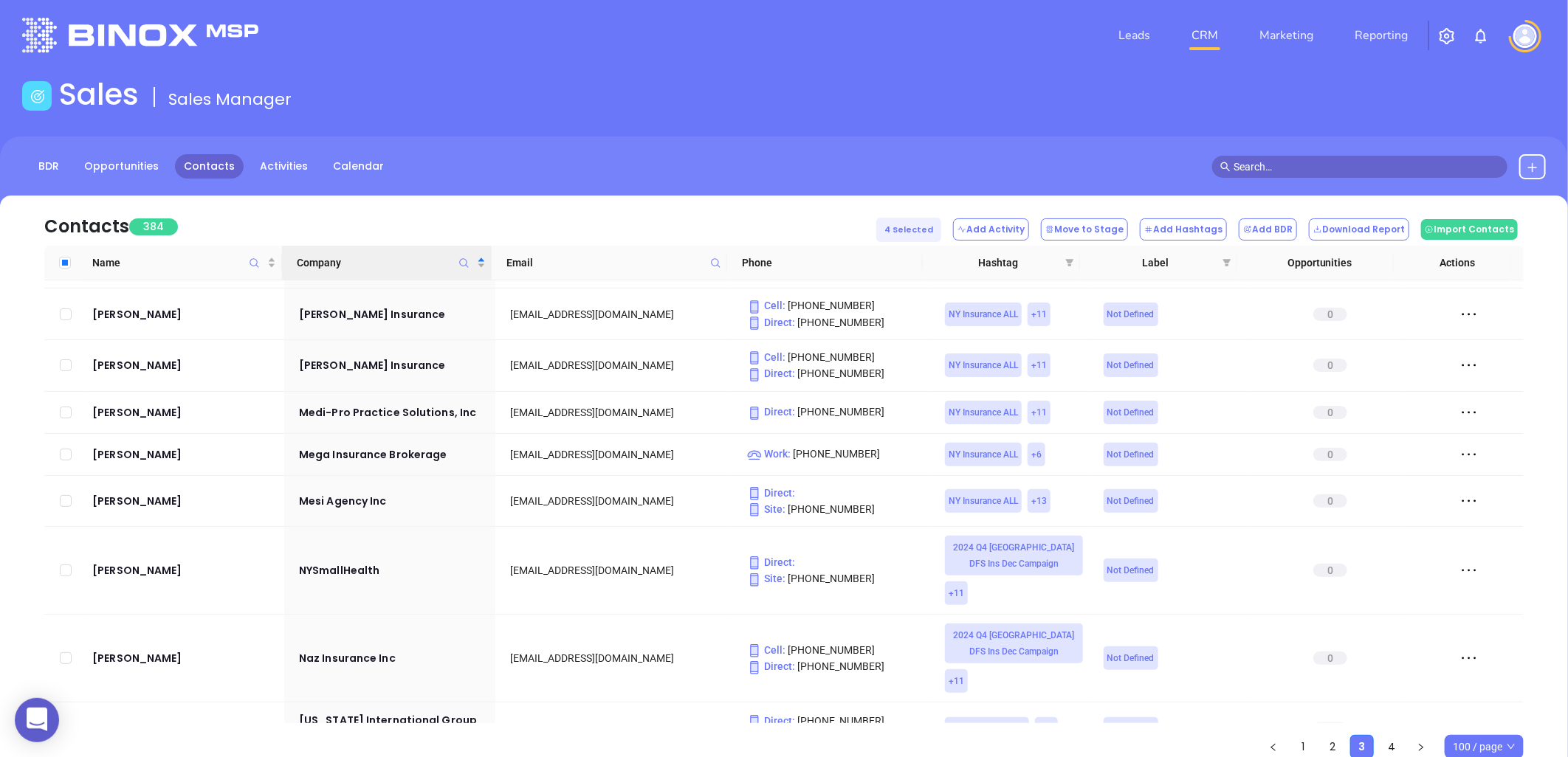
click at [635, 64] on header "Leads CRM Marketing Reporting Financial Leads Leads" at bounding box center [784, 36] width 1524 height 83
click at [64, 407] on input "checkbox" at bounding box center [66, 413] width 12 height 12
checkbox input "true"
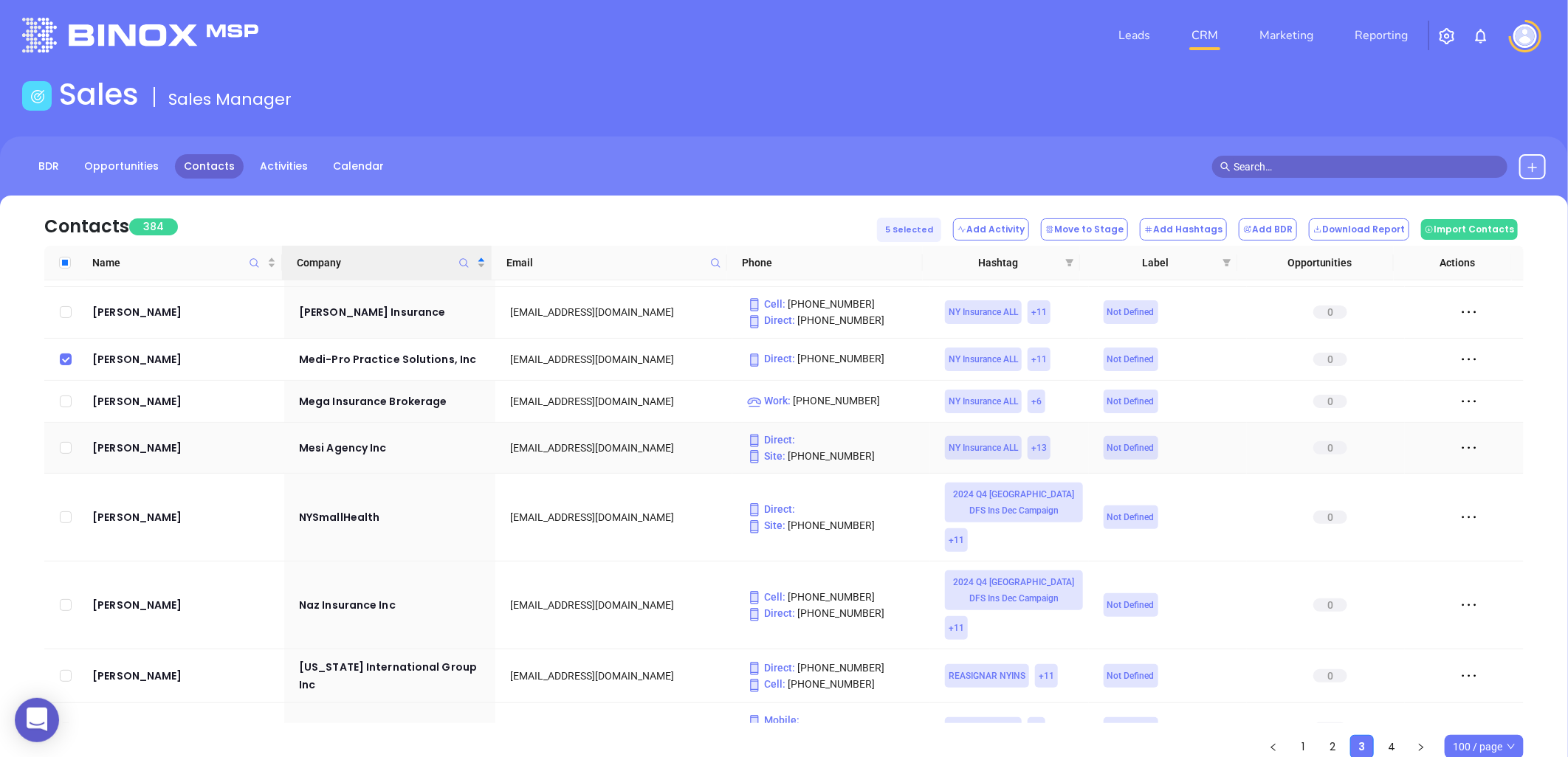
scroll to position [902, 0]
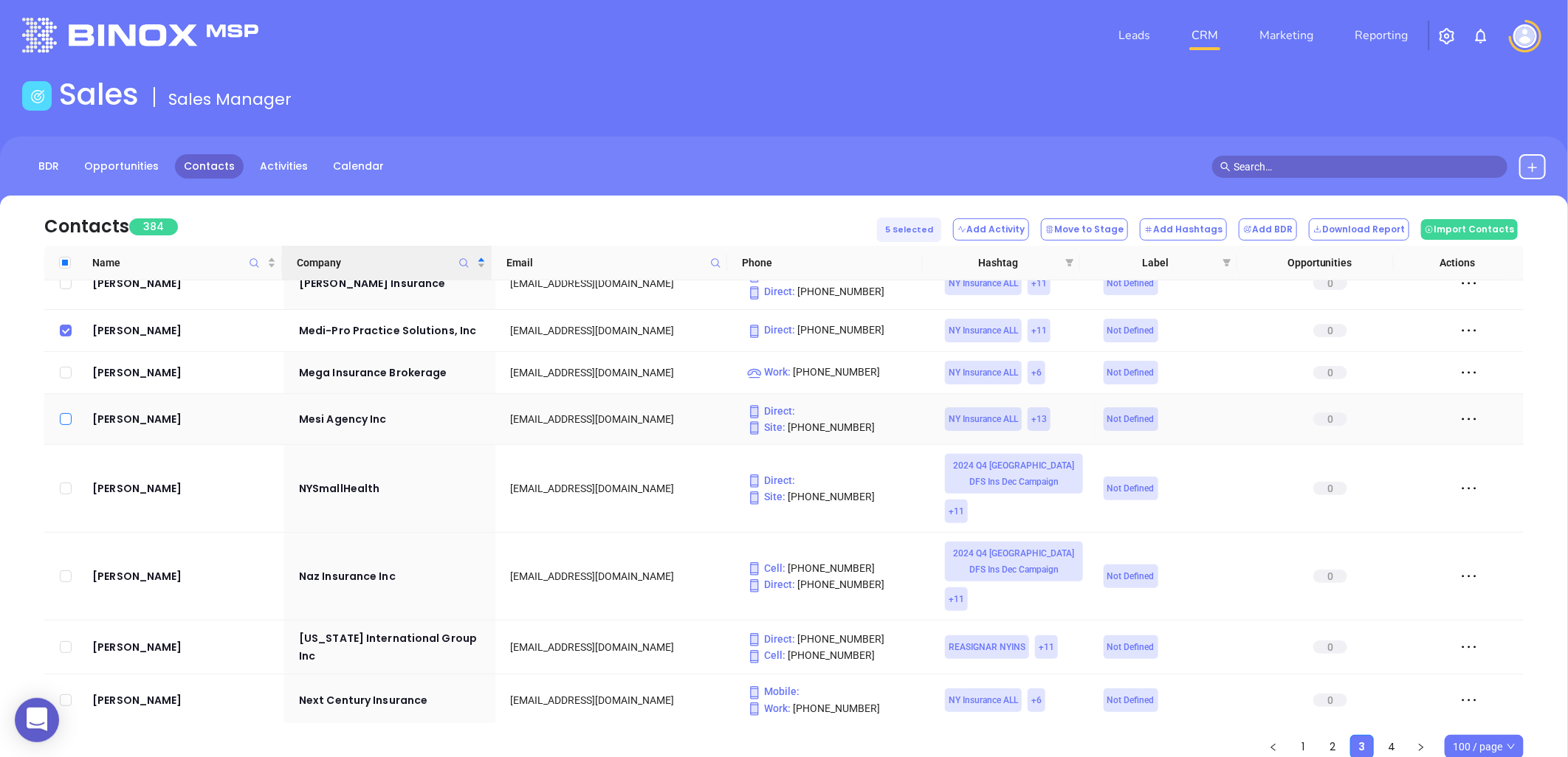
click at [64, 414] on input "checkbox" at bounding box center [66, 420] width 12 height 12
checkbox input "true"
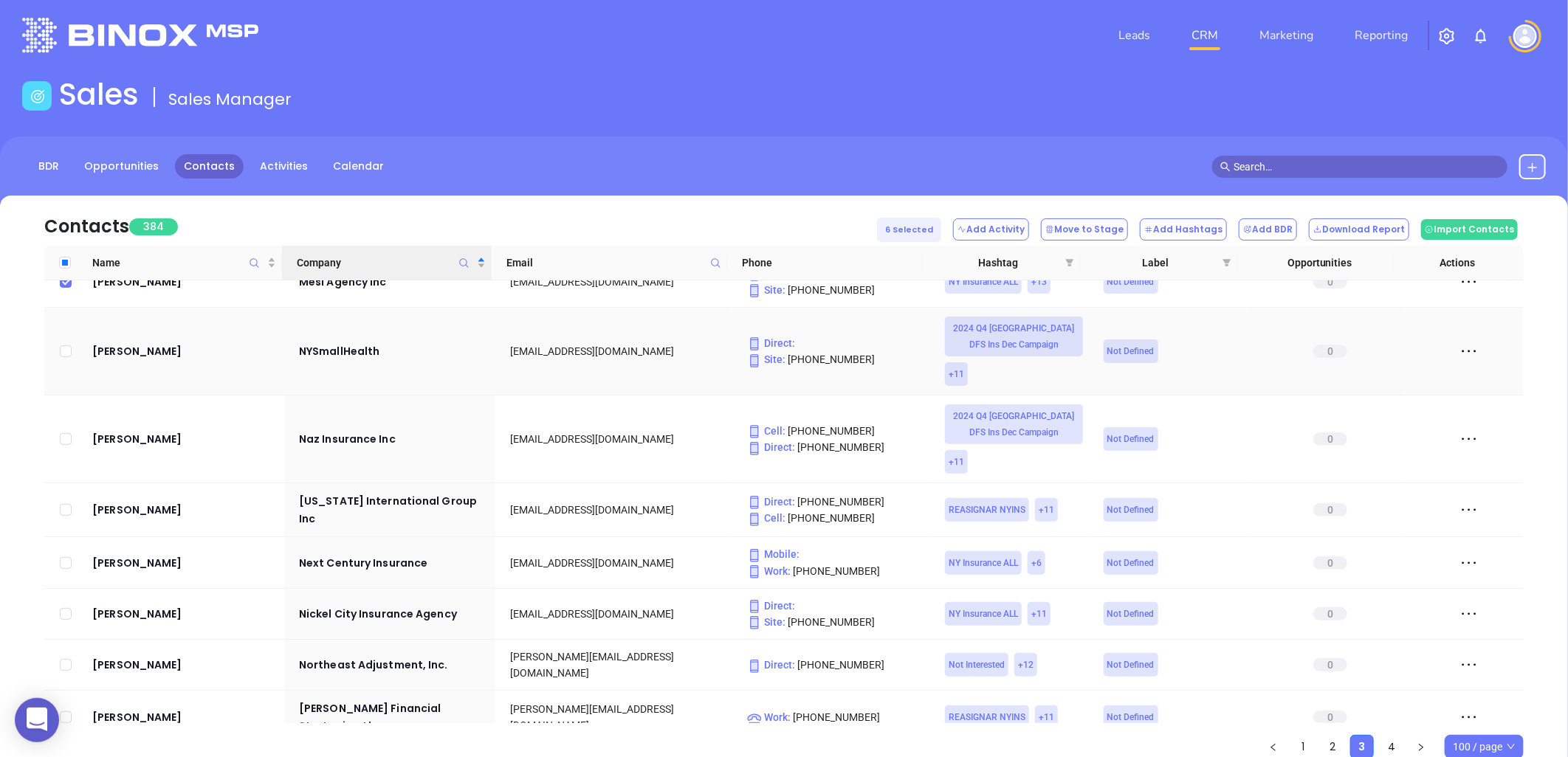
scroll to position [1066, 0]
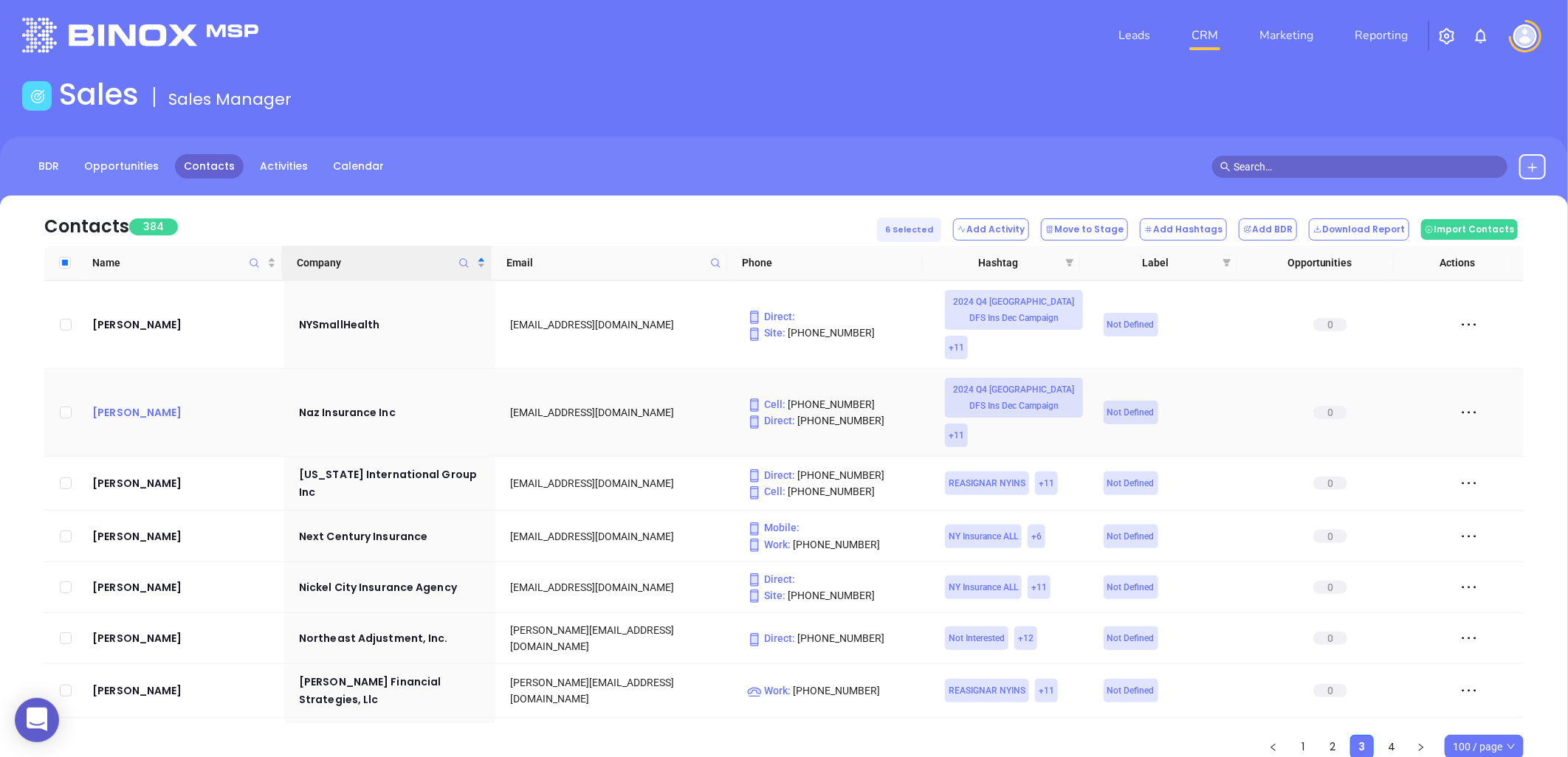
drag, startPoint x: 149, startPoint y: 376, endPoint x: 160, endPoint y: 379, distance: 11.4
drag, startPoint x: 62, startPoint y: 378, endPoint x: 400, endPoint y: 347, distance: 339.4
click at [62, 407] on input "checkbox" at bounding box center [66, 413] width 12 height 12
checkbox input "true"
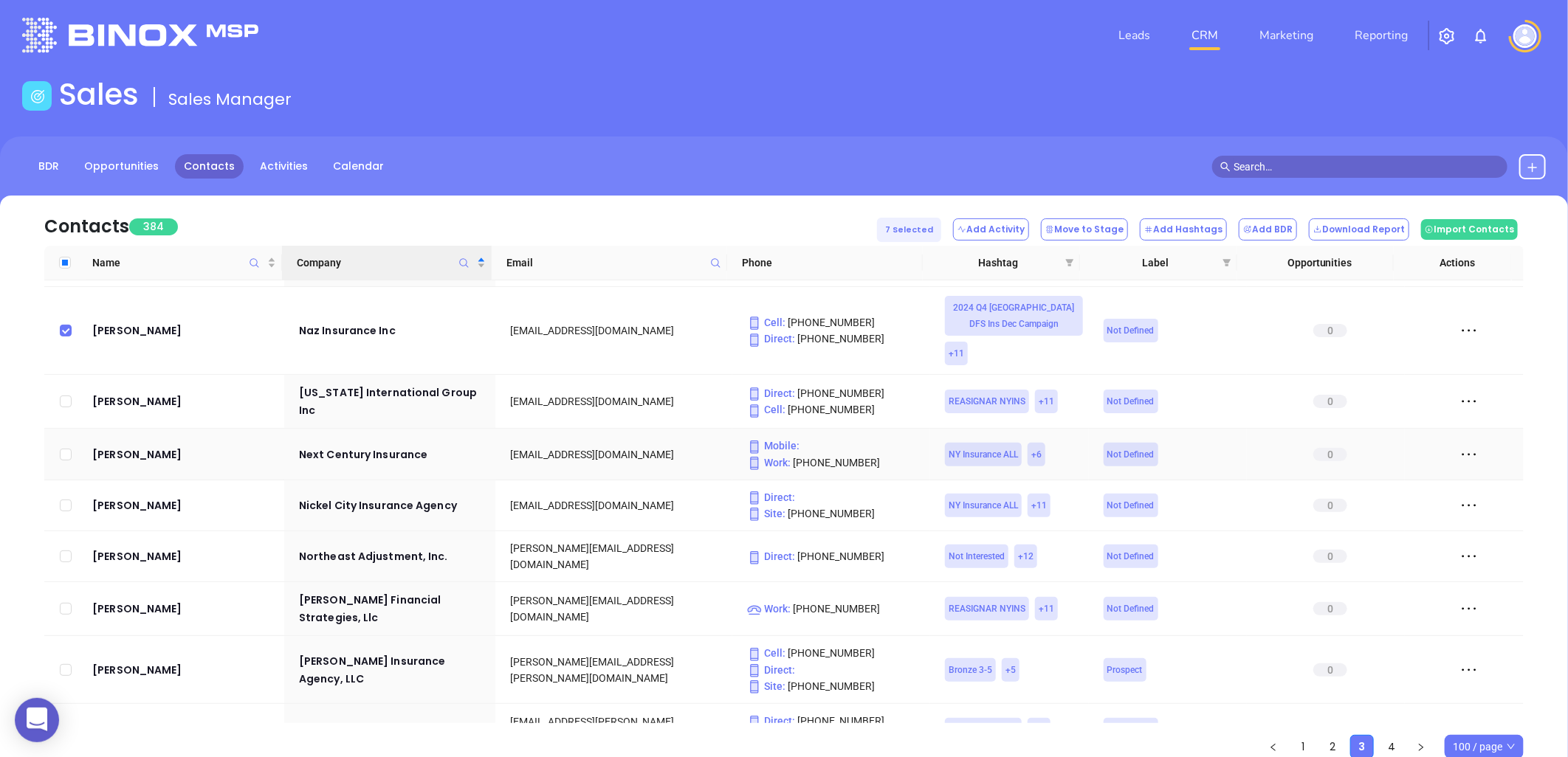
scroll to position [1230, 0]
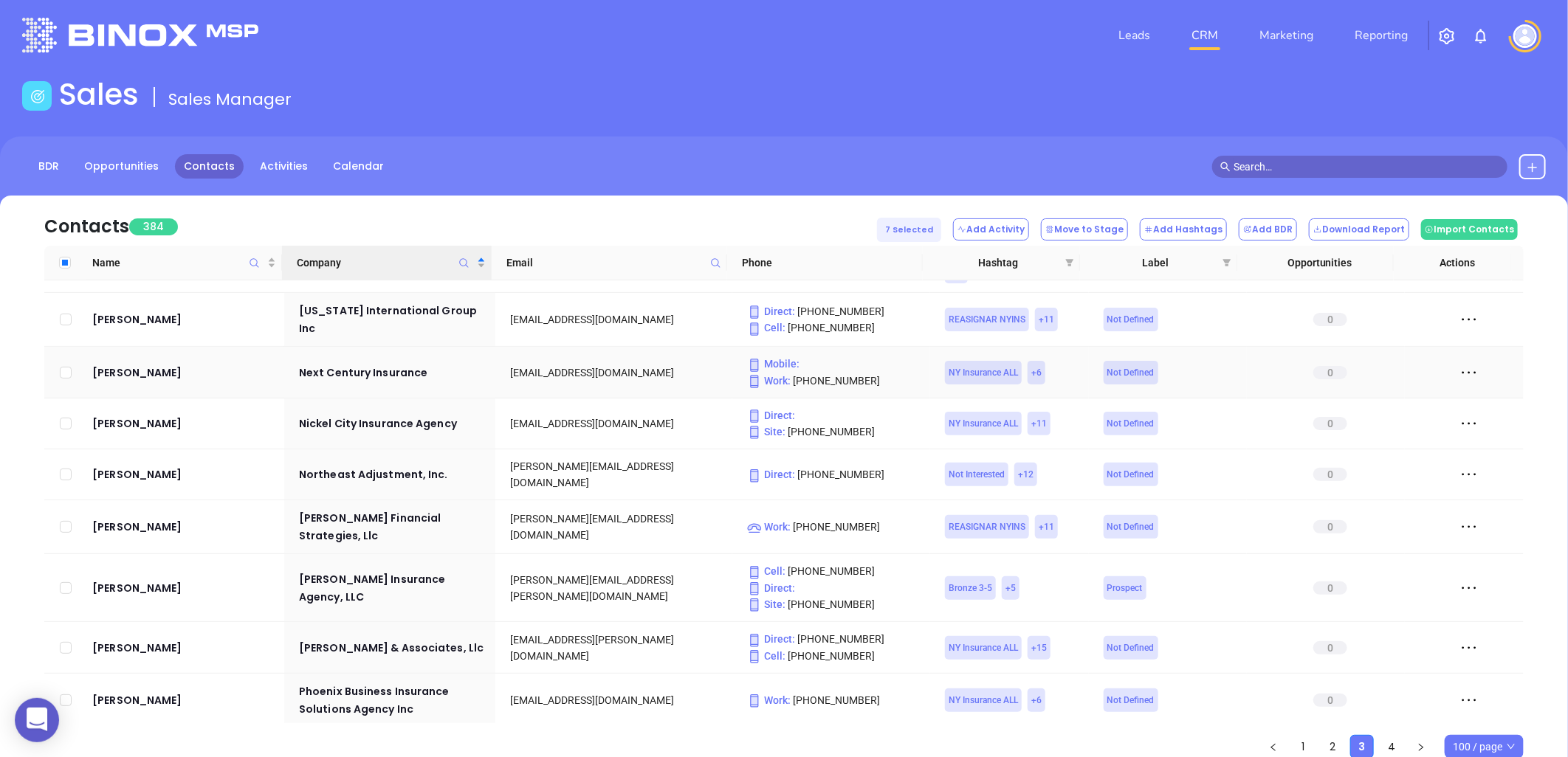
click at [65, 366] on input "checkbox" at bounding box center [66, 372] width 12 height 12
checkbox input "true"
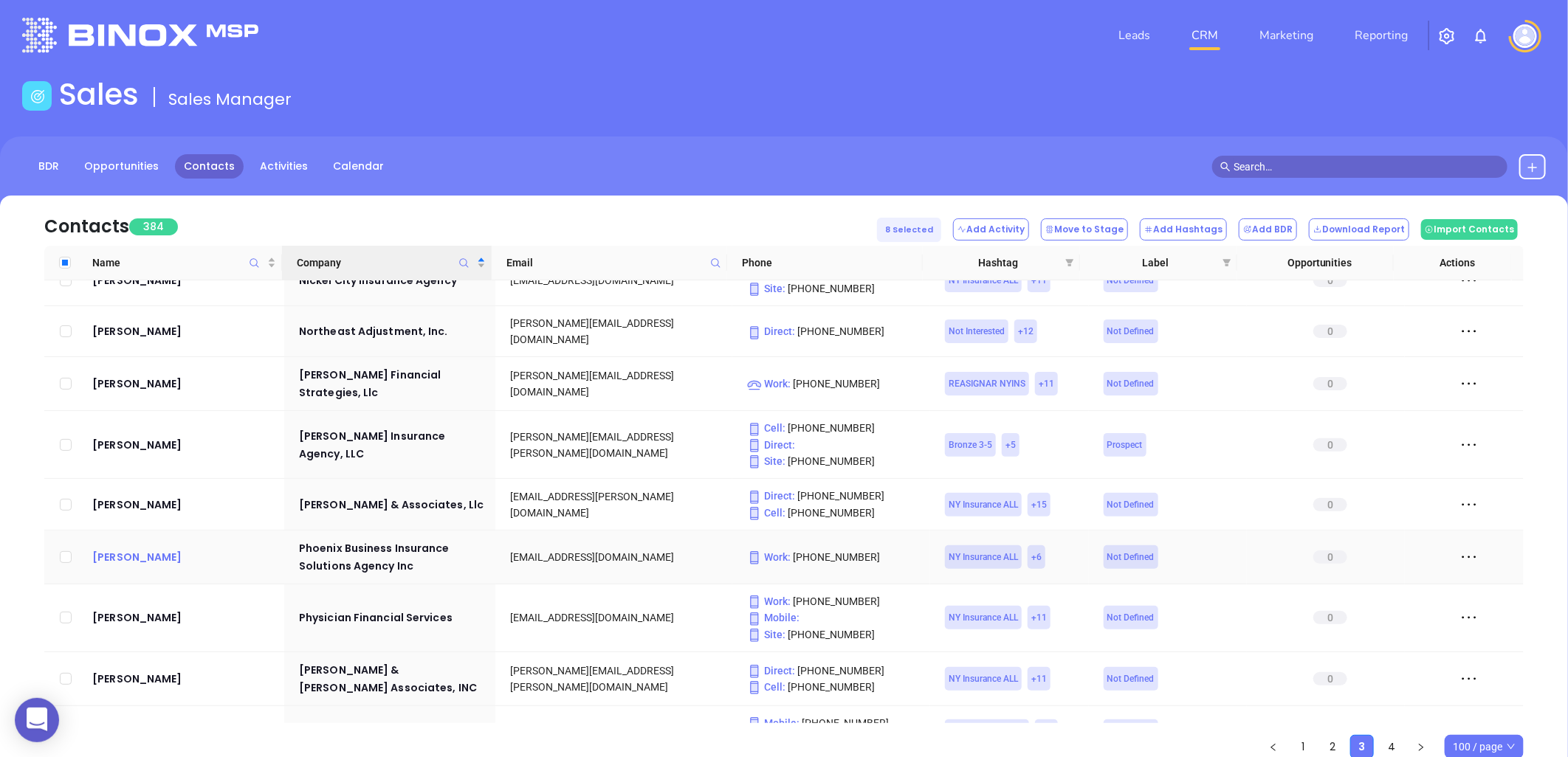
scroll to position [1290, 0]
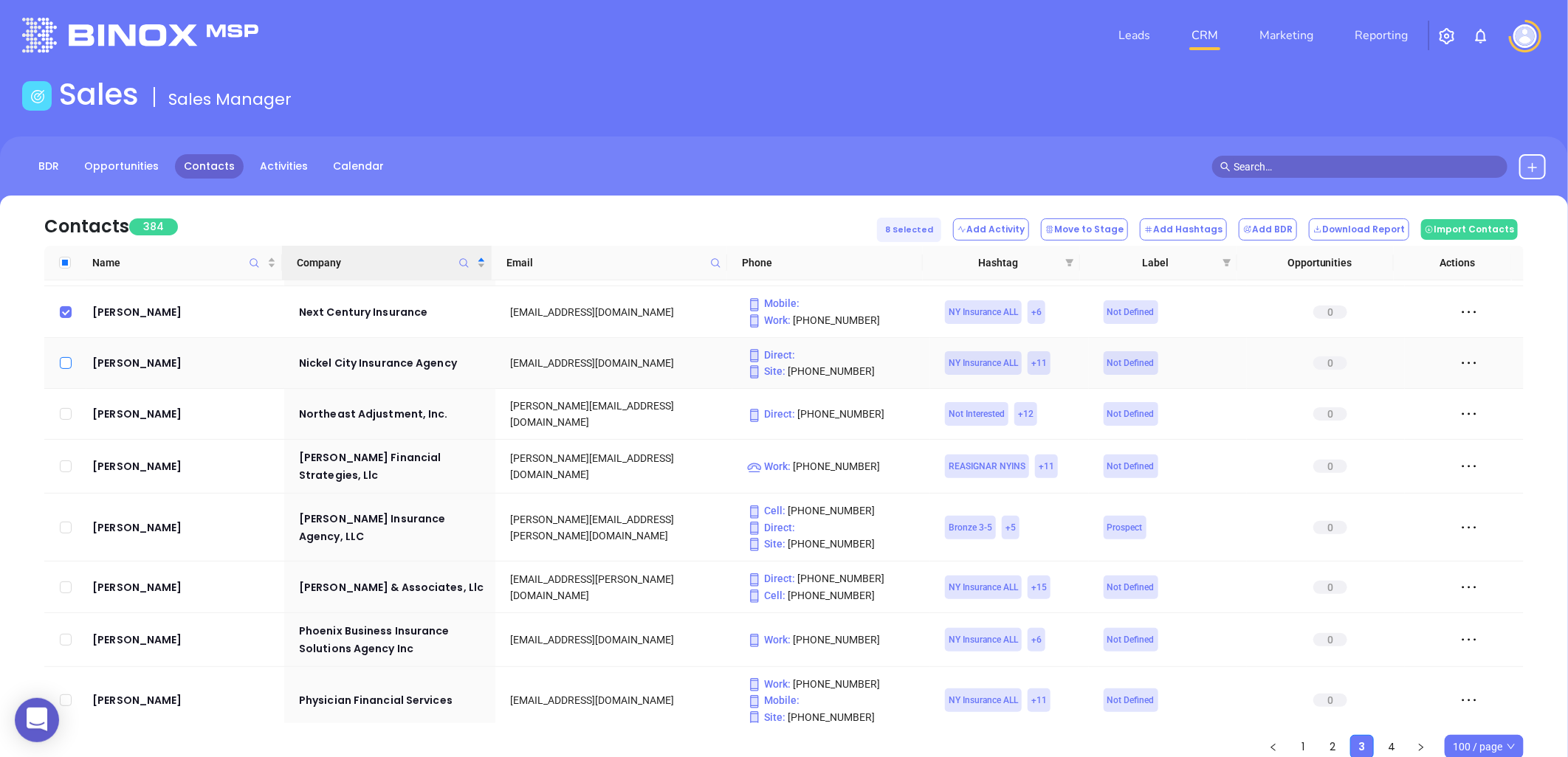
click at [64, 357] on input "checkbox" at bounding box center [66, 363] width 12 height 12
checkbox input "true"
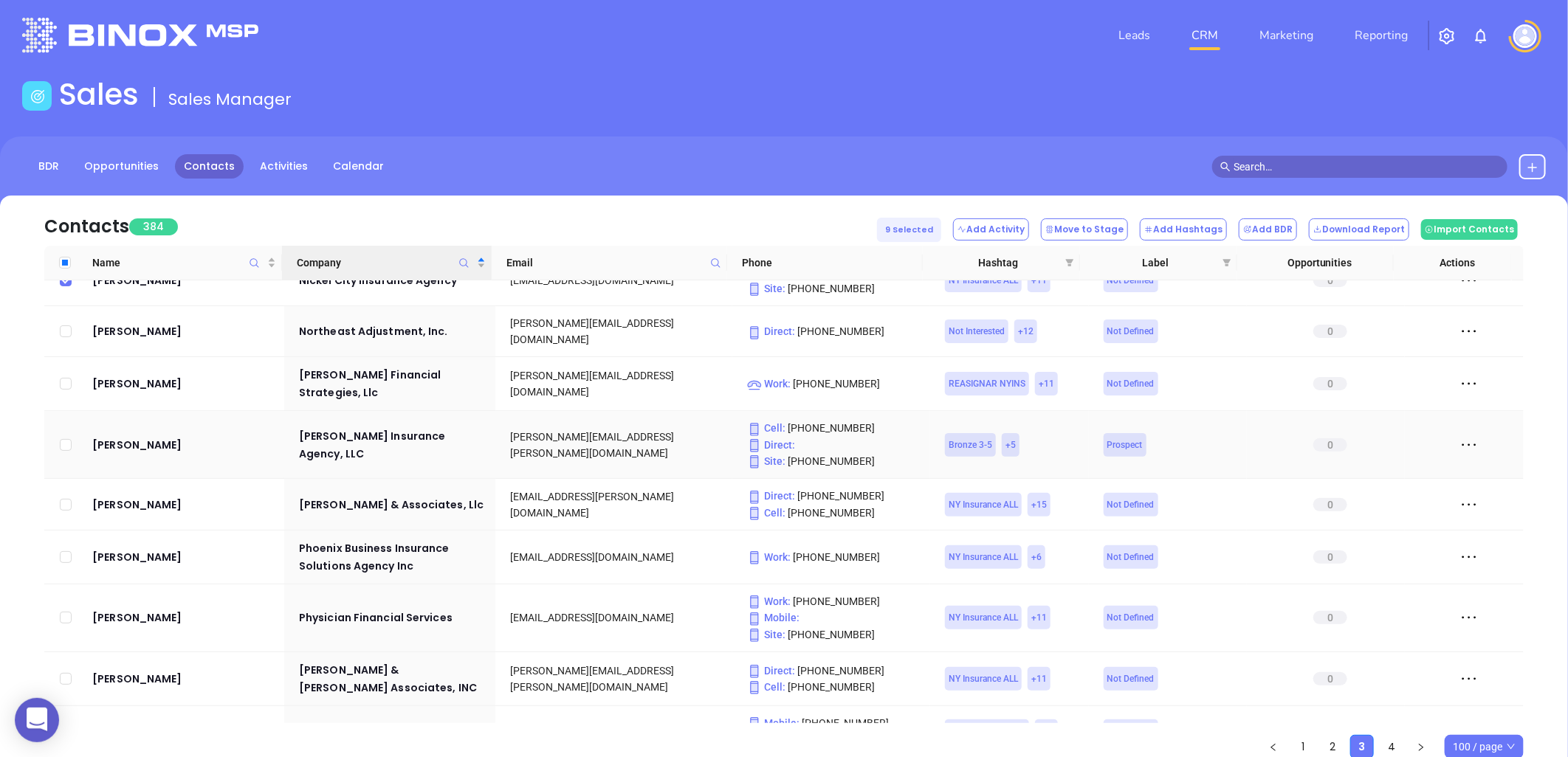
drag, startPoint x: 64, startPoint y: 394, endPoint x: 60, endPoint y: 408, distance: 14.6
click at [64, 439] on input "checkbox" at bounding box center [66, 445] width 12 height 12
checkbox input "true"
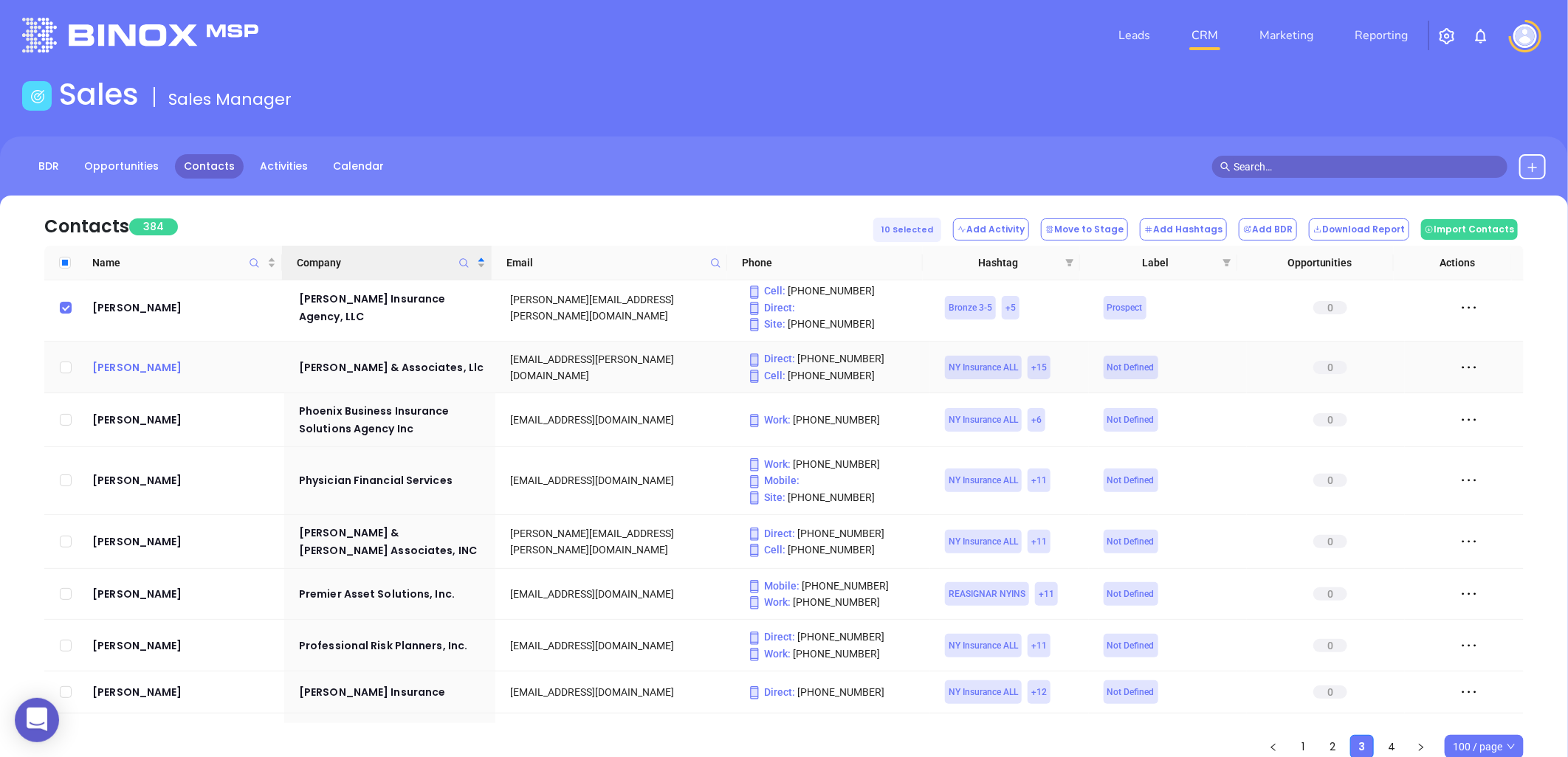
scroll to position [1537, 0]
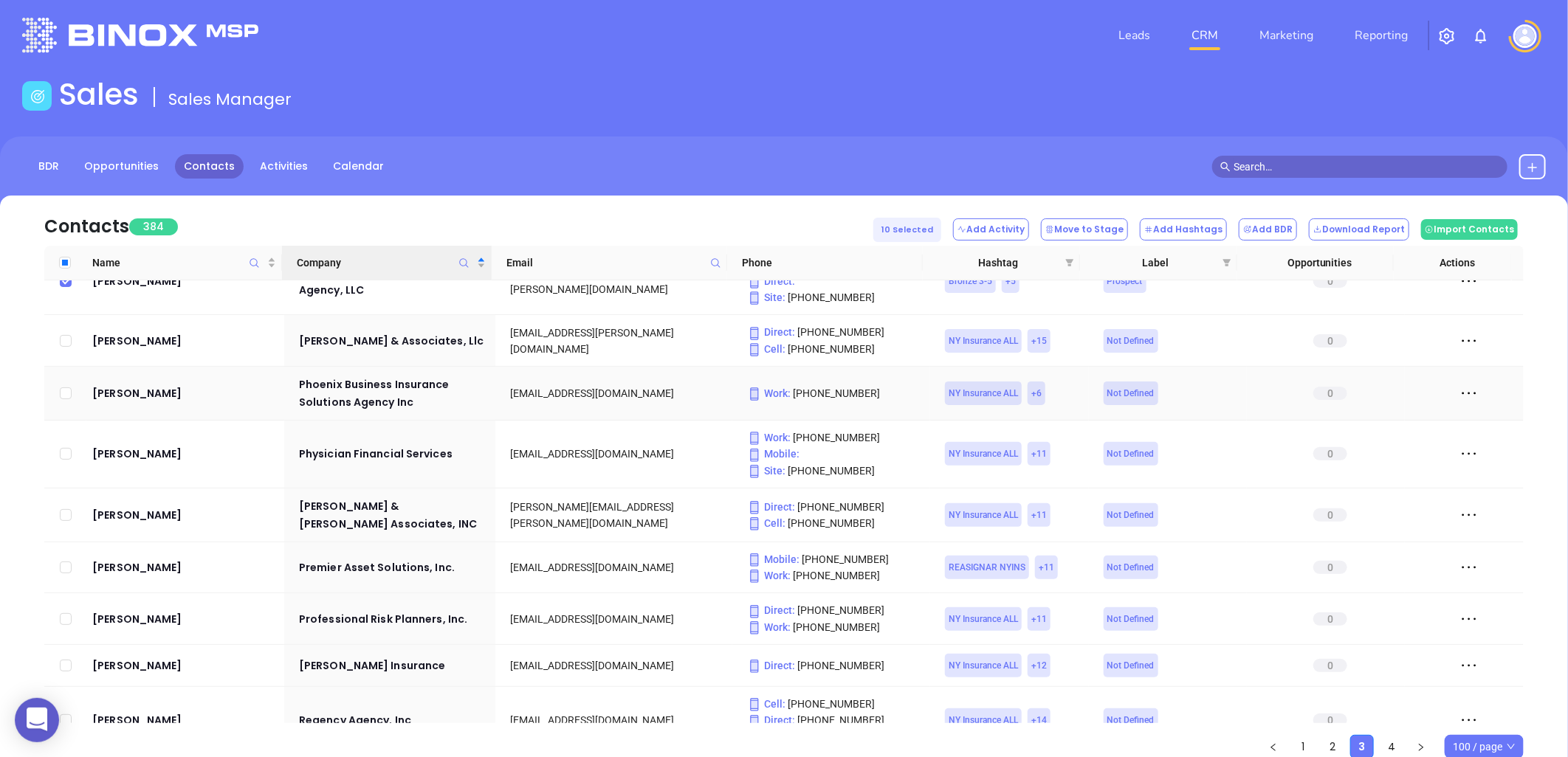
drag, startPoint x: 119, startPoint y: 341, endPoint x: 148, endPoint y: 352, distance: 31.0
click at [64, 387] on input "checkbox" at bounding box center [66, 393] width 12 height 12
checkbox input "true"
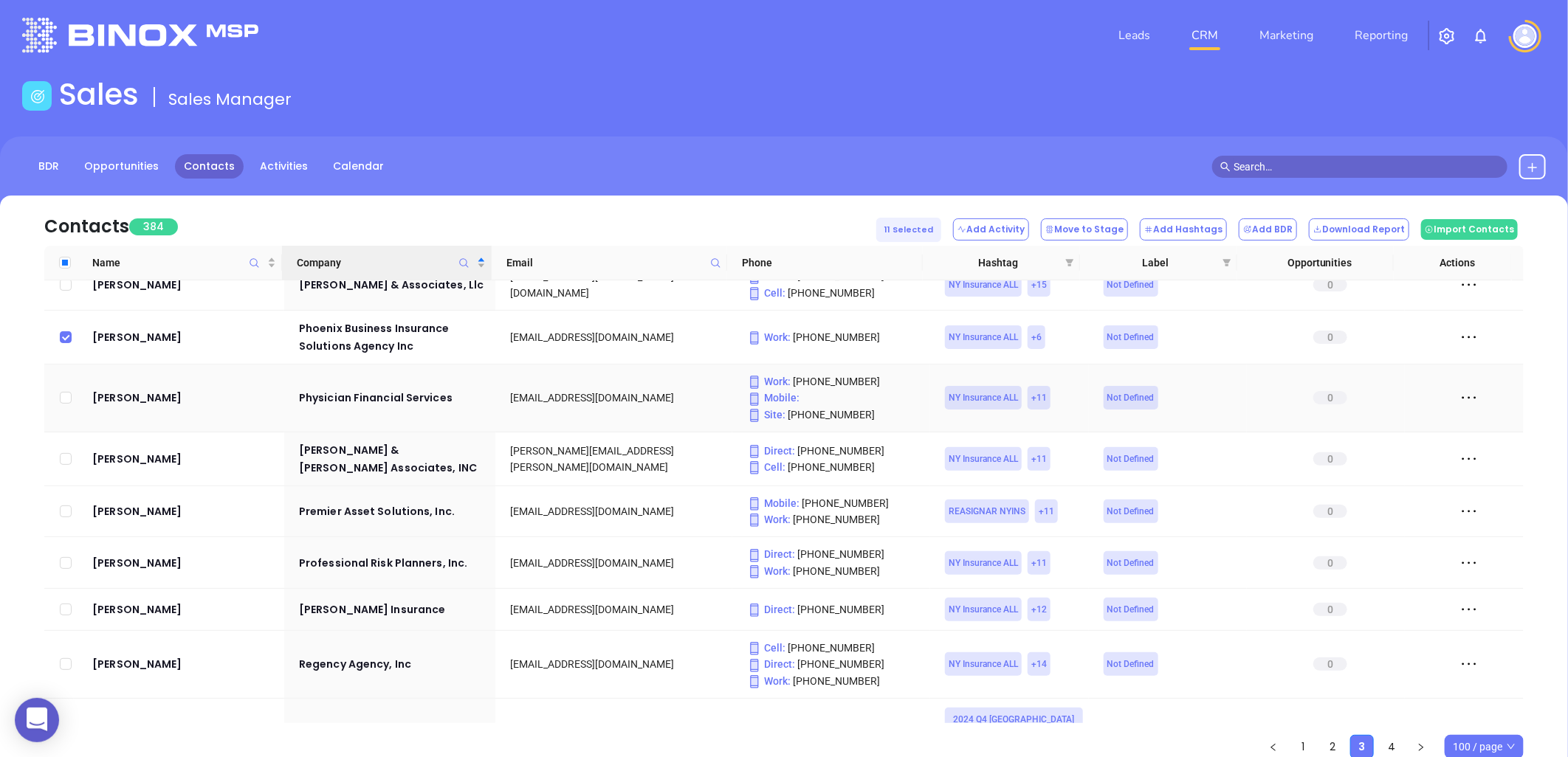
scroll to position [1618, 0]
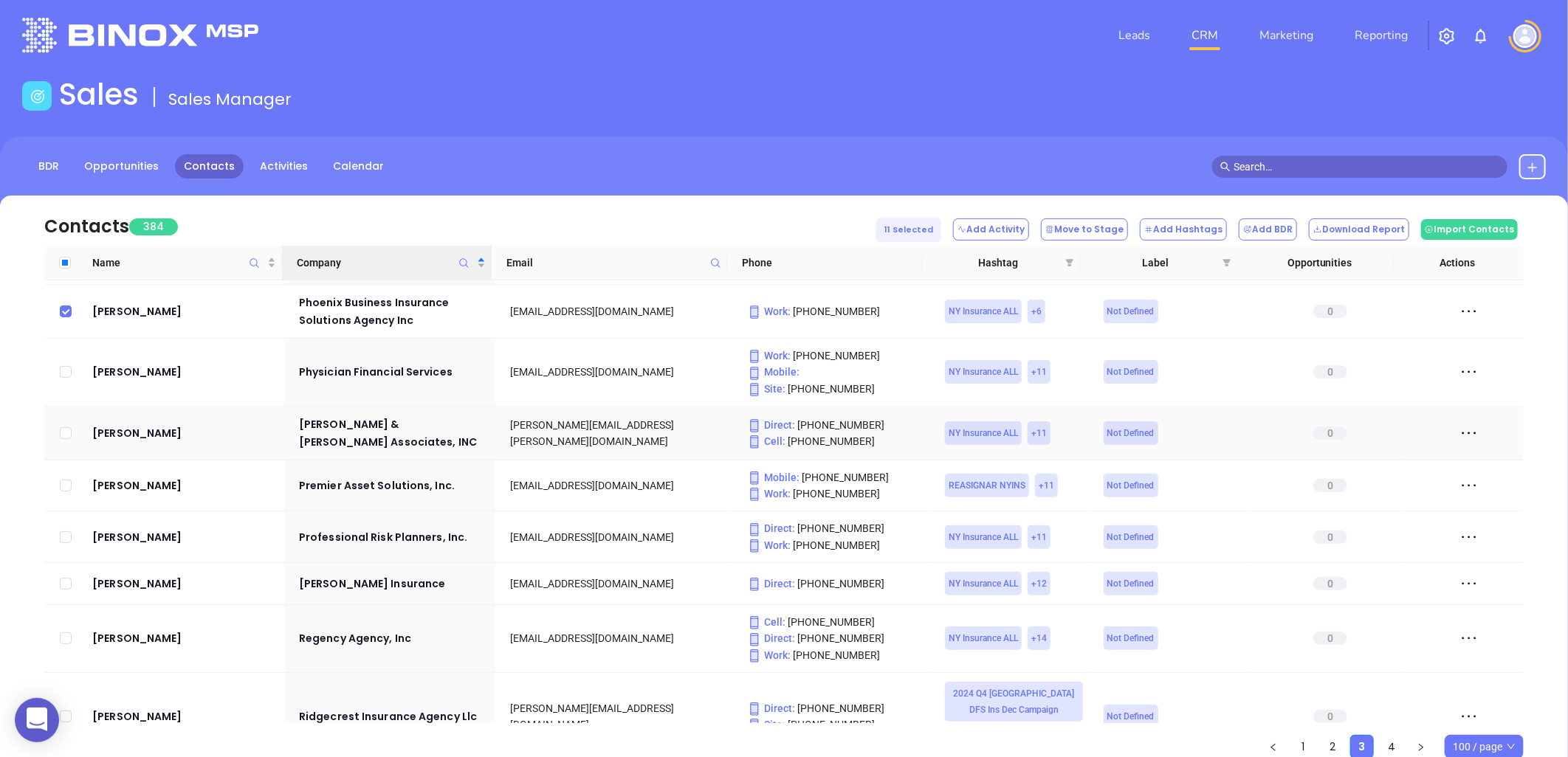
click at [64, 427] on input "checkbox" at bounding box center [66, 433] width 12 height 12
checkbox input "true"
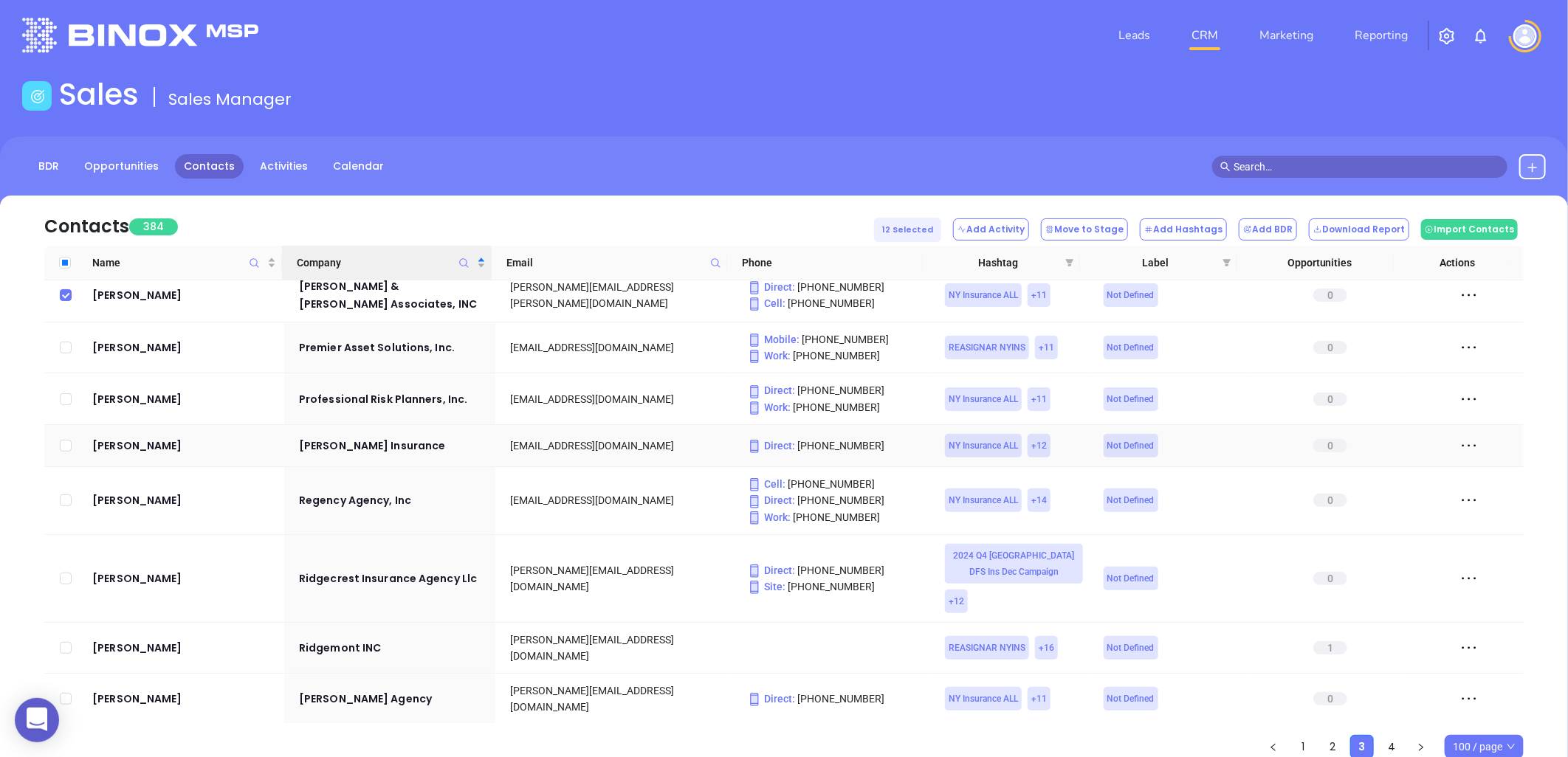
scroll to position [1783, 0]
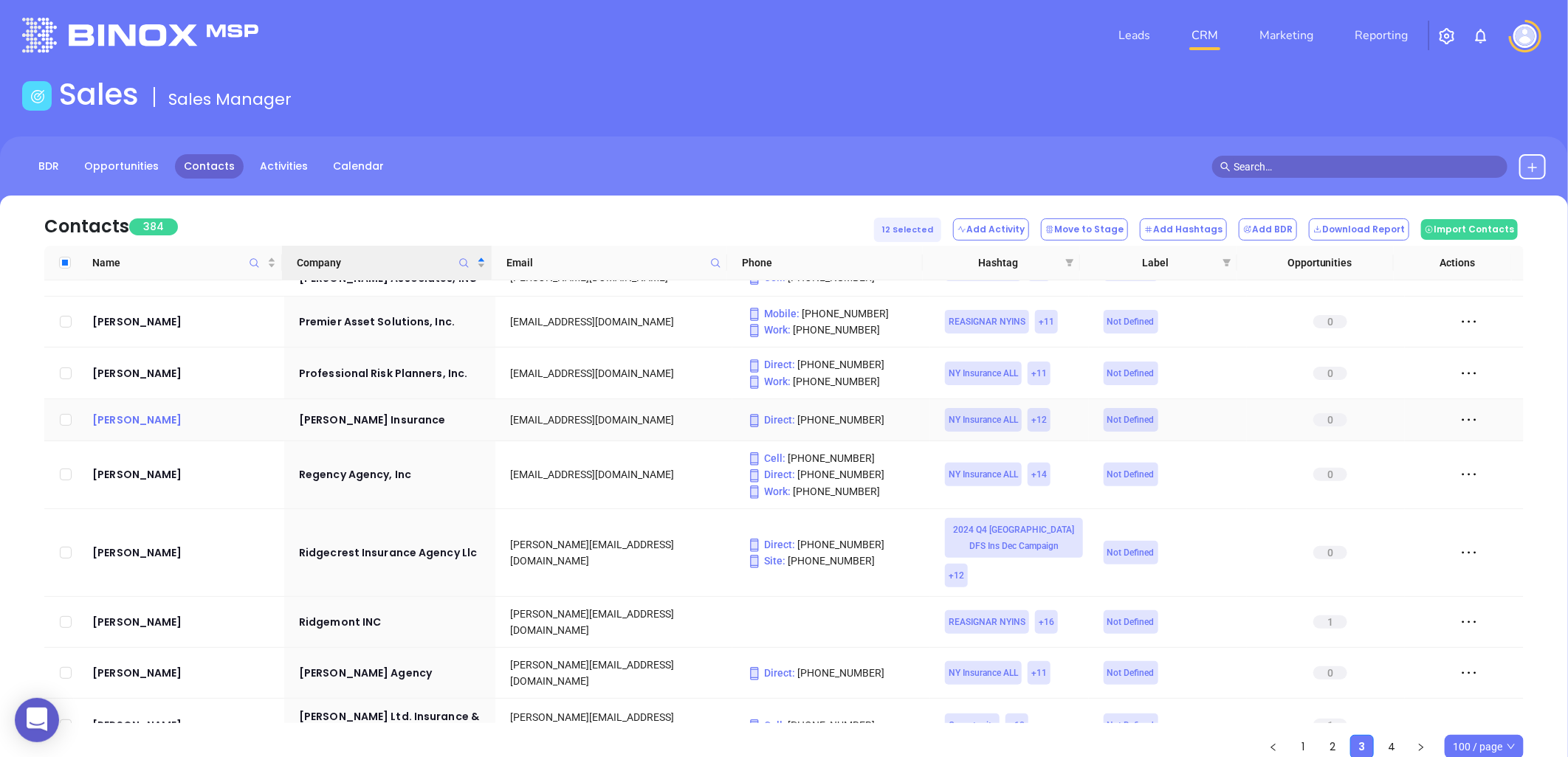
click at [64, 414] on input "checkbox" at bounding box center [66, 420] width 12 height 12
checkbox input "true"
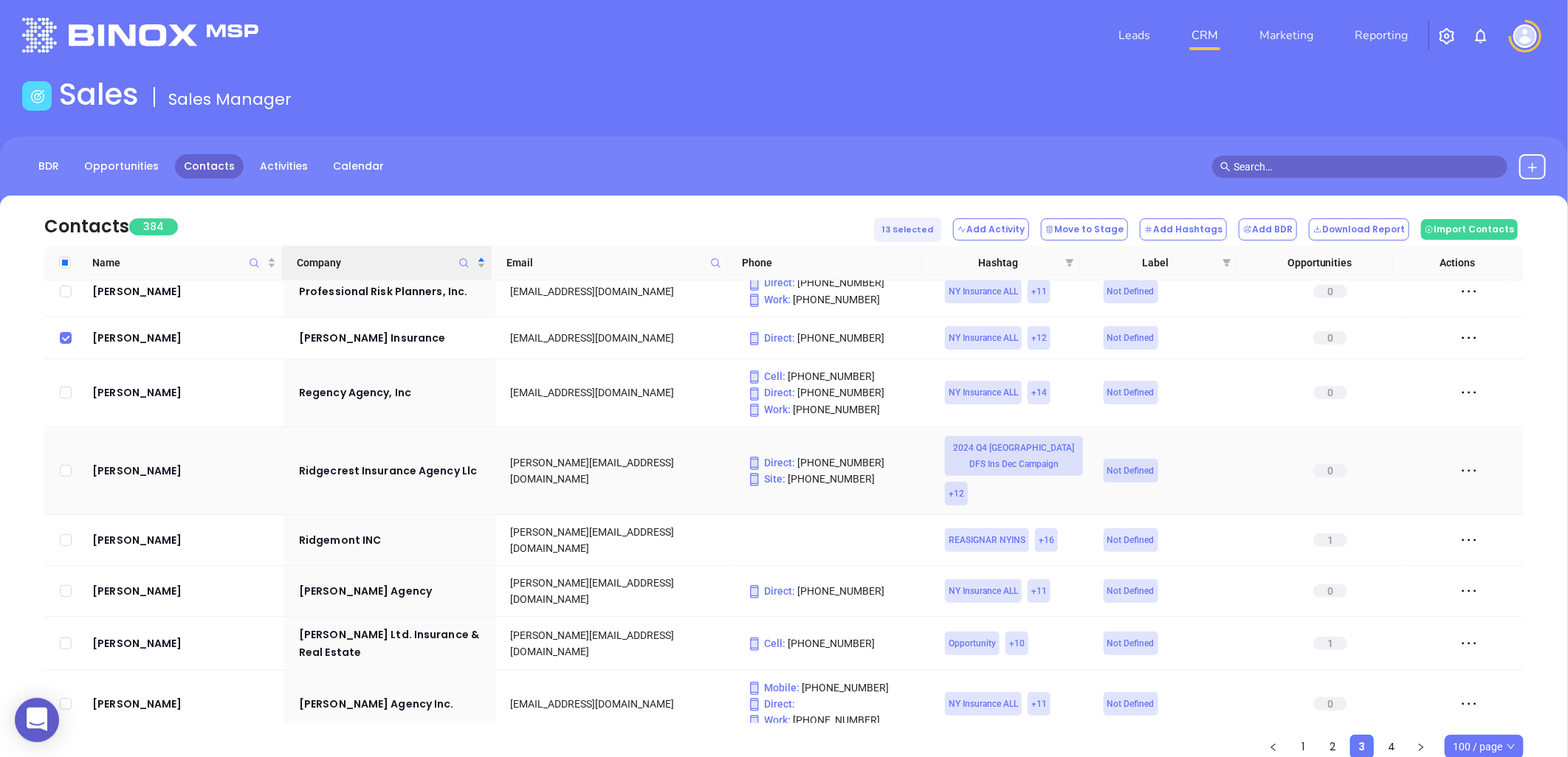
scroll to position [1947, 0]
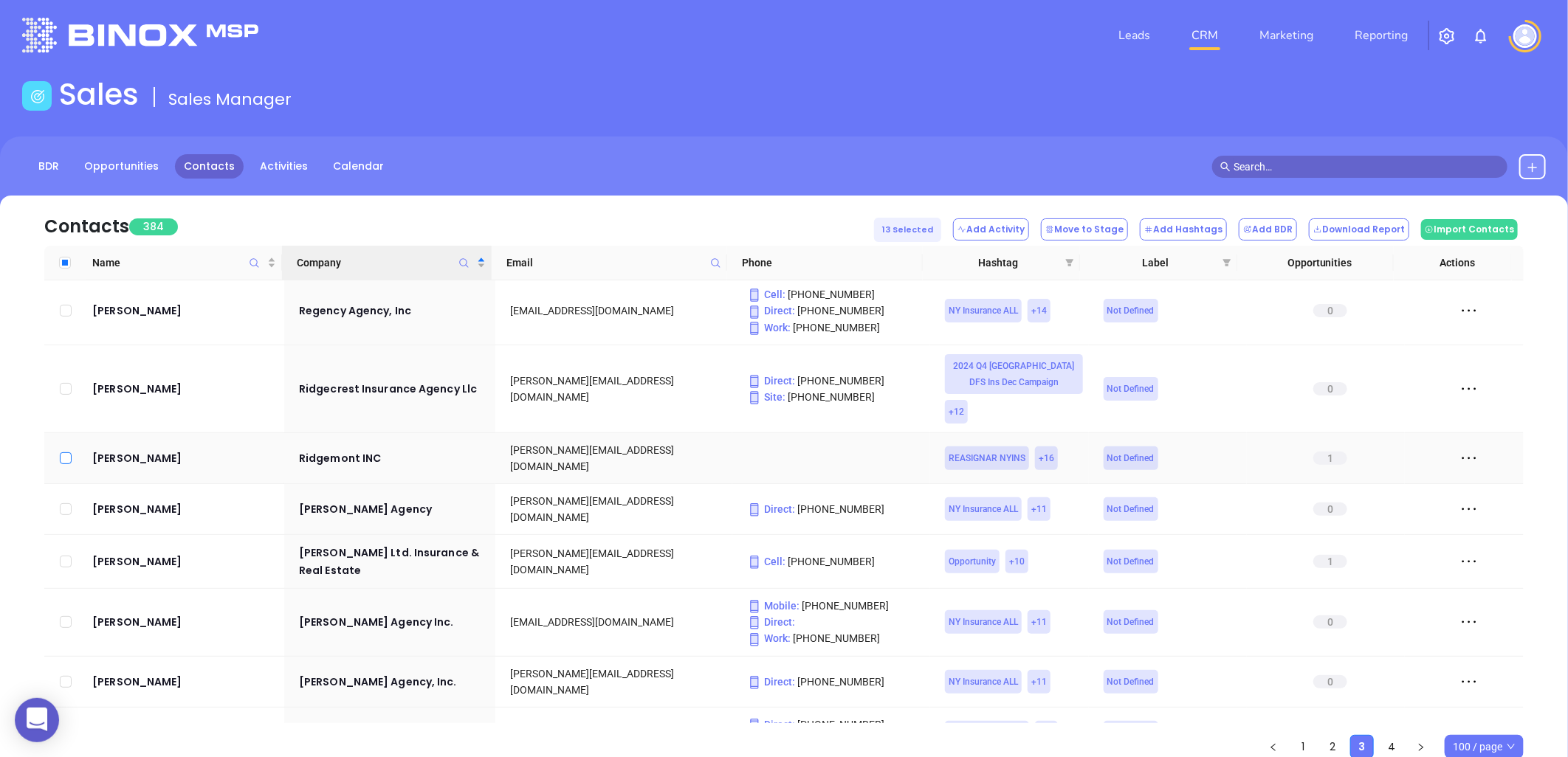
click at [64, 453] on input "checkbox" at bounding box center [66, 459] width 12 height 12
checkbox input "true"
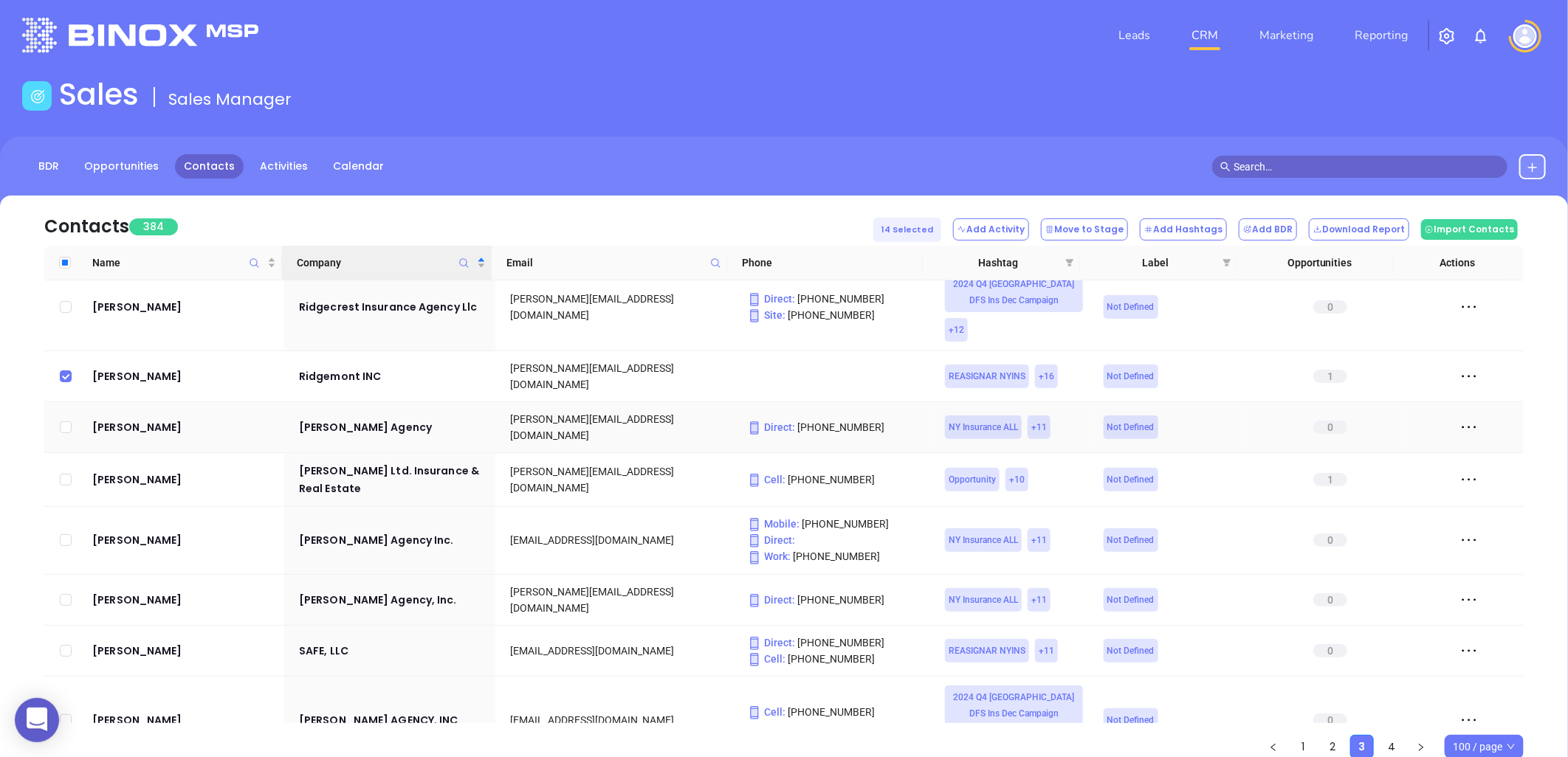
drag, startPoint x: 64, startPoint y: 366, endPoint x: 784, endPoint y: 45, distance: 788.3
click at [64, 421] on input "checkbox" at bounding box center [66, 427] width 12 height 12
checkbox input "true"
drag, startPoint x: 66, startPoint y: 415, endPoint x: 127, endPoint y: 415, distance: 61.0
click at [66, 474] on input "checkbox" at bounding box center [66, 480] width 12 height 12
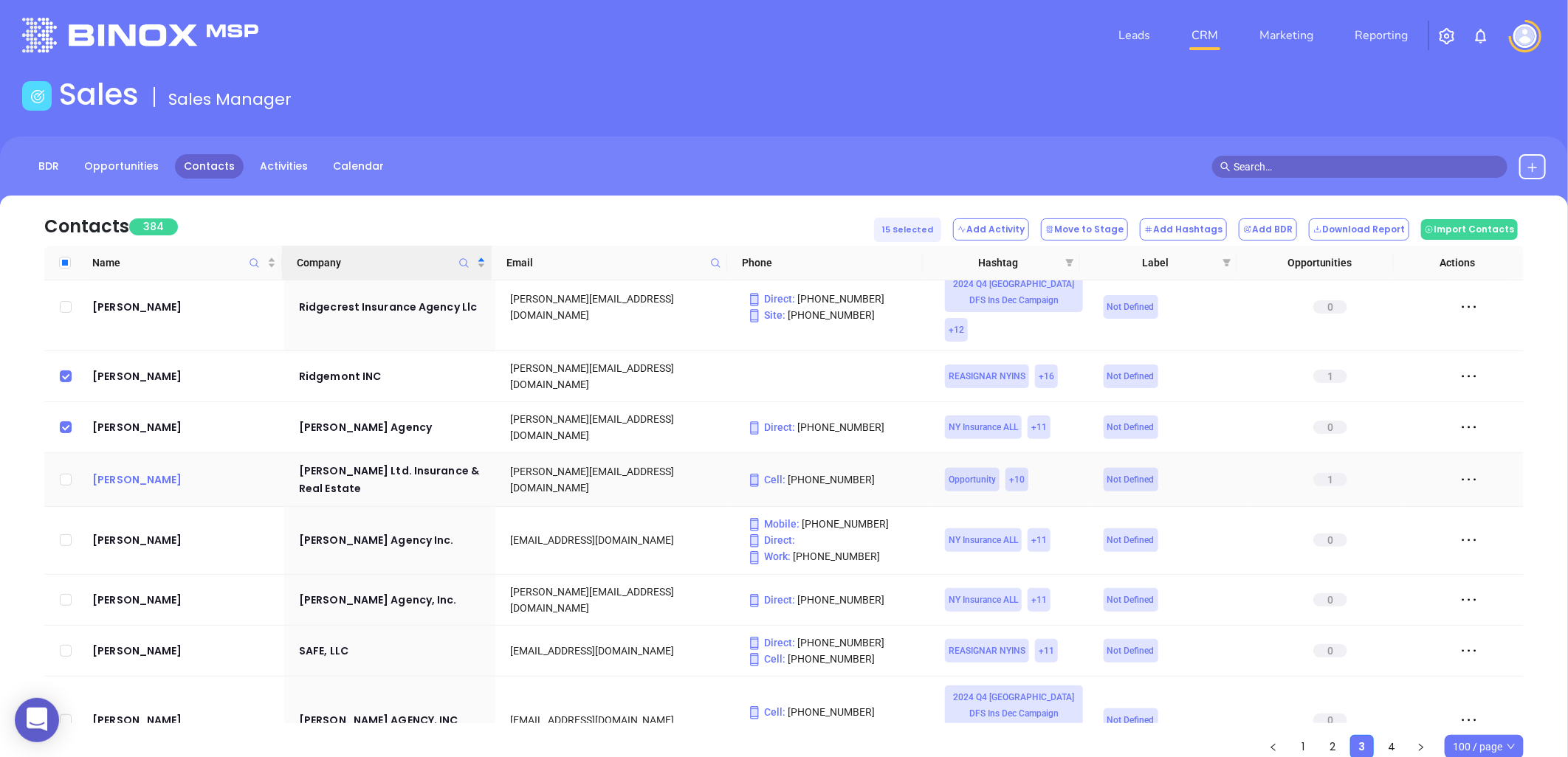
checkbox input "true"
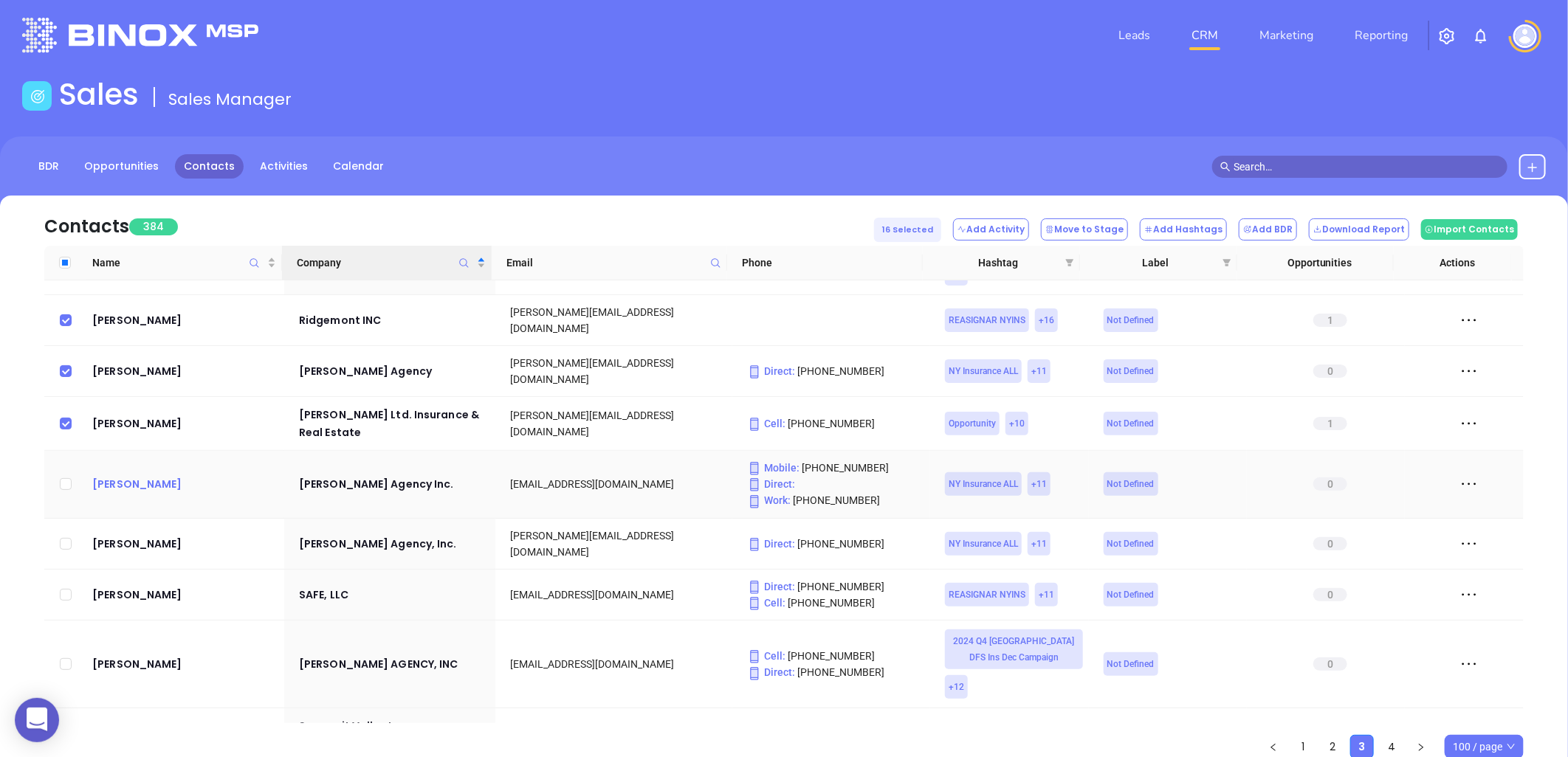
scroll to position [2111, 0]
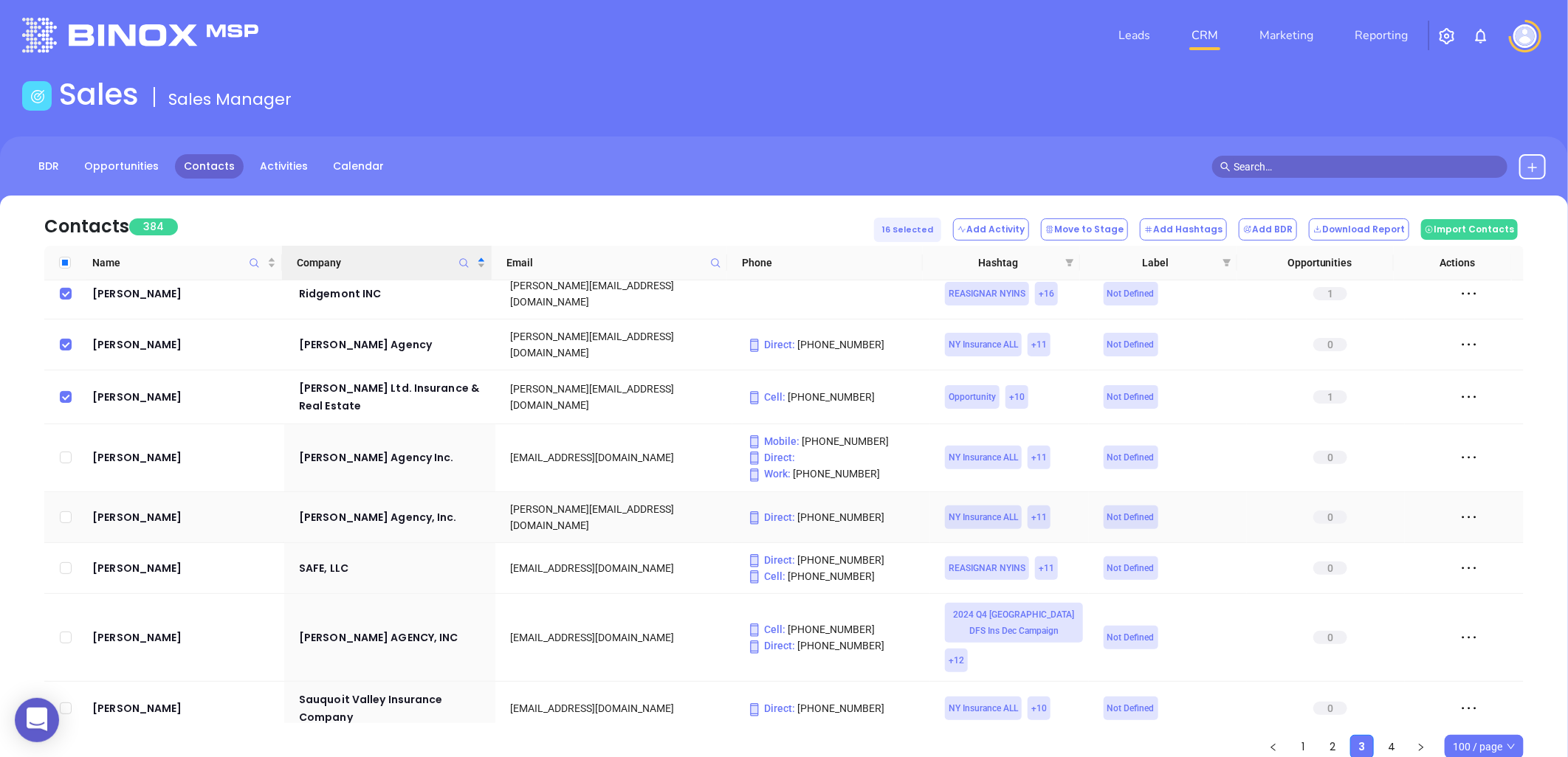
click at [63, 512] on input "checkbox" at bounding box center [66, 517] width 12 height 12
checkbox input "true"
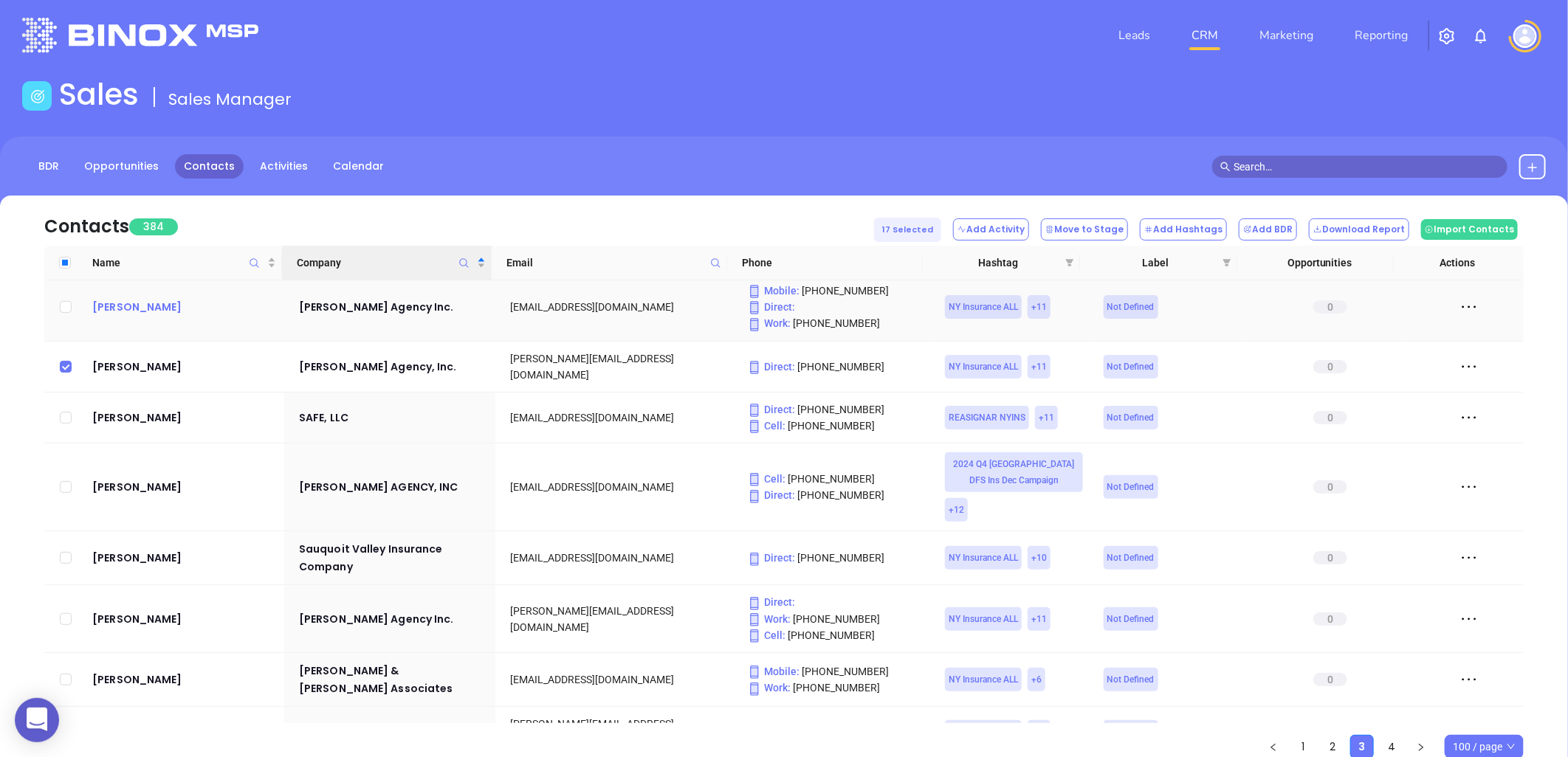
scroll to position [2275, 0]
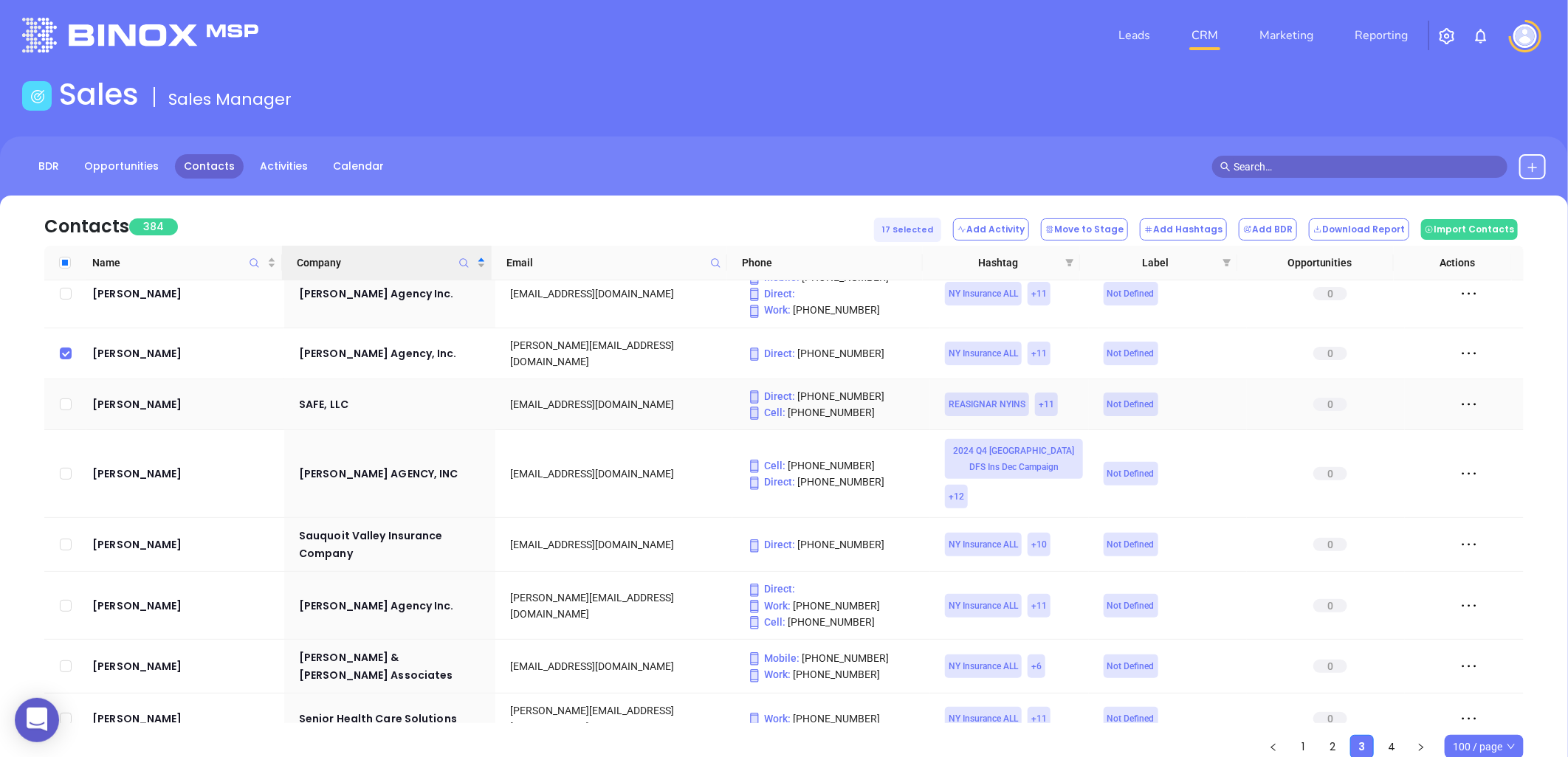
drag, startPoint x: 108, startPoint y: 335, endPoint x: 155, endPoint y: 352, distance: 50.0
click at [66, 399] on input "checkbox" at bounding box center [66, 405] width 12 height 12
checkbox input "true"
click at [63, 468] on input "checkbox" at bounding box center [66, 473] width 12 height 12
checkbox input "true"
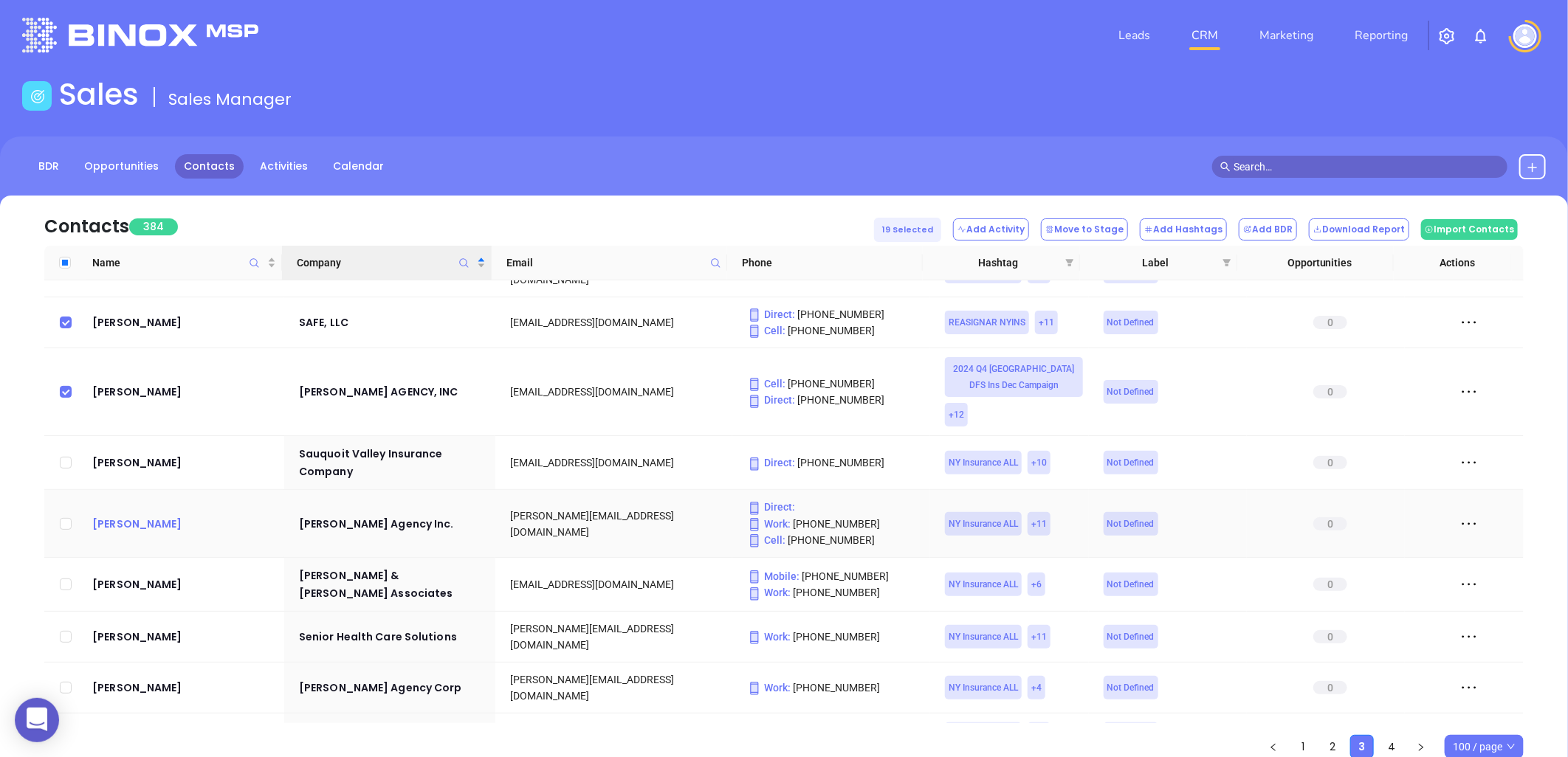
scroll to position [2439, 0]
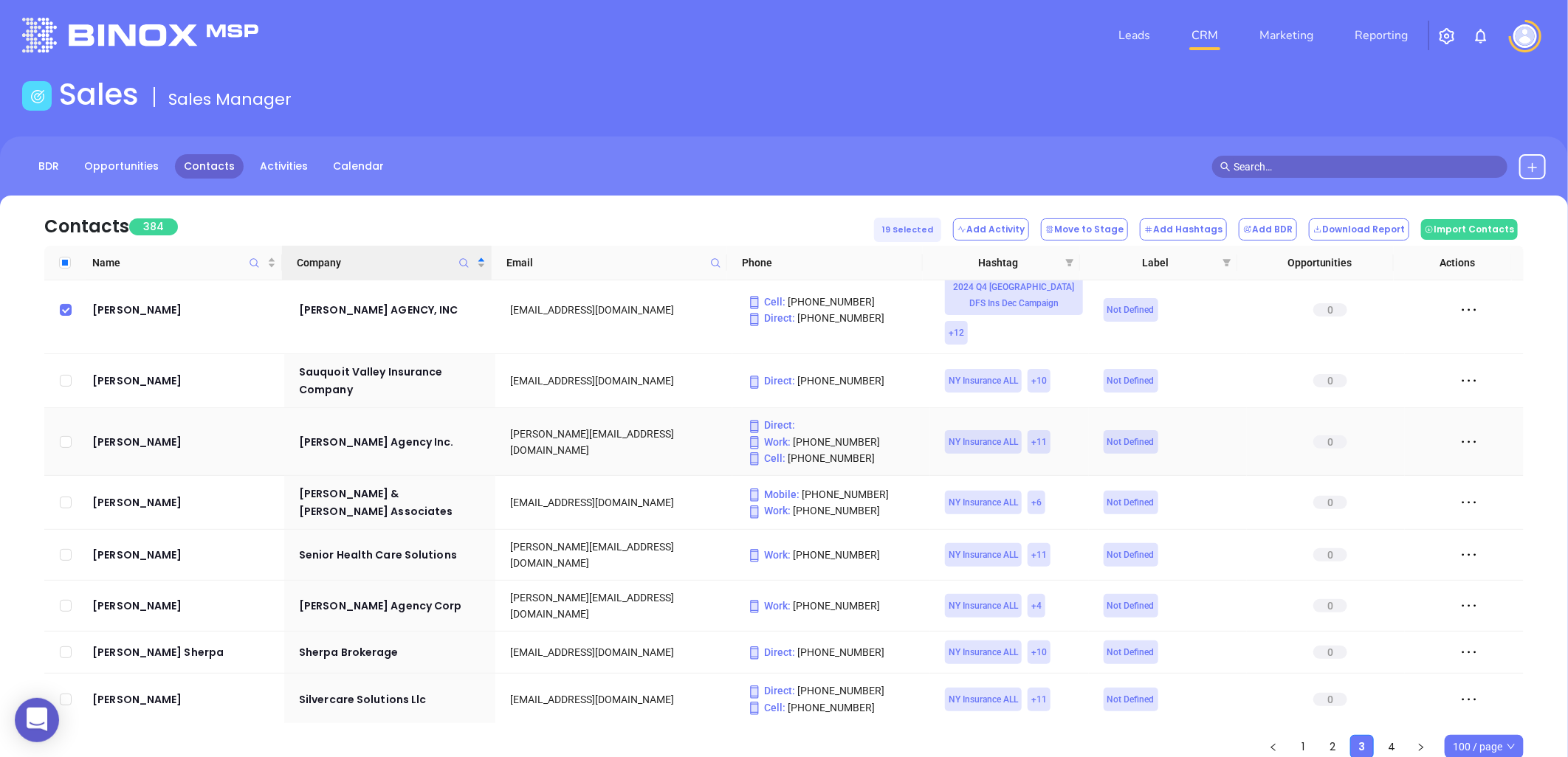
click at [64, 436] on input "checkbox" at bounding box center [66, 442] width 12 height 12
checkbox input "true"
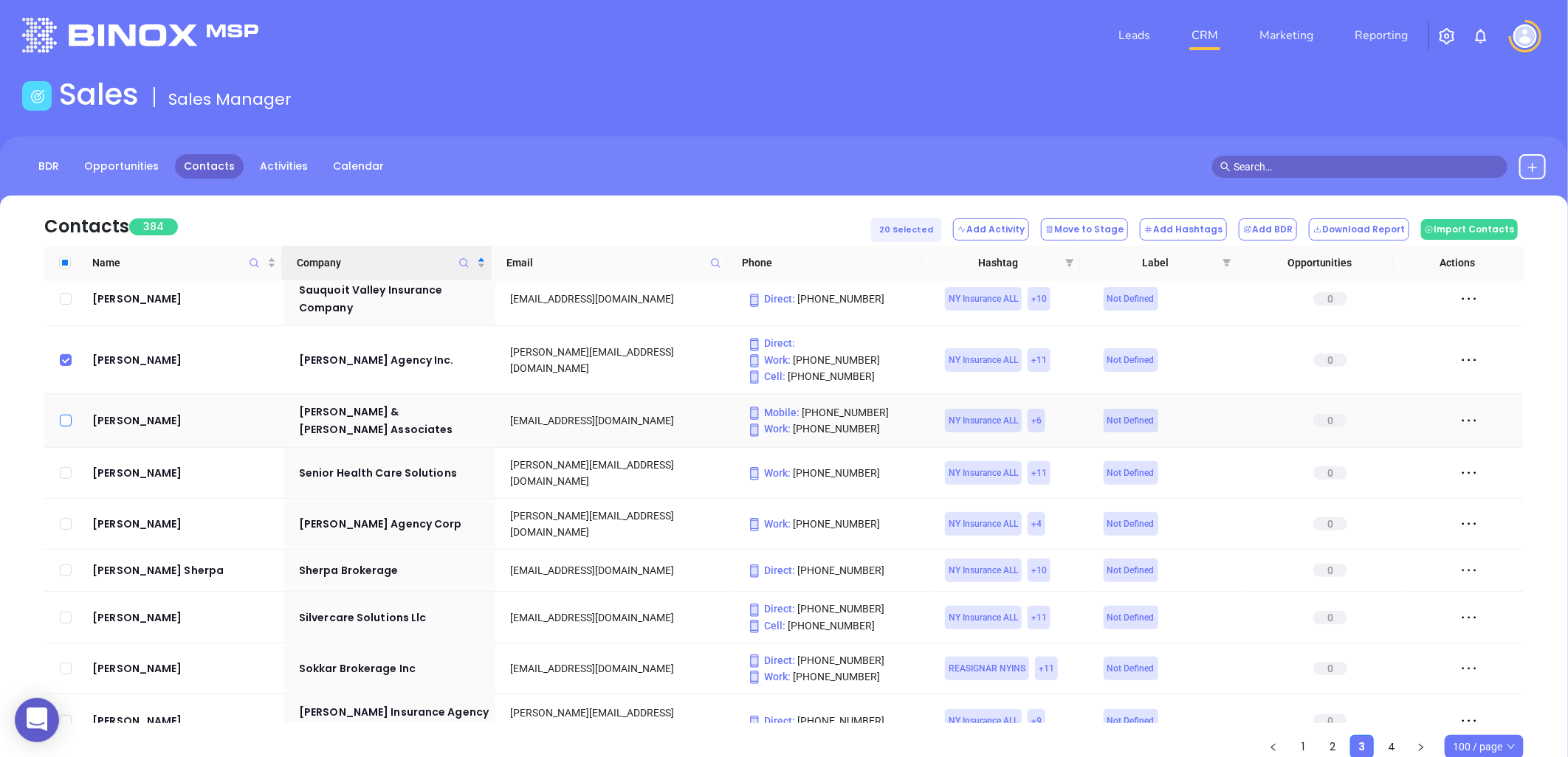
click at [62, 415] on input "checkbox" at bounding box center [66, 420] width 12 height 12
checkbox input "true"
click at [64, 468] on input "checkbox" at bounding box center [66, 473] width 12 height 12
checkbox input "true"
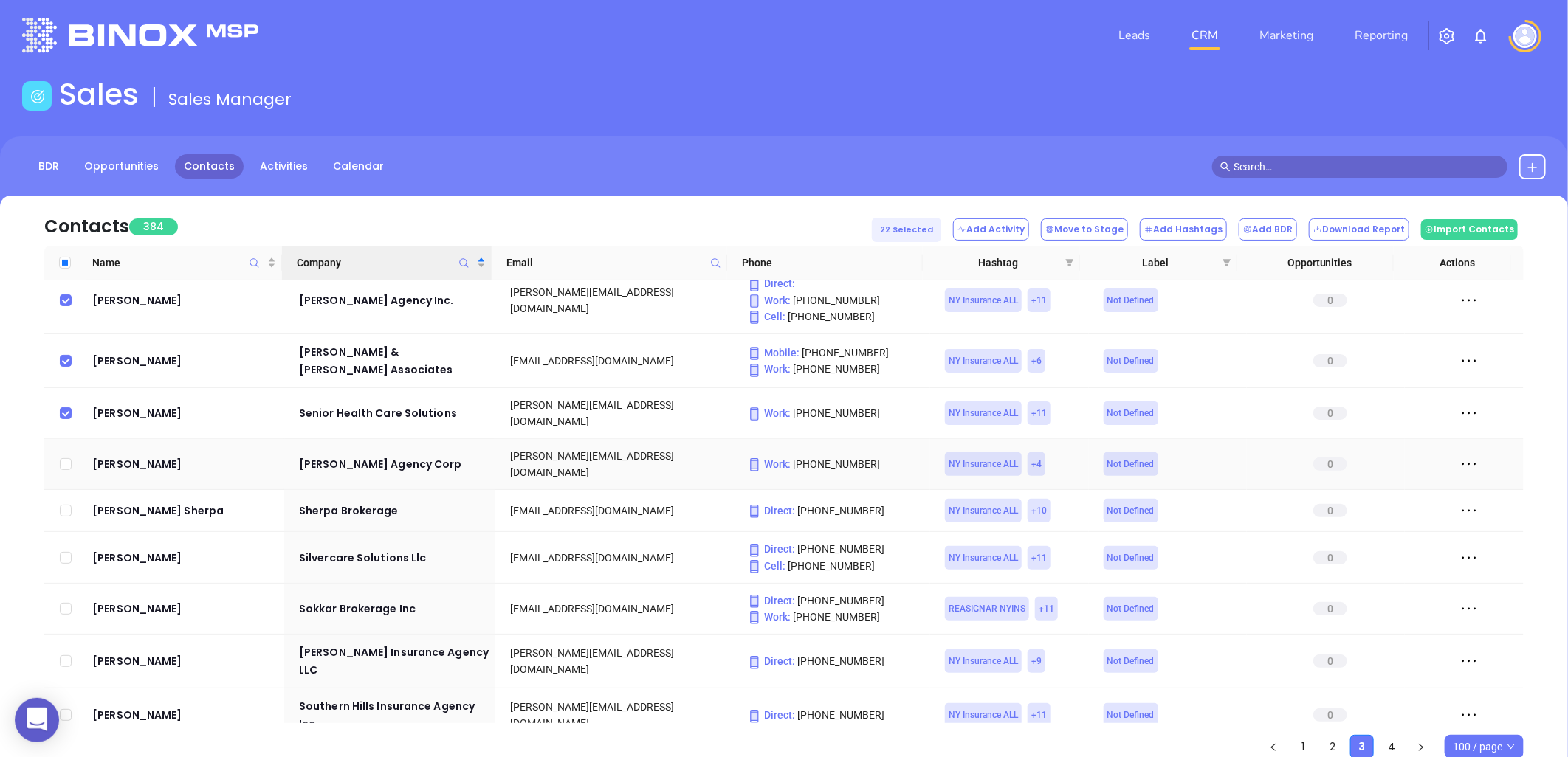
scroll to position [2603, 0]
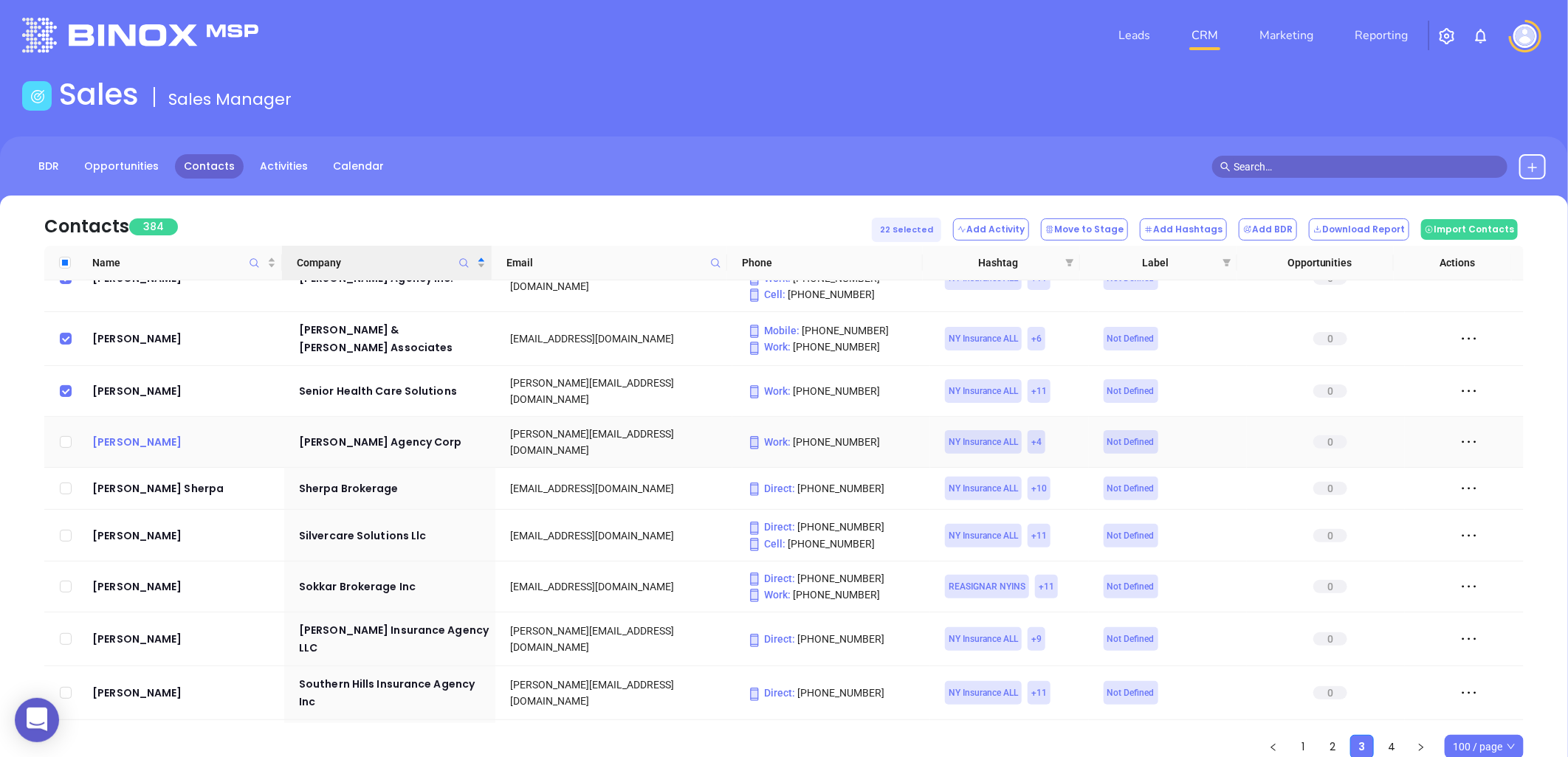
drag, startPoint x: 63, startPoint y: 360, endPoint x: 126, endPoint y: 362, distance: 63.0
click at [63, 436] on input "checkbox" at bounding box center [66, 442] width 12 height 12
checkbox input "true"
click at [66, 483] on input "checkbox" at bounding box center [66, 488] width 12 height 12
checkbox input "true"
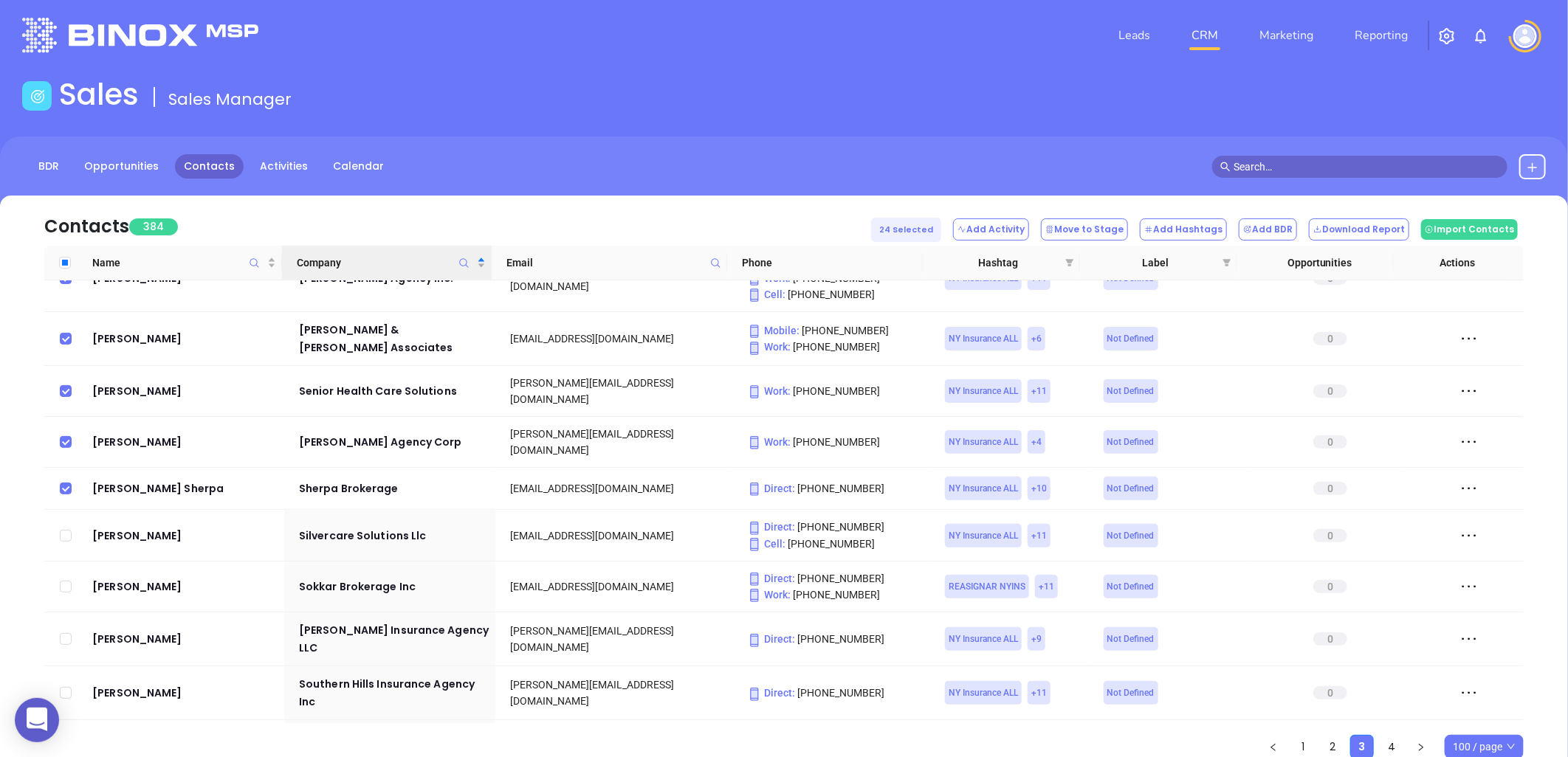
scroll to position [2685, 0]
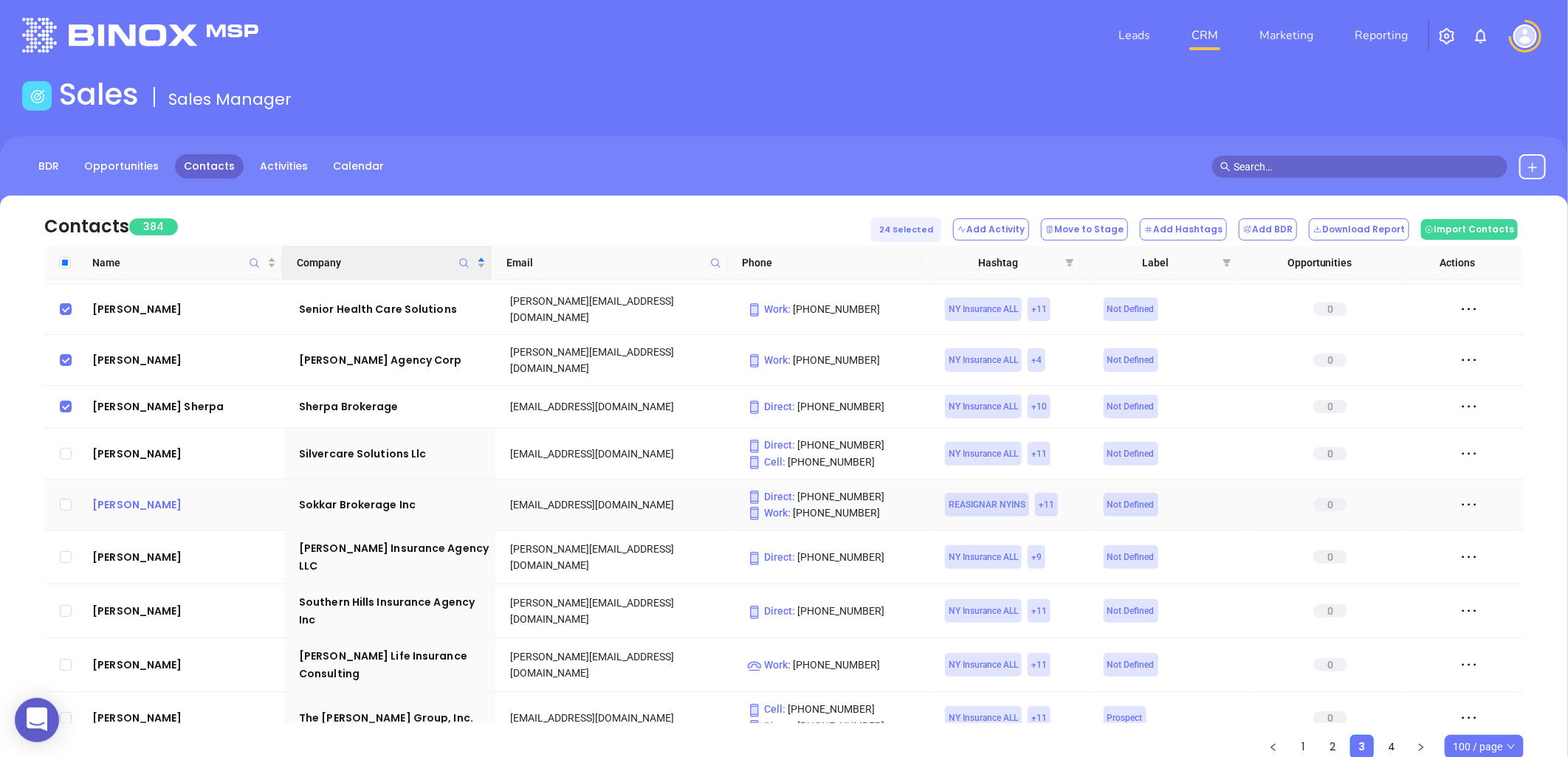
drag, startPoint x: 61, startPoint y: 423, endPoint x: 128, endPoint y: 422, distance: 67.0
click at [61, 499] on input "checkbox" at bounding box center [66, 505] width 12 height 12
checkbox input "true"
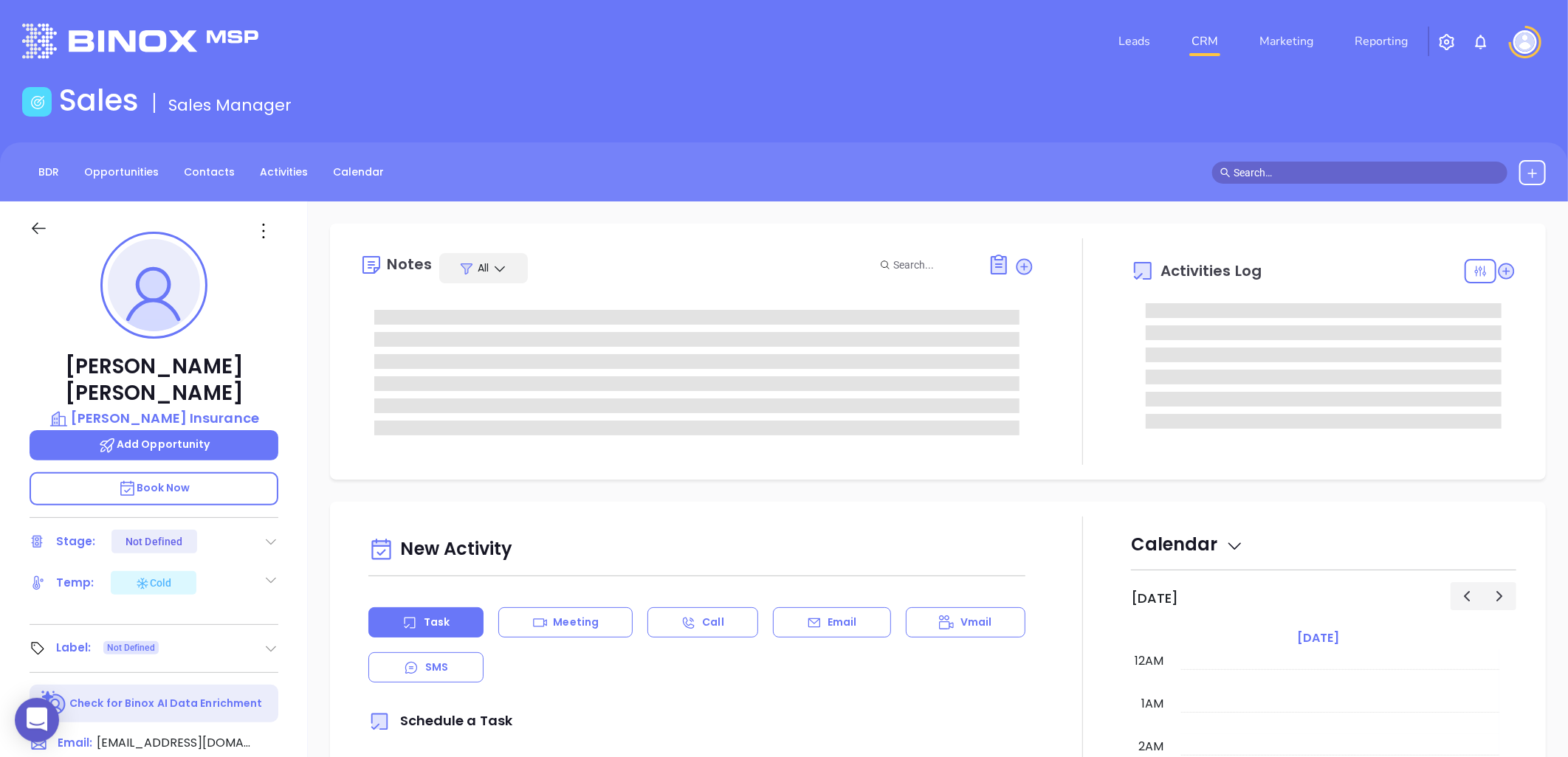
type input "[DATE]"
type input "[PERSON_NAME]"
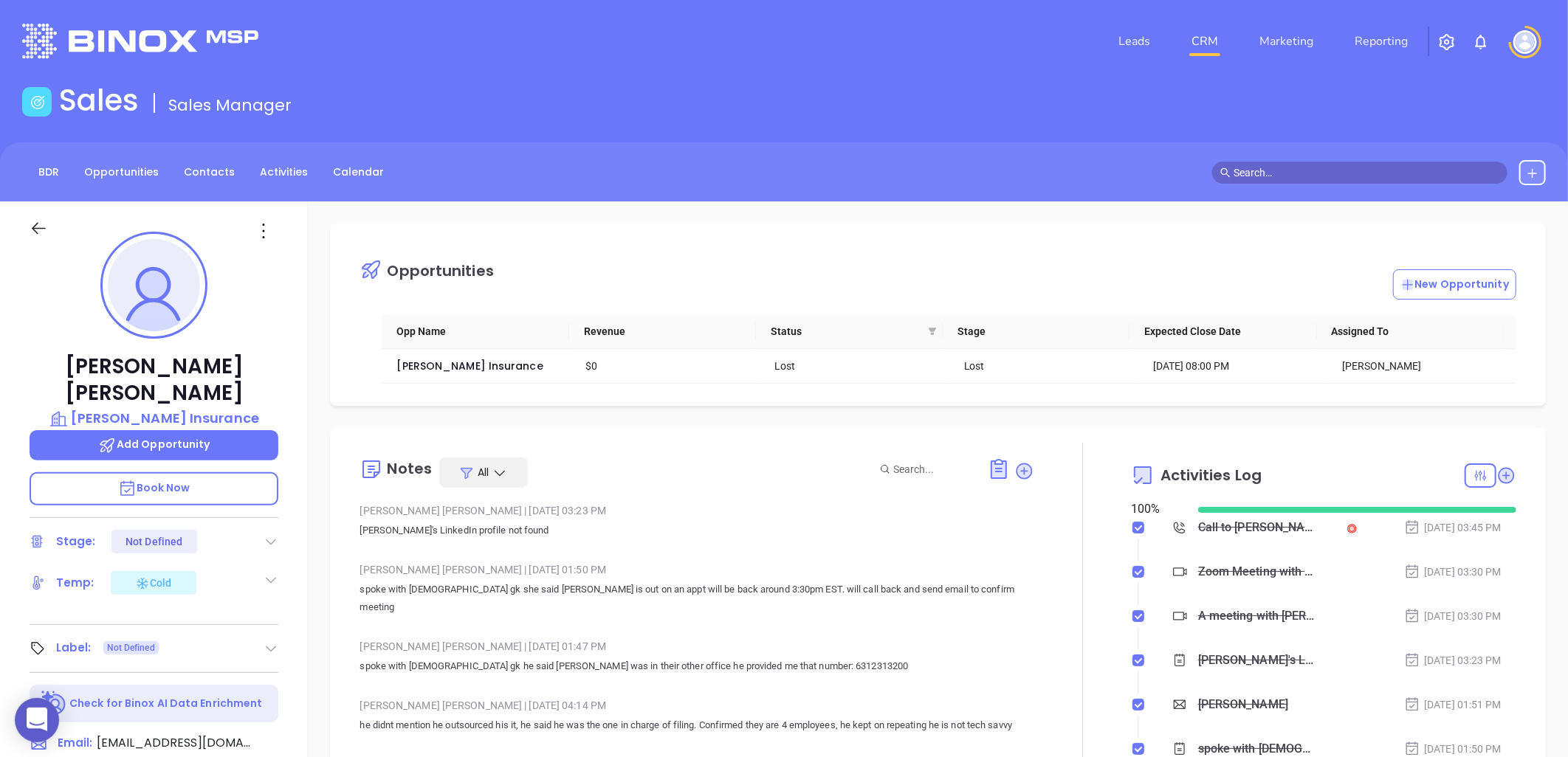
click at [647, 91] on div "Sales Sales Manager" at bounding box center [784, 104] width 1541 height 41
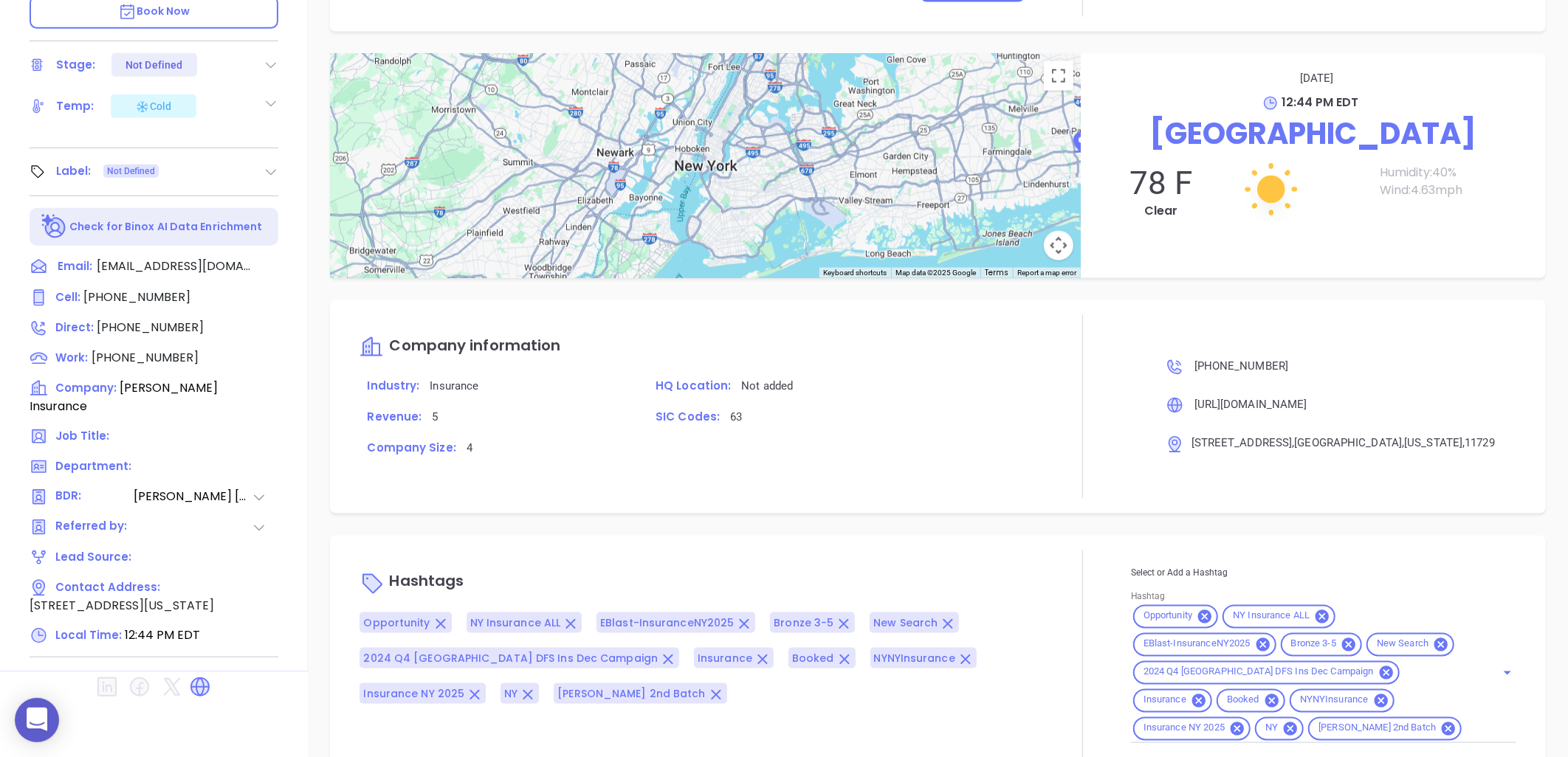
scroll to position [1207, 0]
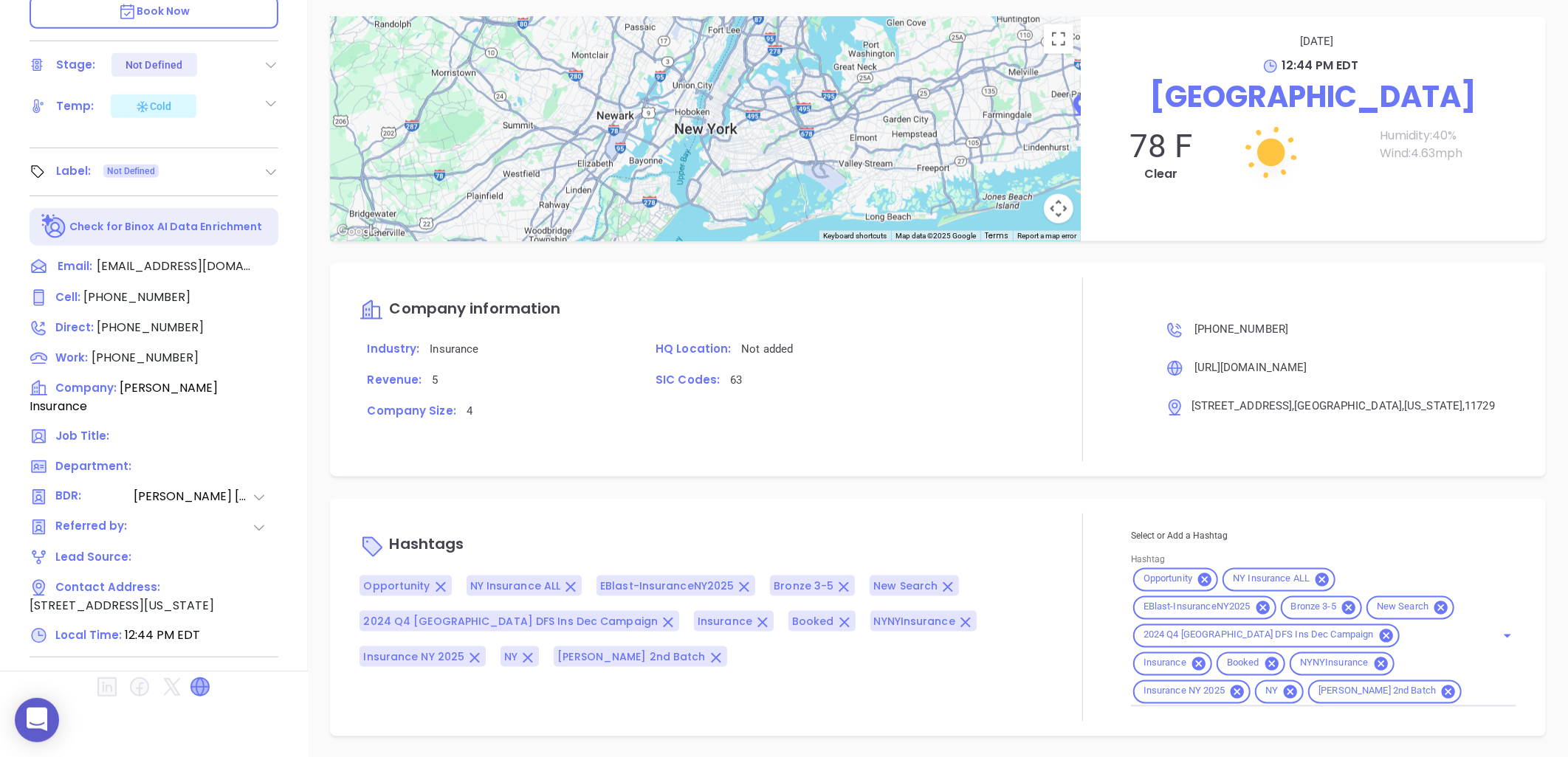
click at [199, 678] on icon at bounding box center [200, 687] width 17 height 17
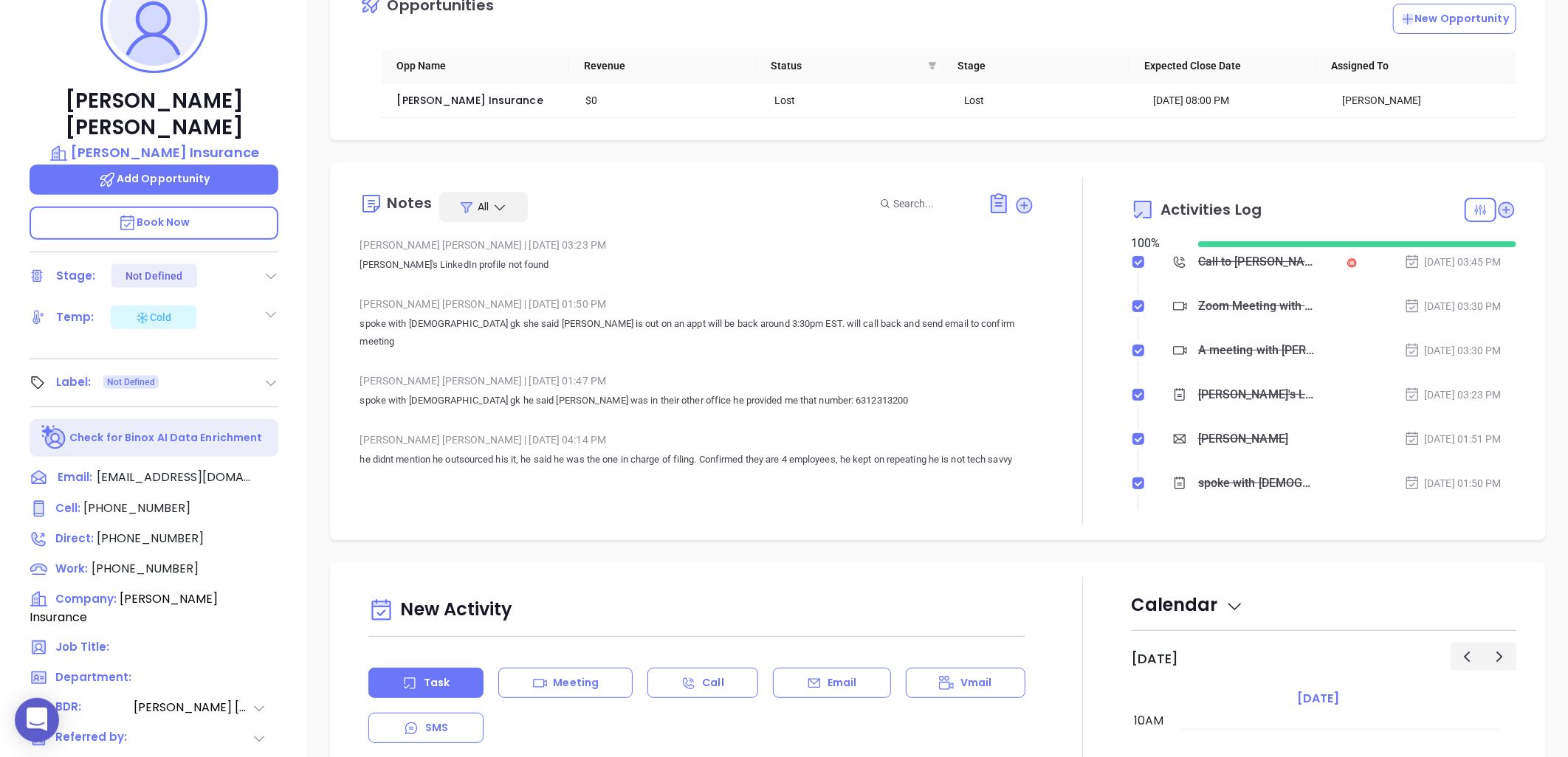
scroll to position [149, 0]
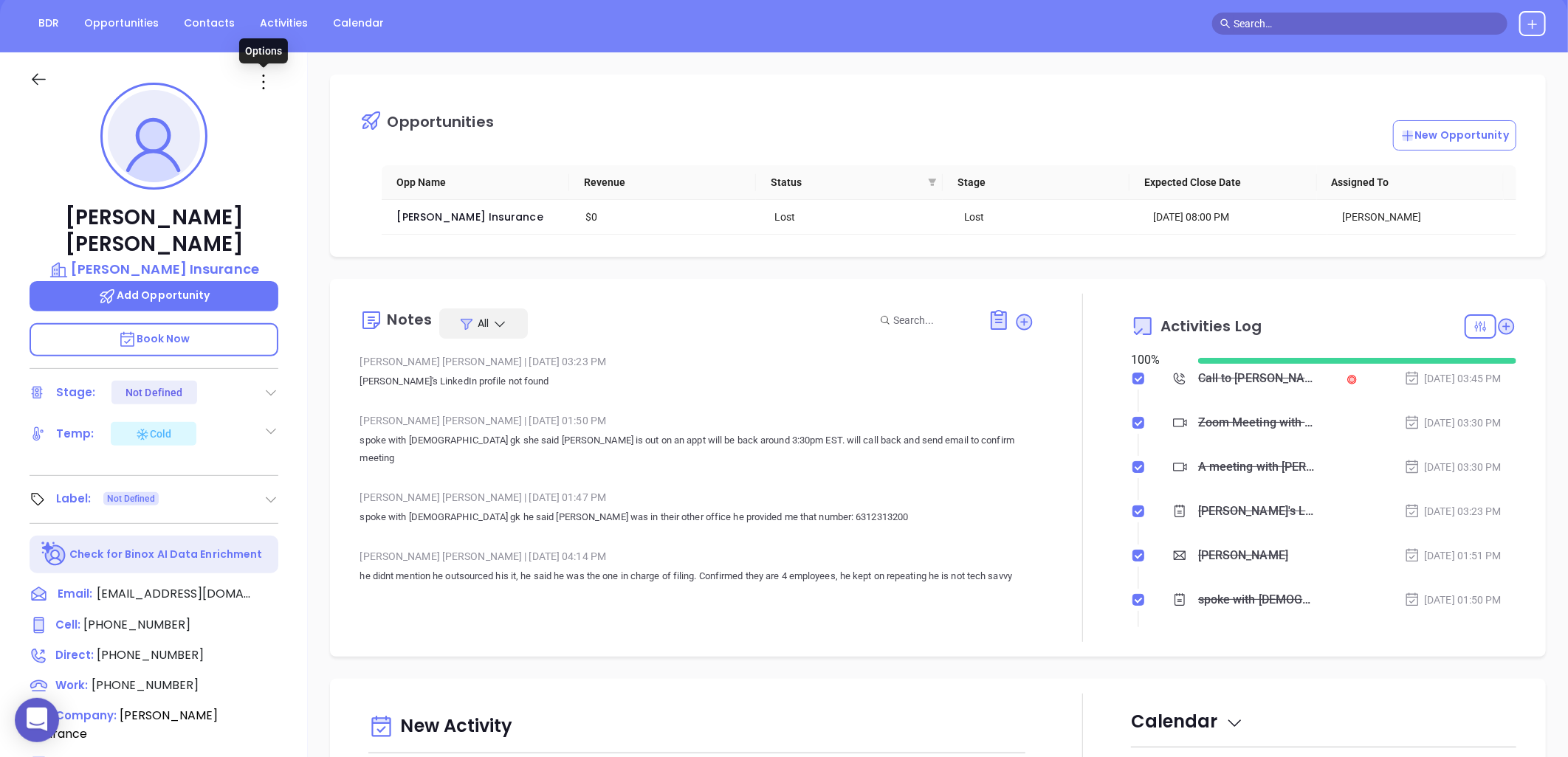
click at [264, 78] on icon at bounding box center [264, 82] width 23 height 23
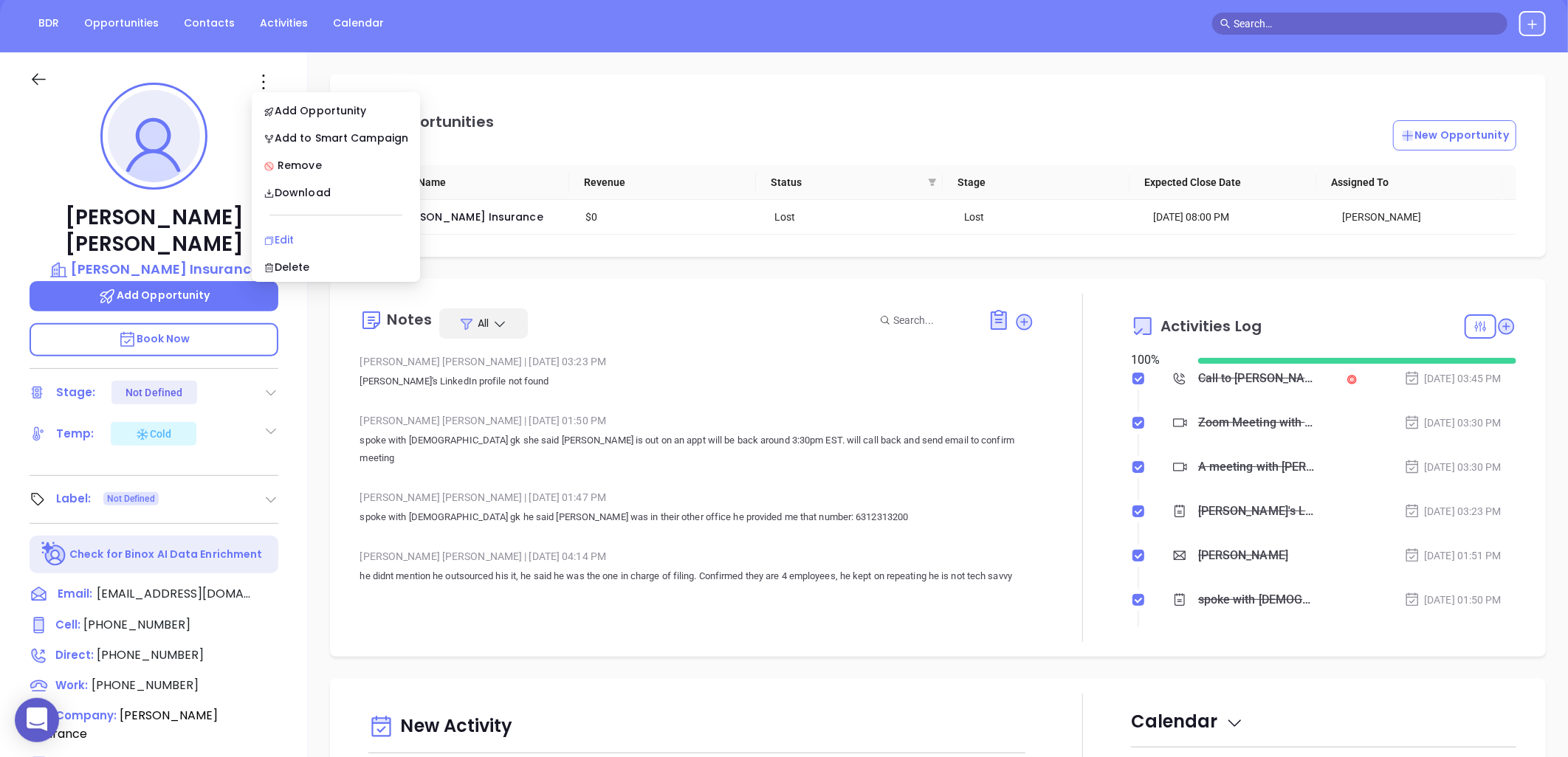
click at [285, 230] on li "Edit" at bounding box center [336, 240] width 163 height 31
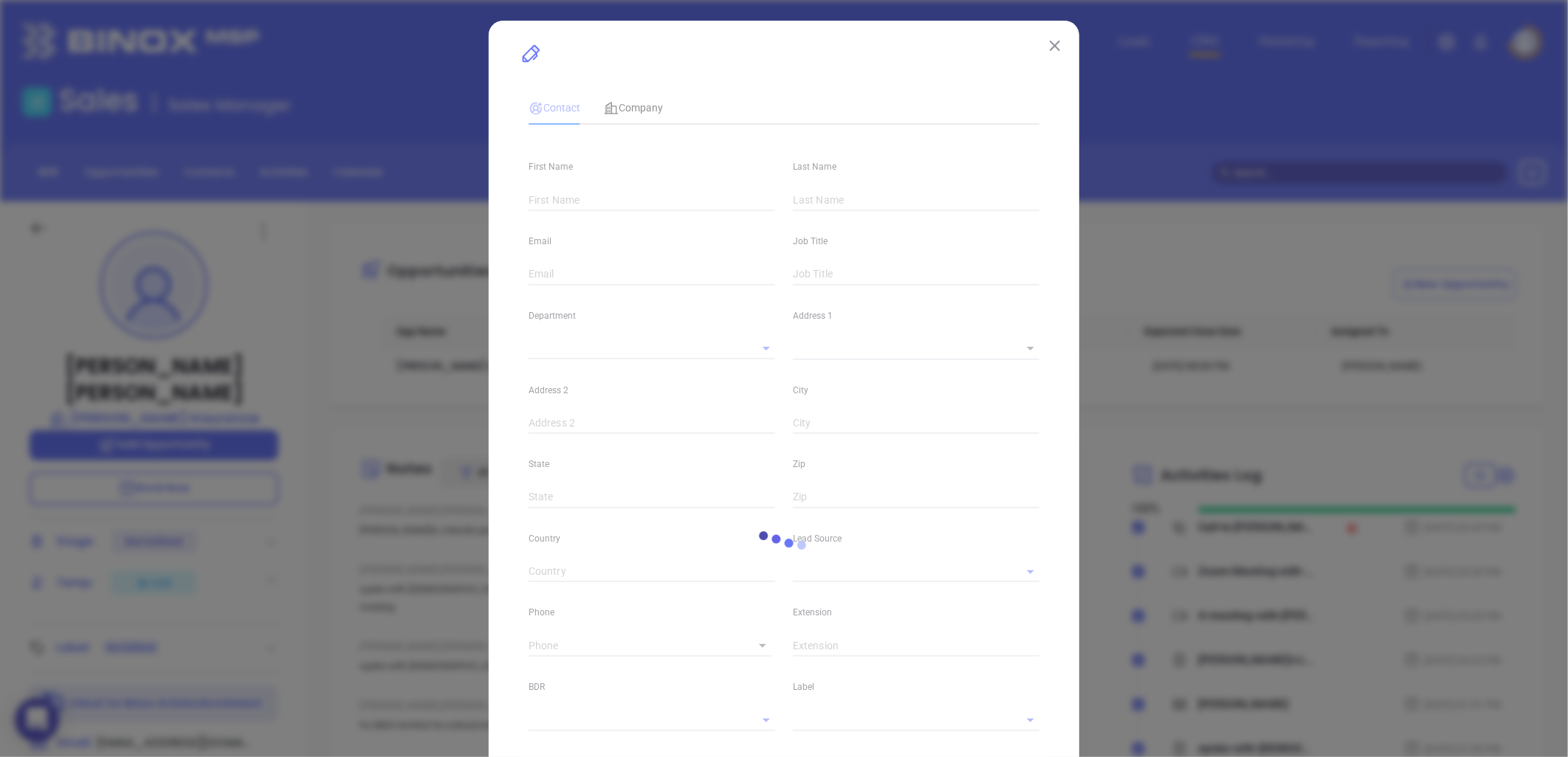
click at [1050, 41] on img at bounding box center [1055, 46] width 10 height 10
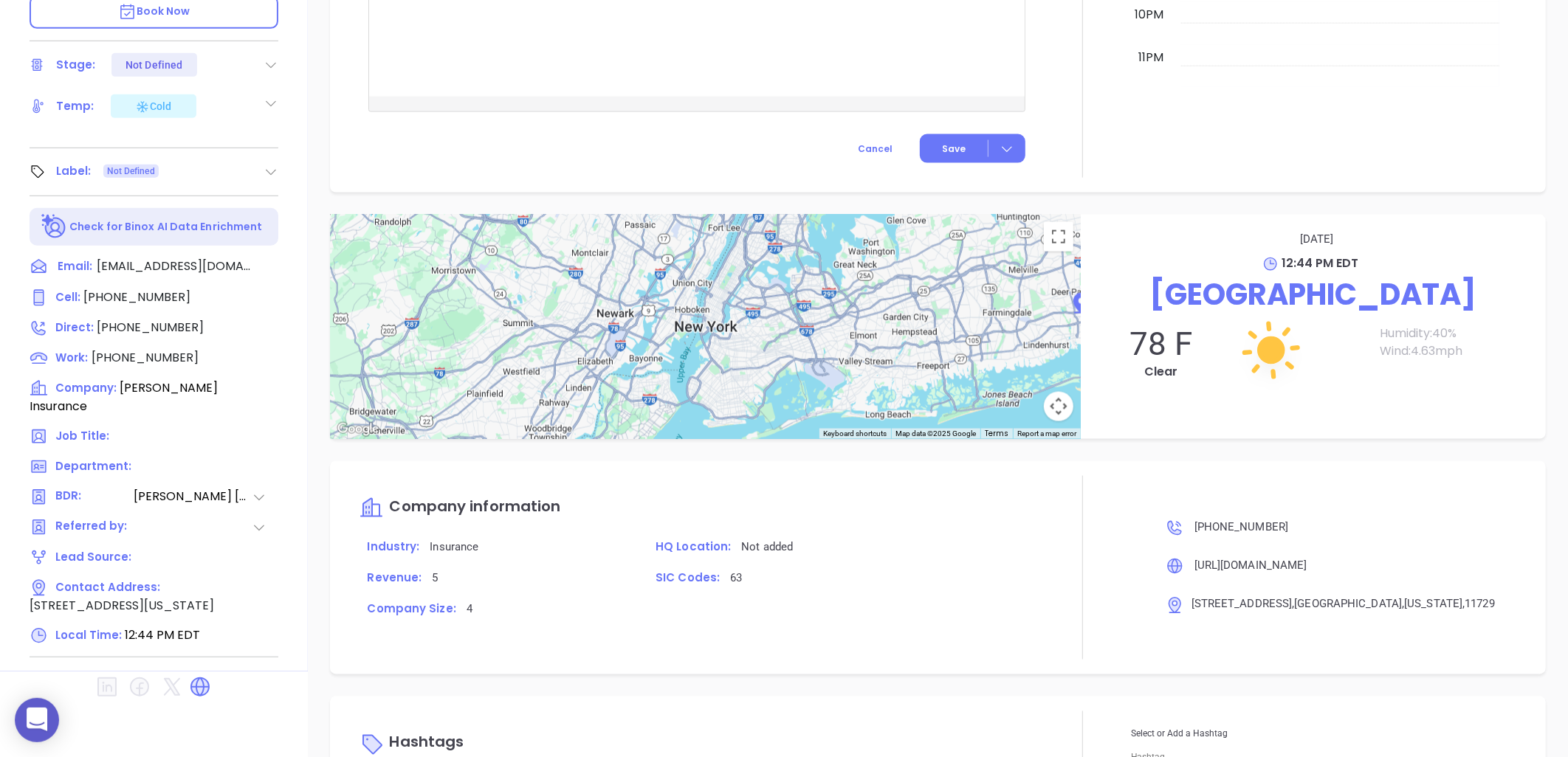
scroll to position [1207, 0]
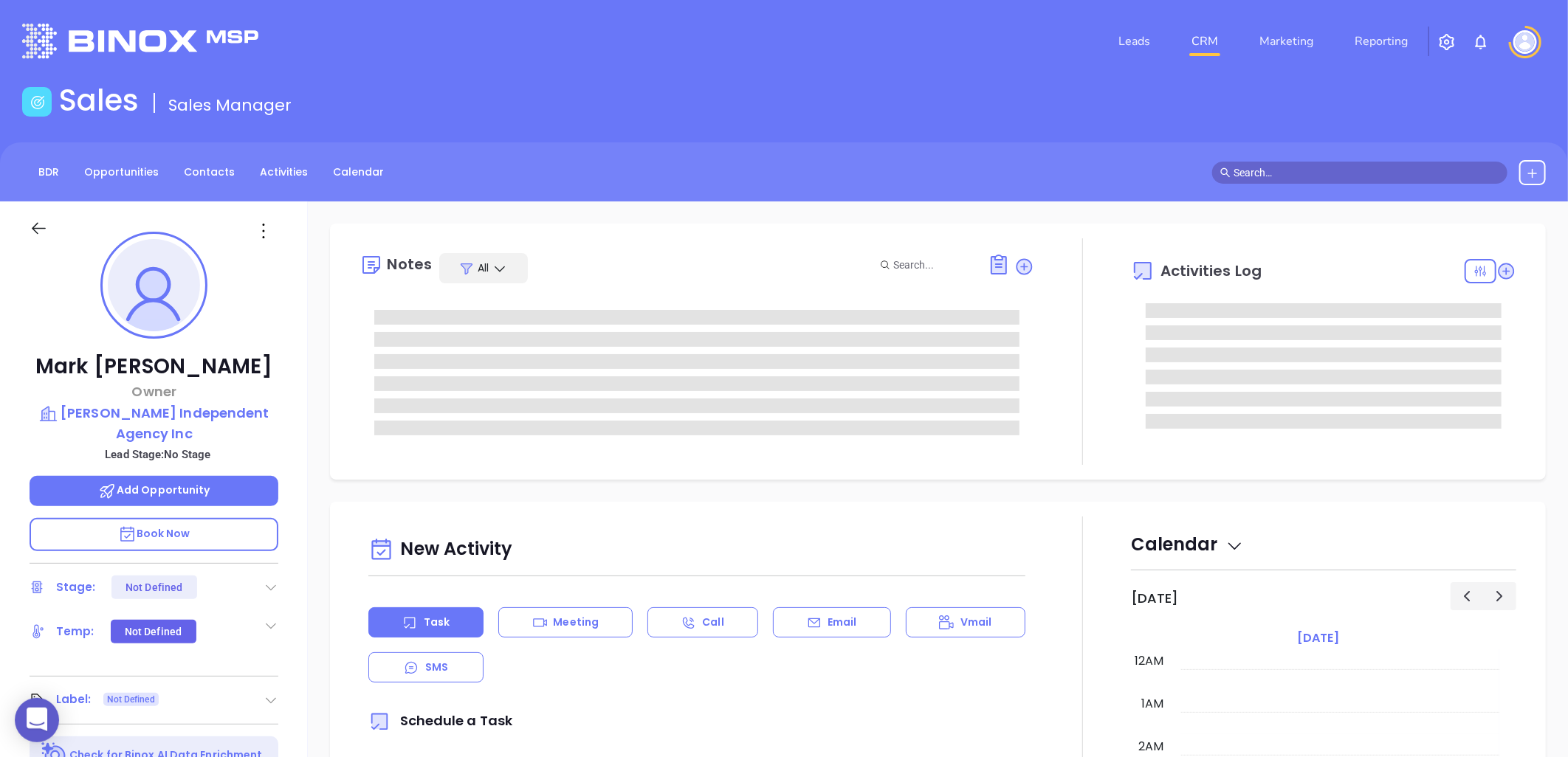
scroll to position [429, 0]
type input "[PERSON_NAME]"
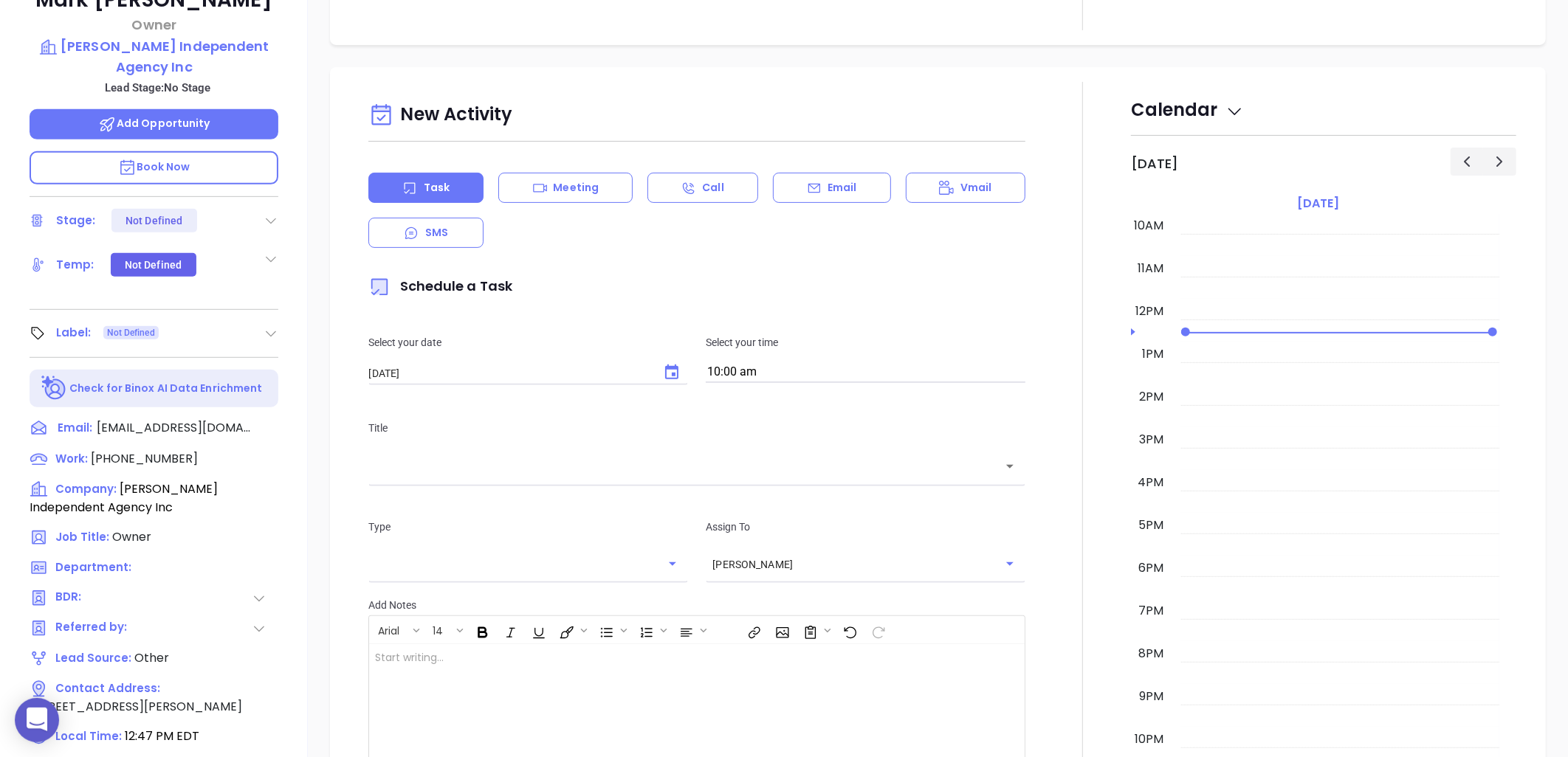
scroll to position [477, 0]
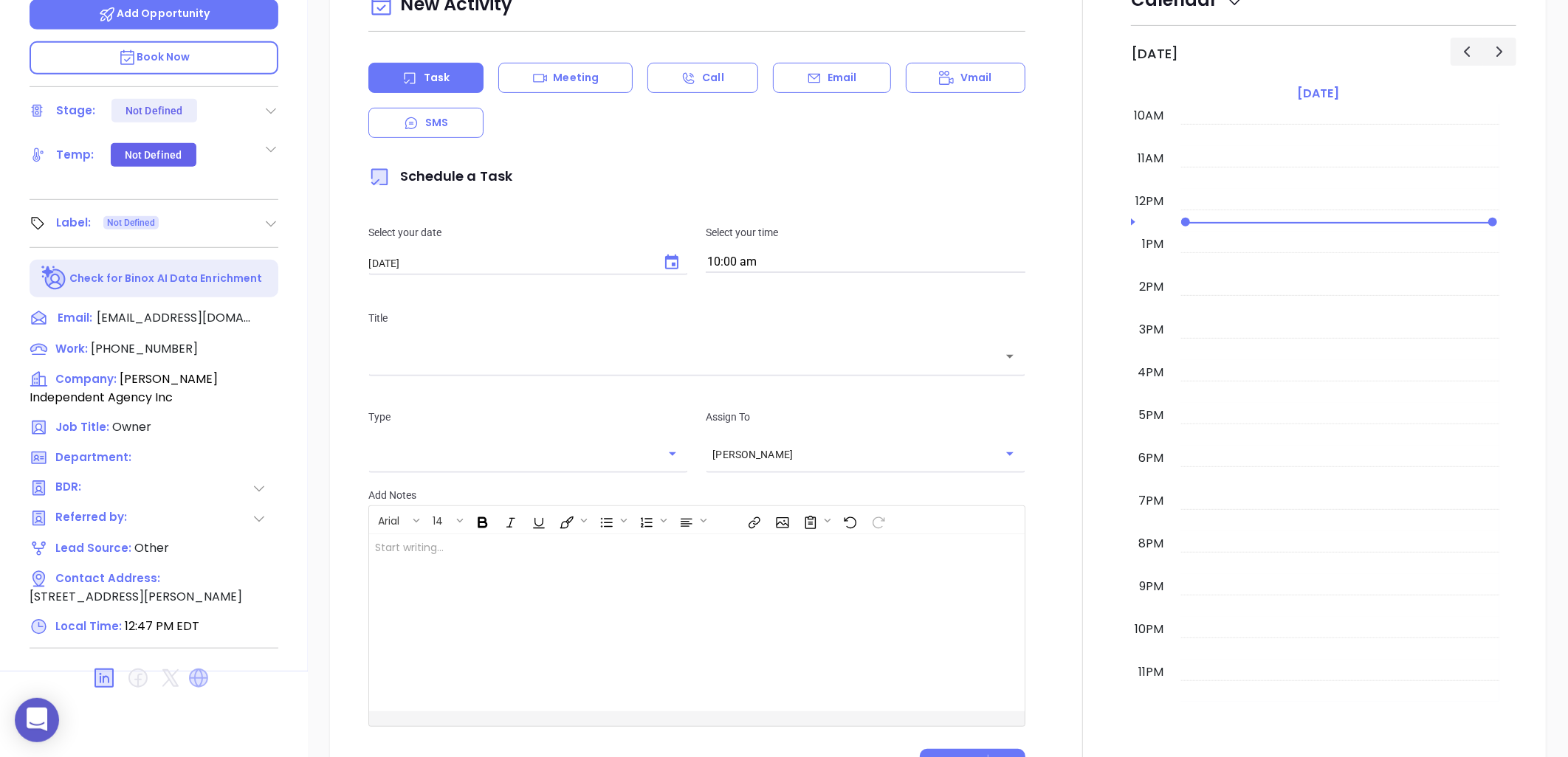
click at [194, 669] on icon at bounding box center [198, 678] width 19 height 19
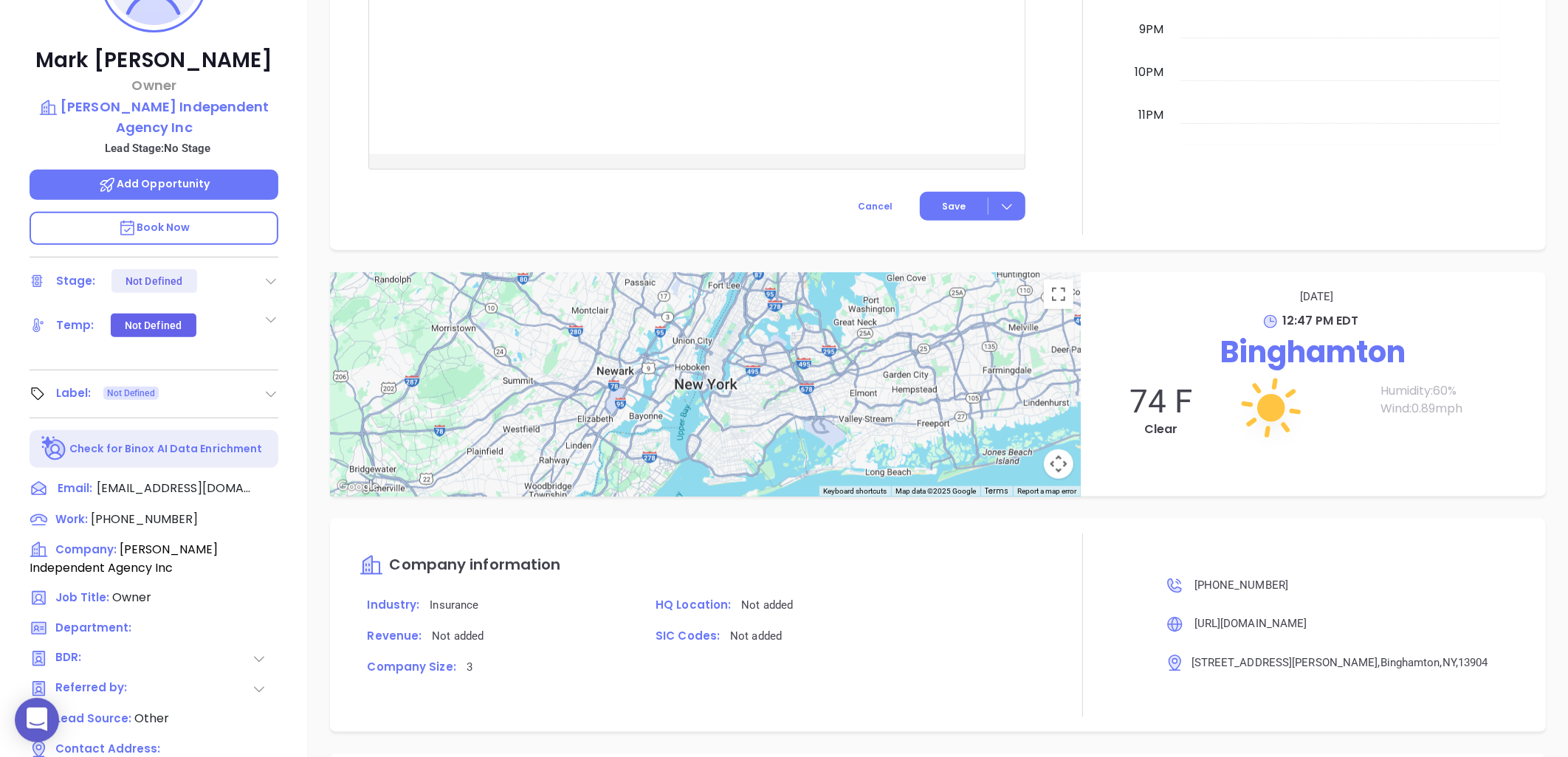
scroll to position [67, 0]
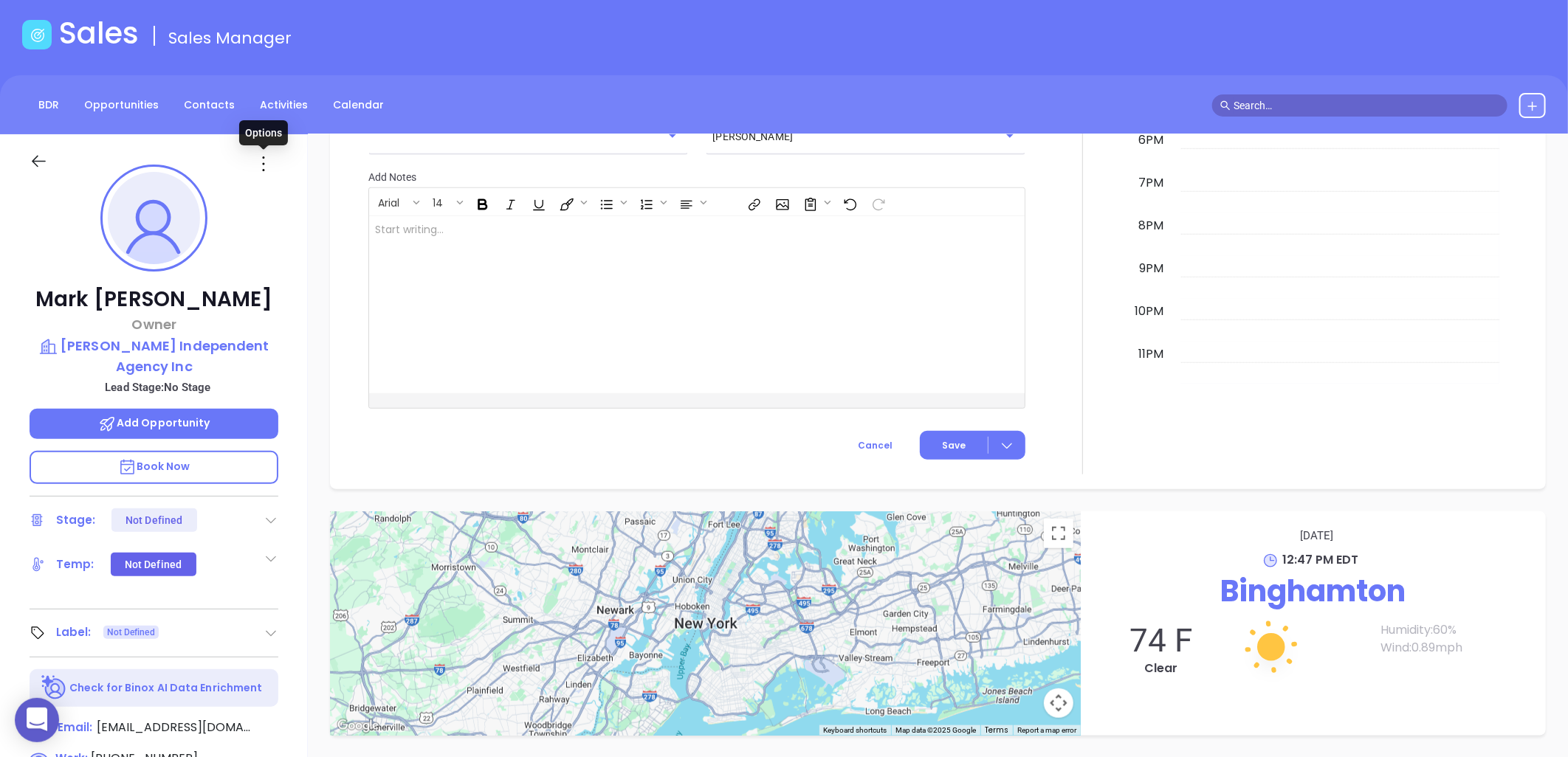
drag, startPoint x: 266, startPoint y: 163, endPoint x: 257, endPoint y: 211, distance: 48.8
click at [266, 165] on icon at bounding box center [264, 163] width 23 height 23
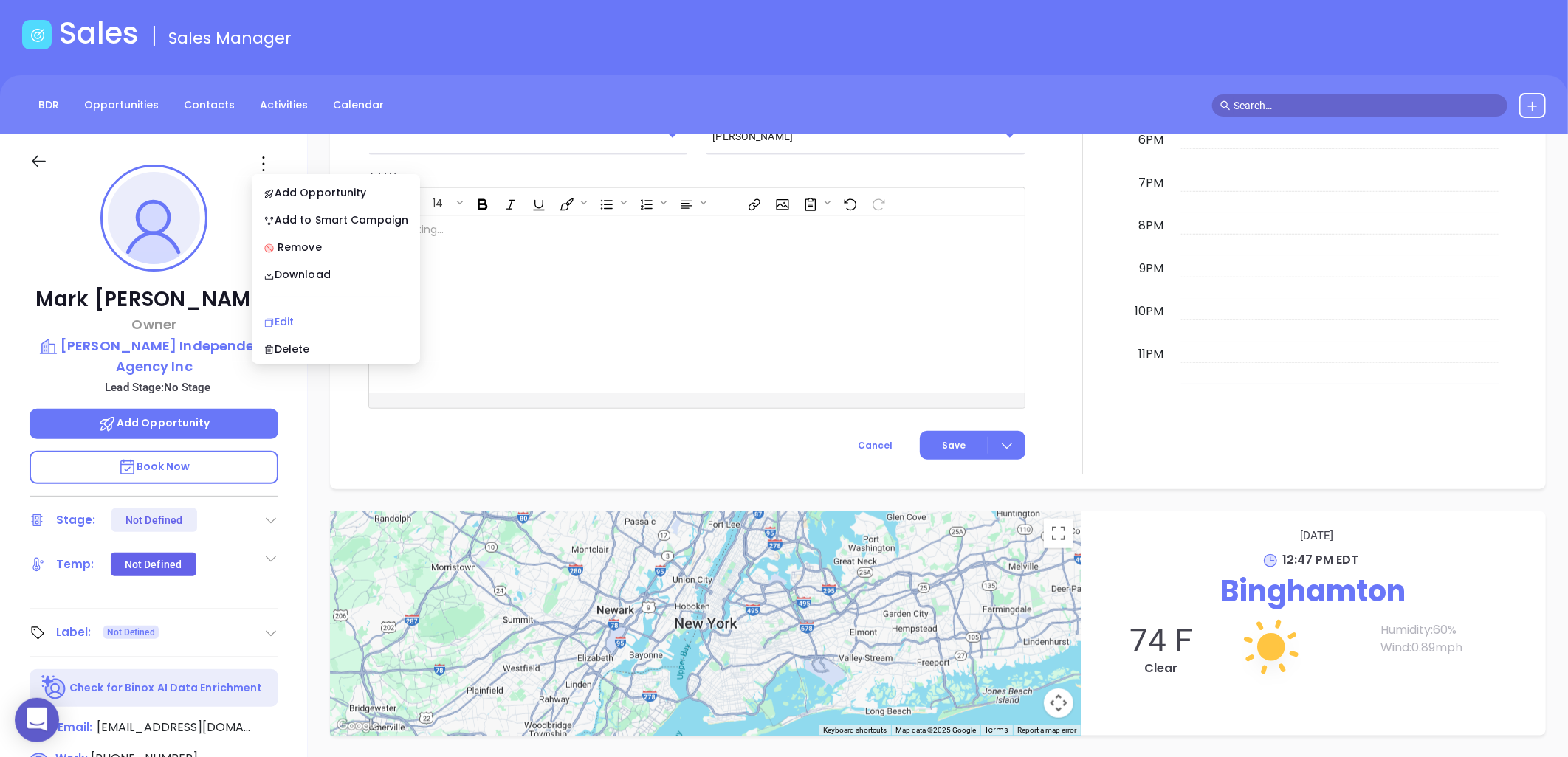
click at [294, 316] on div "Edit" at bounding box center [336, 322] width 145 height 17
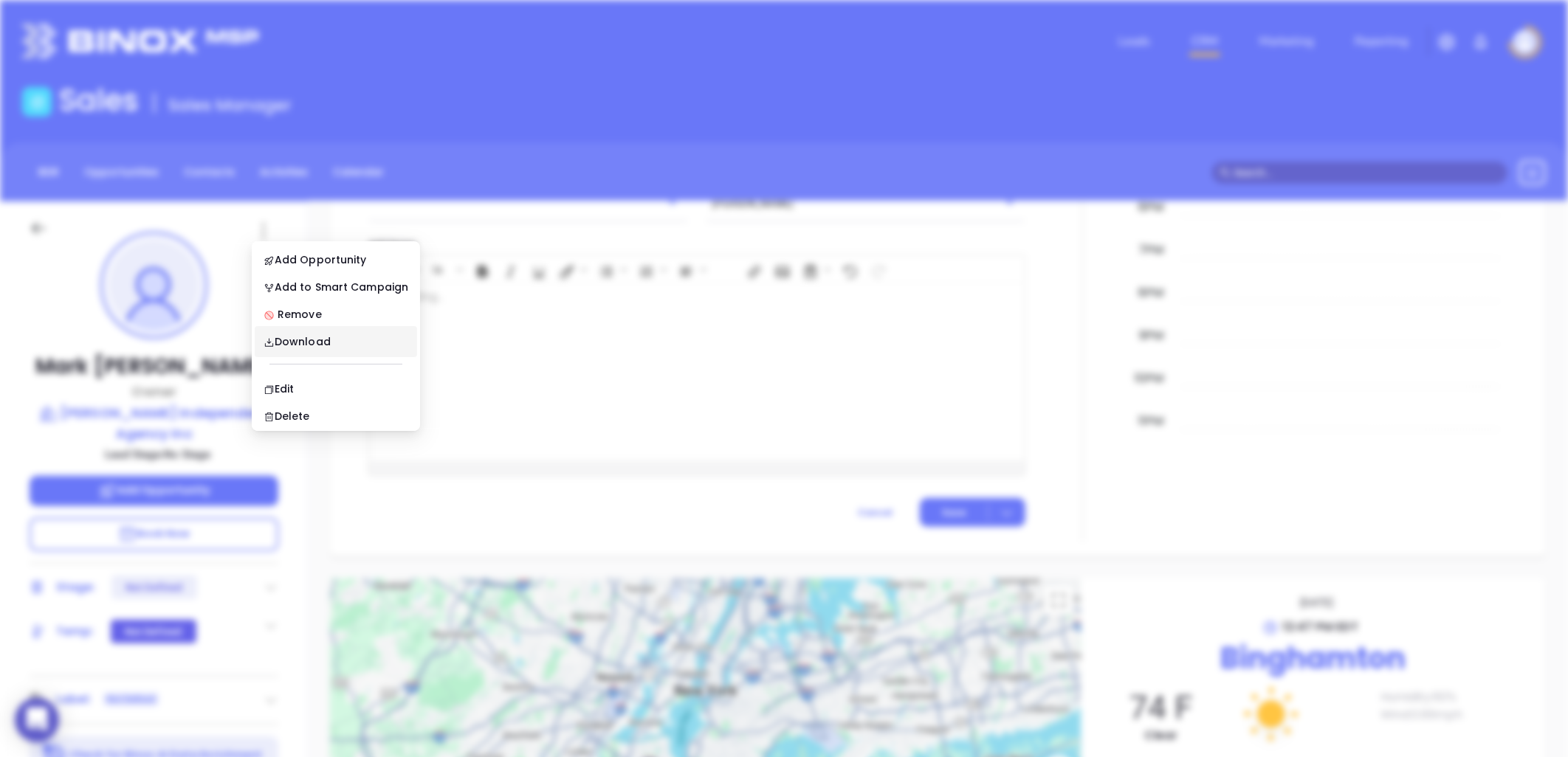
scroll to position [0, 0]
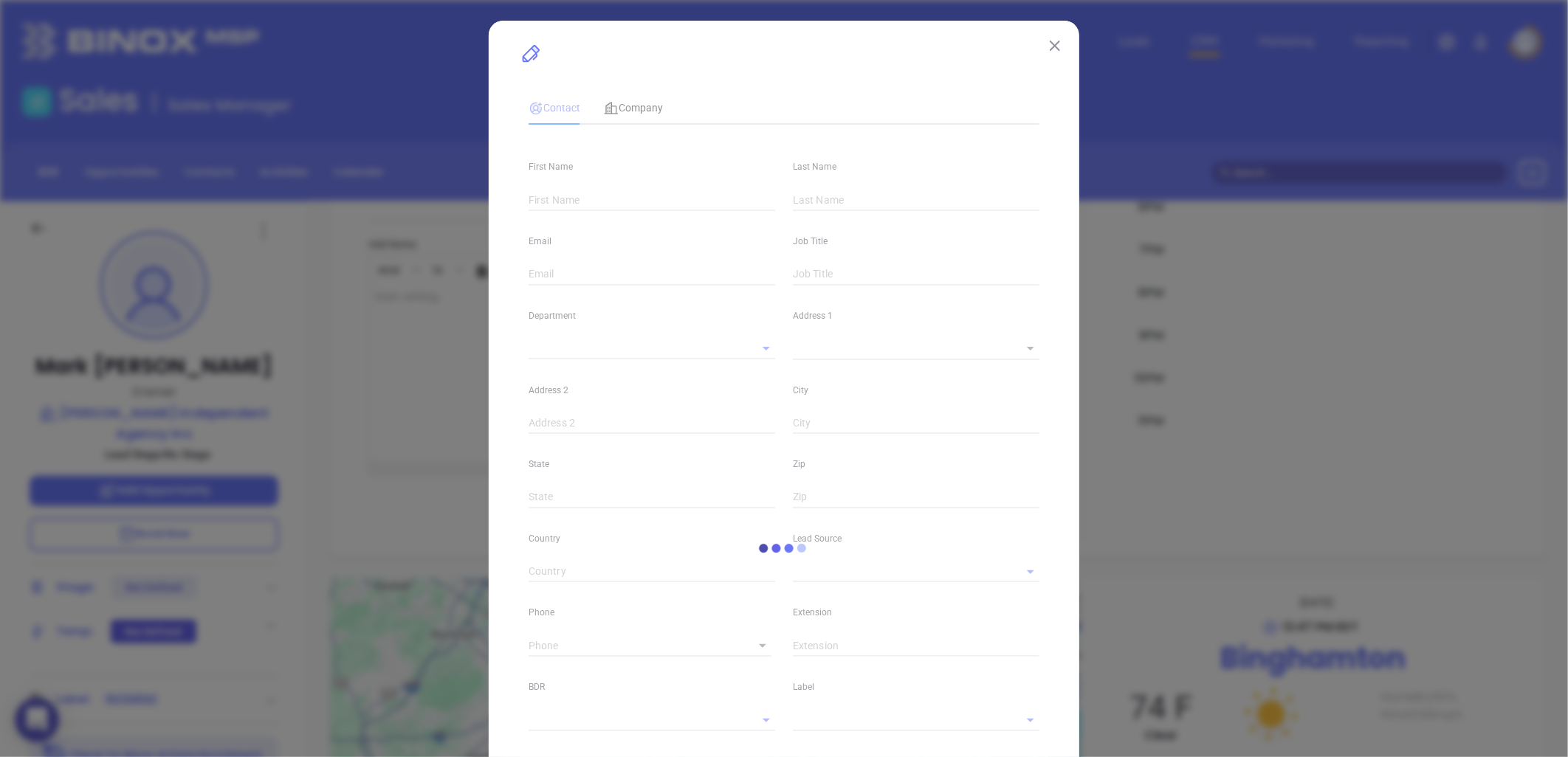
type input "Mark"
type input "Knebel"
type input "mark@keeganinsuranceagency.com"
type input "Owner"
type textarea "119 Robinson St"
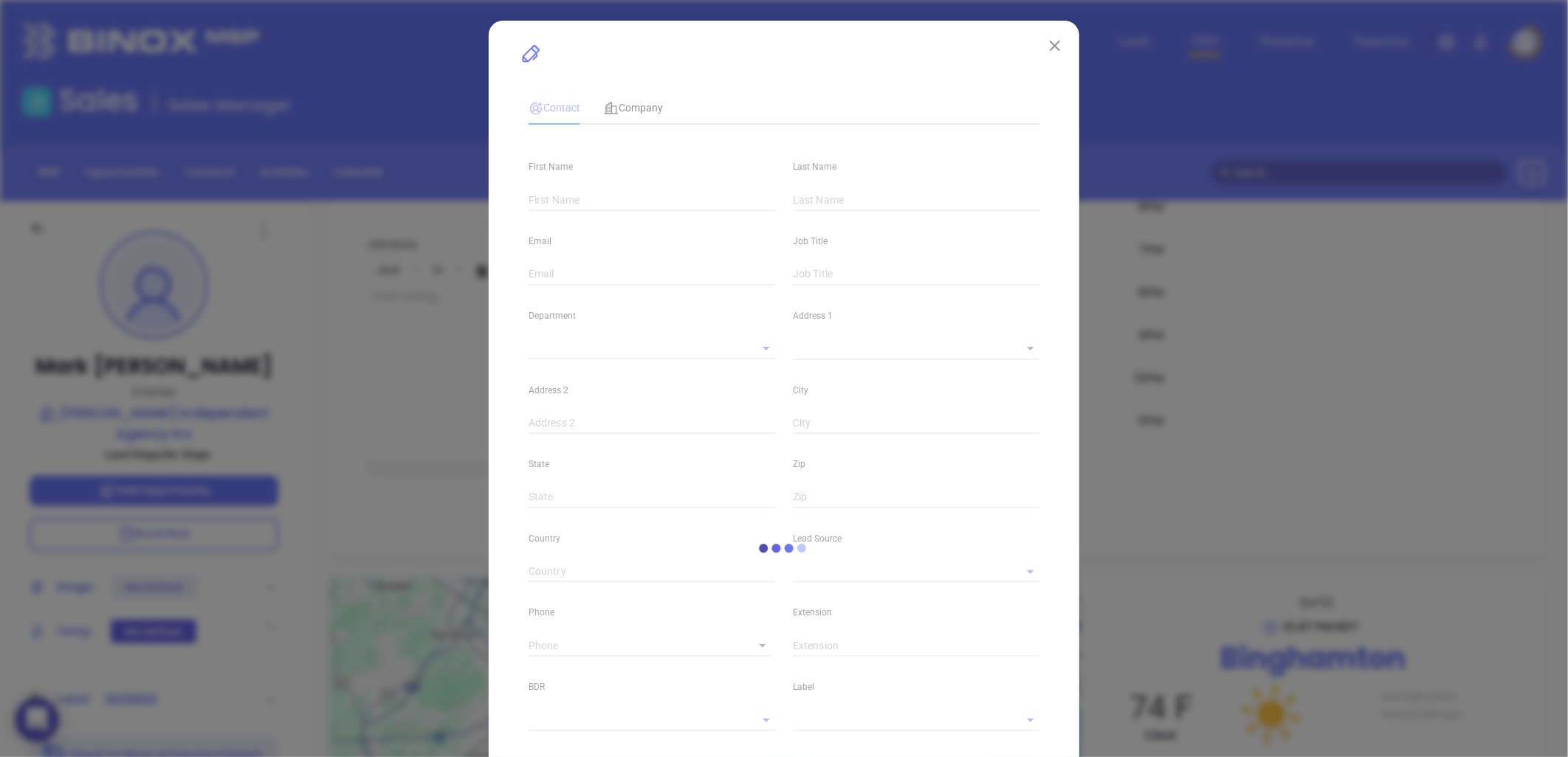
type input "1"
type input "Binghamton"
type input "NY"
type input "13904"
type input "www.linkedin.com/in/mark-knebel-11404923/"
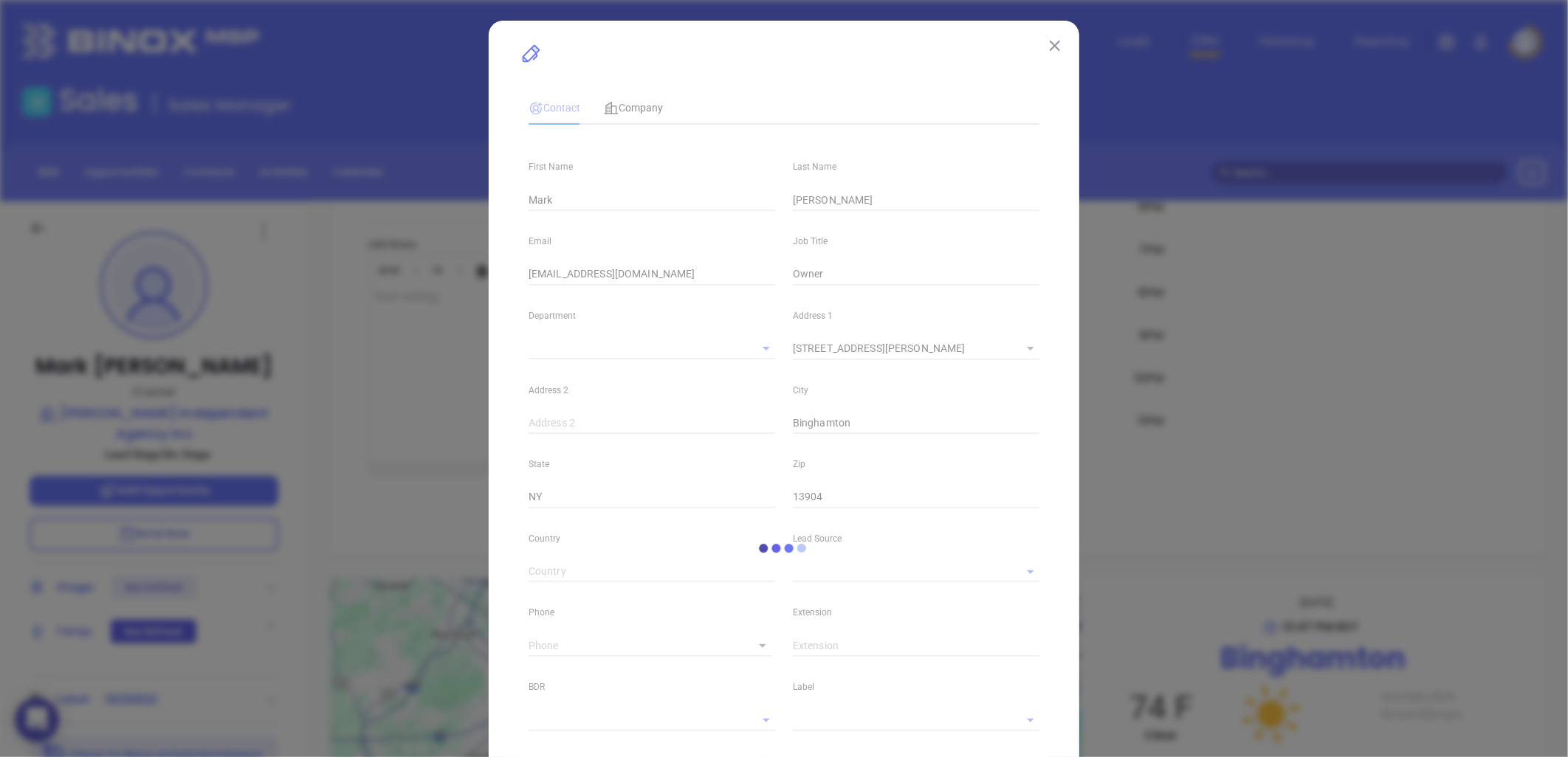
type input "Other"
type input "(607) 724-4919"
type input "1"
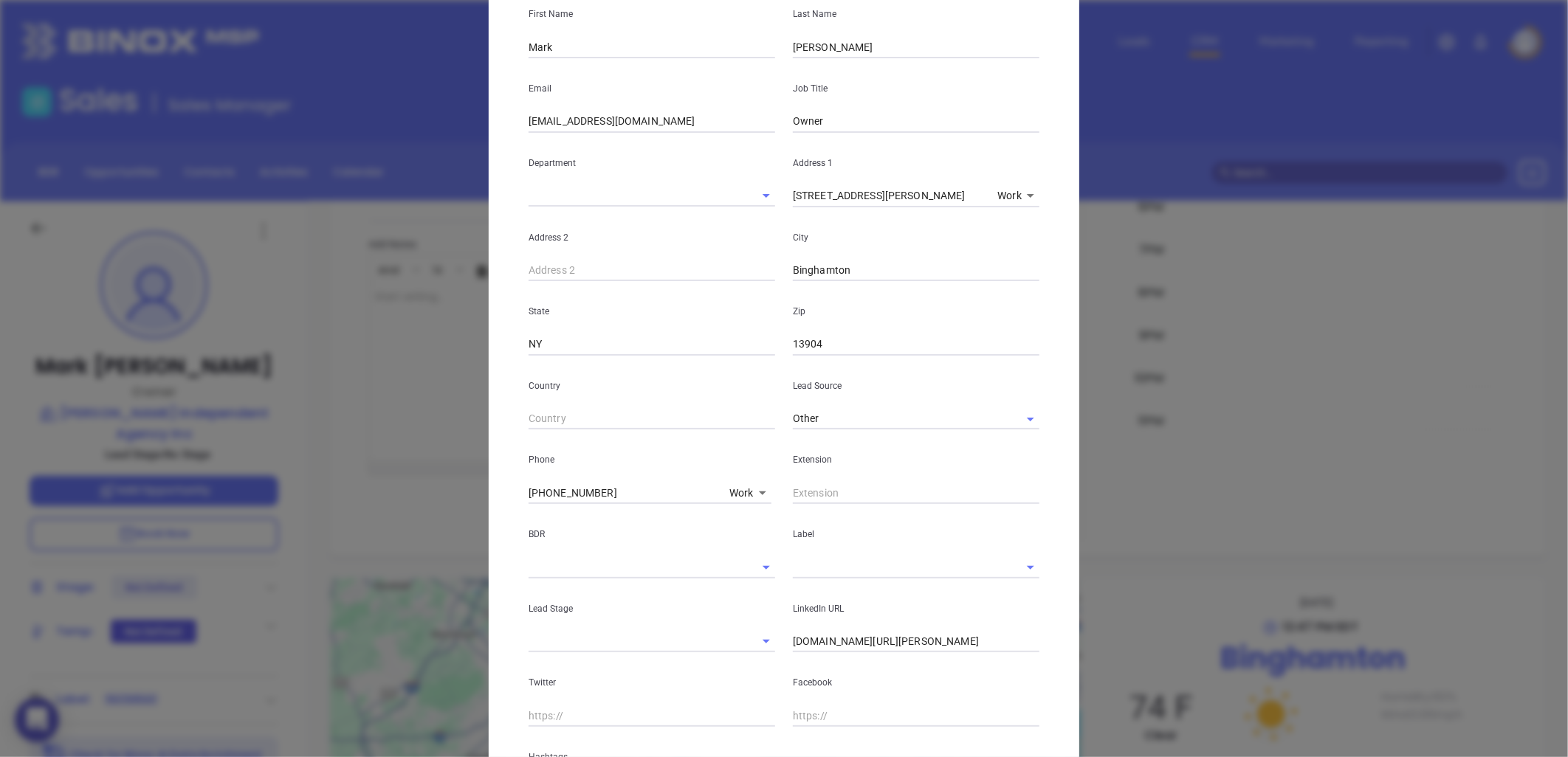
scroll to position [319, 0]
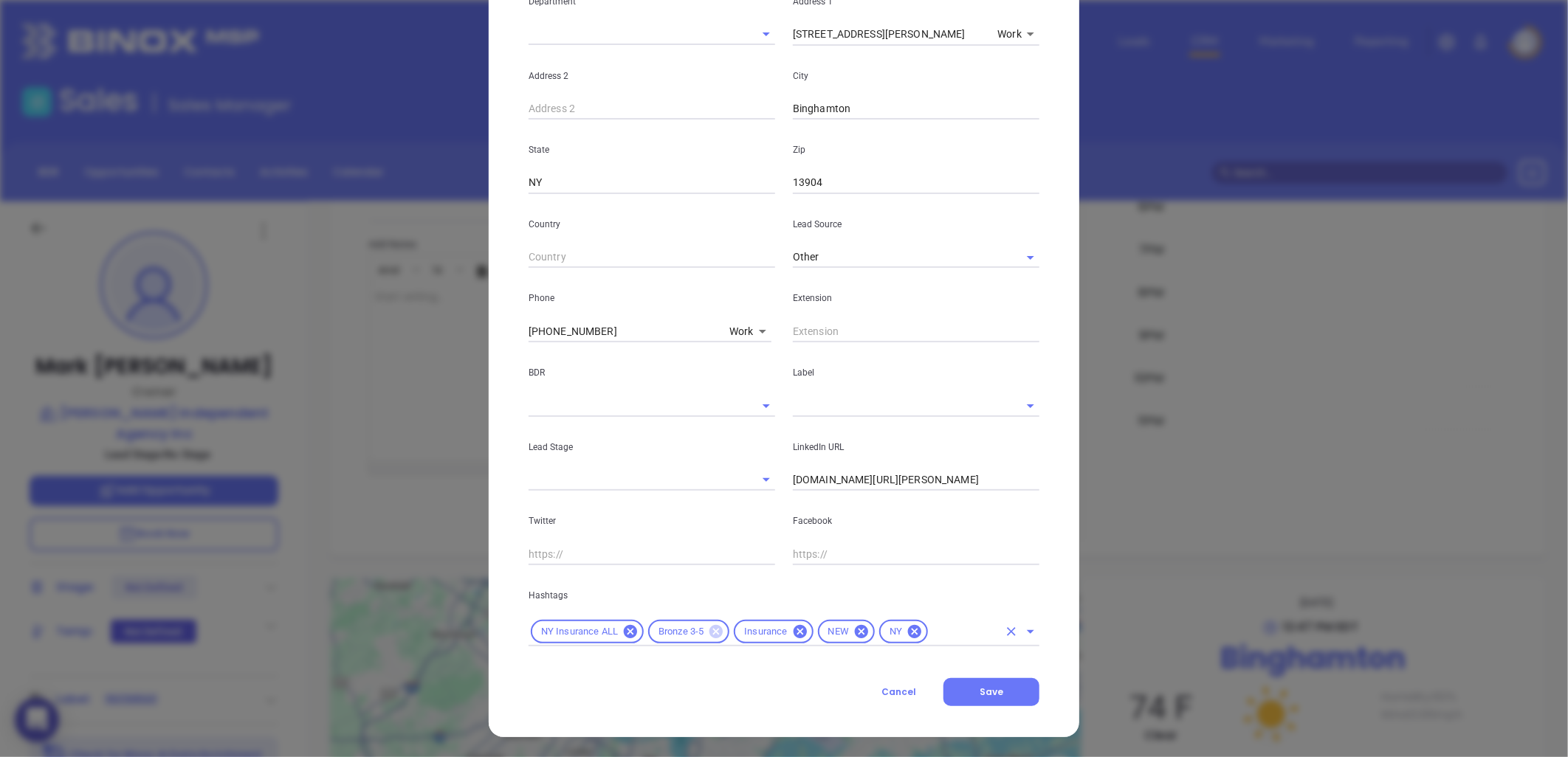
click at [712, 630] on icon at bounding box center [716, 632] width 13 height 13
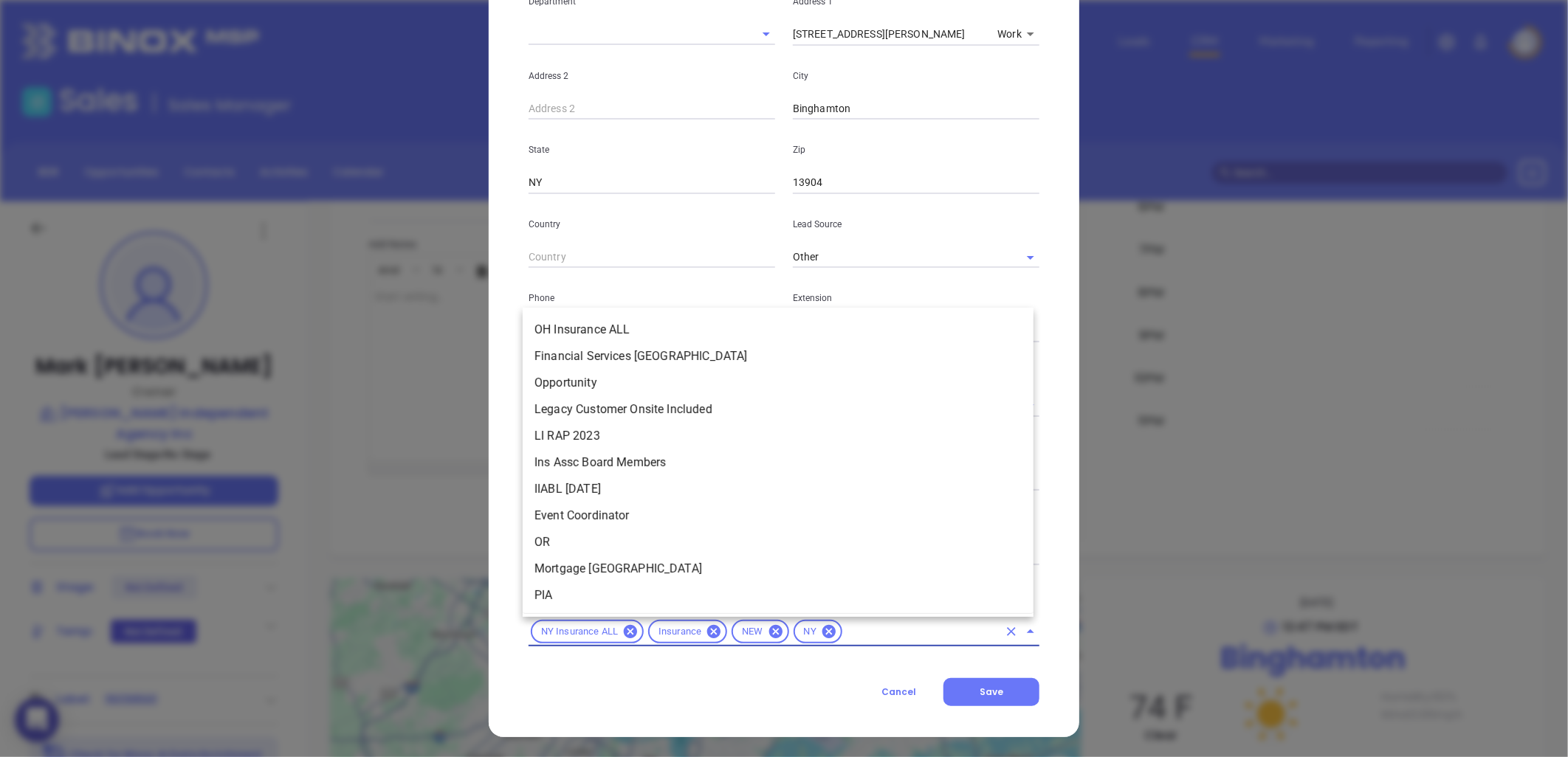
click at [862, 626] on input "text" at bounding box center [921, 632] width 153 height 18
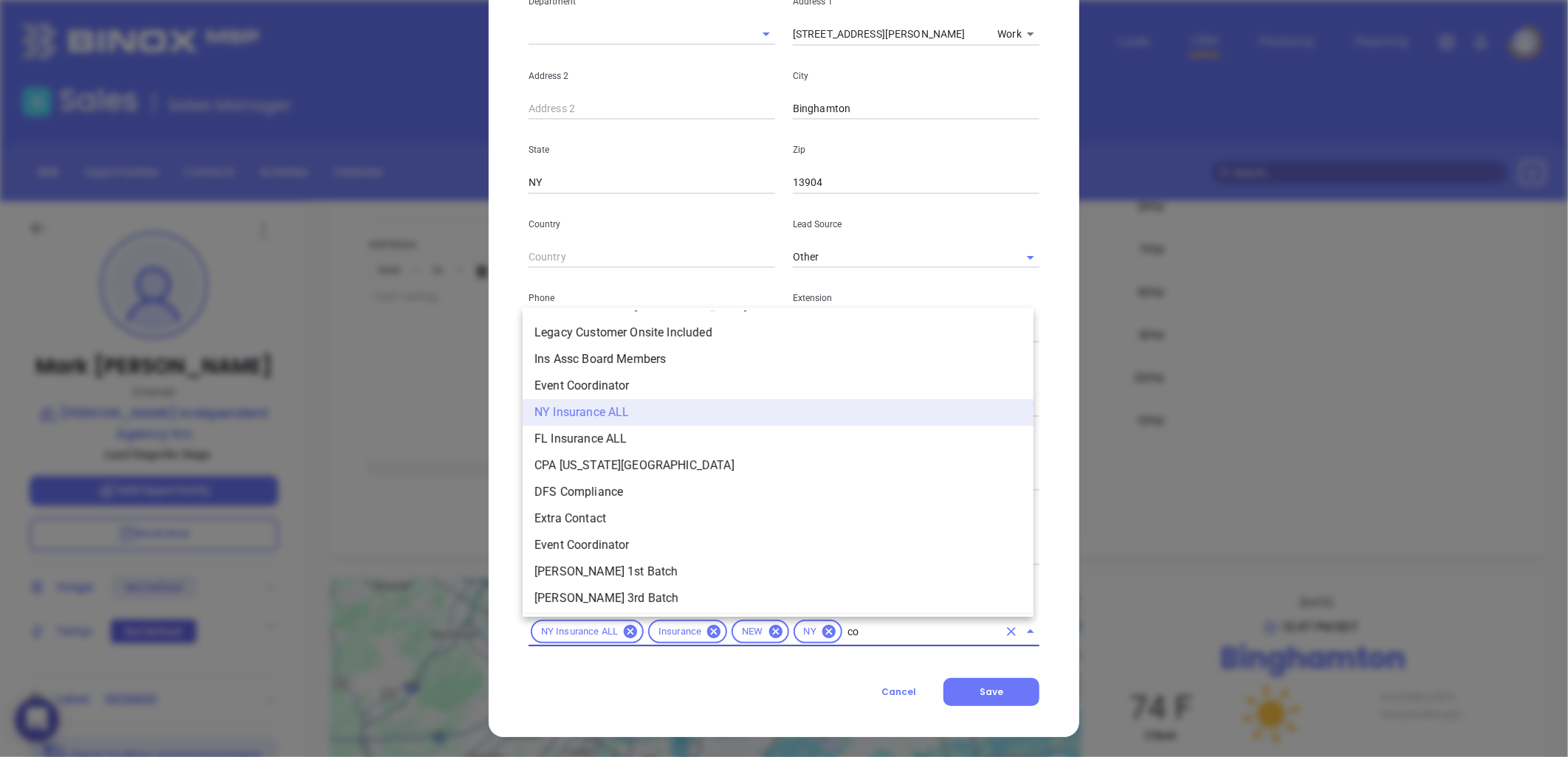
type input "cop"
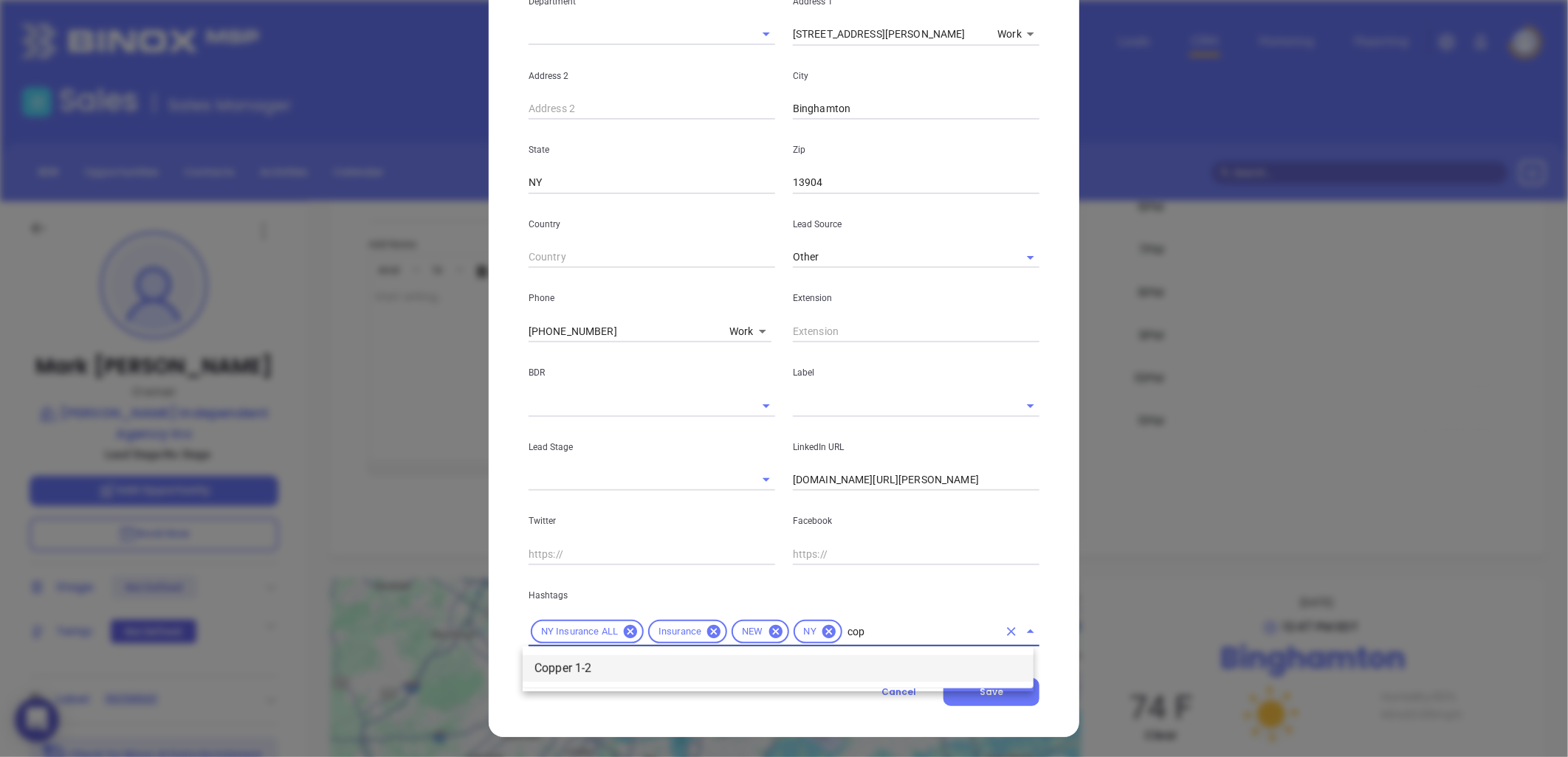
drag, startPoint x: 589, startPoint y: 669, endPoint x: 590, endPoint y: 657, distance: 12.0
click at [589, 666] on li "Copper 1-2" at bounding box center [778, 669] width 511 height 27
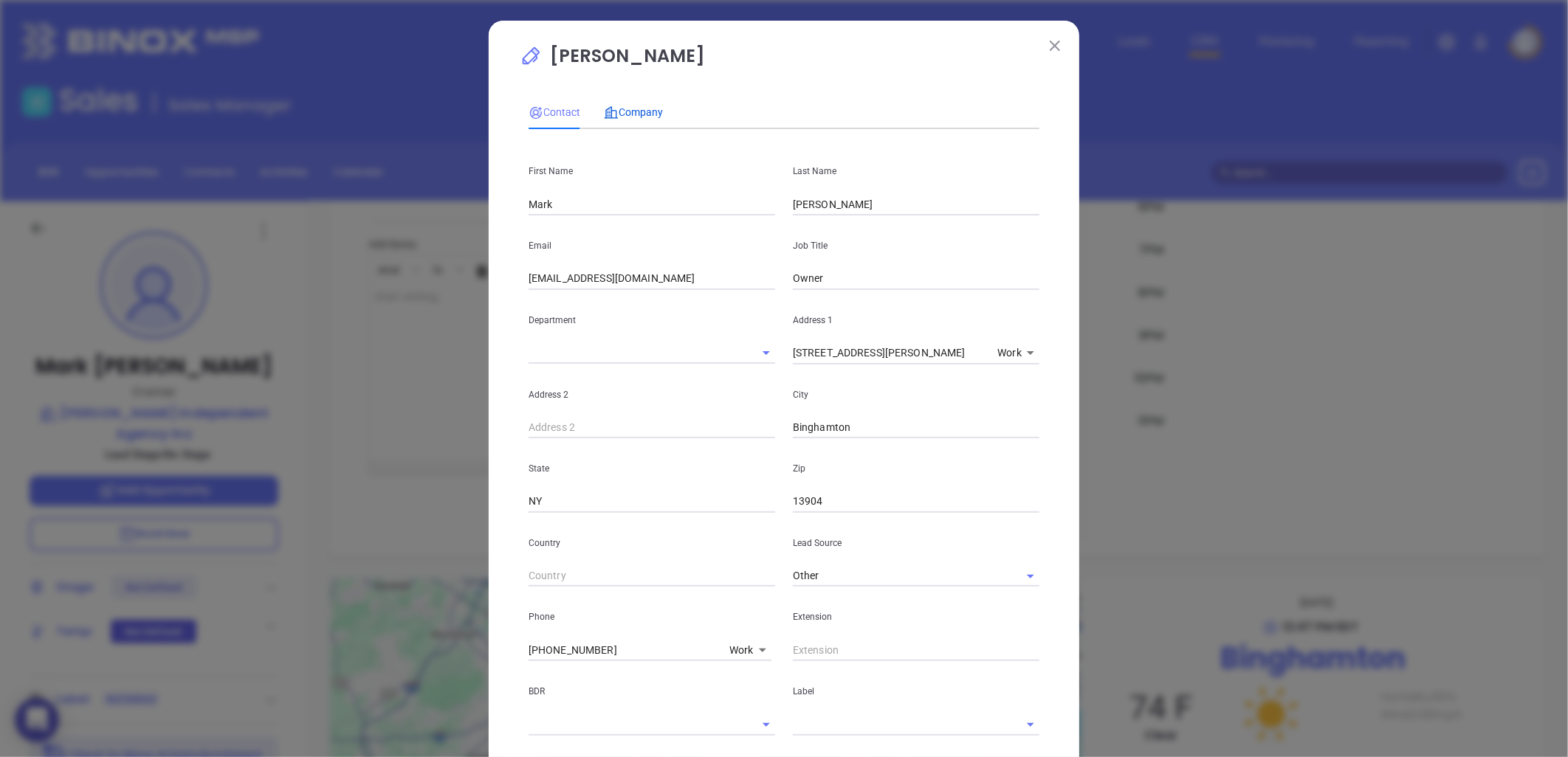
drag, startPoint x: 628, startPoint y: 112, endPoint x: 637, endPoint y: 122, distance: 13.5
click at [632, 117] on span "Company" at bounding box center [633, 112] width 59 height 12
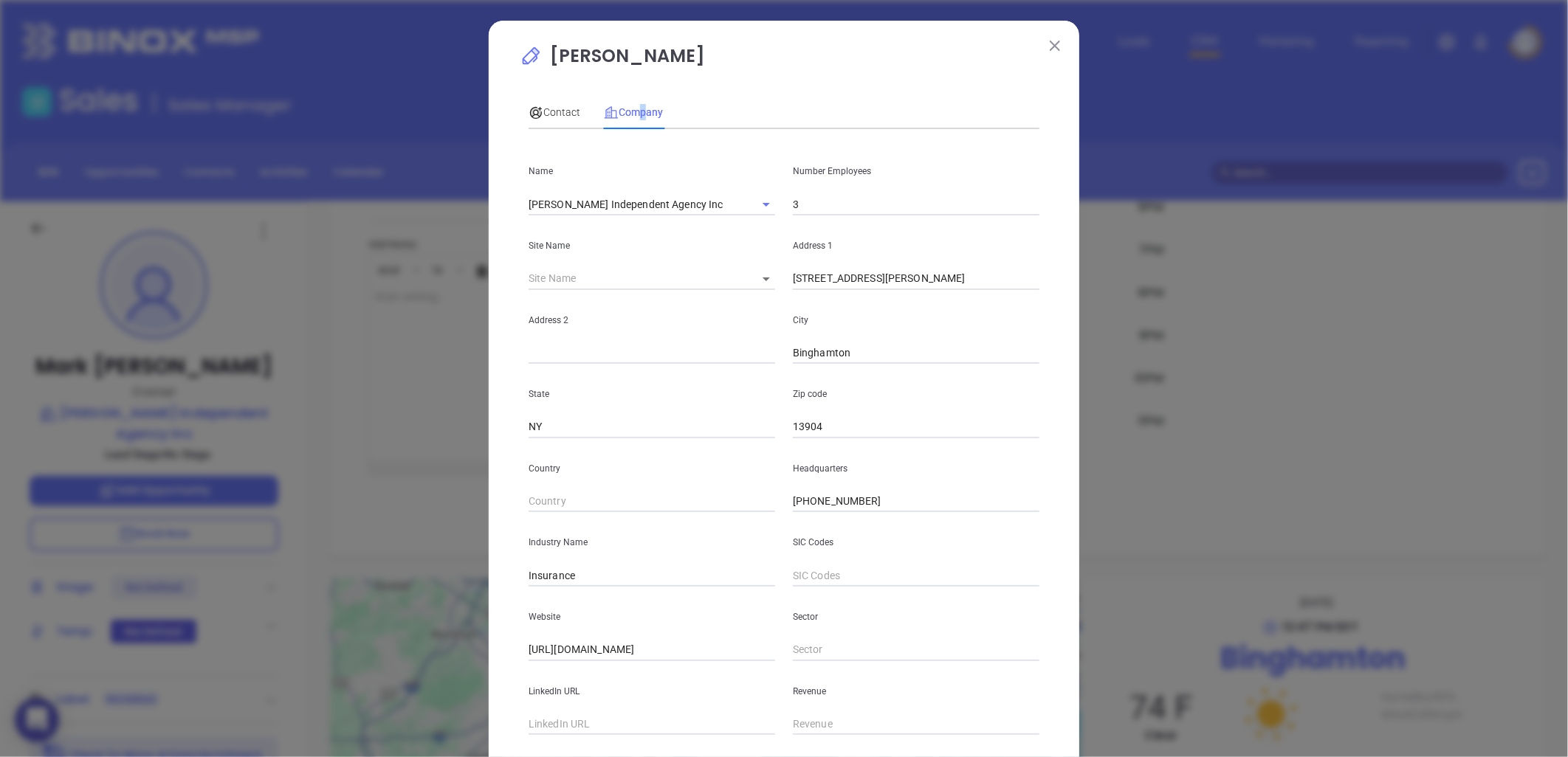
click at [800, 209] on input "3" at bounding box center [915, 204] width 246 height 22
click at [803, 204] on input "3" at bounding box center [915, 204] width 246 height 22
type input "1"
click at [696, 488] on div "Country" at bounding box center [652, 476] width 265 height 75
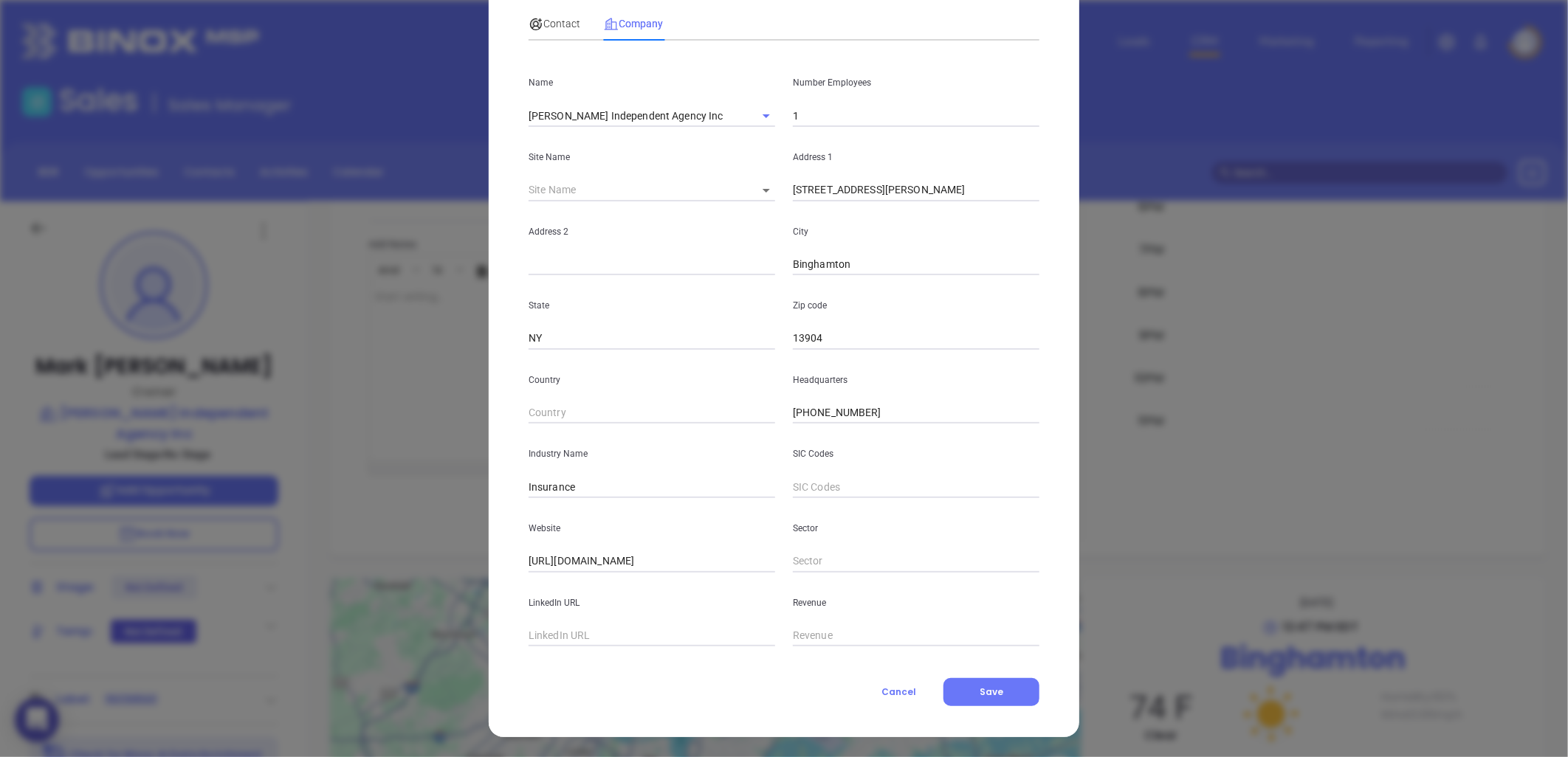
scroll to position [90, 0]
click at [990, 688] on span "Save" at bounding box center [991, 691] width 23 height 12
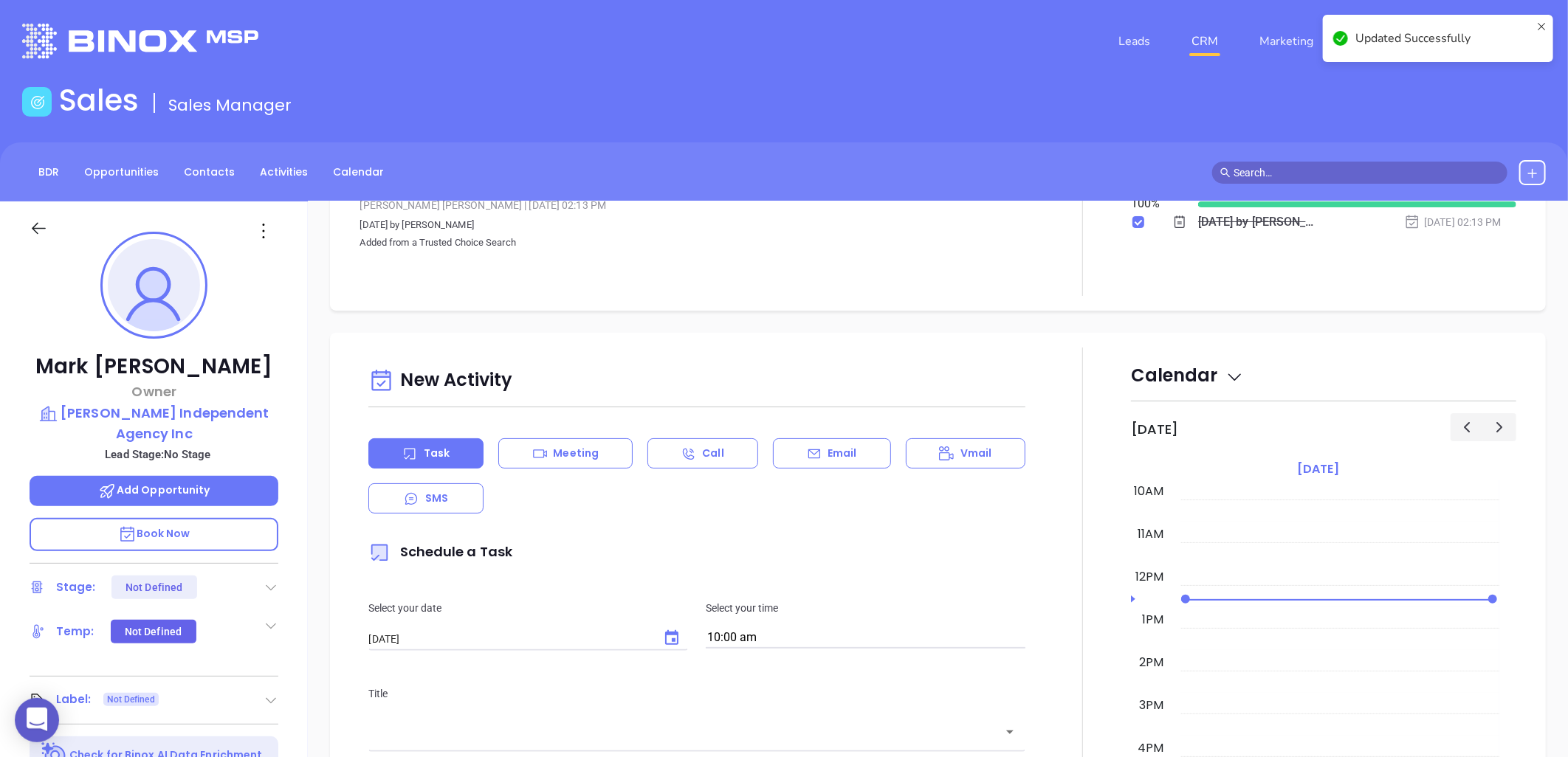
scroll to position [0, 0]
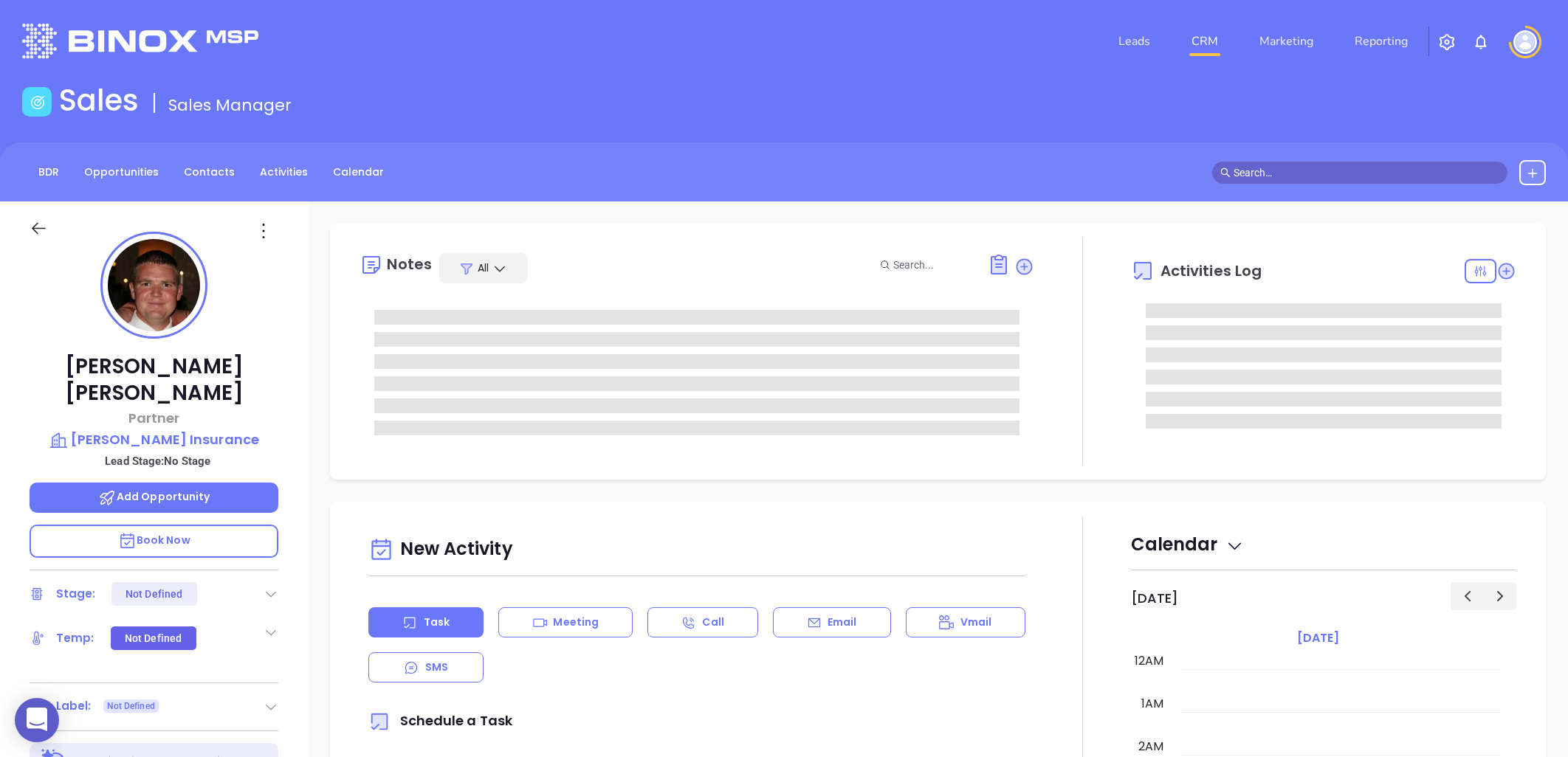
type input "[PERSON_NAME]"
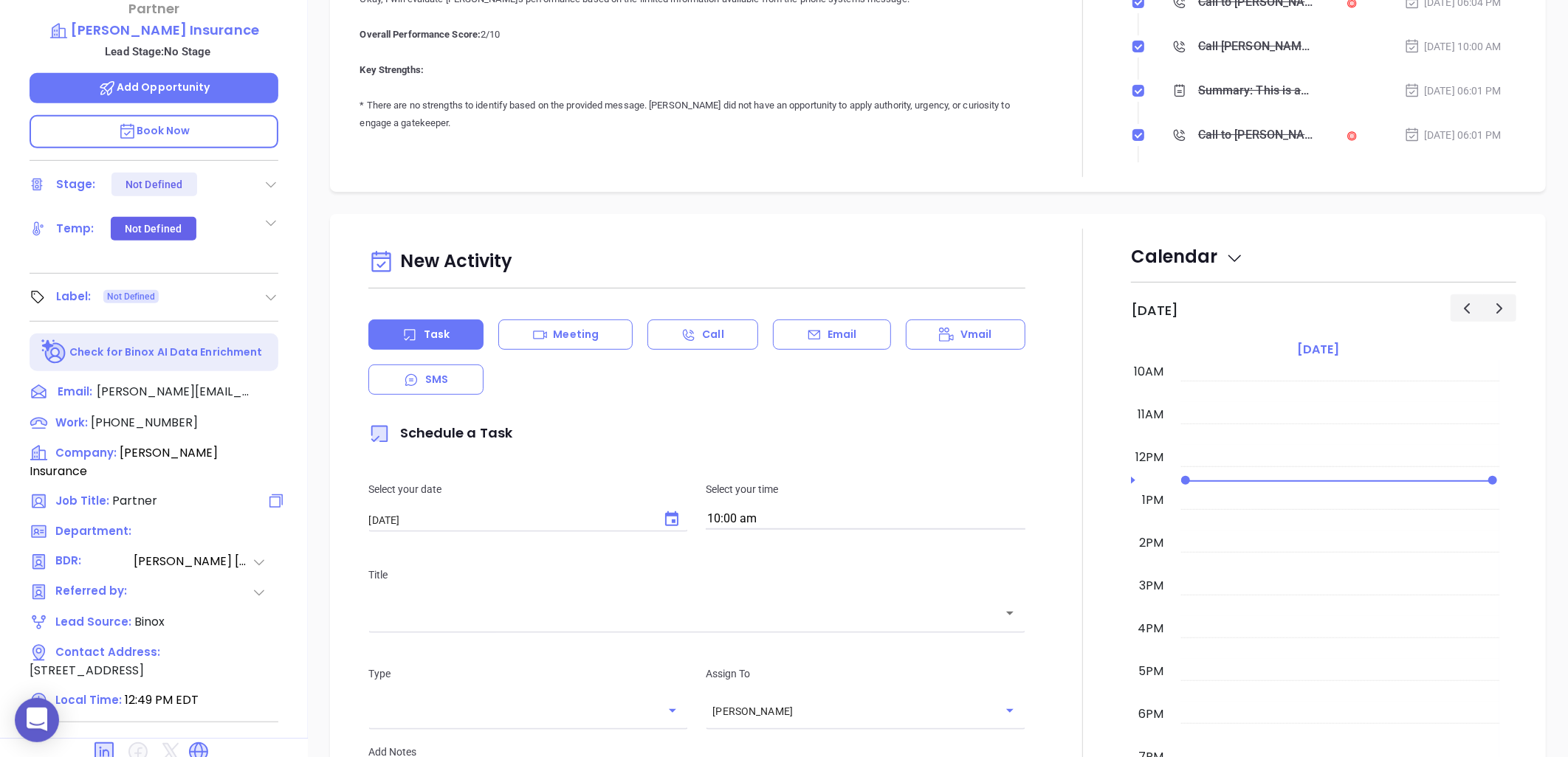
scroll to position [477, 0]
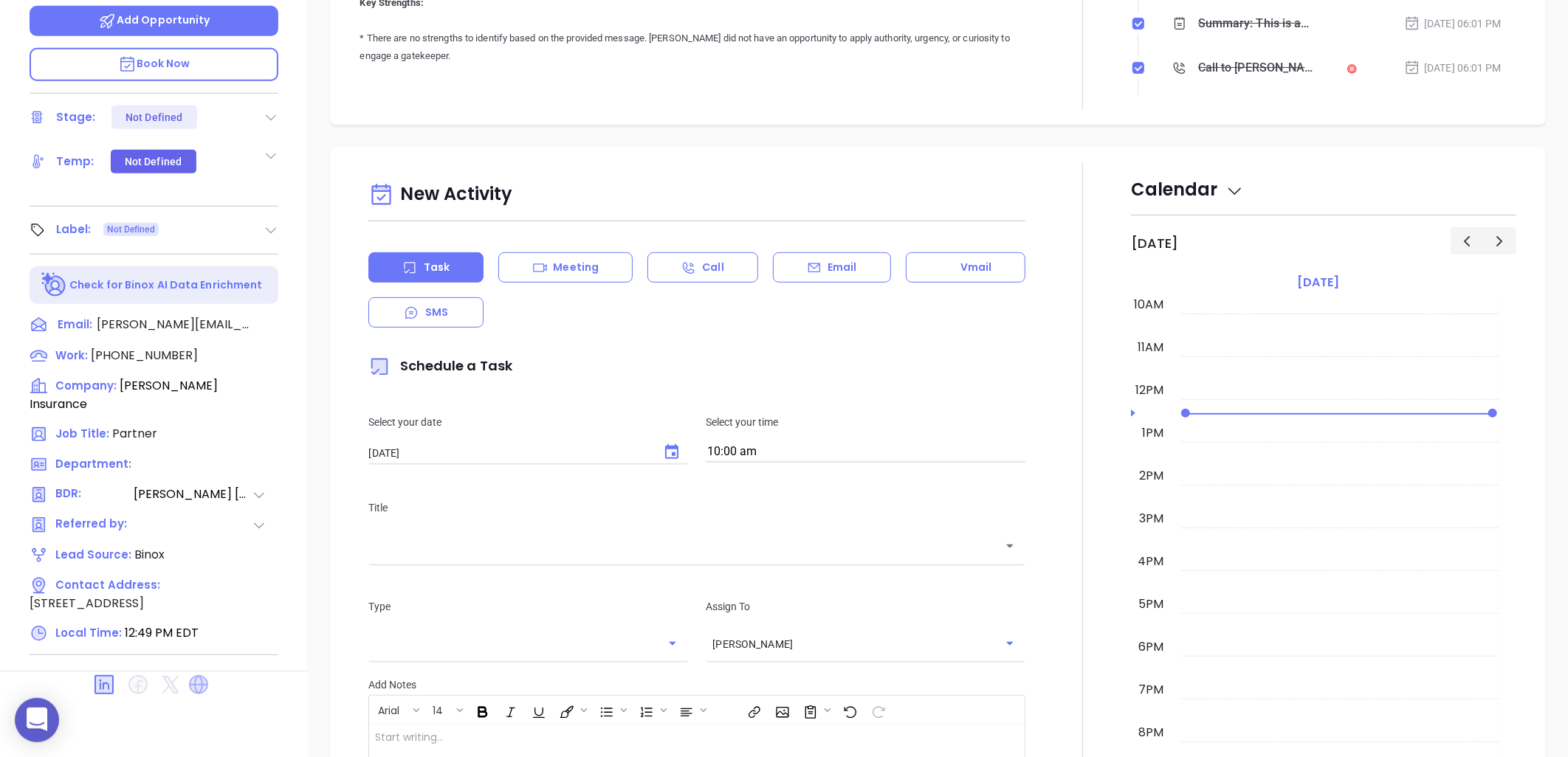
click at [201, 673] on icon at bounding box center [198, 685] width 23 height 23
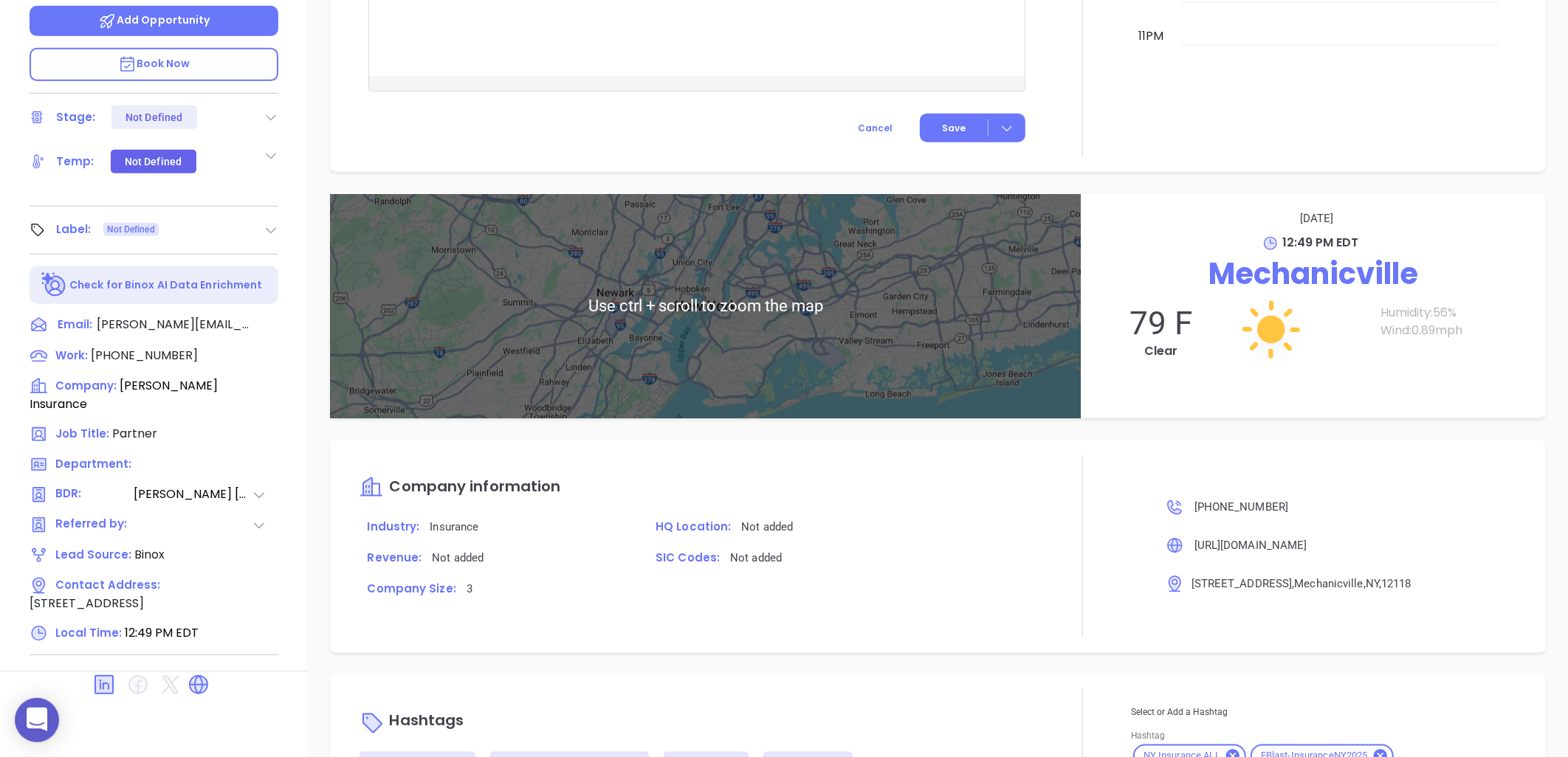
scroll to position [973, 0]
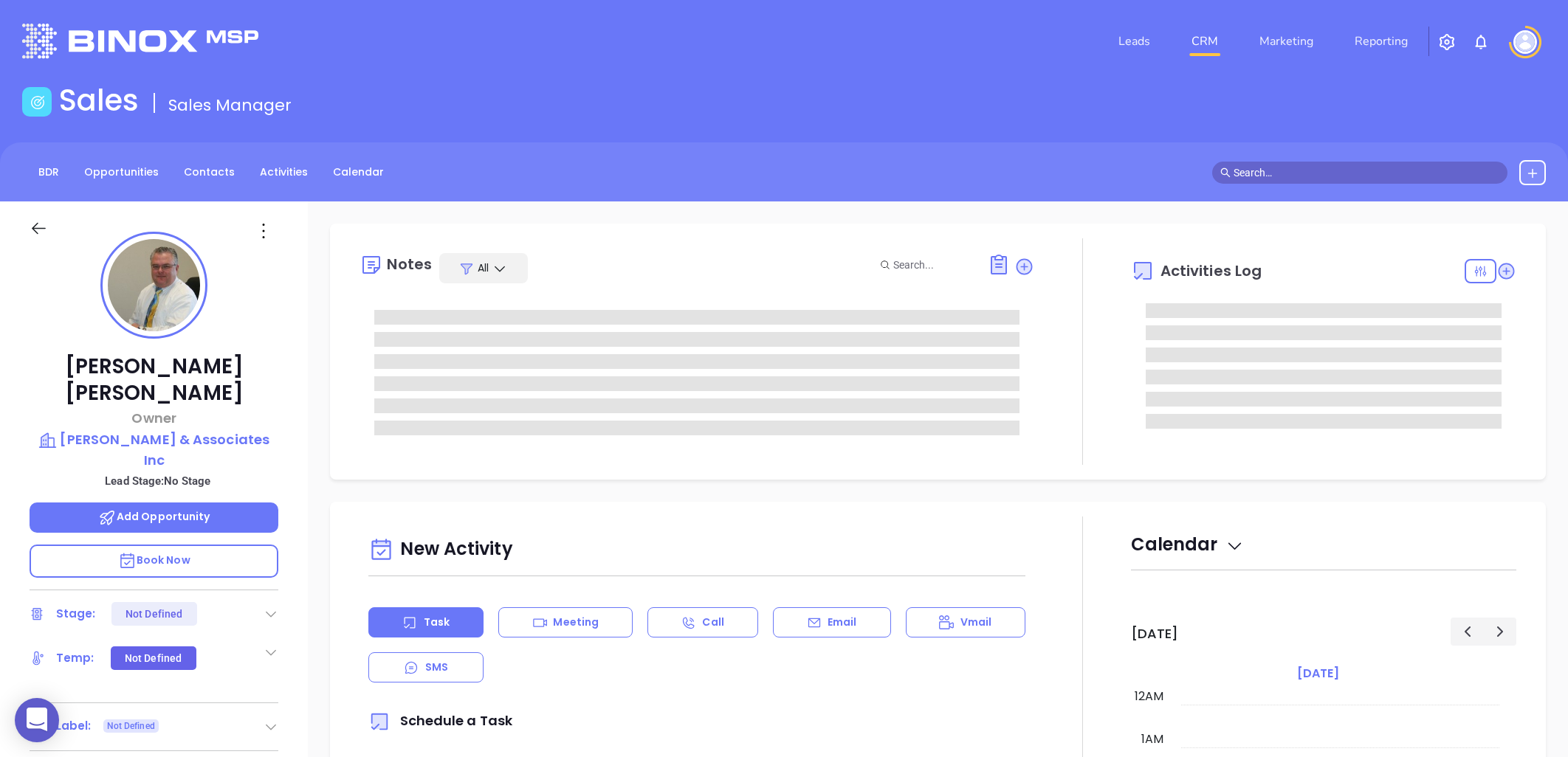
type input "[DATE]"
type input "[PERSON_NAME]"
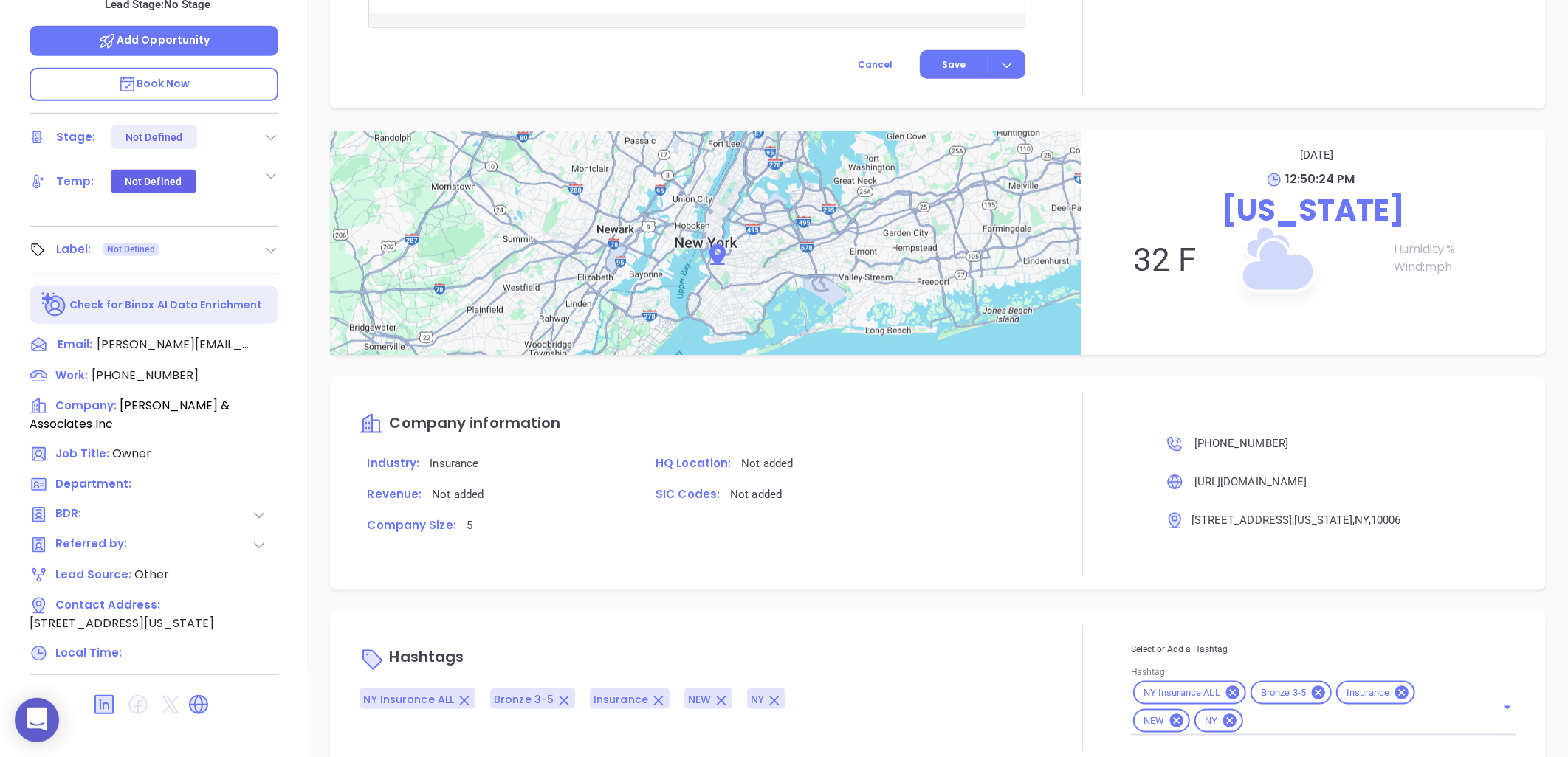
scroll to position [713, 0]
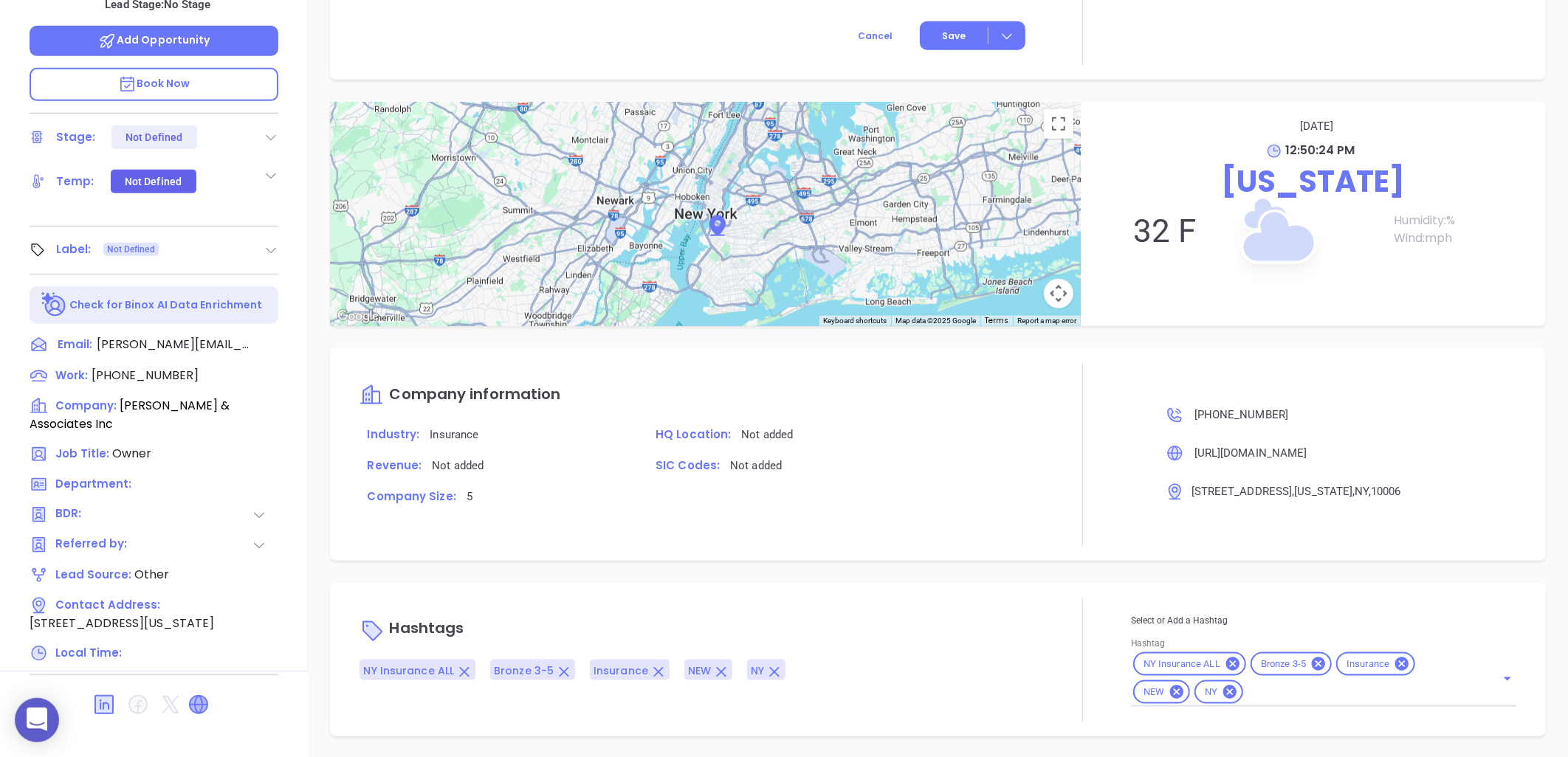
click at [202, 696] on icon at bounding box center [198, 705] width 17 height 17
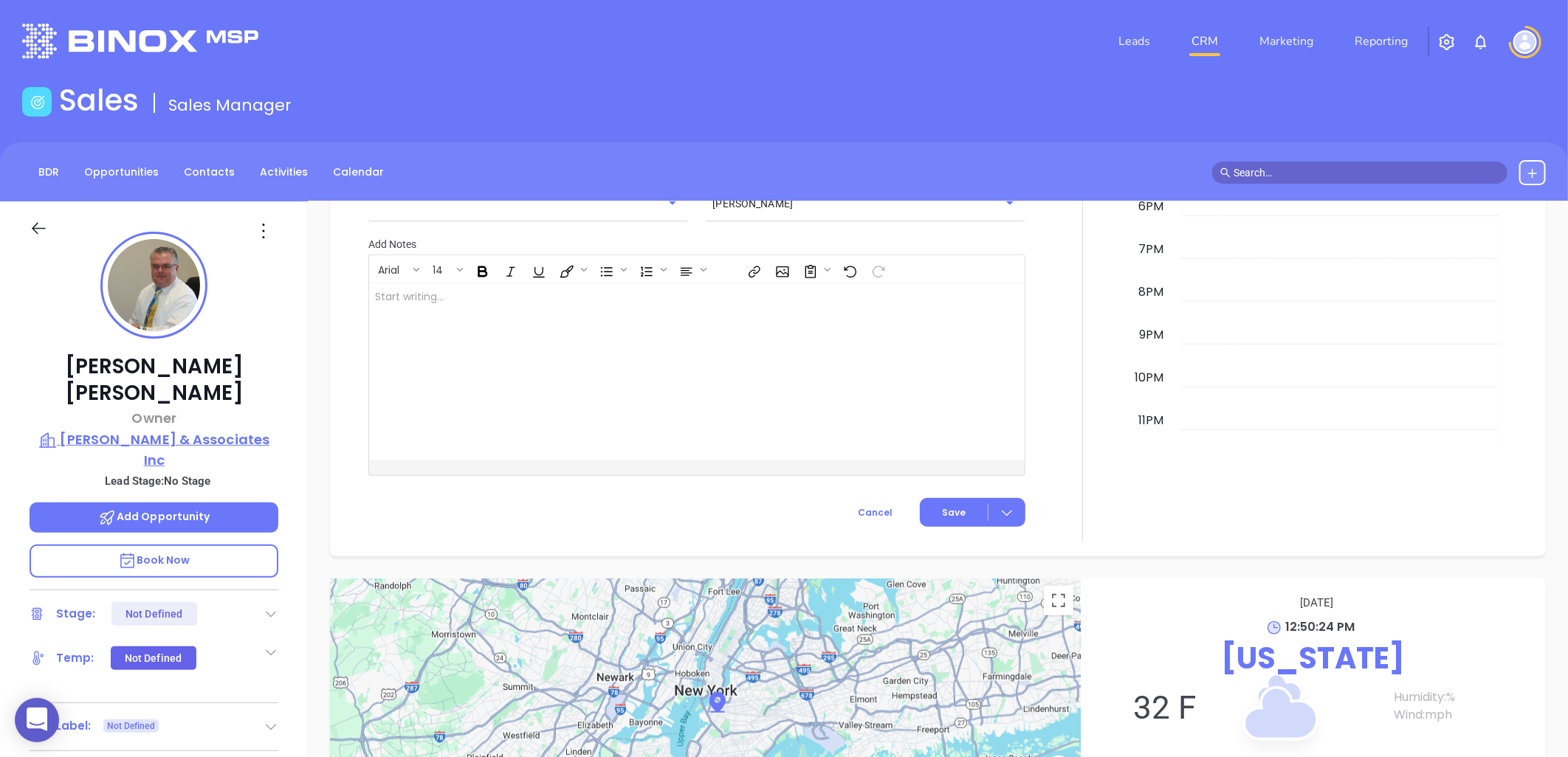
click at [225, 429] on p "[PERSON_NAME] & Associates Inc" at bounding box center [154, 449] width 249 height 41
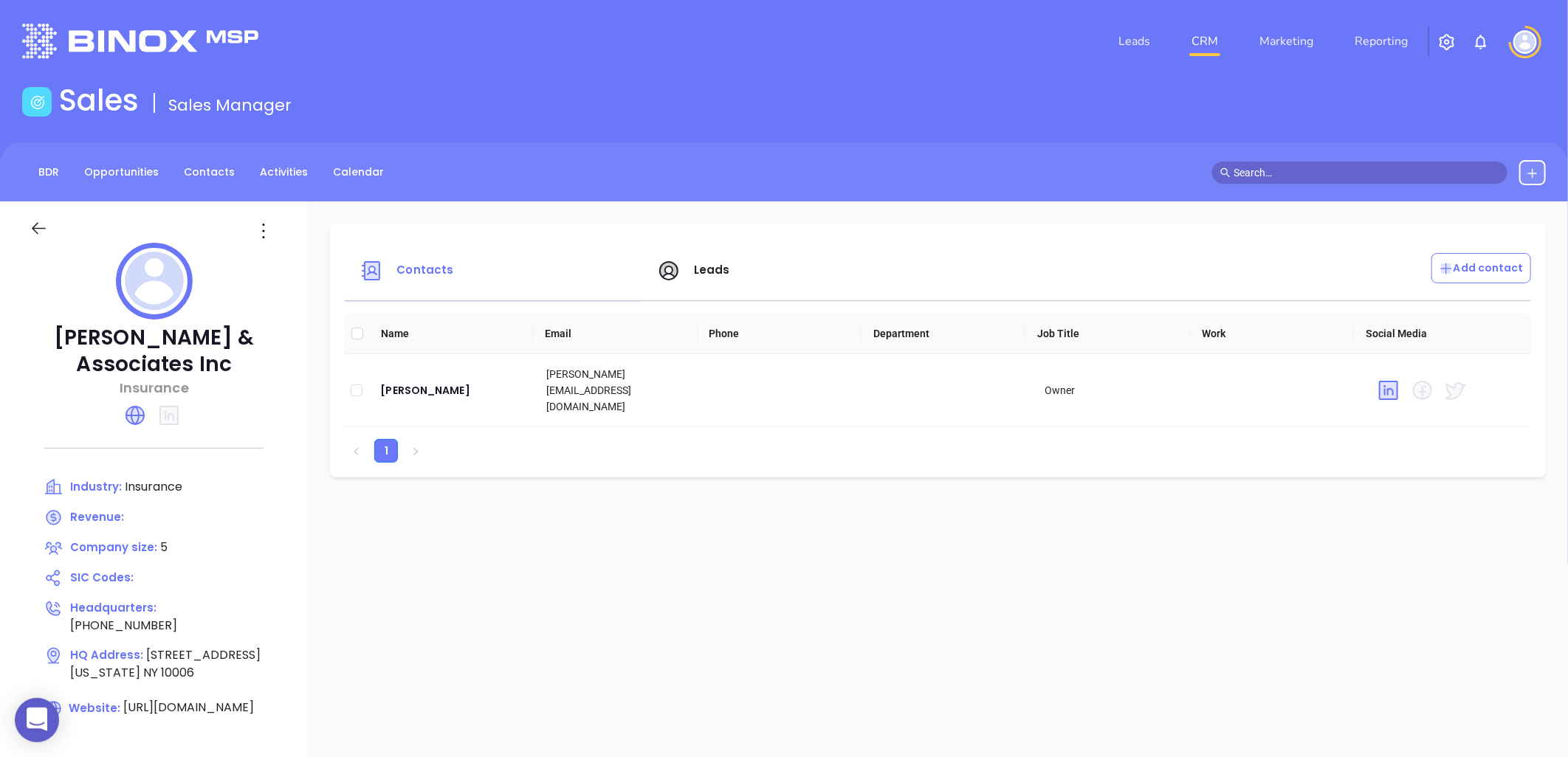
drag, startPoint x: 251, startPoint y: 364, endPoint x: 50, endPoint y: 352, distance: 201.4
click at [50, 352] on p "[PERSON_NAME] & Associates Inc" at bounding box center [154, 352] width 249 height 53
copy p "Associates Inc"
click at [216, 381] on p "Insurance" at bounding box center [154, 388] width 249 height 20
drag, startPoint x: 75, startPoint y: 338, endPoint x: 256, endPoint y: 362, distance: 182.6
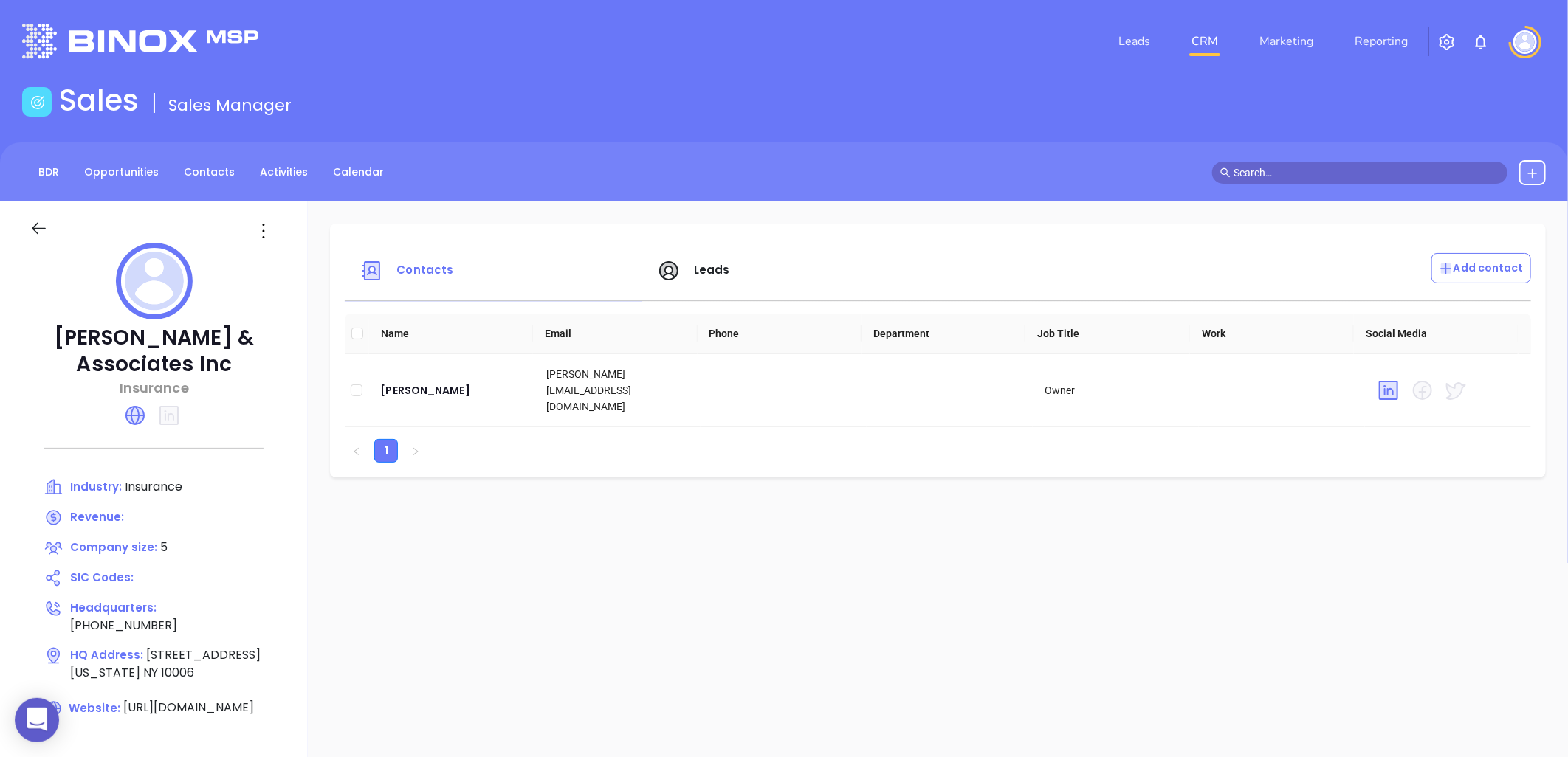
click at [256, 362] on p "[PERSON_NAME] & Associates Inc" at bounding box center [154, 352] width 249 height 53
copy p "[PERSON_NAME] & Associates Inc"
click at [414, 386] on div "[PERSON_NAME]" at bounding box center [452, 390] width 143 height 17
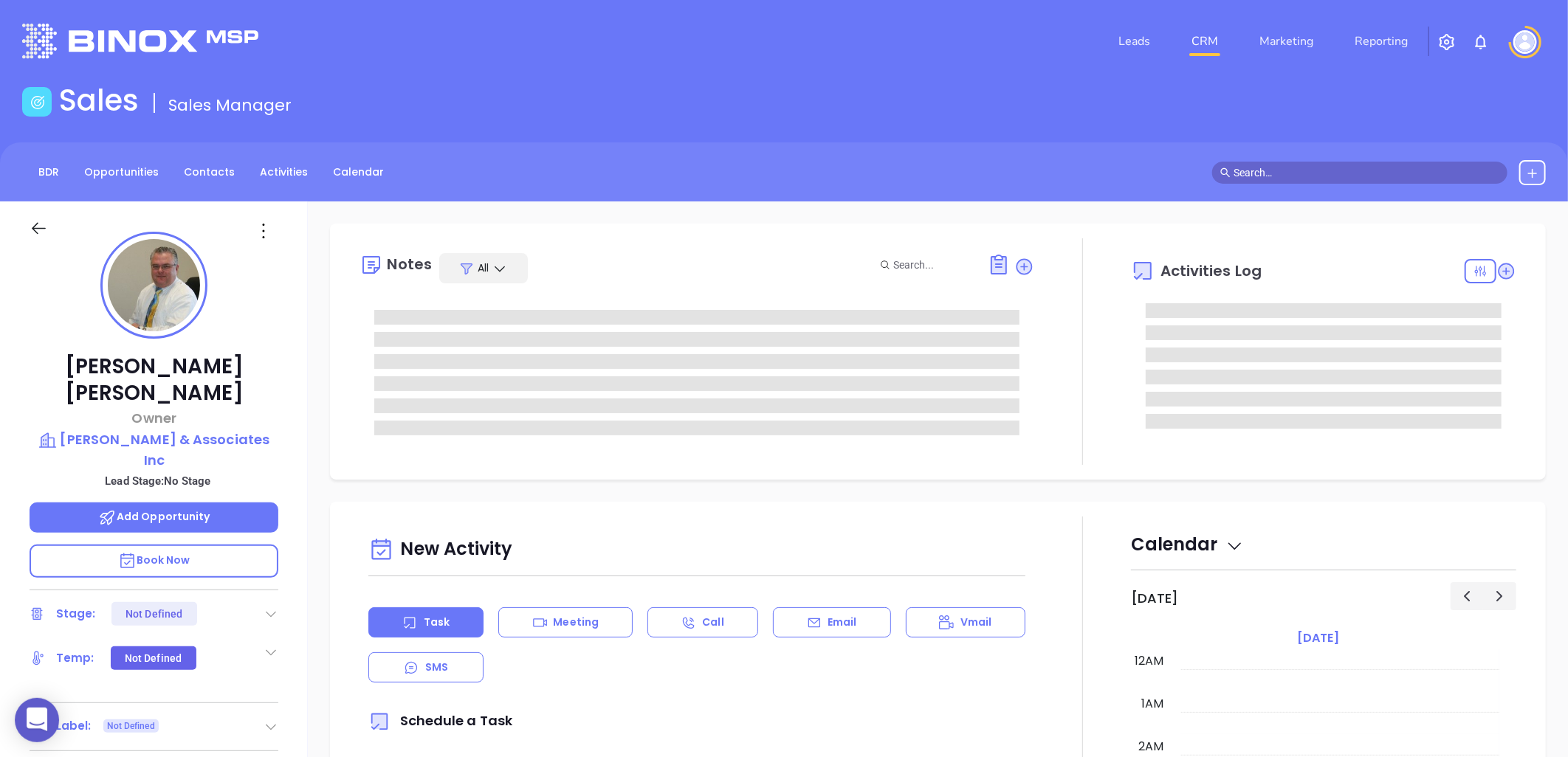
type input "[PERSON_NAME]"
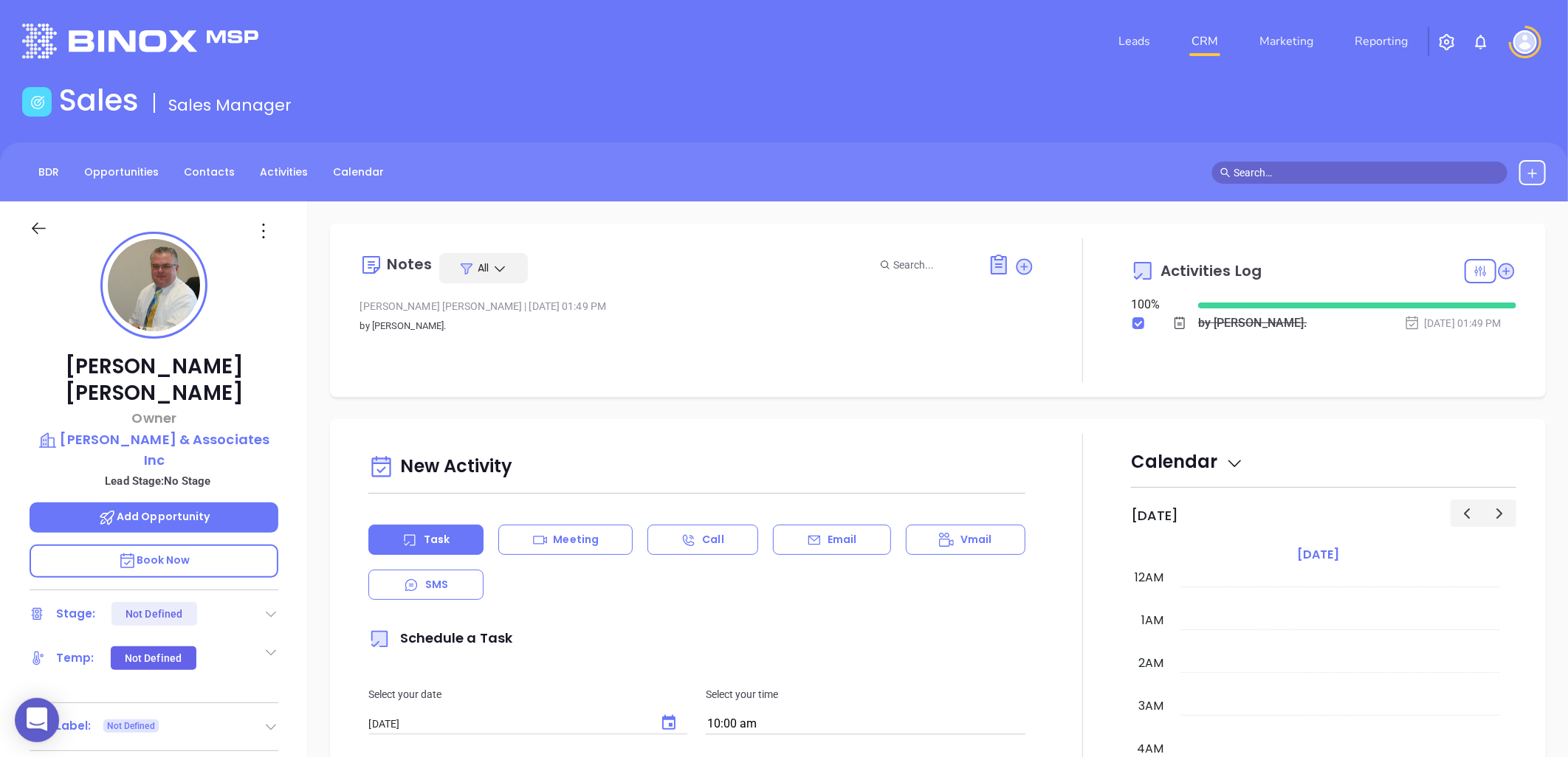
scroll to position [429, 0]
click at [259, 231] on icon at bounding box center [264, 230] width 23 height 23
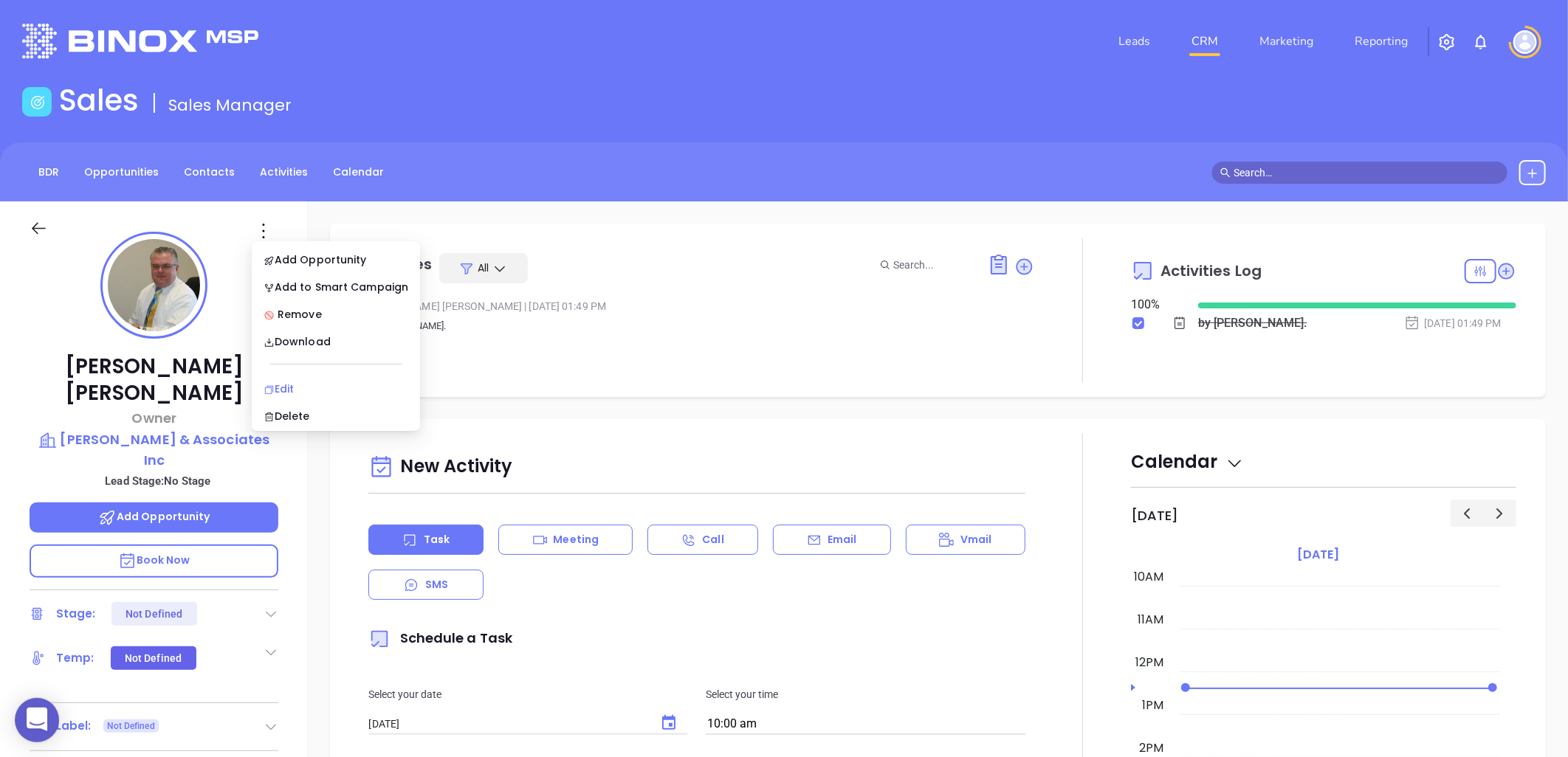
click at [286, 384] on div "Edit" at bounding box center [336, 389] width 145 height 17
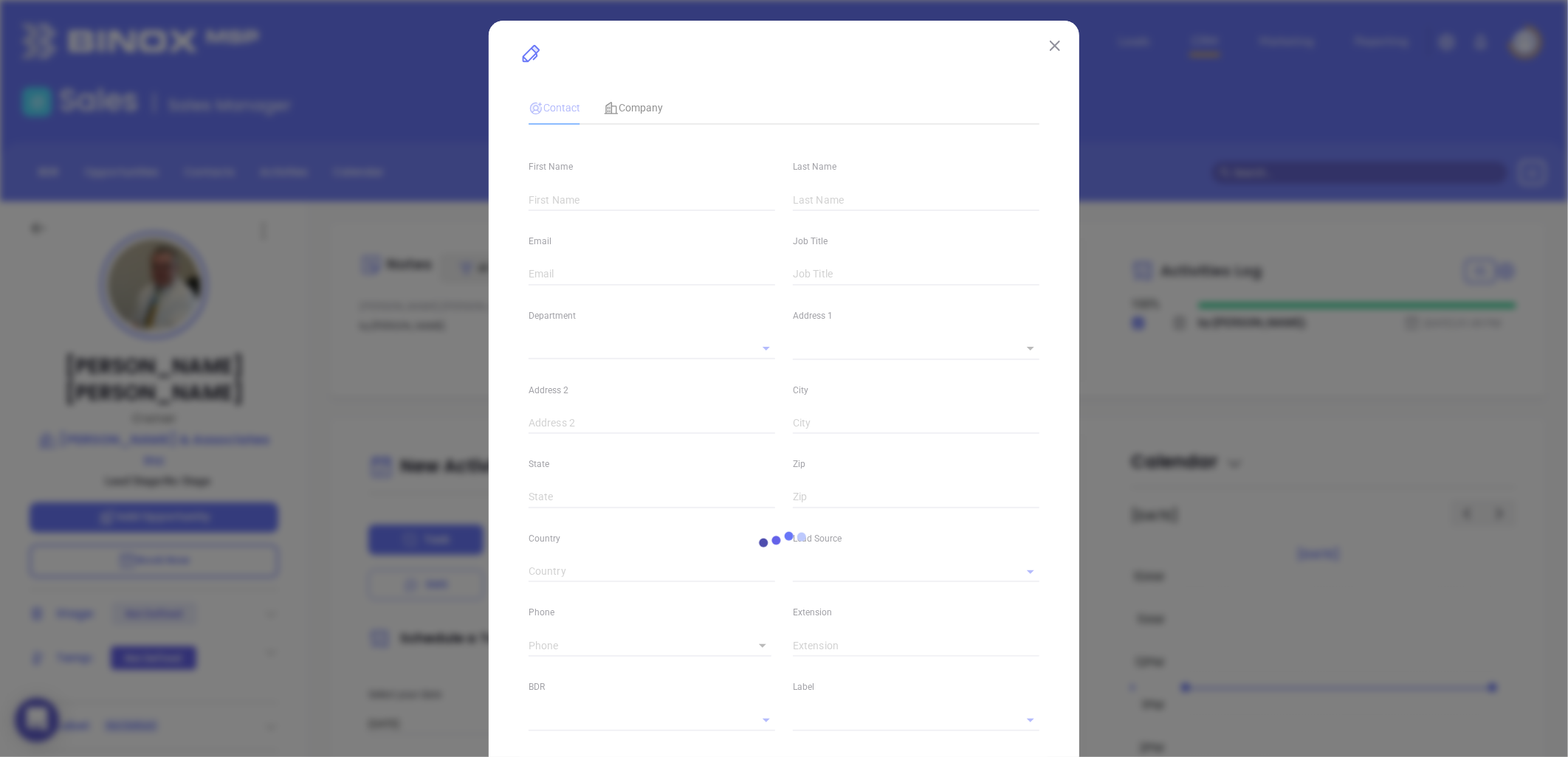
type input "[PERSON_NAME]"
type input "[PERSON_NAME][EMAIL_ADDRESS][DOMAIN_NAME]"
type input "Owner"
type textarea "[STREET_ADDRESS]"
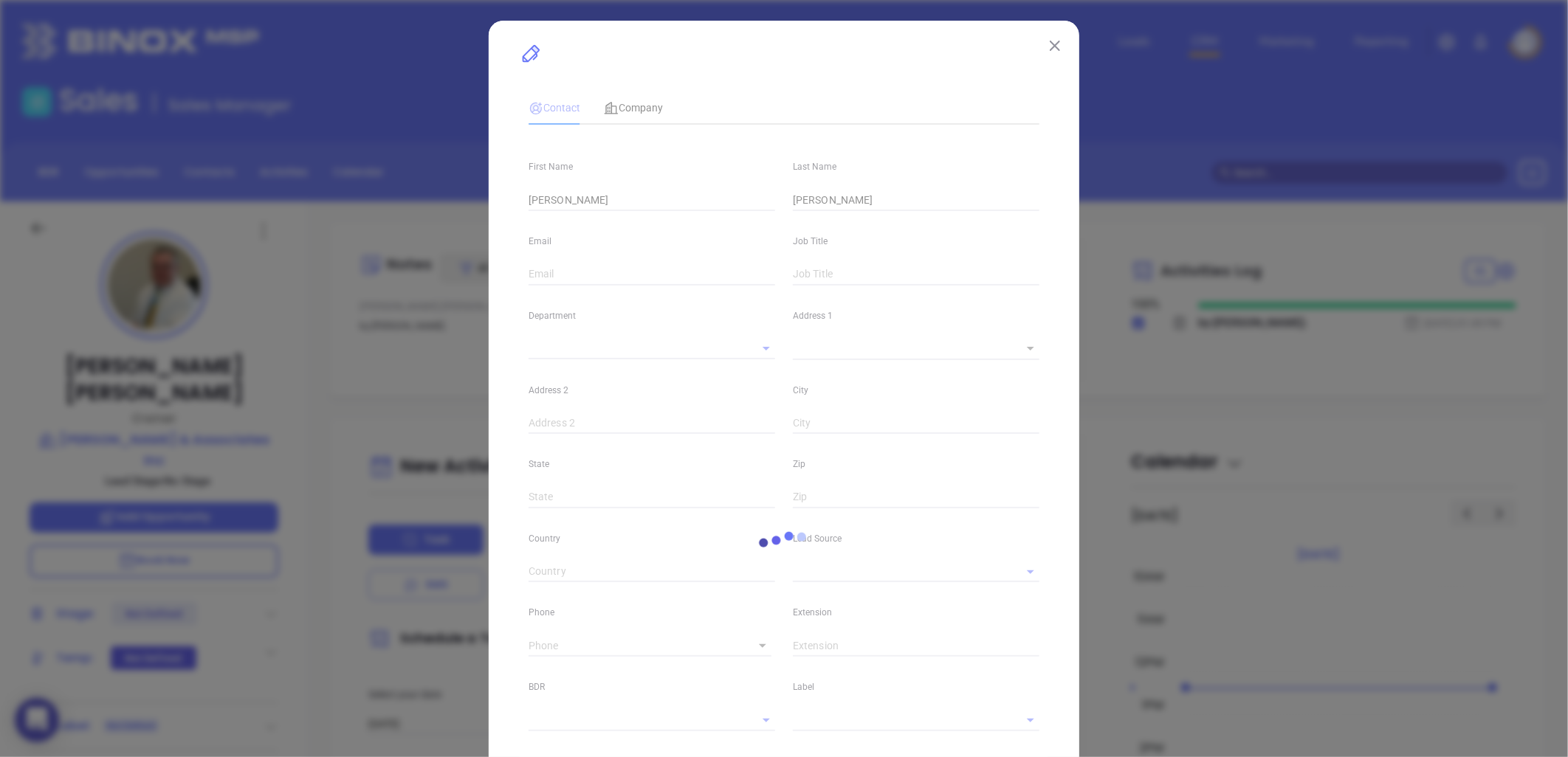
type input "1"
type input "[US_STATE]"
type input "NY"
type input "10006"
type input "[DOMAIN_NAME][URL][PERSON_NAME]"
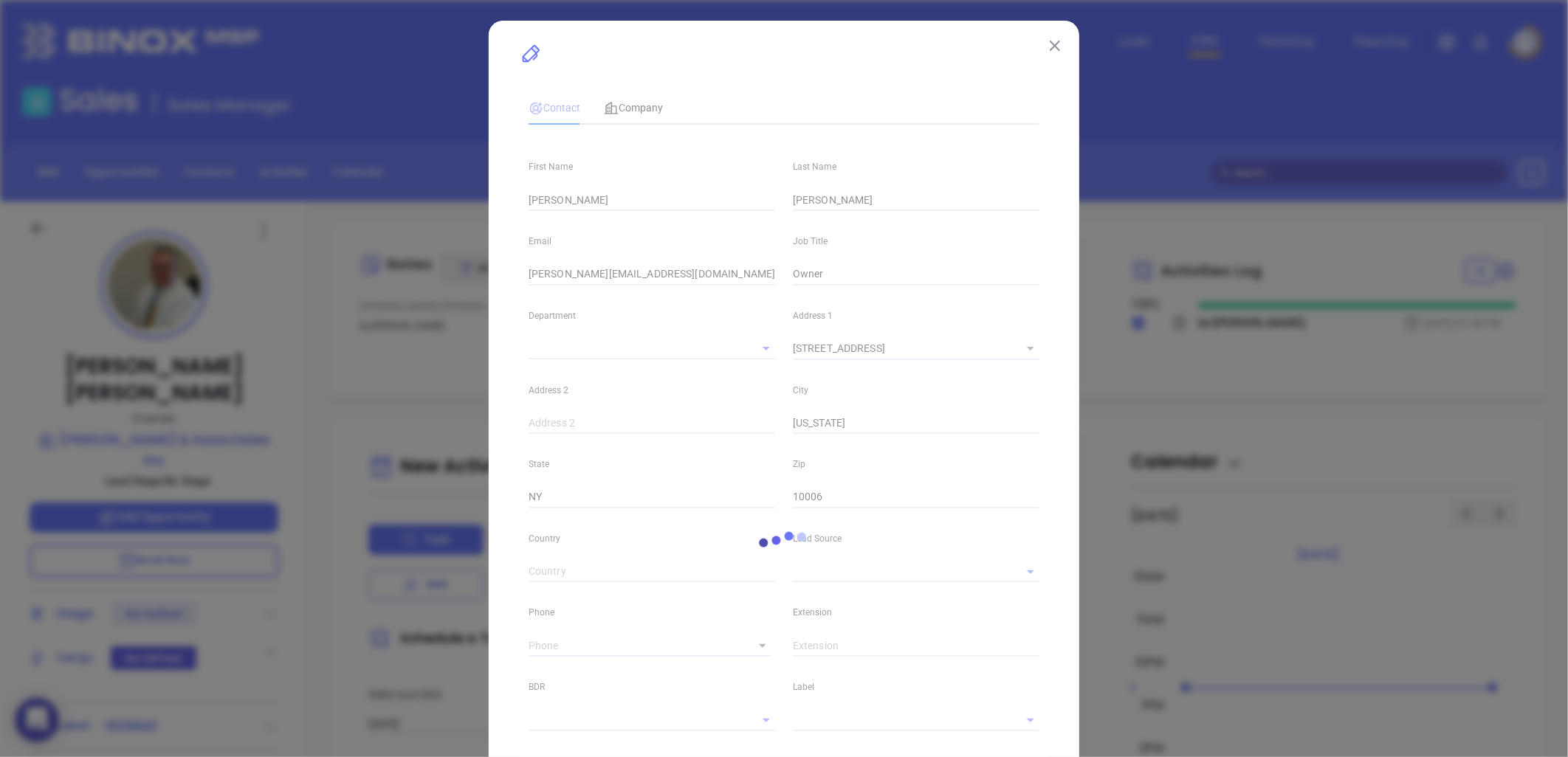
type input "Other"
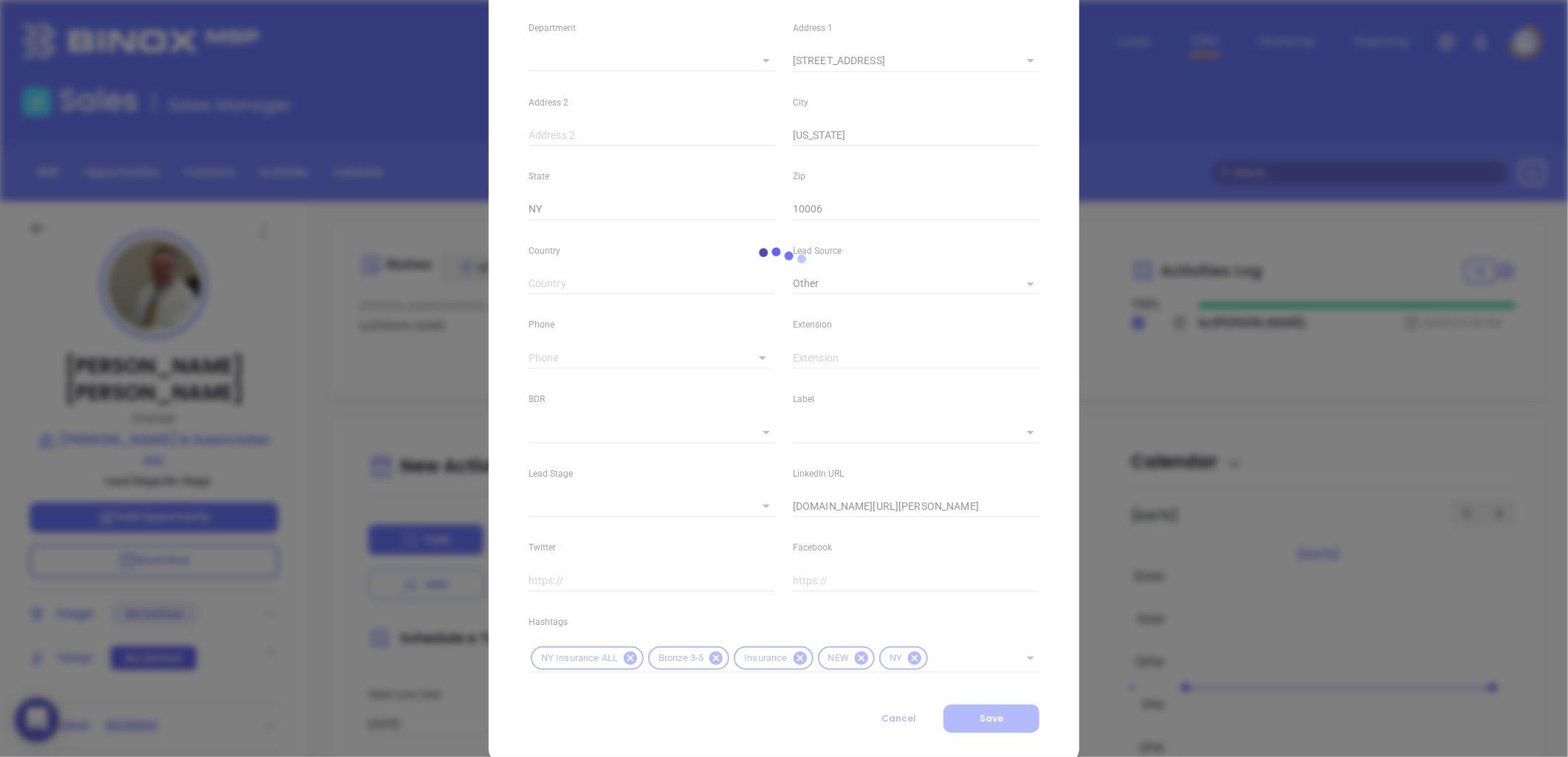
scroll to position [319, 0]
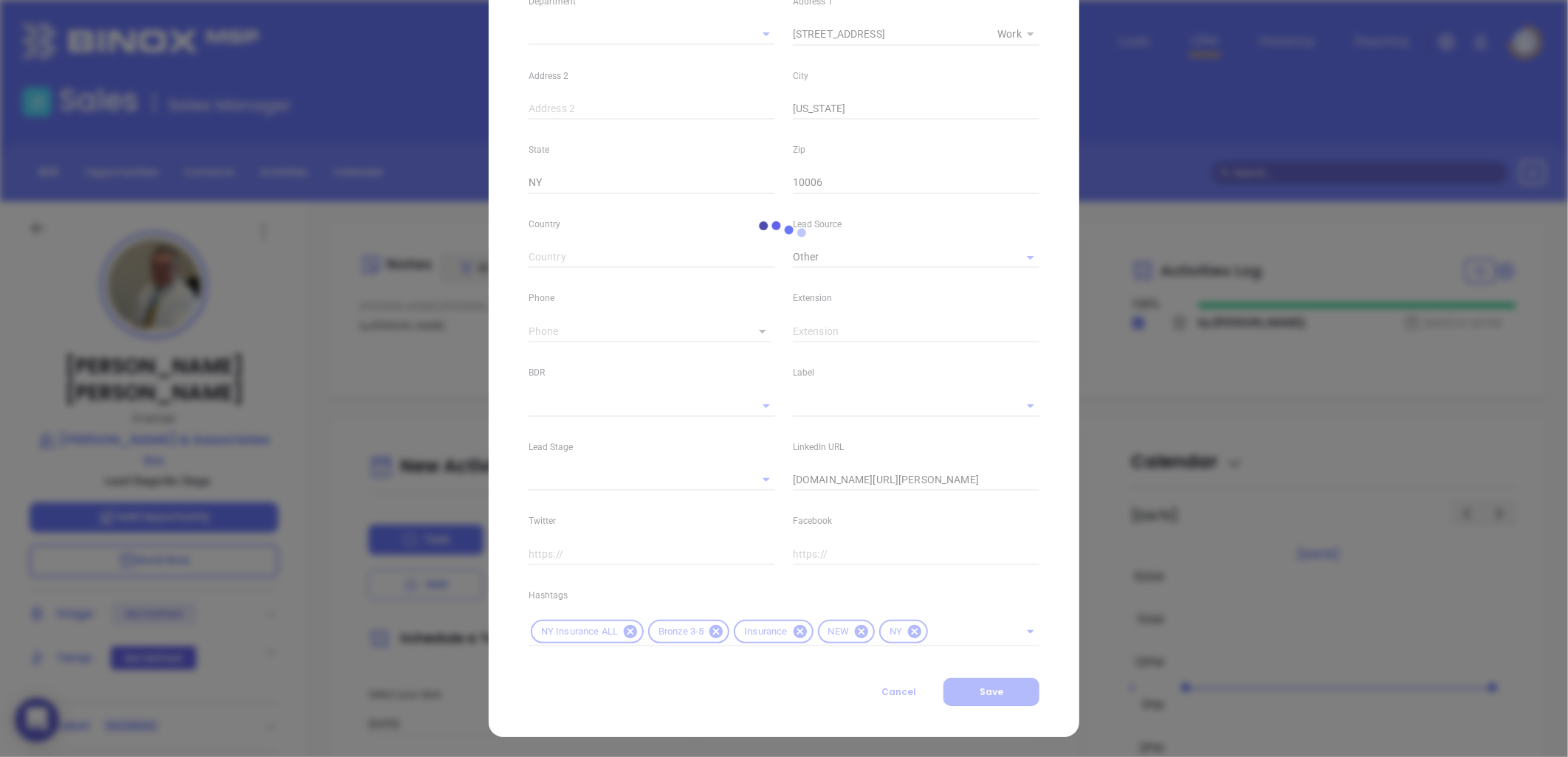
type input "[PHONE_NUMBER]"
type input "1"
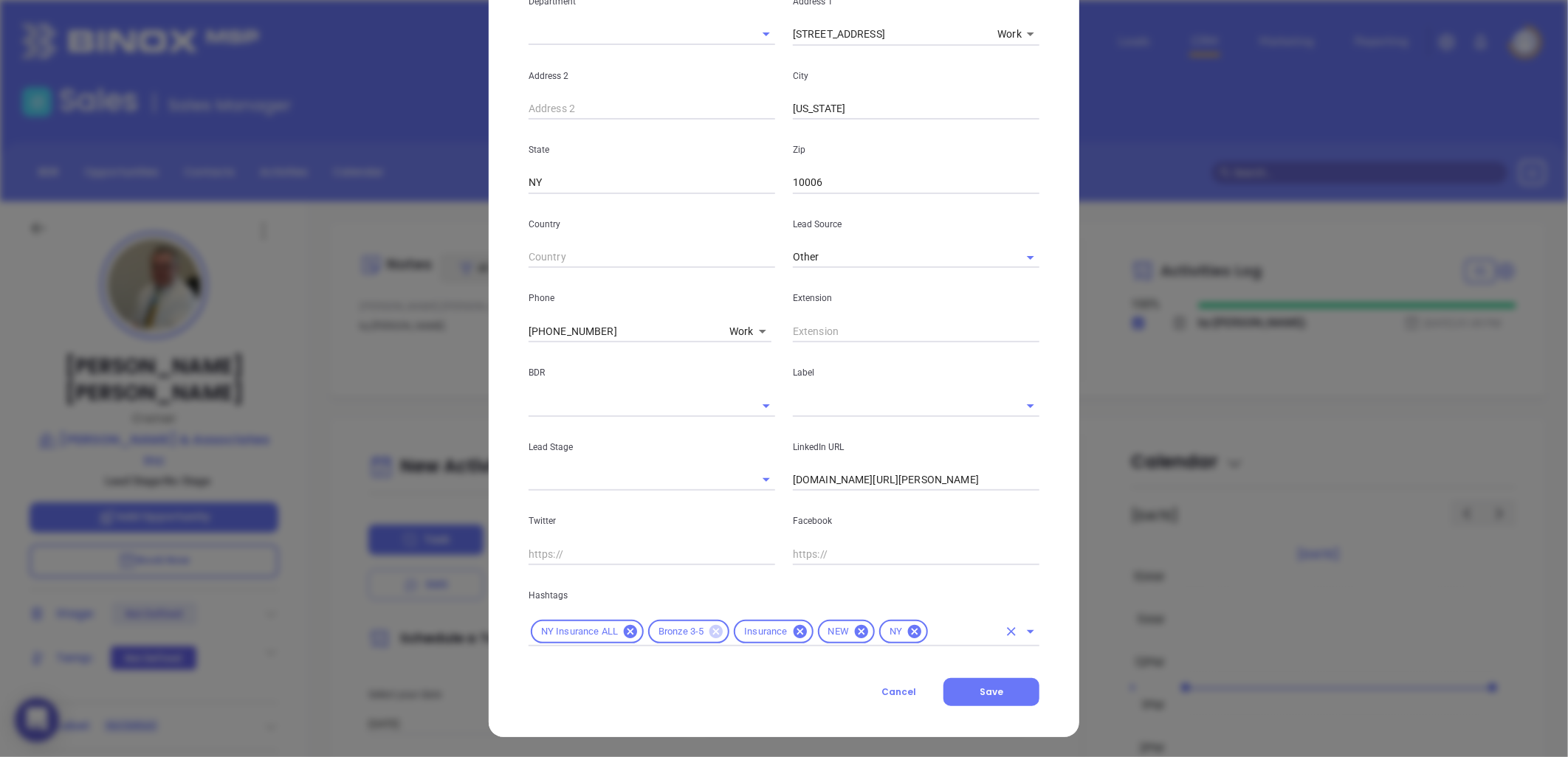
click at [710, 635] on icon at bounding box center [716, 632] width 13 height 13
click at [845, 624] on input "text" at bounding box center [921, 632] width 153 height 18
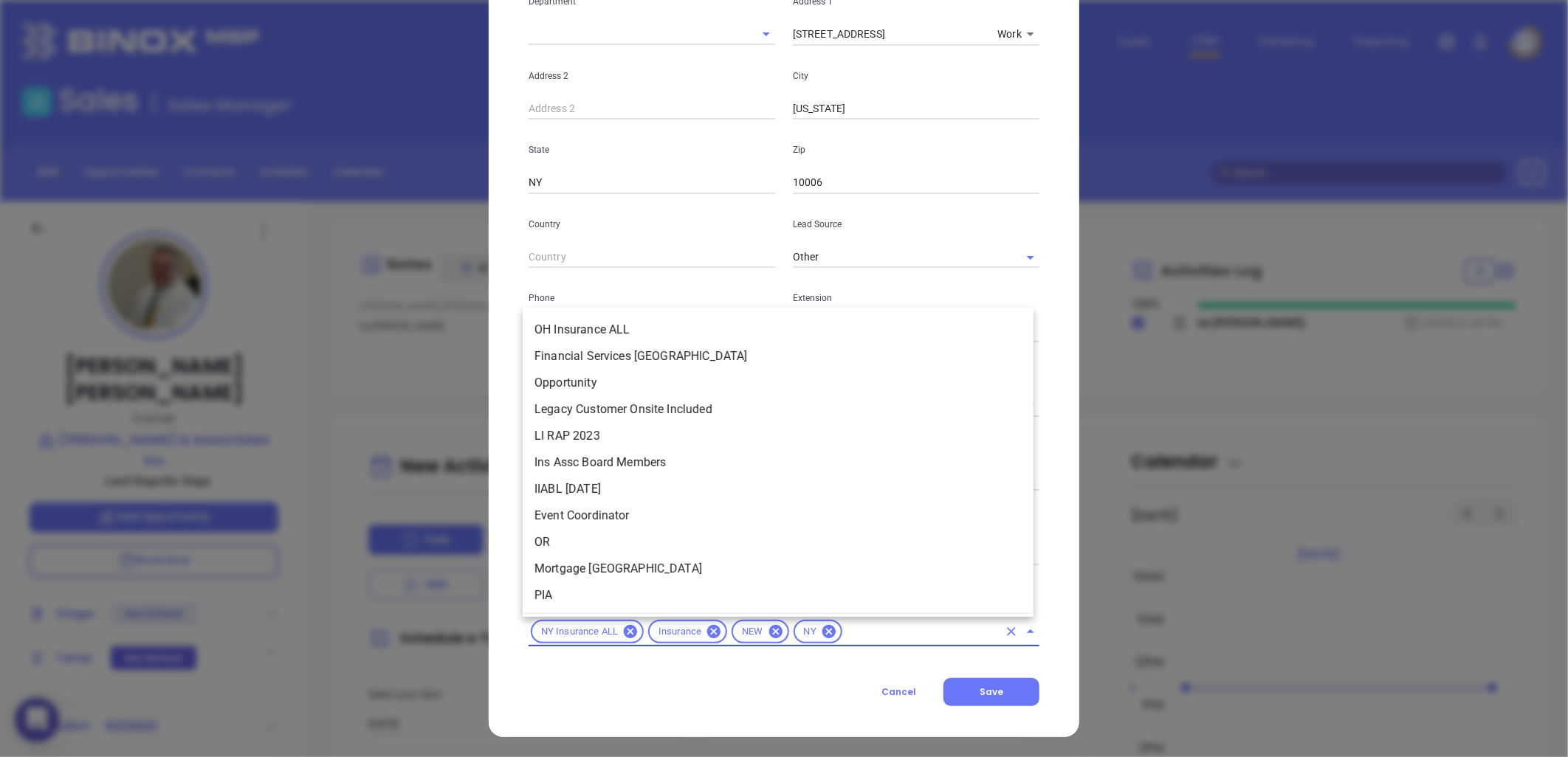
scroll to position [51, 0]
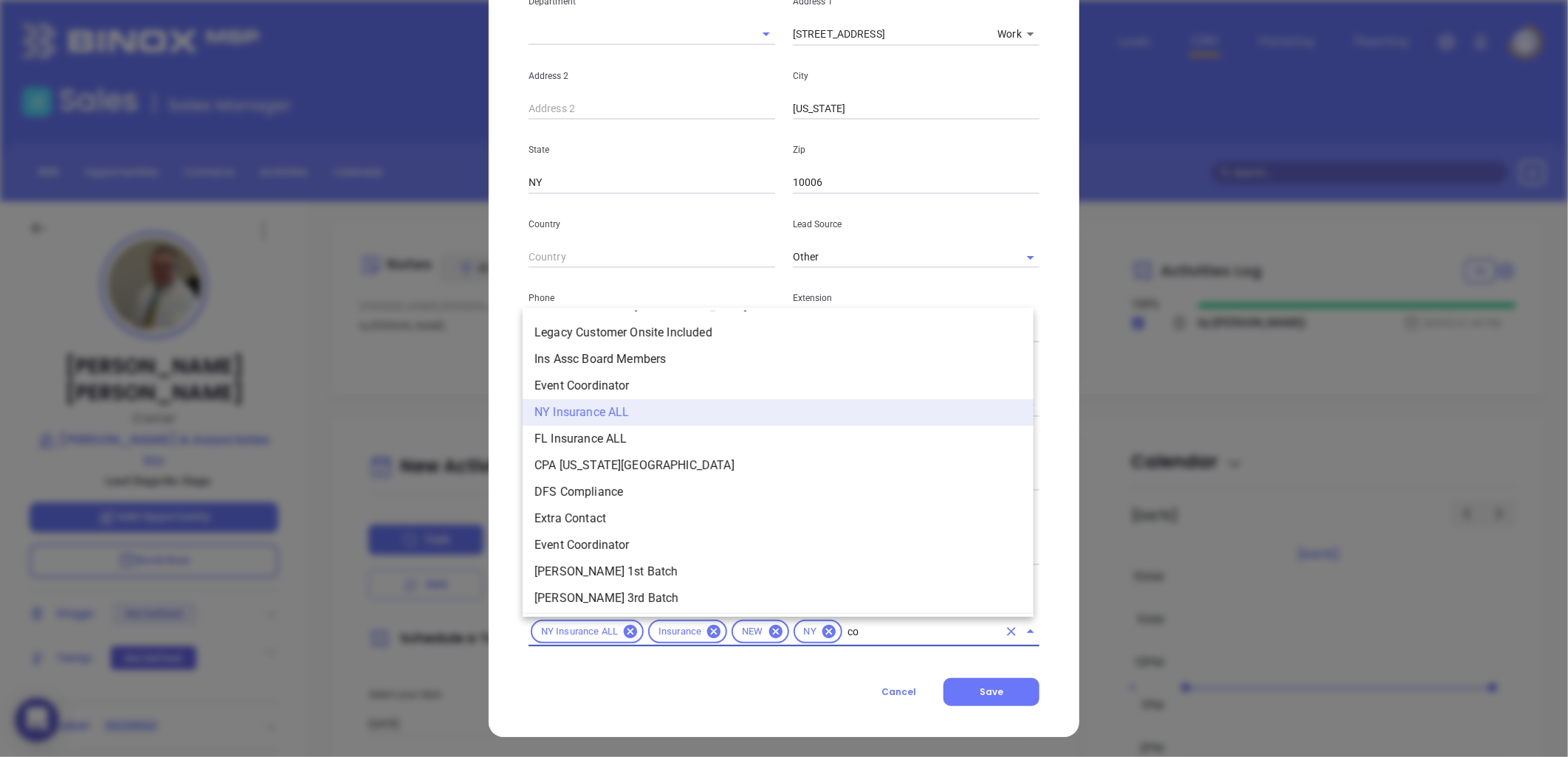
type input "cop"
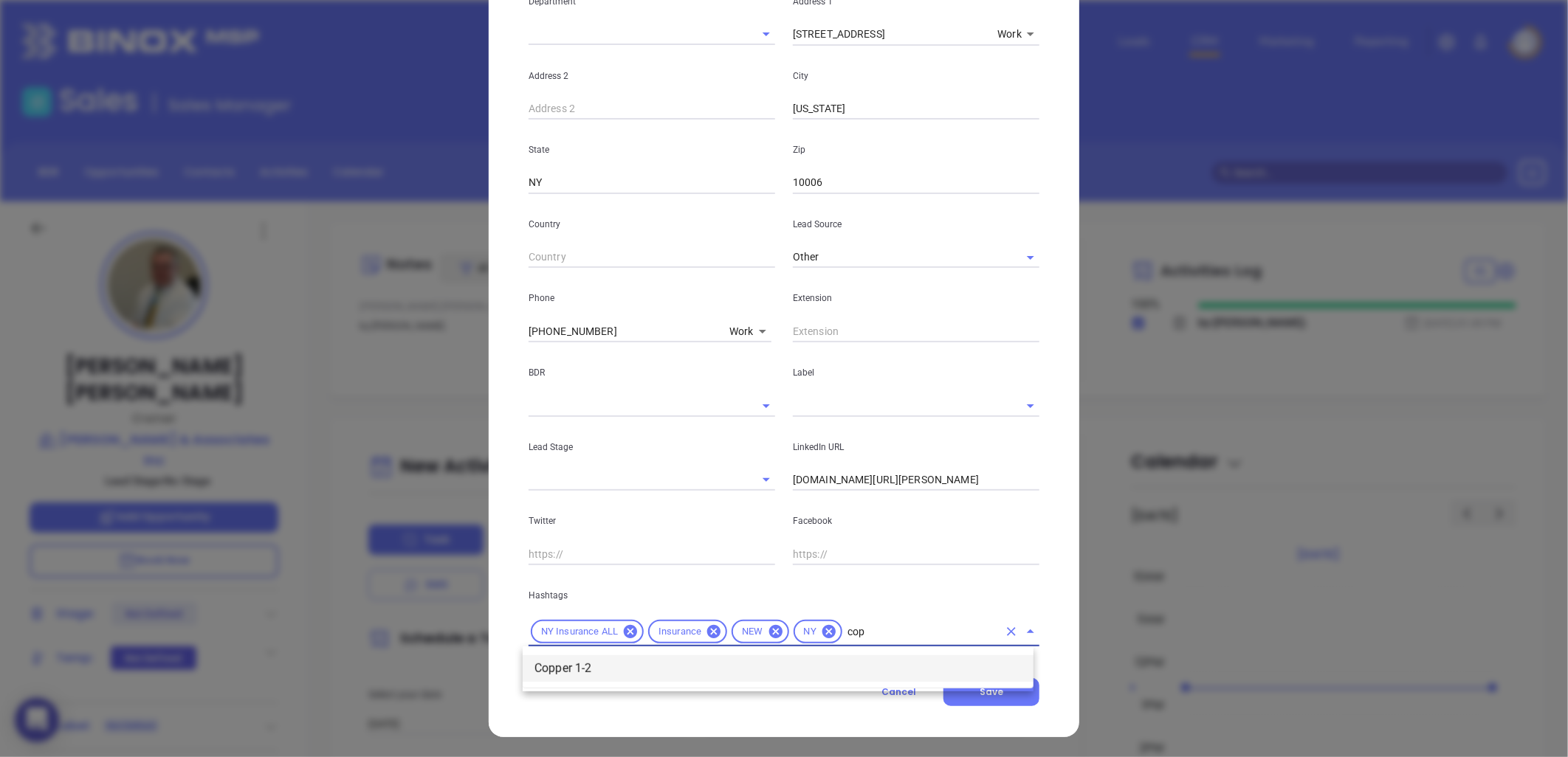
click at [791, 667] on li "Copper 1-2" at bounding box center [778, 669] width 511 height 27
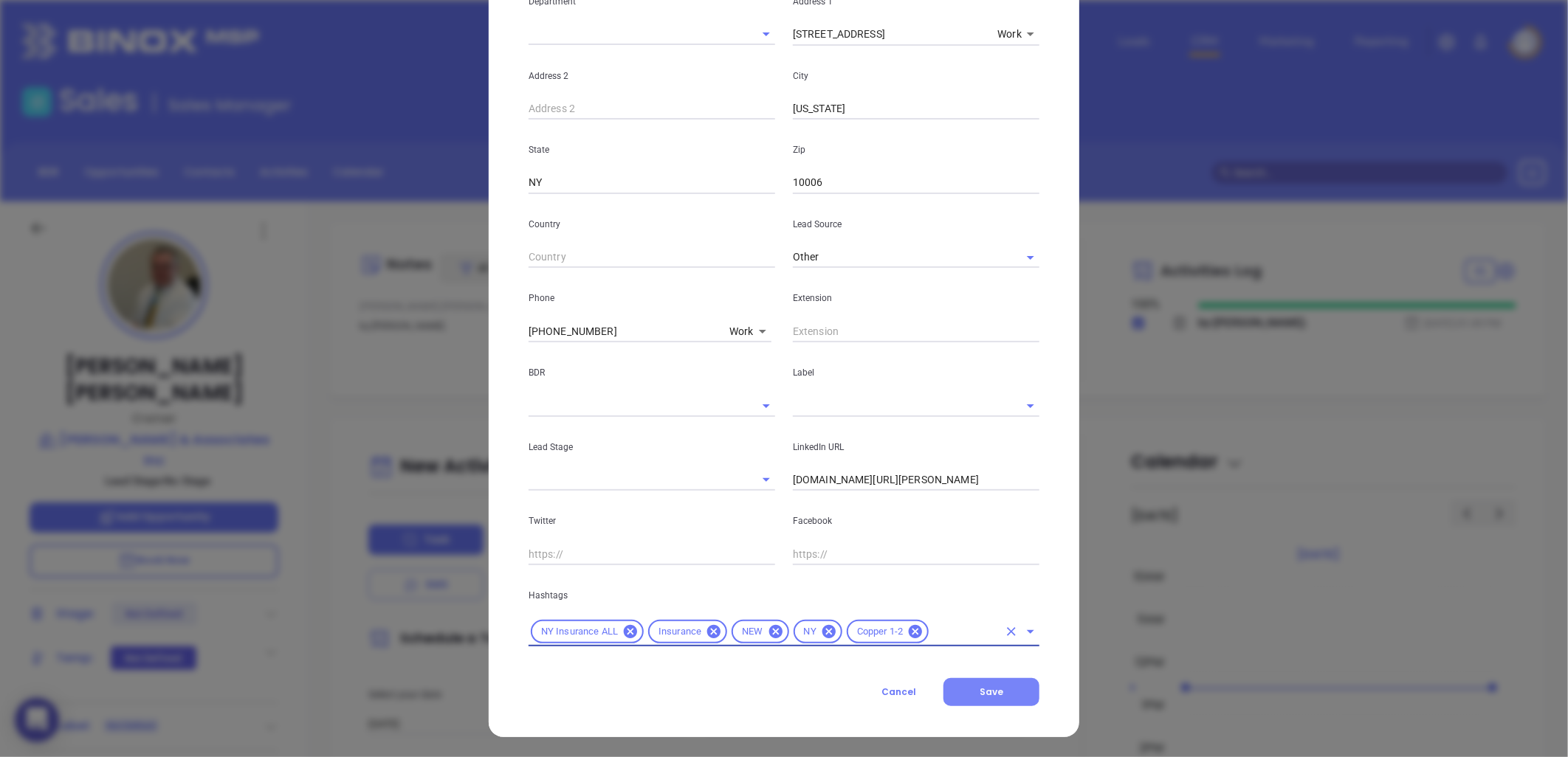
drag, startPoint x: 992, startPoint y: 691, endPoint x: 1001, endPoint y: 694, distance: 9.5
click at [994, 694] on span "Save" at bounding box center [991, 691] width 23 height 12
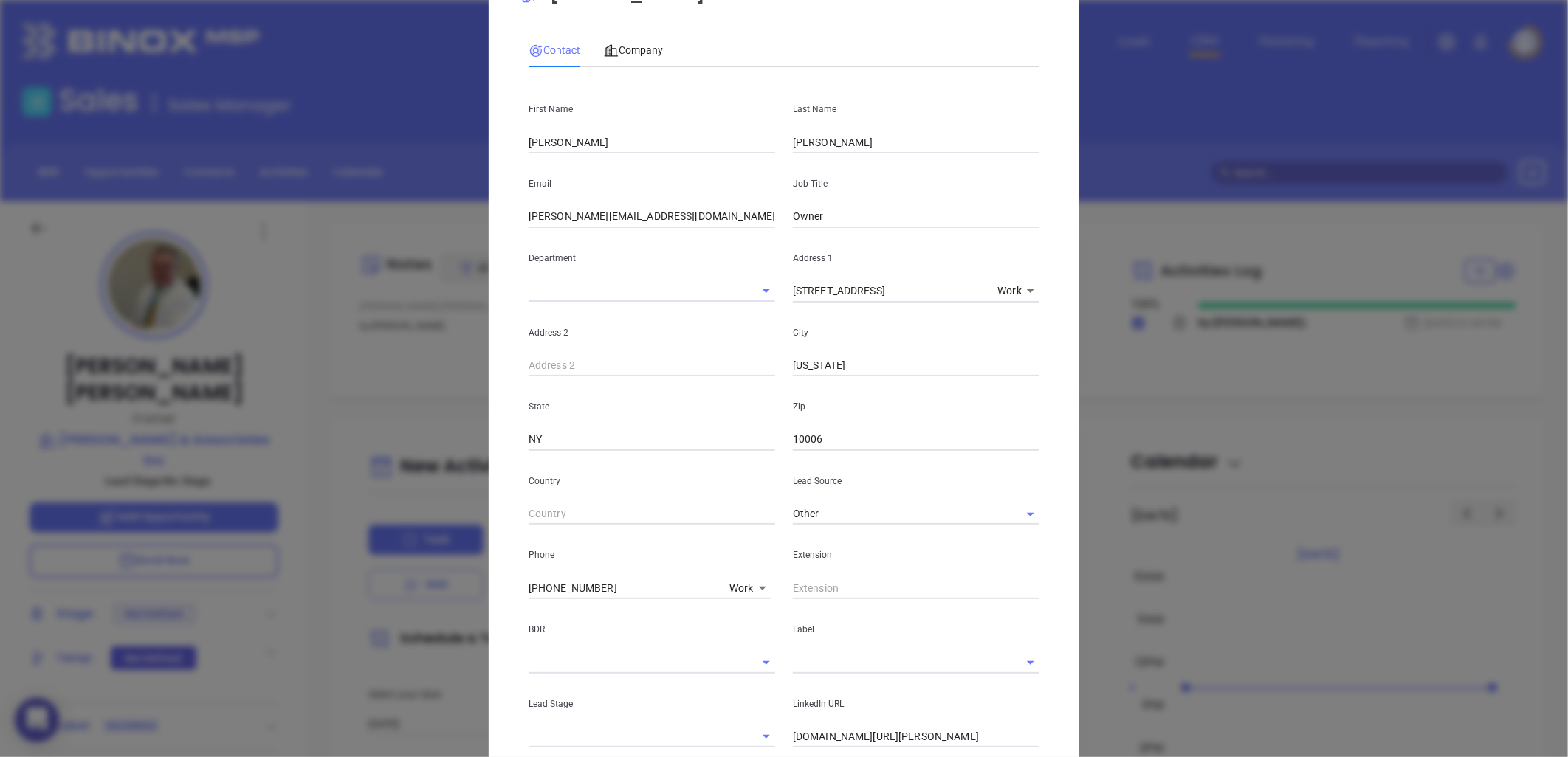
scroll to position [319, 0]
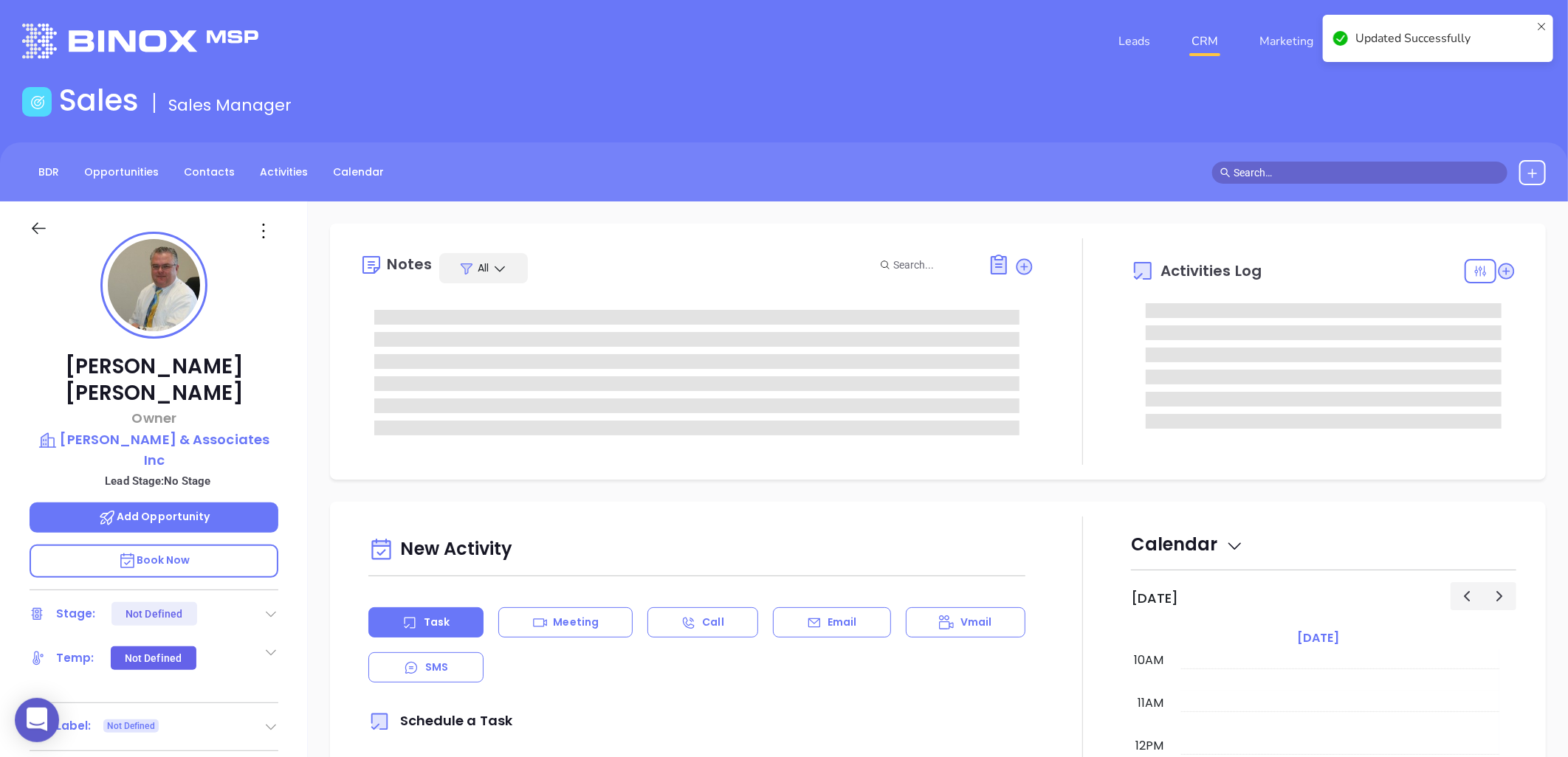
click at [265, 223] on icon at bounding box center [264, 230] width 23 height 23
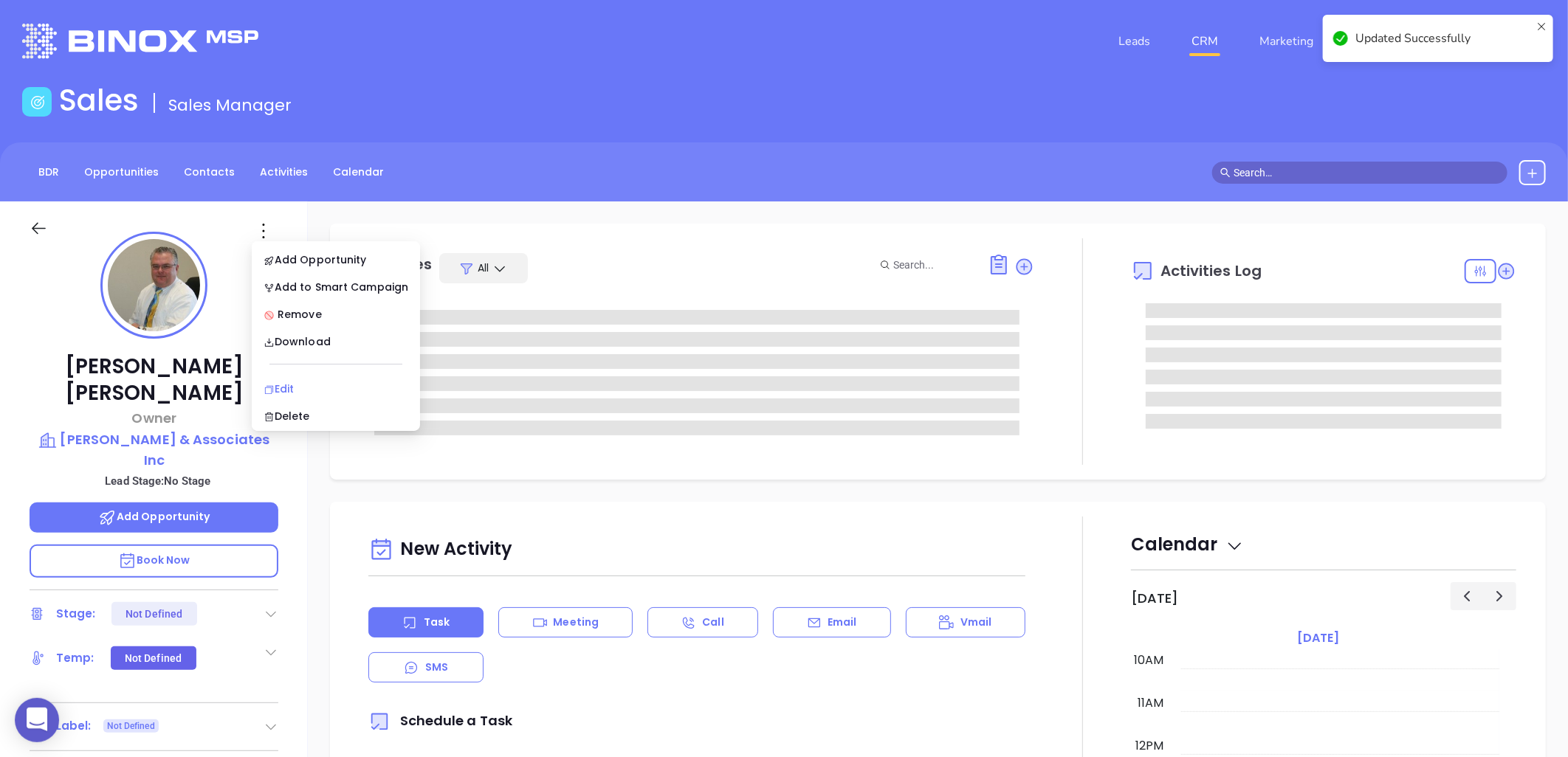
click at [284, 387] on div "Edit" at bounding box center [336, 389] width 145 height 17
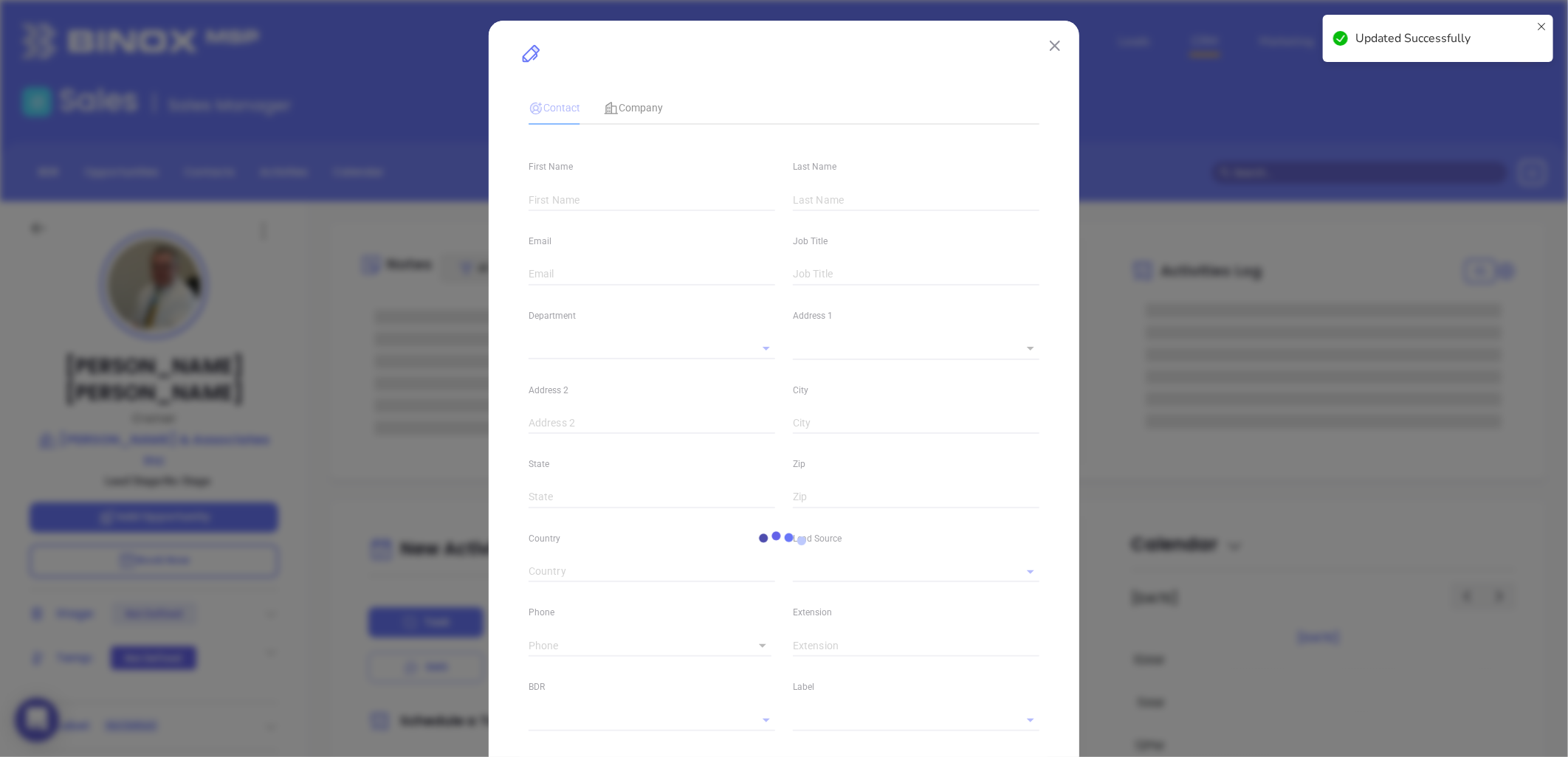
type input "[PERSON_NAME]"
type input "[PERSON_NAME][EMAIL_ADDRESS][DOMAIN_NAME]"
type input "Owner"
type textarea "[STREET_ADDRESS]"
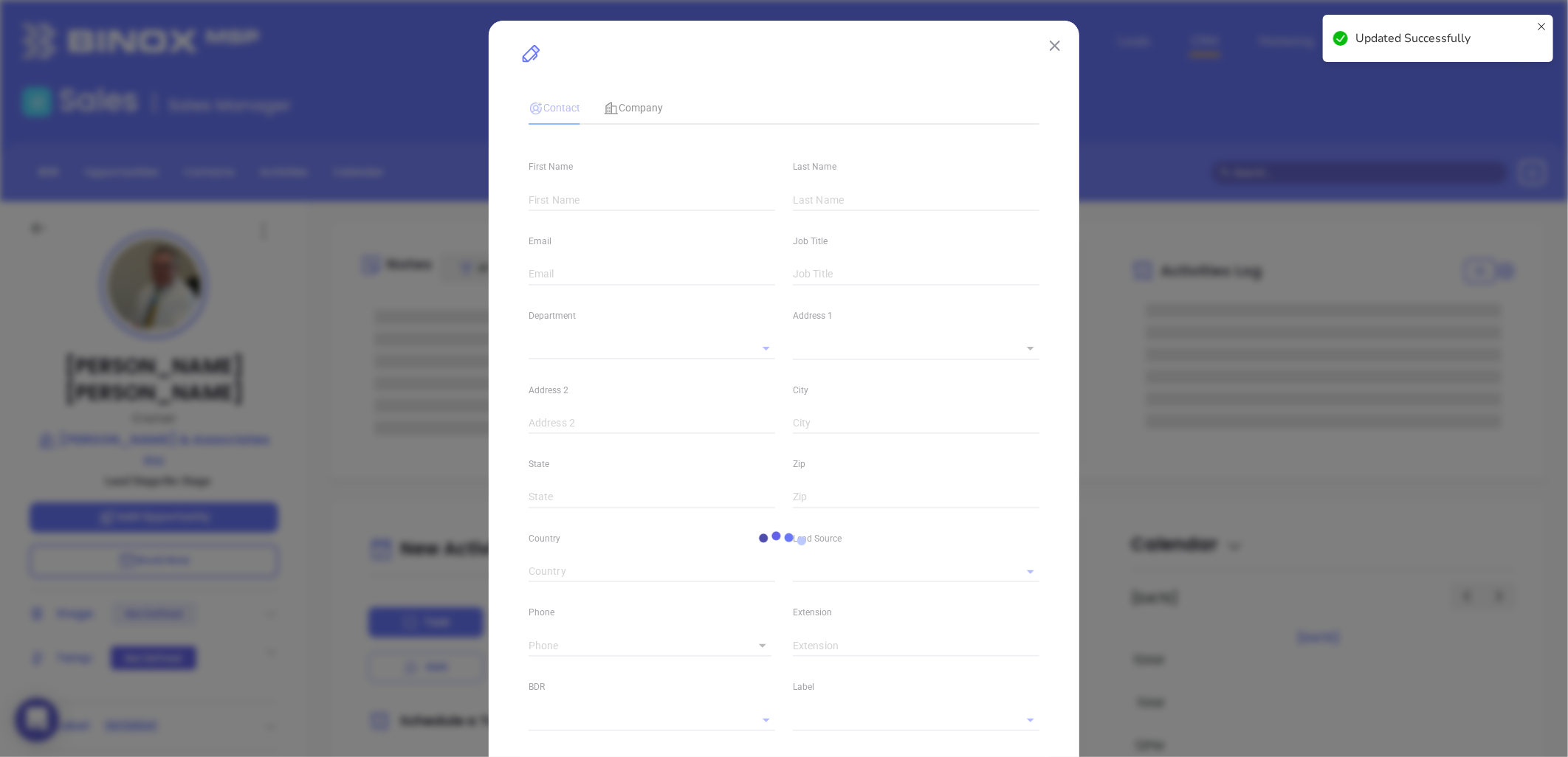
type input "1"
type input "[US_STATE]"
type input "NY"
type input "10006"
type input "[DOMAIN_NAME][URL][PERSON_NAME]"
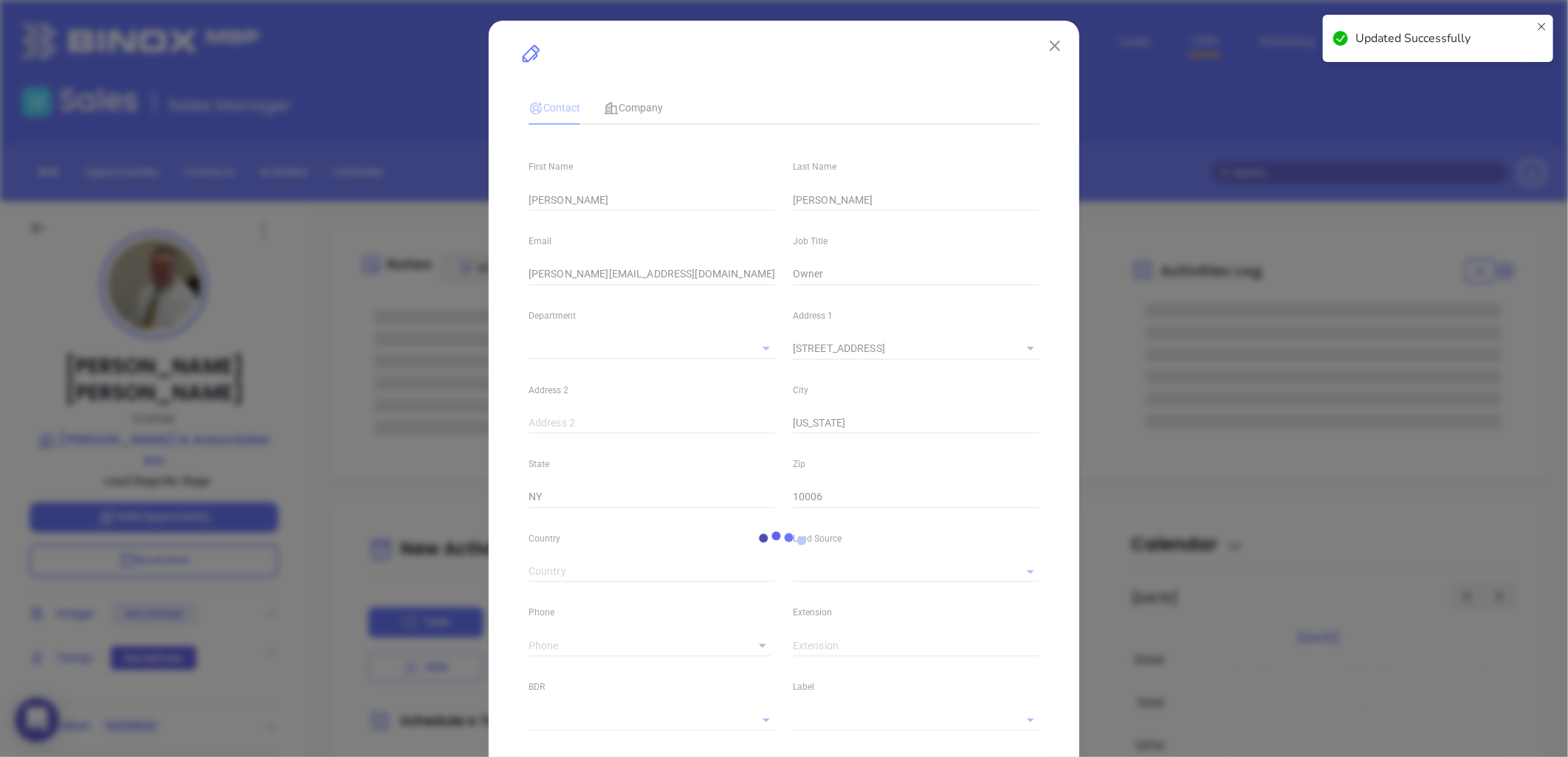
type input "Other"
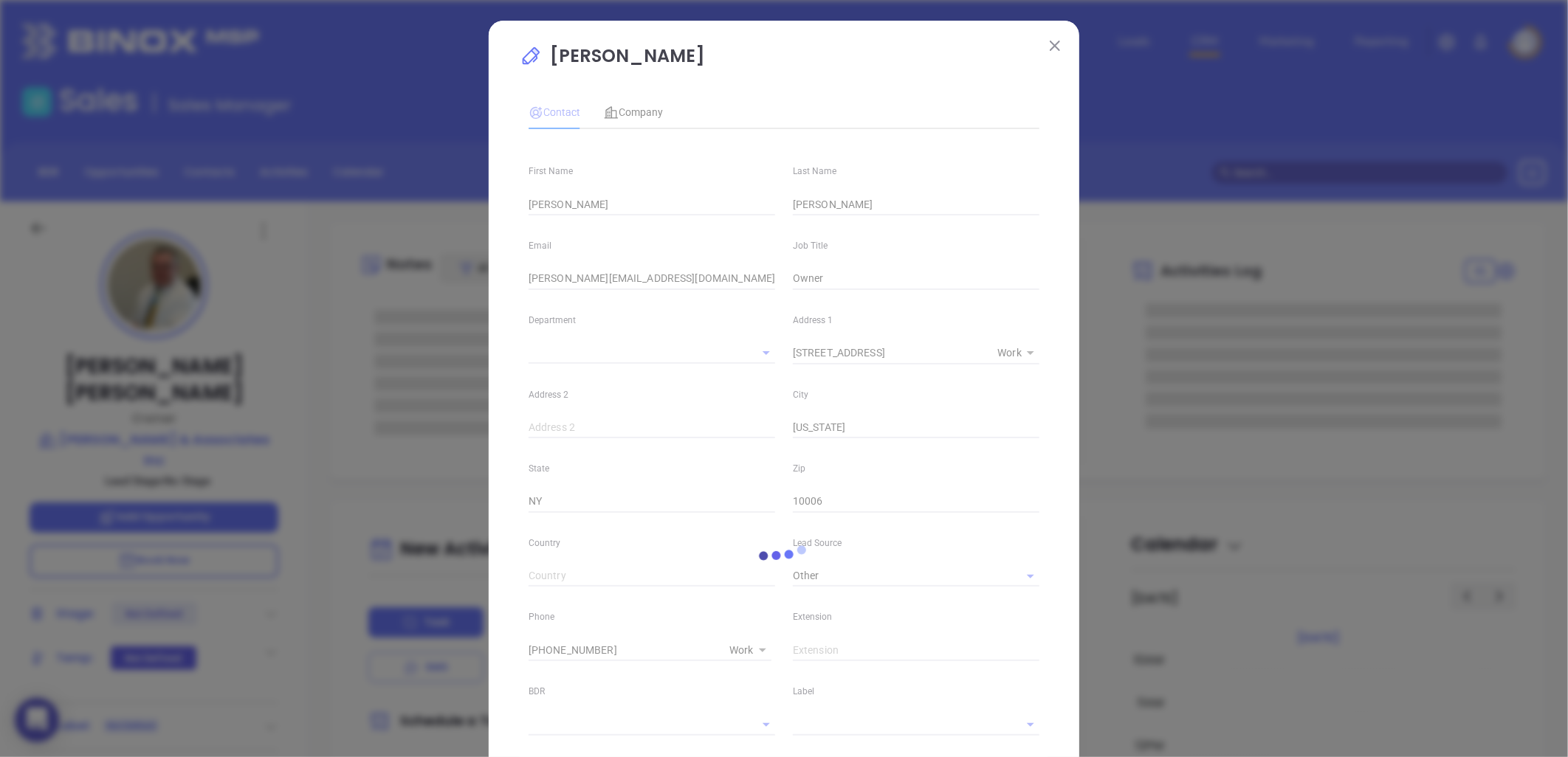
type input "[PHONE_NUMBER]"
type input "1"
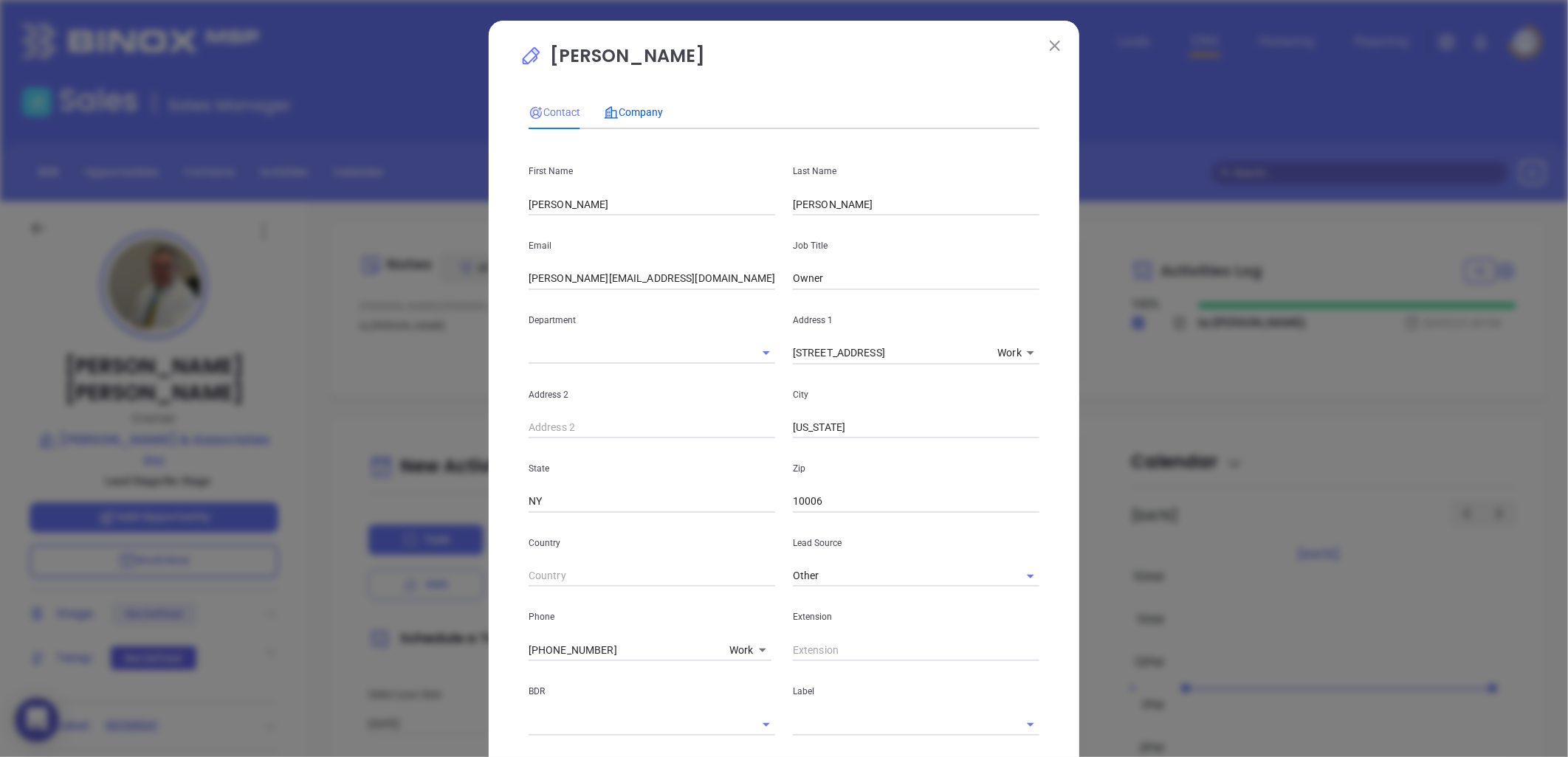
click at [629, 113] on span "Company" at bounding box center [633, 112] width 59 height 12
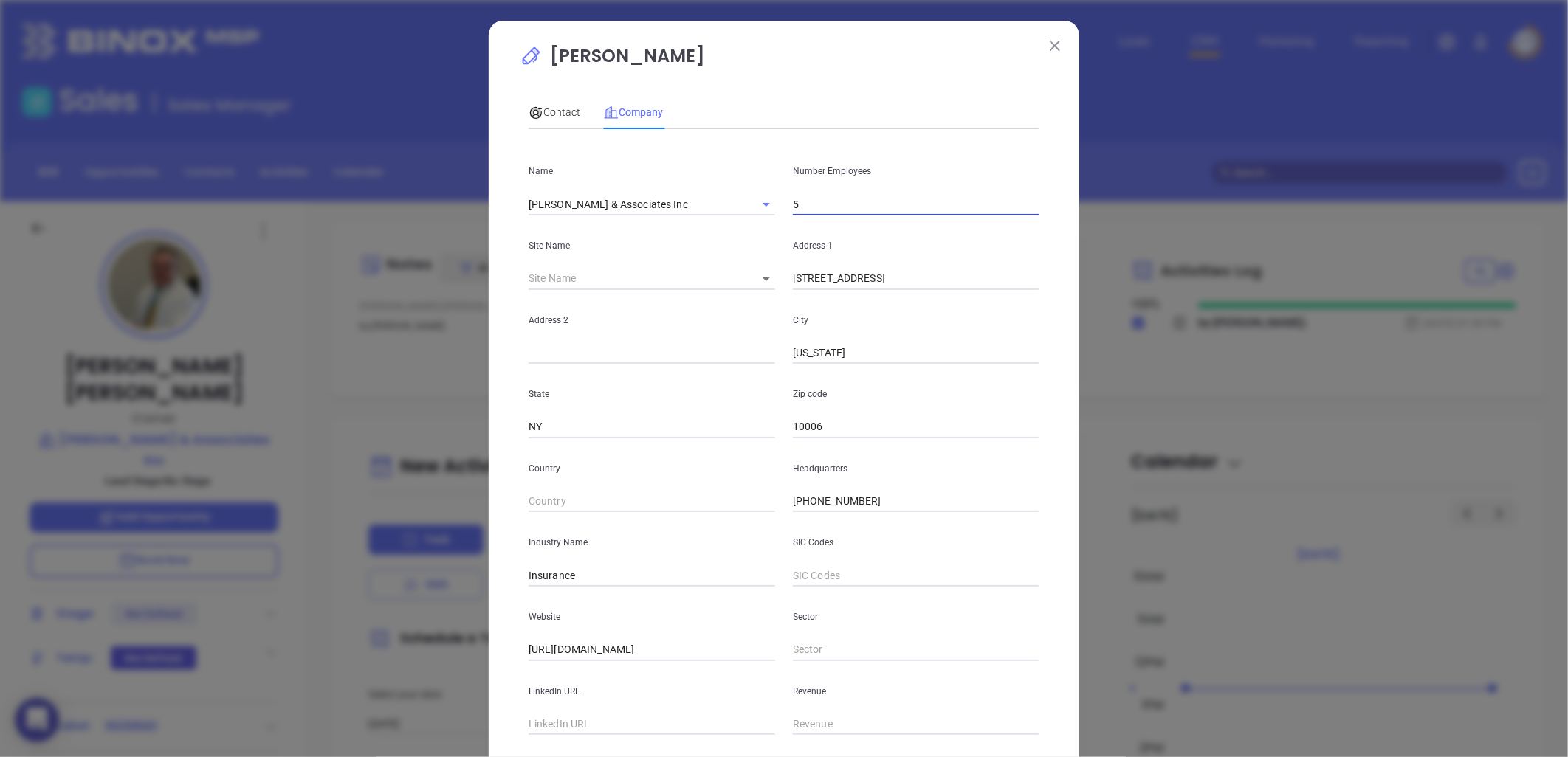
click at [806, 202] on input "5" at bounding box center [915, 204] width 246 height 22
type input "2"
click at [656, 257] on div "Site Name ​ 116244" at bounding box center [652, 253] width 265 height 75
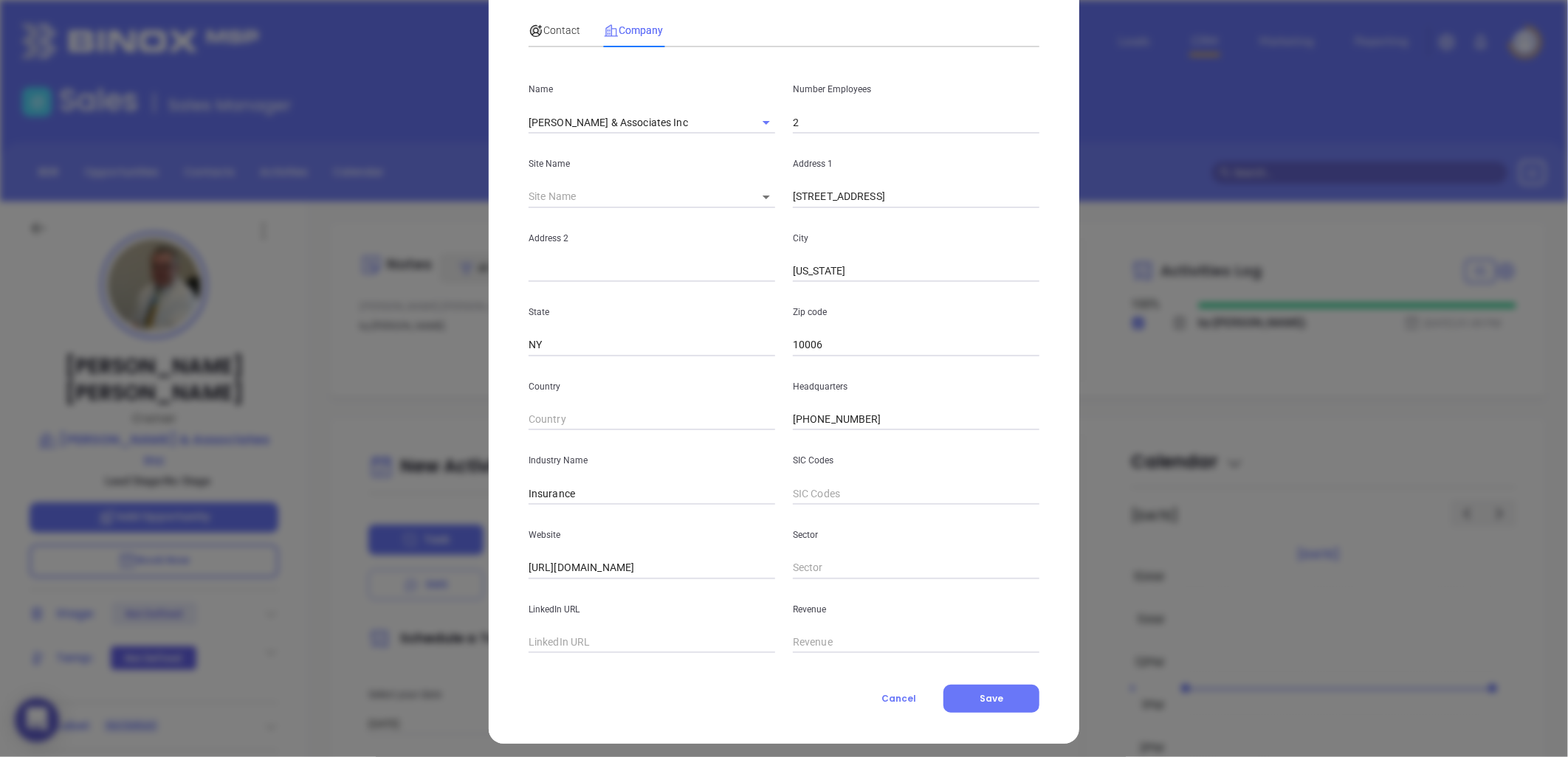
scroll to position [90, 0]
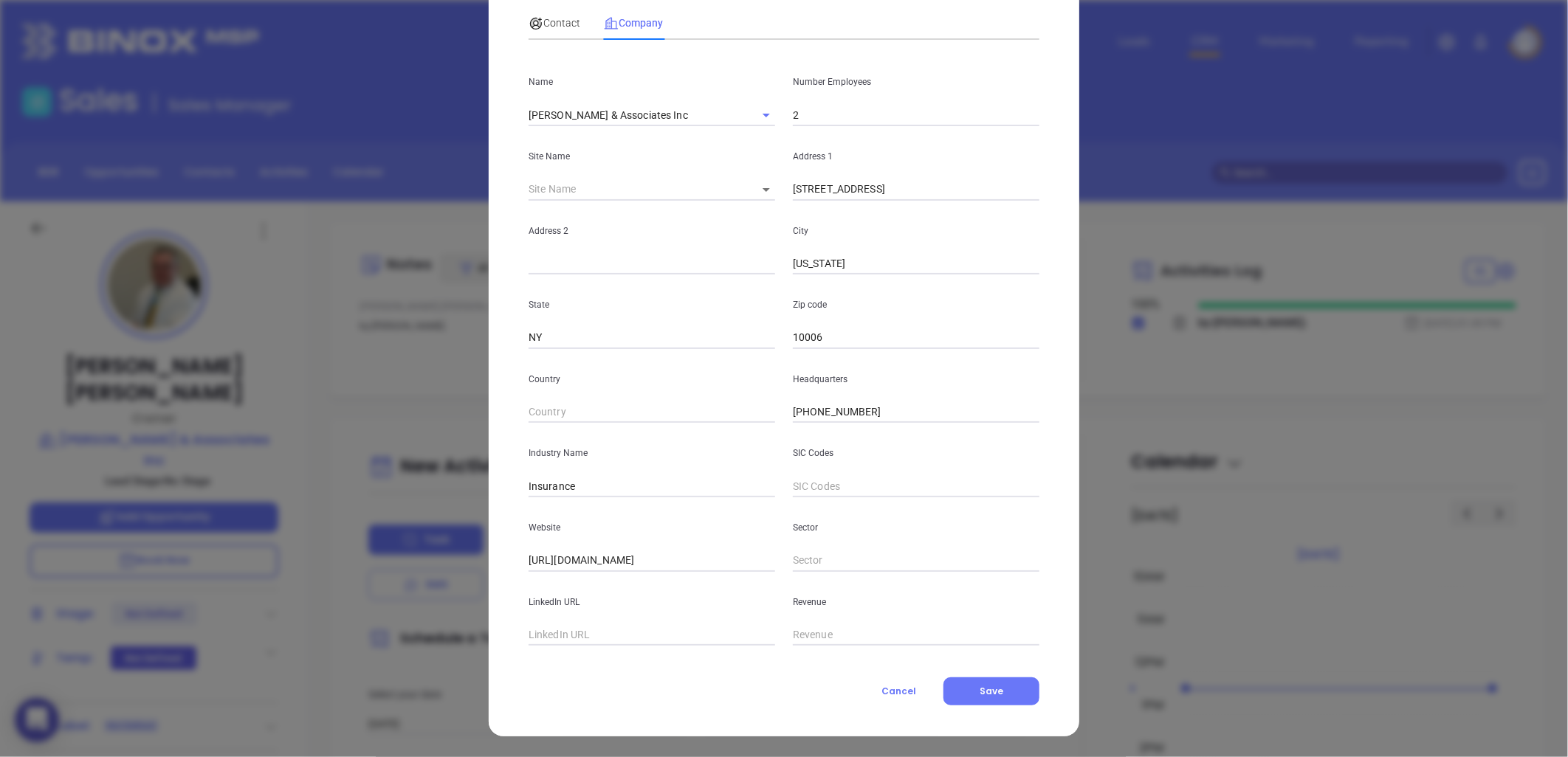
drag, startPoint x: 994, startPoint y: 690, endPoint x: 1027, endPoint y: 676, distance: 35.8
click at [993, 689] on span "Save" at bounding box center [991, 691] width 23 height 12
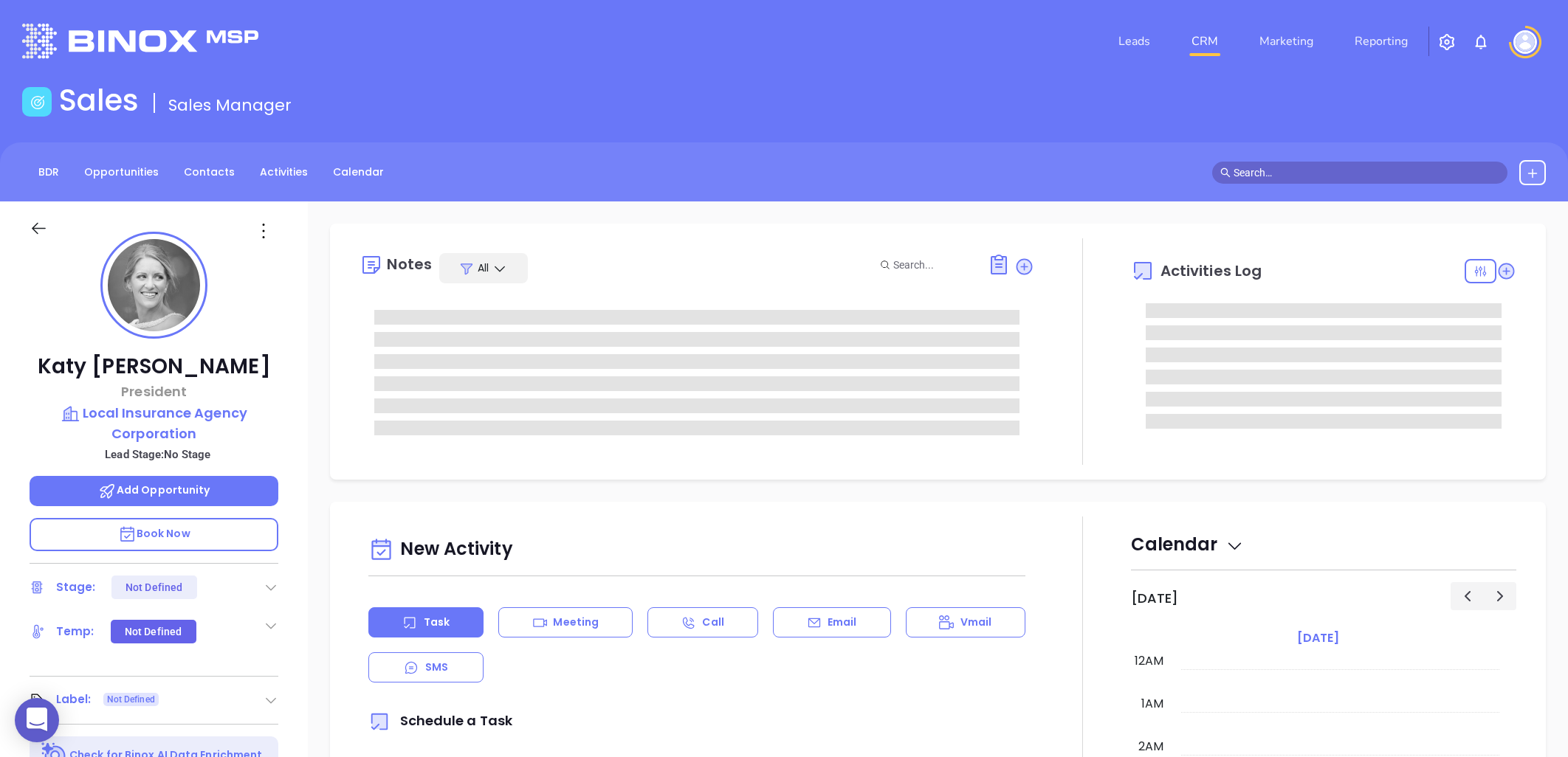
type input "[DATE]"
type input "[PERSON_NAME]"
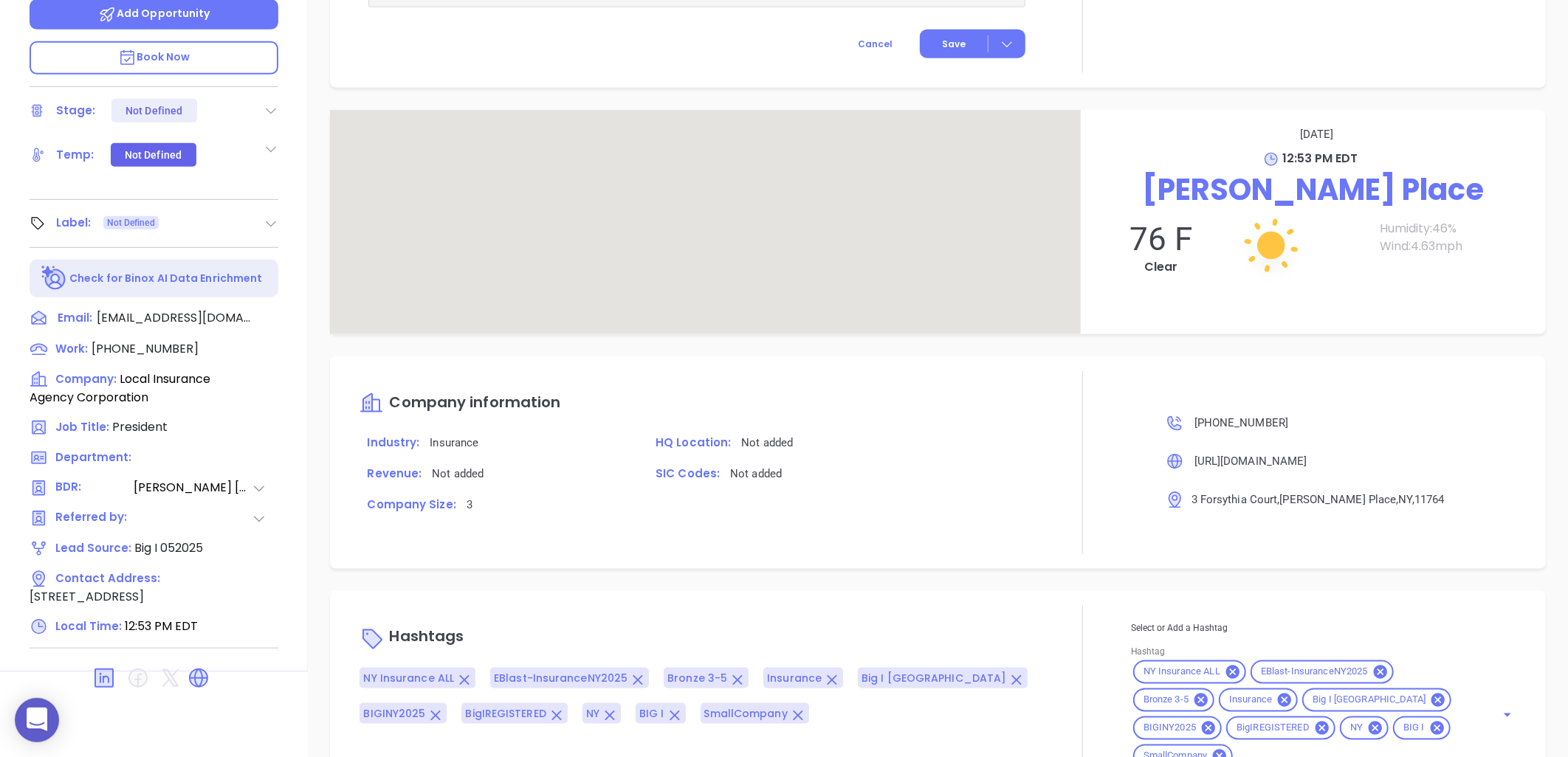
scroll to position [946, 0]
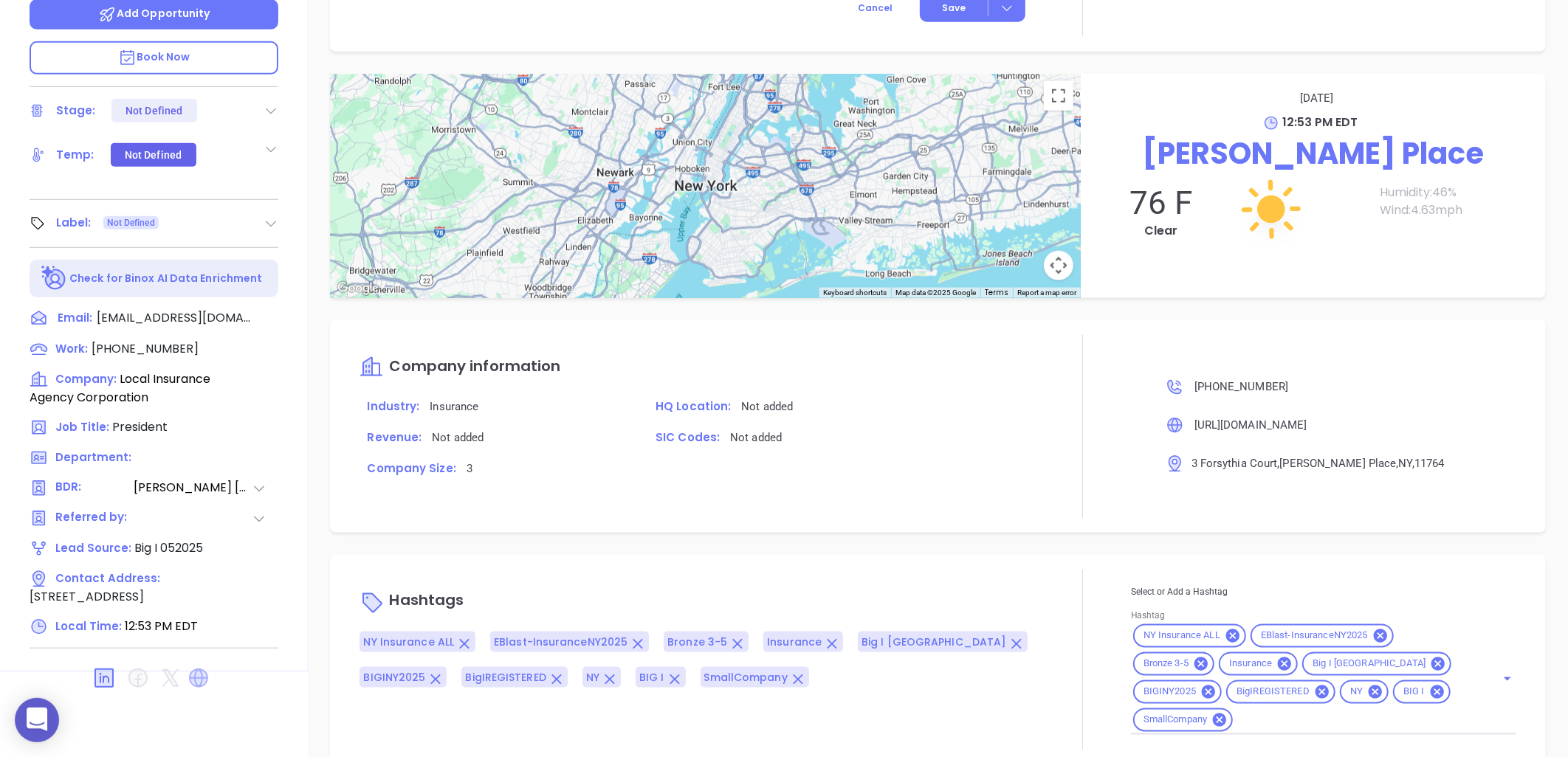
click at [201, 673] on icon at bounding box center [198, 678] width 17 height 17
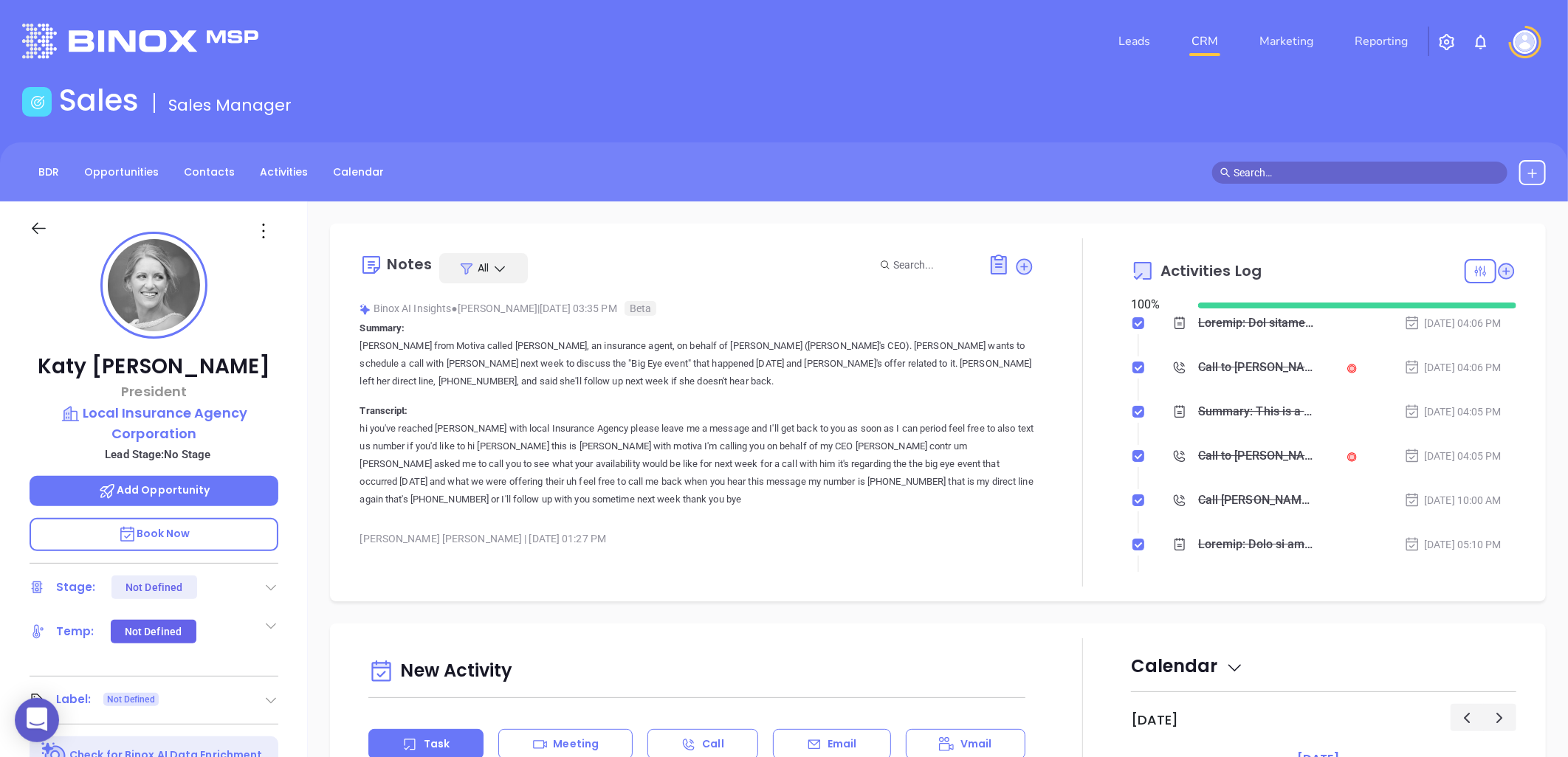
scroll to position [2302, 0]
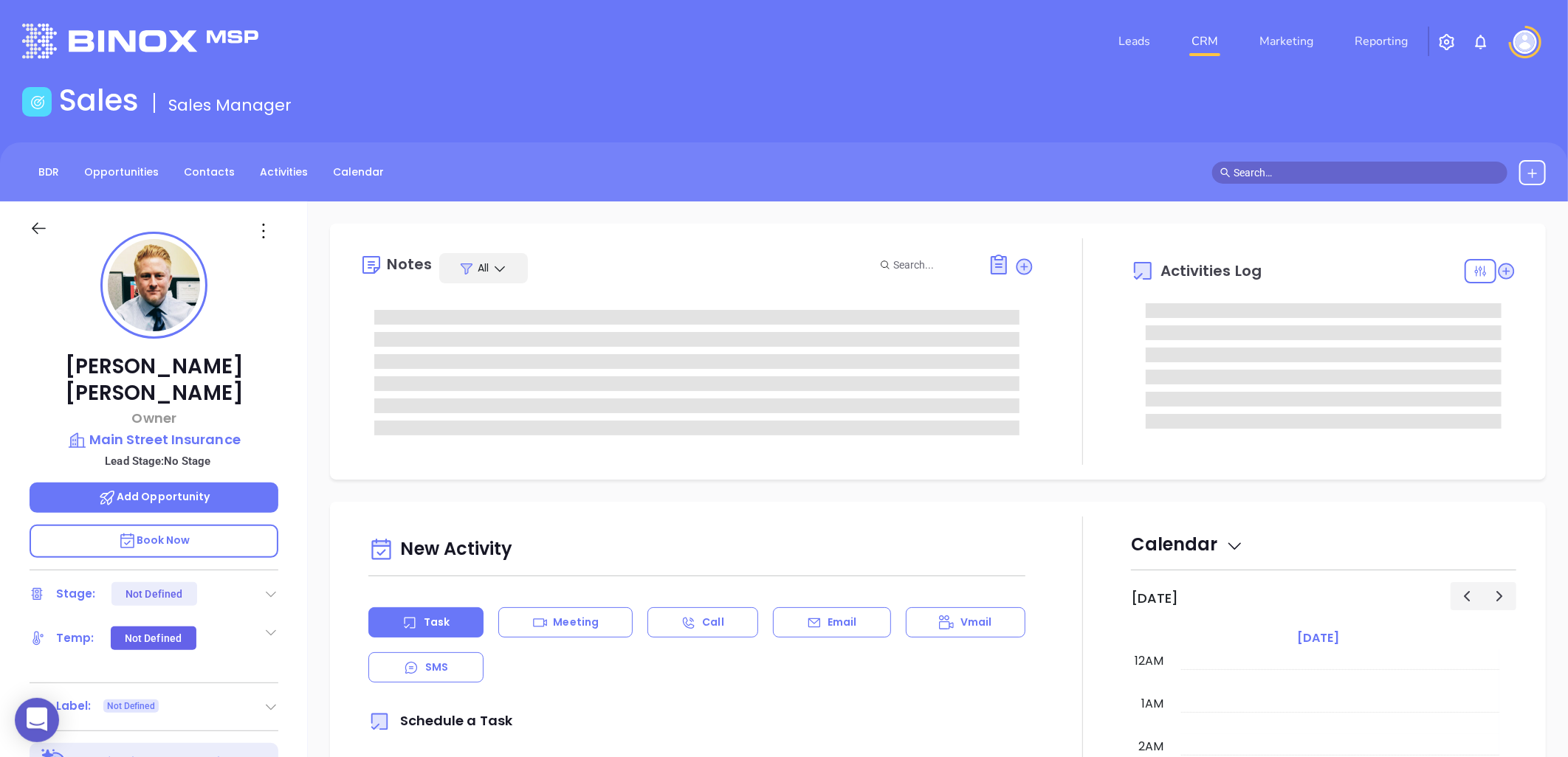
type input "[DATE]"
type input "[PERSON_NAME]"
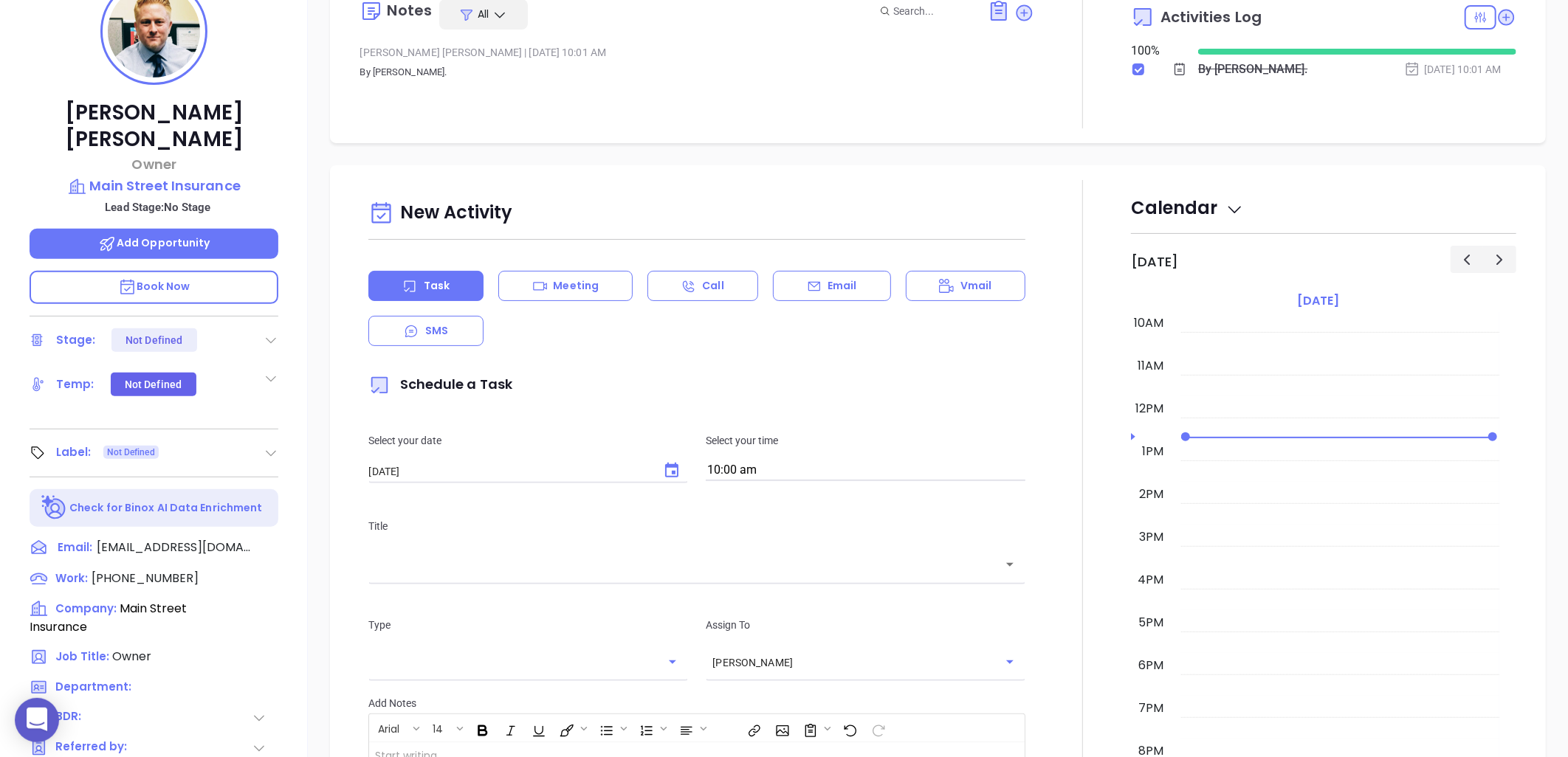
scroll to position [477, 0]
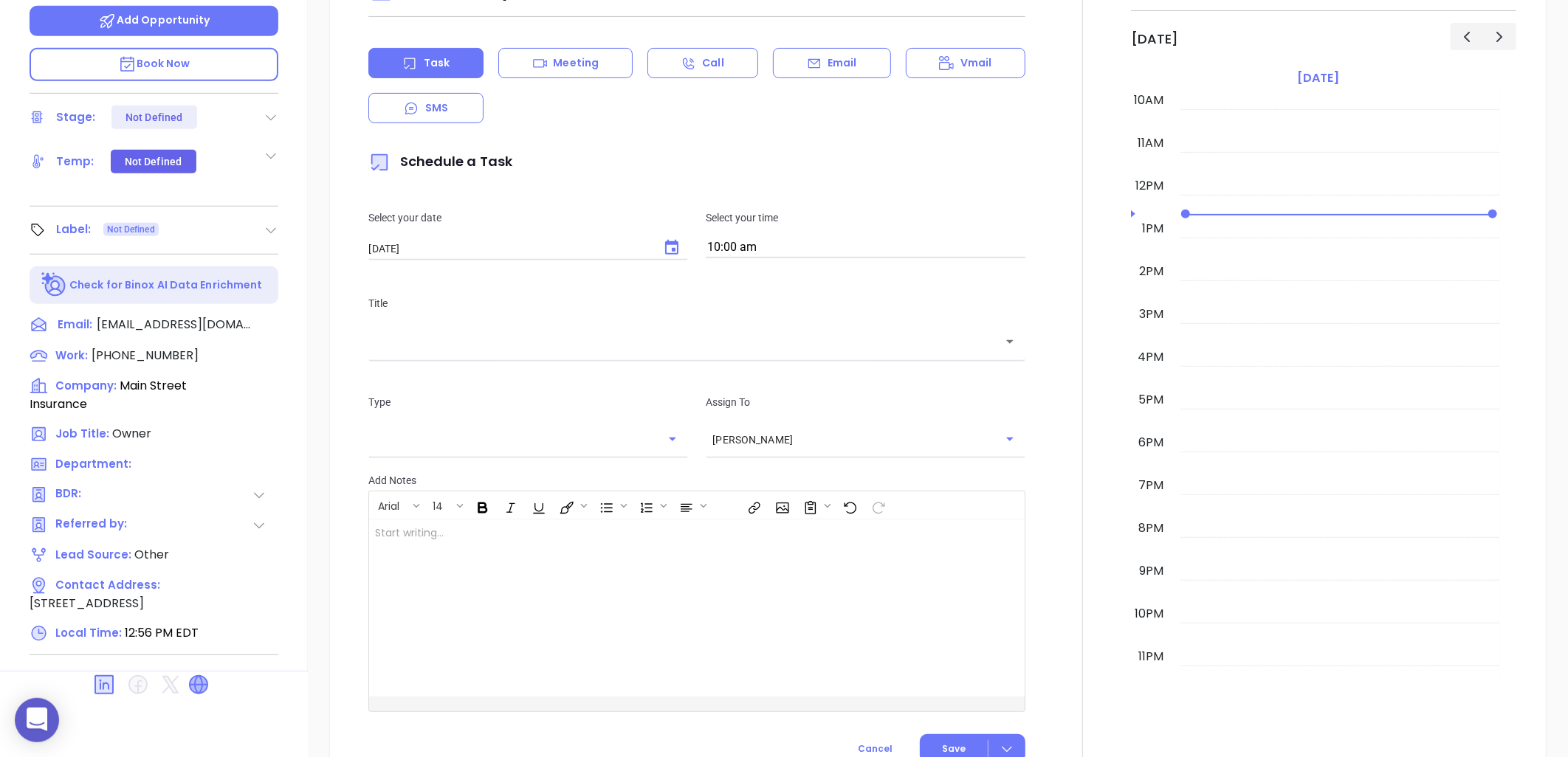
click at [199, 677] on icon at bounding box center [198, 685] width 17 height 17
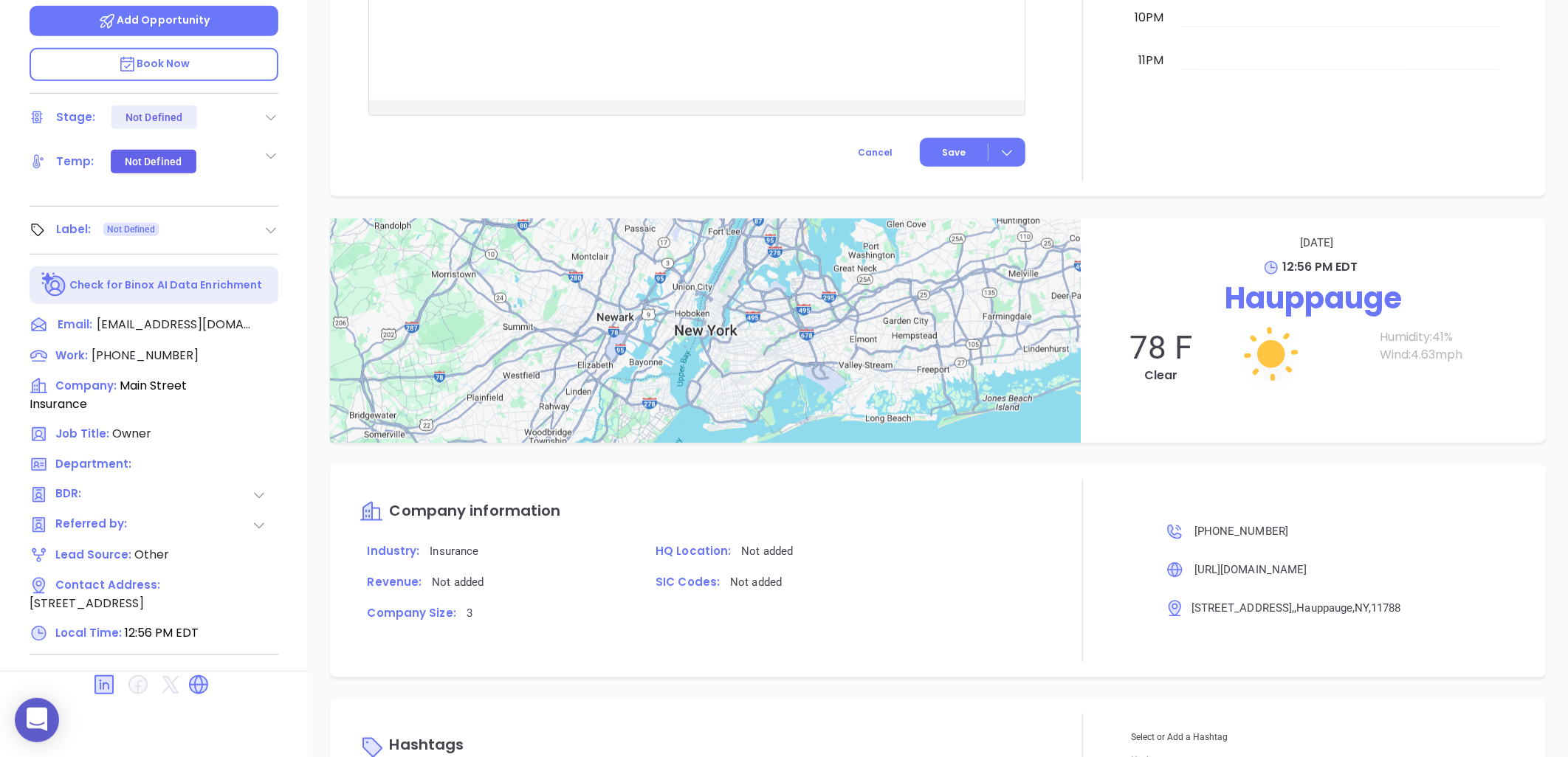
scroll to position [713, 0]
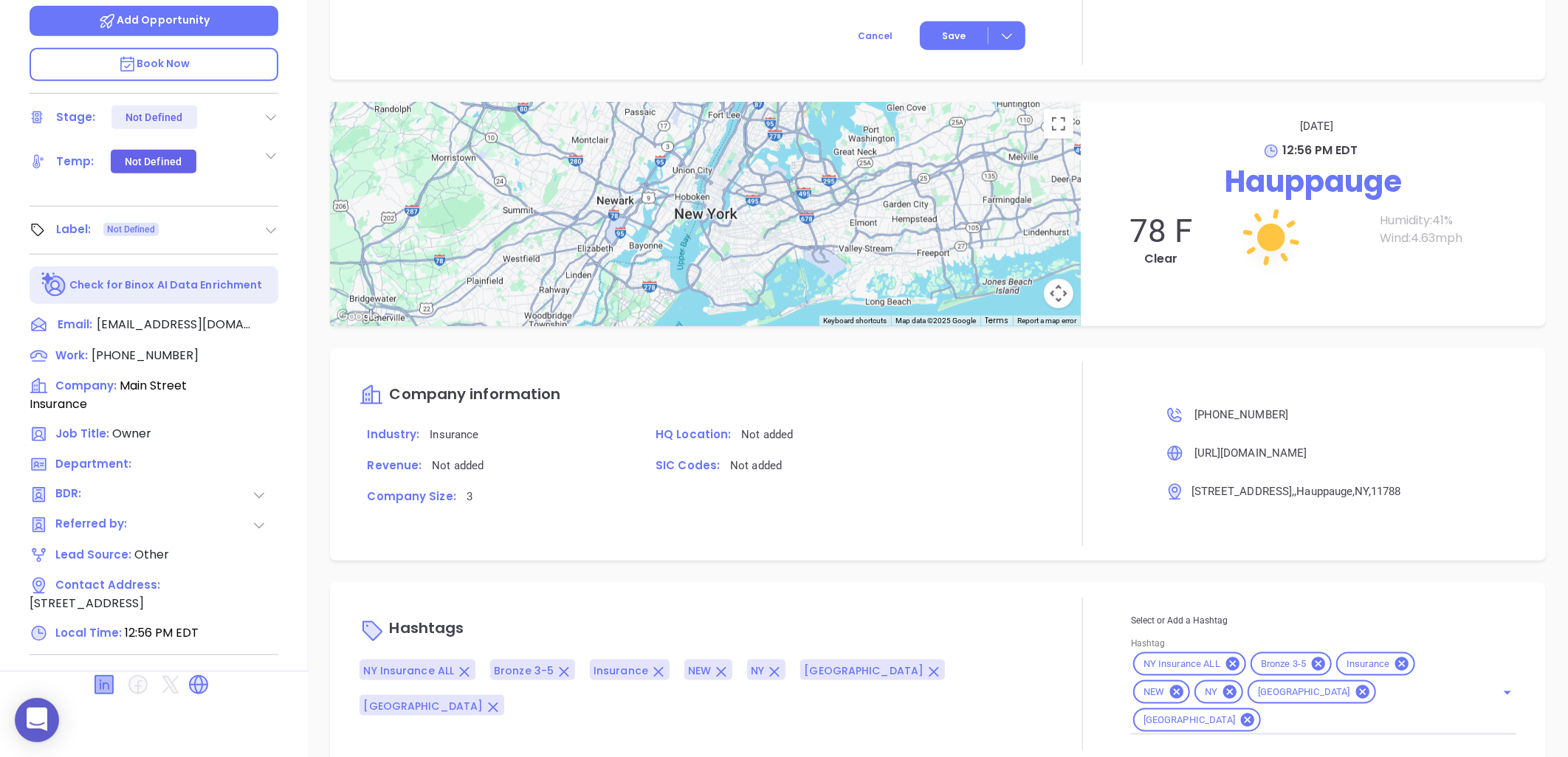
click at [108, 677] on icon at bounding box center [104, 685] width 17 height 17
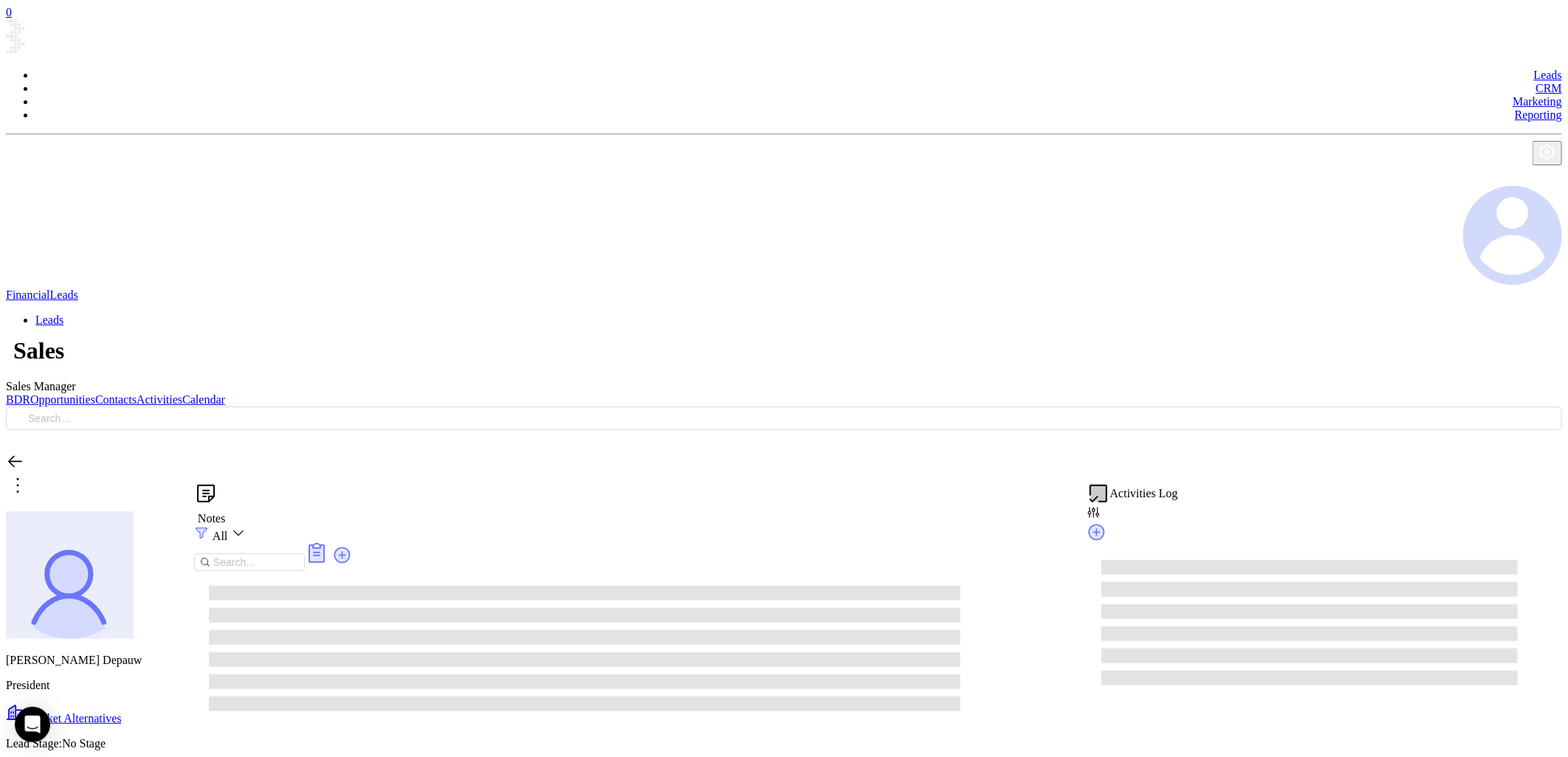
type input "10:00 am"
type input "[DATE]"
type input "[PERSON_NAME]"
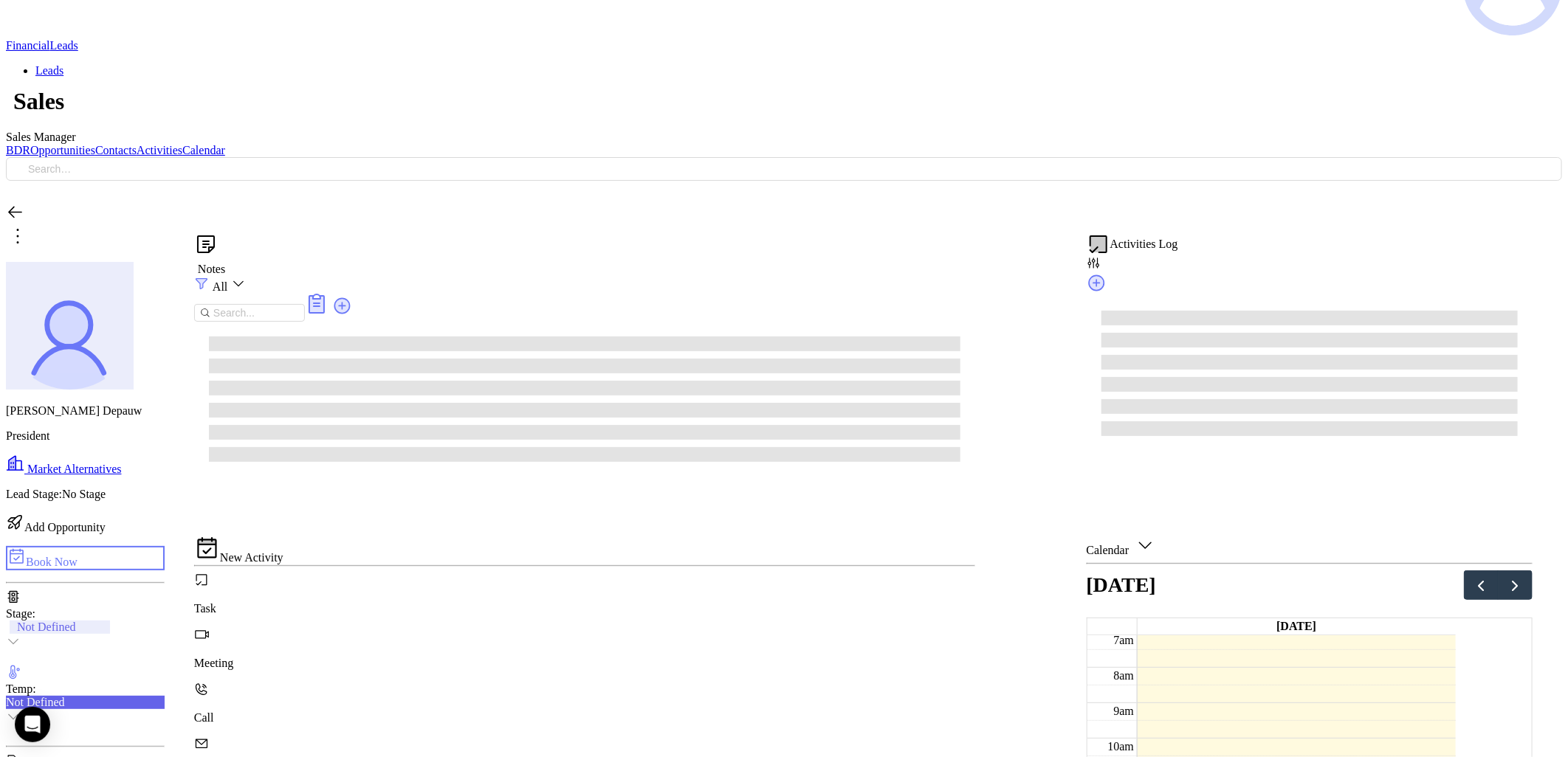
scroll to position [477, 0]
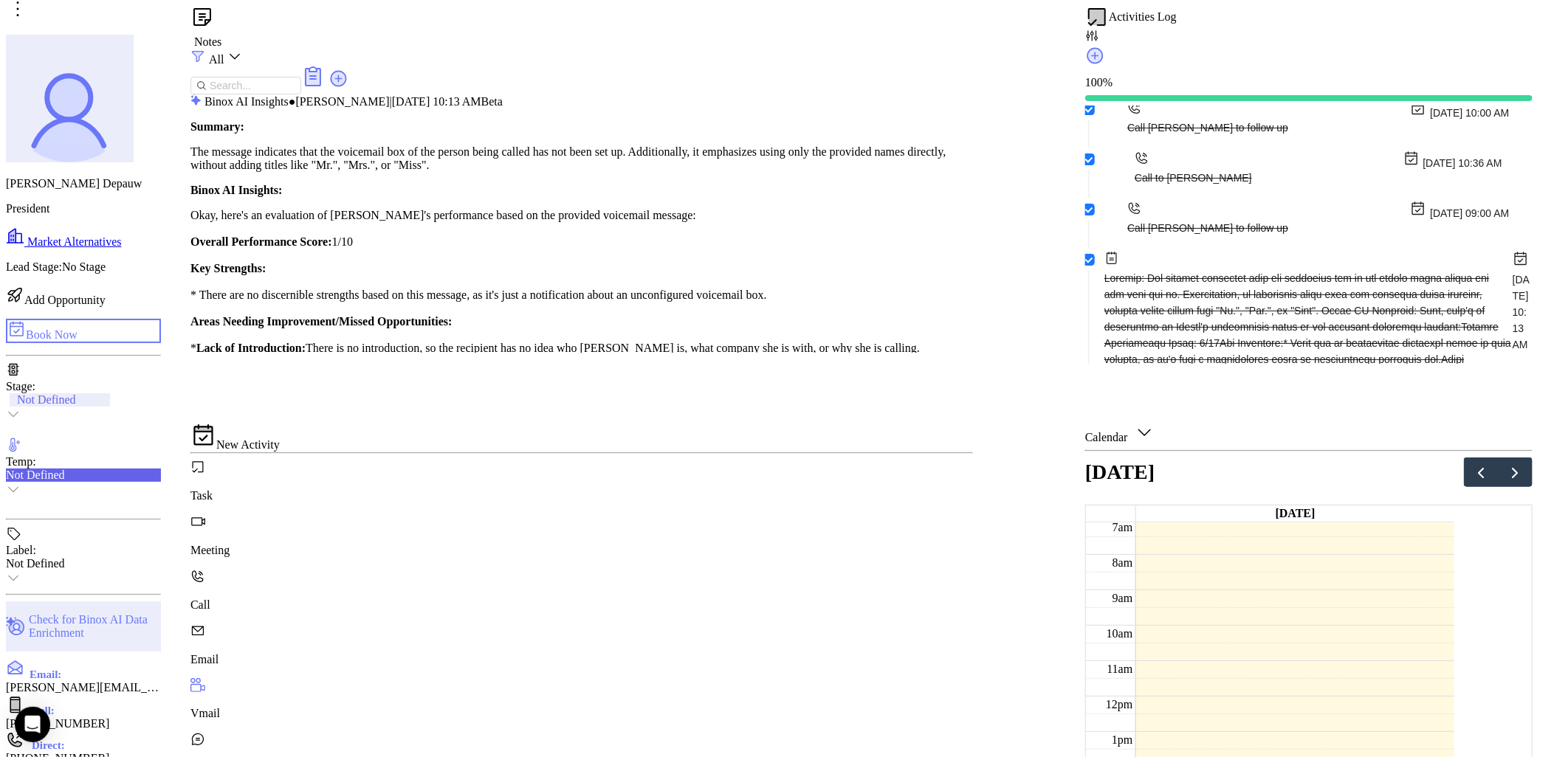
click at [204, 689] on icon at bounding box center [198, 697] width 17 height 17
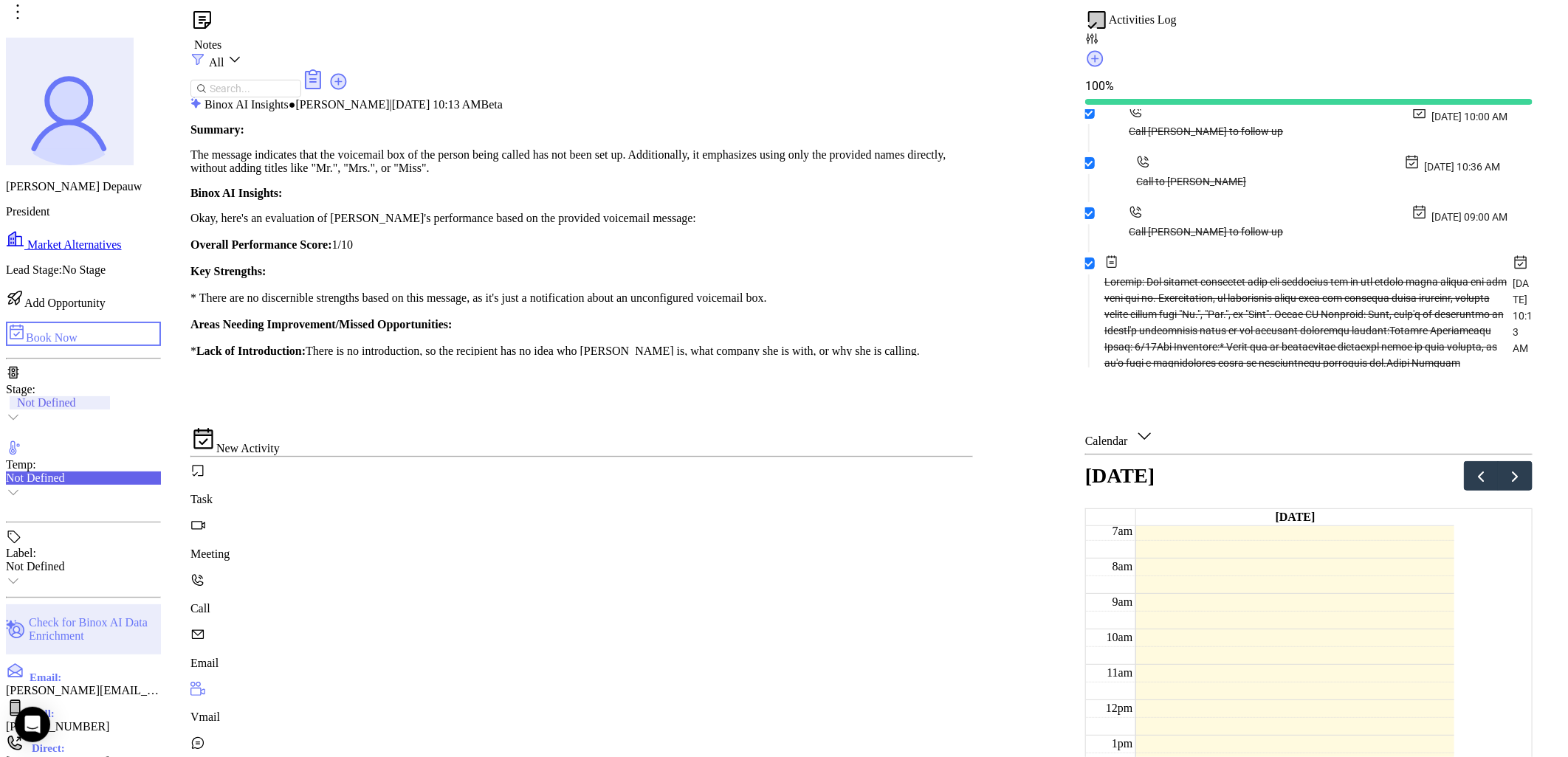
click at [201, 688] on icon at bounding box center [198, 697] width 19 height 19
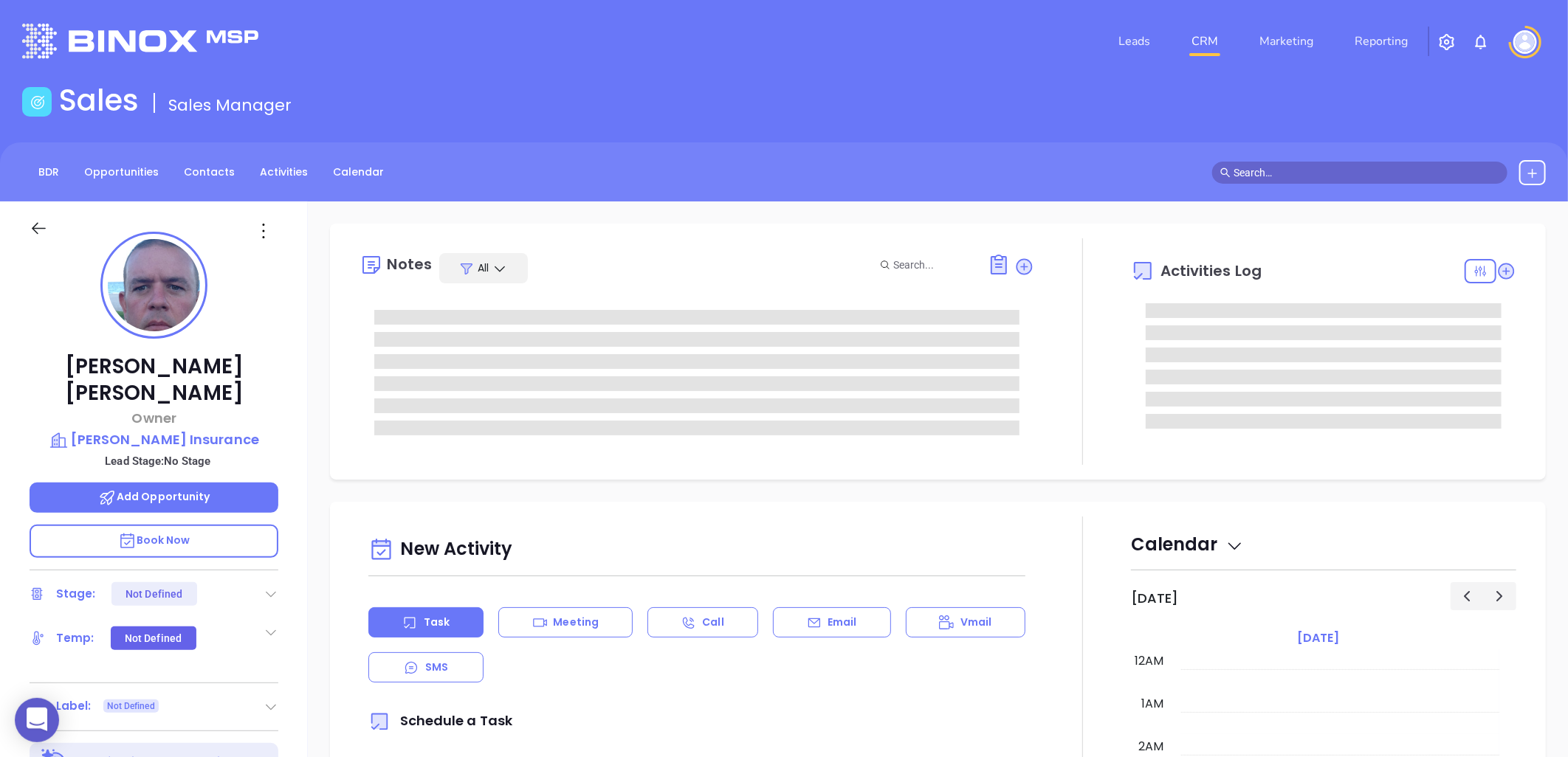
type input "[DATE]"
type input "[PERSON_NAME]"
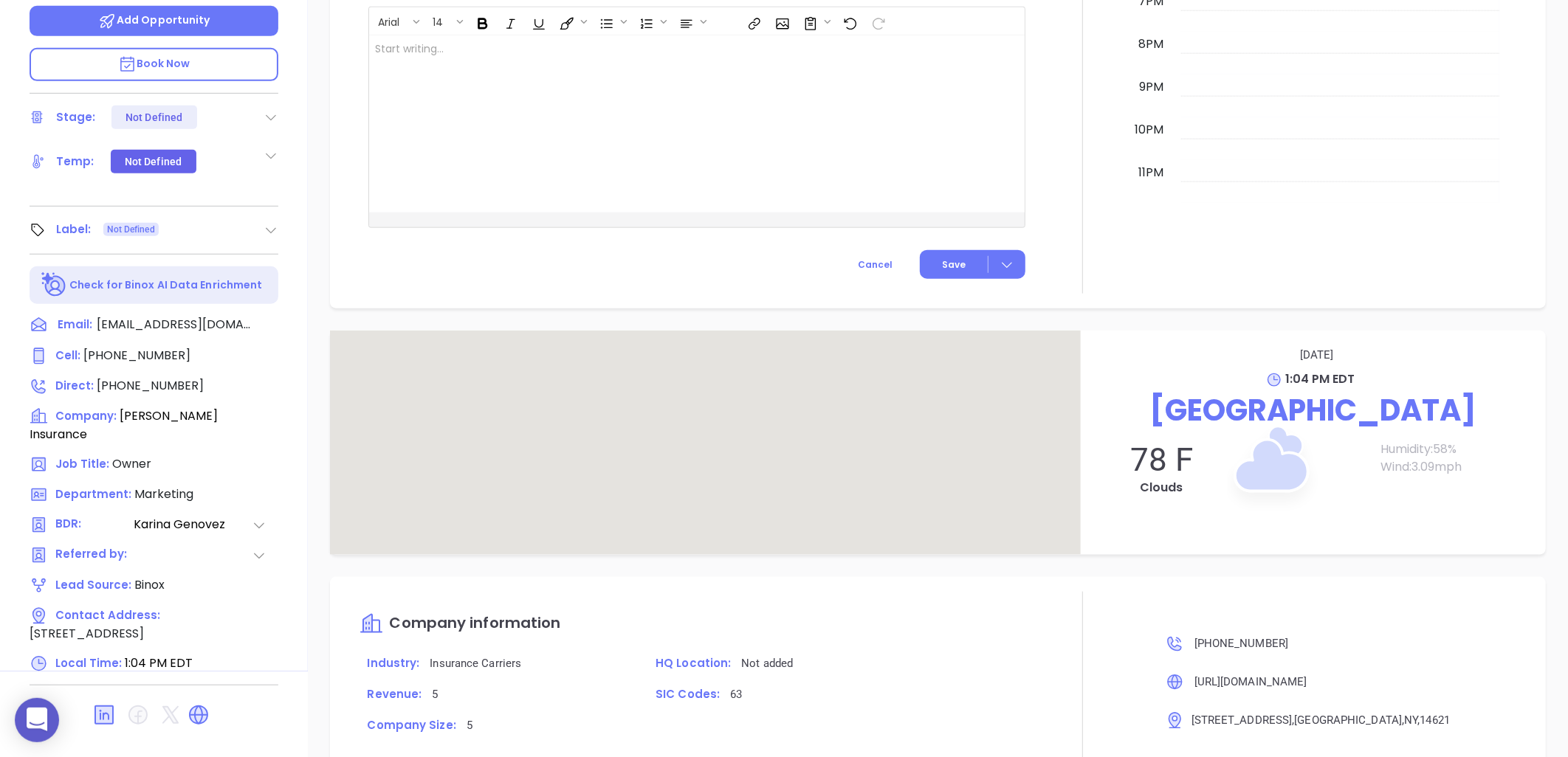
scroll to position [1001, 0]
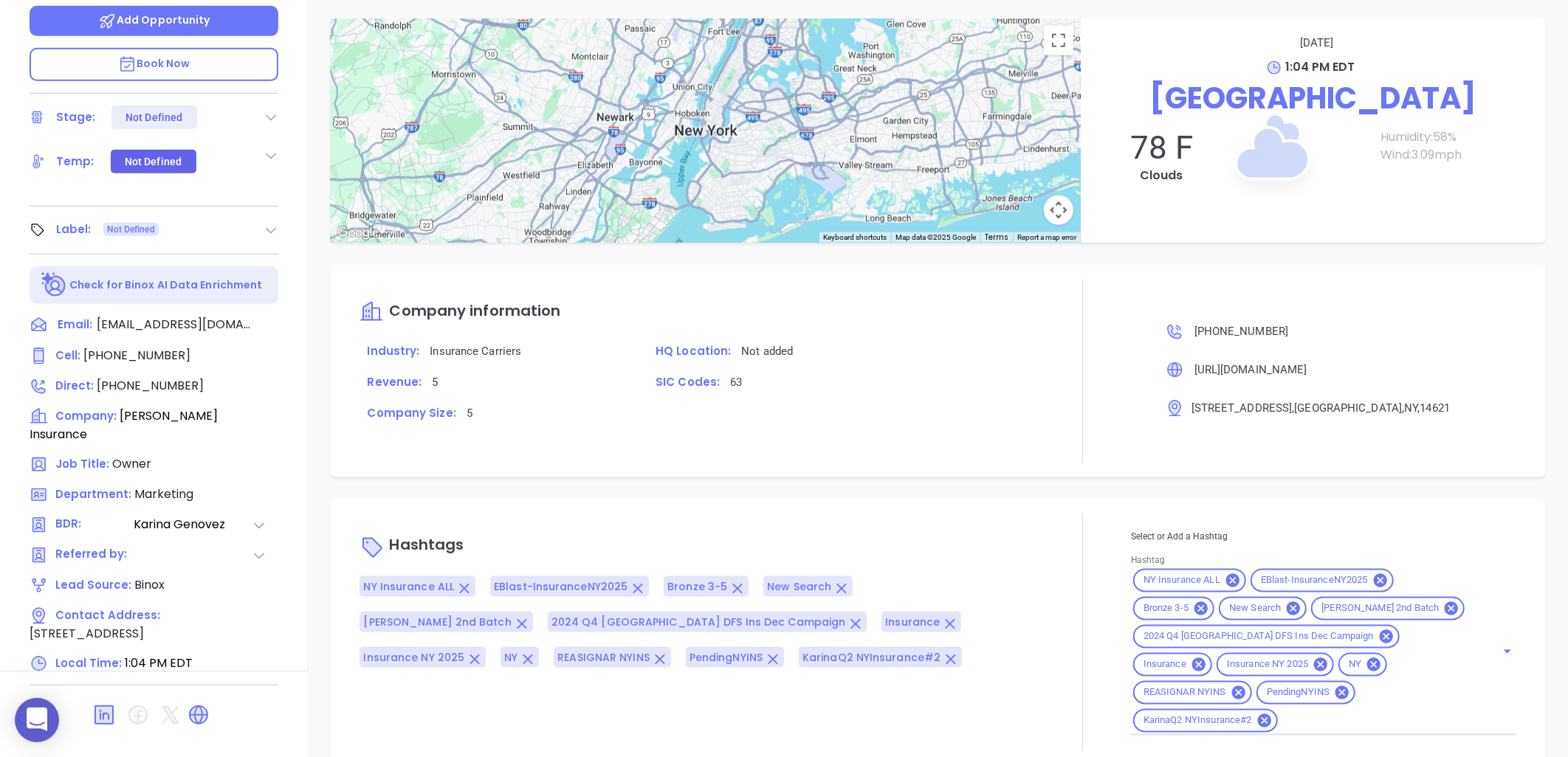
click at [206, 703] on icon at bounding box center [198, 715] width 23 height 23
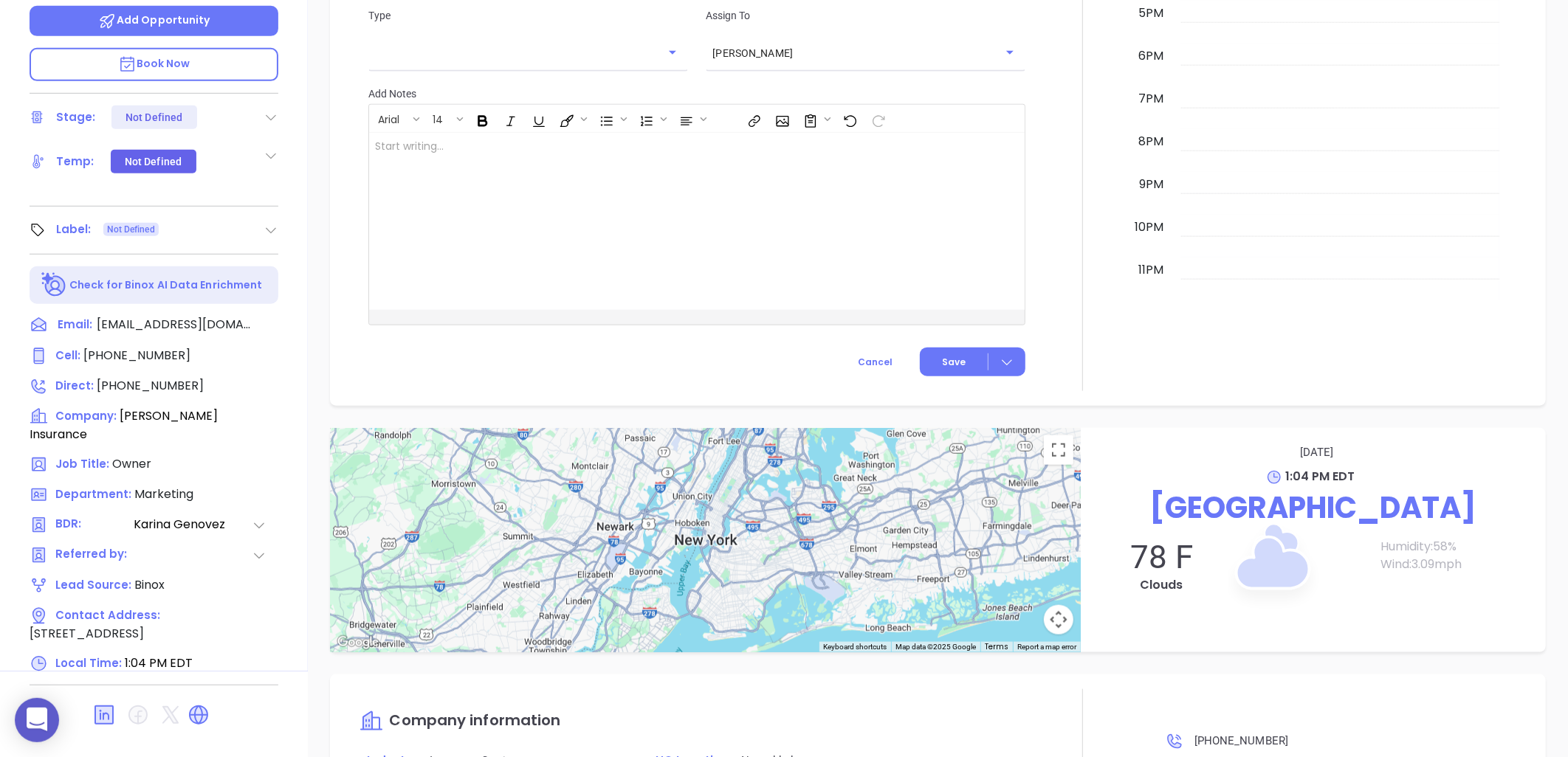
scroll to position [149, 0]
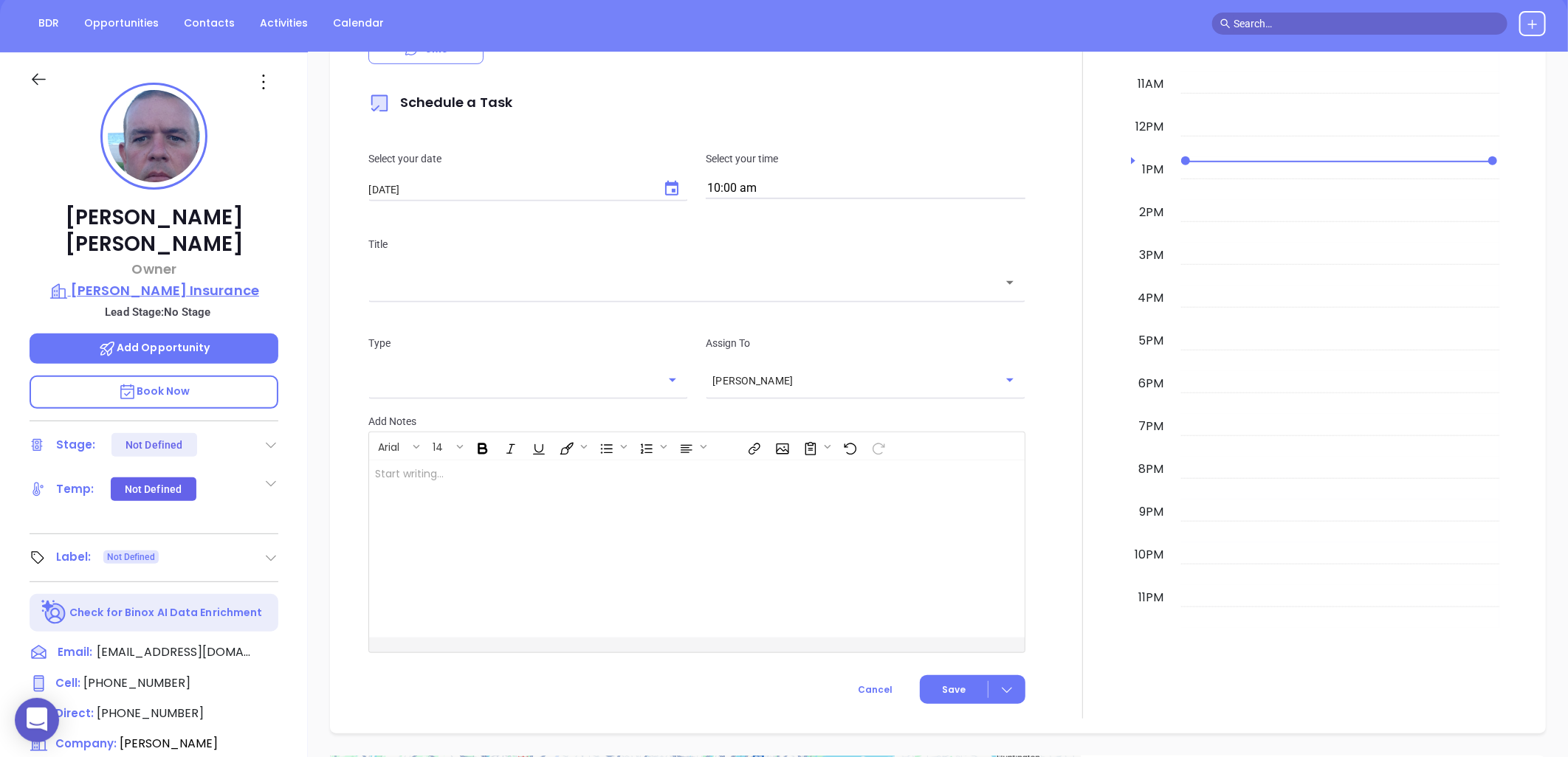
click at [204, 280] on p "Mazzola Insurance" at bounding box center [154, 290] width 249 height 21
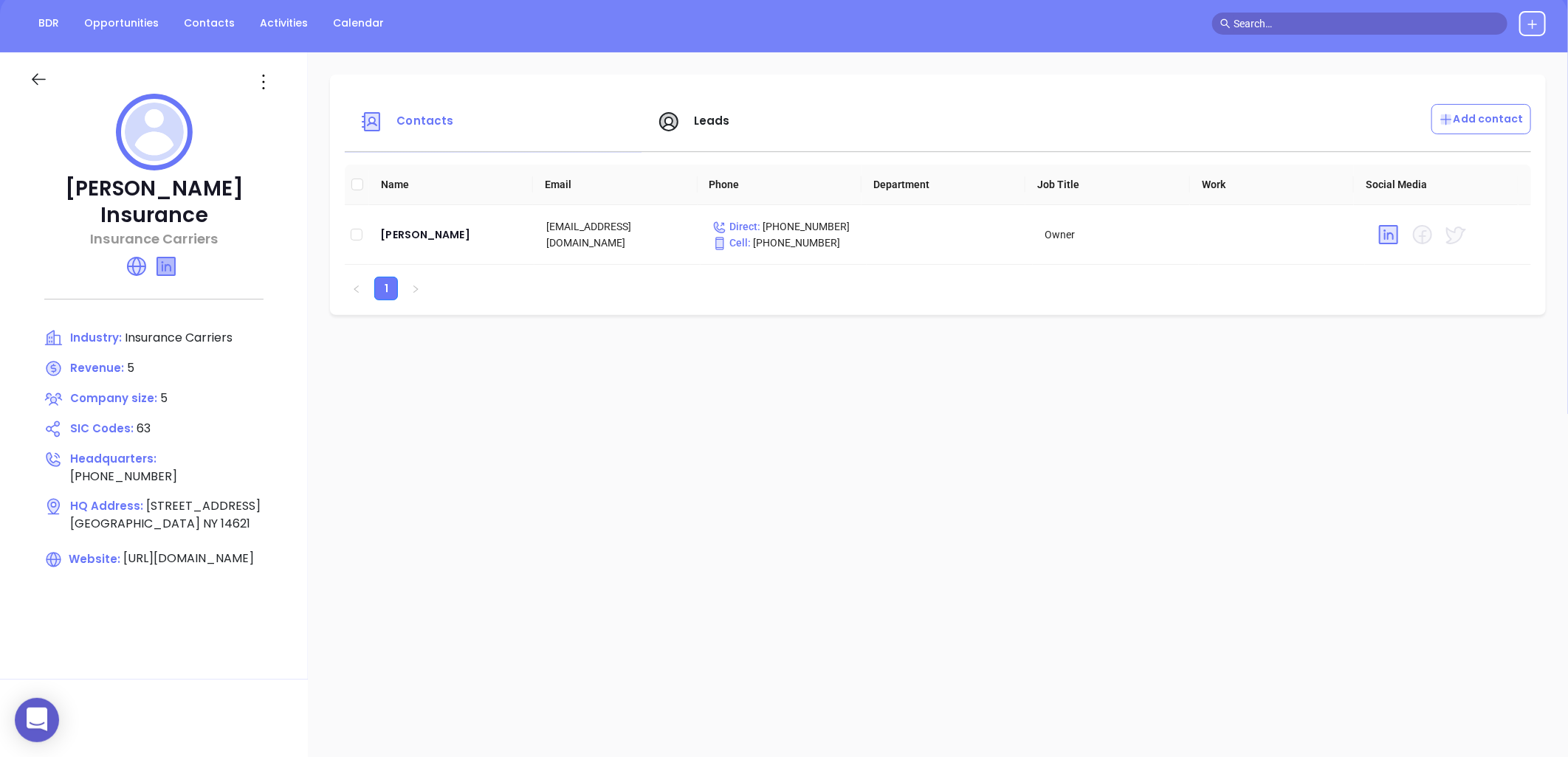
click at [166, 258] on icon at bounding box center [166, 266] width 17 height 17
click at [421, 237] on div "Eugene Mazzola" at bounding box center [452, 234] width 143 height 17
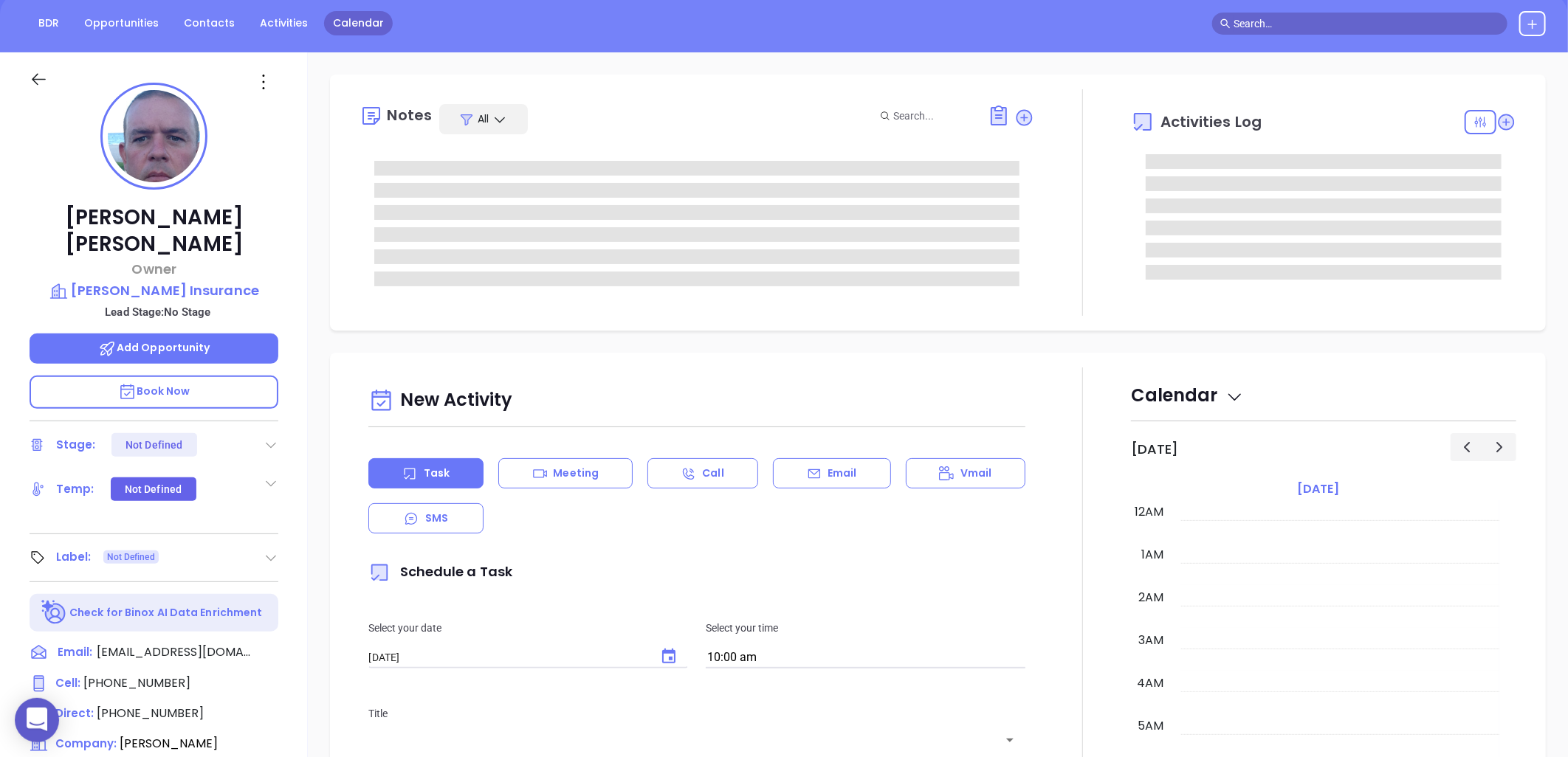
type input "[PERSON_NAME]"
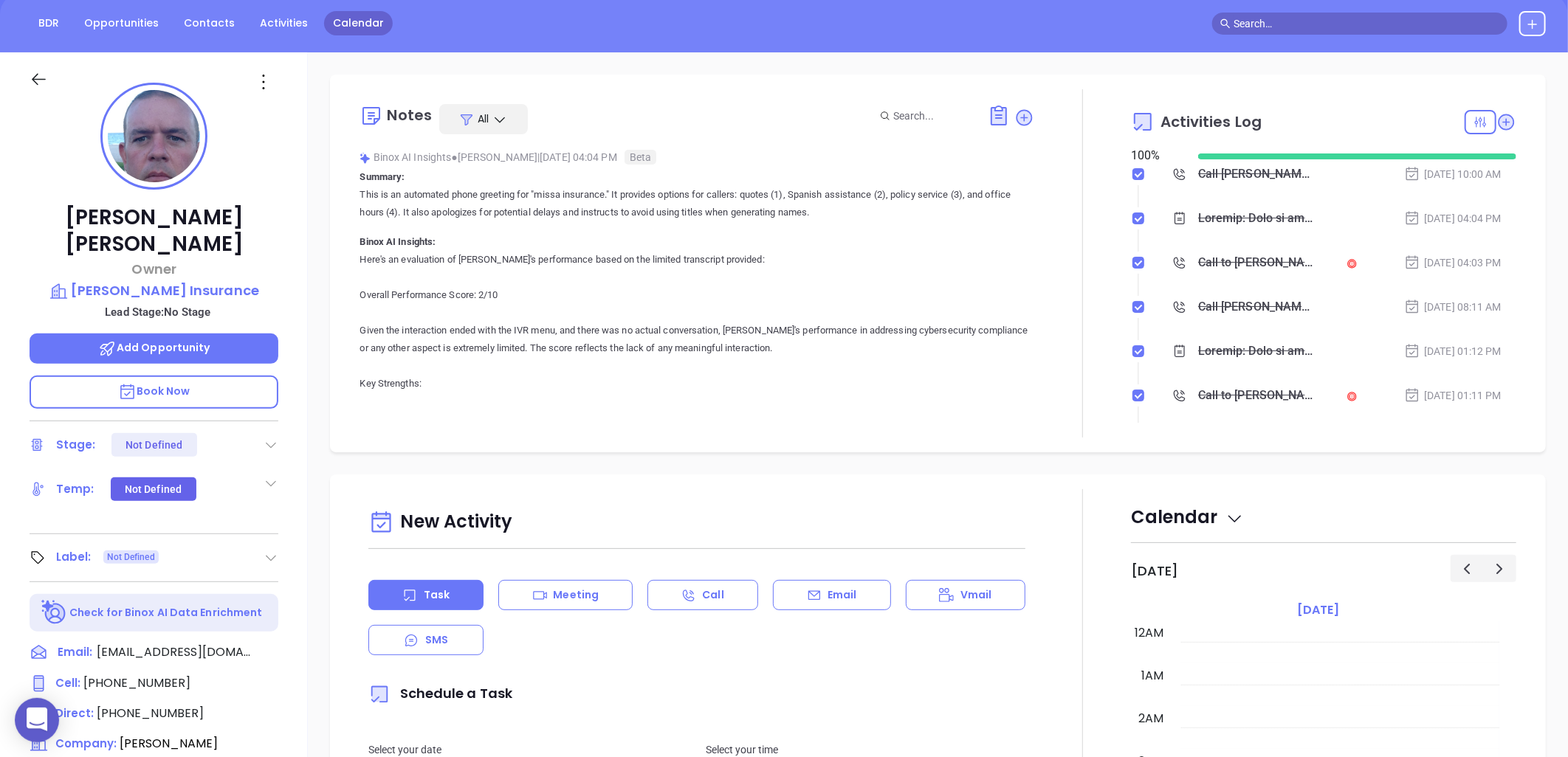
scroll to position [429, 0]
click at [262, 79] on icon at bounding box center [264, 82] width 23 height 23
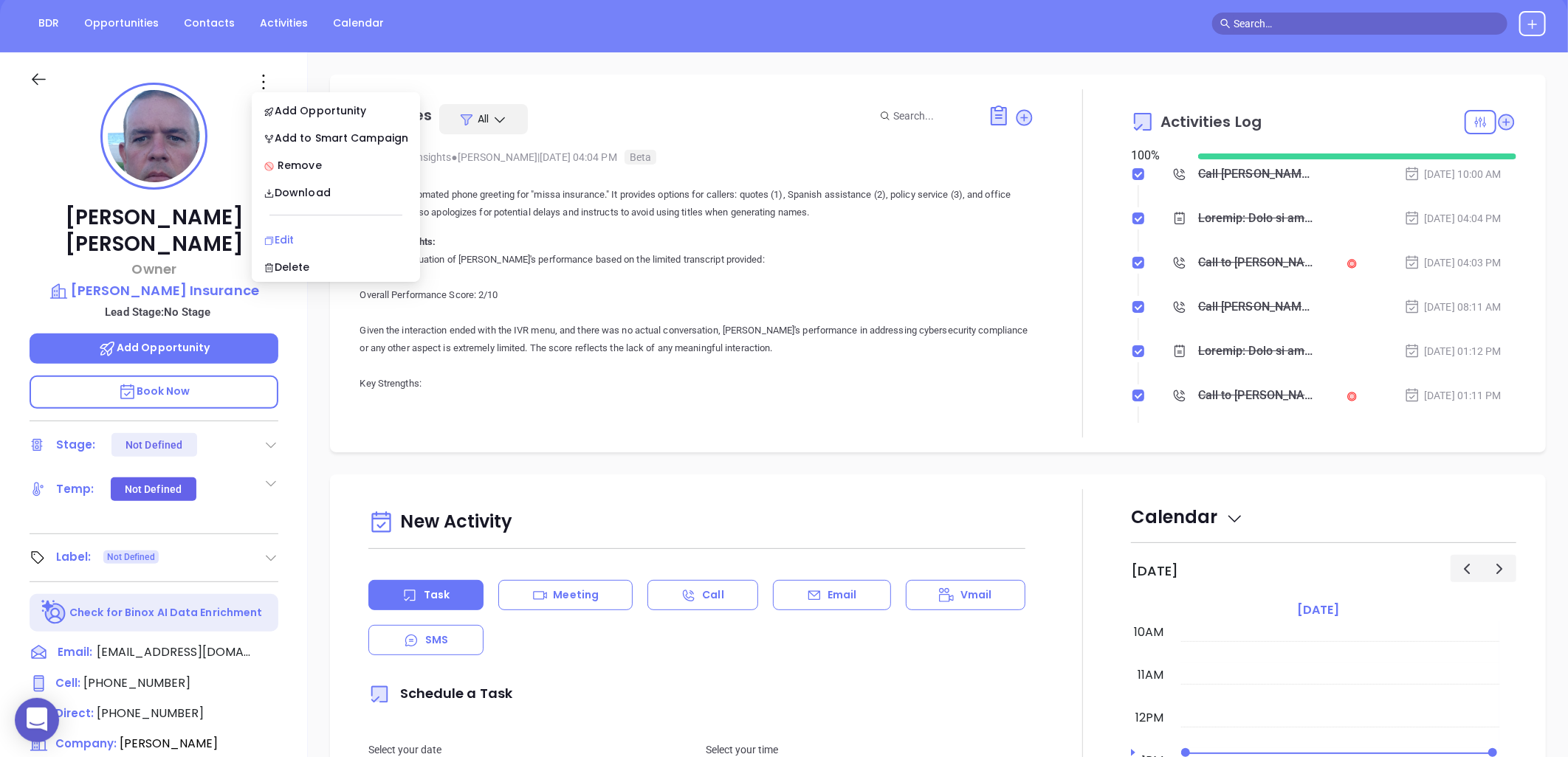
click at [306, 245] on div "Edit" at bounding box center [336, 240] width 145 height 17
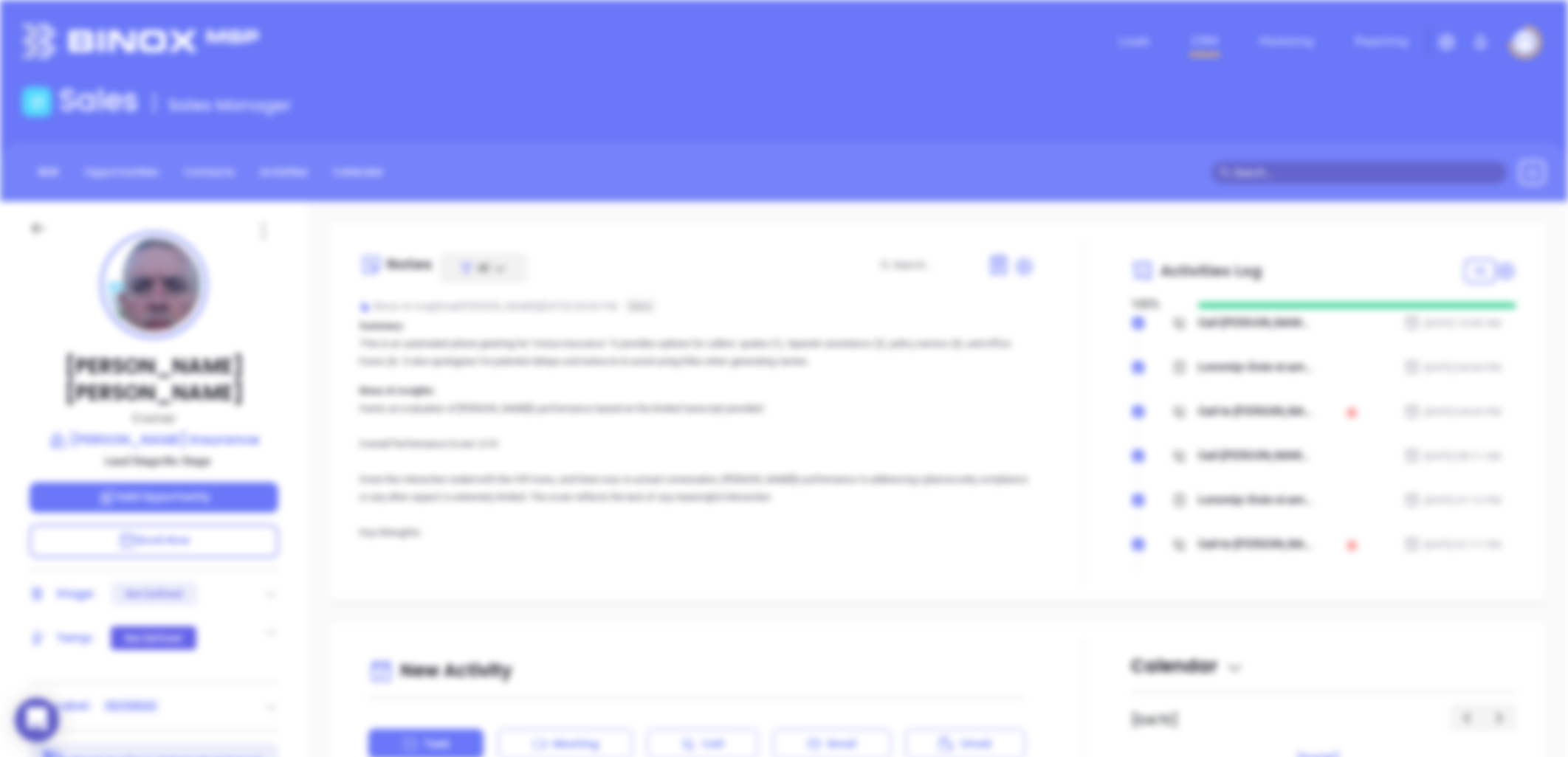
scroll to position [0, 0]
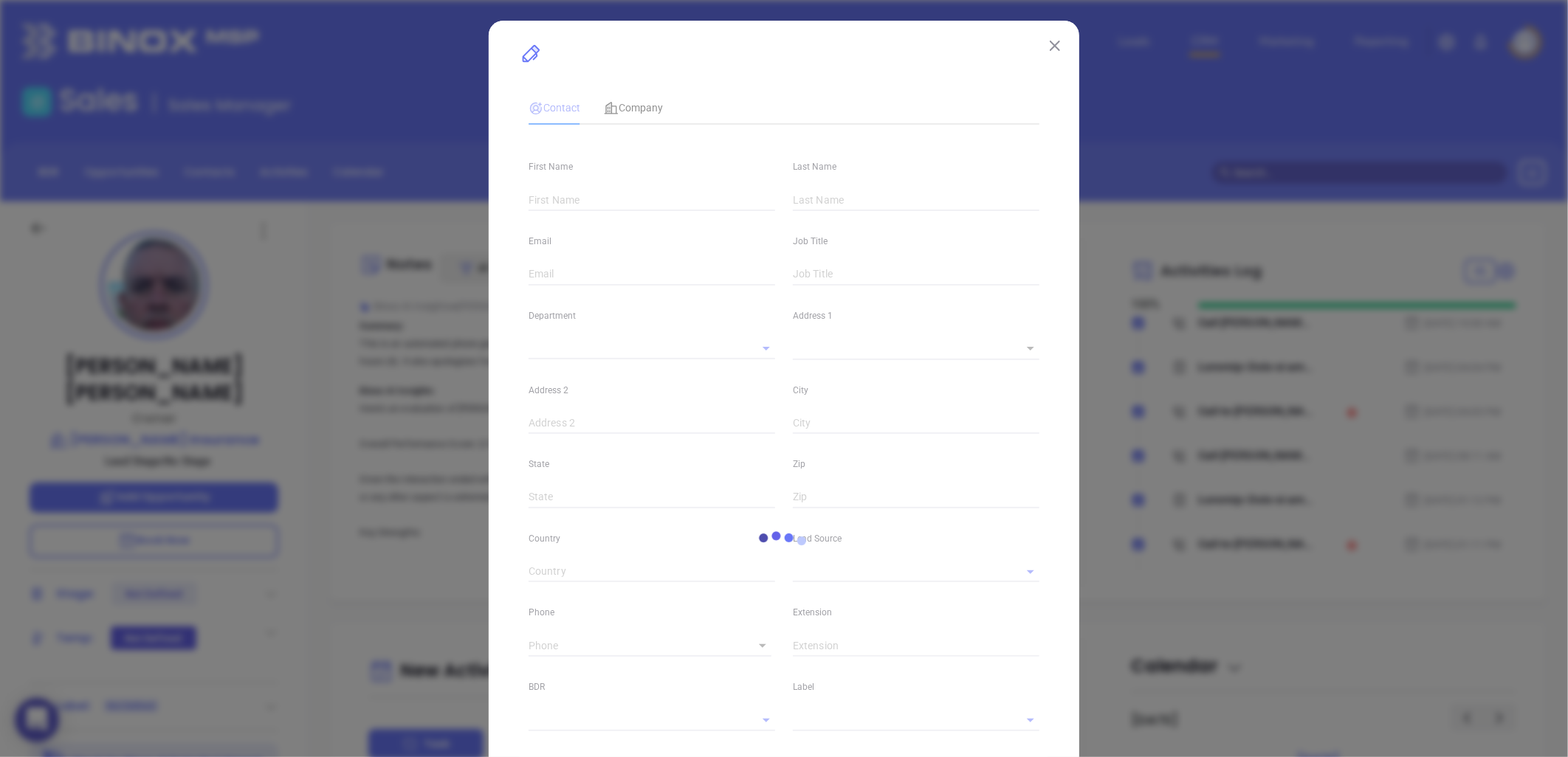
type input "Eugene"
type input "Mazzola"
type input "genom@frontiernet.net"
type input "Owner"
type textarea "1619 East Ridge Road"
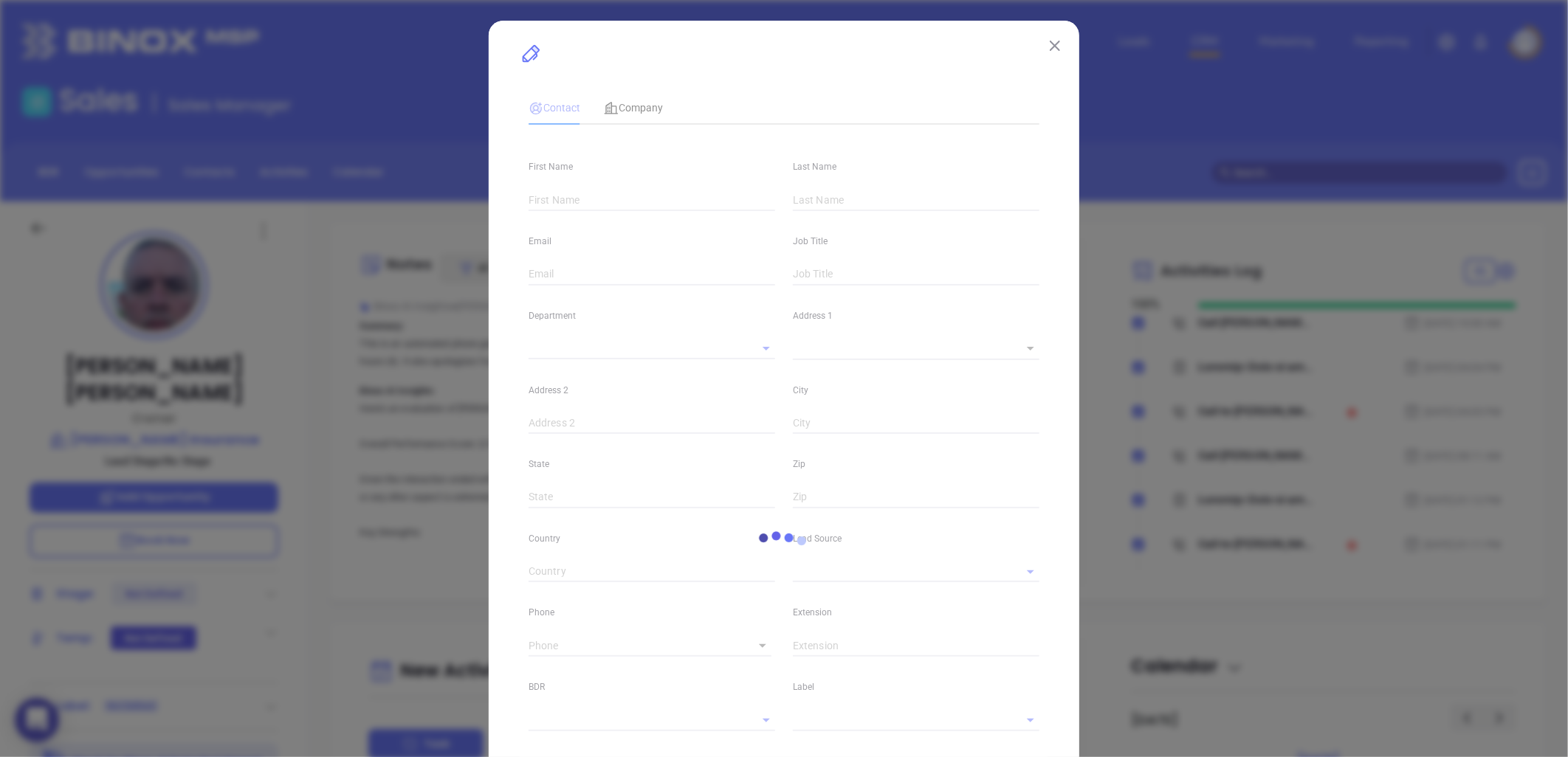
type input "1"
type input "Rochester"
type input "NY"
type input "14621"
type input "www.linkedin.com/in/gene-mazzola-77a219168"
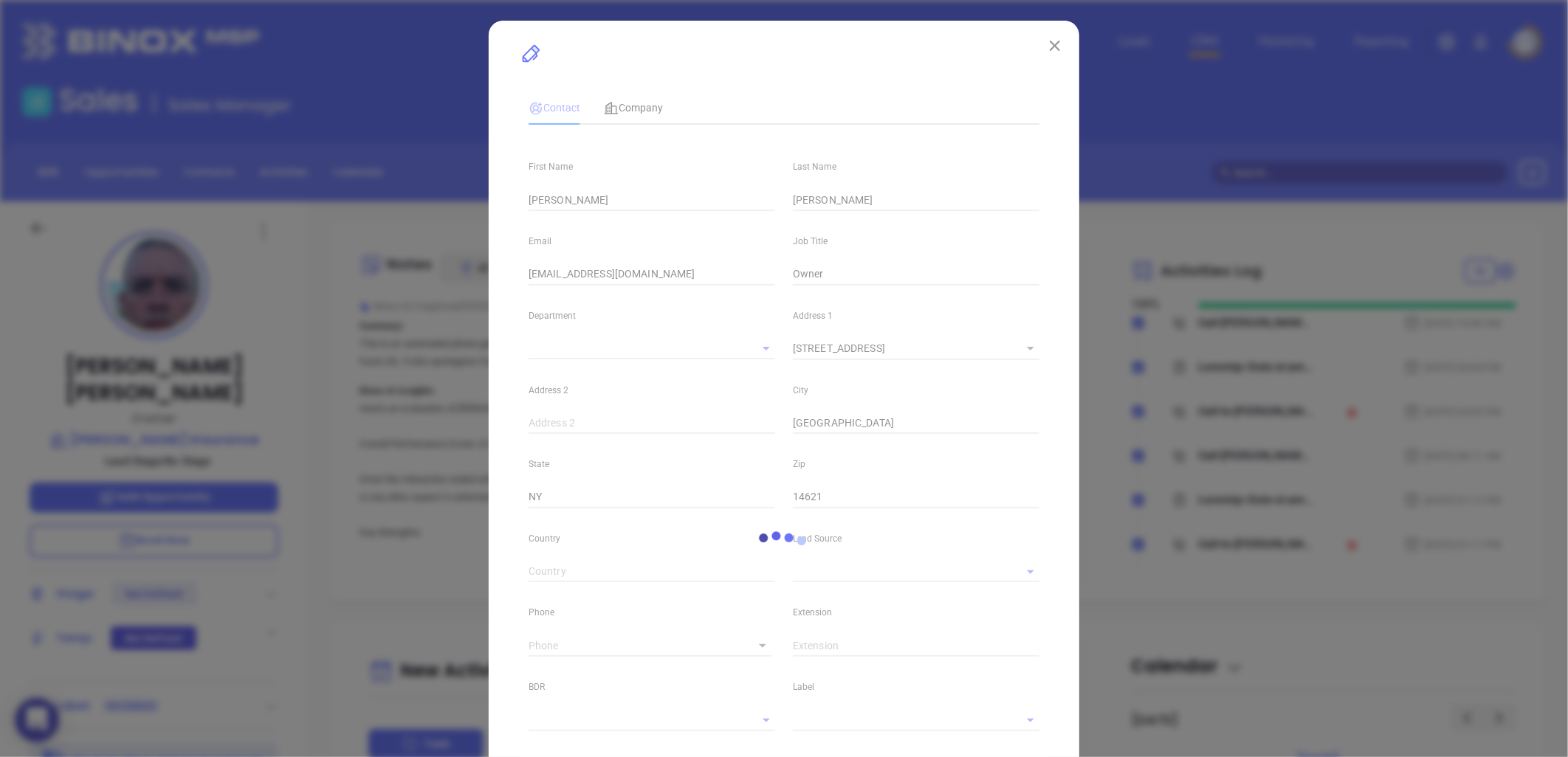
type input "Marketing"
type input "Binox"
type input "[PERSON_NAME]"
type input "1"
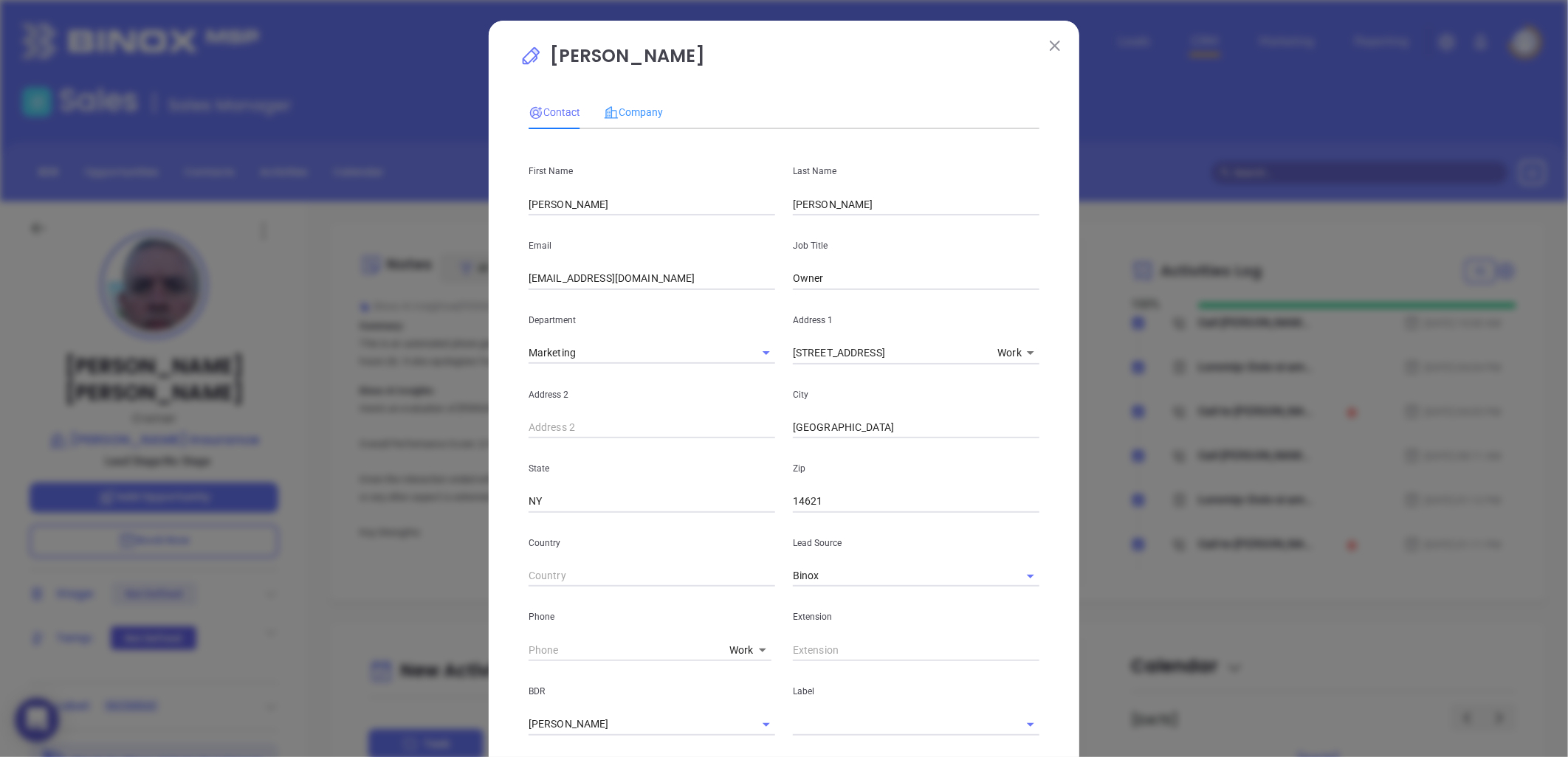
click at [629, 122] on div "Company" at bounding box center [633, 112] width 59 height 34
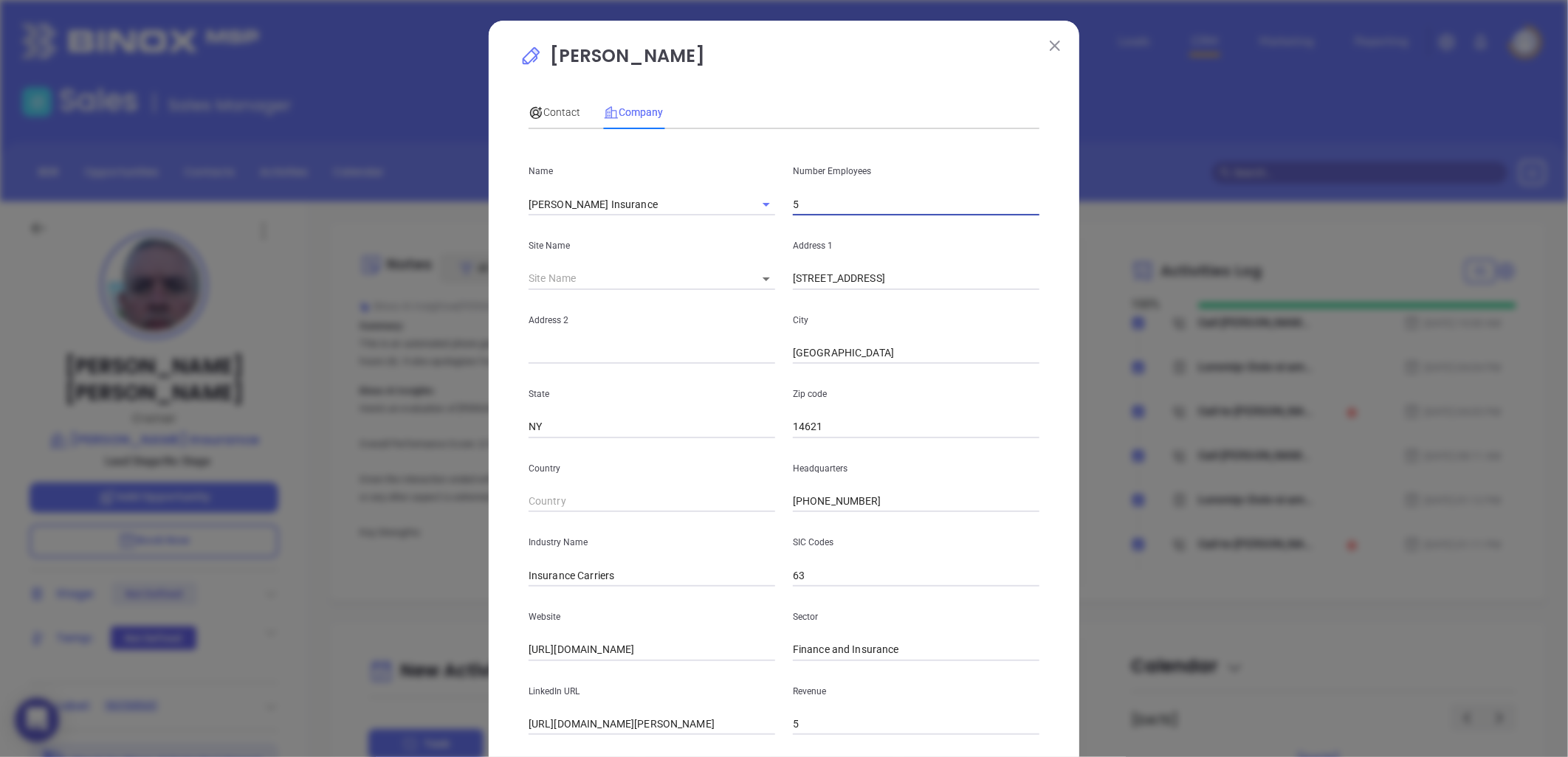
drag, startPoint x: 815, startPoint y: 202, endPoint x: 799, endPoint y: 189, distance: 20.6
click at [814, 200] on input "5" at bounding box center [915, 204] width 246 height 22
type input "7"
click at [547, 121] on div "Contact" at bounding box center [554, 112] width 51 height 34
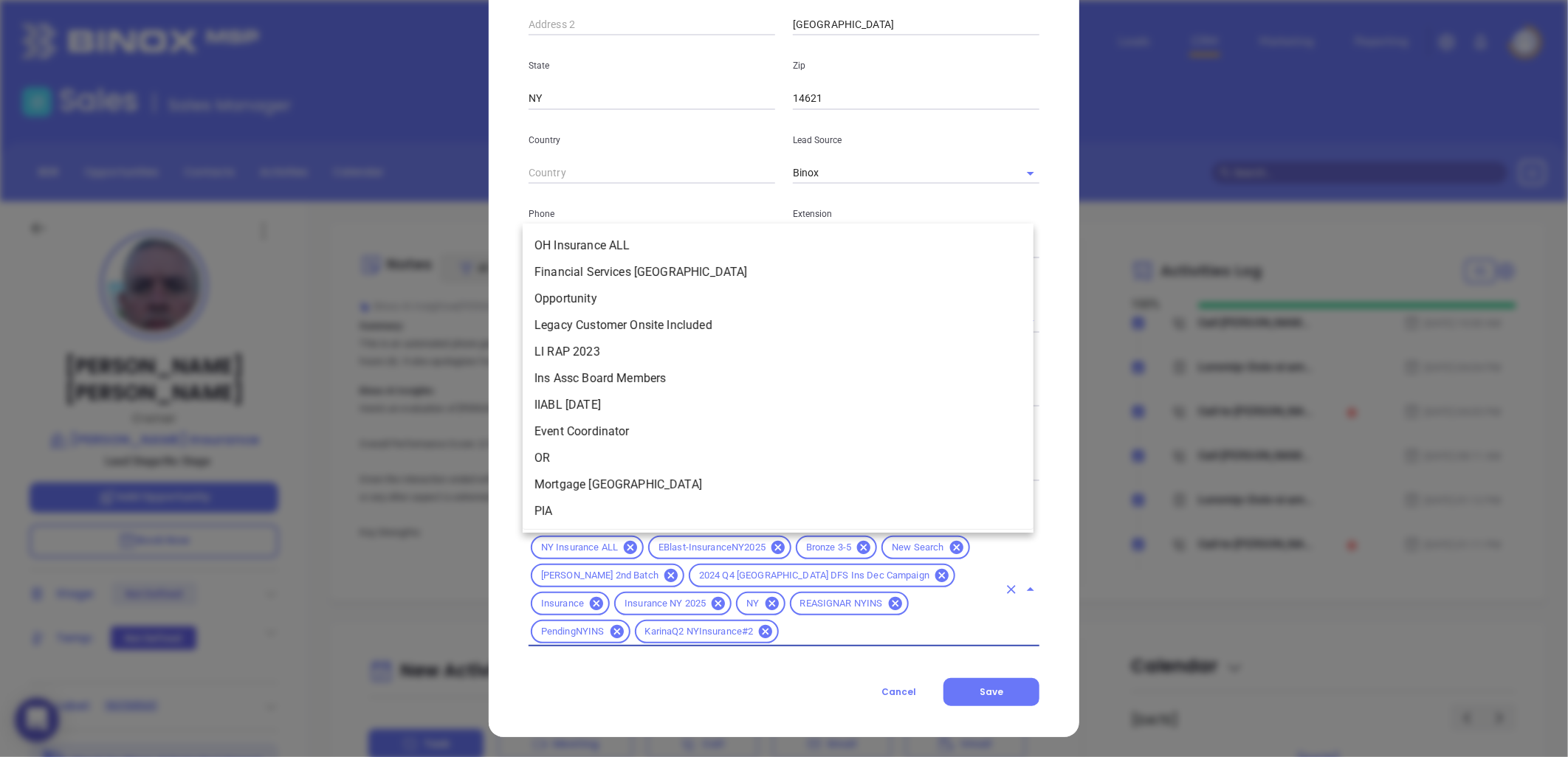
scroll to position [51, 0]
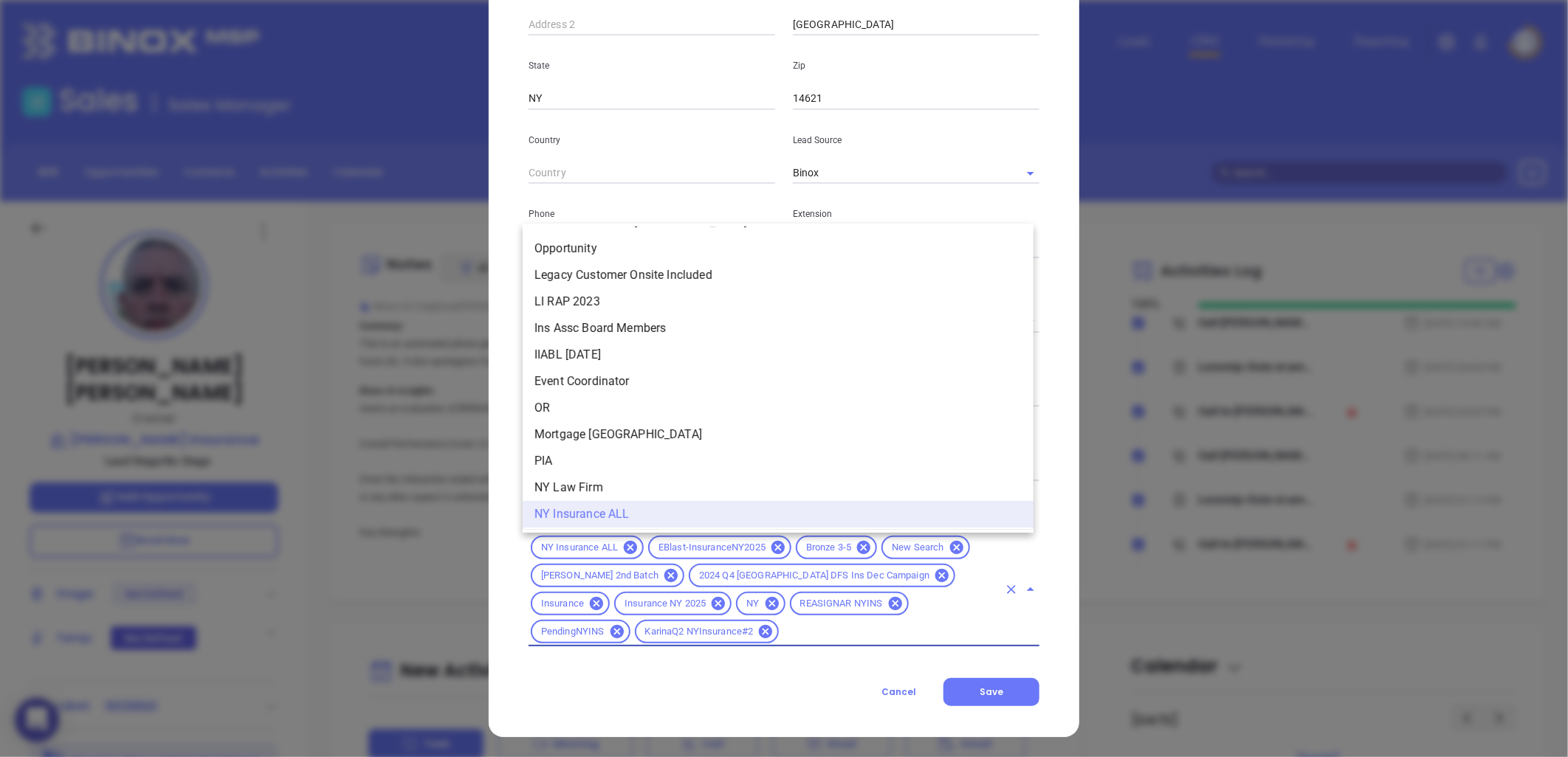
drag, startPoint x: 701, startPoint y: 638, endPoint x: 692, endPoint y: 630, distance: 12.0
click at [781, 633] on input "text" at bounding box center [890, 632] width 217 height 18
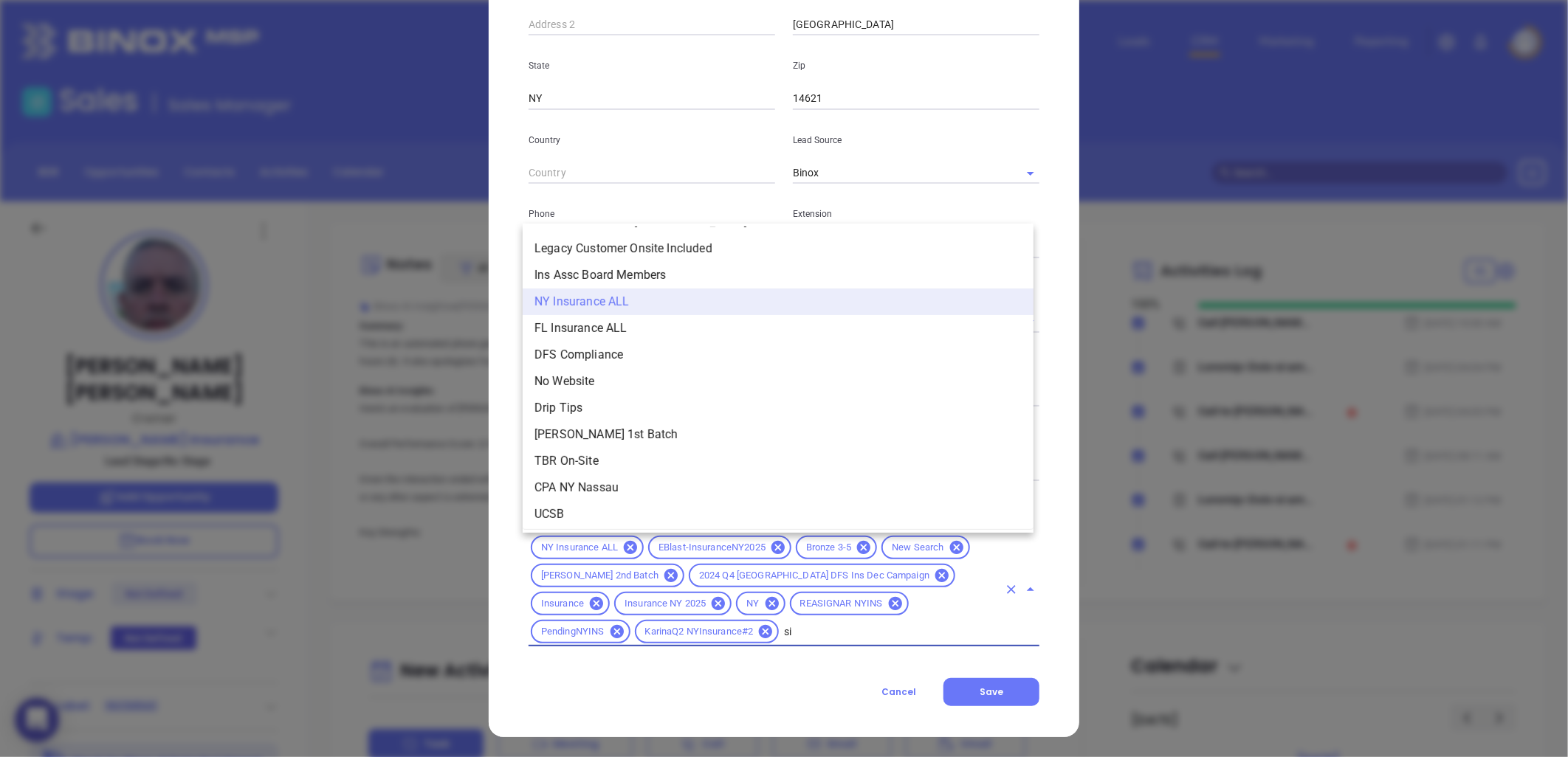
scroll to position [0, 0]
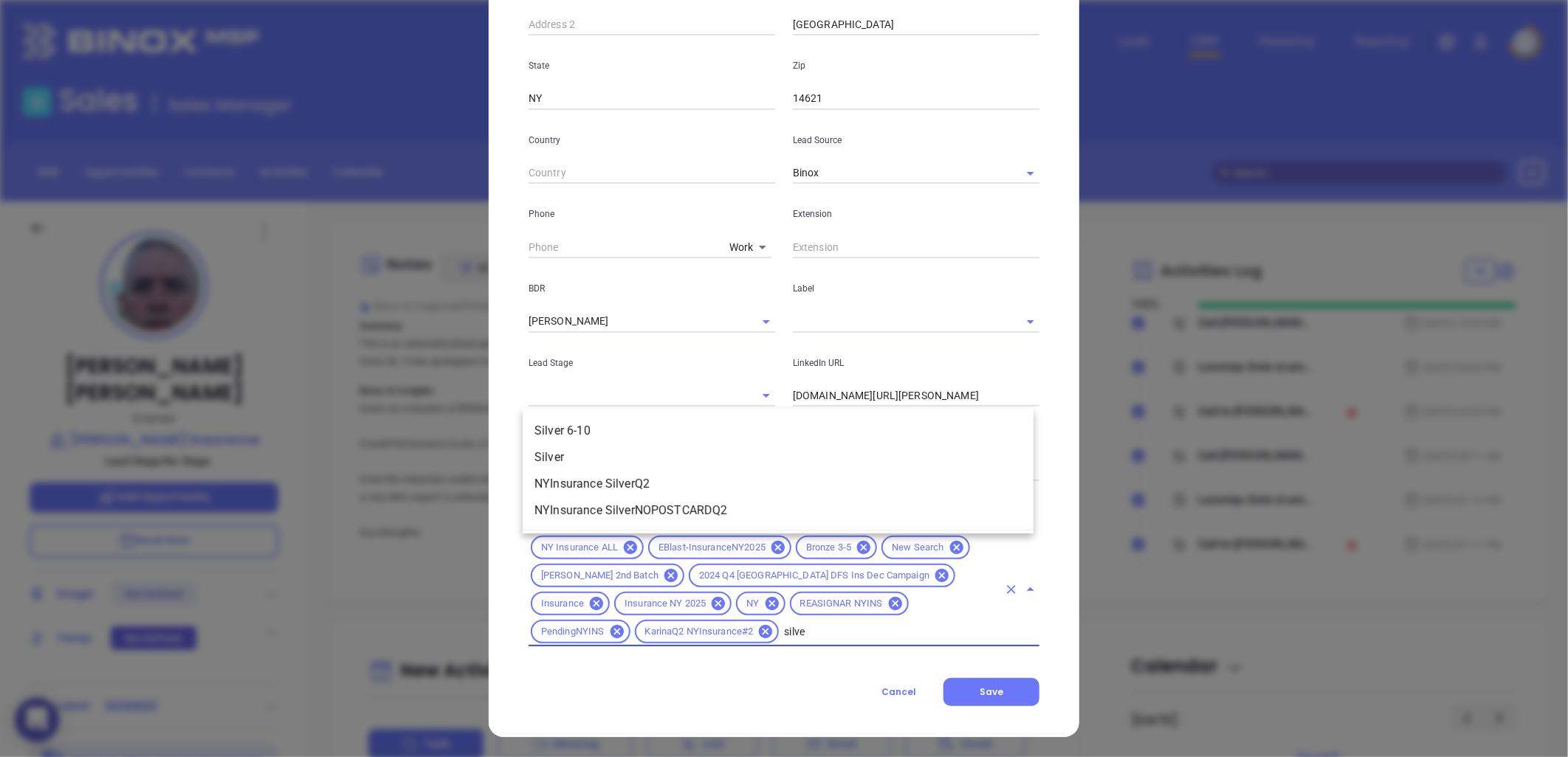
type input "silver"
drag, startPoint x: 608, startPoint y: 425, endPoint x: 735, endPoint y: 467, distance: 133.8
click at [608, 425] on li "Silver 6-10" at bounding box center [778, 431] width 511 height 27
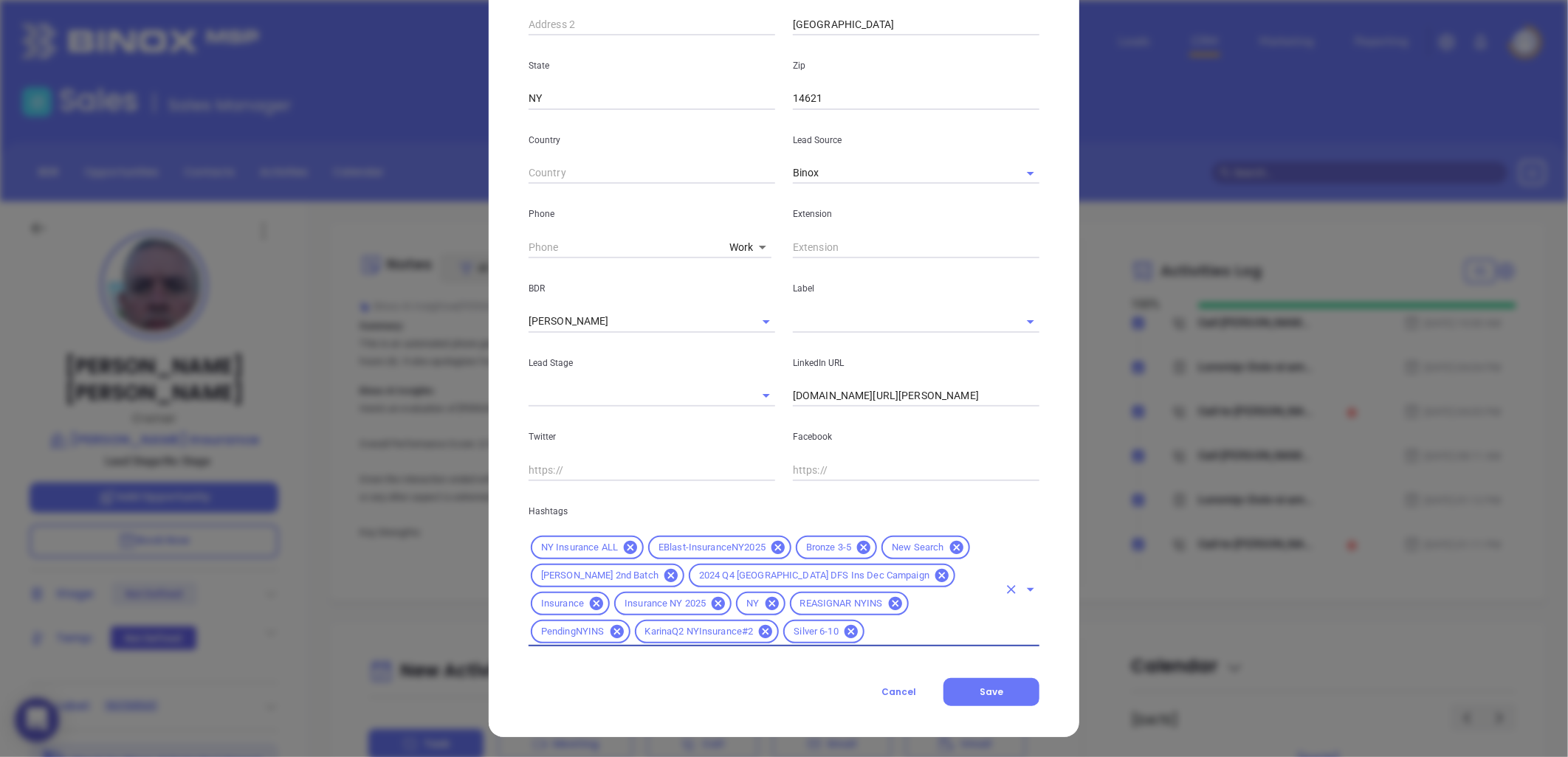
click at [856, 544] on icon at bounding box center [864, 548] width 17 height 17
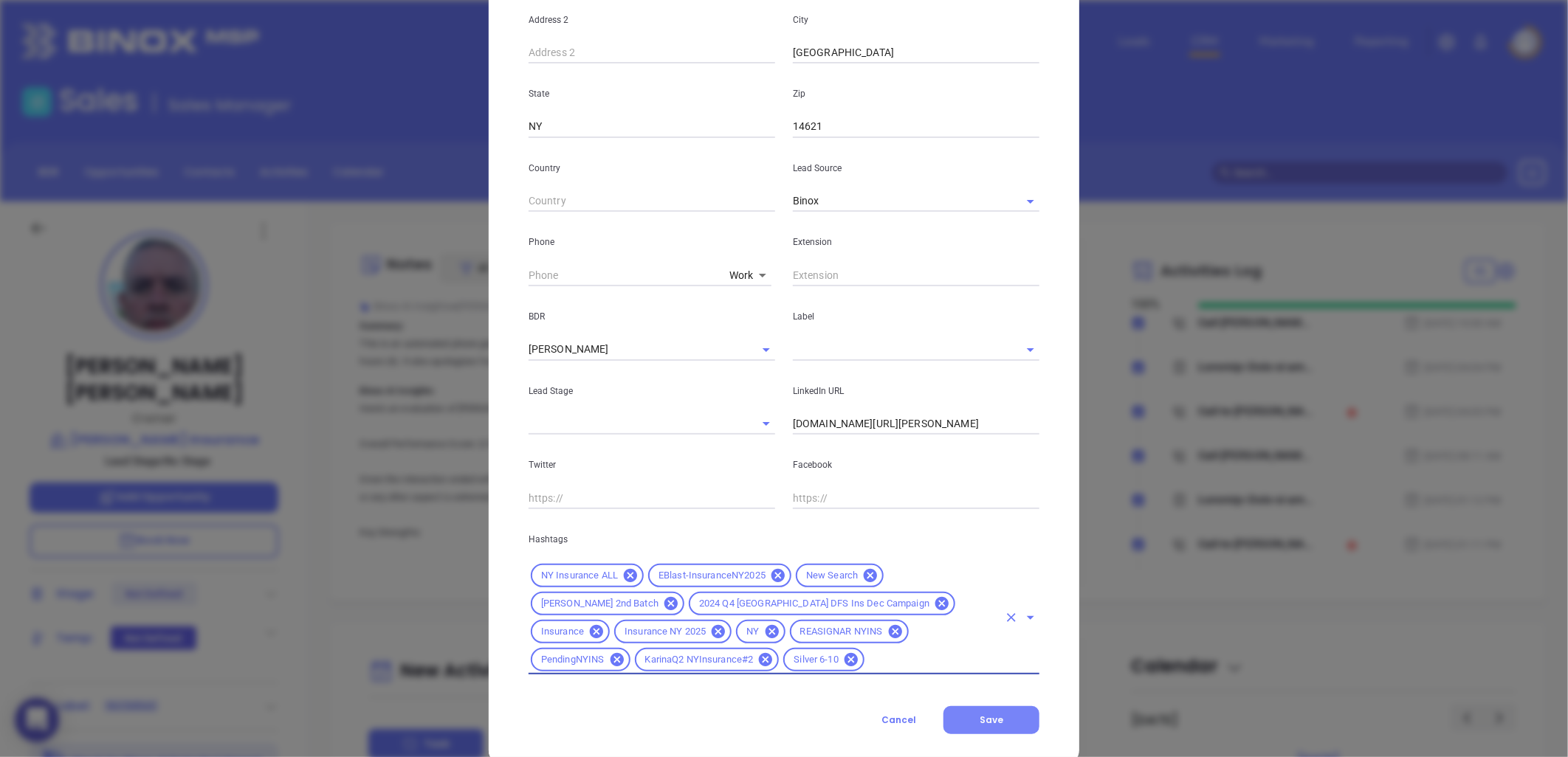
click at [998, 706] on button "Save" at bounding box center [992, 721] width 96 height 28
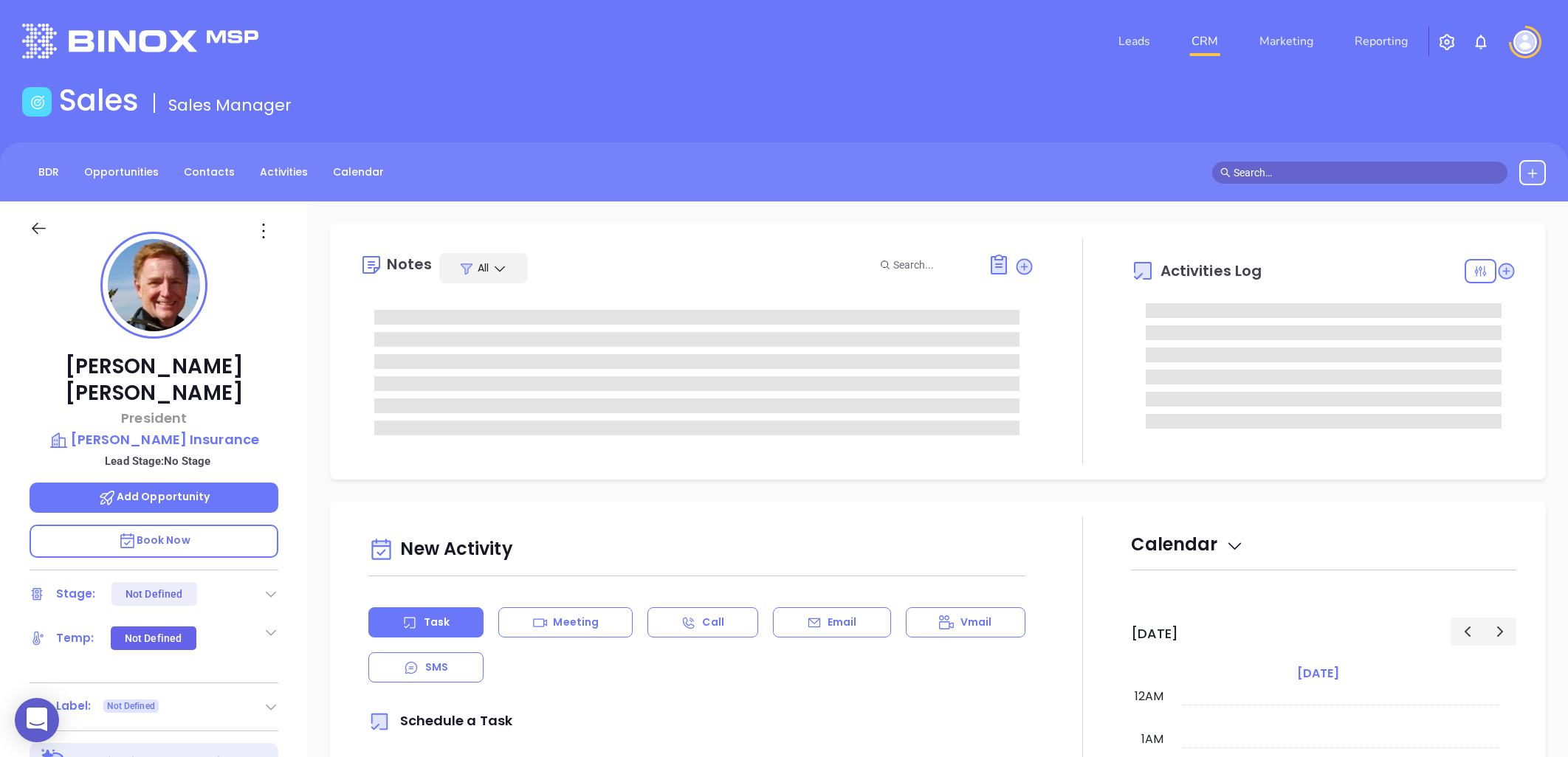
type input "[DATE]"
type input "[PERSON_NAME]"
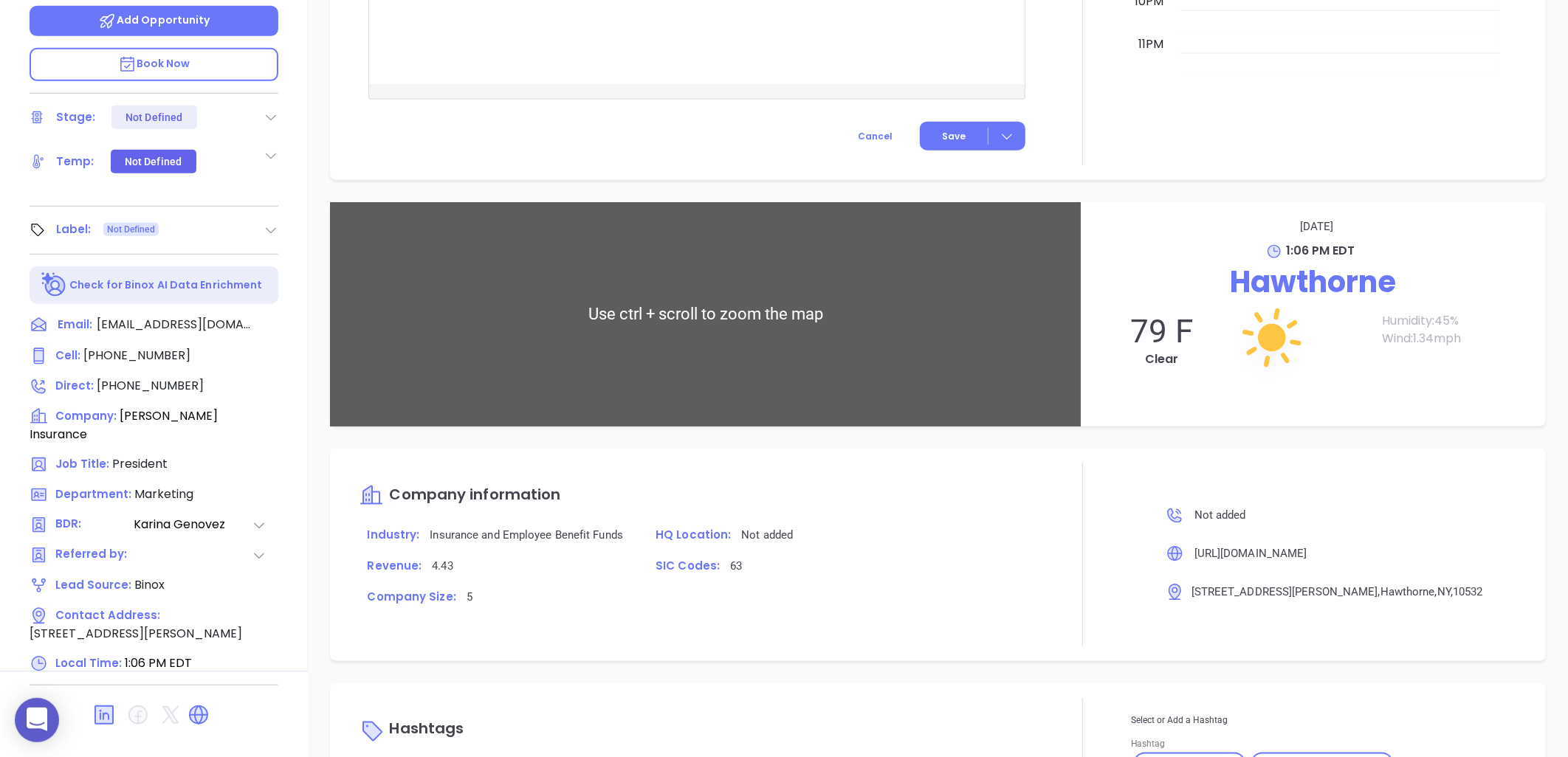
scroll to position [1001, 0]
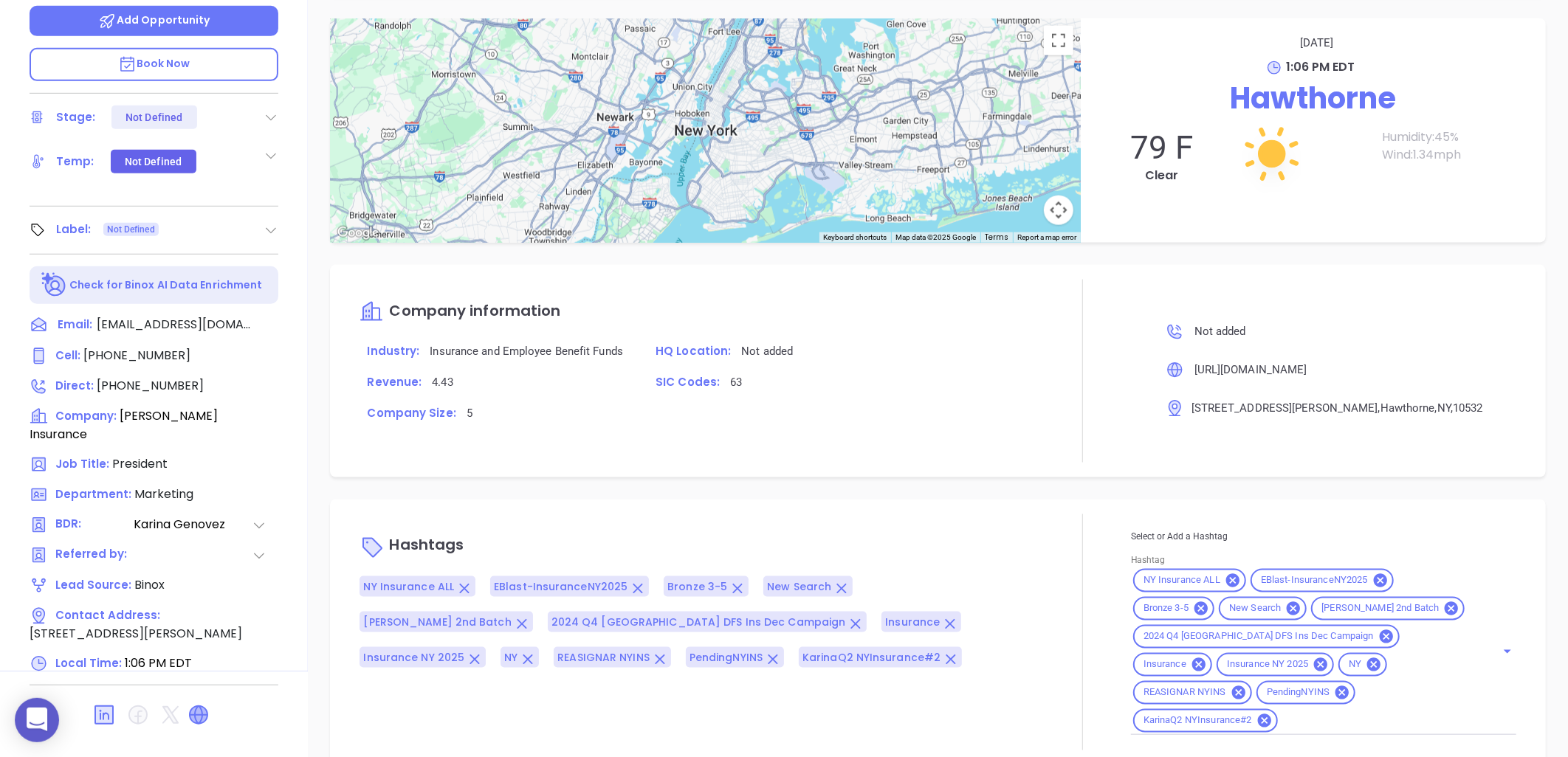
click at [197, 706] on icon at bounding box center [198, 715] width 17 height 17
click at [104, 706] on icon at bounding box center [104, 715] width 19 height 19
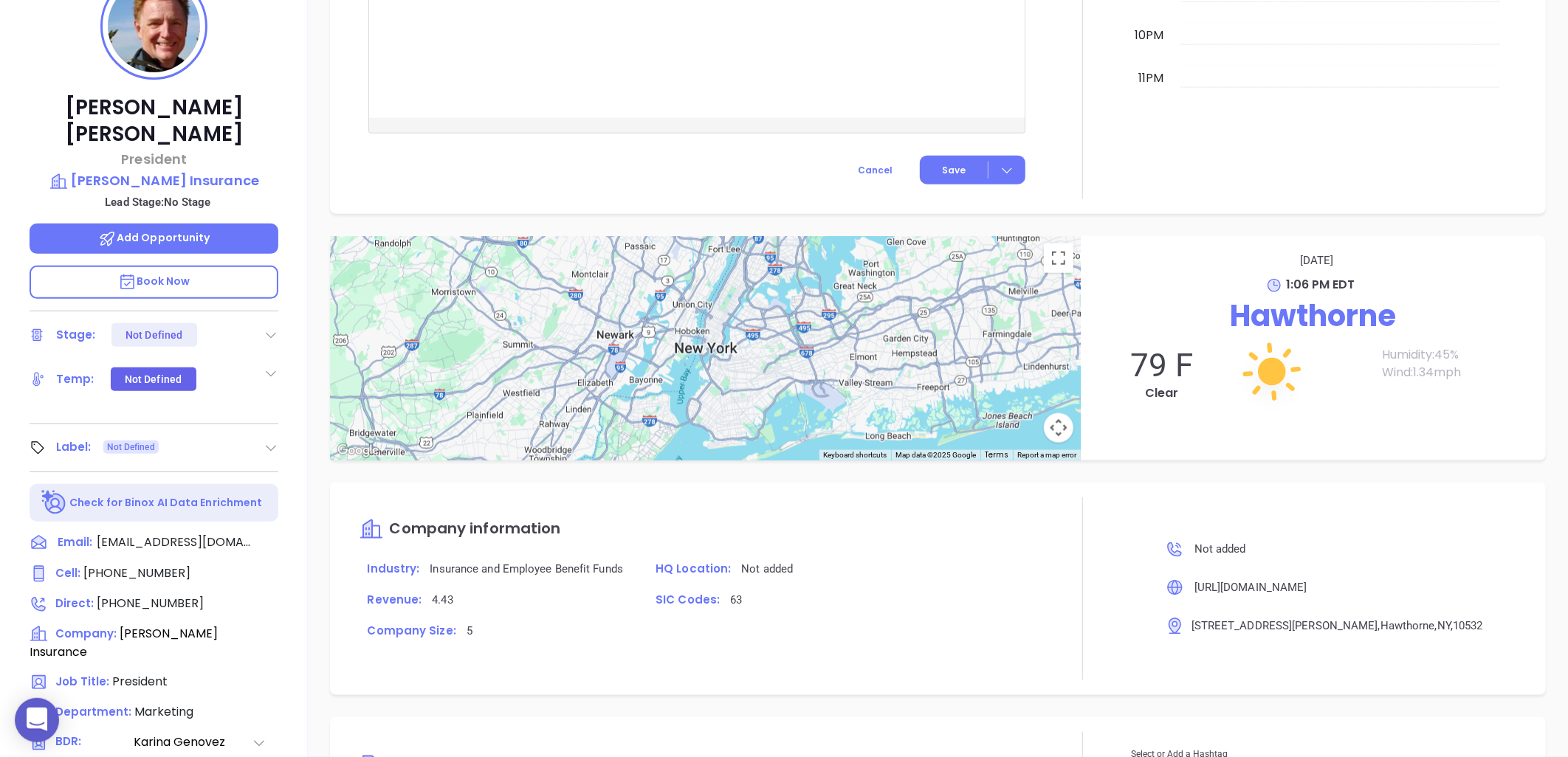
scroll to position [67, 0]
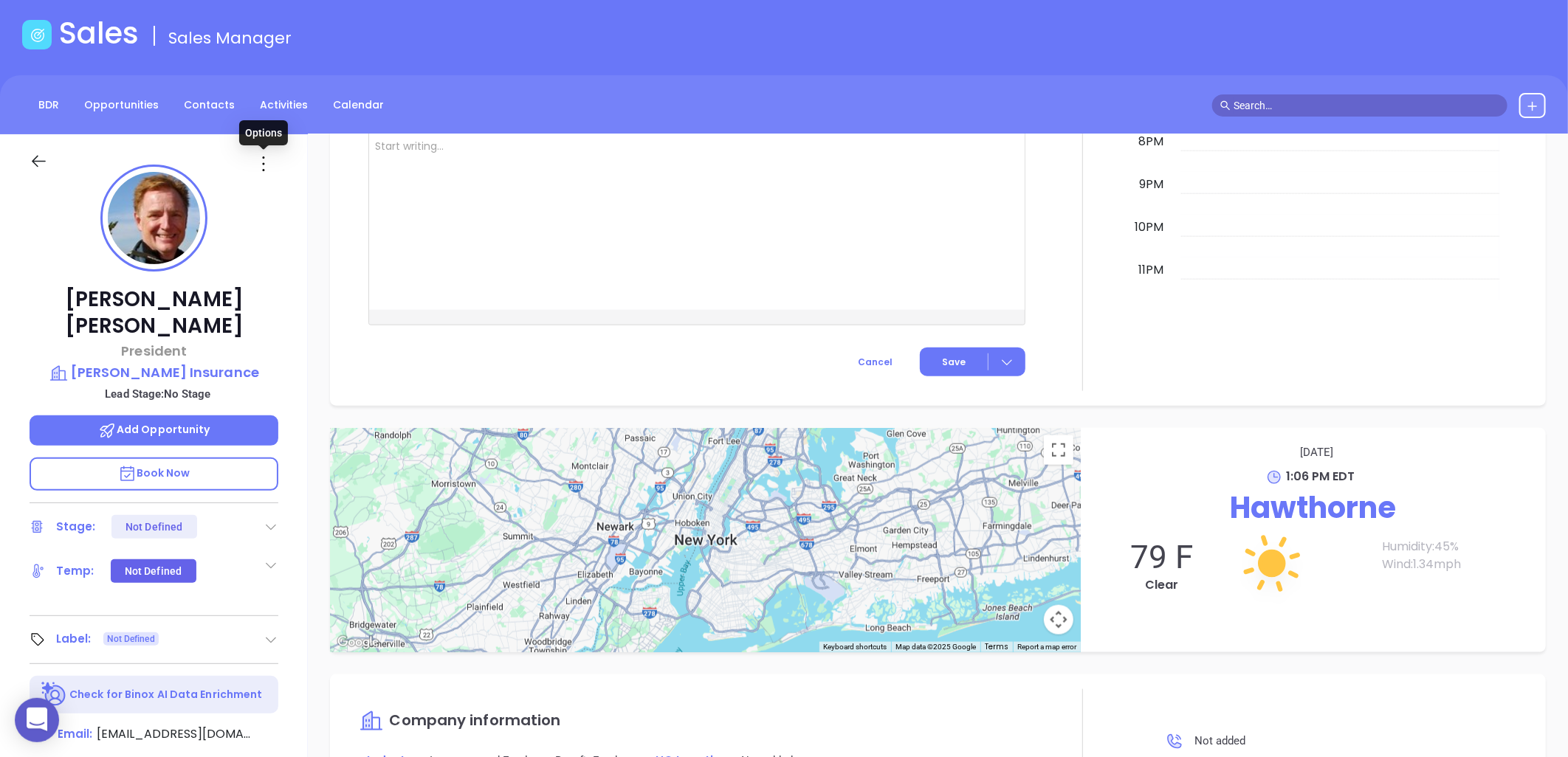
click at [266, 159] on icon at bounding box center [264, 163] width 23 height 23
click at [289, 320] on div "Edit" at bounding box center [336, 322] width 145 height 17
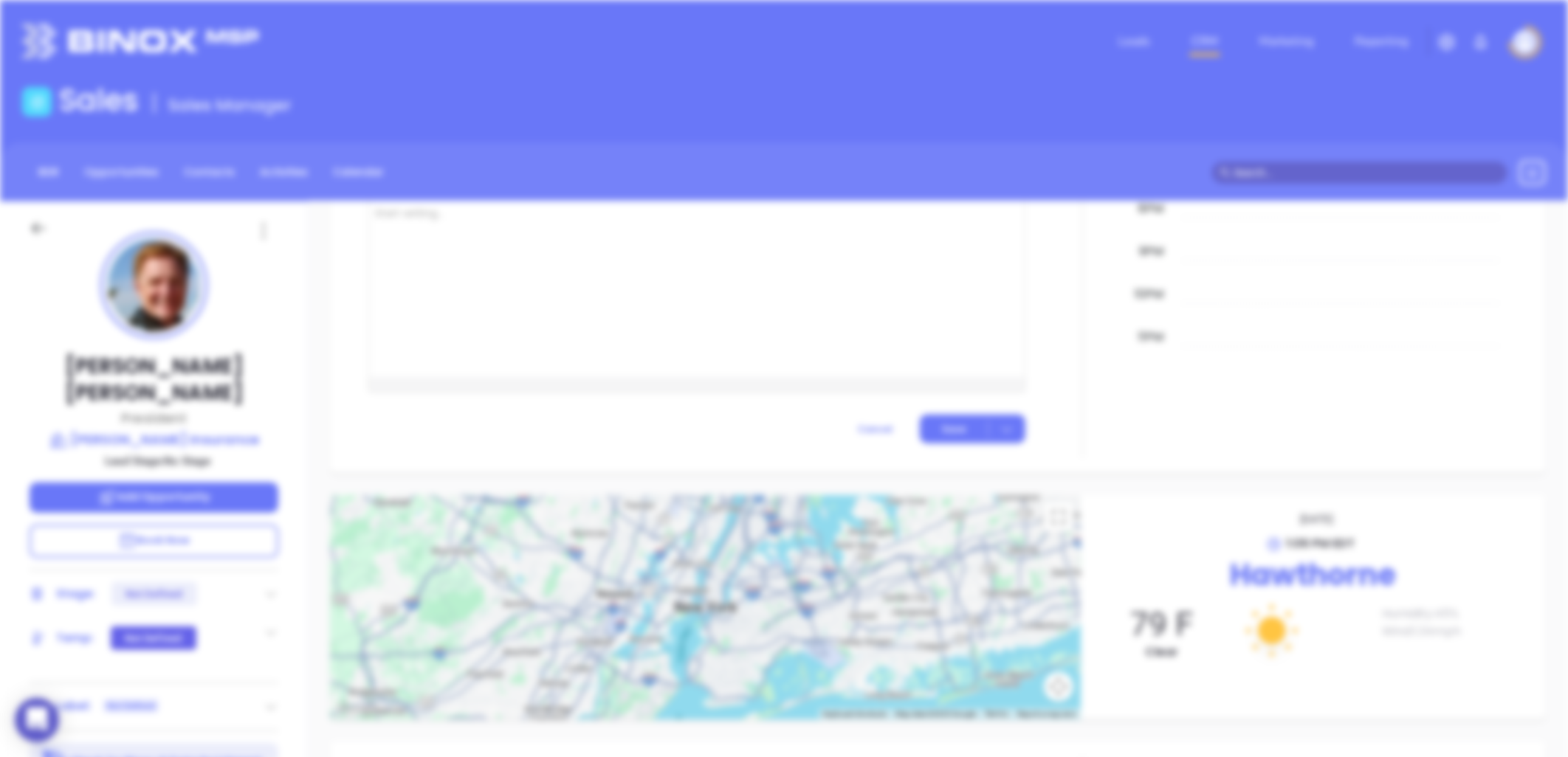
scroll to position [0, 0]
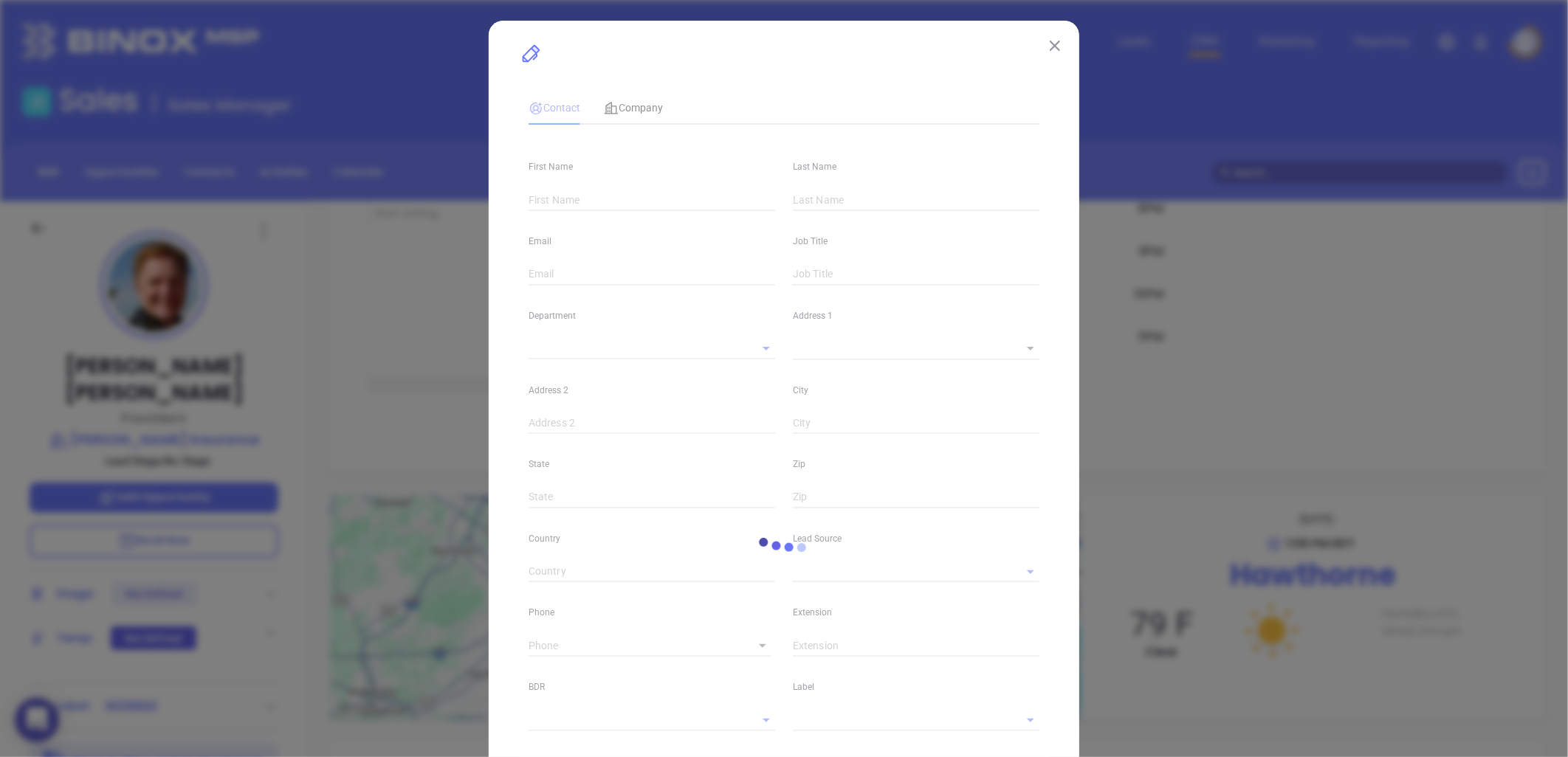
type input "William"
type input "Mccarthy"
type input "bill@mccarthyinsurance.net"
type input "President"
type textarea "378 Elwood Avenue"
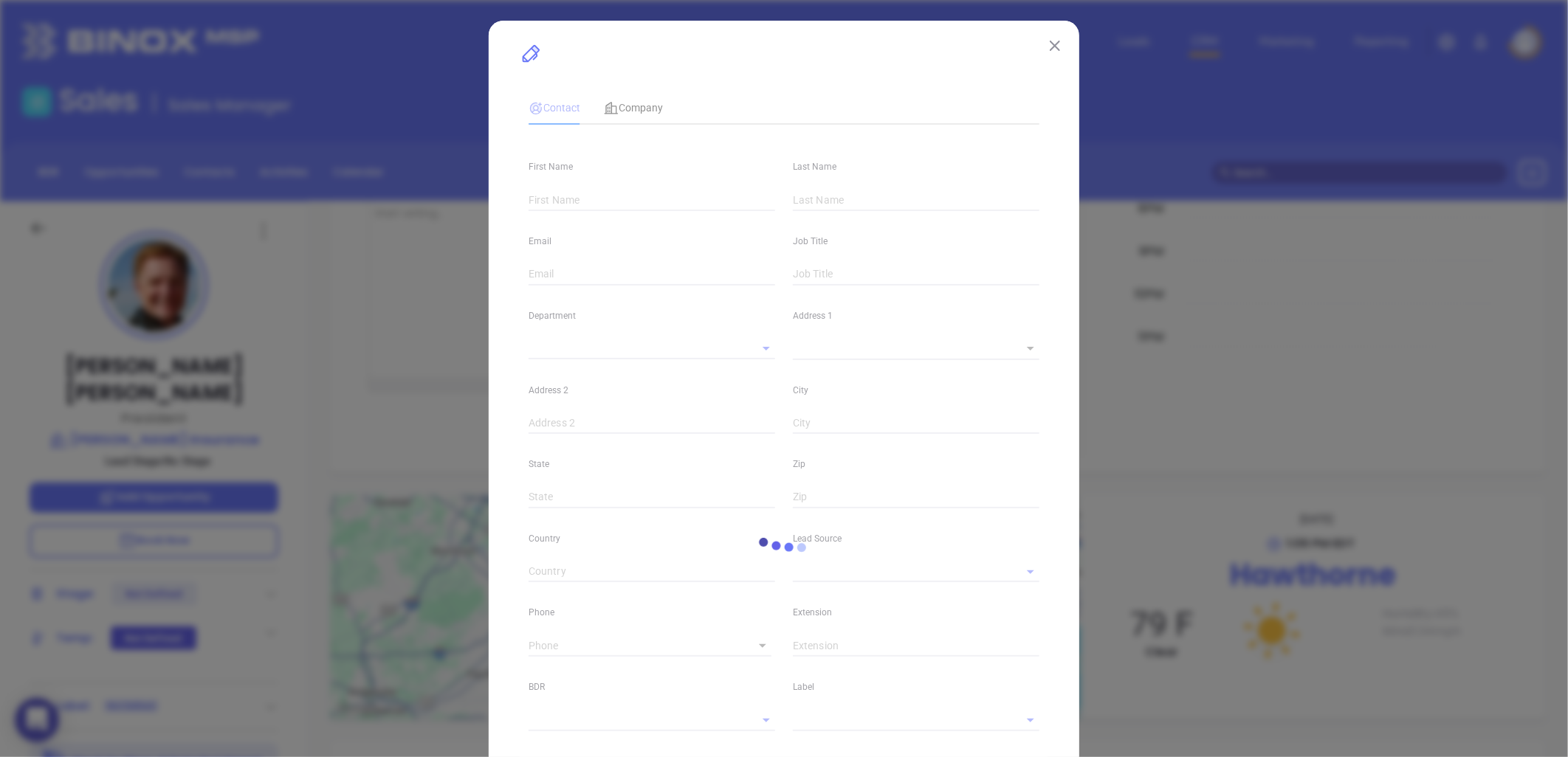
type input "1"
type input "Hawthorne"
type input "NY"
type input "10532"
type input "www.linkedin.com/in/william-mccarthy-a0569b28"
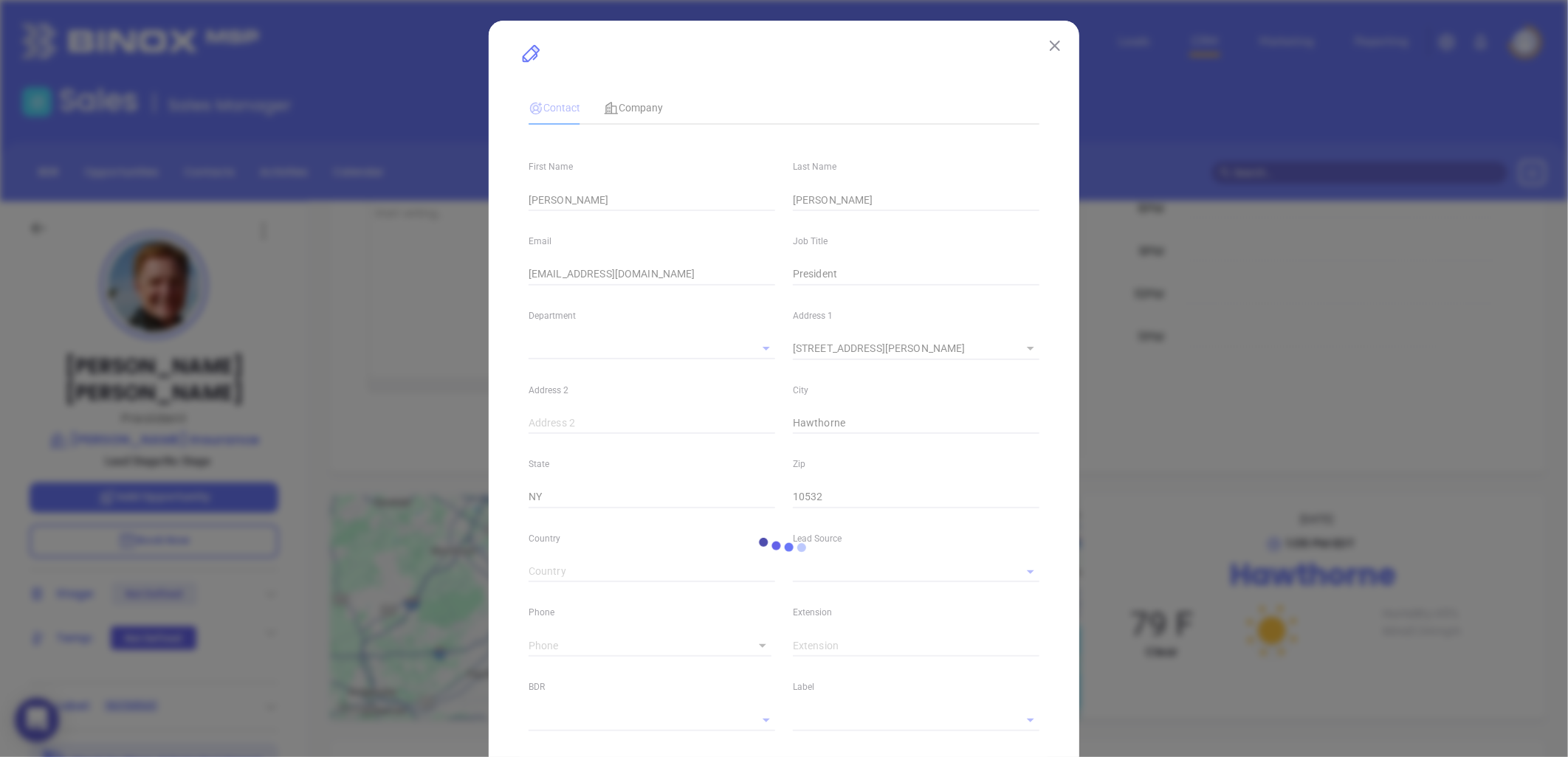
type input "Marketing"
type input "Binox"
type input "[PERSON_NAME]"
type input "1"
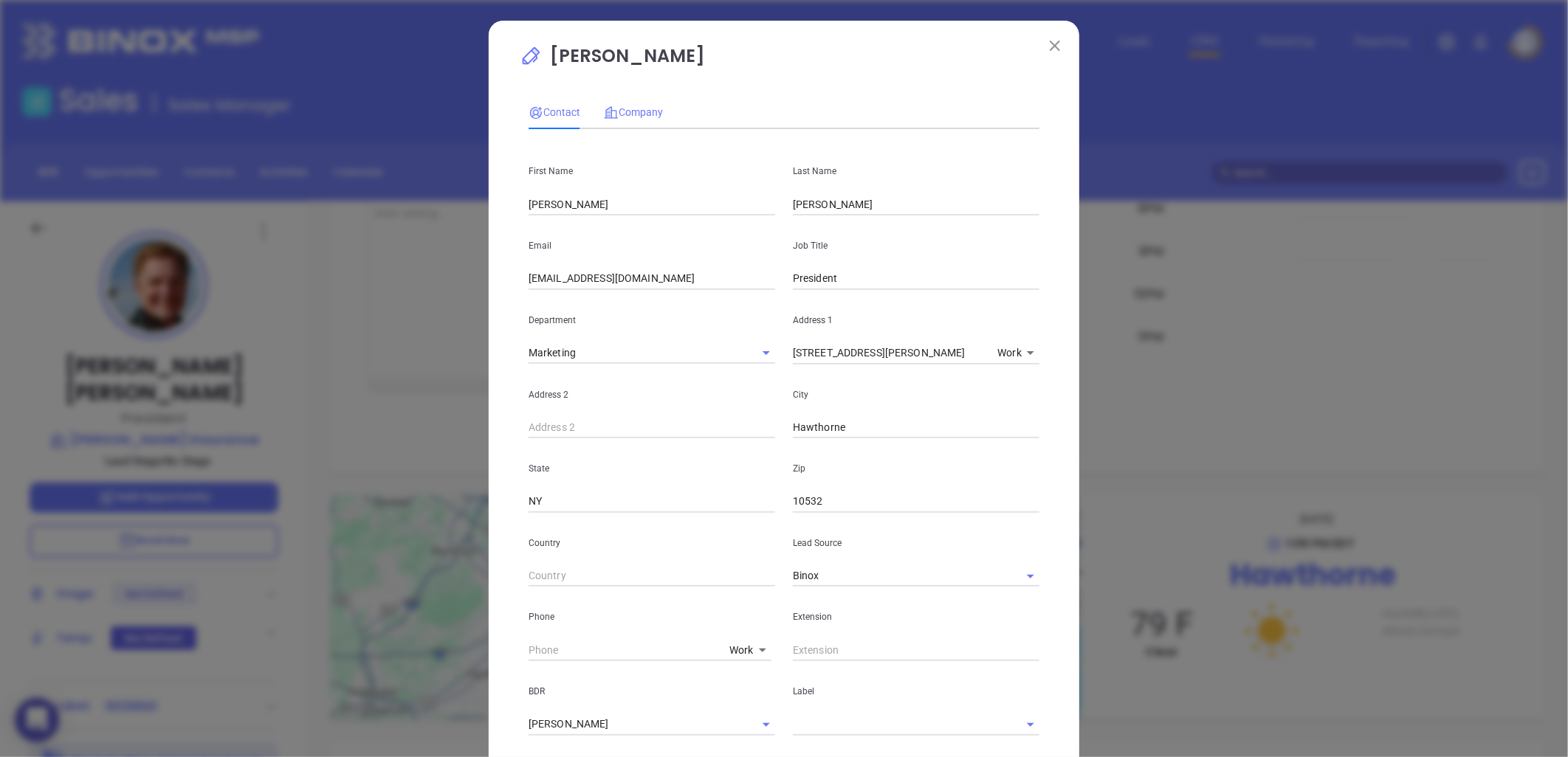
click at [634, 104] on div "Company" at bounding box center [633, 112] width 59 height 34
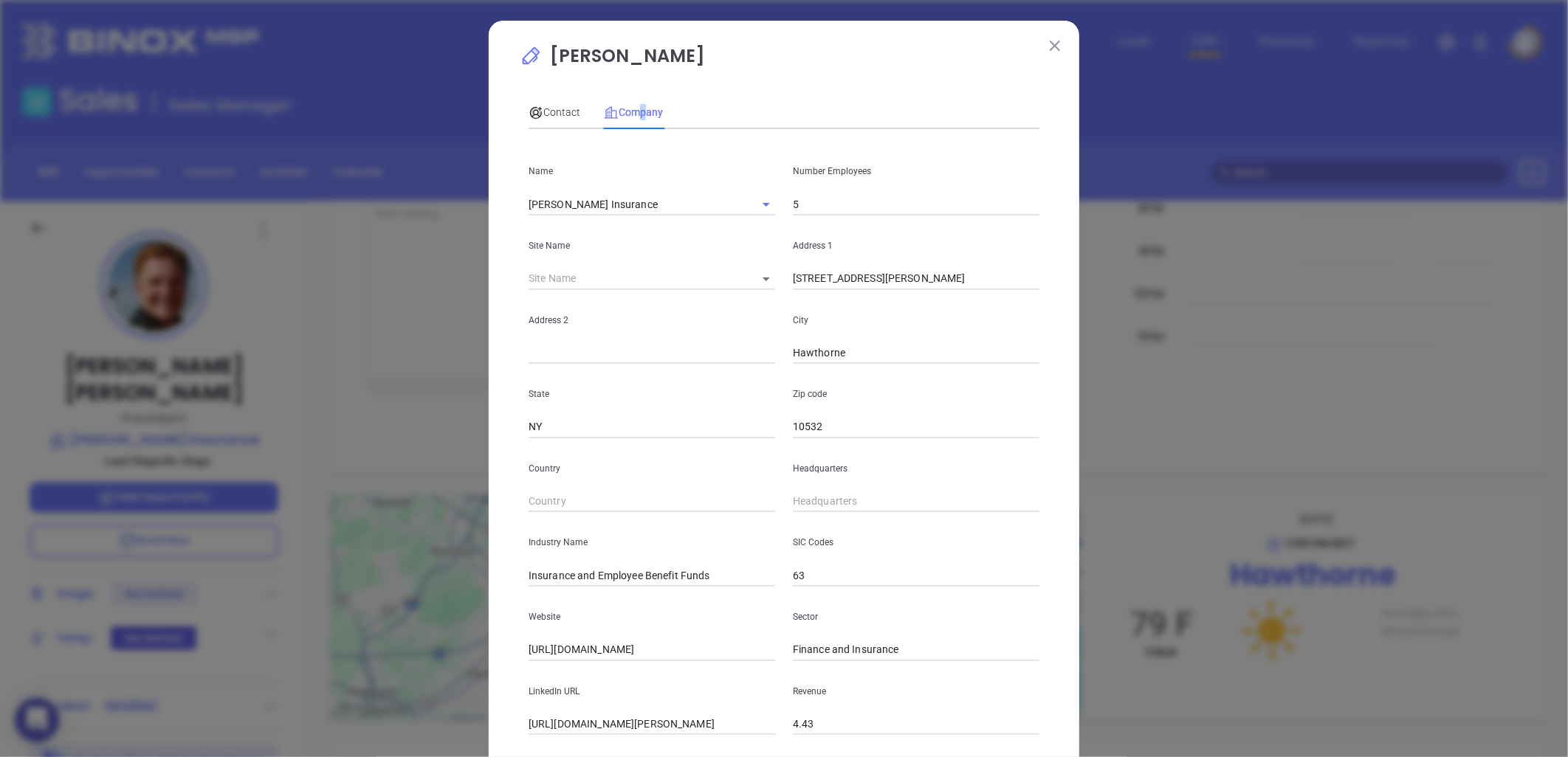
drag, startPoint x: 634, startPoint y: 104, endPoint x: 803, endPoint y: 201, distance: 194.9
click at [812, 201] on input "5" at bounding box center [915, 204] width 246 height 22
type input "7"
click at [550, 111] on span "Contact" at bounding box center [554, 112] width 51 height 12
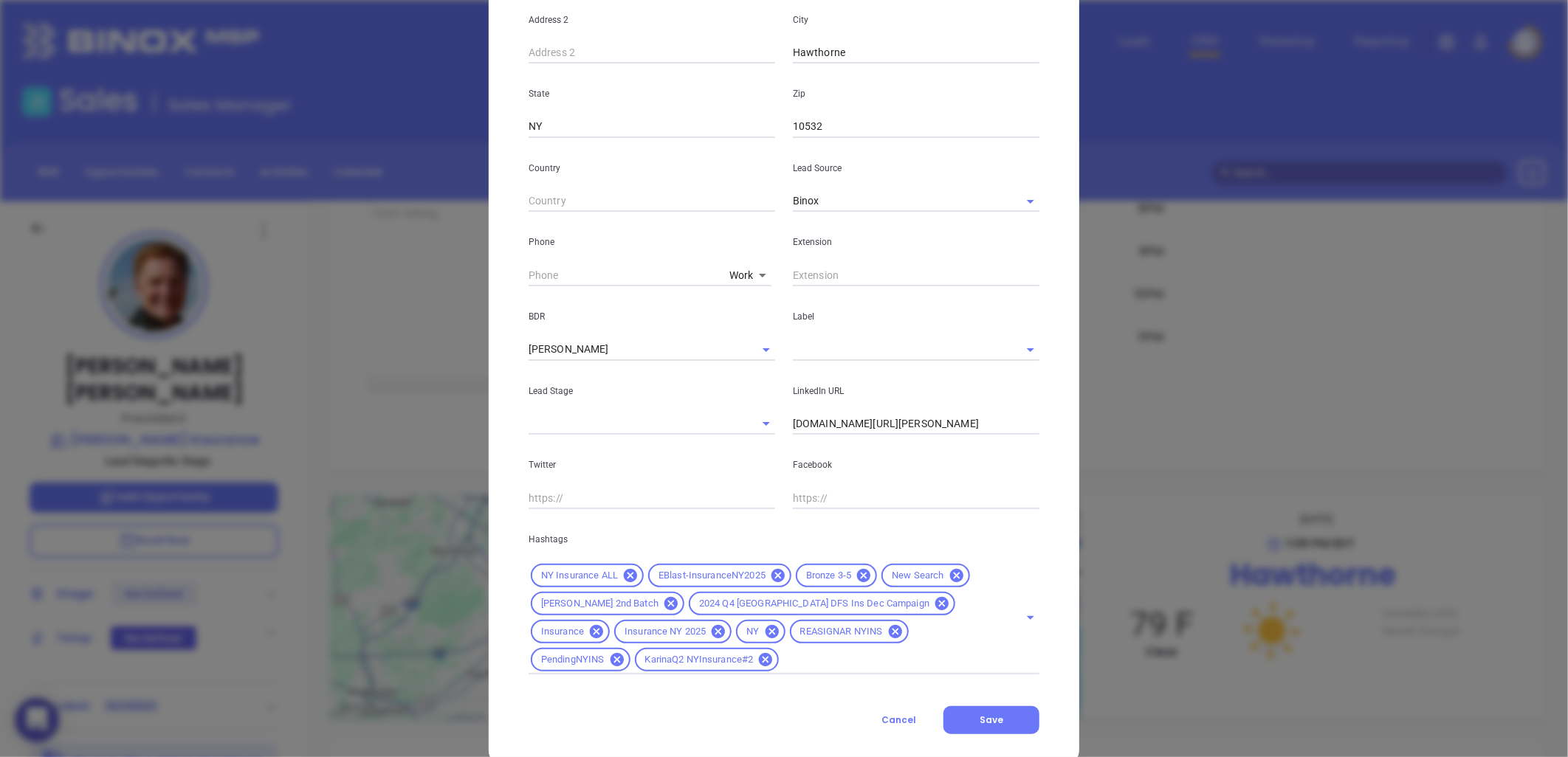
scroll to position [403, 0]
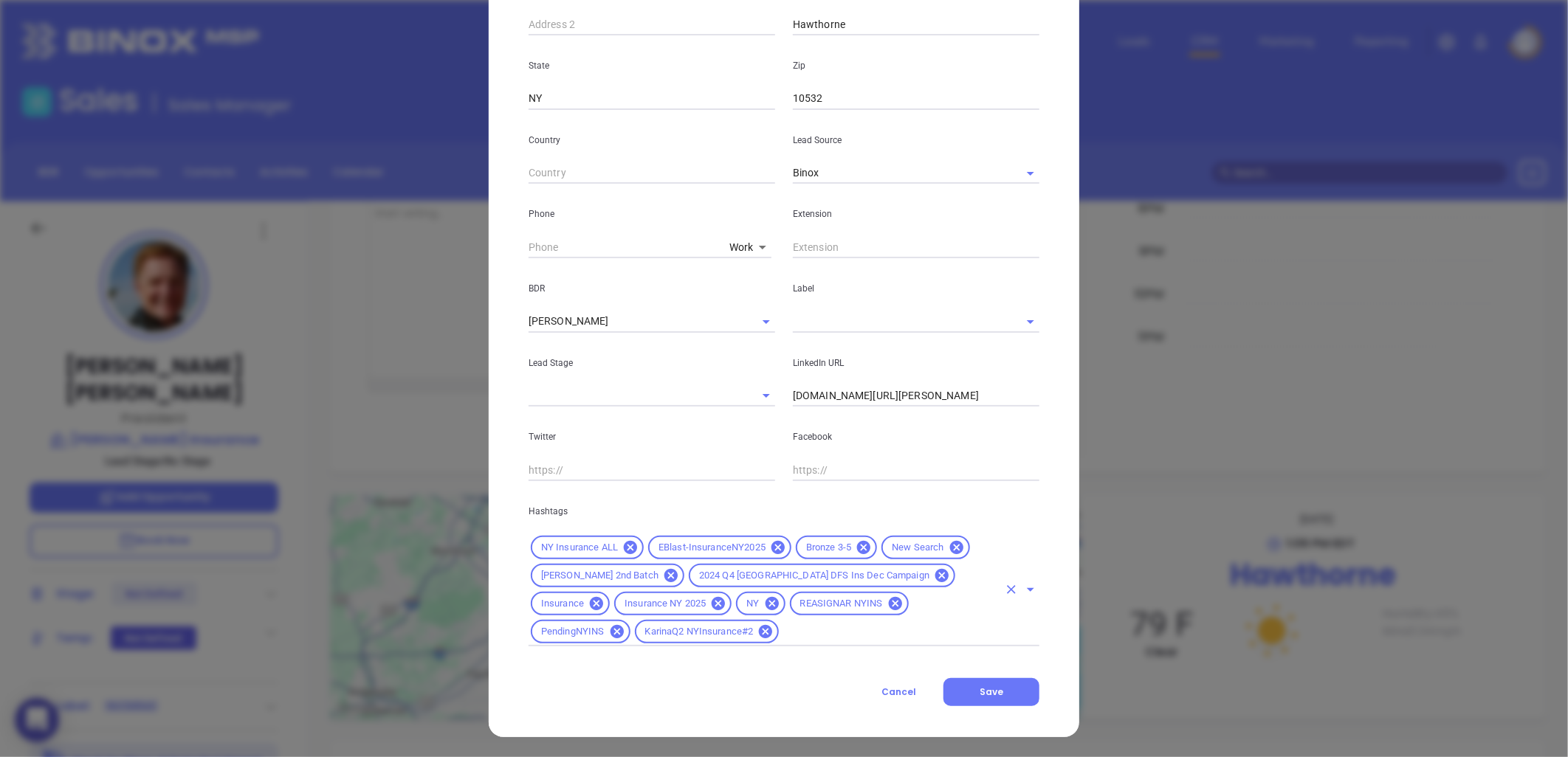
click at [857, 543] on icon at bounding box center [864, 548] width 13 height 13
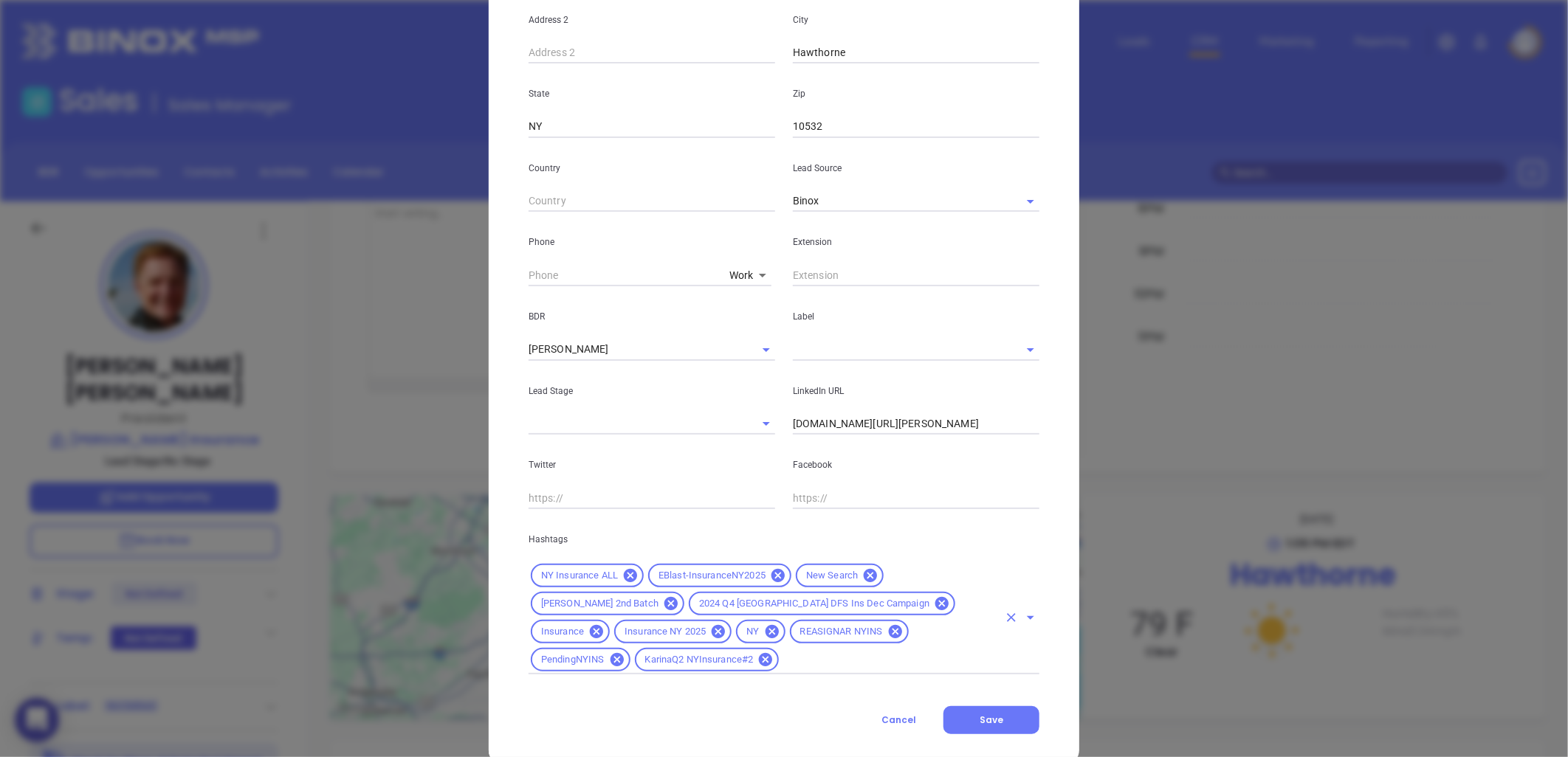
click at [905, 651] on input "text" at bounding box center [890, 660] width 217 height 18
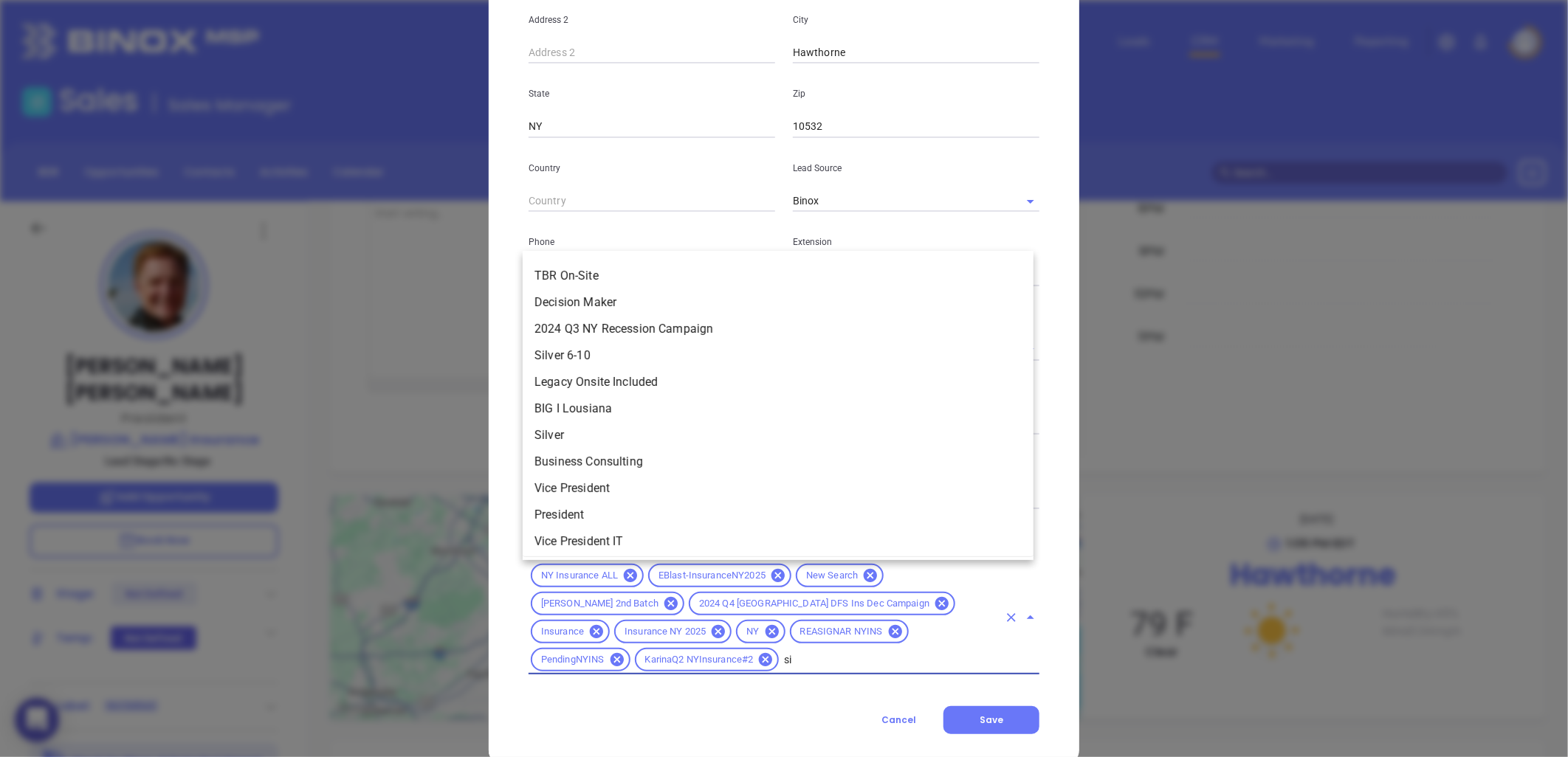
scroll to position [0, 0]
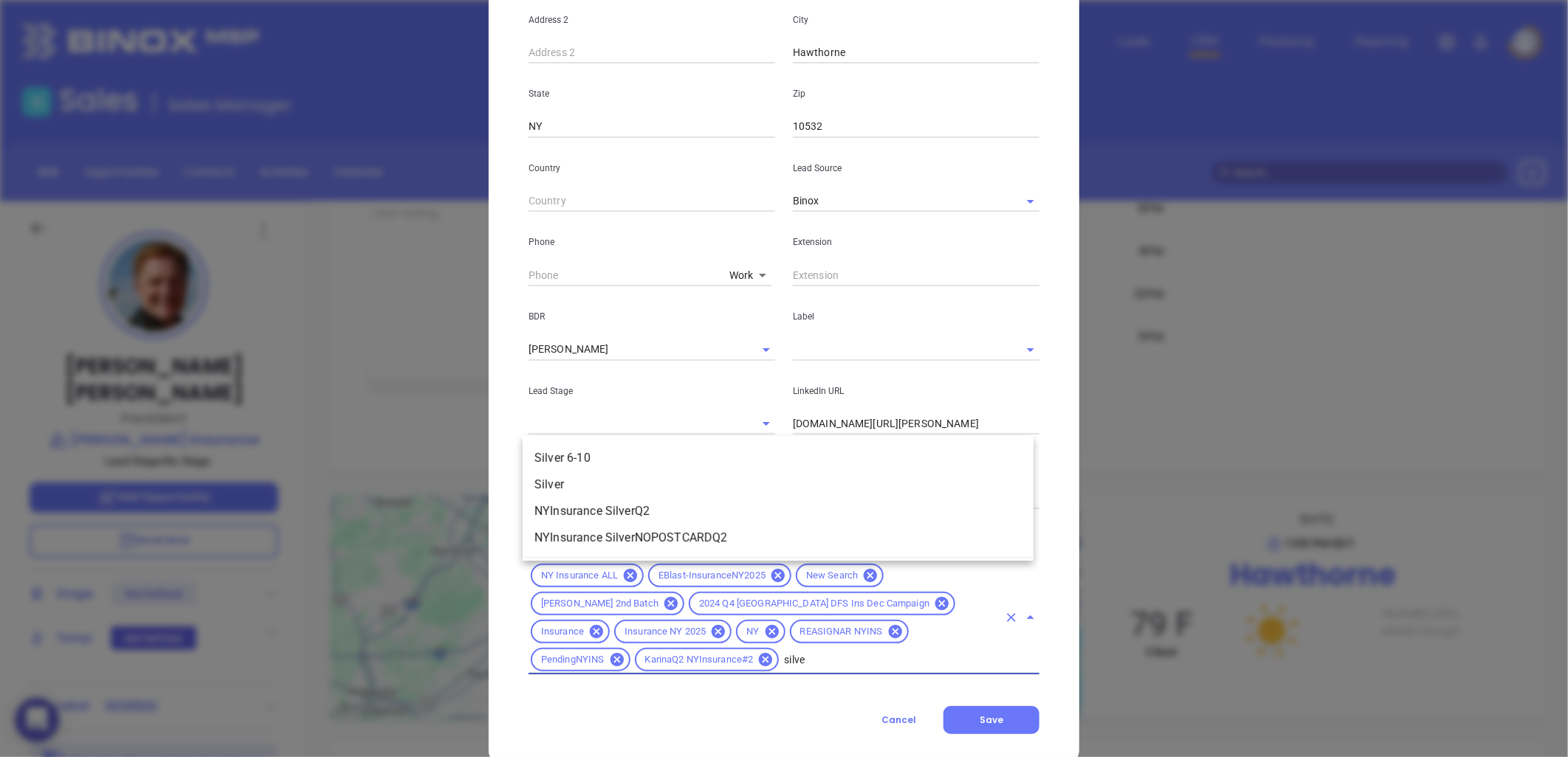
type input "silver"
click at [630, 454] on li "Silver 6-10" at bounding box center [778, 459] width 511 height 27
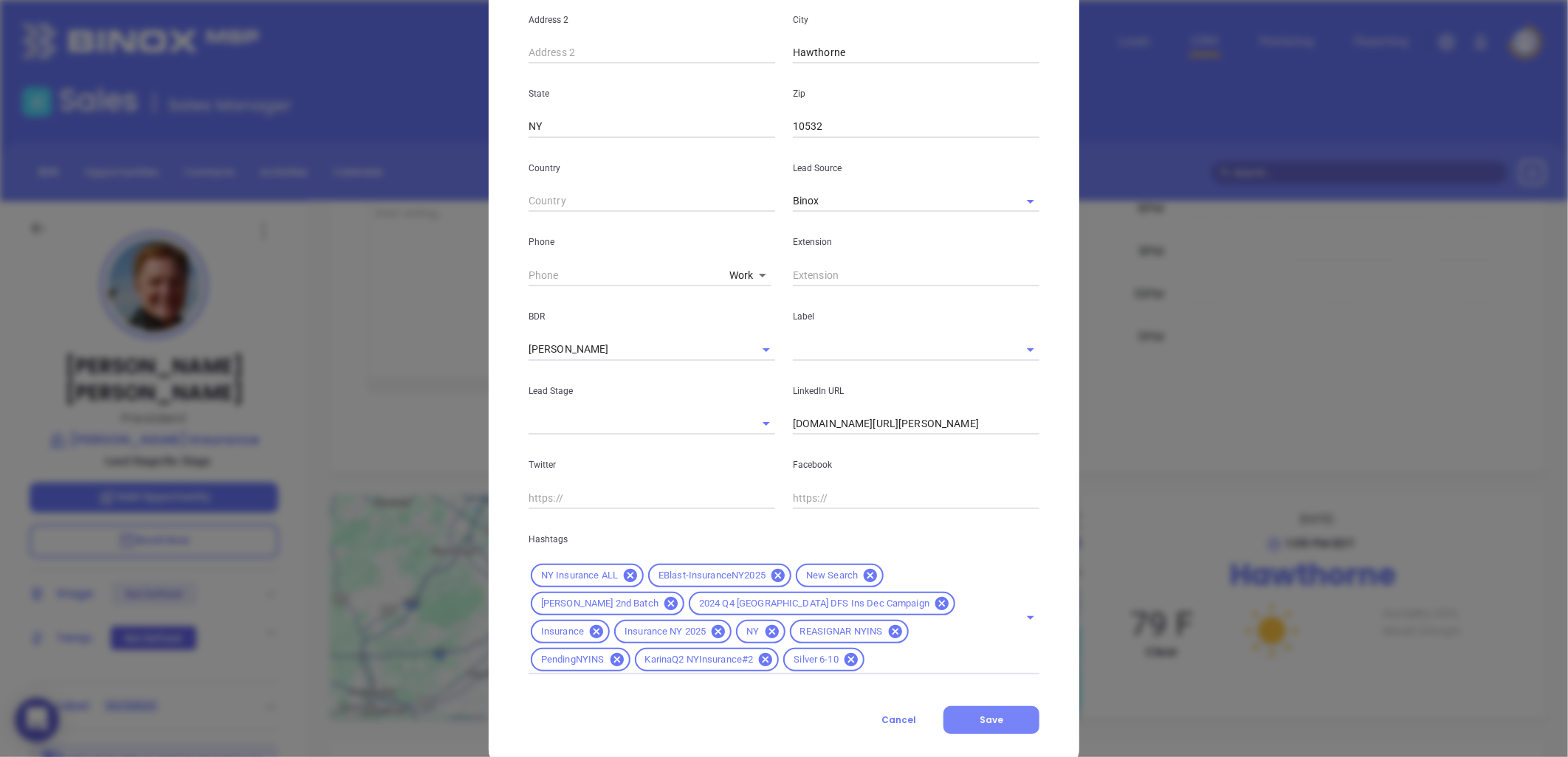
click at [980, 714] on span "Save" at bounding box center [991, 720] width 23 height 12
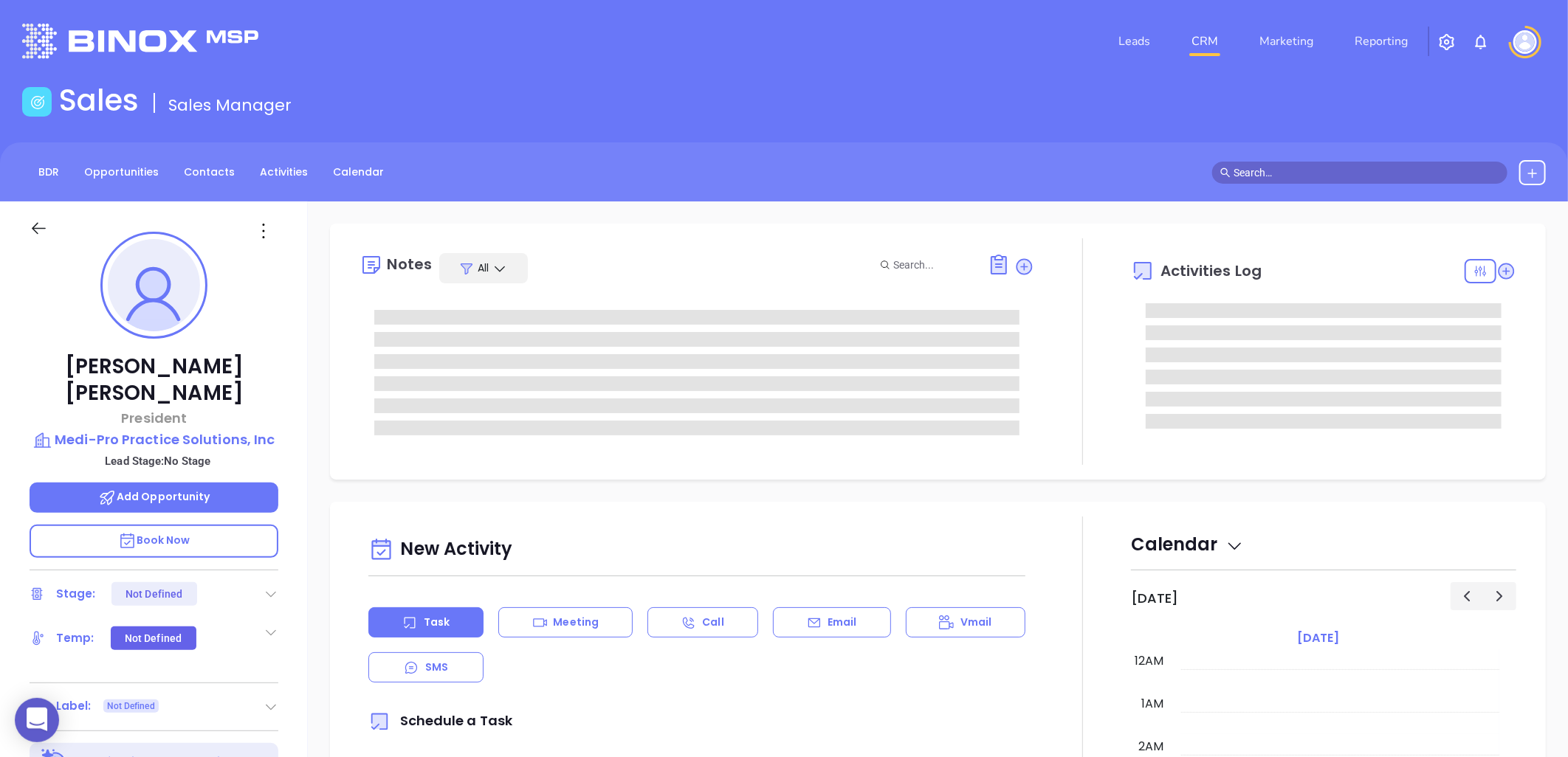
type input "[DATE]"
type input "[PERSON_NAME]"
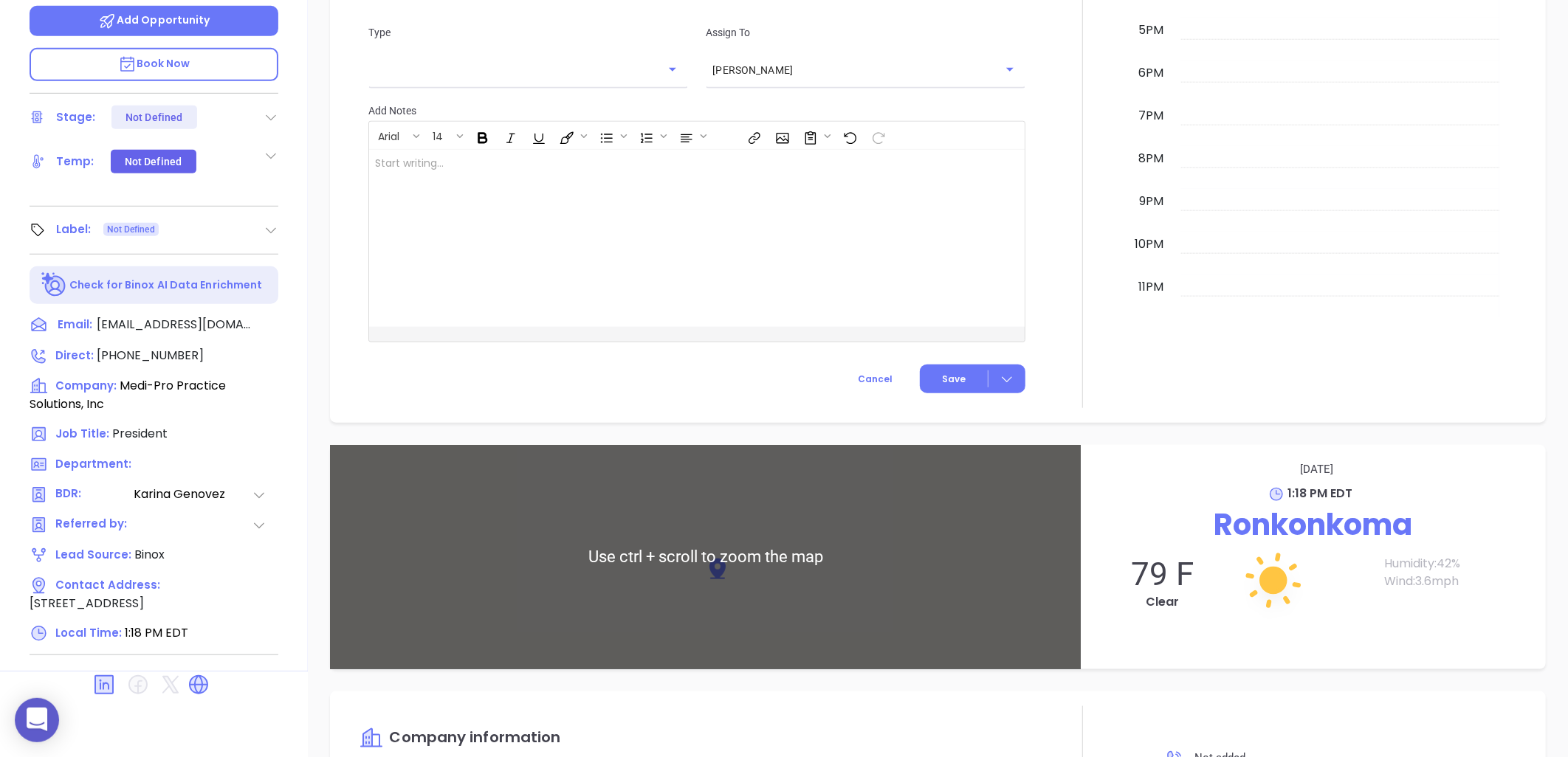
scroll to position [1021, 0]
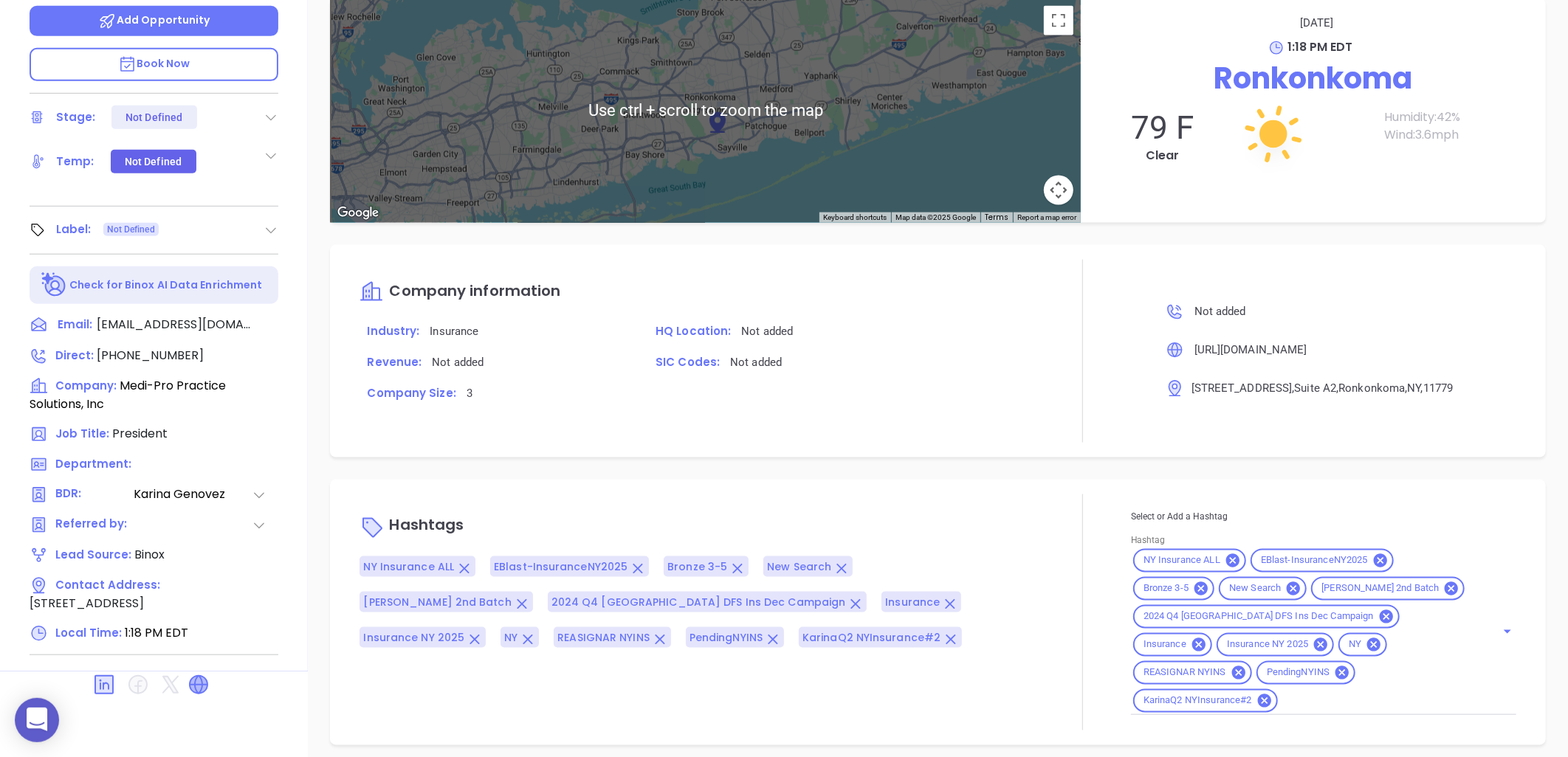
click at [197, 677] on icon at bounding box center [198, 685] width 17 height 17
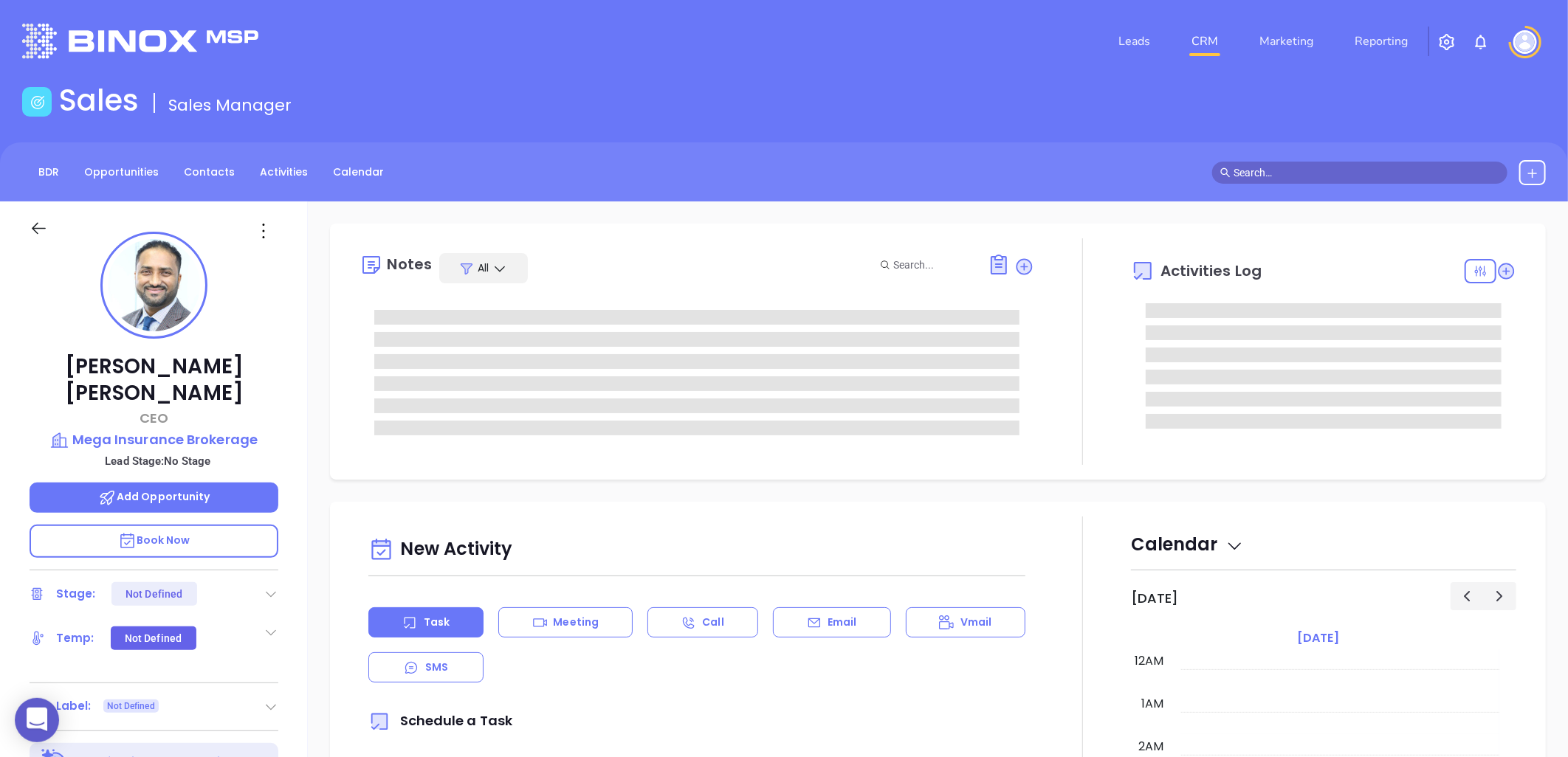
scroll to position [429, 0]
type input "[PERSON_NAME]"
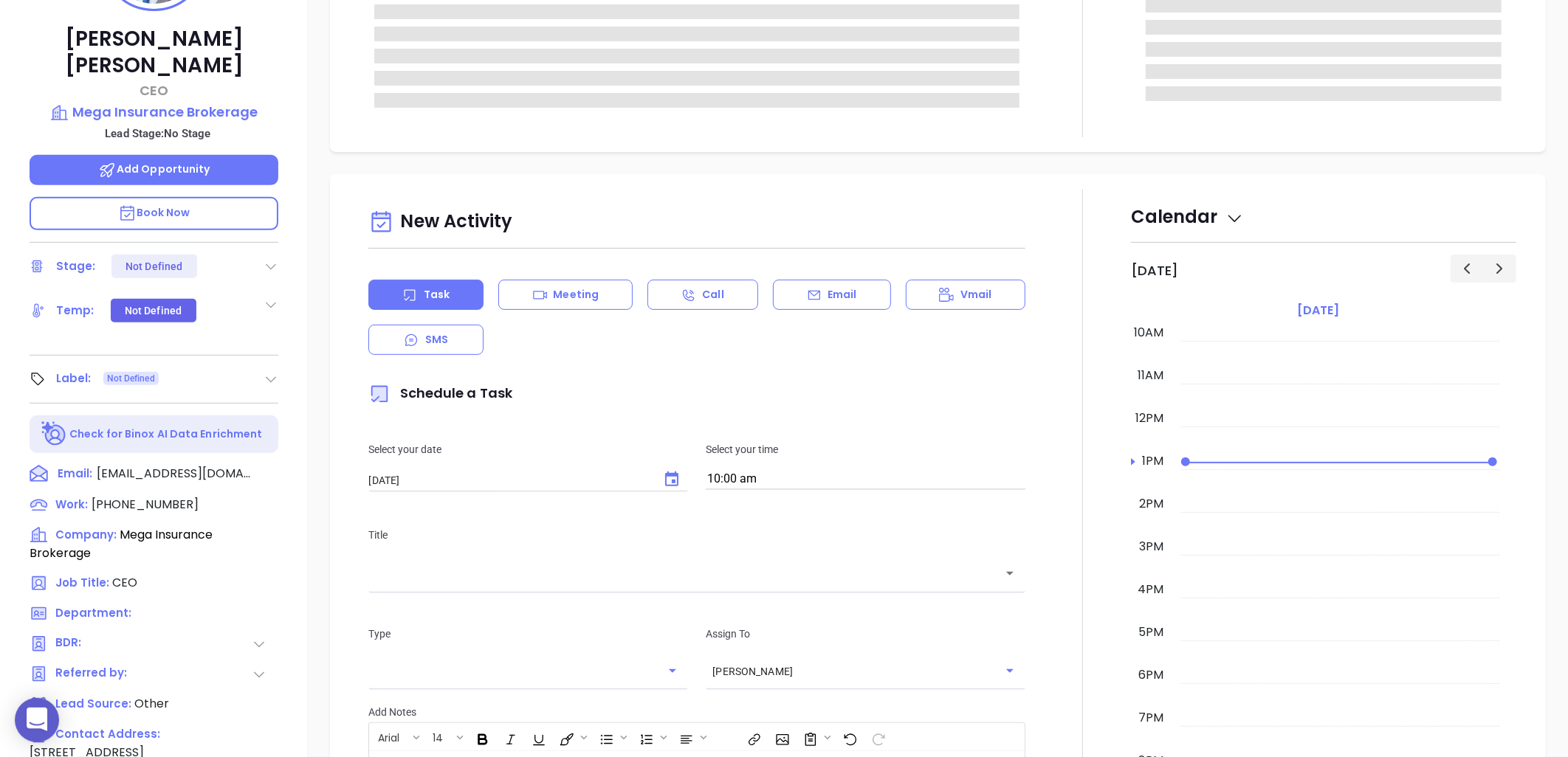
scroll to position [477, 0]
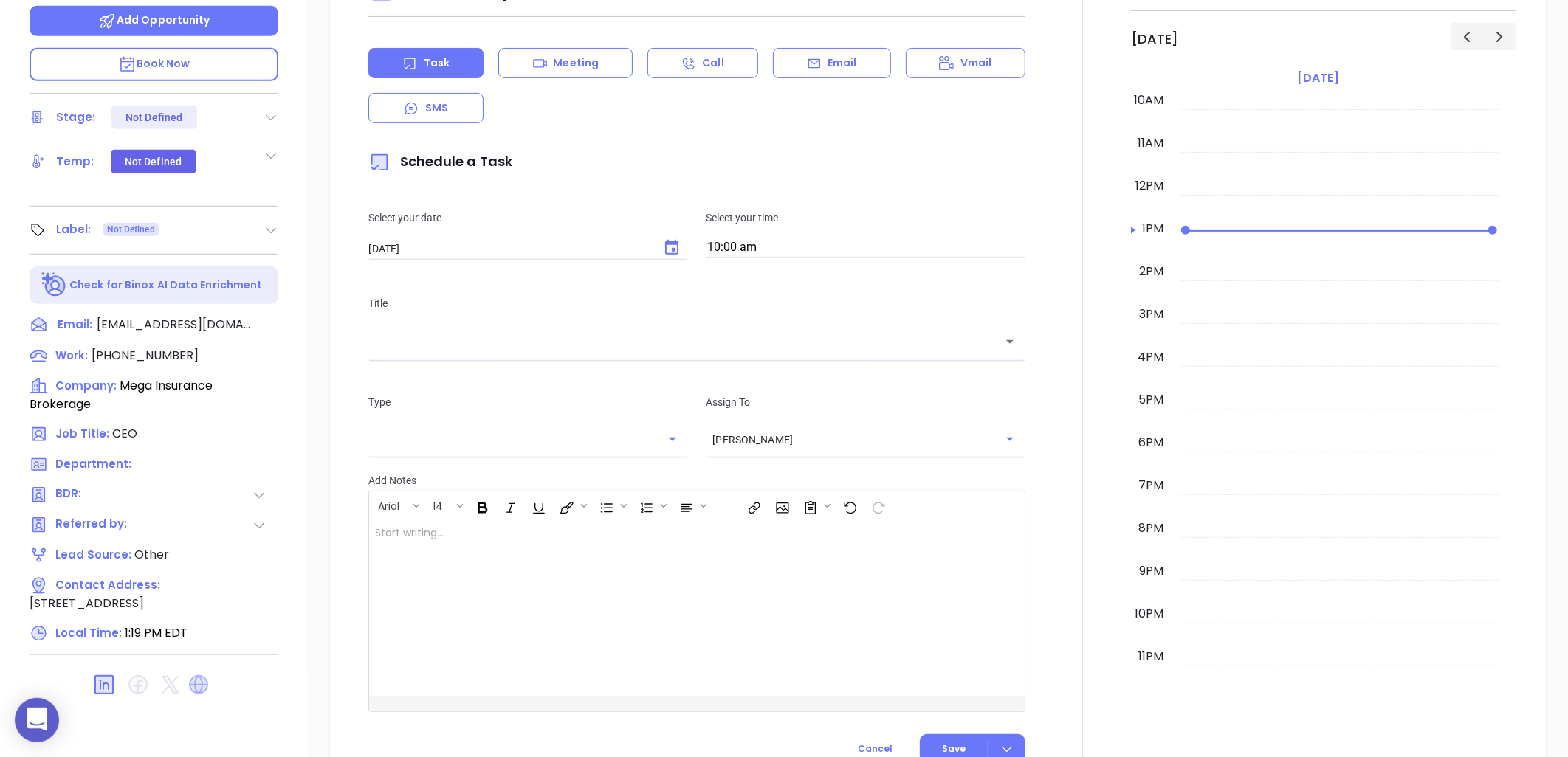
click at [199, 673] on icon at bounding box center [198, 685] width 23 height 23
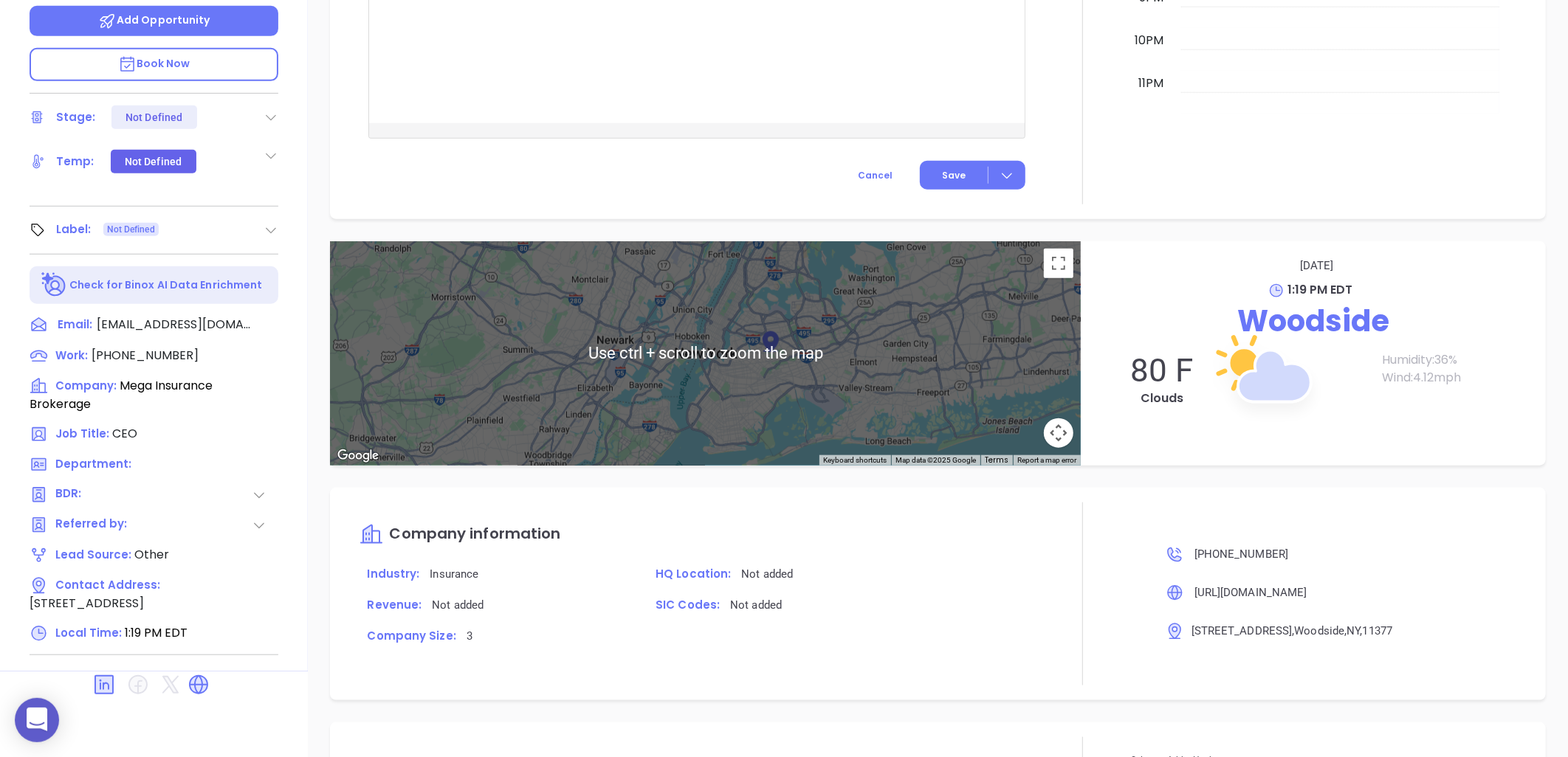
scroll to position [713, 0]
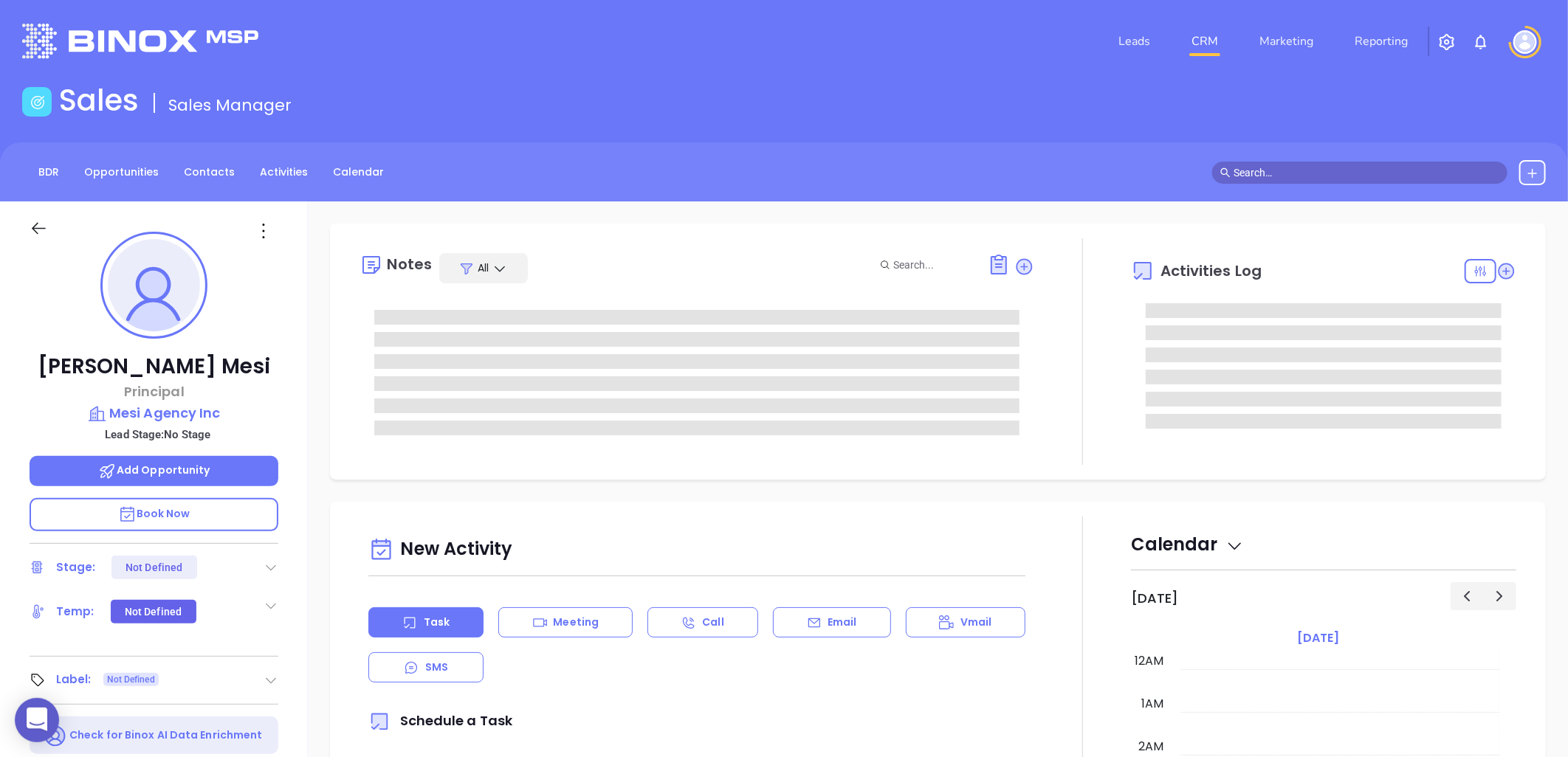
type input "[DATE]"
type input "[PERSON_NAME]"
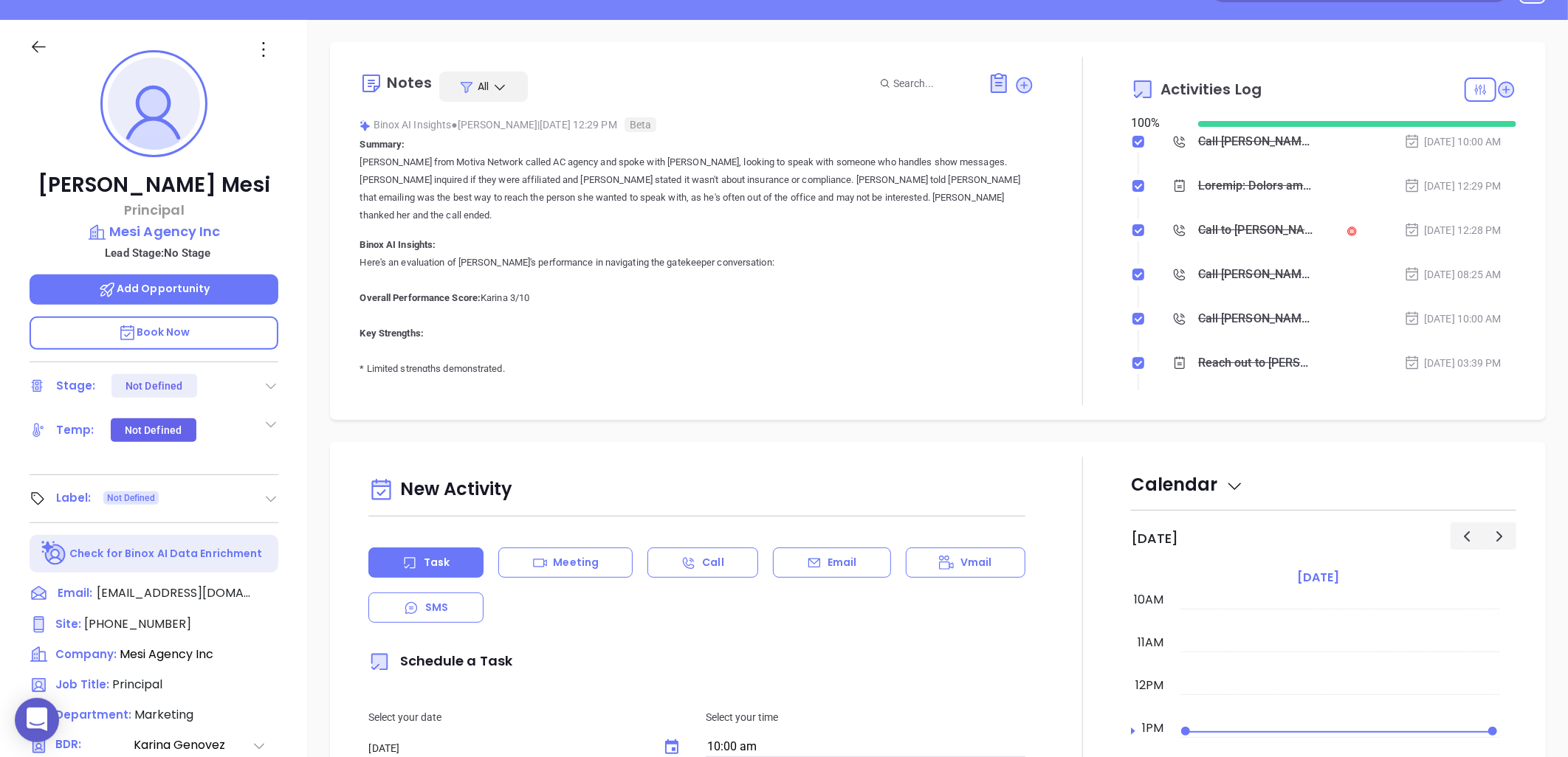
scroll to position [477, 0]
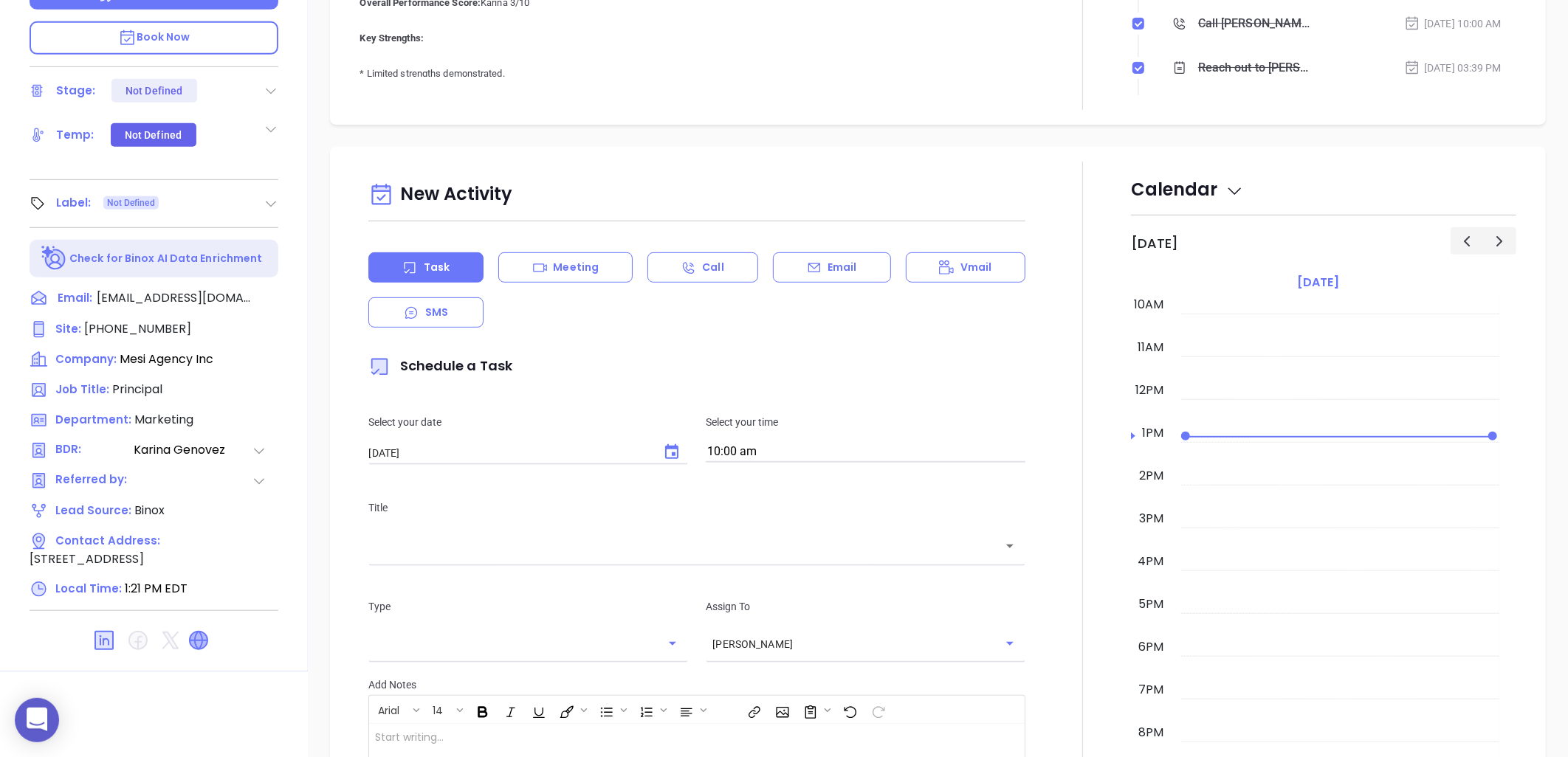
click at [198, 637] on icon at bounding box center [198, 640] width 17 height 17
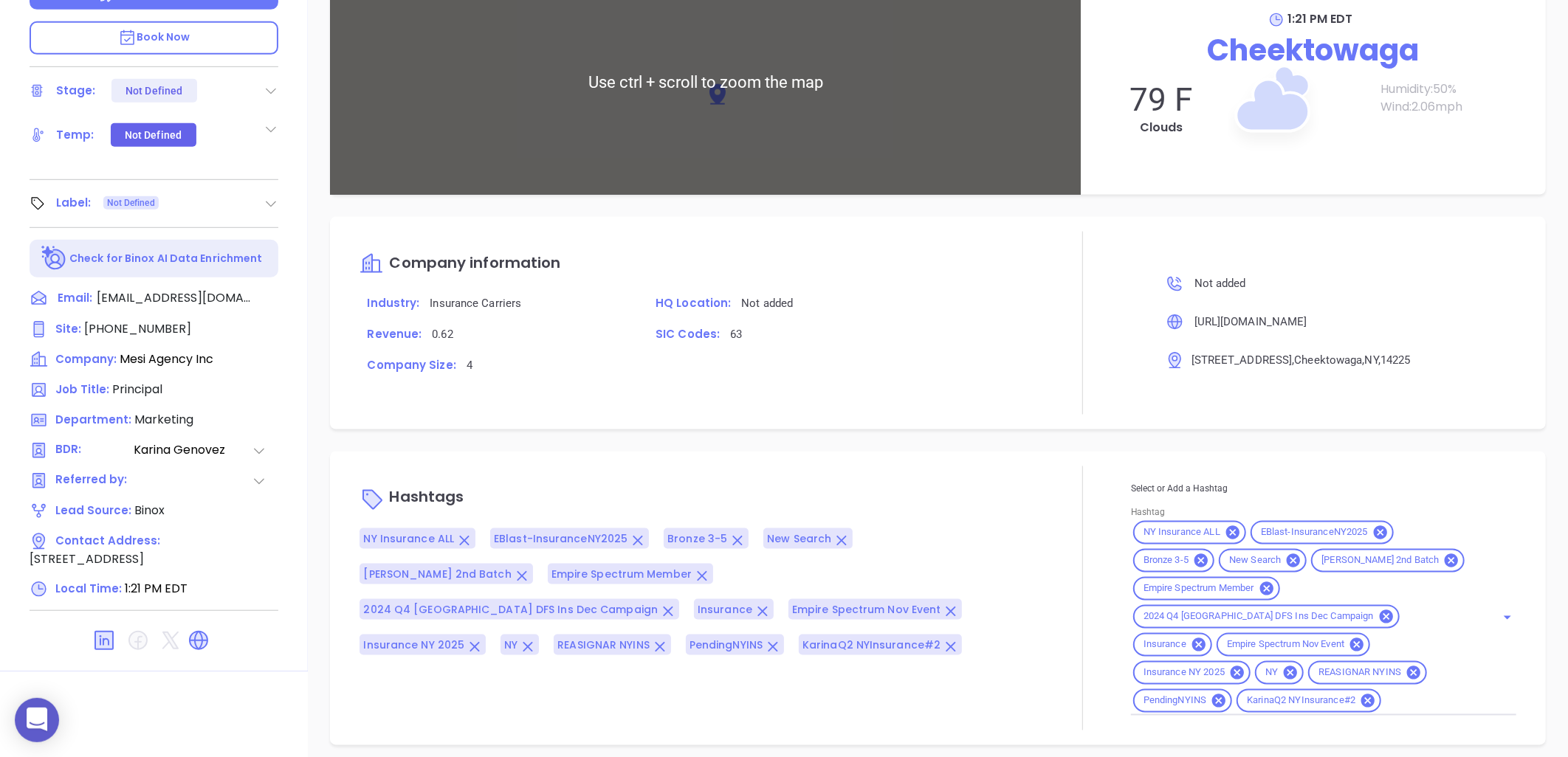
scroll to position [1058, 0]
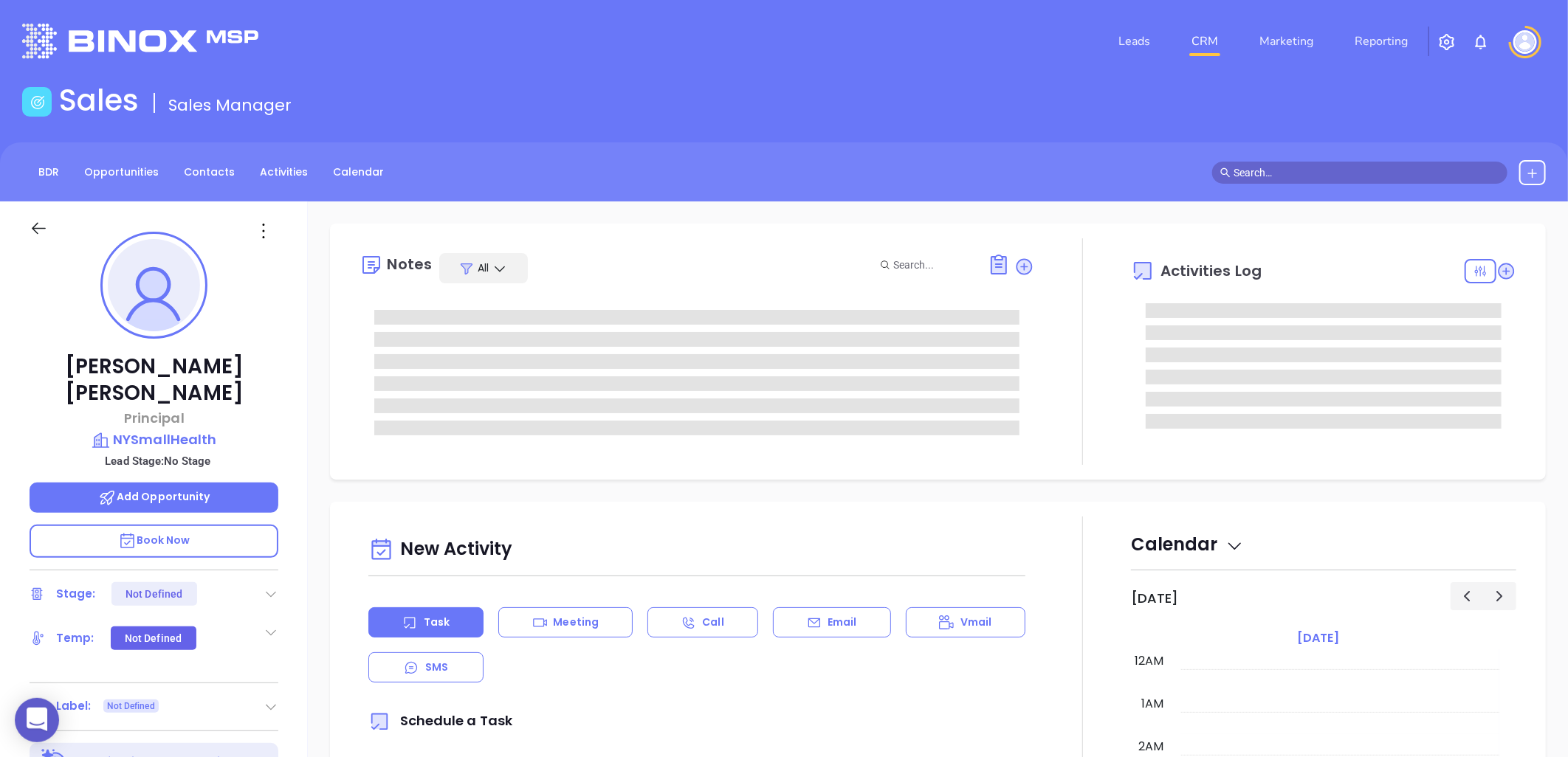
type input "[DATE]"
type input "[PERSON_NAME]"
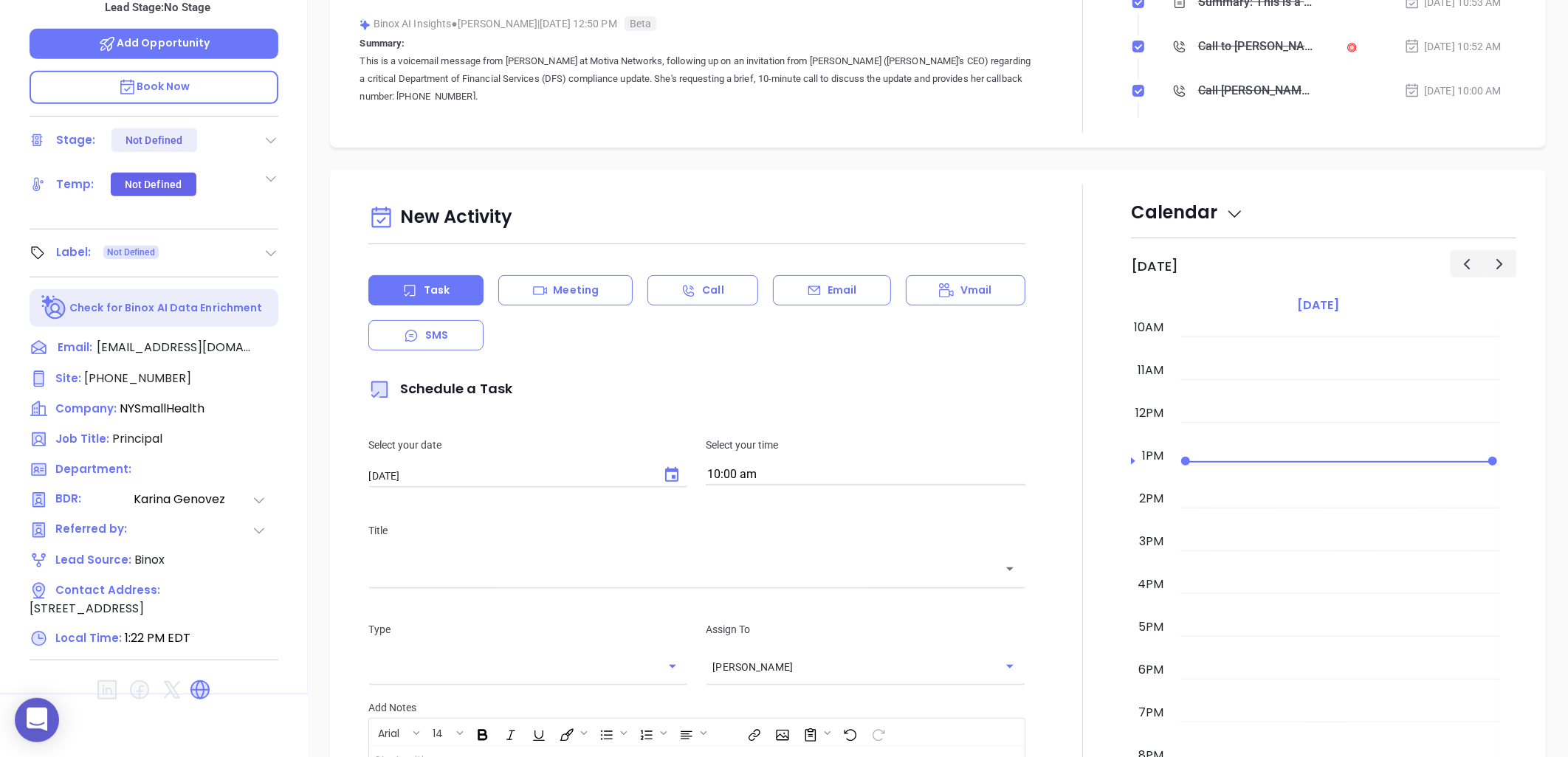
scroll to position [477, 0]
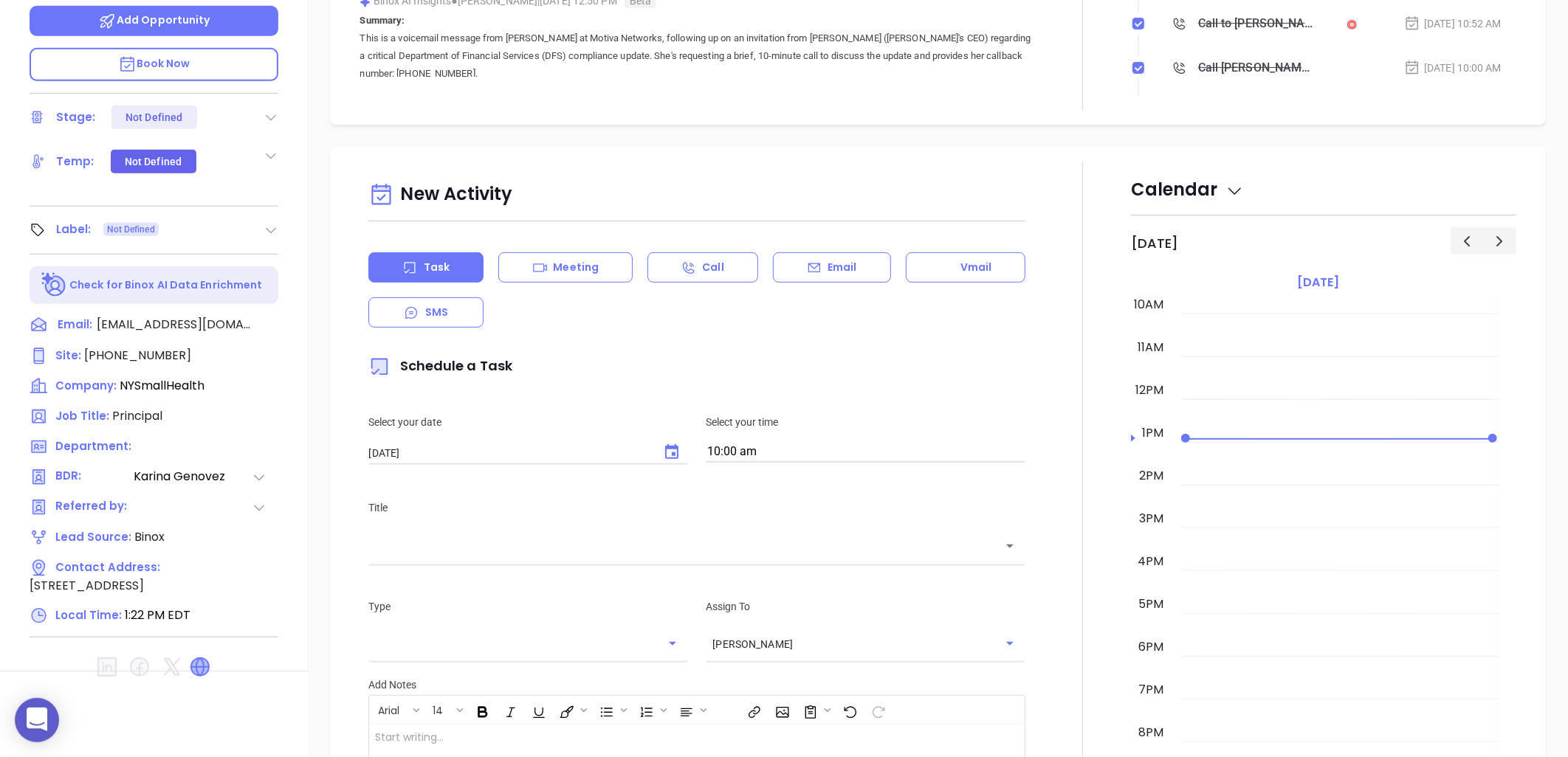
click at [203, 658] on icon at bounding box center [200, 667] width 17 height 17
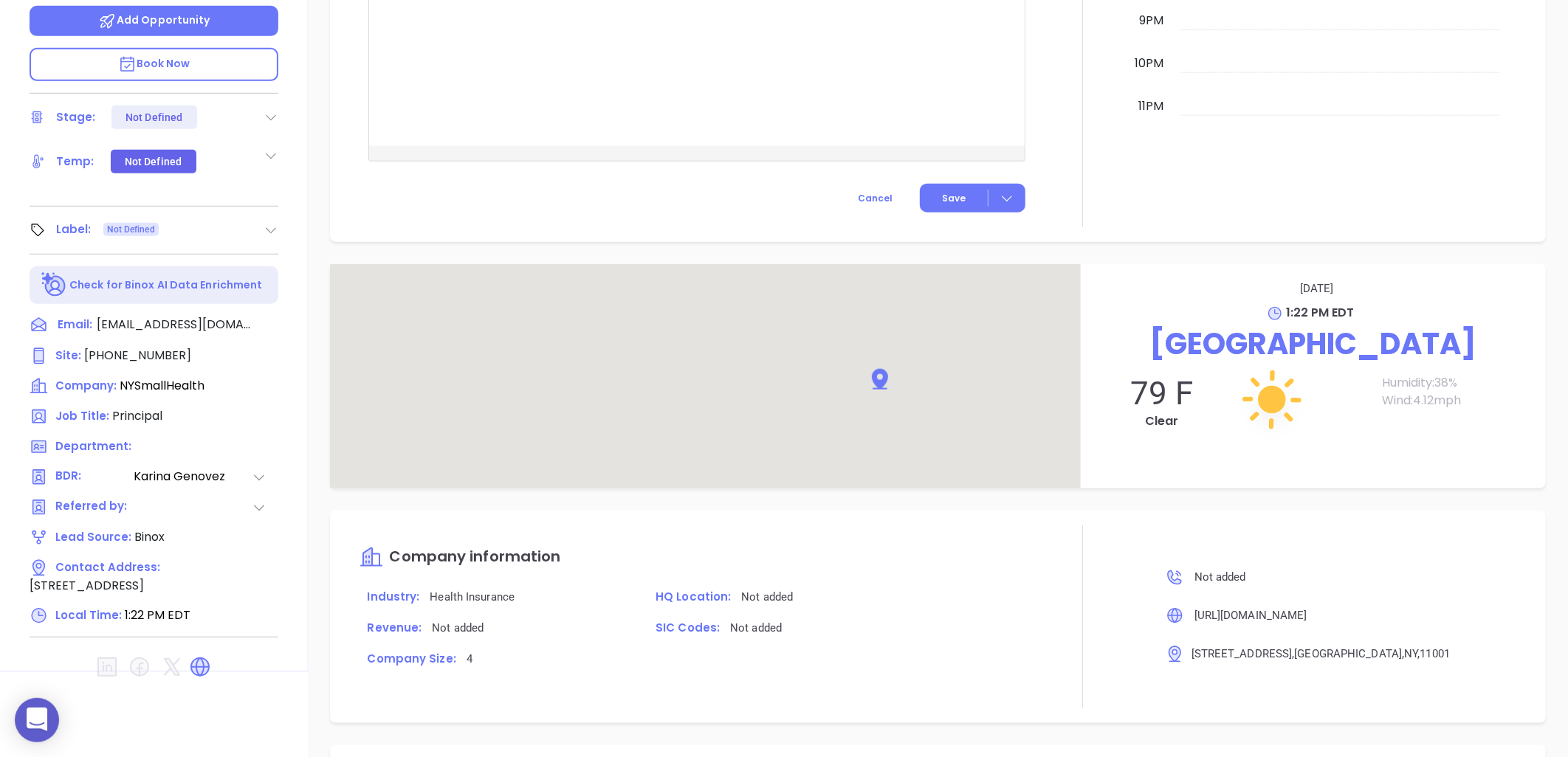
scroll to position [1001, 0]
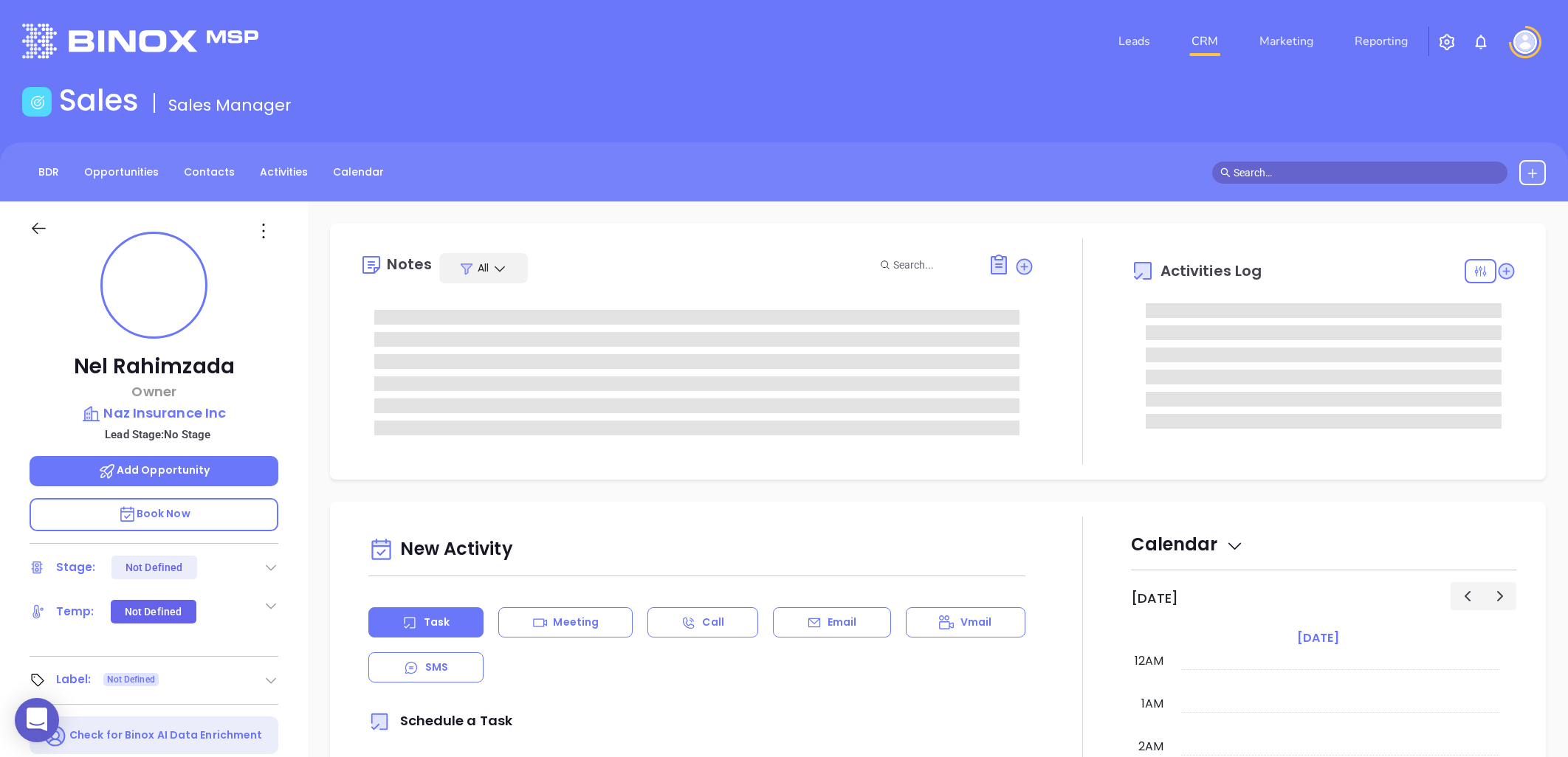
type input "[DATE]"
type input "[PERSON_NAME]"
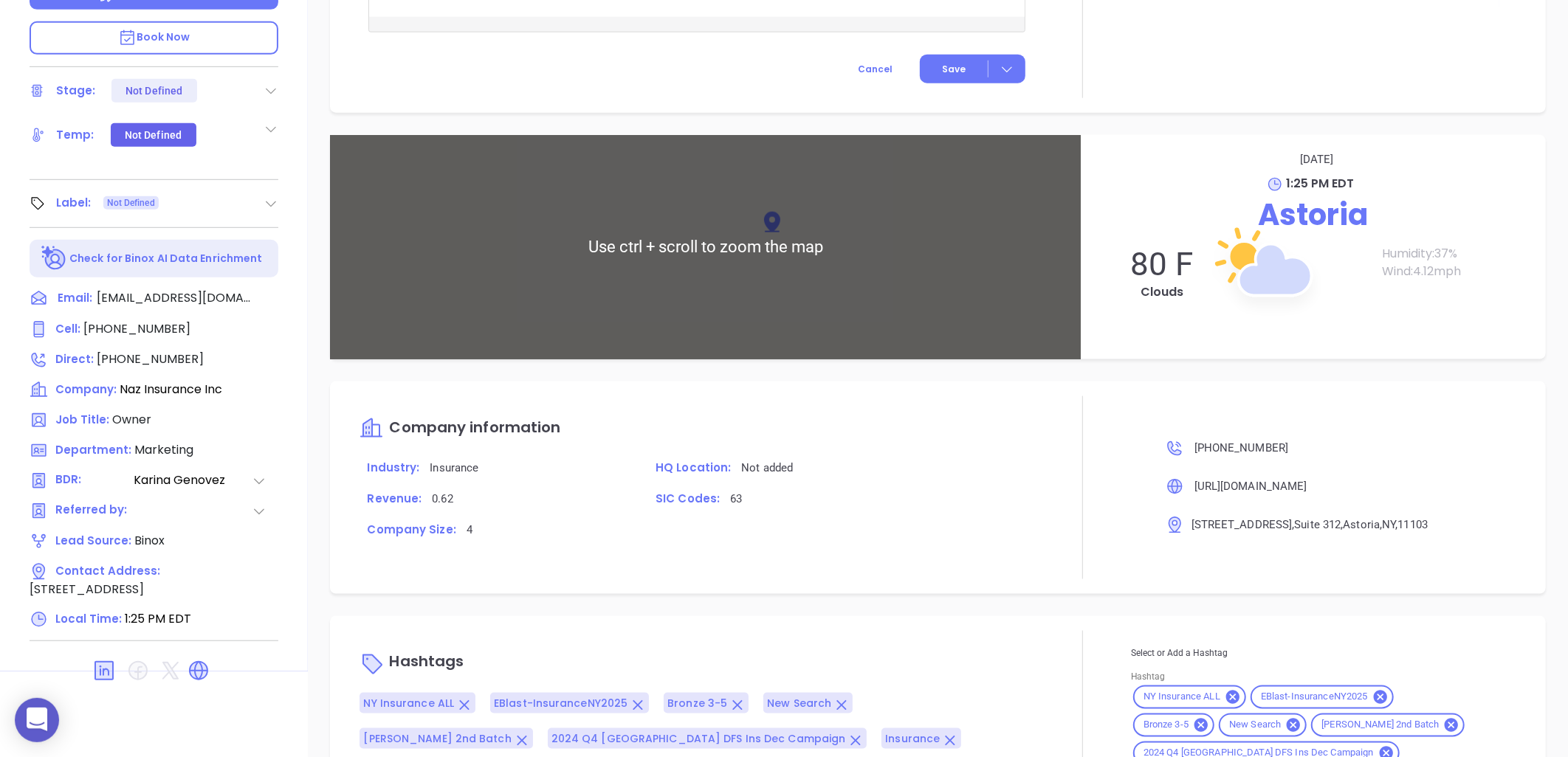
scroll to position [1001, 0]
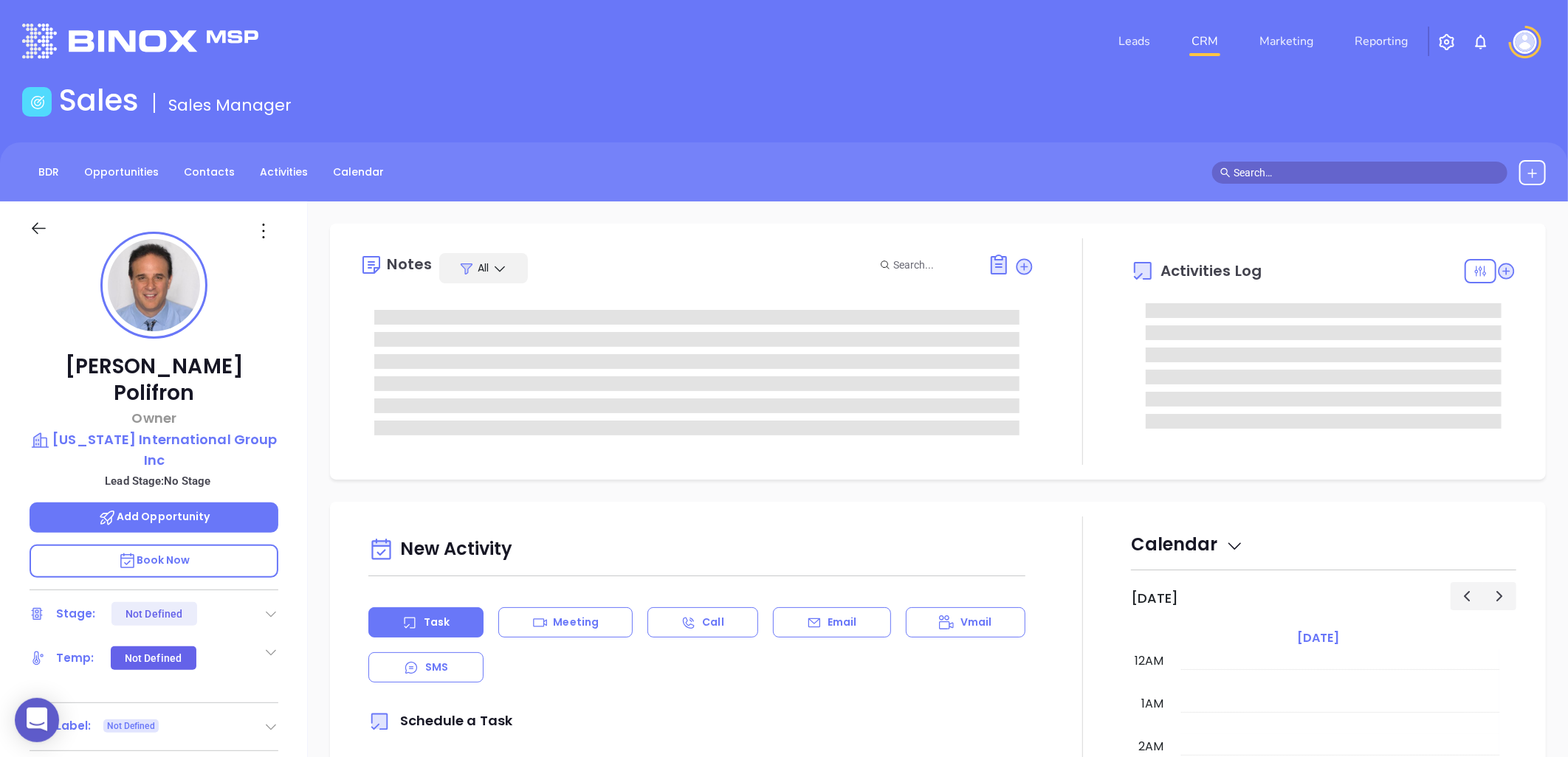
type input "[DATE]"
type input "[PERSON_NAME]"
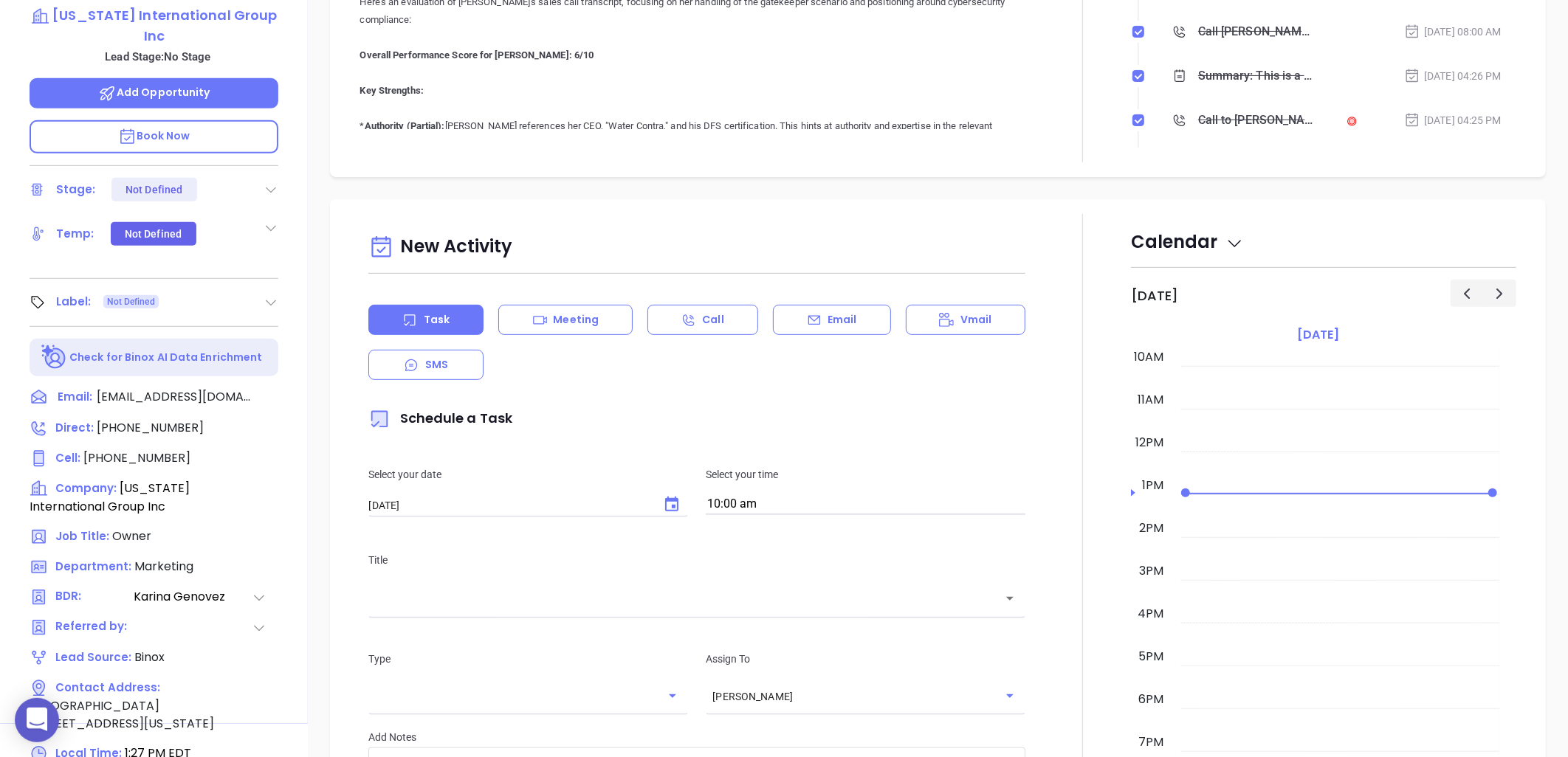
scroll to position [477, 0]
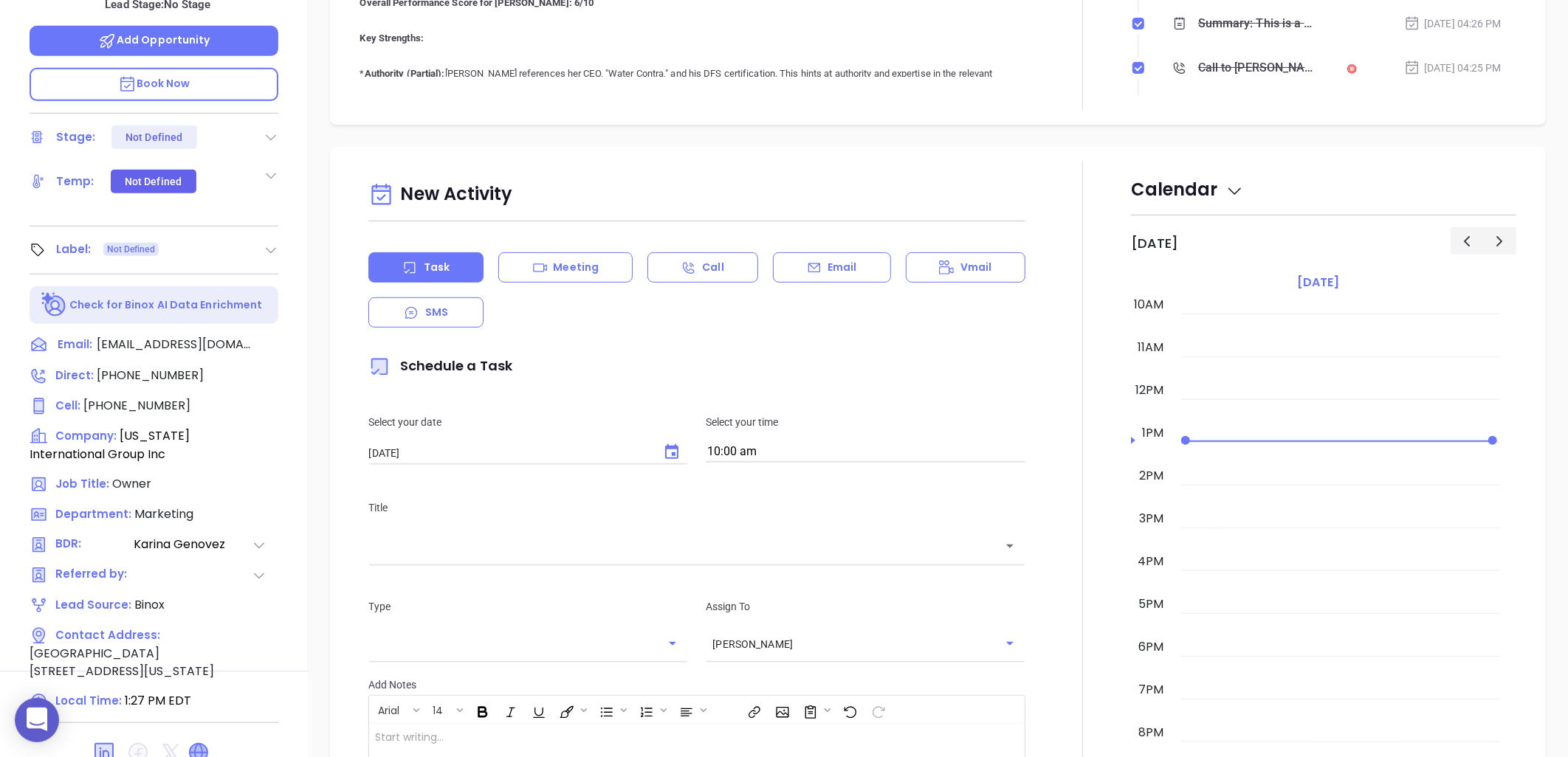
click at [201, 744] on icon at bounding box center [198, 752] width 17 height 17
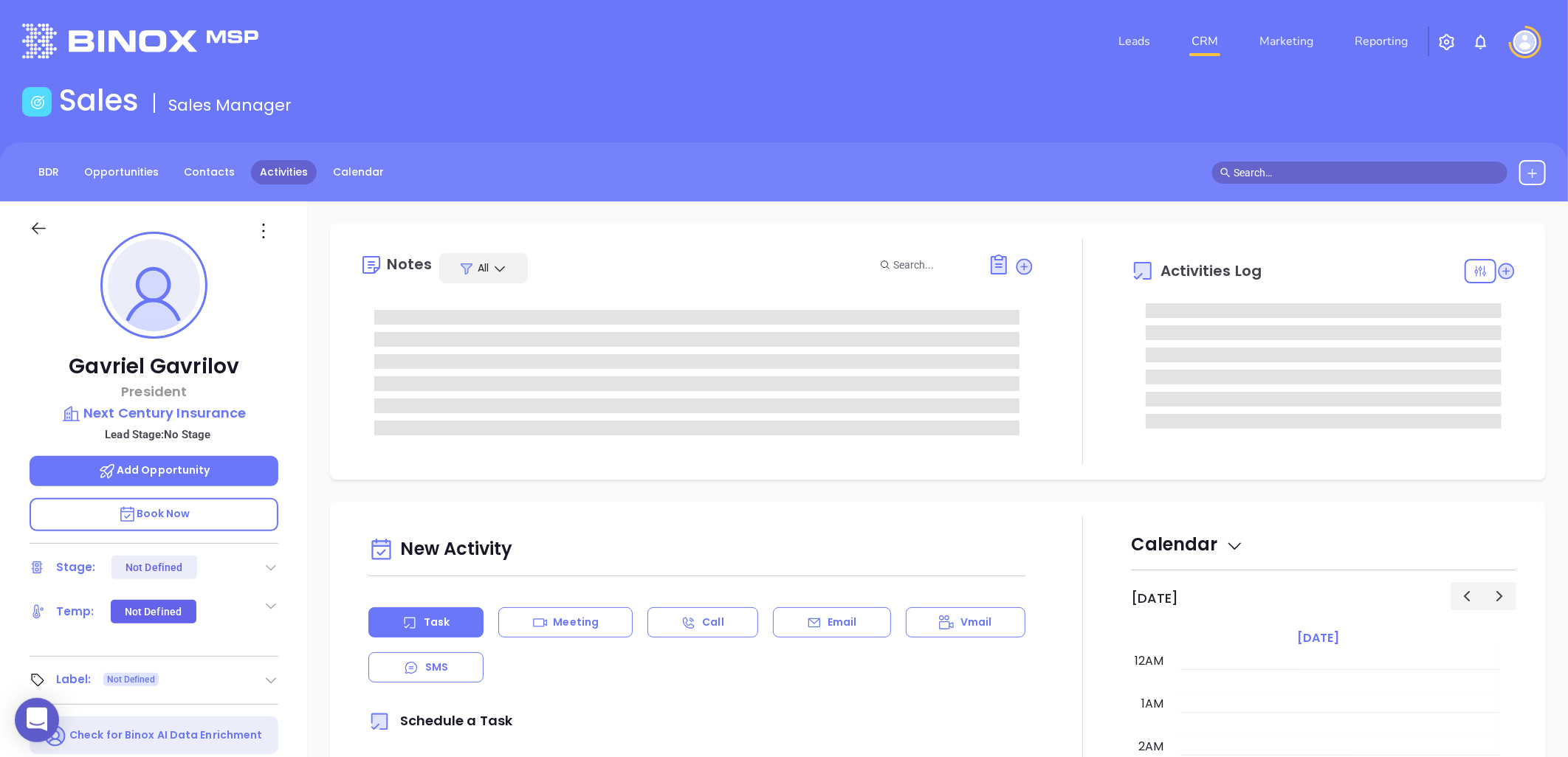
type input "[DATE]"
type input "[PERSON_NAME]"
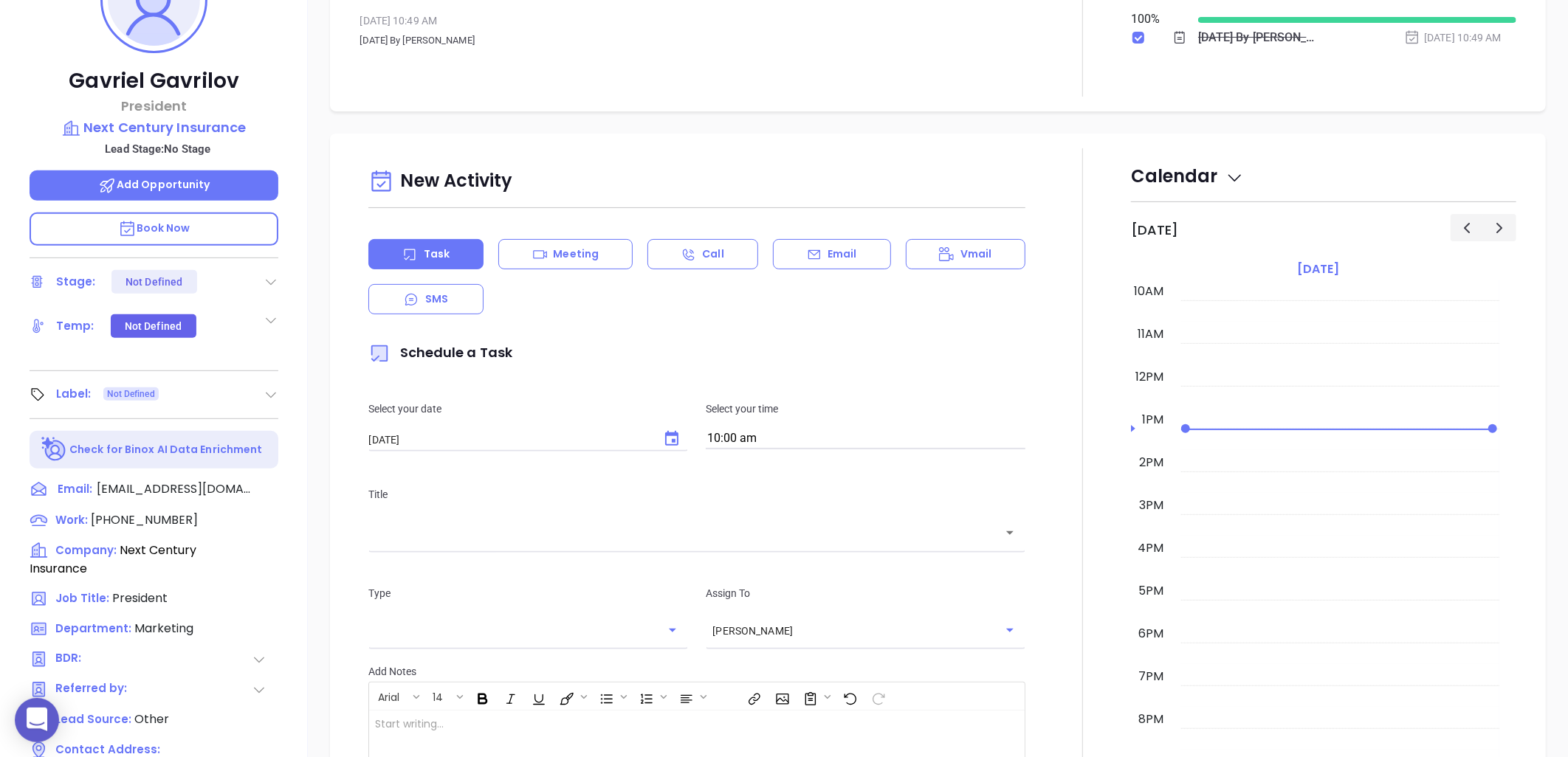
scroll to position [477, 0]
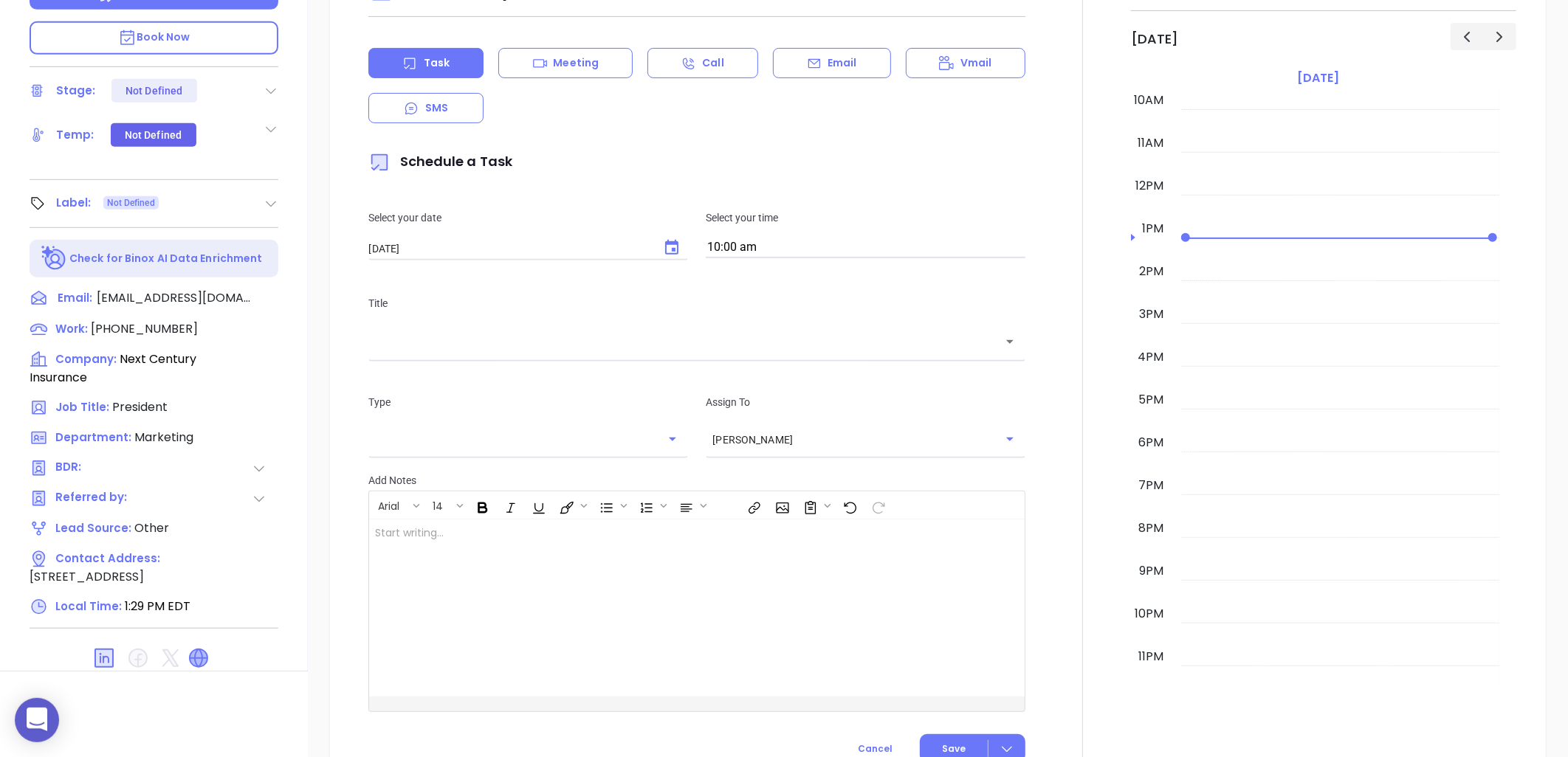
click at [198, 654] on icon at bounding box center [198, 658] width 17 height 17
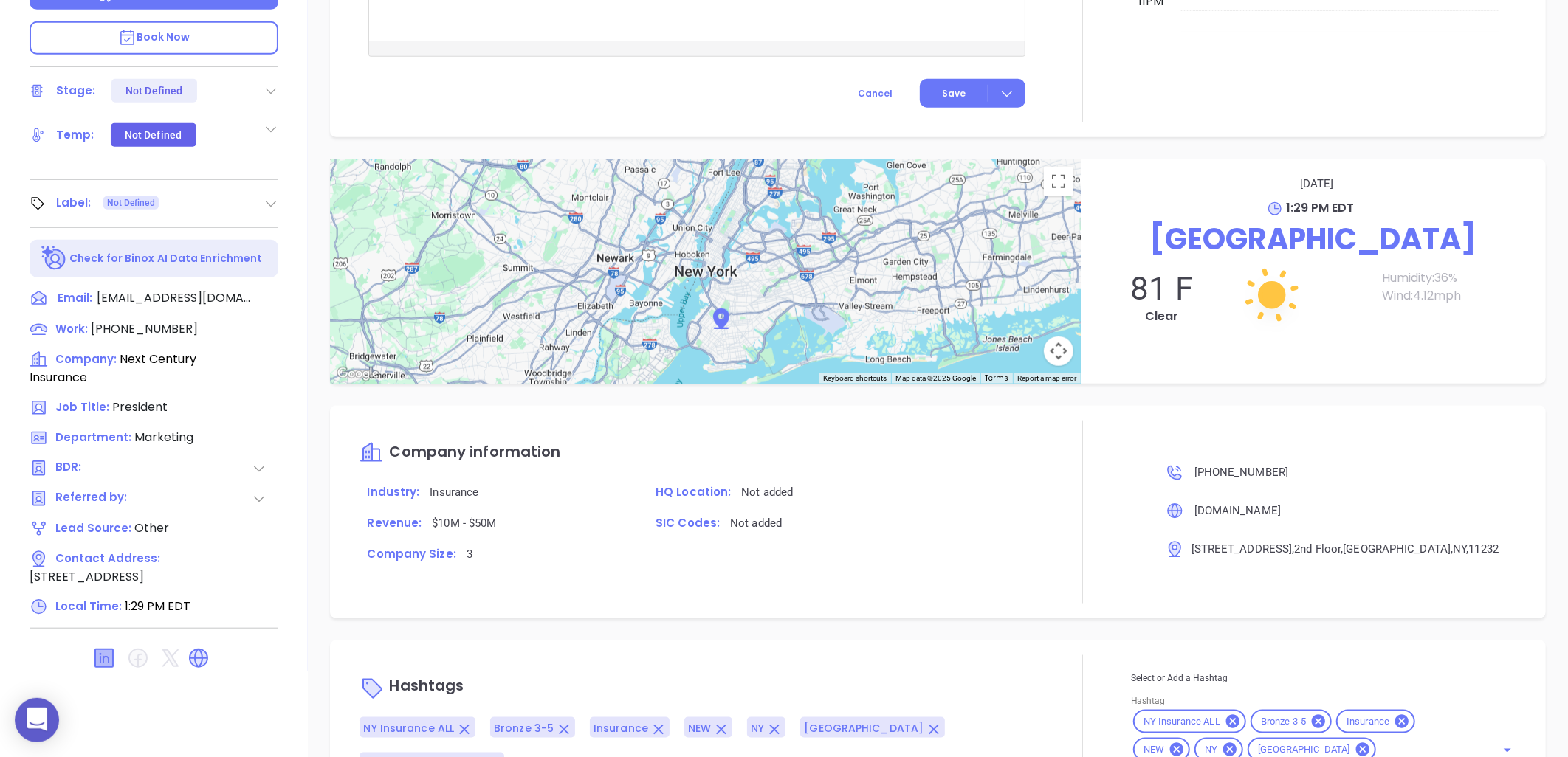
click at [97, 657] on icon at bounding box center [104, 658] width 17 height 17
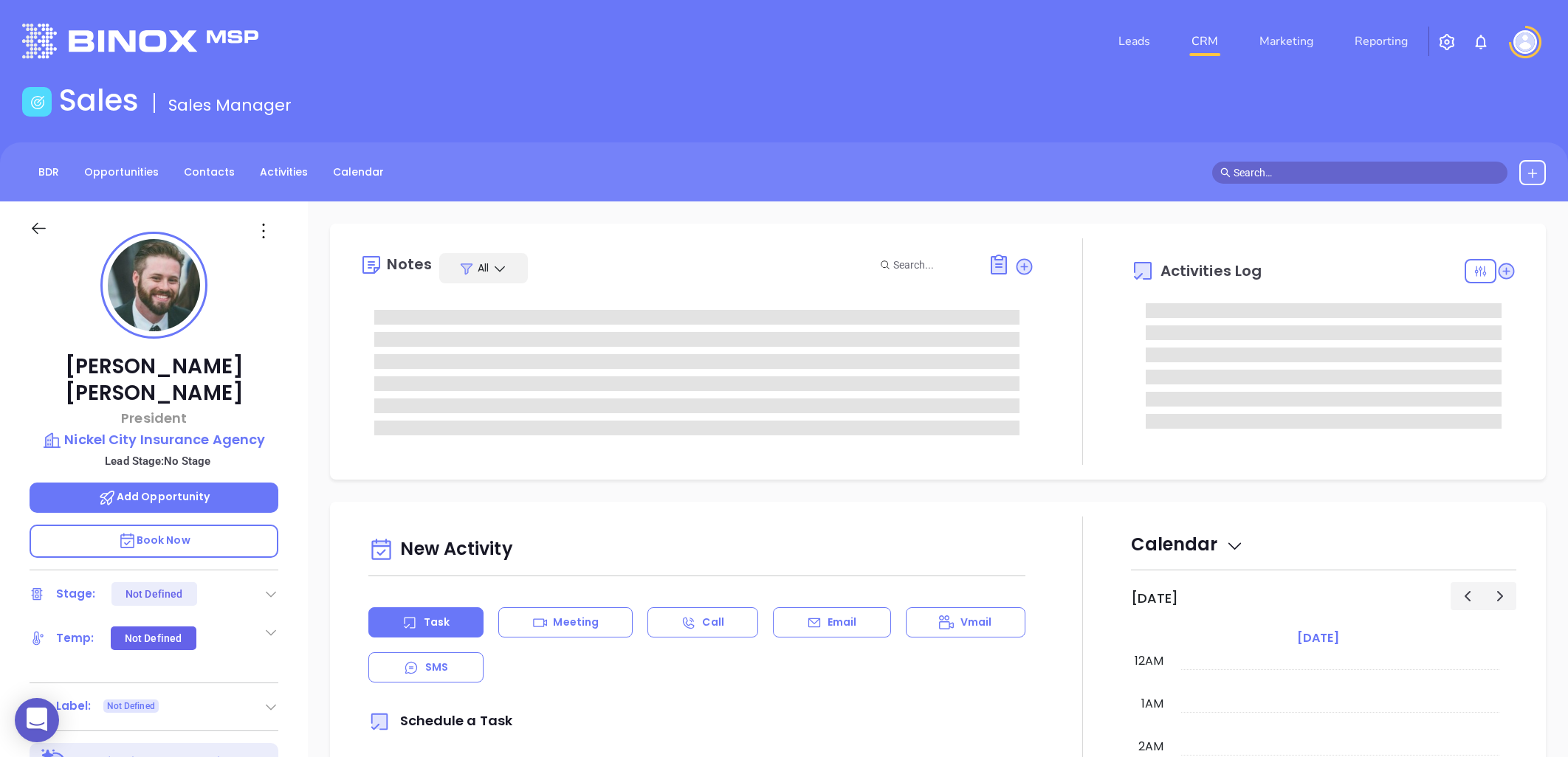
type input "[PERSON_NAME]"
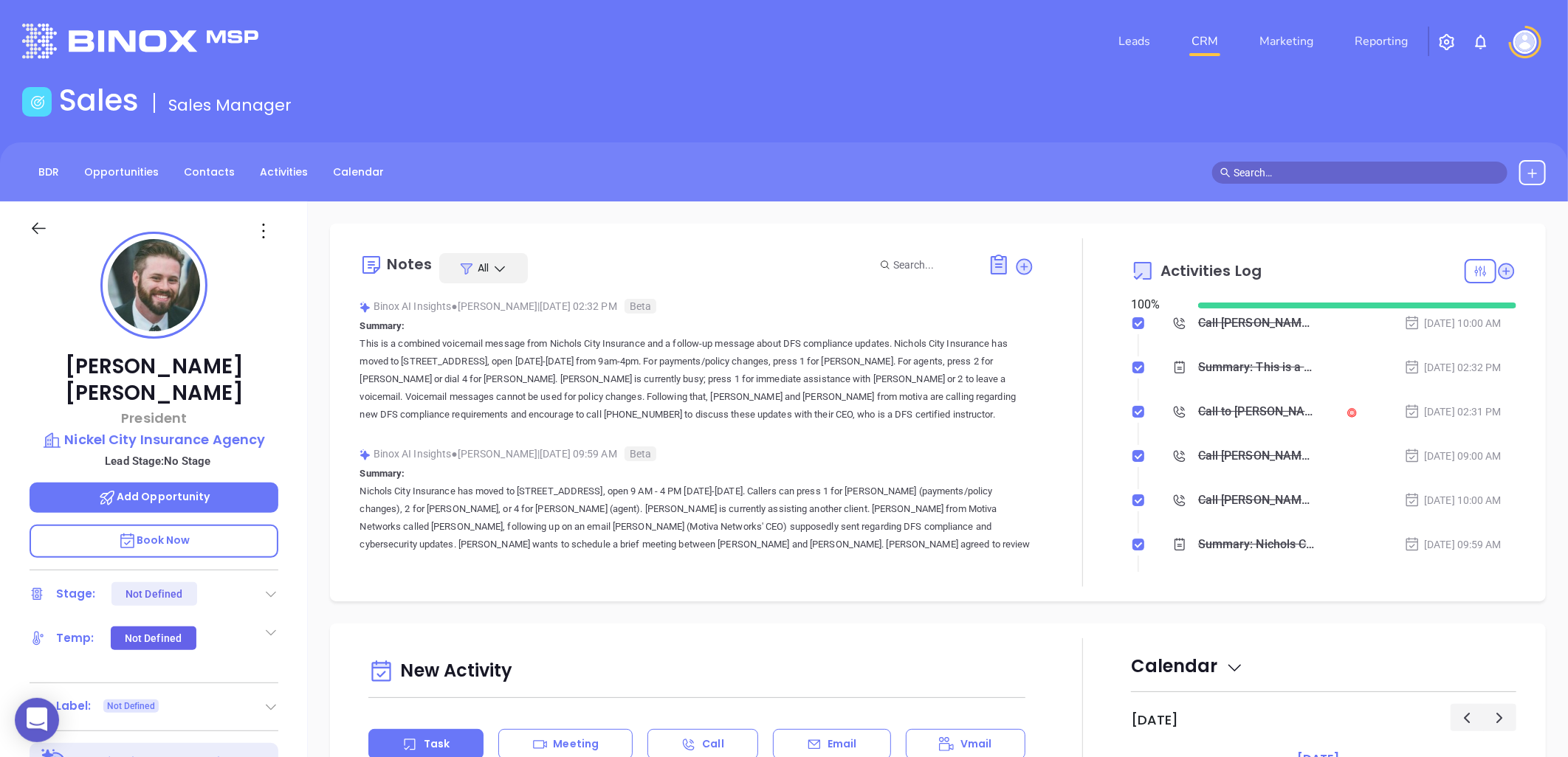
scroll to position [429, 0]
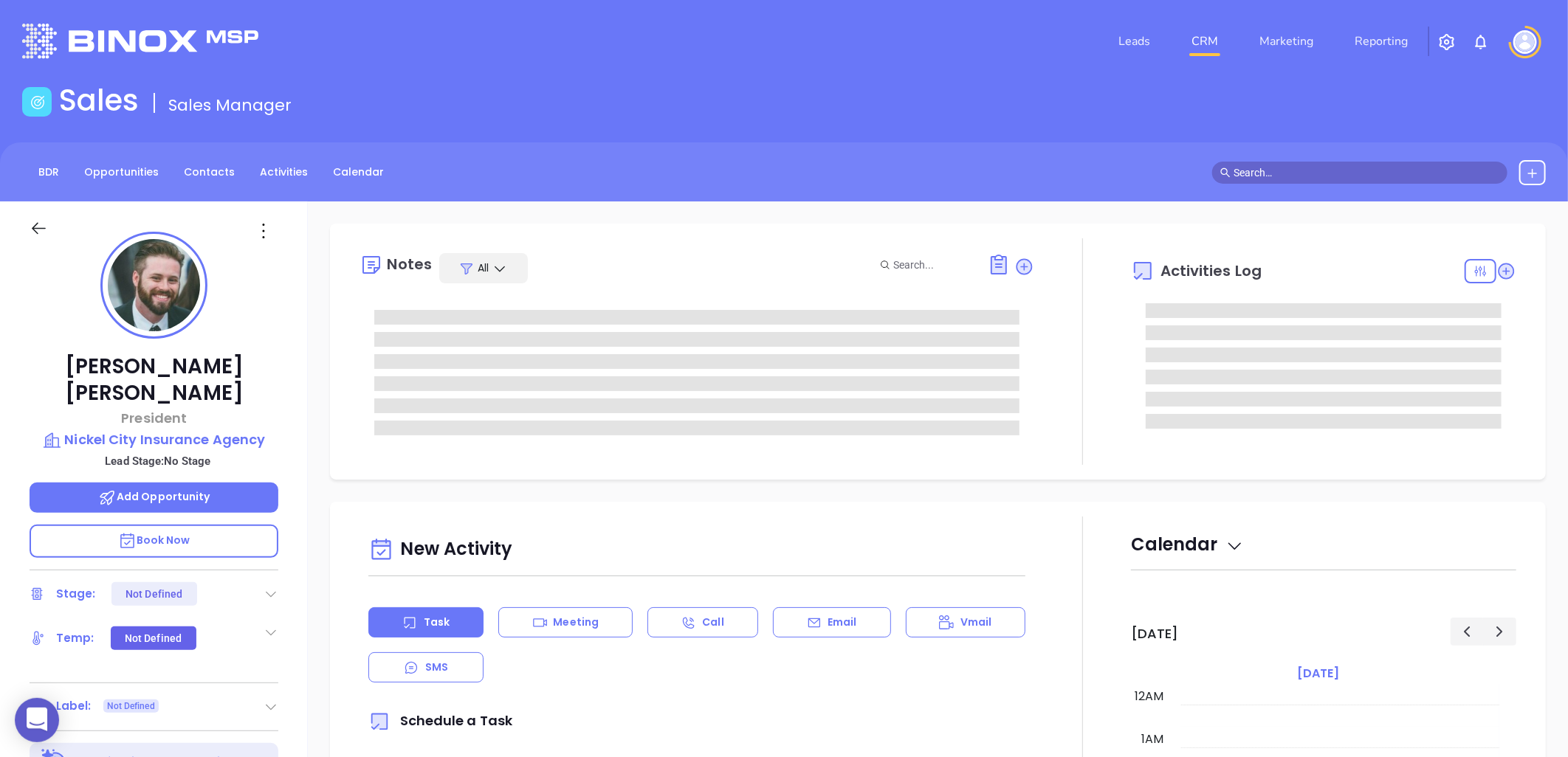
type input "[DATE]"
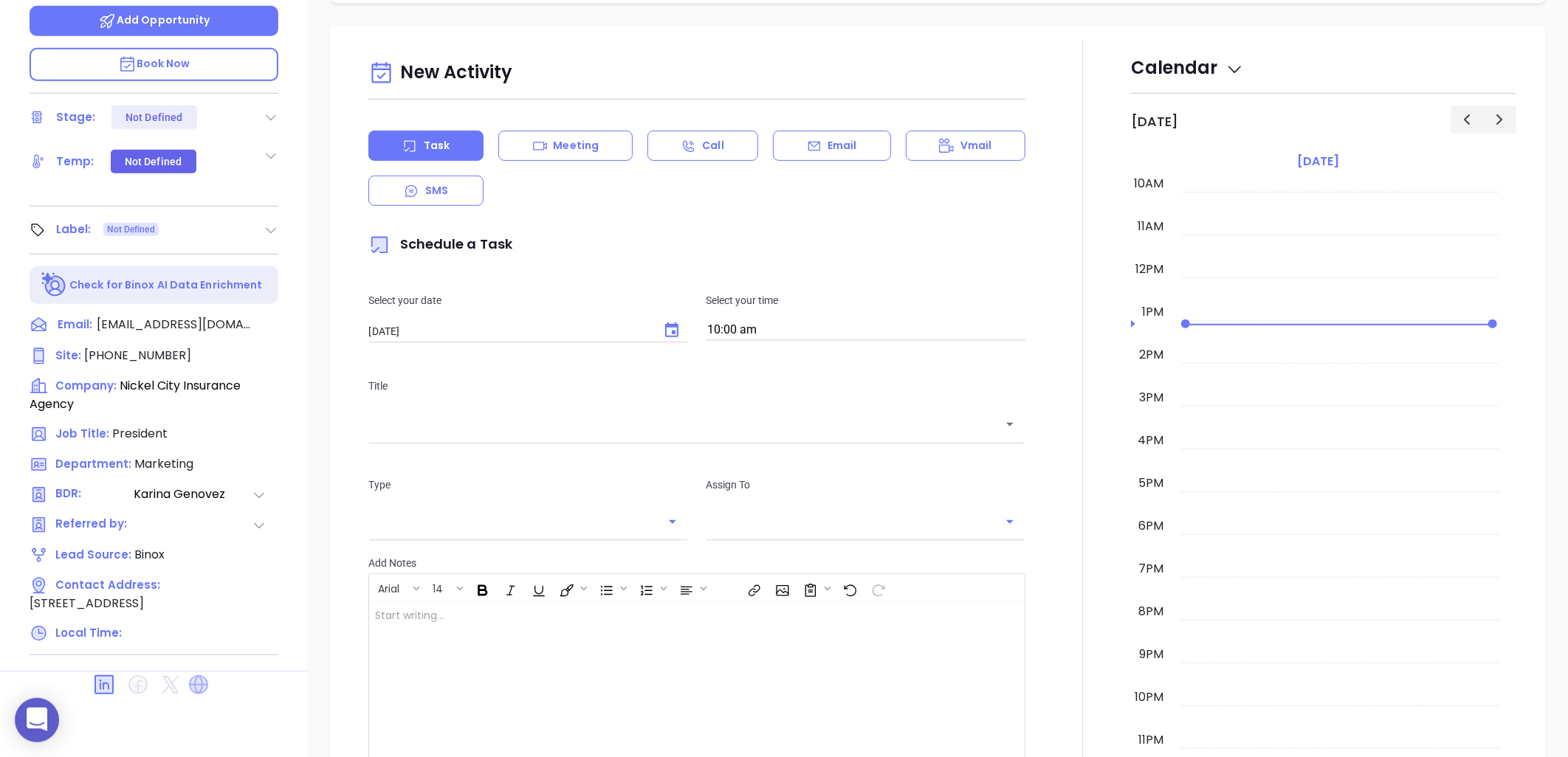
type input "[PERSON_NAME]"
click at [194, 676] on icon at bounding box center [198, 685] width 19 height 19
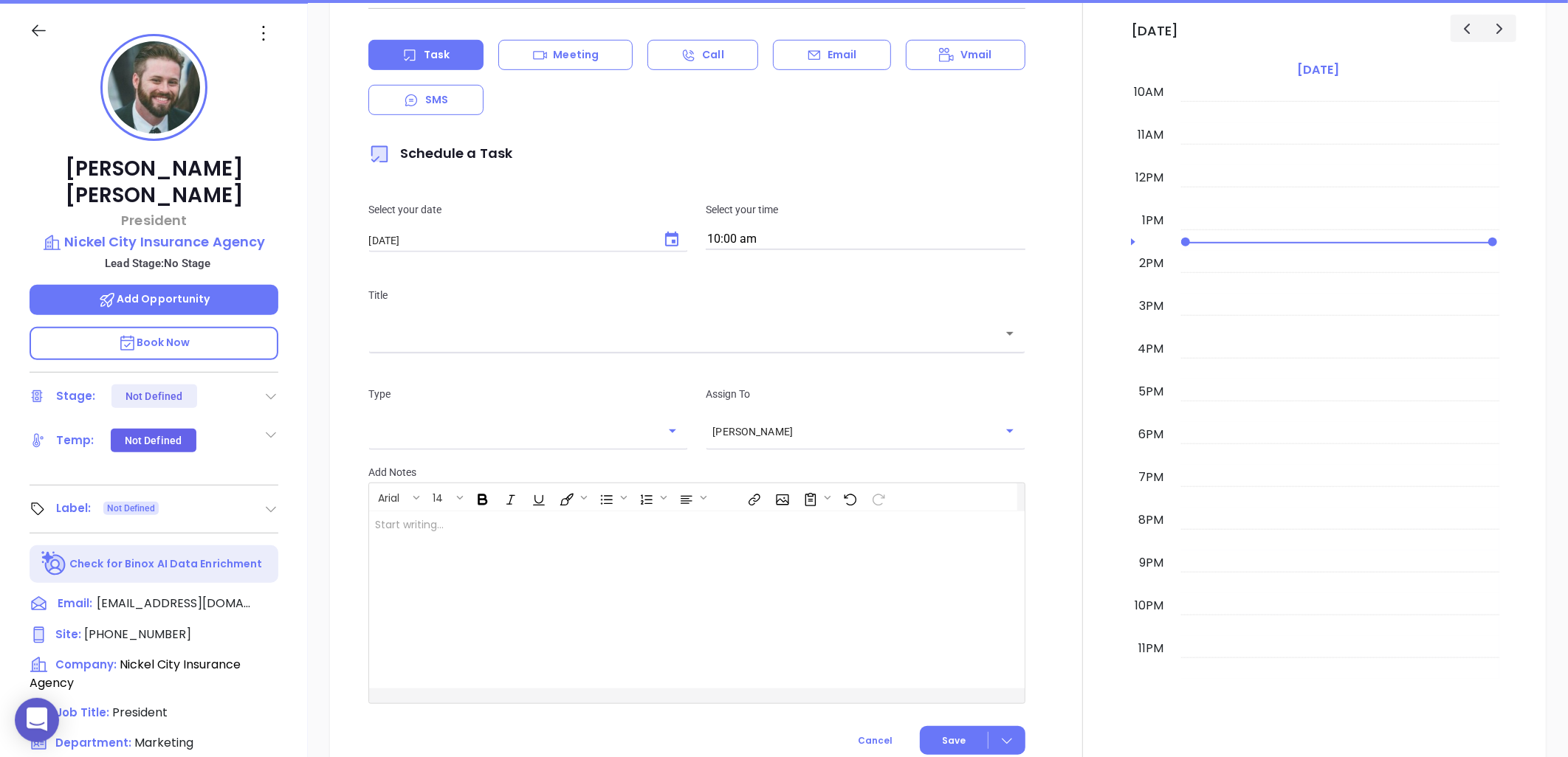
scroll to position [1001, 0]
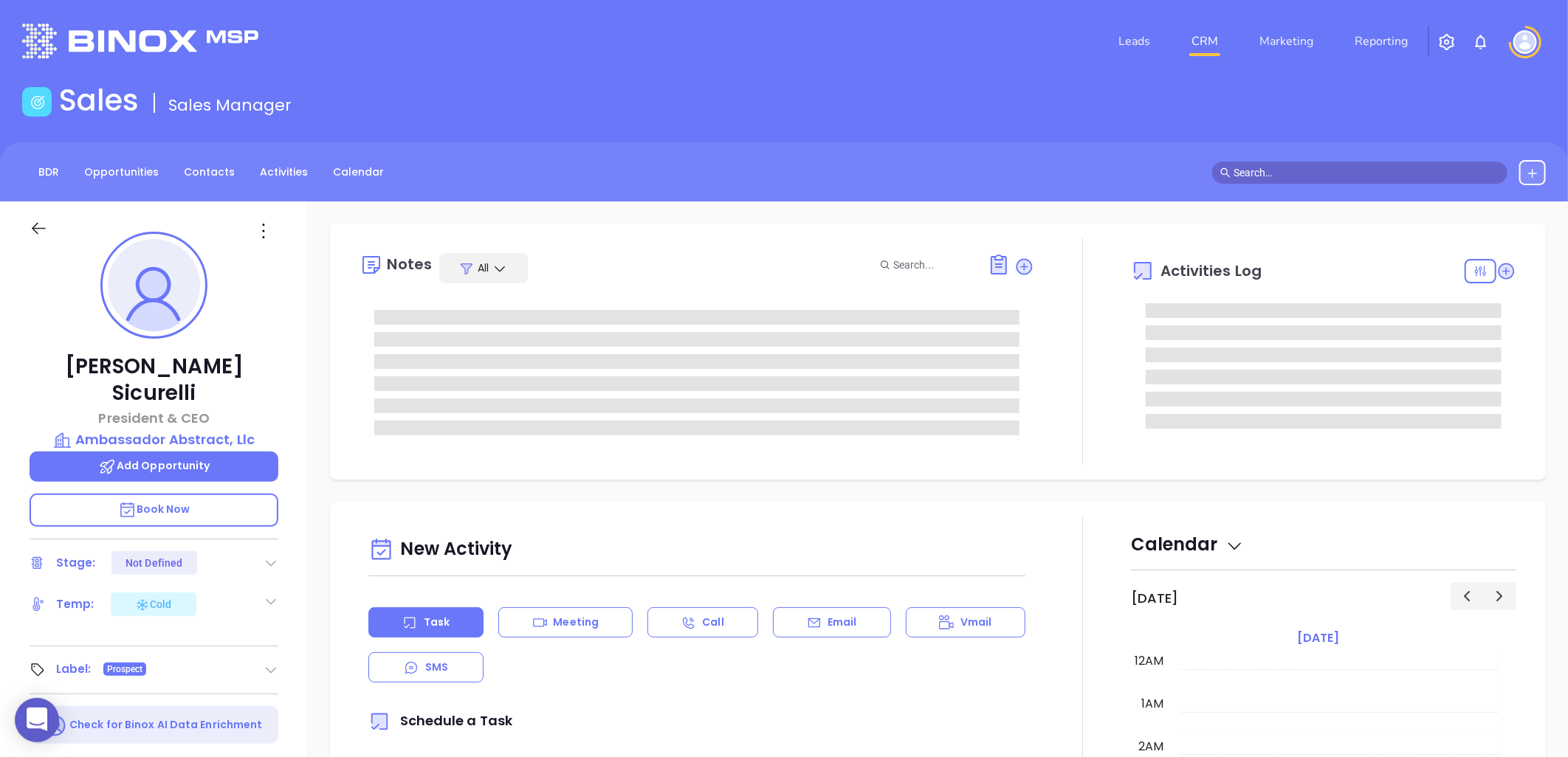
type input "[DATE]"
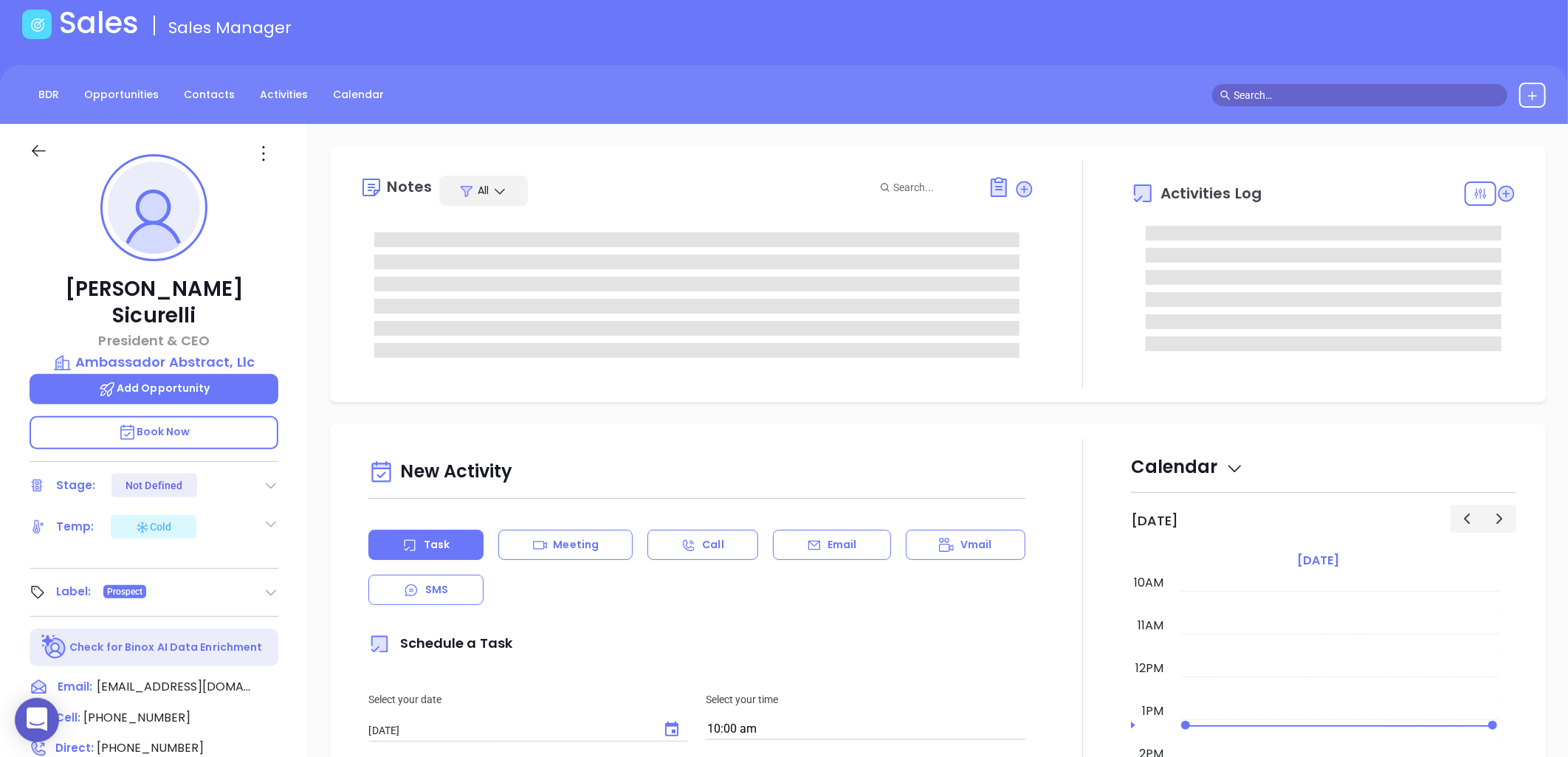
scroll to position [82, 0]
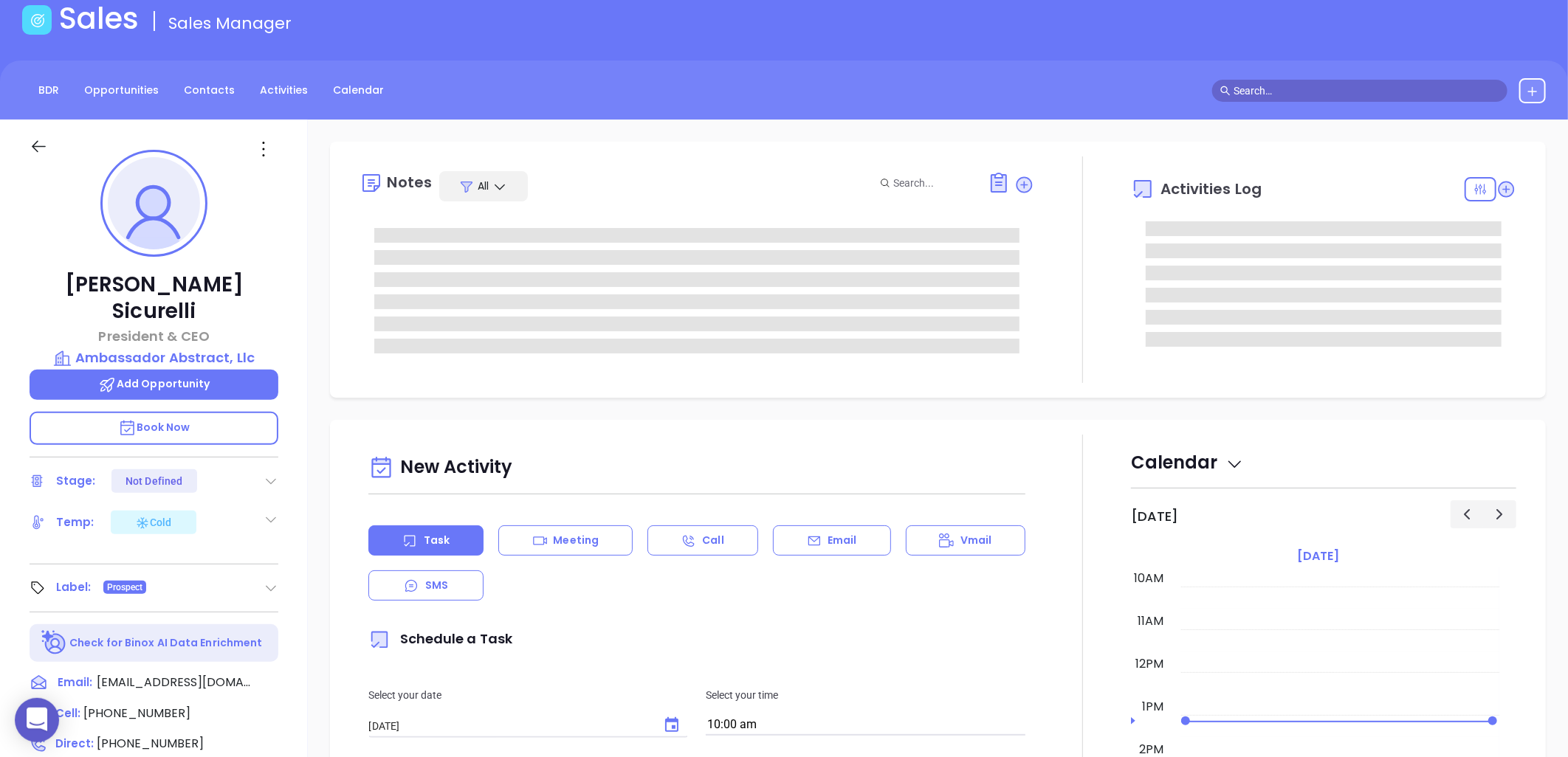
type input "[PERSON_NAME]"
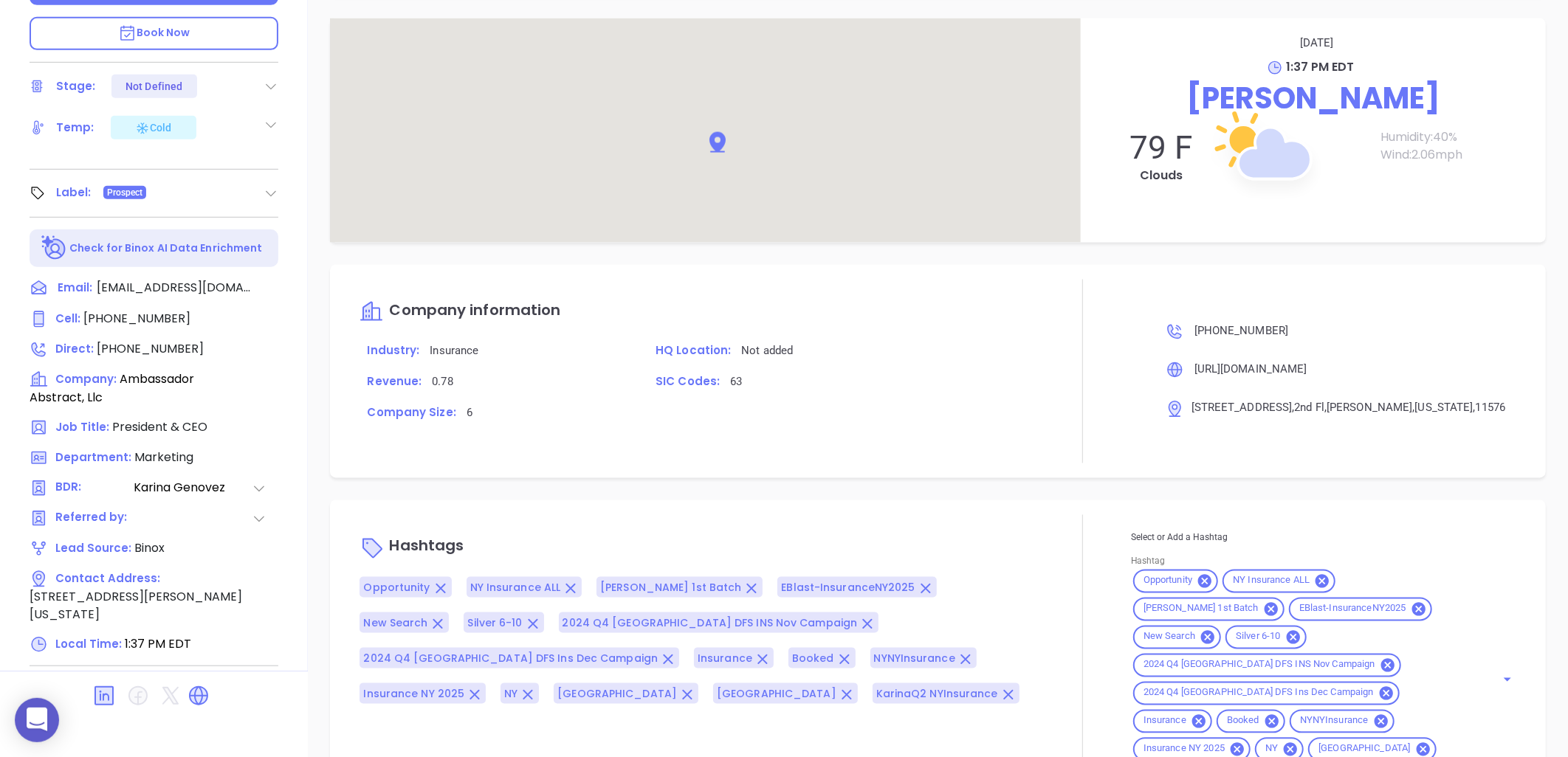
scroll to position [1264, 0]
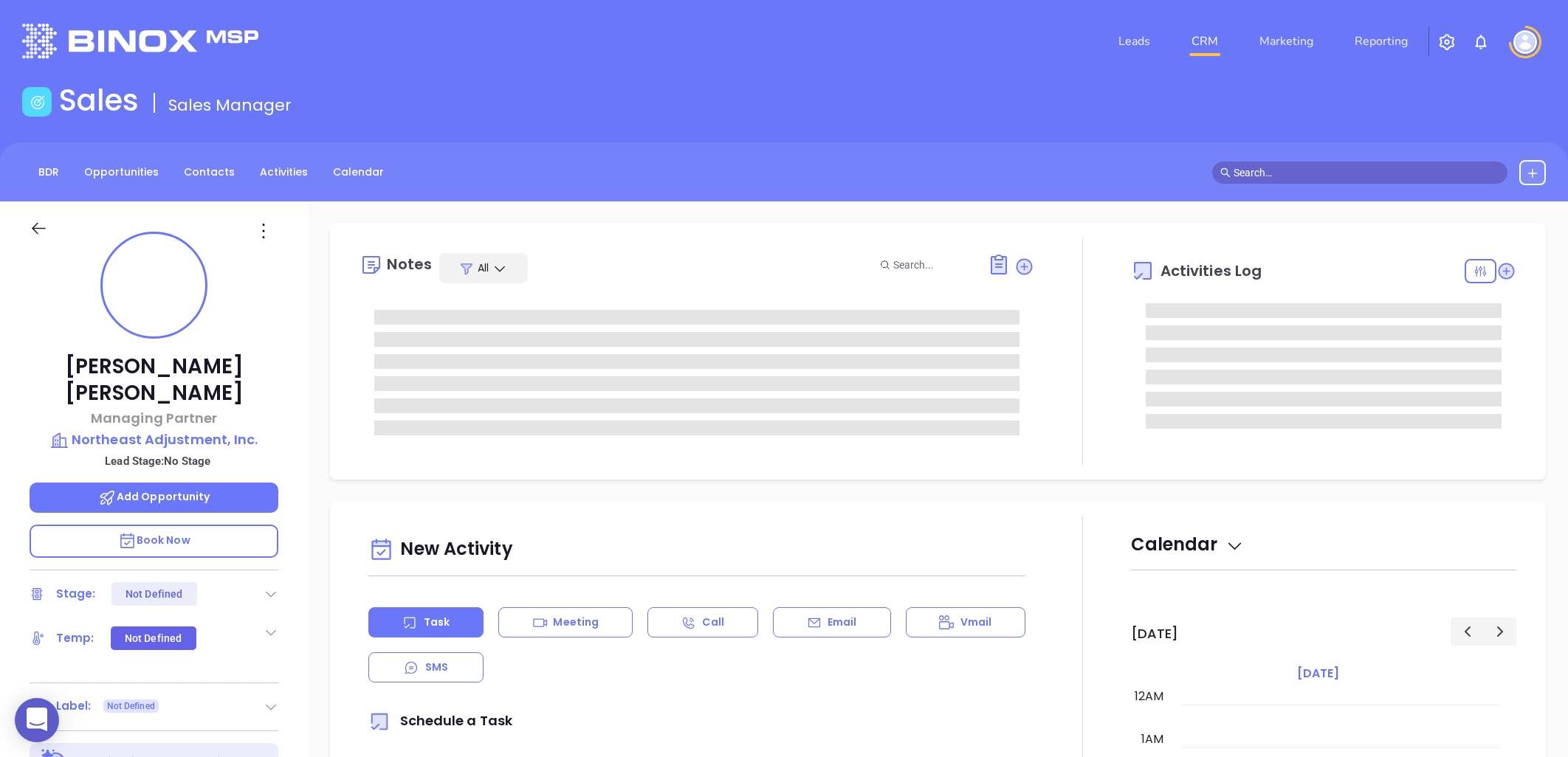
type input "[DATE]"
type input "[PERSON_NAME]"
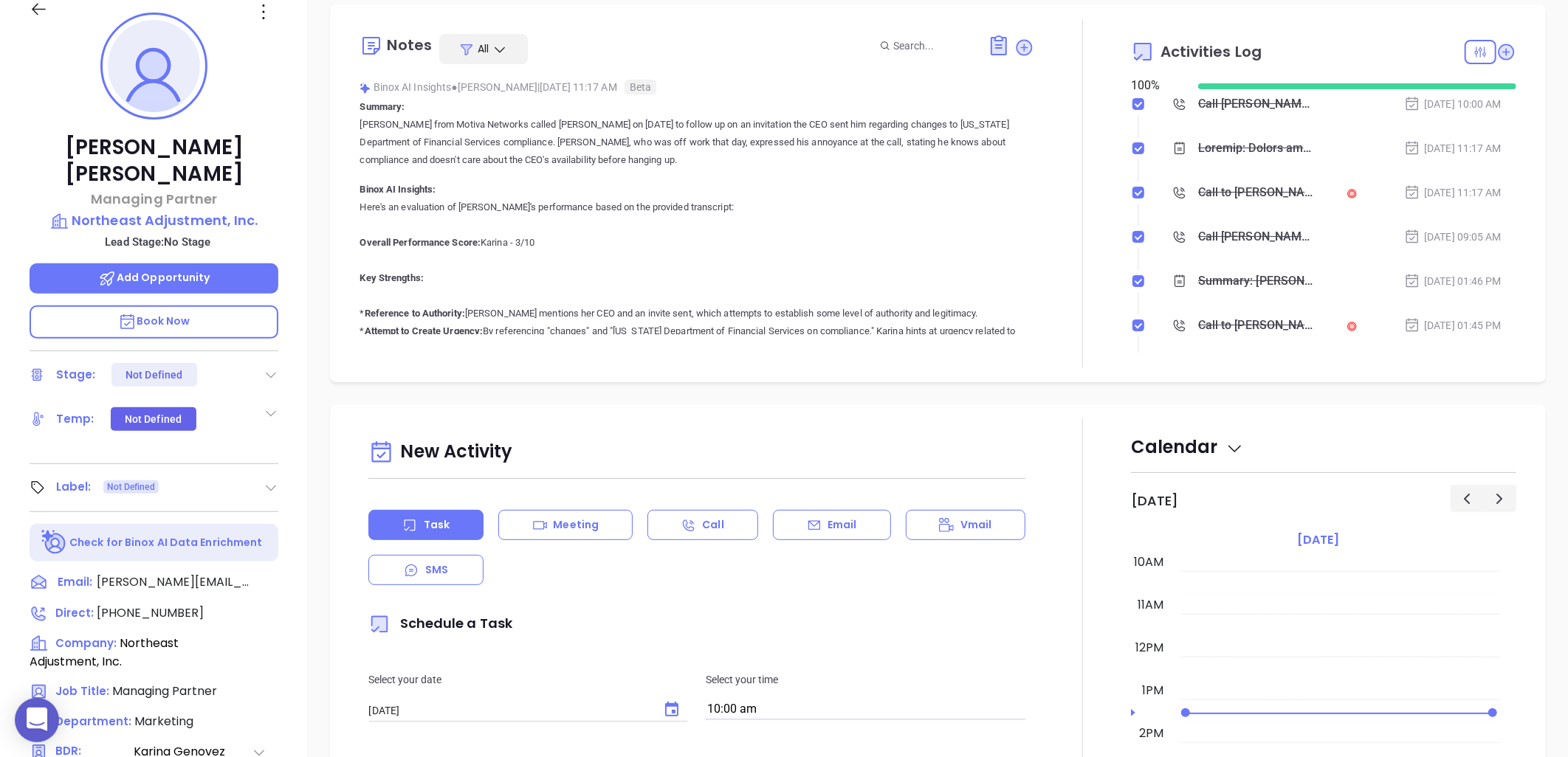
scroll to position [410, 0]
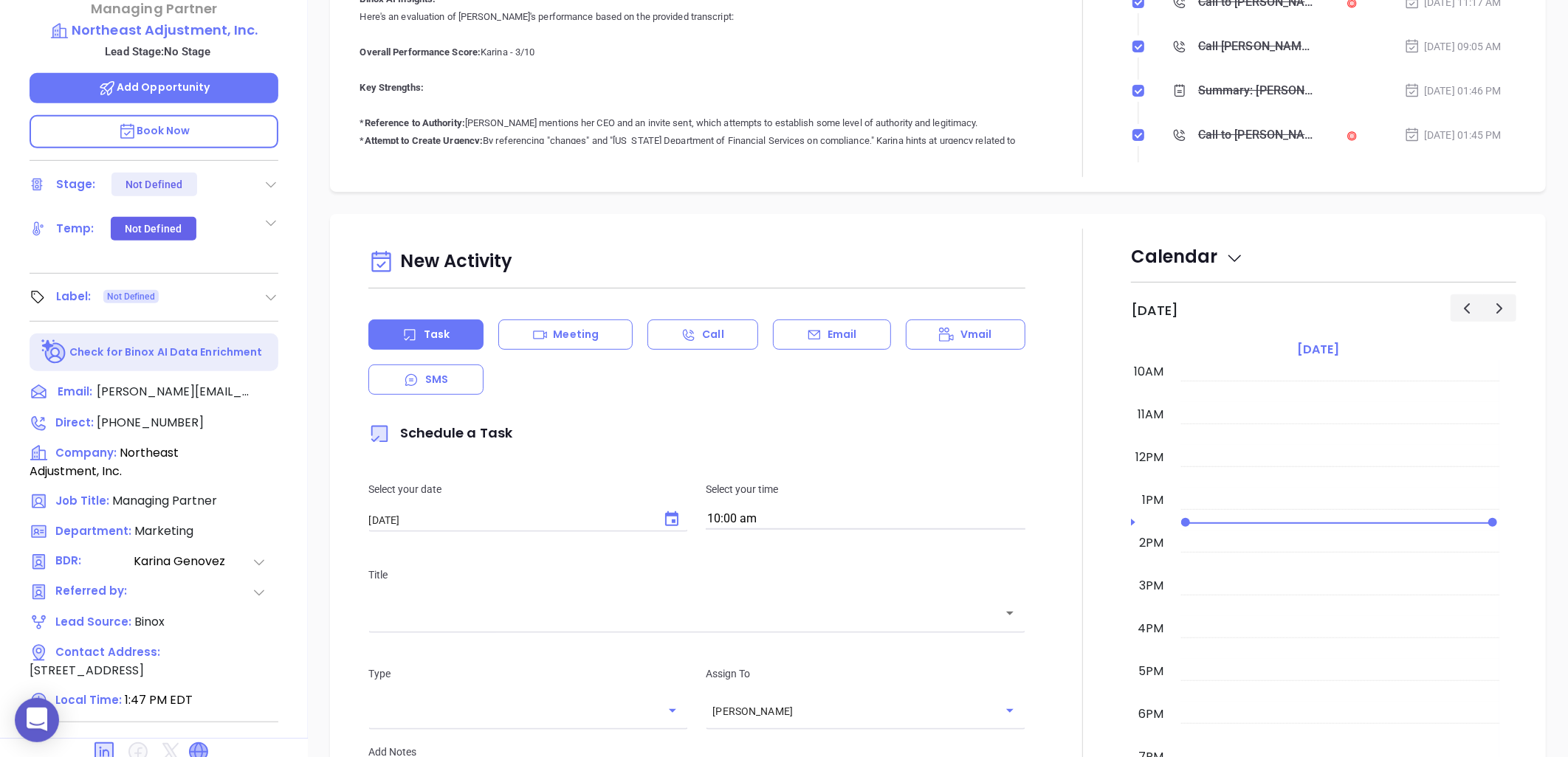
click at [203, 744] on icon at bounding box center [198, 752] width 17 height 17
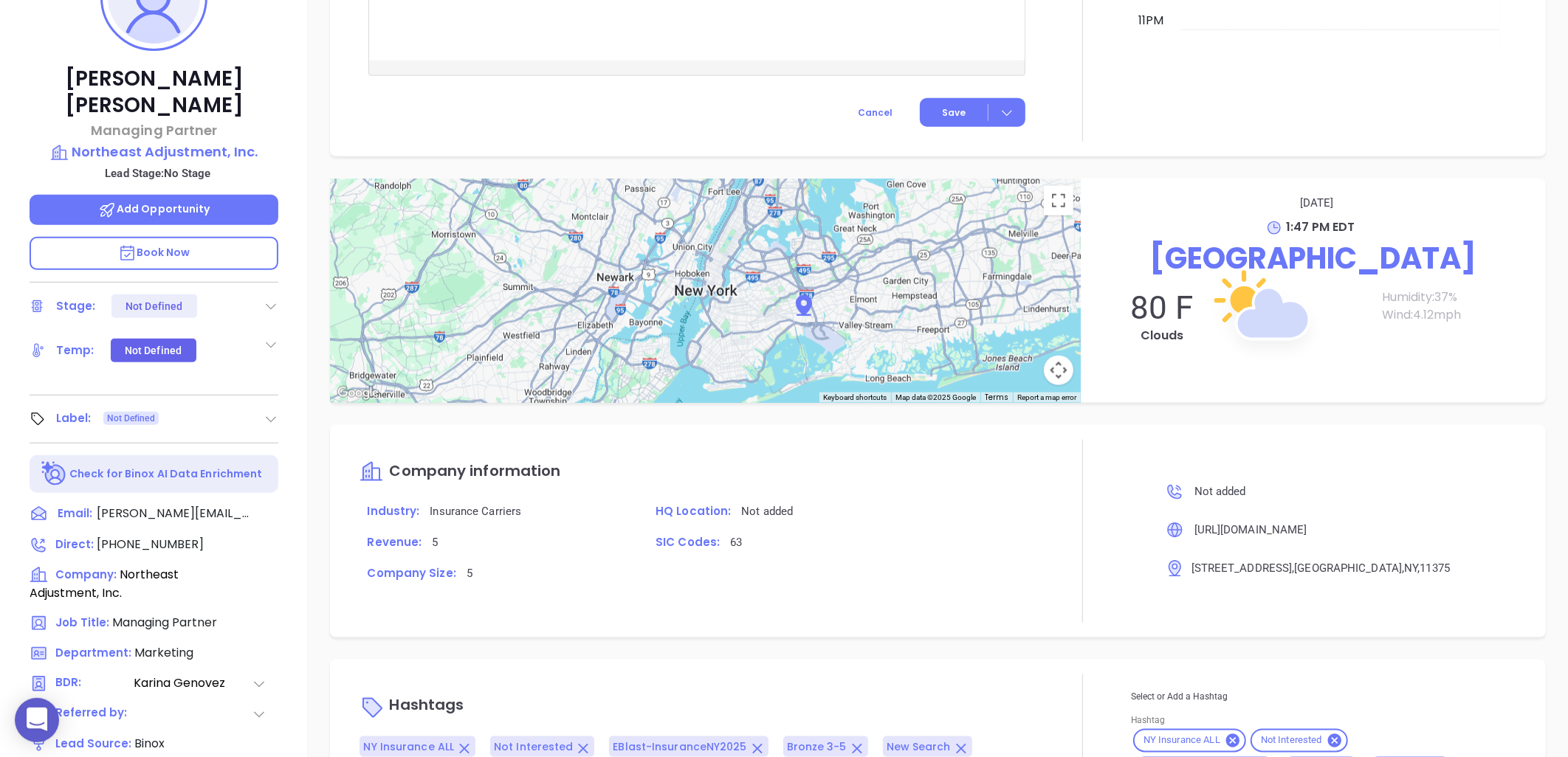
scroll to position [0, 0]
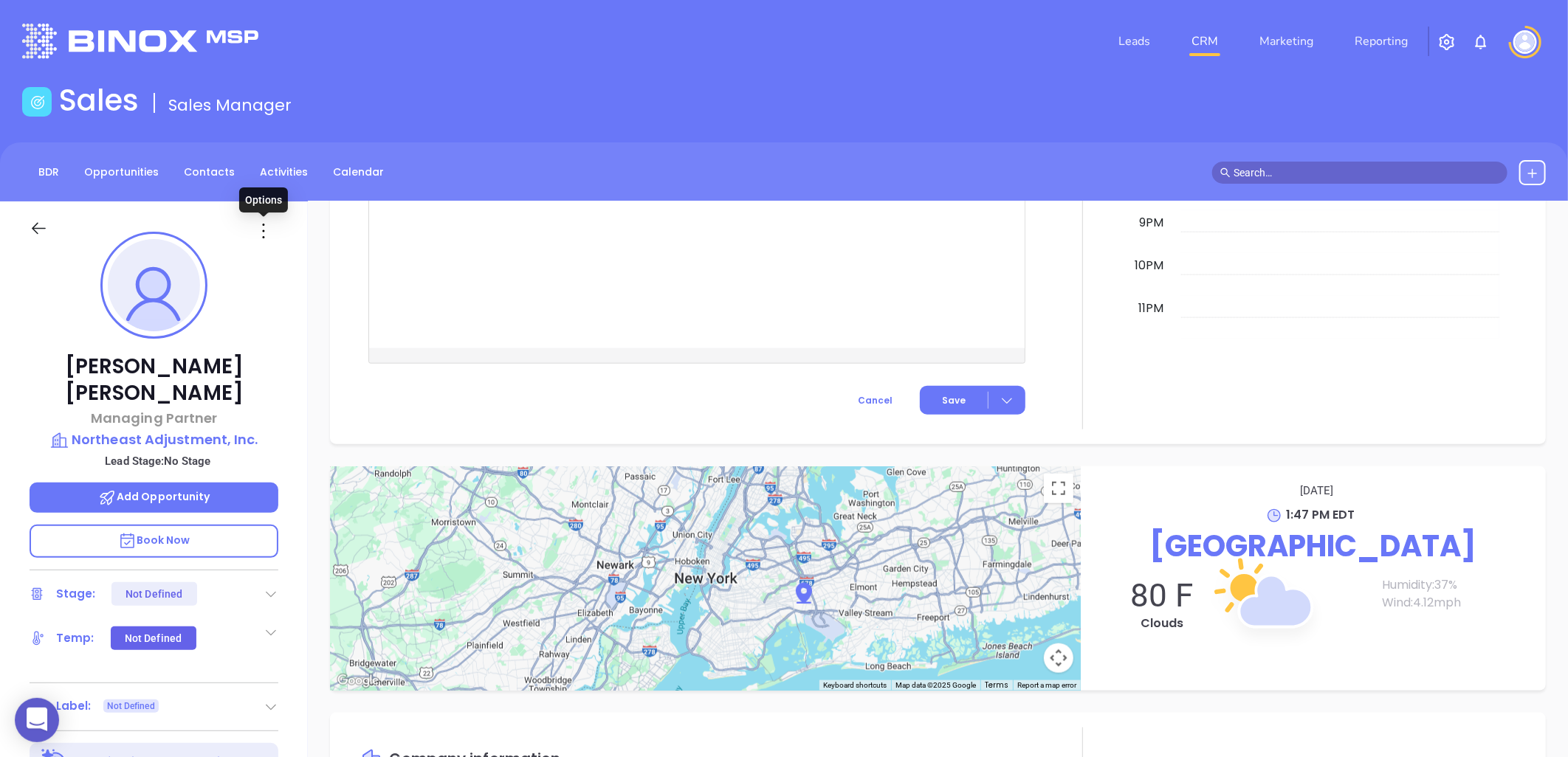
click at [266, 232] on icon at bounding box center [264, 230] width 23 height 23
click at [286, 388] on div "Edit" at bounding box center [336, 389] width 145 height 17
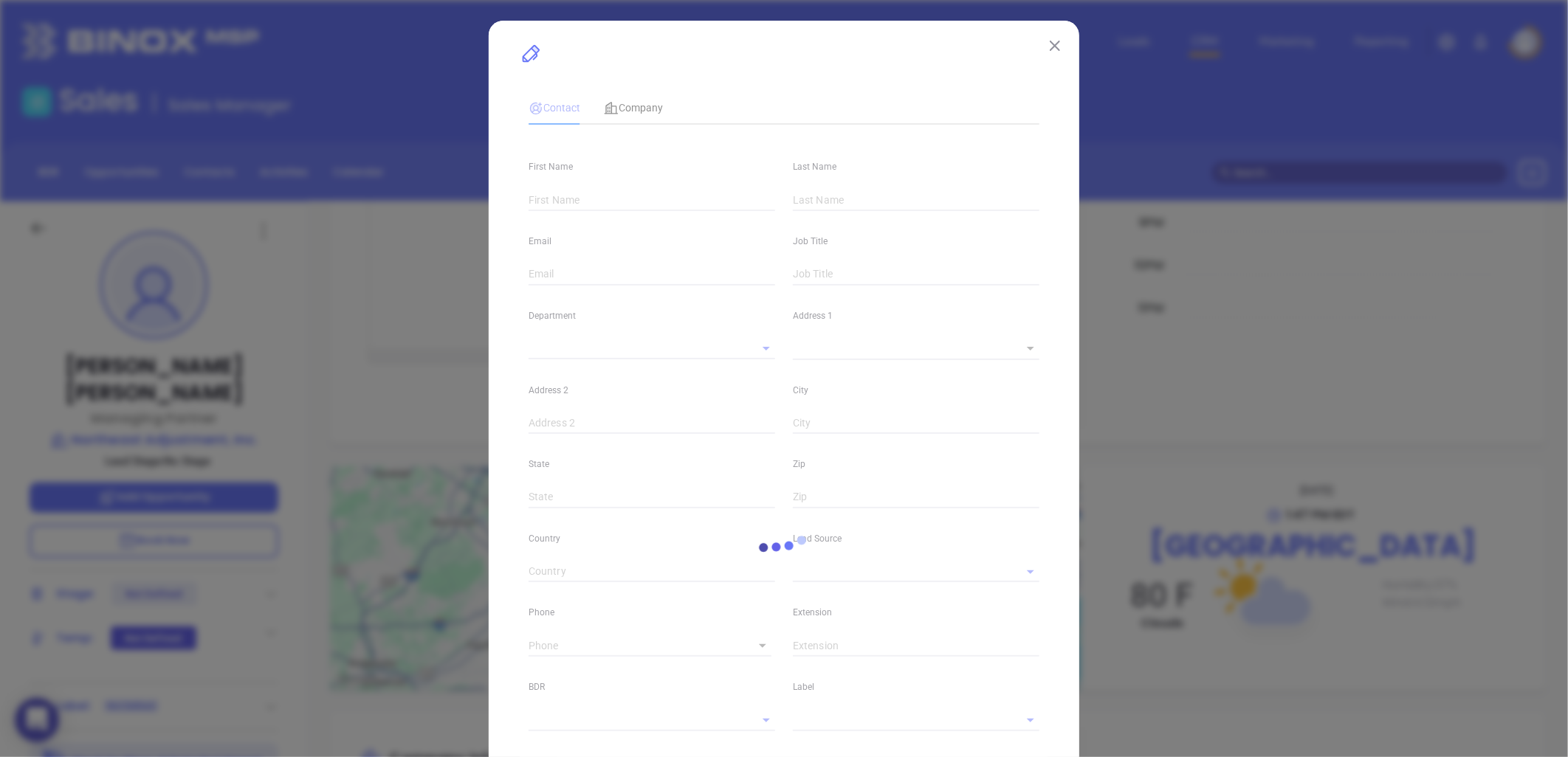
type input "Joseph"
type input "Mainiero"
type input "joe@neadjustment.com"
type input "Managing Partner"
type textarea "9907 74th ave"
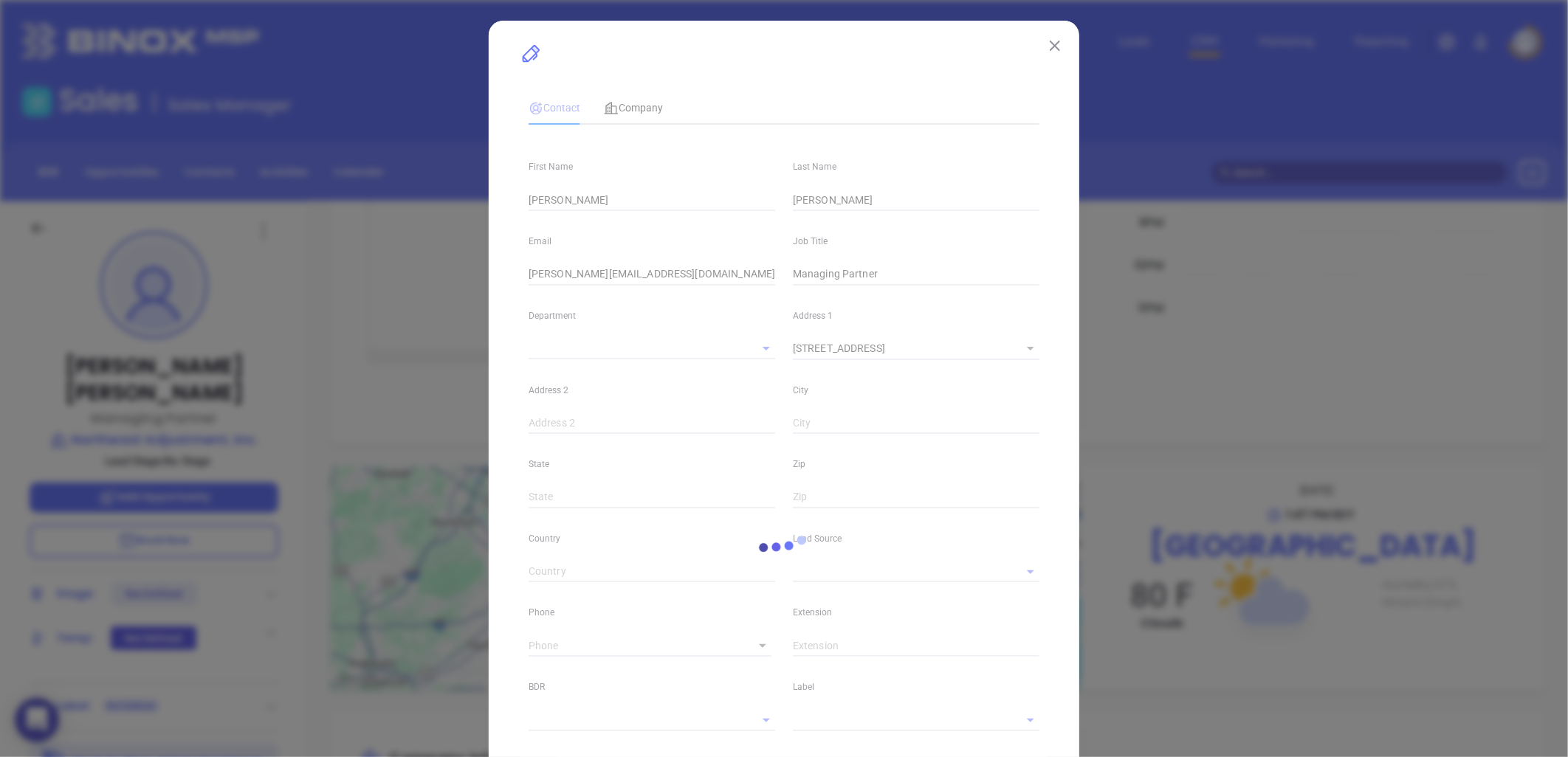
type input "1"
type input "Forest hills"
type input "NY"
type input "11375"
type input "linkedin.com/in/joseph-mainiero-a0b39557"
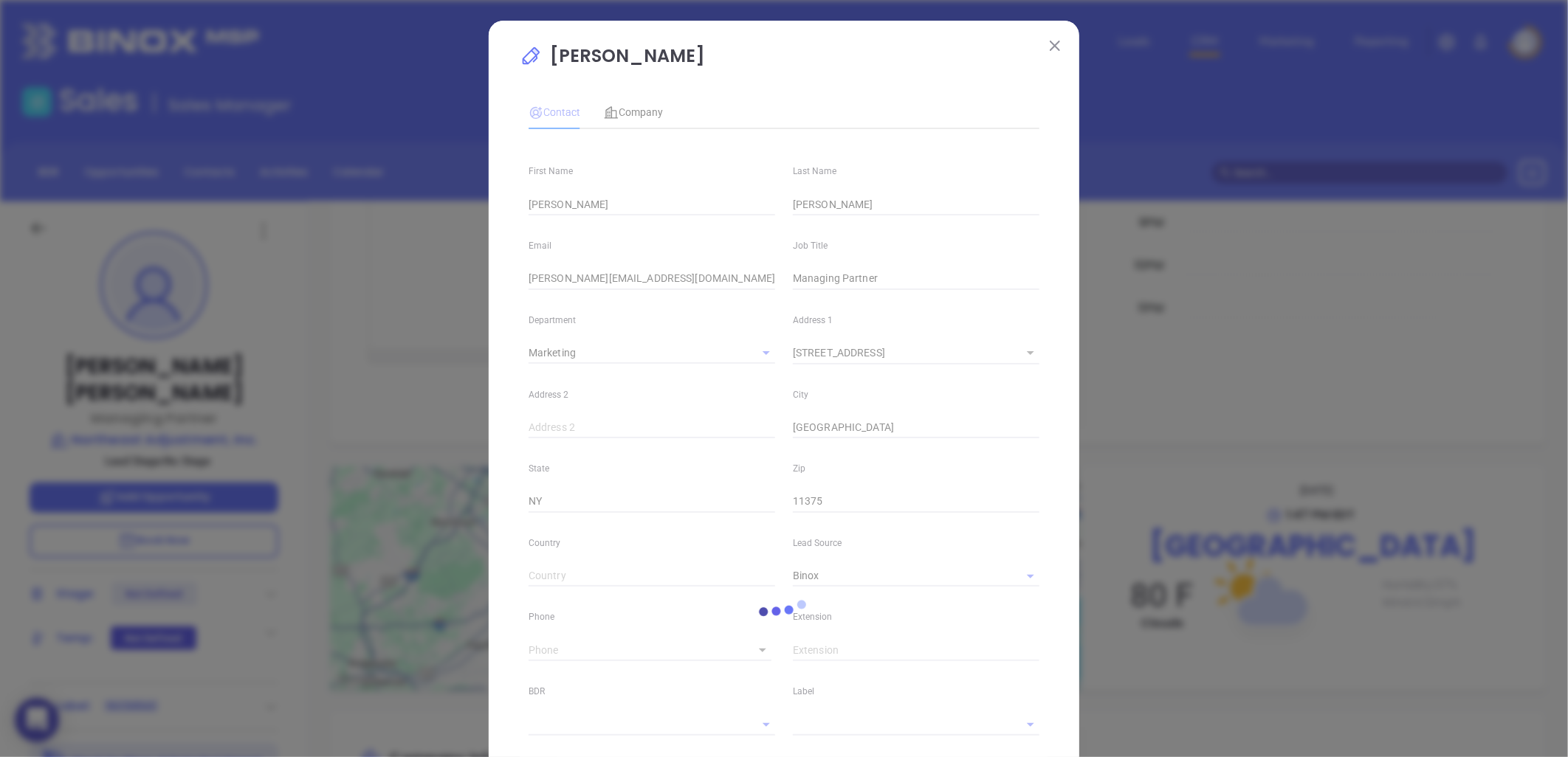
type input "Marketing"
type input "Binox"
type input "[PERSON_NAME]"
type input "1"
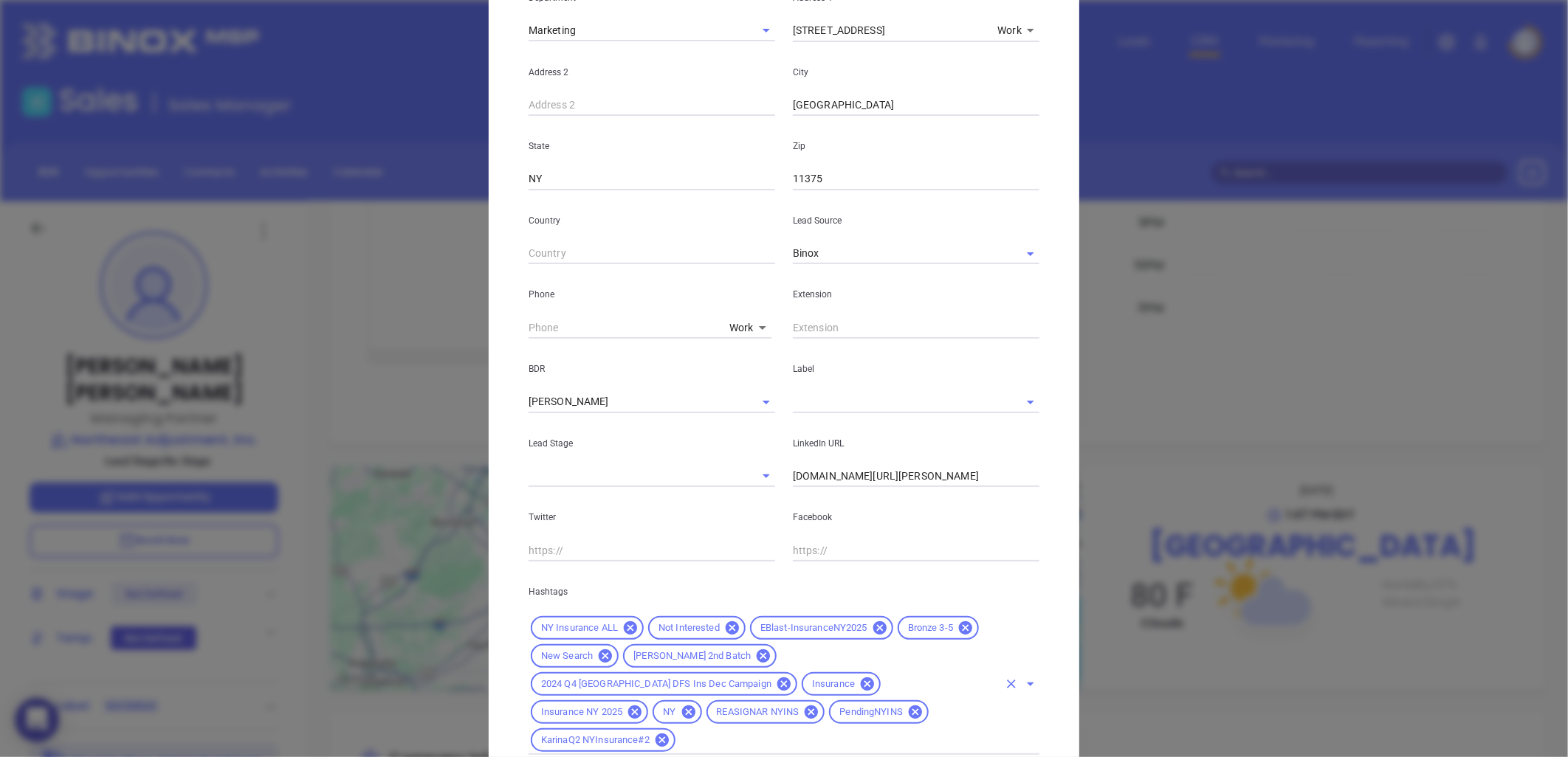
scroll to position [403, 0]
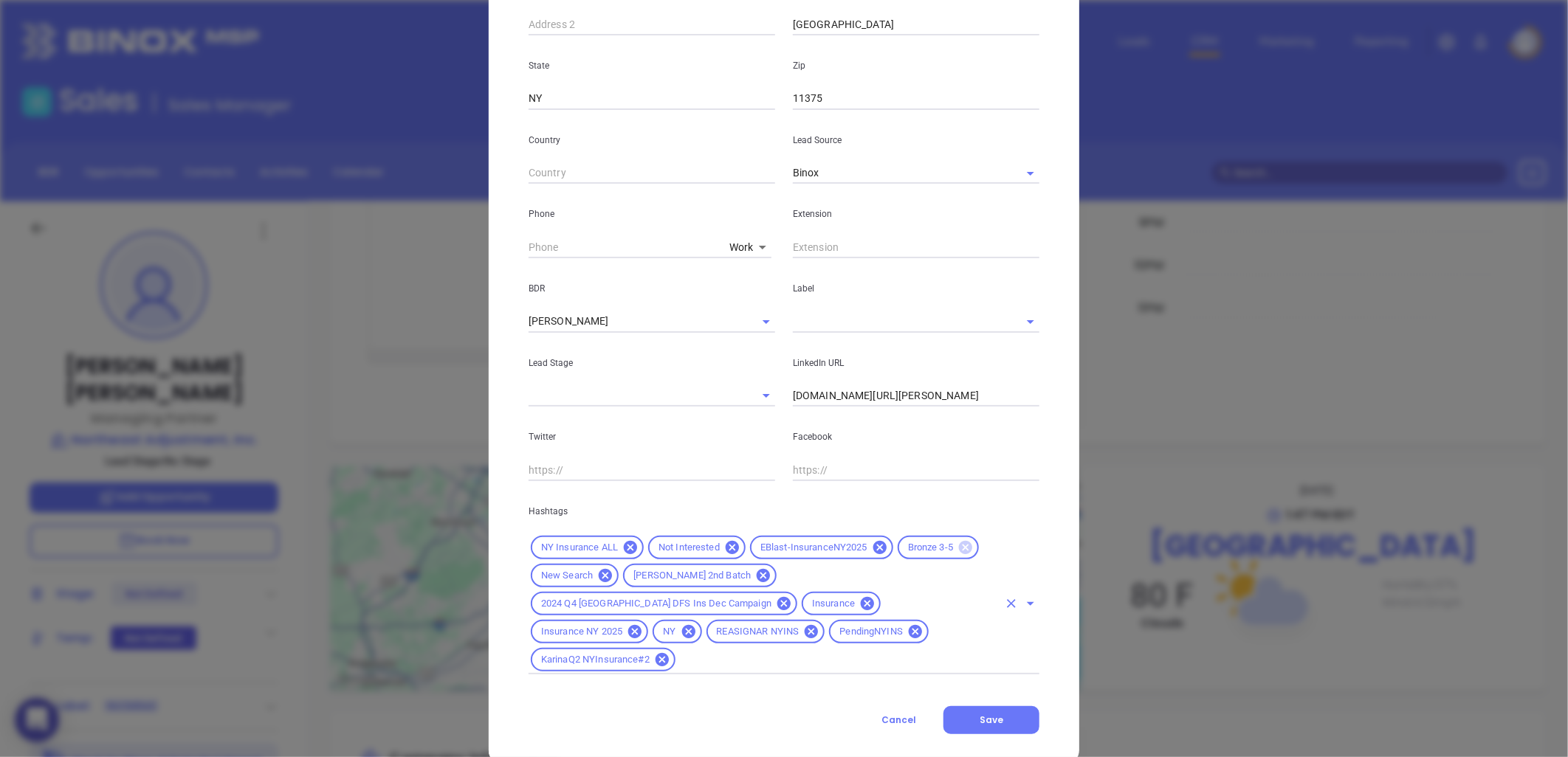
click at [959, 549] on icon at bounding box center [966, 548] width 13 height 13
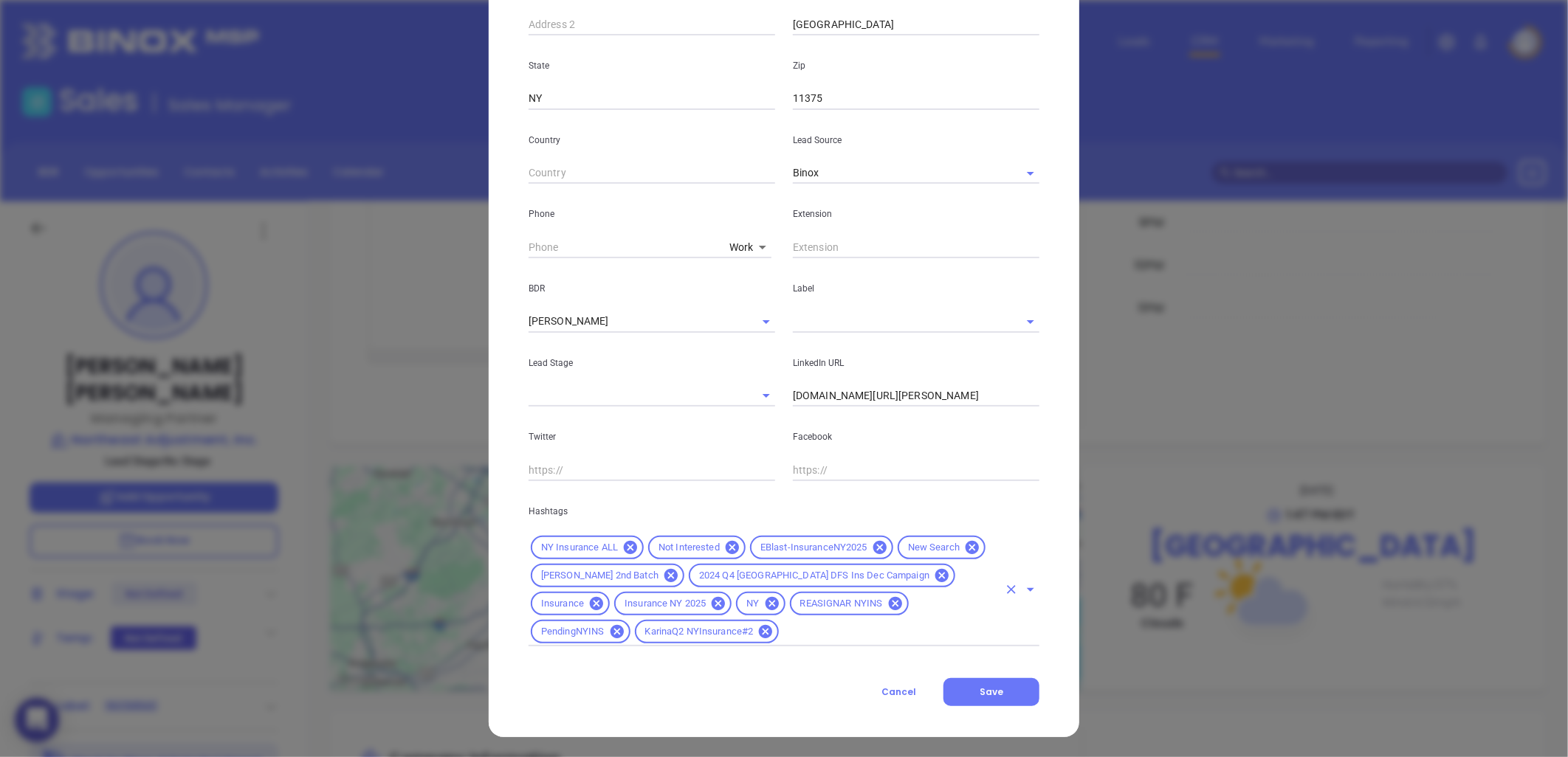
drag, startPoint x: 855, startPoint y: 636, endPoint x: 832, endPoint y: 624, distance: 25.9
click at [852, 636] on input "text" at bounding box center [890, 632] width 217 height 18
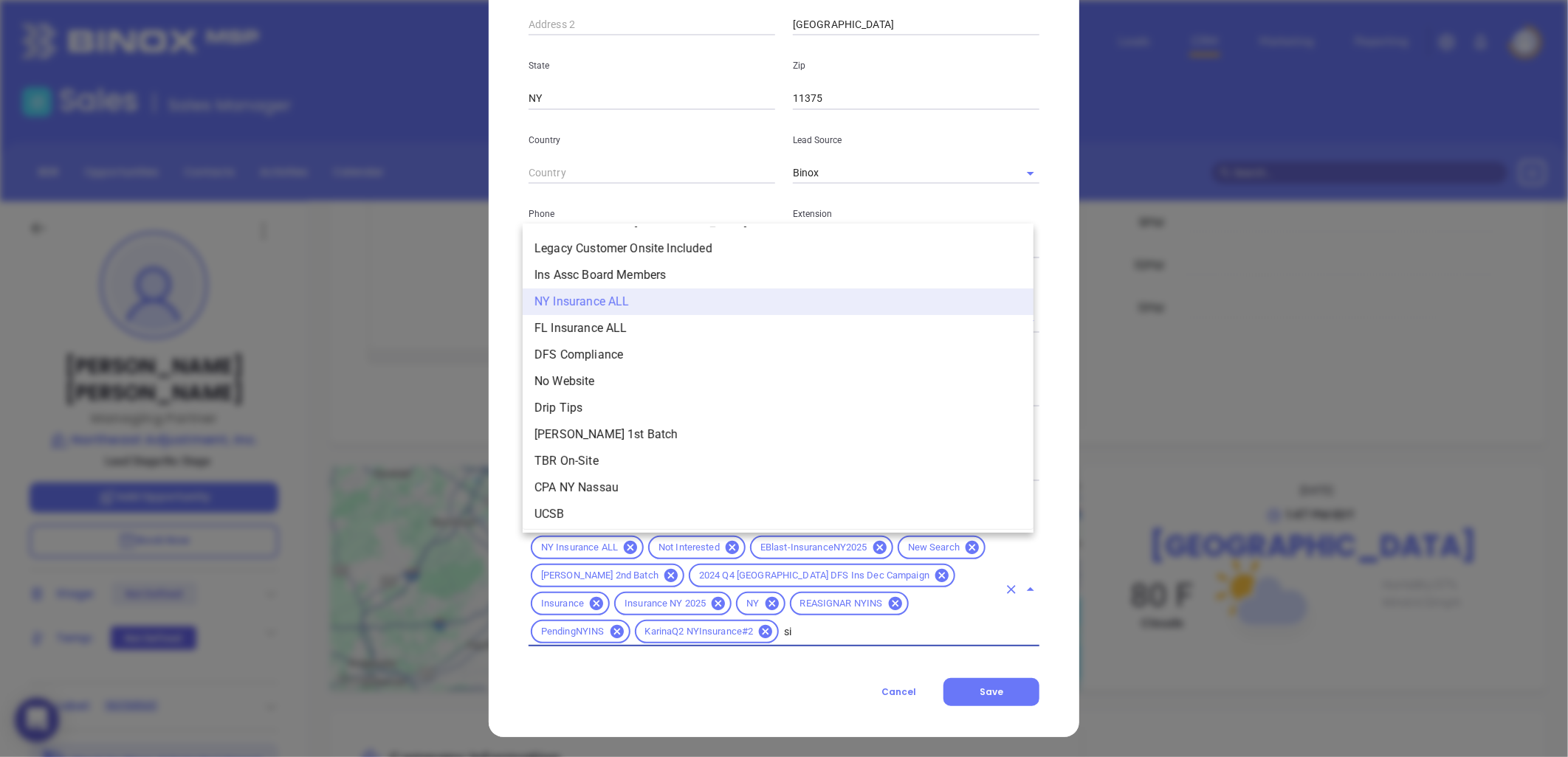
scroll to position [0, 0]
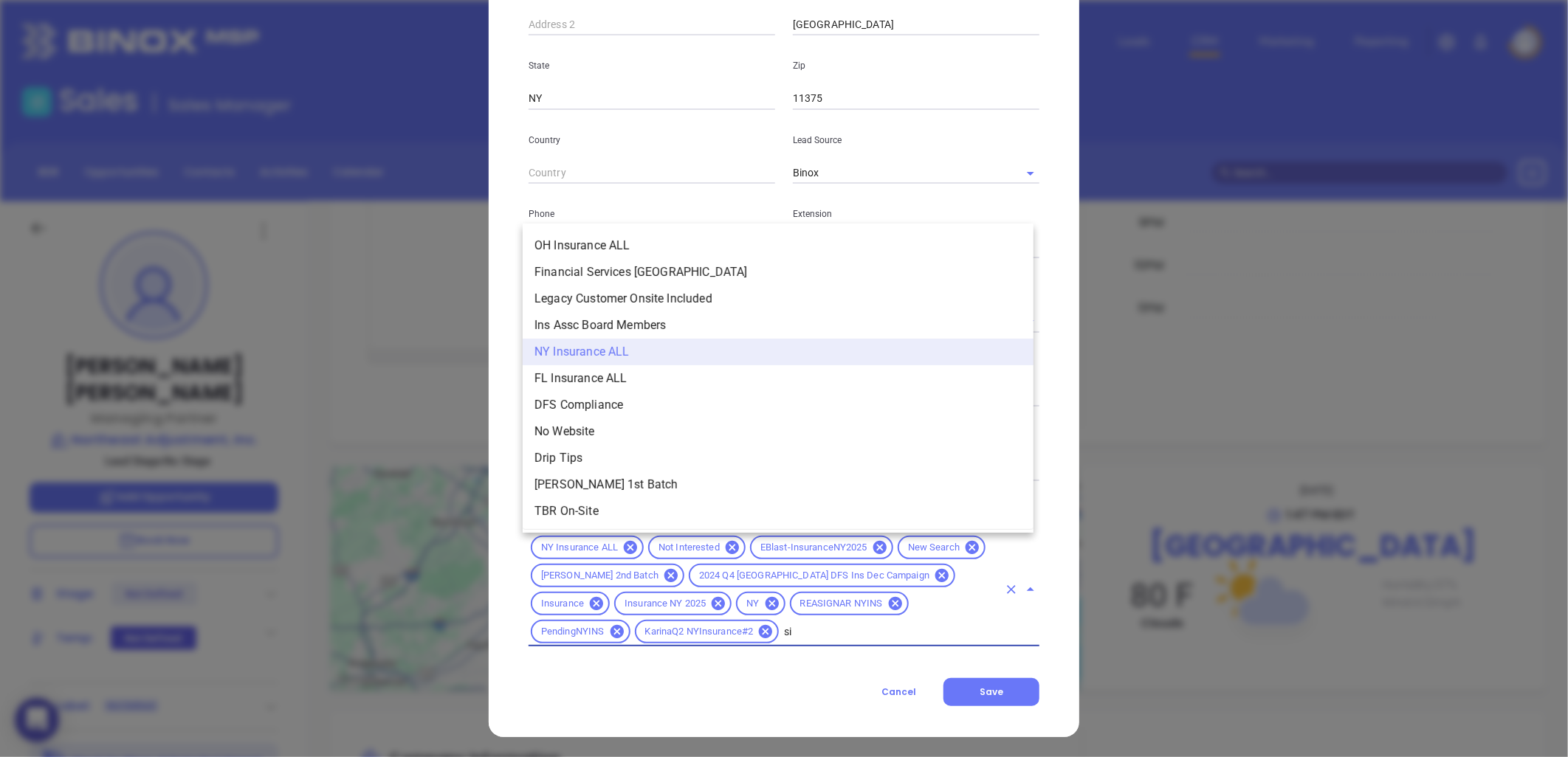
type input "sil"
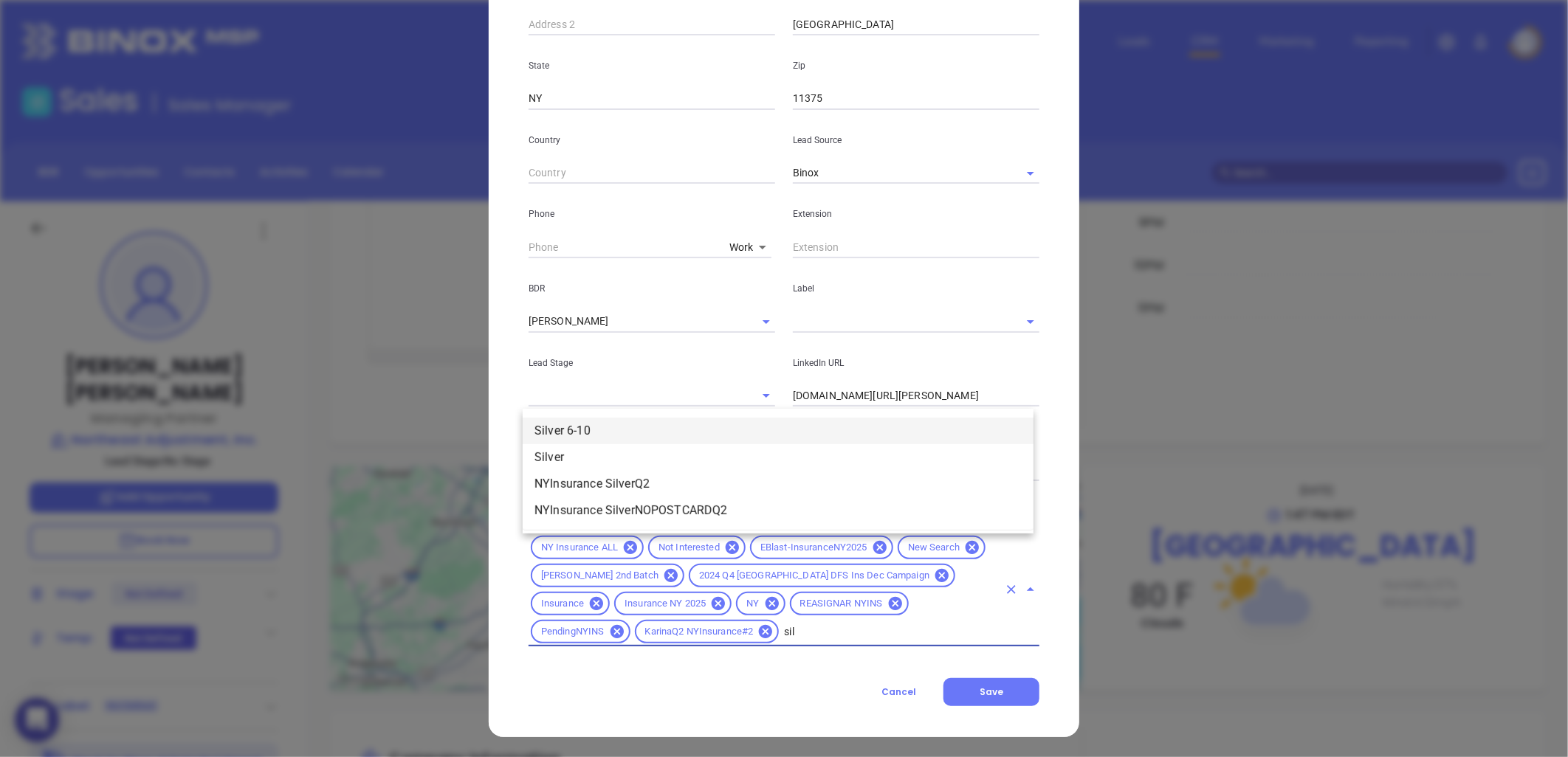
click at [590, 434] on li "Silver 6-10" at bounding box center [778, 431] width 511 height 27
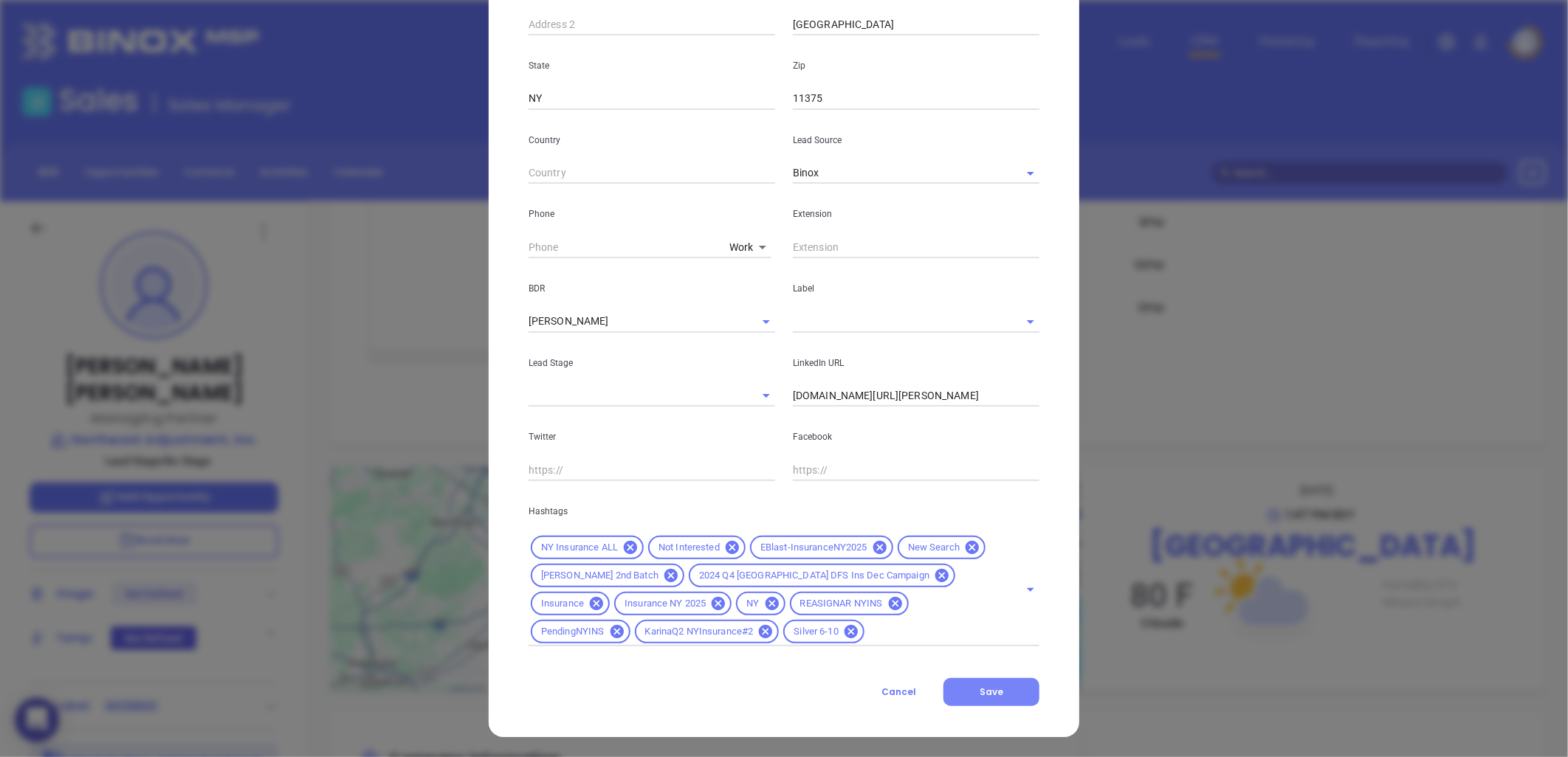
click at [1012, 692] on button "Save" at bounding box center [992, 692] width 96 height 28
click at [835, 326] on input "text" at bounding box center [896, 322] width 206 height 22
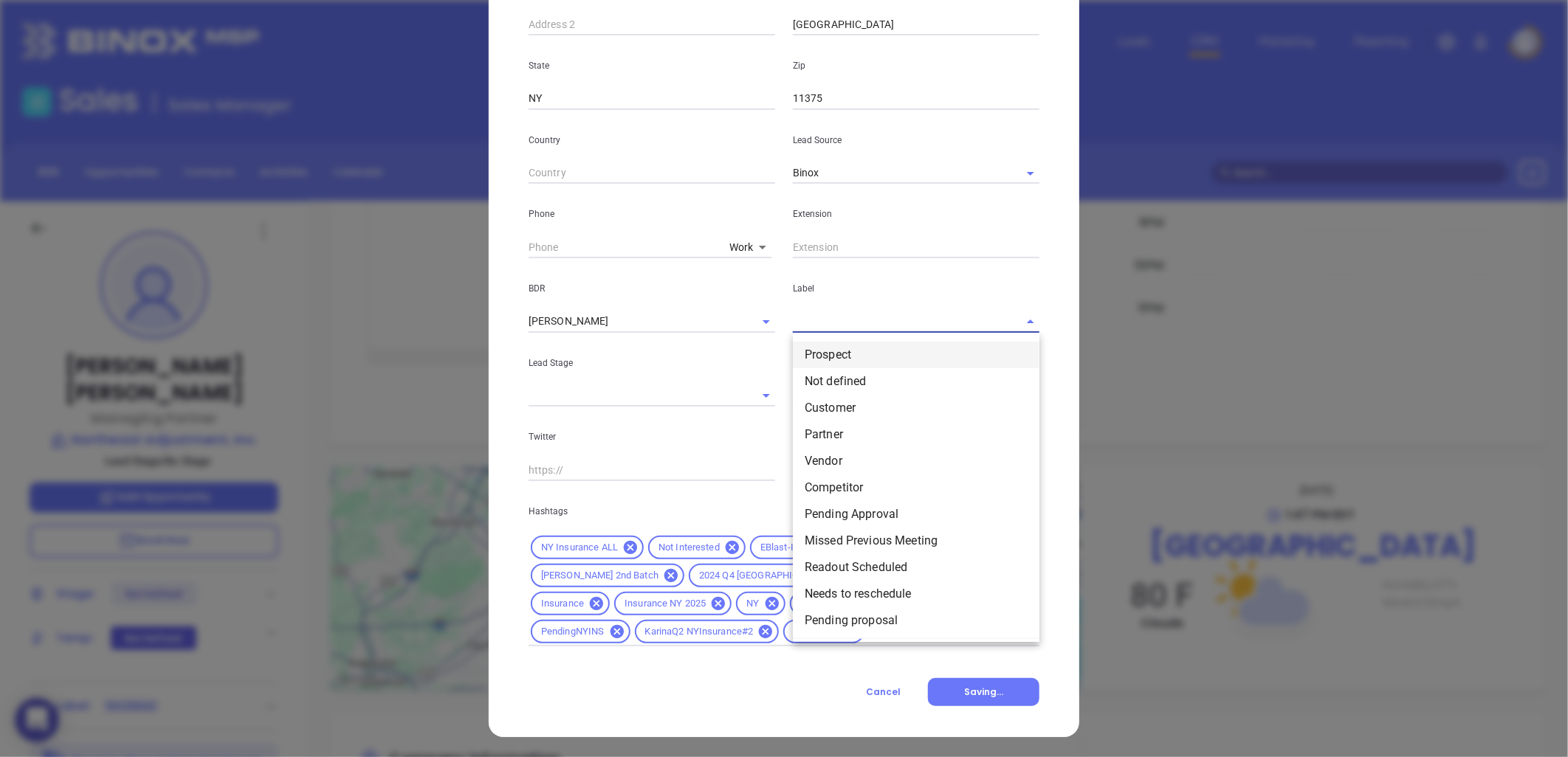
click at [836, 354] on li "Prospect" at bounding box center [915, 355] width 246 height 27
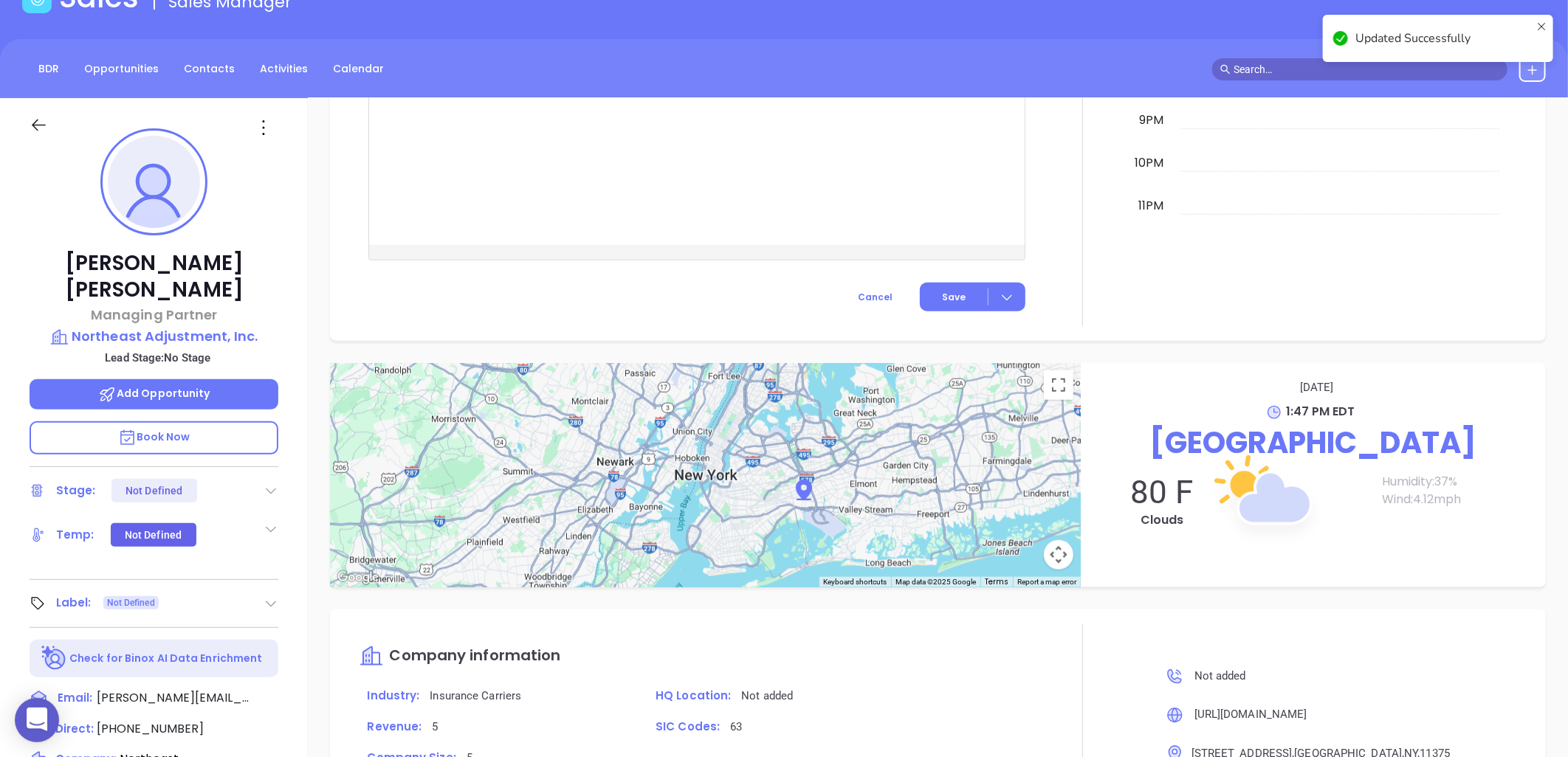
scroll to position [164, 0]
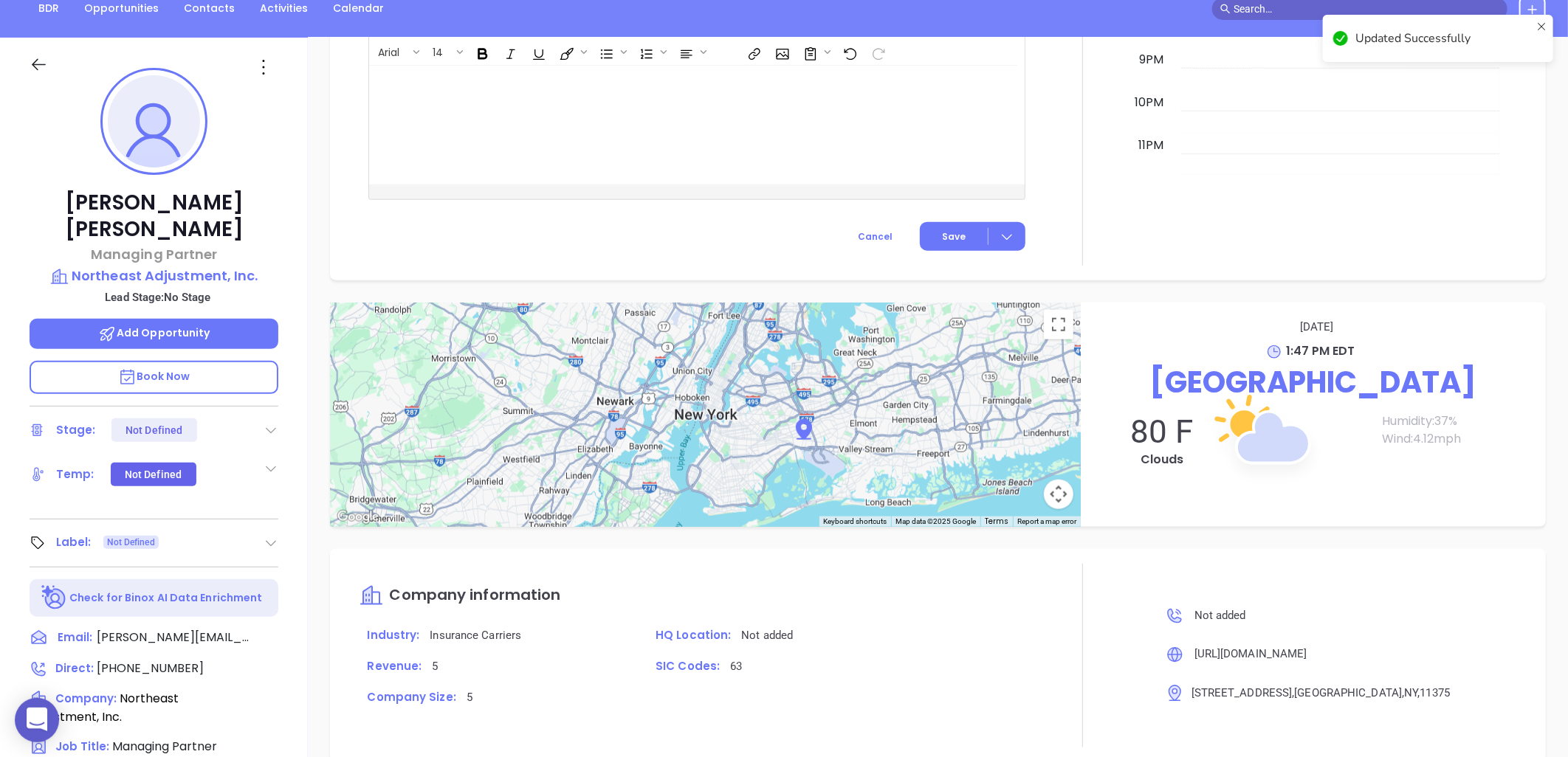
click at [267, 536] on icon at bounding box center [271, 543] width 15 height 15
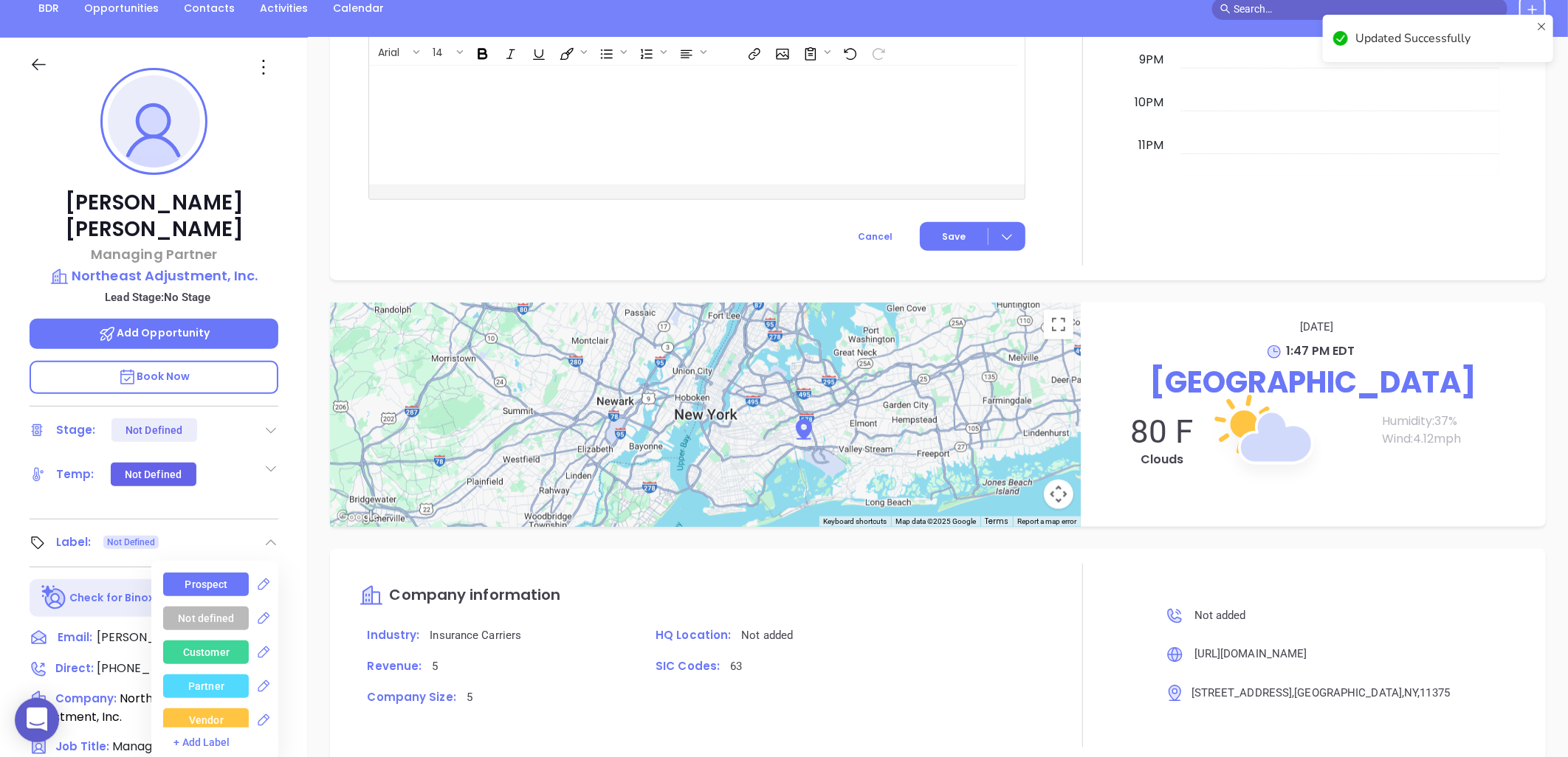
click at [204, 573] on div "Prospect" at bounding box center [206, 585] width 43 height 23
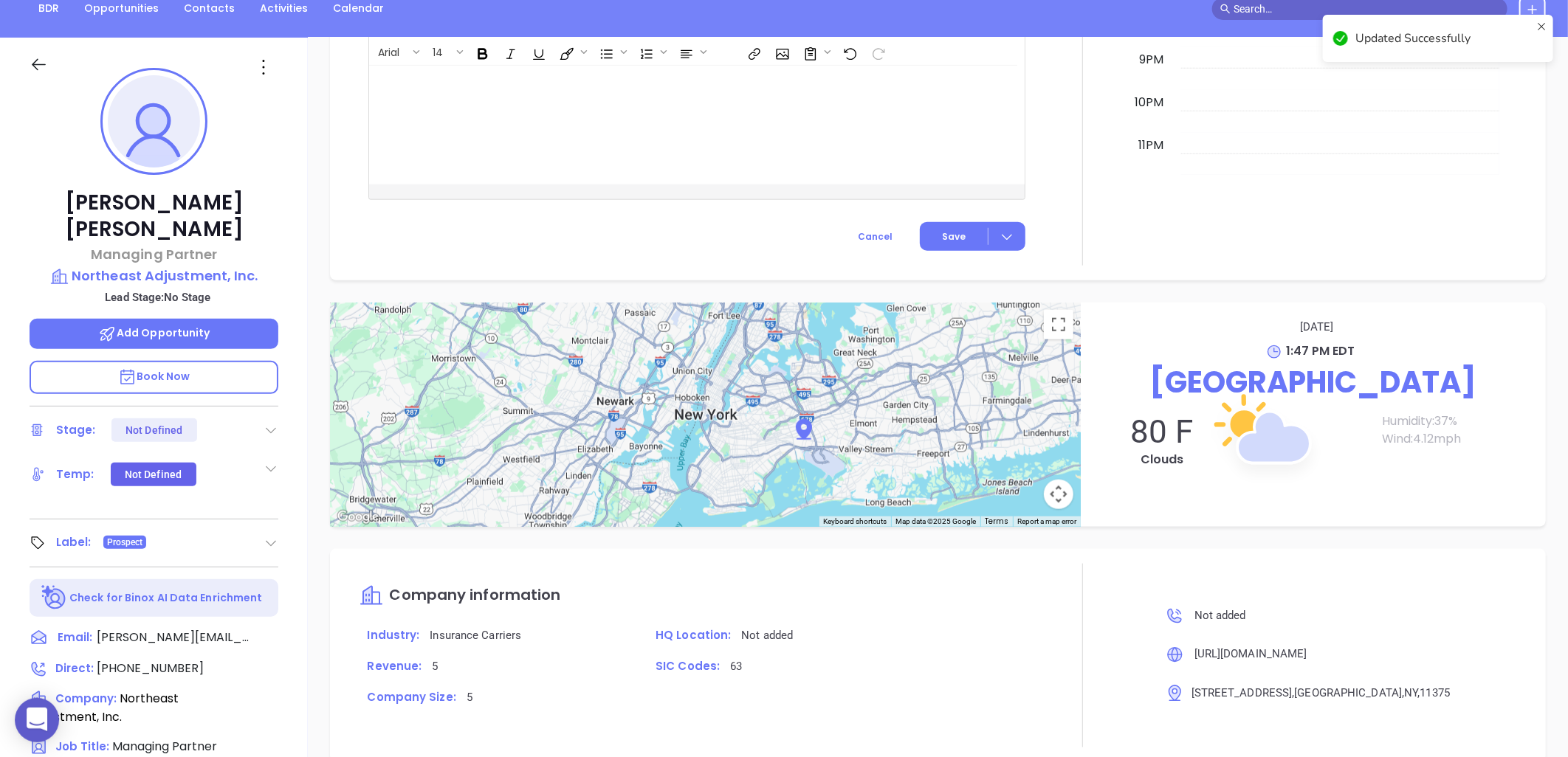
click at [549, 187] on div "Arial 14 ﻿ XXXXXXXXXXXXXXXXXXXXXXXXXXXXXXXXXXXXXXXXXXXXXXXXXXXXXXXXXXXXXXXXXXXX…" at bounding box center [697, 89] width 657 height 221
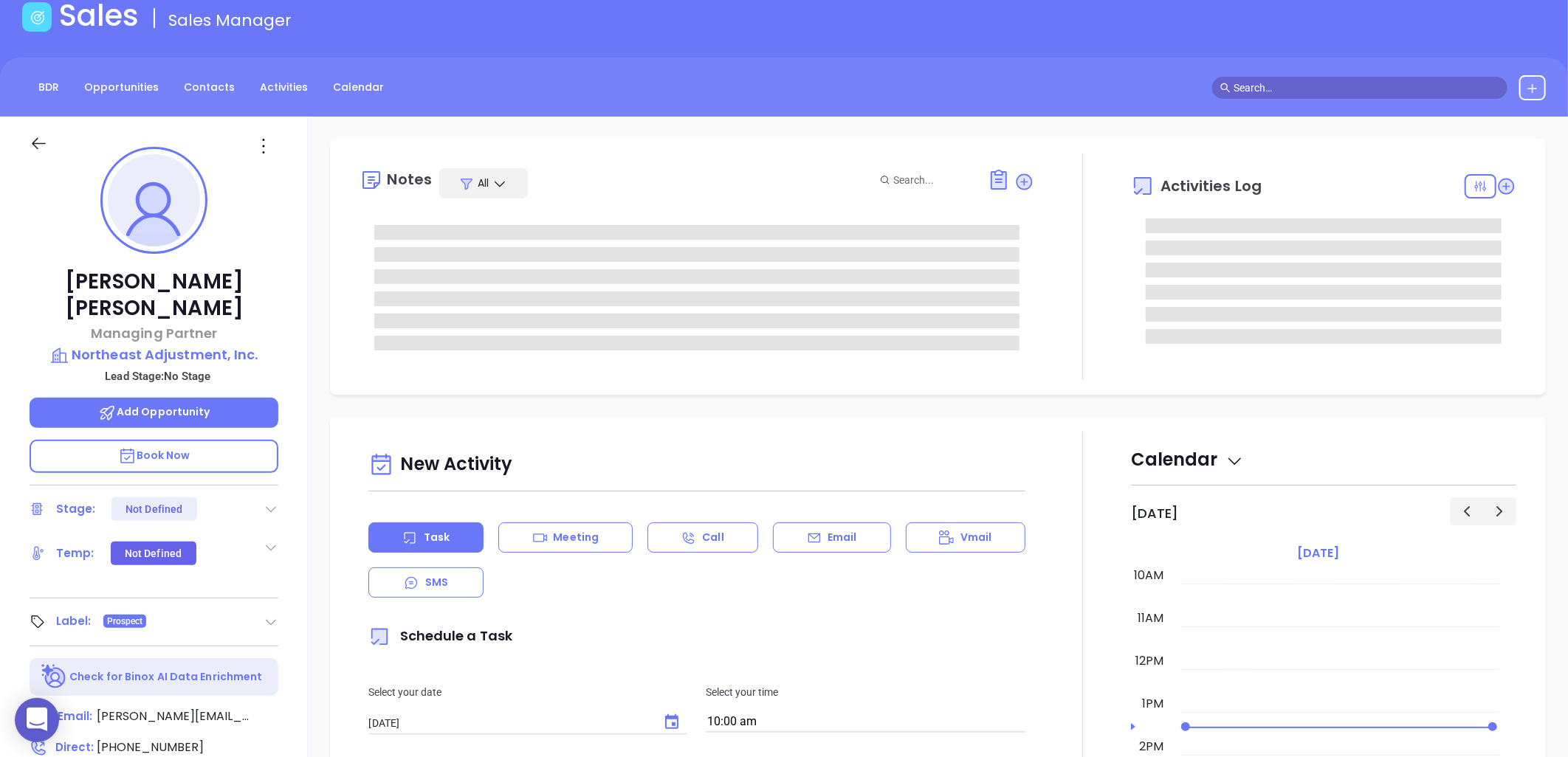
scroll to position [0, 0]
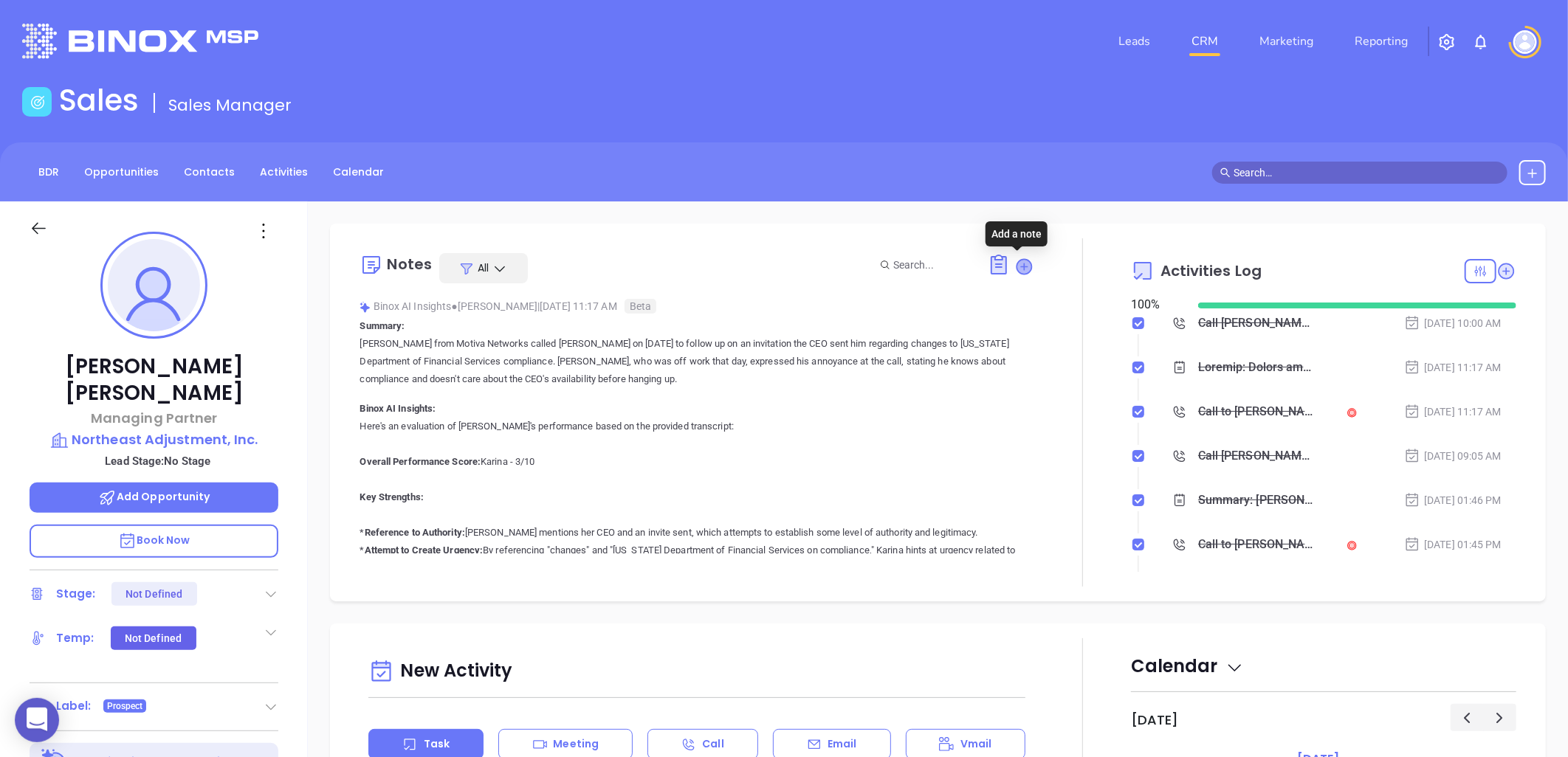
click at [1017, 264] on icon at bounding box center [1025, 267] width 15 height 15
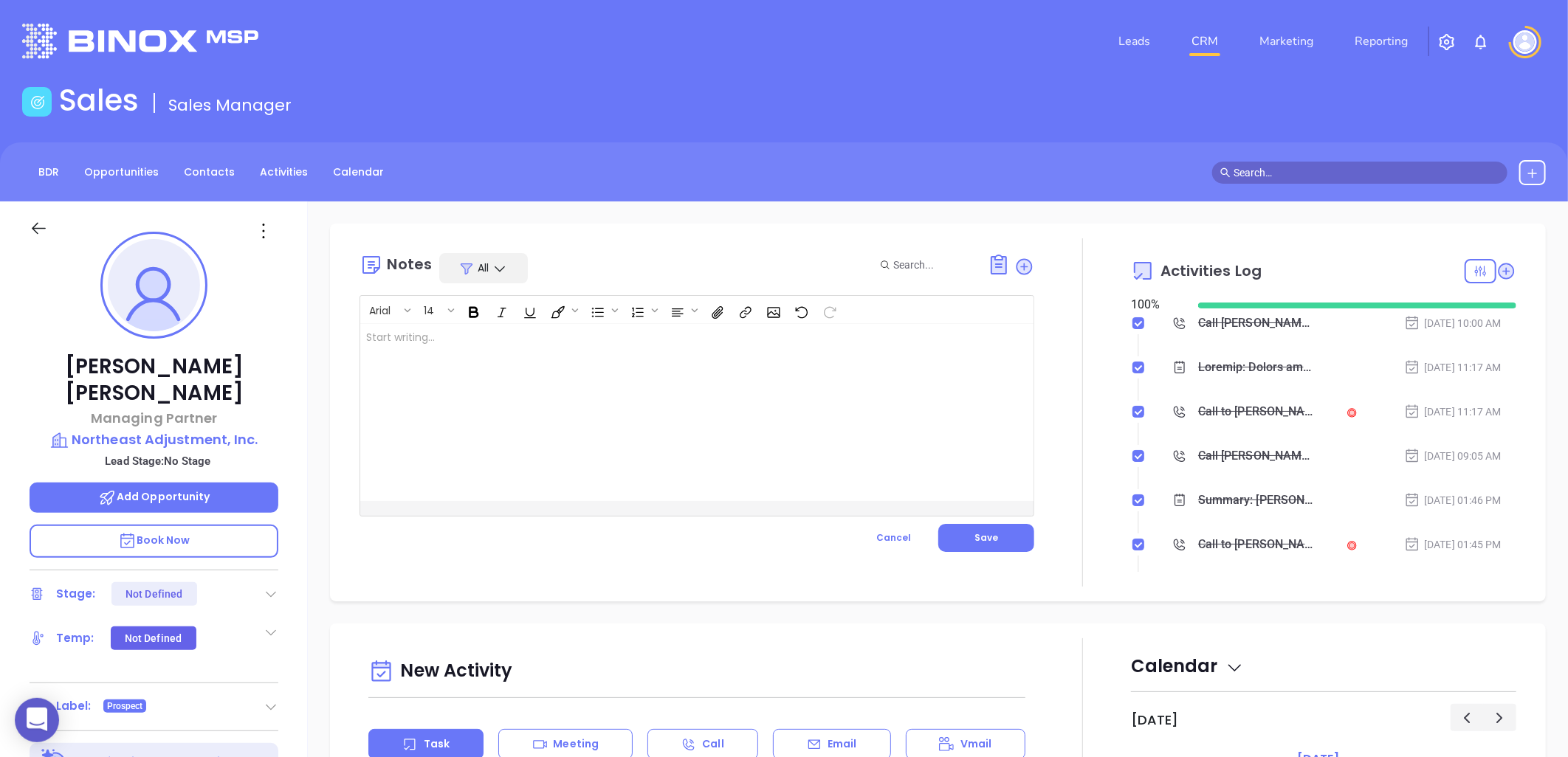
click at [548, 346] on div at bounding box center [672, 413] width 626 height 177
click at [1002, 535] on button "Save" at bounding box center [987, 538] width 96 height 28
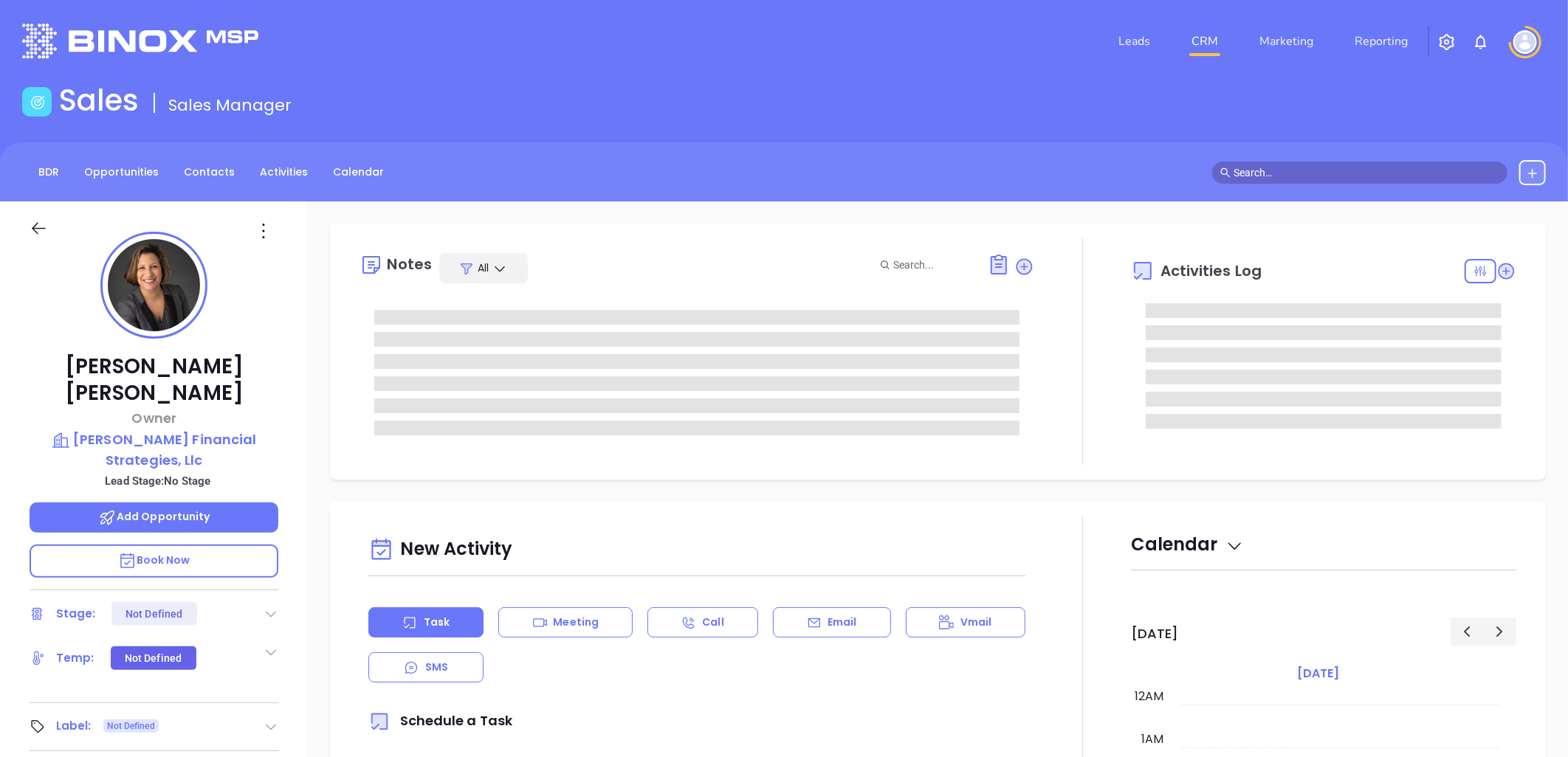
type input "[DATE]"
type input "[PERSON_NAME]"
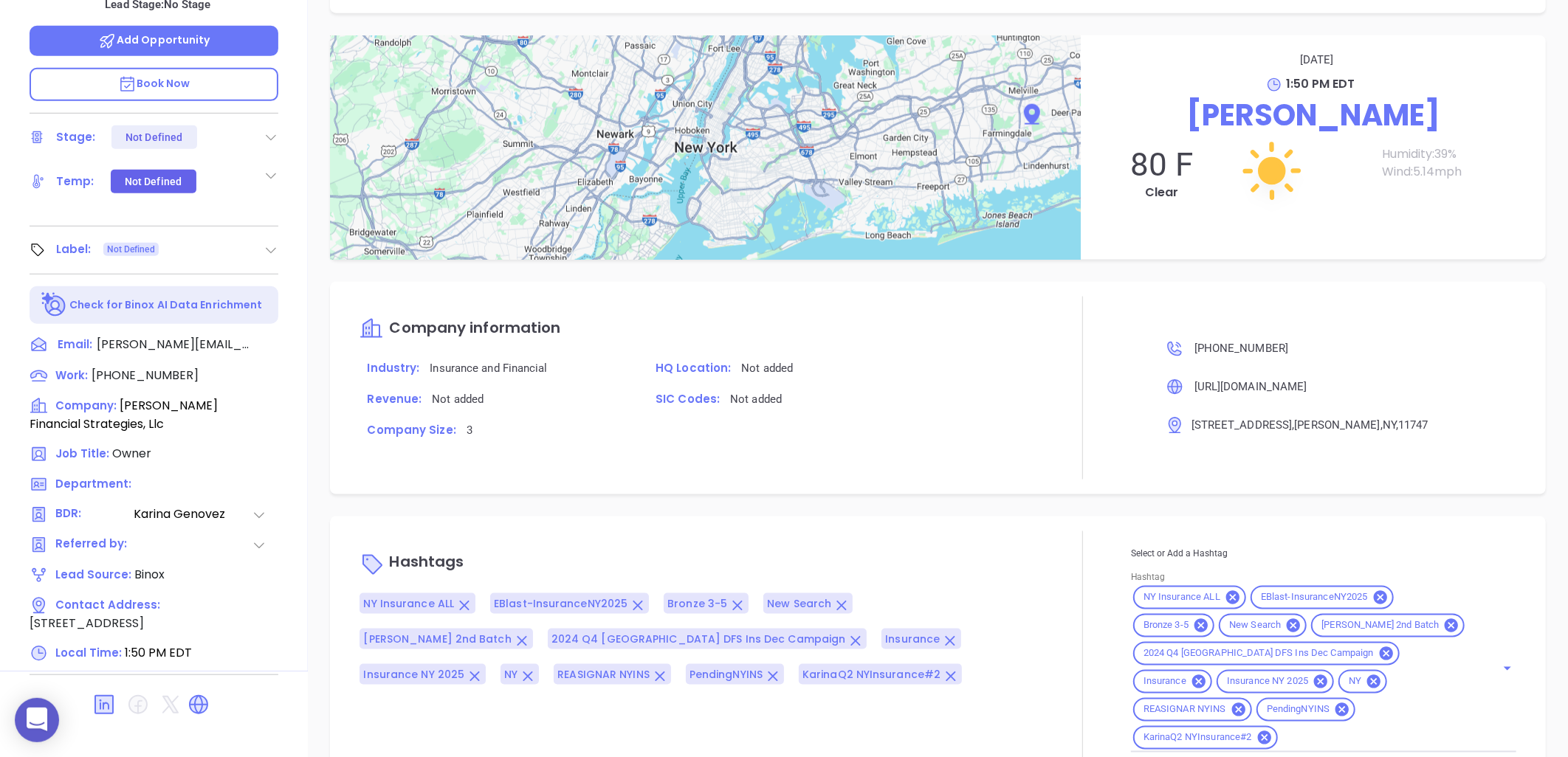
scroll to position [1001, 0]
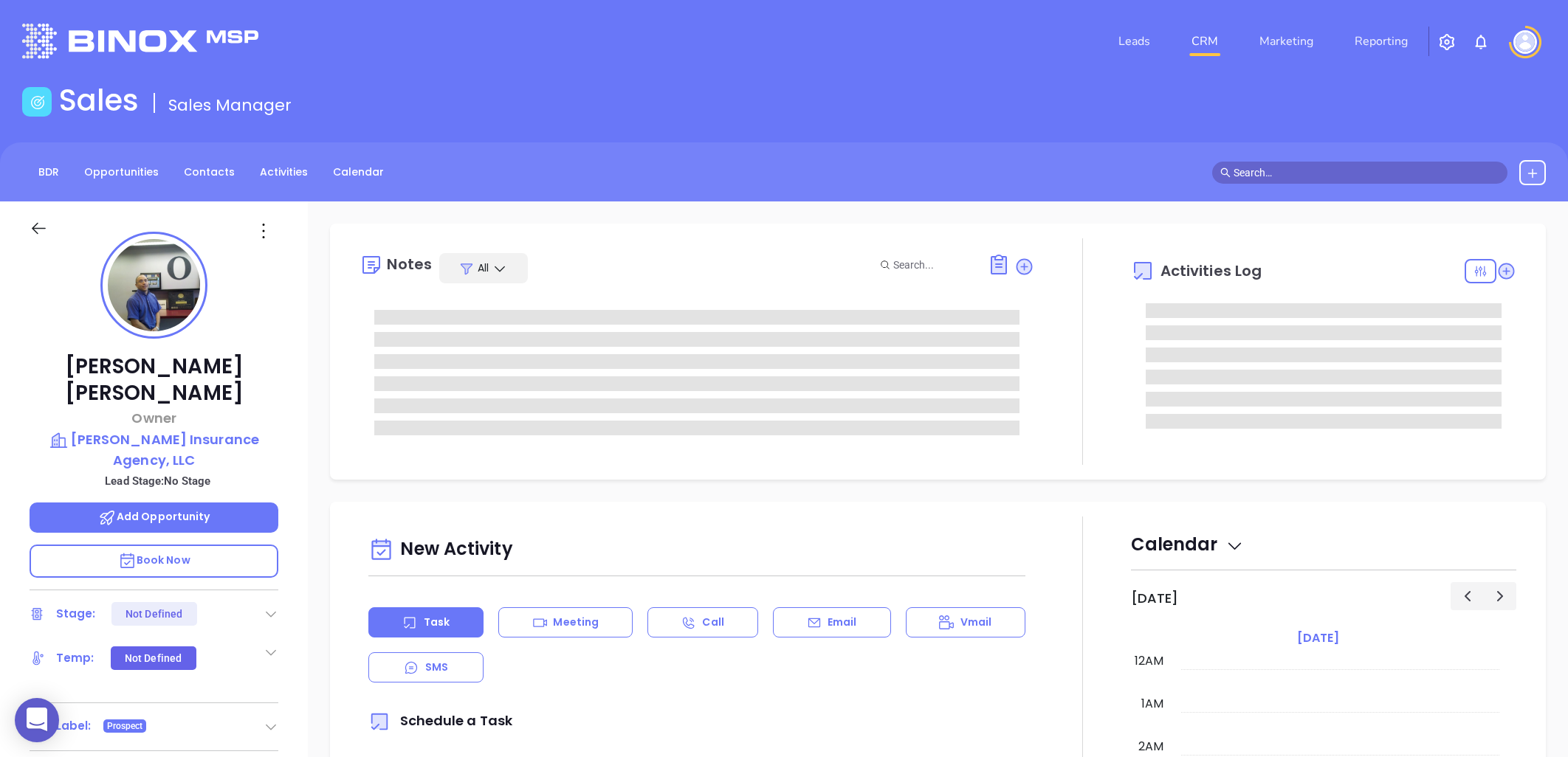
type input "[DATE]"
type input "[PERSON_NAME]"
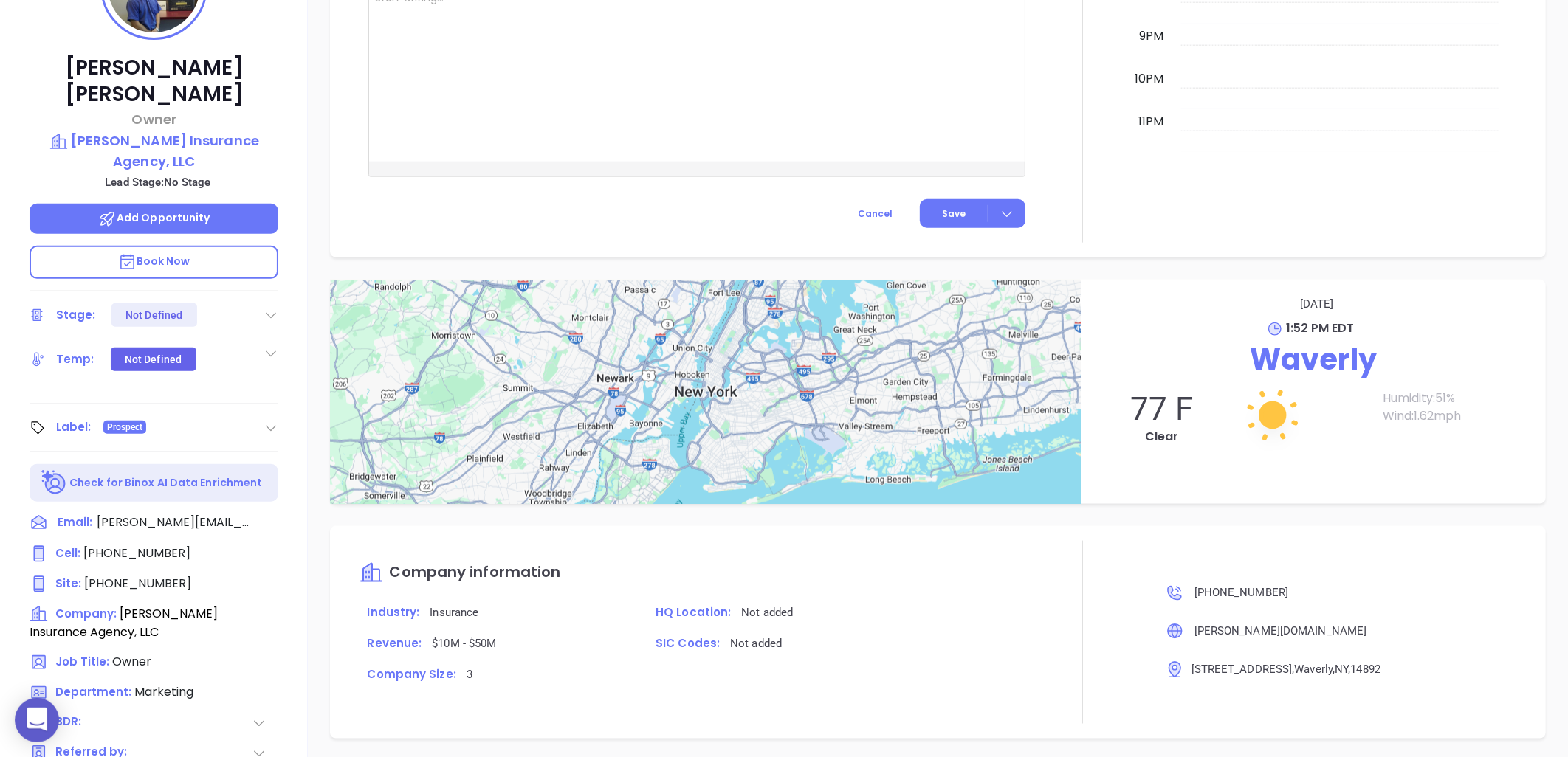
scroll to position [477, 0]
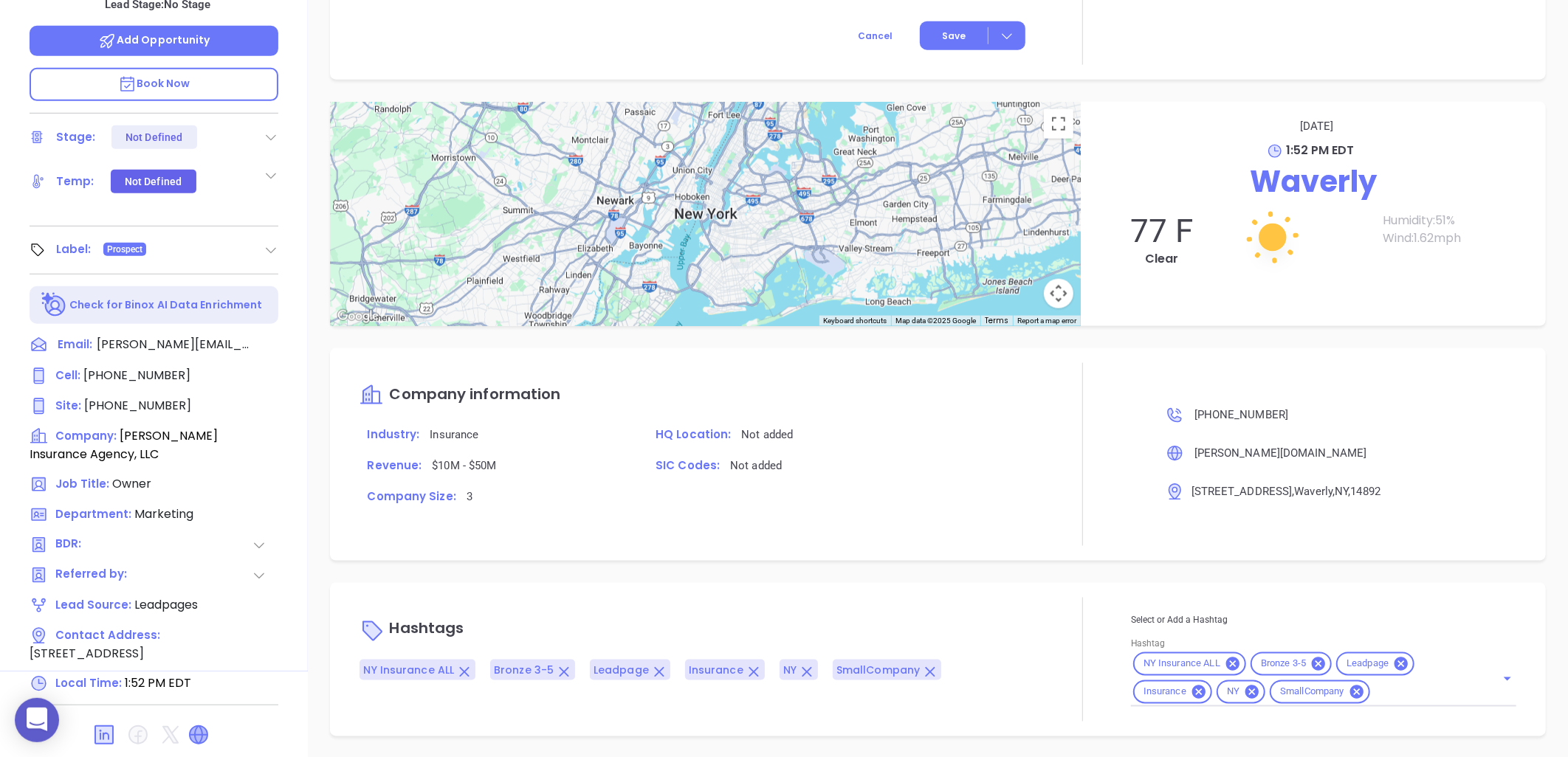
click at [196, 726] on icon at bounding box center [198, 735] width 17 height 17
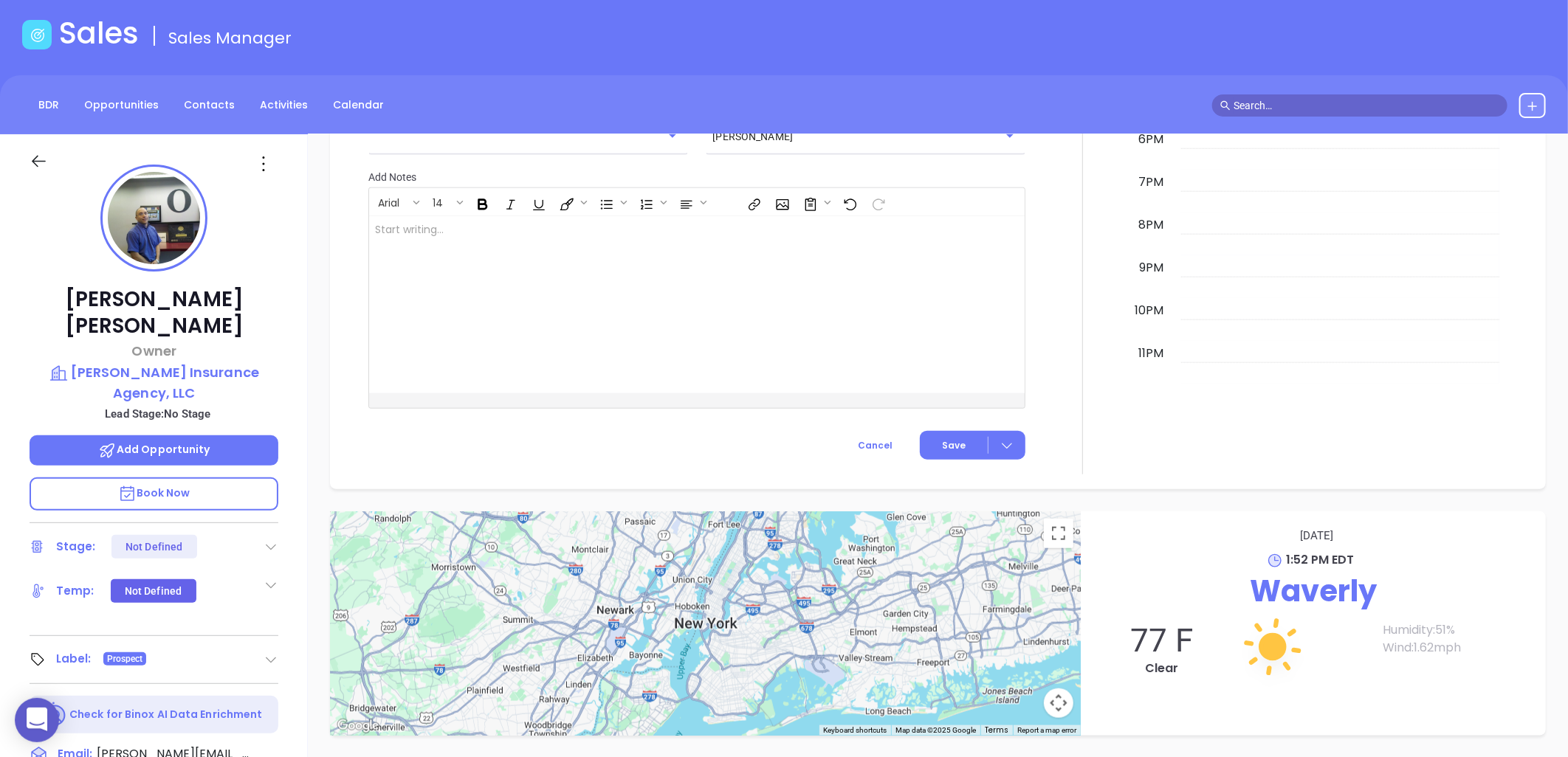
scroll to position [0, 0]
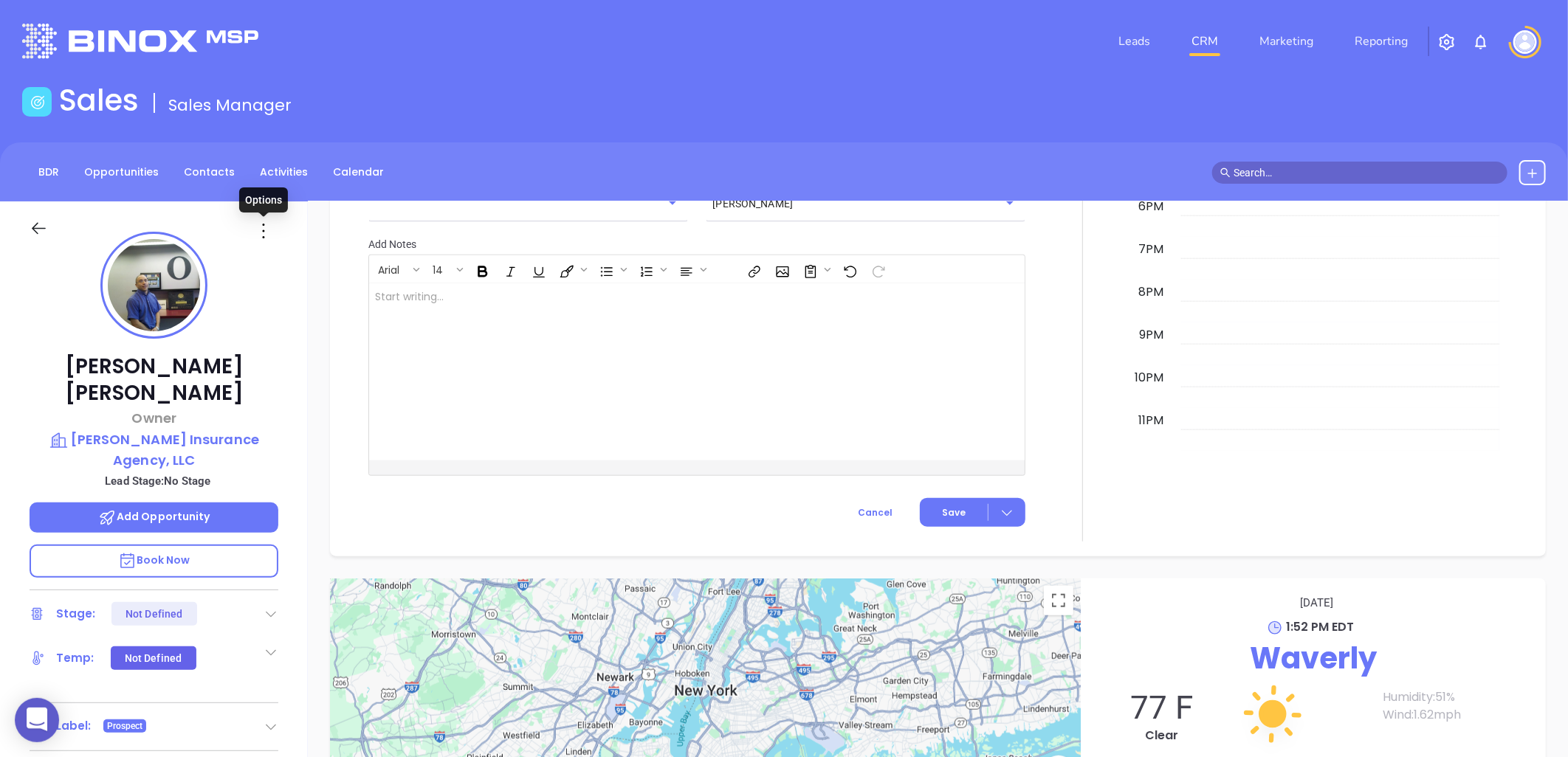
click at [261, 232] on icon at bounding box center [264, 230] width 23 height 23
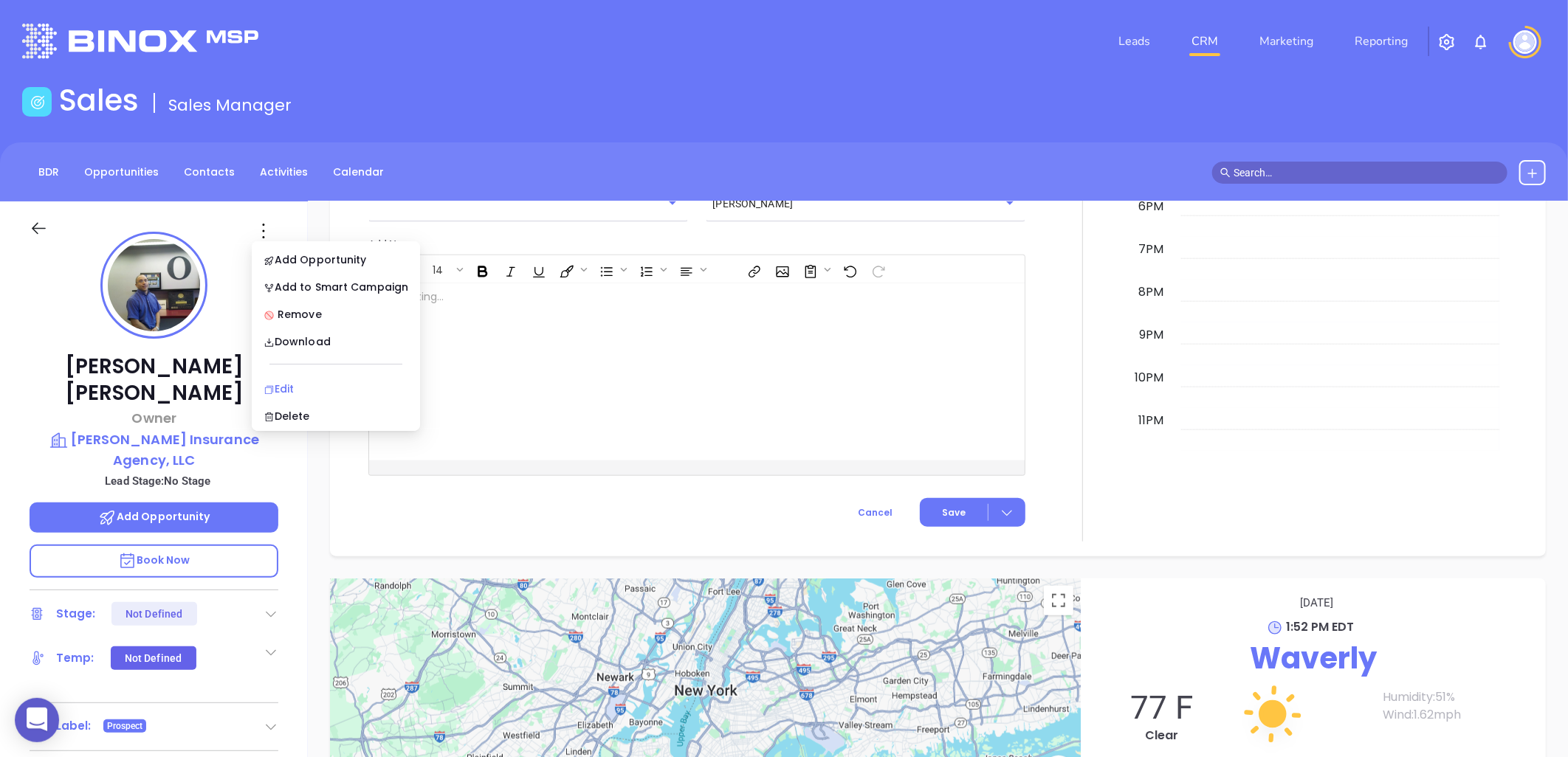
click at [295, 385] on div "Edit" at bounding box center [336, 389] width 145 height 17
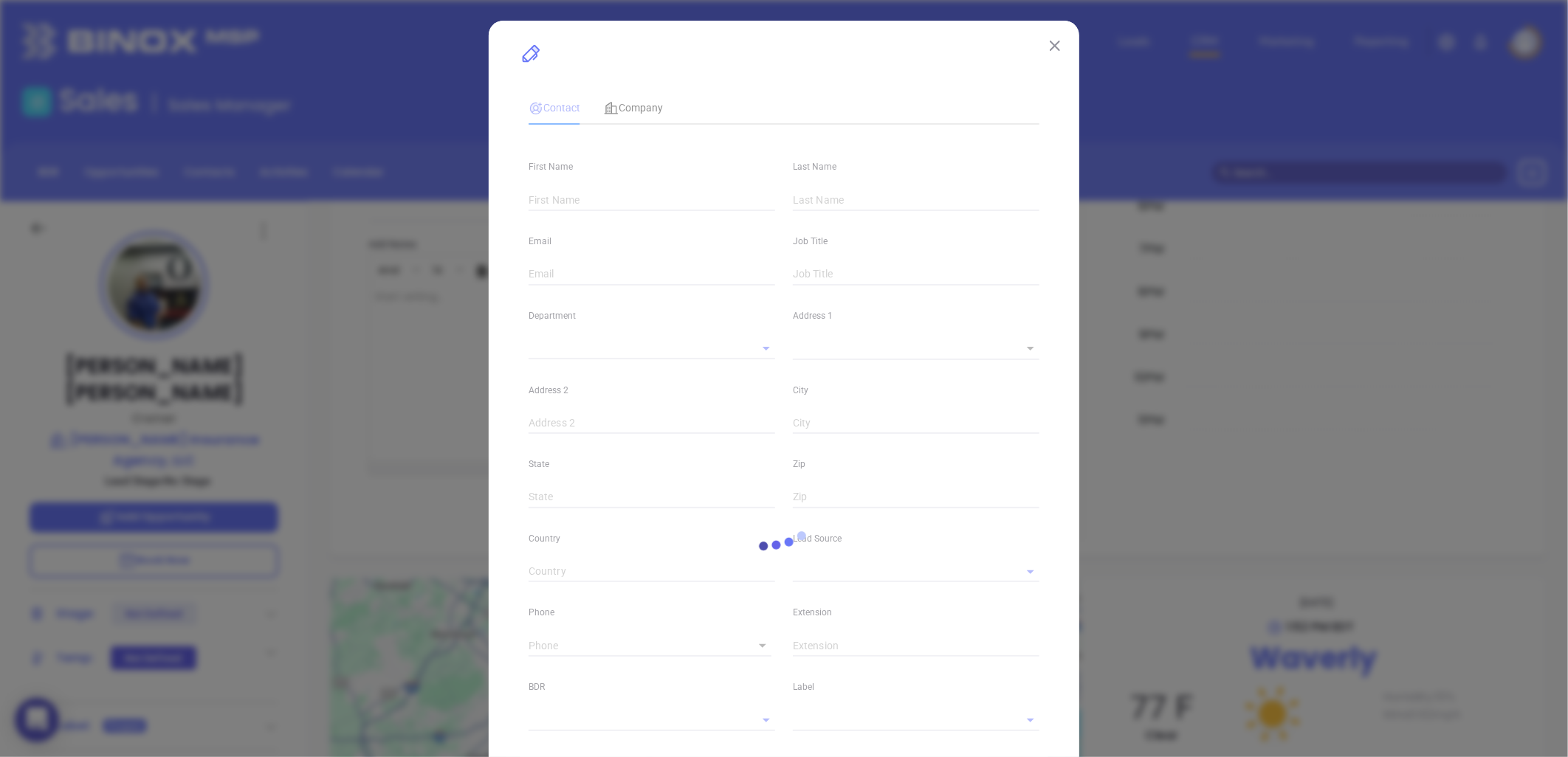
type input "[PERSON_NAME]"
type input "[PERSON_NAME][EMAIL_ADDRESS][PERSON_NAME][DOMAIN_NAME]"
type input "Owner"
type textarea "[STREET_ADDRESS]"
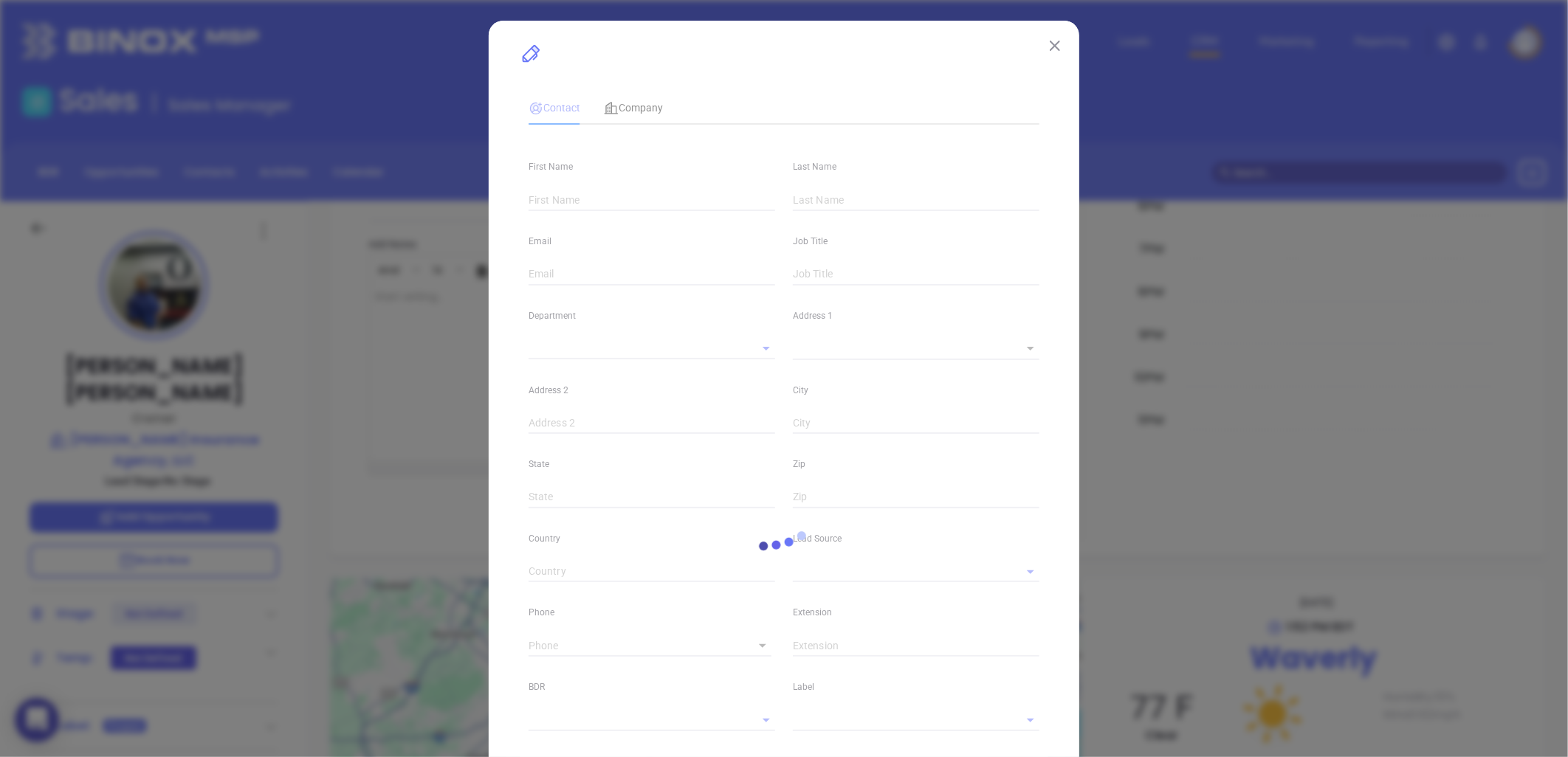
type input "1"
type input "Waverly"
type input "NY"
type input "14892"
type input "www.linkedin.com/in/brett-owen-80249b33"
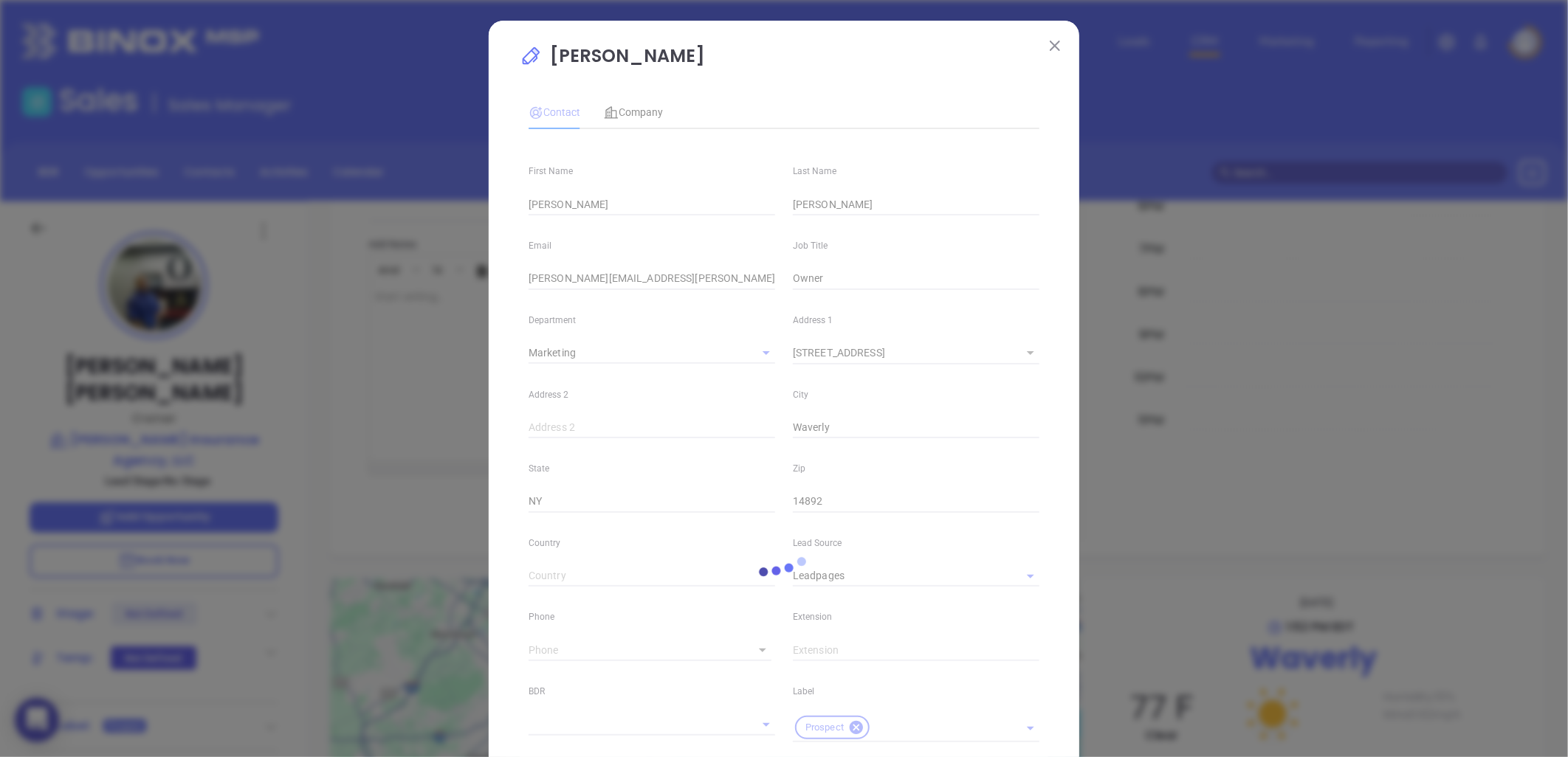
type input "Marketing"
type input "Leadpages"
type input "1"
click at [640, 108] on span "Company" at bounding box center [633, 112] width 59 height 12
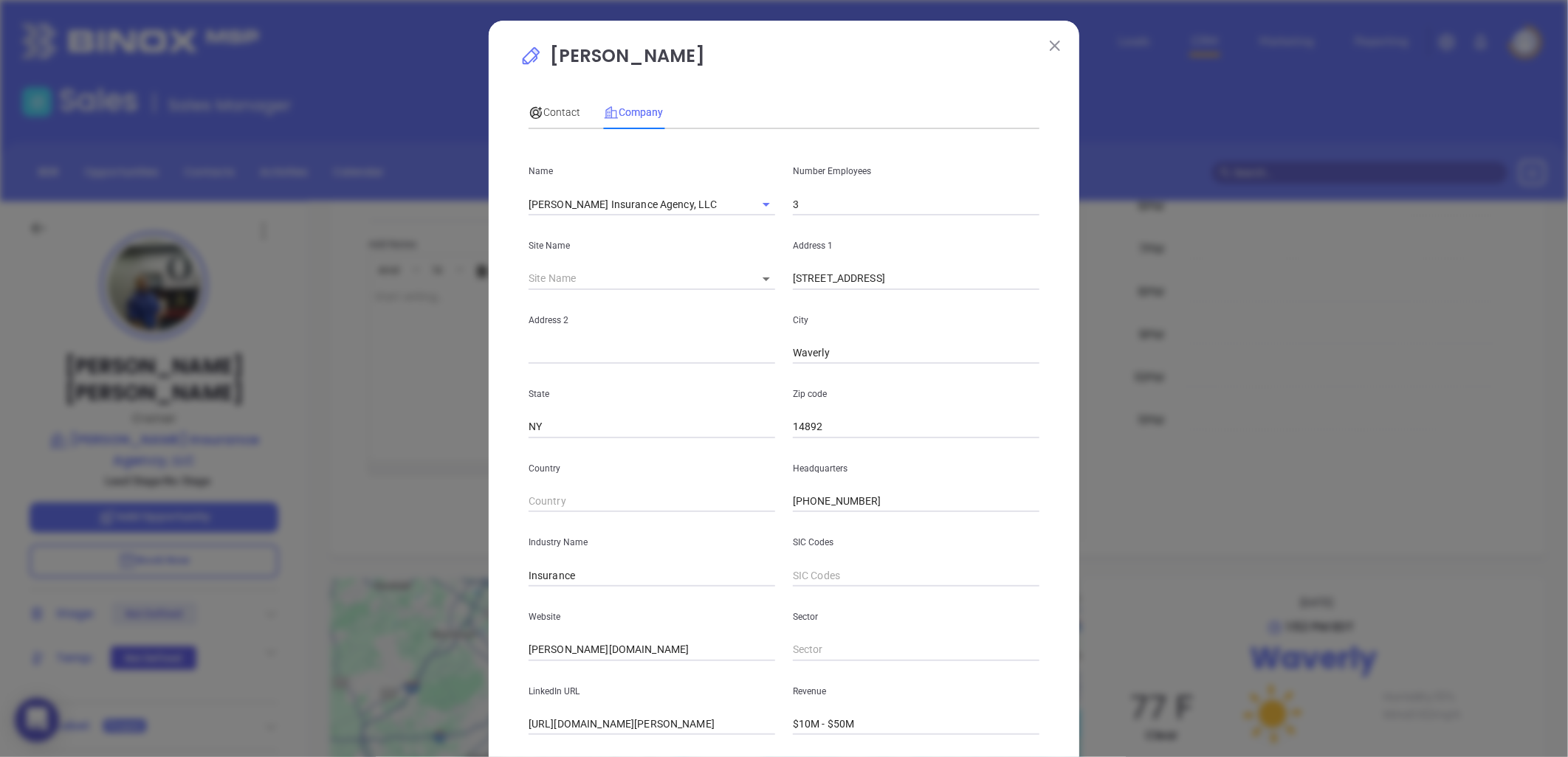
click at [813, 201] on input "3" at bounding box center [915, 204] width 246 height 22
type input "4"
click at [629, 320] on p "Address 2" at bounding box center [651, 321] width 246 height 17
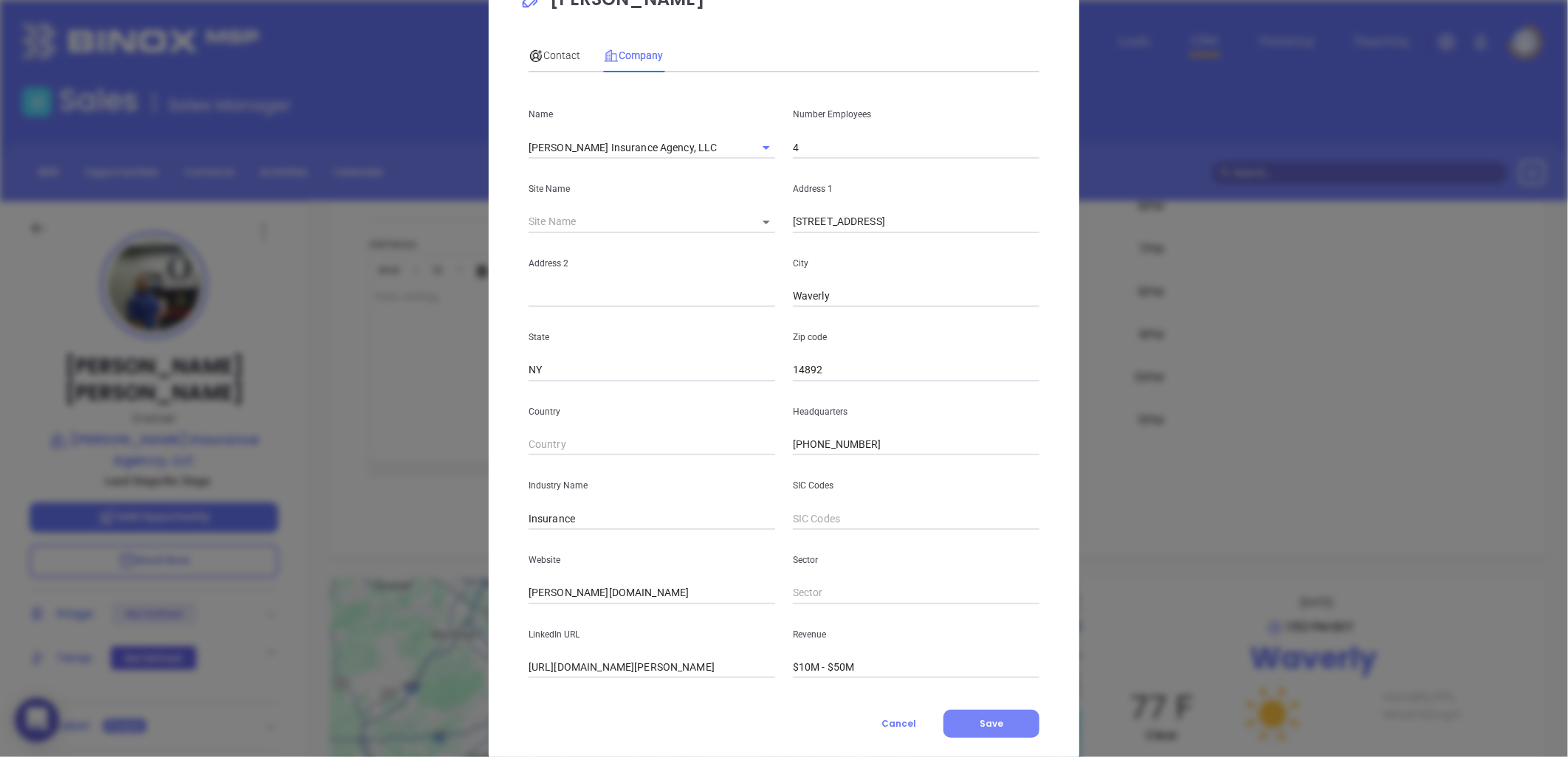
scroll to position [90, 0]
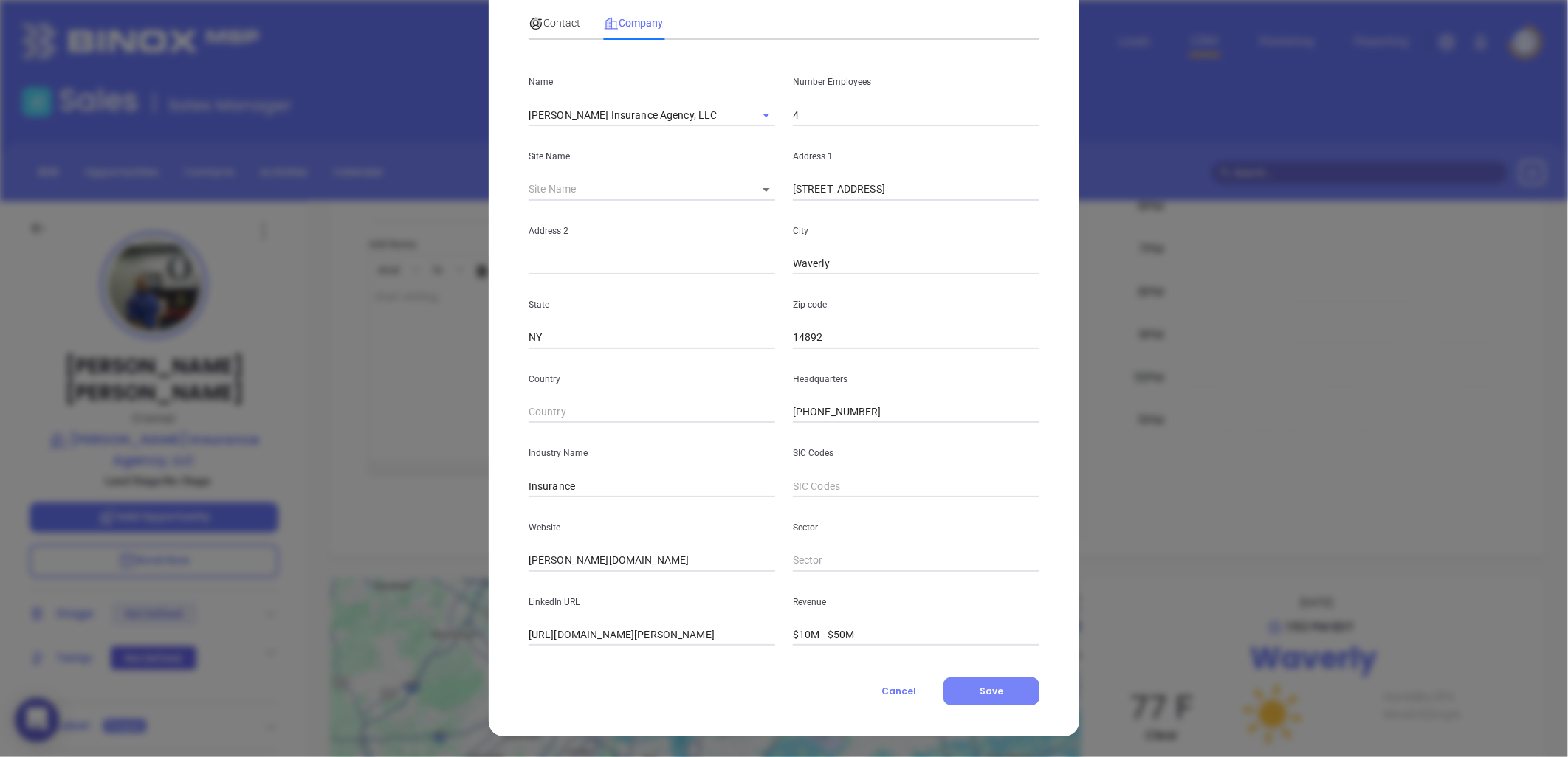
click at [999, 691] on button "Save" at bounding box center [992, 691] width 96 height 28
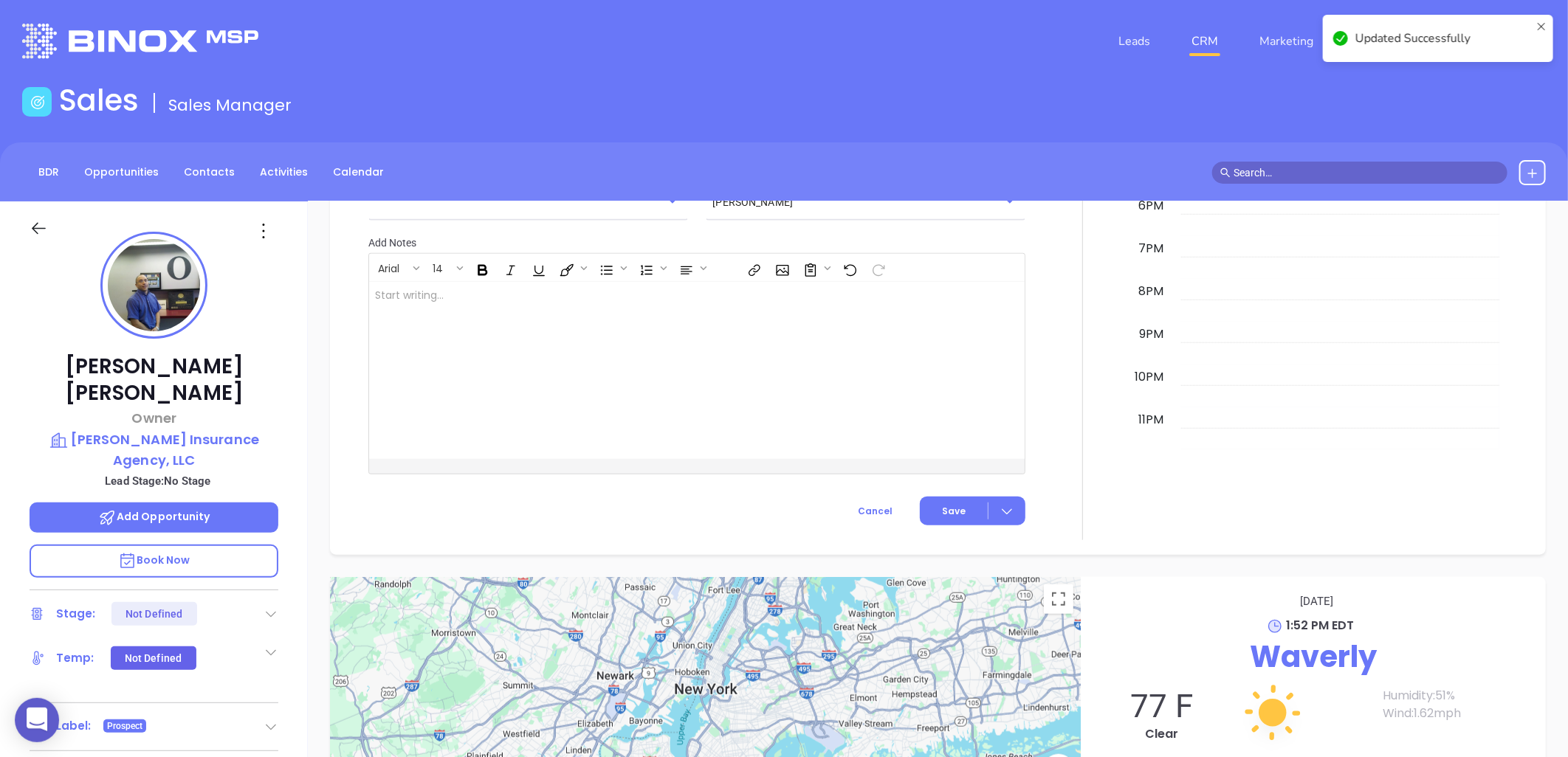
scroll to position [796, 0]
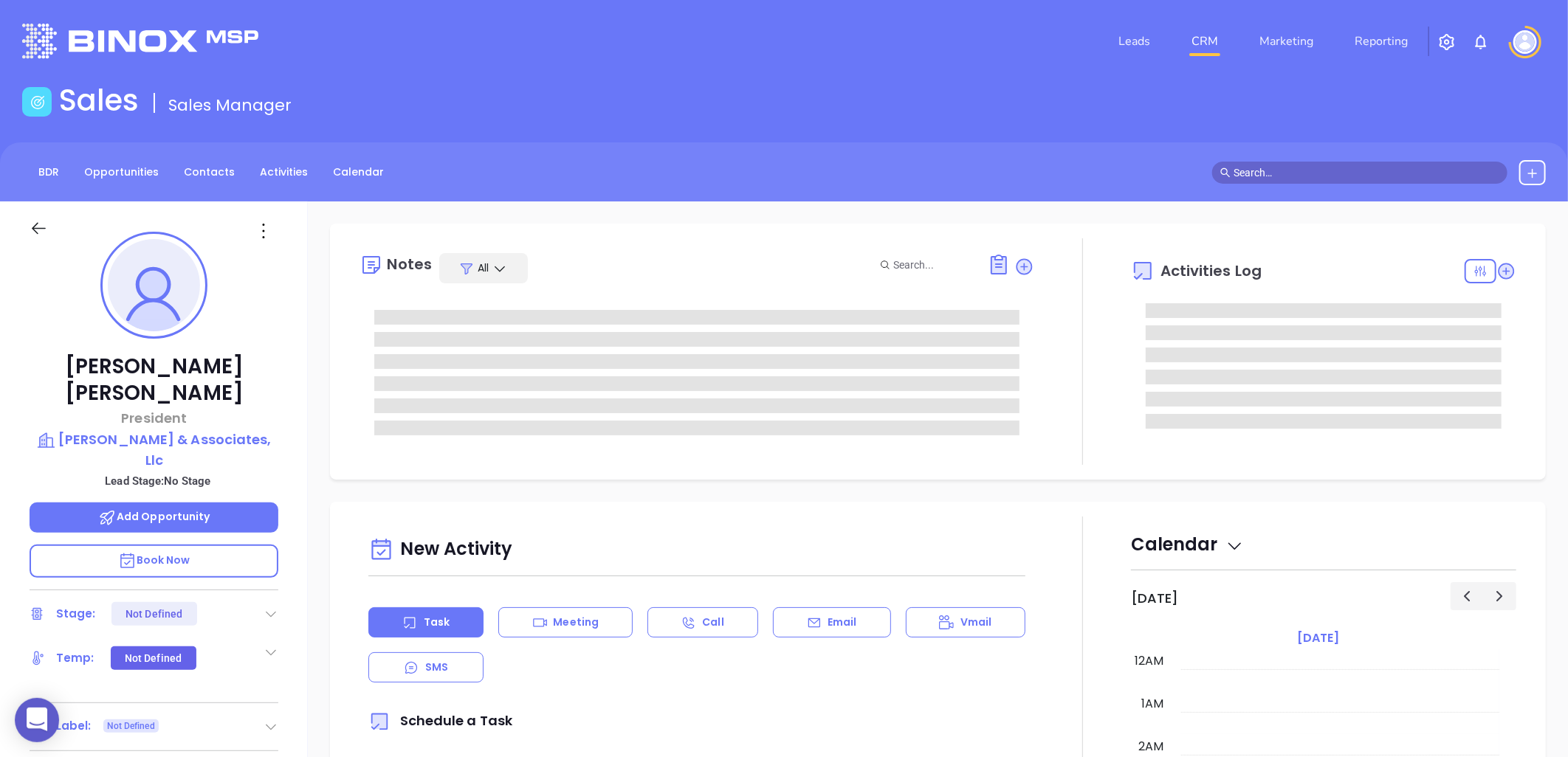
type input "[DATE]"
type input "[PERSON_NAME]"
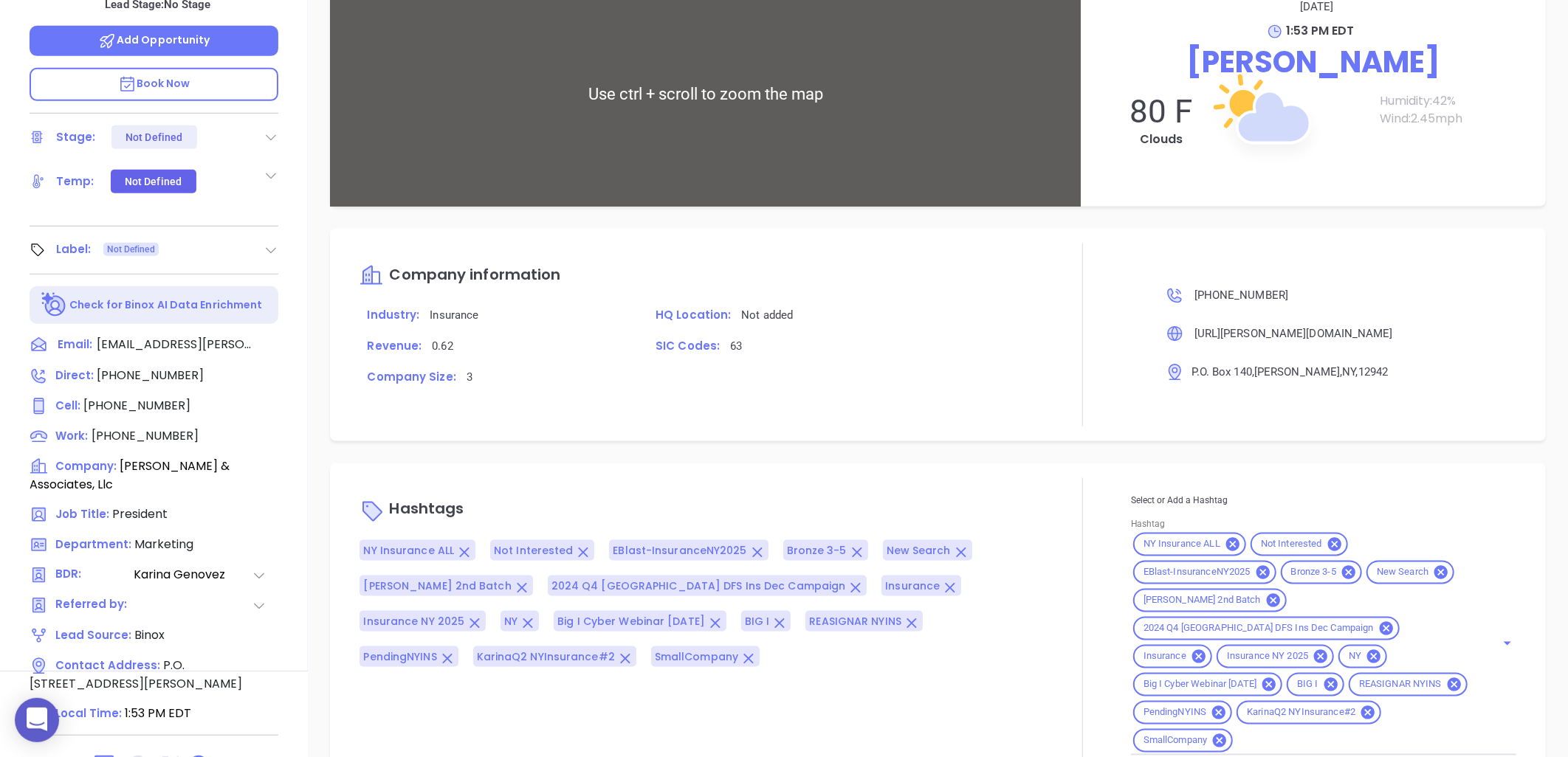
scroll to position [1058, 0]
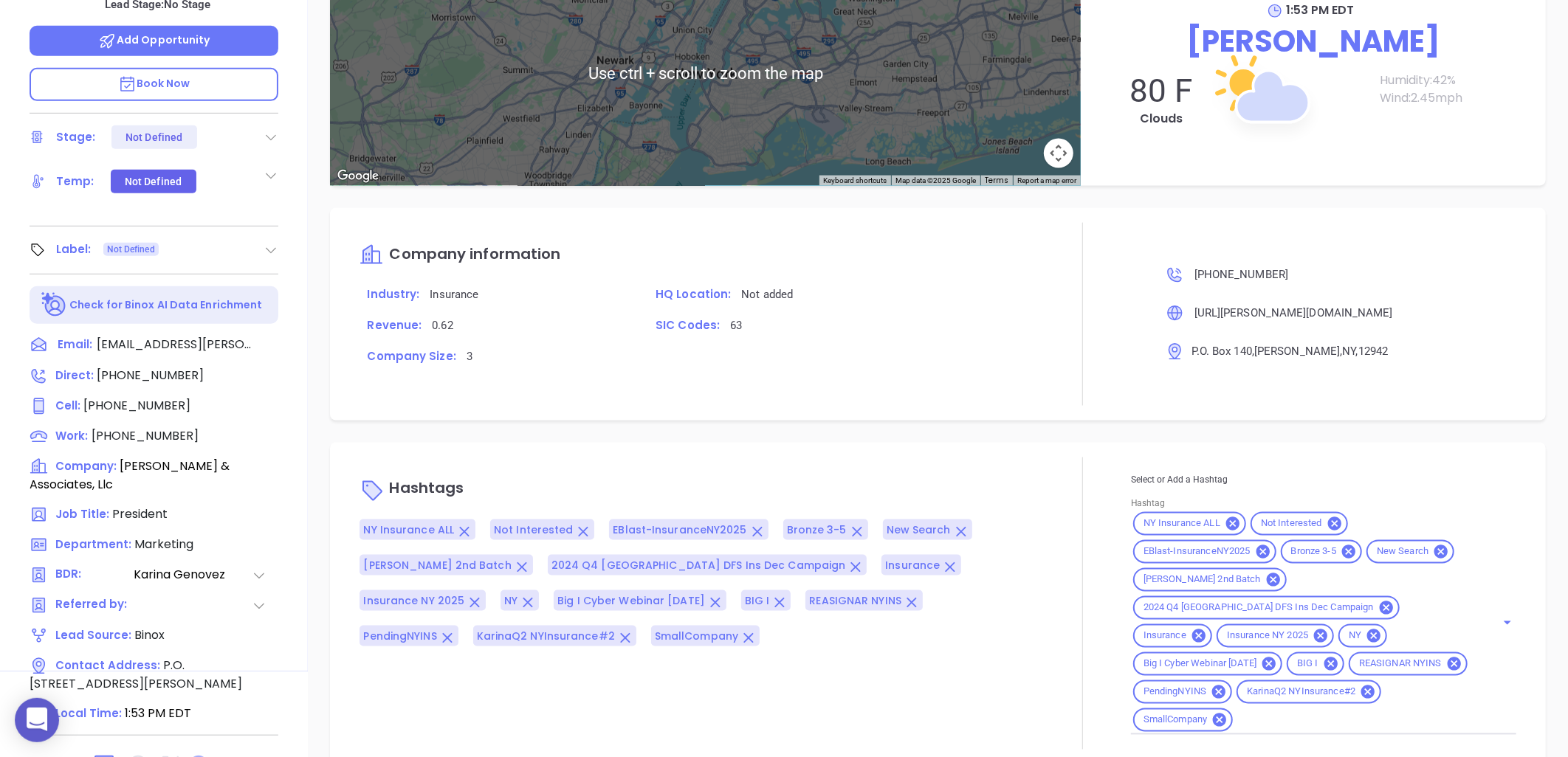
click at [195, 756] on icon at bounding box center [198, 765] width 19 height 19
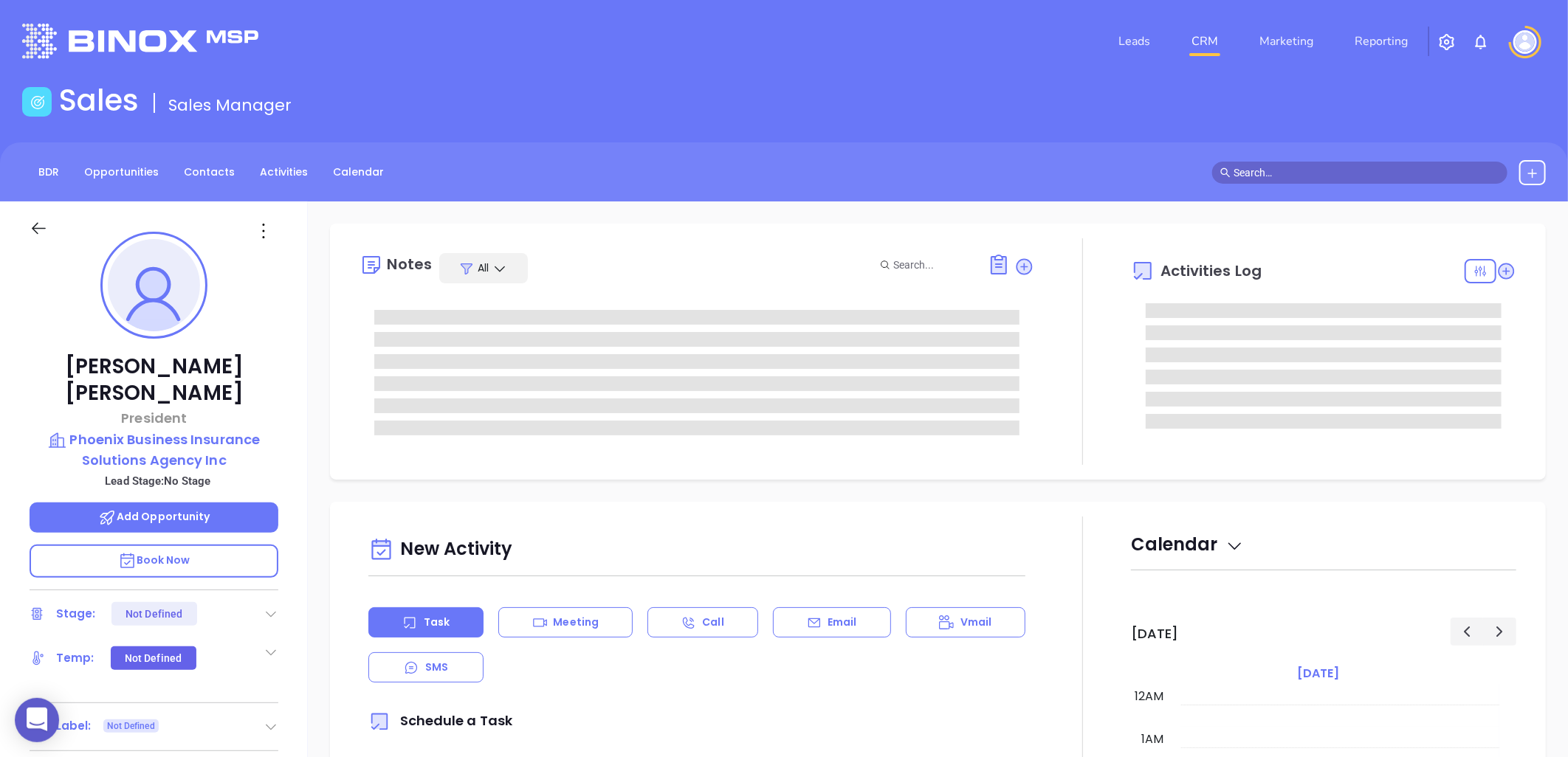
type input "[DATE]"
type input "[PERSON_NAME]"
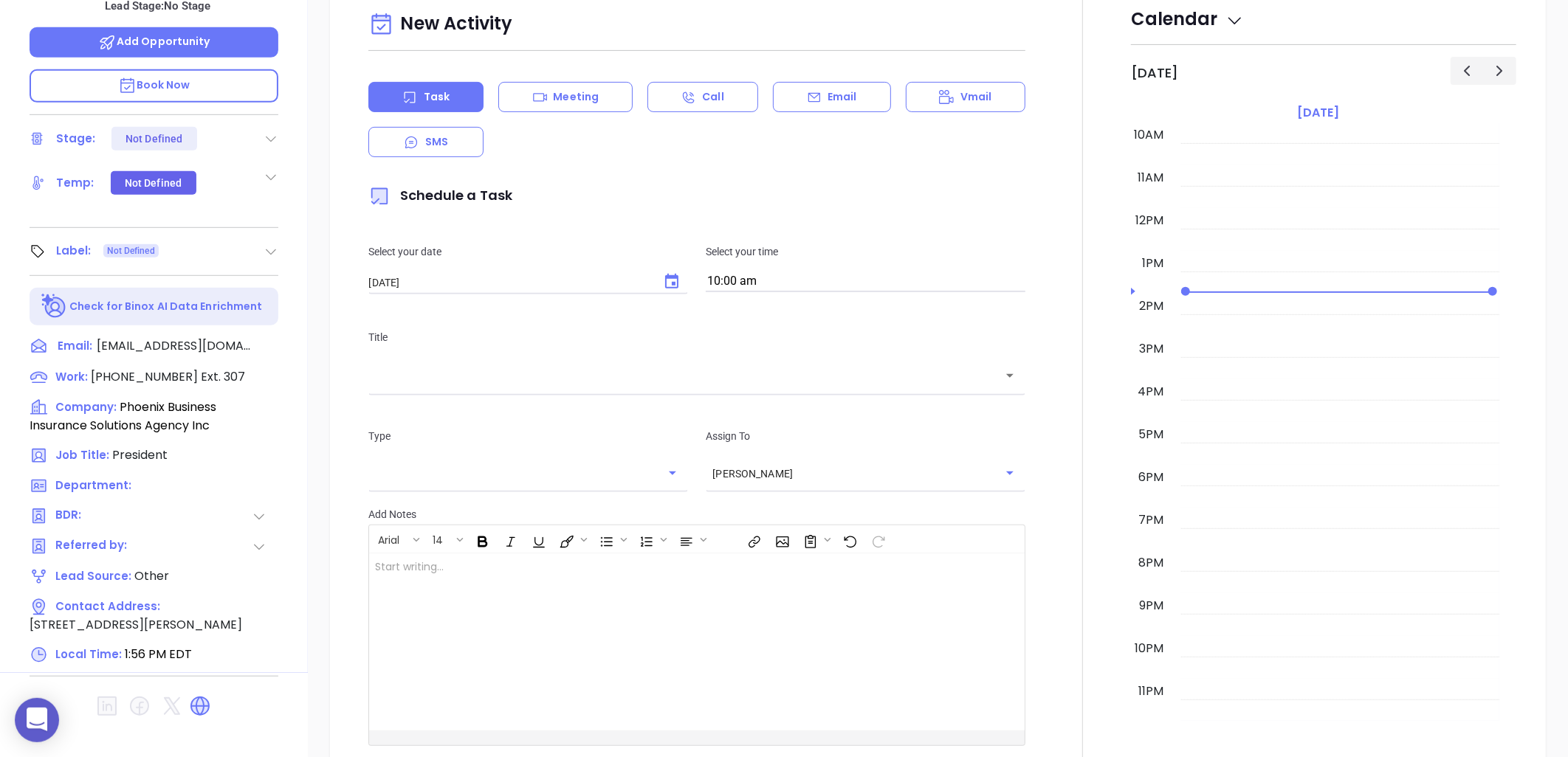
scroll to position [477, 0]
click at [194, 696] on icon at bounding box center [200, 705] width 17 height 17
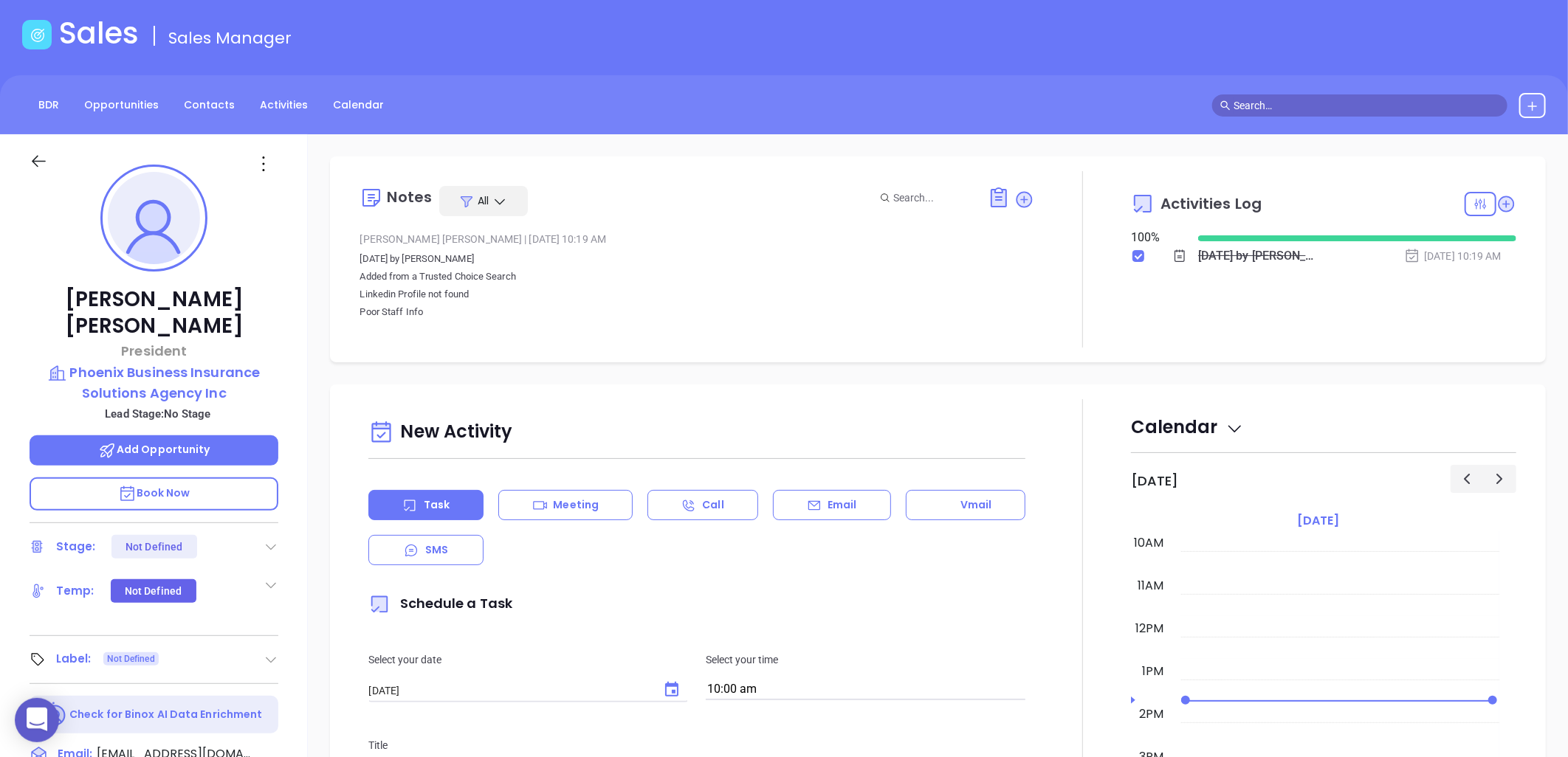
scroll to position [0, 0]
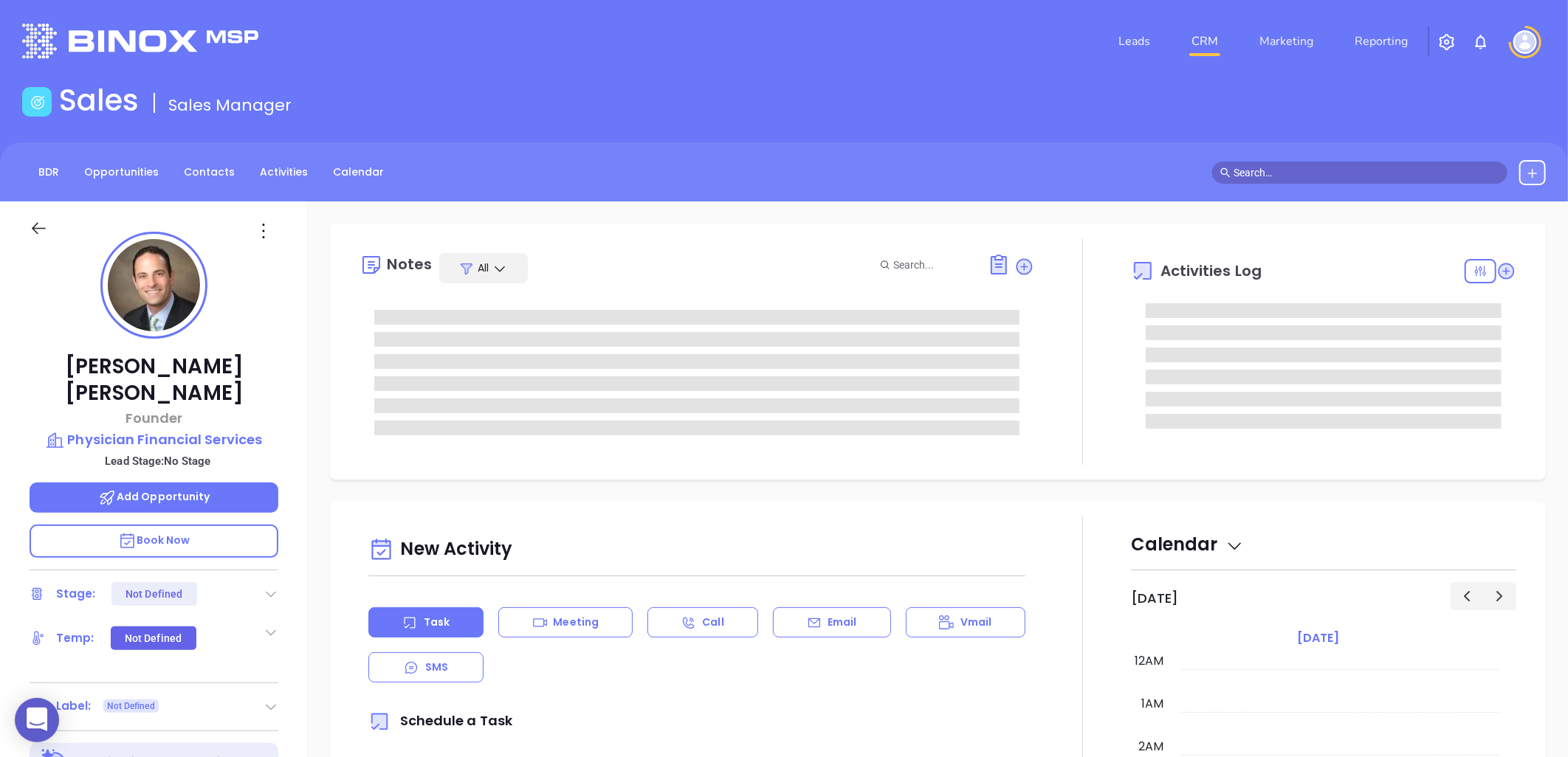
type input "[DATE]"
type input "[PERSON_NAME]"
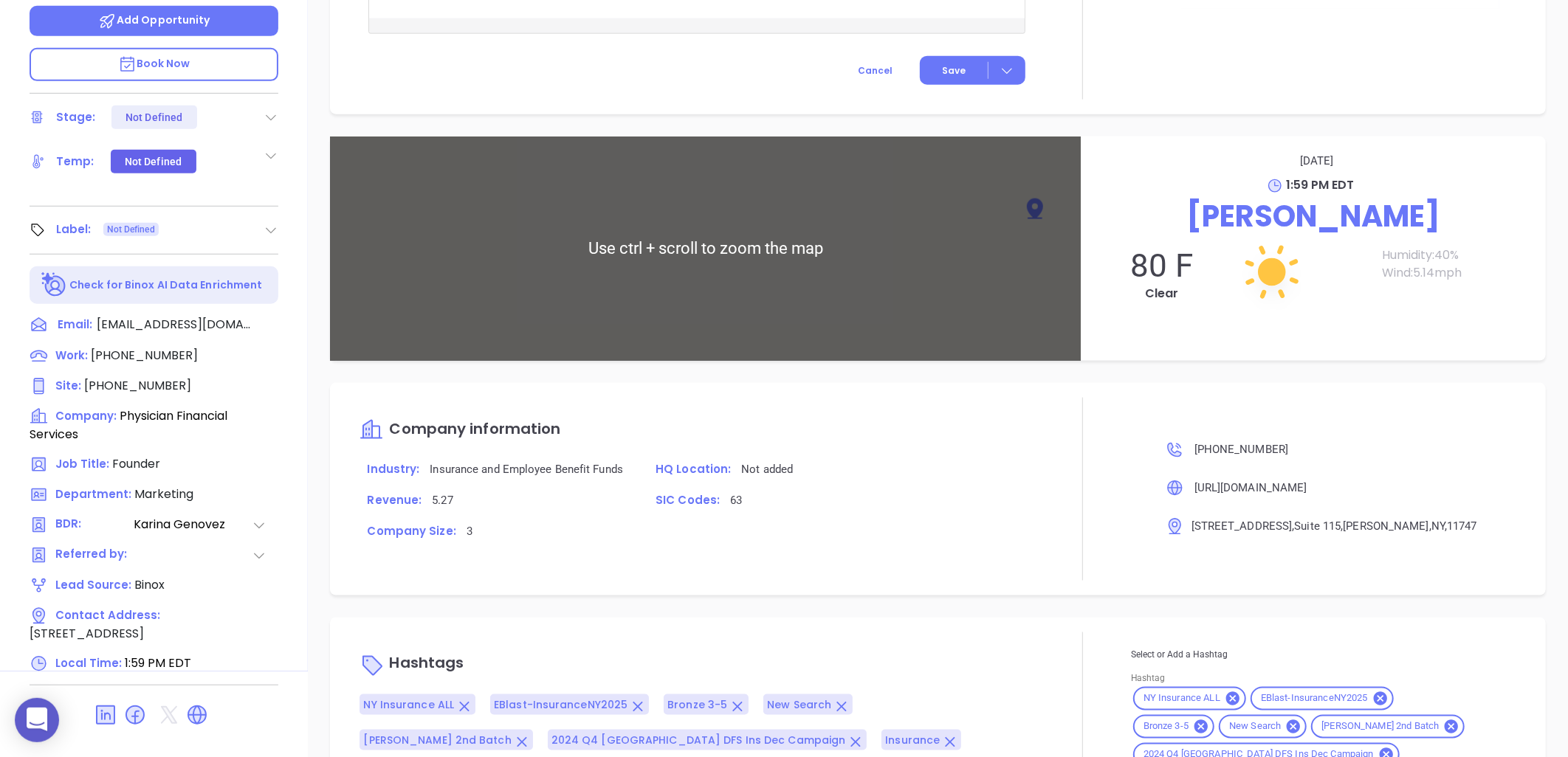
scroll to position [1001, 0]
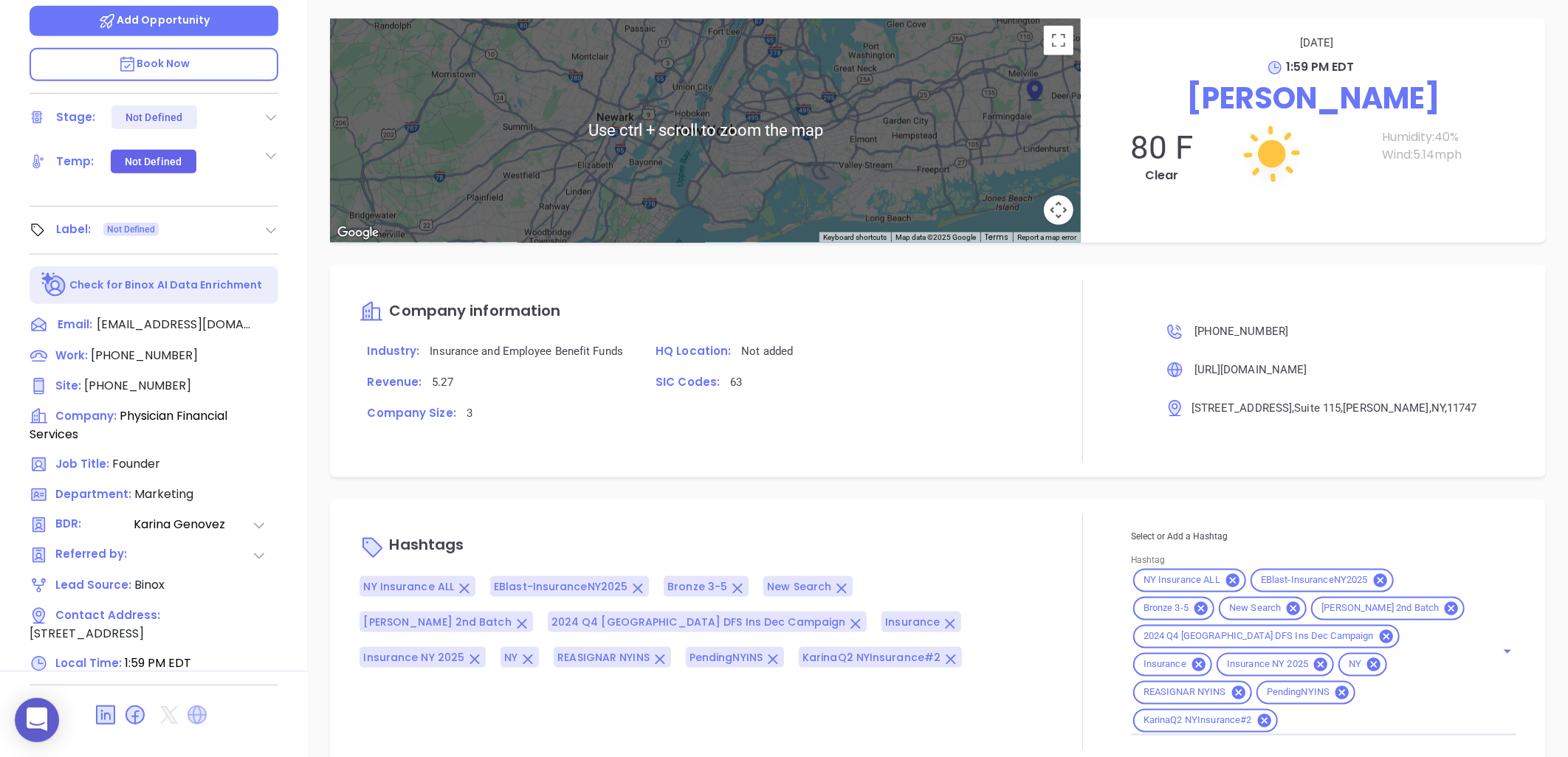
click at [195, 706] on icon at bounding box center [197, 715] width 19 height 19
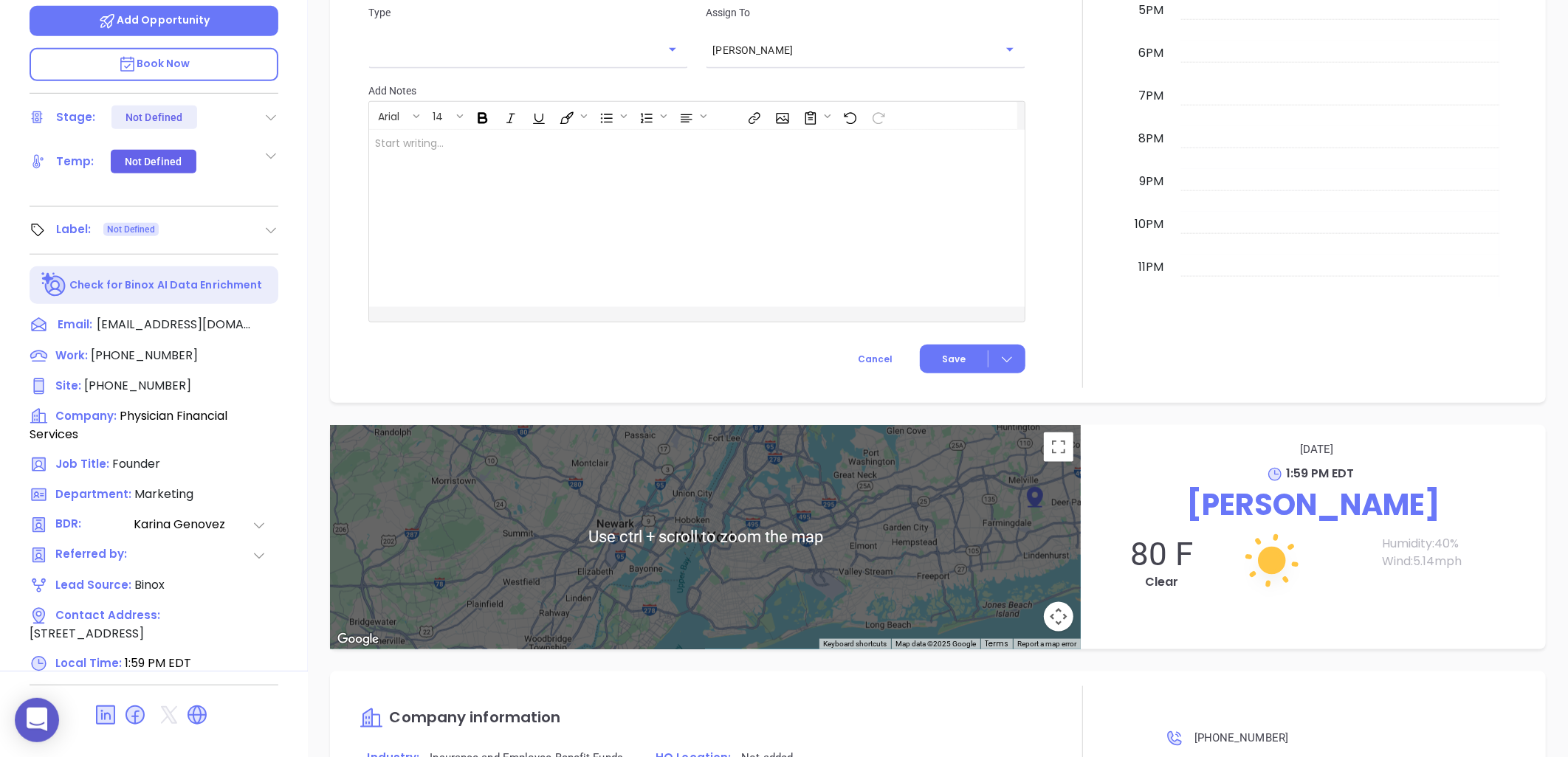
scroll to position [591, 0]
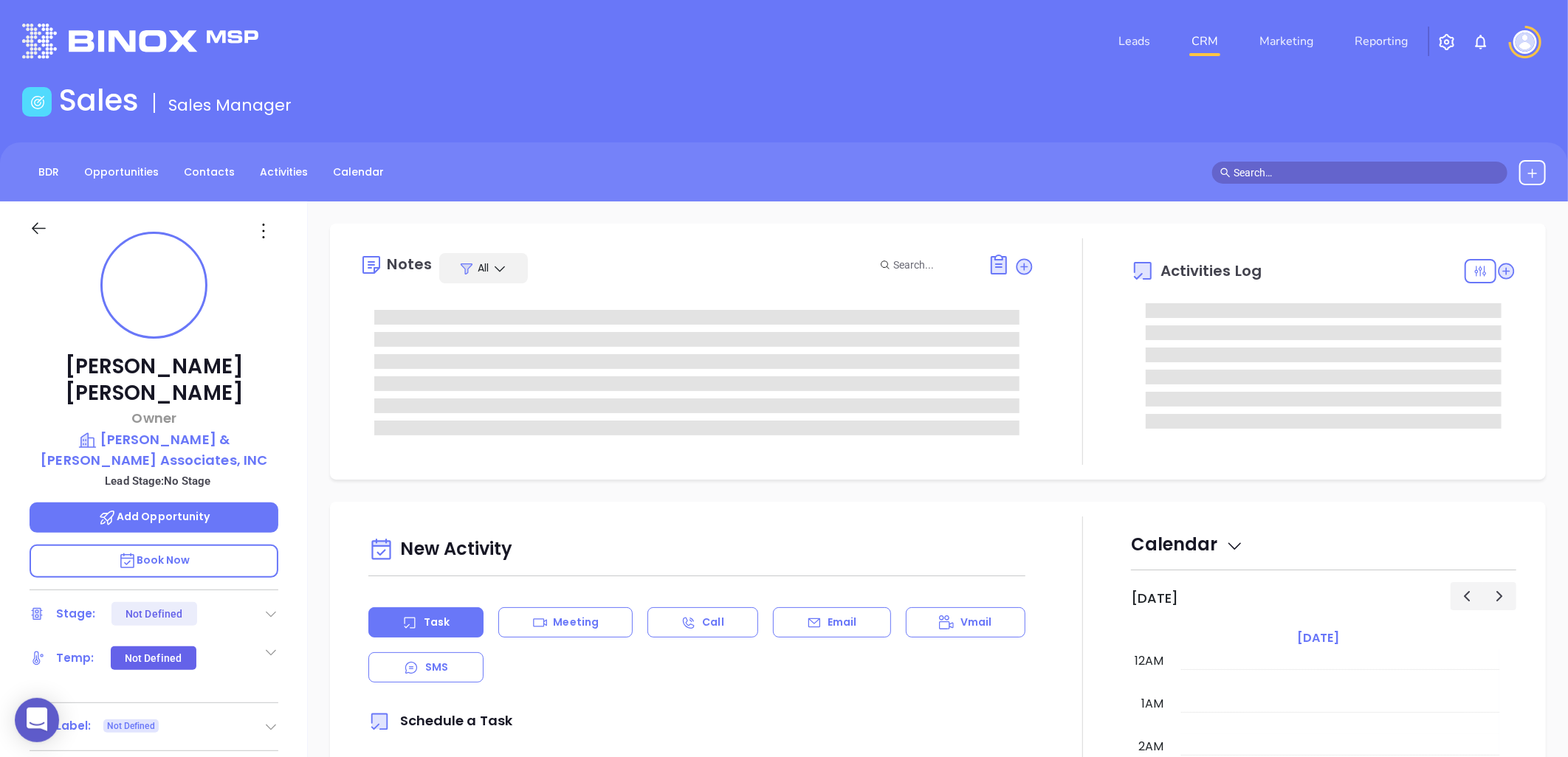
type input "[DATE]"
type input "[PERSON_NAME]"
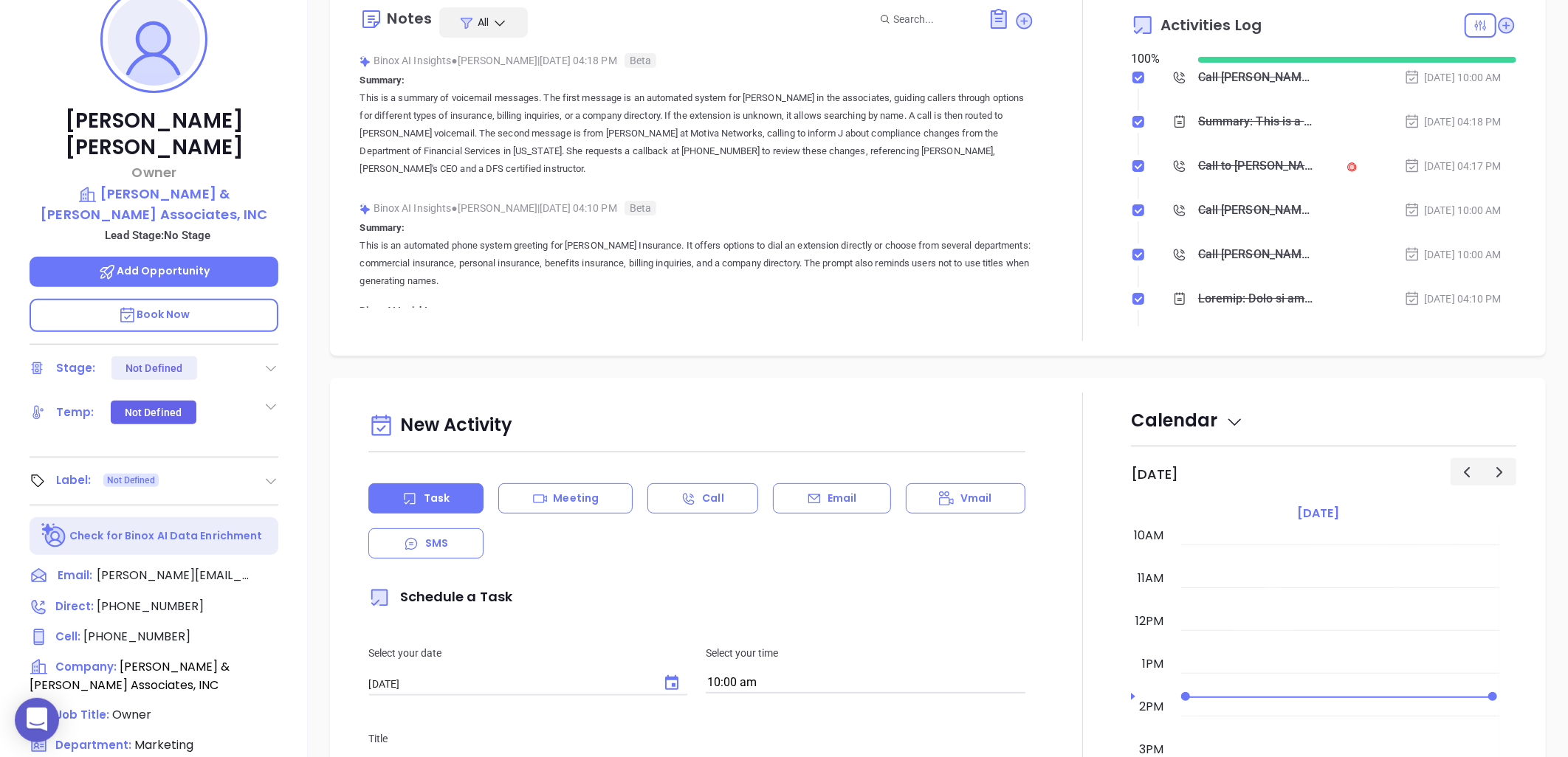
scroll to position [477, 0]
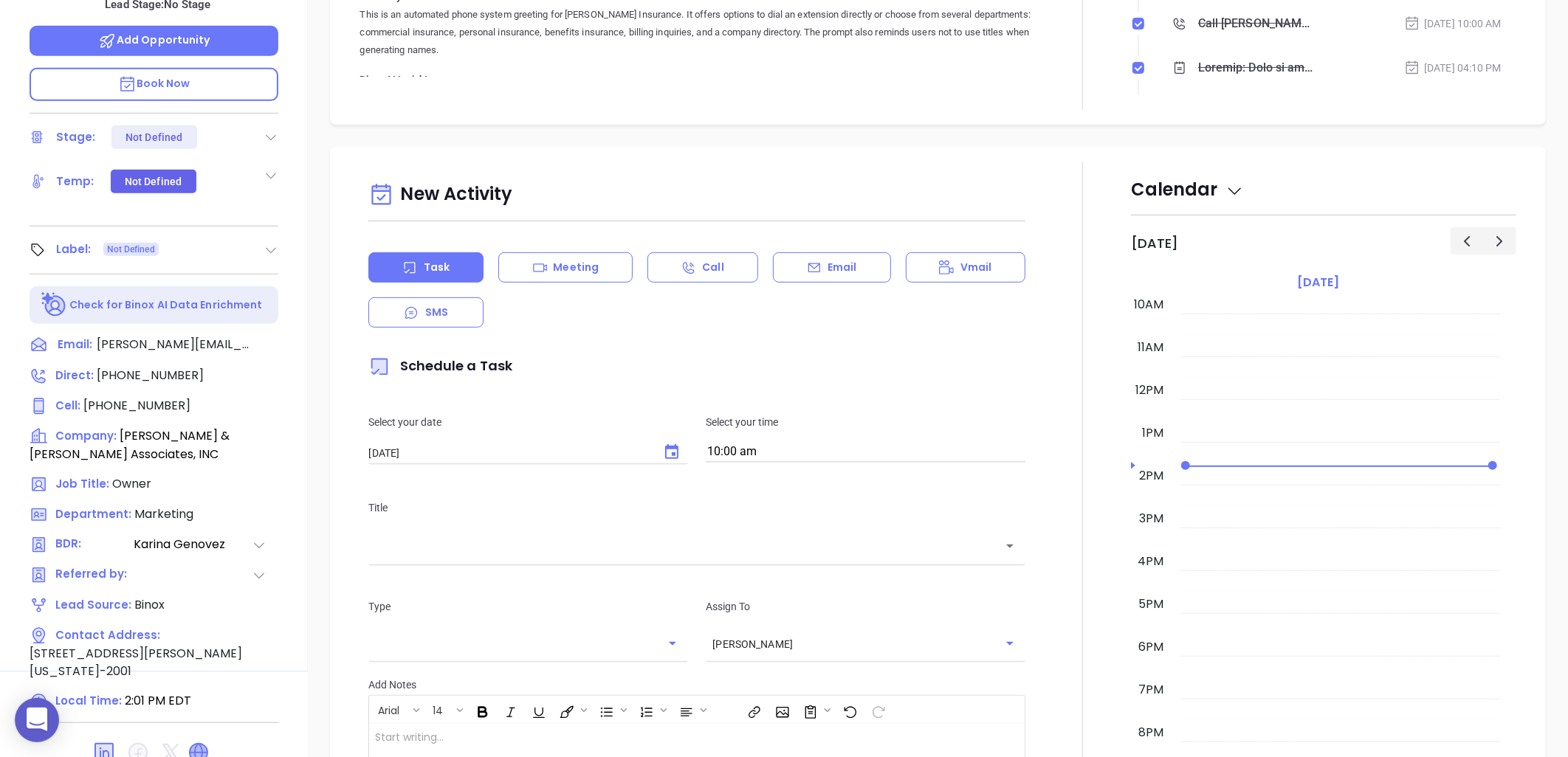
click at [203, 741] on icon at bounding box center [198, 753] width 23 height 23
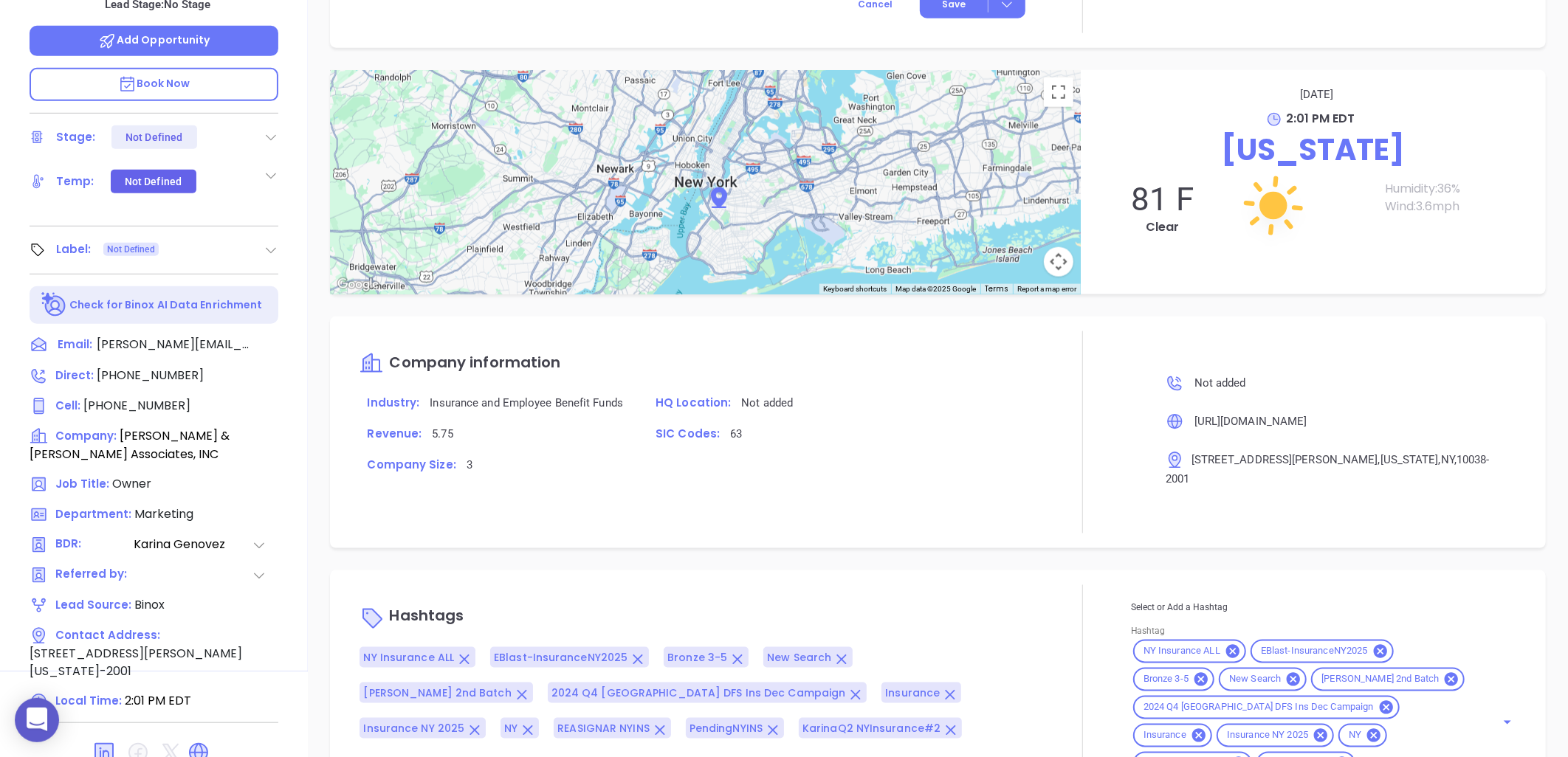
scroll to position [1001, 0]
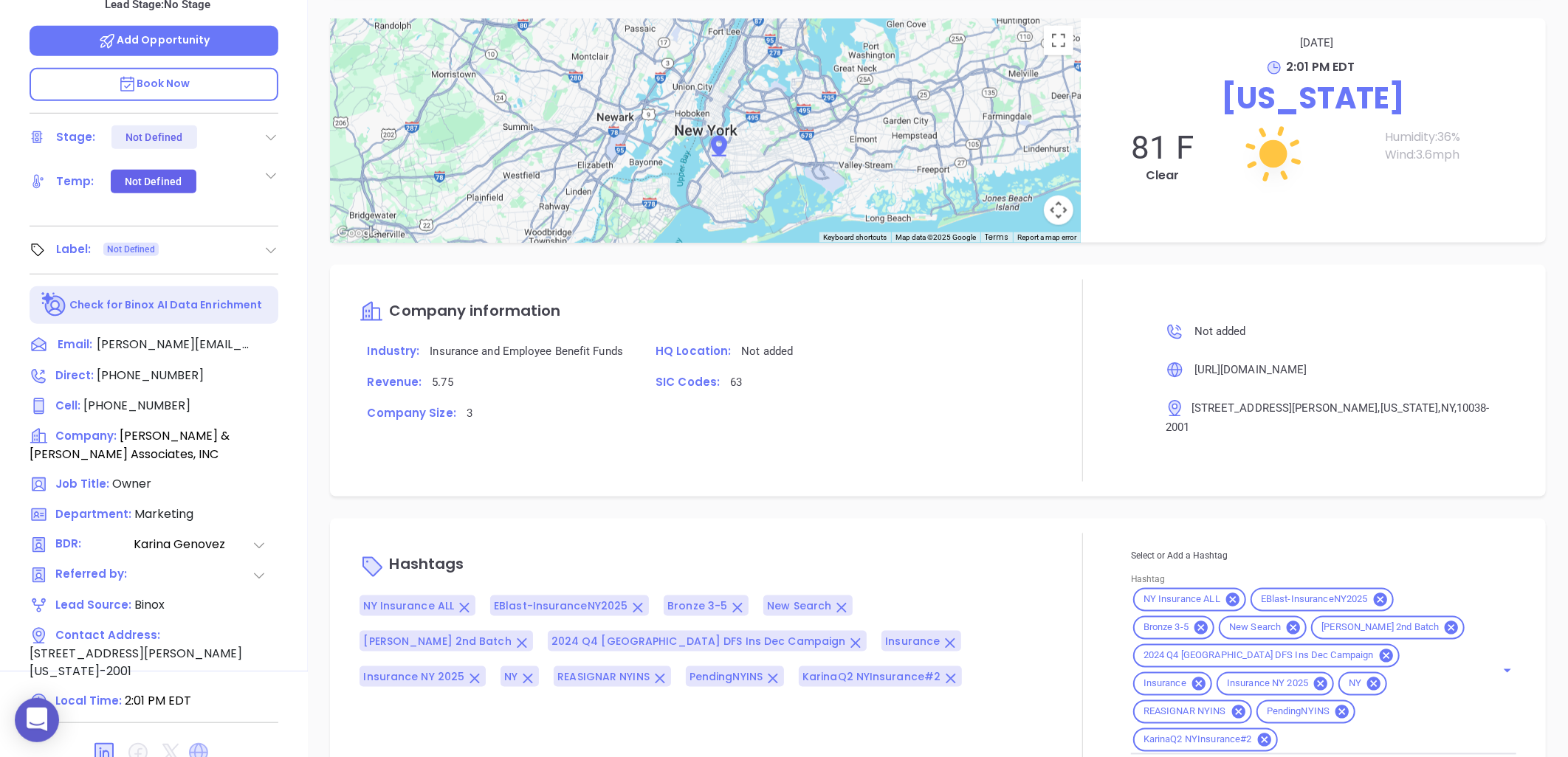
click at [201, 744] on icon at bounding box center [198, 753] width 19 height 19
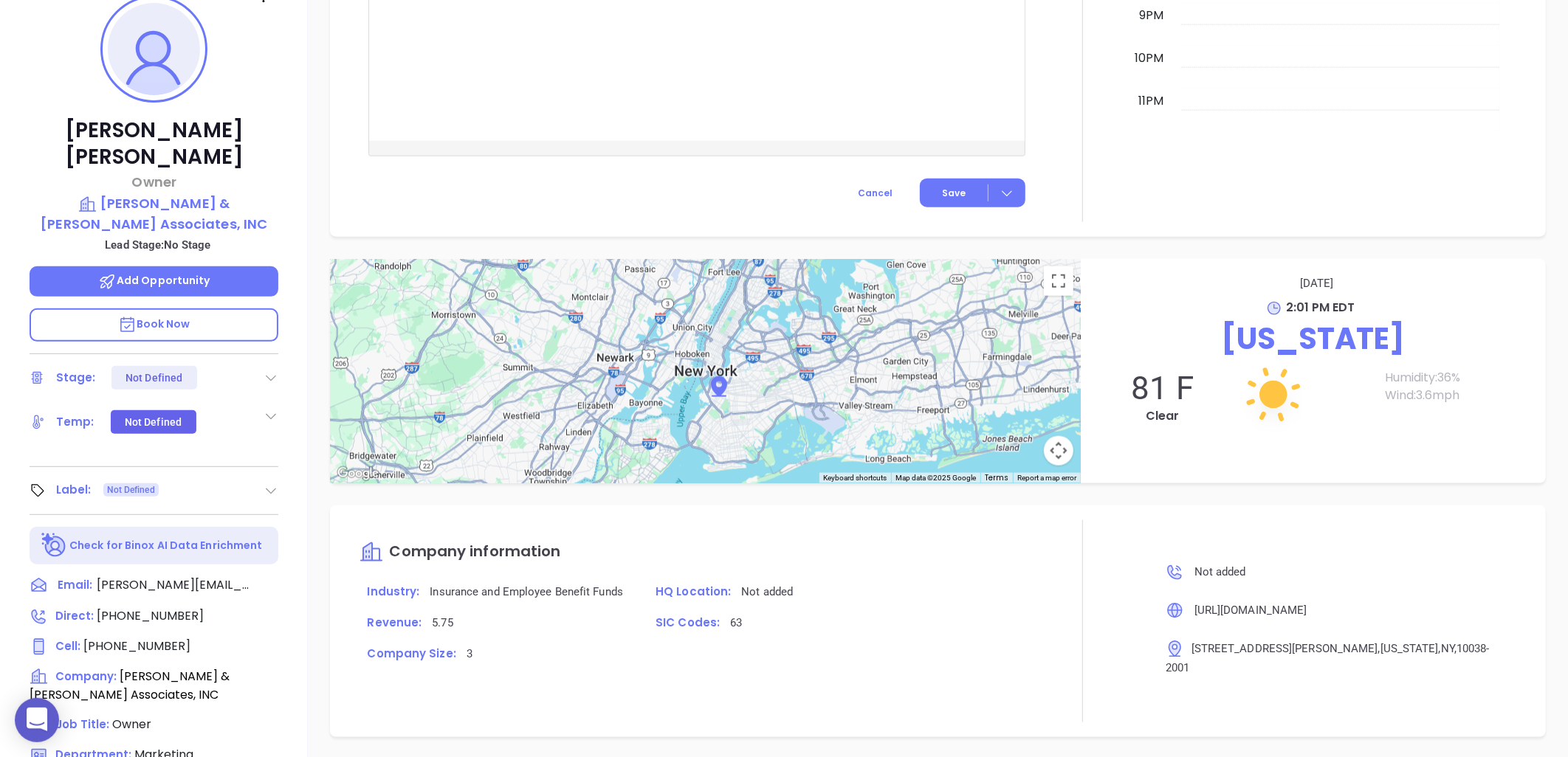
scroll to position [0, 0]
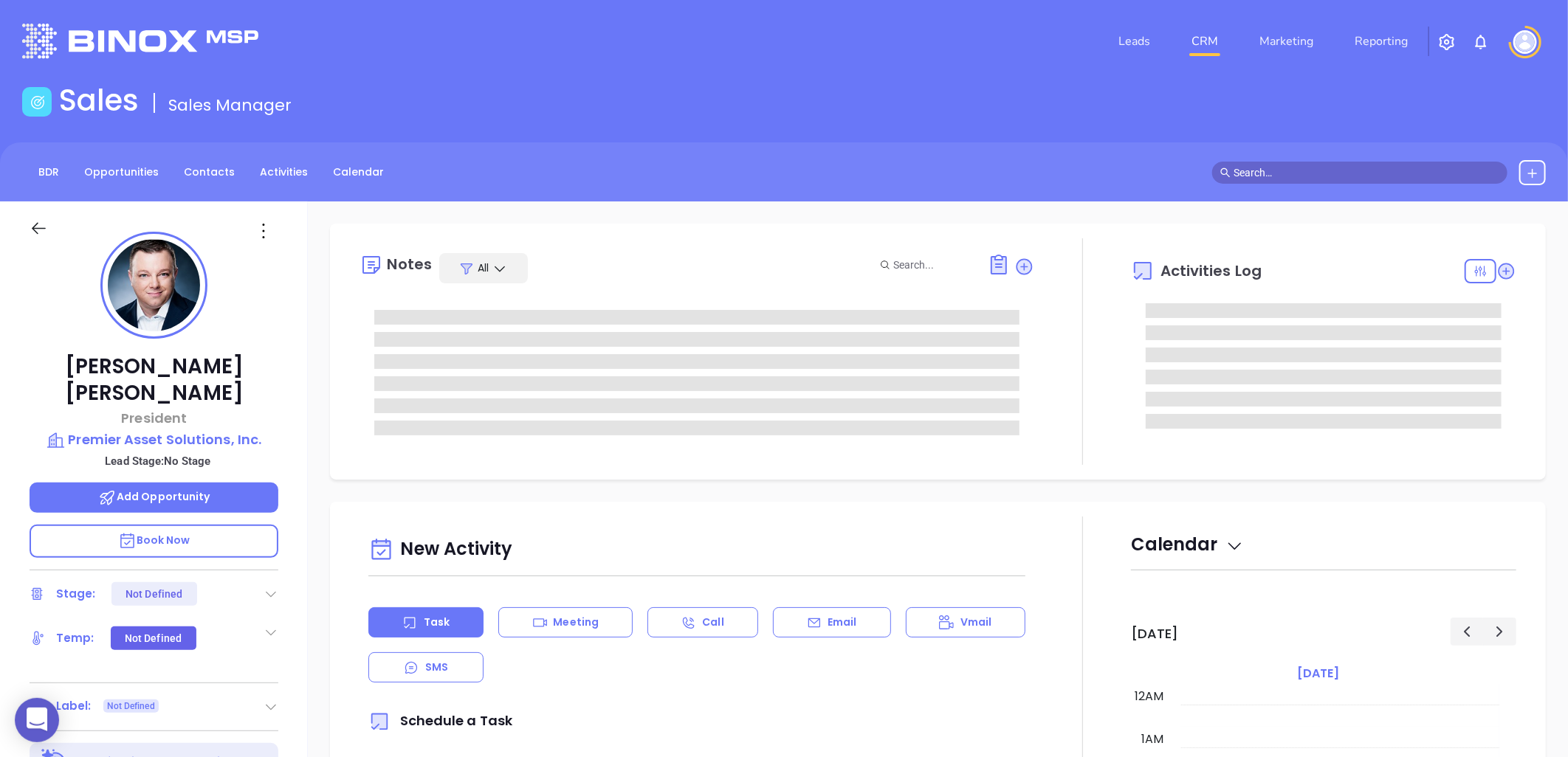
type input "[DATE]"
type input "[PERSON_NAME]"
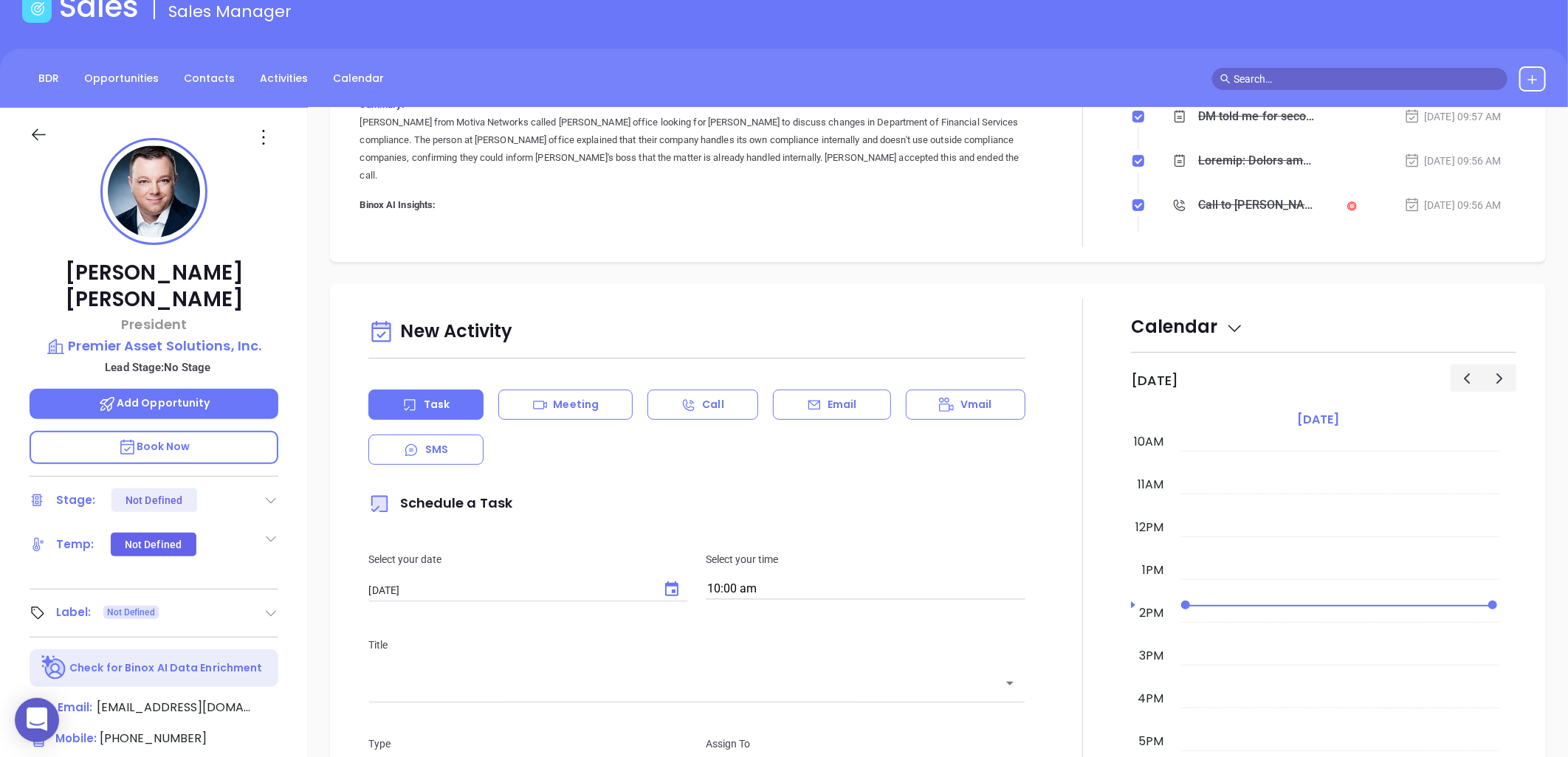
scroll to position [477, 0]
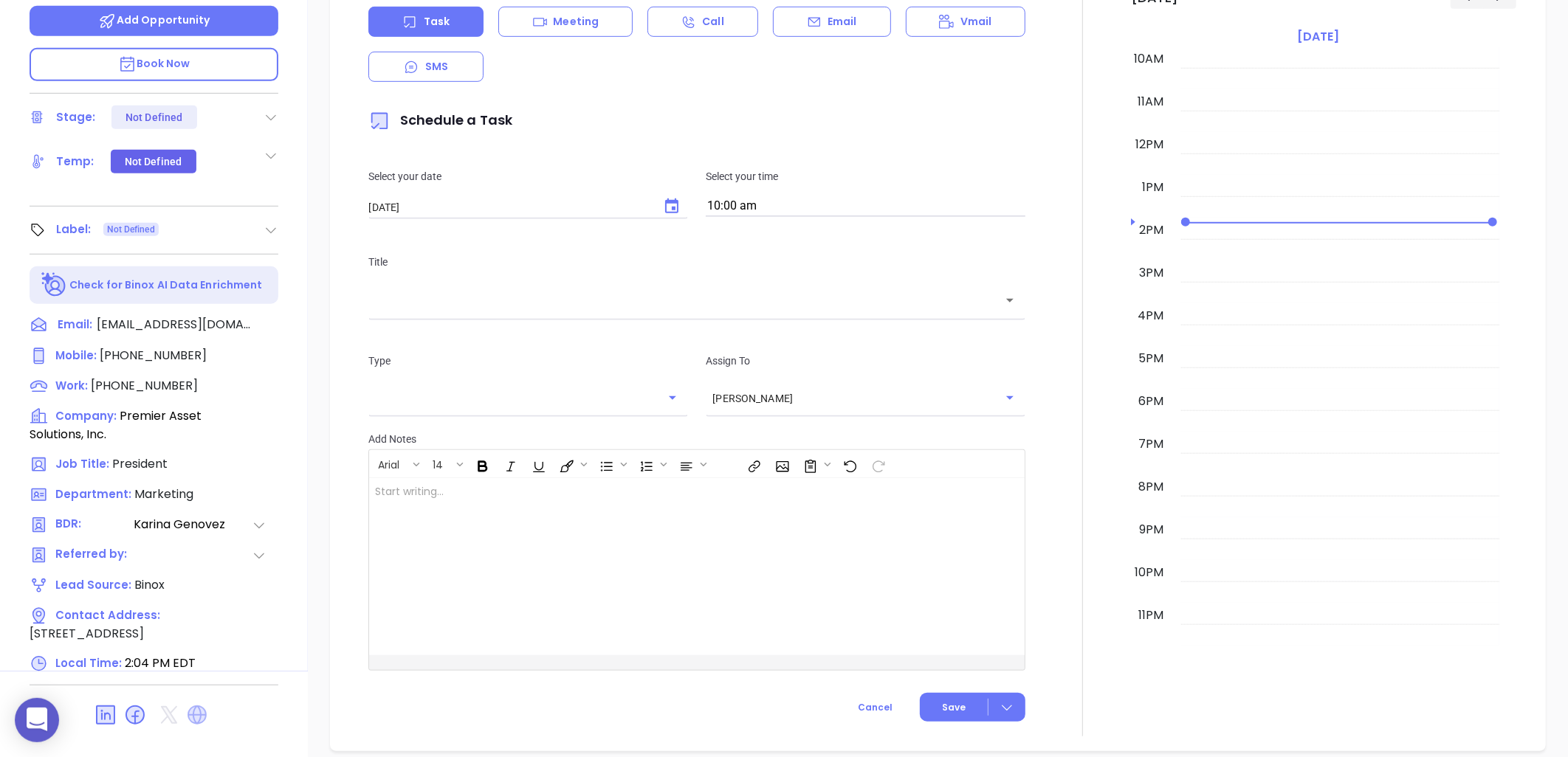
click at [201, 706] on icon at bounding box center [197, 715] width 19 height 19
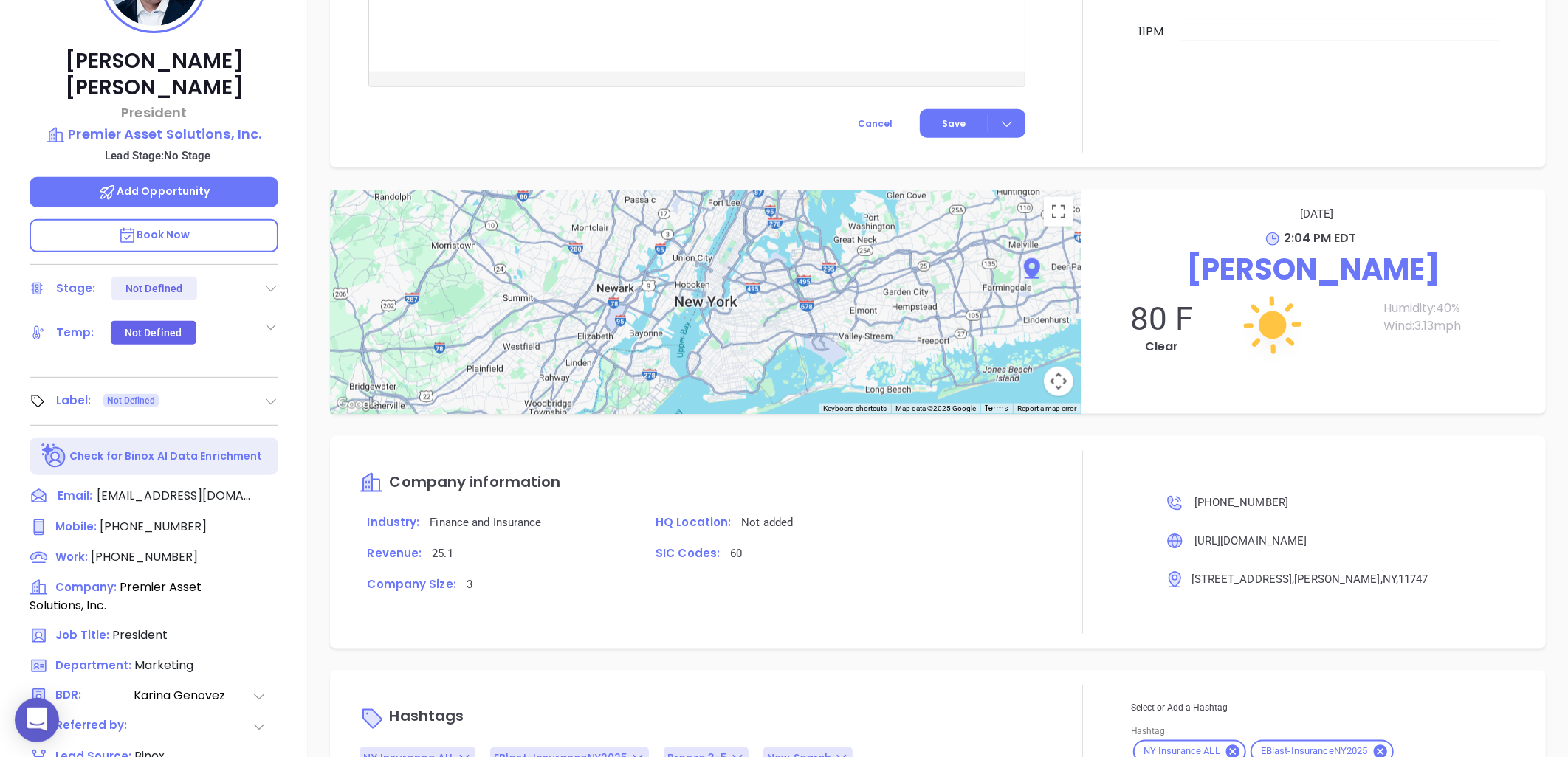
scroll to position [67, 0]
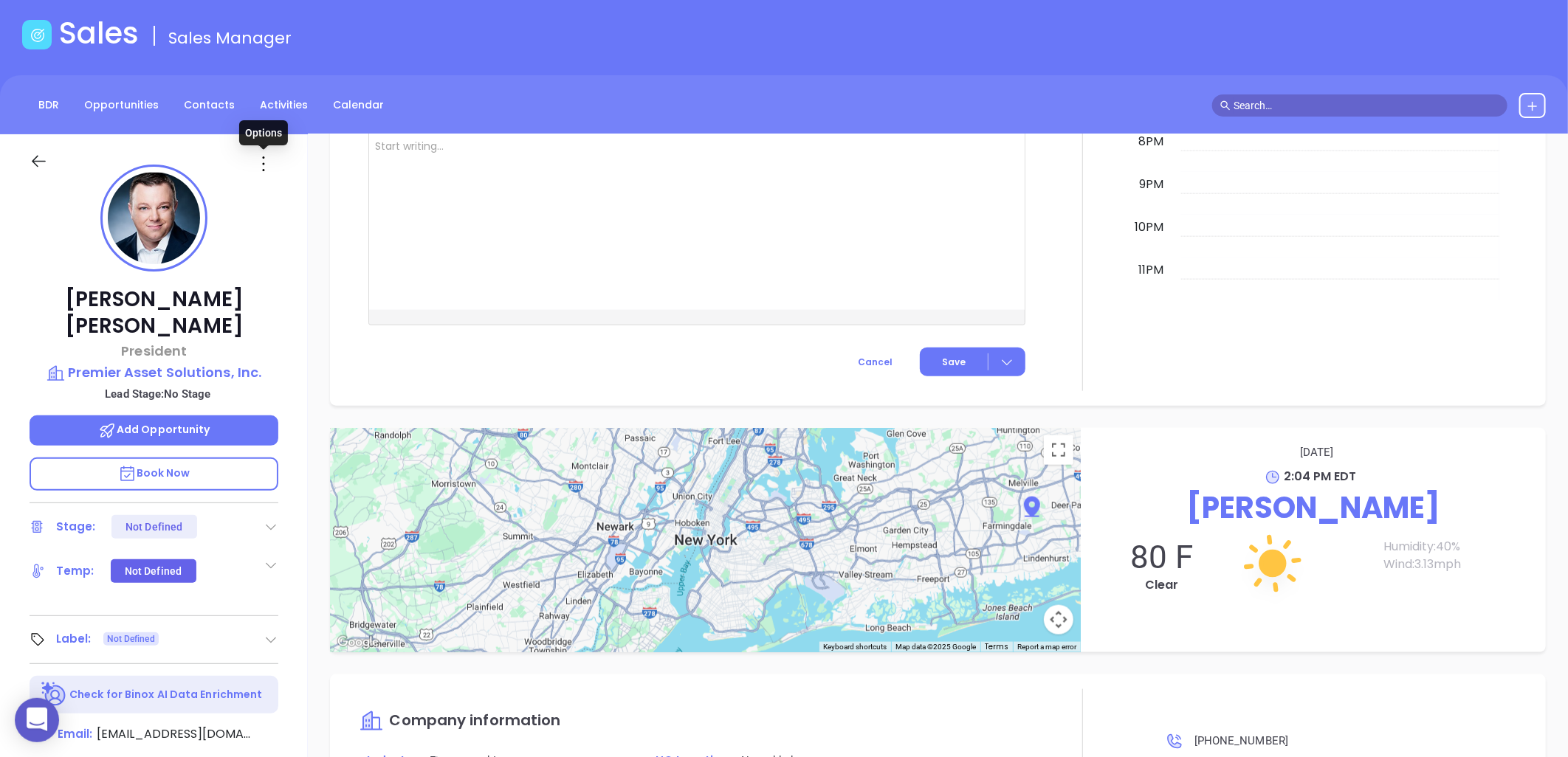
click at [263, 160] on icon at bounding box center [264, 163] width 23 height 23
click at [300, 318] on div "Edit" at bounding box center [336, 322] width 145 height 17
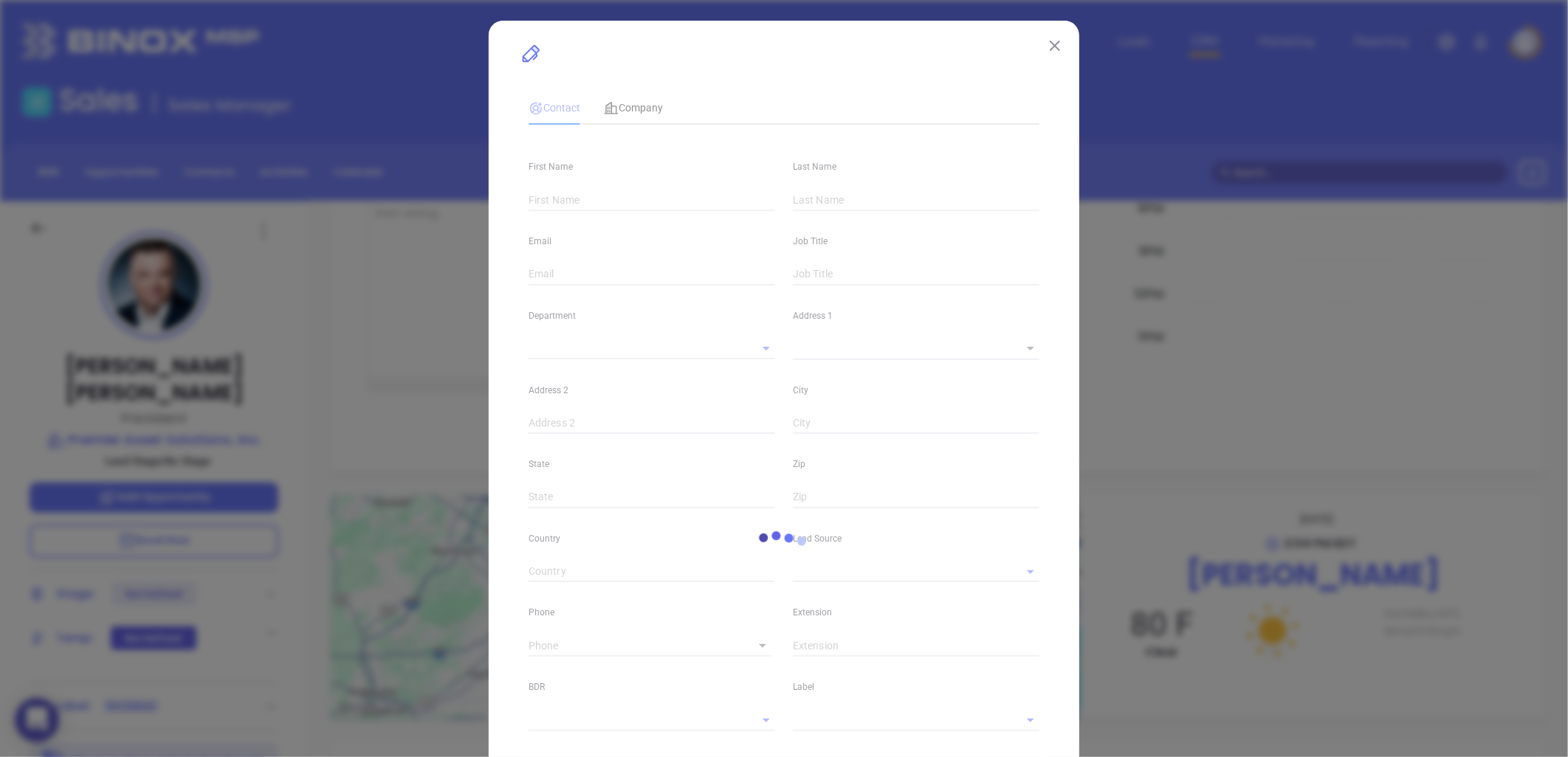
type input "Daniel"
type input "Capurso"
type input "dcapurso@premierassetsolutions.com"
type input "President"
type textarea "520 Broadhollow Road"
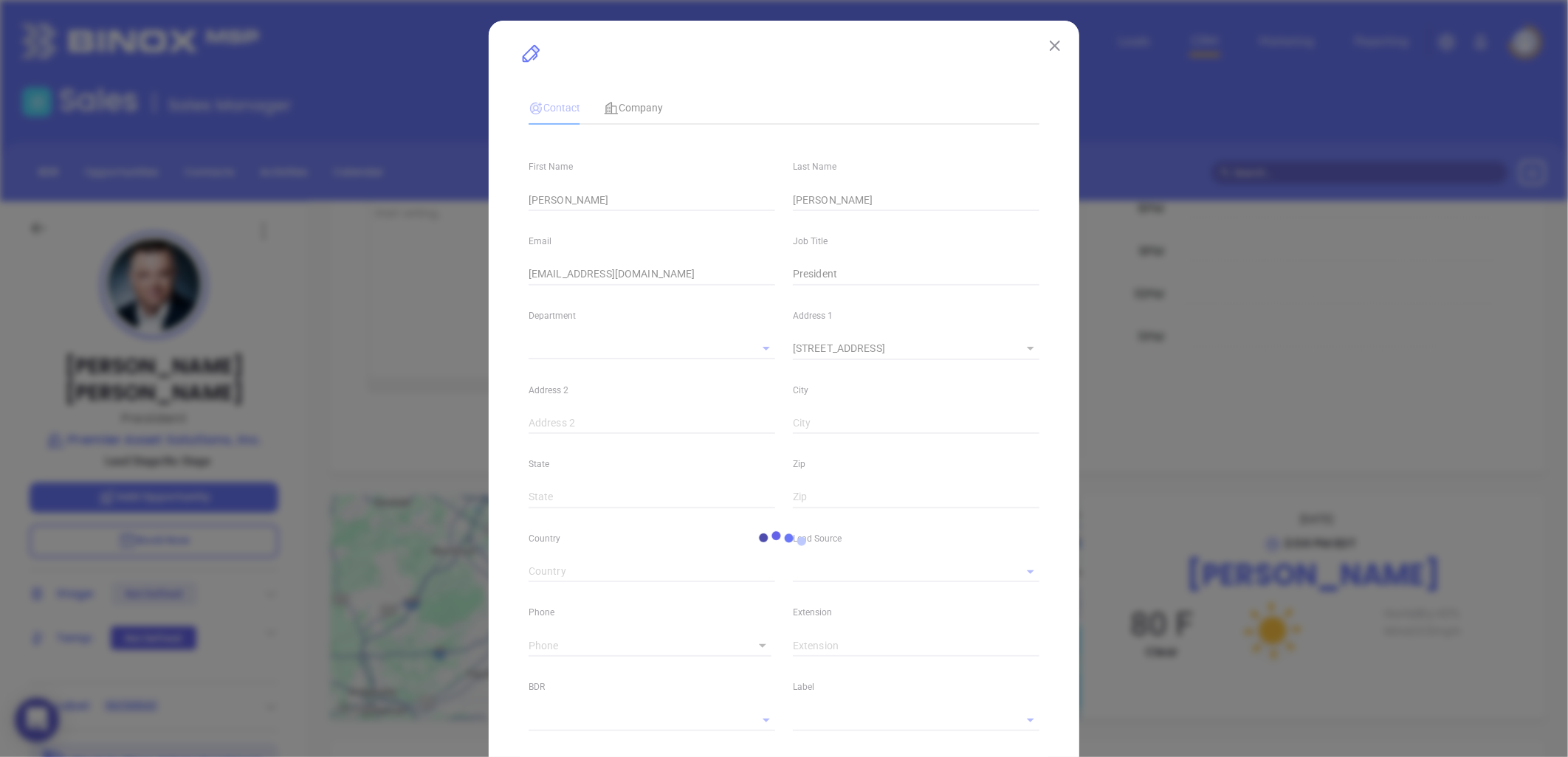
type input "1"
type input "Melville"
type input "NY"
type input "11747"
type input "www.linkedin.com/in/danielcapurso"
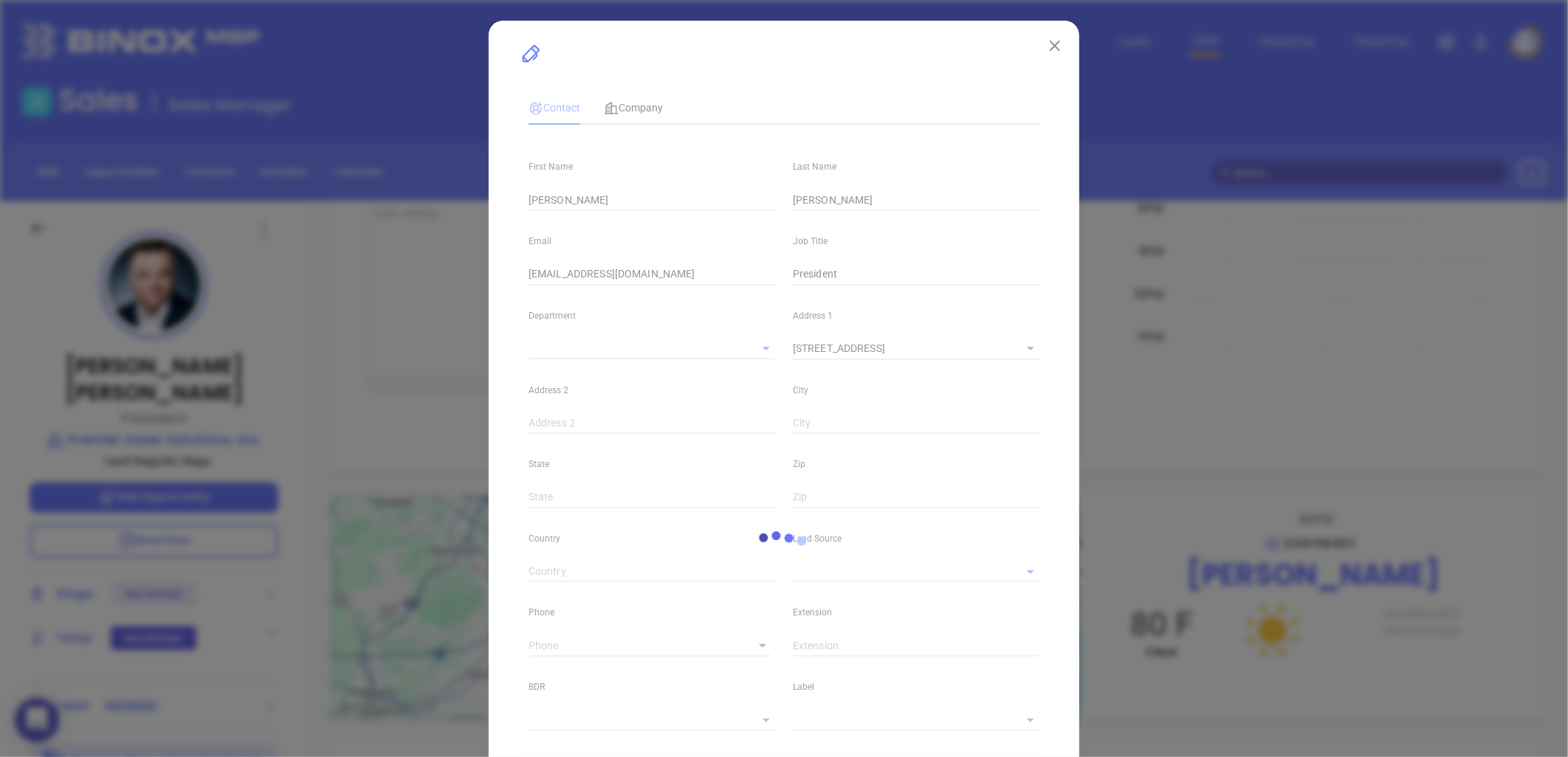
type input "facebook.com/Scarface312"
type input "Marketing"
type input "Binox"
type input "[PERSON_NAME]"
type input "(631) 391-3457"
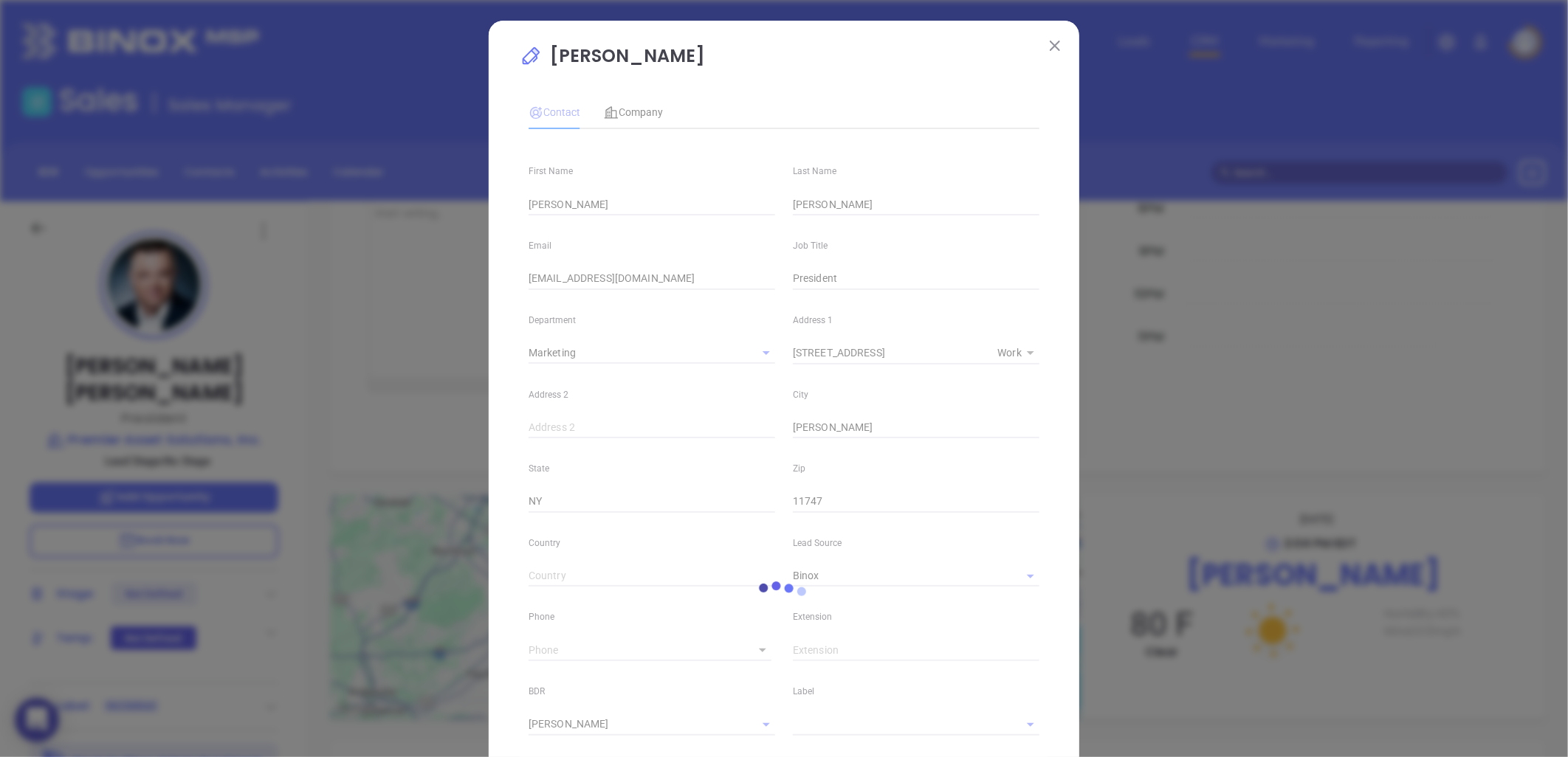
type input "1"
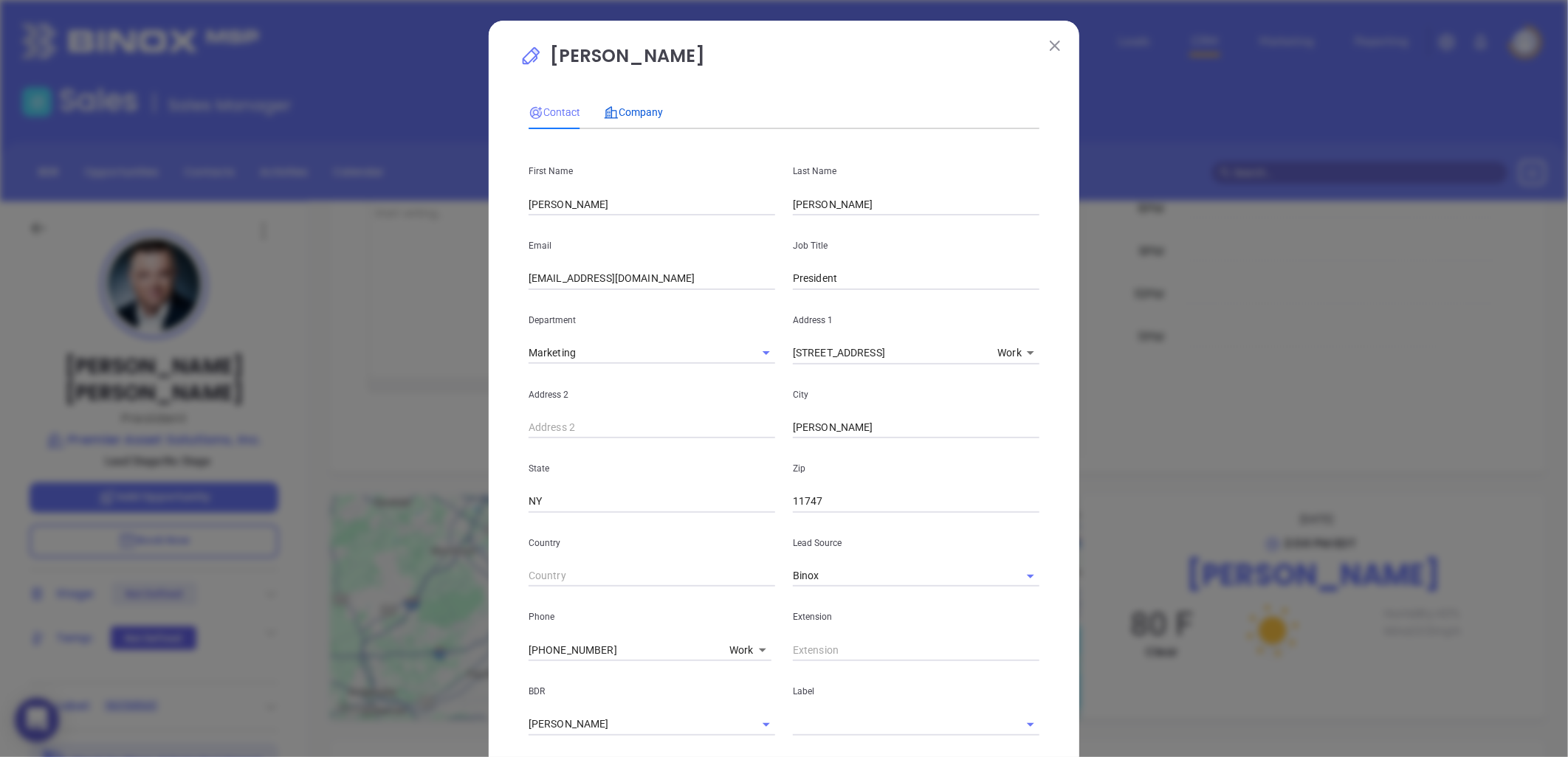
click at [629, 106] on span "Company" at bounding box center [633, 112] width 59 height 12
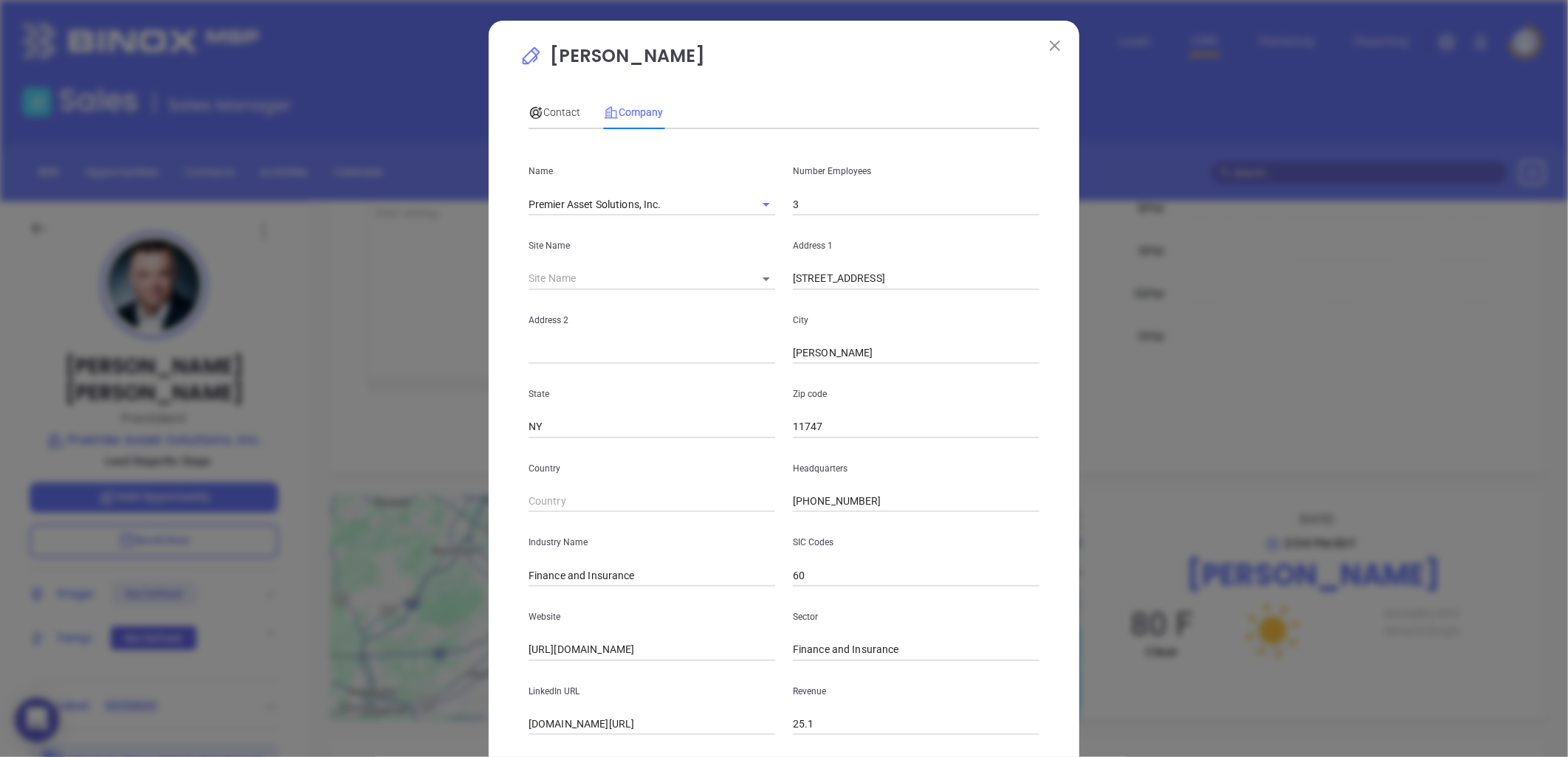
click at [813, 209] on input "3" at bounding box center [915, 204] width 246 height 22
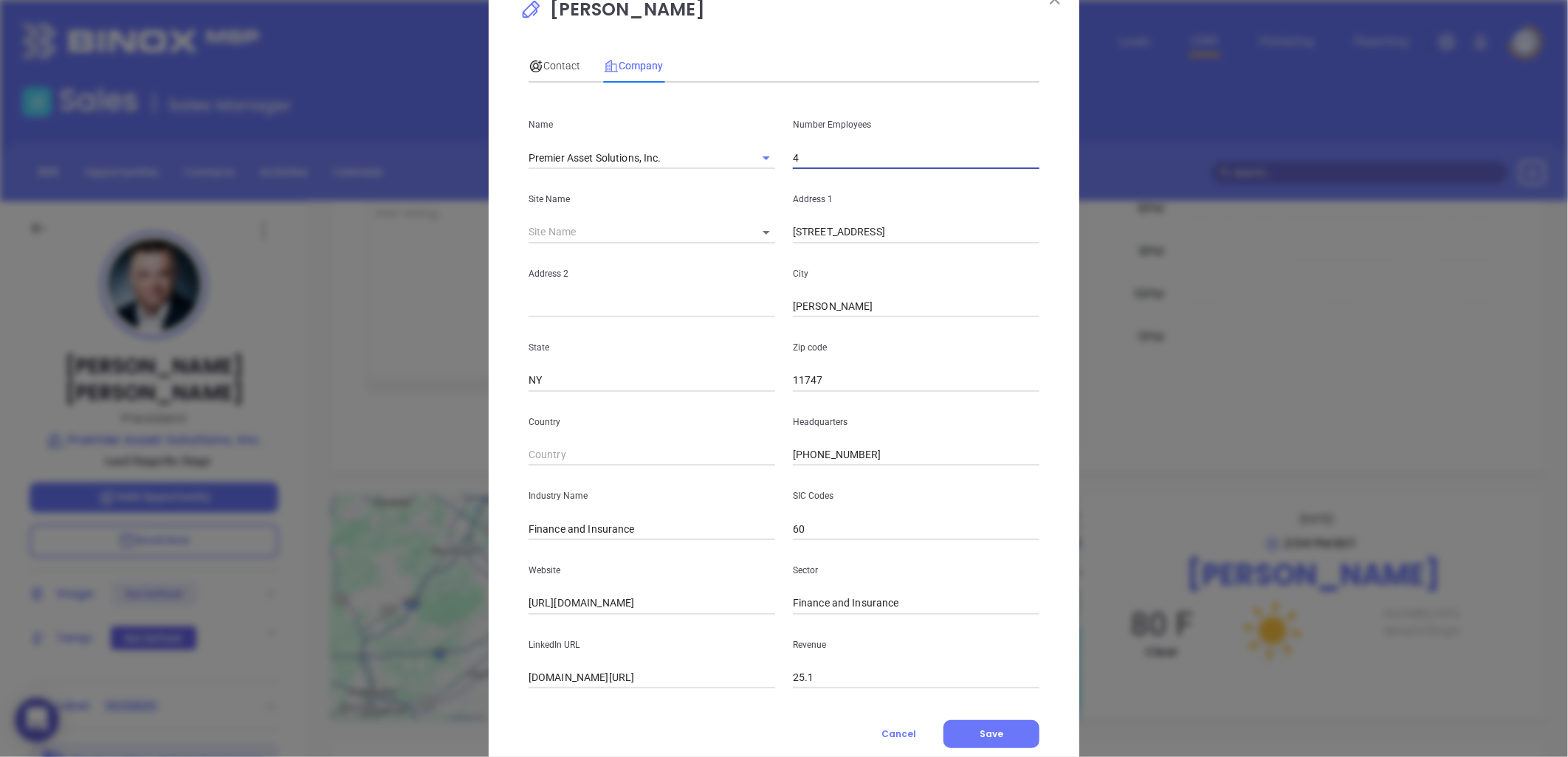
scroll to position [90, 0]
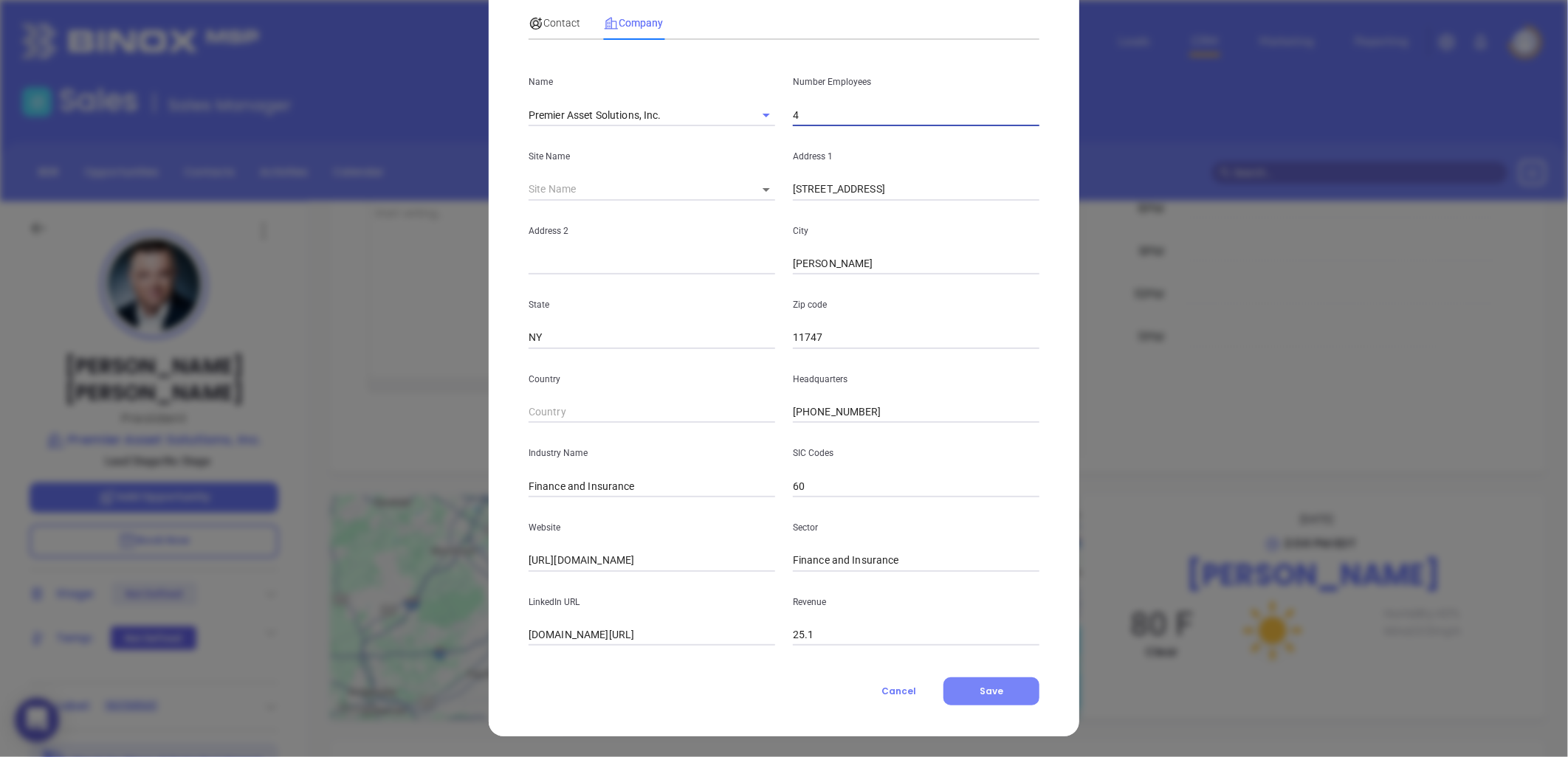
type input "4"
drag, startPoint x: 1009, startPoint y: 690, endPoint x: 998, endPoint y: 685, distance: 12.1
click at [1001, 685] on button "Save" at bounding box center [992, 691] width 96 height 28
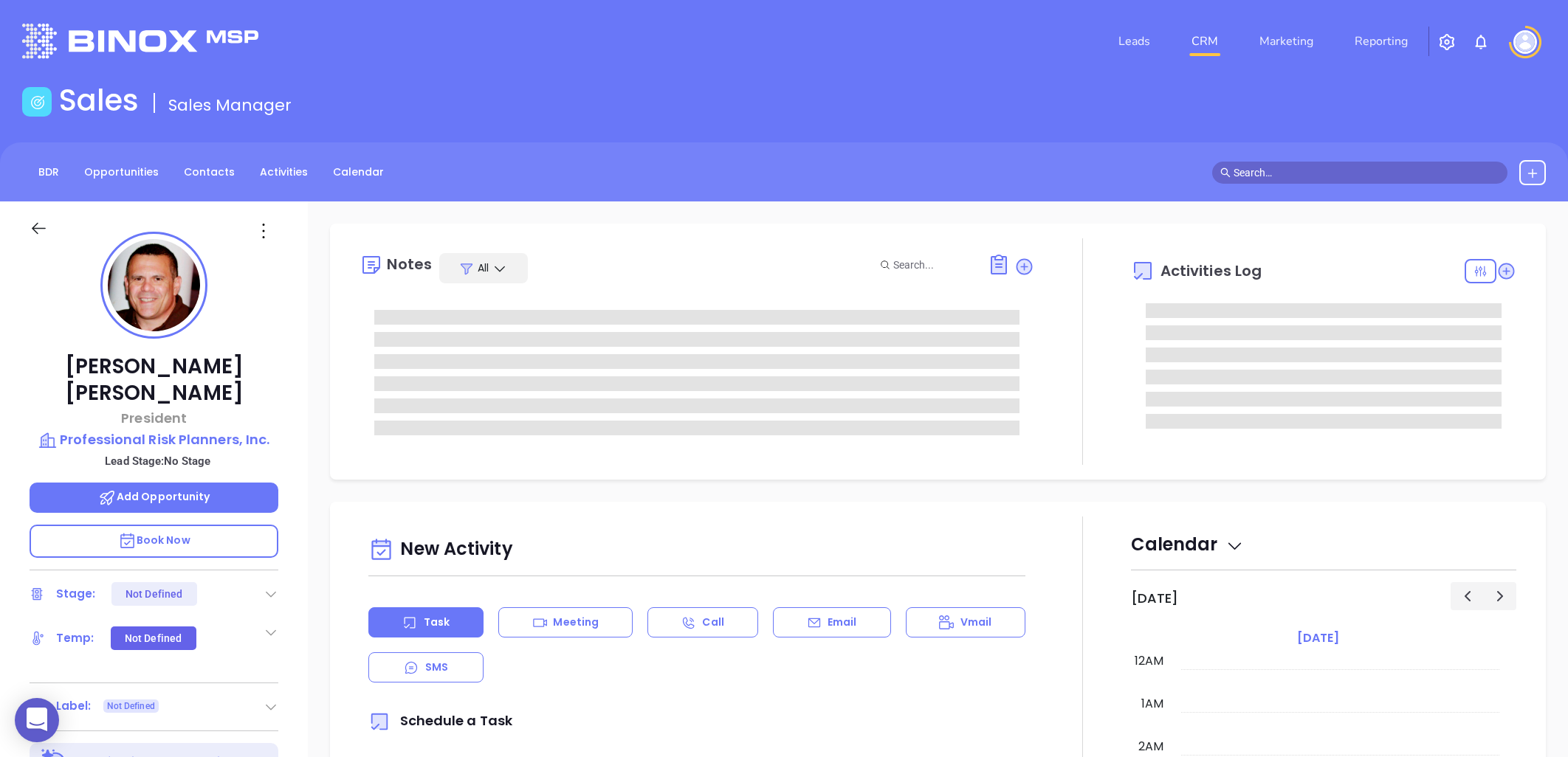
type input "[PERSON_NAME]"
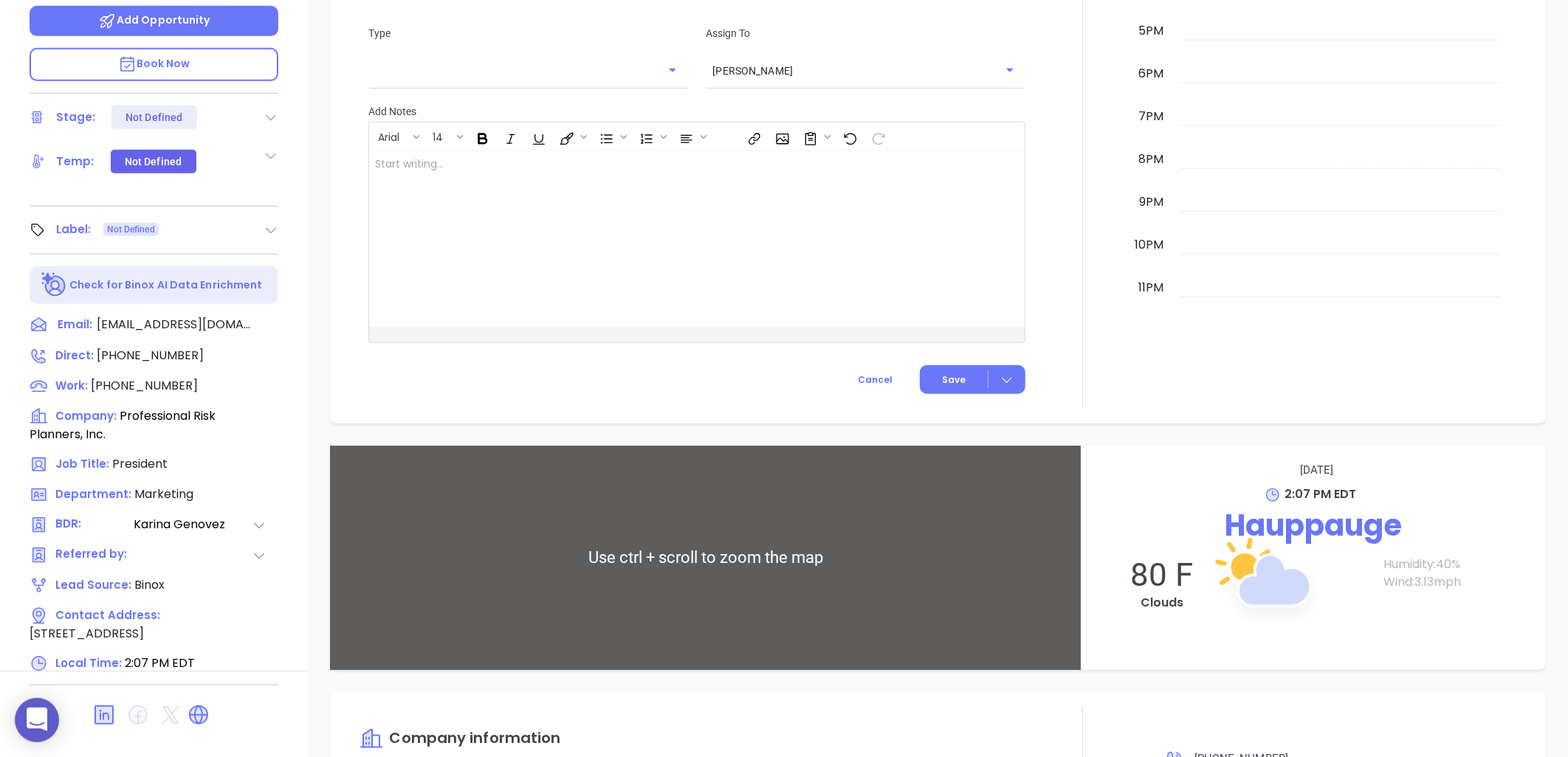
scroll to position [1001, 0]
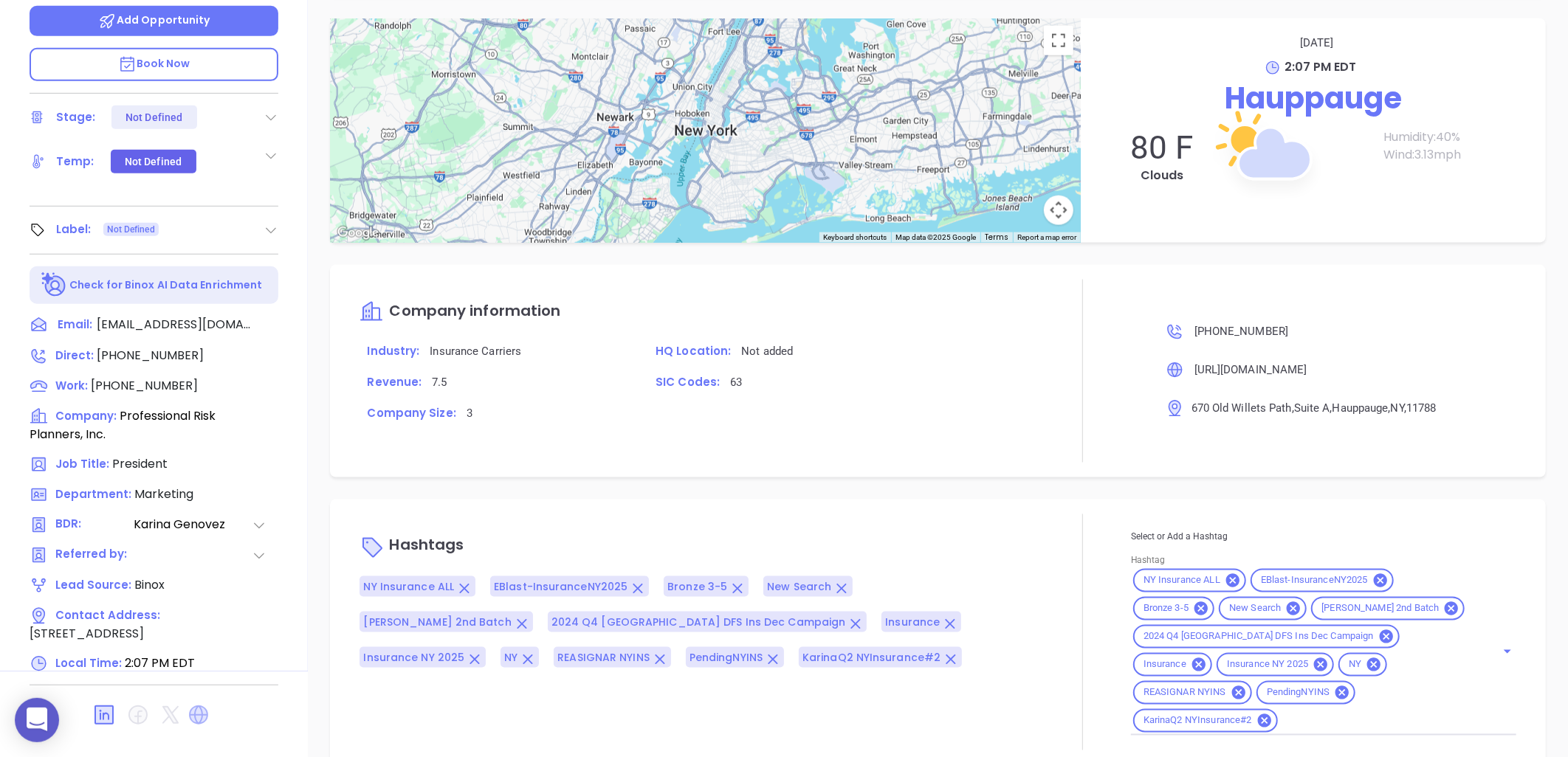
click at [201, 706] on icon at bounding box center [198, 715] width 19 height 19
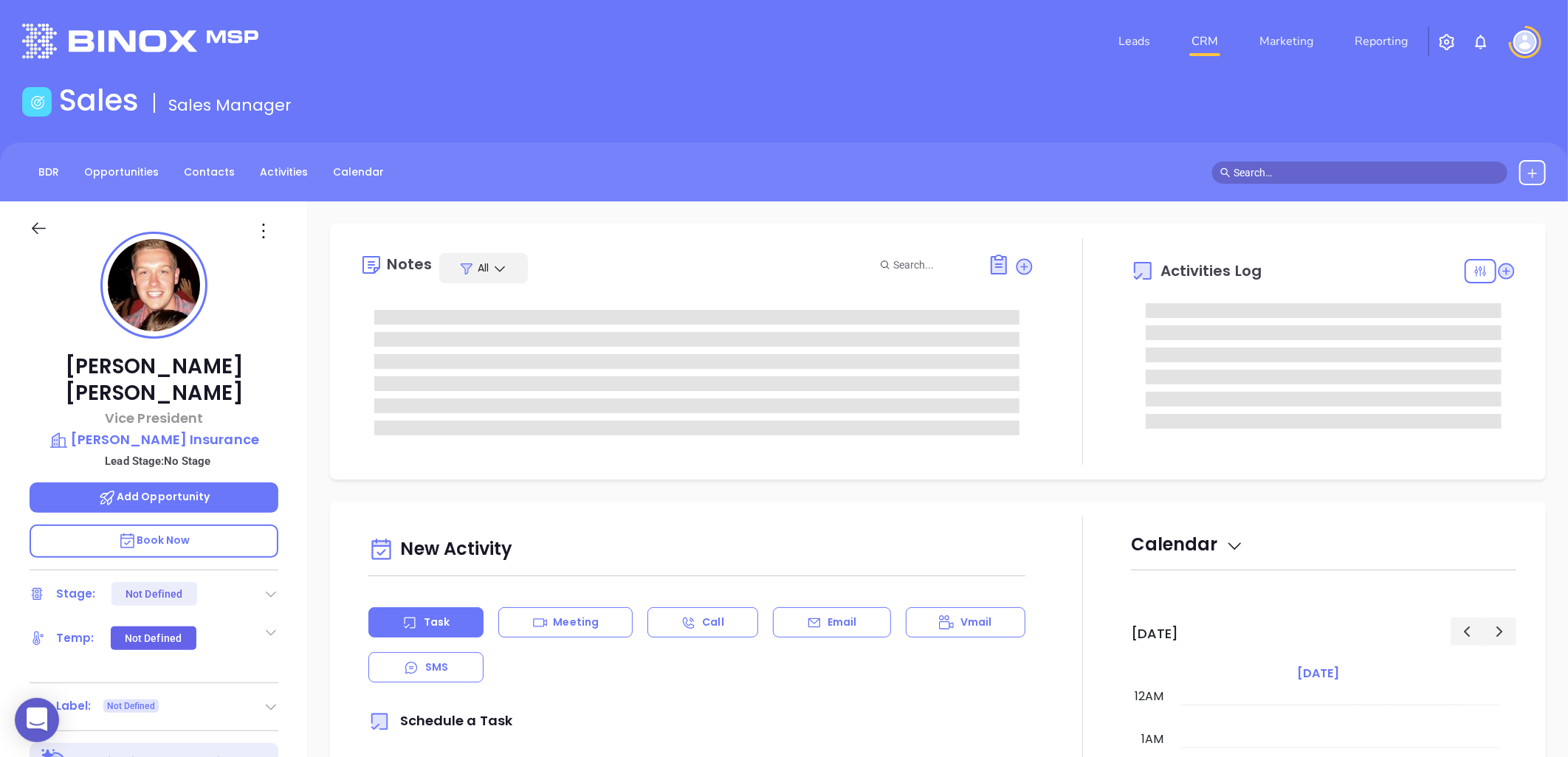
type input "[DATE]"
type input "[PERSON_NAME]"
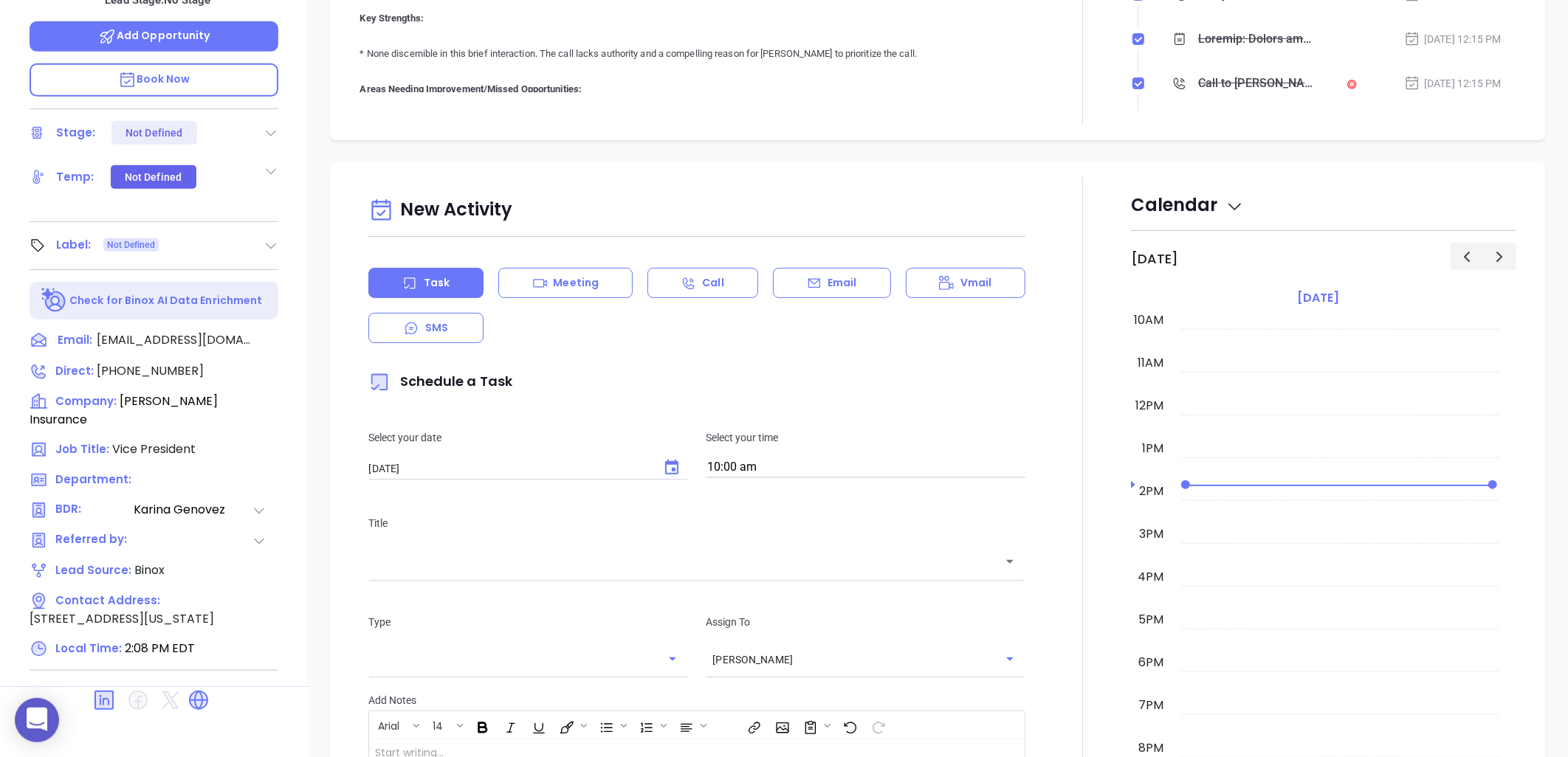
scroll to position [477, 0]
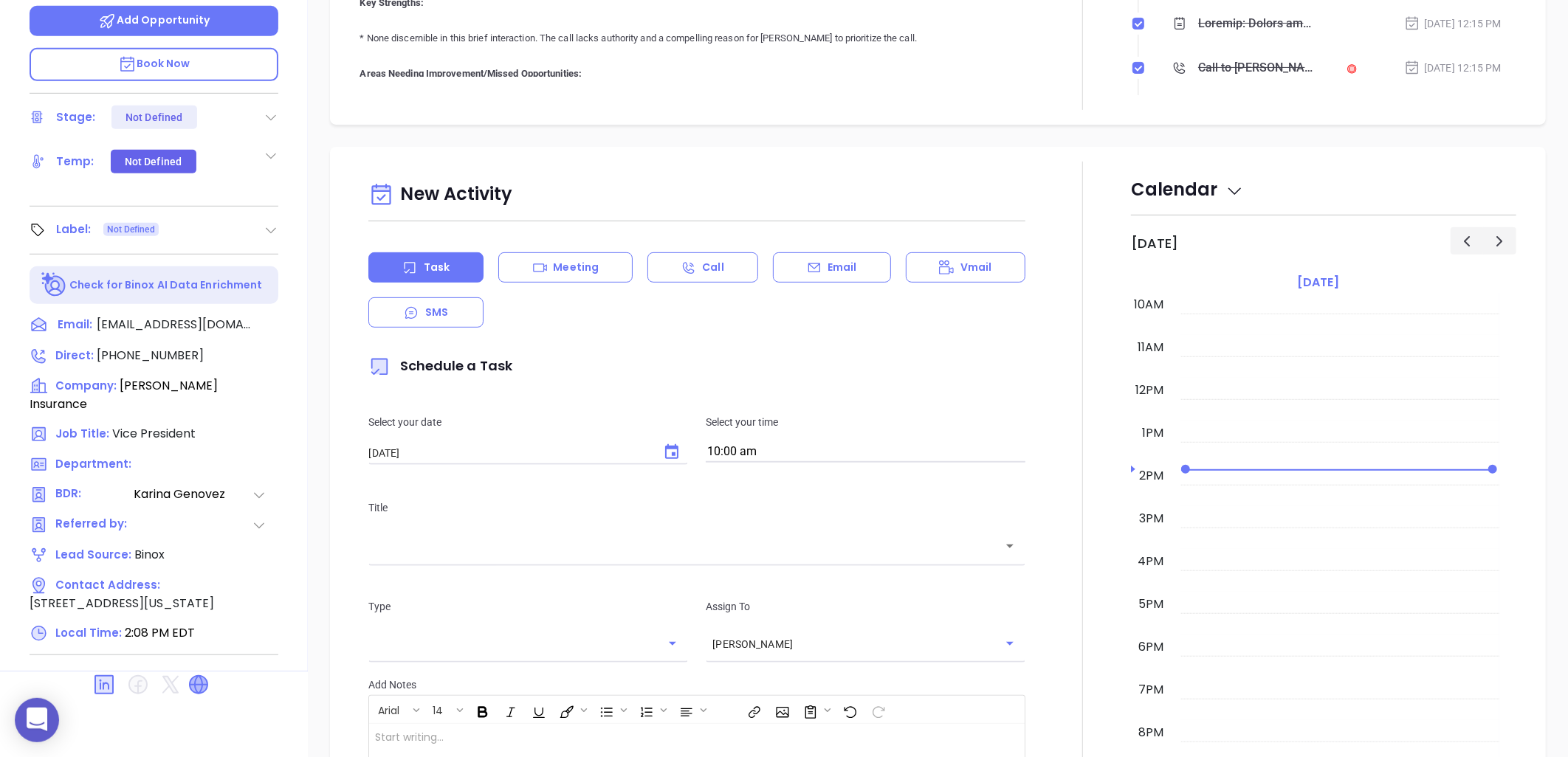
click at [197, 673] on icon at bounding box center [198, 685] width 23 height 23
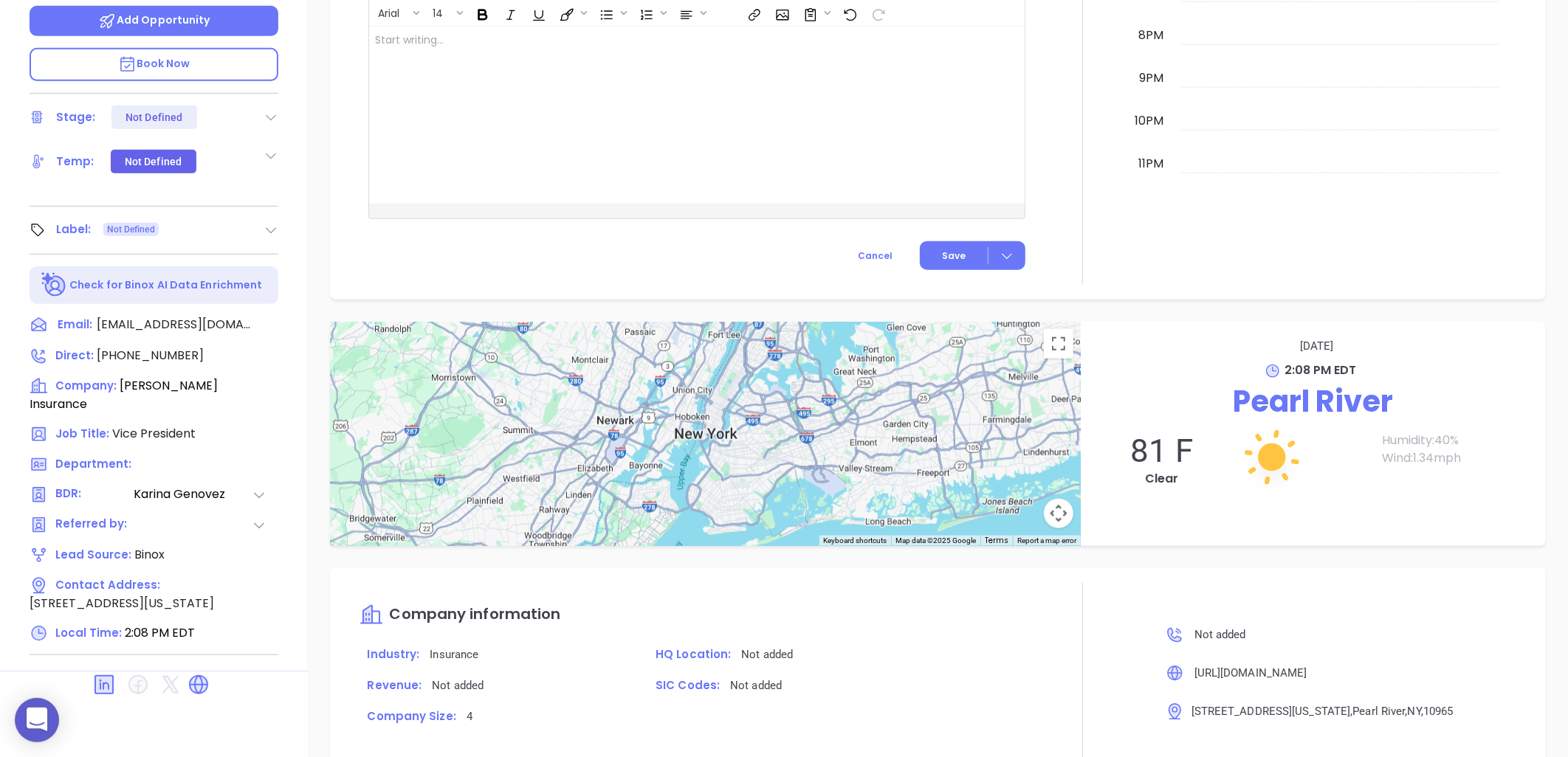
scroll to position [738, 0]
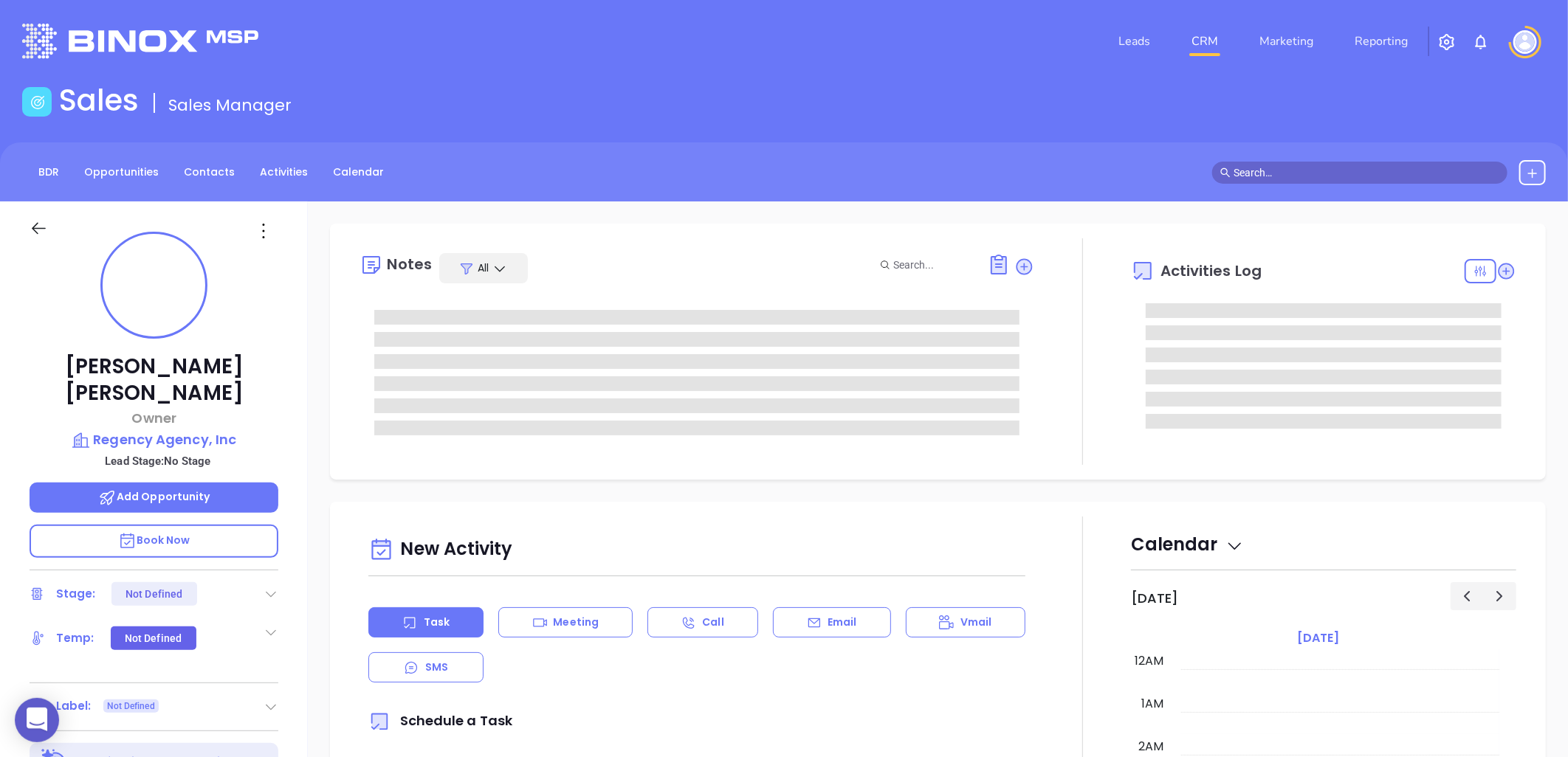
type input "[DATE]"
type input "[PERSON_NAME]"
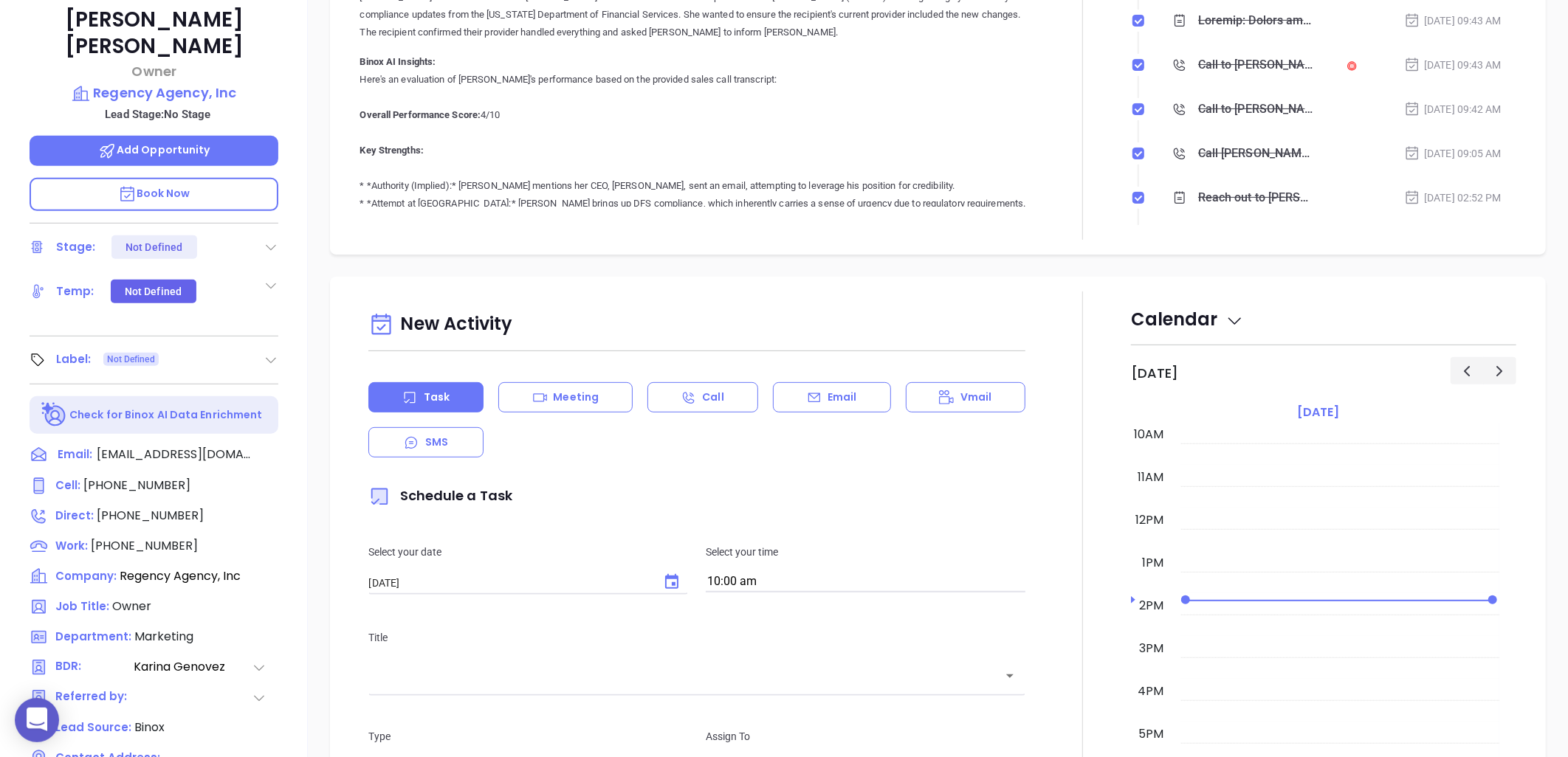
scroll to position [477, 0]
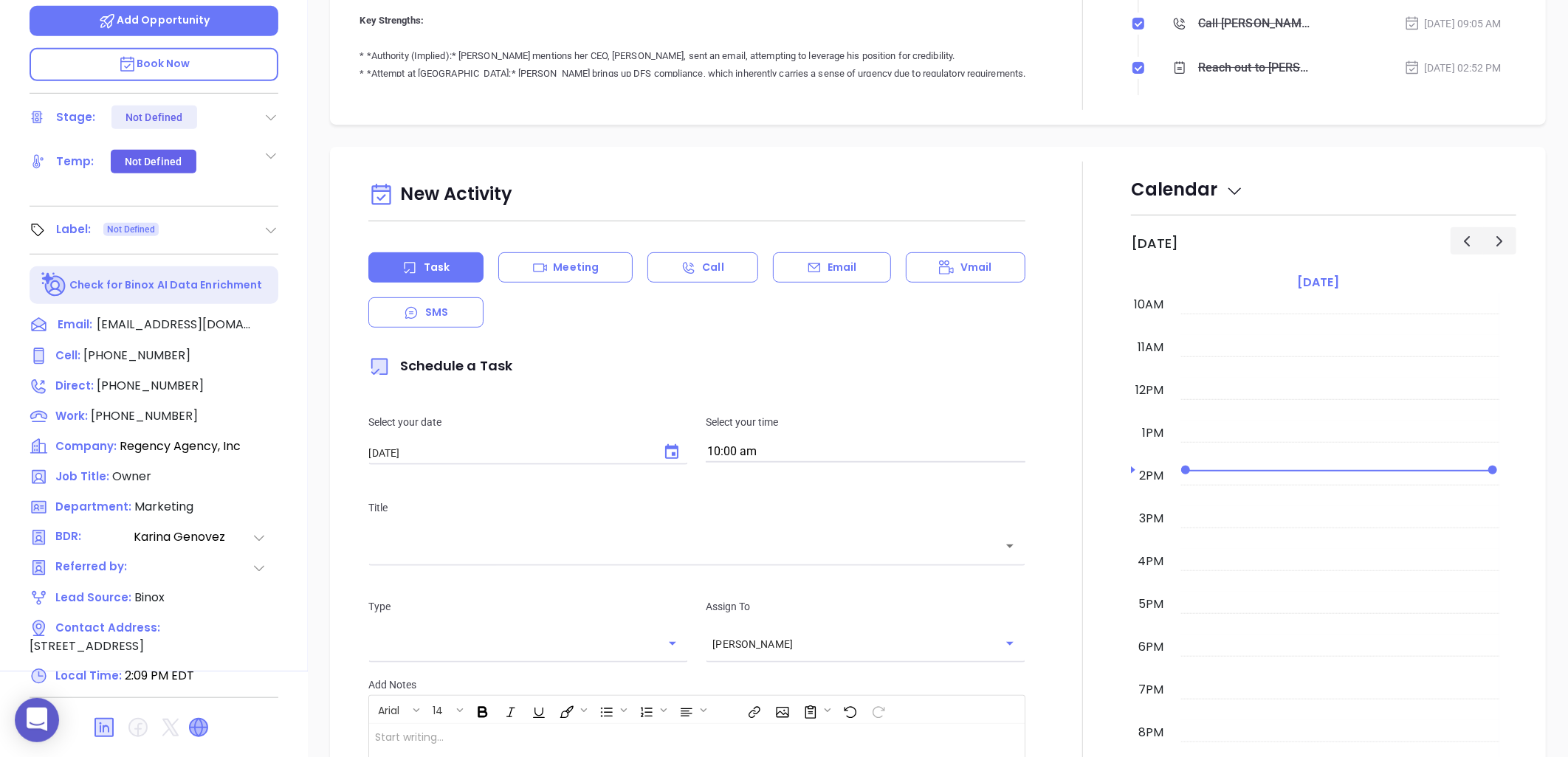
click at [197, 719] on icon at bounding box center [198, 727] width 17 height 17
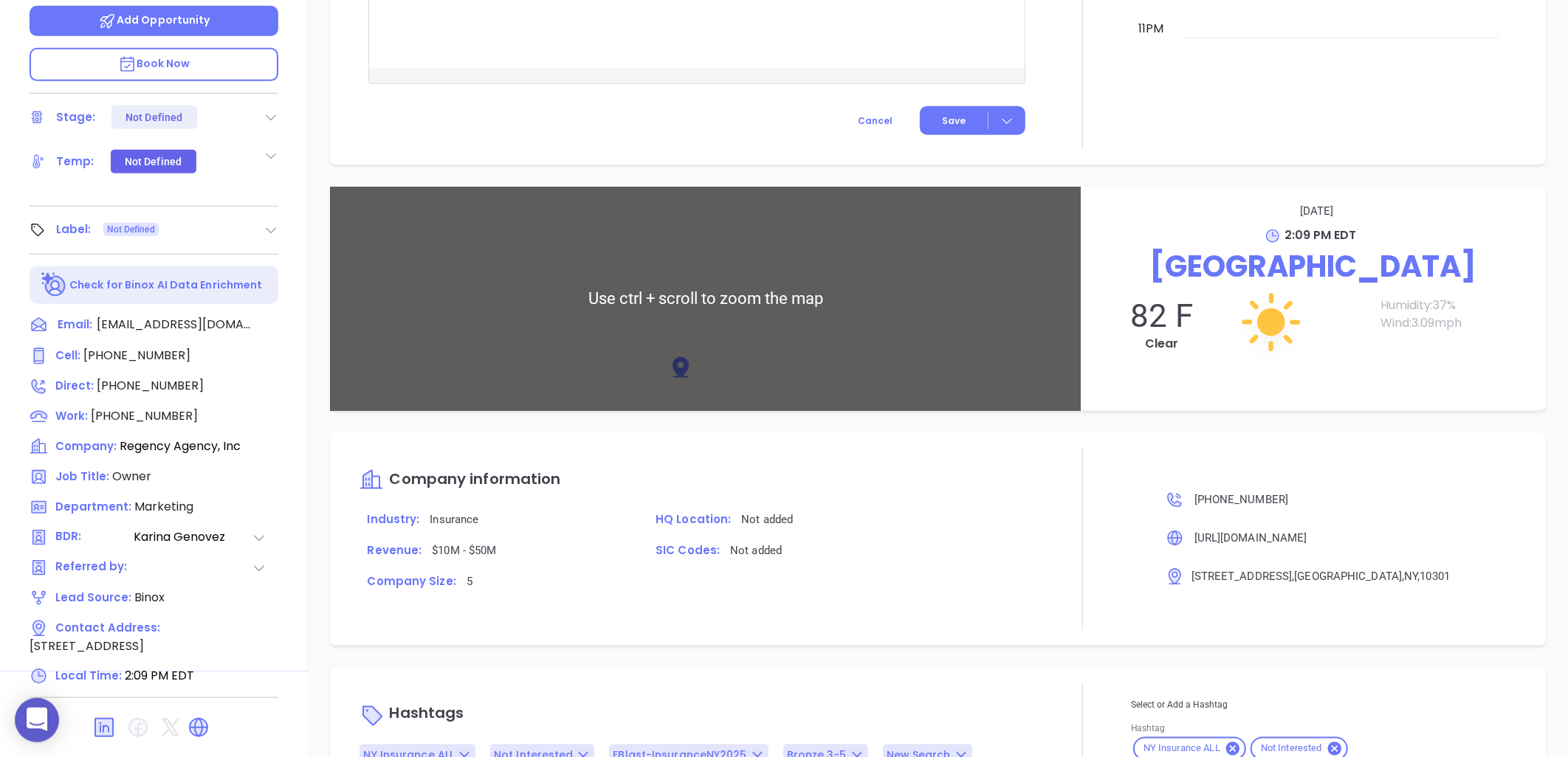
scroll to position [1058, 0]
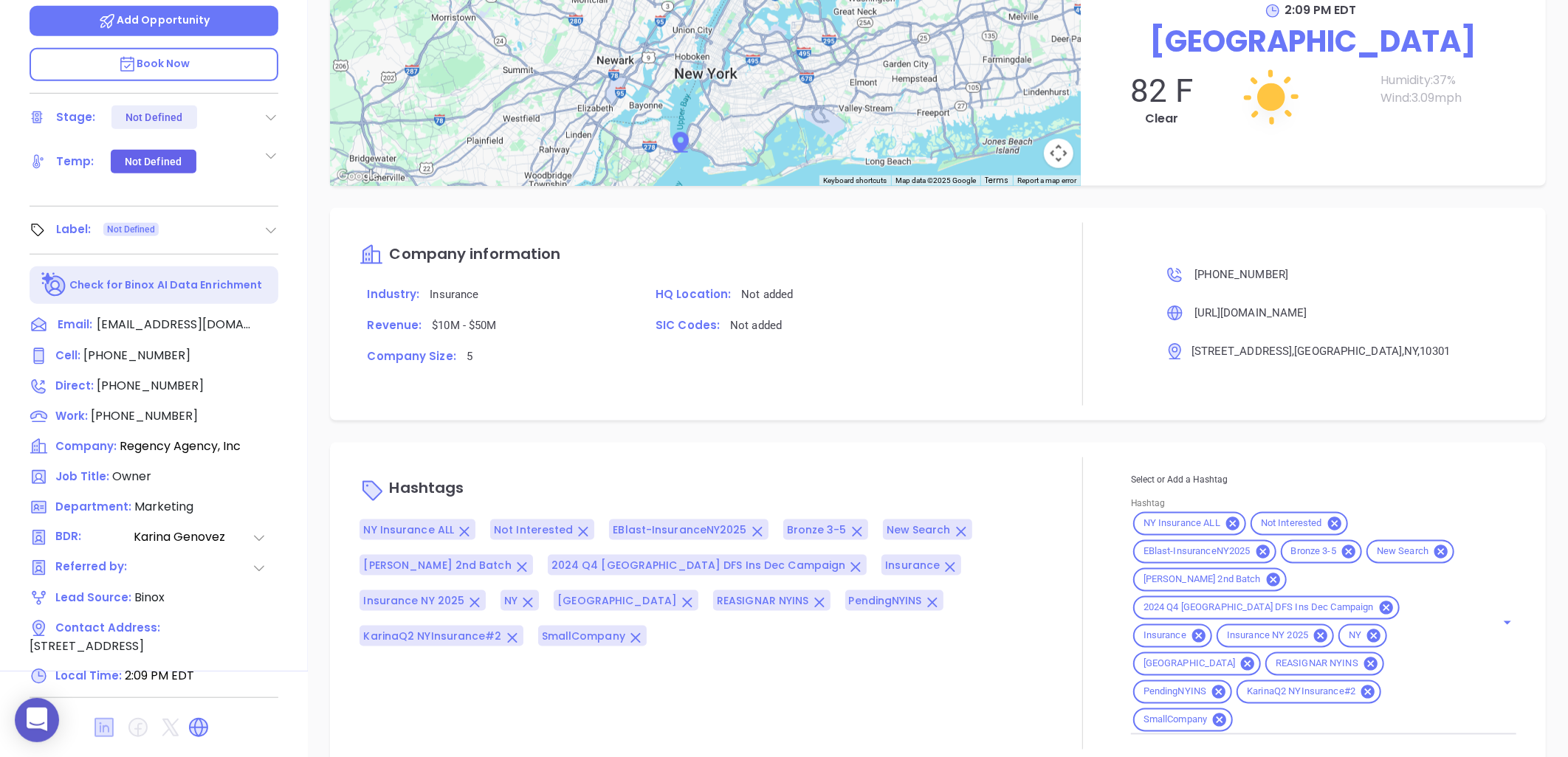
click at [100, 716] on icon at bounding box center [104, 728] width 23 height 23
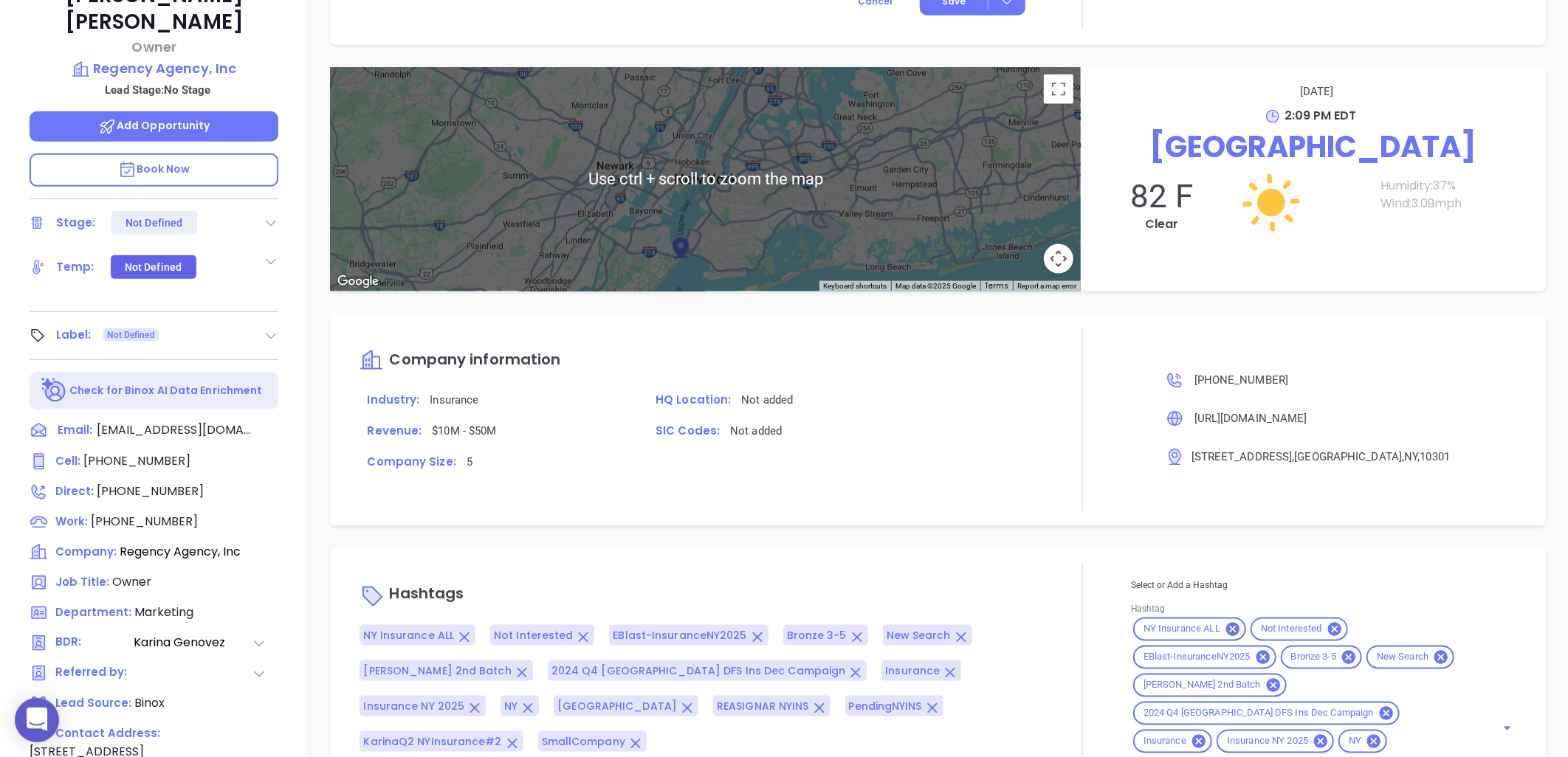
scroll to position [149, 0]
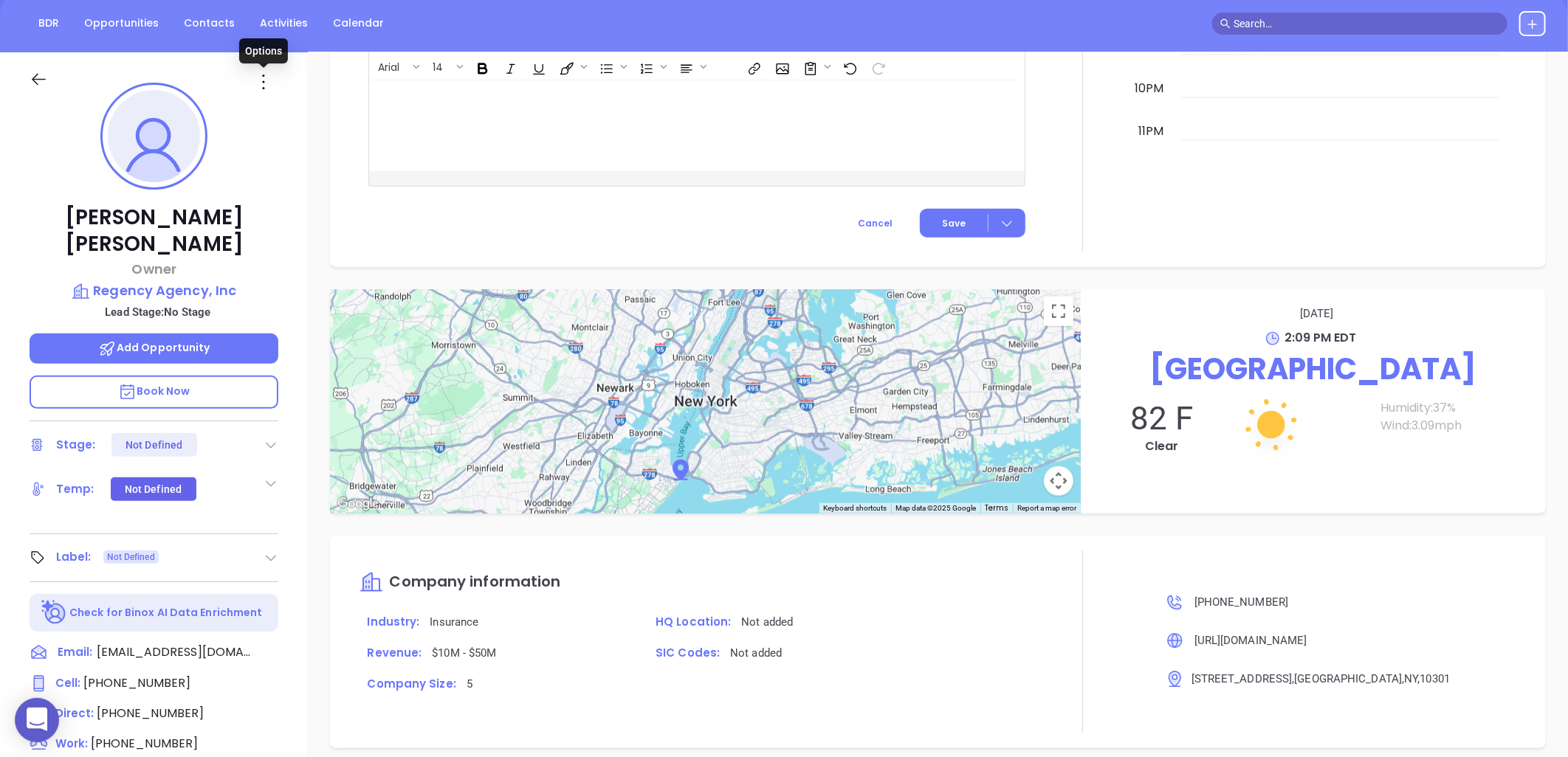
click at [265, 84] on icon at bounding box center [264, 82] width 23 height 23
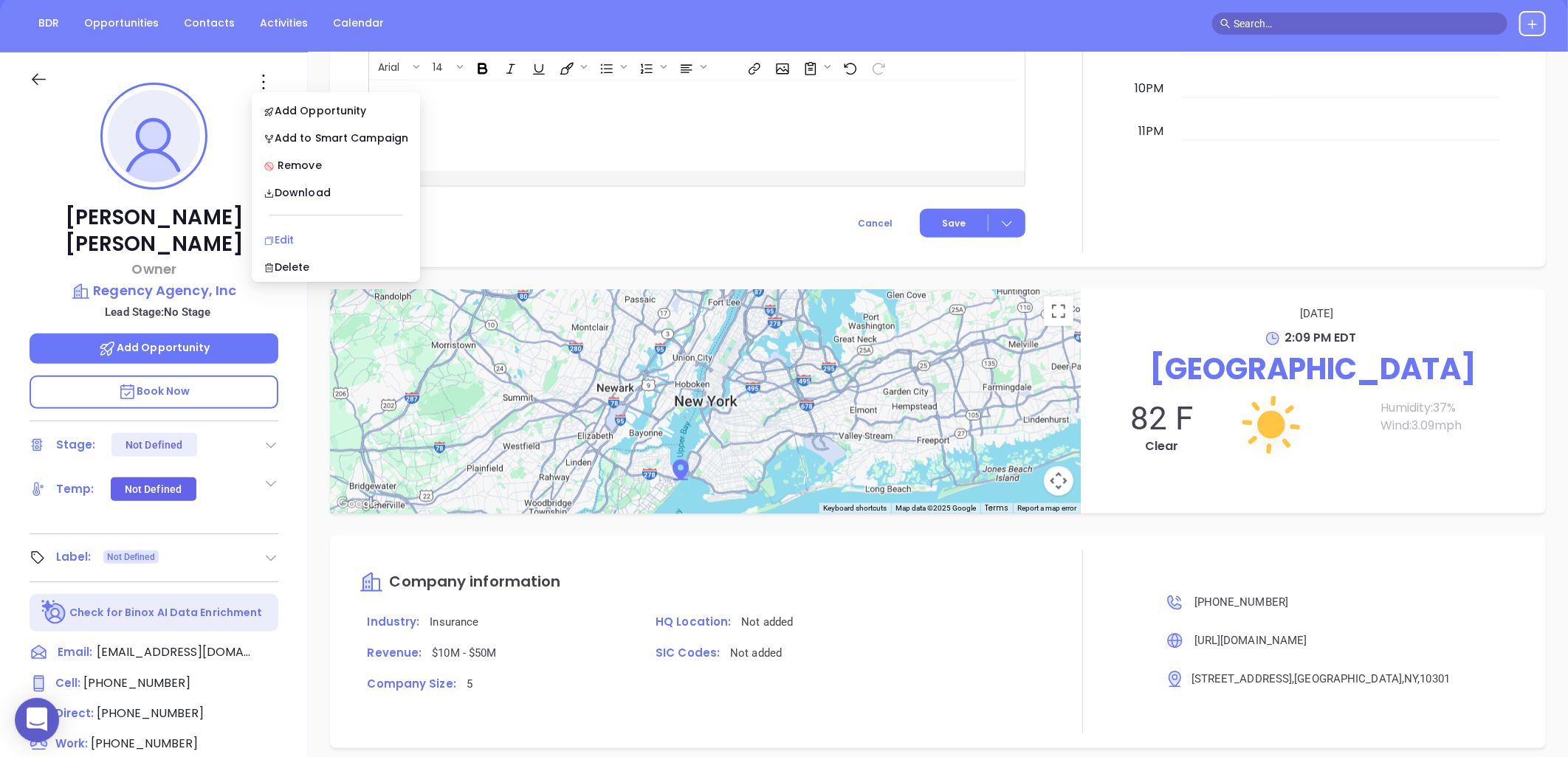
click at [292, 240] on div "Edit" at bounding box center [336, 240] width 145 height 17
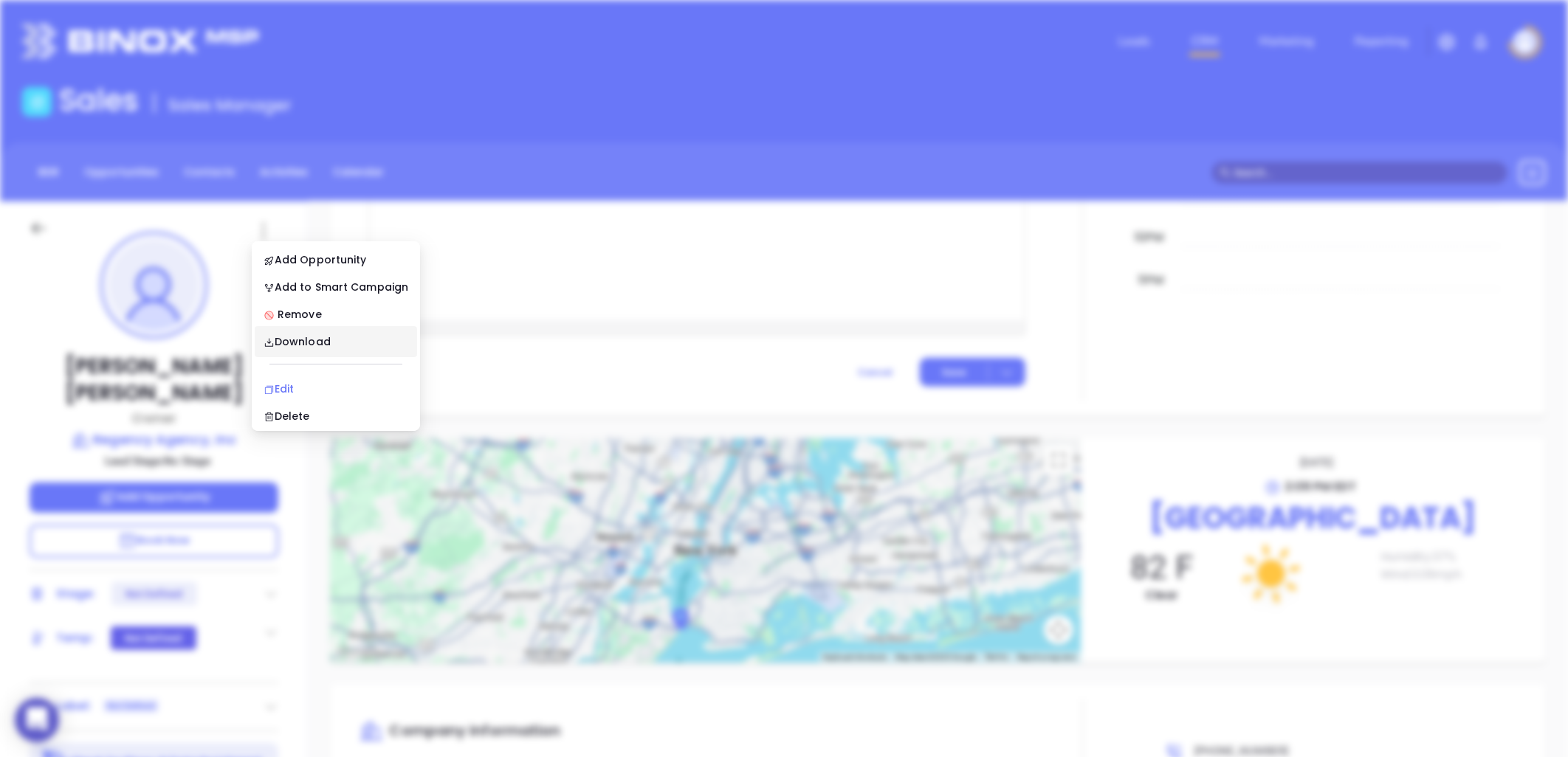
scroll to position [0, 0]
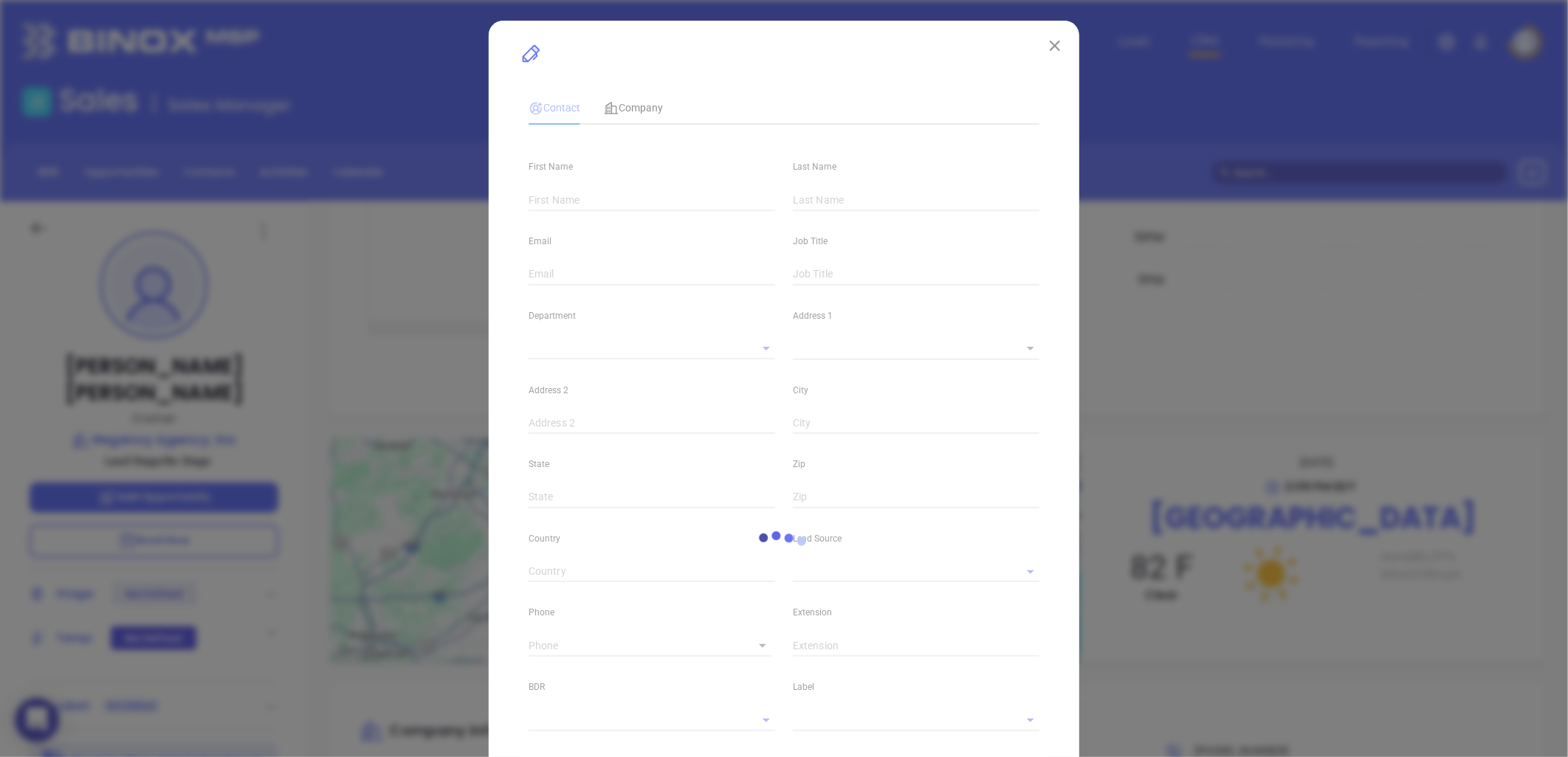
type input "[PERSON_NAME]"
type input "[EMAIL_ADDRESS][DOMAIN_NAME]"
type input "Owner"
type textarea "[STREET_ADDRESS]"
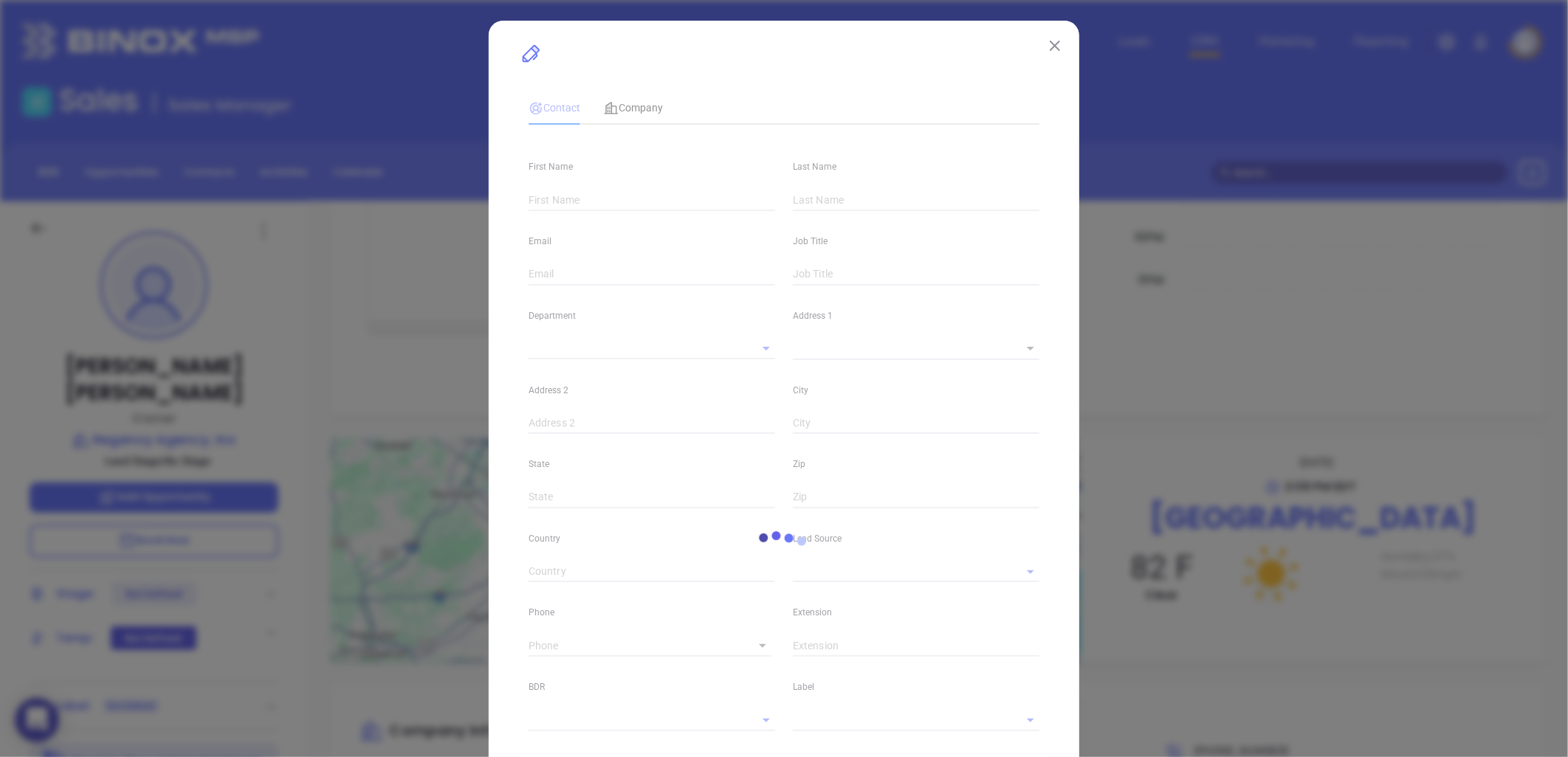
type input "1"
type input "[GEOGRAPHIC_DATA]"
type input "NY"
type input "10301"
type input "[DOMAIN_NAME][URL][PERSON_NAME]"
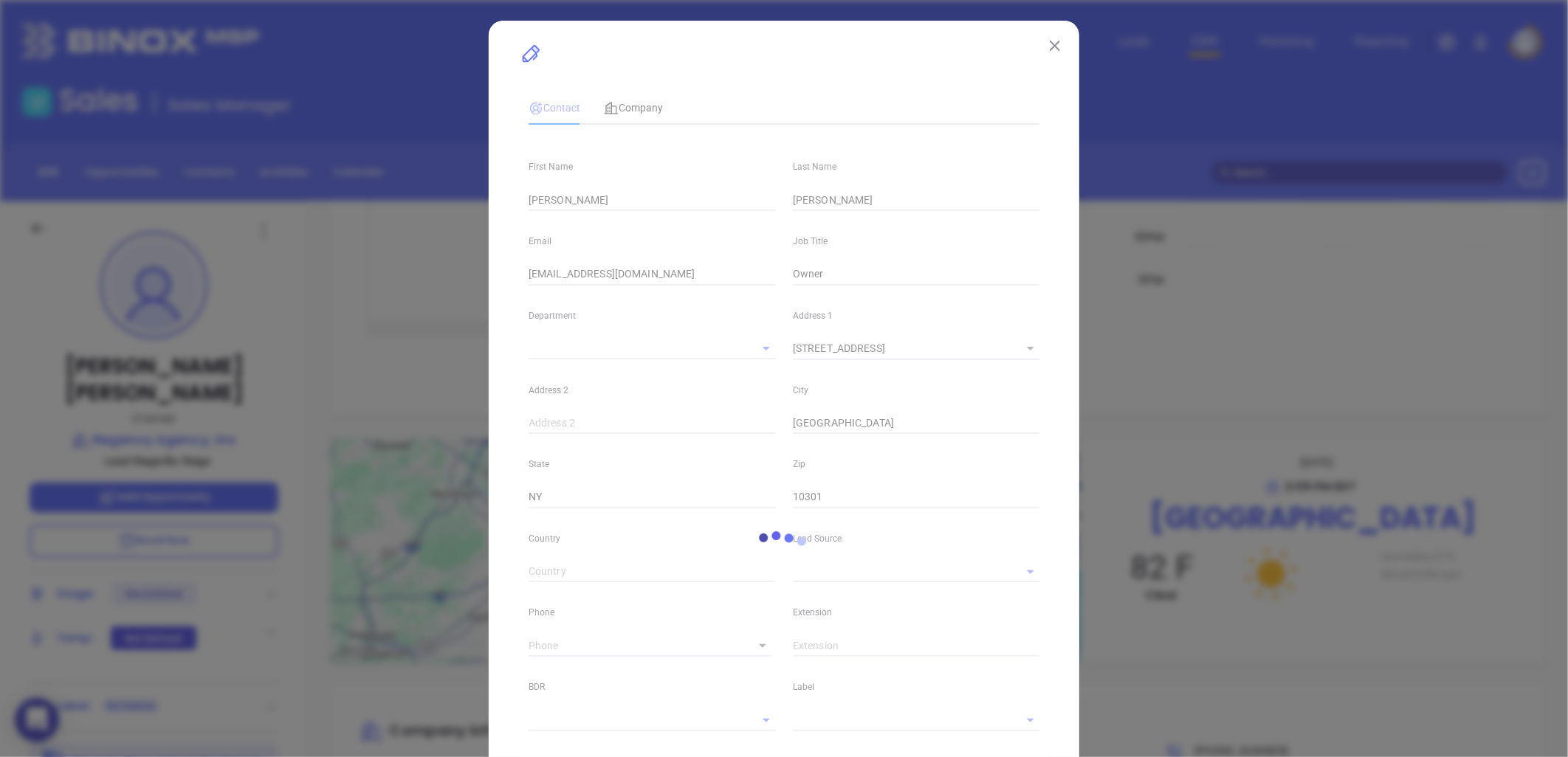
type input "Marketing"
type input "Binox"
type input "[PERSON_NAME]"
type input "[PHONE_NUMBER]"
type input "1"
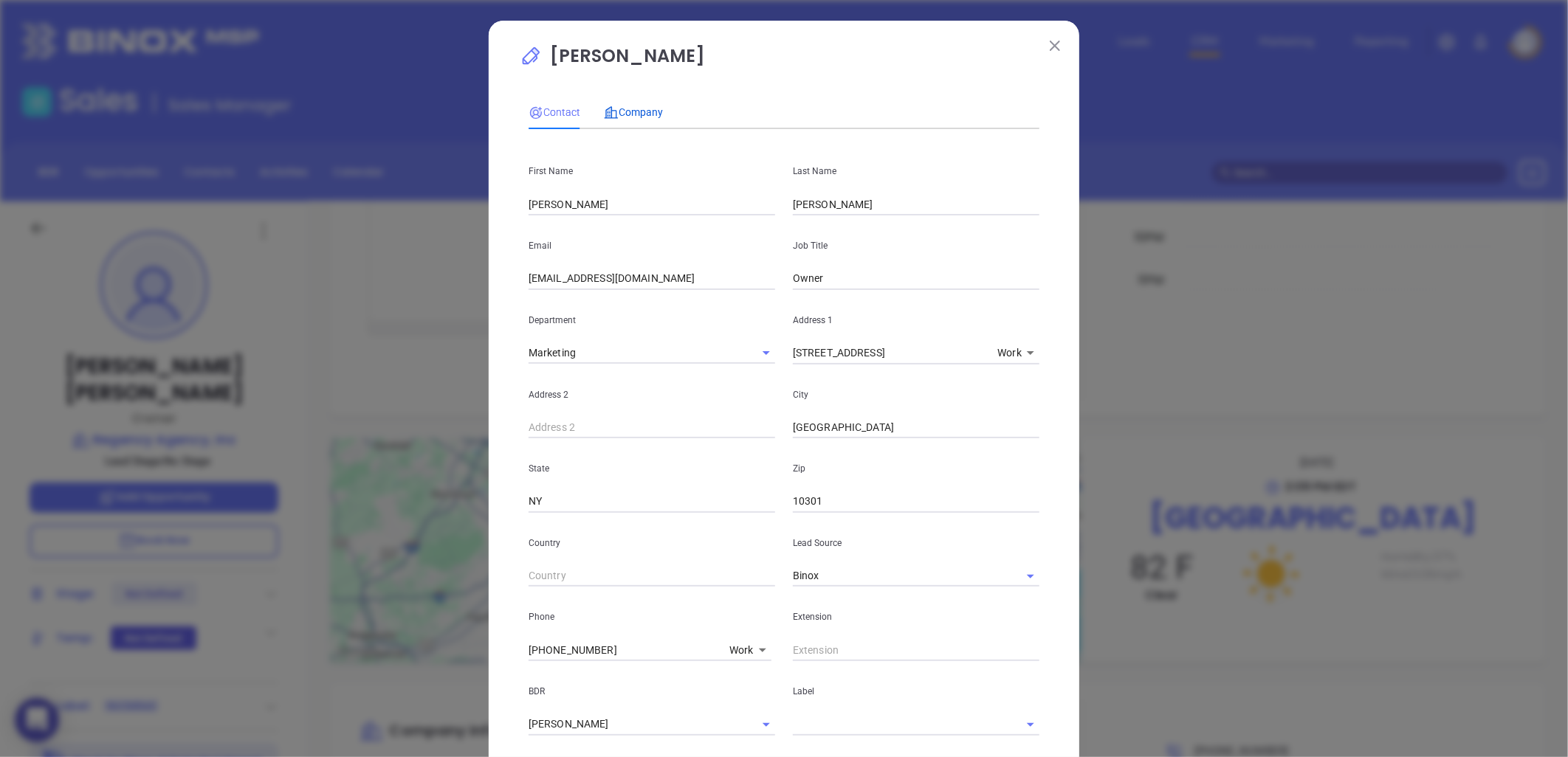
drag, startPoint x: 645, startPoint y: 109, endPoint x: 690, endPoint y: 125, distance: 47.8
click at [648, 108] on span "Company" at bounding box center [633, 112] width 59 height 12
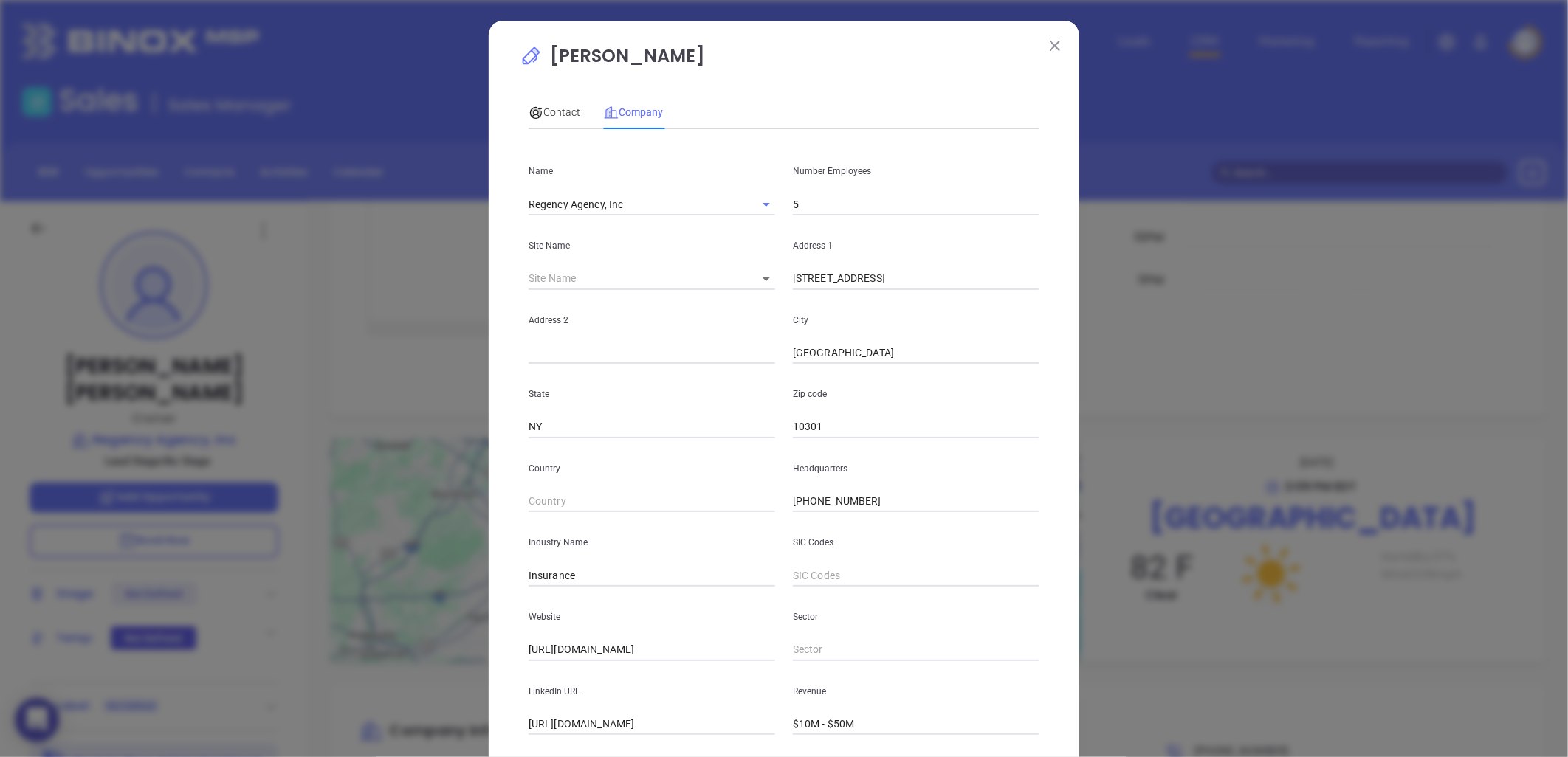
click at [857, 198] on input "5" at bounding box center [915, 204] width 246 height 22
type input "8"
click at [551, 111] on span "Contact" at bounding box center [554, 112] width 51 height 12
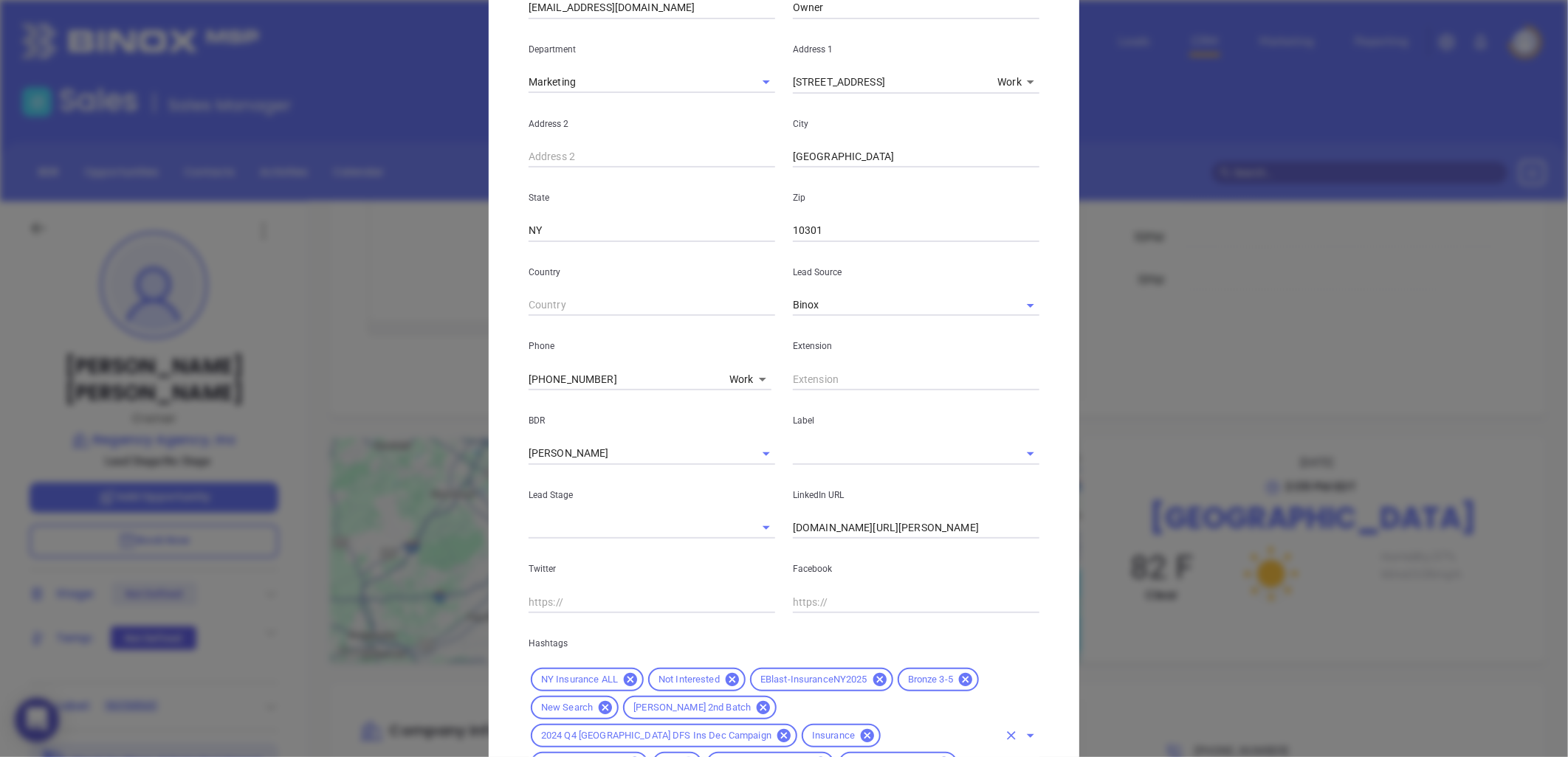
scroll to position [431, 0]
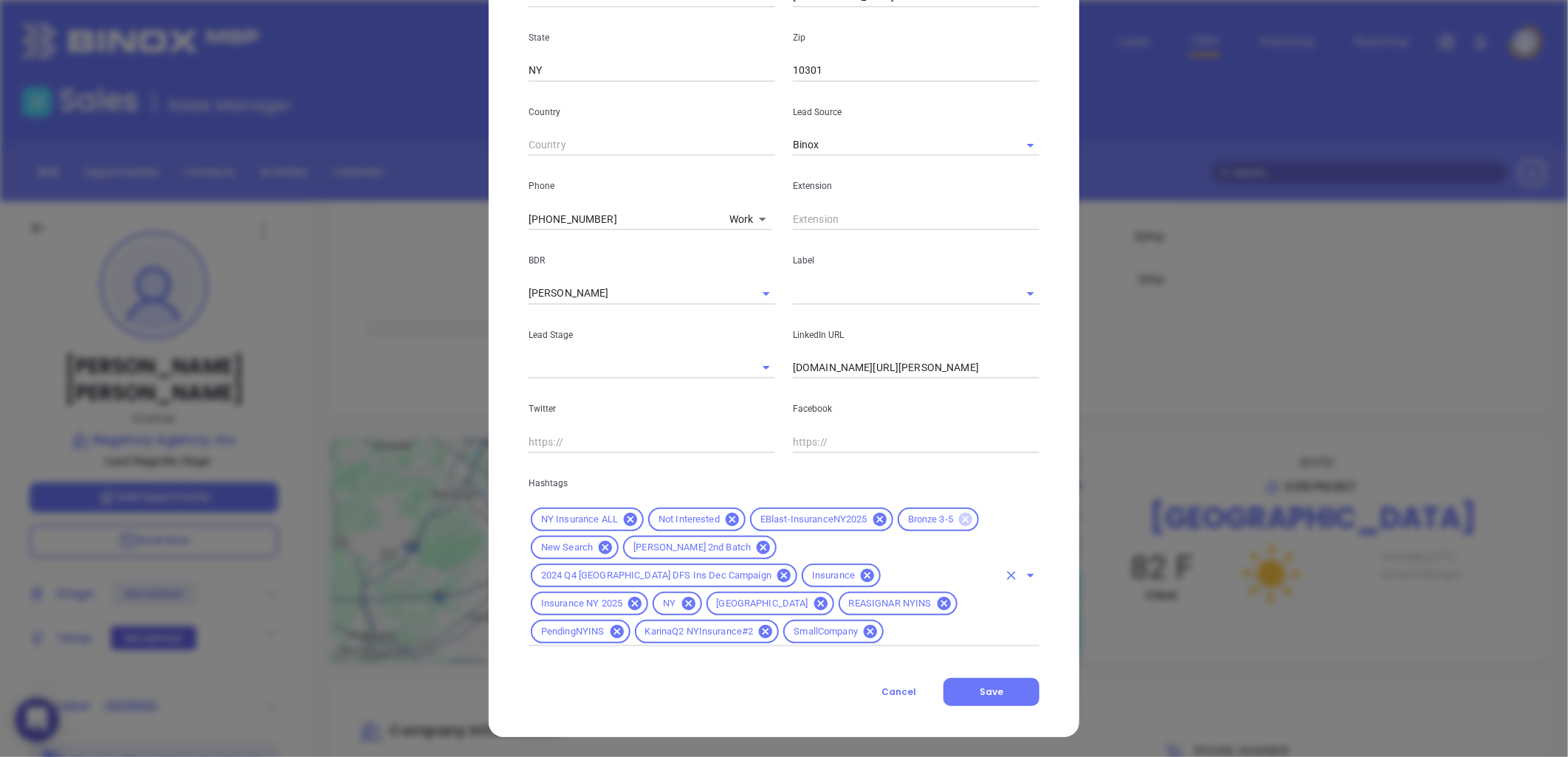
click at [959, 515] on icon at bounding box center [966, 520] width 13 height 13
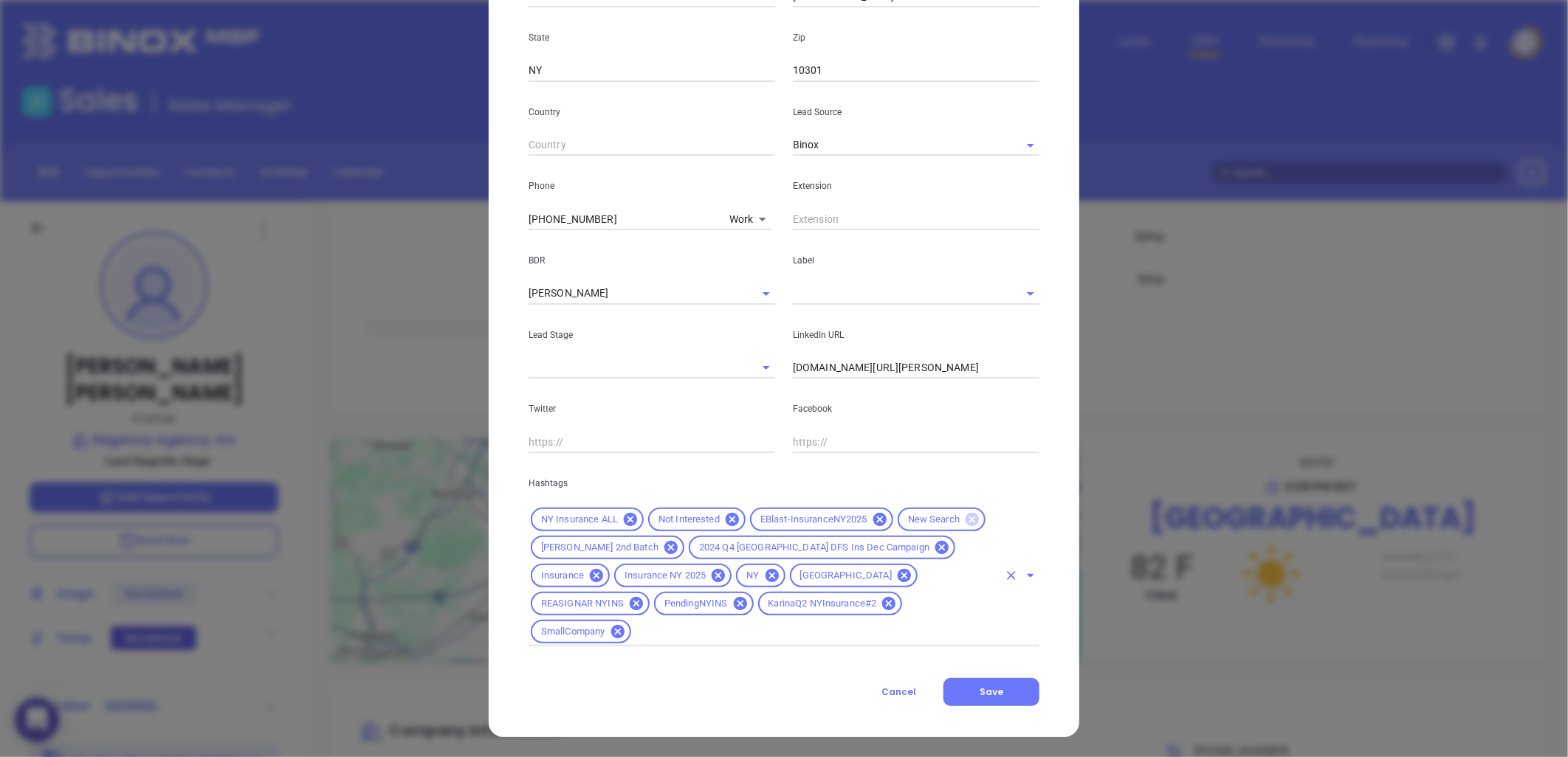
scroll to position [403, 0]
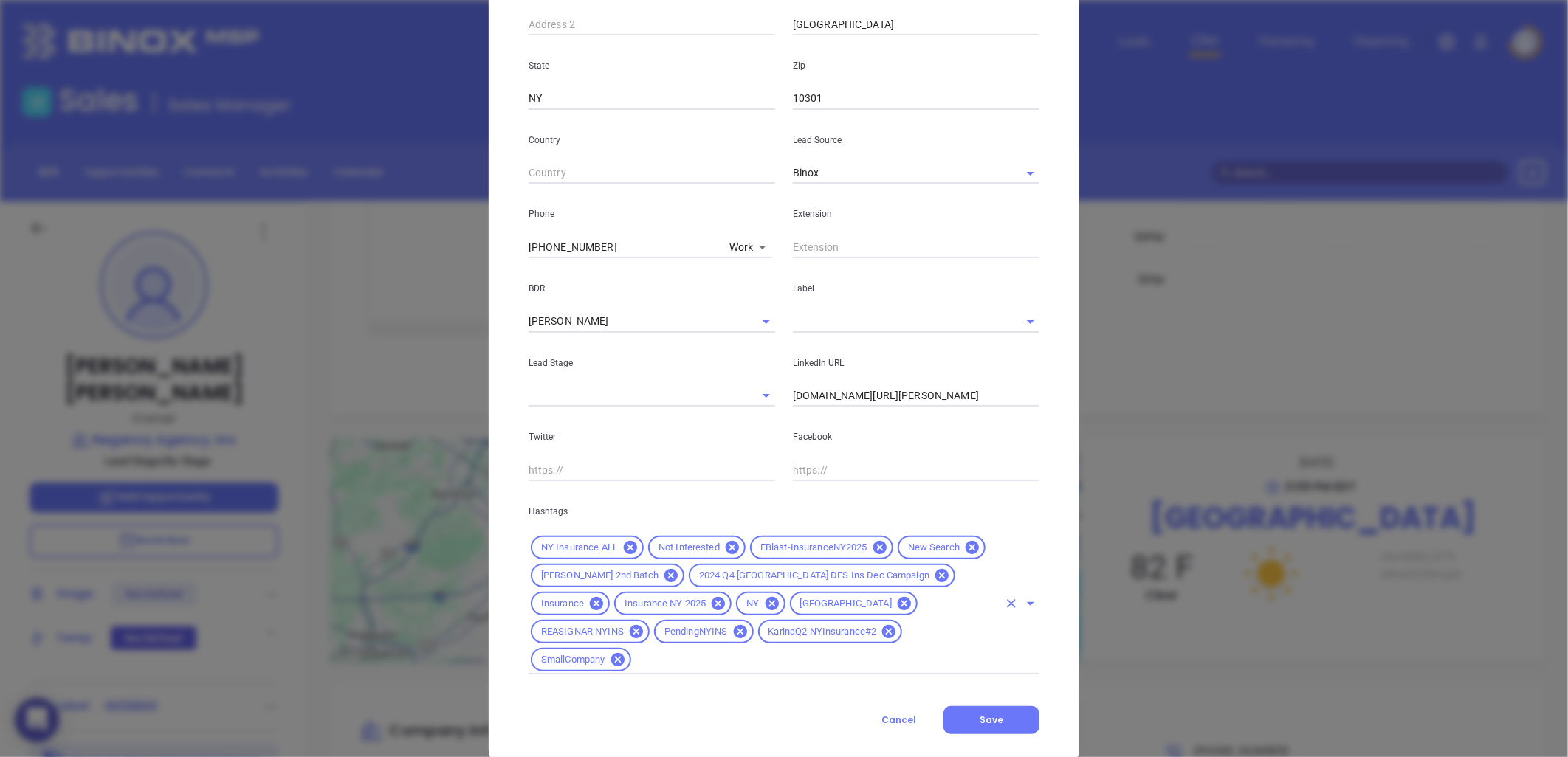
click at [895, 651] on input "text" at bounding box center [816, 660] width 365 height 18
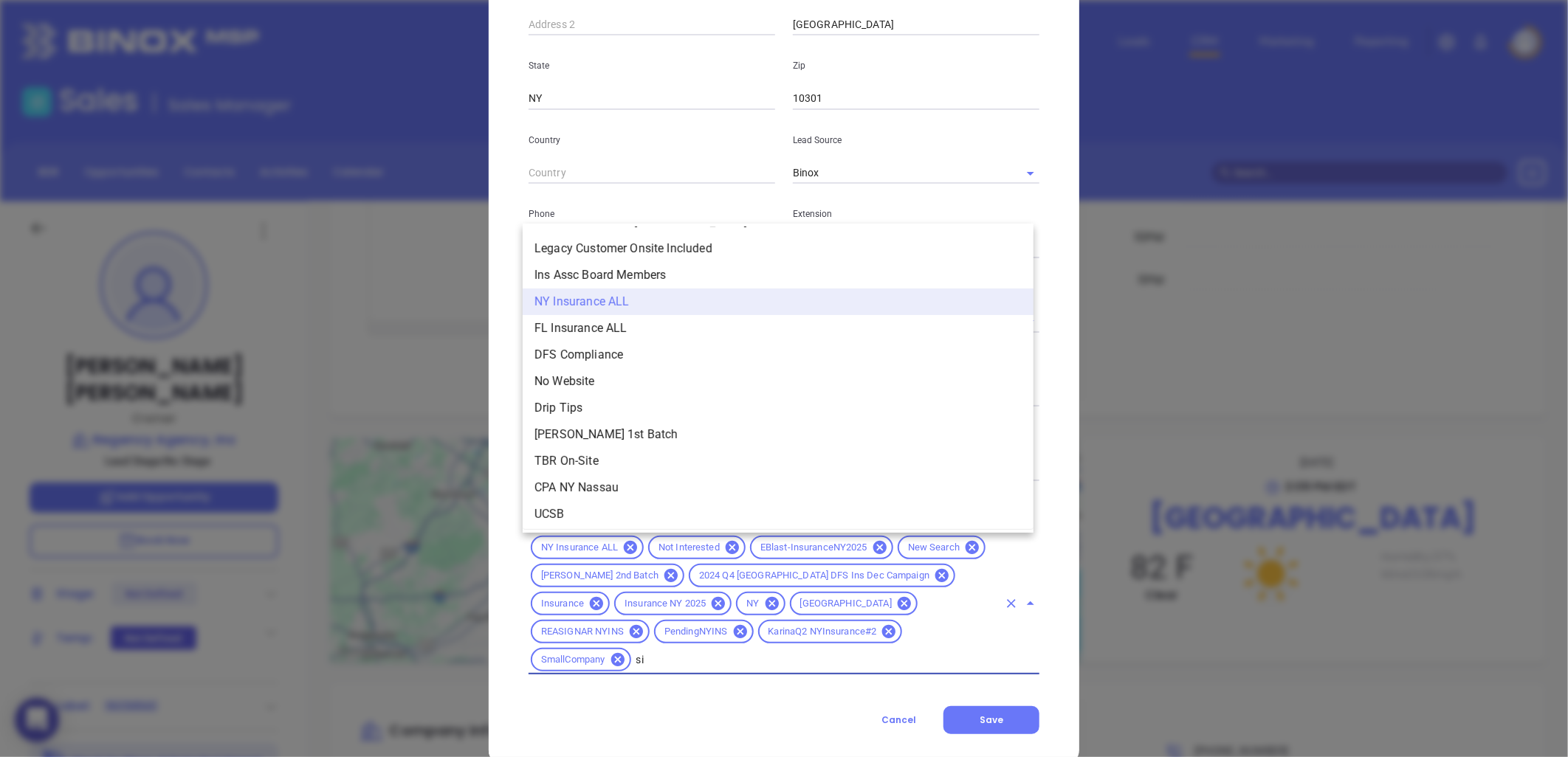
scroll to position [0, 0]
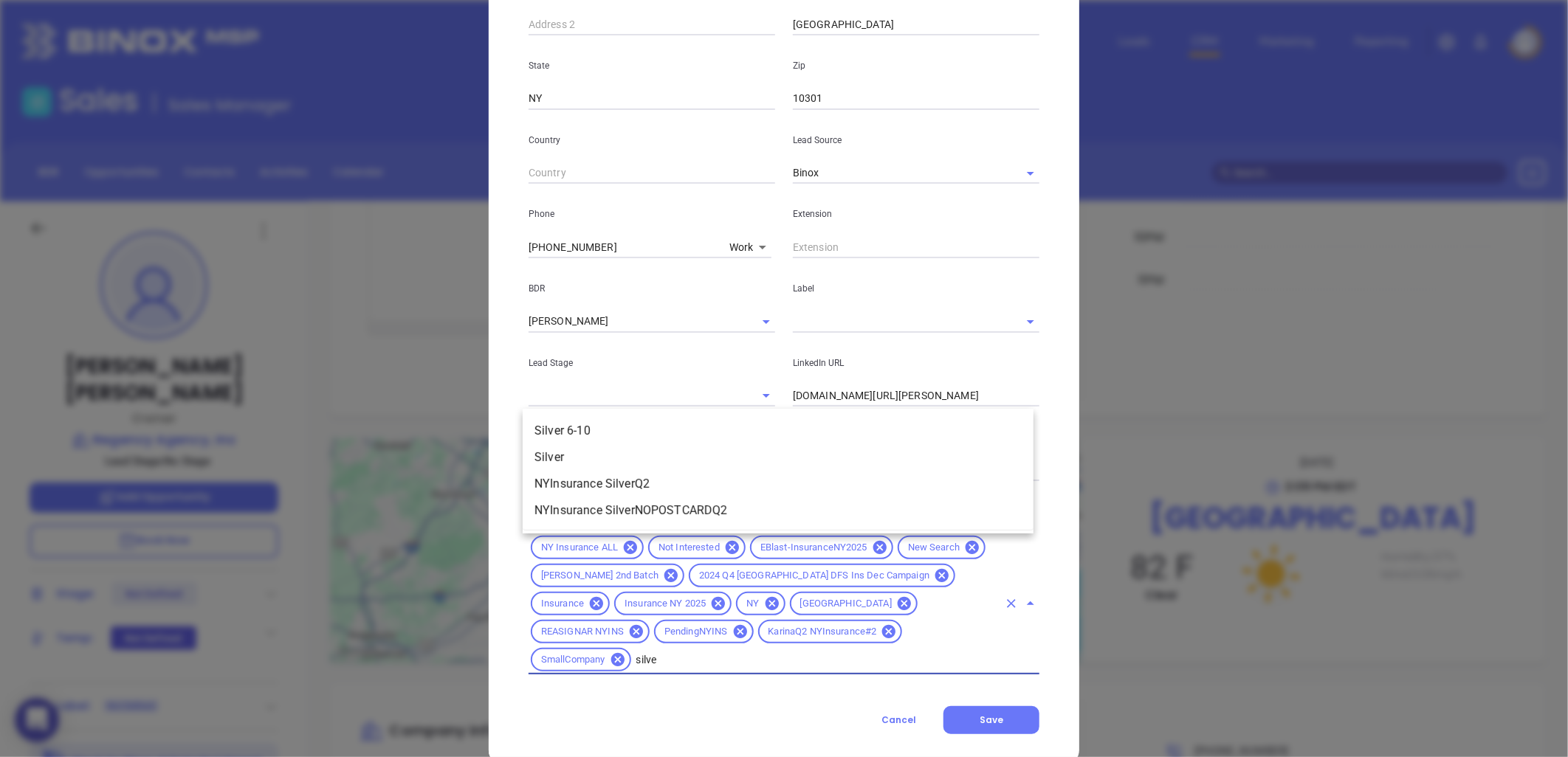
type input "silver"
click at [570, 426] on li "Silver 6-10" at bounding box center [778, 431] width 511 height 27
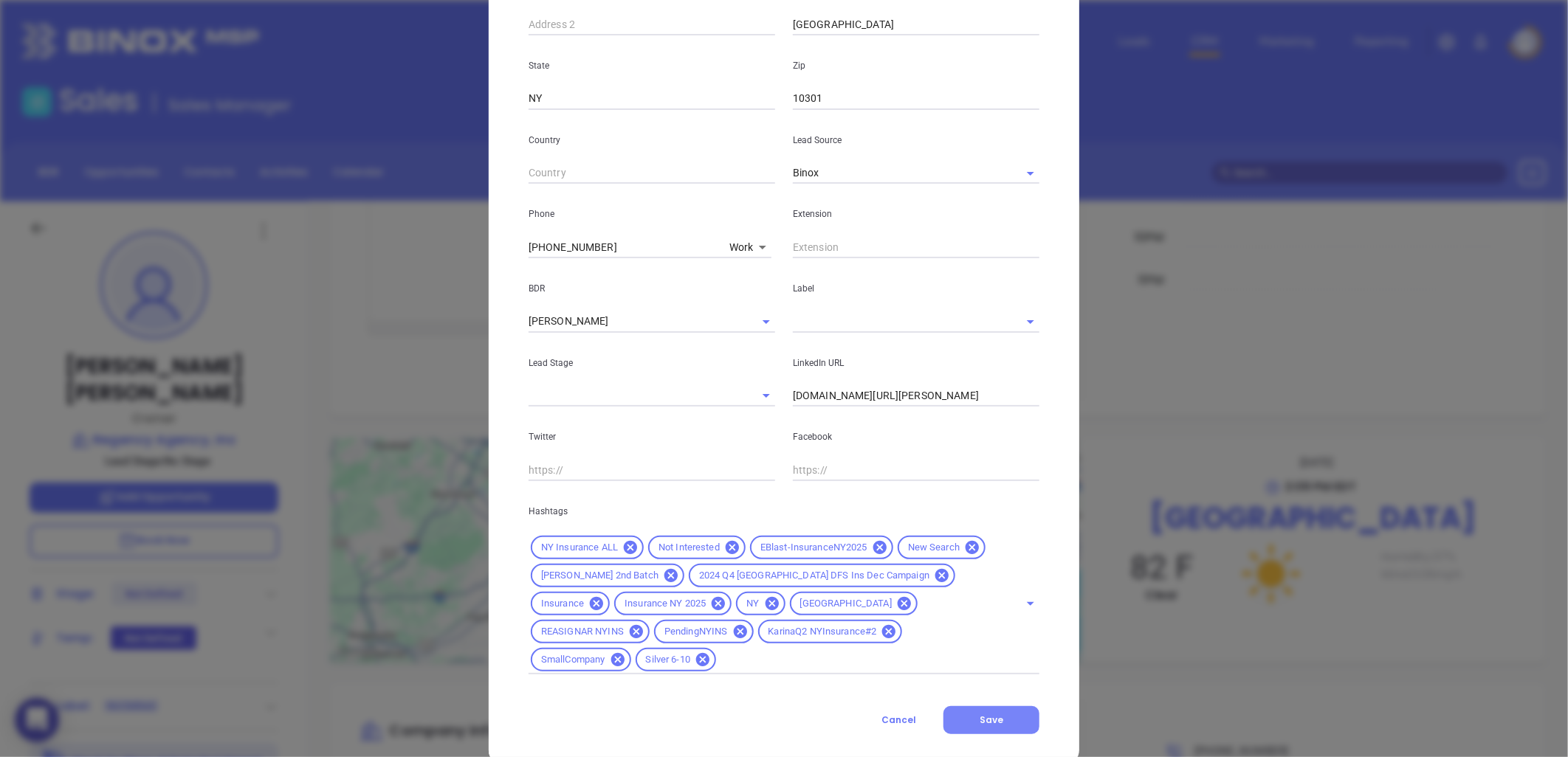
click at [985, 714] on span "Save" at bounding box center [991, 720] width 23 height 12
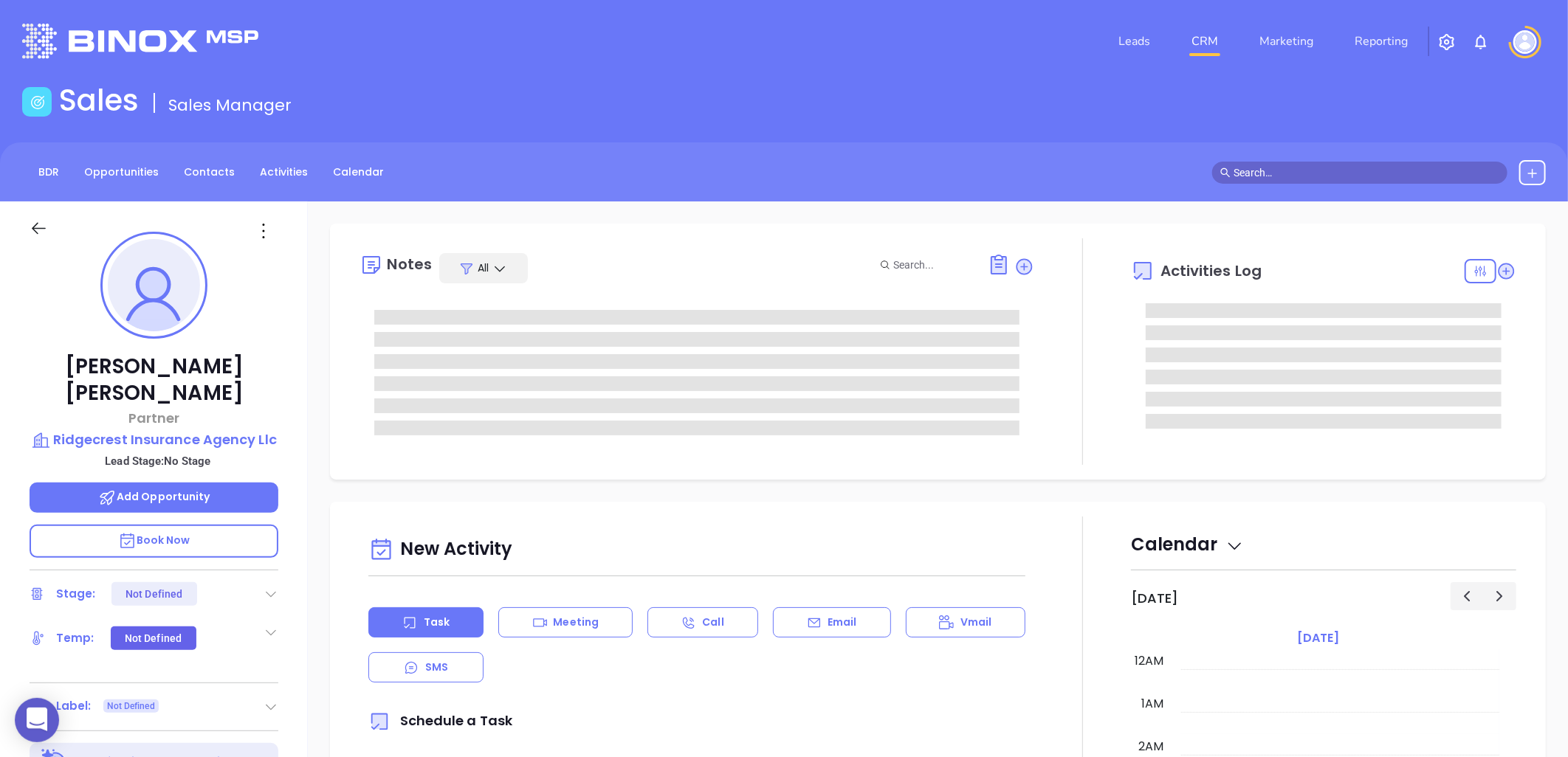
type input "[DATE]"
type input "[PERSON_NAME]"
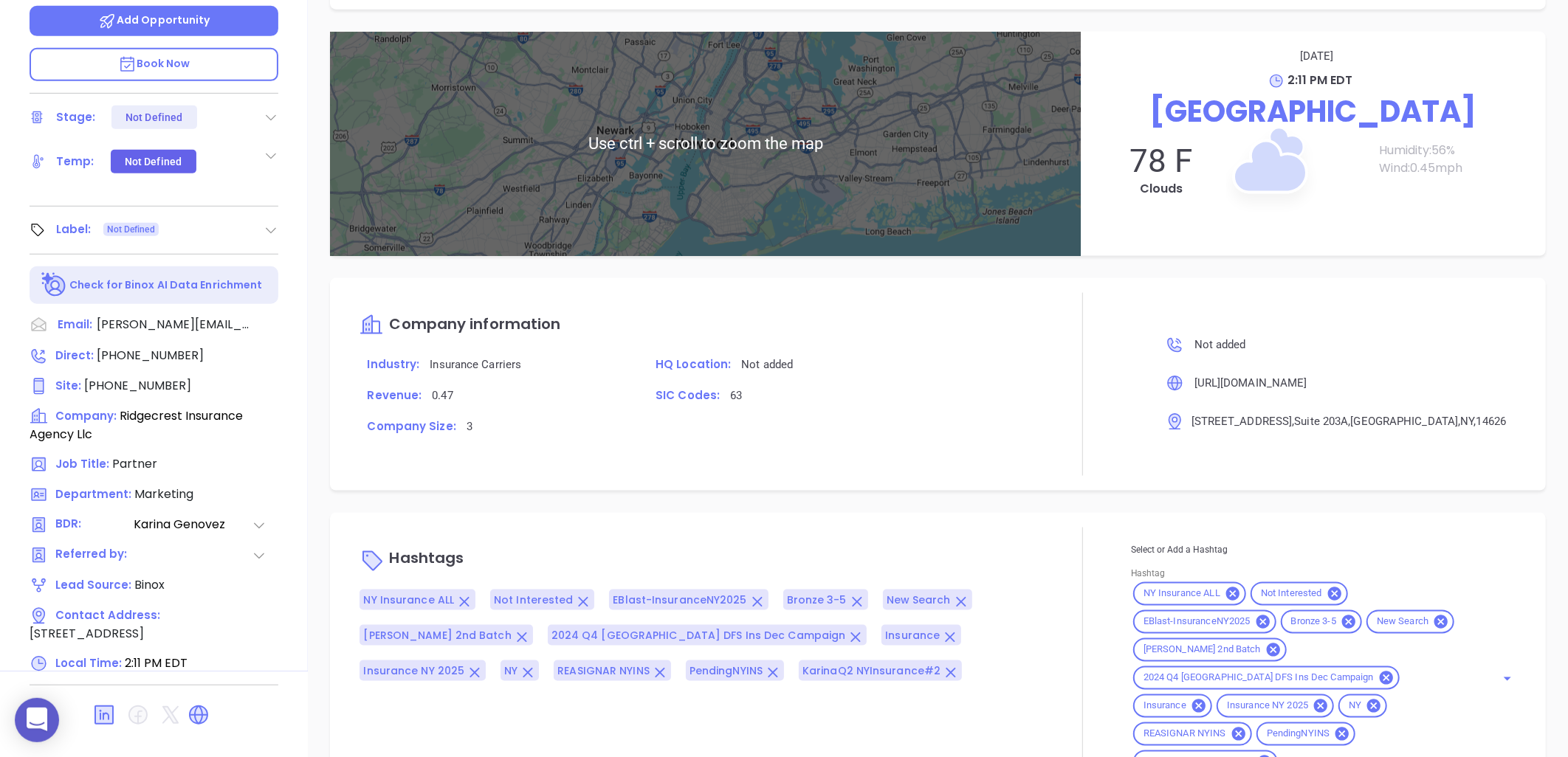
scroll to position [1030, 0]
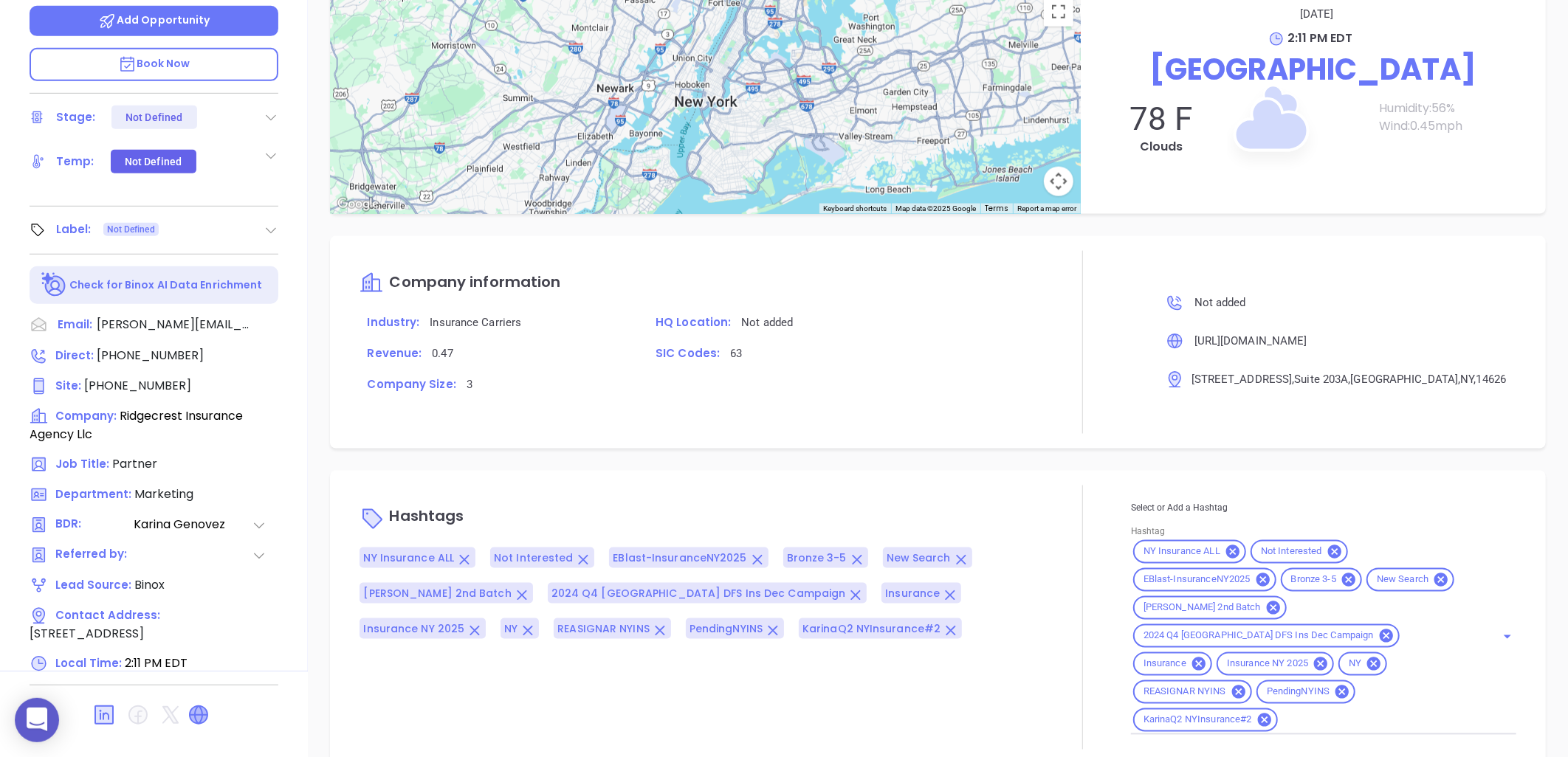
click at [196, 706] on icon at bounding box center [198, 715] width 17 height 17
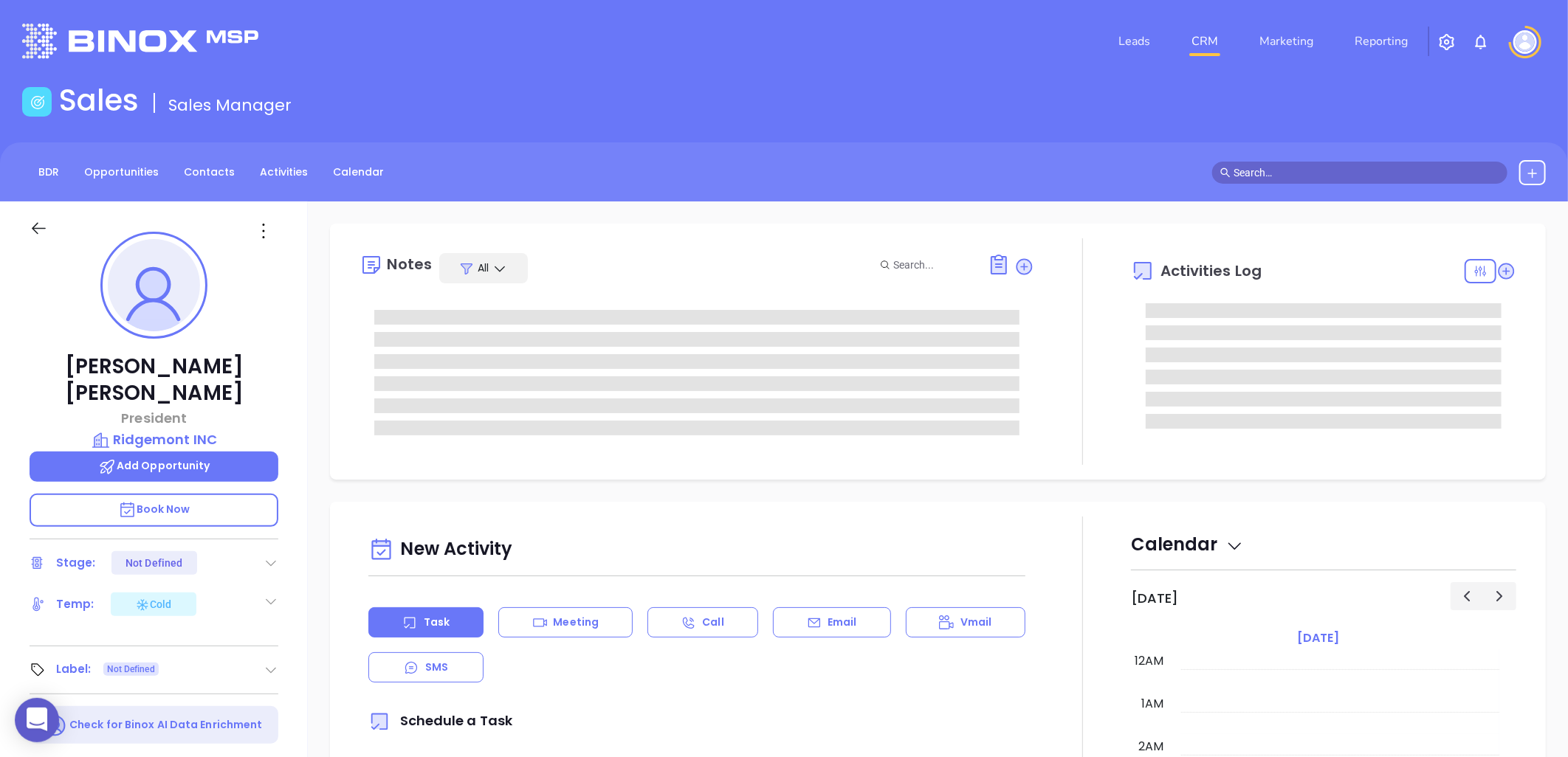
type input "[DATE]"
type input "[PERSON_NAME]"
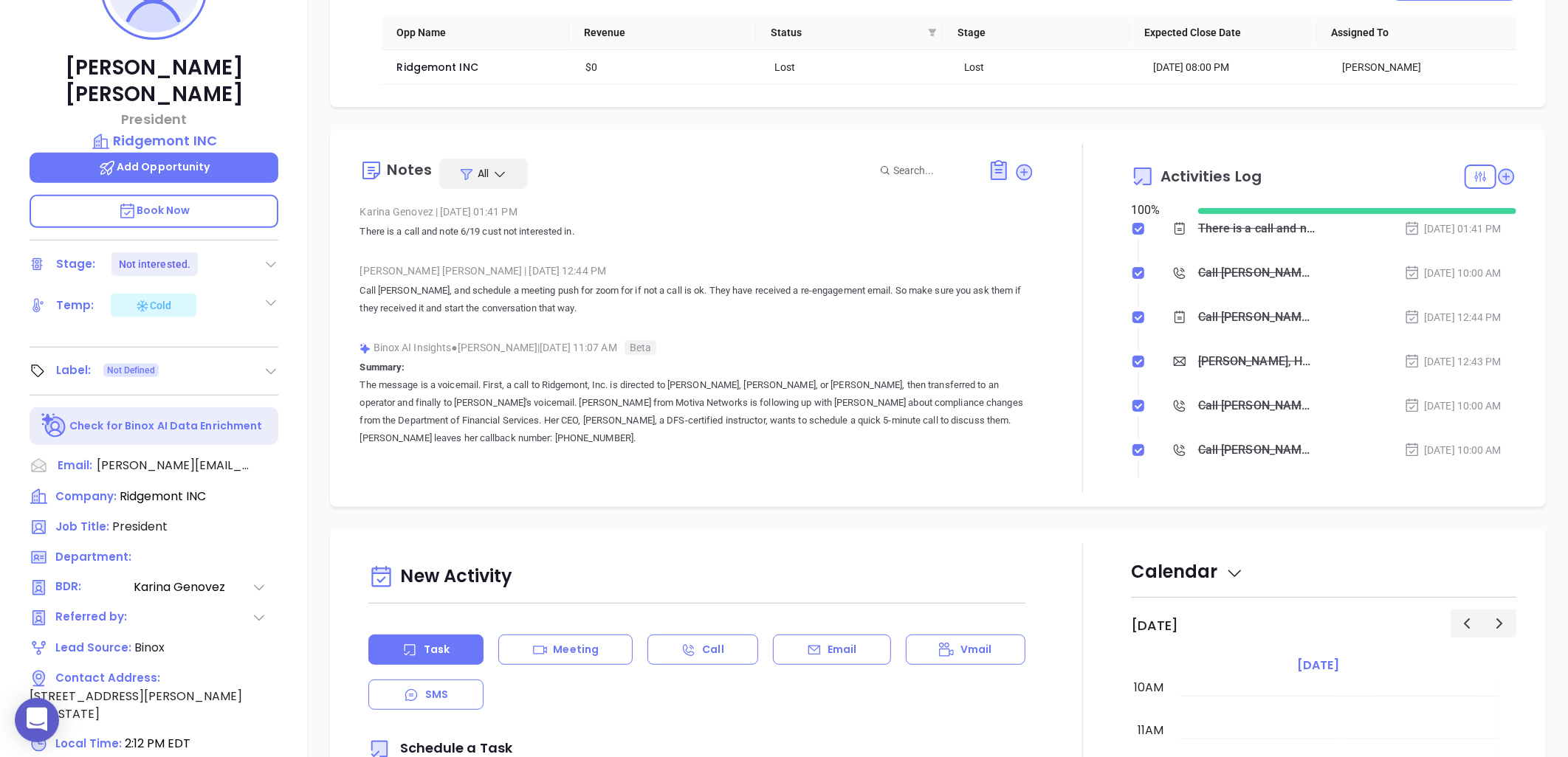
scroll to position [477, 0]
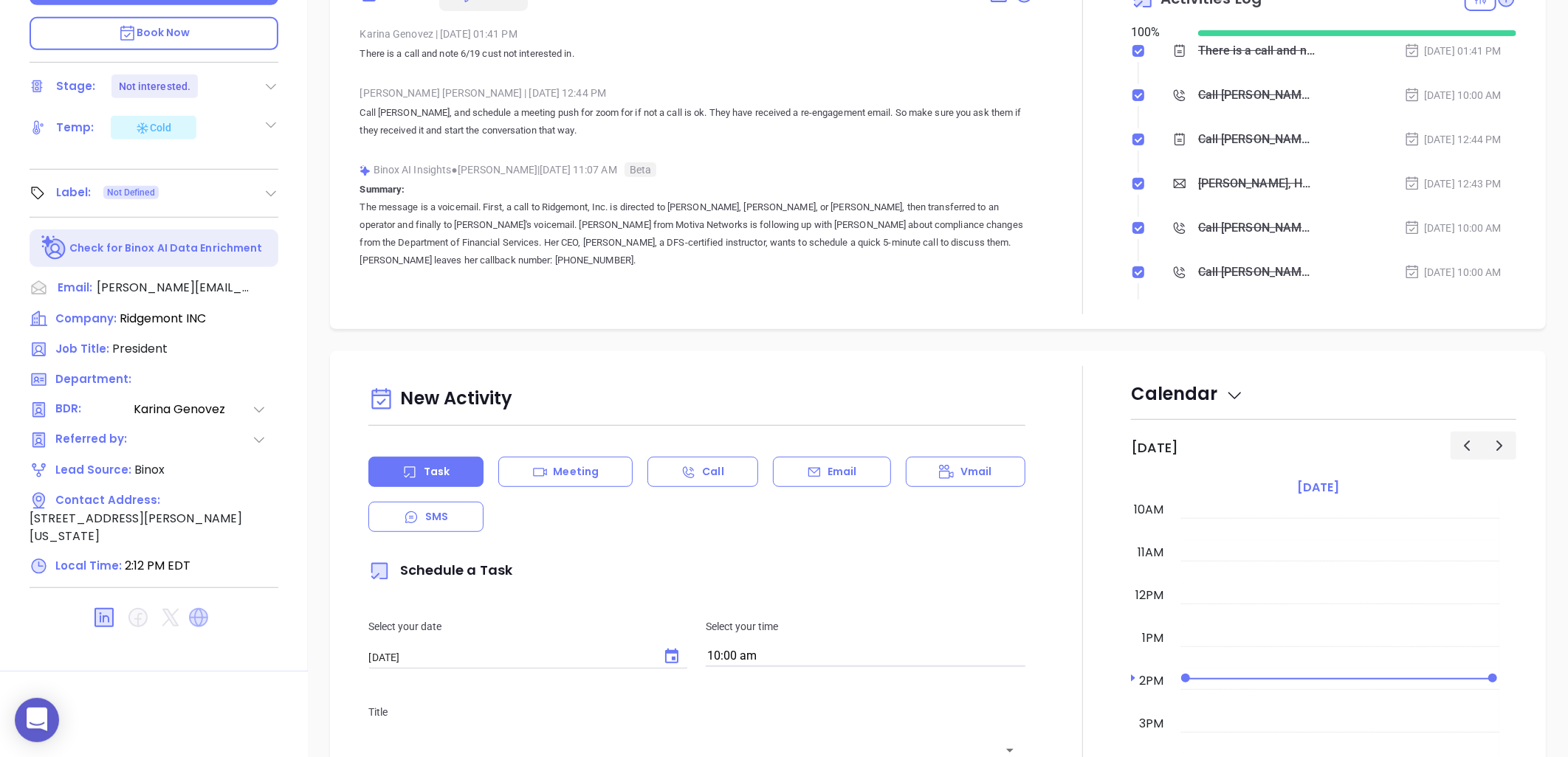
click at [206, 609] on icon at bounding box center [198, 618] width 19 height 19
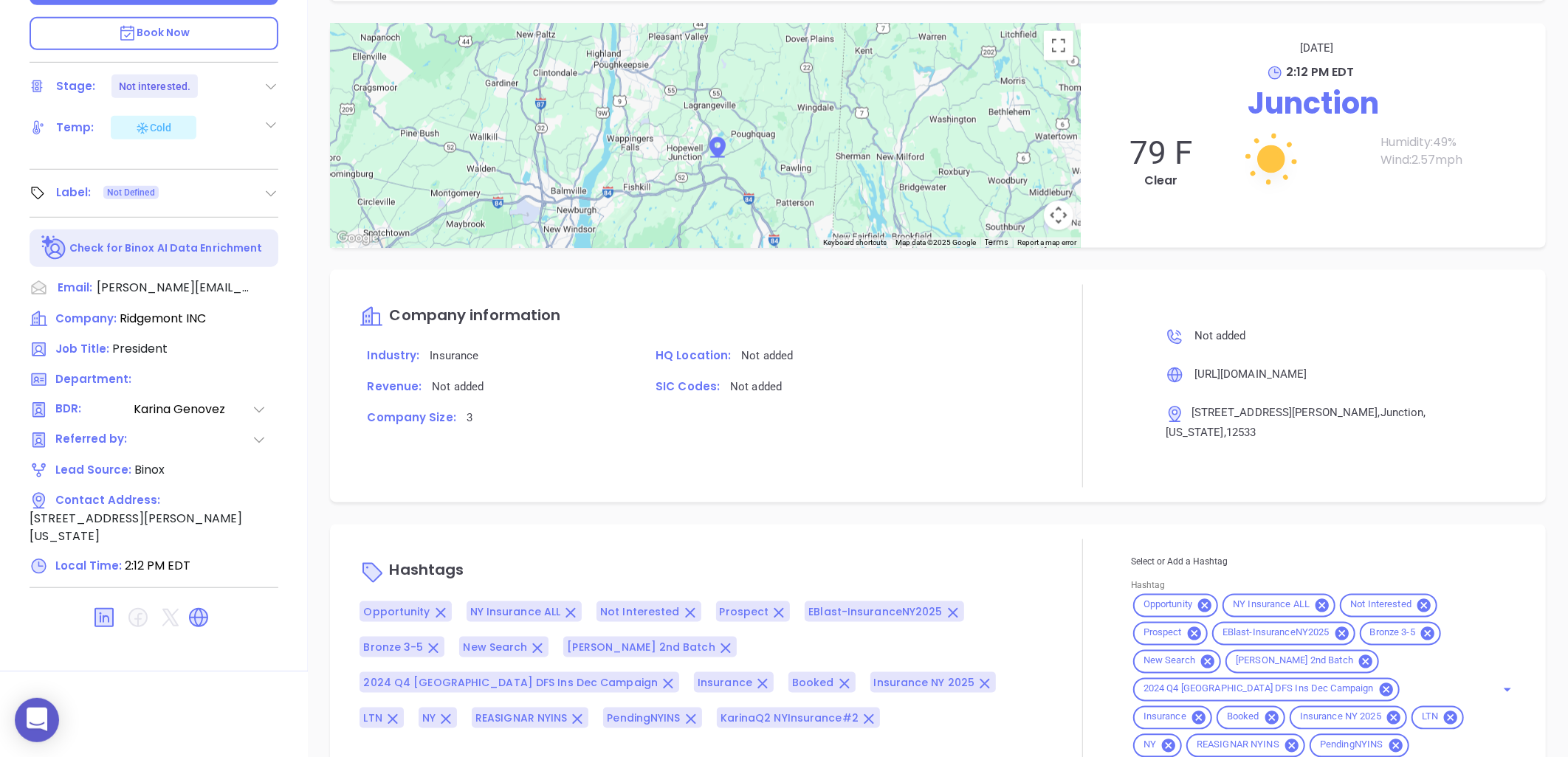
scroll to position [1264, 0]
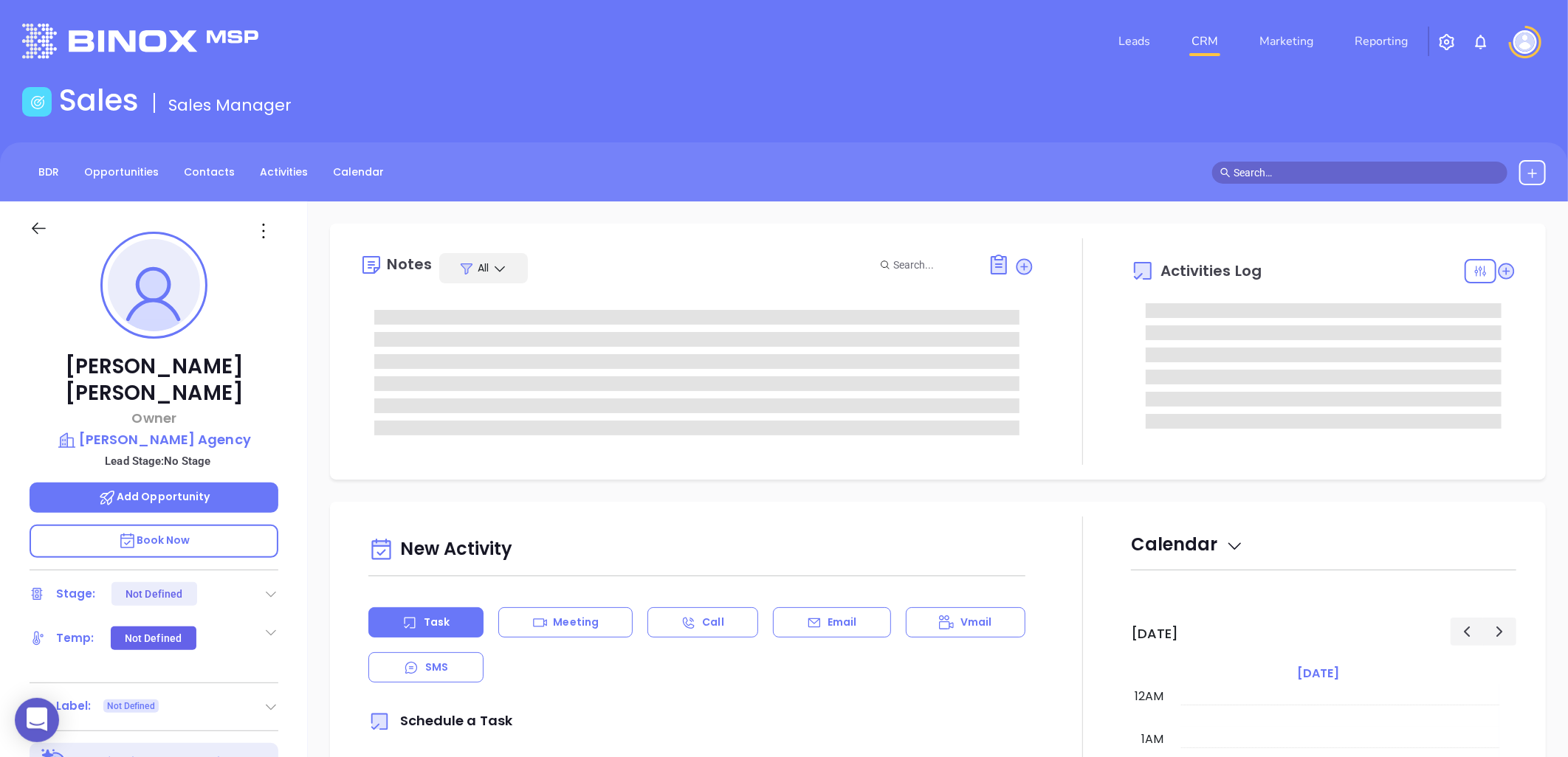
type input "[DATE]"
type input "[PERSON_NAME]"
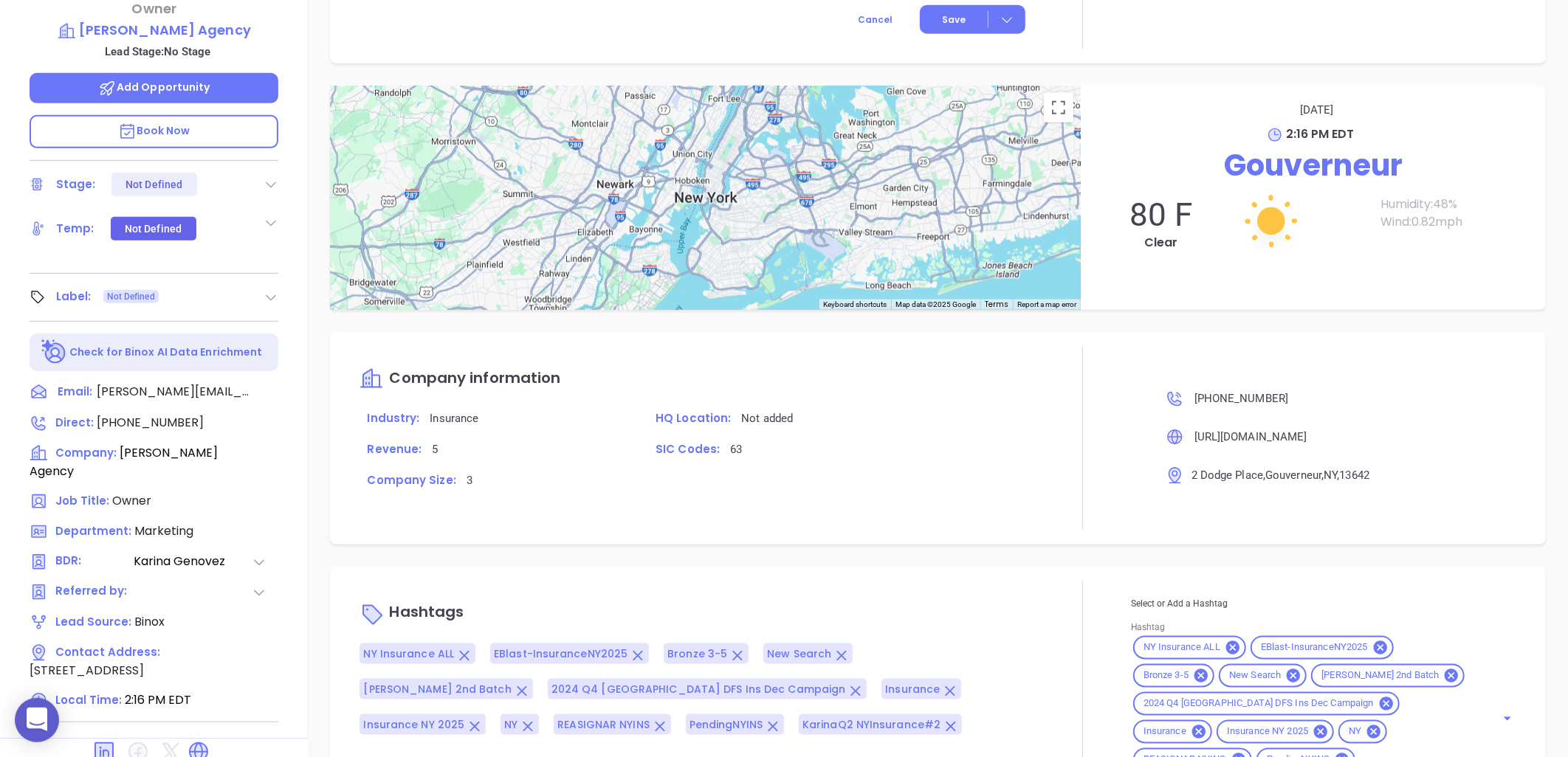
scroll to position [477, 0]
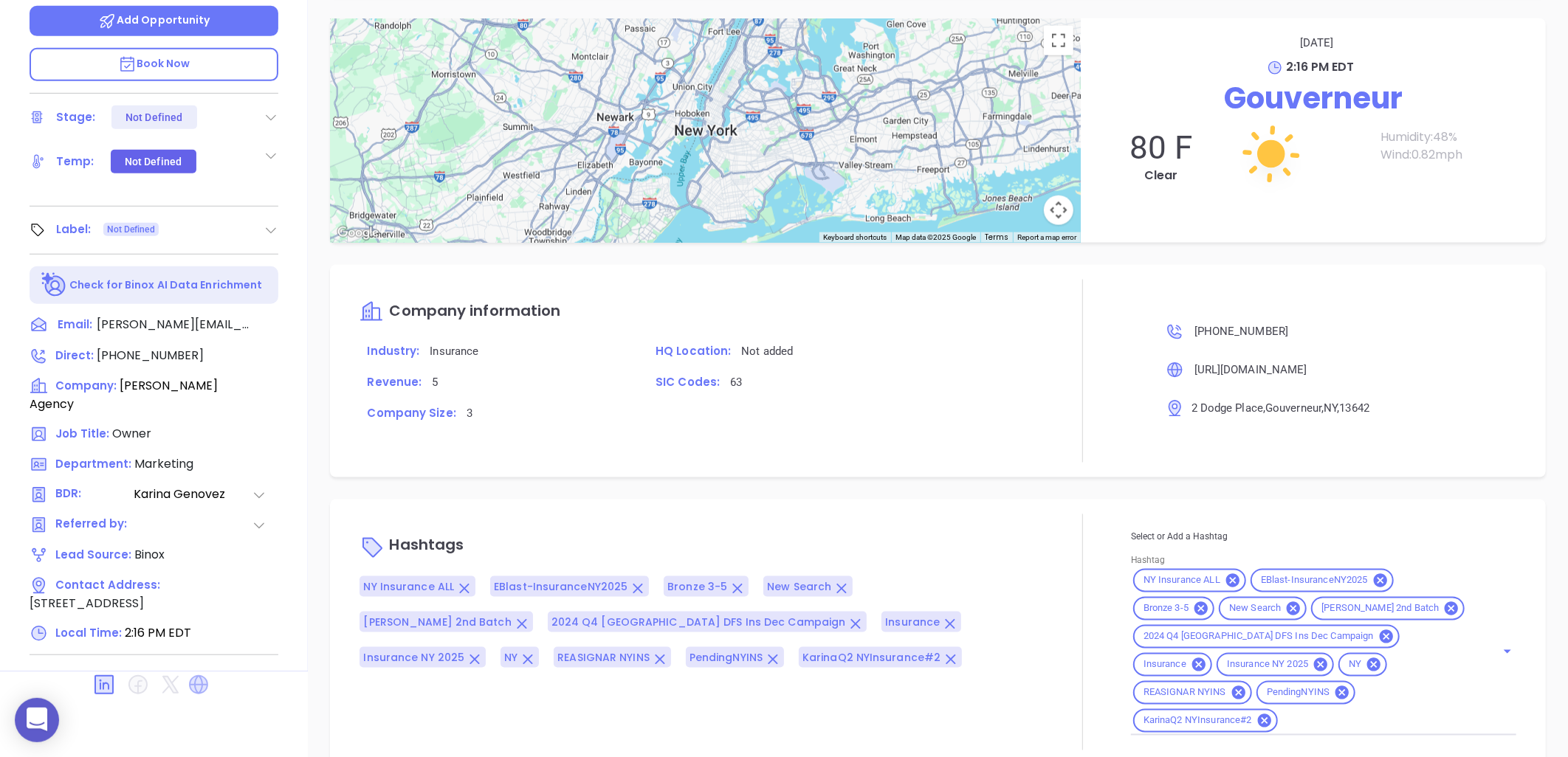
click at [194, 676] on icon at bounding box center [198, 685] width 19 height 19
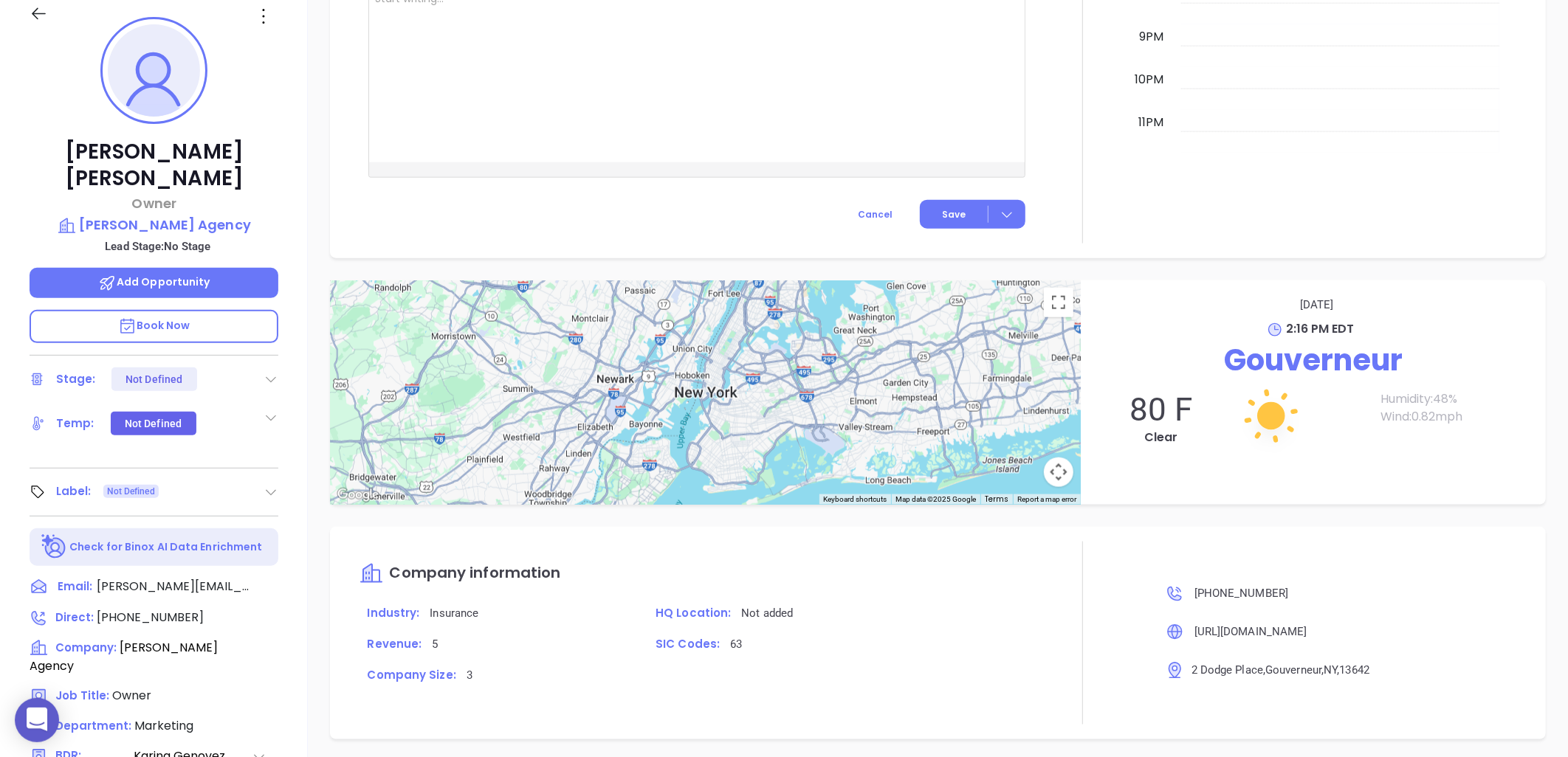
scroll to position [67, 0]
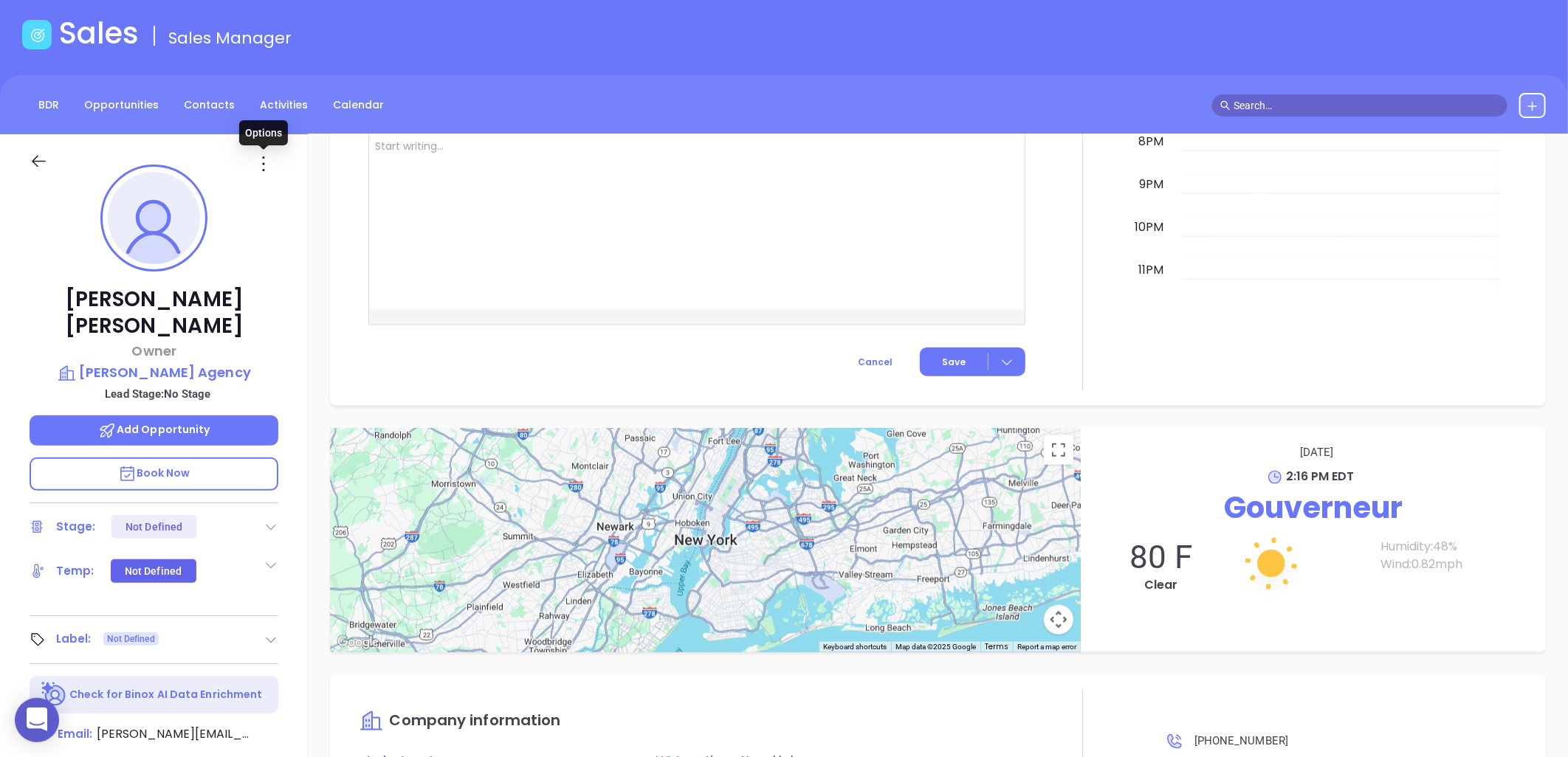
click at [263, 161] on icon at bounding box center [264, 163] width 23 height 23
click at [294, 322] on div "Edit" at bounding box center [336, 322] width 145 height 17
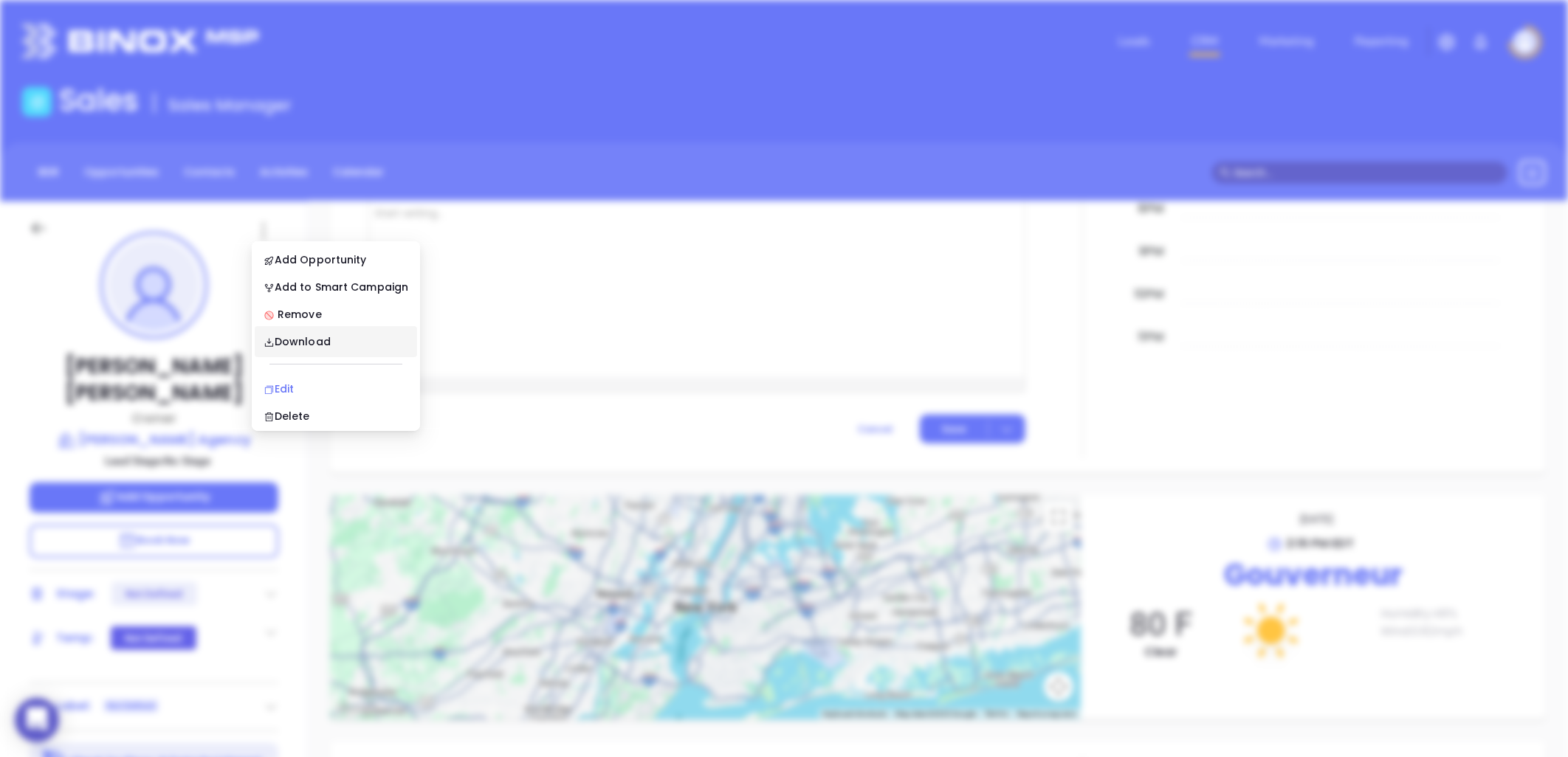
scroll to position [0, 0]
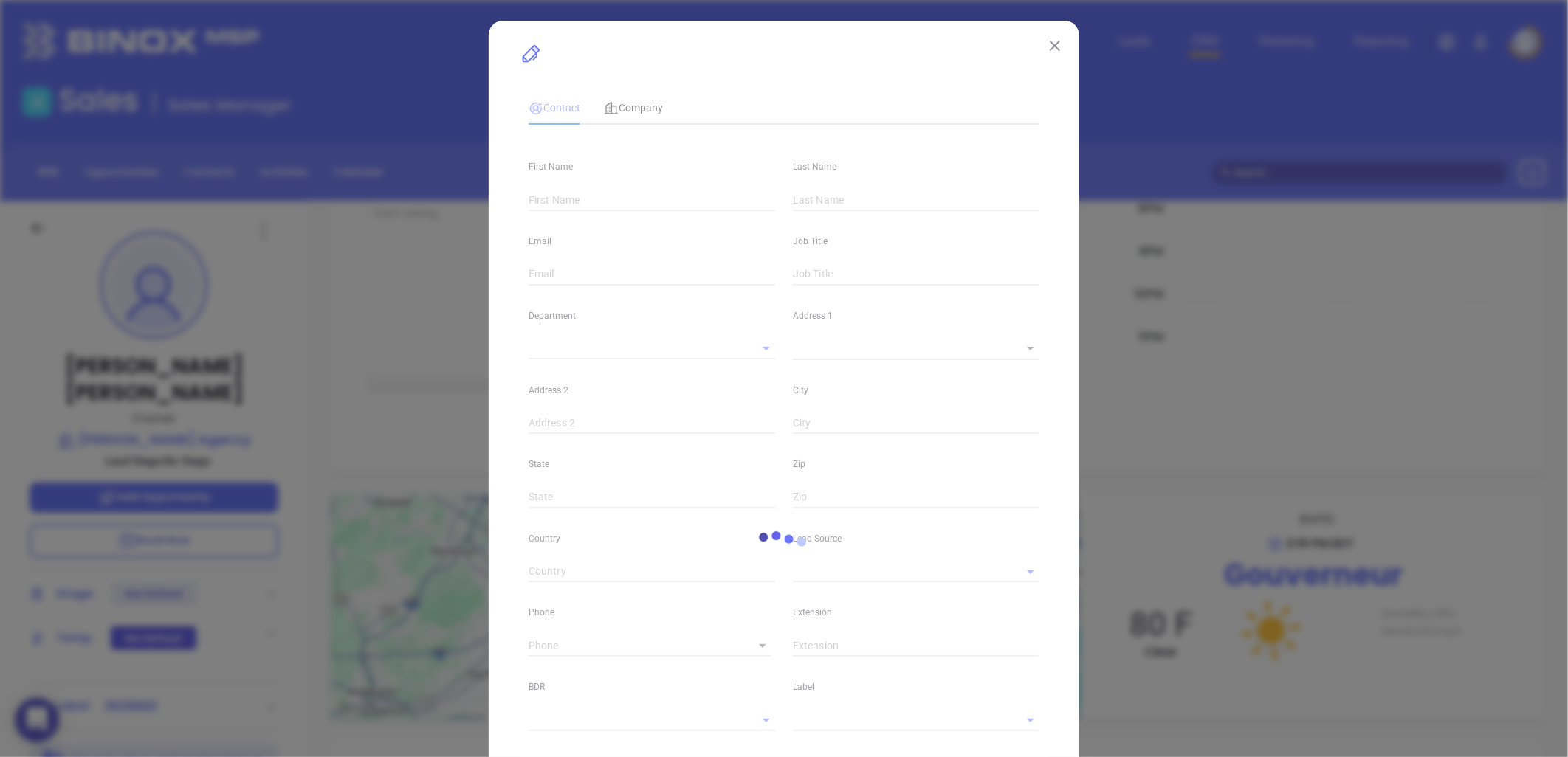
type input "Thomas"
type input "Conklin"
type input "Tom@conklininsurance.com"
type input "Owner"
type textarea "2 Dodge Place"
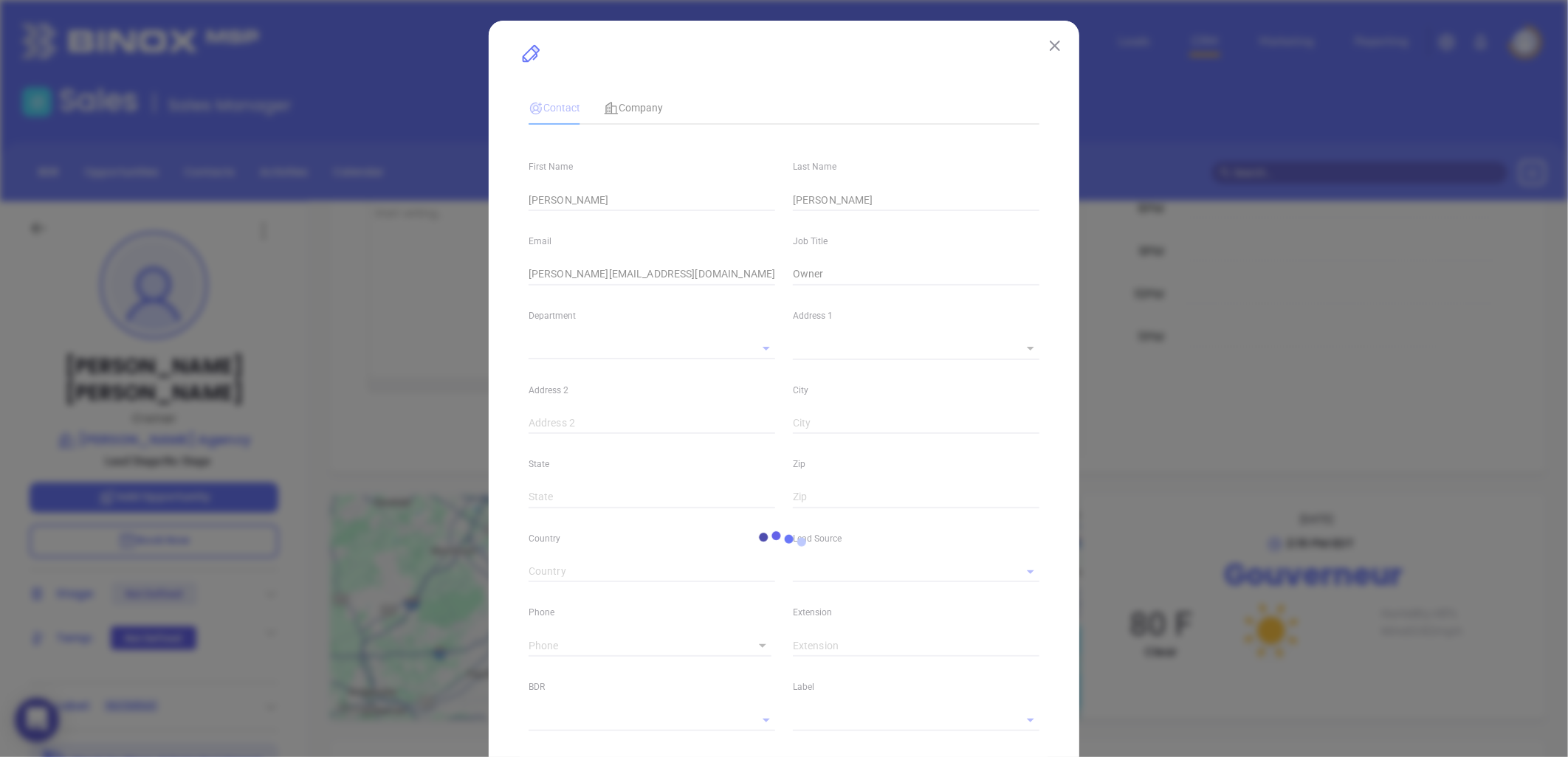
type input "1"
type input "Gouverneur"
type input "NY"
type input "13642"
type input "www.linkedin.com/in/thomas-conklin-5a3702173"
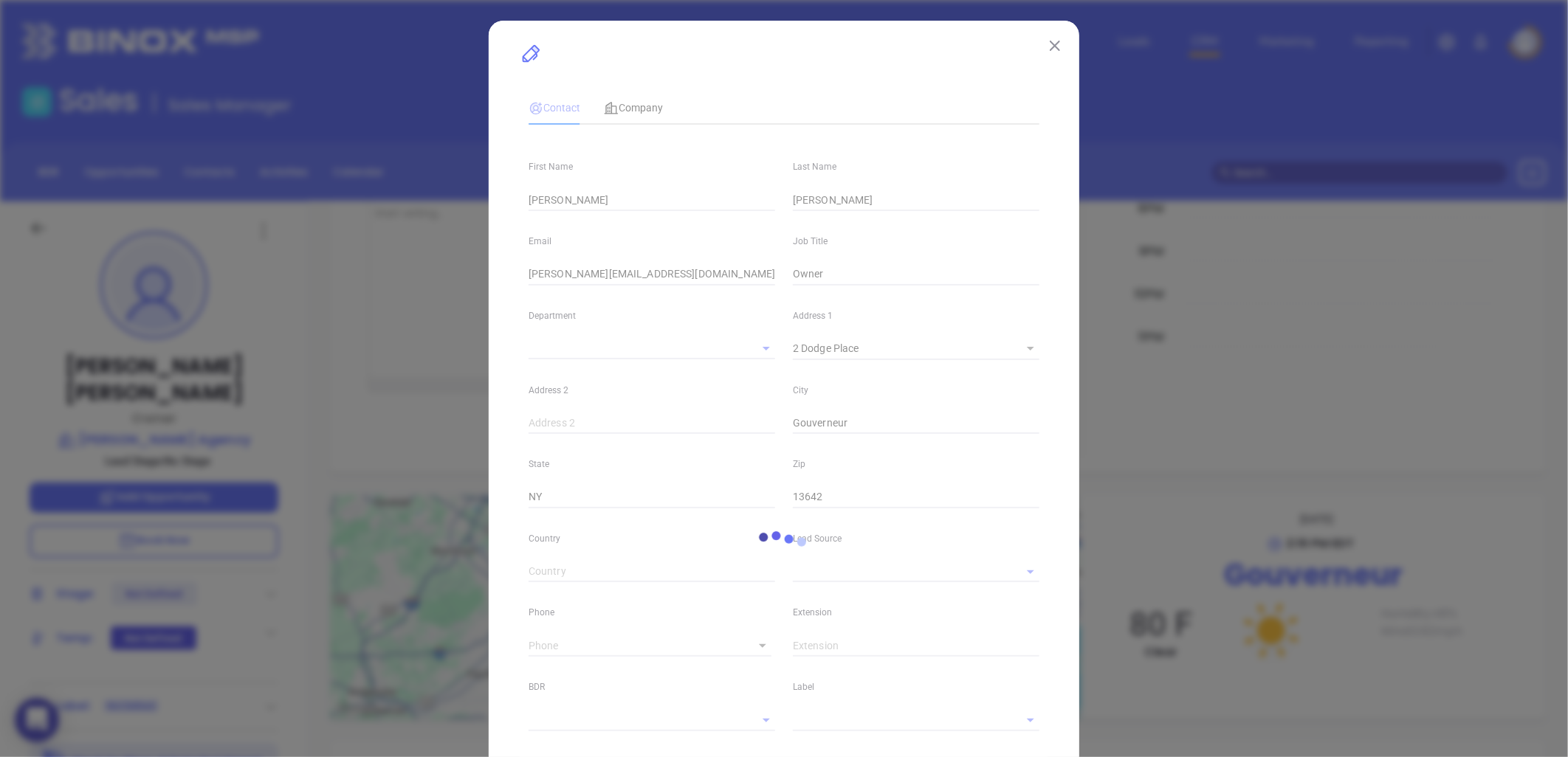
type input "Marketing"
type input "Binox"
type input "[PERSON_NAME]"
type input "1"
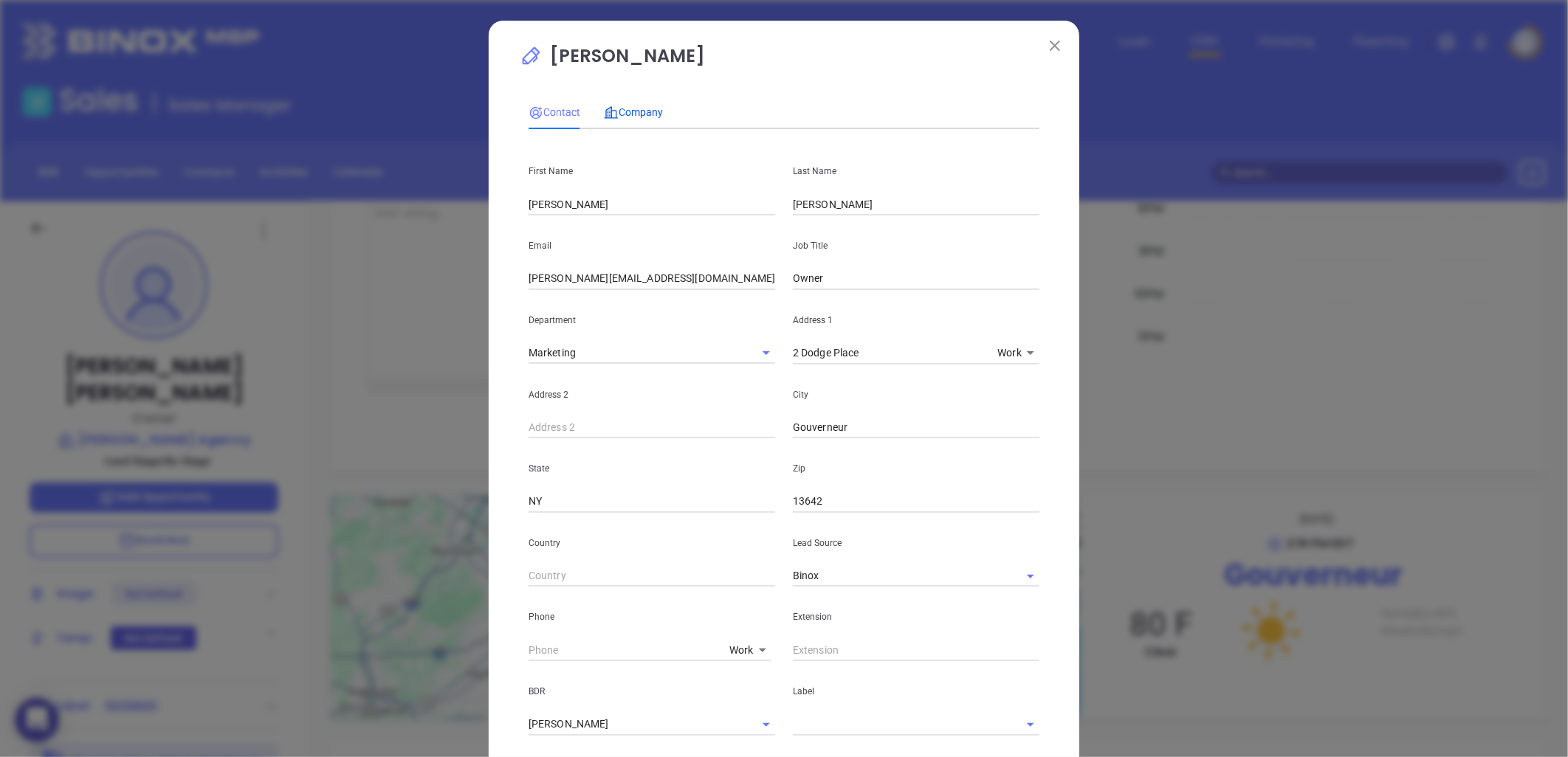
click at [629, 109] on span "Company" at bounding box center [633, 112] width 59 height 12
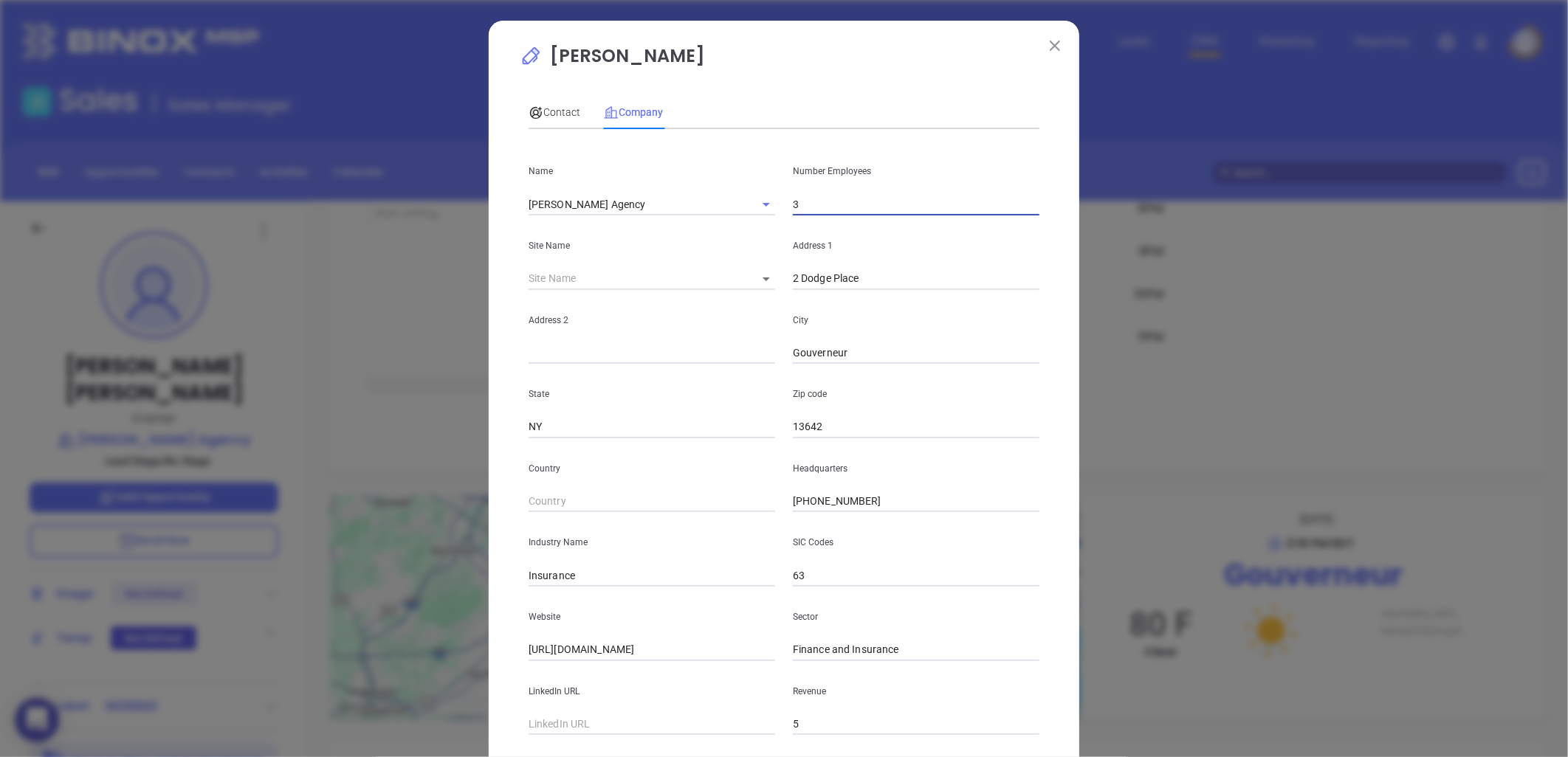
click at [830, 197] on input "3" at bounding box center [915, 204] width 246 height 22
type input "4"
click at [545, 106] on span "Contact" at bounding box center [554, 112] width 51 height 12
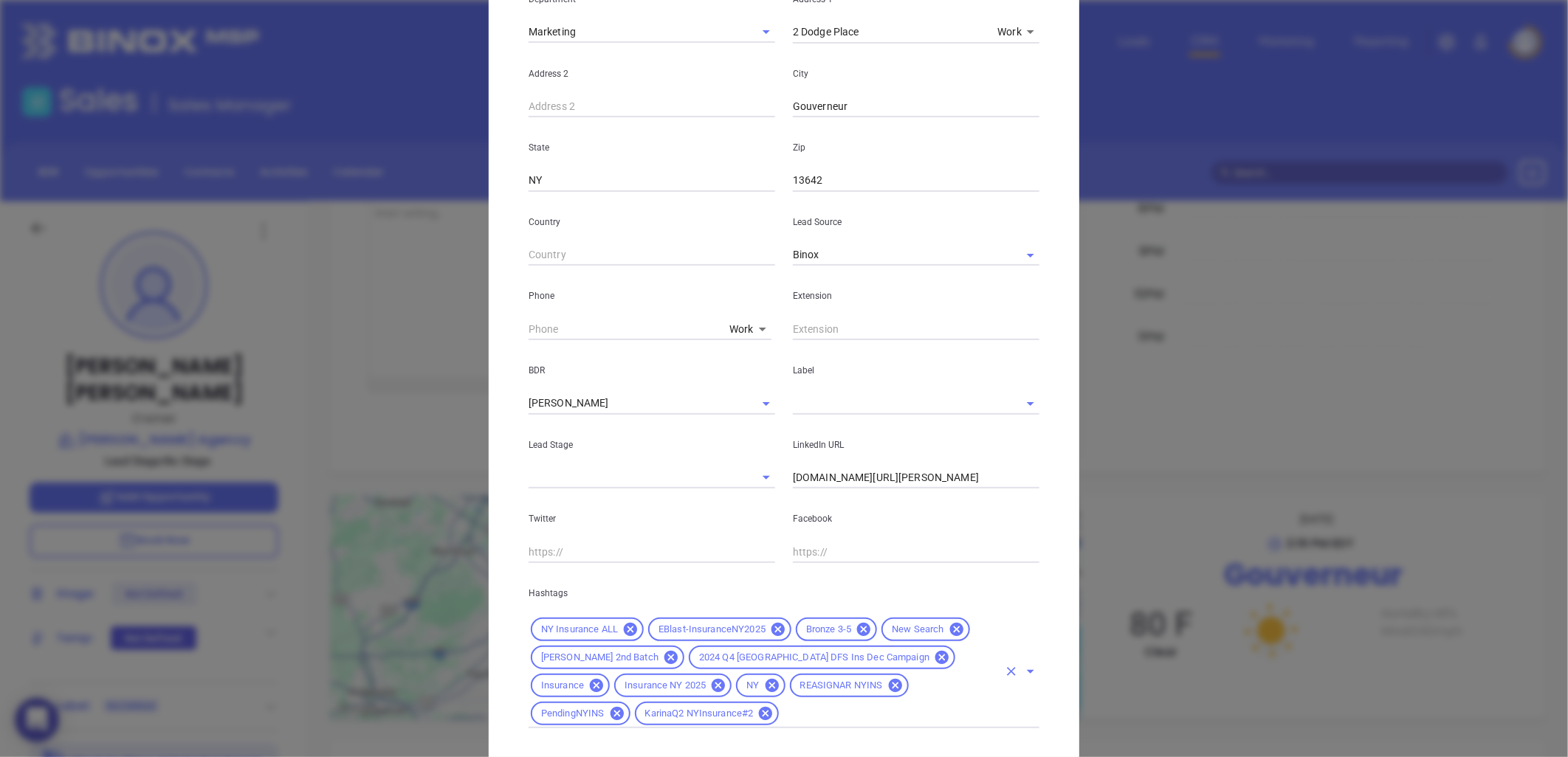
scroll to position [403, 0]
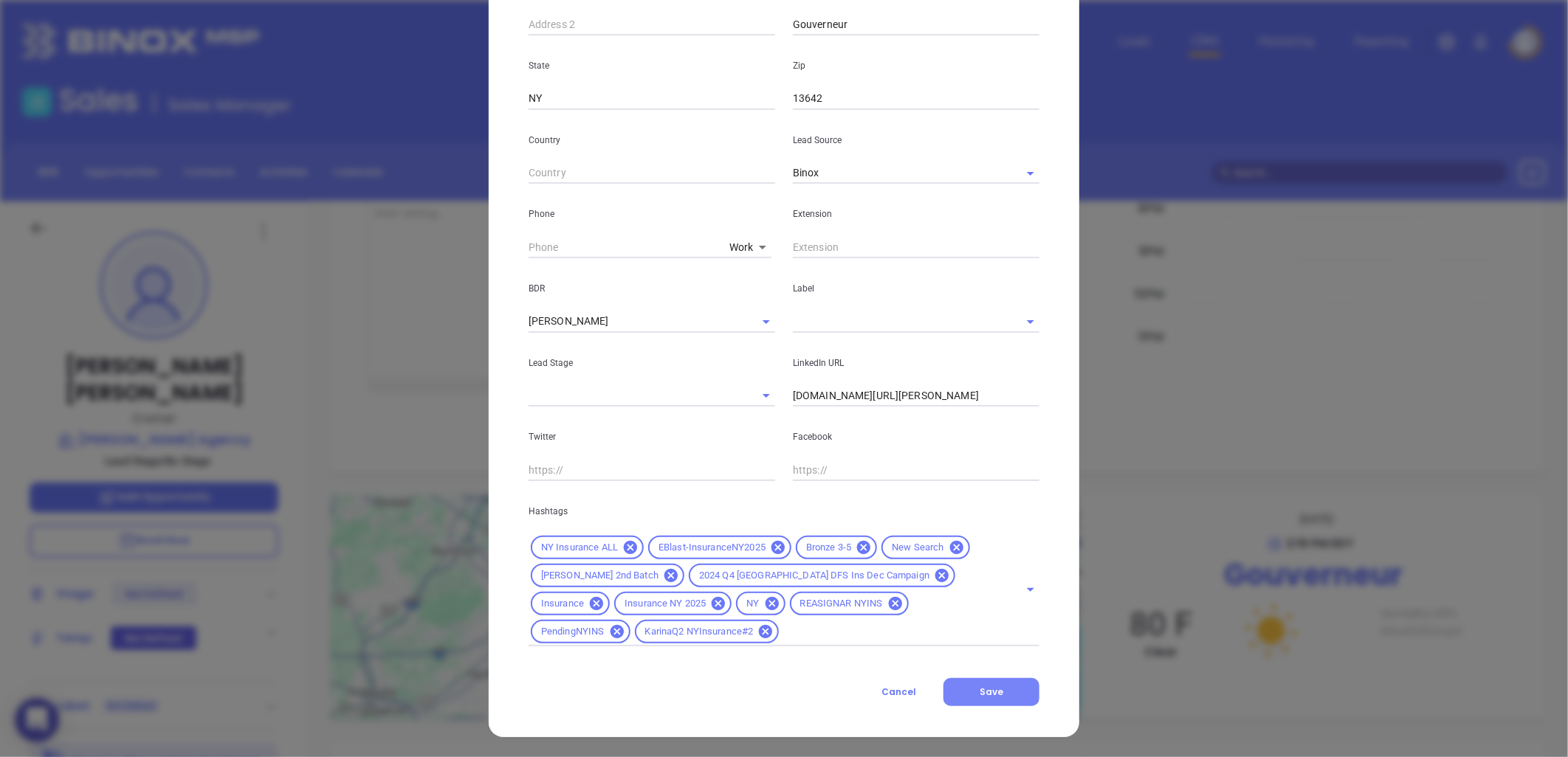
click at [997, 690] on span "Save" at bounding box center [991, 691] width 23 height 12
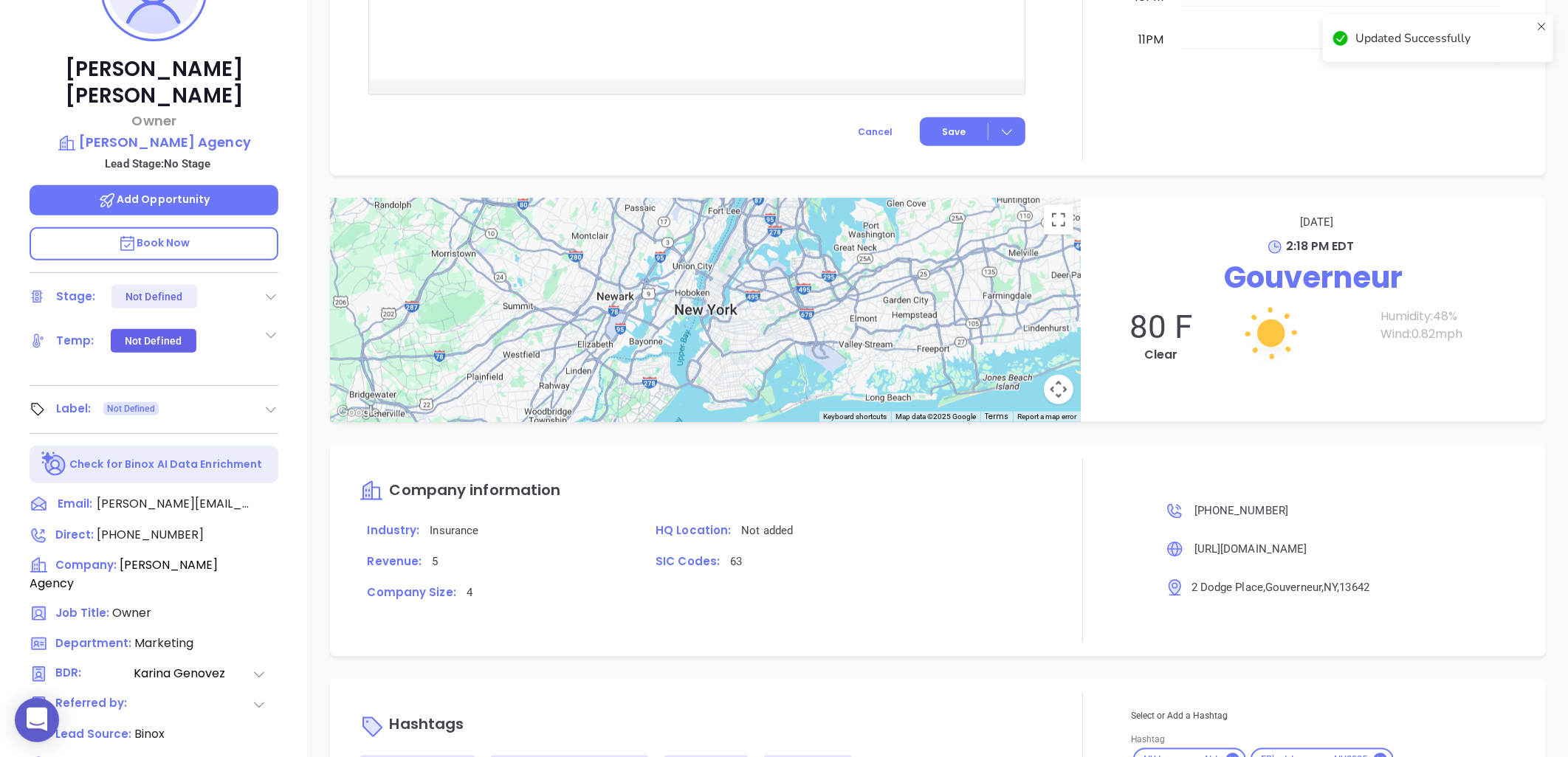
scroll to position [477, 0]
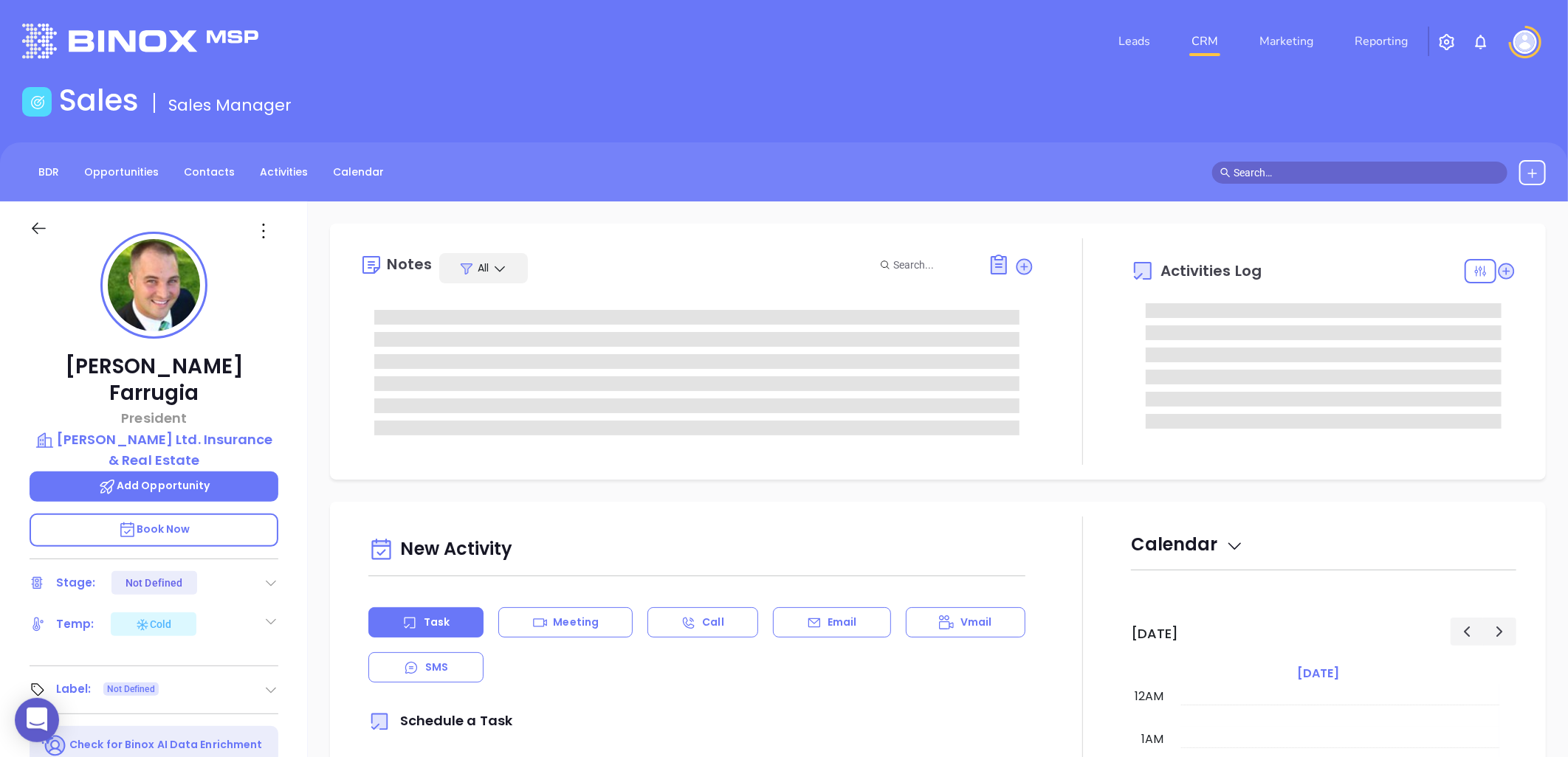
type input "[DATE]"
type input "[PERSON_NAME]"
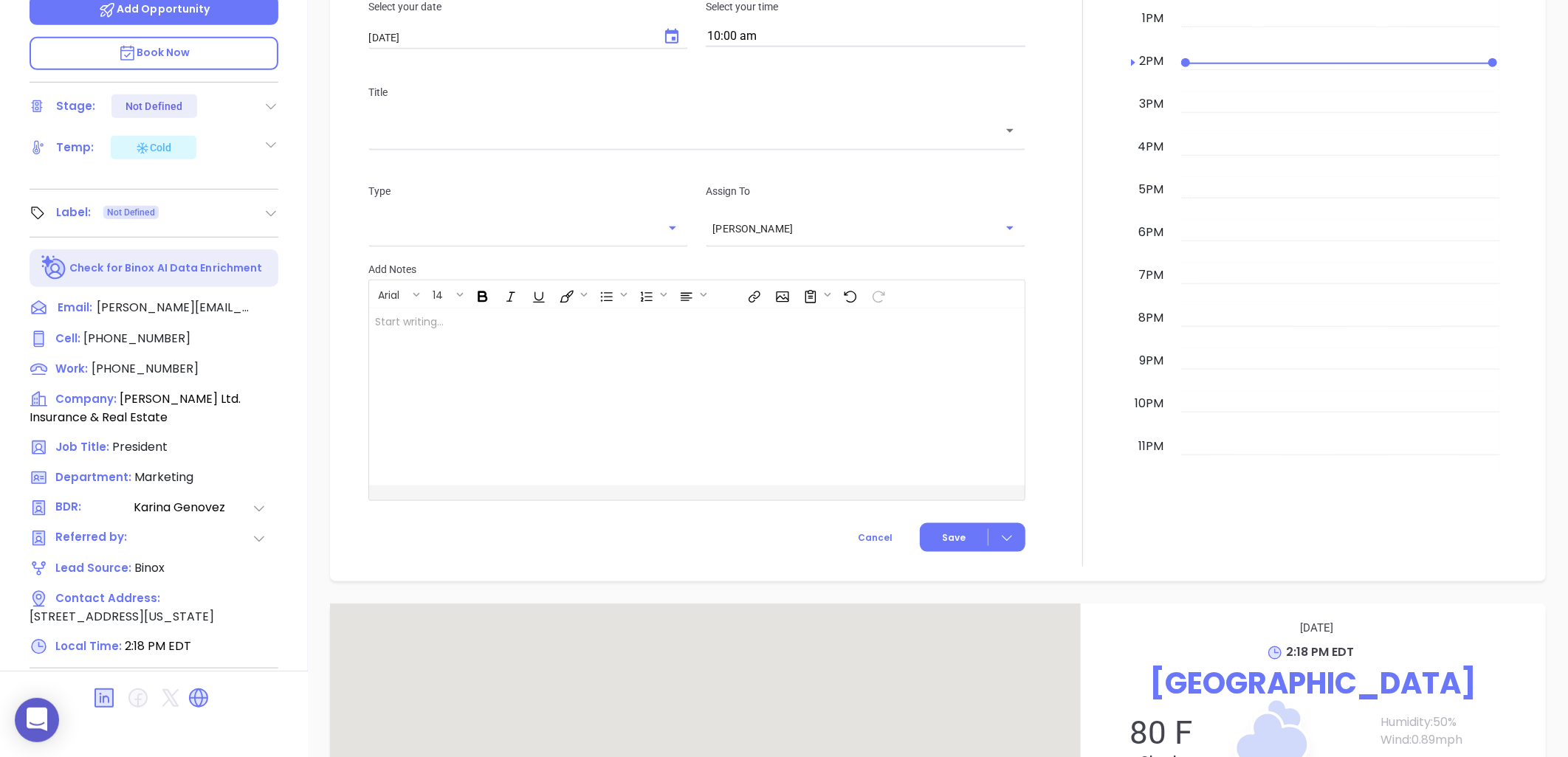
scroll to position [1196, 0]
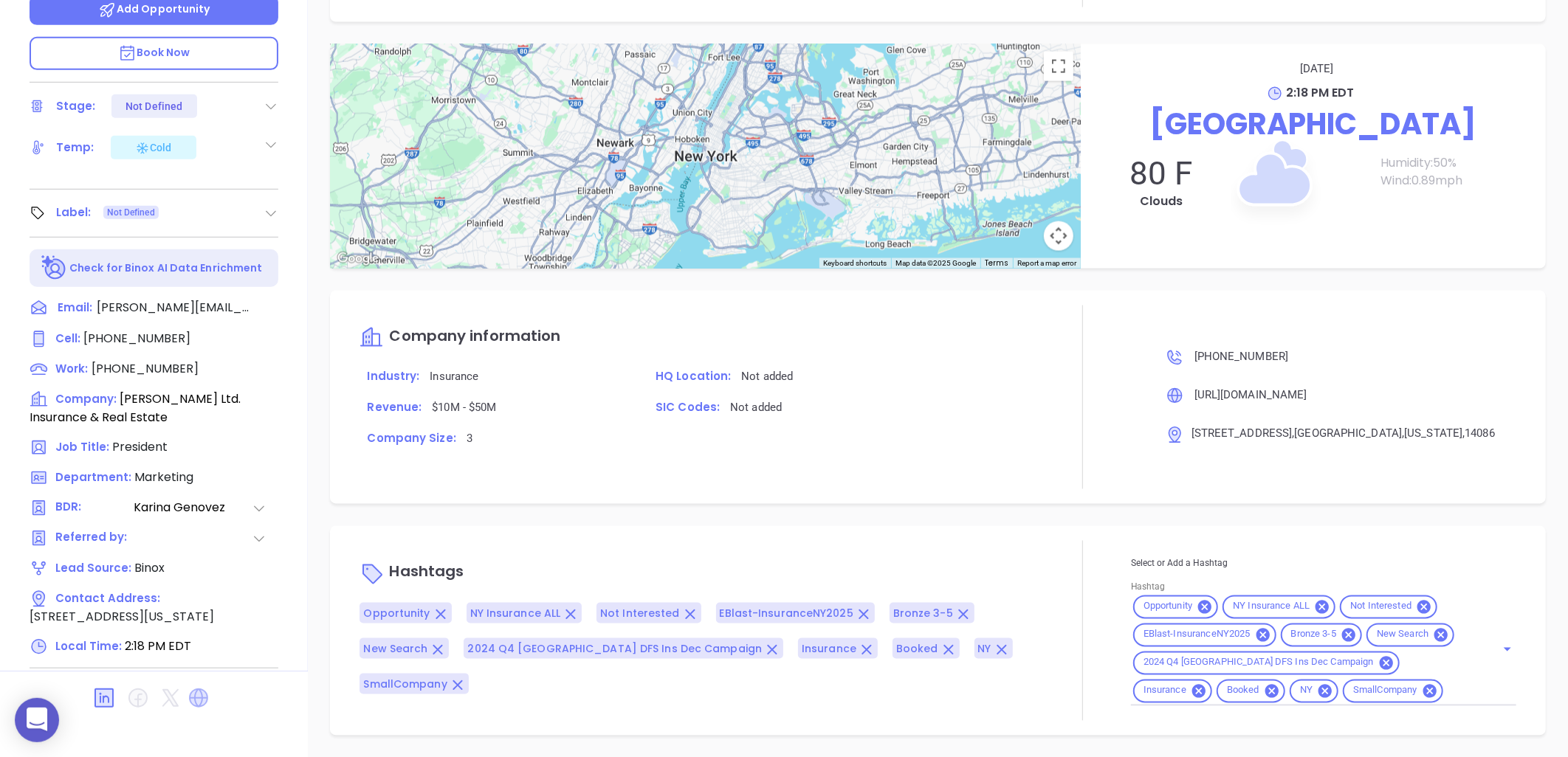
click at [201, 689] on icon at bounding box center [198, 698] width 19 height 19
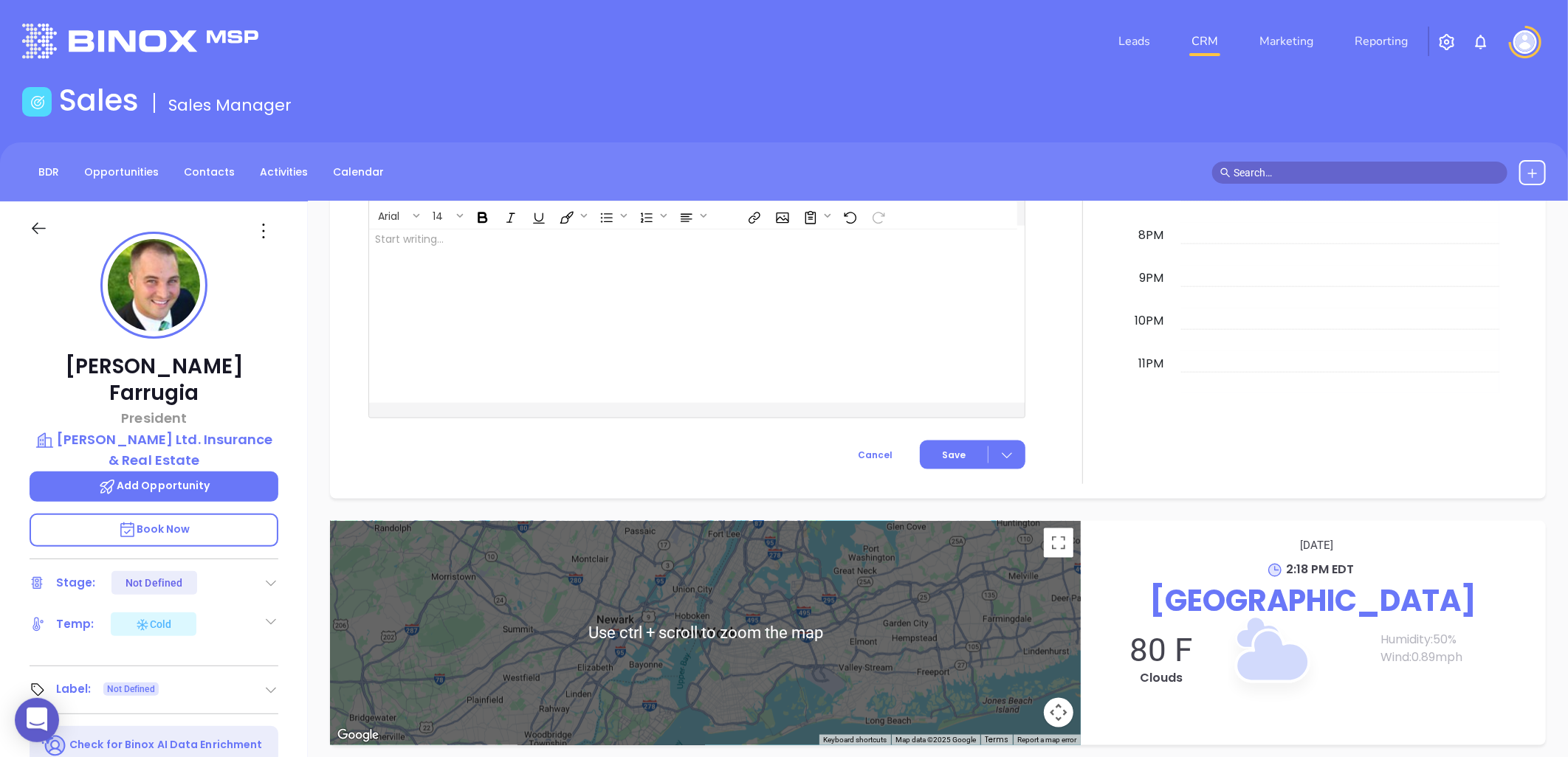
scroll to position [477, 0]
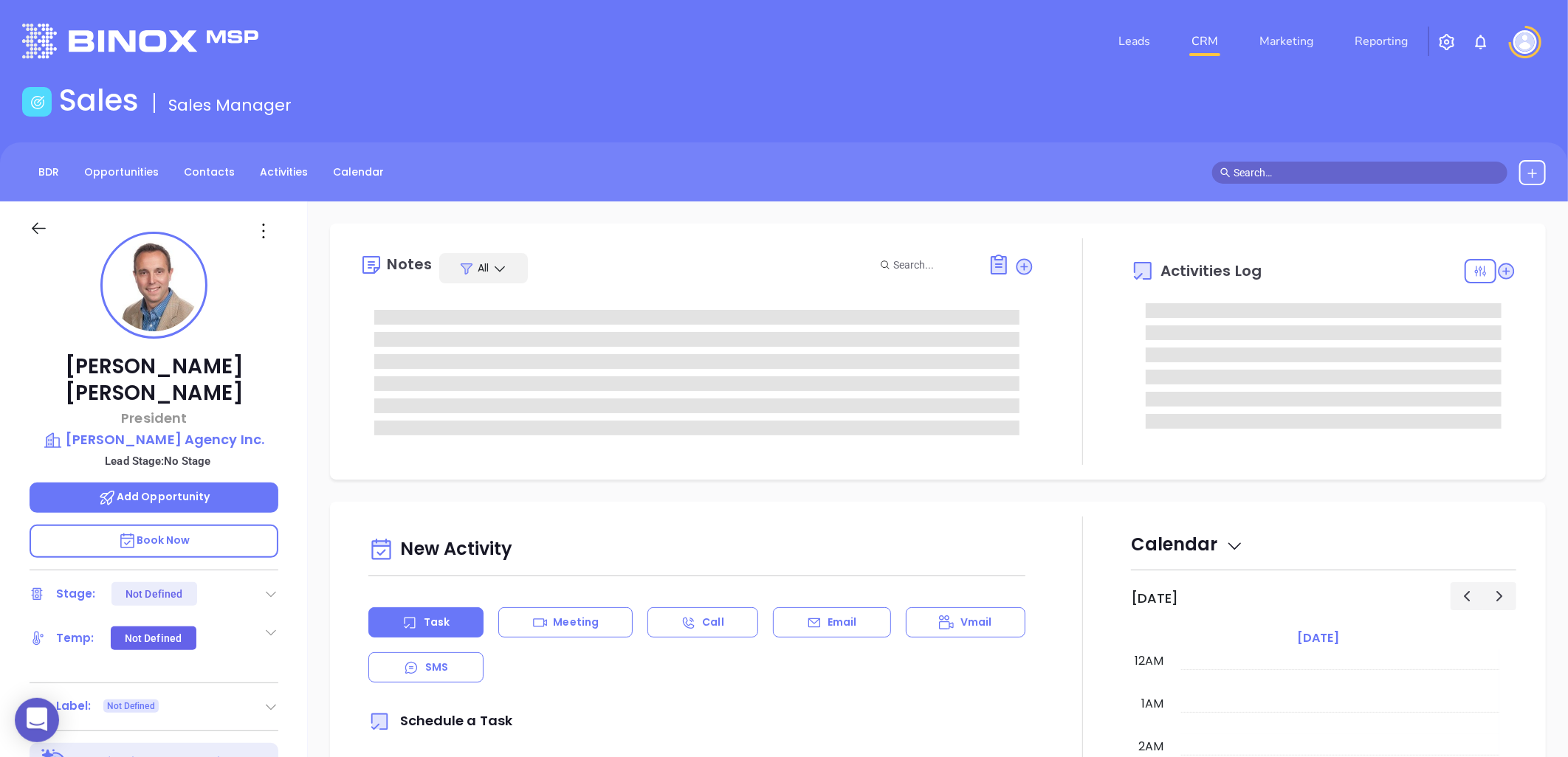
type input "[DATE]"
type input "[PERSON_NAME]"
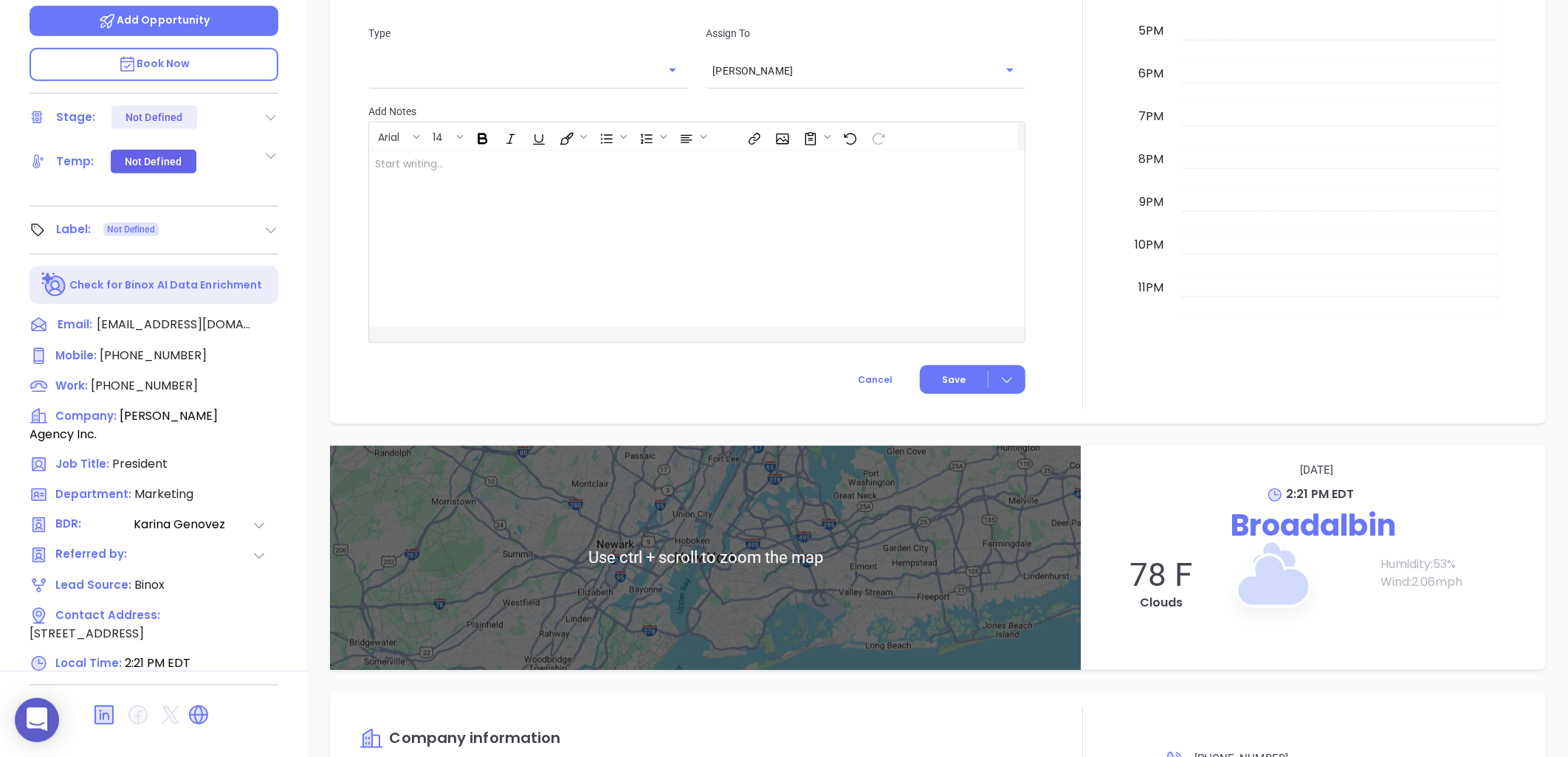
scroll to position [1001, 0]
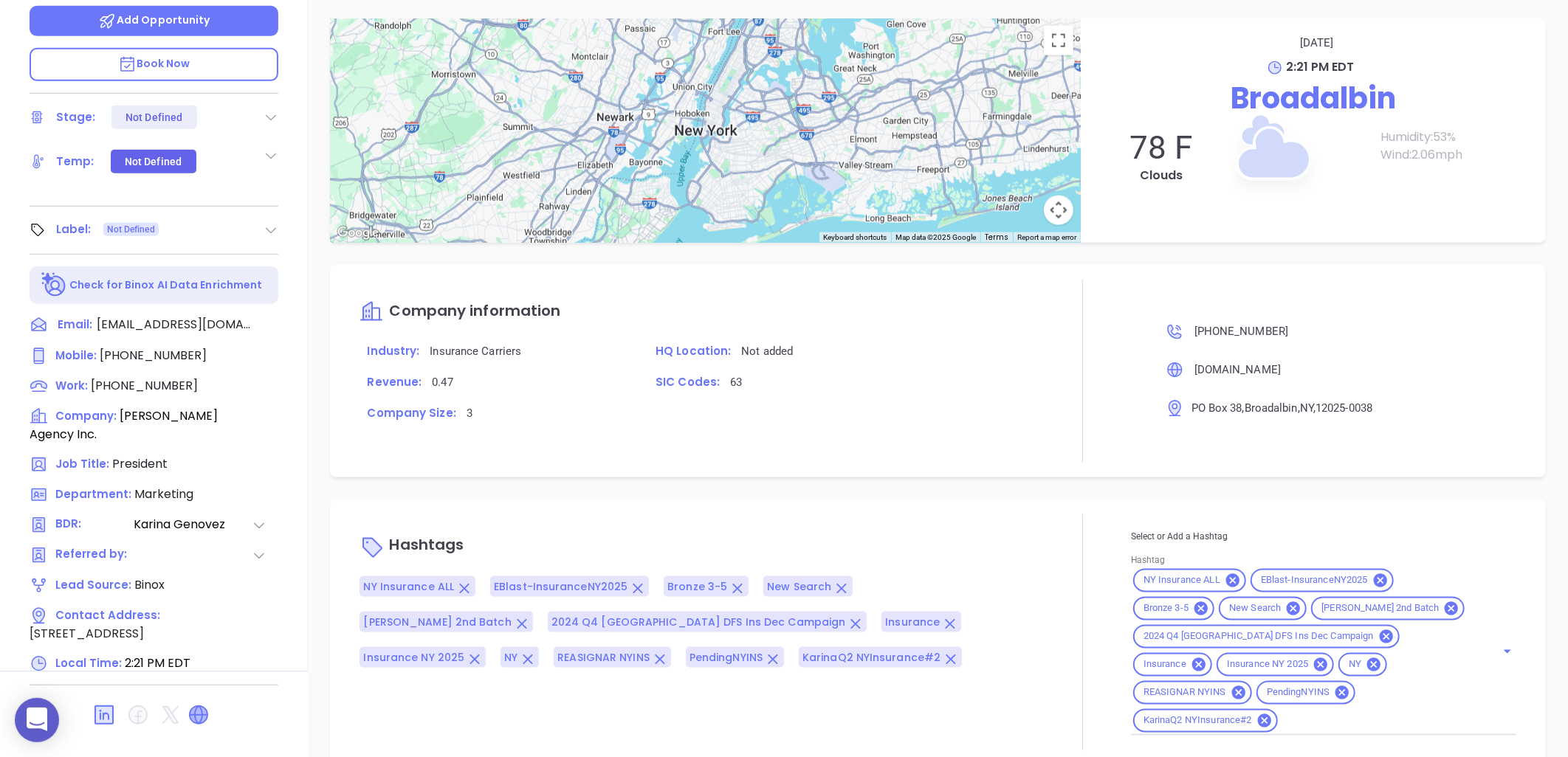
click at [197, 706] on icon at bounding box center [198, 715] width 17 height 17
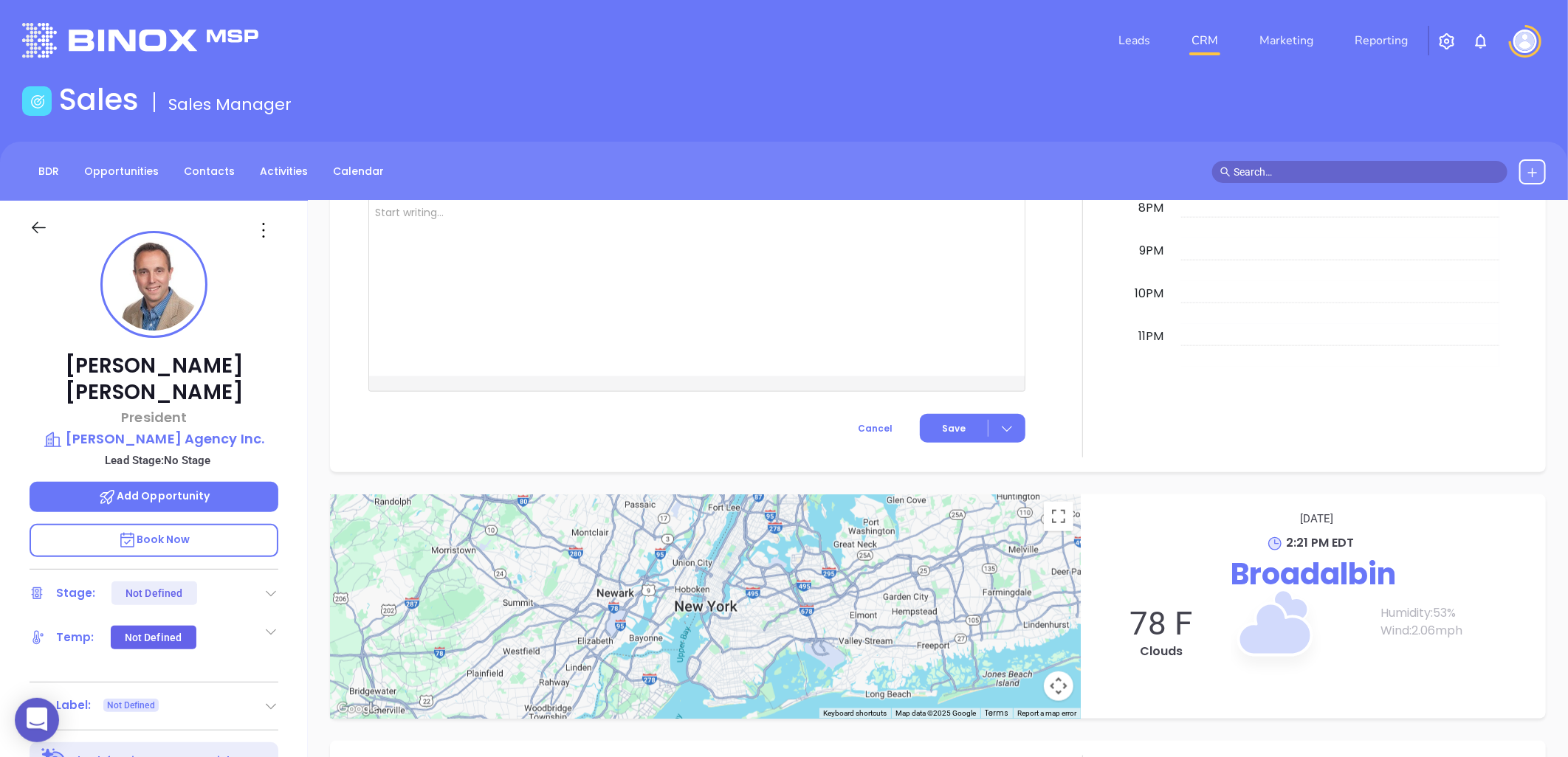
scroll to position [0, 0]
drag, startPoint x: 526, startPoint y: 306, endPoint x: 491, endPoint y: 297, distance: 36.1
click at [524, 306] on div at bounding box center [673, 289] width 609 height 177
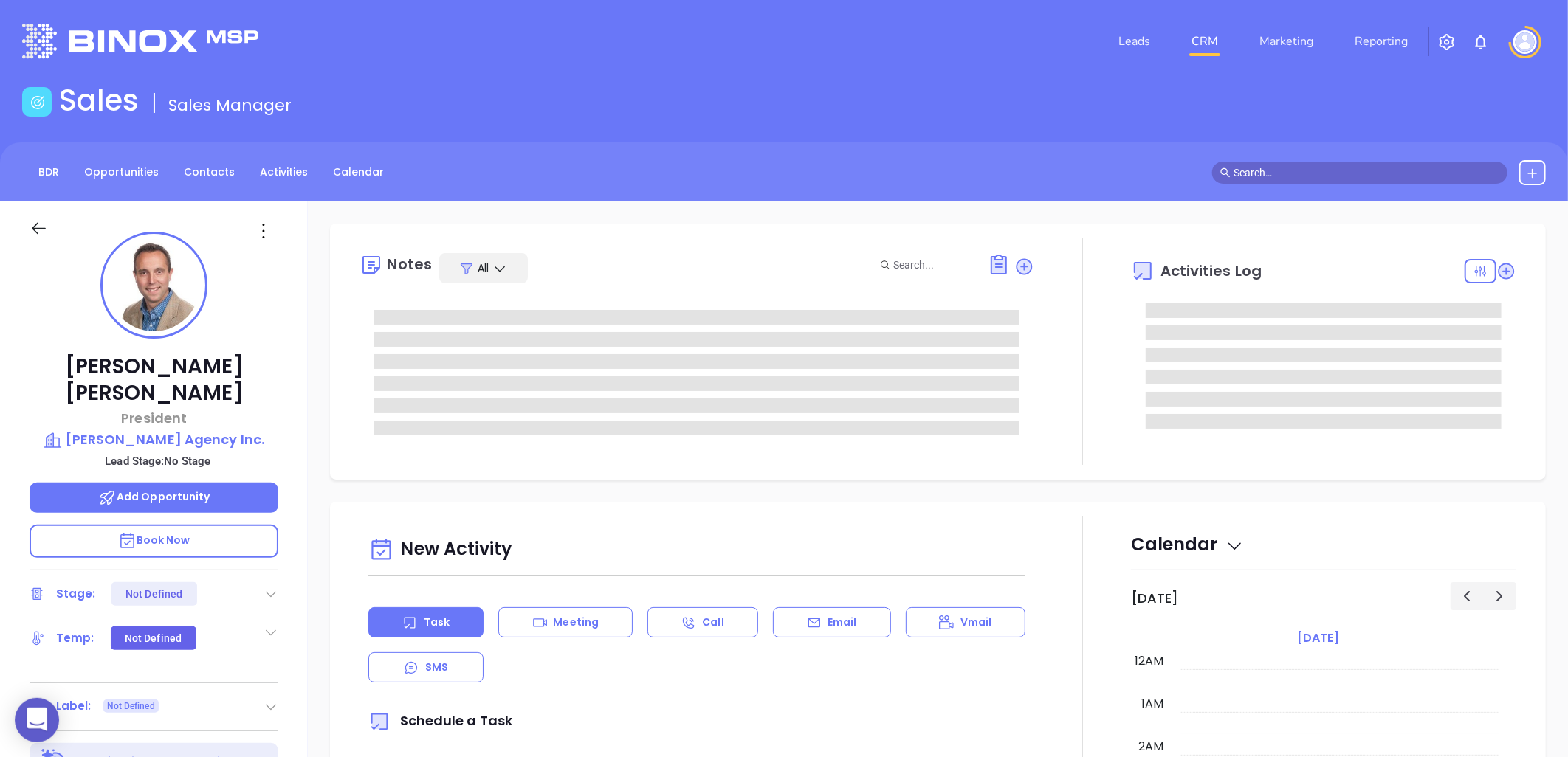
type input "[DATE]"
type input "[PERSON_NAME]"
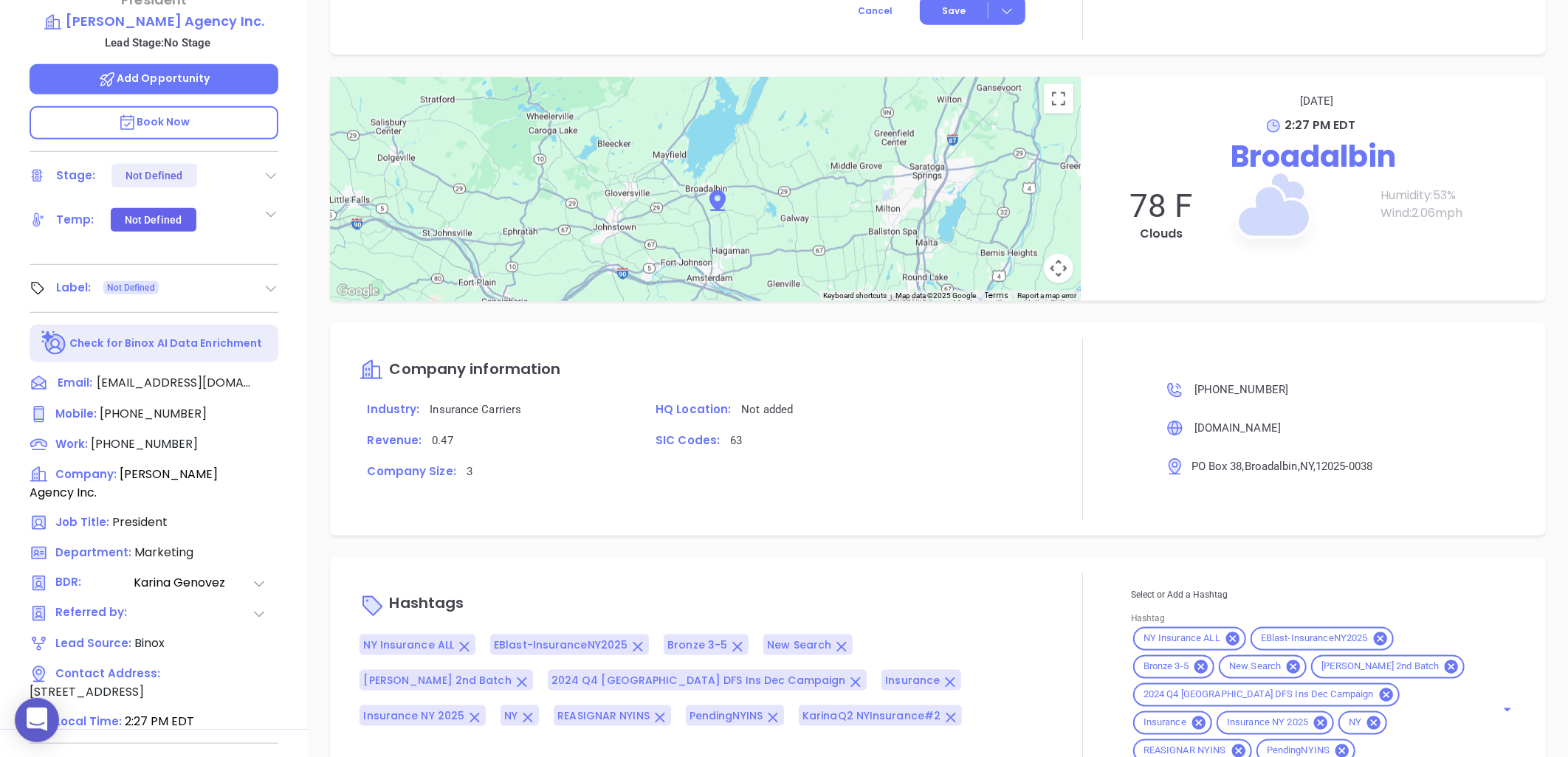
scroll to position [67, 0]
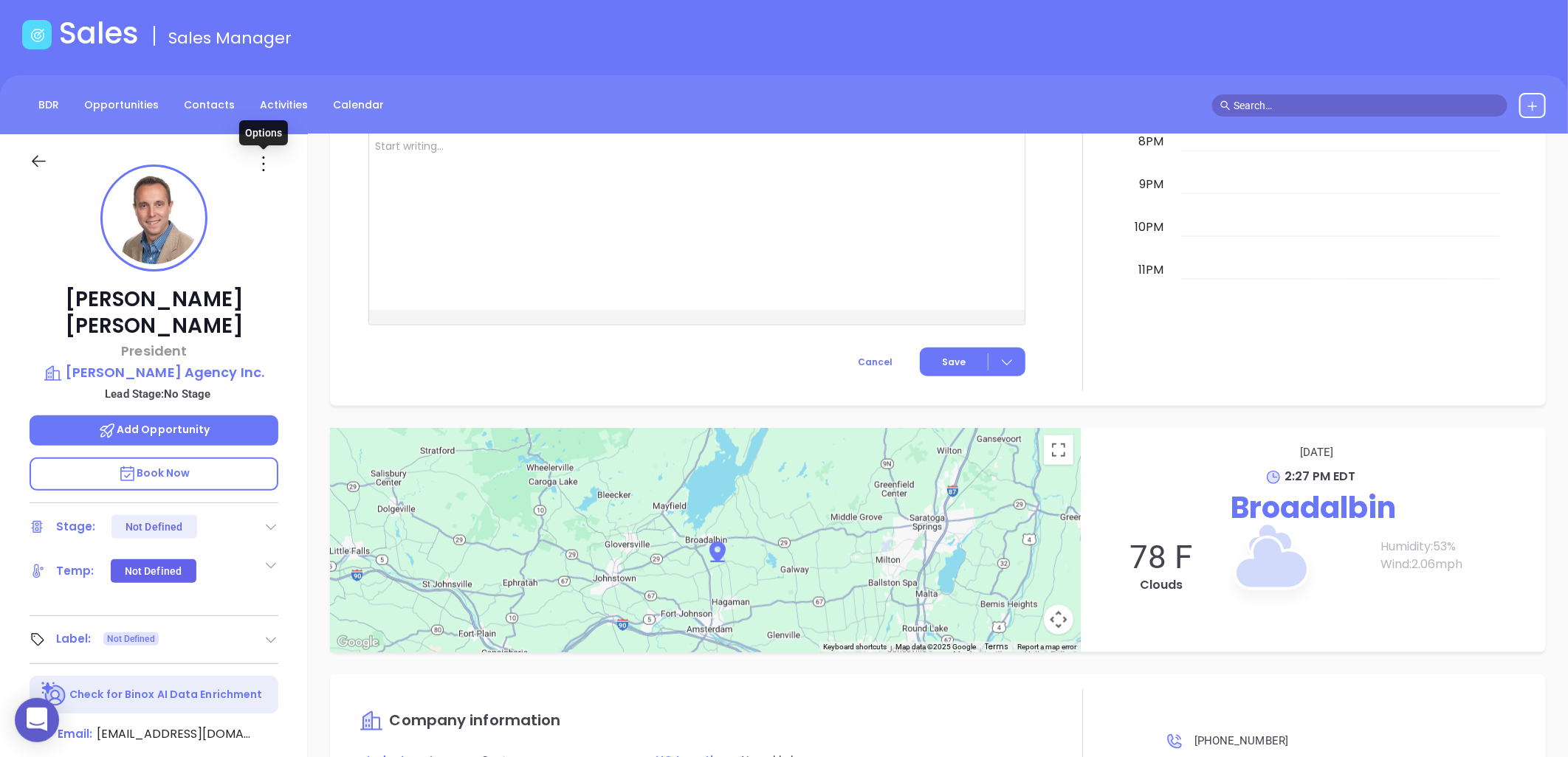
click at [260, 167] on icon at bounding box center [264, 163] width 23 height 23
click at [288, 321] on div "Edit" at bounding box center [336, 322] width 145 height 17
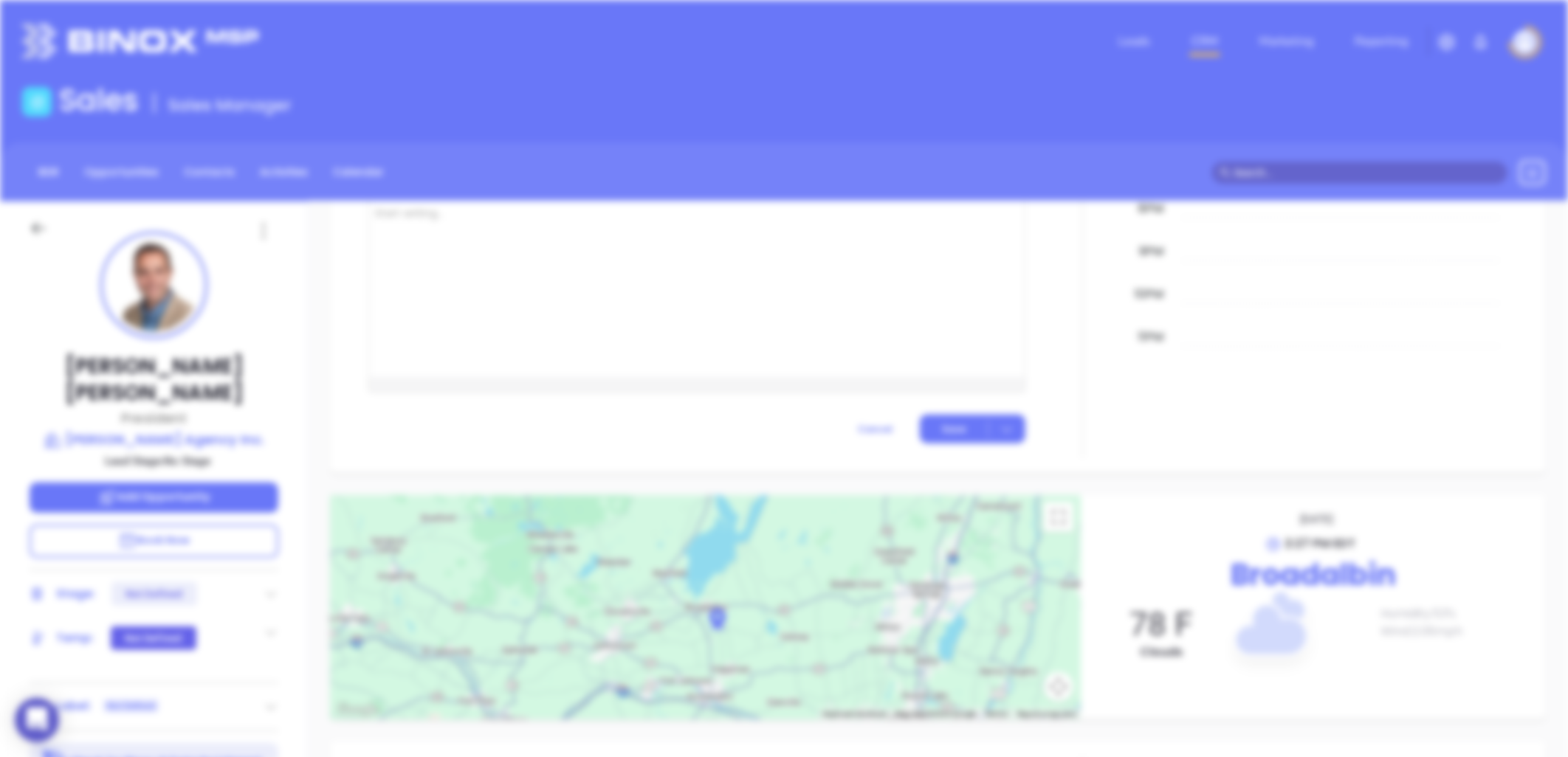
scroll to position [0, 0]
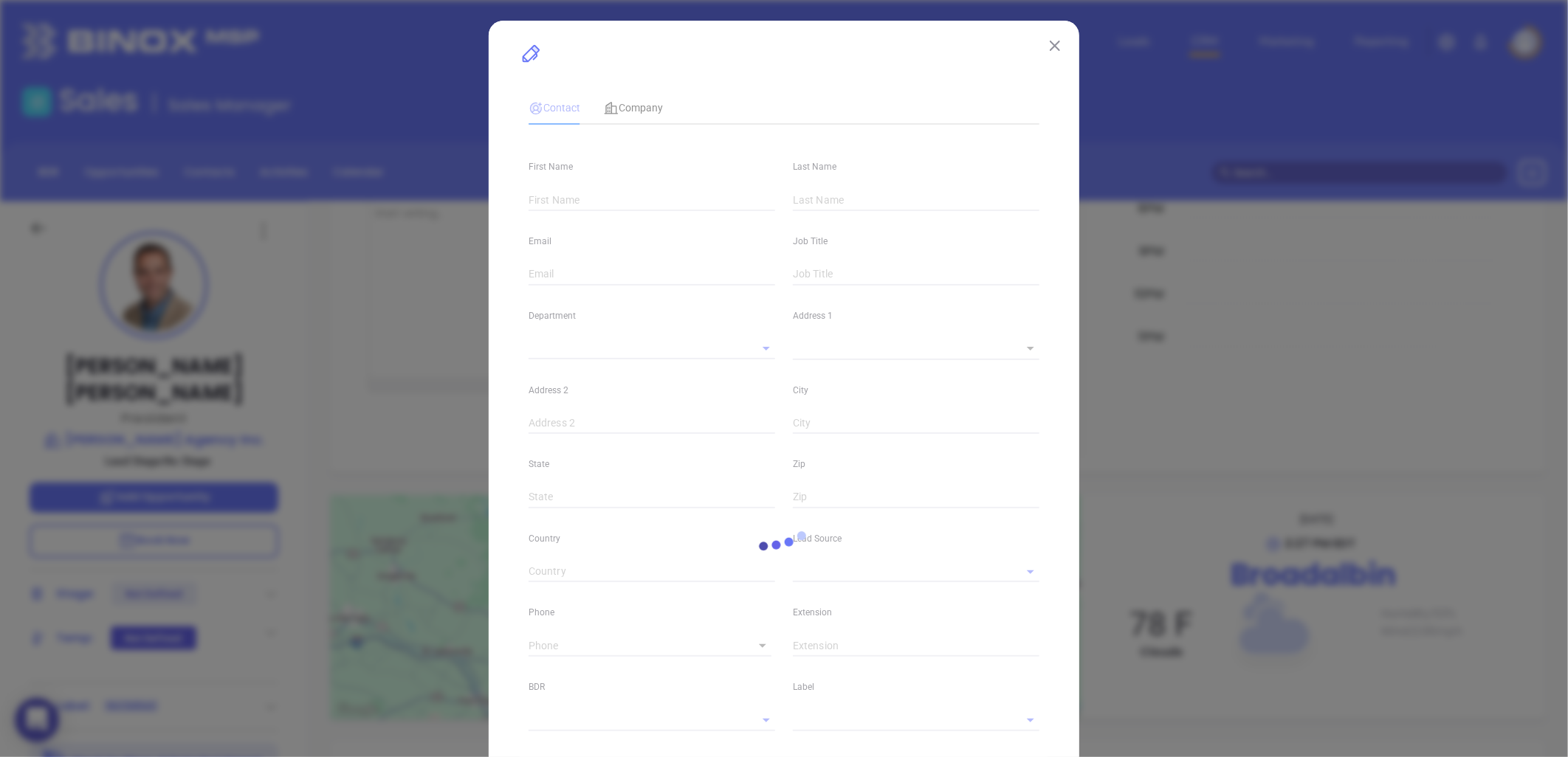
type input "[PERSON_NAME]"
type input "[EMAIL_ADDRESS][DOMAIN_NAME]"
type input "President"
type input "1"
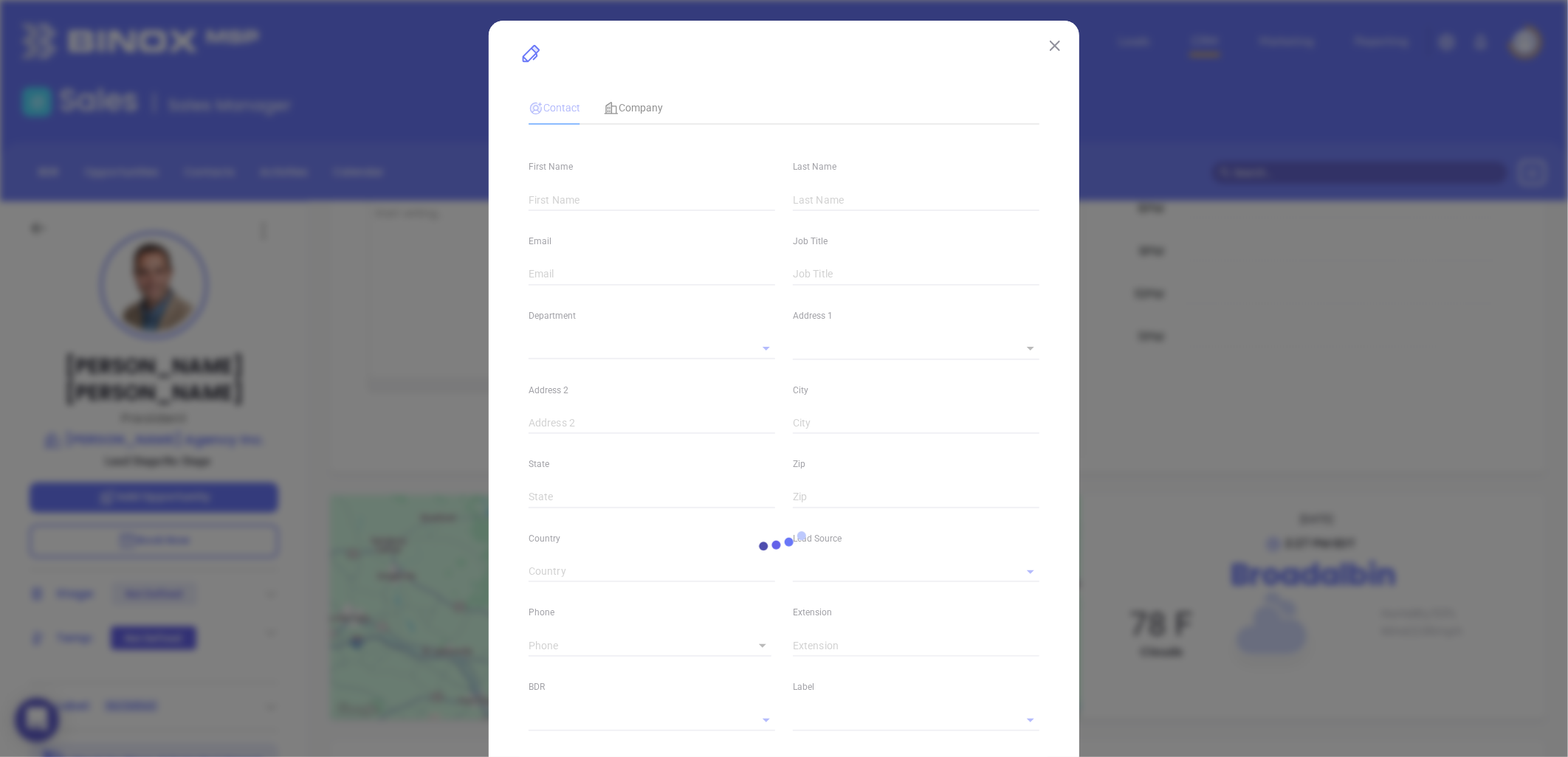
type input "[DOMAIN_NAME][URL][PERSON_NAME]"
type input "Marketing"
type input "Binox"
type input "[PERSON_NAME]"
type input "[PHONE_NUMBER]"
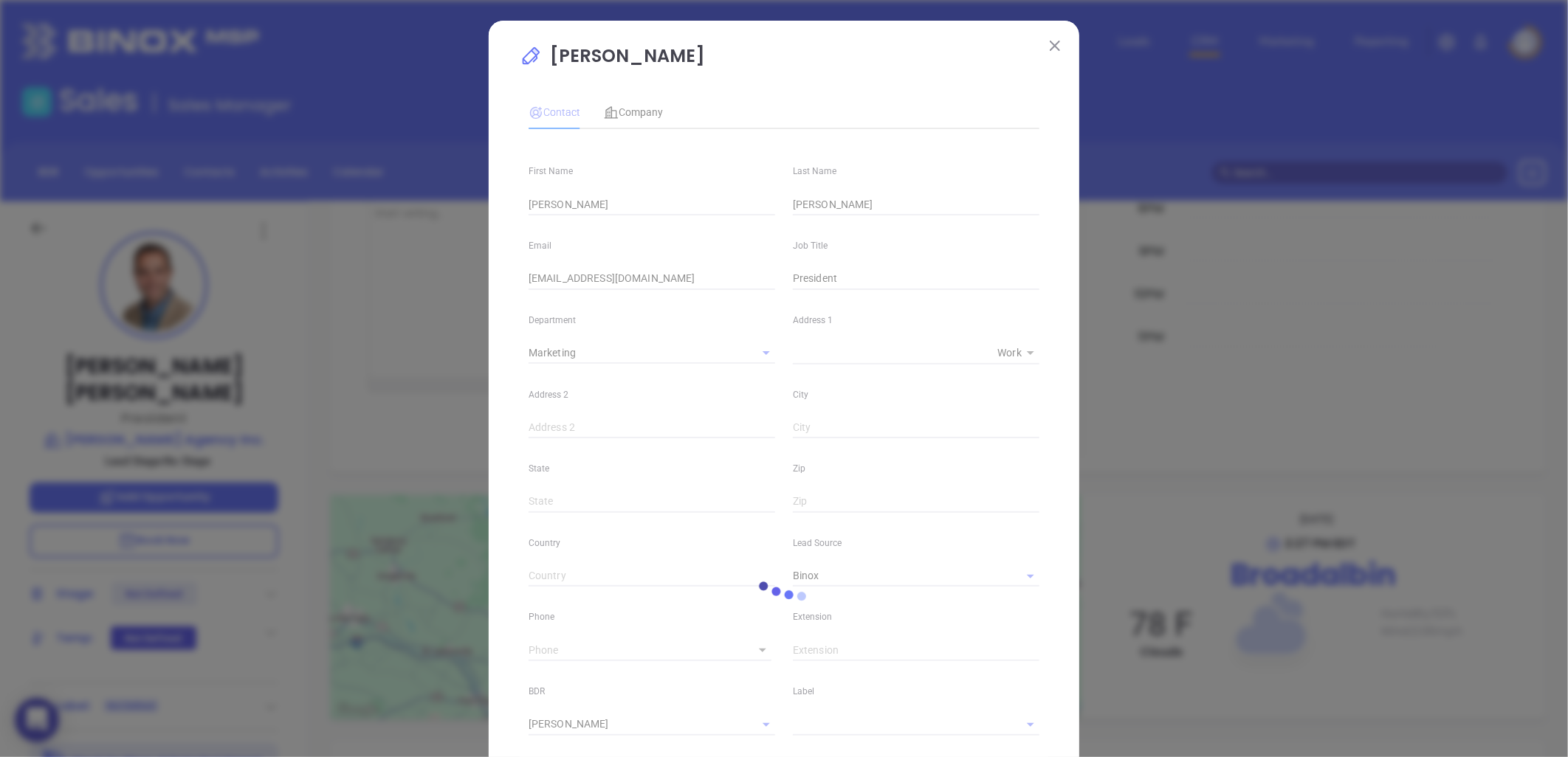
type input "1"
click at [639, 111] on span "Company" at bounding box center [633, 112] width 59 height 12
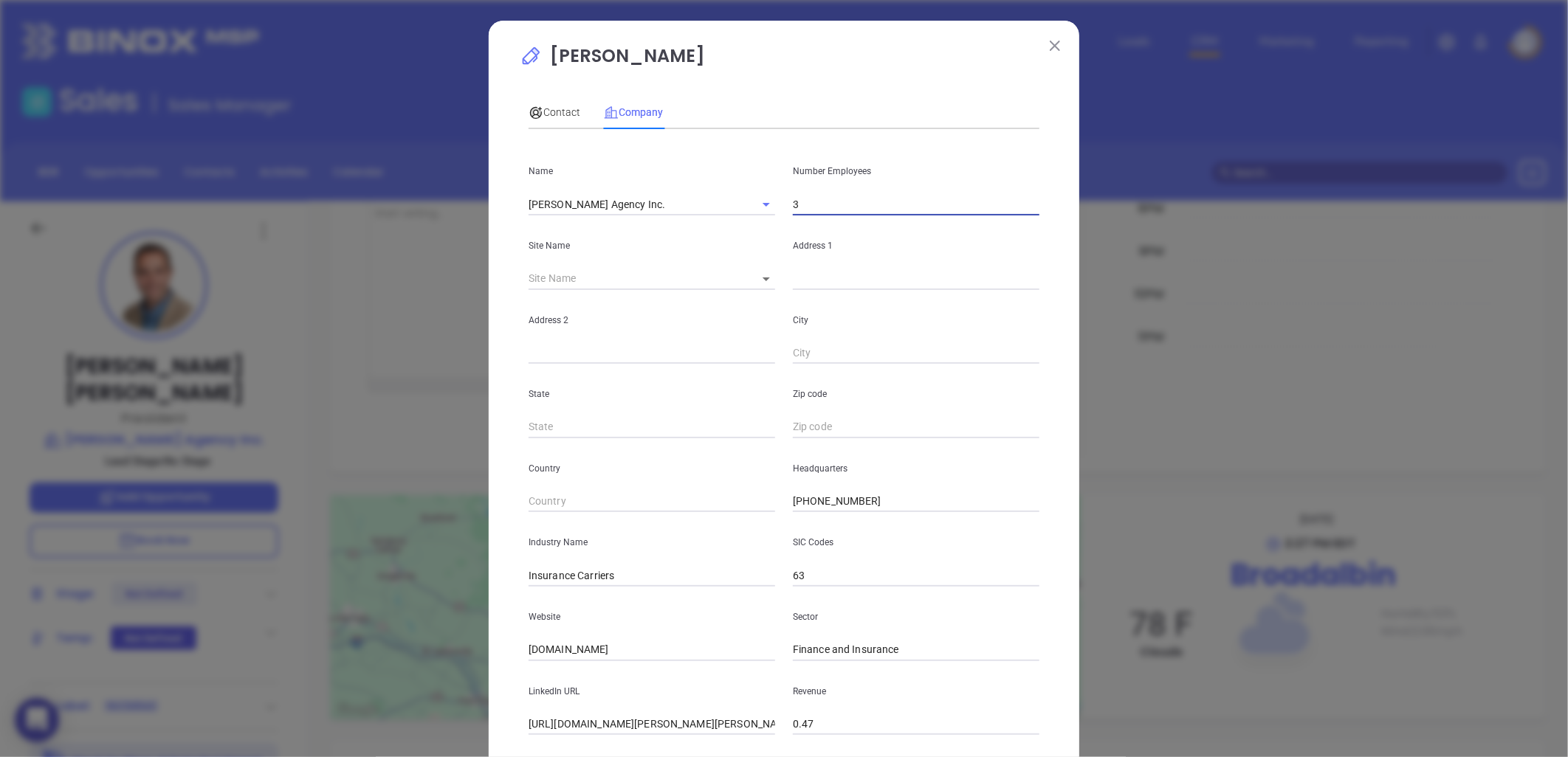
click at [807, 201] on input "3" at bounding box center [915, 204] width 246 height 22
type input "5"
click at [541, 117] on span "Contact" at bounding box center [554, 112] width 51 height 12
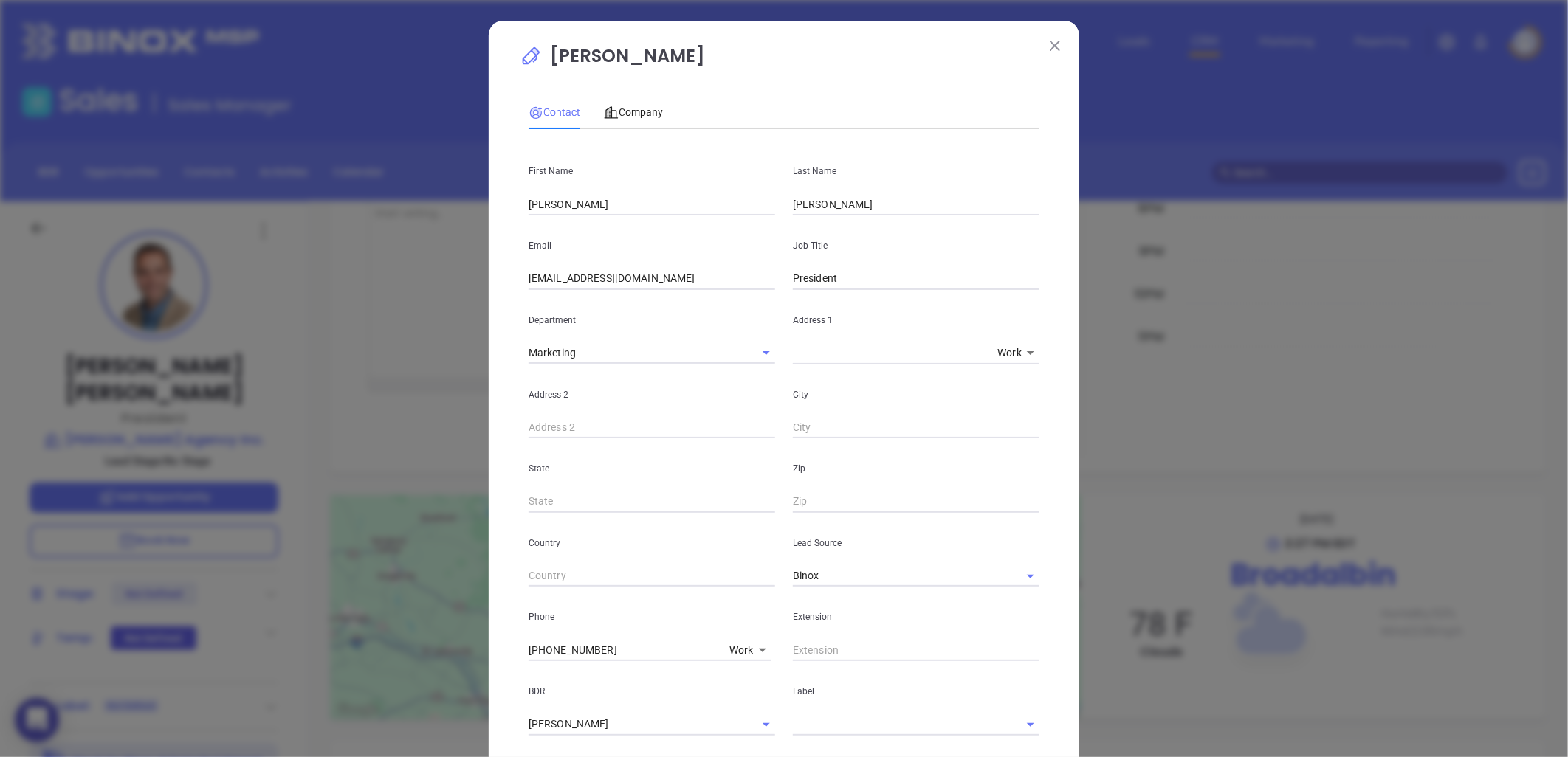
scroll to position [403, 0]
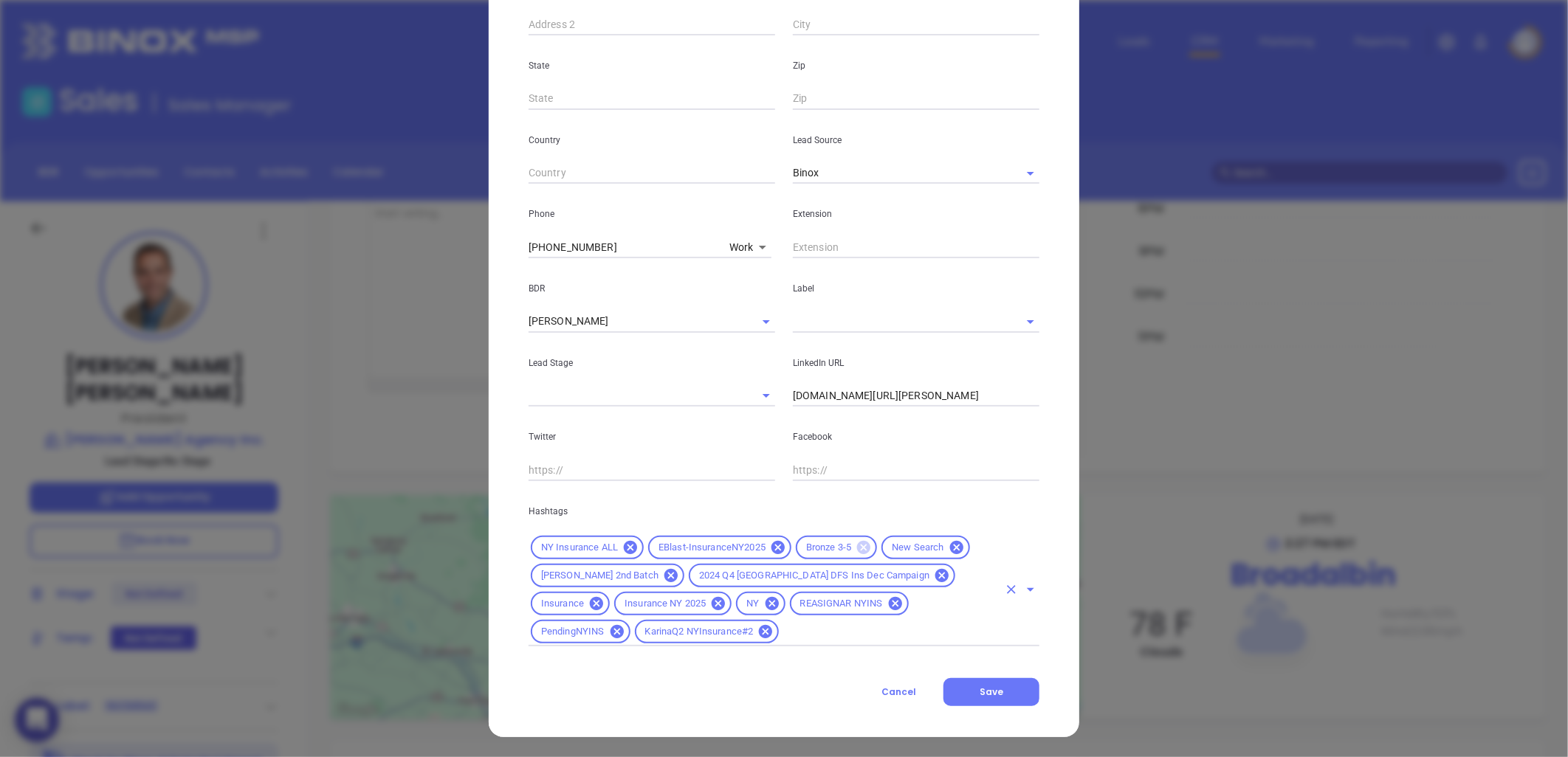
click at [860, 544] on icon at bounding box center [864, 548] width 13 height 13
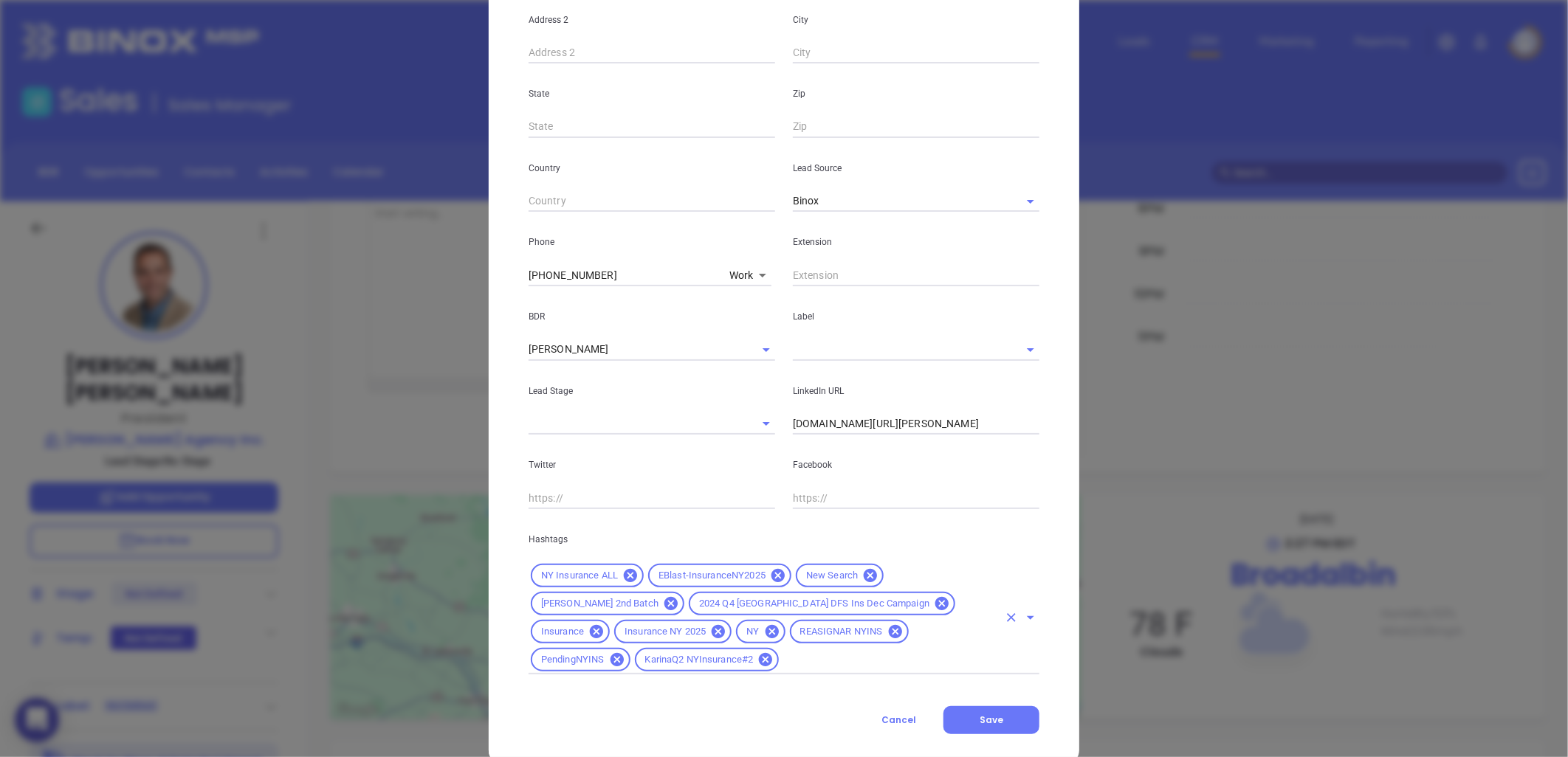
drag, startPoint x: 915, startPoint y: 633, endPoint x: 899, endPoint y: 631, distance: 16.1
click at [913, 651] on input "text" at bounding box center [890, 660] width 217 height 18
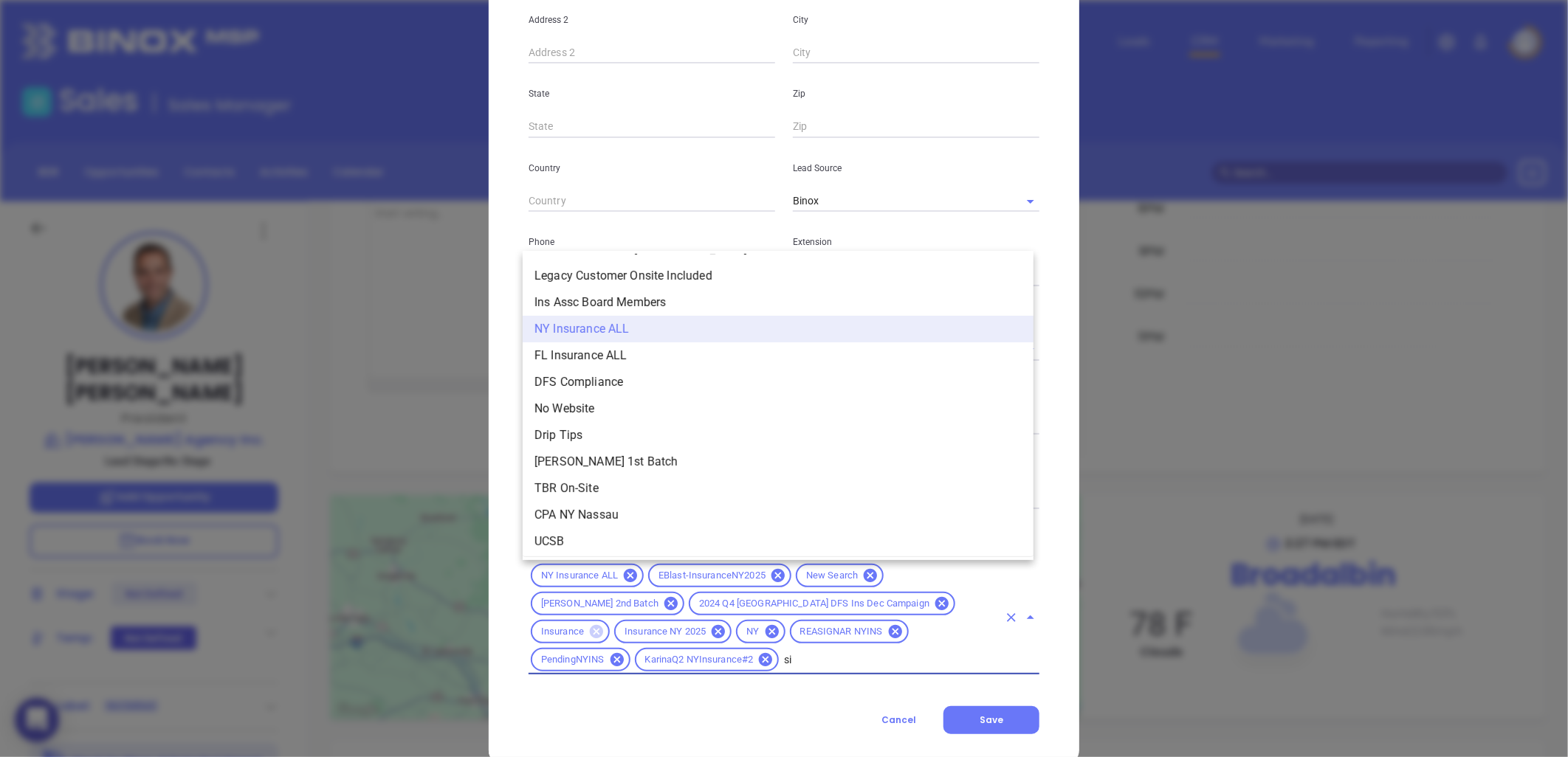
scroll to position [0, 0]
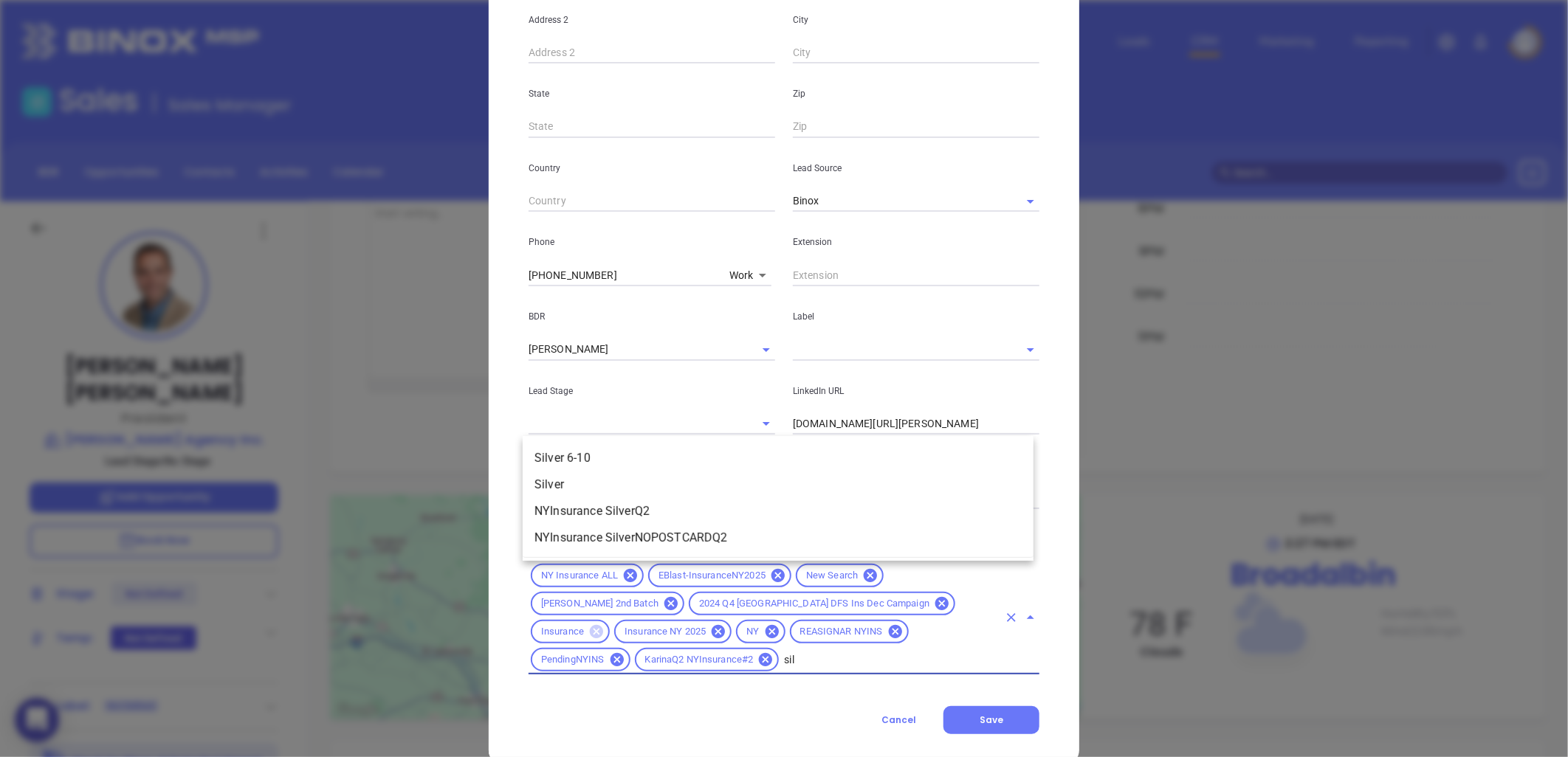
type input "silv"
click at [649, 446] on li "Silver 6-10" at bounding box center [778, 459] width 511 height 27
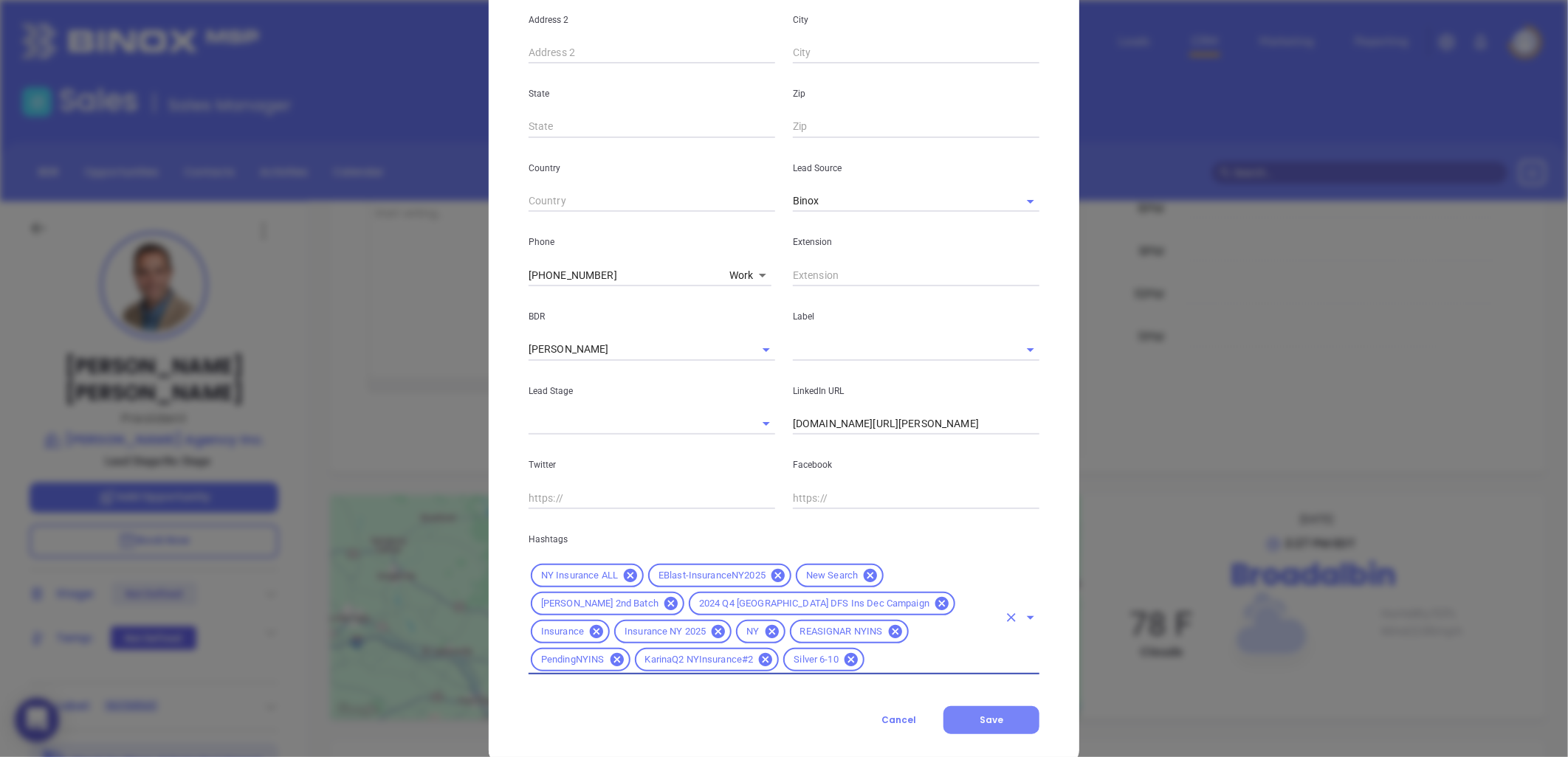
click at [993, 714] on span "Save" at bounding box center [991, 720] width 23 height 12
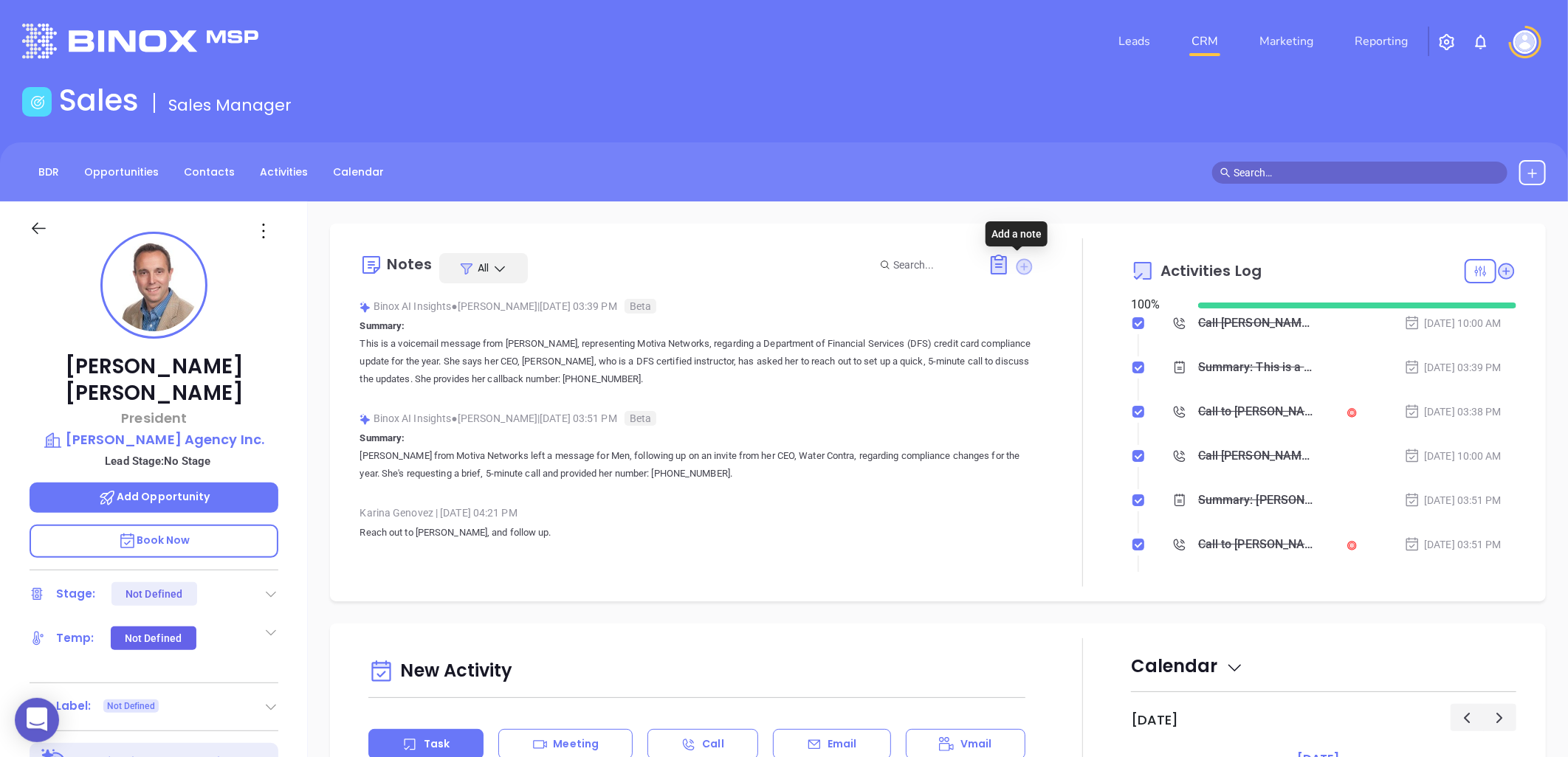
click at [1022, 264] on icon at bounding box center [1025, 267] width 15 height 15
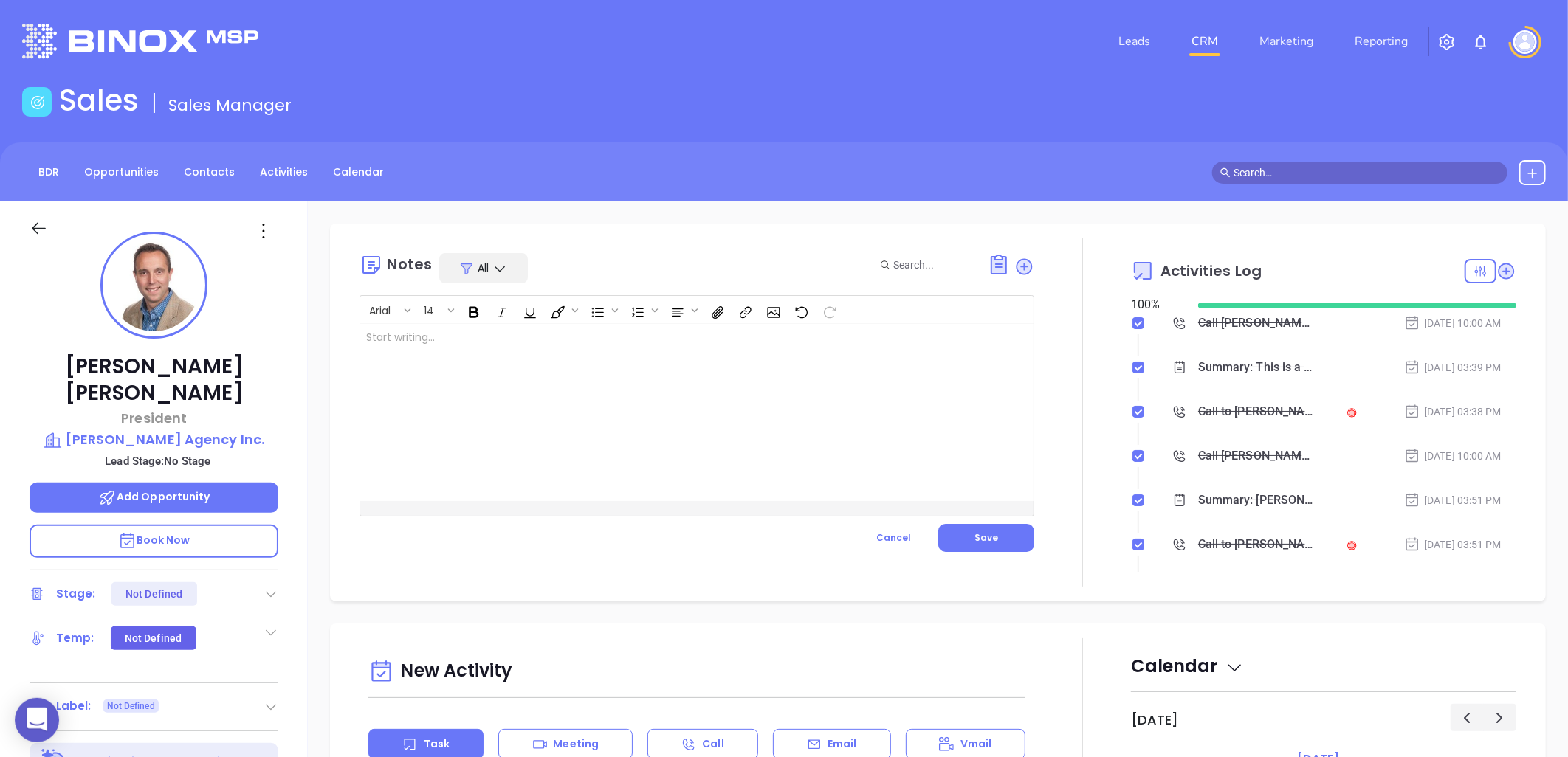
click at [636, 337] on div at bounding box center [672, 413] width 626 height 177
drag, startPoint x: 984, startPoint y: 537, endPoint x: 1120, endPoint y: 450, distance: 161.4
click at [983, 539] on span "Save" at bounding box center [986, 537] width 23 height 12
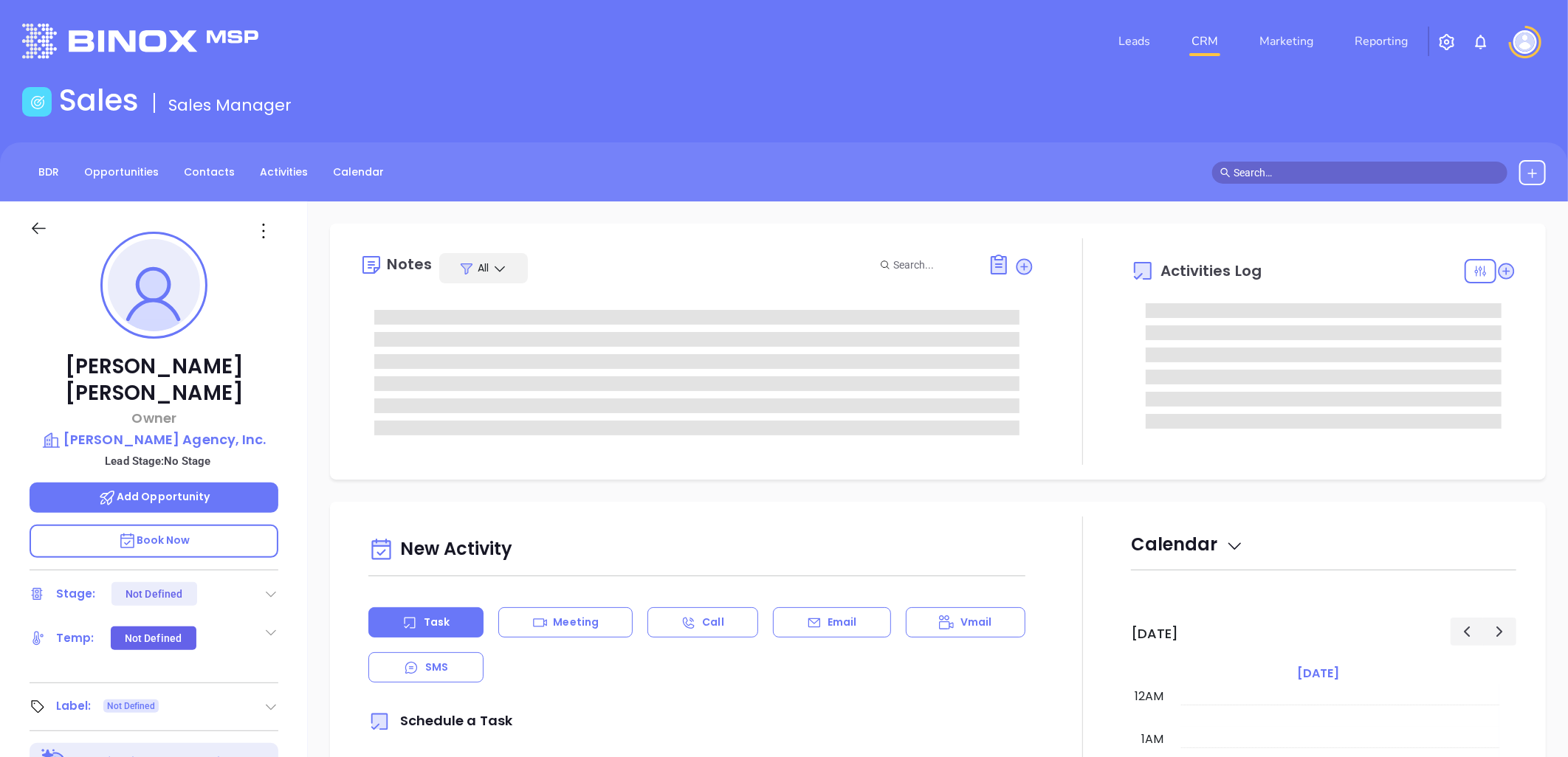
scroll to position [429, 0]
type input "[PERSON_NAME]"
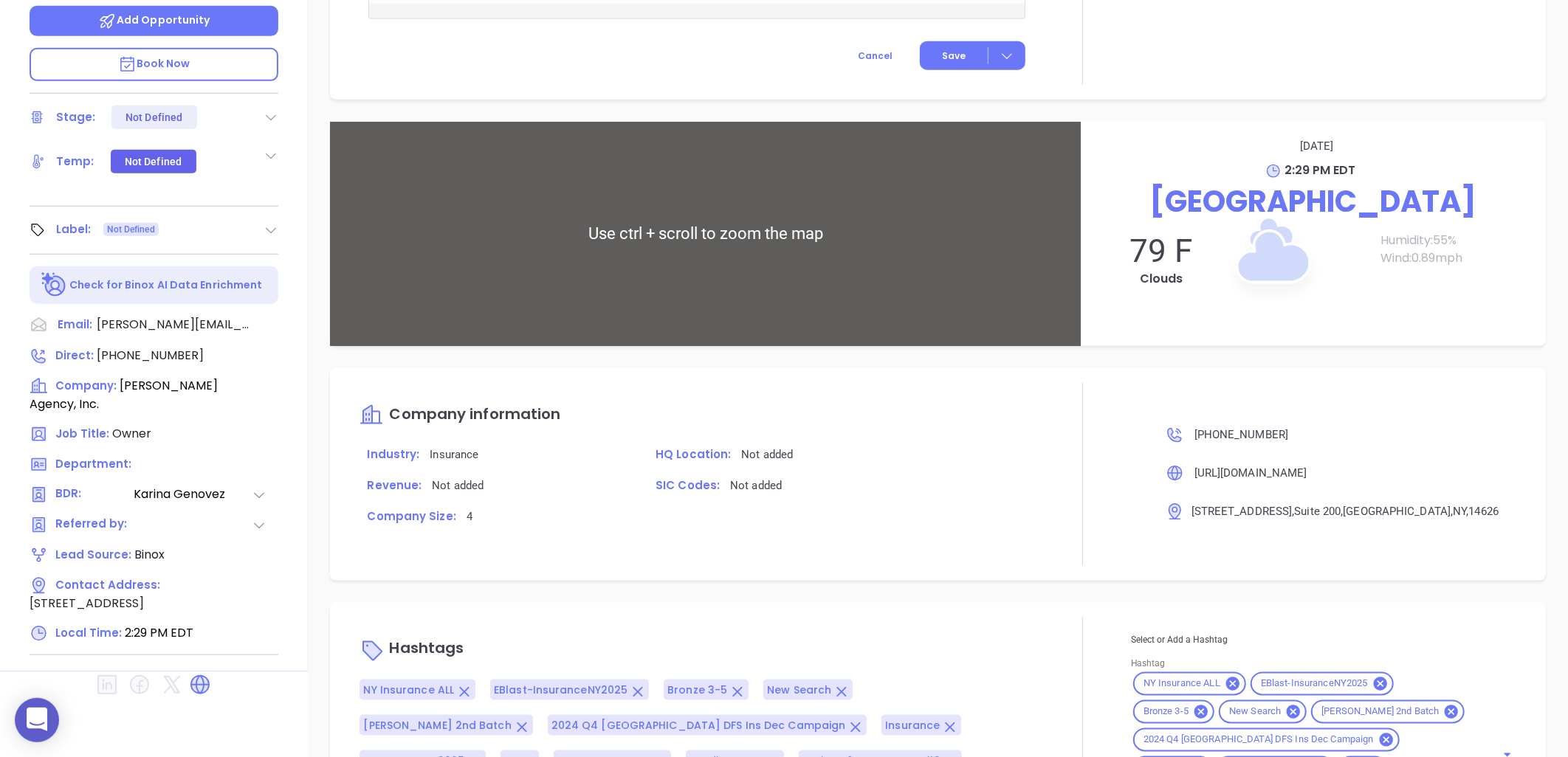
scroll to position [1021, 0]
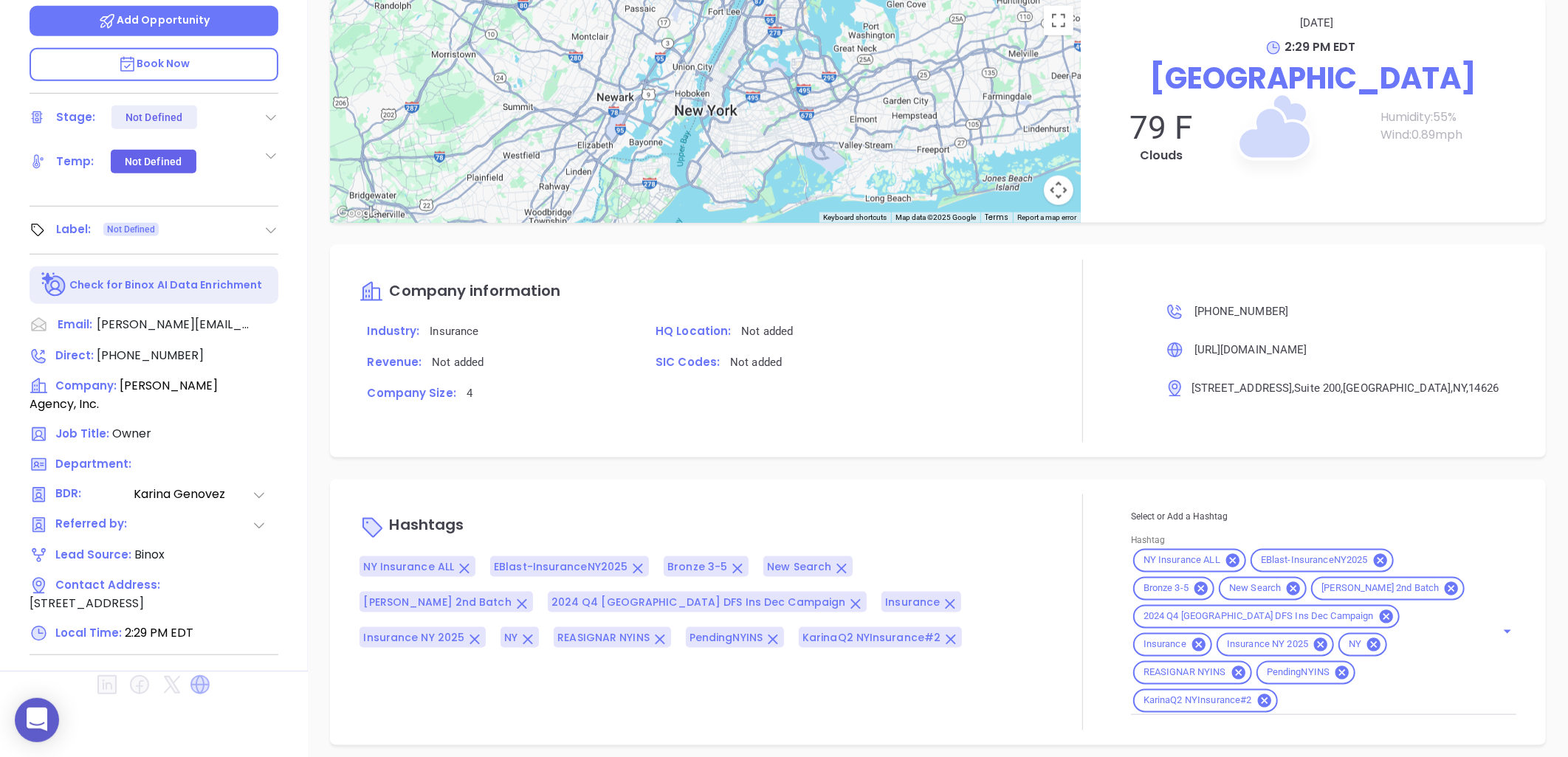
click at [203, 676] on icon at bounding box center [200, 685] width 19 height 19
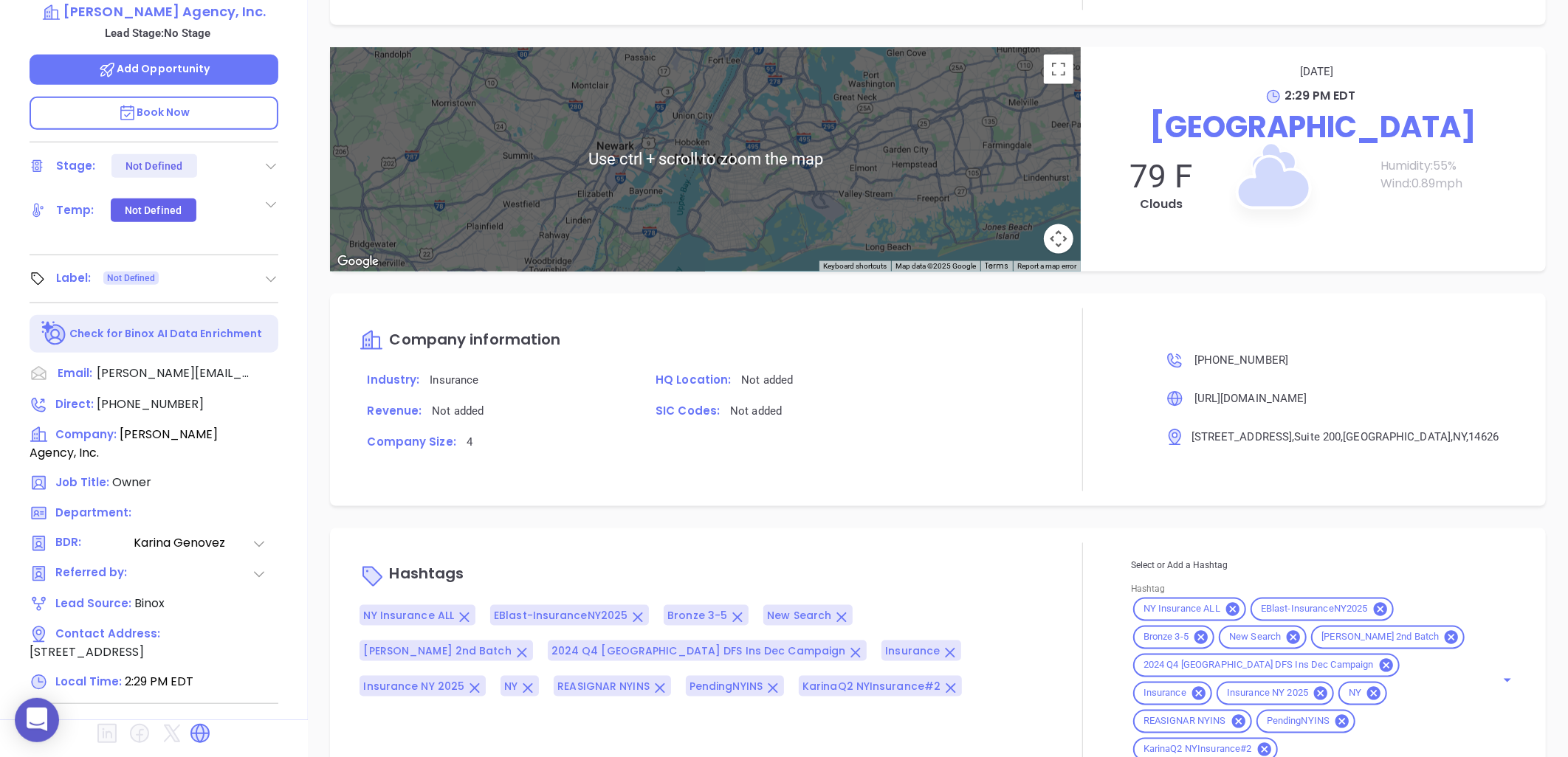
scroll to position [477, 0]
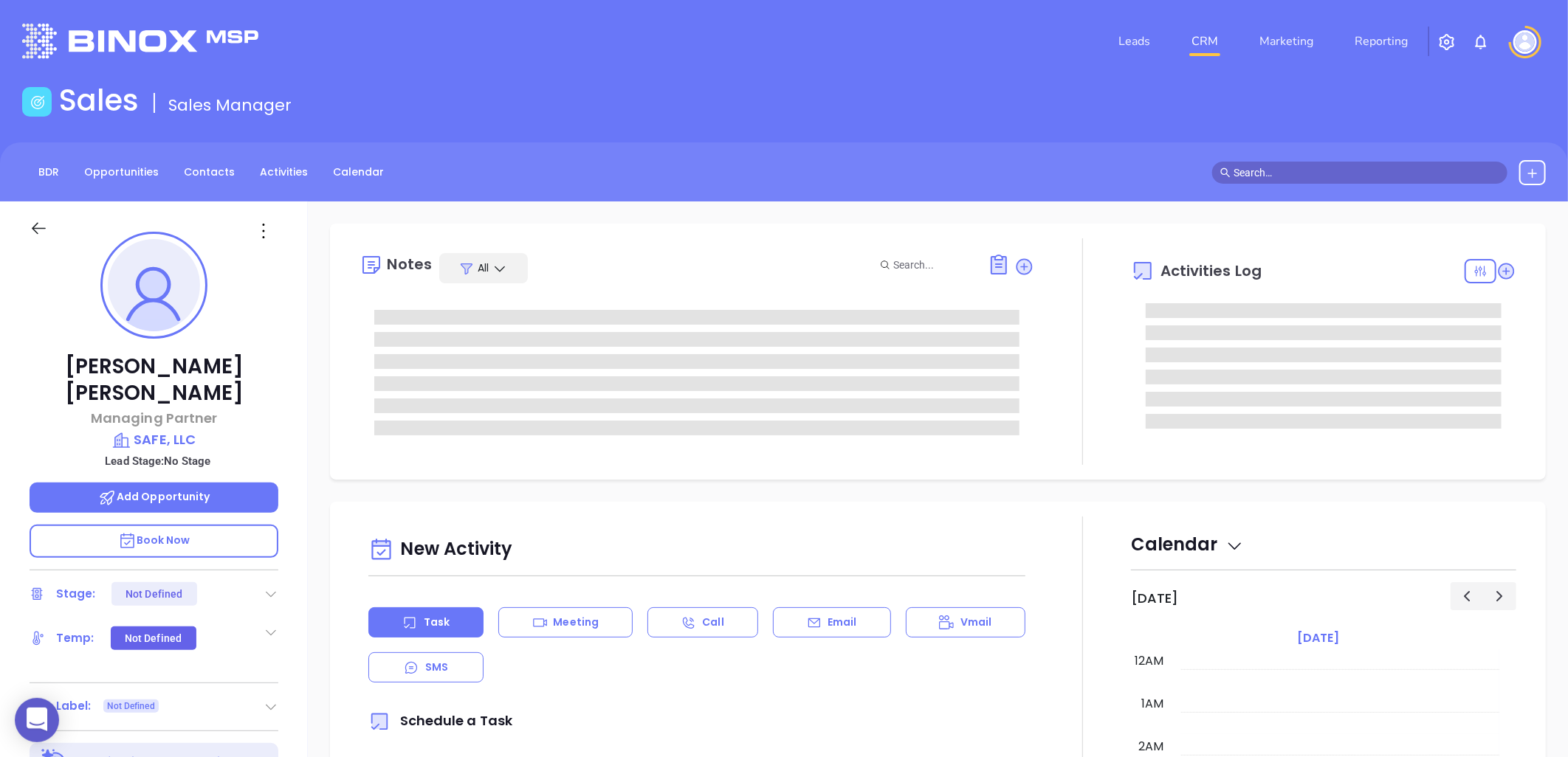
type input "[DATE]"
type input "[PERSON_NAME]"
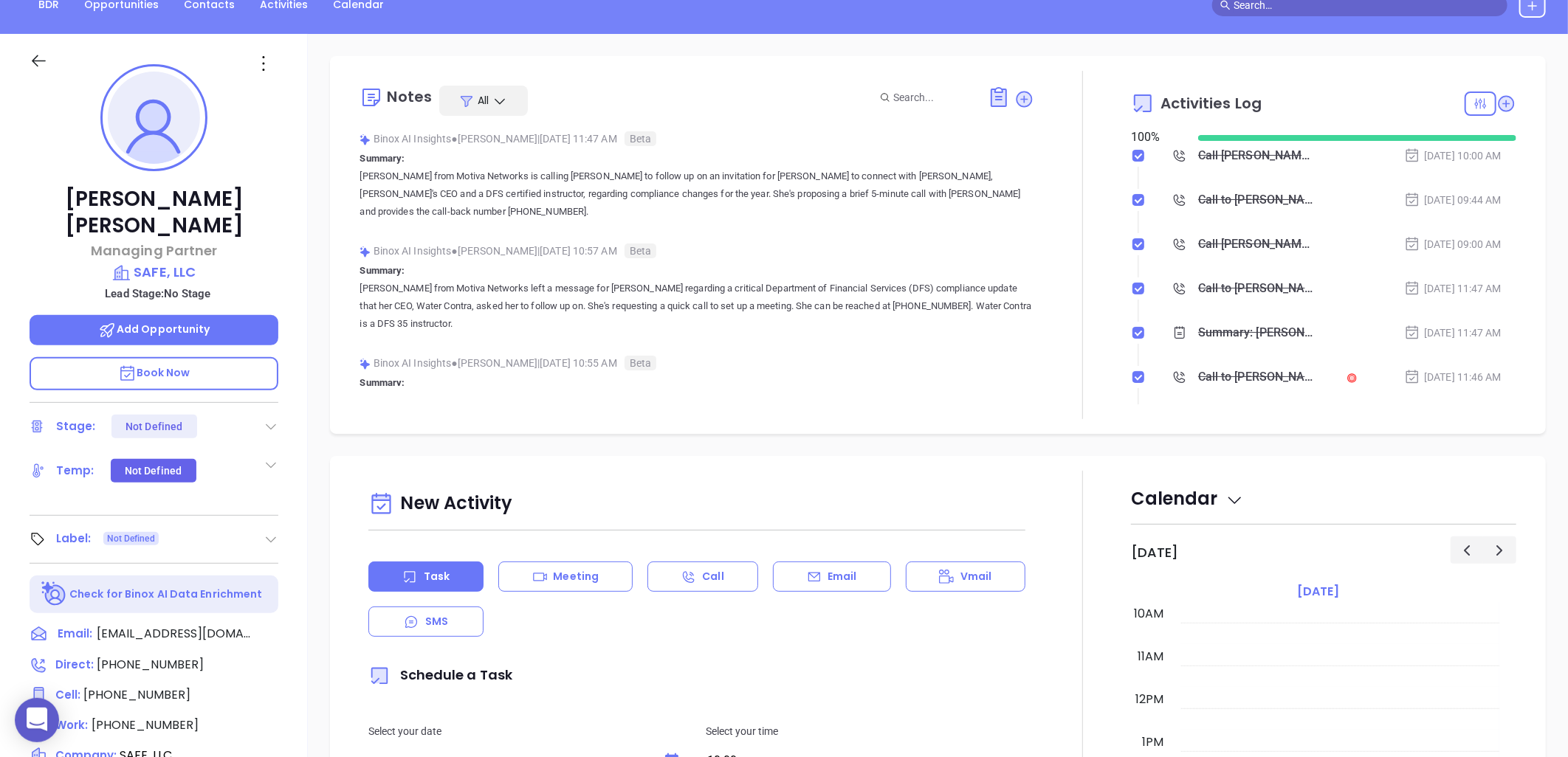
scroll to position [477, 0]
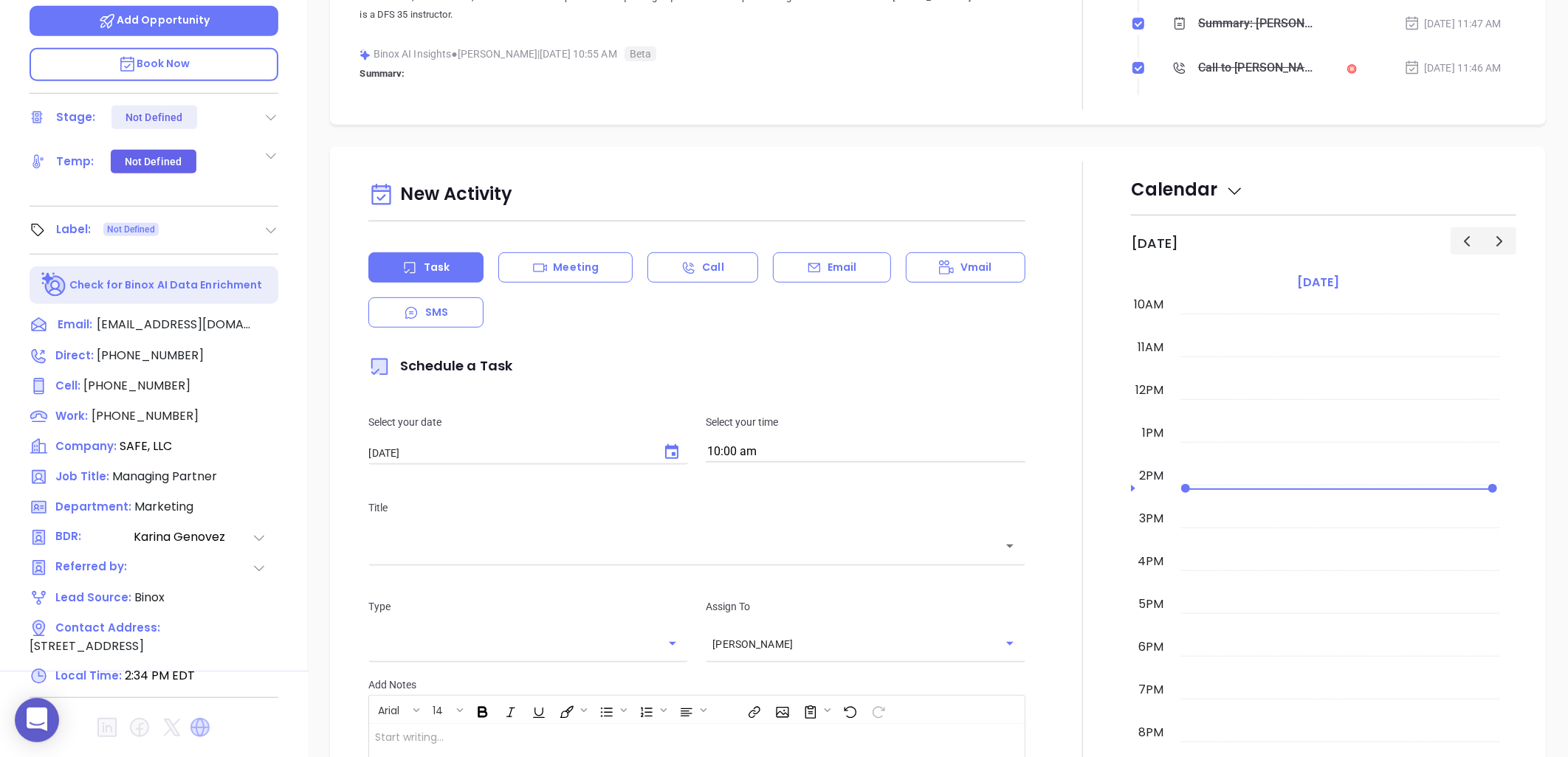
click at [196, 718] on icon at bounding box center [200, 727] width 19 height 19
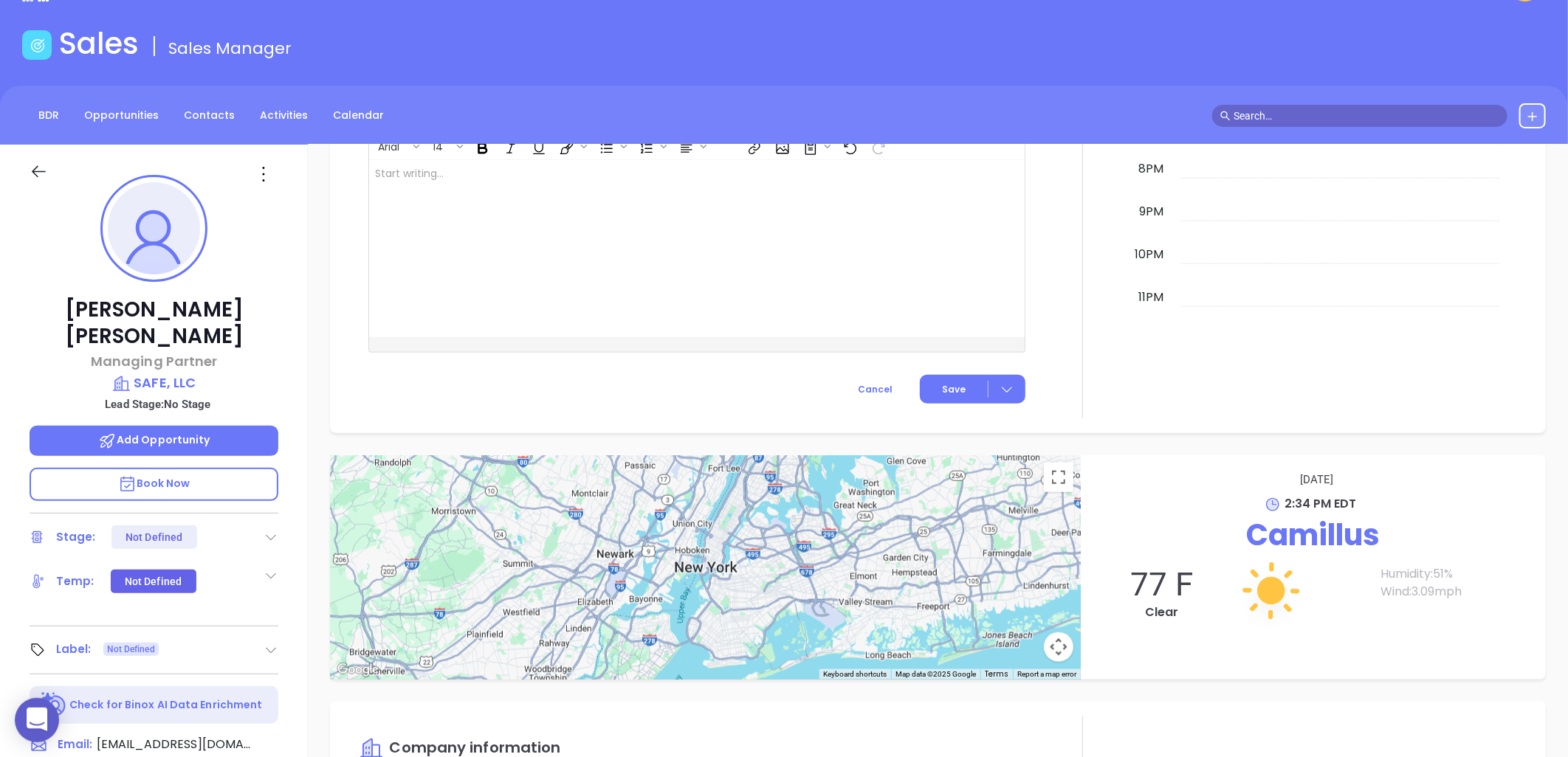
scroll to position [0, 0]
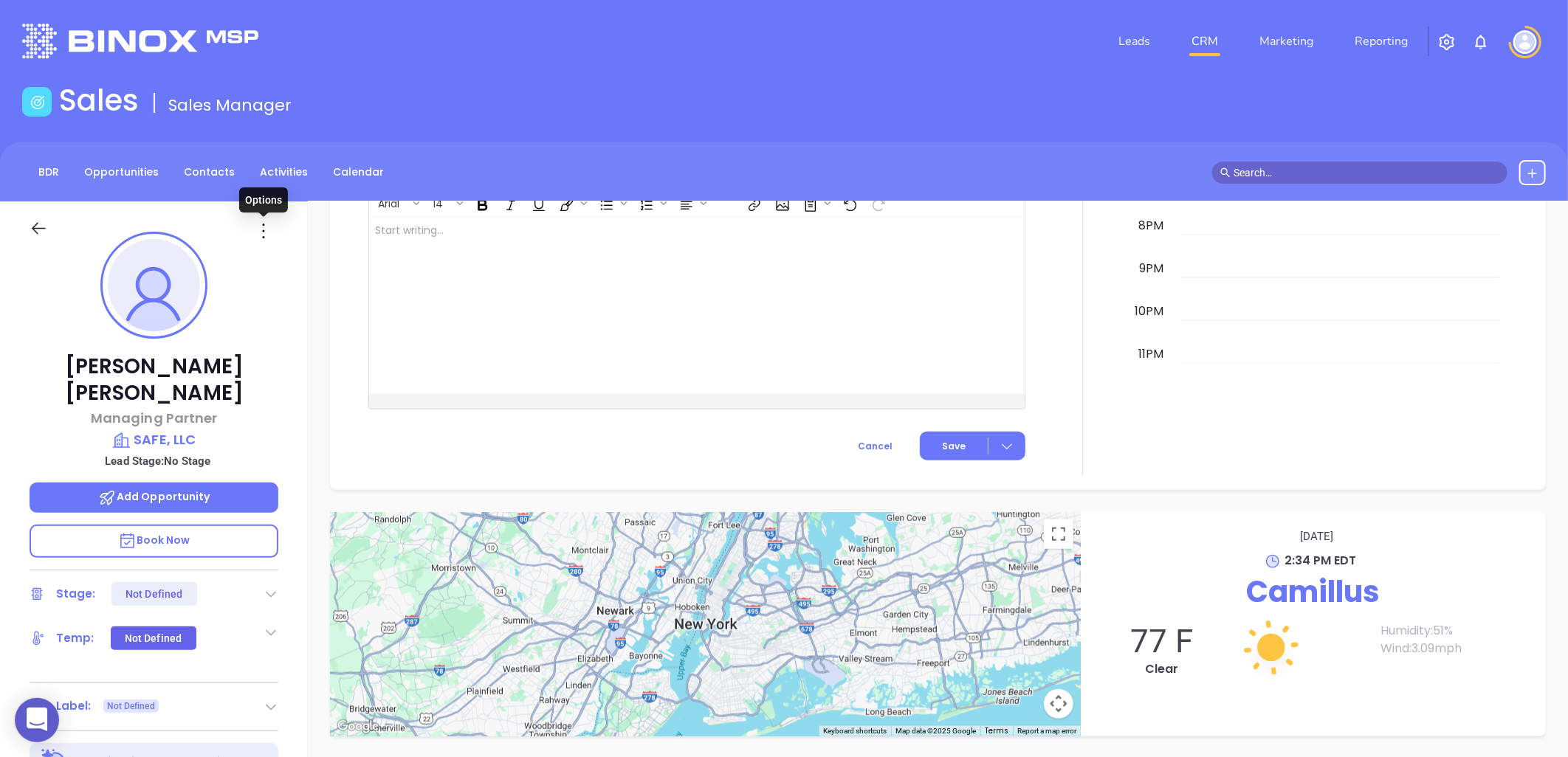
click at [261, 225] on icon at bounding box center [264, 230] width 23 height 23
click at [280, 391] on div "Edit" at bounding box center [336, 389] width 145 height 17
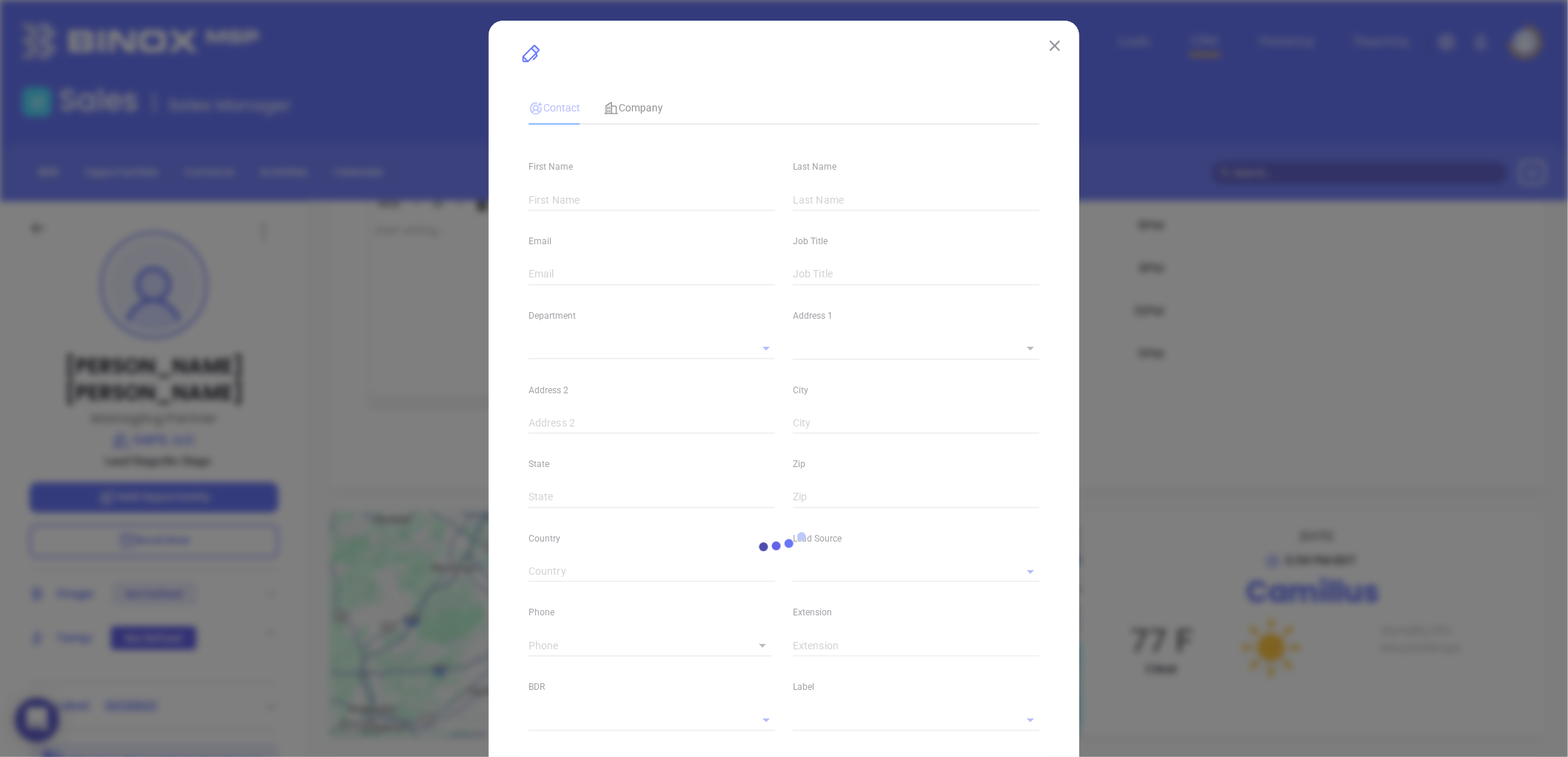
type input "Gina"
type input "Emerson"
type input "gemerson@safetpa.com"
type input "Managing Partner"
type textarea "2556 Hambletonian Way"
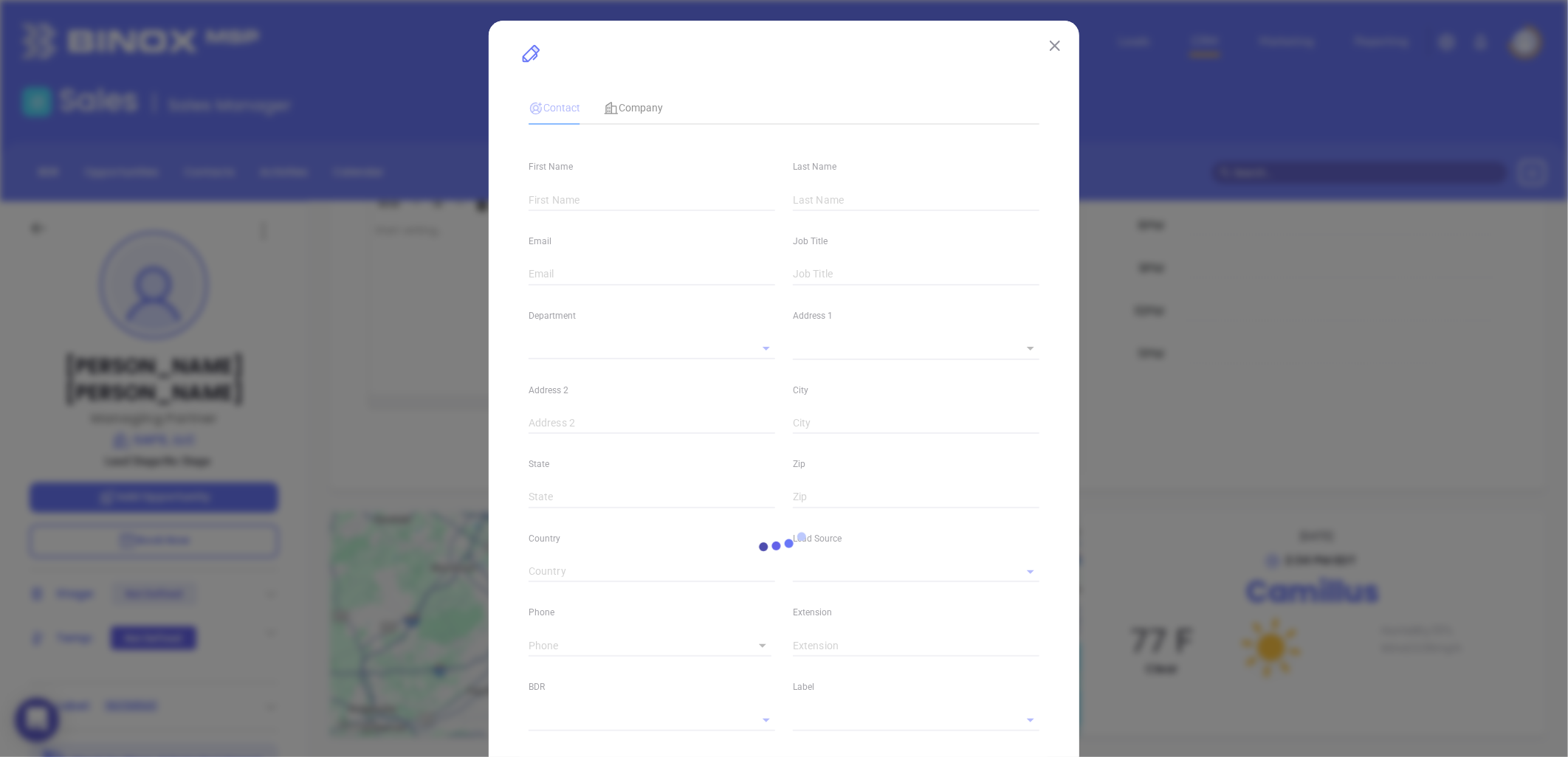
type input "1"
type input "Camillus"
type input "NY"
type input "13031"
type input "Marketing"
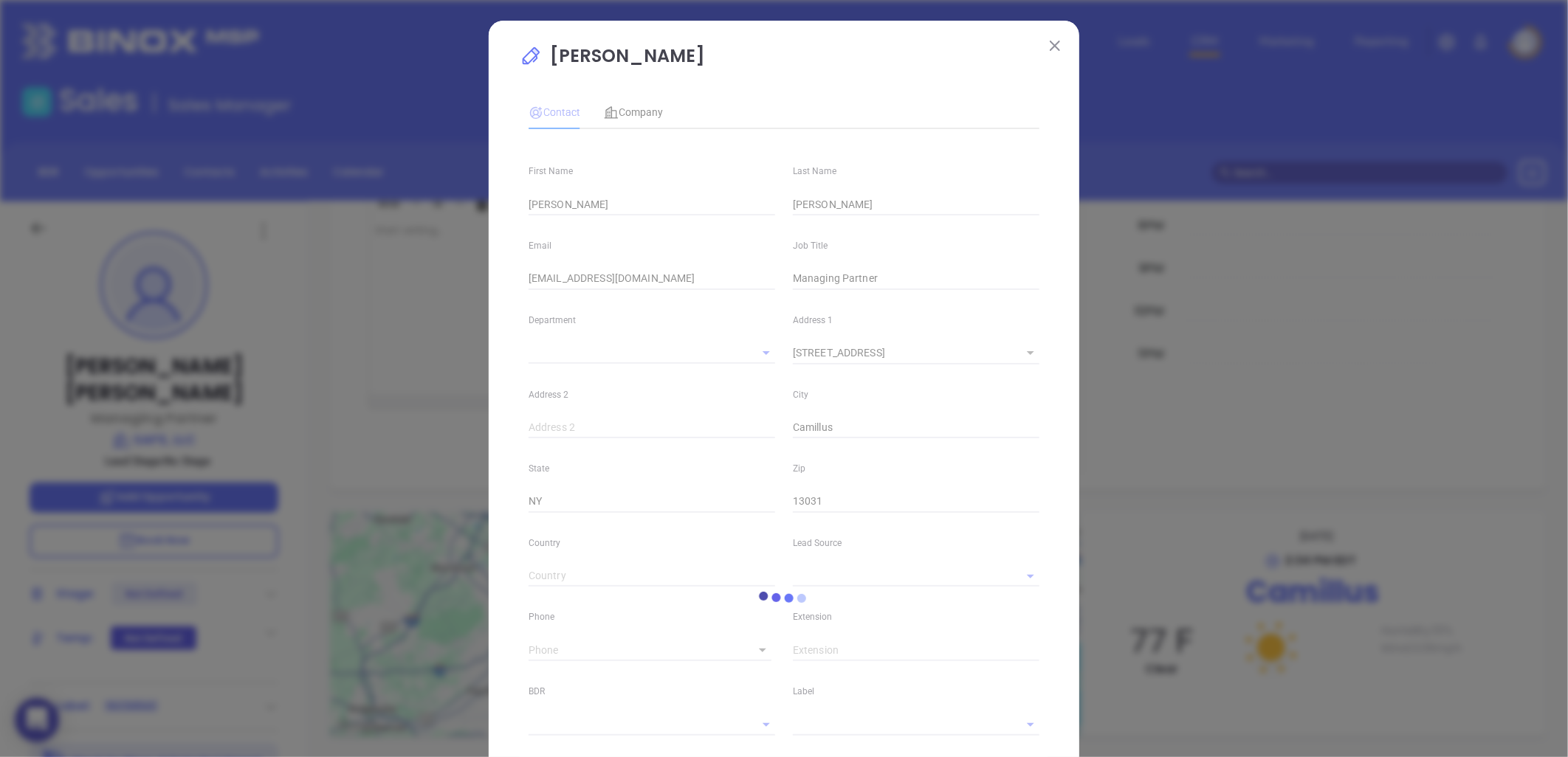
type input "Binox"
type input "Karina Genovez"
type input "(315) 701-1600"
type input "1"
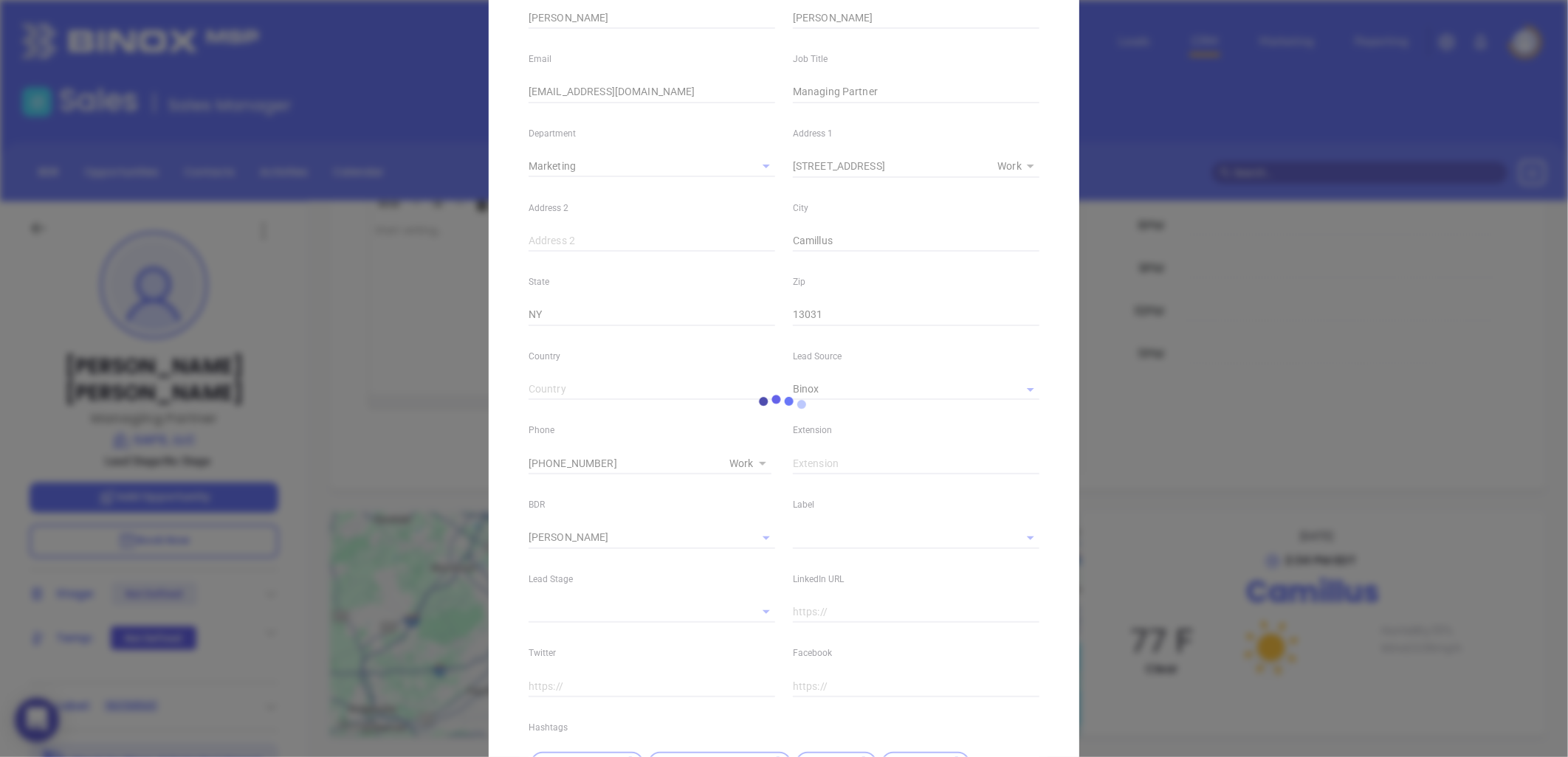
scroll to position [403, 0]
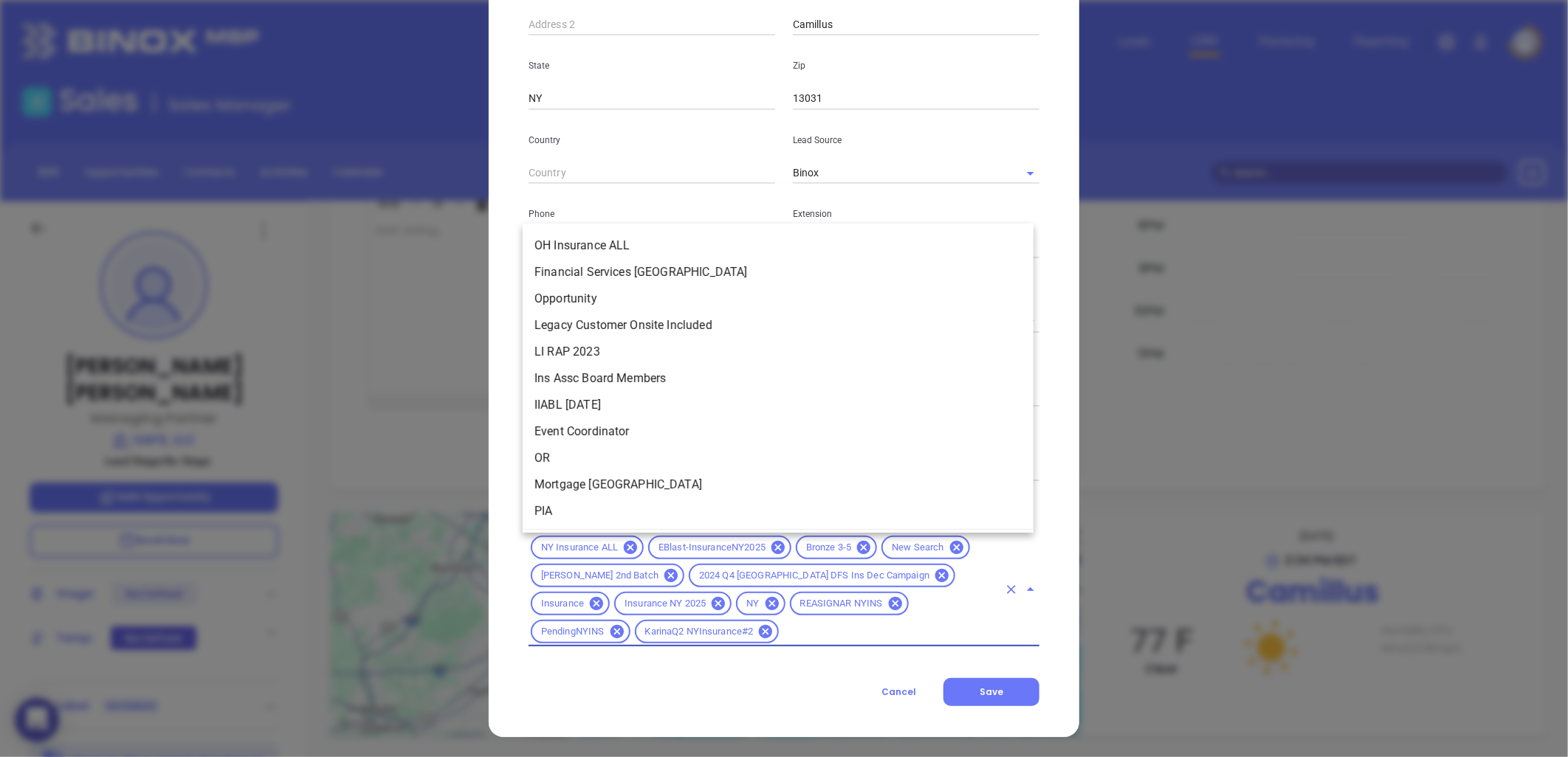
click at [781, 637] on input "text" at bounding box center [890, 632] width 217 height 18
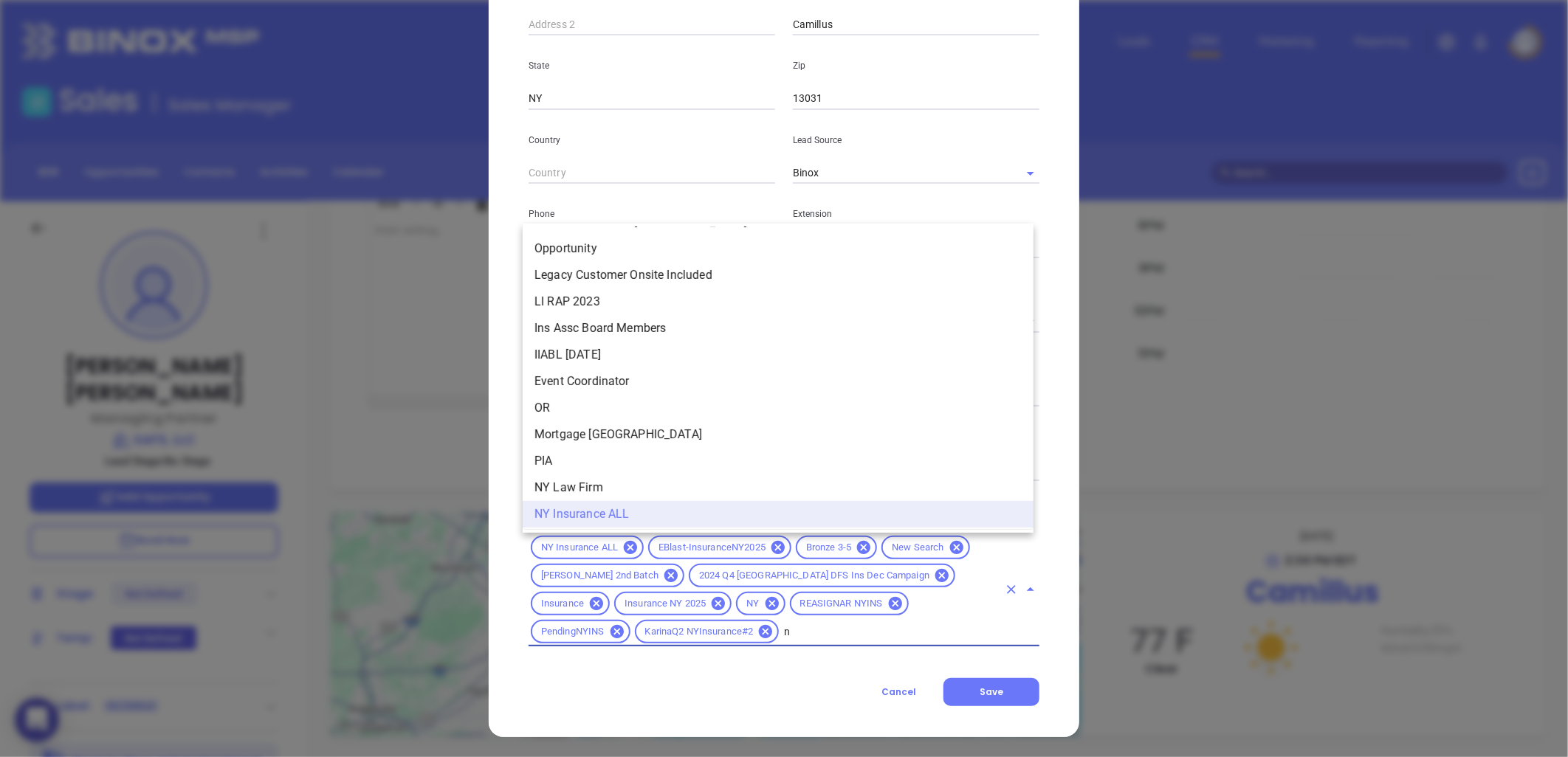
type input "no"
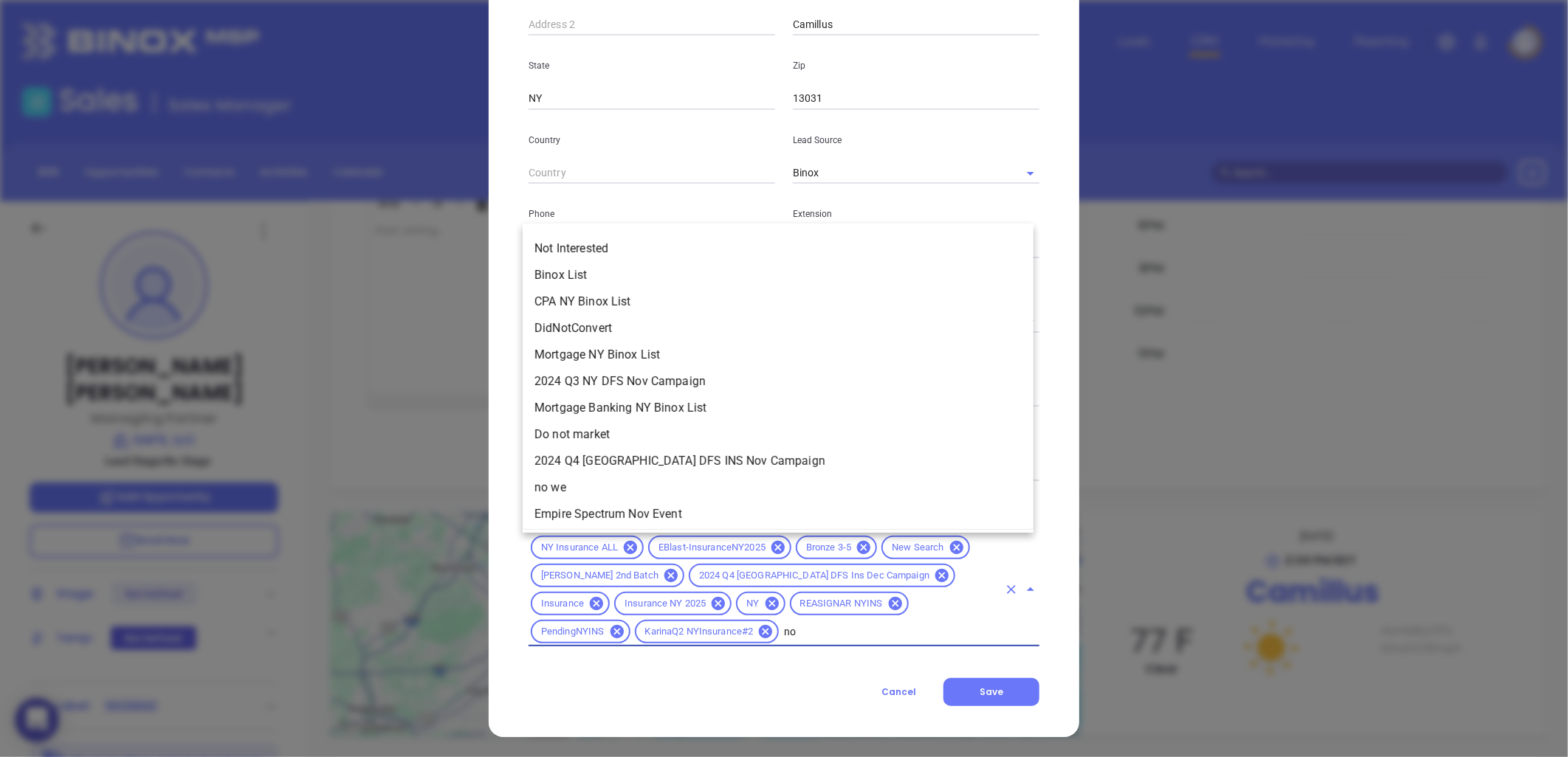
scroll to position [0, 0]
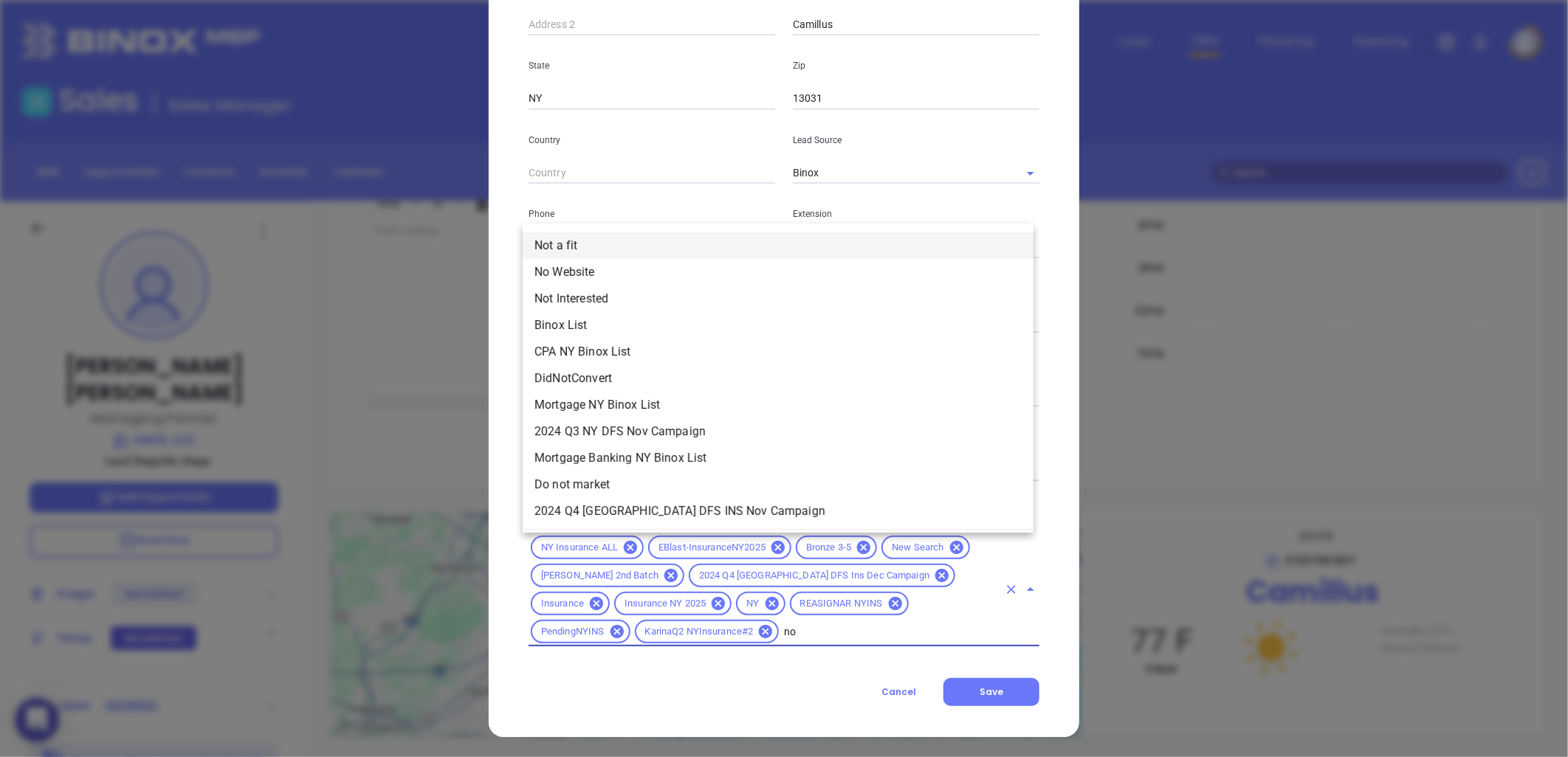
click at [576, 239] on li "Not a fit" at bounding box center [778, 245] width 511 height 27
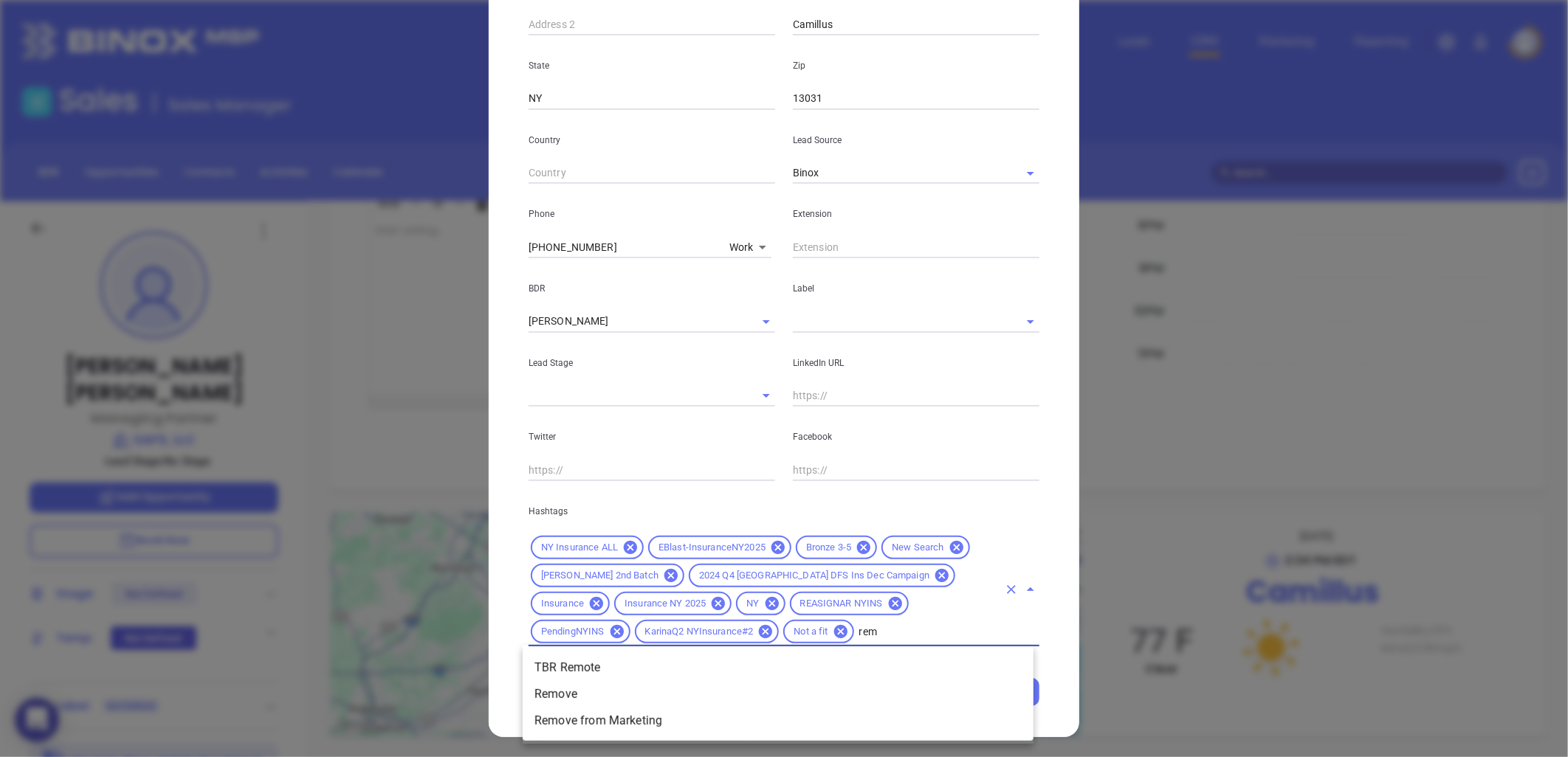
type input "remo"
click at [617, 724] on li "Remove from Marketing" at bounding box center [778, 721] width 511 height 27
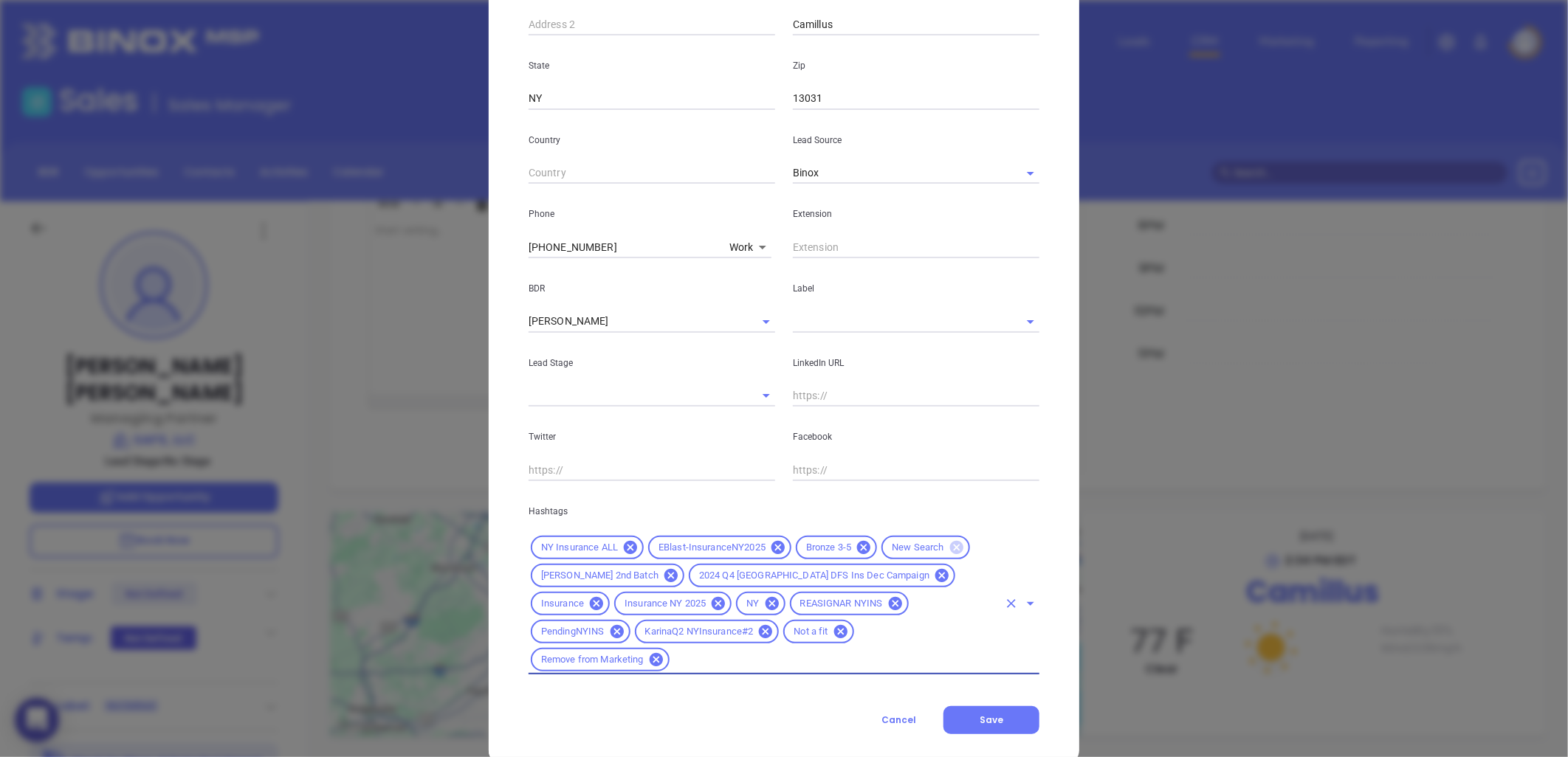
click at [949, 546] on icon at bounding box center [956, 548] width 13 height 13
click at [889, 599] on icon at bounding box center [896, 604] width 13 height 13
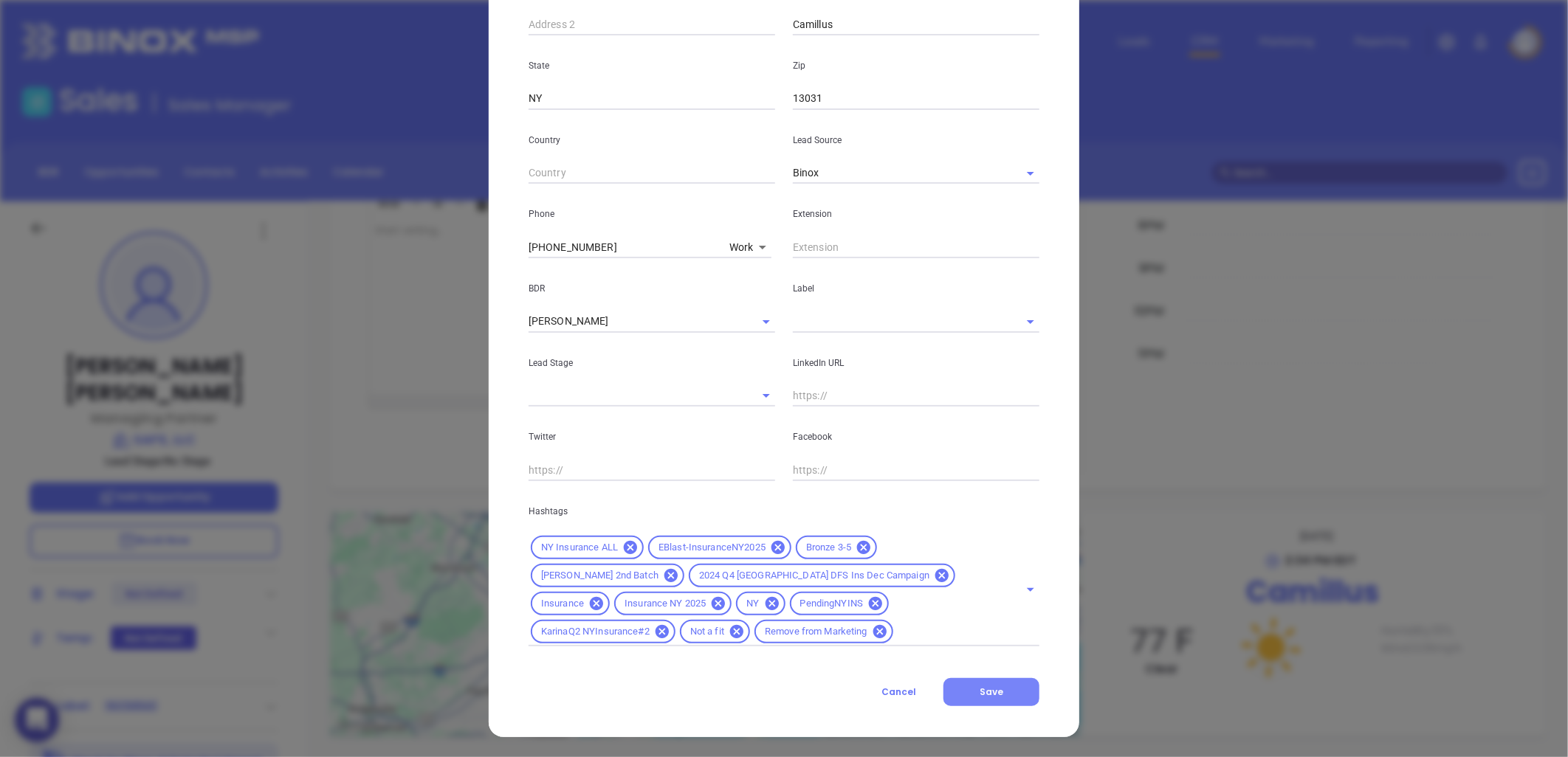
click at [993, 689] on span "Save" at bounding box center [991, 691] width 23 height 12
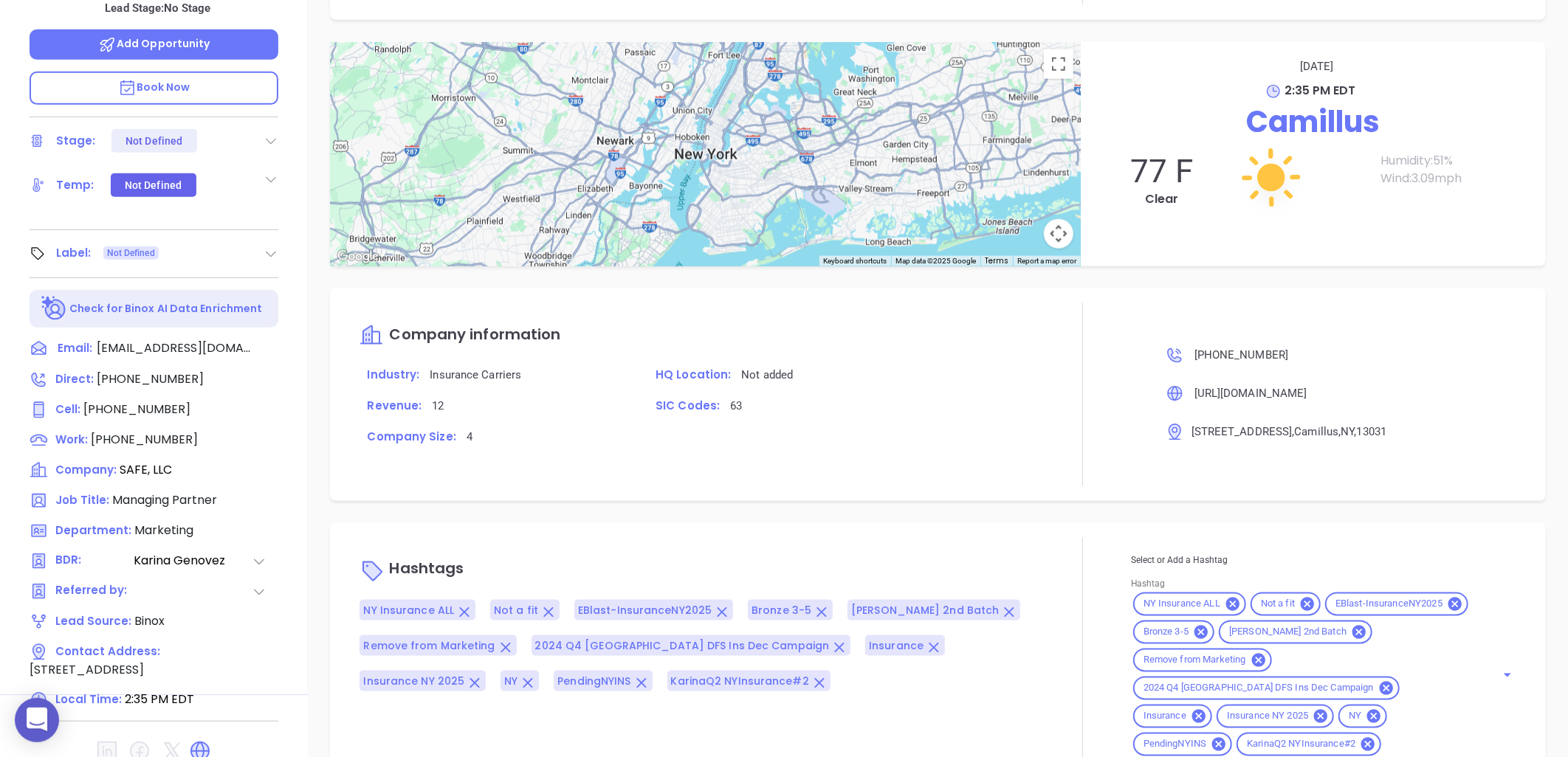
scroll to position [477, 0]
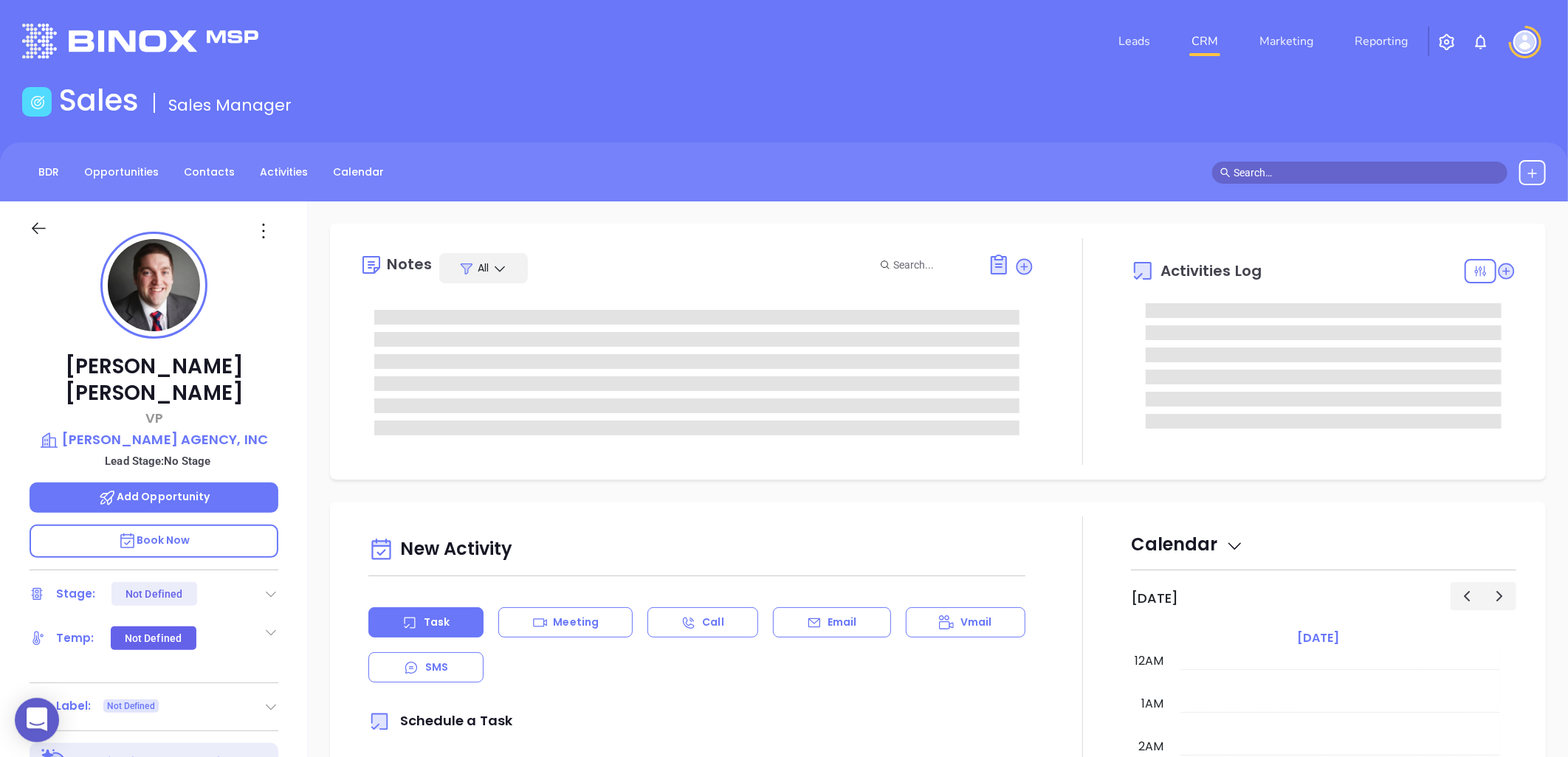
type input "[DATE]"
type input "[PERSON_NAME]"
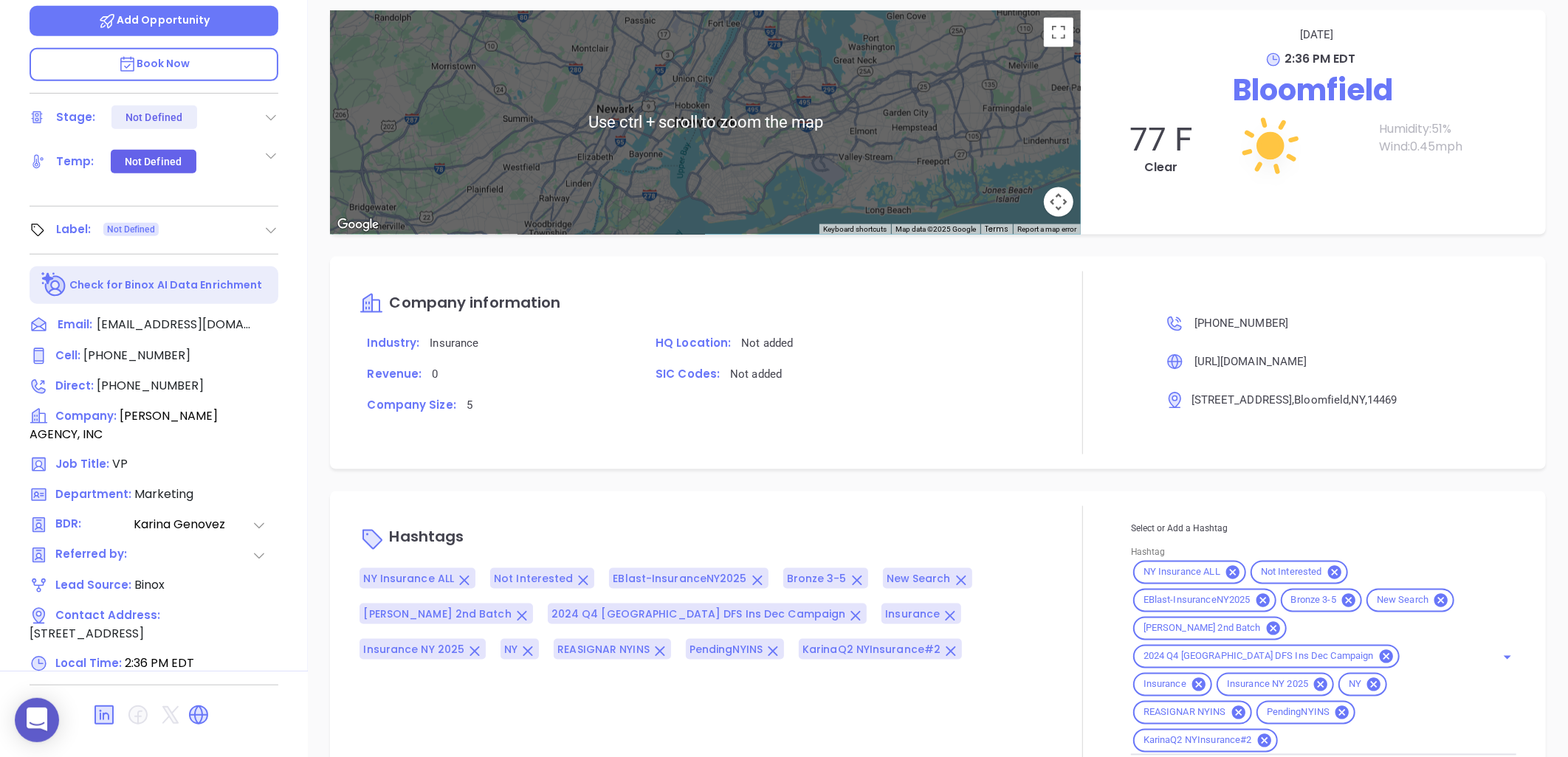
scroll to position [1030, 0]
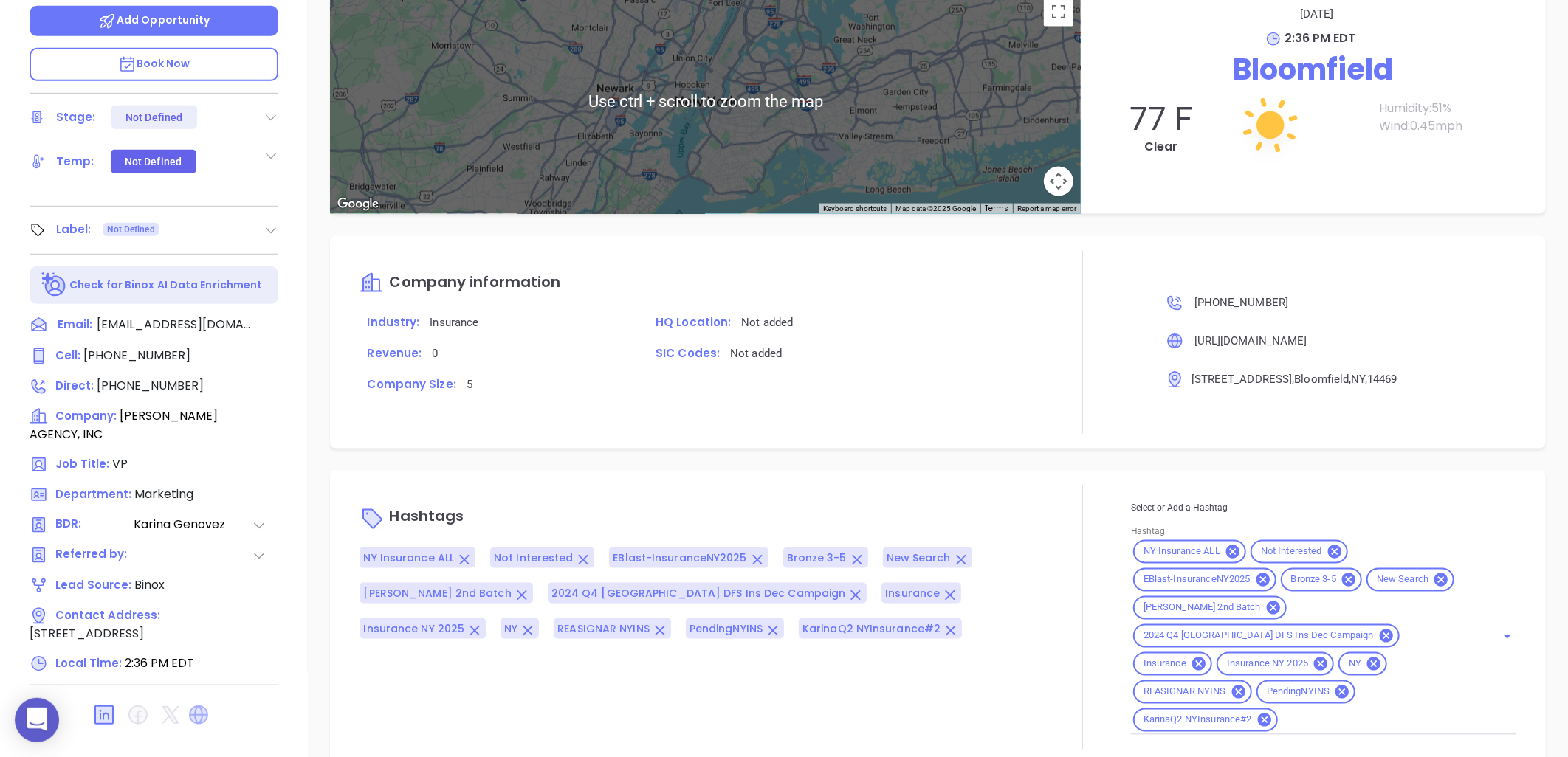
click at [199, 706] on icon at bounding box center [198, 715] width 17 height 17
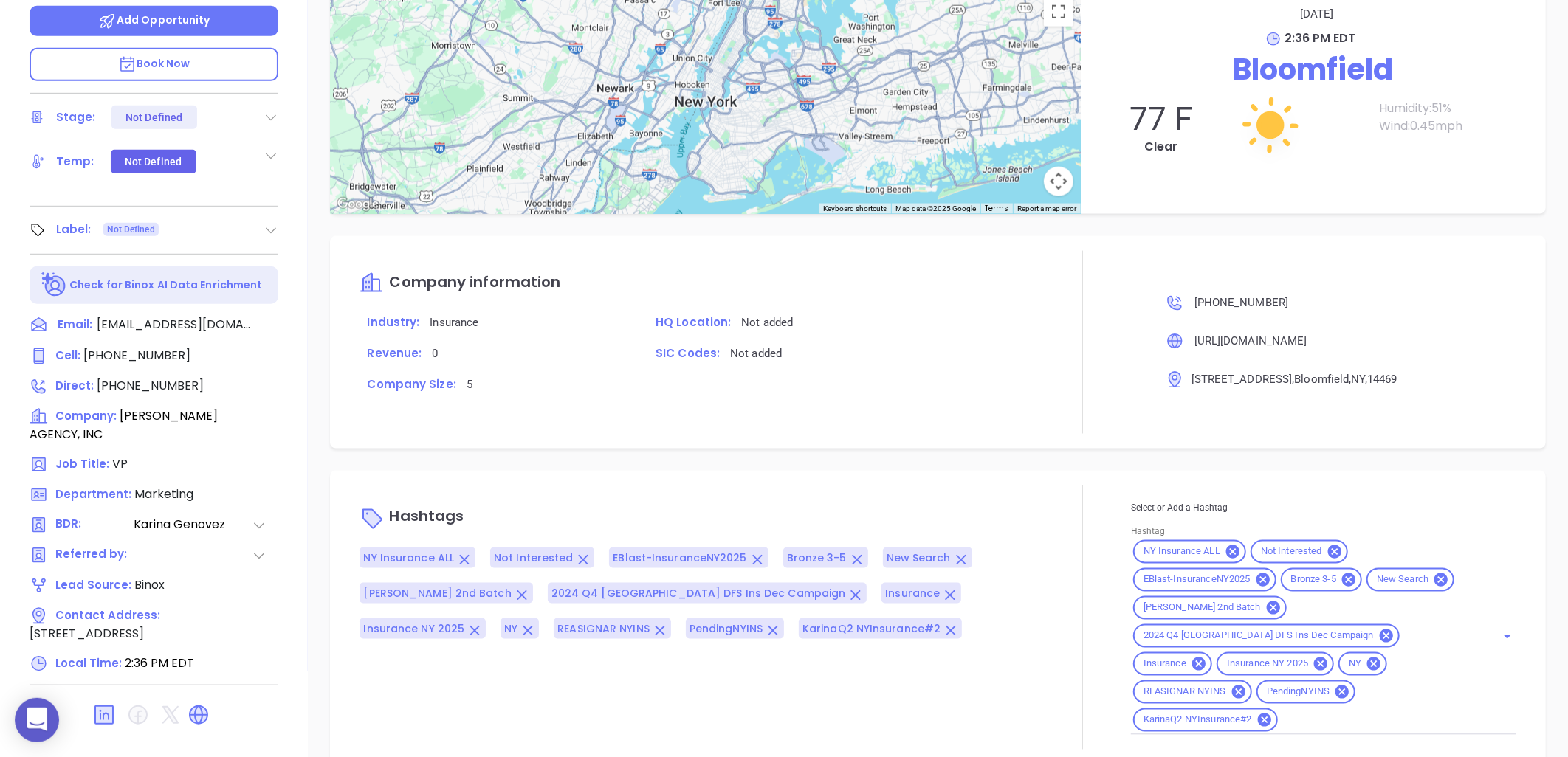
scroll to position [67, 0]
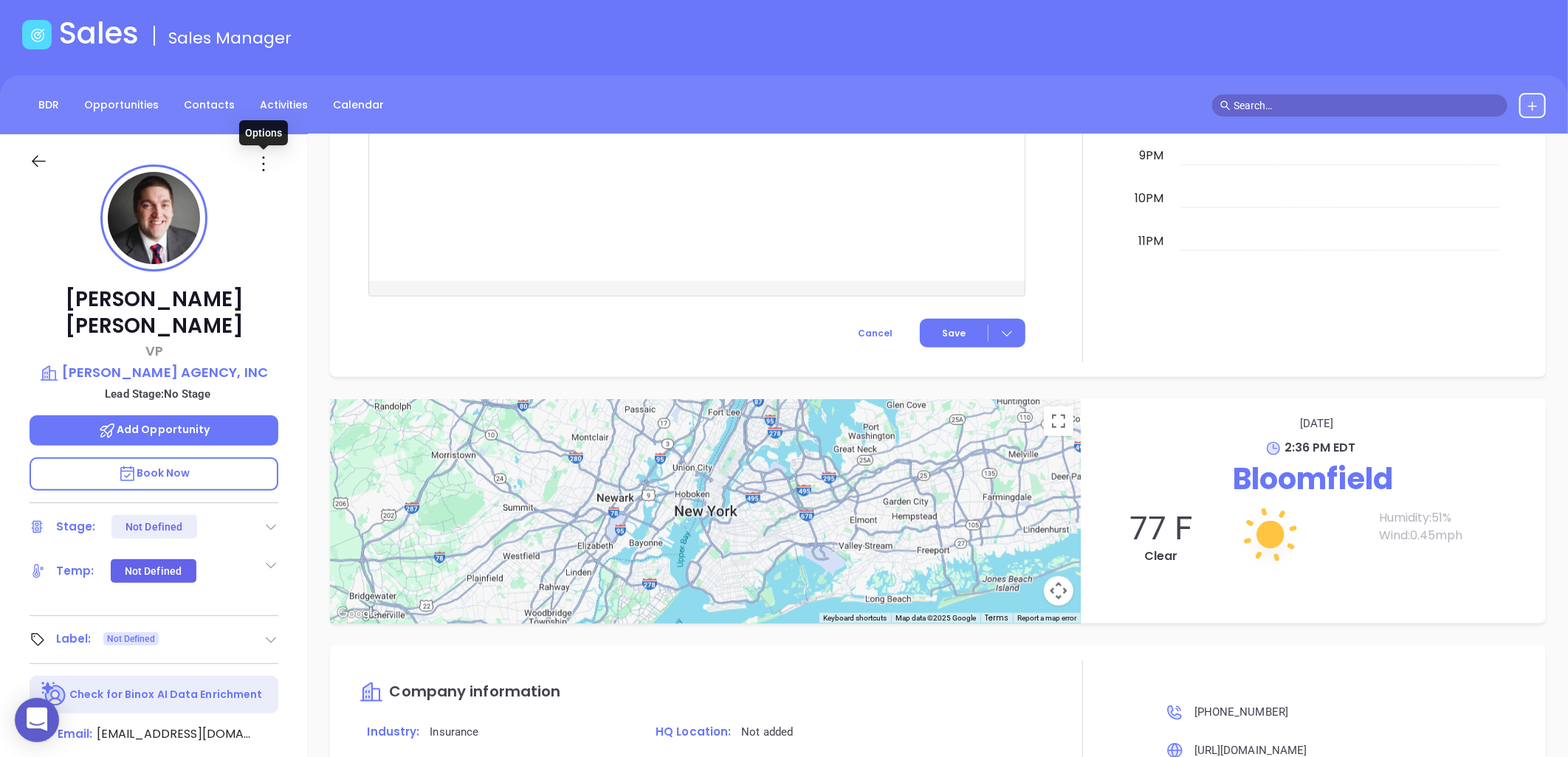
click at [260, 158] on icon at bounding box center [264, 163] width 23 height 23
click at [286, 318] on div "Edit" at bounding box center [336, 322] width 145 height 17
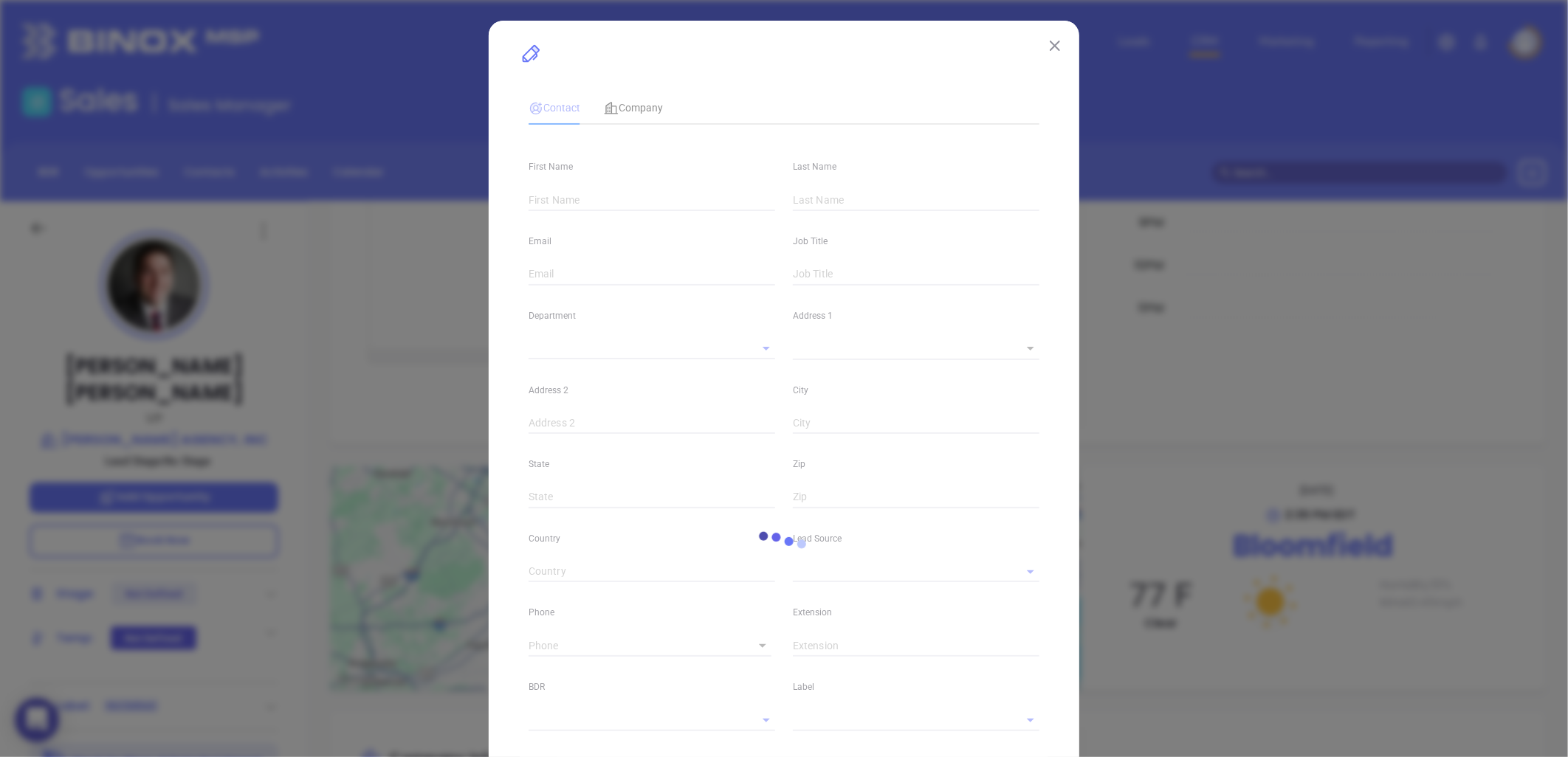
type input "Mathieu"
type input "Steele"
type input "matt@steeleagency.com"
type input "VP"
type textarea "55 State Street"
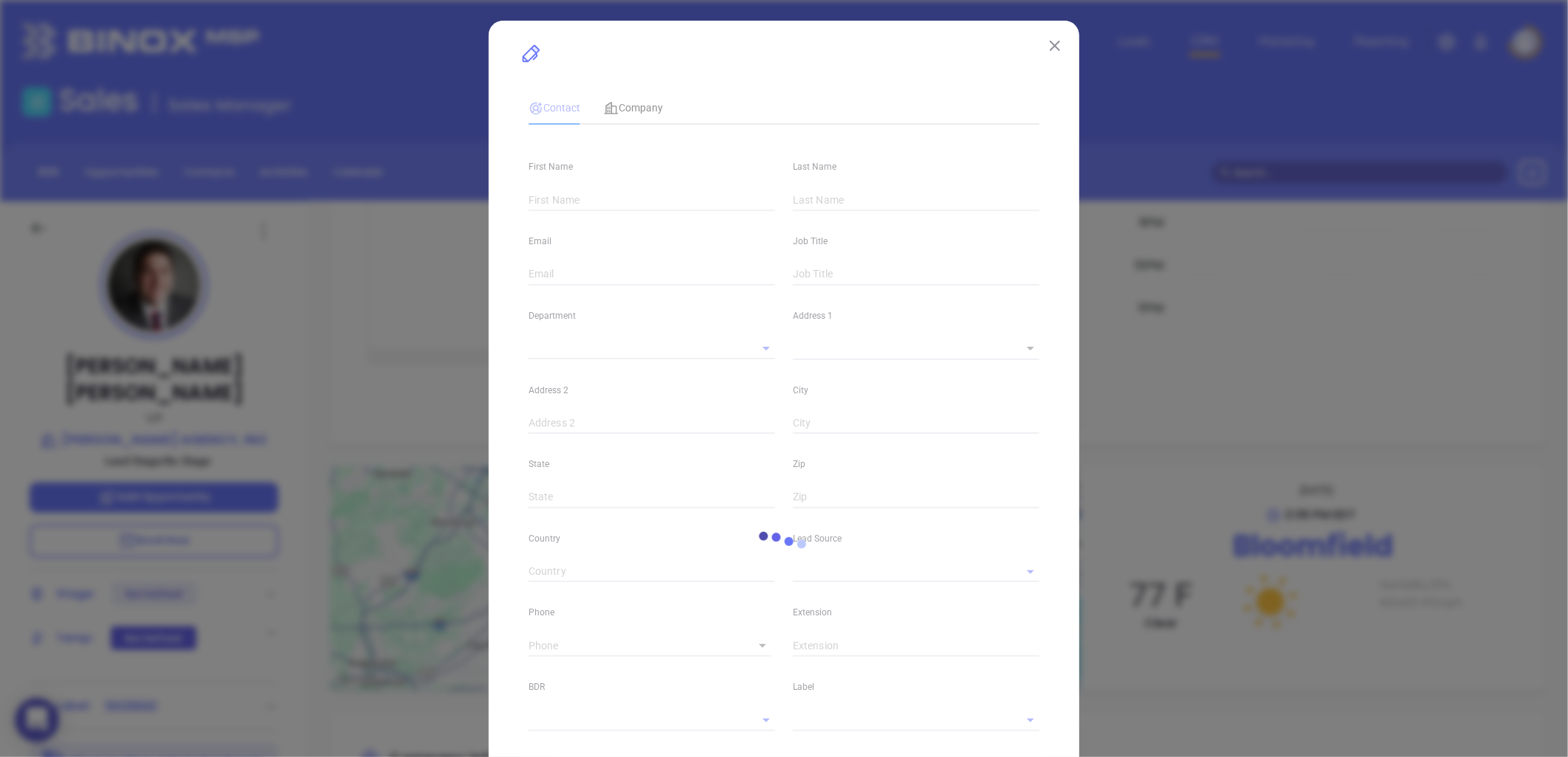
type input "1"
type input "Bloomfield"
type input "NY"
type input "14469"
type input "www.linkedin.com/in/mathieusteele"
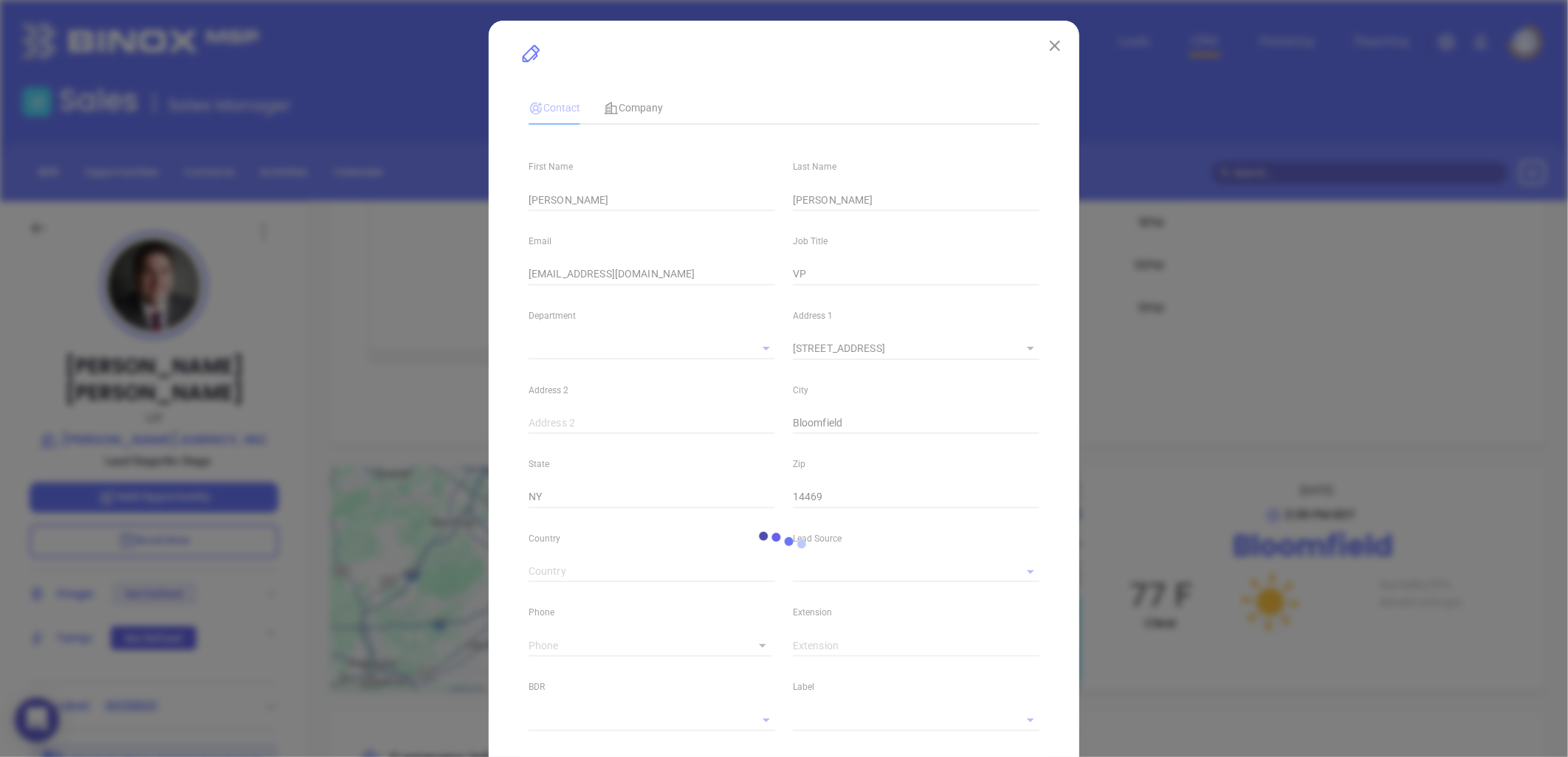
type input "Marketing"
type input "Binox"
type input "Karina Genovez"
type input "1"
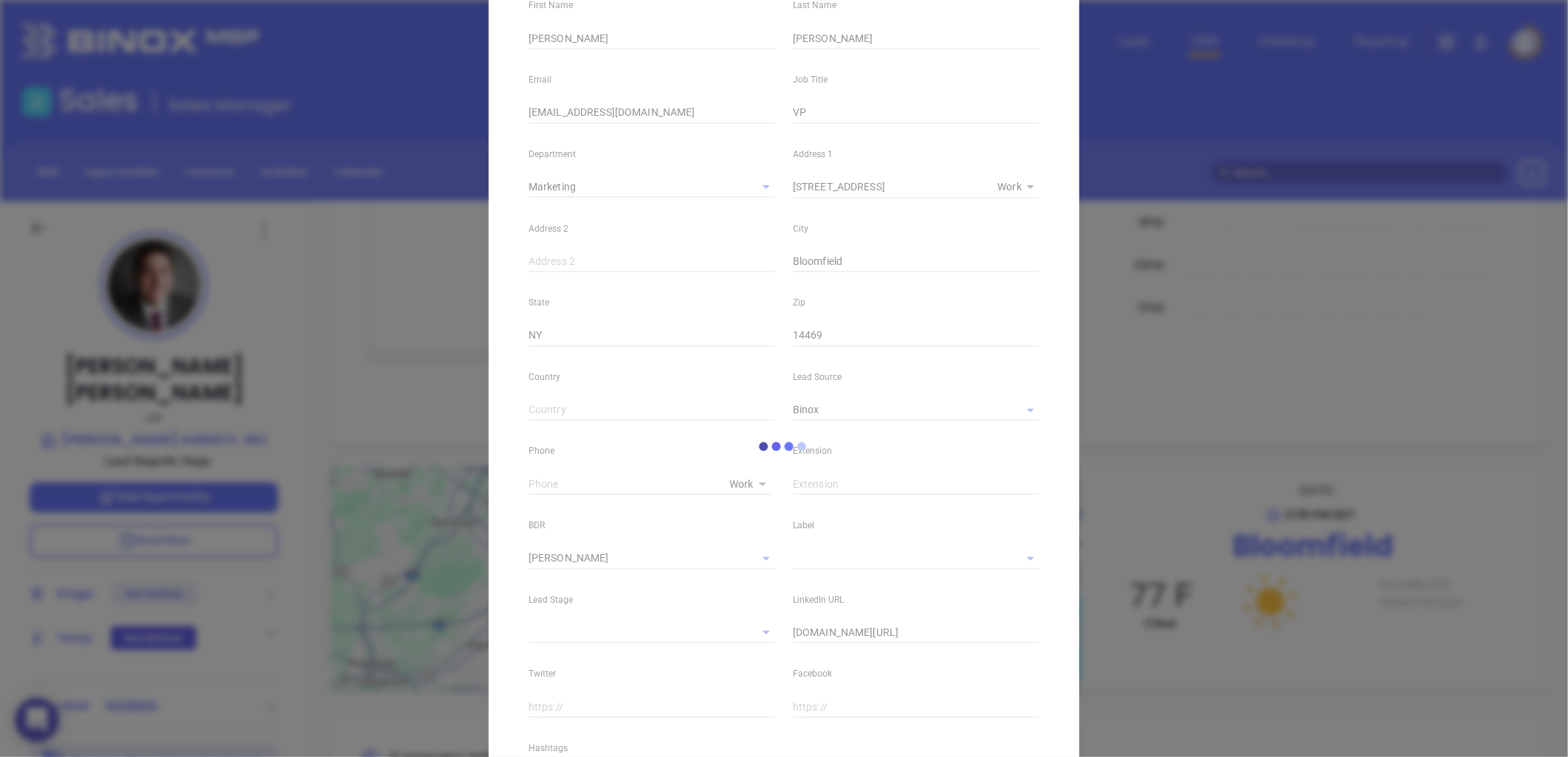
scroll to position [328, 0]
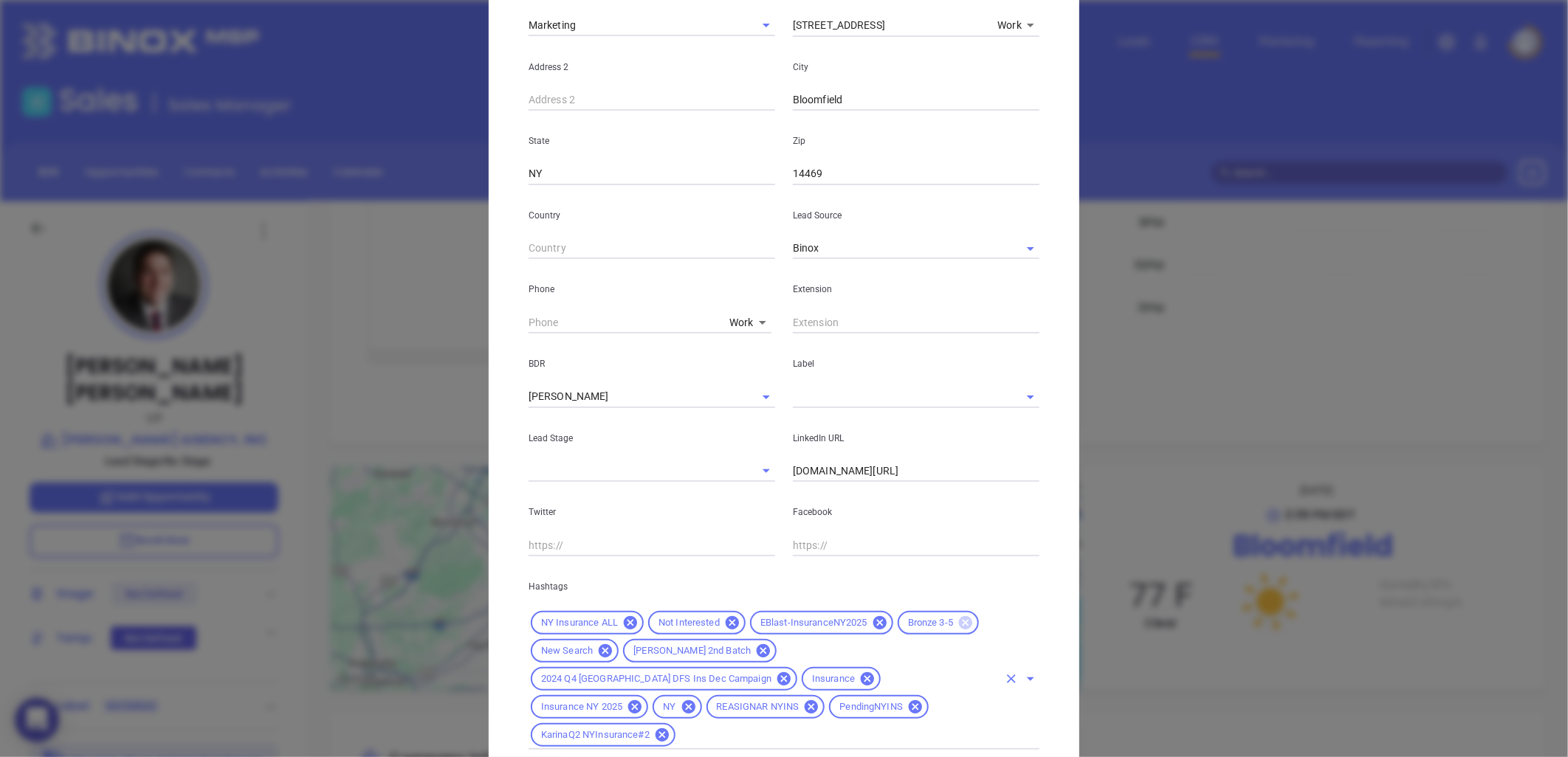
click at [959, 619] on icon at bounding box center [966, 623] width 13 height 13
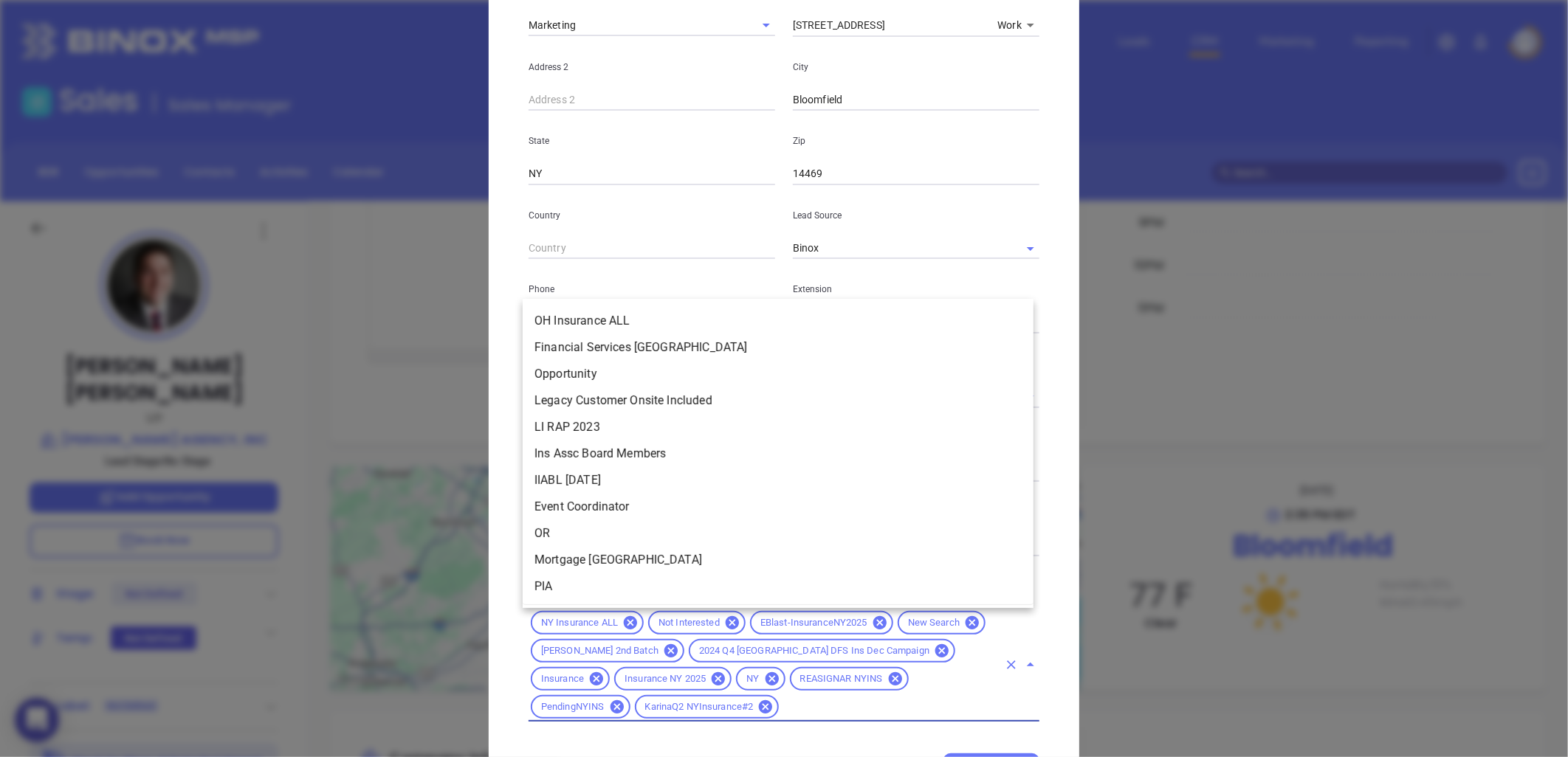
click at [781, 711] on input "text" at bounding box center [890, 707] width 217 height 18
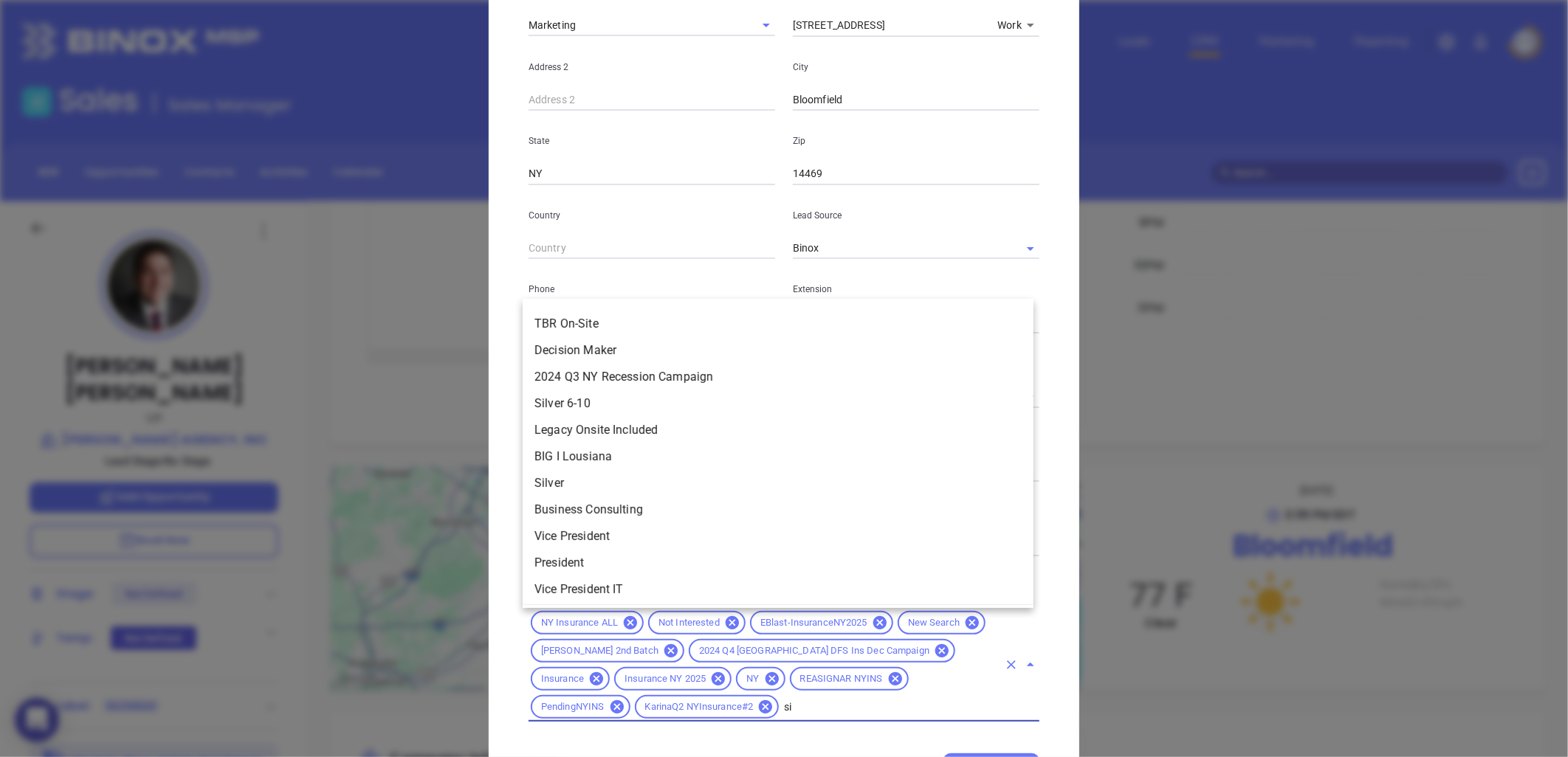
scroll to position [0, 0]
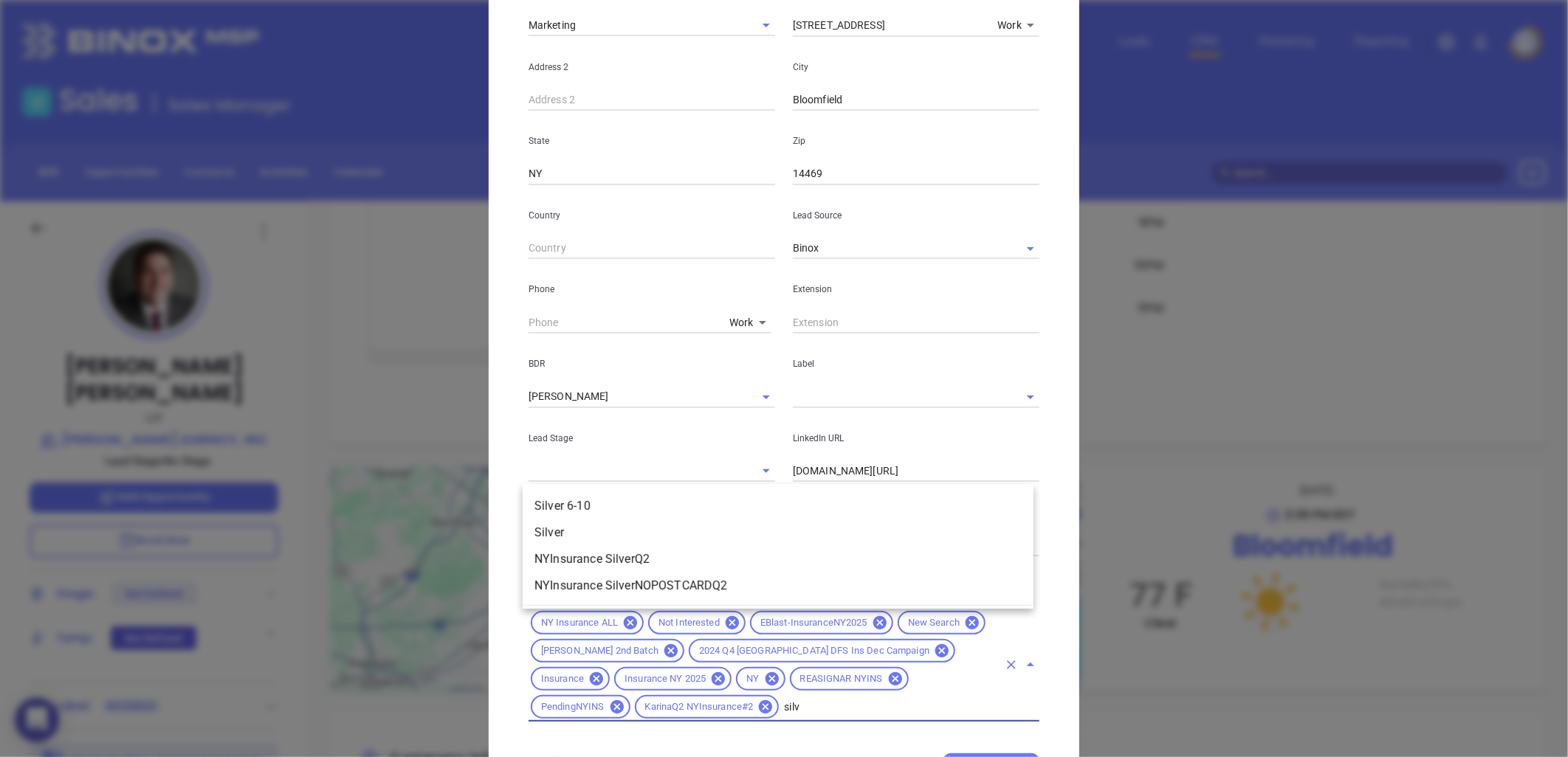
type input "silve"
click at [595, 501] on li "Silver 6-10" at bounding box center [778, 507] width 511 height 27
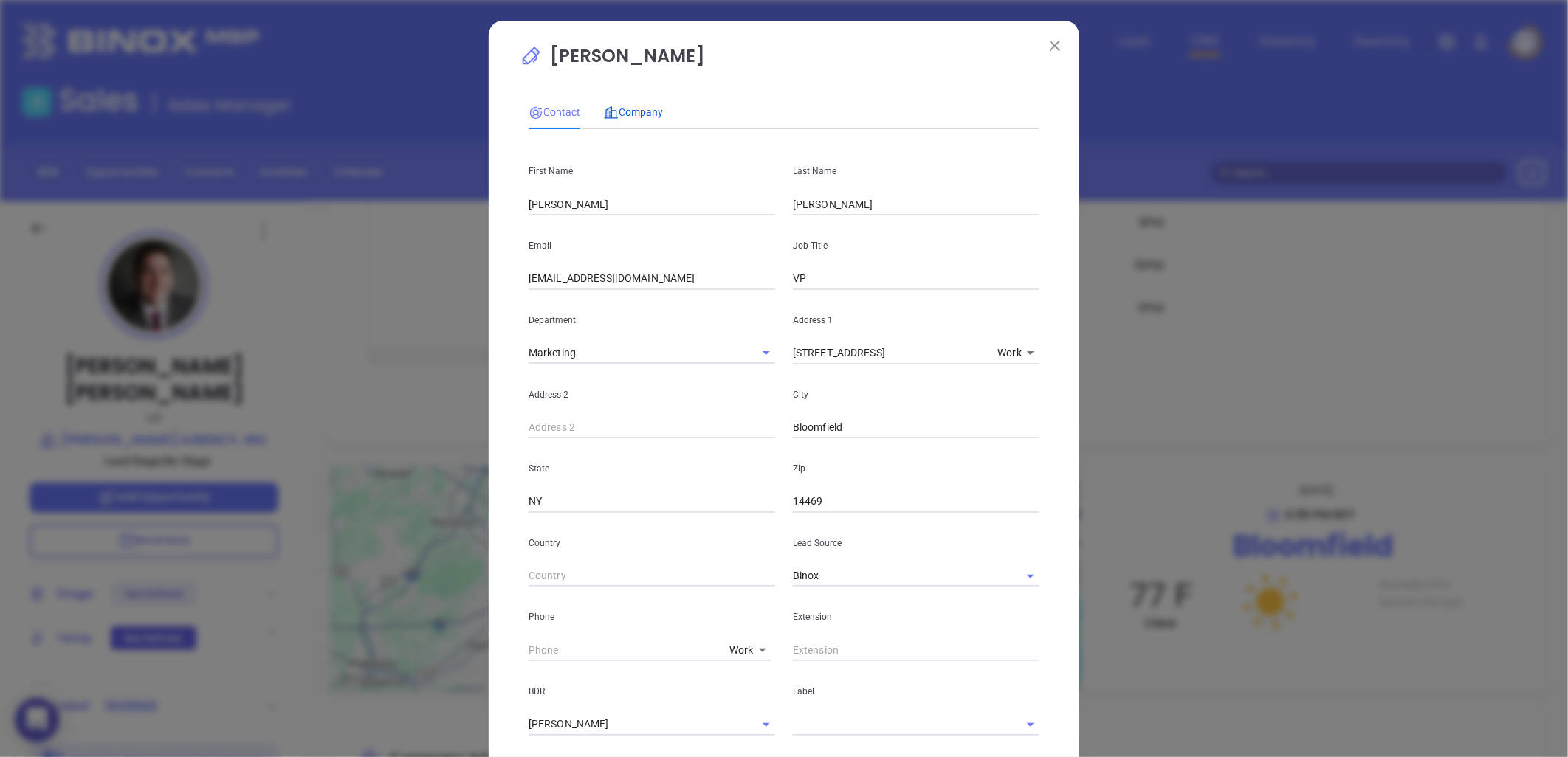
click at [629, 109] on span "Company" at bounding box center [633, 112] width 59 height 12
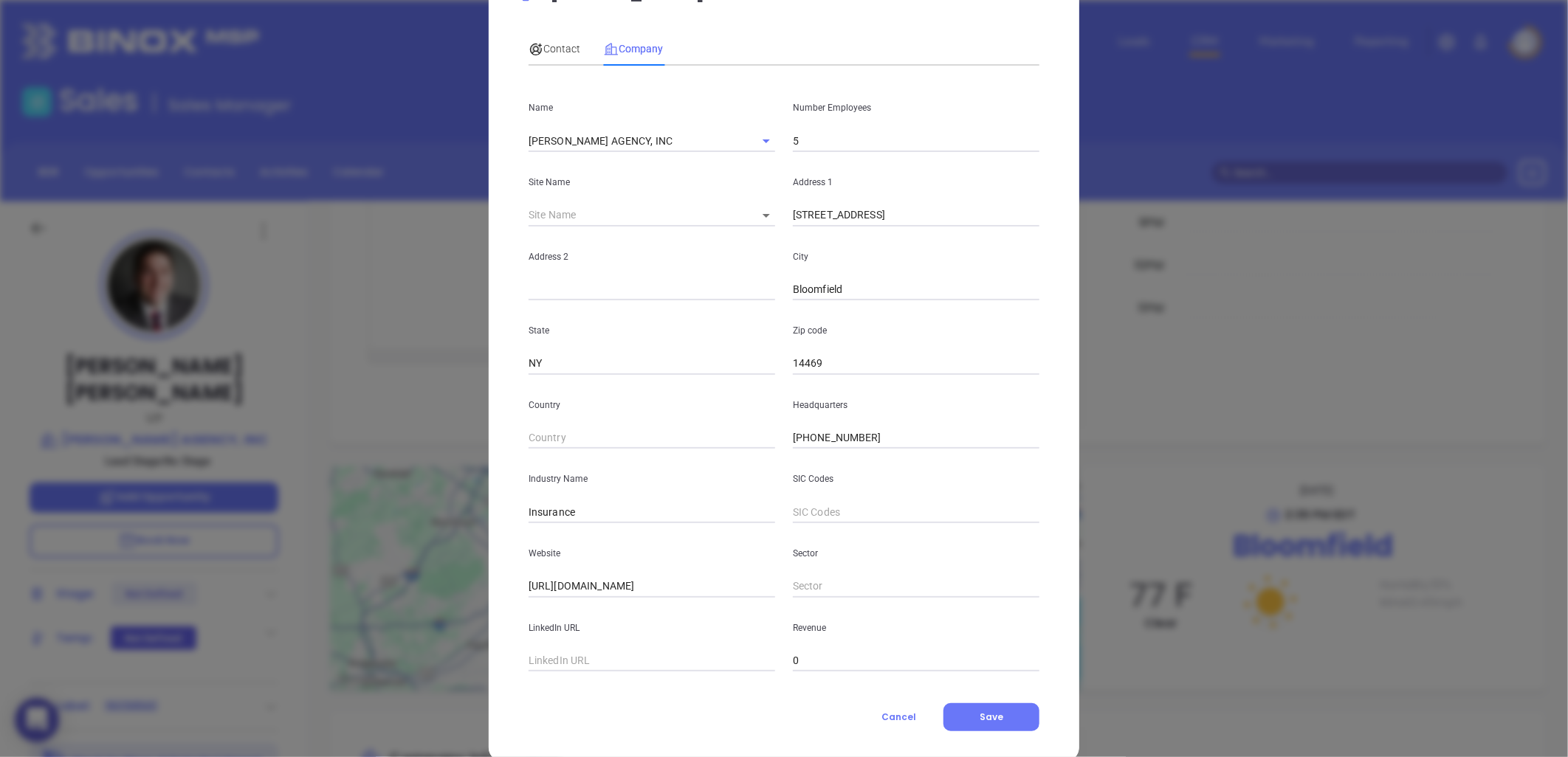
scroll to position [90, 0]
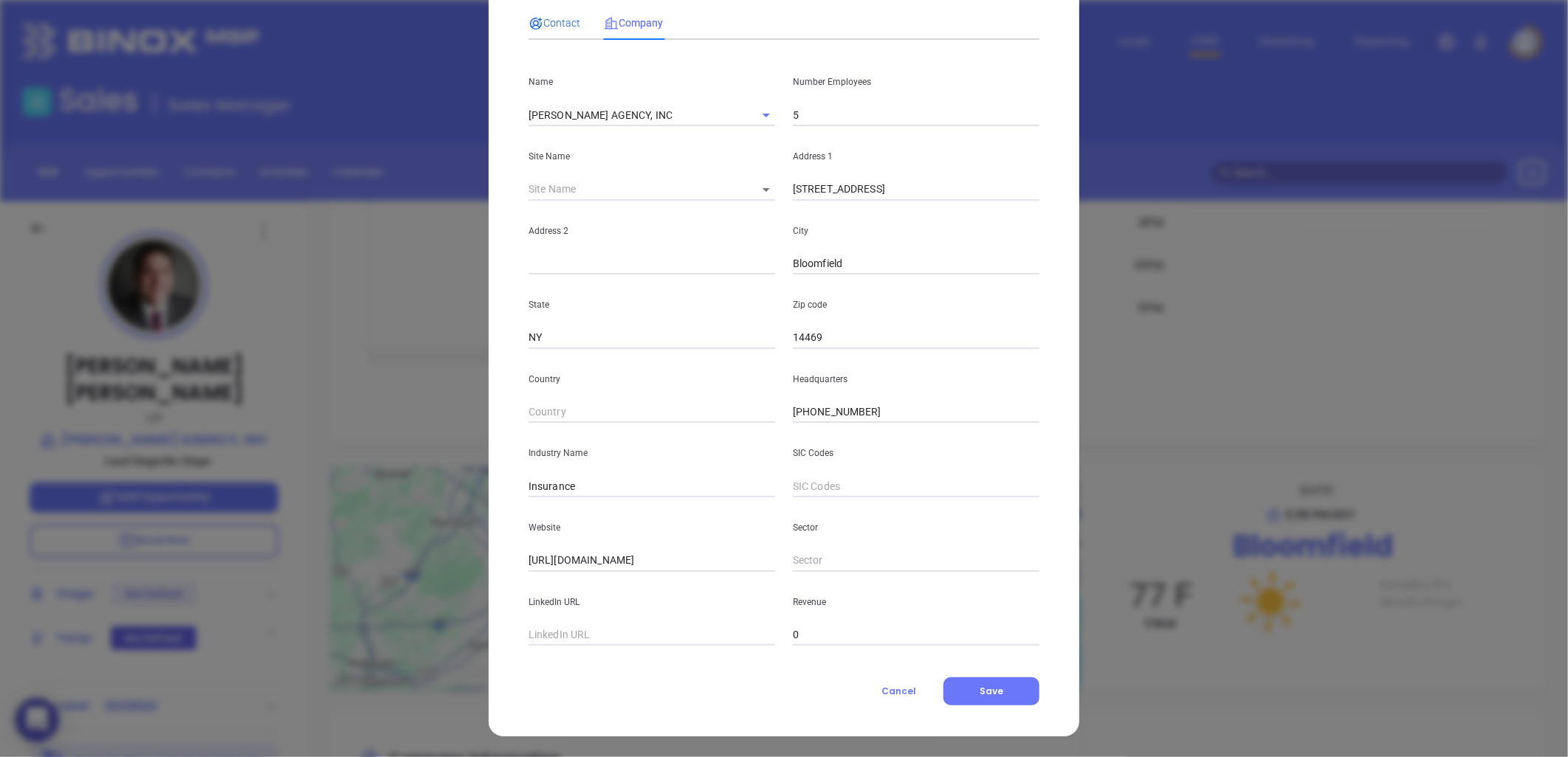
click at [560, 17] on span "Contact" at bounding box center [554, 22] width 51 height 12
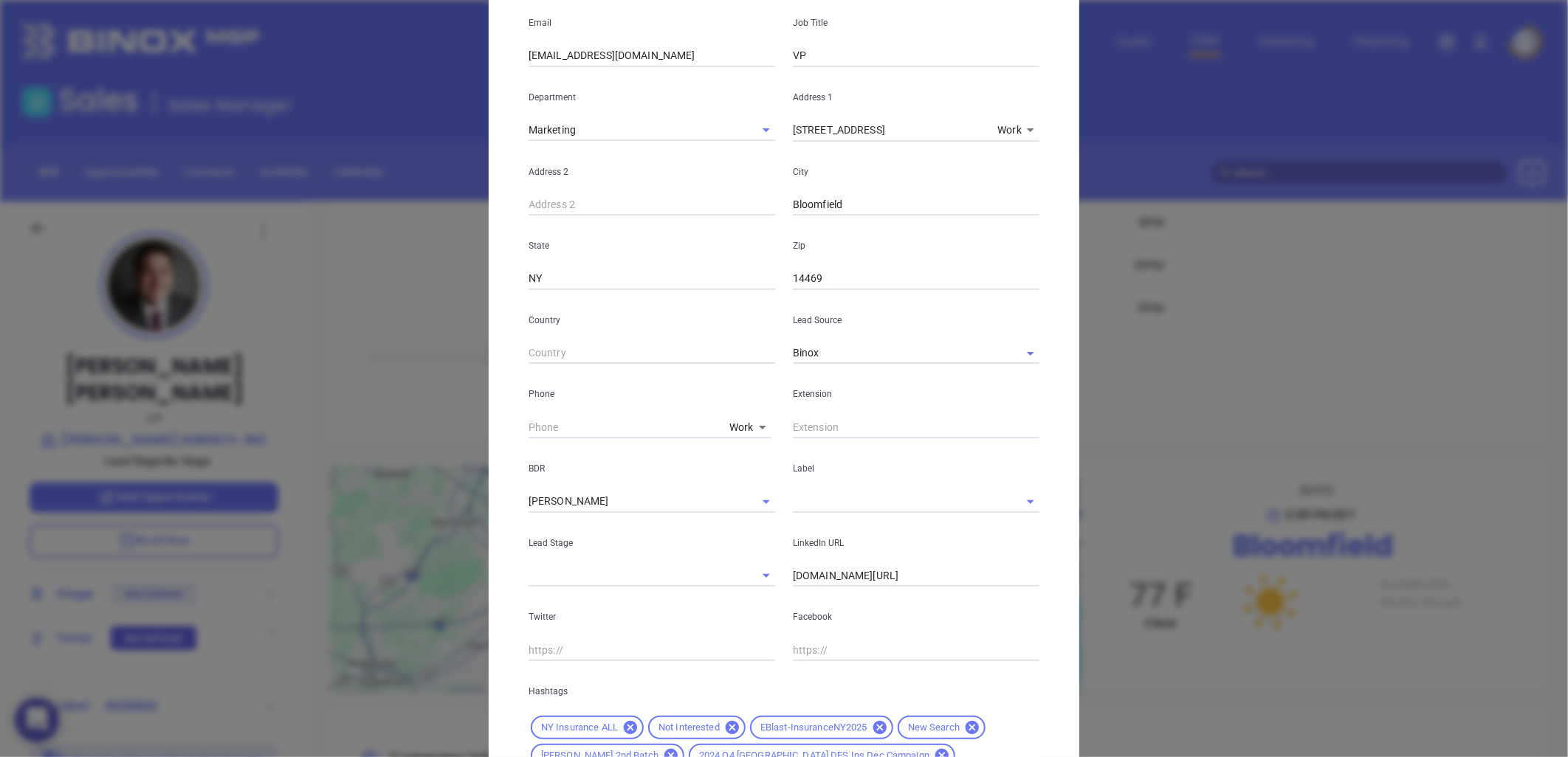
scroll to position [403, 0]
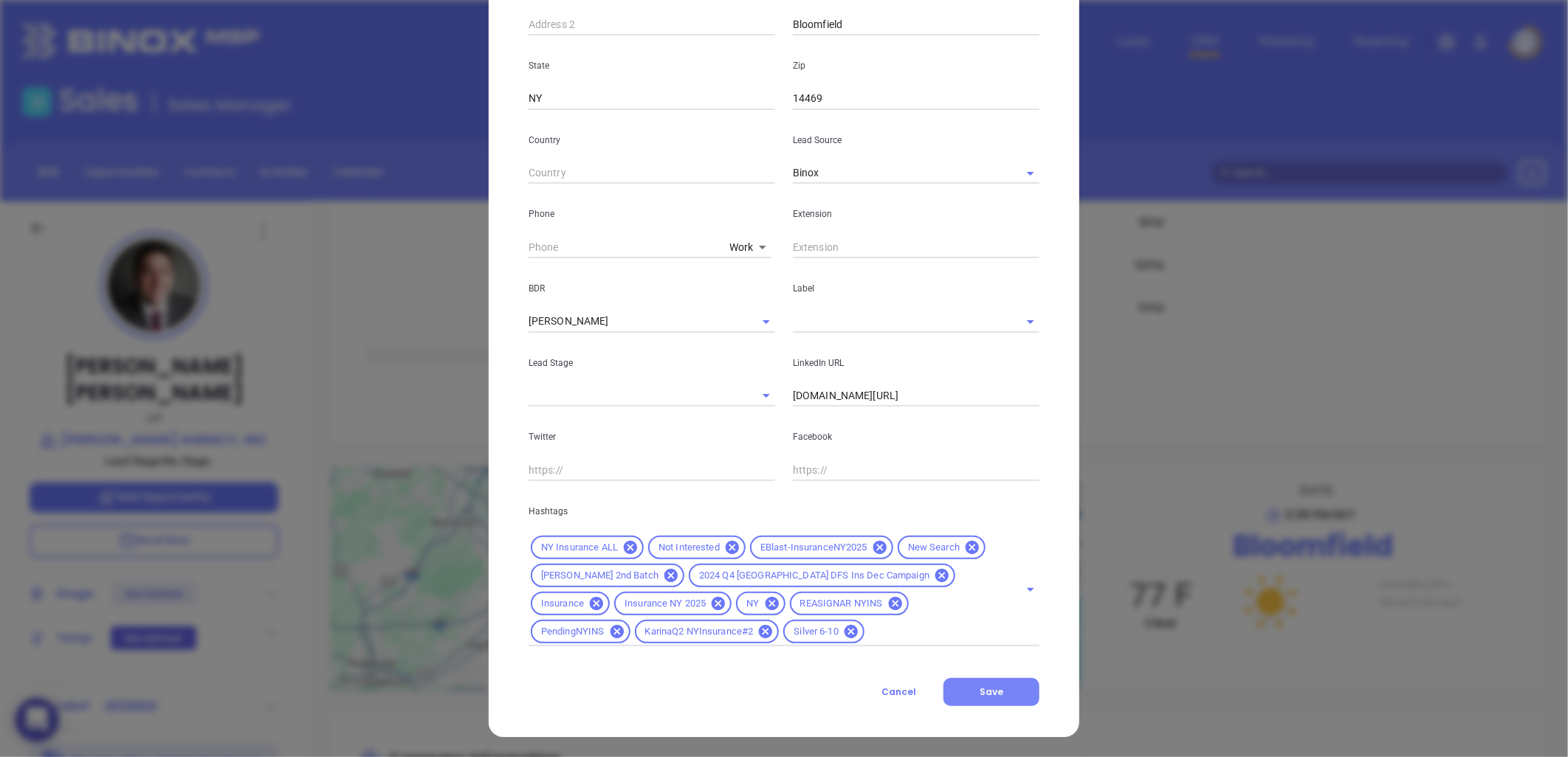
click at [983, 681] on button "Save" at bounding box center [992, 692] width 96 height 28
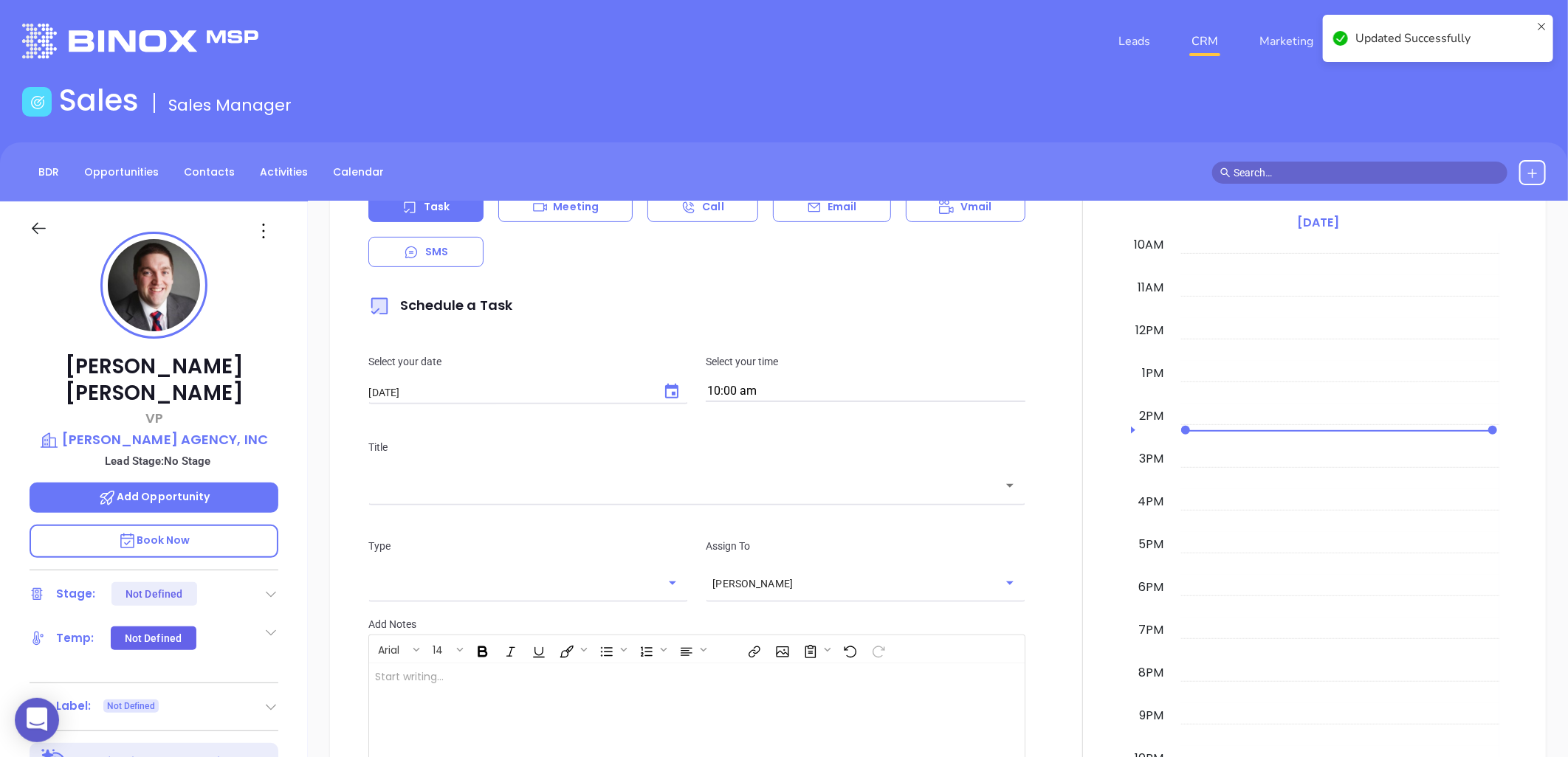
scroll to position [0, 0]
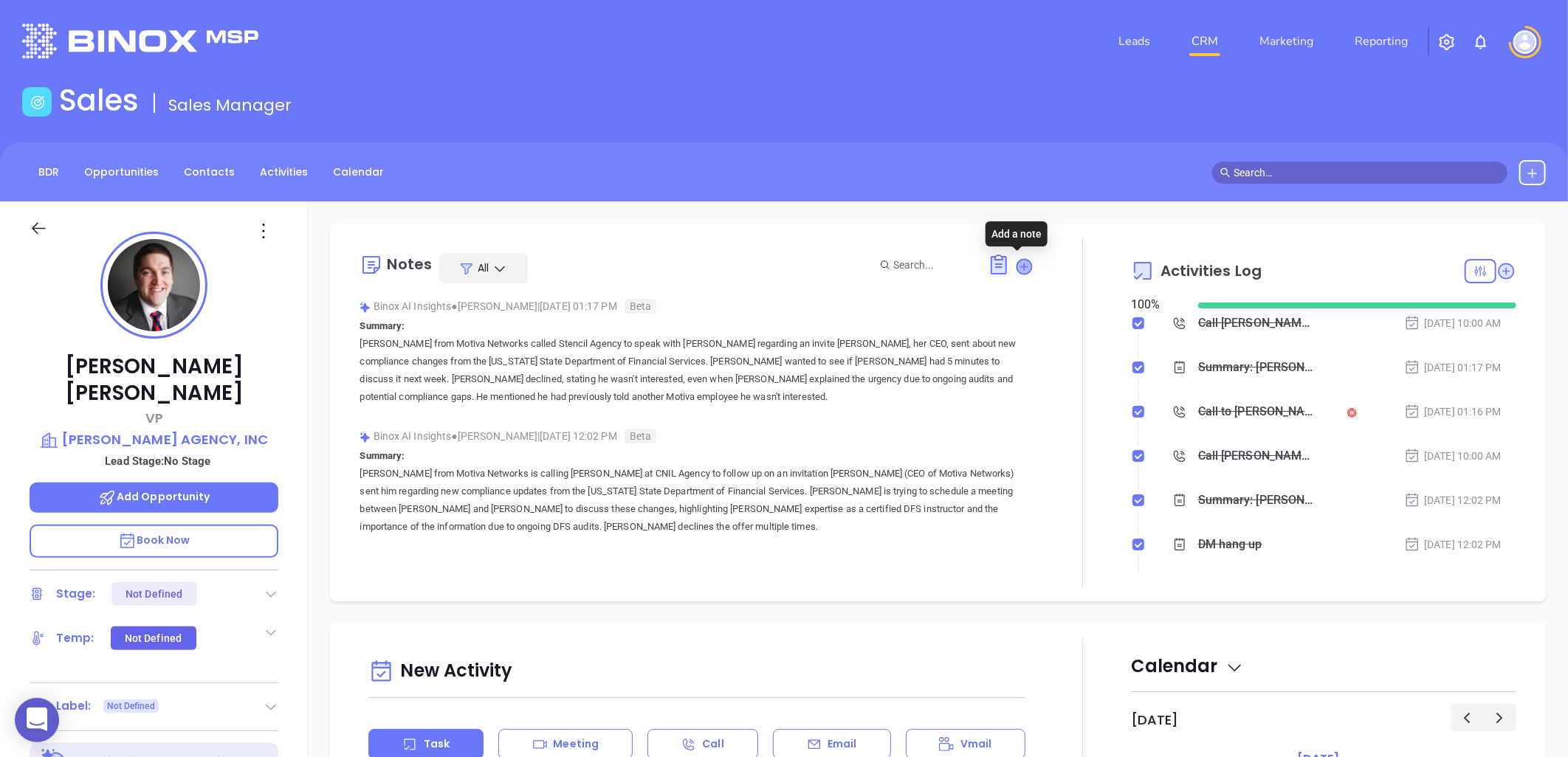
click at [1021, 264] on icon at bounding box center [1025, 267] width 15 height 15
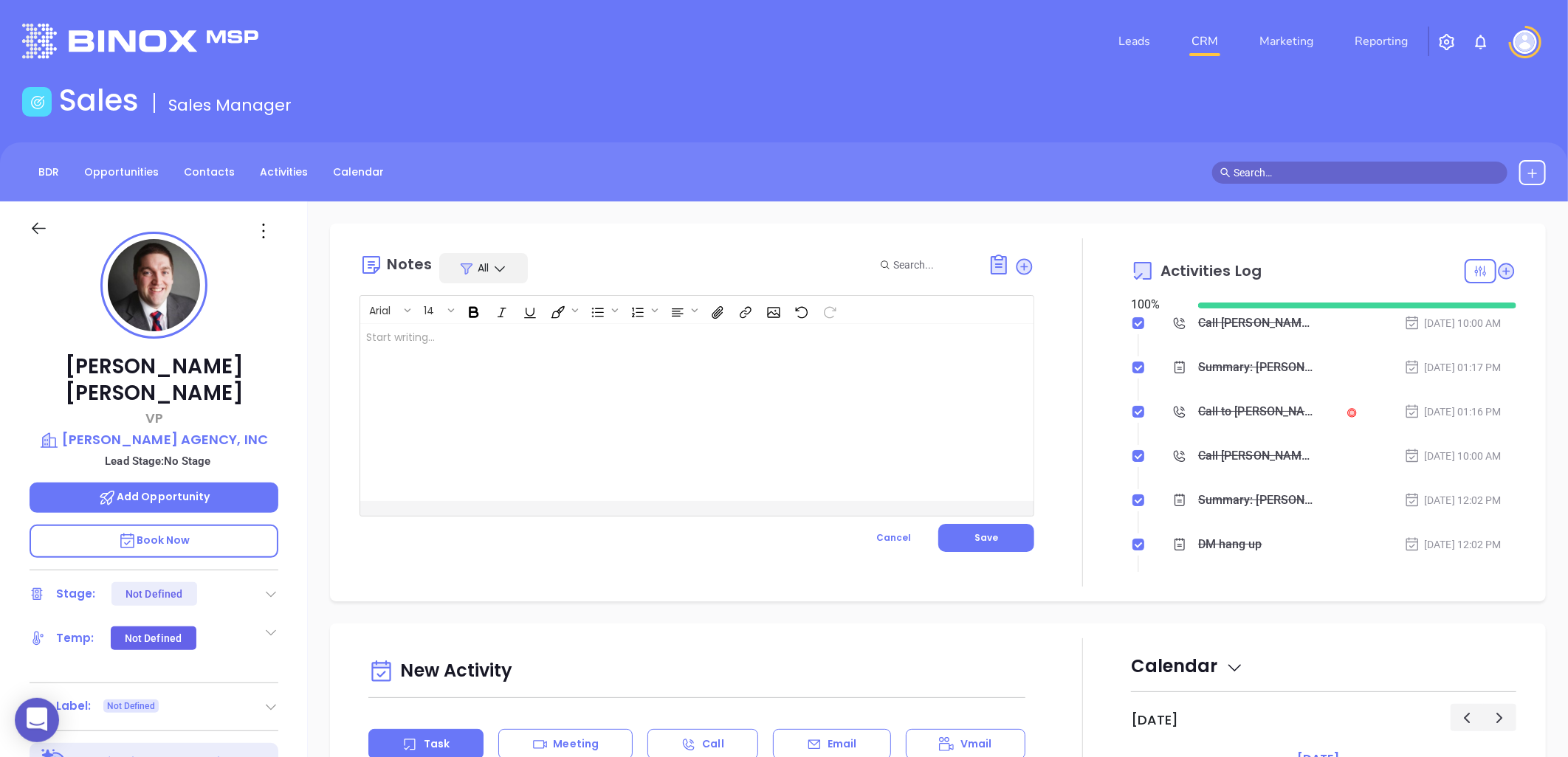
click at [519, 344] on div at bounding box center [672, 413] width 626 height 177
click at [999, 539] on button "Save" at bounding box center [987, 538] width 96 height 28
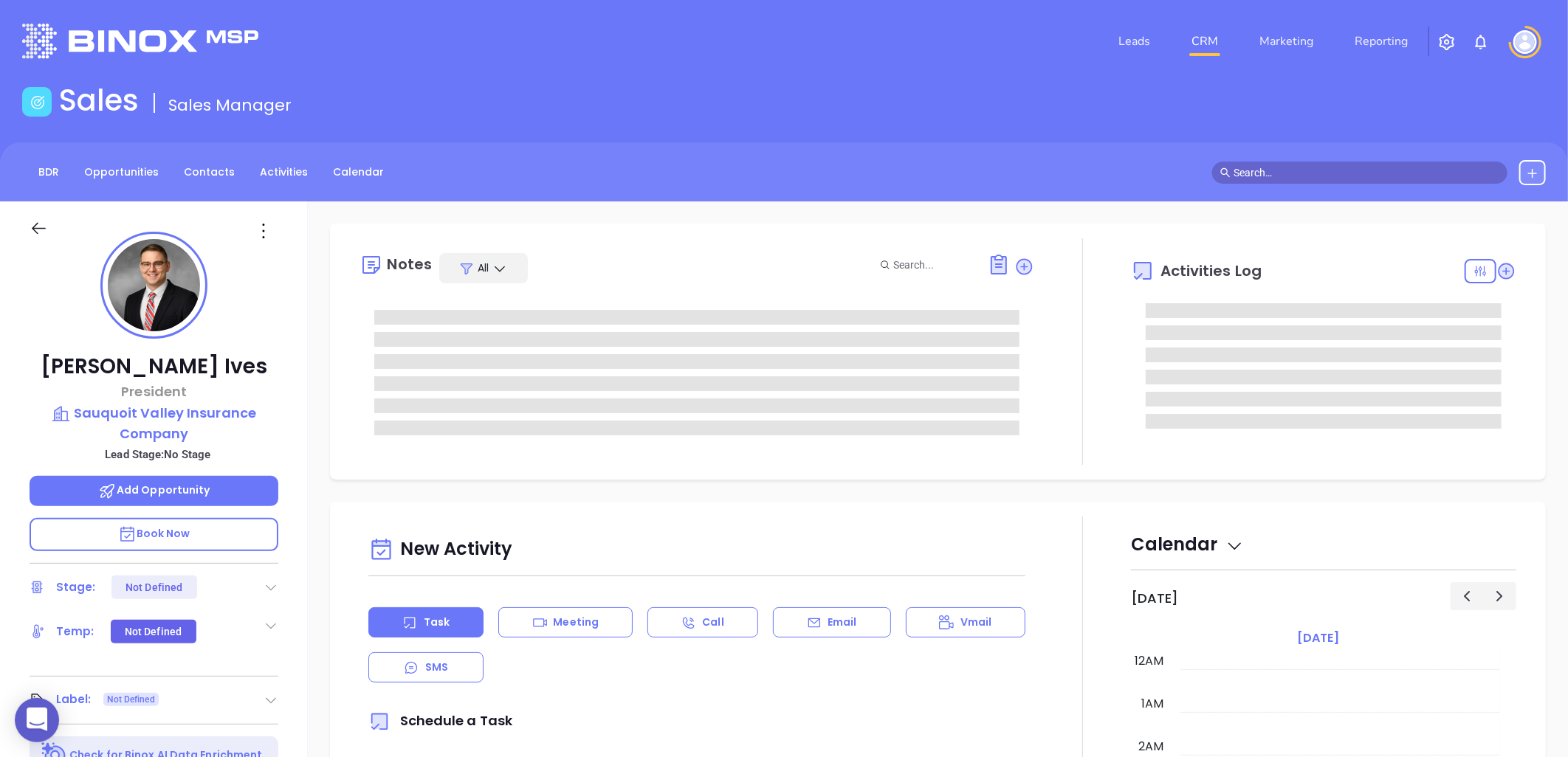
type input "[DATE]"
type input "[PERSON_NAME]"
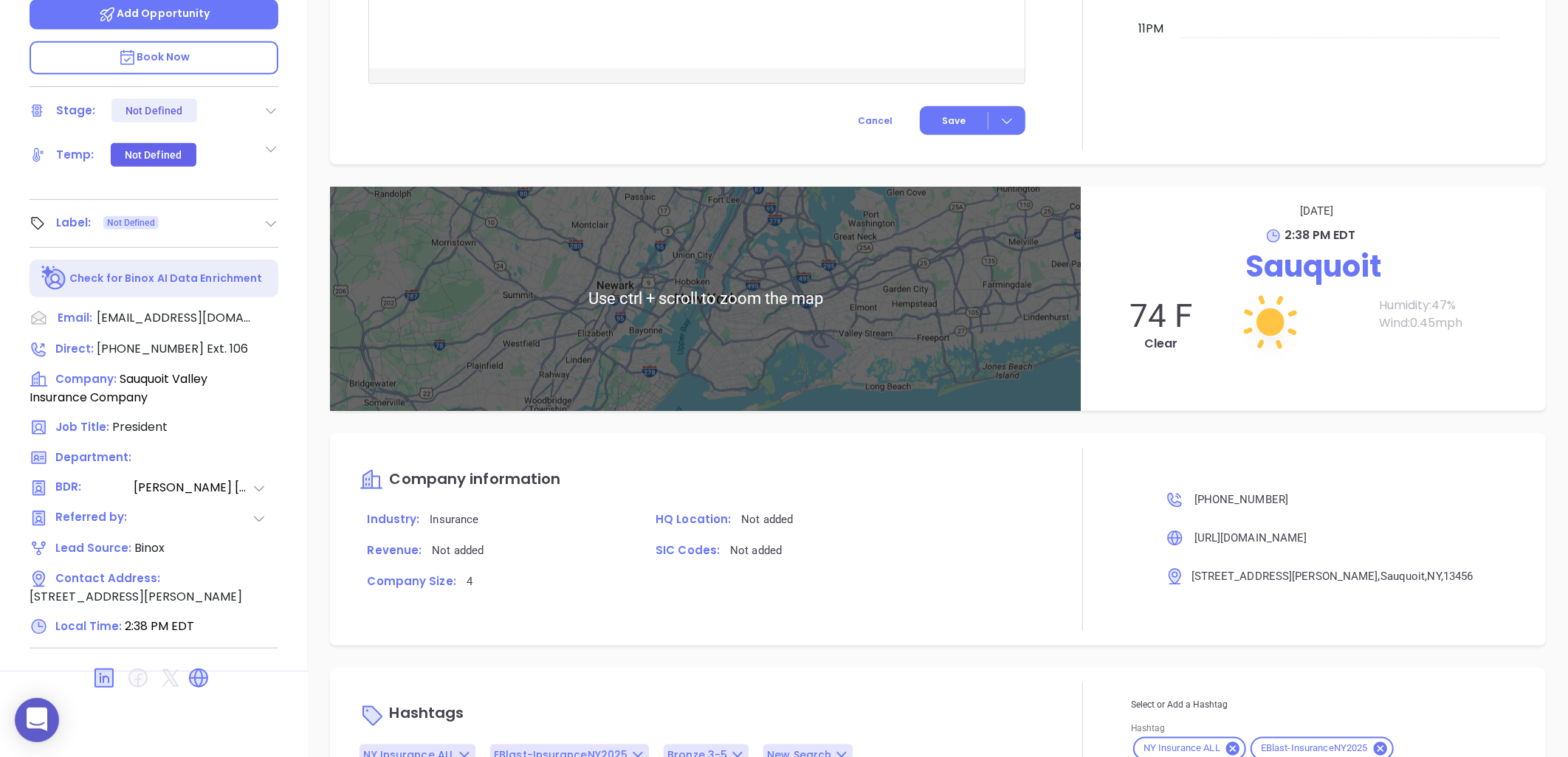
scroll to position [1001, 0]
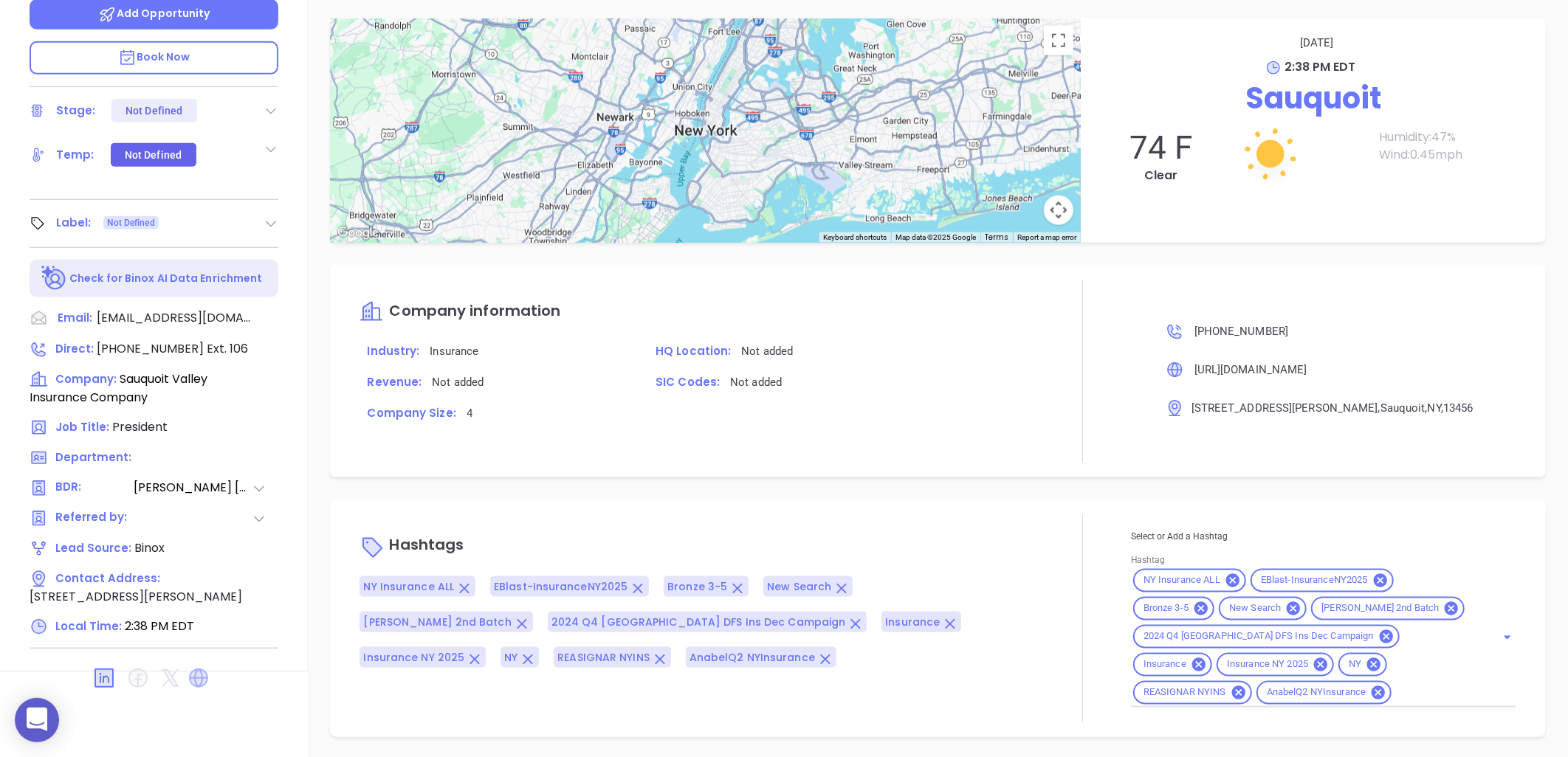
click at [193, 677] on icon at bounding box center [198, 678] width 23 height 23
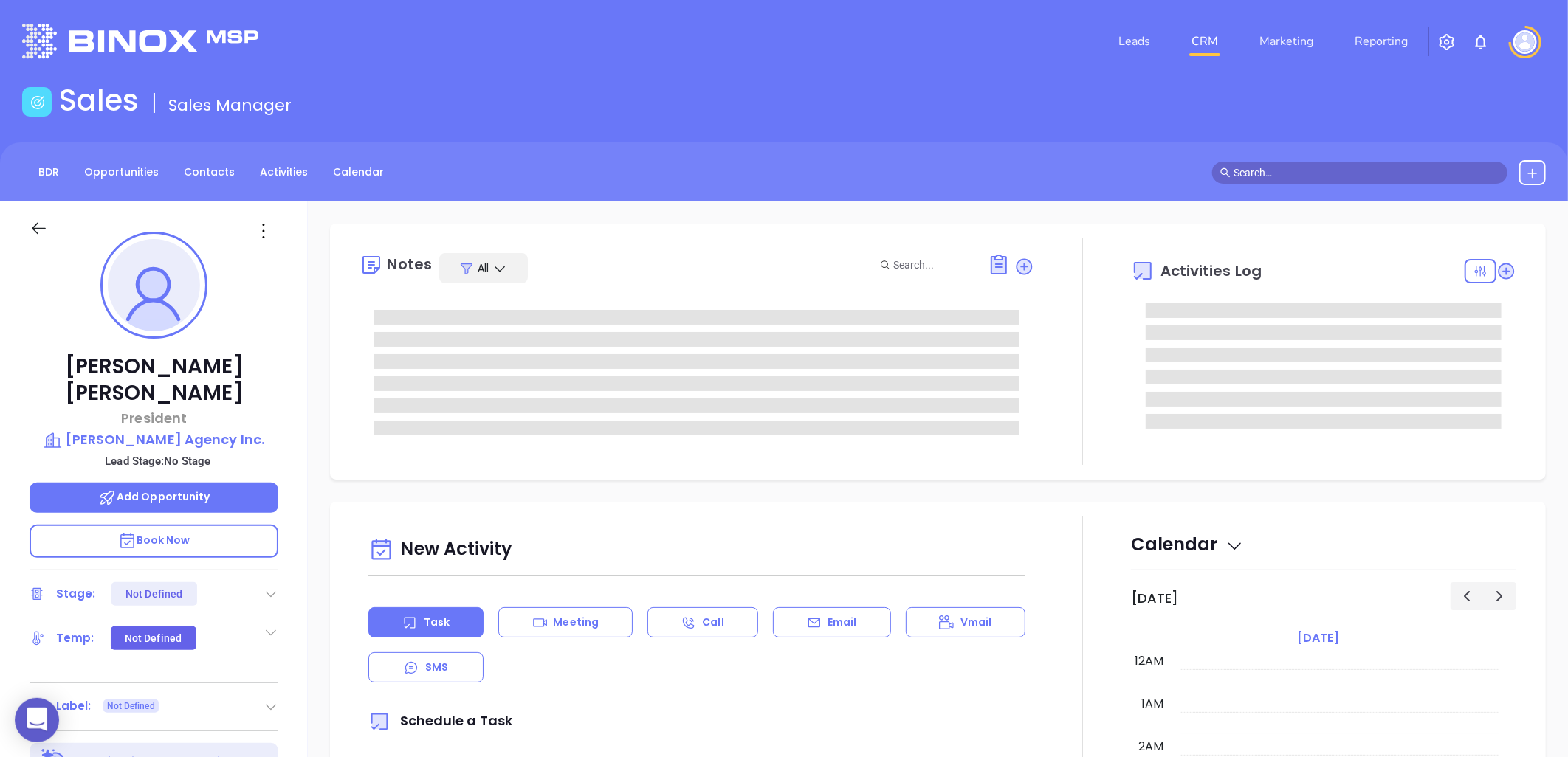
type input "[DATE]"
type input "[PERSON_NAME]"
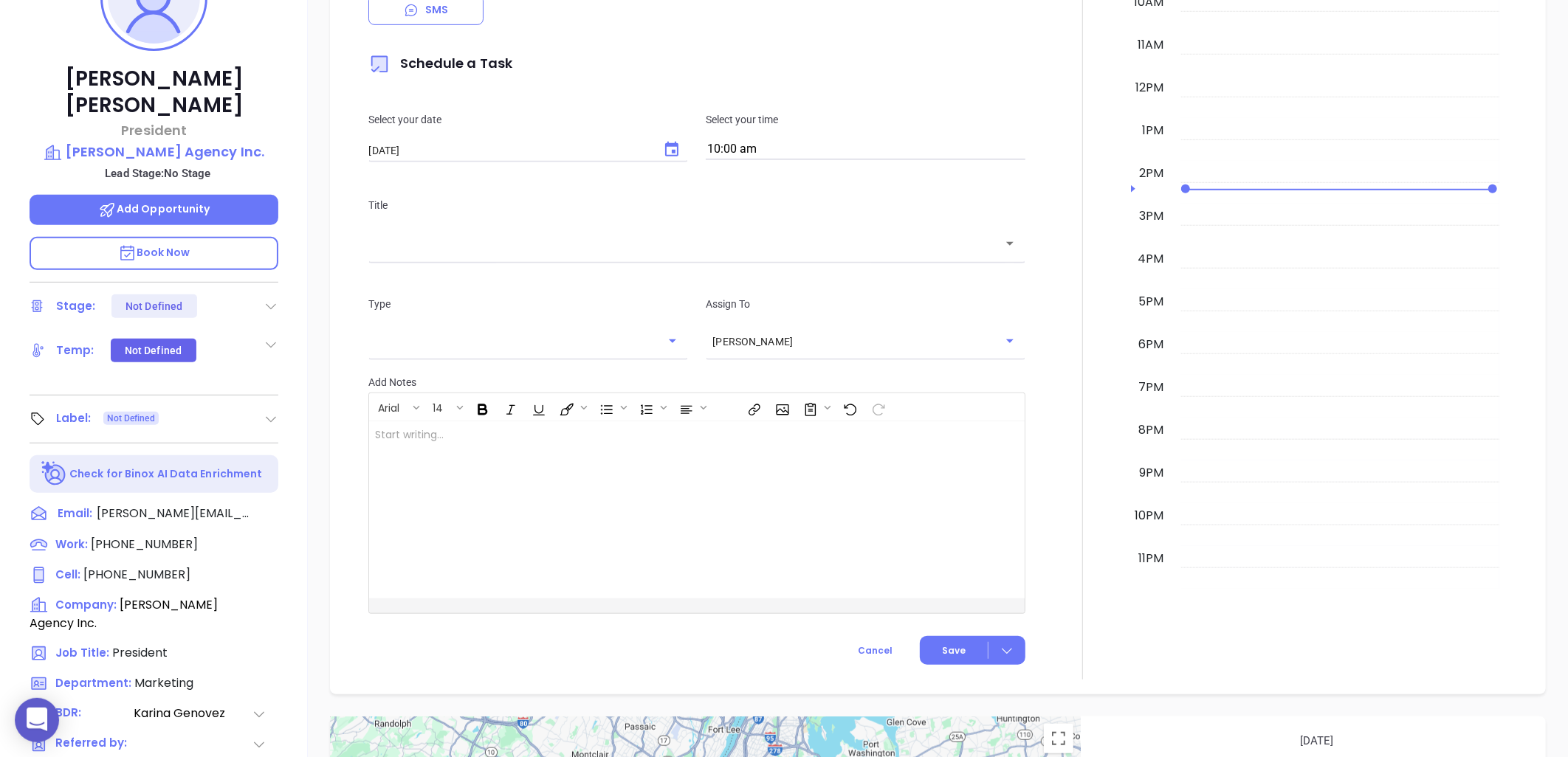
scroll to position [477, 0]
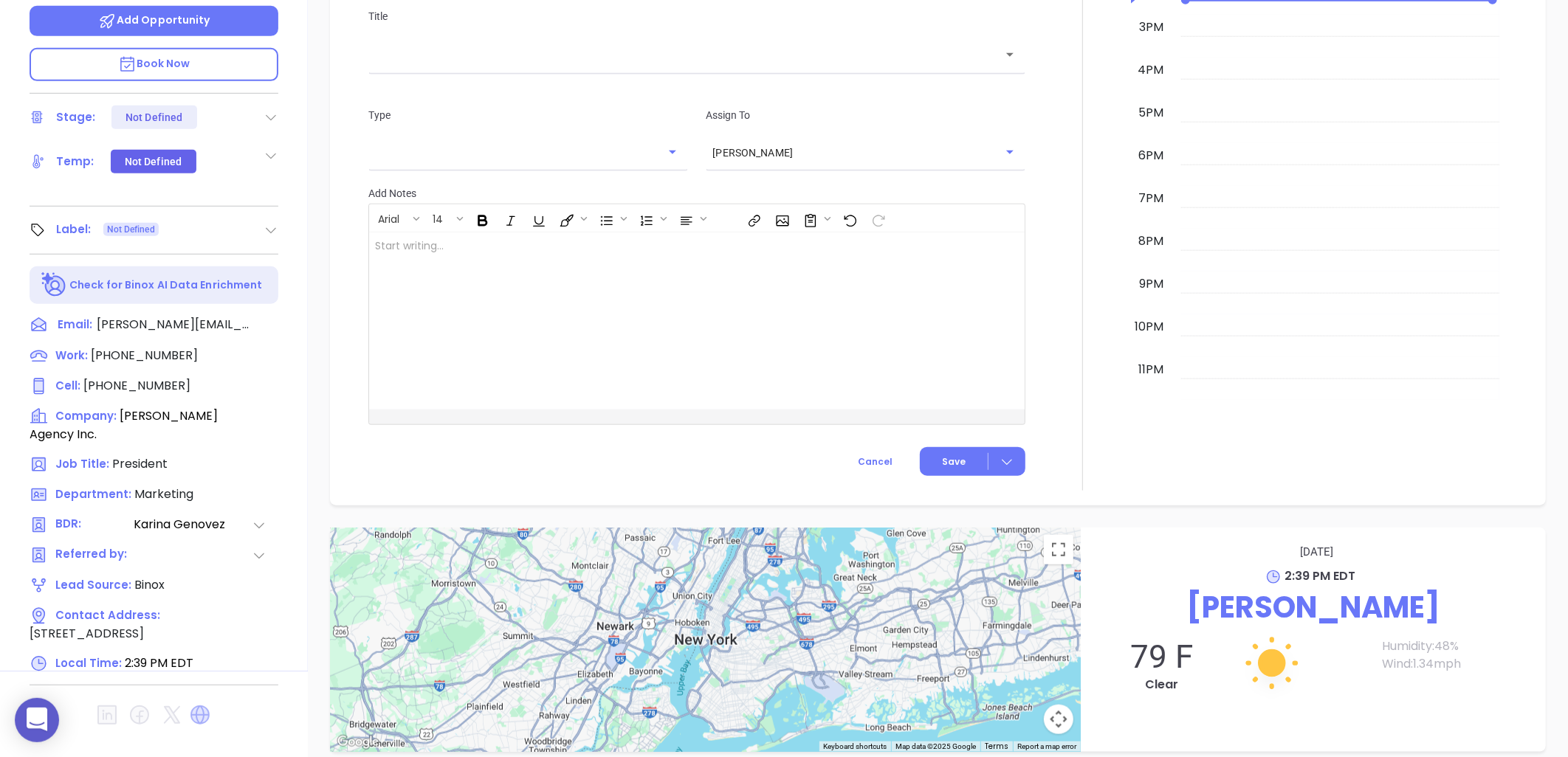
click at [202, 706] on icon at bounding box center [200, 715] width 19 height 19
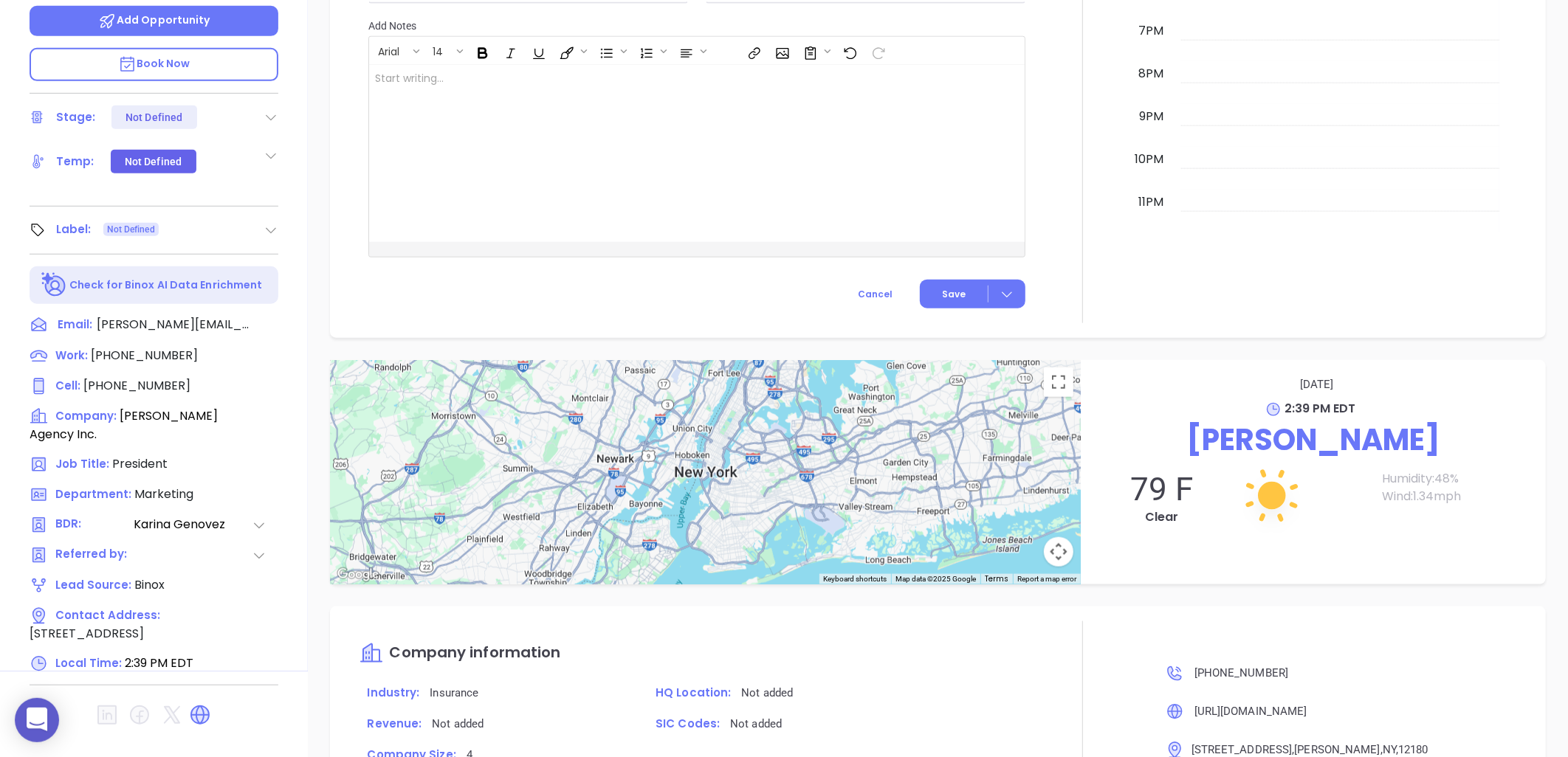
scroll to position [1001, 0]
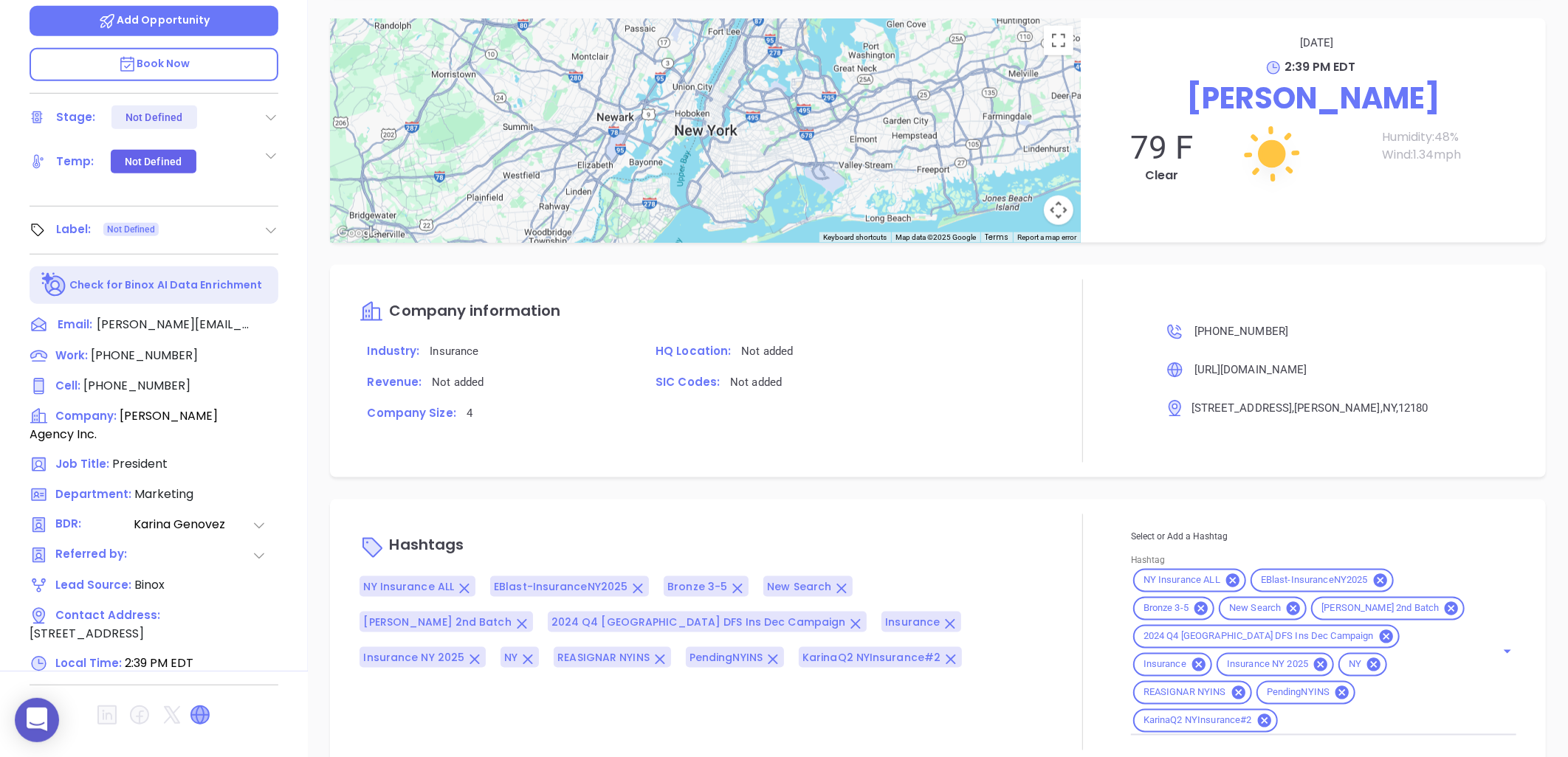
click at [200, 706] on icon at bounding box center [200, 715] width 17 height 17
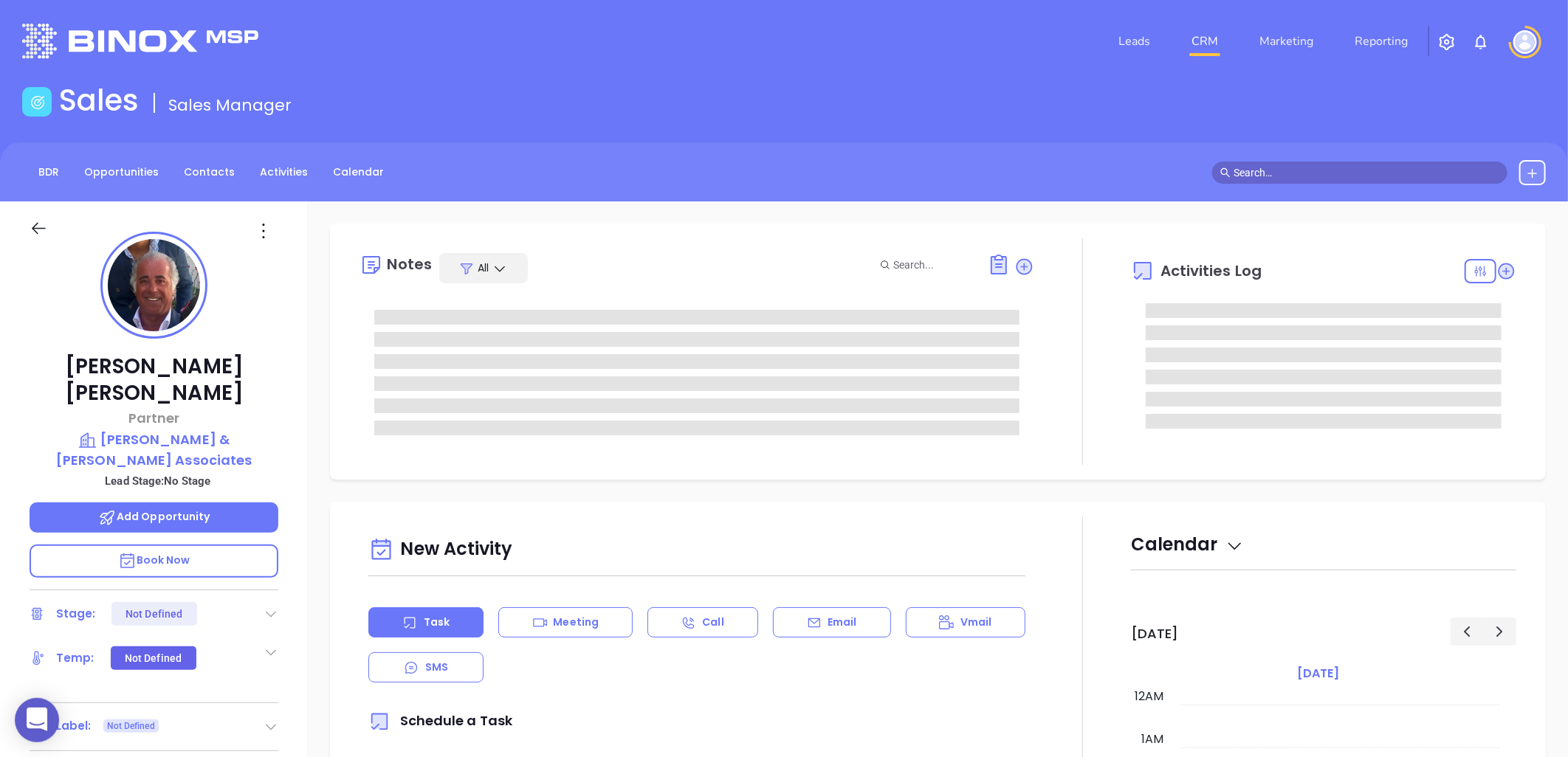
type input "[DATE]"
type input "[PERSON_NAME]"
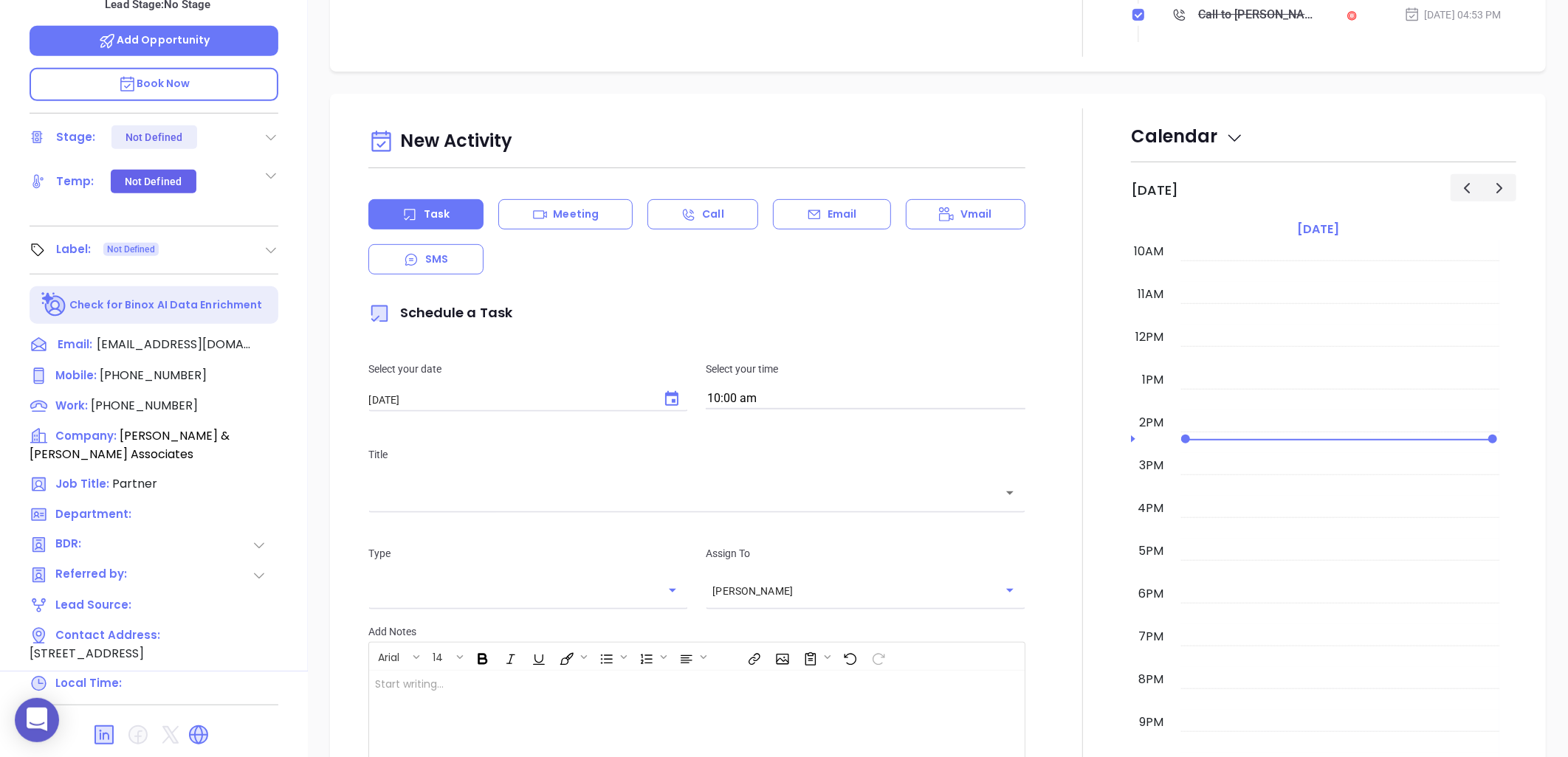
scroll to position [82, 0]
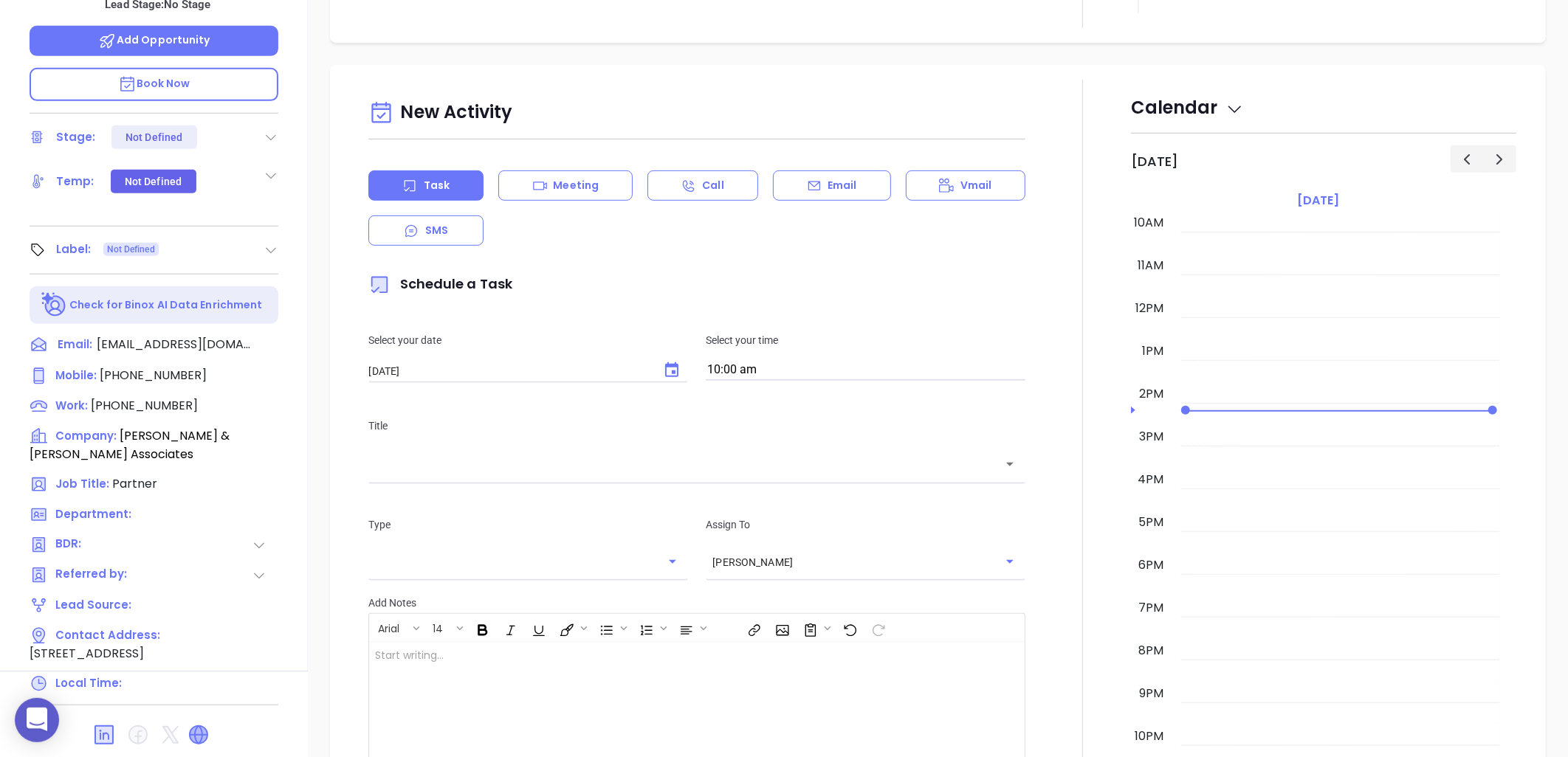
click at [203, 726] on icon at bounding box center [198, 735] width 17 height 17
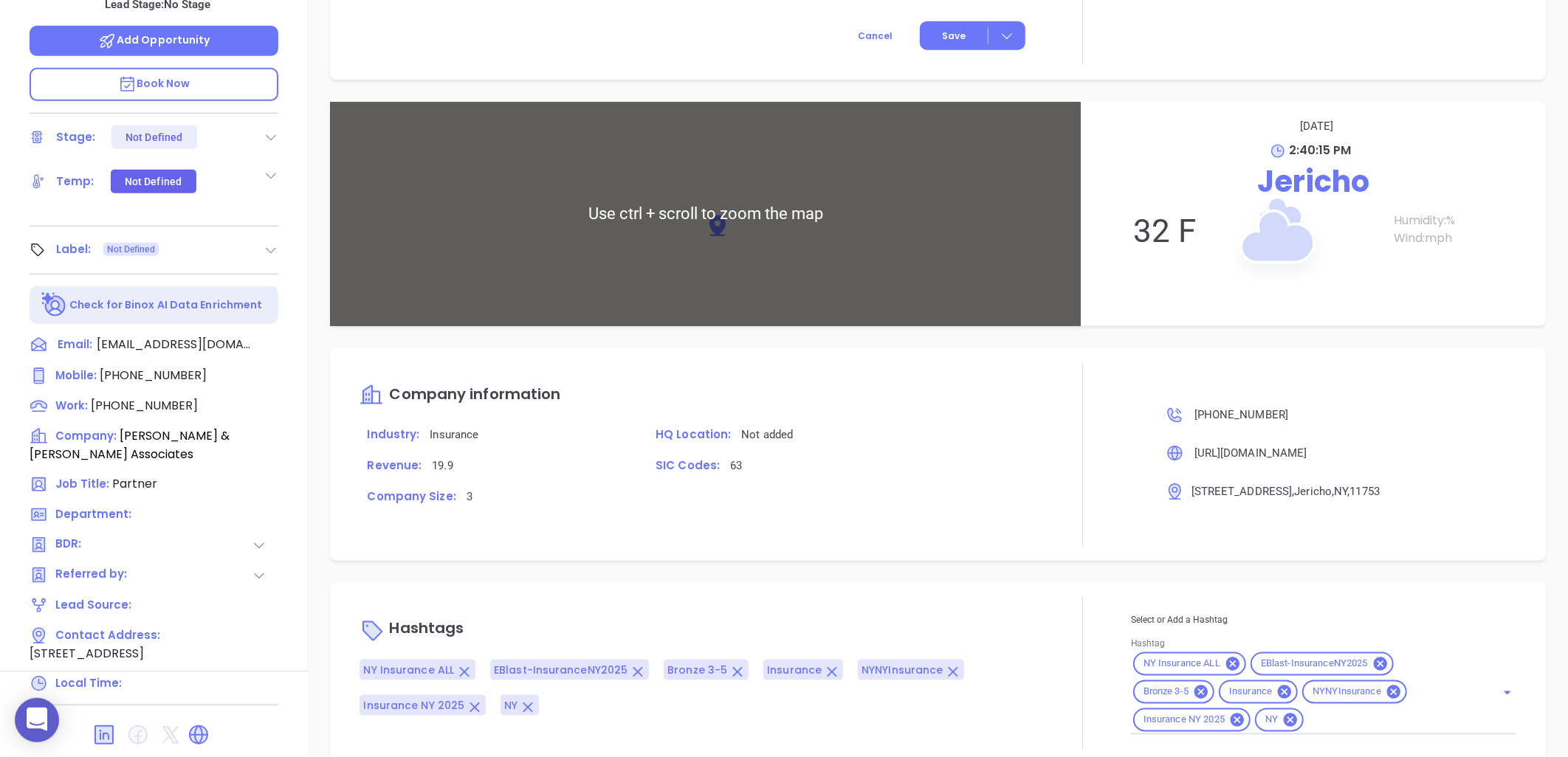
scroll to position [946, 0]
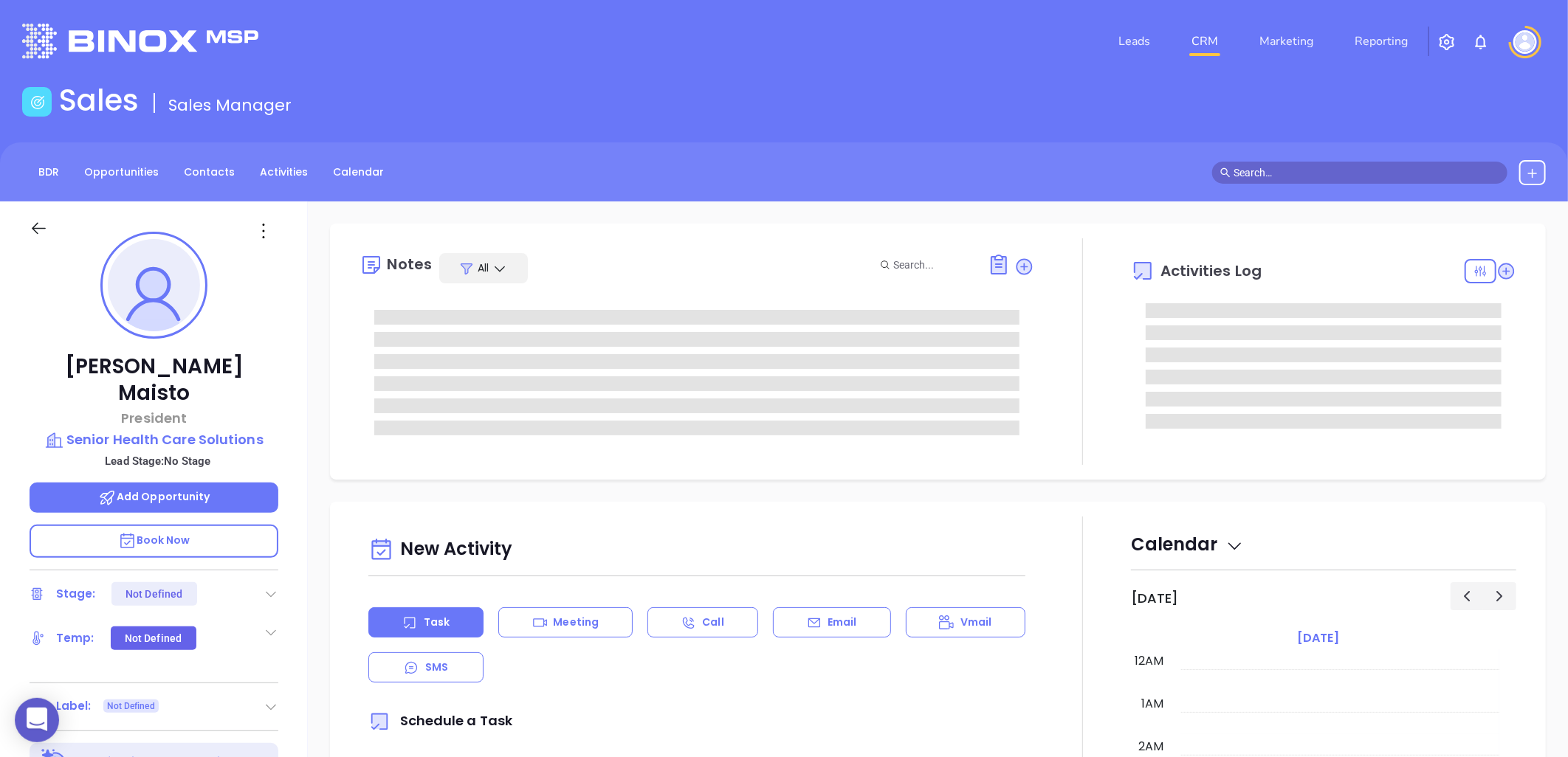
type input "[DATE]"
type input "[PERSON_NAME]"
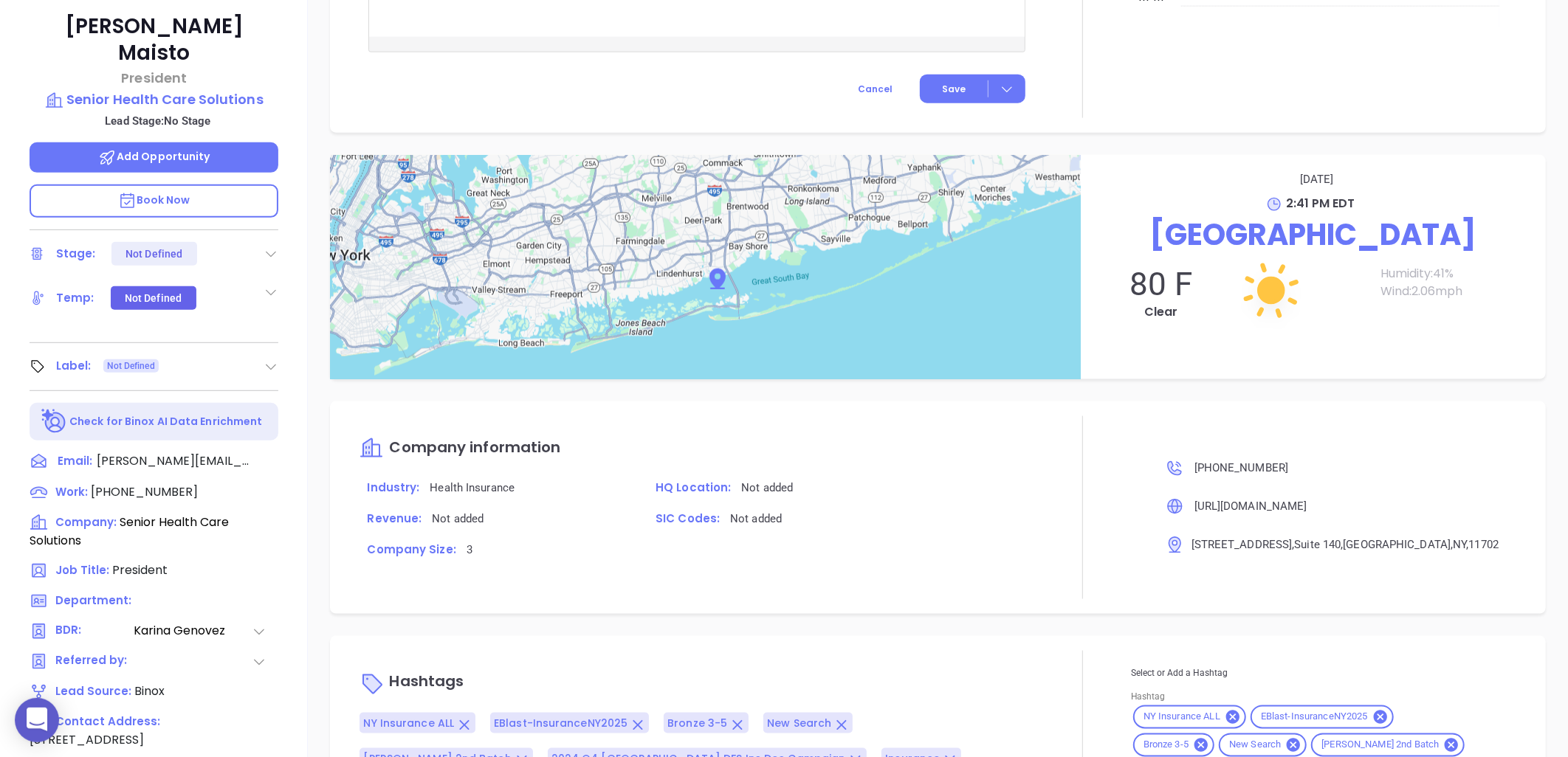
scroll to position [477, 0]
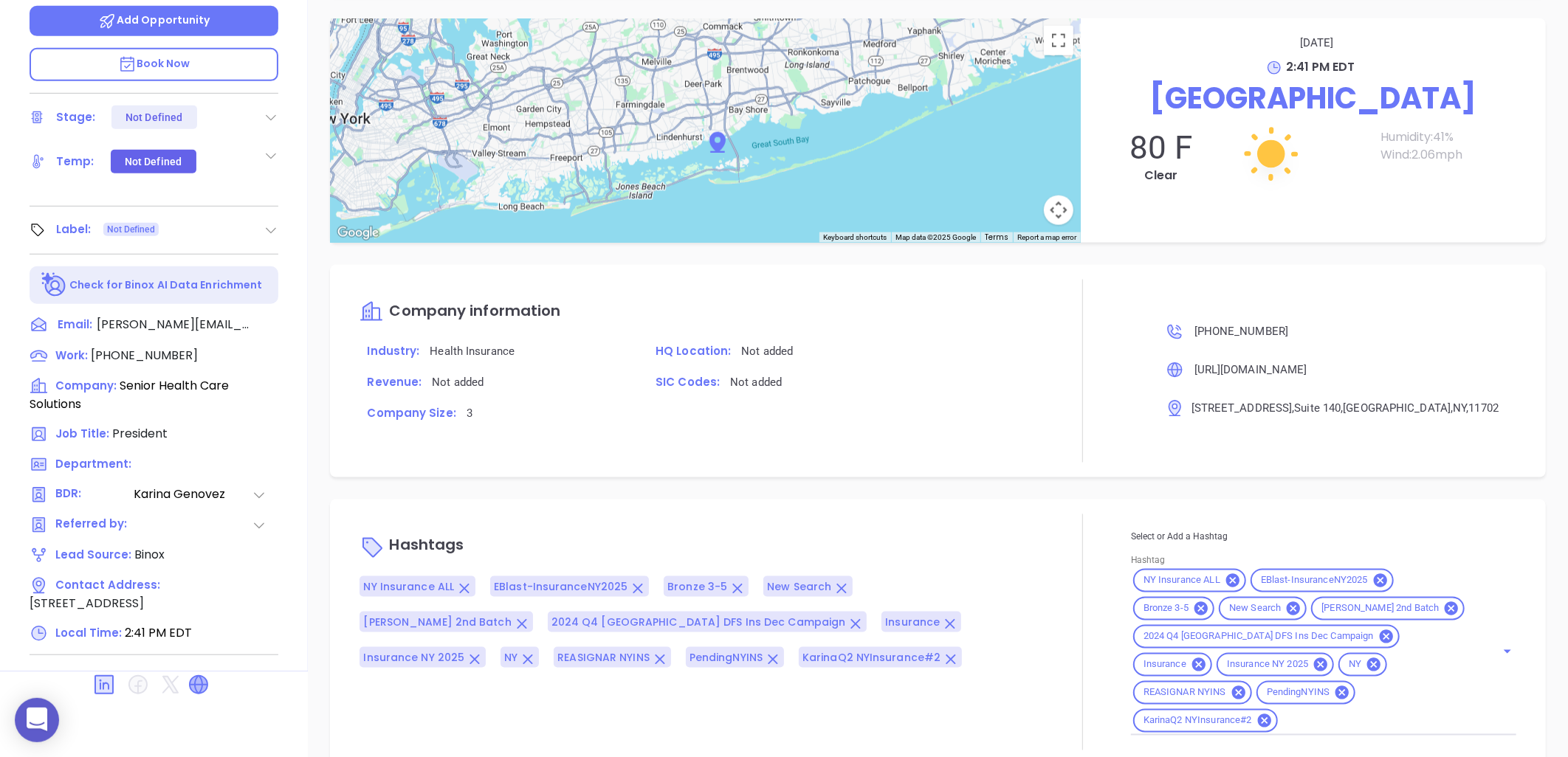
click at [202, 673] on icon at bounding box center [198, 685] width 23 height 23
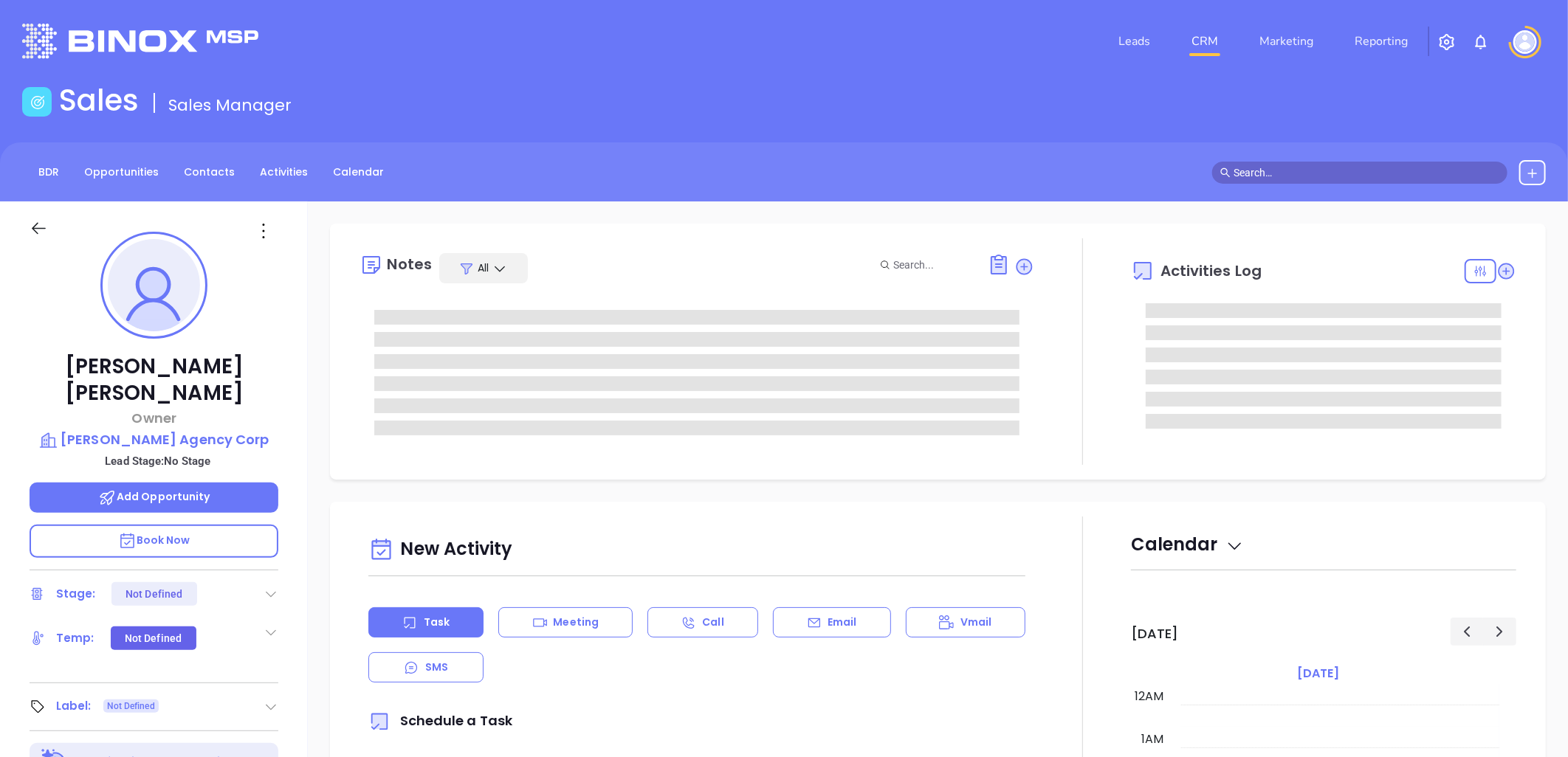
type input "[DATE]"
type input "[PERSON_NAME]"
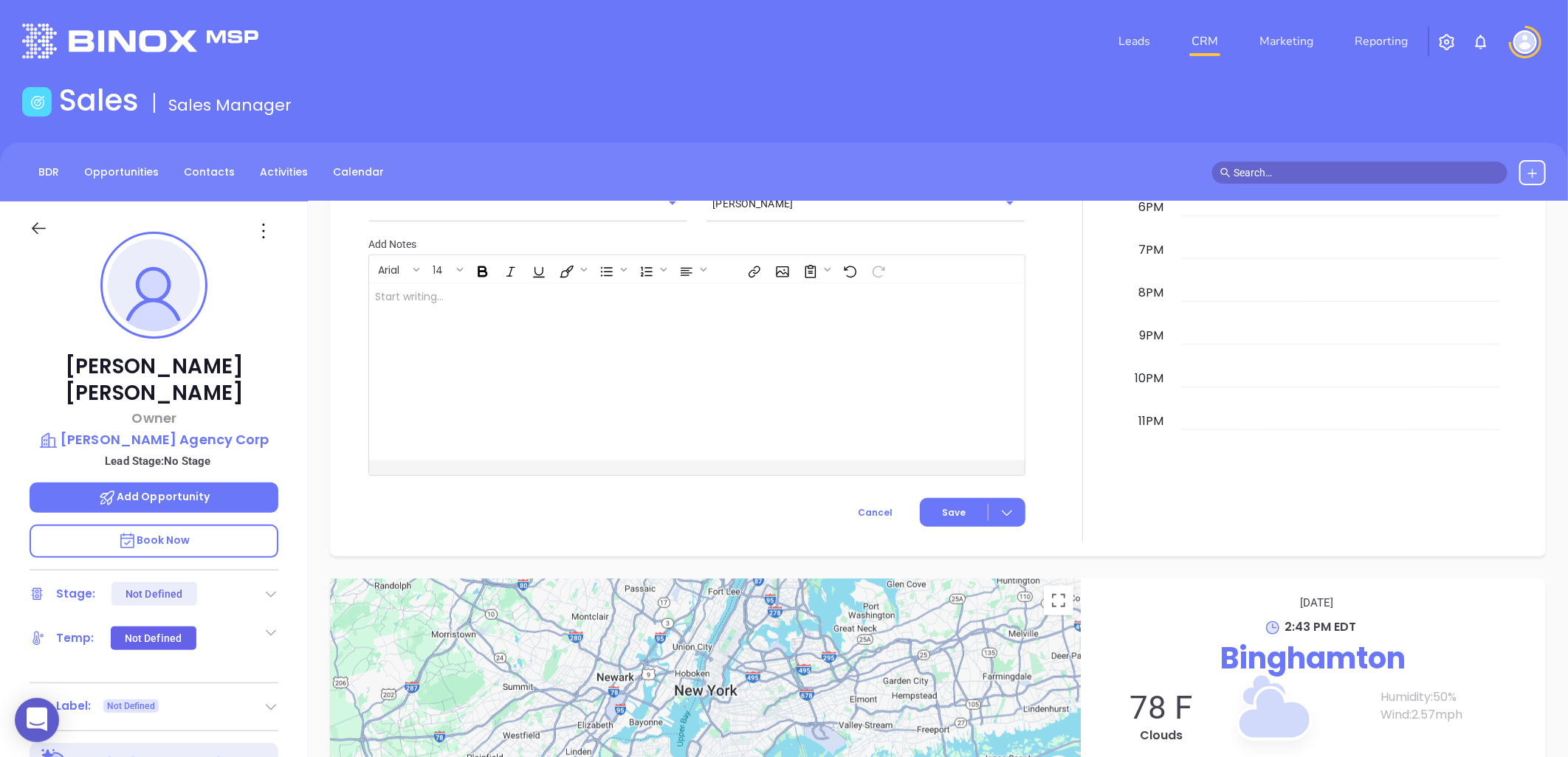
scroll to position [477, 0]
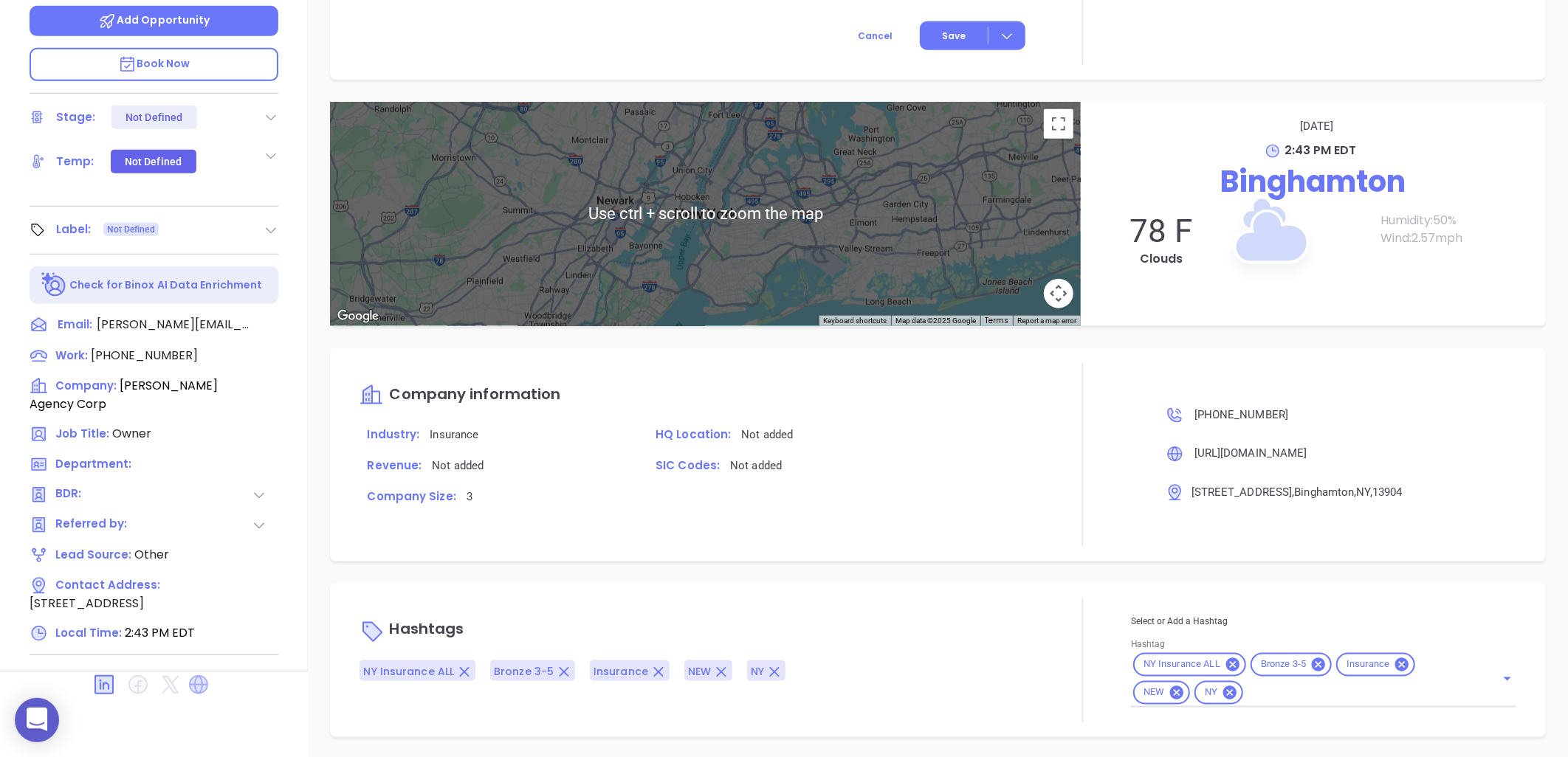
click at [197, 673] on icon at bounding box center [198, 685] width 23 height 23
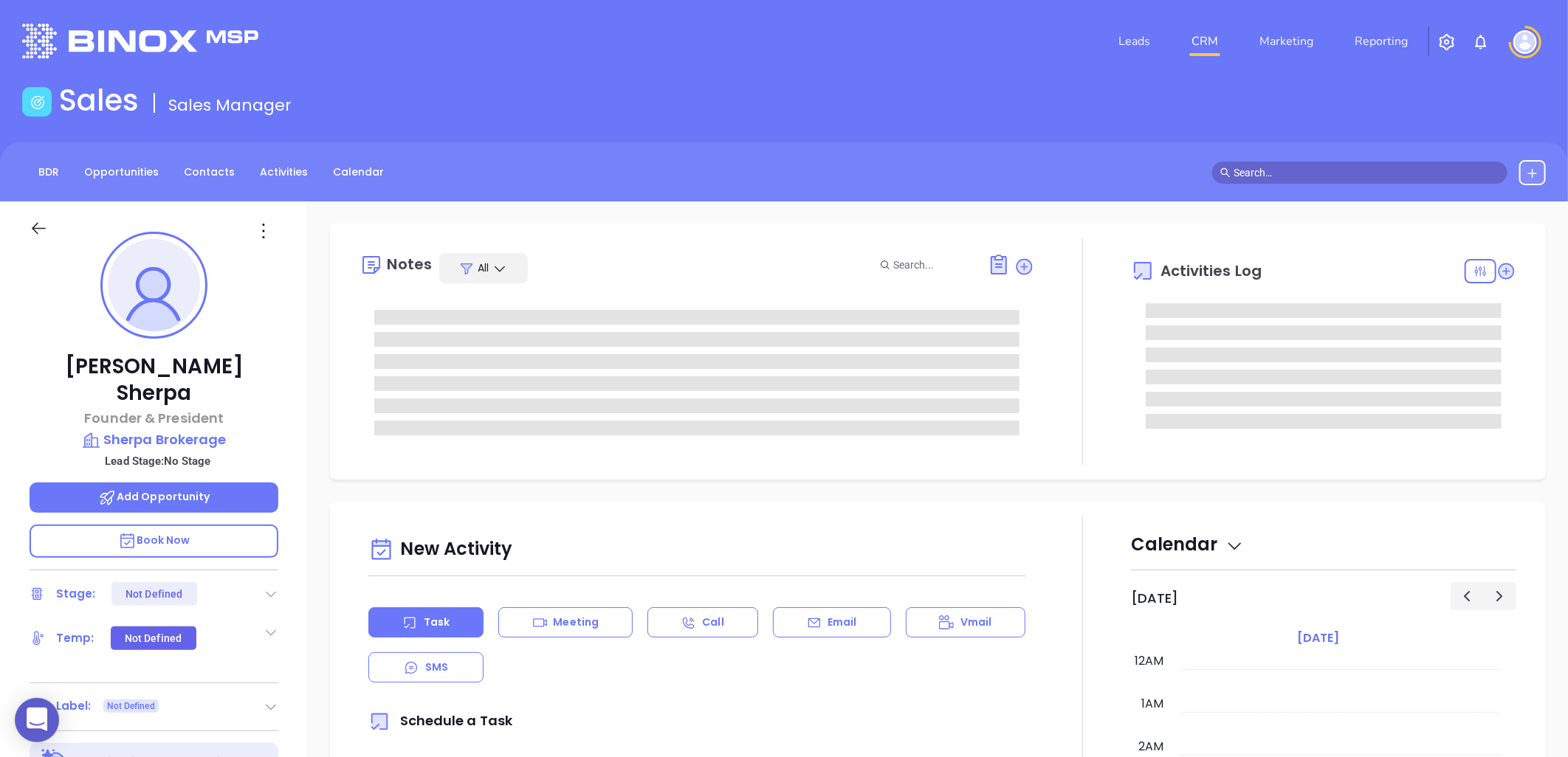
type input "[DATE]"
type input "[PERSON_NAME]"
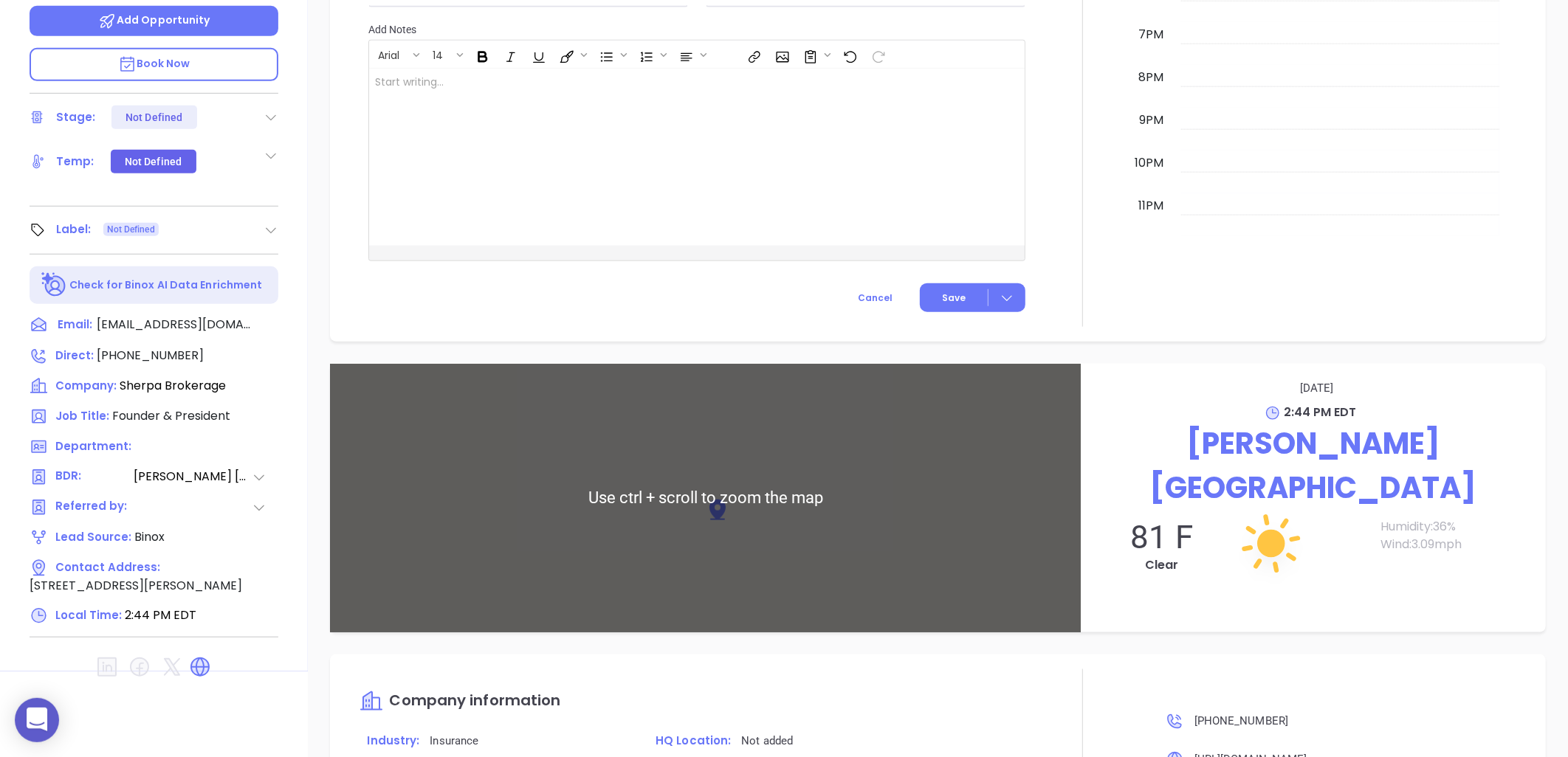
scroll to position [1001, 0]
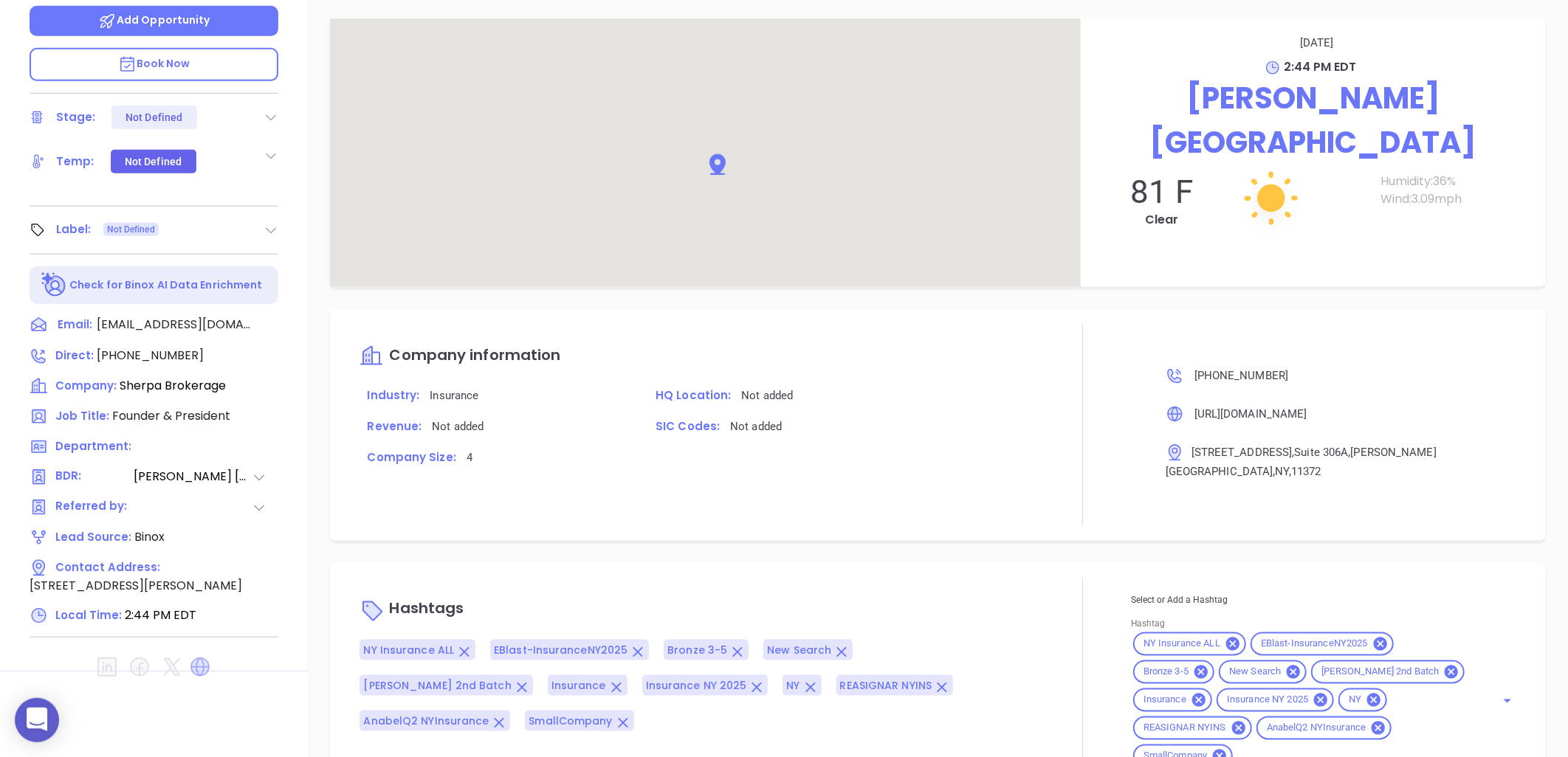
click at [197, 658] on icon at bounding box center [200, 667] width 19 height 19
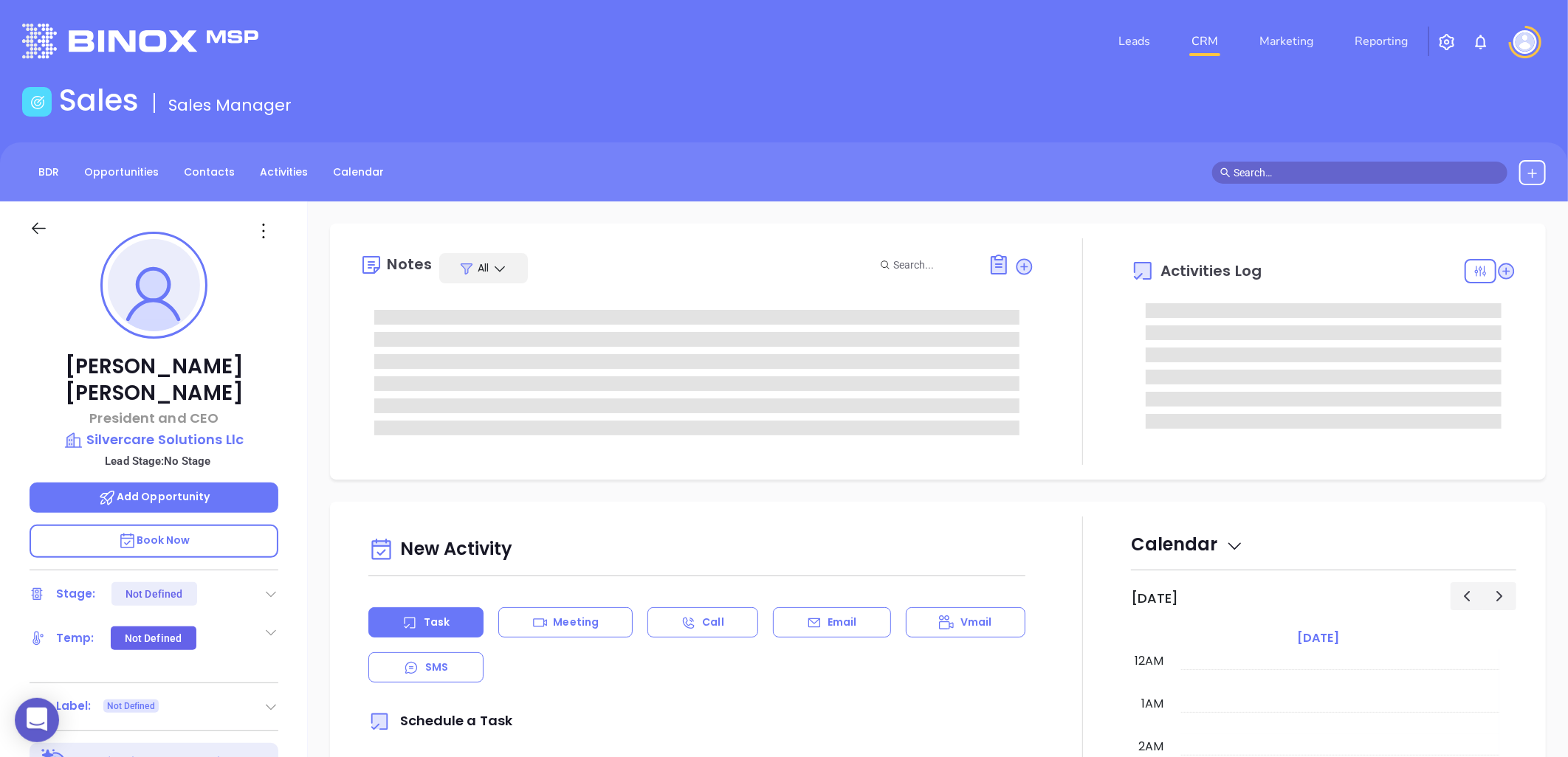
type input "[DATE]"
click at [687, 48] on div "Leads CRM Marketing Reporting" at bounding box center [1041, 41] width 1027 height 53
type input "[PERSON_NAME]"
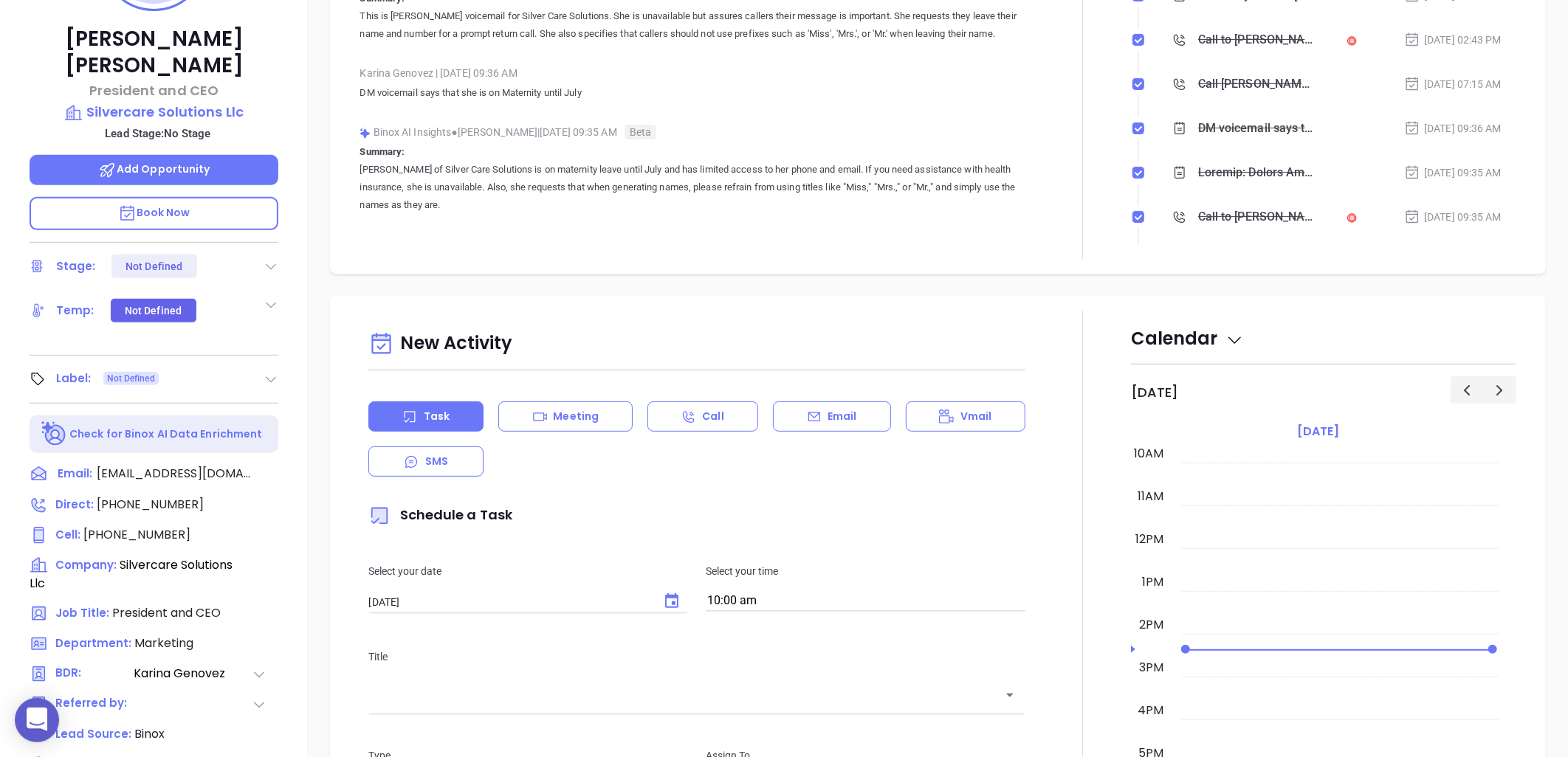
scroll to position [477, 0]
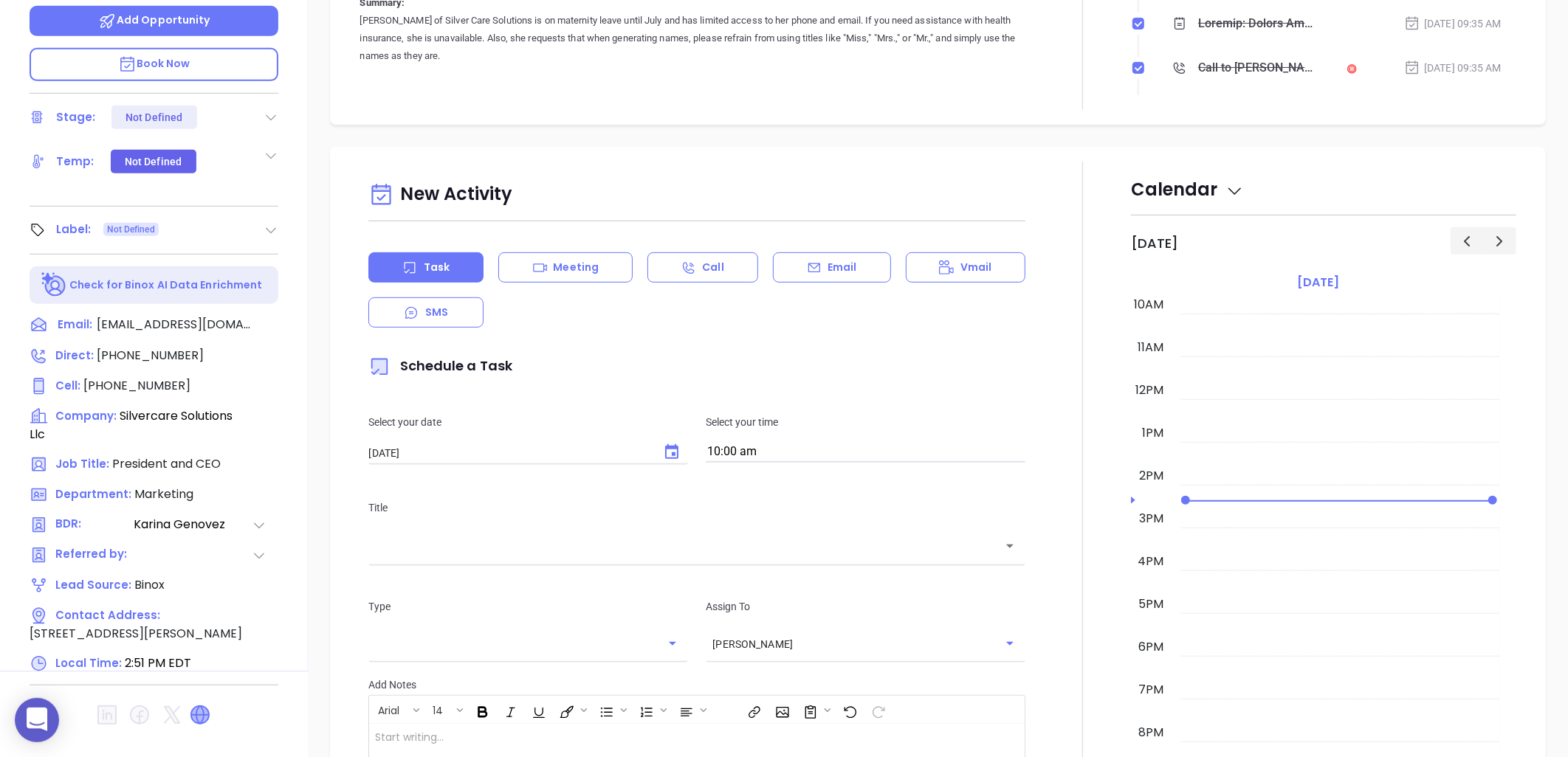
click at [201, 706] on icon at bounding box center [200, 715] width 17 height 17
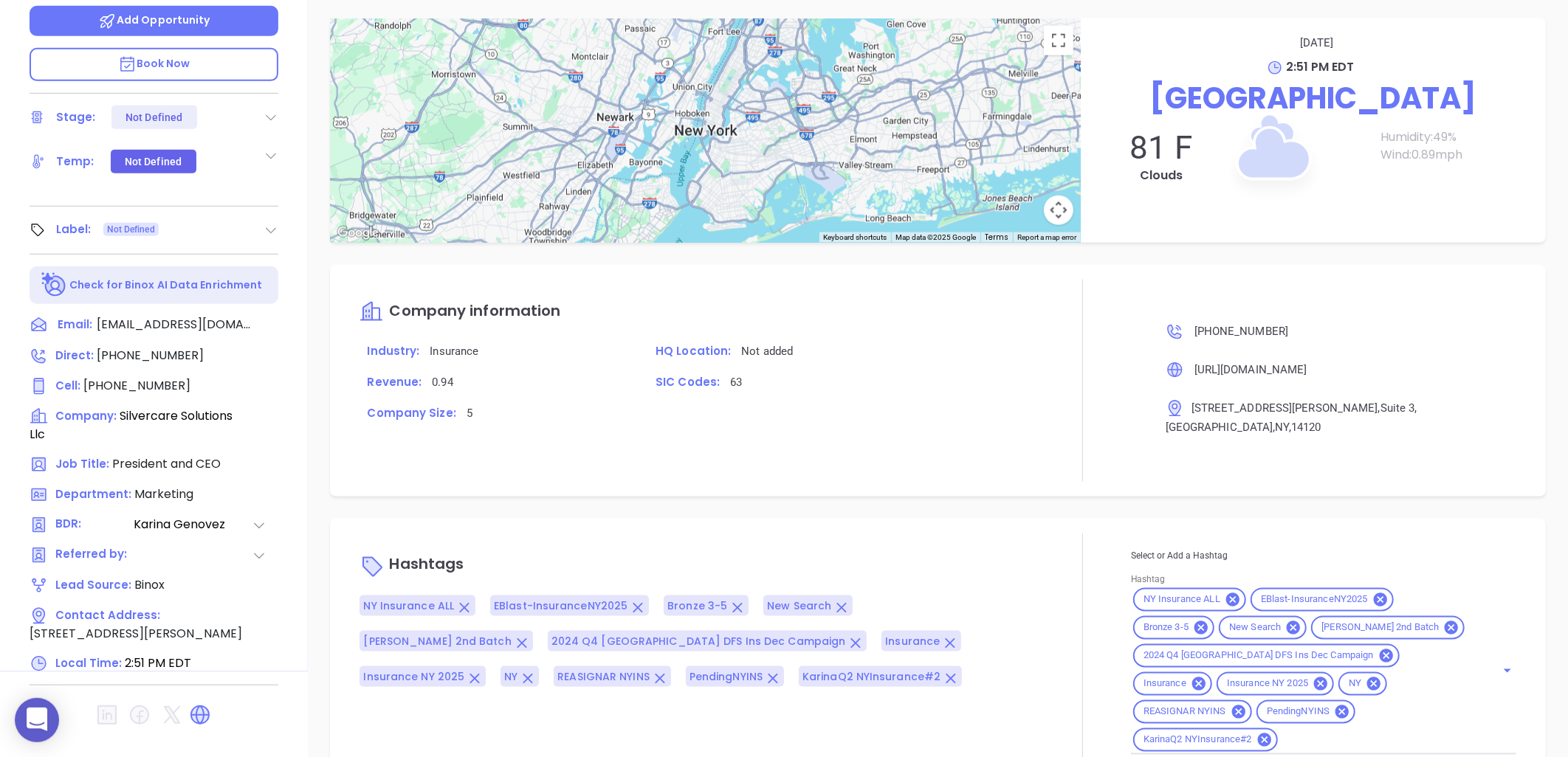
scroll to position [67, 0]
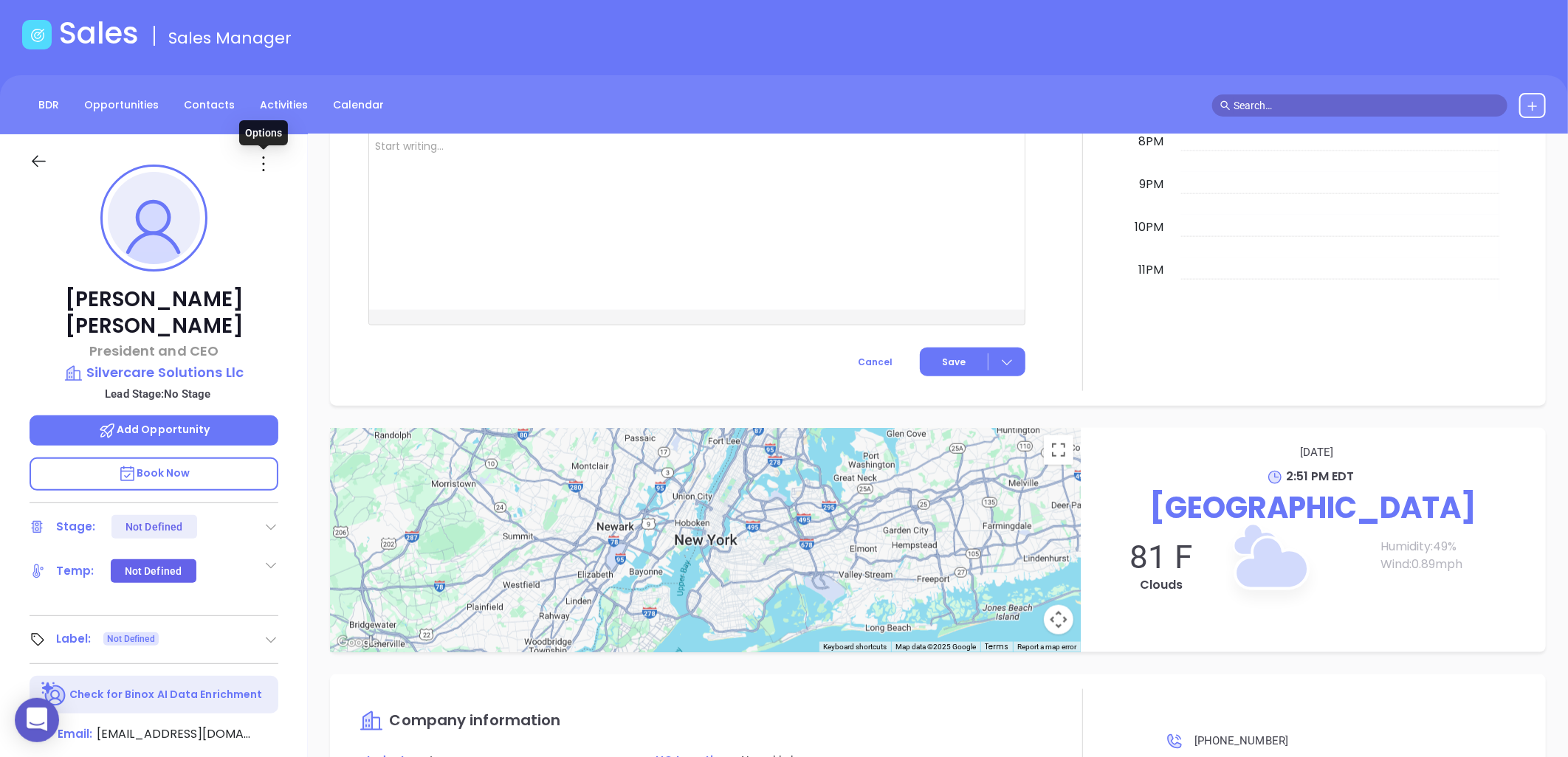
click at [260, 163] on icon at bounding box center [264, 163] width 23 height 23
click at [289, 318] on div "Edit" at bounding box center [336, 322] width 145 height 17
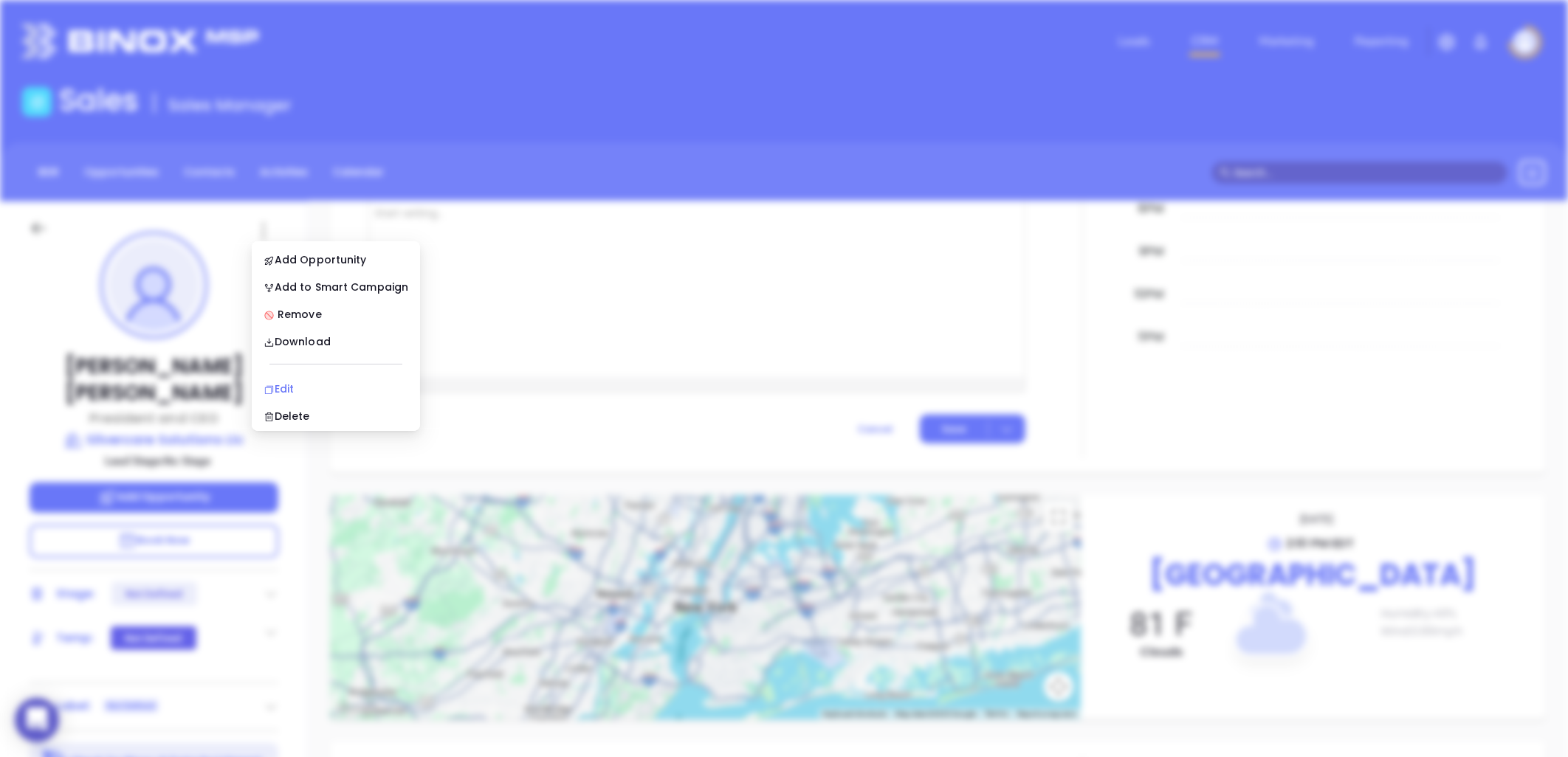
scroll to position [0, 0]
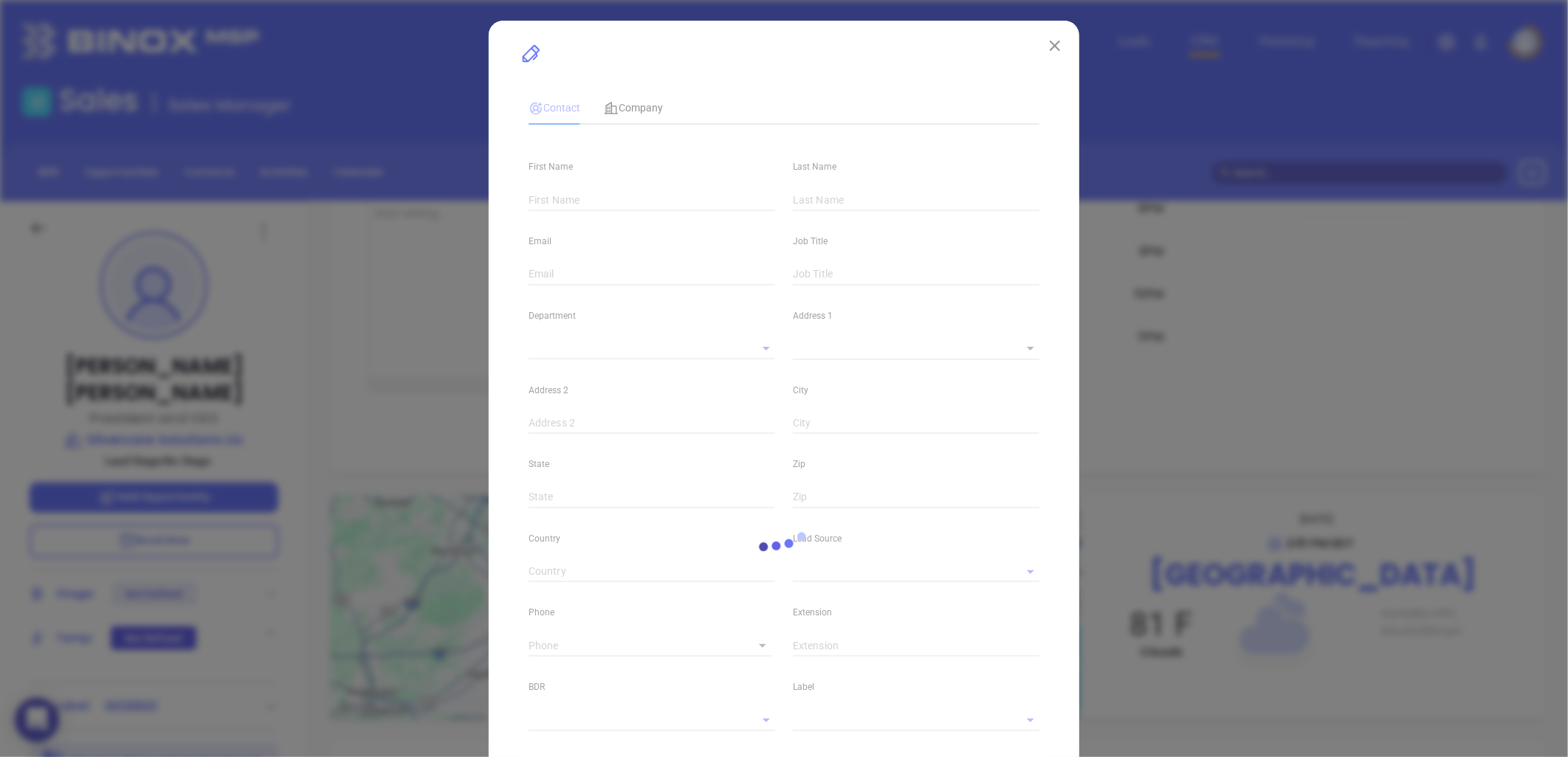
type input "Sharon"
type input "Malone"
type input "smalone@silvercare-llc.com"
type input "President and CEO"
type textarea "168 Robinson Street"
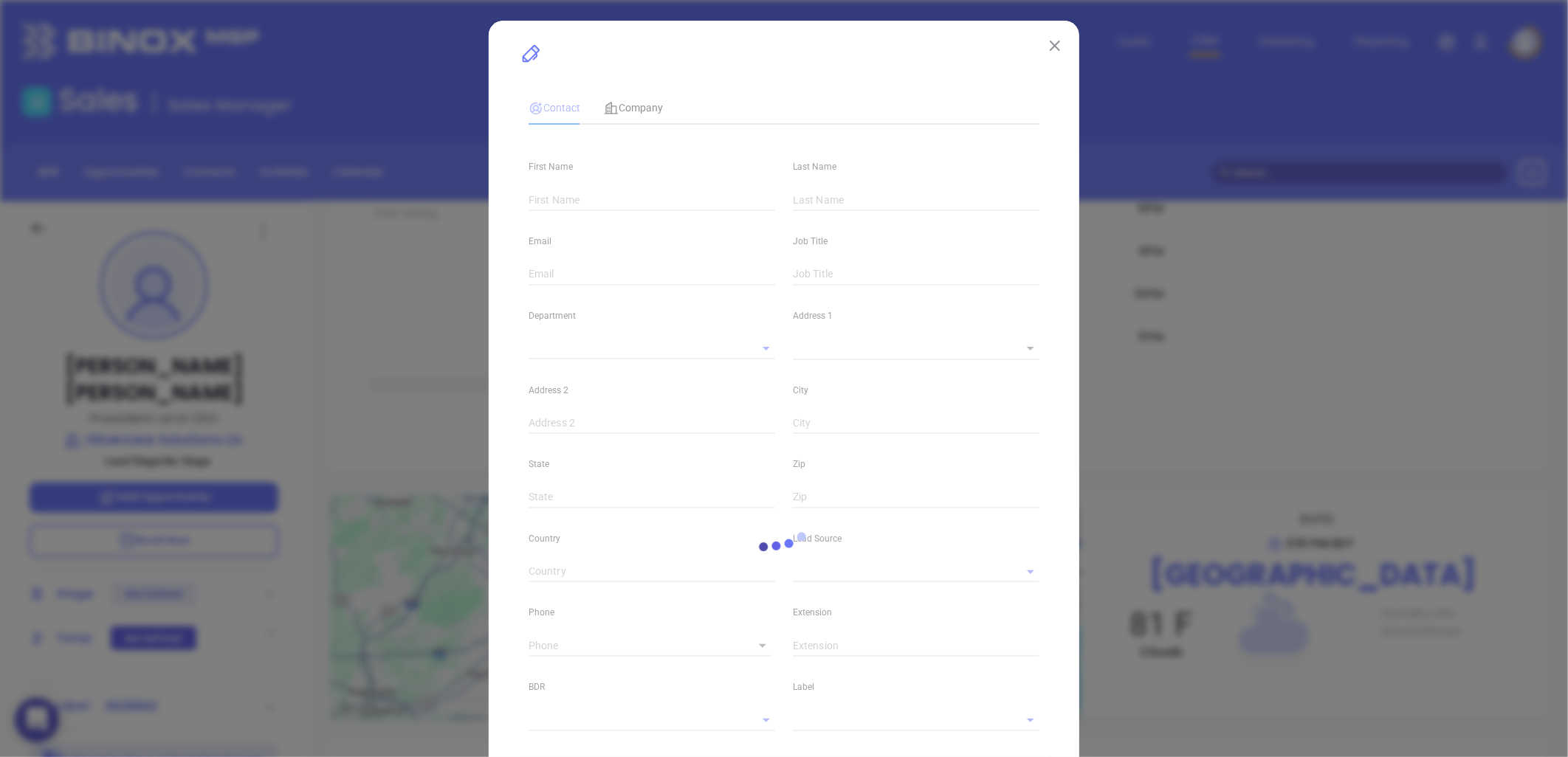
type input "1"
type input "Suite 3"
type input "North Tonawanda"
type input "NY"
type input "14120"
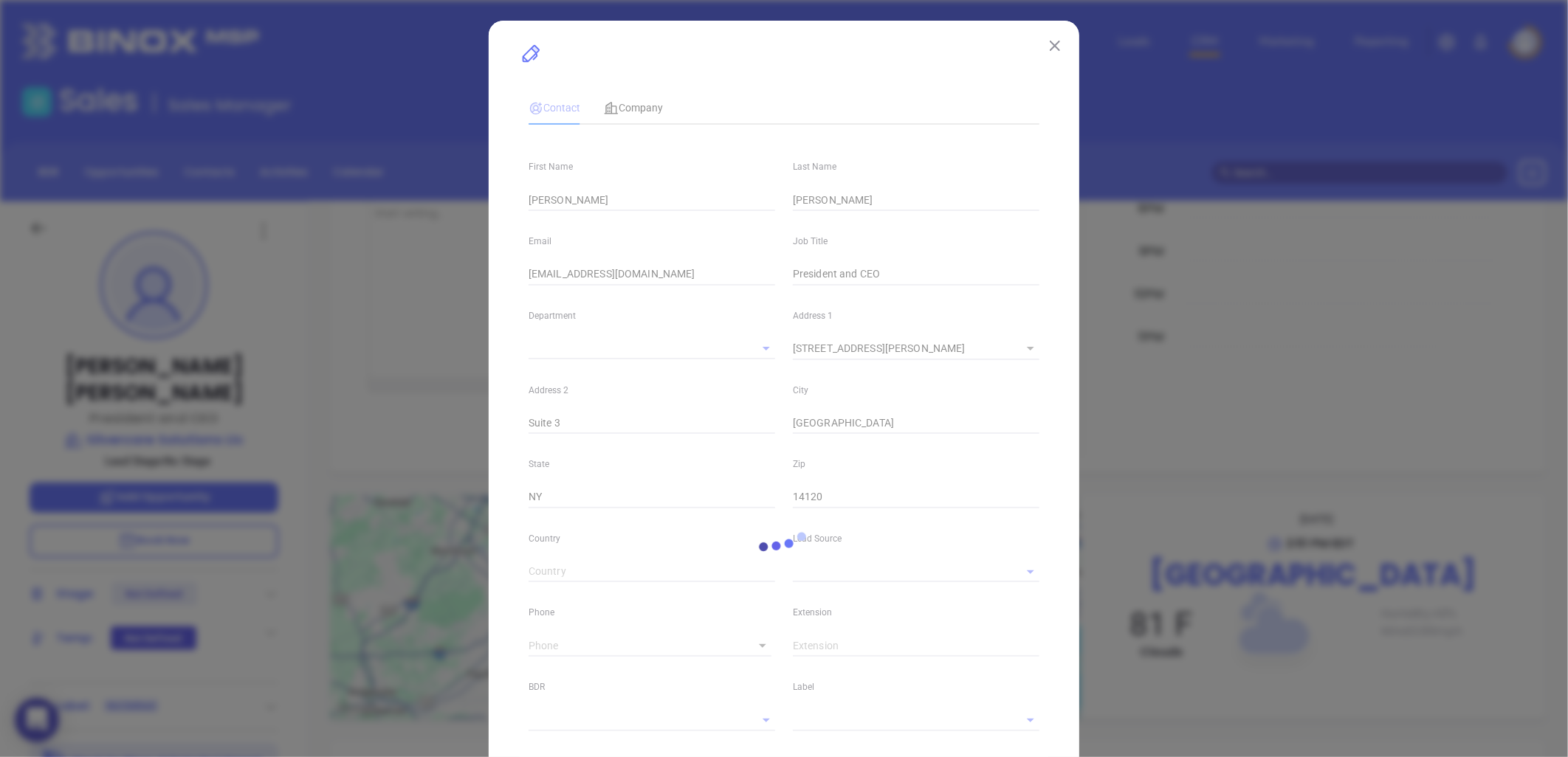
type input "Marketing"
type input "Binox"
type input "[PERSON_NAME]"
type input "1"
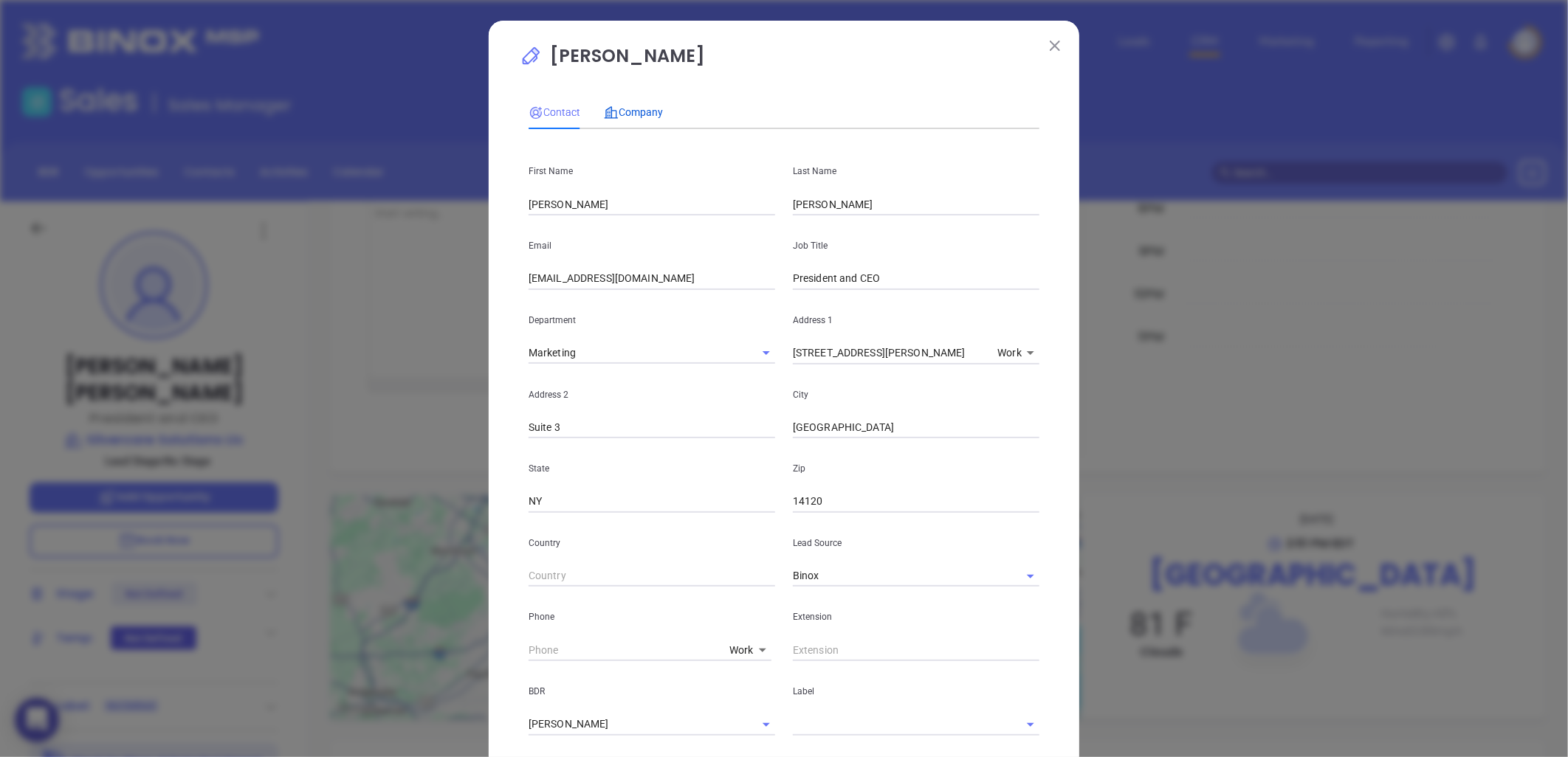
click at [625, 117] on span "Company" at bounding box center [633, 112] width 59 height 12
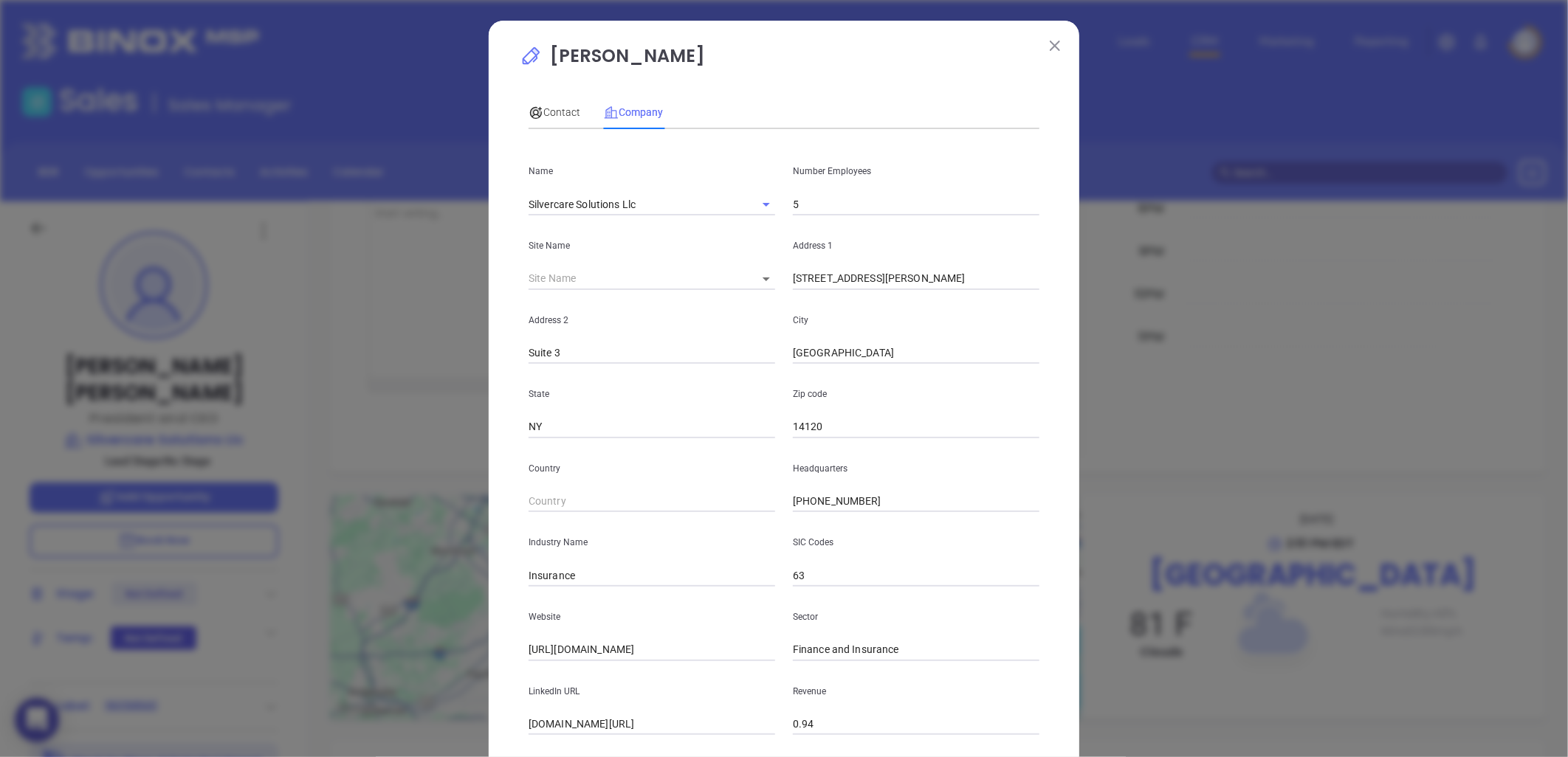
click at [828, 207] on input "5" at bounding box center [915, 204] width 246 height 22
type input "3"
drag, startPoint x: 614, startPoint y: 283, endPoint x: 623, endPoint y: 308, distance: 26.6
click at [616, 282] on input "text" at bounding box center [634, 279] width 211 height 22
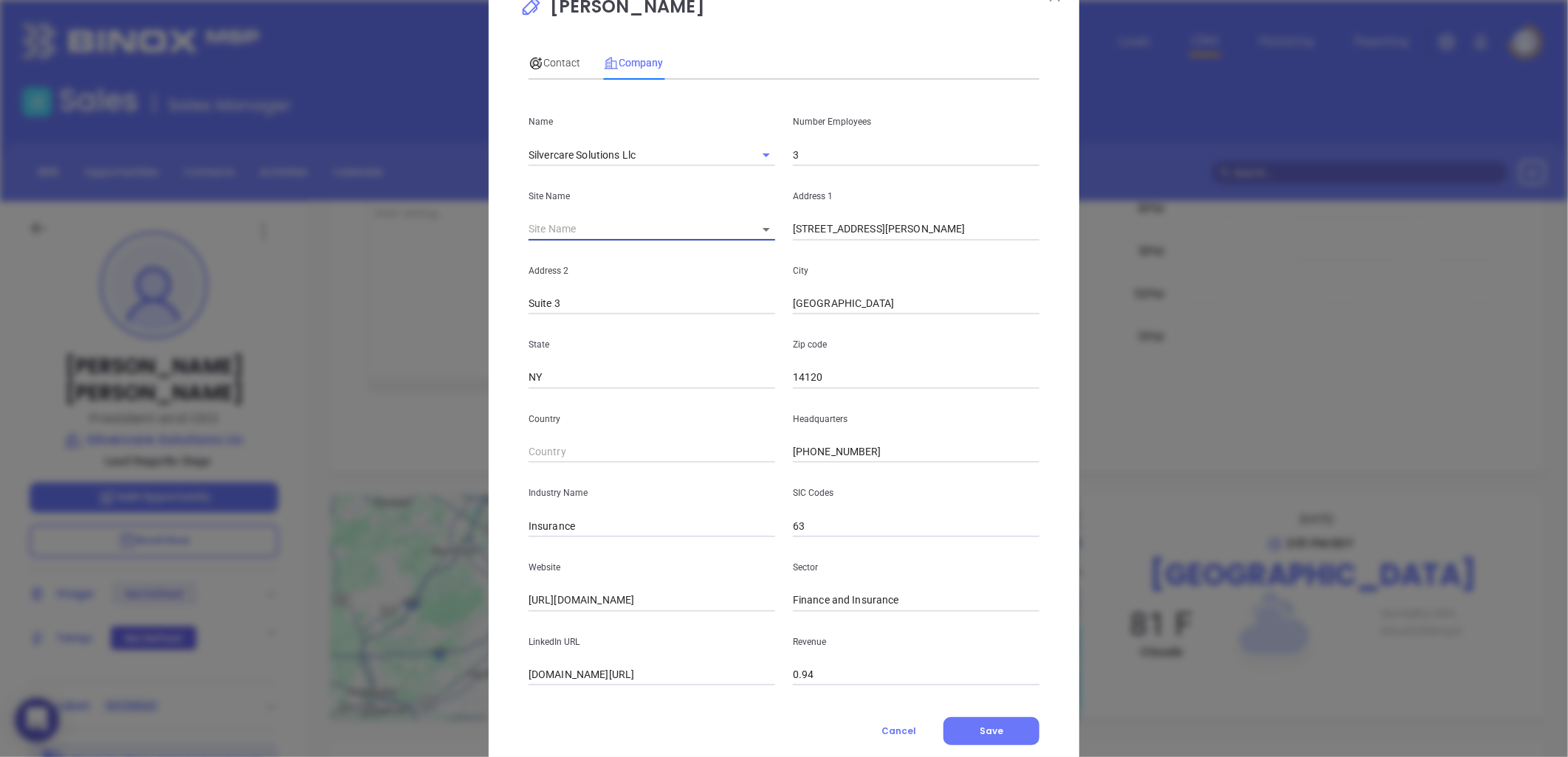
scroll to position [90, 0]
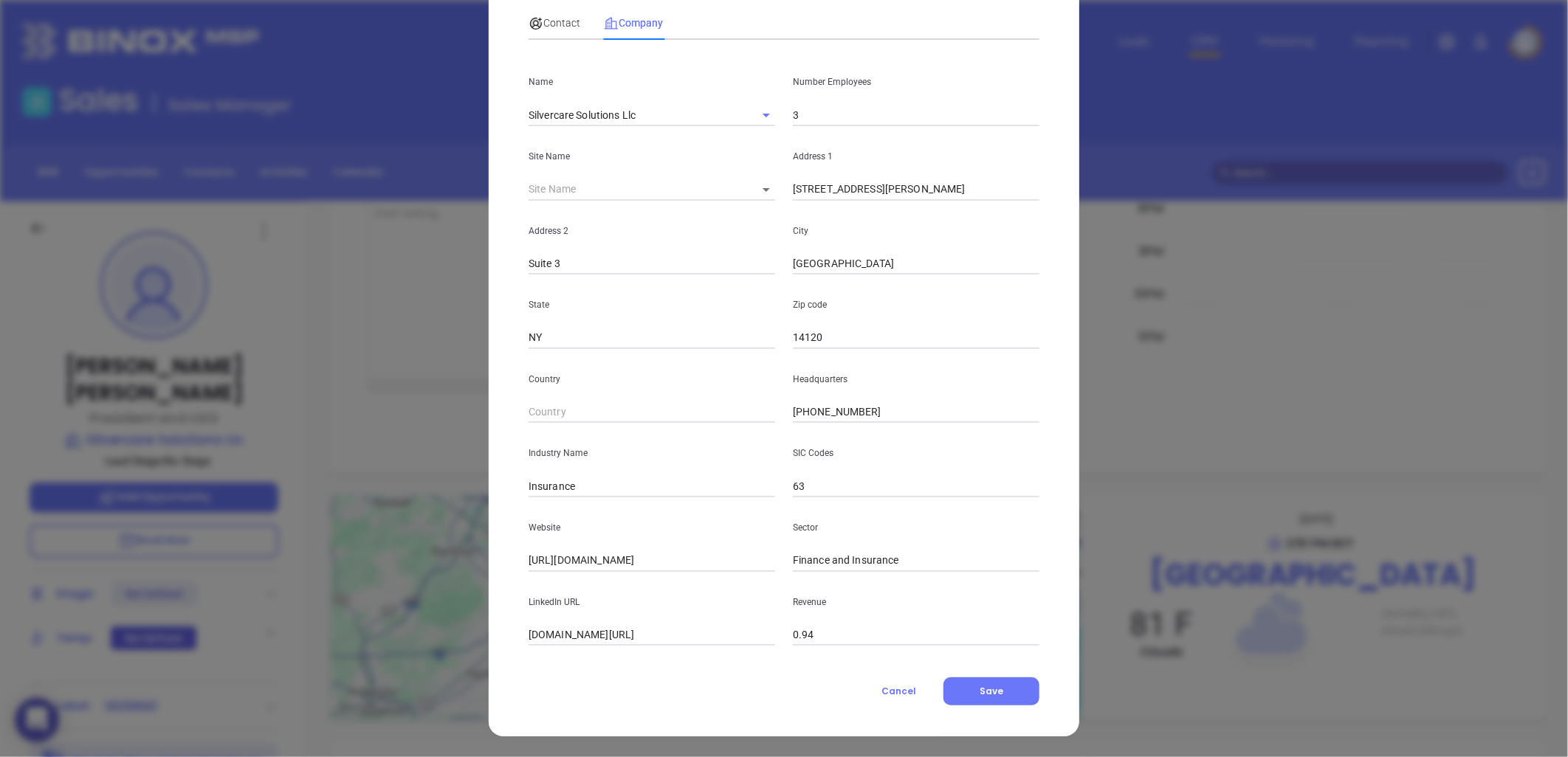
drag, startPoint x: 974, startPoint y: 690, endPoint x: 973, endPoint y: 717, distance: 27.0
click at [973, 688] on button "Save" at bounding box center [992, 691] width 96 height 28
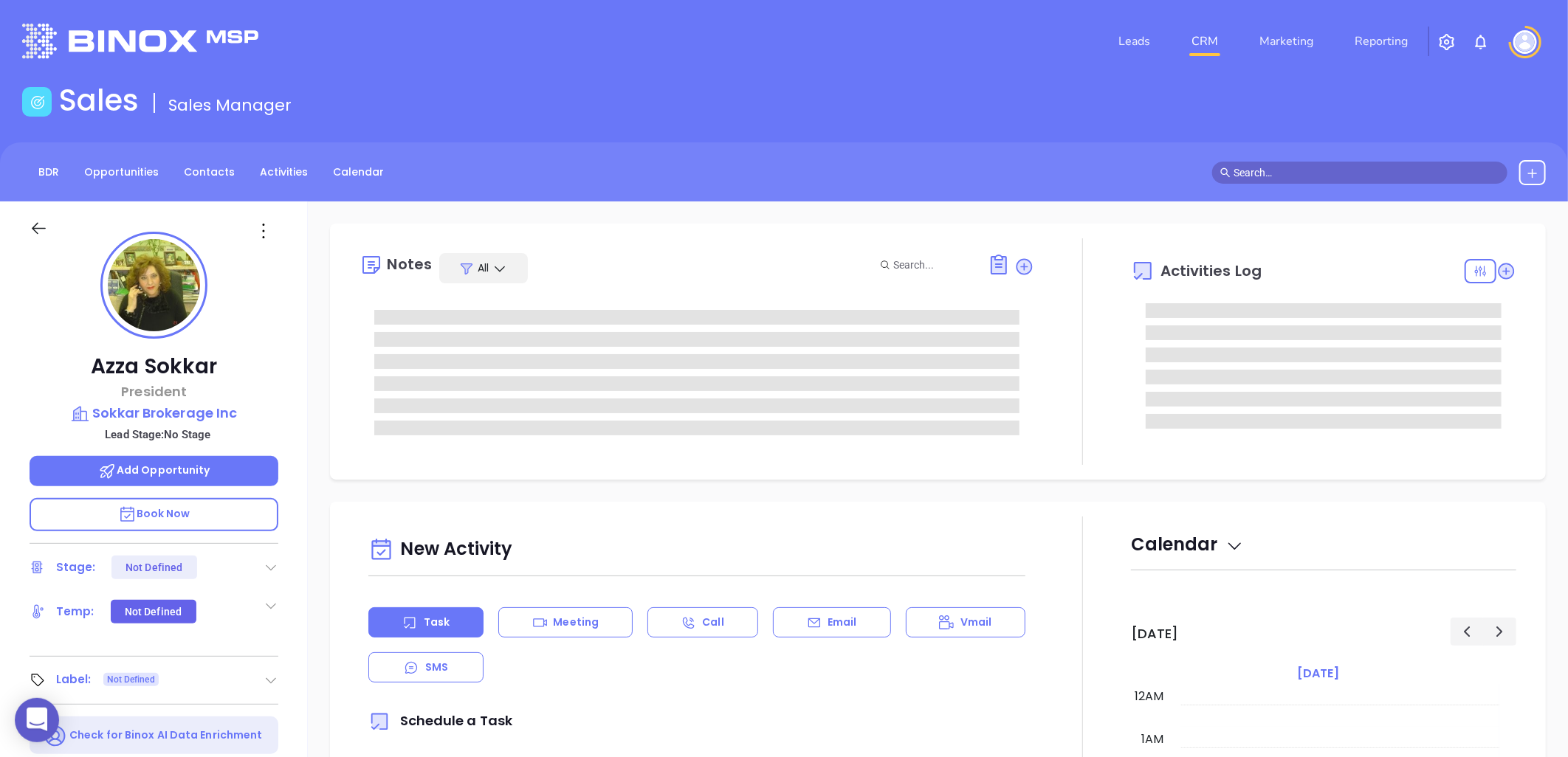
type input "[DATE]"
type input "[PERSON_NAME]"
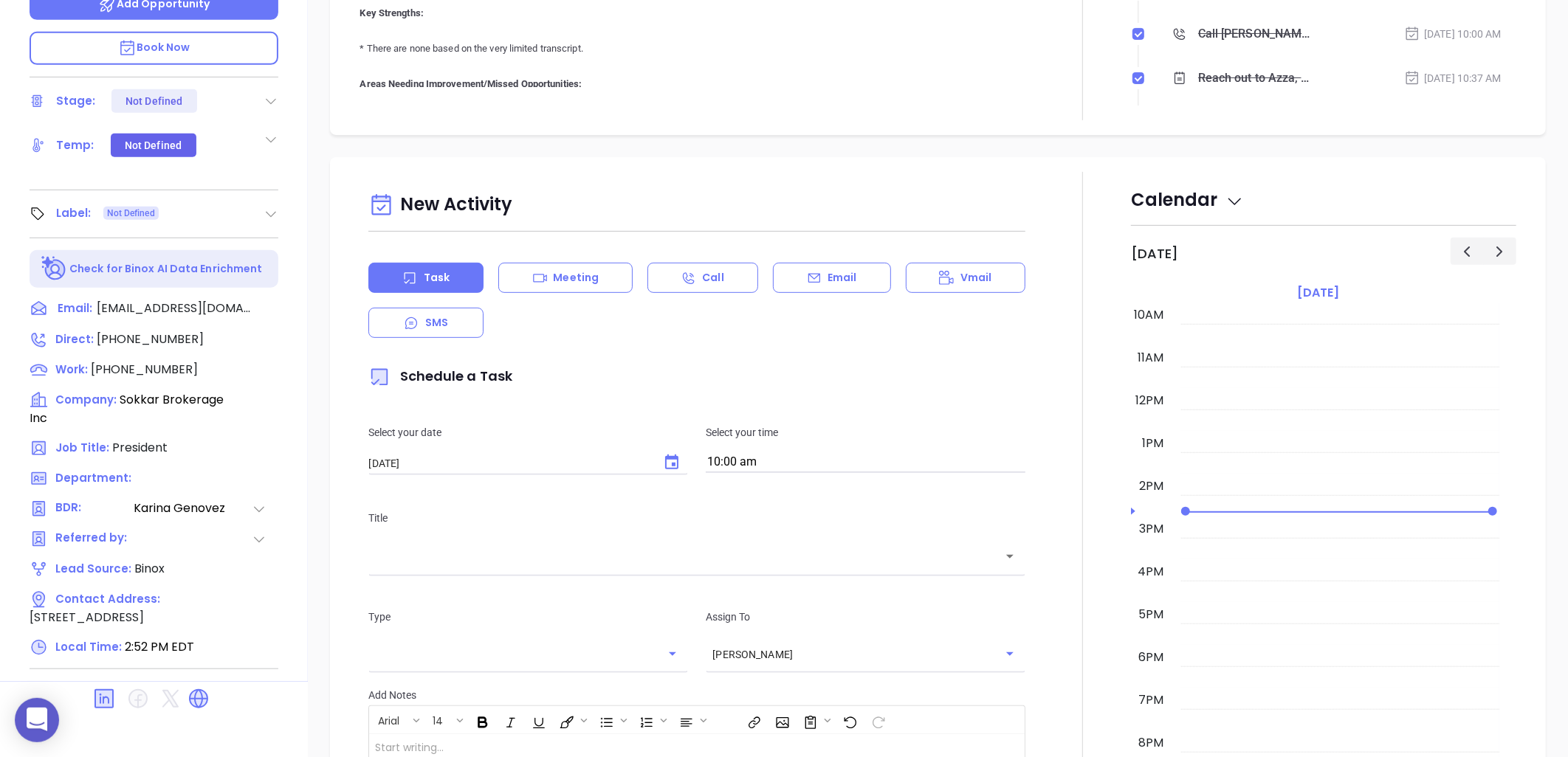
scroll to position [477, 0]
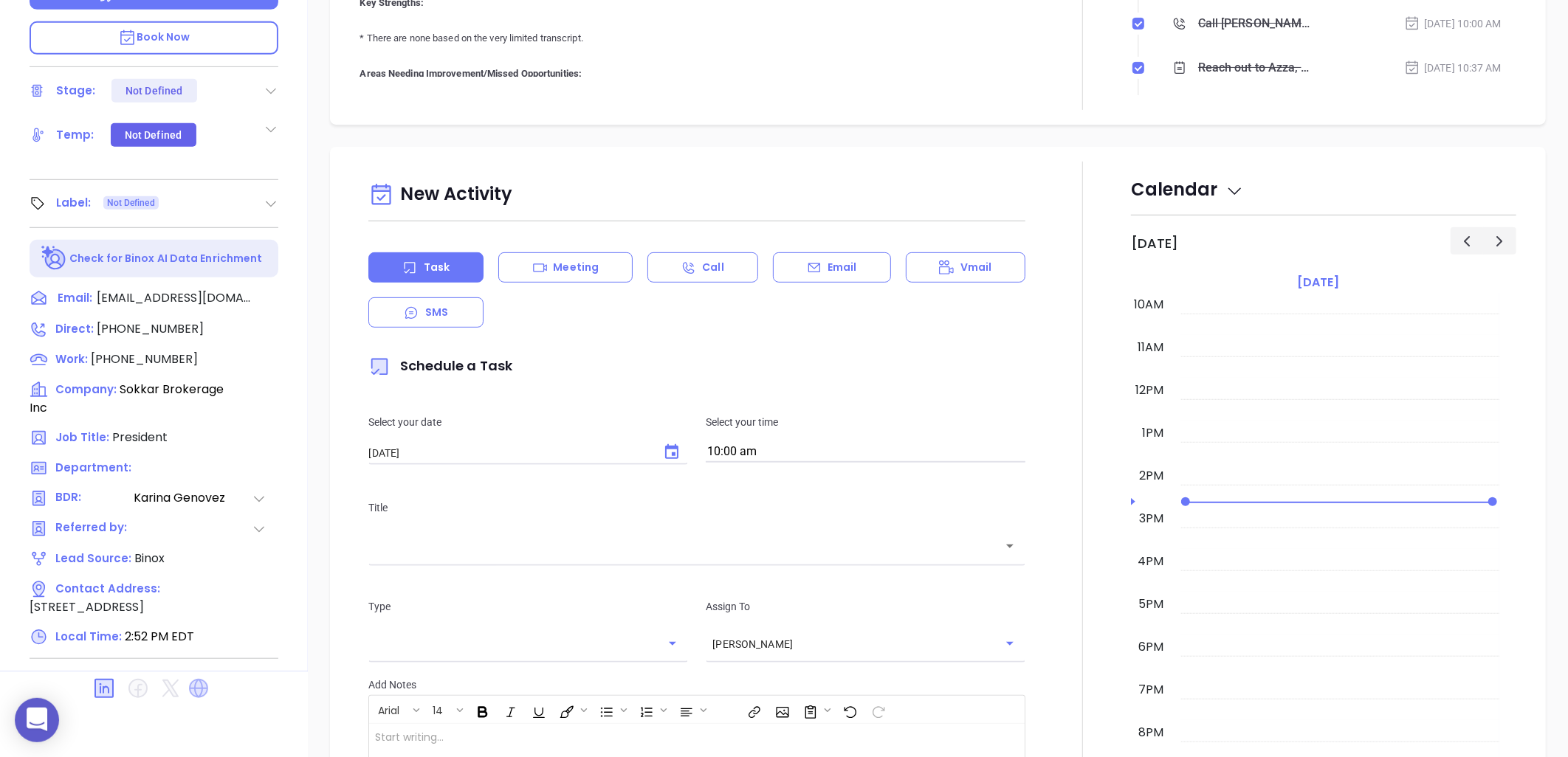
click at [204, 679] on icon at bounding box center [198, 688] width 19 height 19
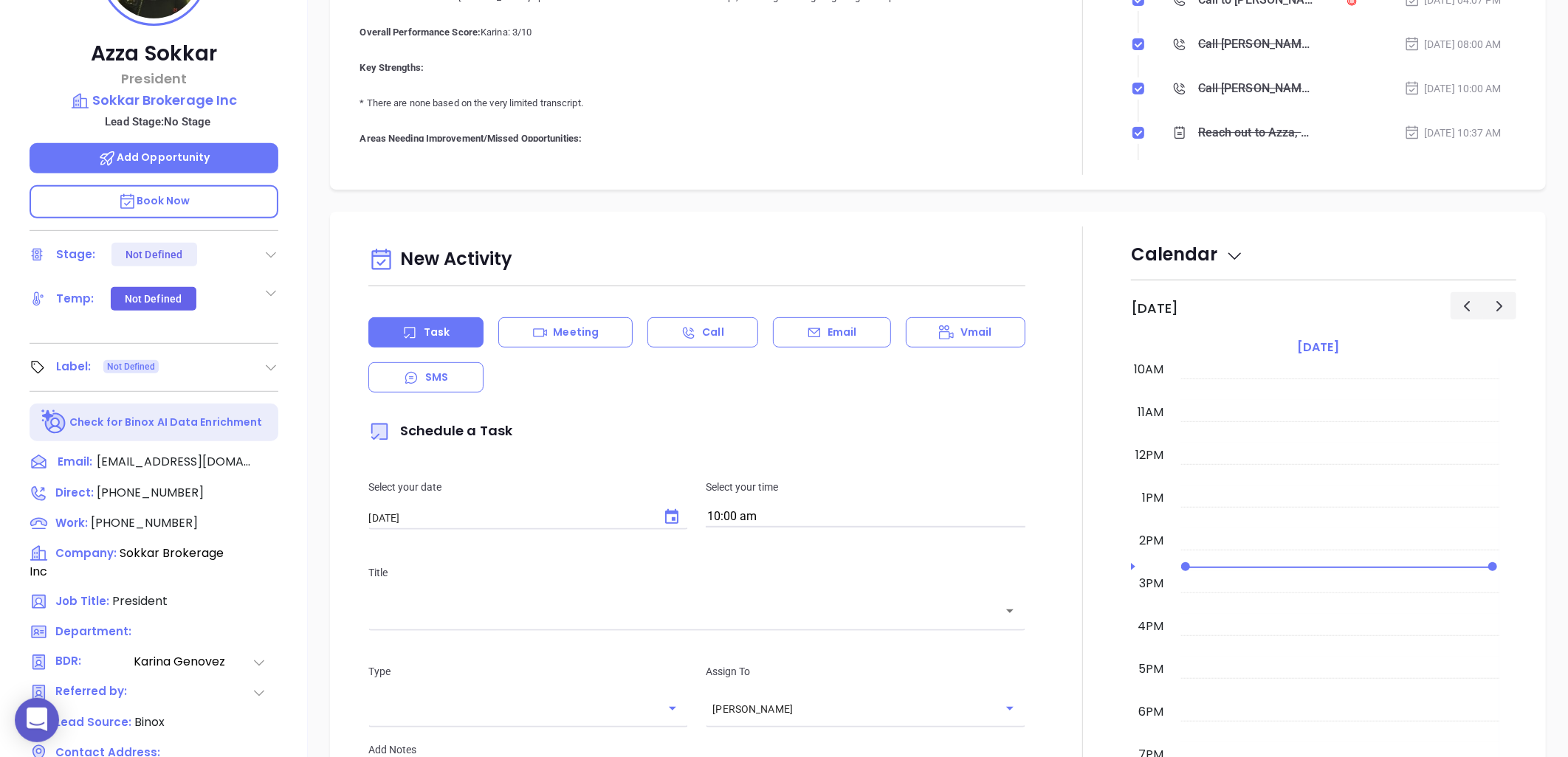
scroll to position [67, 0]
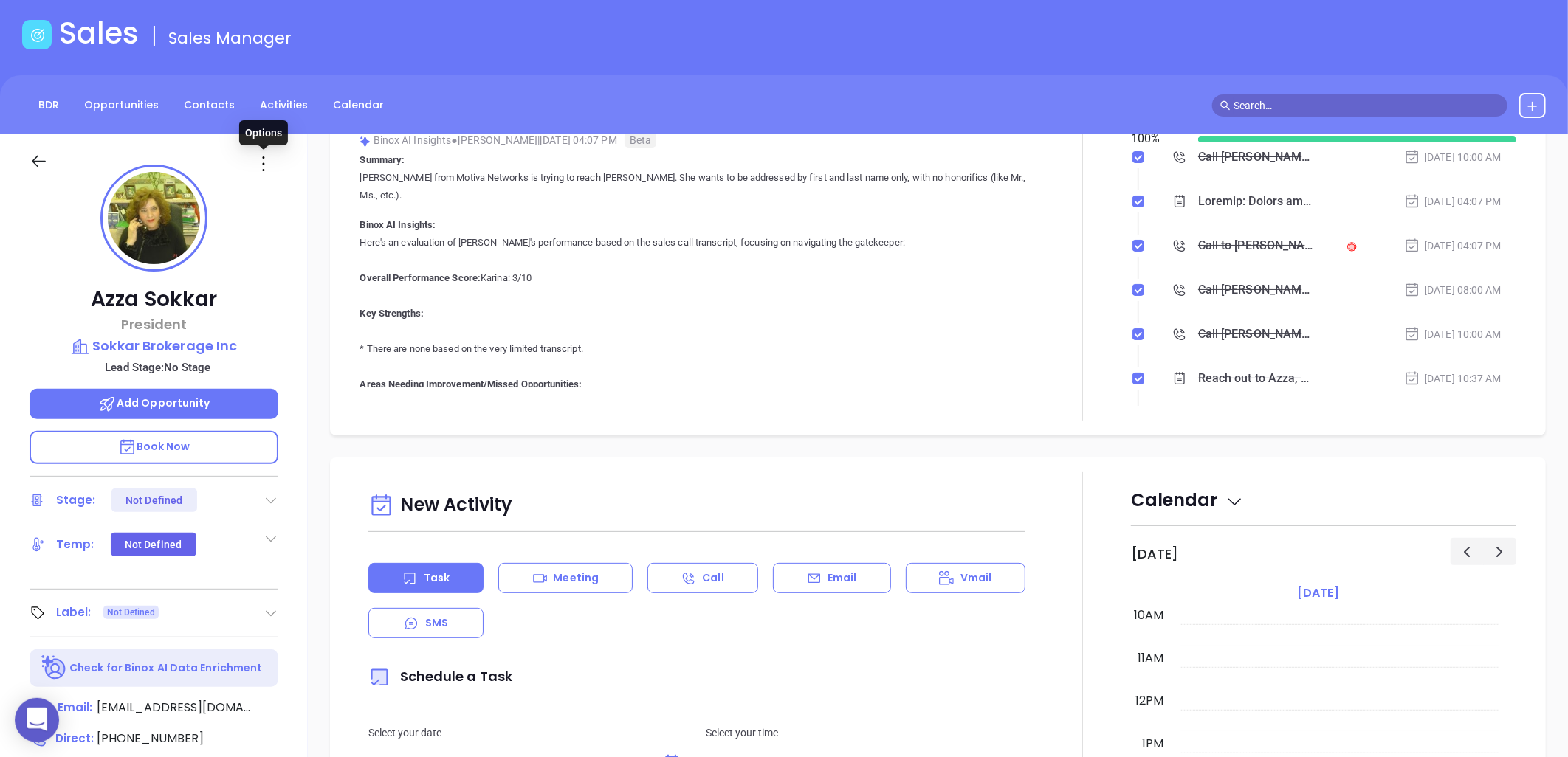
click at [261, 167] on icon at bounding box center [264, 163] width 23 height 23
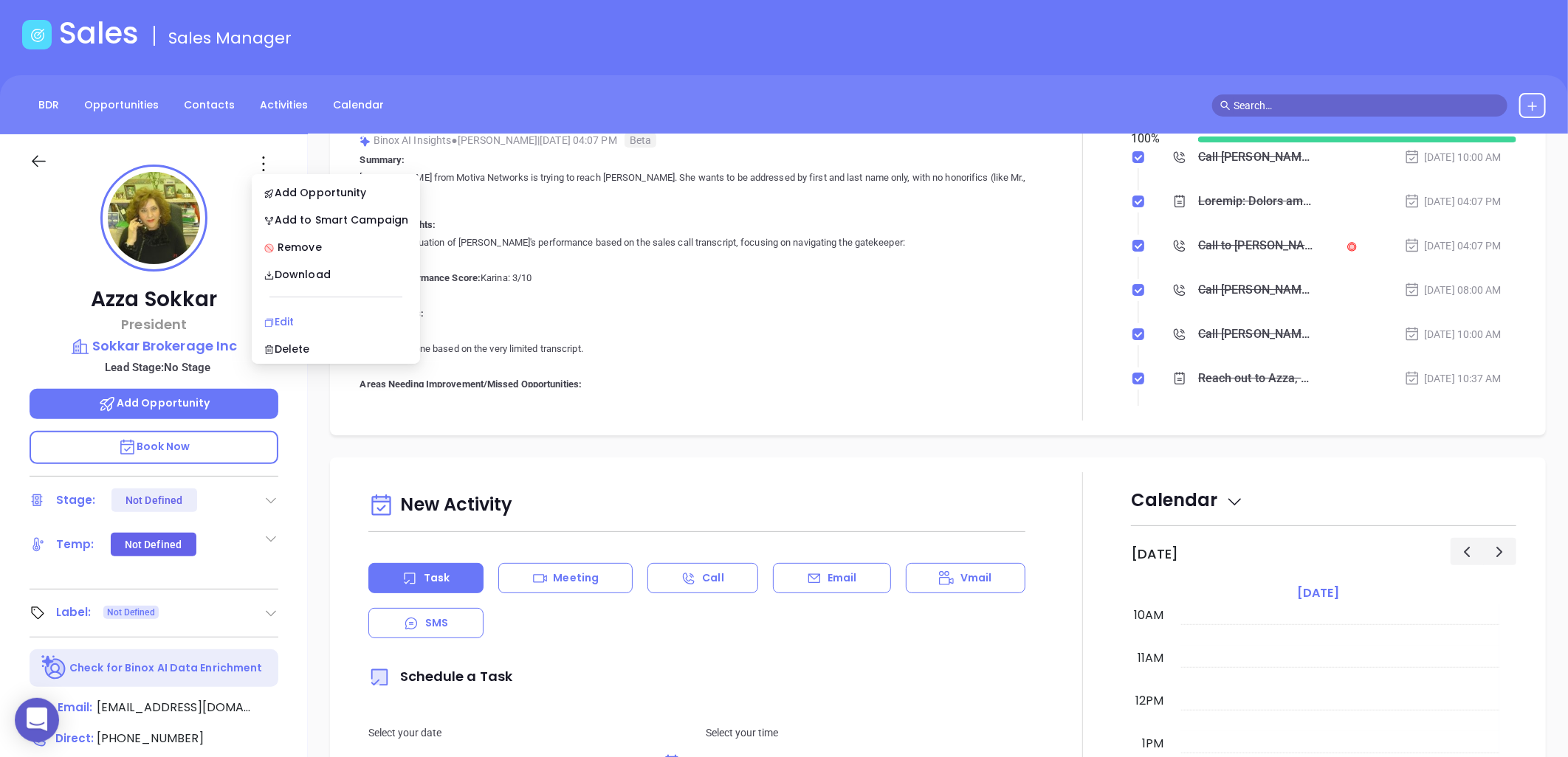
click at [310, 318] on div "Edit" at bounding box center [336, 322] width 145 height 17
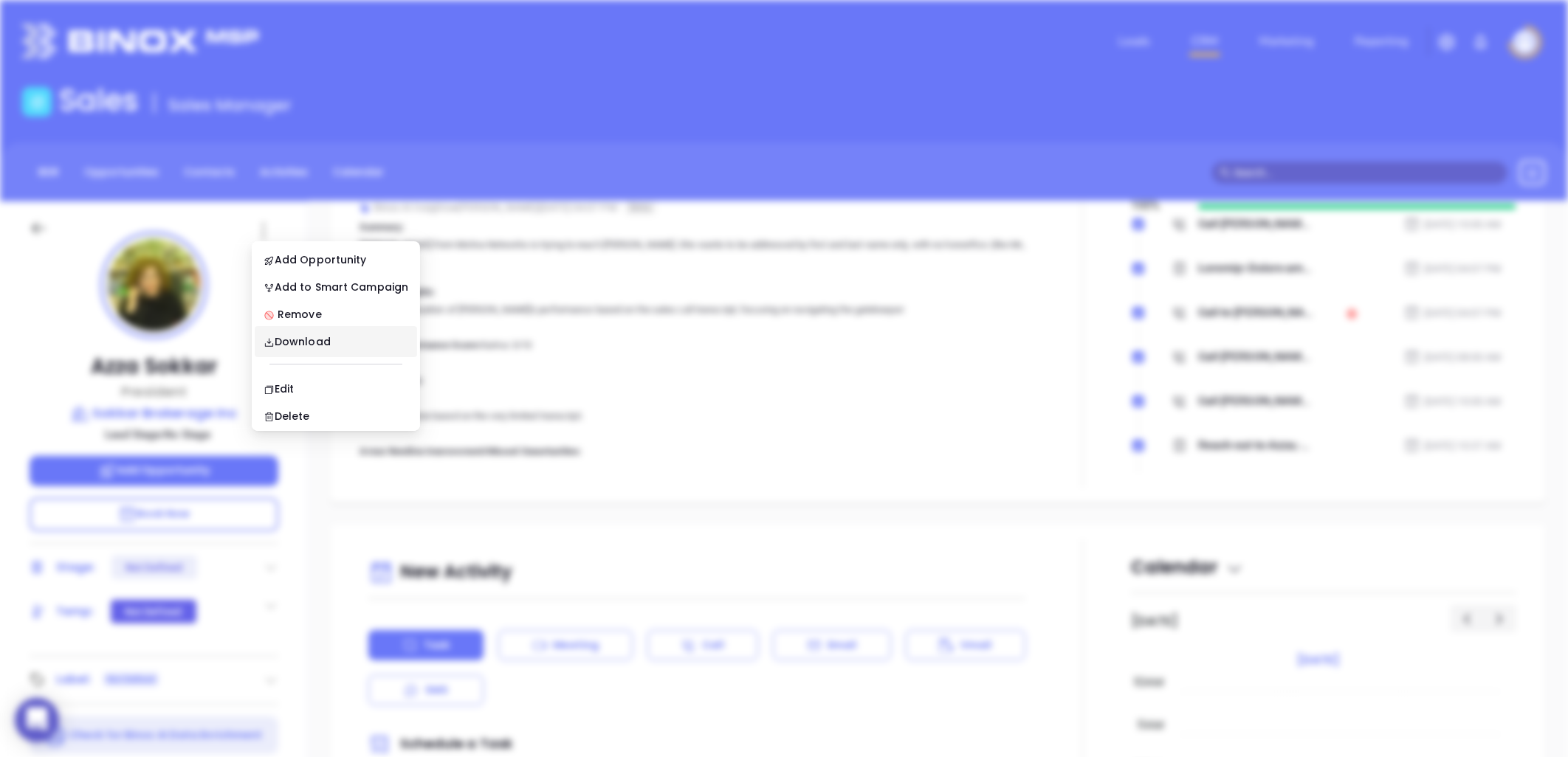
scroll to position [0, 0]
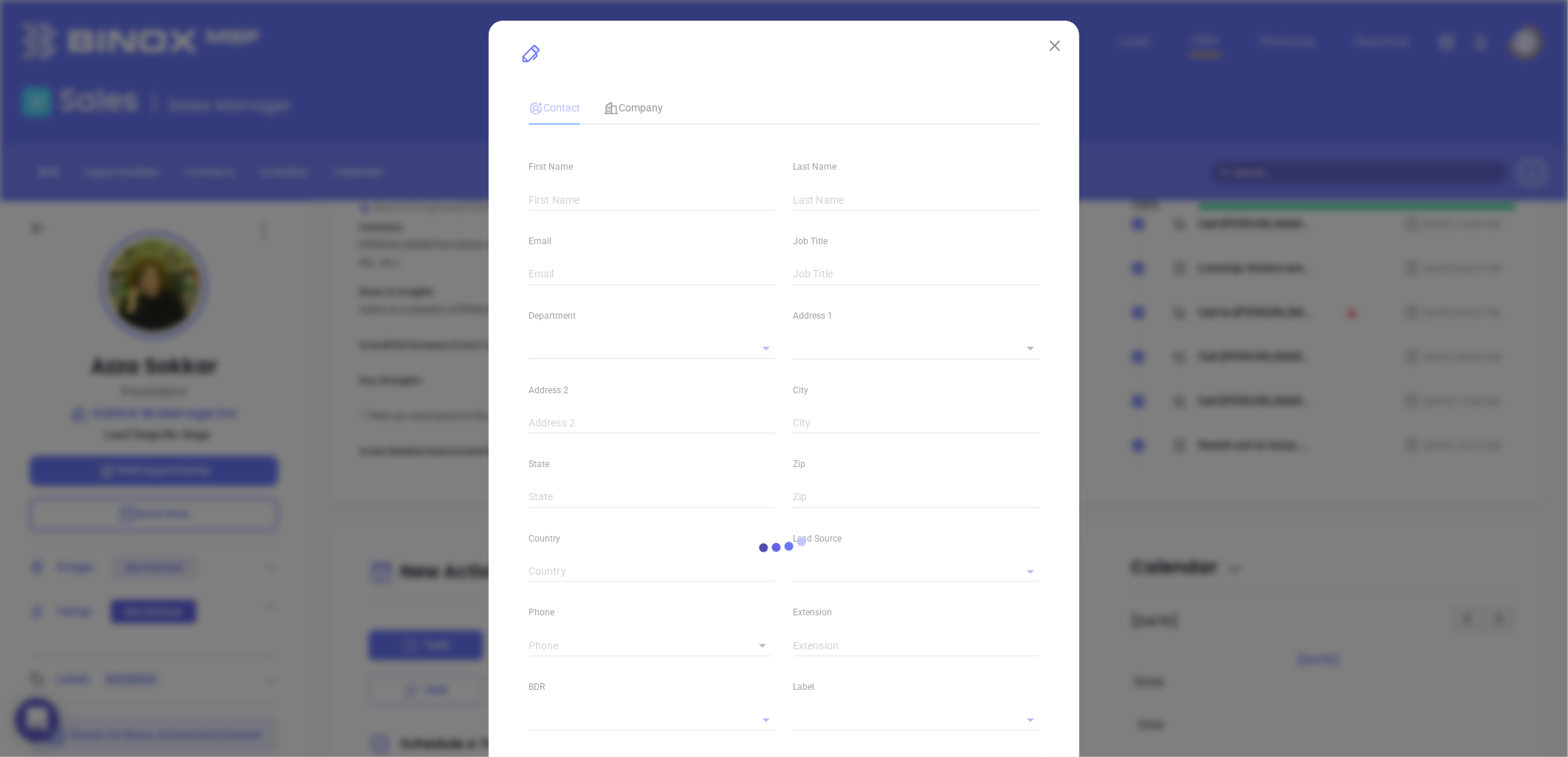
type input "Azza"
type input "Sokkar"
type input "[EMAIL_ADDRESS][DOMAIN_NAME]"
type input "President"
type textarea "[STREET_ADDRESS]"
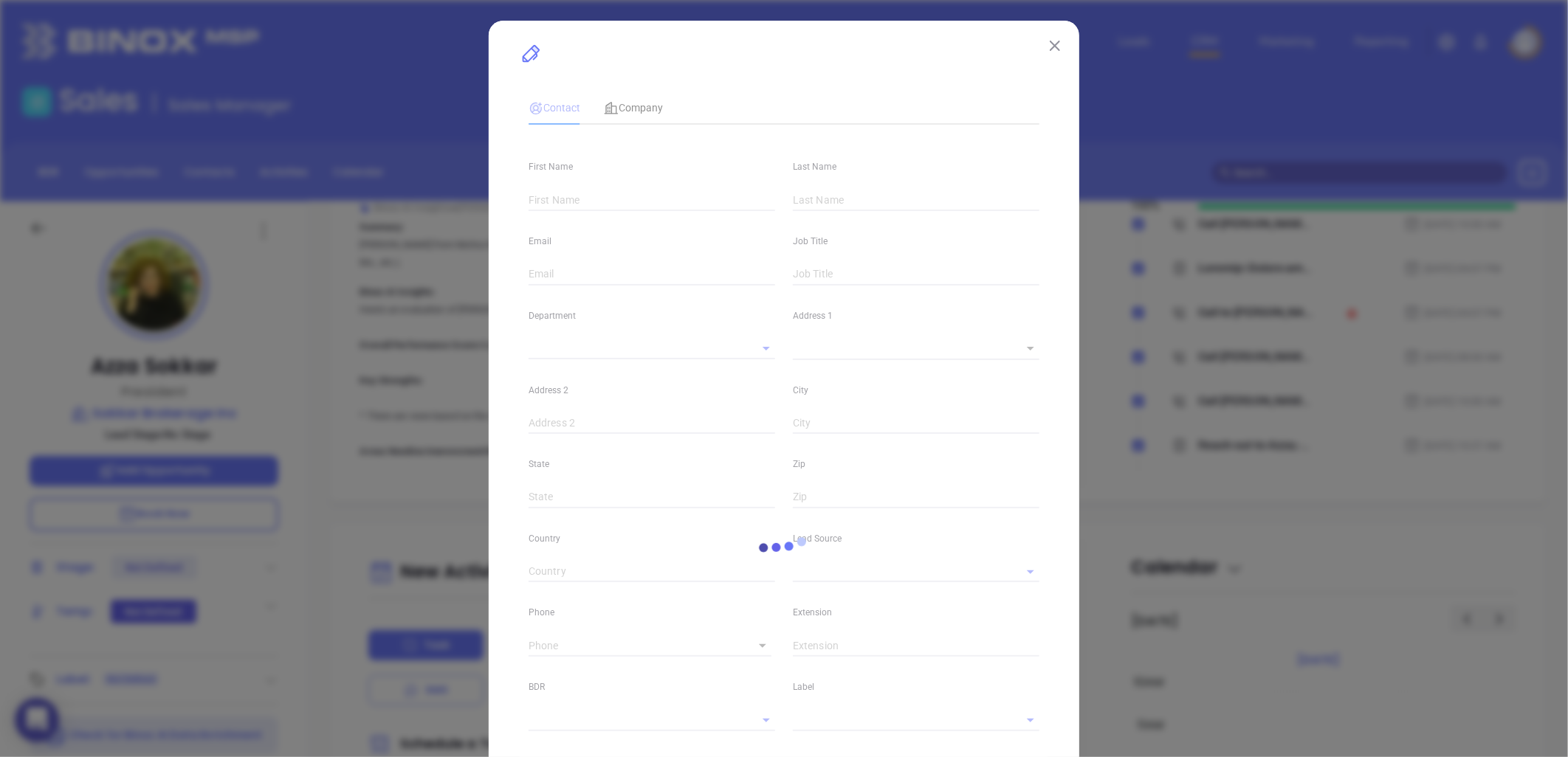
type input "1"
type input "[GEOGRAPHIC_DATA]"
type input "NY"
type input "11209"
type input "[DOMAIN_NAME][URL]"
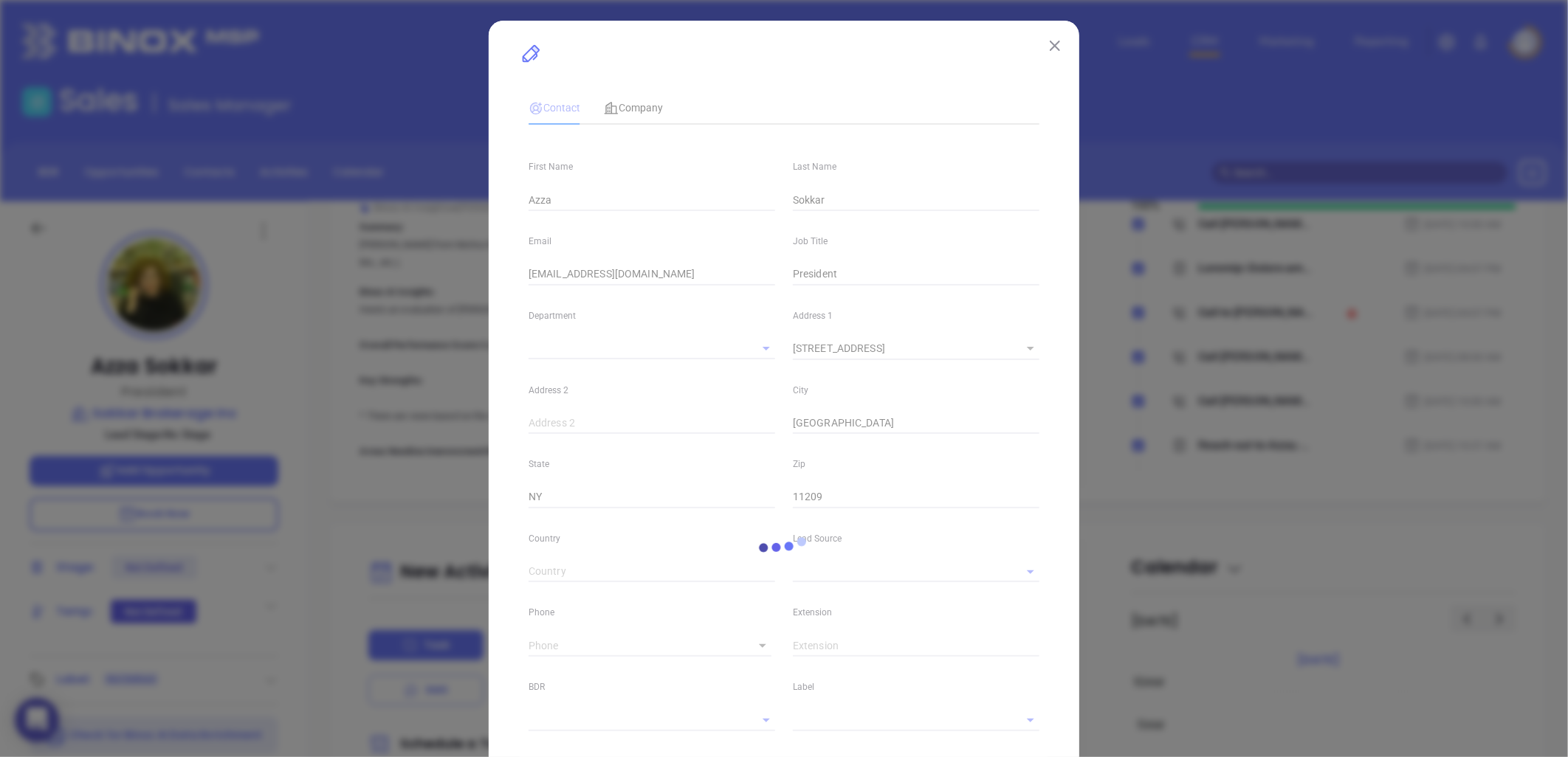
type input "Binox"
type input "[PERSON_NAME]"
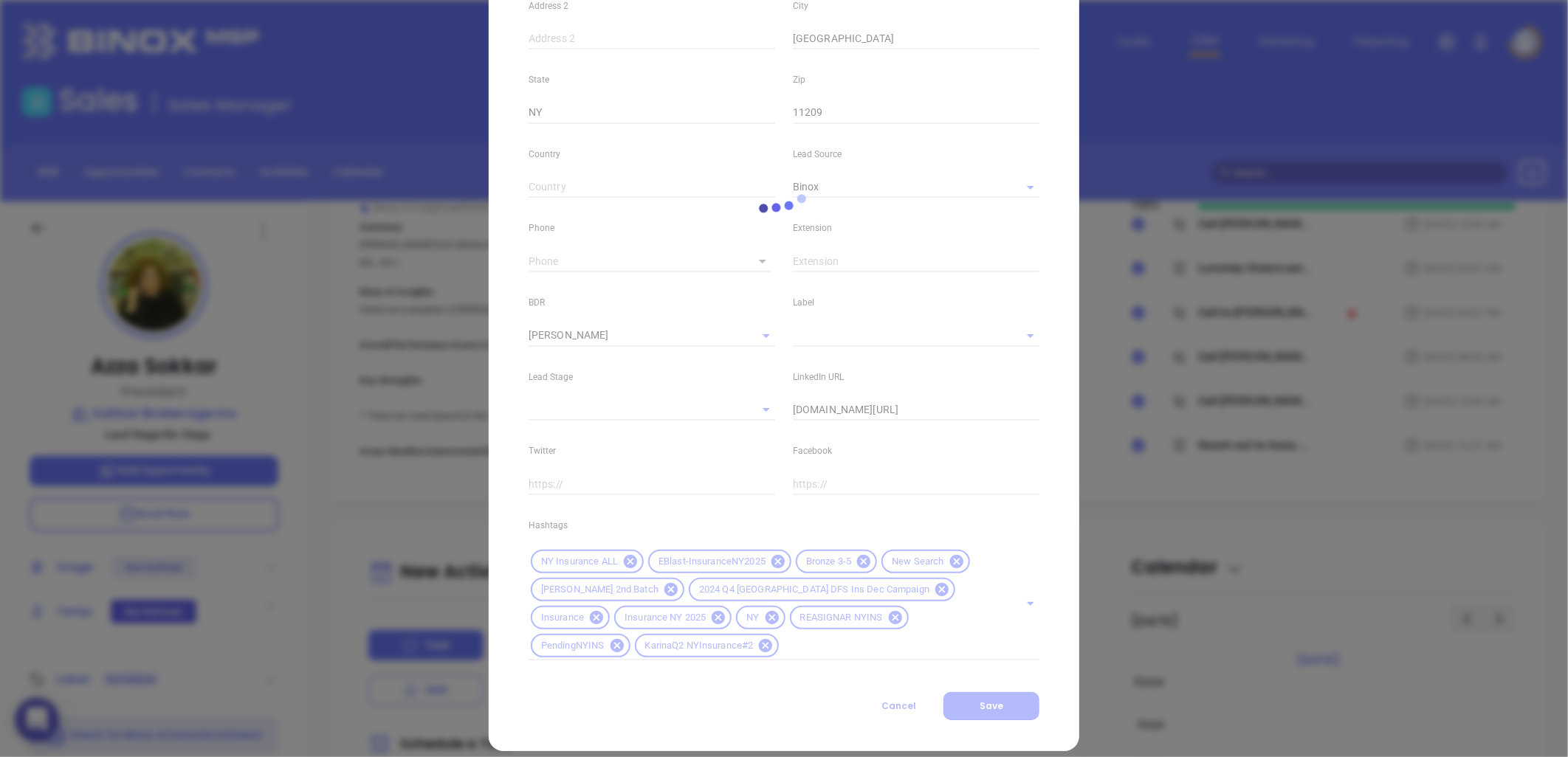
scroll to position [403, 0]
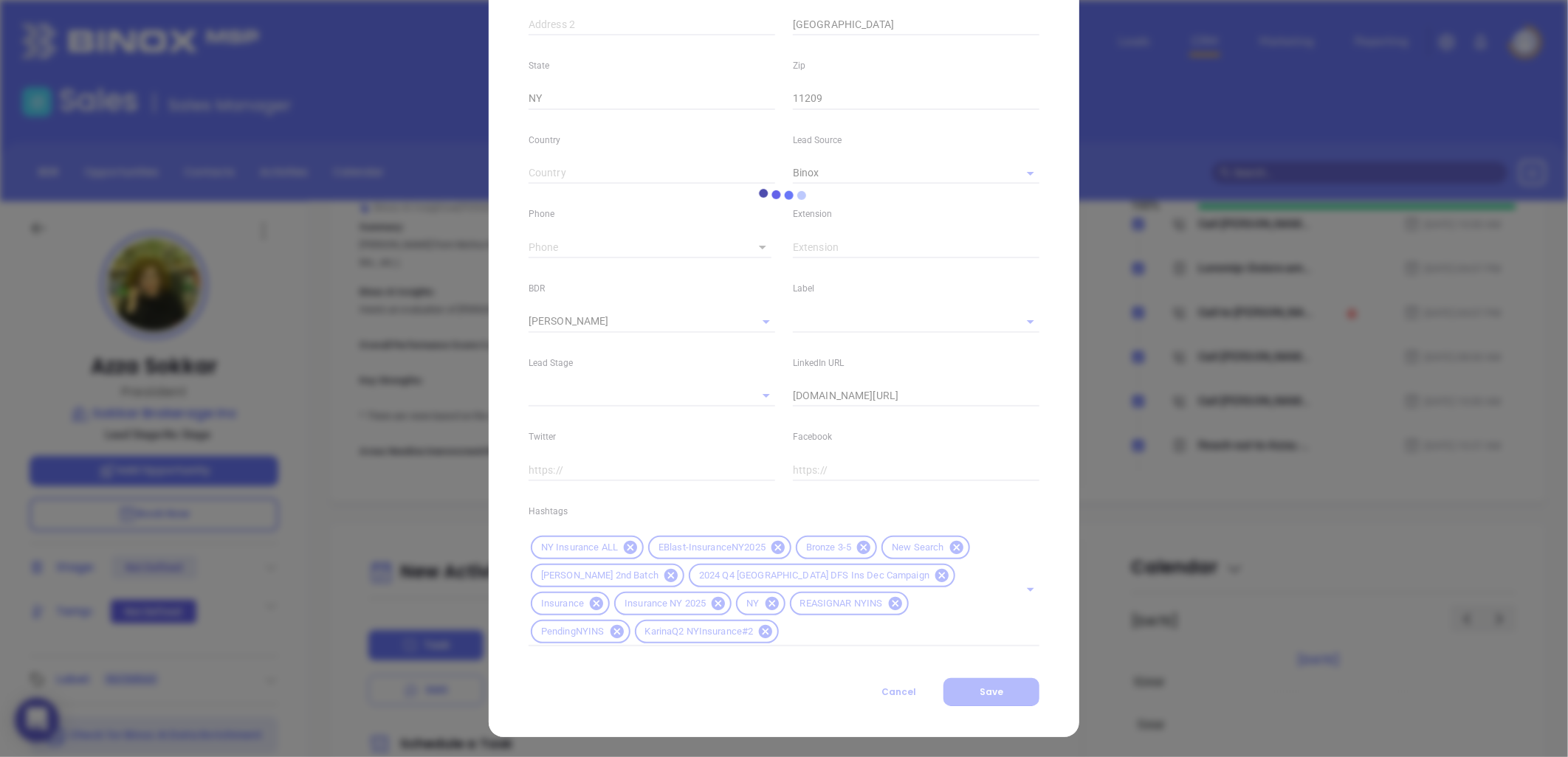
type input "[PHONE_NUMBER]"
type input "1"
